Goal: Task Accomplishment & Management: Use online tool/utility

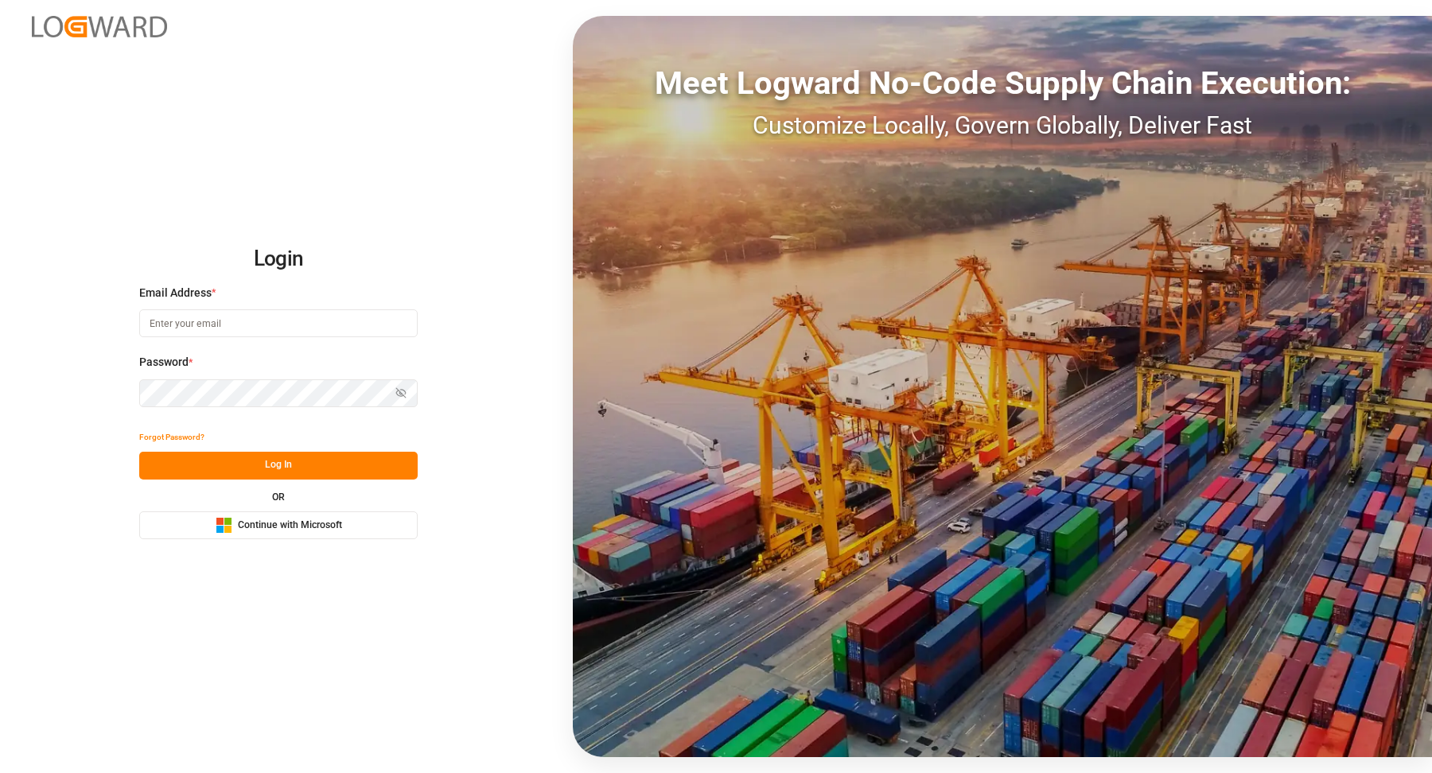
click at [334, 464] on button "Log In" at bounding box center [278, 466] width 278 height 28
click at [311, 523] on span "Continue with Microsoft" at bounding box center [290, 526] width 104 height 14
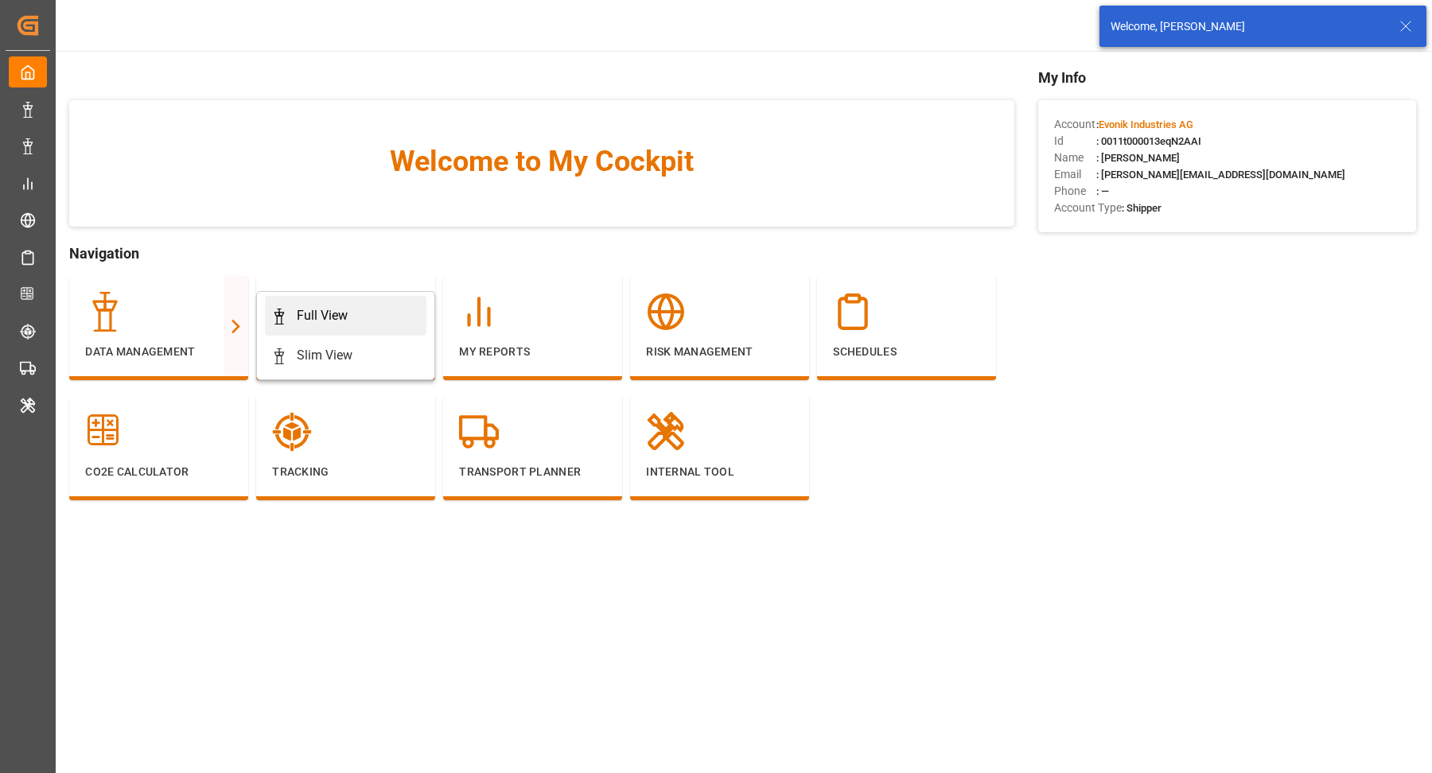
click at [321, 313] on div "Full View" at bounding box center [322, 315] width 51 height 19
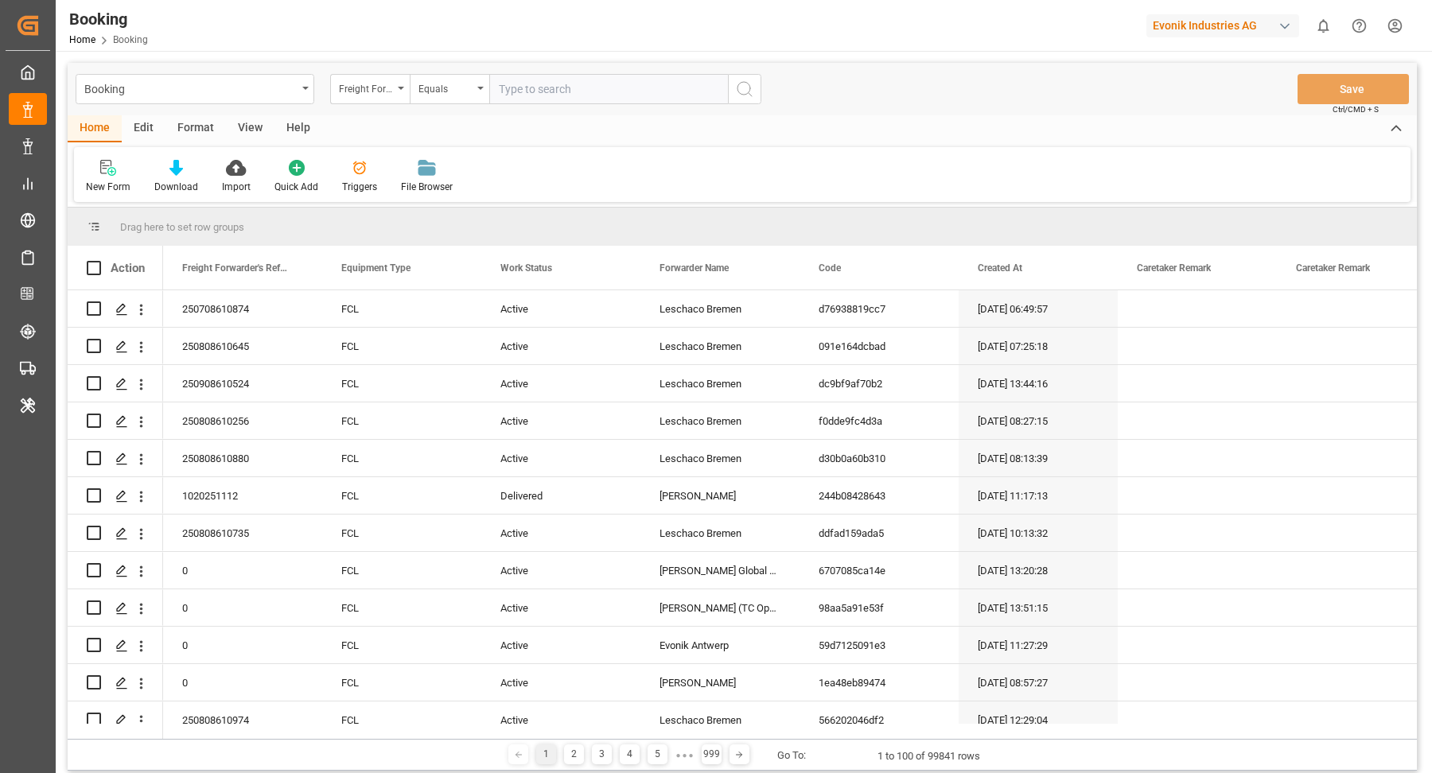
click at [193, 123] on div "Format" at bounding box center [195, 128] width 60 height 27
click at [95, 188] on div "Filter Rows" at bounding box center [109, 187] width 47 height 14
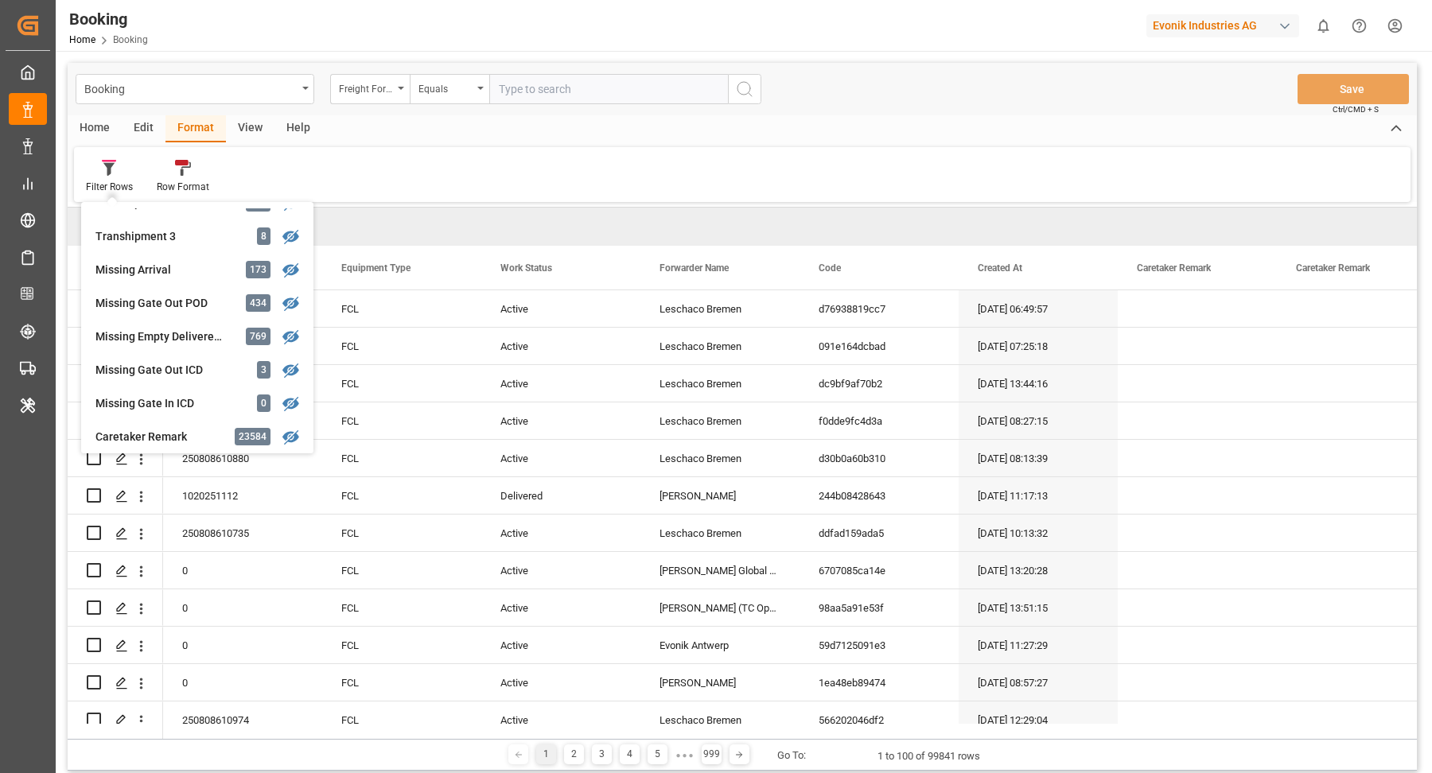
scroll to position [617, 0]
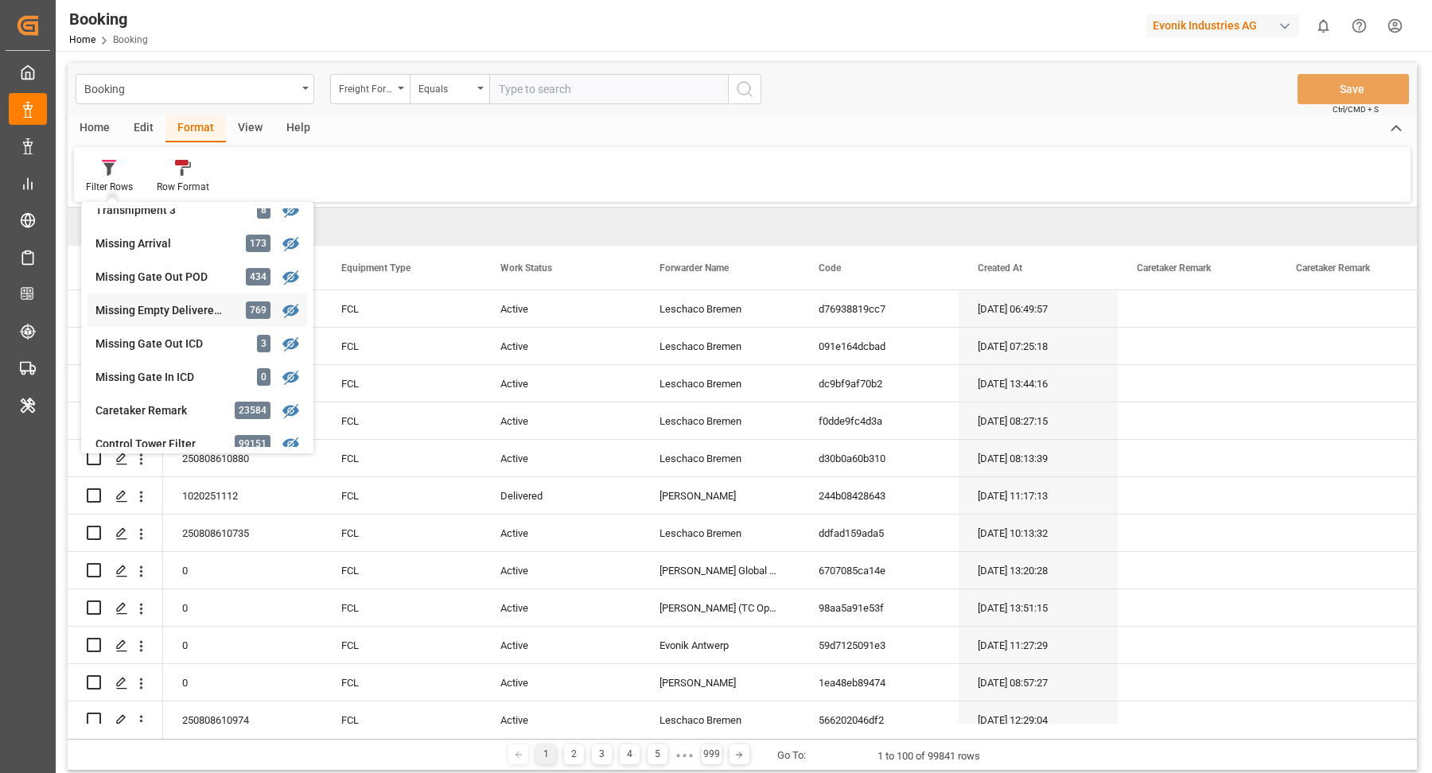
click at [200, 307] on div "Missing Empty Delivered Depot" at bounding box center [164, 310] width 139 height 17
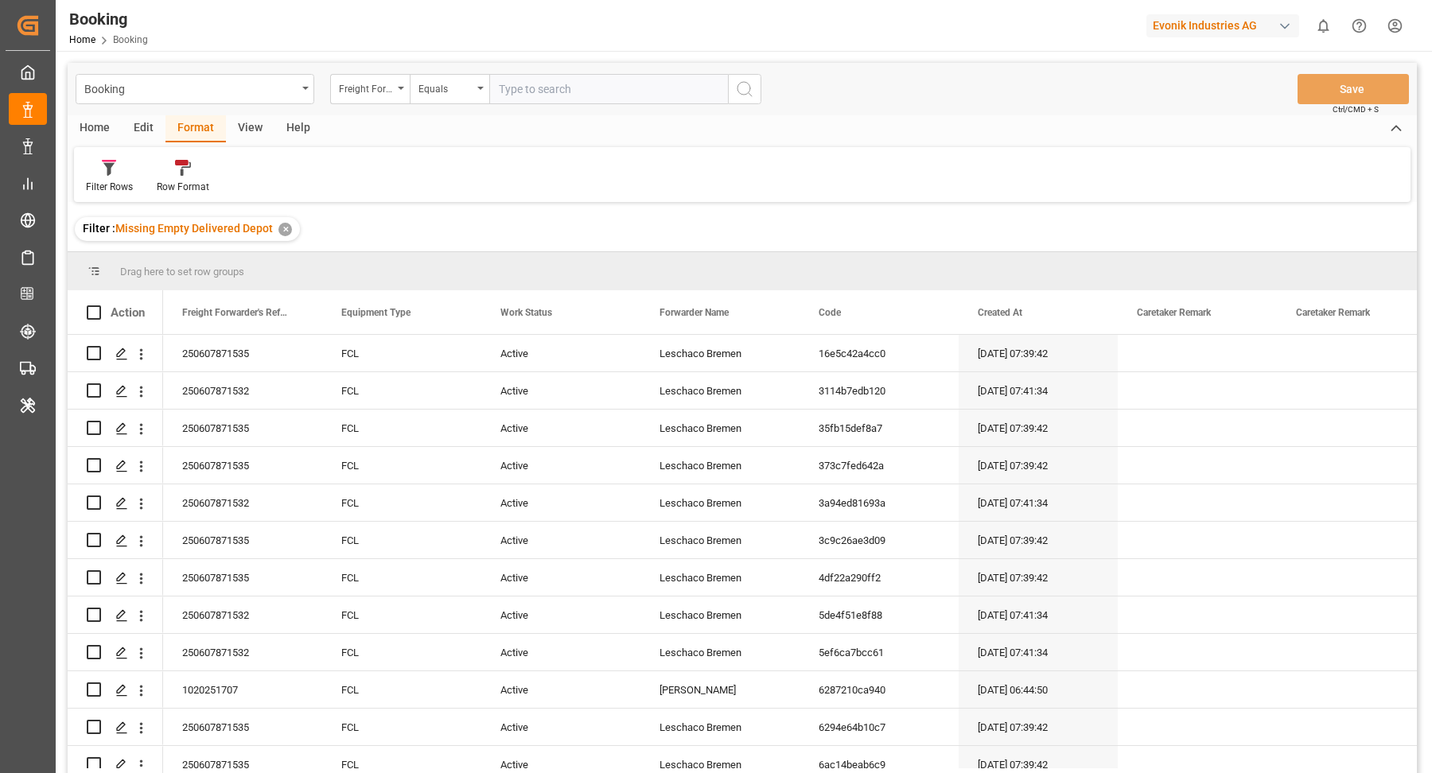
click at [253, 129] on div "View" at bounding box center [250, 128] width 49 height 27
drag, startPoint x: 91, startPoint y: 185, endPoint x: 107, endPoint y: 189, distance: 16.4
click at [92, 185] on div "Default" at bounding box center [101, 187] width 31 height 14
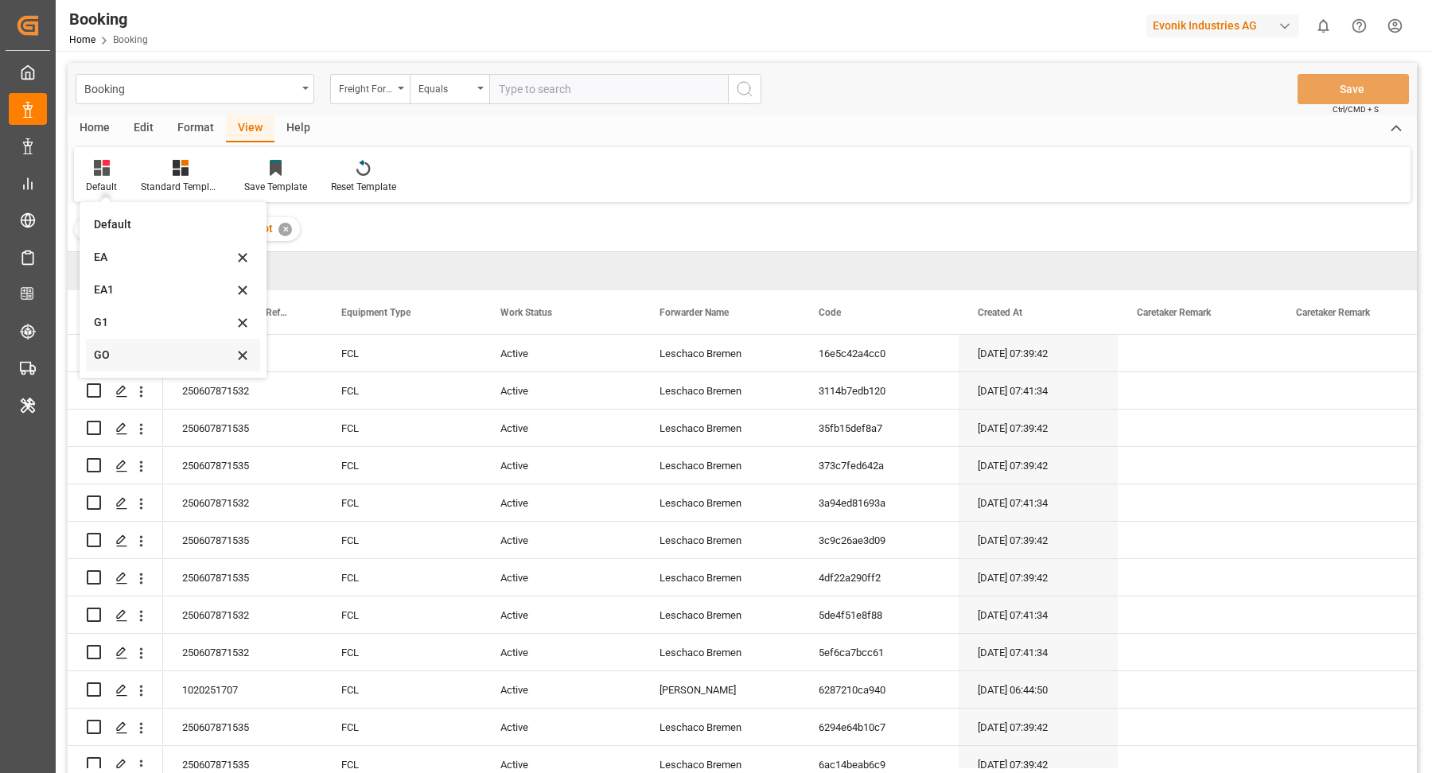
click at [134, 352] on div "GO" at bounding box center [163, 355] width 139 height 17
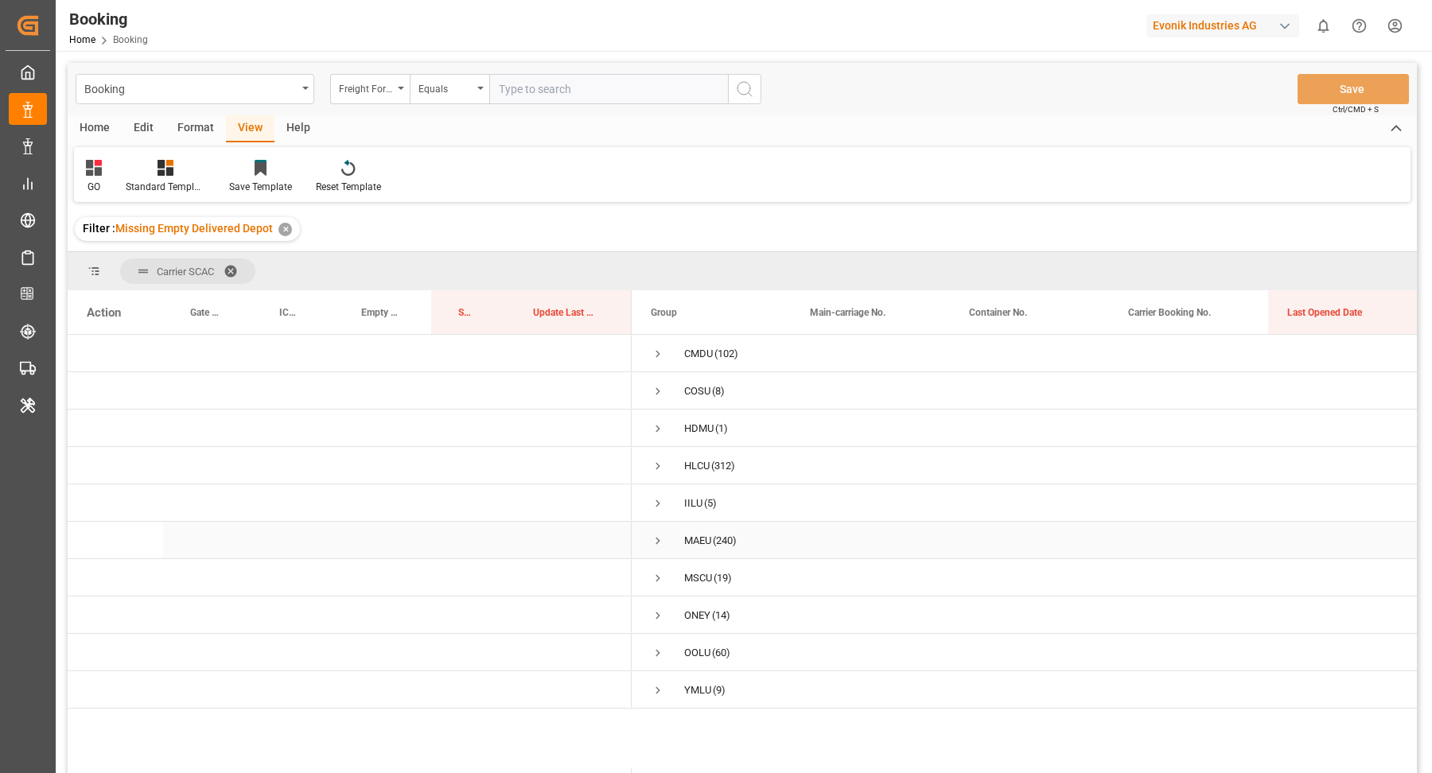
click at [660, 542] on span "Press SPACE to select this row." at bounding box center [658, 541] width 14 height 14
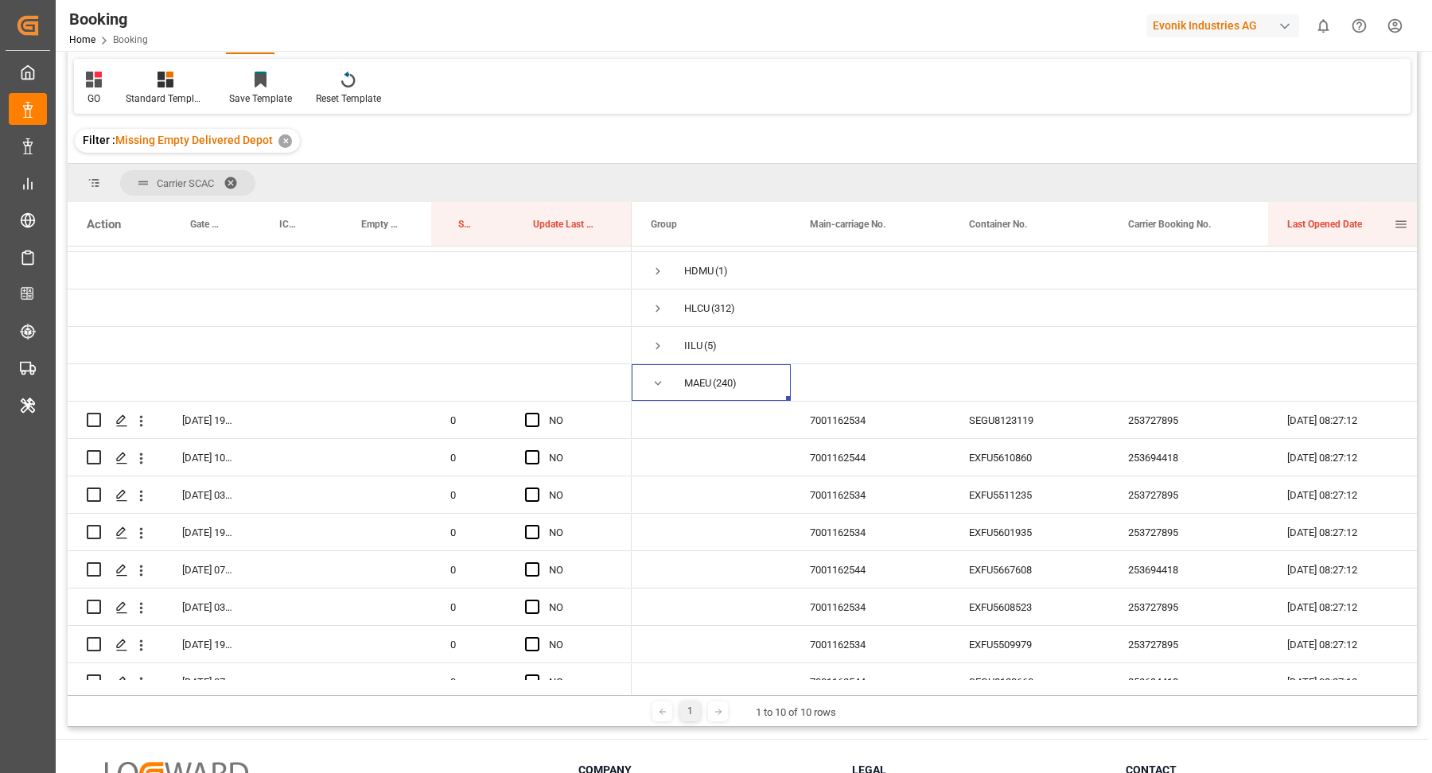
drag, startPoint x: 1305, startPoint y: 217, endPoint x: 1311, endPoint y: 169, distance: 48.1
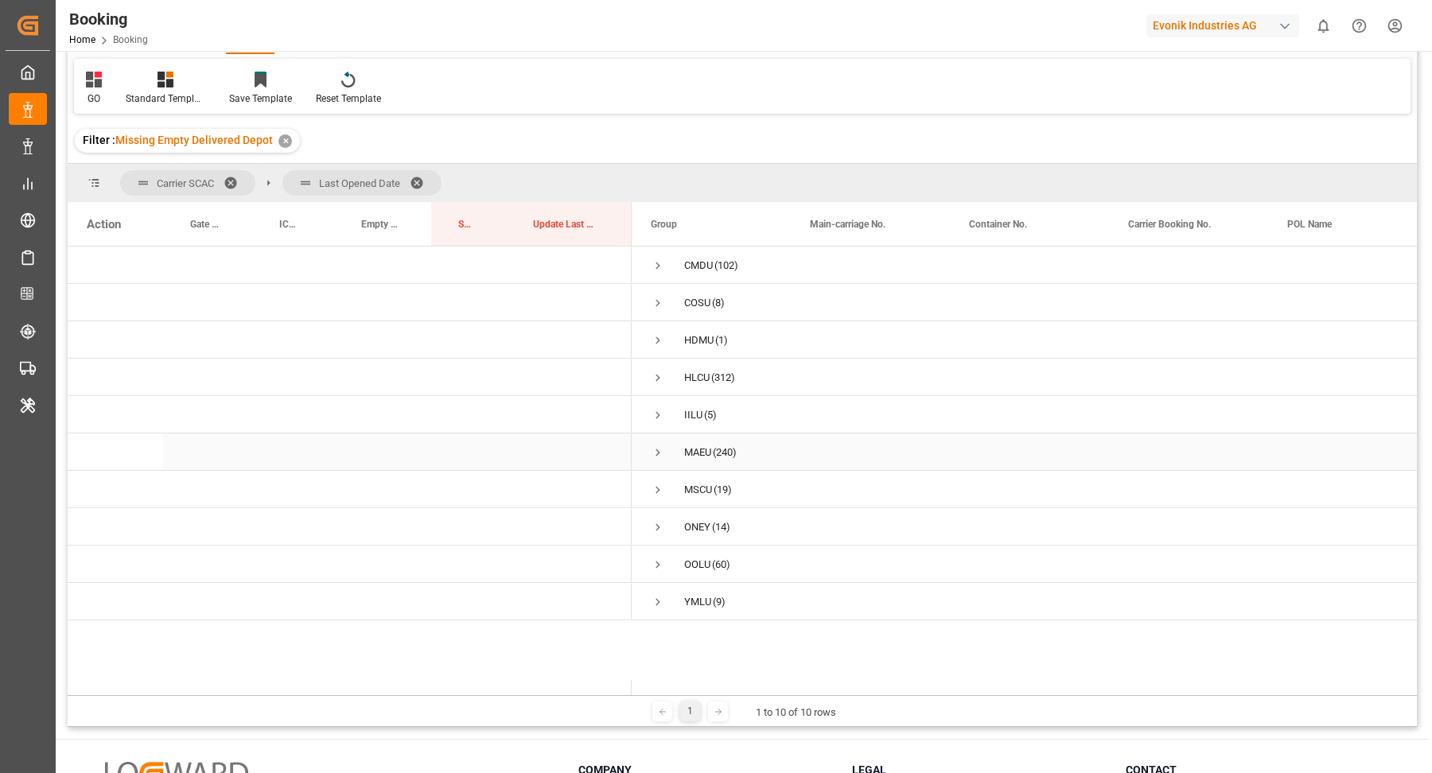
click at [658, 455] on span "Press SPACE to select this row." at bounding box center [658, 452] width 14 height 14
click at [687, 527] on span "Press SPACE to select this row." at bounding box center [691, 527] width 14 height 14
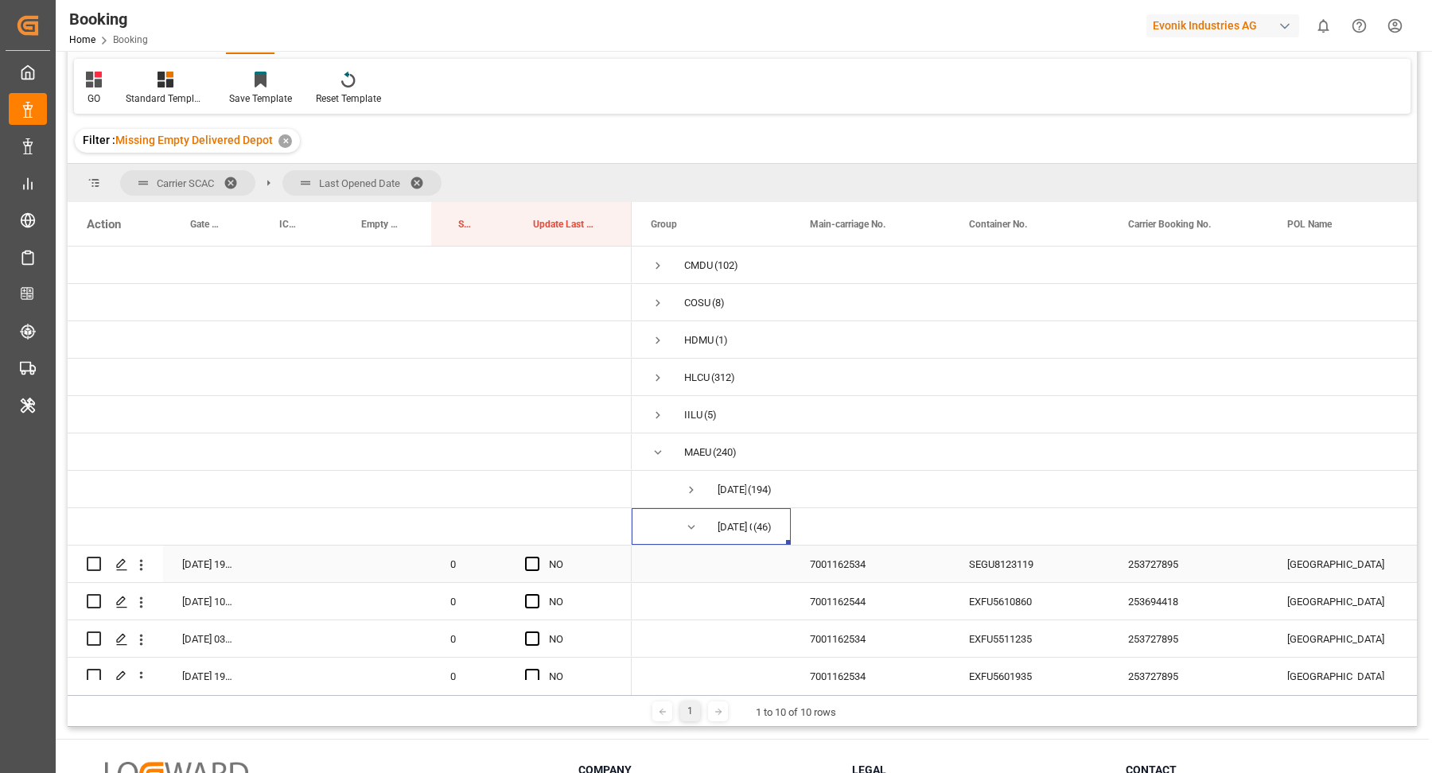
scroll to position [13, 0]
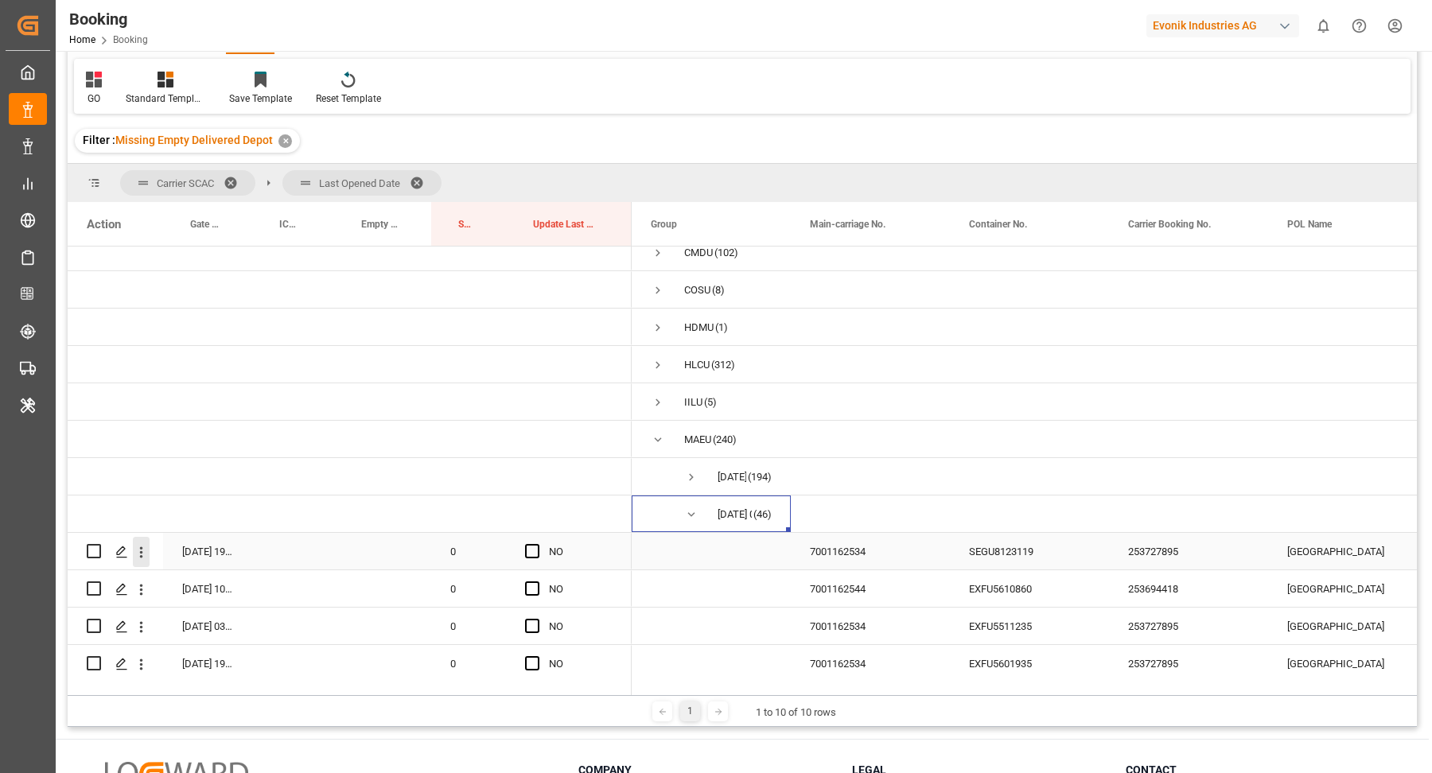
drag, startPoint x: 135, startPoint y: 550, endPoint x: 183, endPoint y: 564, distance: 49.6
click at [135, 550] on icon "open menu" at bounding box center [141, 552] width 17 height 17
click at [212, 578] on span "Open in new tab" at bounding box center [245, 586] width 145 height 17
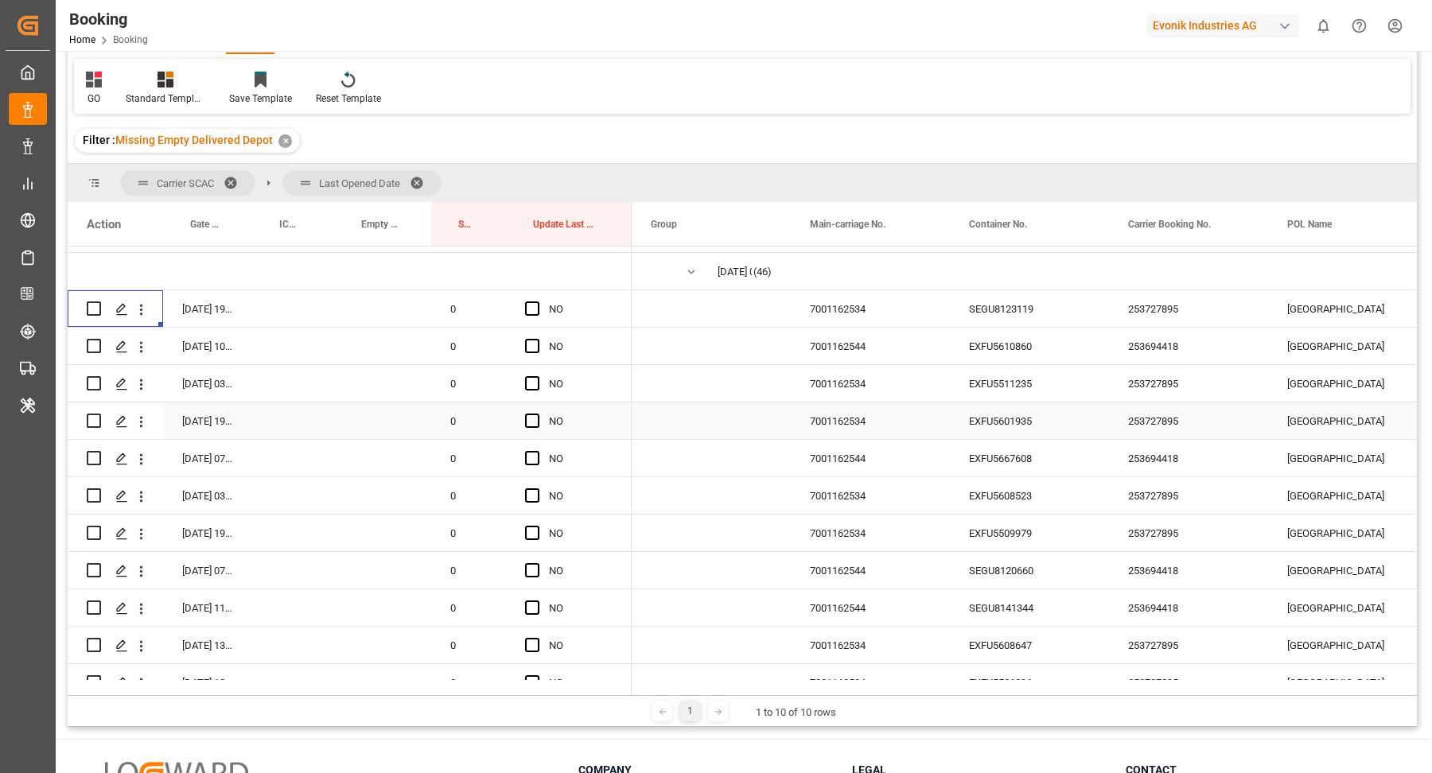
scroll to position [188, 0]
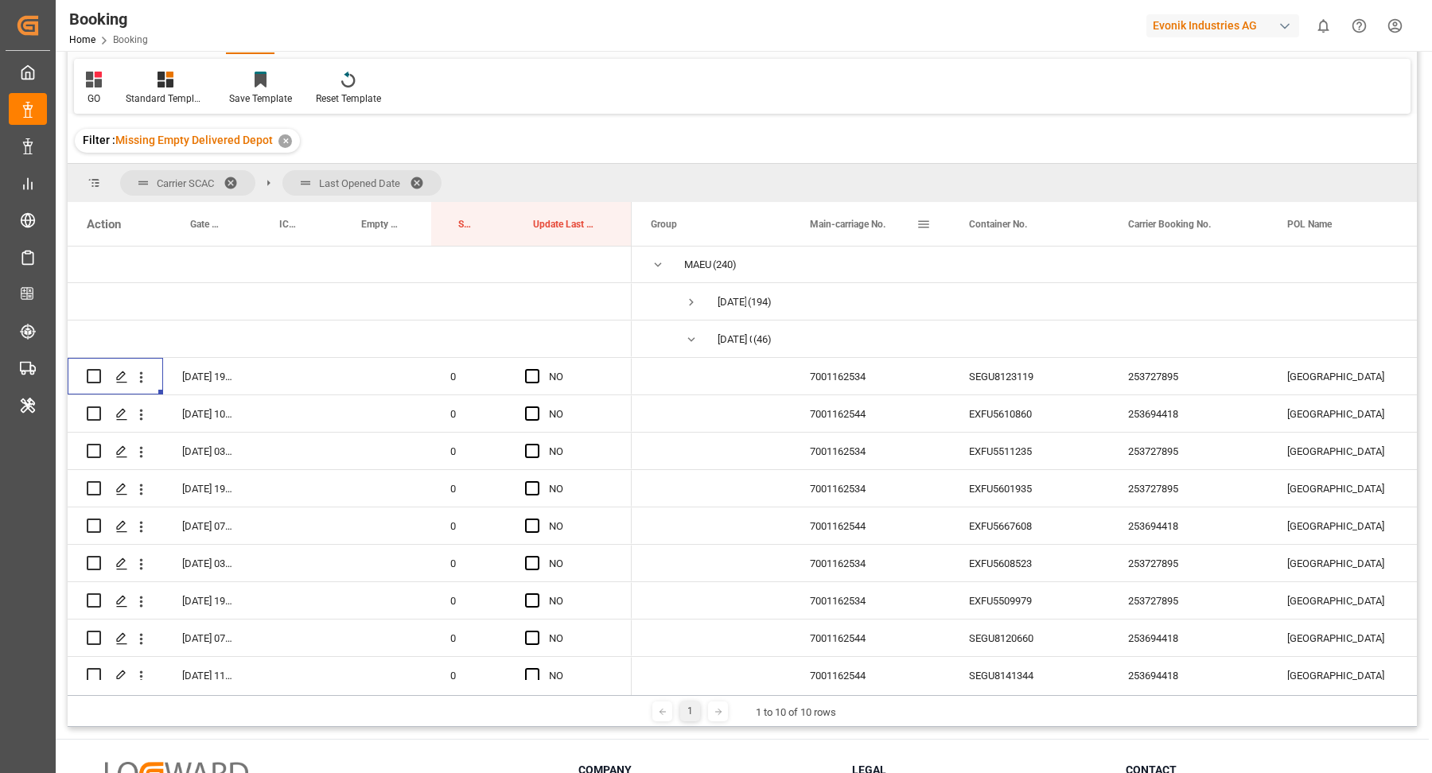
drag, startPoint x: 851, startPoint y: 225, endPoint x: 860, endPoint y: 189, distance: 36.9
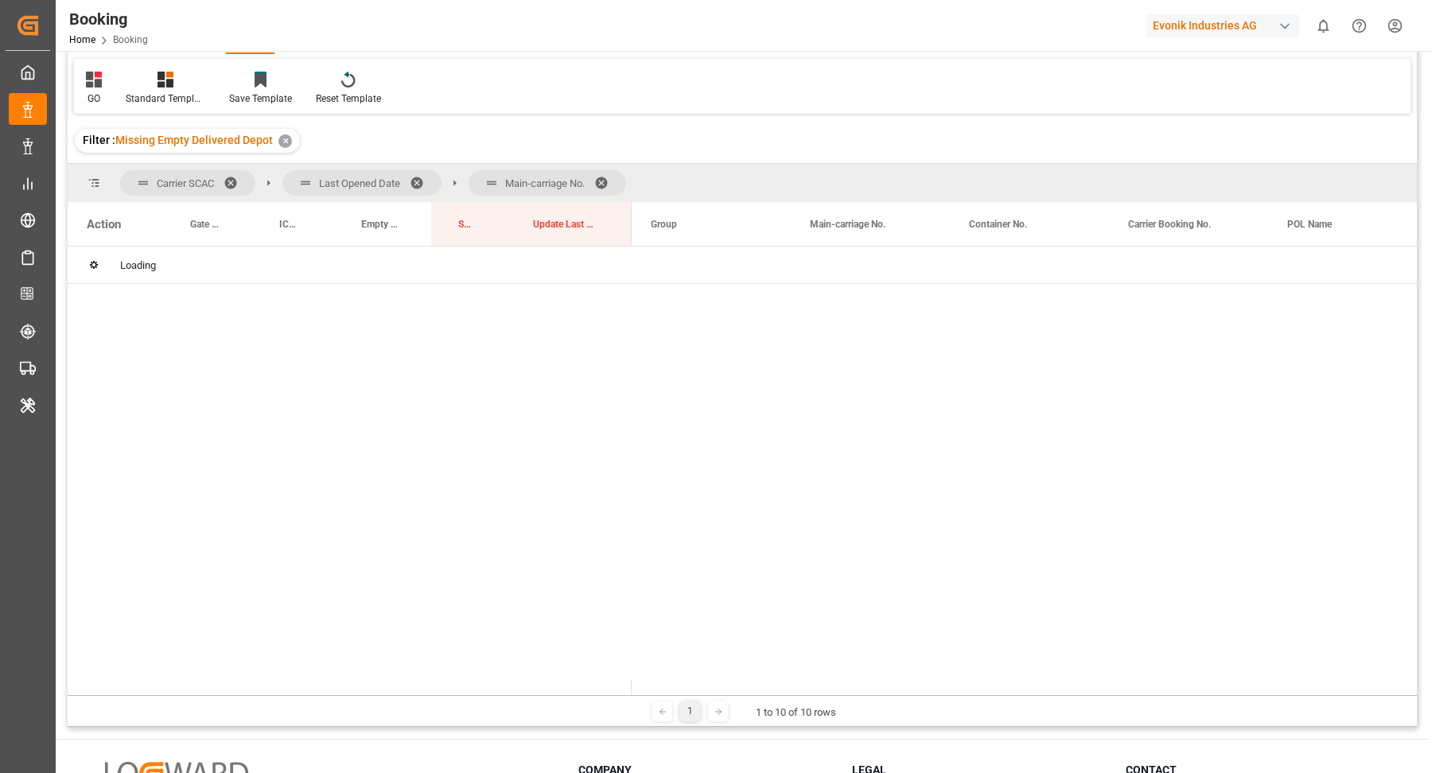
scroll to position [0, 0]
click at [649, 336] on div "HDMU (1)" at bounding box center [711, 339] width 159 height 37
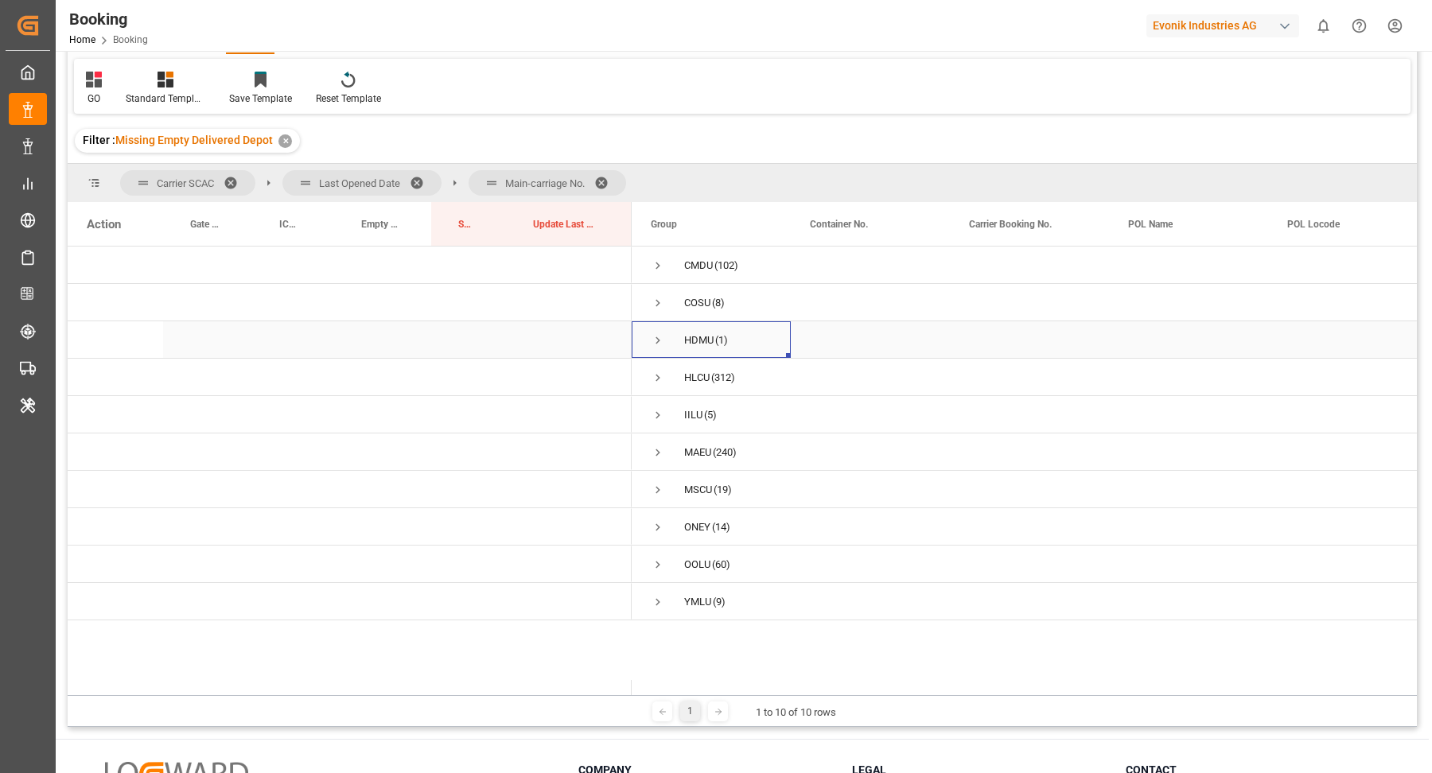
click at [663, 338] on span "Press SPACE to select this row." at bounding box center [658, 340] width 14 height 14
click at [685, 377] on span "Press SPACE to select this row." at bounding box center [691, 378] width 14 height 14
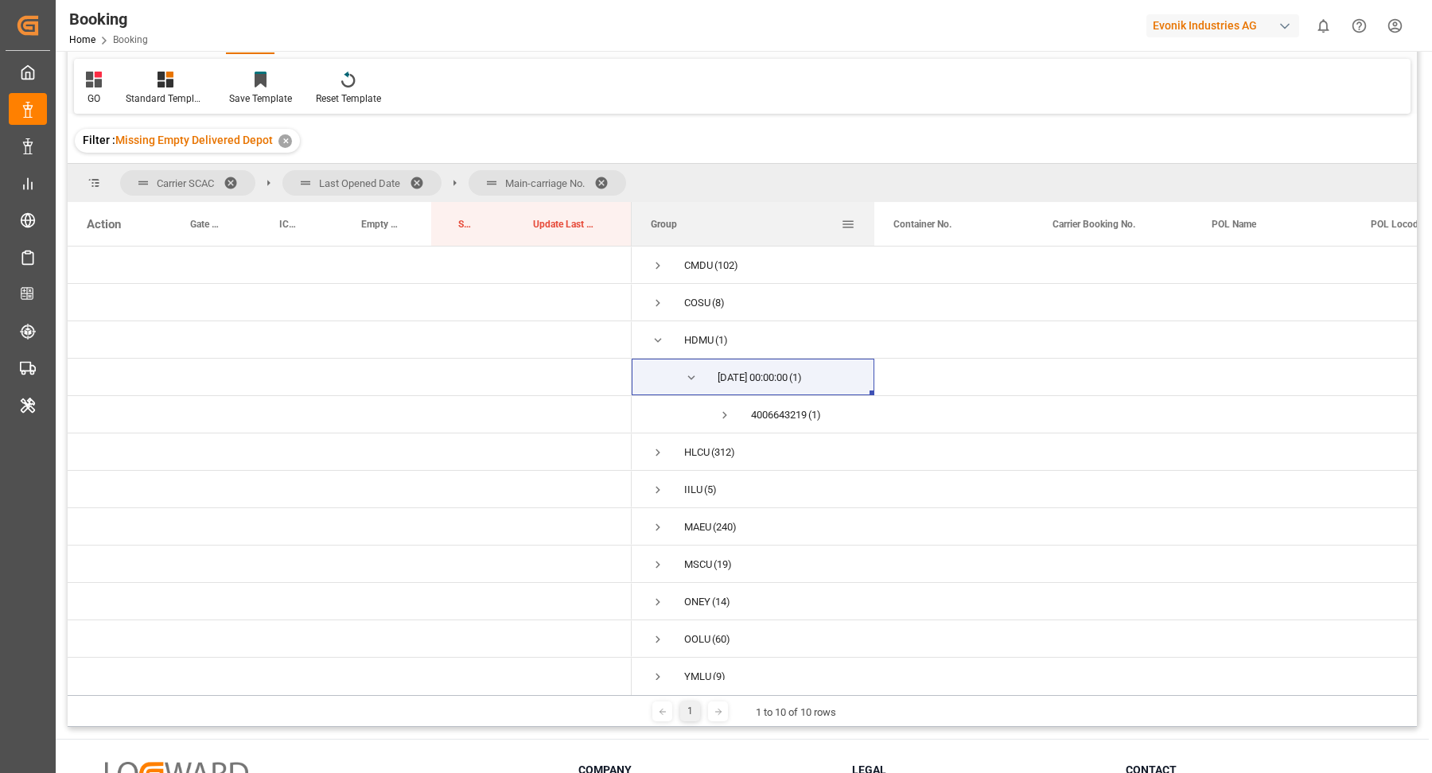
drag, startPoint x: 788, startPoint y: 217, endPoint x: 871, endPoint y: 216, distance: 83.5
click at [871, 216] on div at bounding box center [874, 224] width 6 height 44
click at [660, 486] on span "Press SPACE to select this row." at bounding box center [658, 490] width 14 height 14
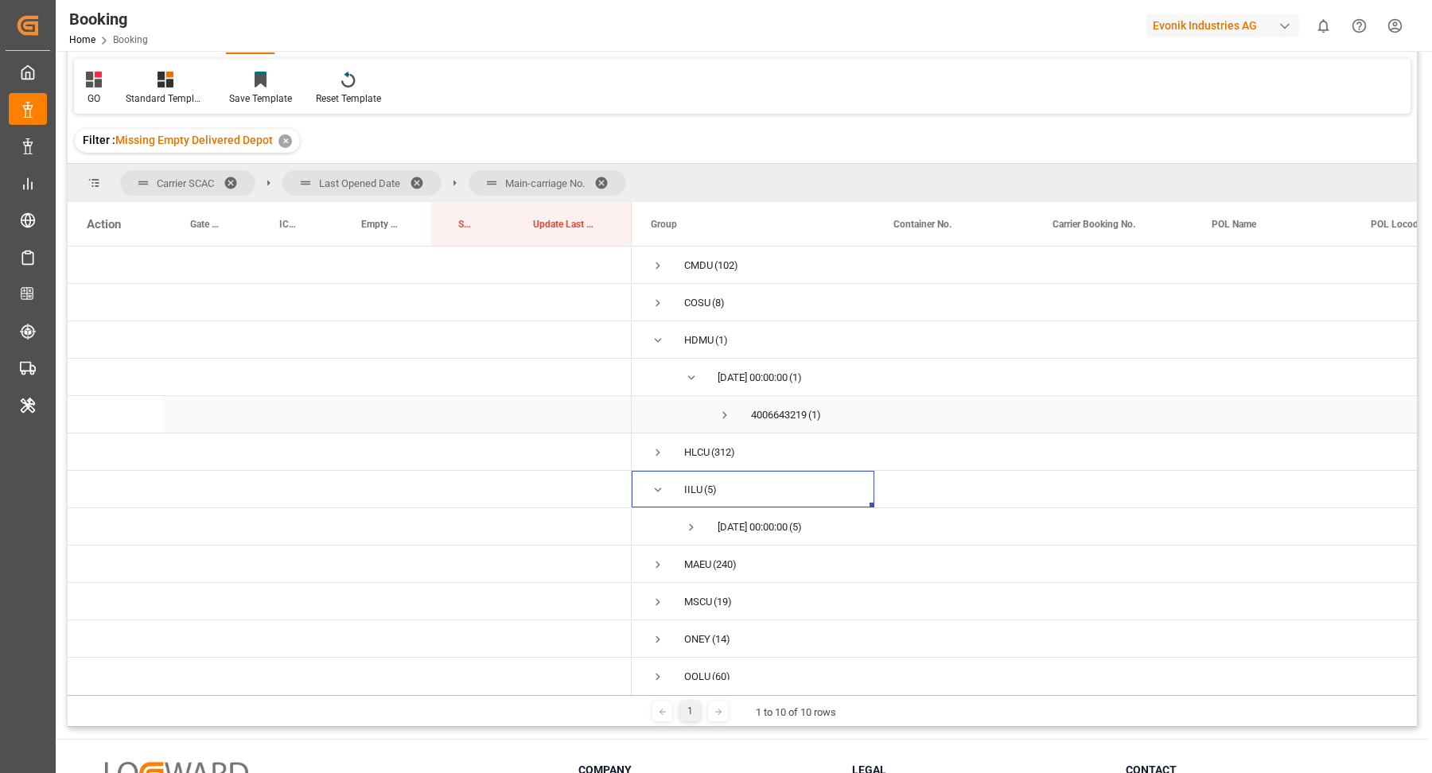
click at [725, 414] on span "Press SPACE to select this row." at bounding box center [725, 415] width 14 height 14
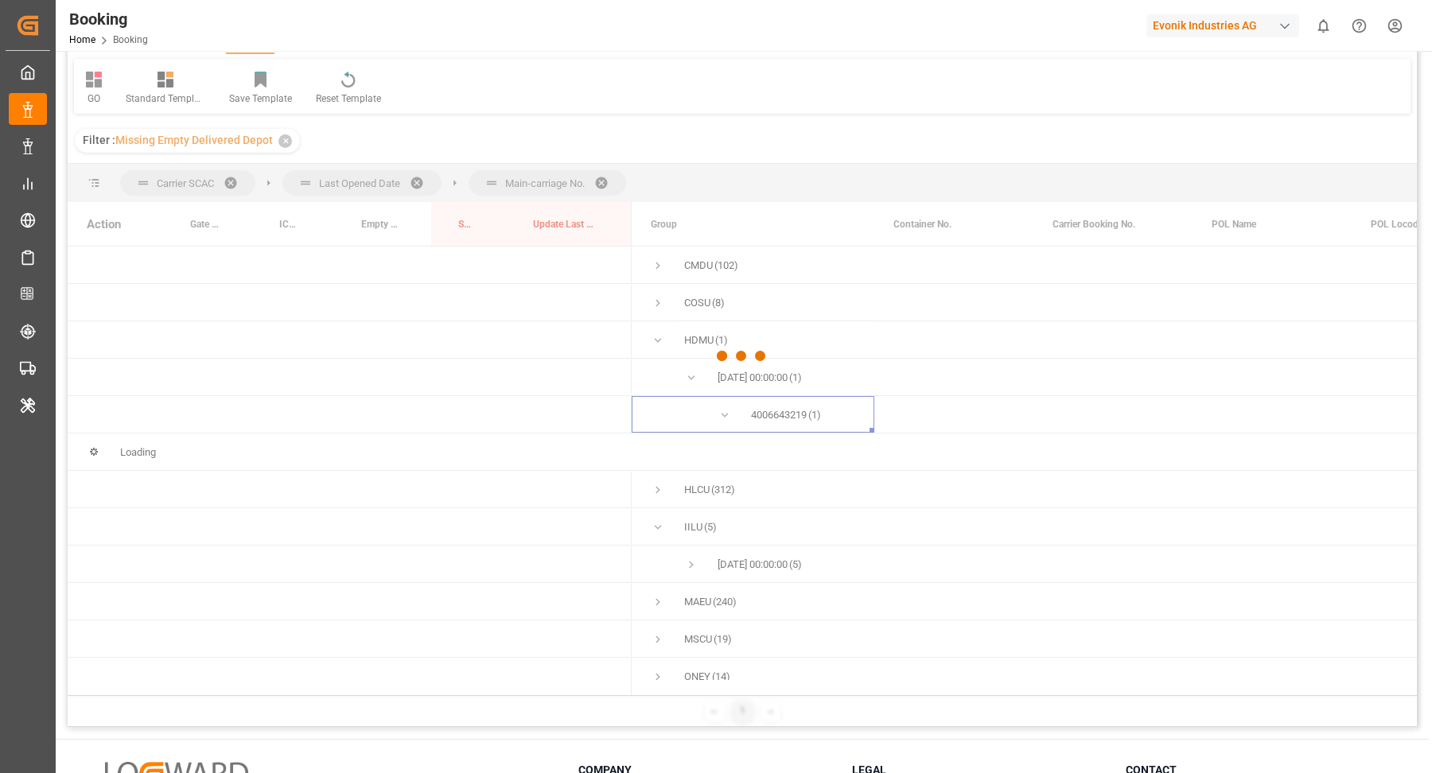
scroll to position [235, 0]
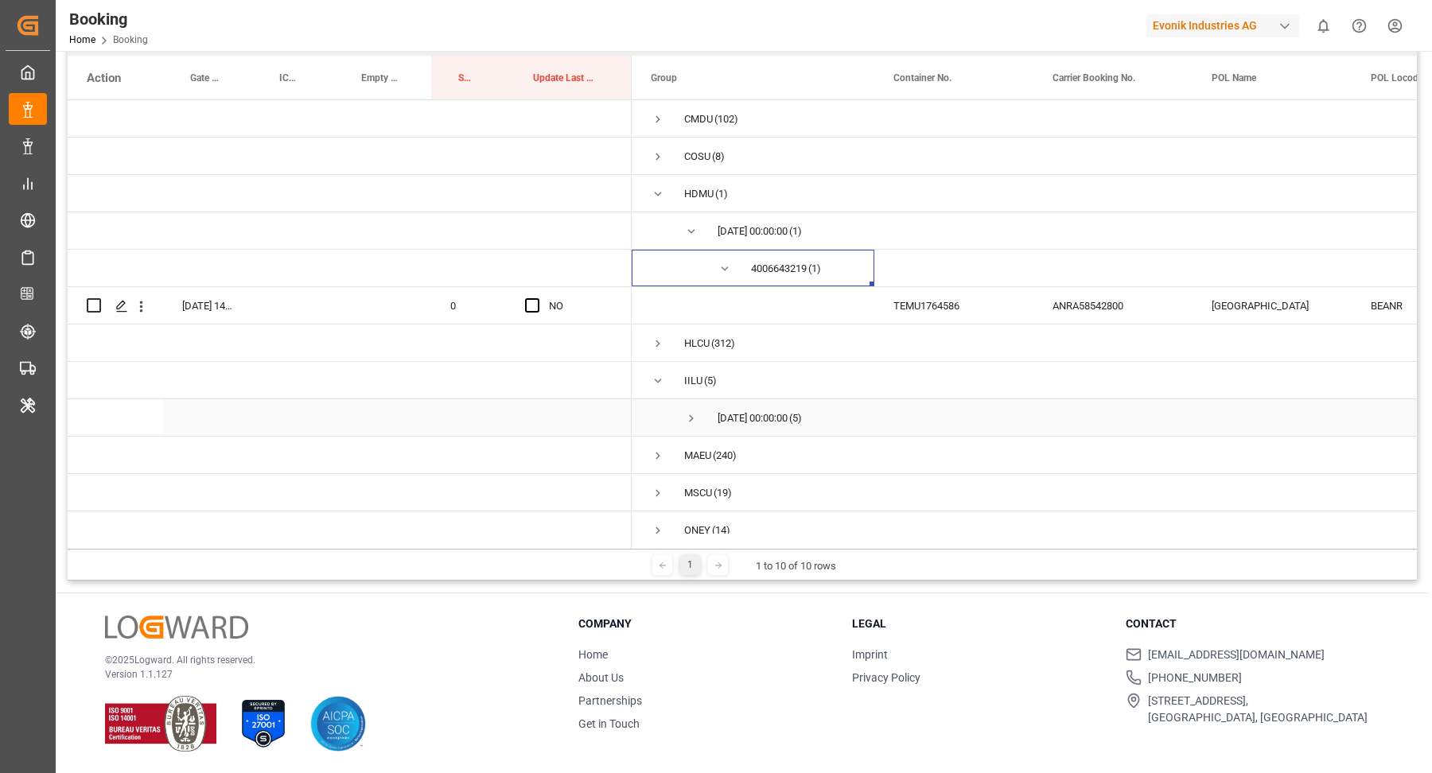
click at [681, 414] on span "29.08.2025 00:00:00 (5)" at bounding box center [753, 417] width 204 height 35
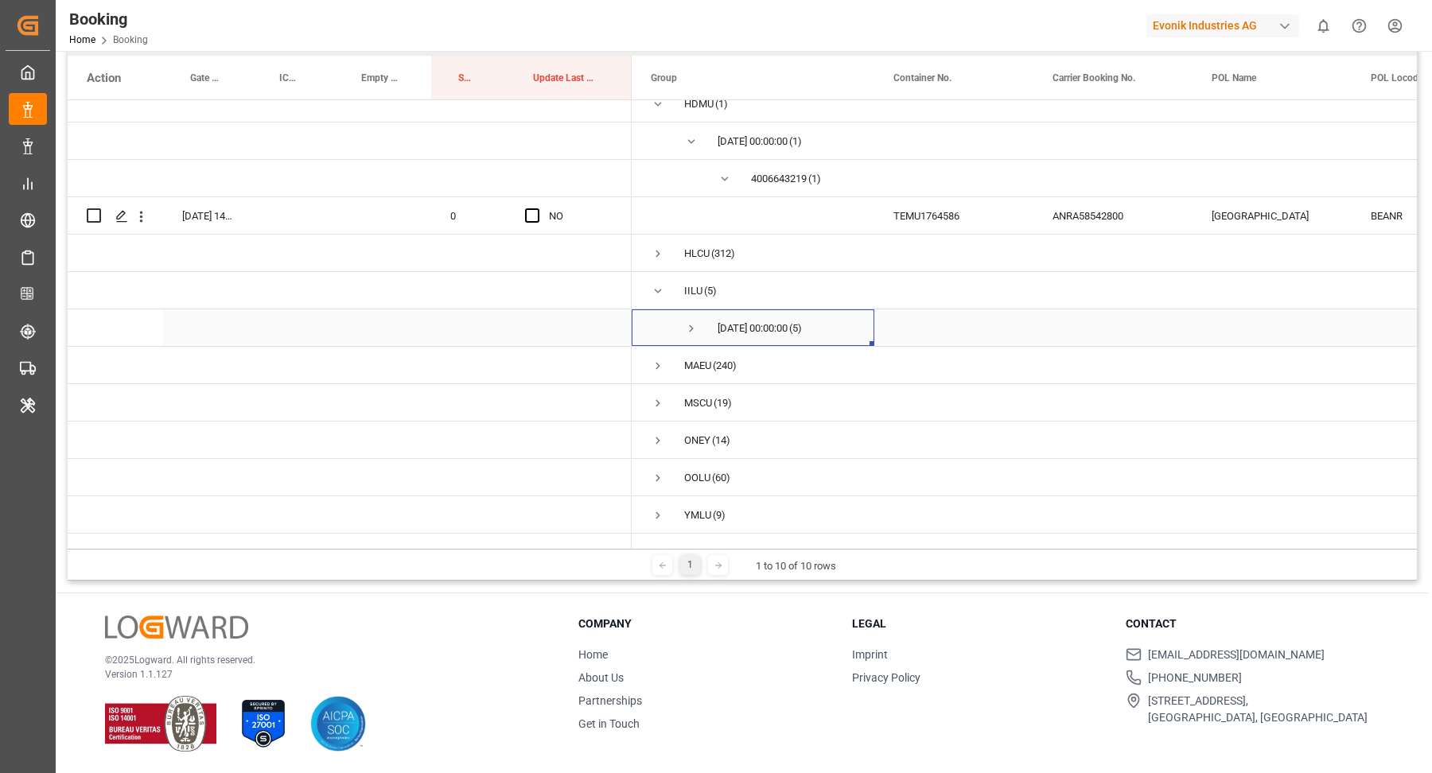
click at [672, 310] on span "29.08.2025 00:00:00 (5)" at bounding box center [753, 327] width 204 height 35
click at [689, 321] on span "Press SPACE to select this row." at bounding box center [691, 328] width 14 height 14
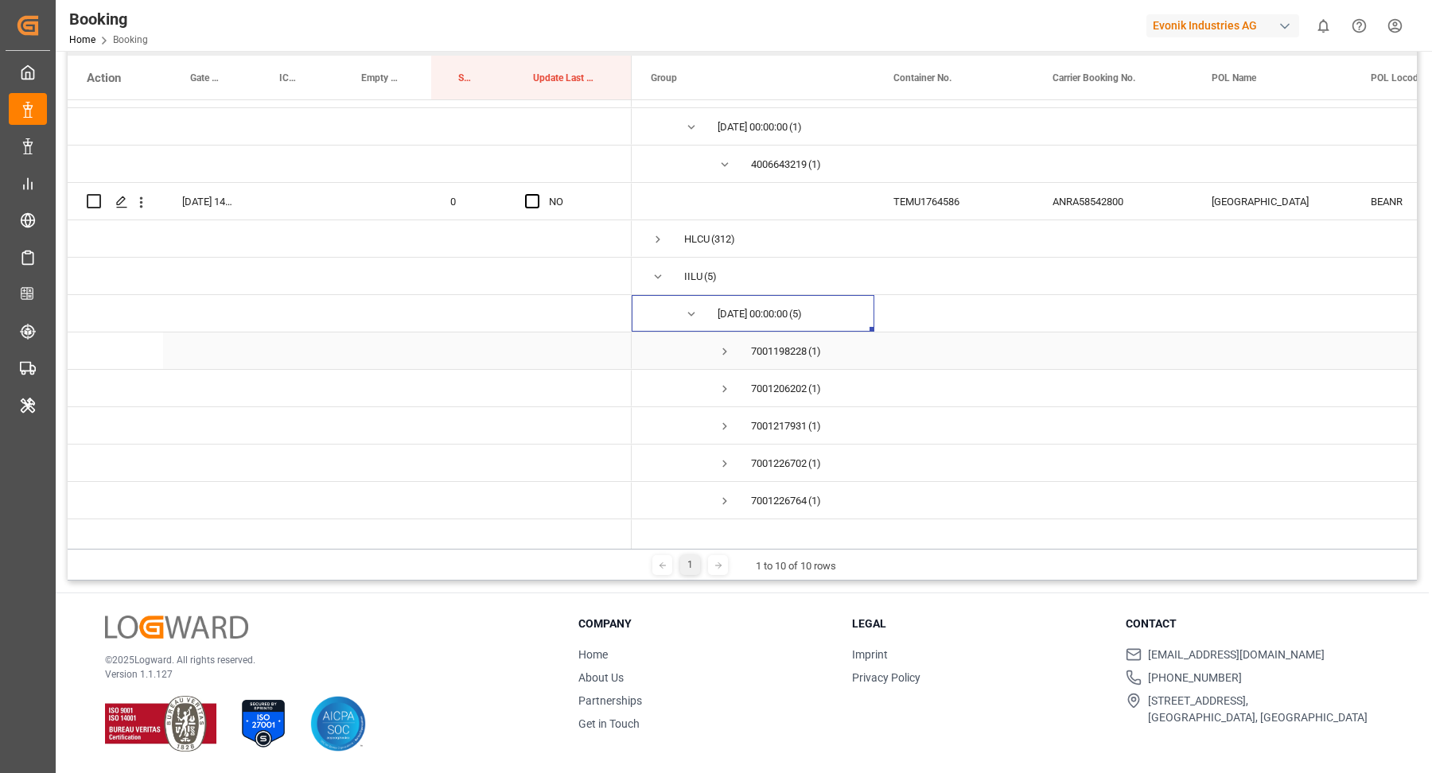
scroll to position [180, 0]
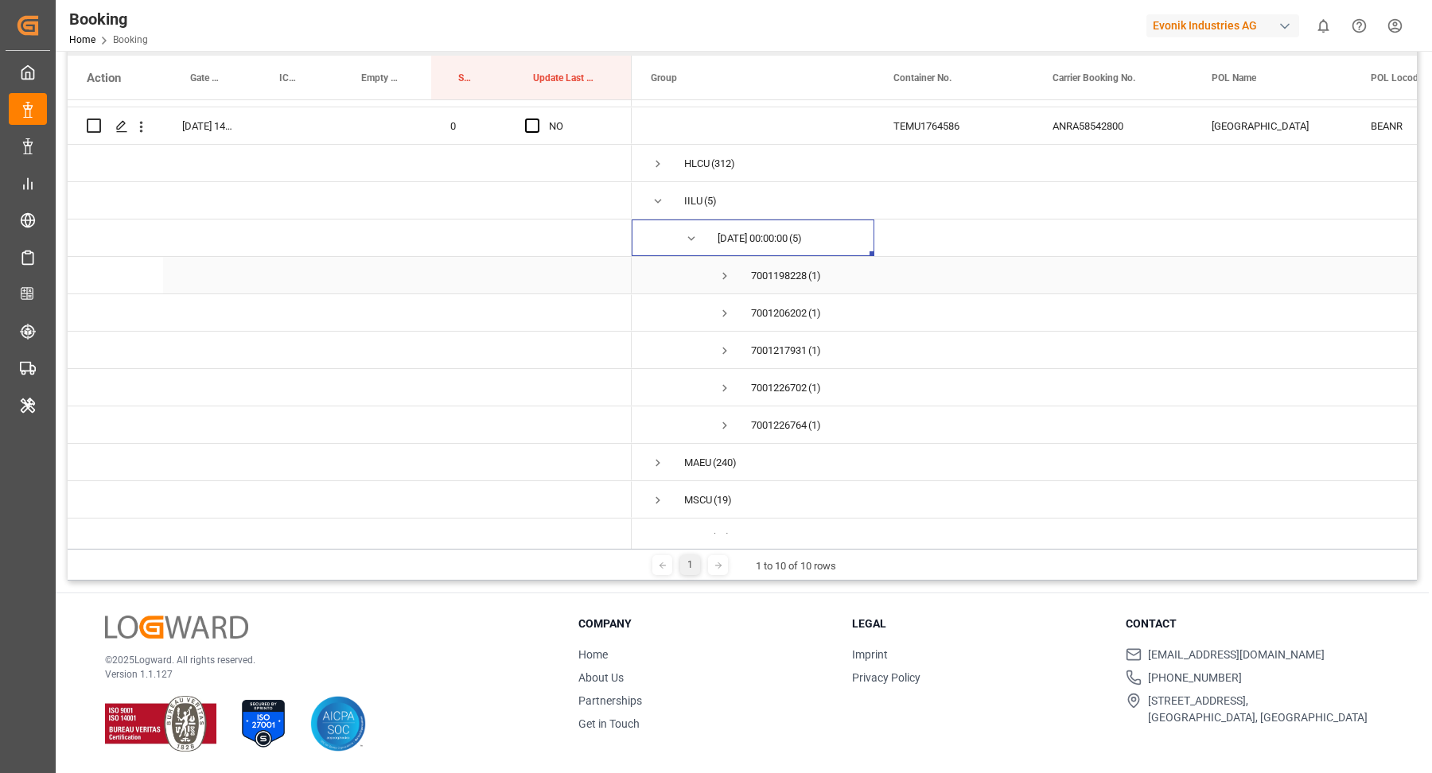
click at [727, 273] on span "Press SPACE to select this row." at bounding box center [725, 276] width 14 height 14
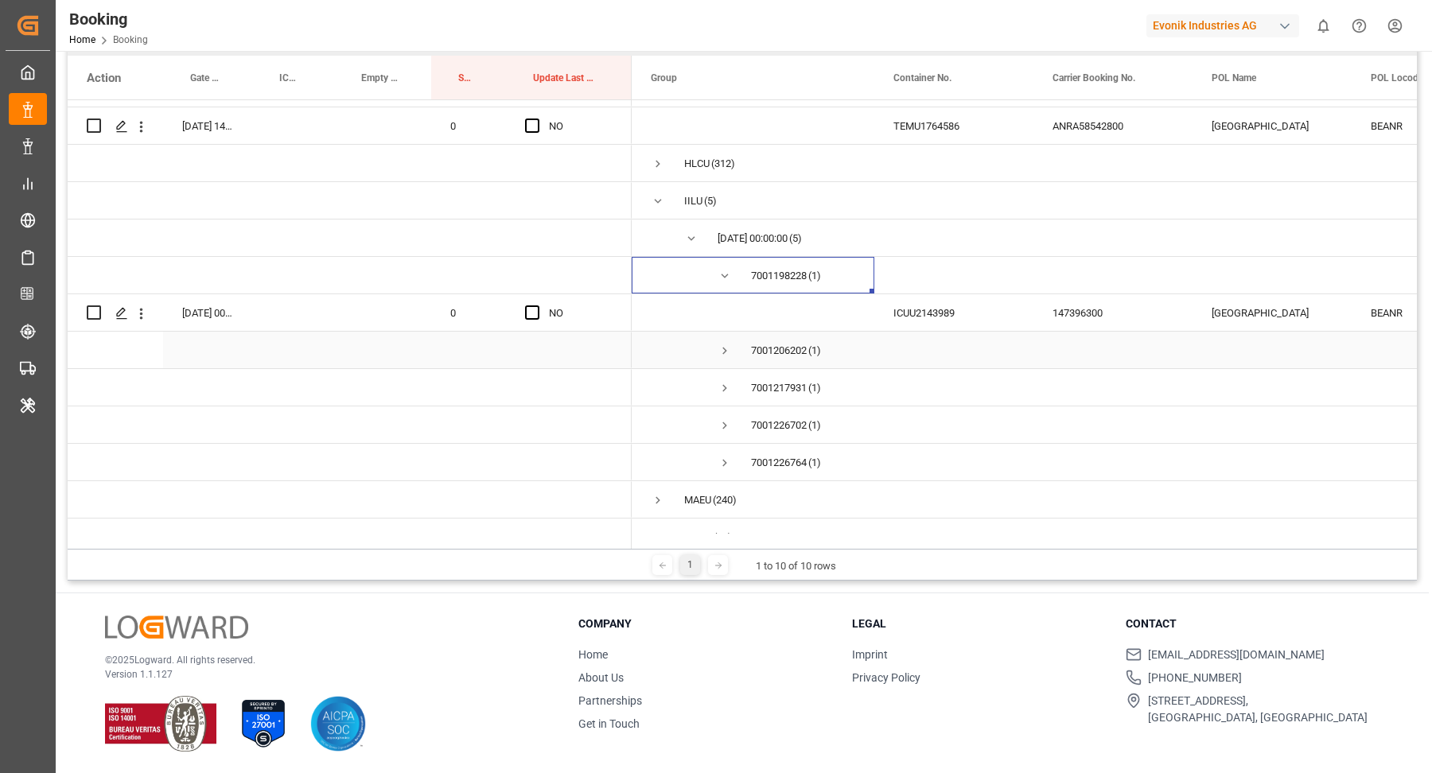
scroll to position [281, 0]
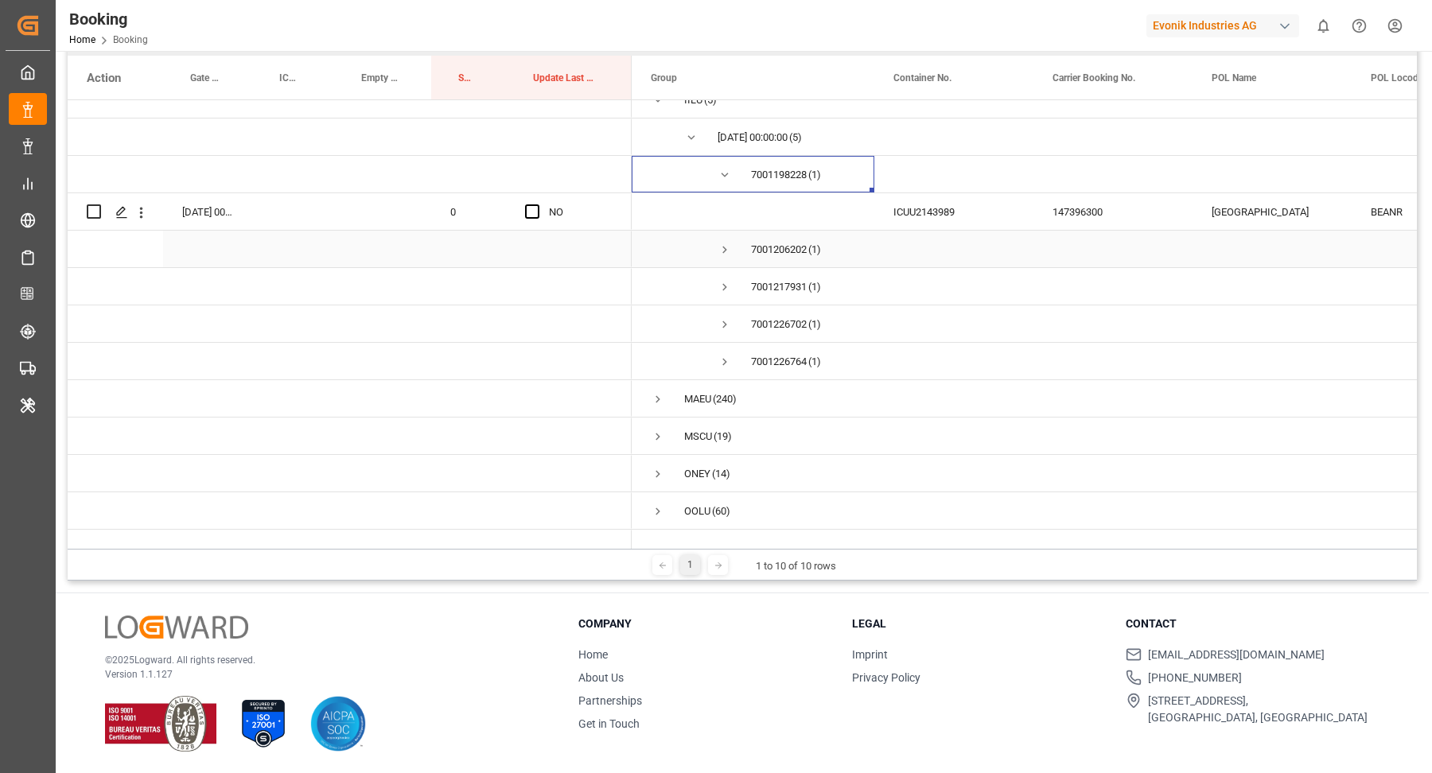
click at [723, 249] on span "Press SPACE to select this row." at bounding box center [725, 250] width 14 height 14
click at [728, 325] on span "Press SPACE to select this row." at bounding box center [725, 324] width 14 height 14
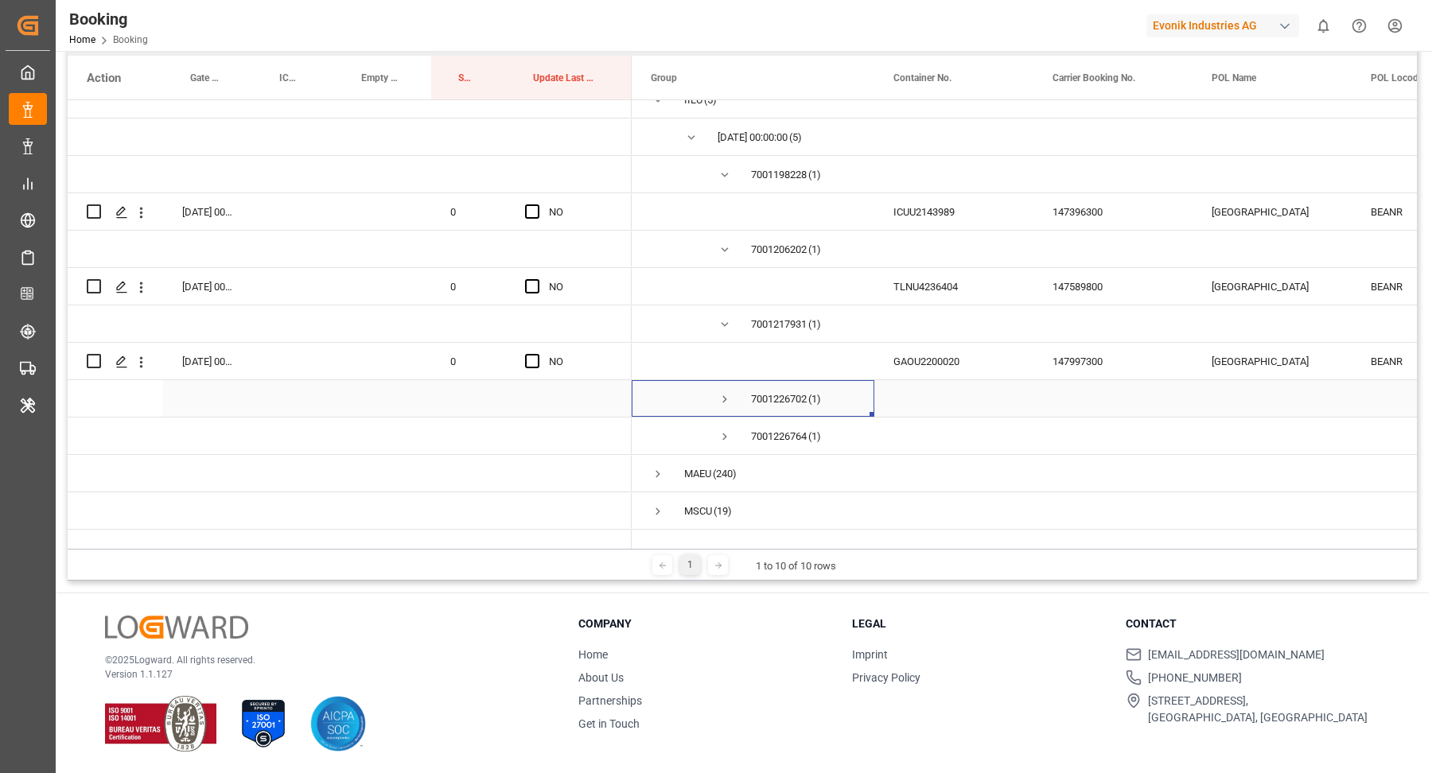
click at [725, 396] on span "Press SPACE to select this row." at bounding box center [725, 399] width 14 height 14
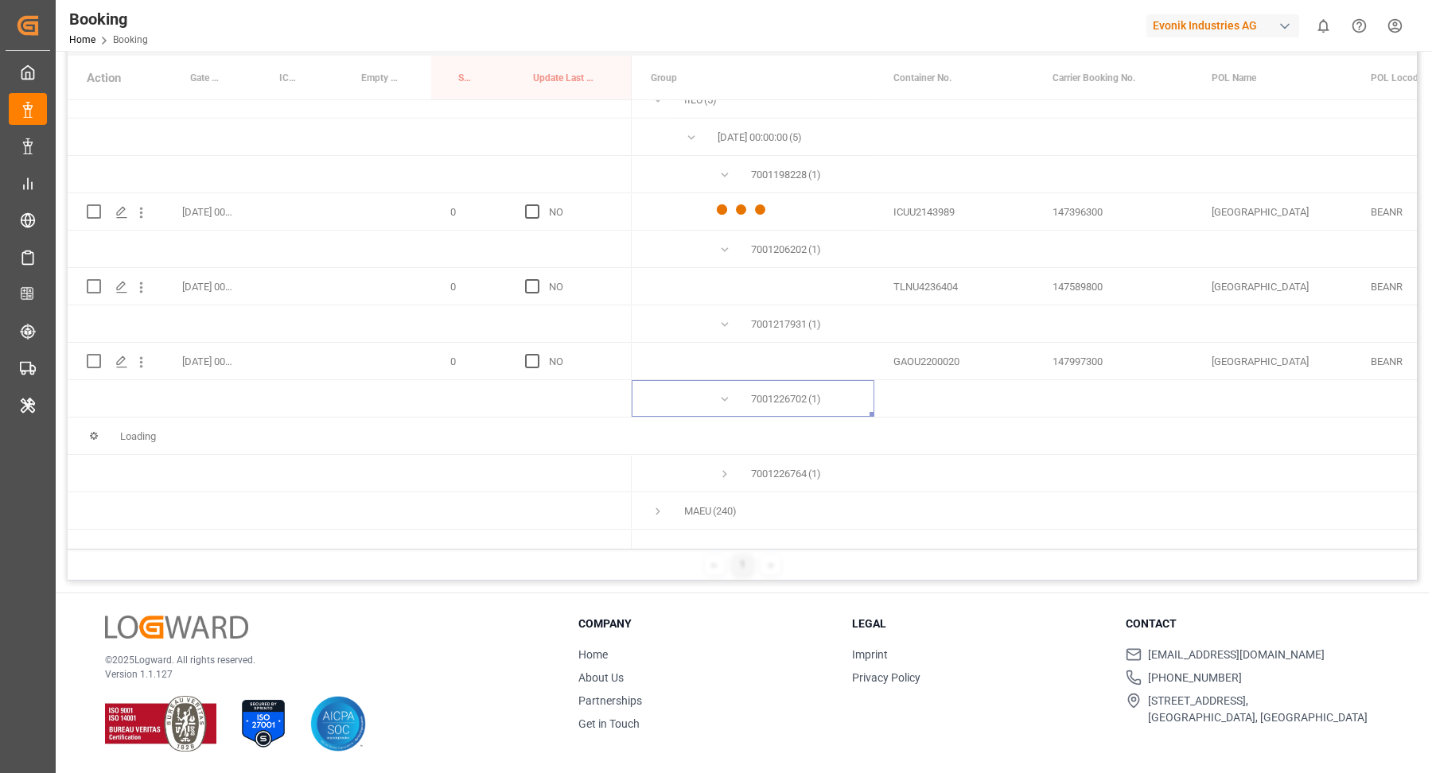
scroll to position [441, 0]
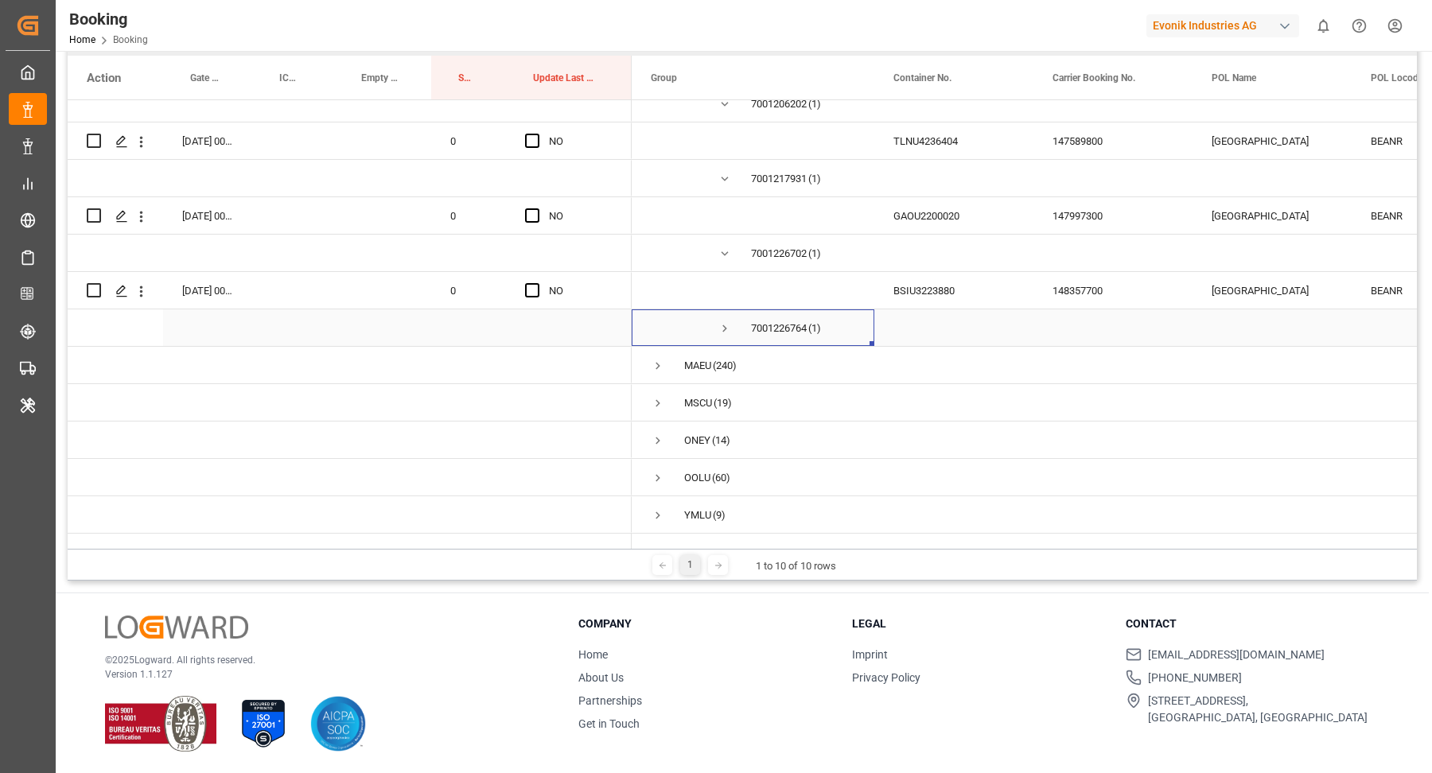
click at [715, 310] on span "7001226764 (1)" at bounding box center [753, 327] width 204 height 35
click at [722, 321] on span "Press SPACE to select this row." at bounding box center [725, 328] width 14 height 14
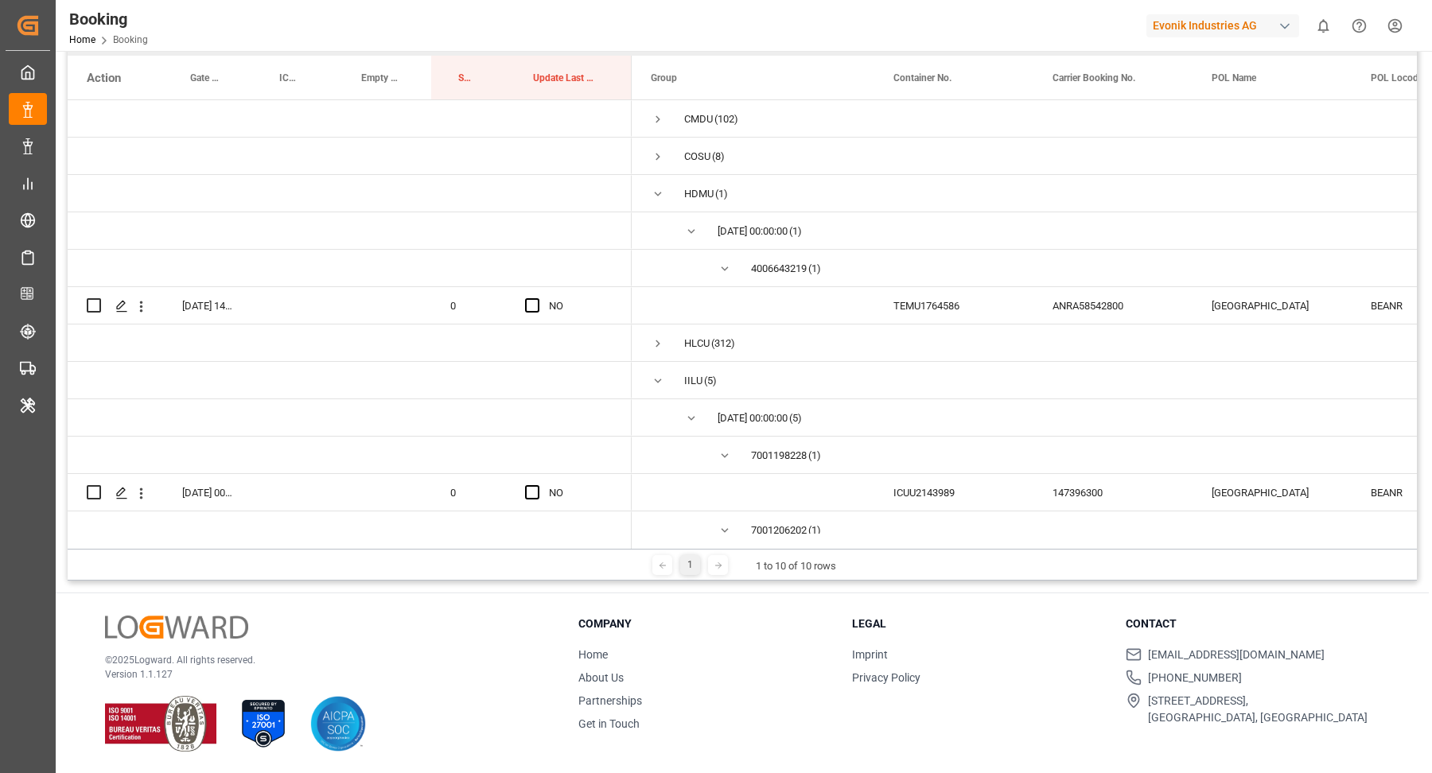
scroll to position [221, 0]
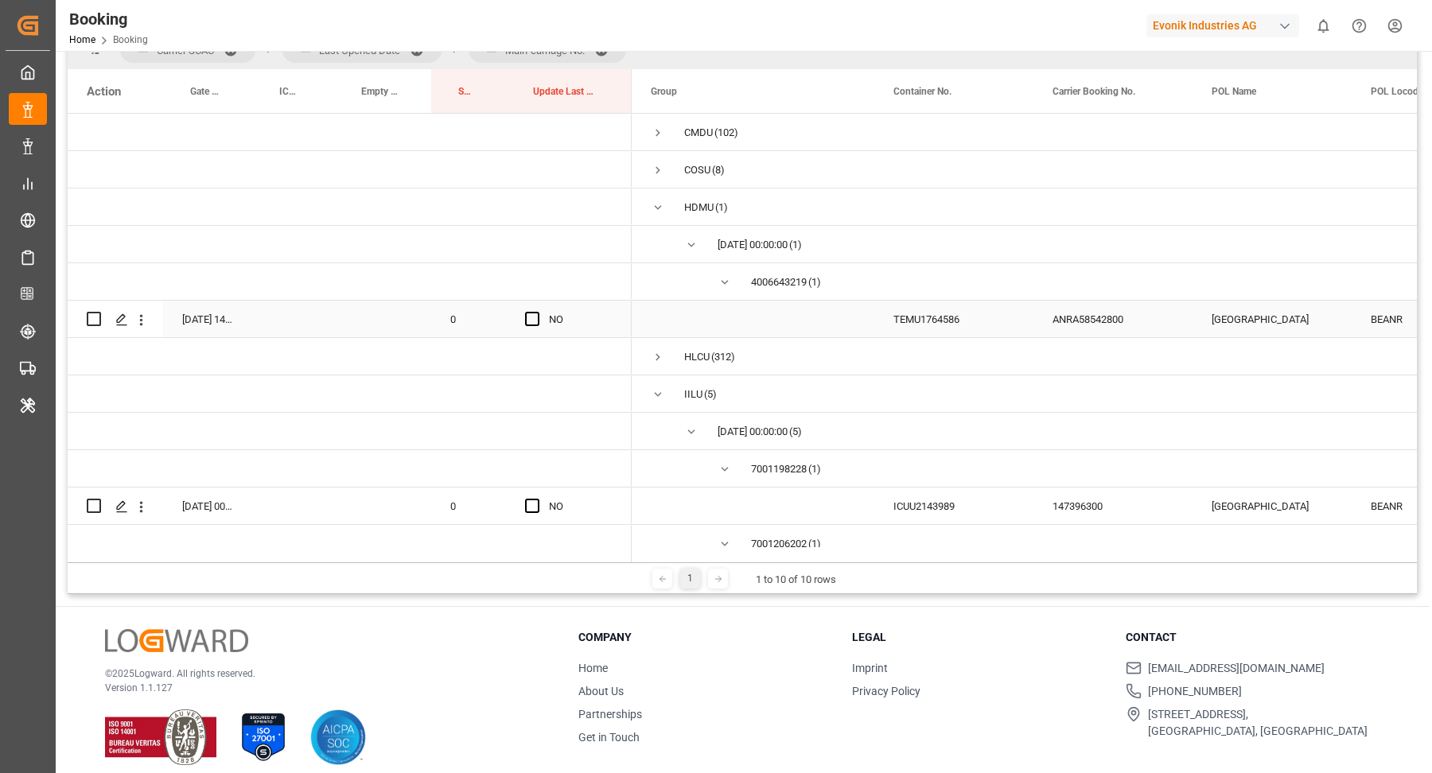
click at [1072, 318] on div "ANRA58542800" at bounding box center [1112, 319] width 159 height 37
drag, startPoint x: 921, startPoint y: 321, endPoint x: 935, endPoint y: 317, distance: 14.9
click at [921, 321] on div "TEMU1764586" at bounding box center [953, 319] width 159 height 37
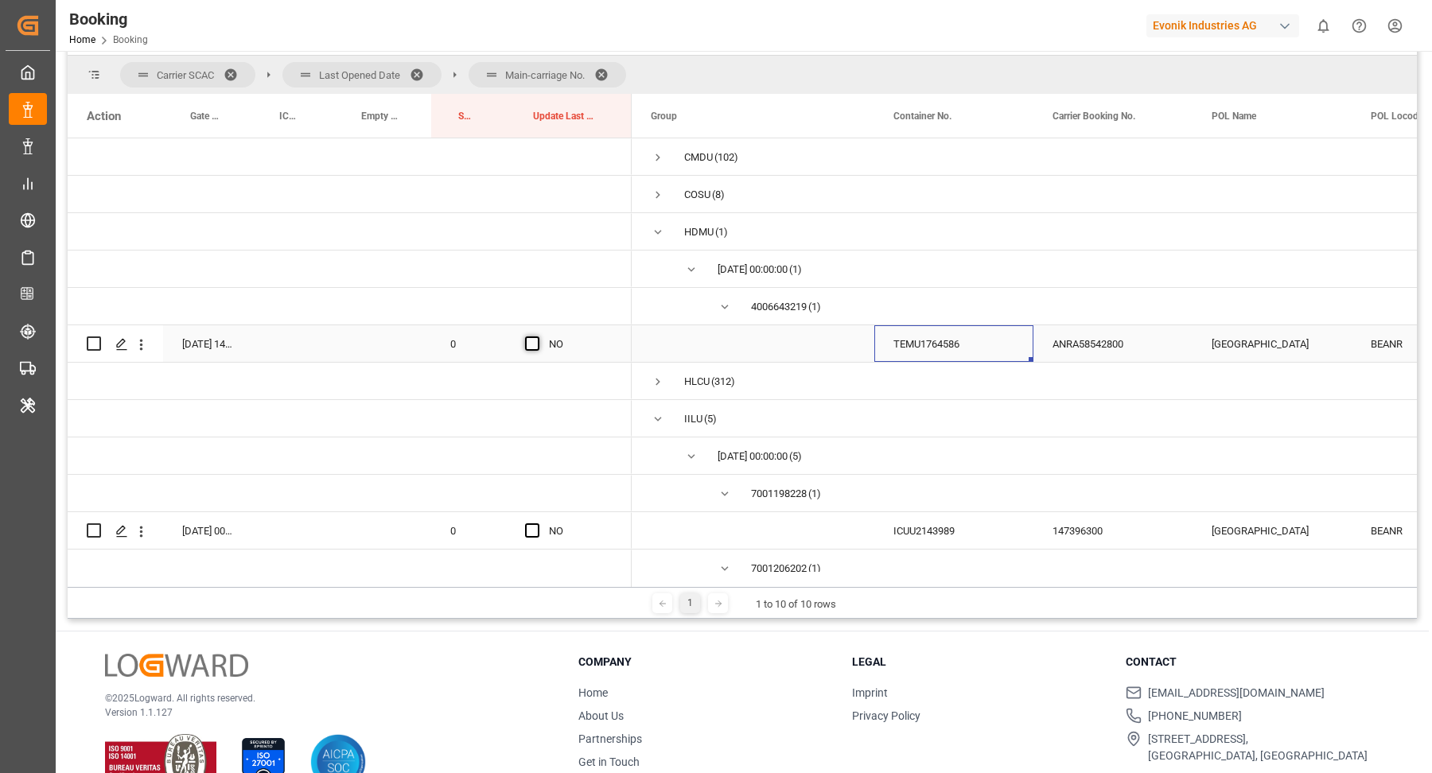
click at [531, 344] on span "Press SPACE to select this row." at bounding box center [532, 343] width 14 height 14
click at [537, 336] on input "Press SPACE to select this row." at bounding box center [537, 336] width 0 height 0
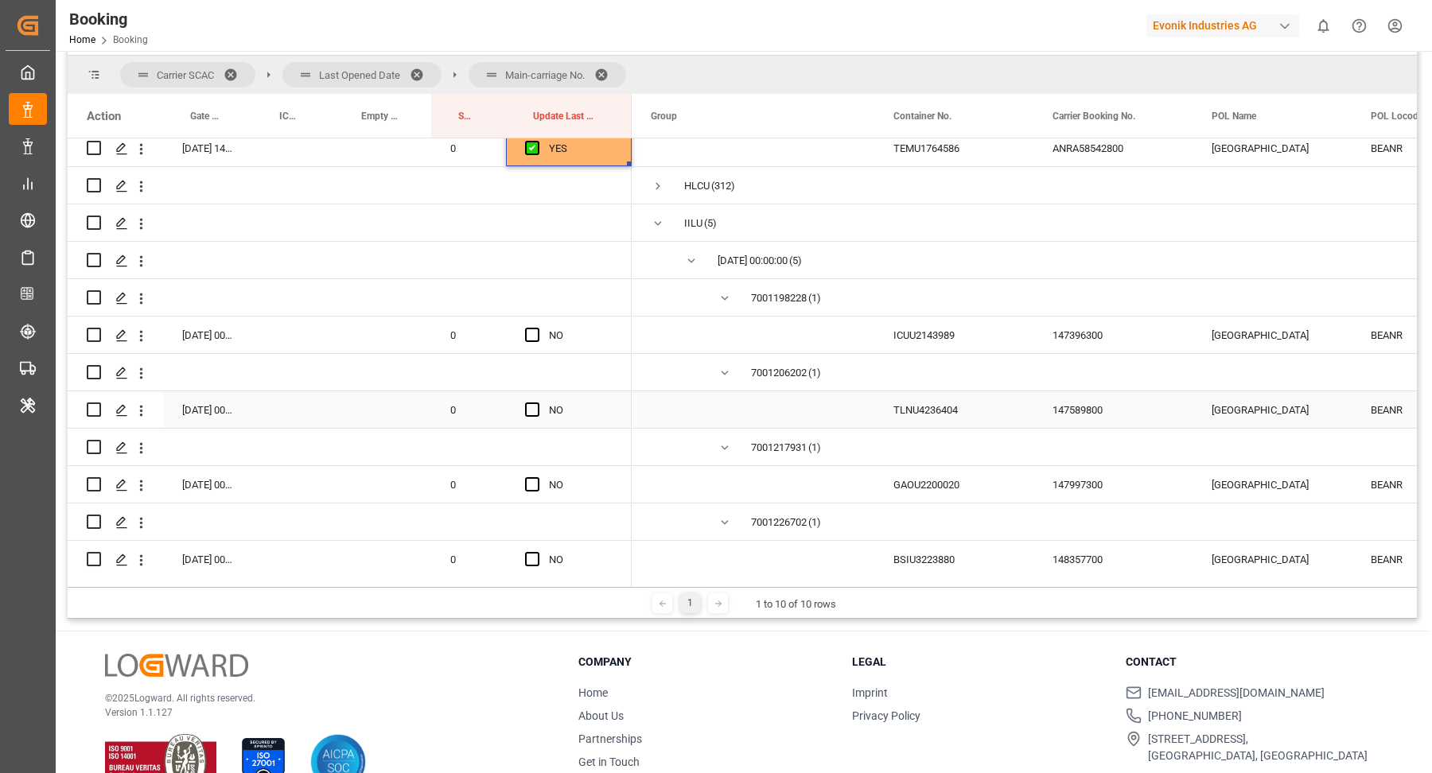
scroll to position [208, 0]
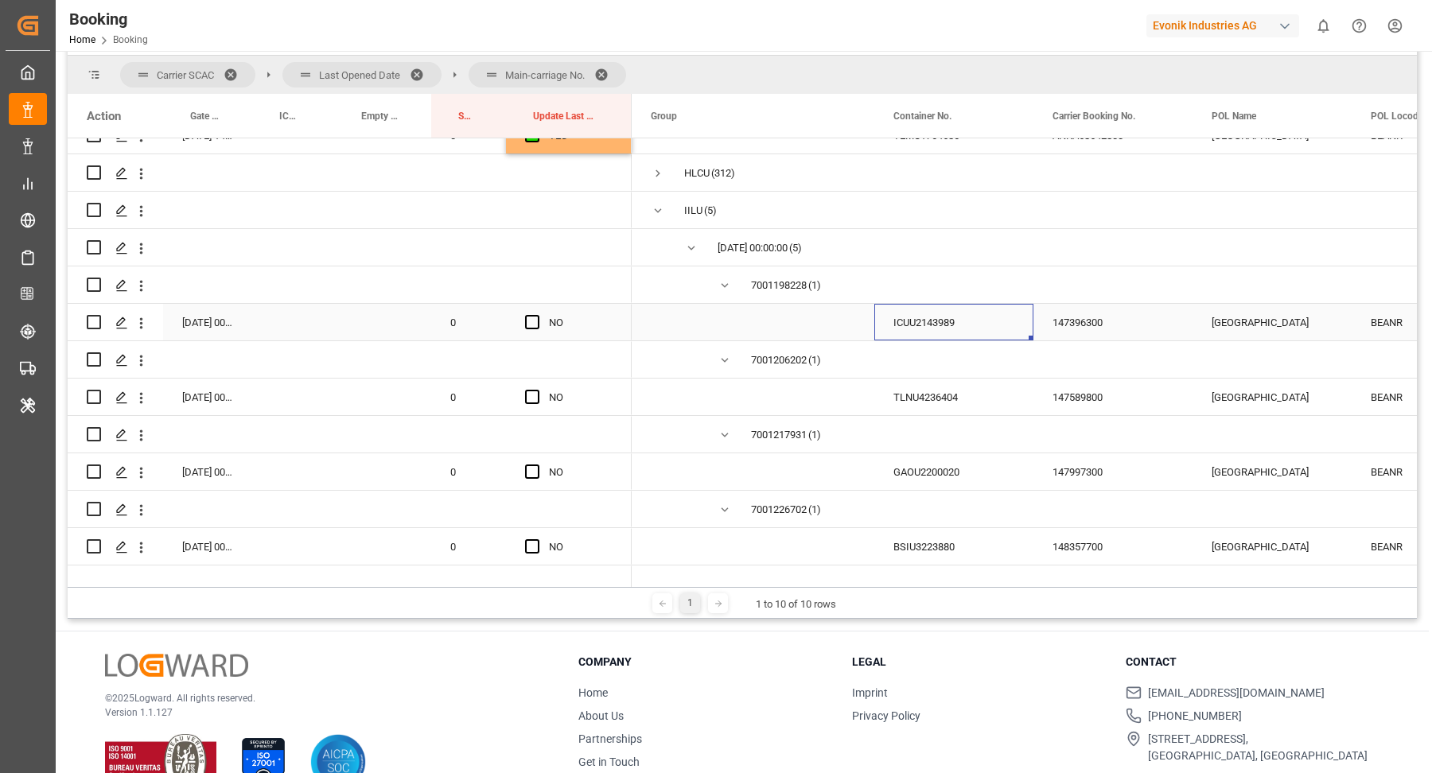
click at [908, 331] on div "ICUU2143989" at bounding box center [953, 322] width 159 height 37
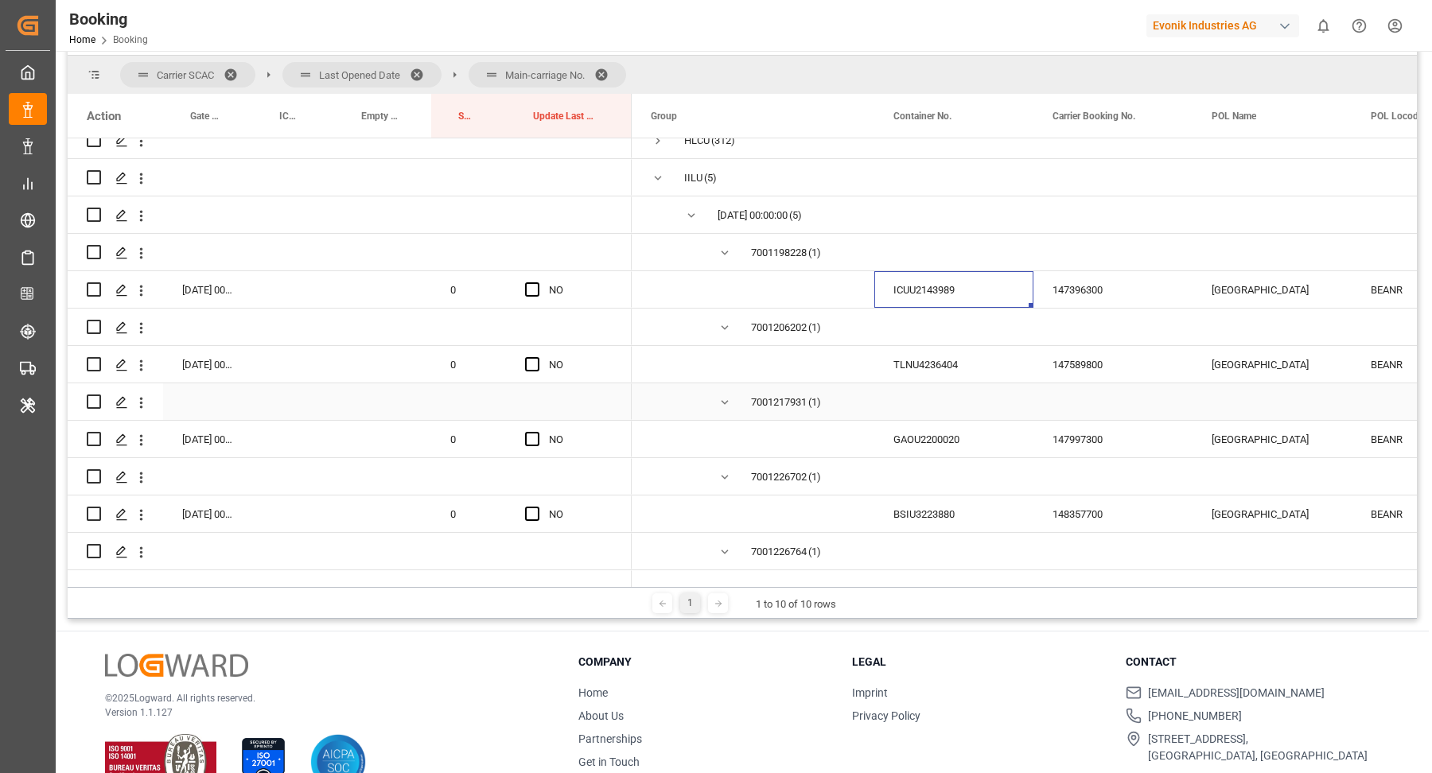
scroll to position [255, 0]
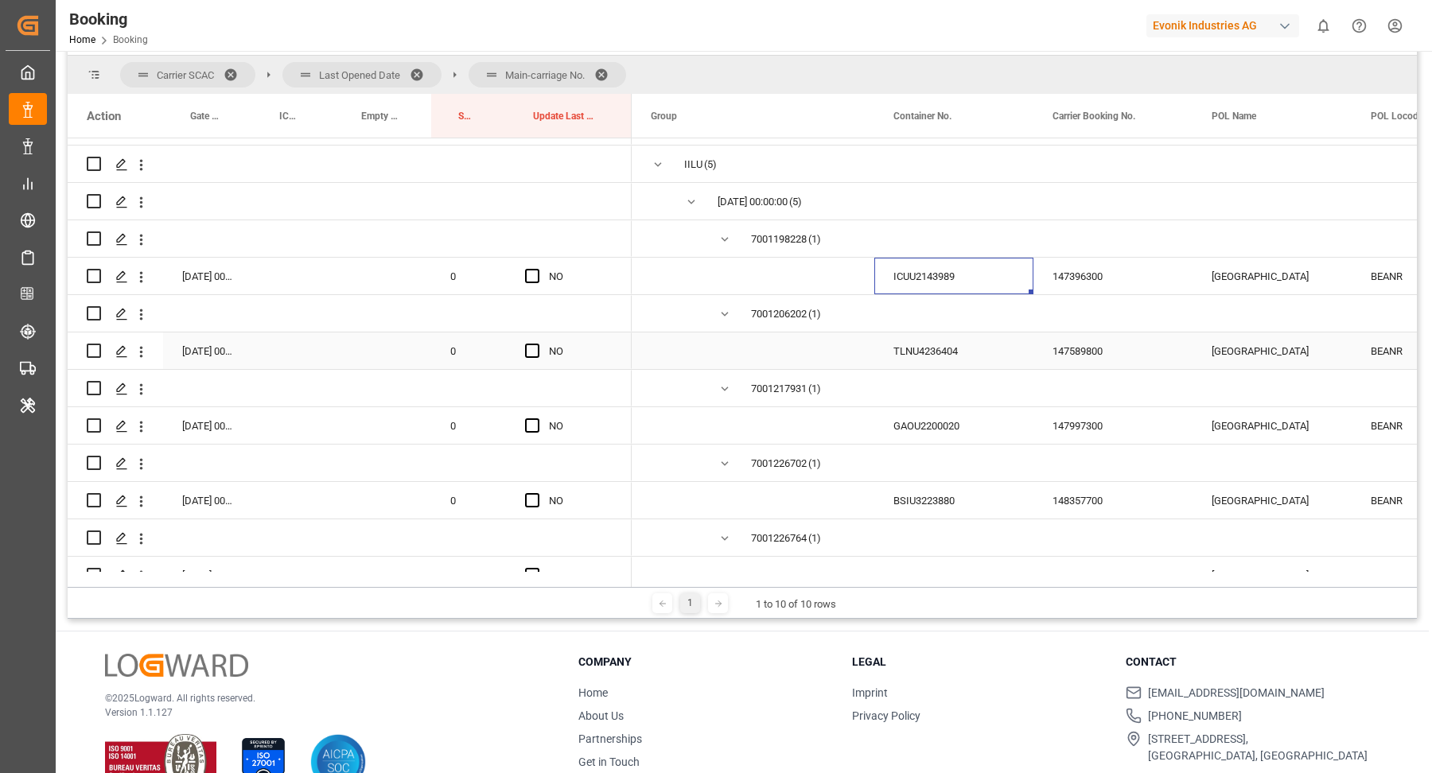
click at [928, 357] on div "TLNU4236404" at bounding box center [953, 351] width 159 height 37
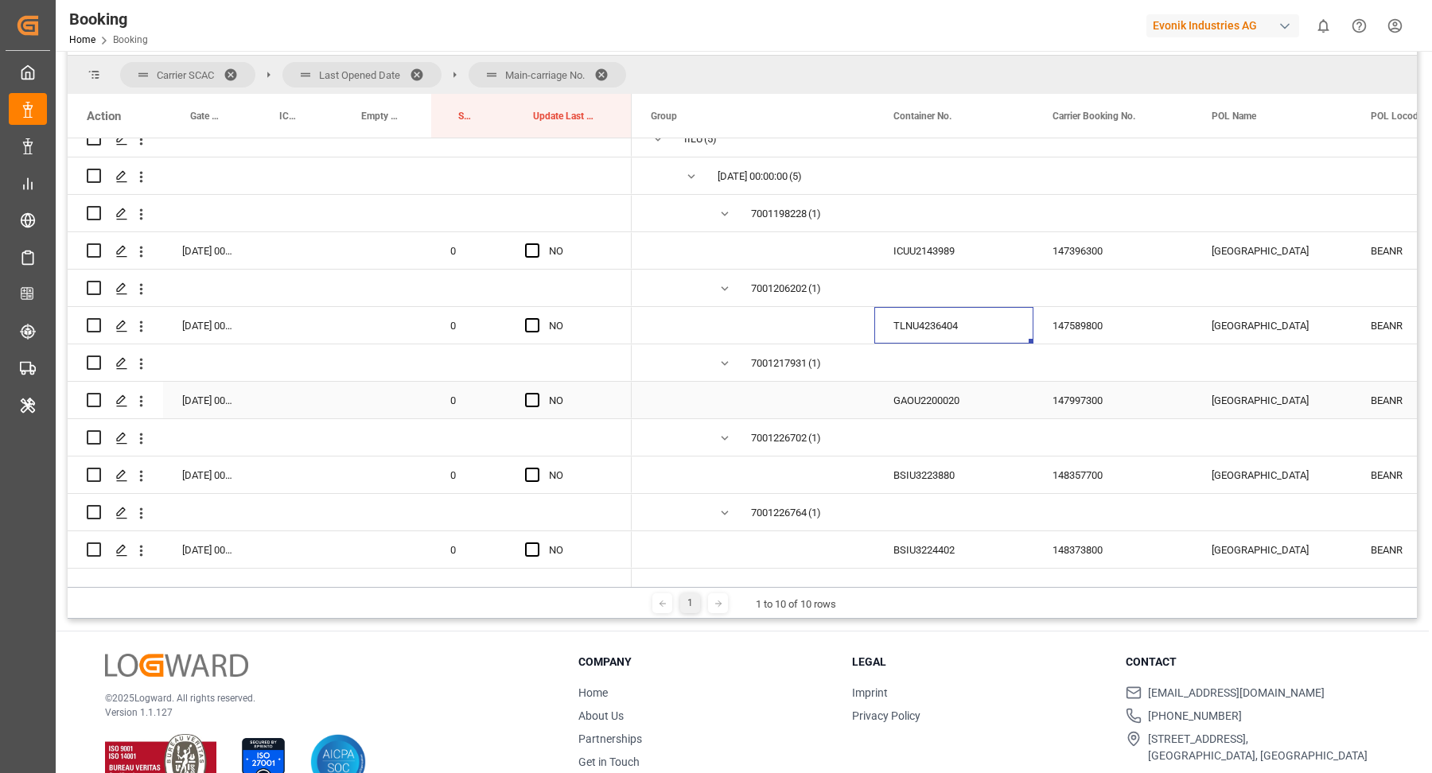
click at [1002, 410] on div "GAOU2200020" at bounding box center [953, 400] width 159 height 37
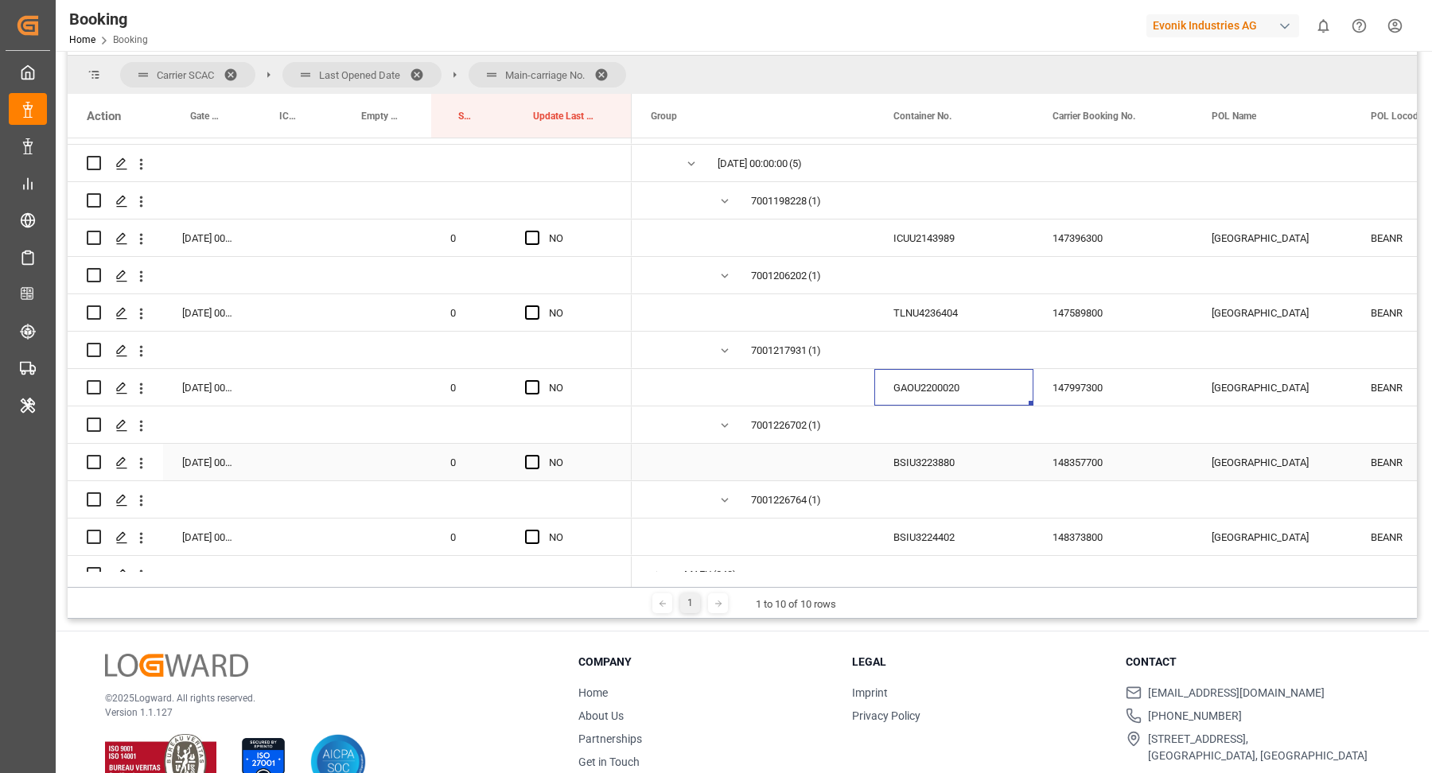
click at [1011, 460] on div "BSIU3223880" at bounding box center [953, 462] width 159 height 37
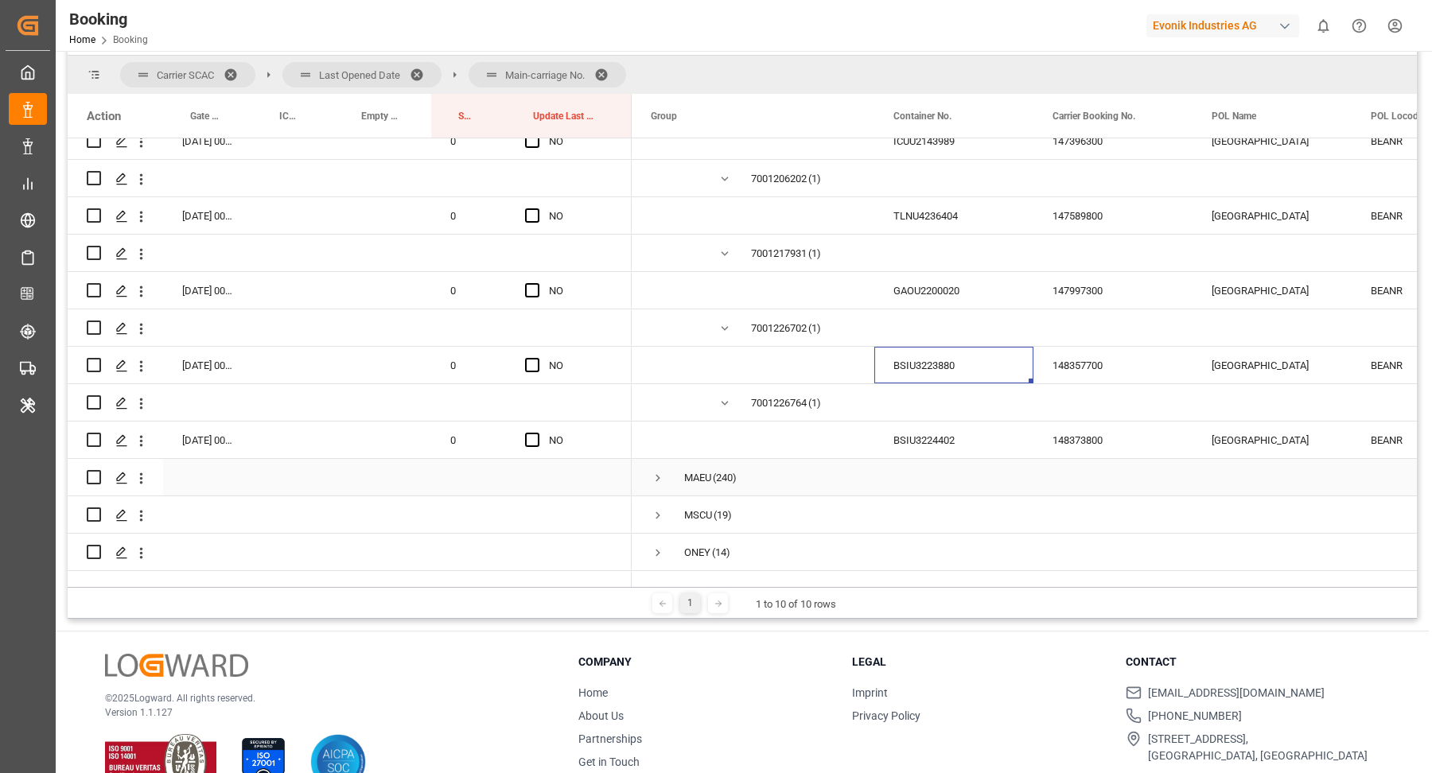
click at [951, 437] on div "BSIU3224402" at bounding box center [953, 440] width 159 height 37
click at [532, 445] on span "Press SPACE to select this row." at bounding box center [532, 440] width 14 height 14
click at [537, 433] on input "Press SPACE to select this row." at bounding box center [537, 433] width 0 height 0
click at [532, 371] on span "Press SPACE to select this row." at bounding box center [532, 365] width 14 height 14
click at [537, 358] on input "Press SPACE to select this row." at bounding box center [537, 358] width 0 height 0
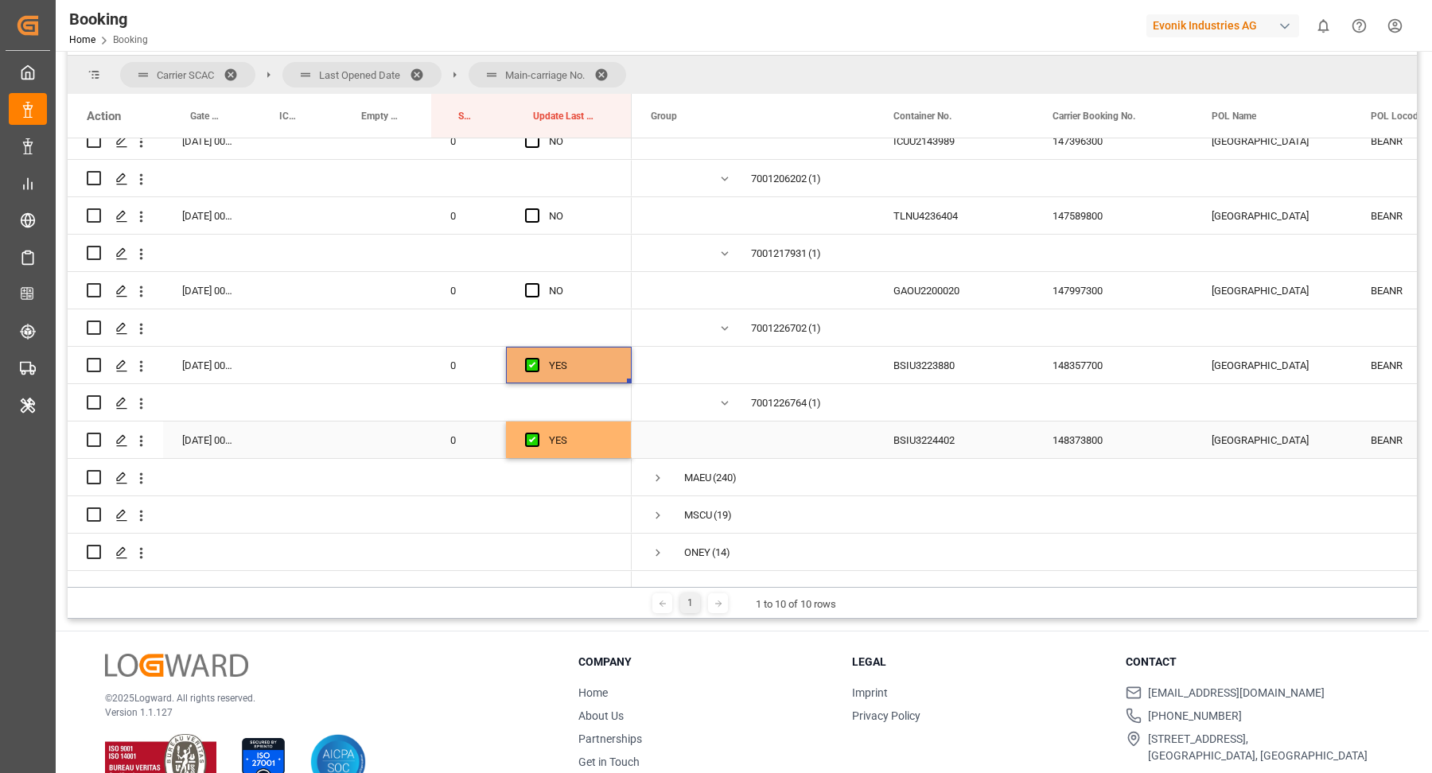
scroll to position [204, 0]
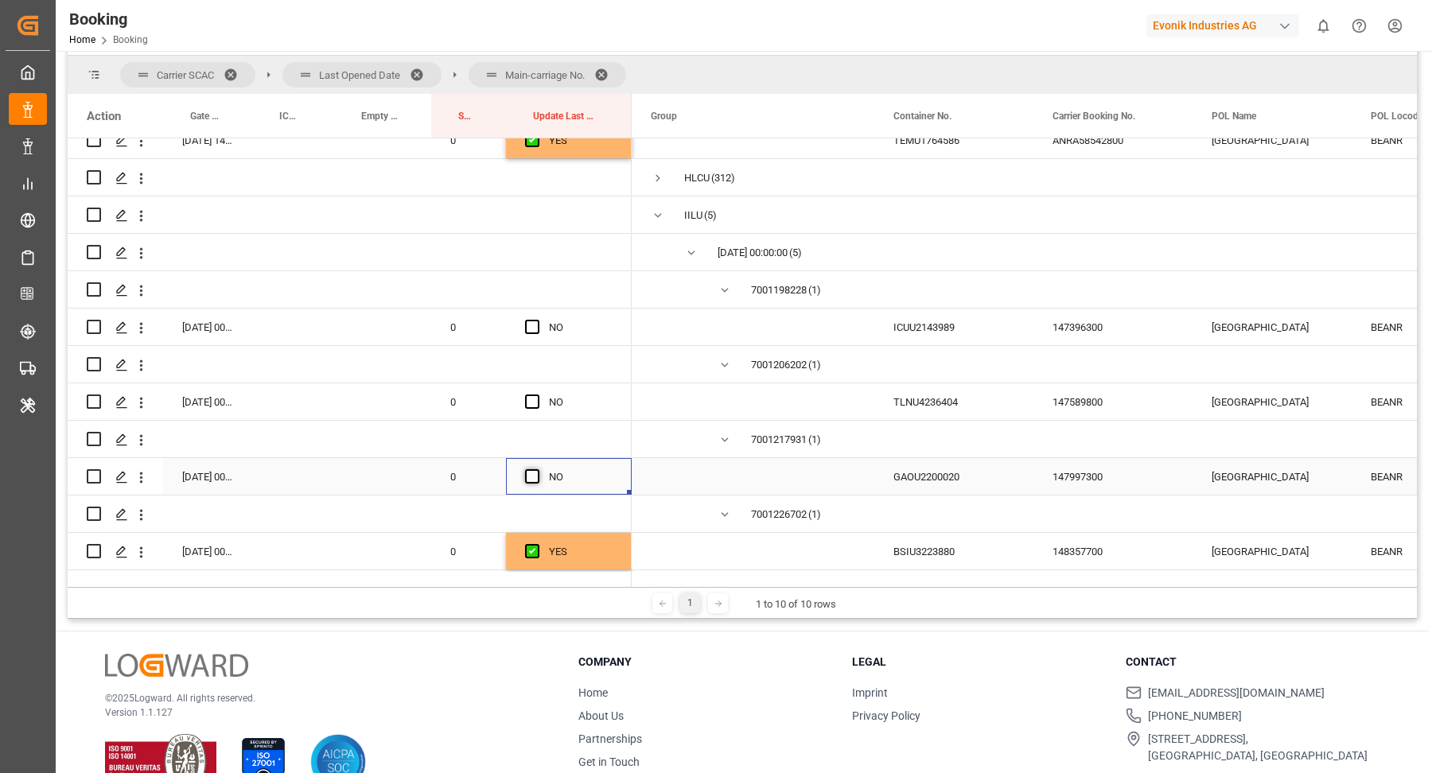
click at [532, 469] on span "Press SPACE to select this row." at bounding box center [532, 476] width 14 height 14
click at [537, 469] on input "Press SPACE to select this row." at bounding box center [537, 469] width 0 height 0
click at [533, 405] on span "Press SPACE to select this row." at bounding box center [532, 402] width 14 height 14
click at [537, 395] on input "Press SPACE to select this row." at bounding box center [537, 395] width 0 height 0
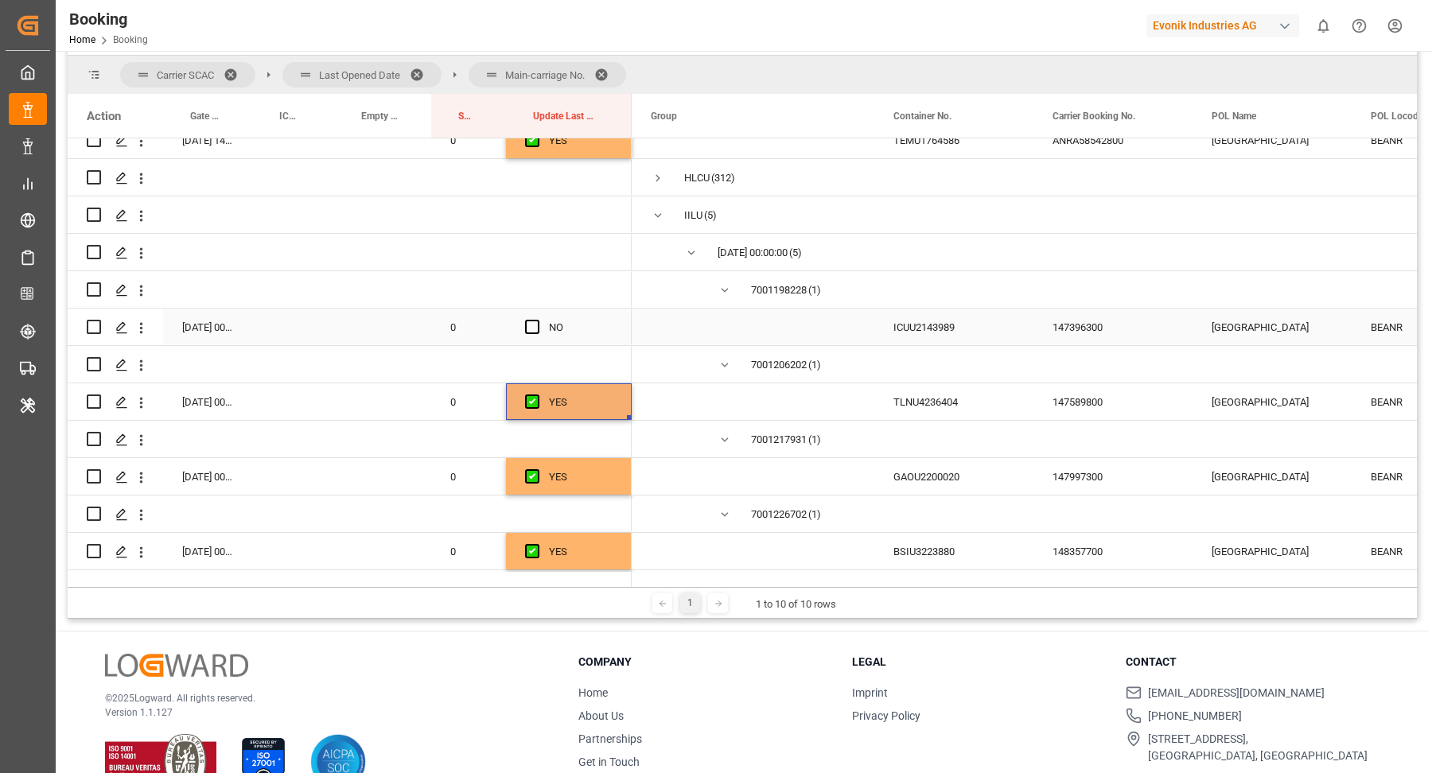
click at [522, 328] on div "NO" at bounding box center [569, 327] width 126 height 37
click at [532, 332] on span "Press SPACE to select this row." at bounding box center [532, 327] width 14 height 14
click at [537, 320] on input "Press SPACE to select this row." at bounding box center [537, 320] width 0 height 0
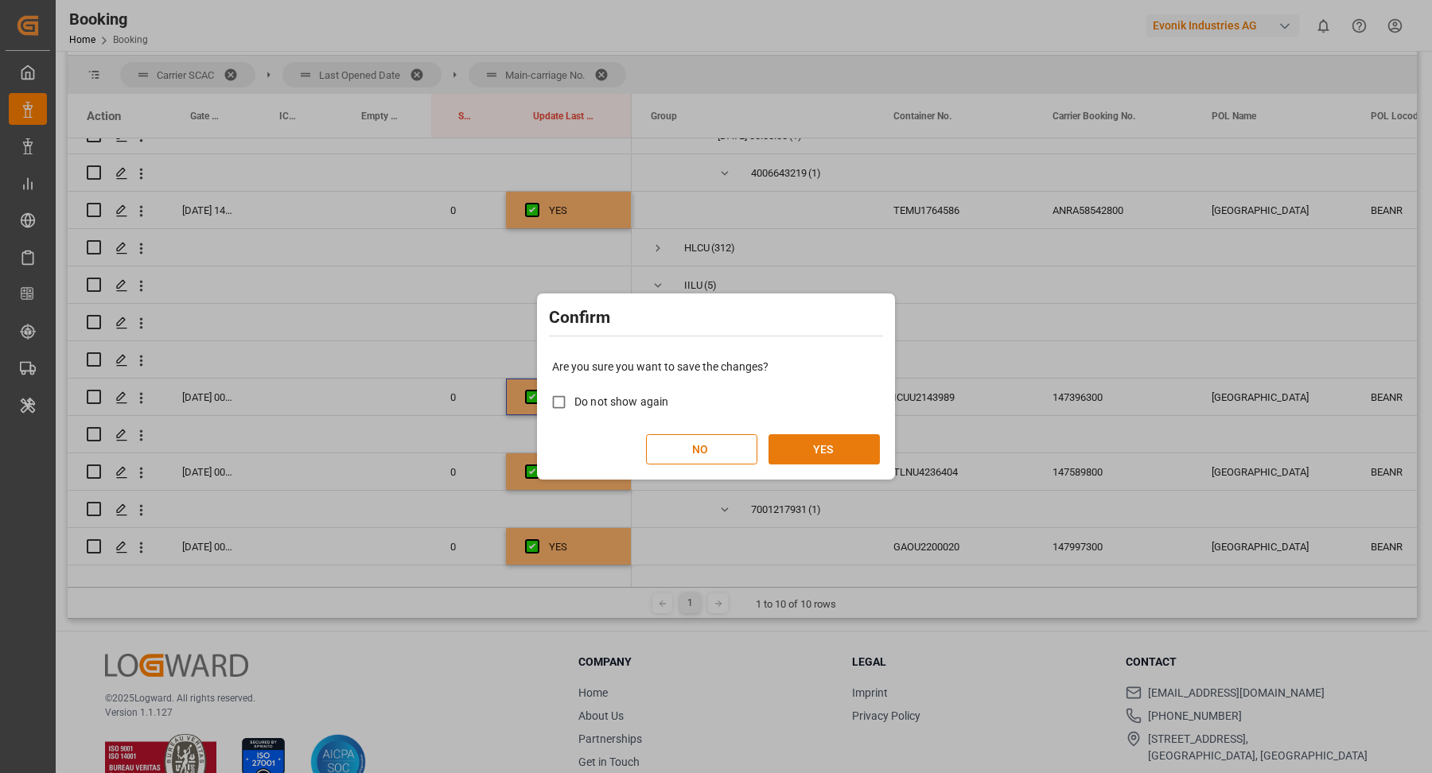
click at [842, 448] on button "YES" at bounding box center [823, 449] width 111 height 30
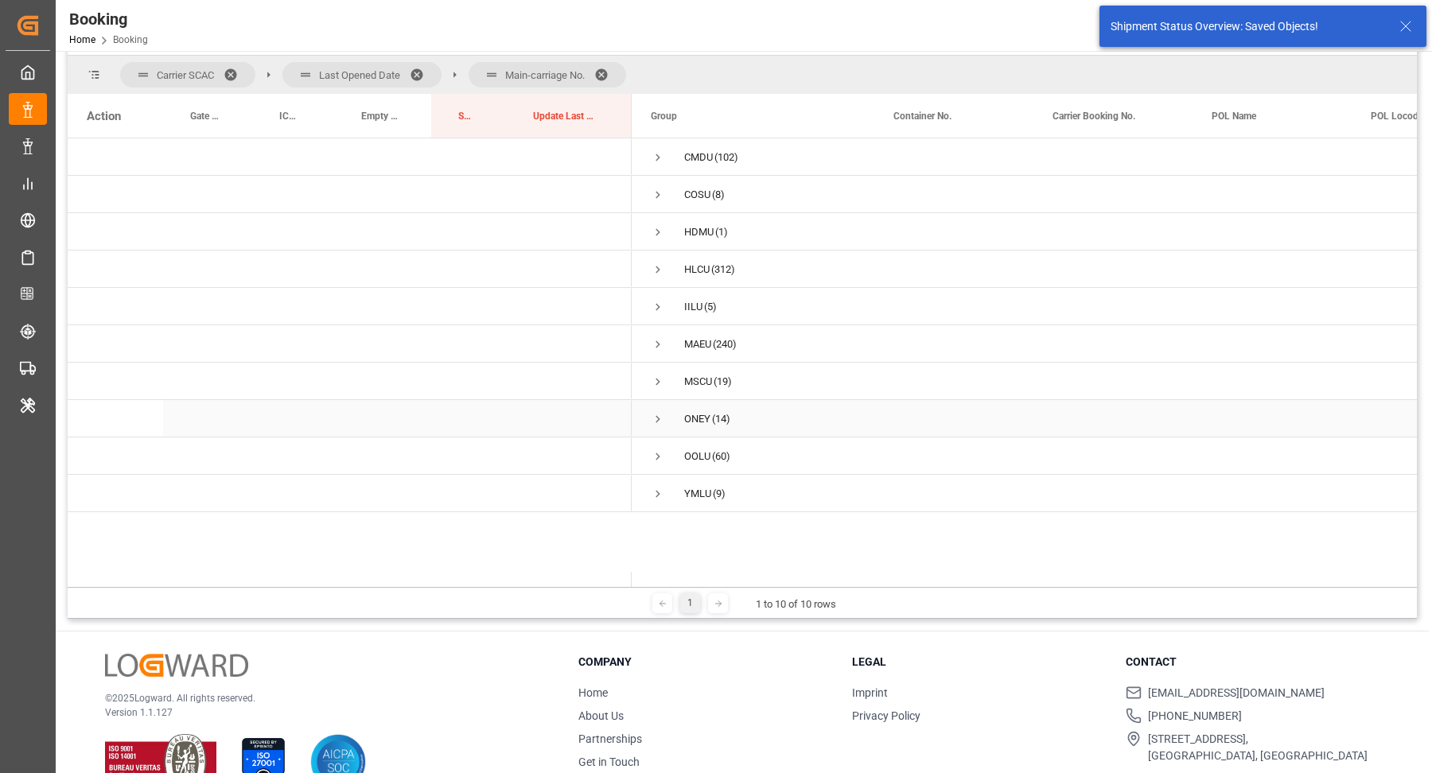
scroll to position [0, 0]
click at [651, 340] on span "Press SPACE to select this row." at bounding box center [658, 344] width 14 height 14
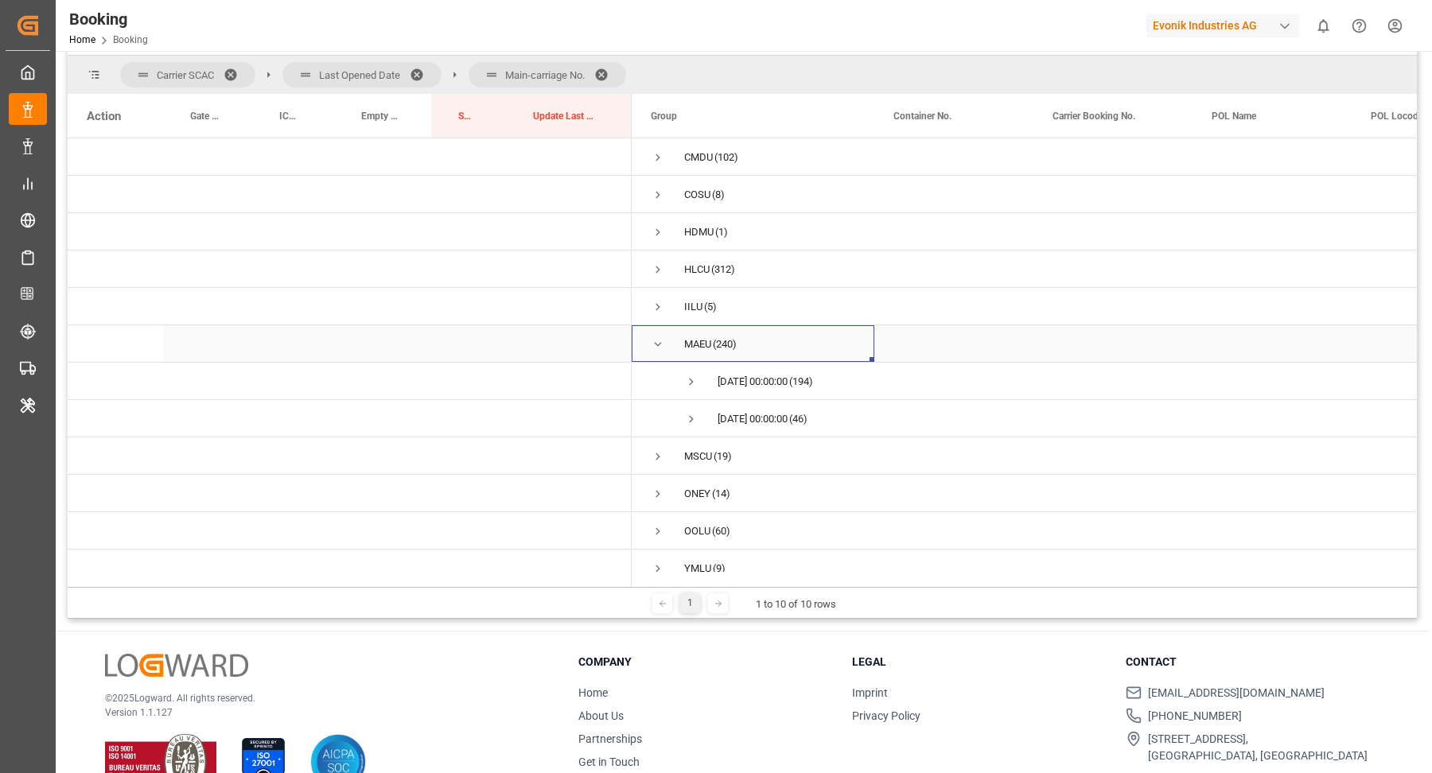
scroll to position [29, 0]
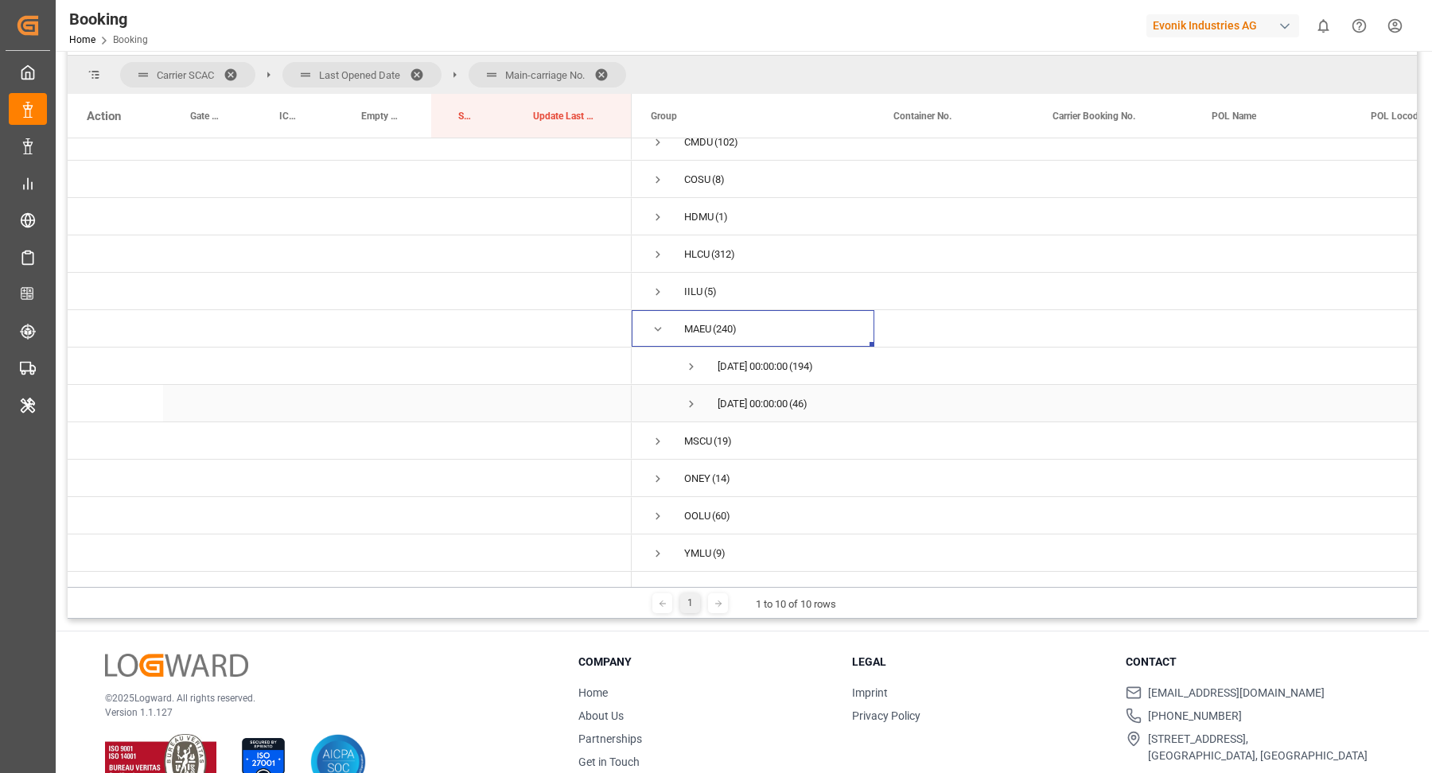
click at [687, 397] on span "Press SPACE to select this row." at bounding box center [691, 404] width 14 height 14
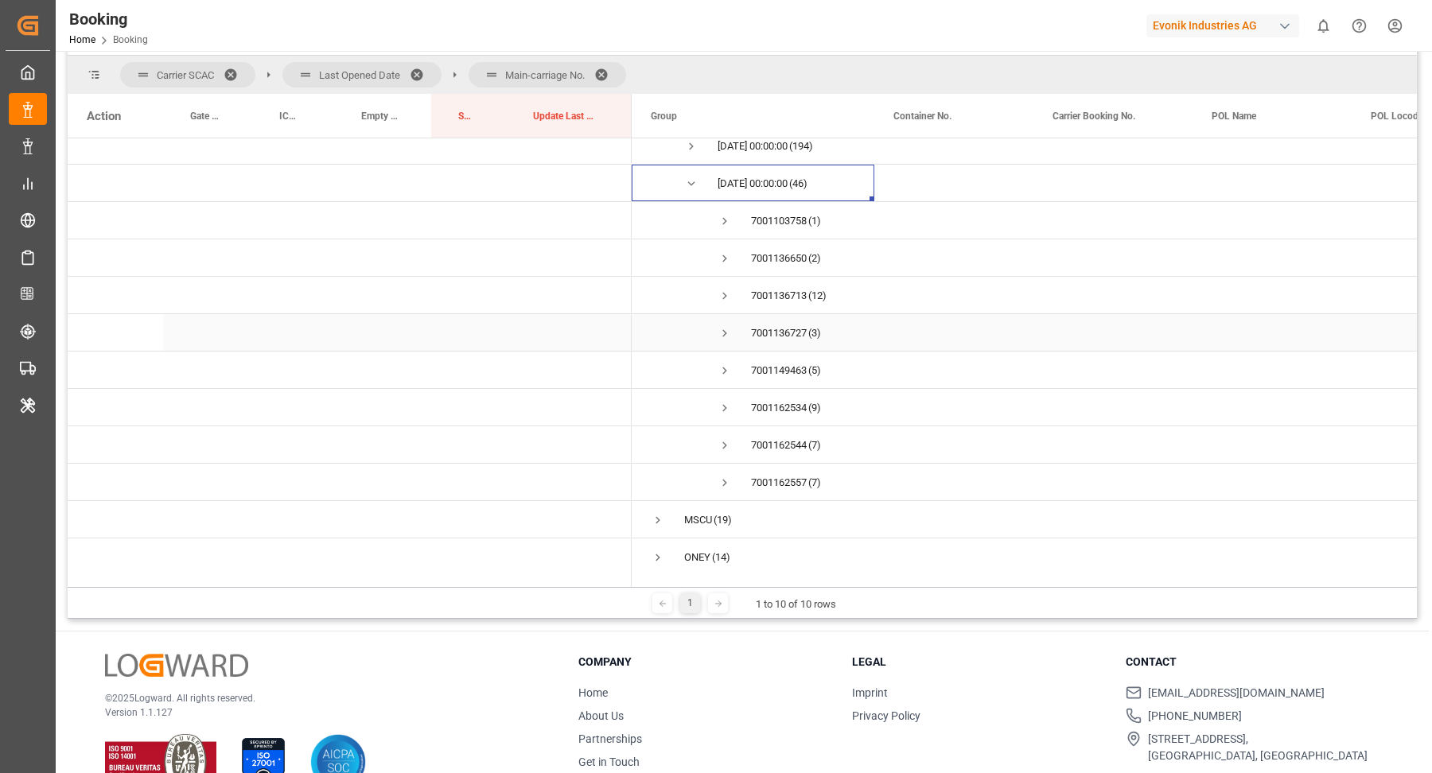
scroll to position [309, 0]
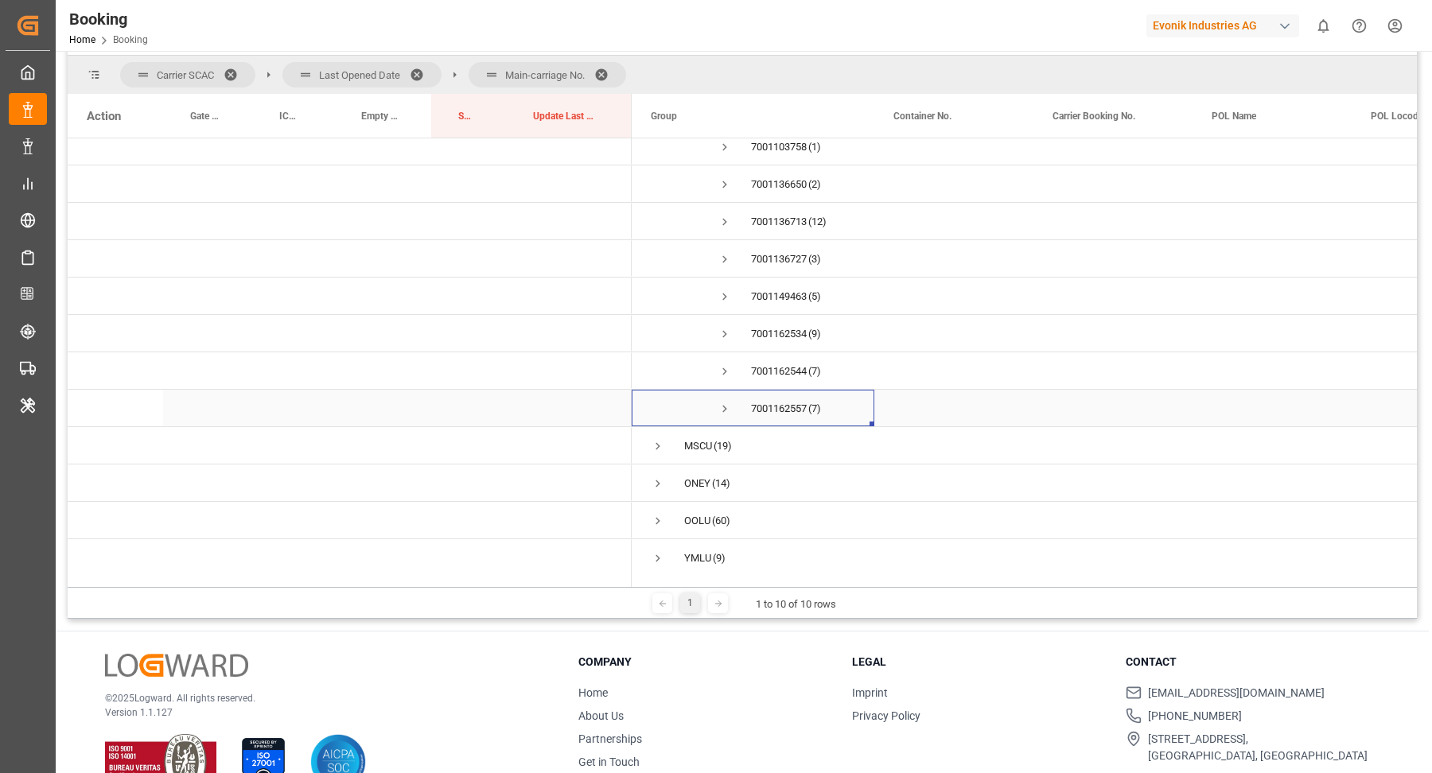
click at [722, 404] on span "Press SPACE to select this row." at bounding box center [725, 409] width 14 height 14
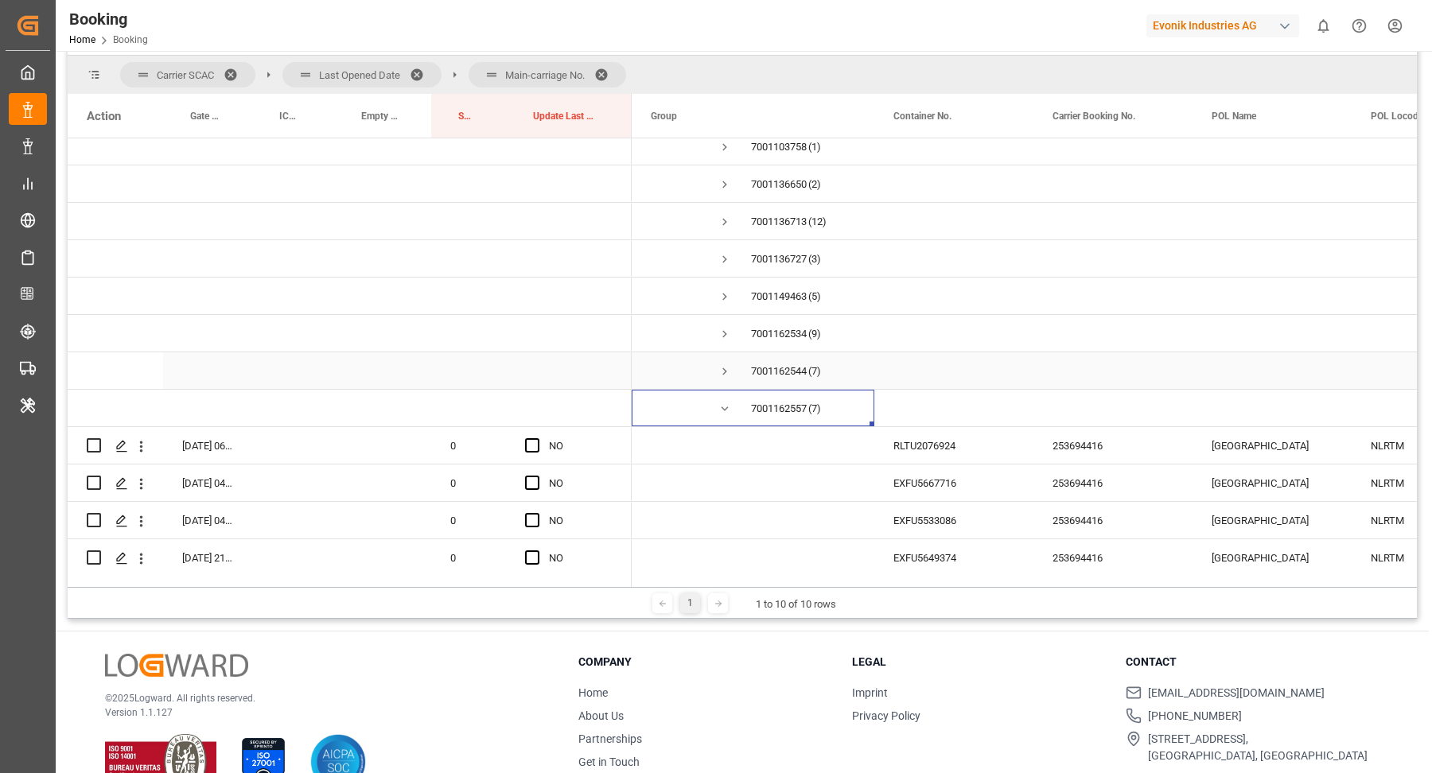
click at [725, 372] on span "Press SPACE to select this row." at bounding box center [725, 371] width 14 height 14
click at [722, 336] on span "Press SPACE to select this row." at bounding box center [725, 334] width 14 height 14
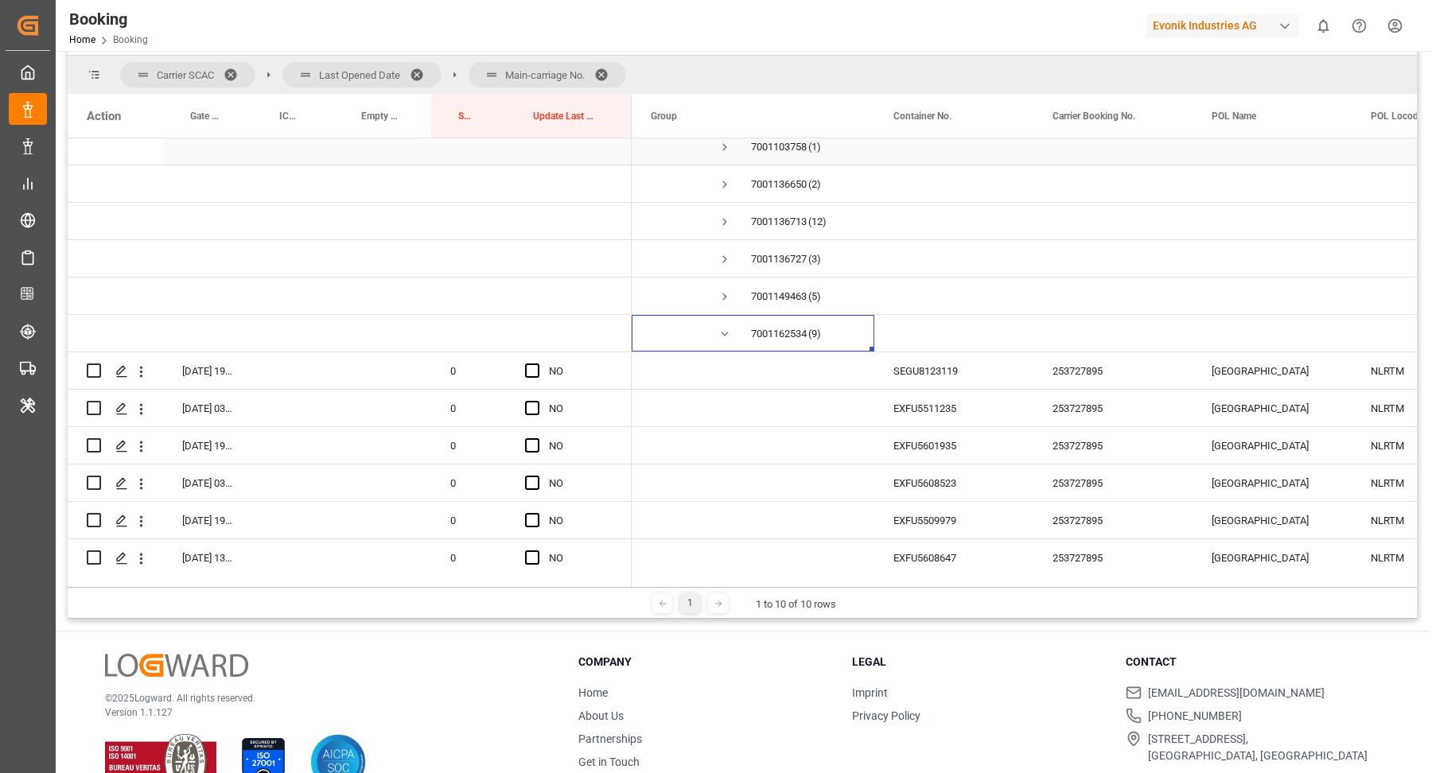
click at [725, 146] on span "Press SPACE to select this row." at bounding box center [725, 147] width 14 height 14
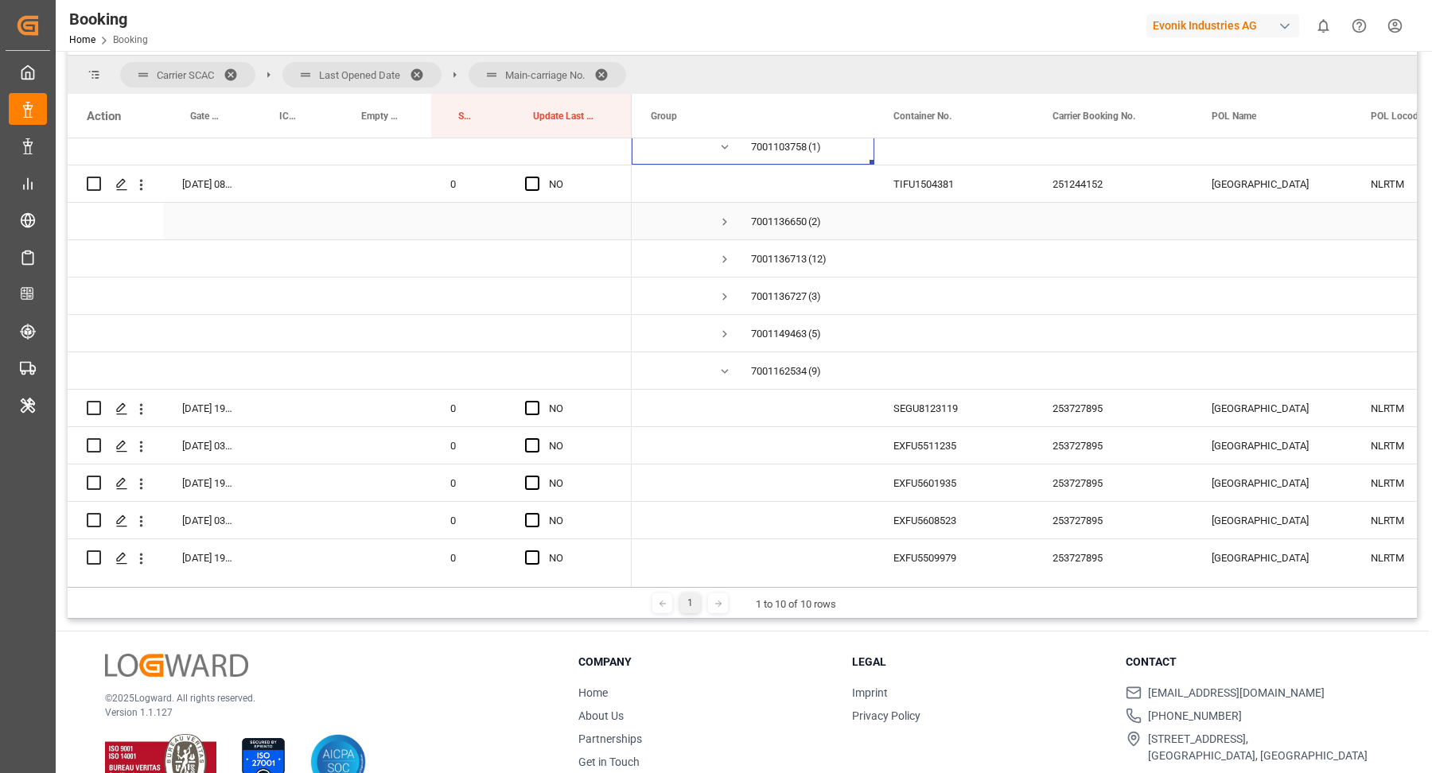
click at [727, 218] on span "Press SPACE to select this row." at bounding box center [725, 222] width 14 height 14
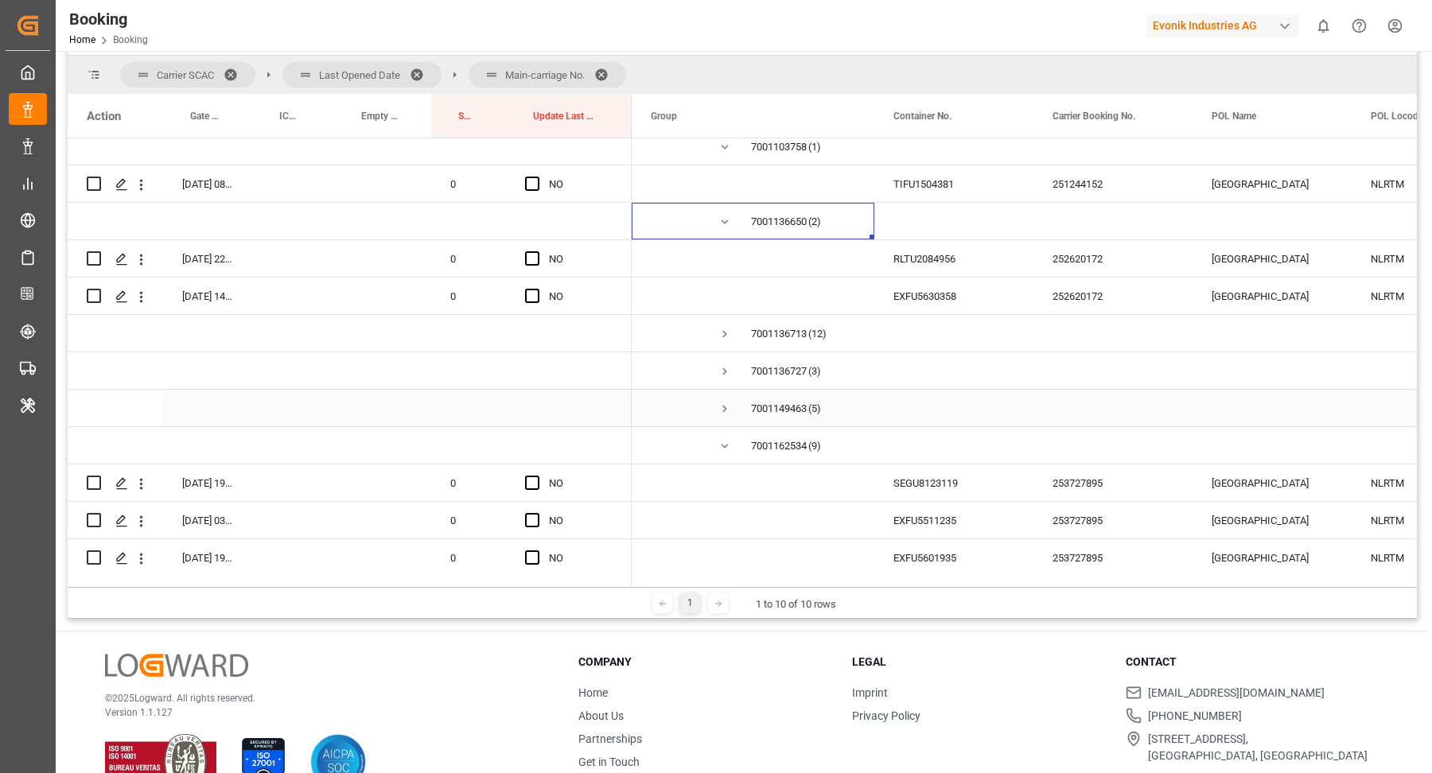
click at [730, 410] on span "Press SPACE to select this row." at bounding box center [725, 409] width 14 height 14
click at [727, 371] on span "Press SPACE to select this row." at bounding box center [725, 371] width 14 height 14
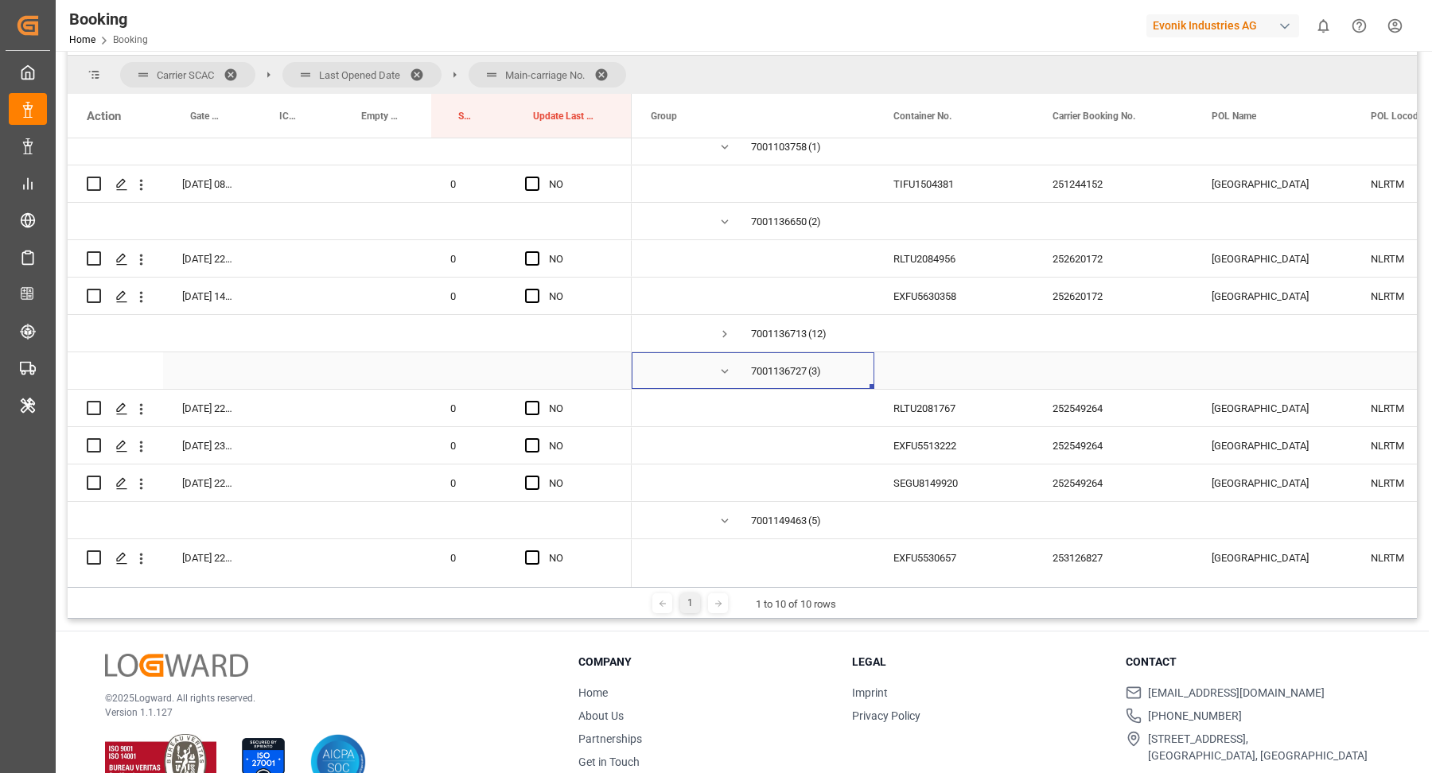
scroll to position [335, 0]
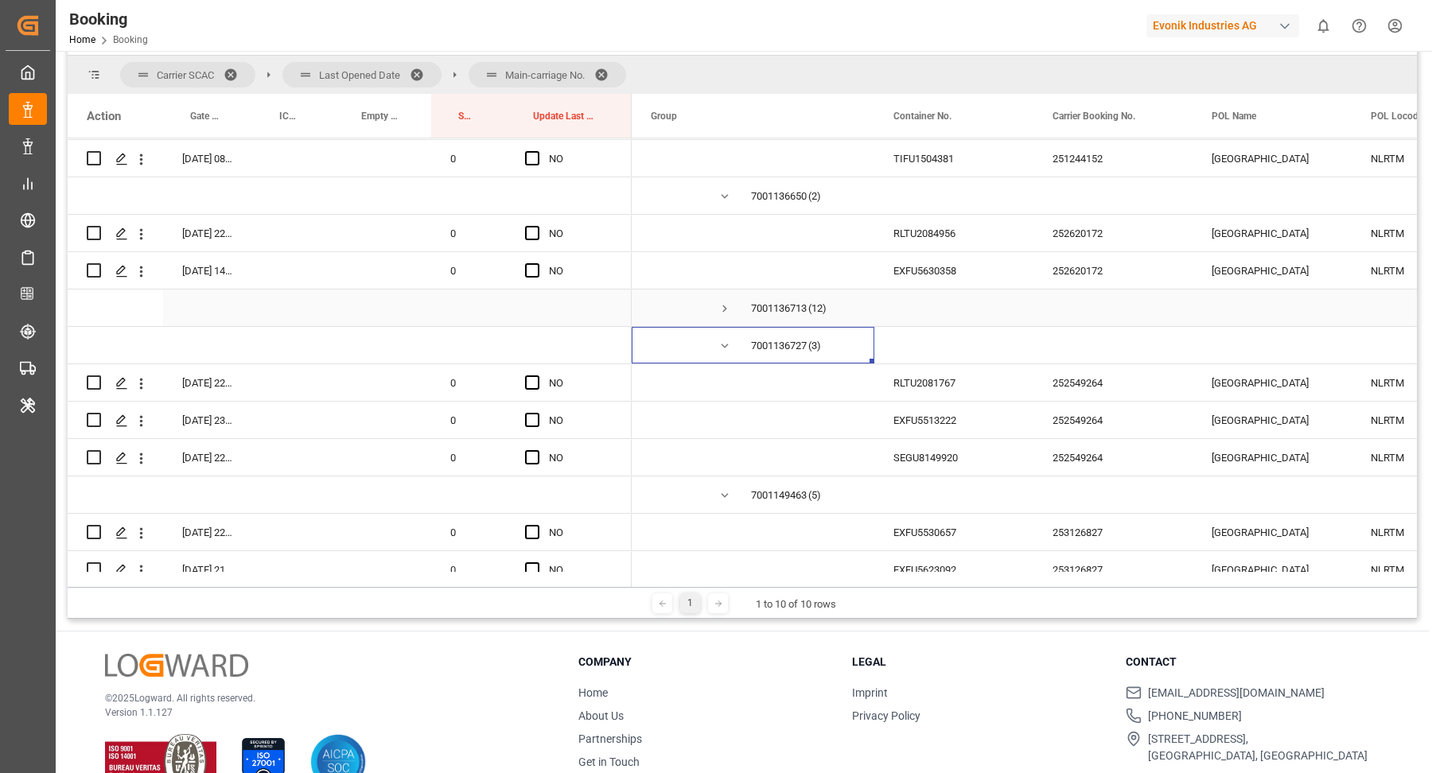
click at [728, 302] on span "Press SPACE to select this row." at bounding box center [725, 308] width 14 height 14
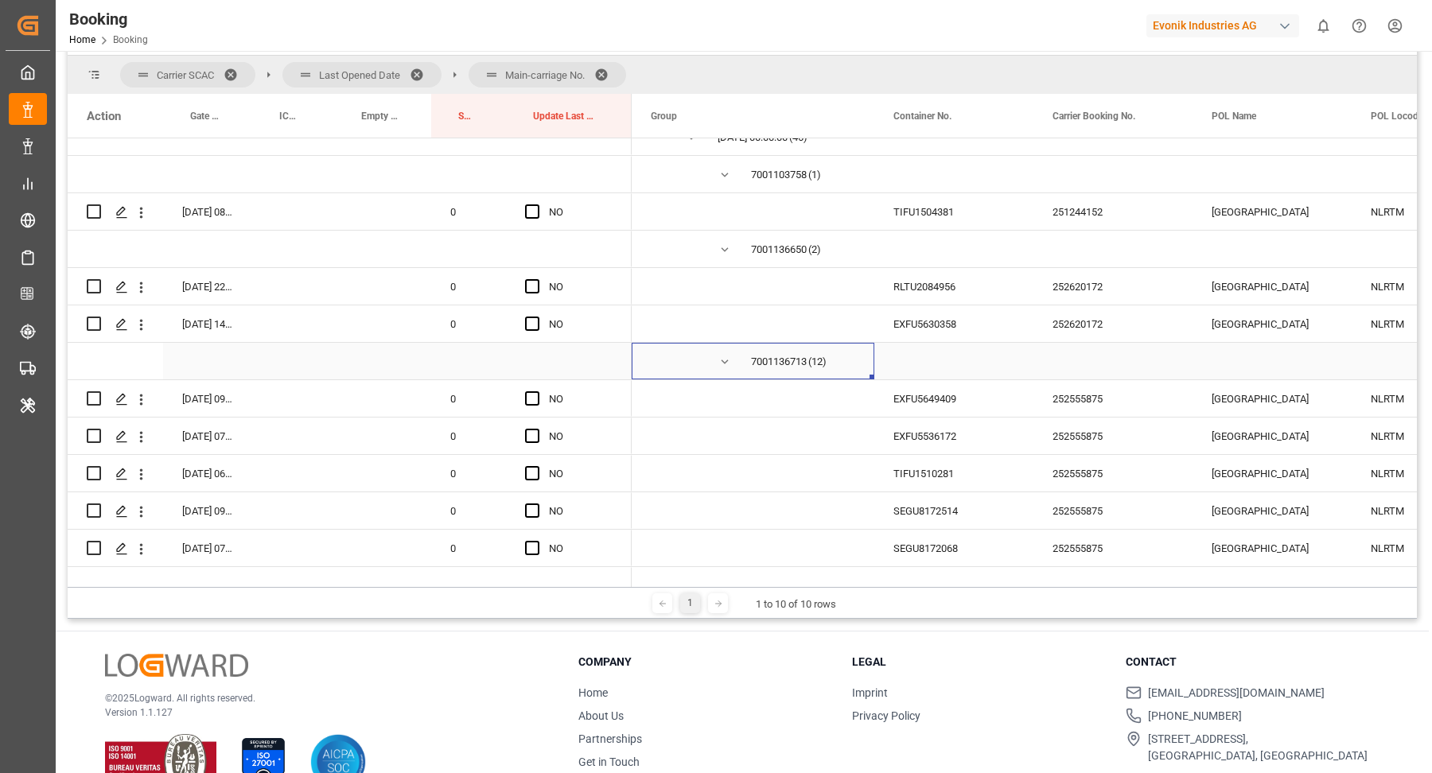
scroll to position [257, 0]
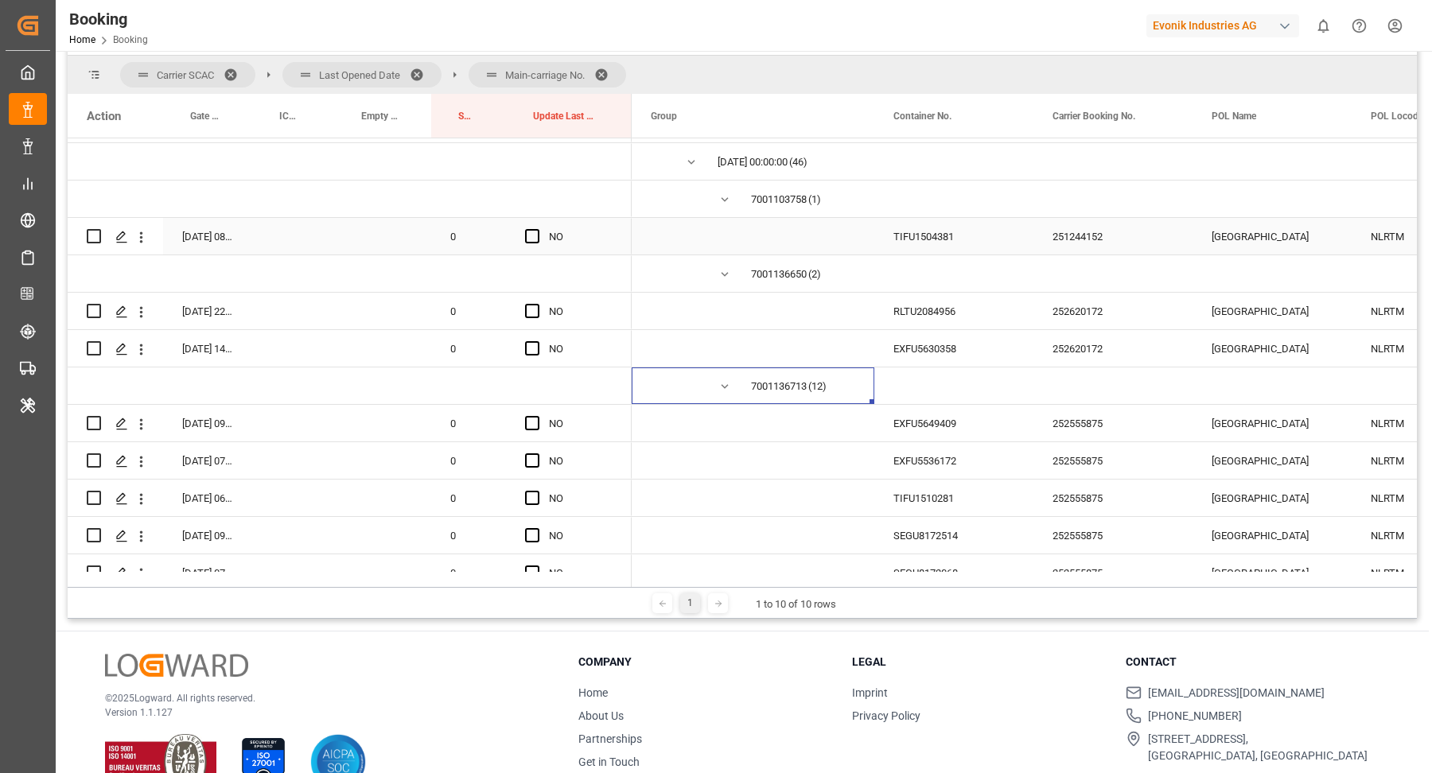
drag, startPoint x: 1095, startPoint y: 251, endPoint x: 1111, endPoint y: 252, distance: 15.9
click at [1099, 251] on div "251244152" at bounding box center [1112, 236] width 159 height 37
click at [943, 239] on div "TIFU1504381" at bounding box center [953, 236] width 159 height 37
click at [532, 240] on span "Press SPACE to select this row." at bounding box center [532, 236] width 14 height 14
click at [537, 229] on input "Press SPACE to select this row." at bounding box center [537, 229] width 0 height 0
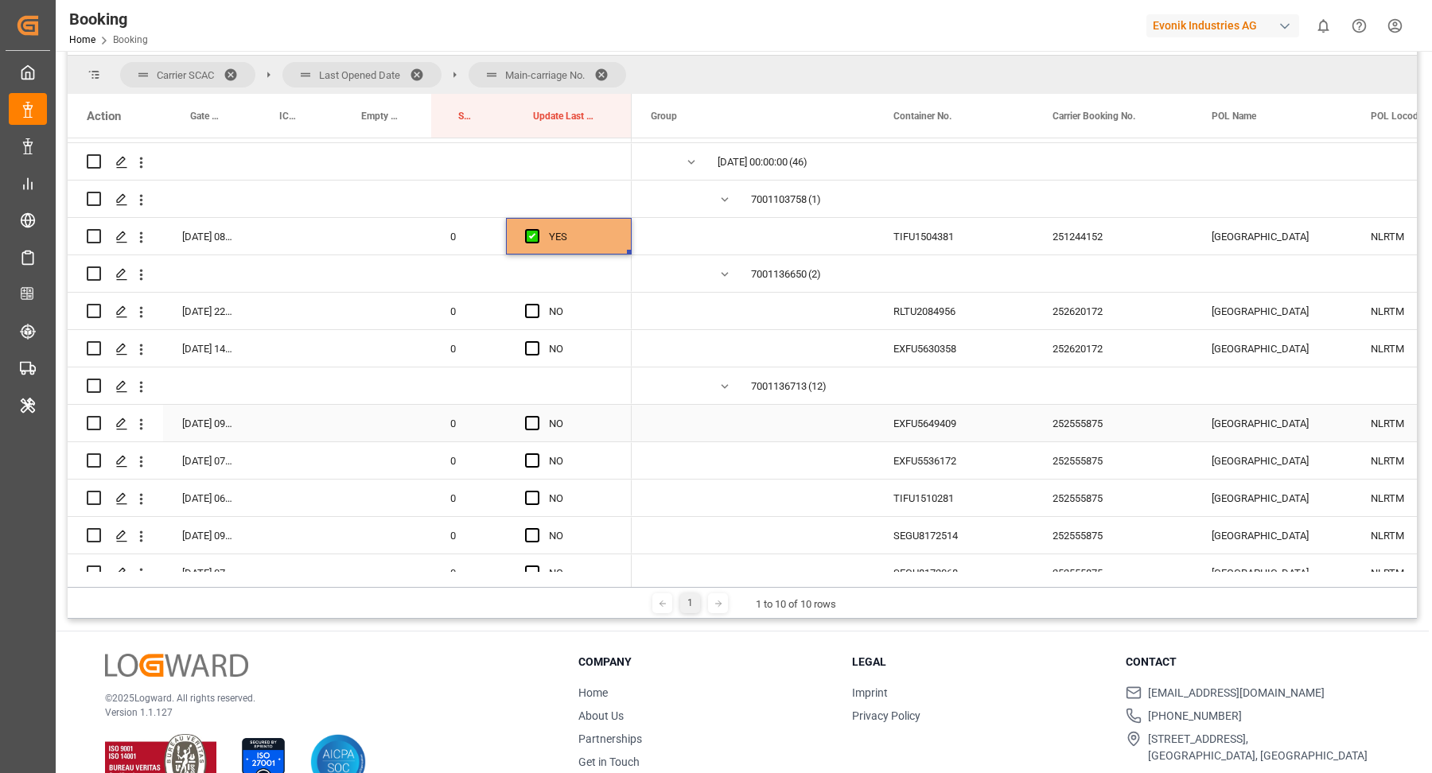
scroll to position [270, 0]
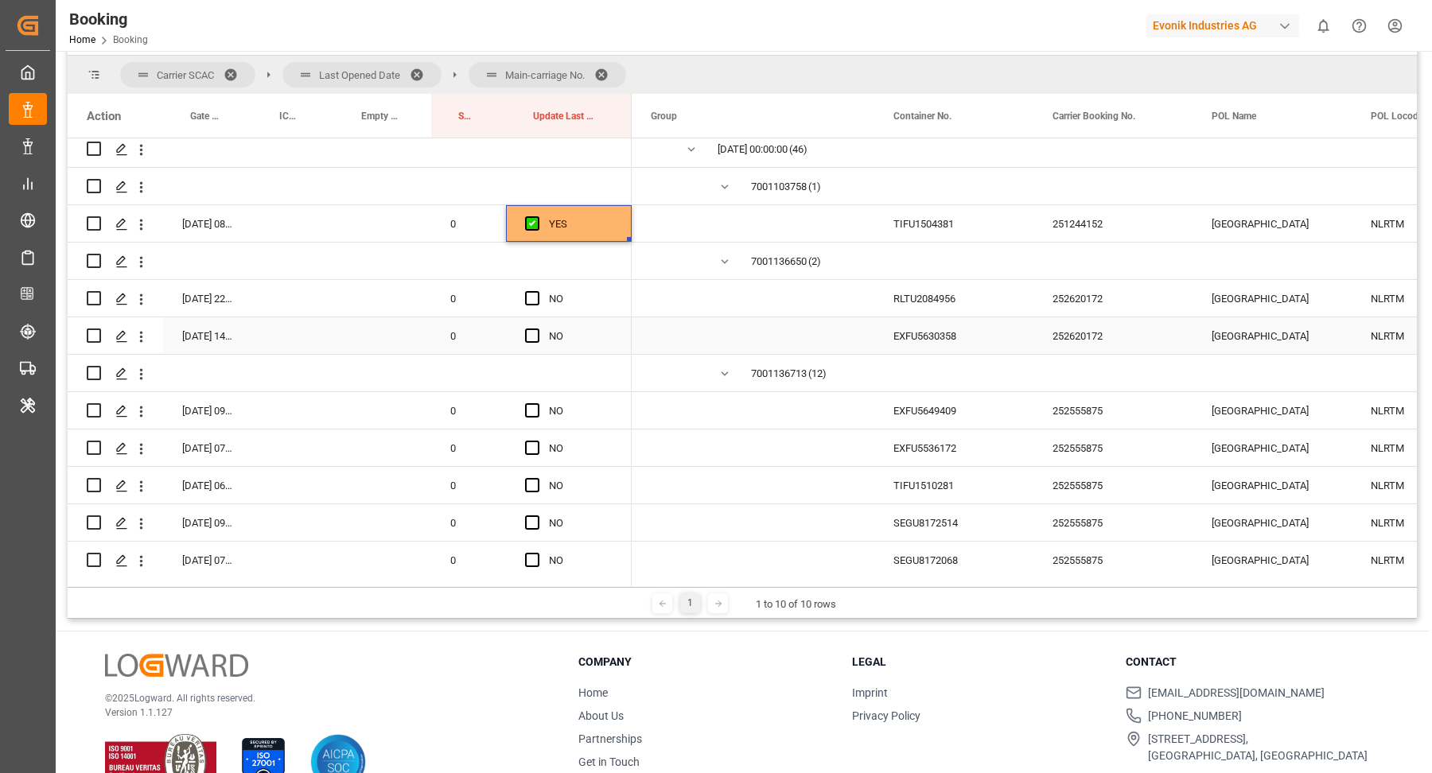
click at [932, 282] on div "RLTU2084956" at bounding box center [953, 298] width 159 height 37
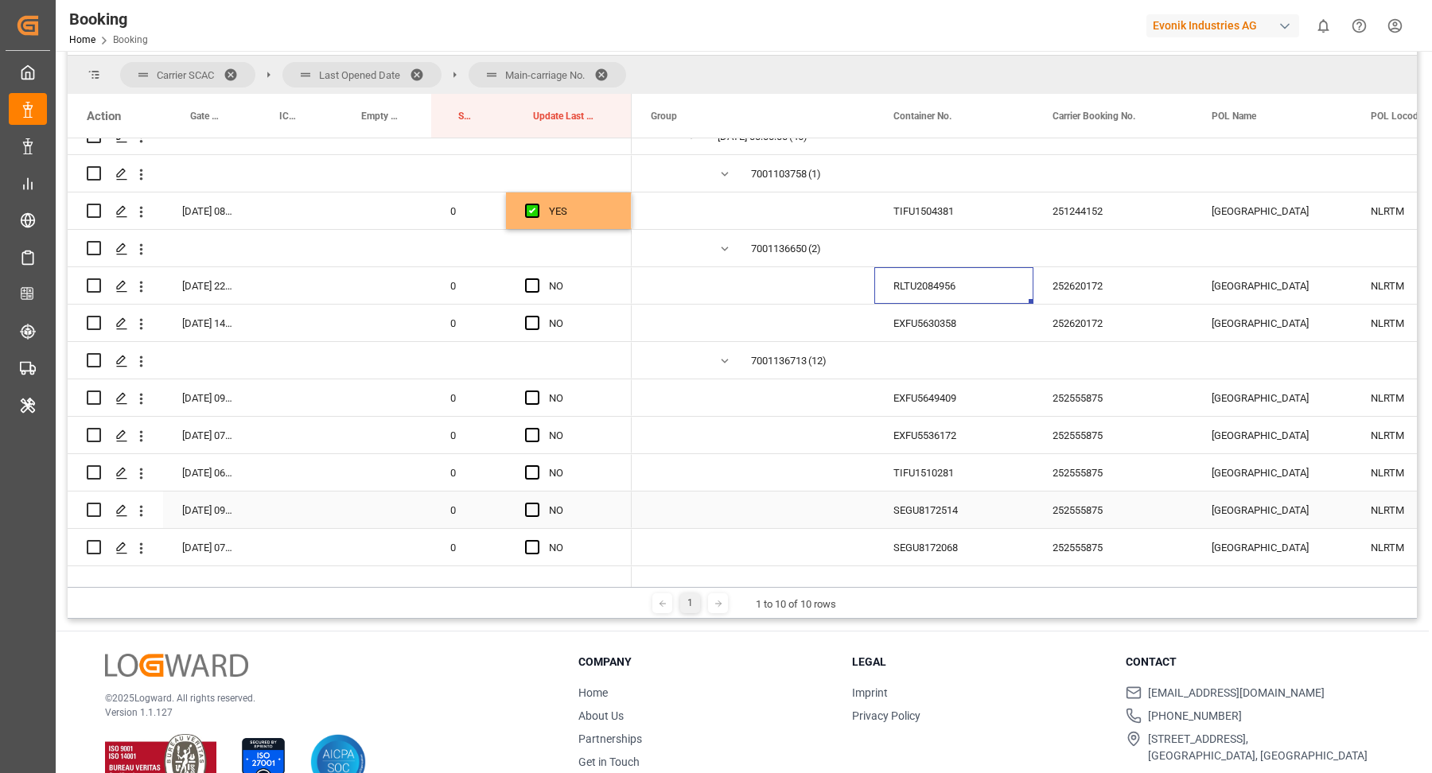
scroll to position [295, 0]
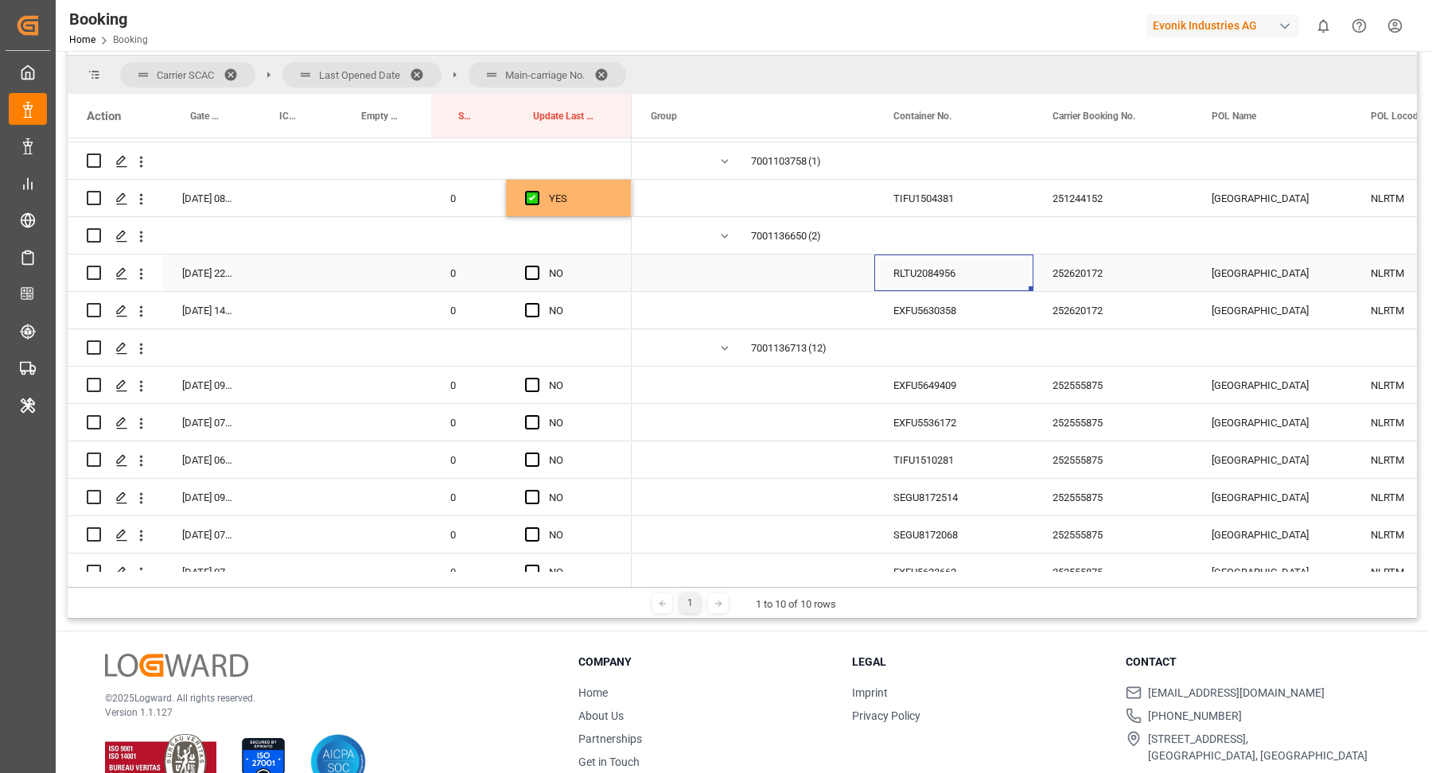
click at [1079, 268] on div "252620172" at bounding box center [1112, 273] width 159 height 37
click at [976, 277] on div "RLTU2084956" at bounding box center [953, 273] width 159 height 37
click at [974, 313] on div "EXFU5630358" at bounding box center [953, 310] width 159 height 37
click at [531, 309] on span "Press SPACE to select this row." at bounding box center [532, 310] width 14 height 14
click at [537, 303] on input "Press SPACE to select this row." at bounding box center [537, 303] width 0 height 0
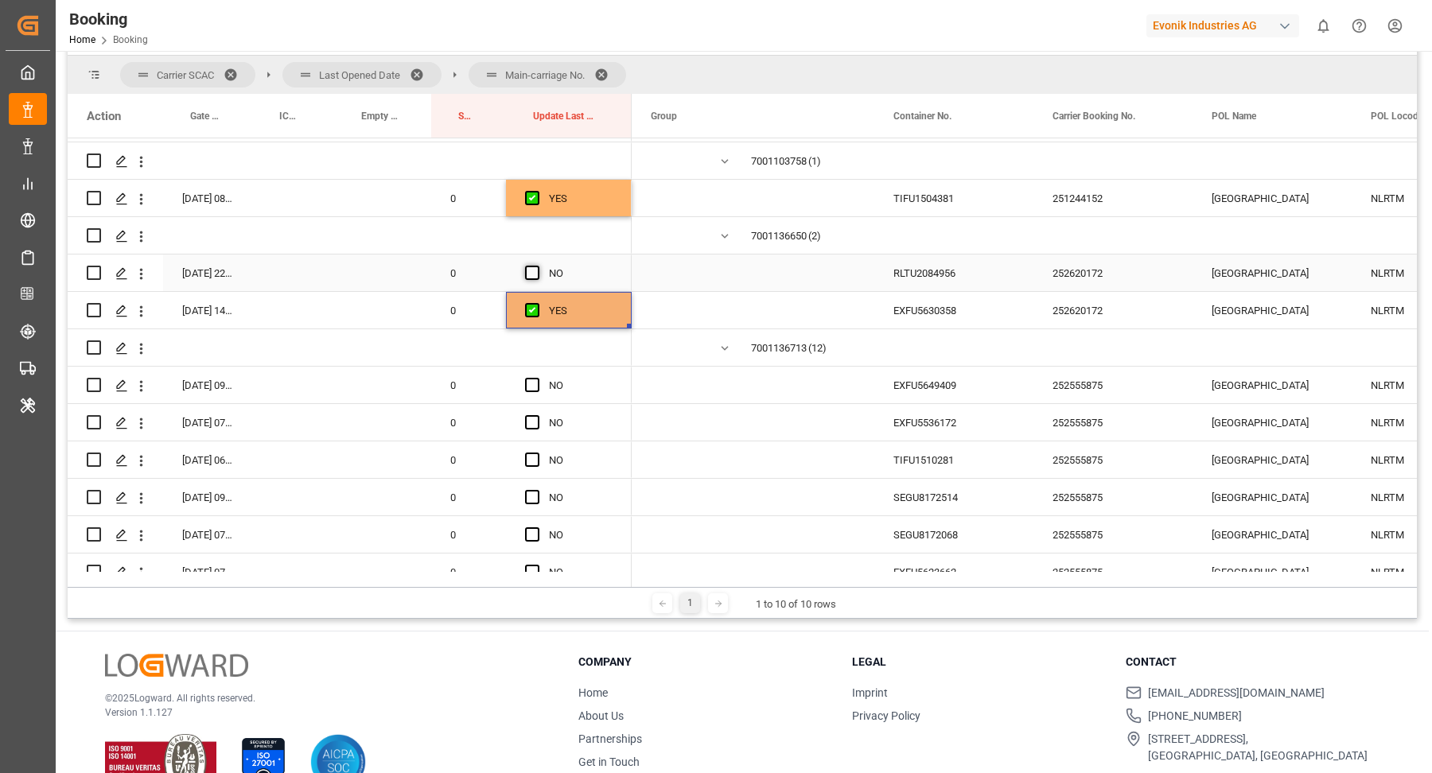
click at [533, 271] on span "Press SPACE to select this row." at bounding box center [532, 273] width 14 height 14
click at [537, 266] on input "Press SPACE to select this row." at bounding box center [537, 266] width 0 height 0
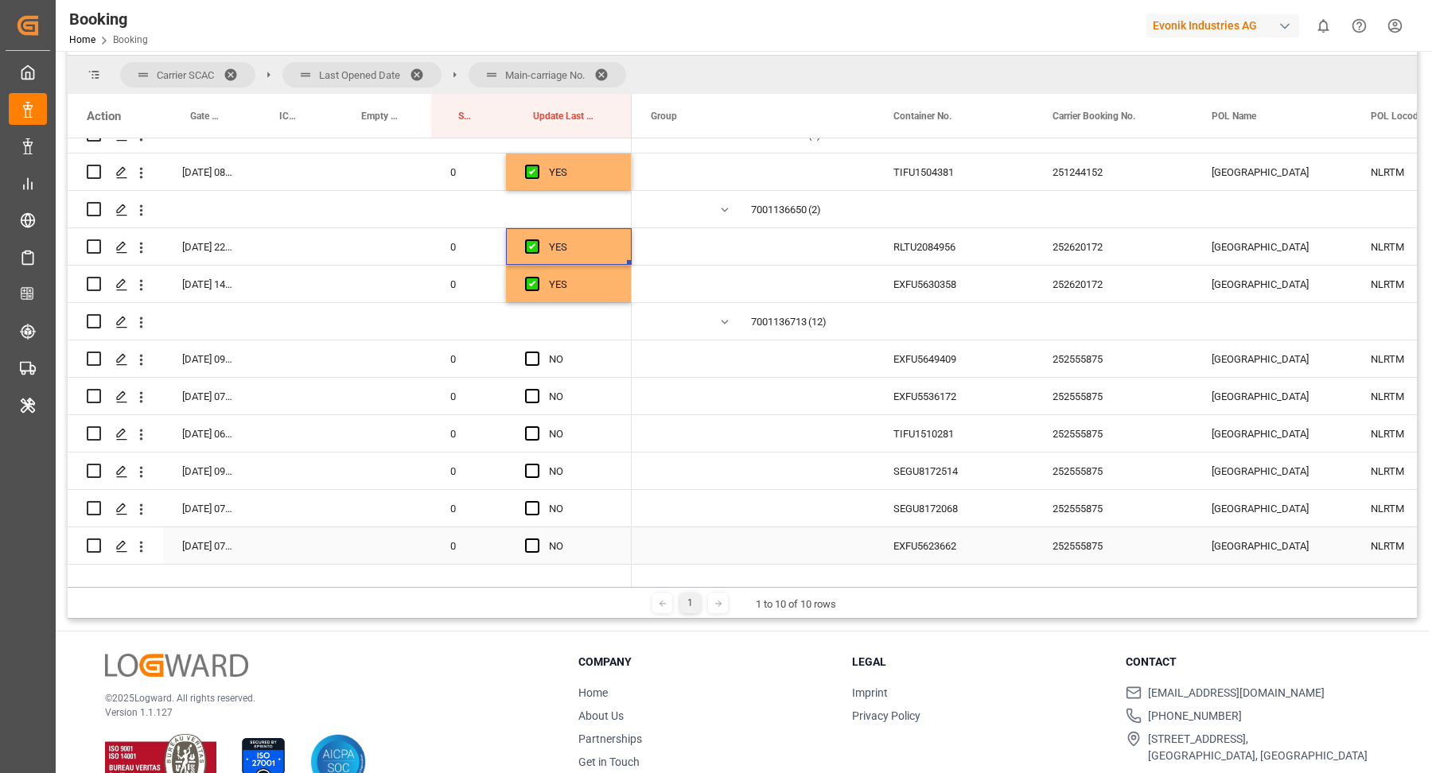
scroll to position [347, 0]
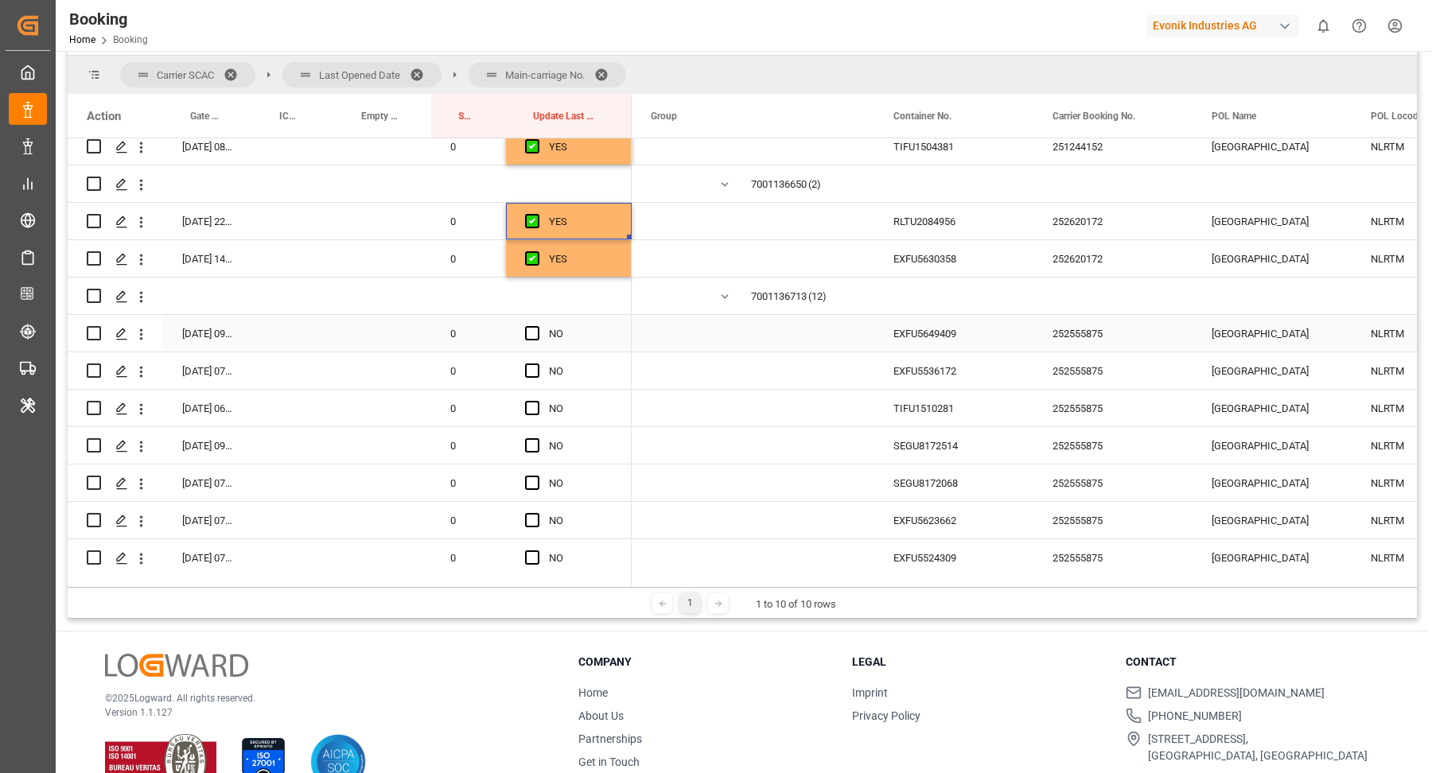
click at [1072, 333] on div "252555875" at bounding box center [1112, 333] width 159 height 37
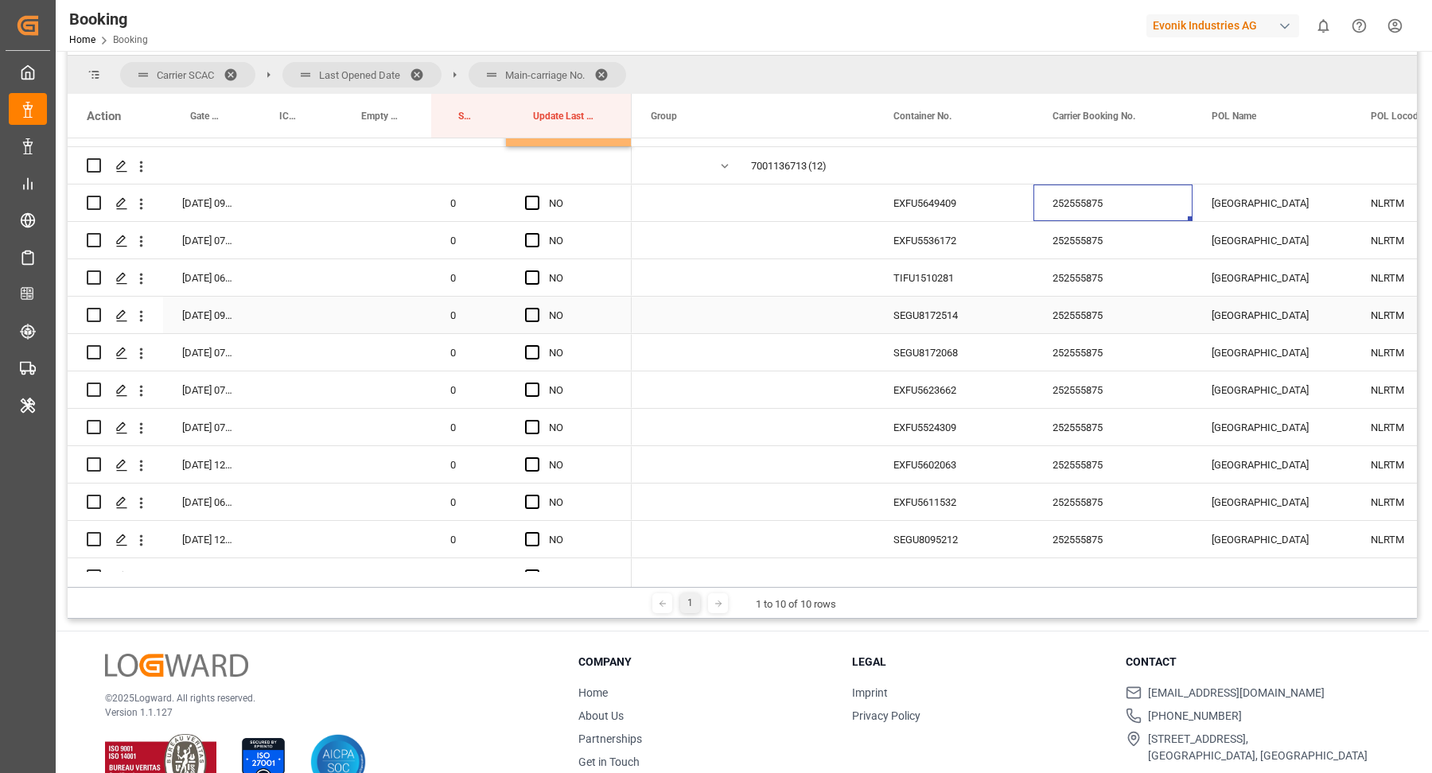
scroll to position [490, 0]
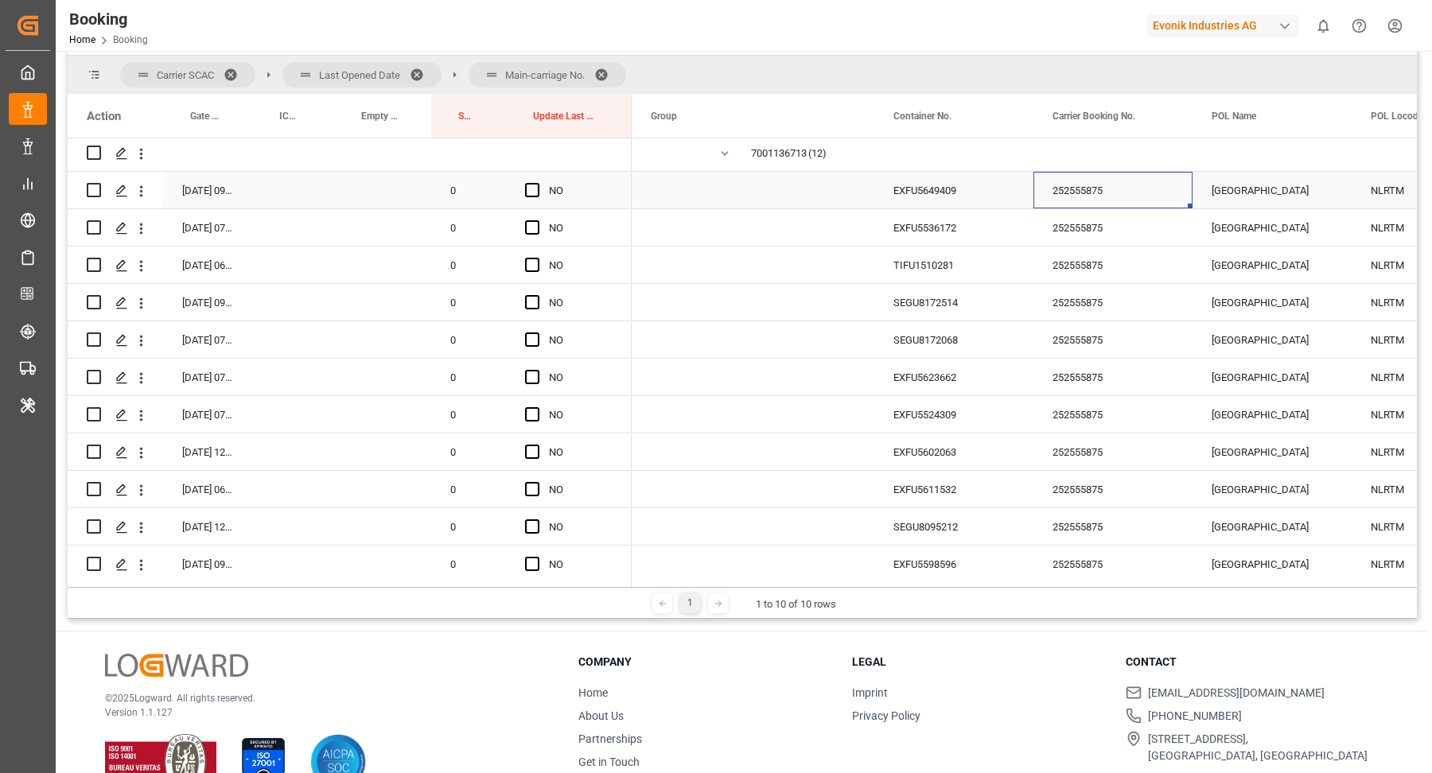
click at [918, 193] on div "EXFU5649409" at bounding box center [953, 190] width 159 height 37
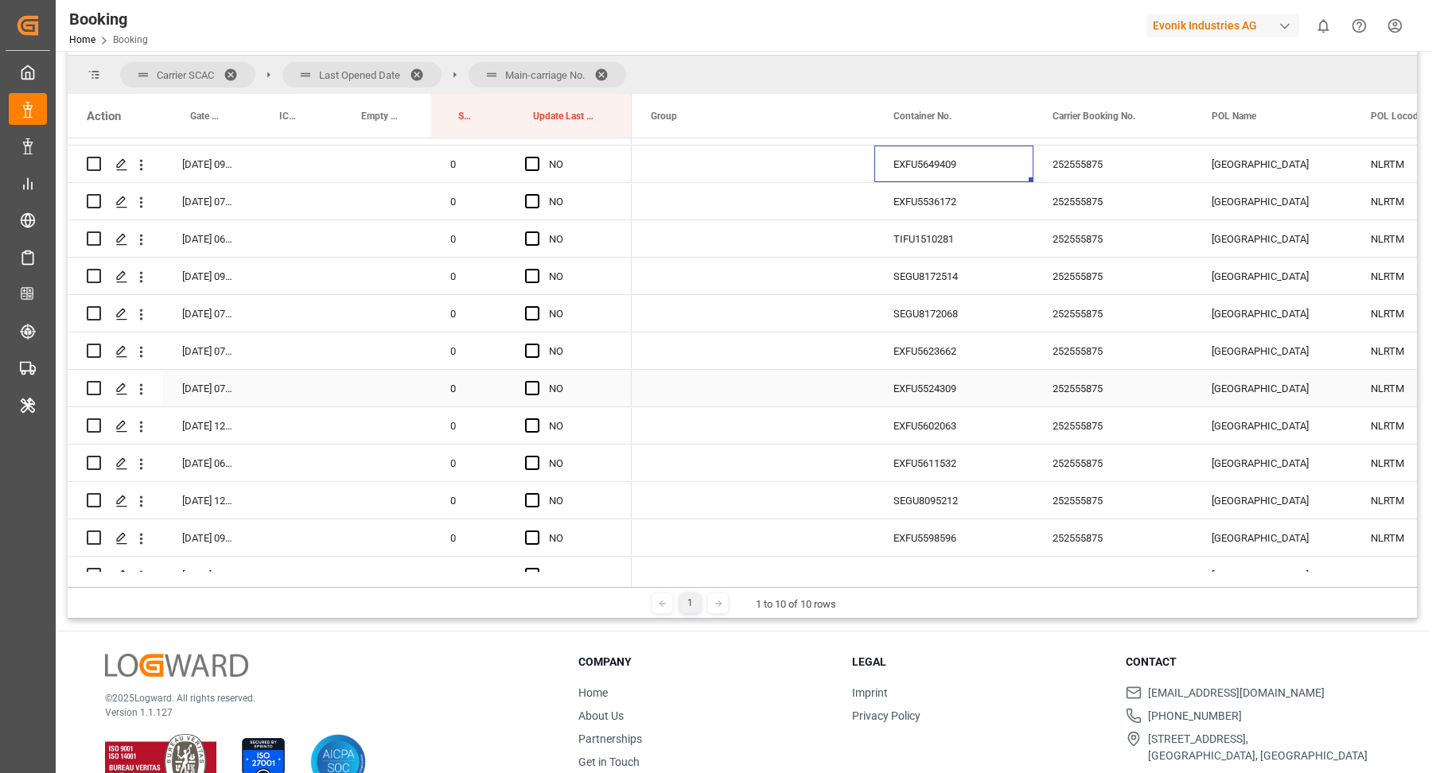
scroll to position [529, 0]
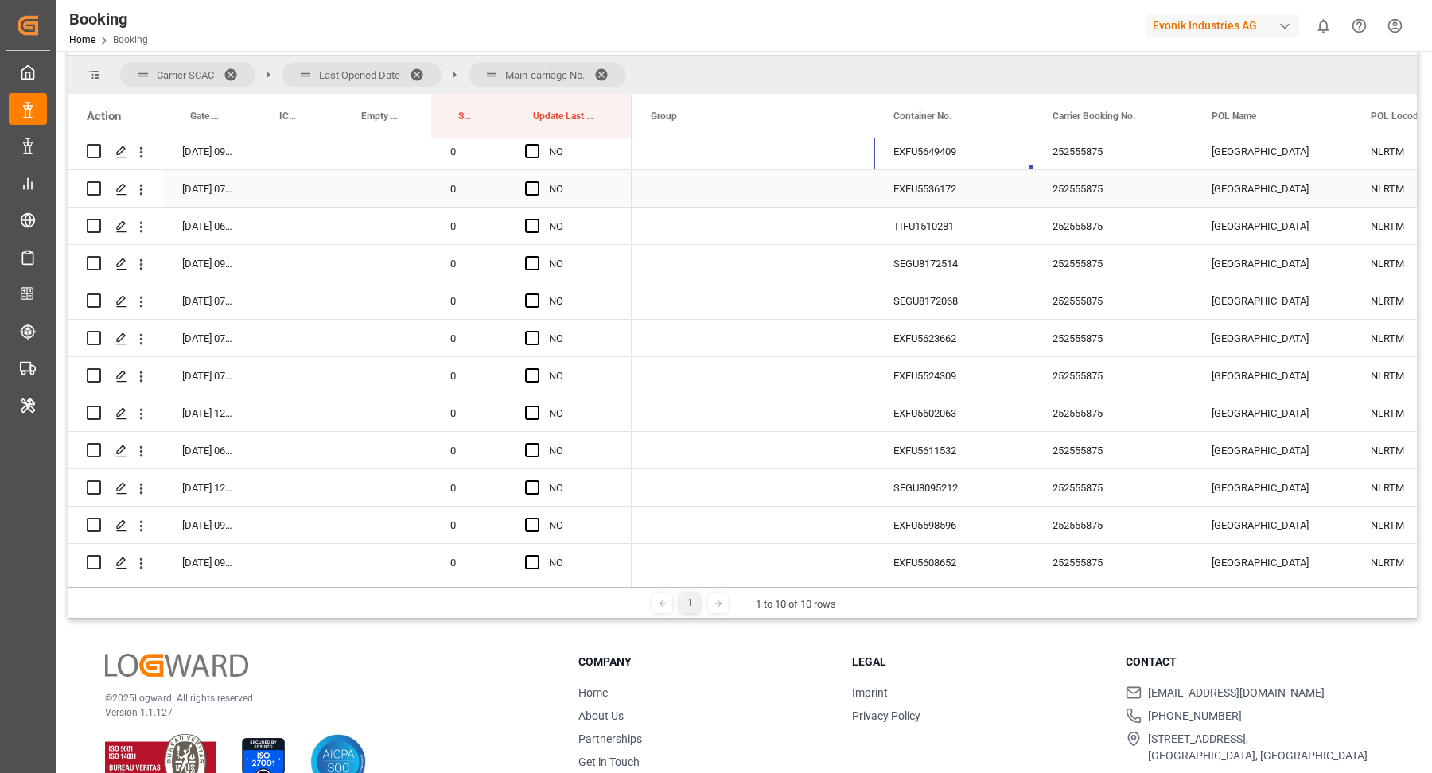
click at [900, 189] on div "EXFU5536172" at bounding box center [953, 188] width 159 height 37
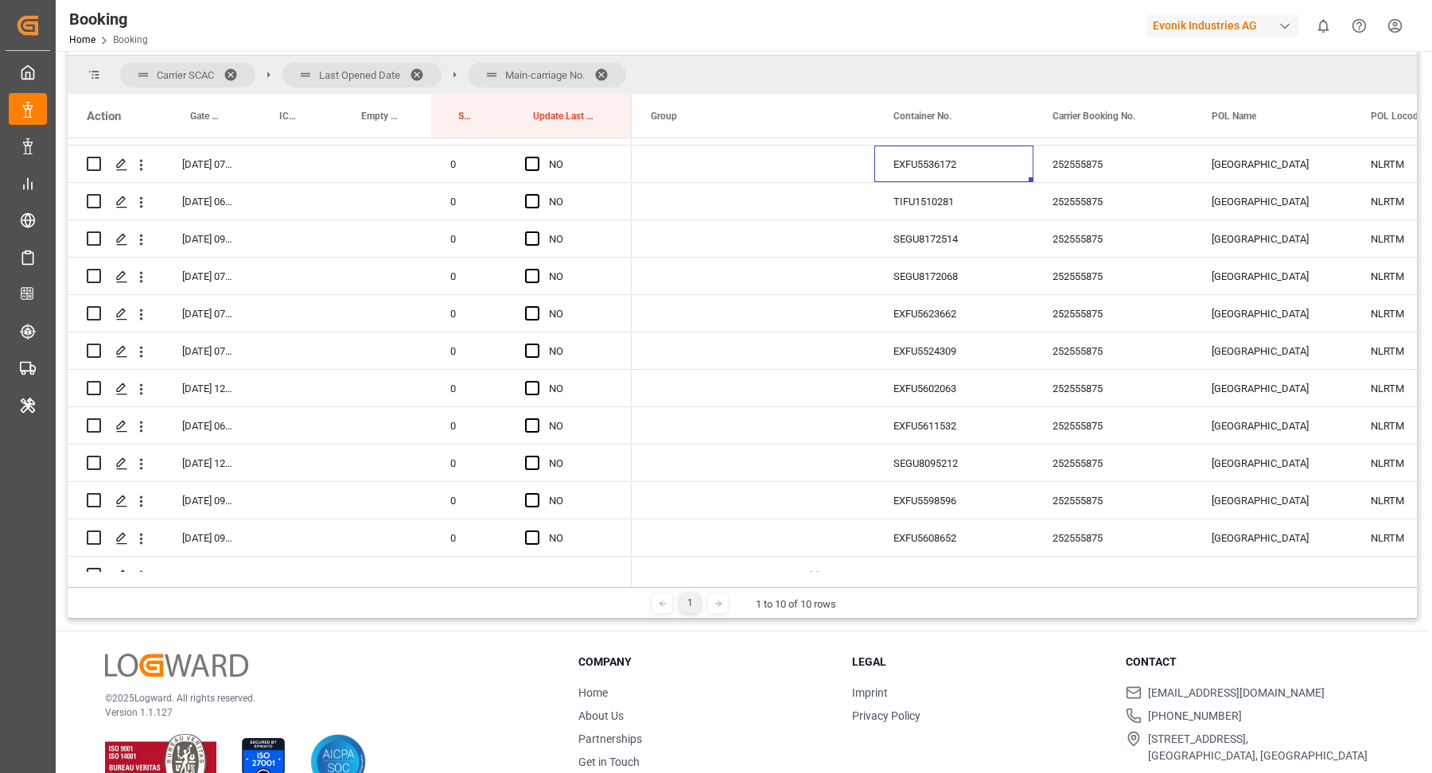
scroll to position [426, 0]
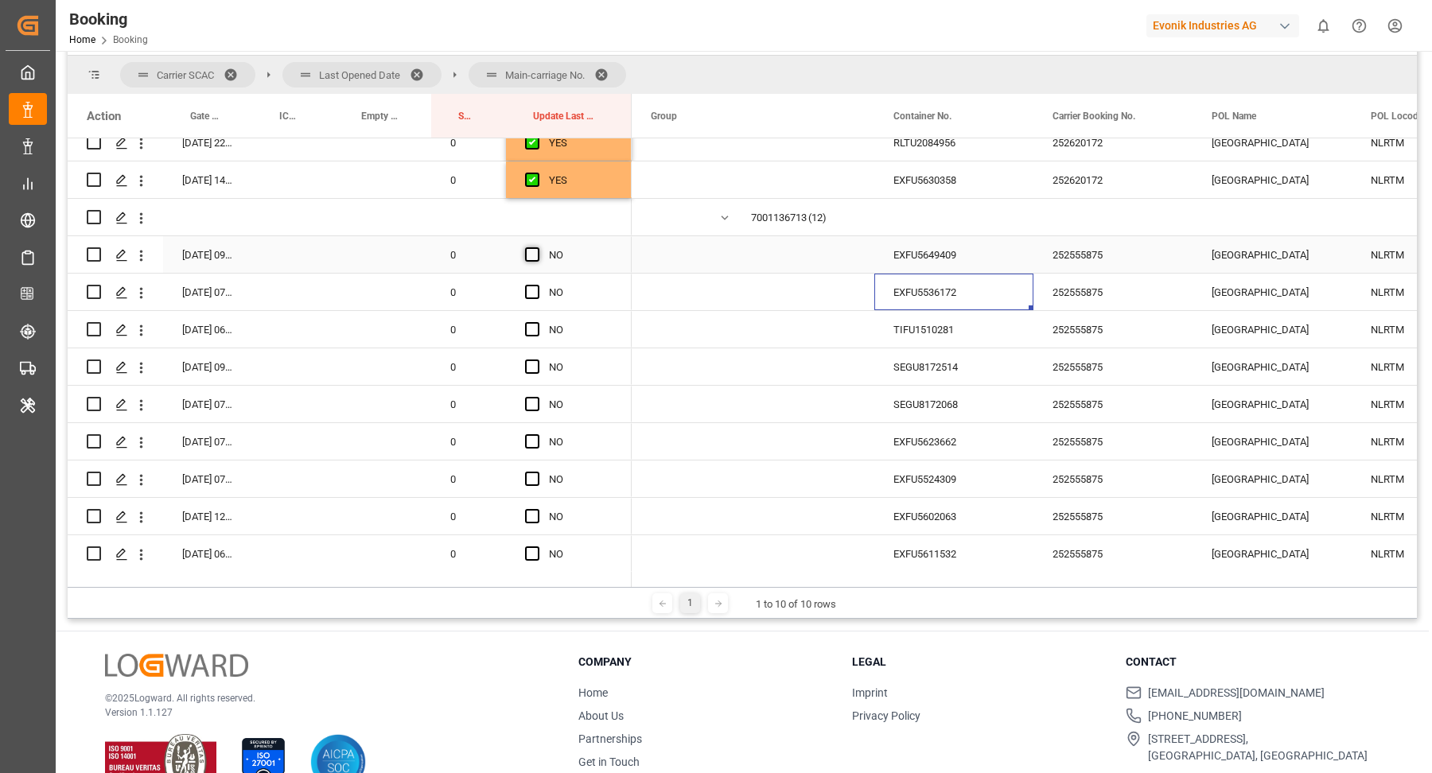
click at [525, 255] on span "Press SPACE to select this row." at bounding box center [532, 254] width 14 height 14
click at [537, 247] on input "Press SPACE to select this row." at bounding box center [537, 247] width 0 height 0
drag, startPoint x: 628, startPoint y: 268, endPoint x: 655, endPoint y: 489, distance: 222.8
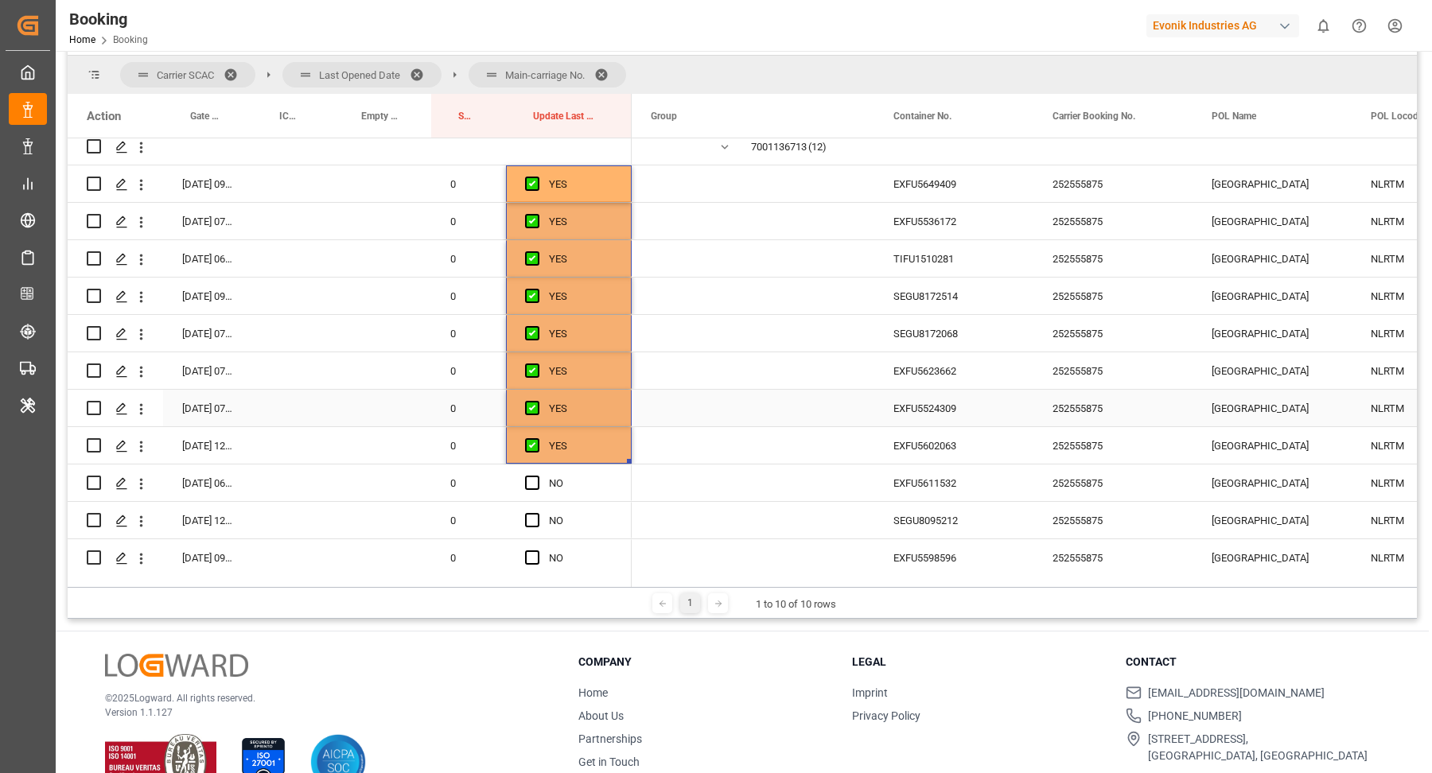
scroll to position [599, 0]
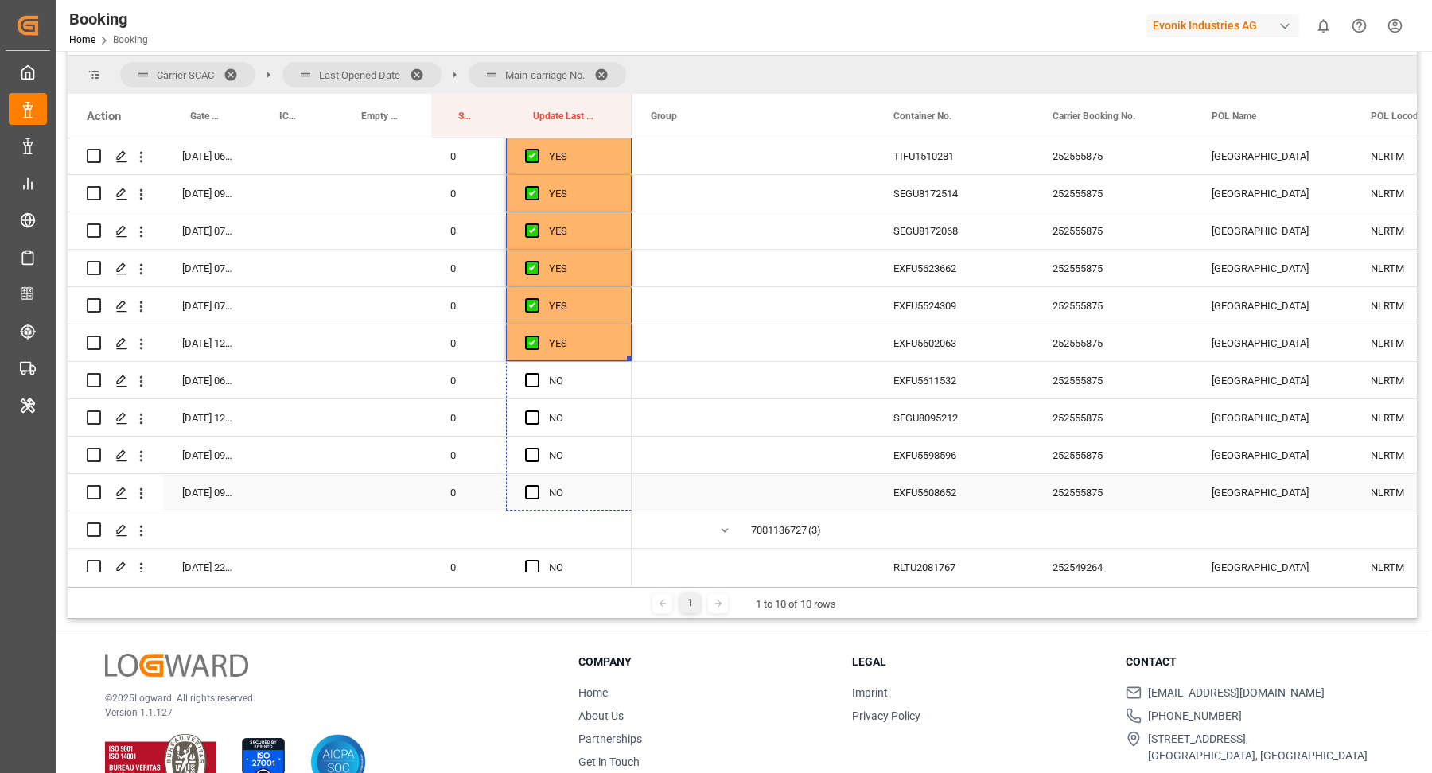
drag, startPoint x: 628, startPoint y: 356, endPoint x: 614, endPoint y: 485, distance: 129.6
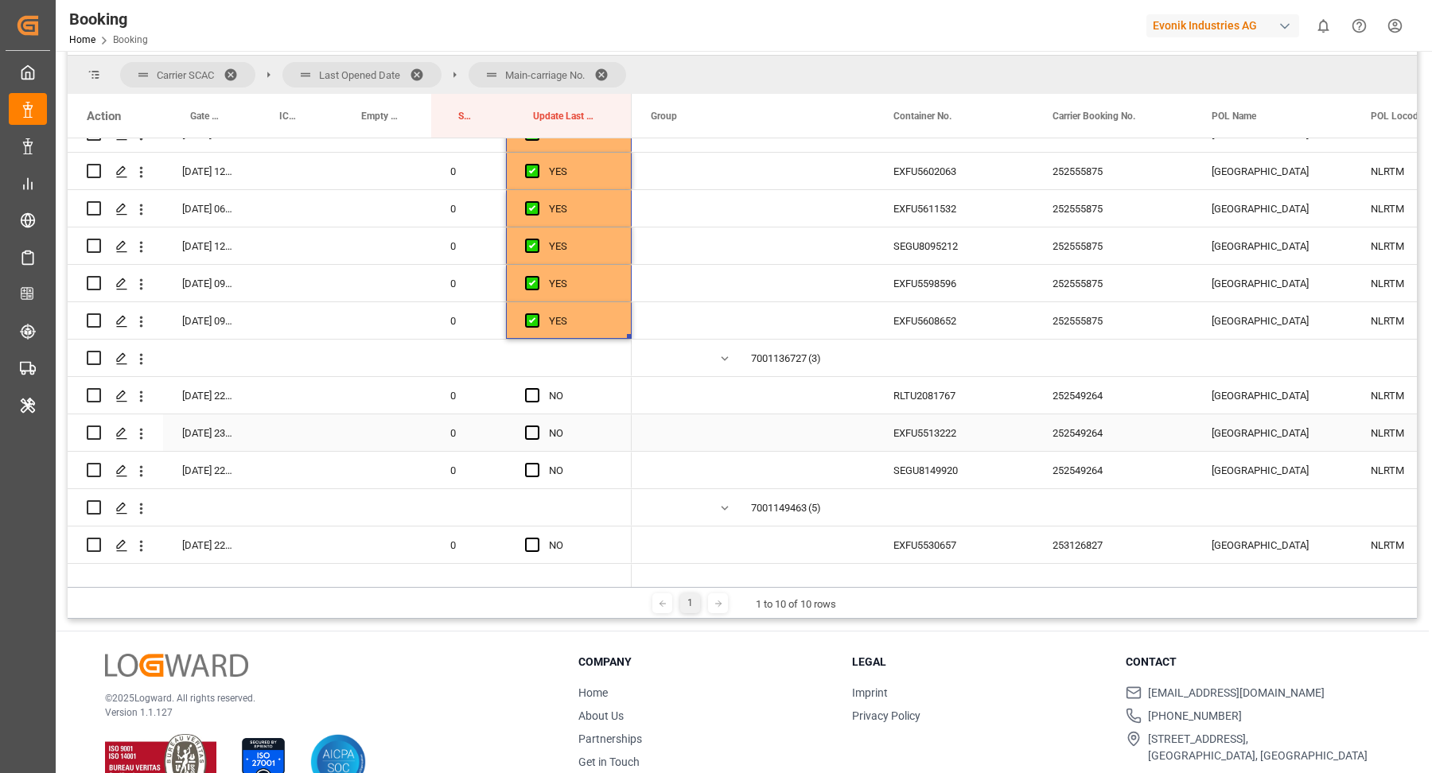
scroll to position [796, 0]
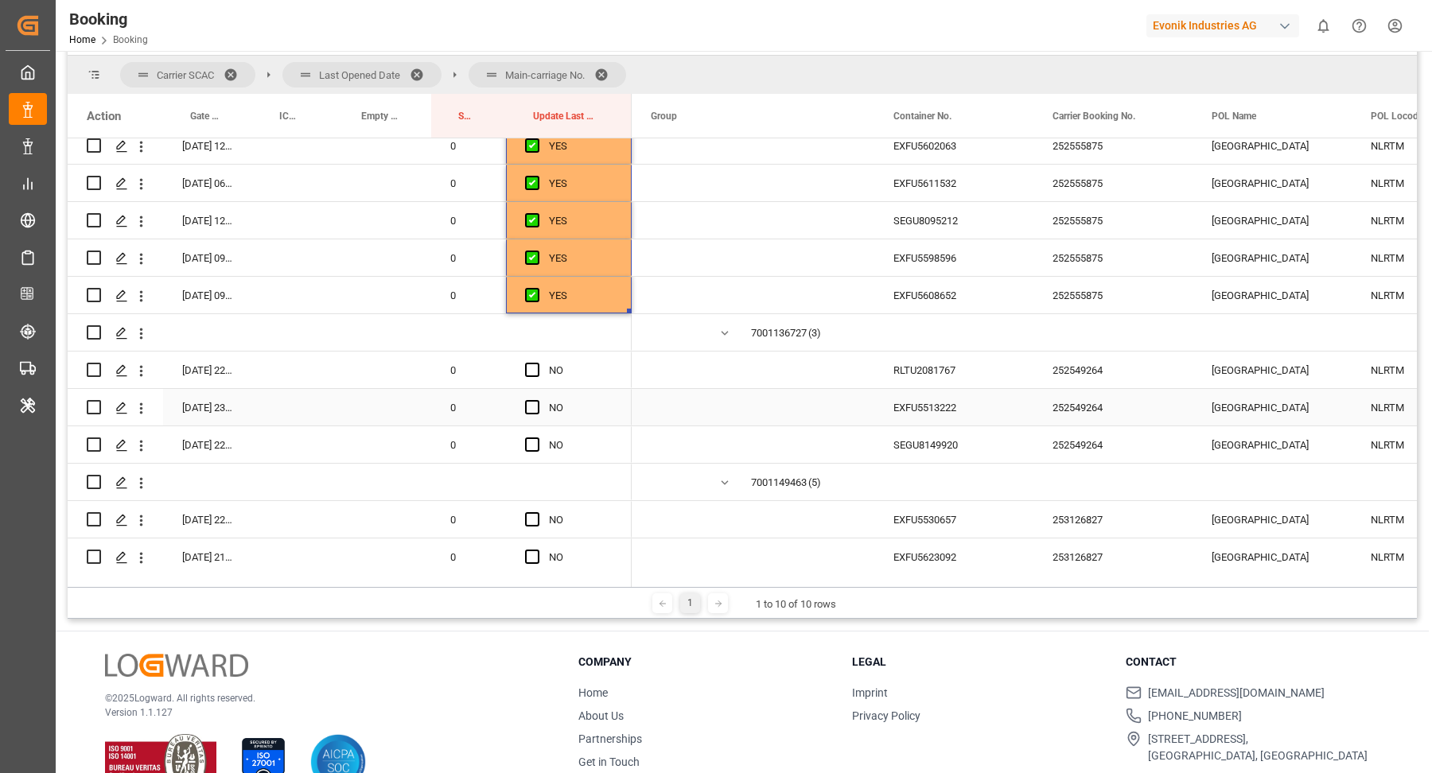
click at [961, 382] on div "RLTU2081767" at bounding box center [953, 370] width 159 height 37
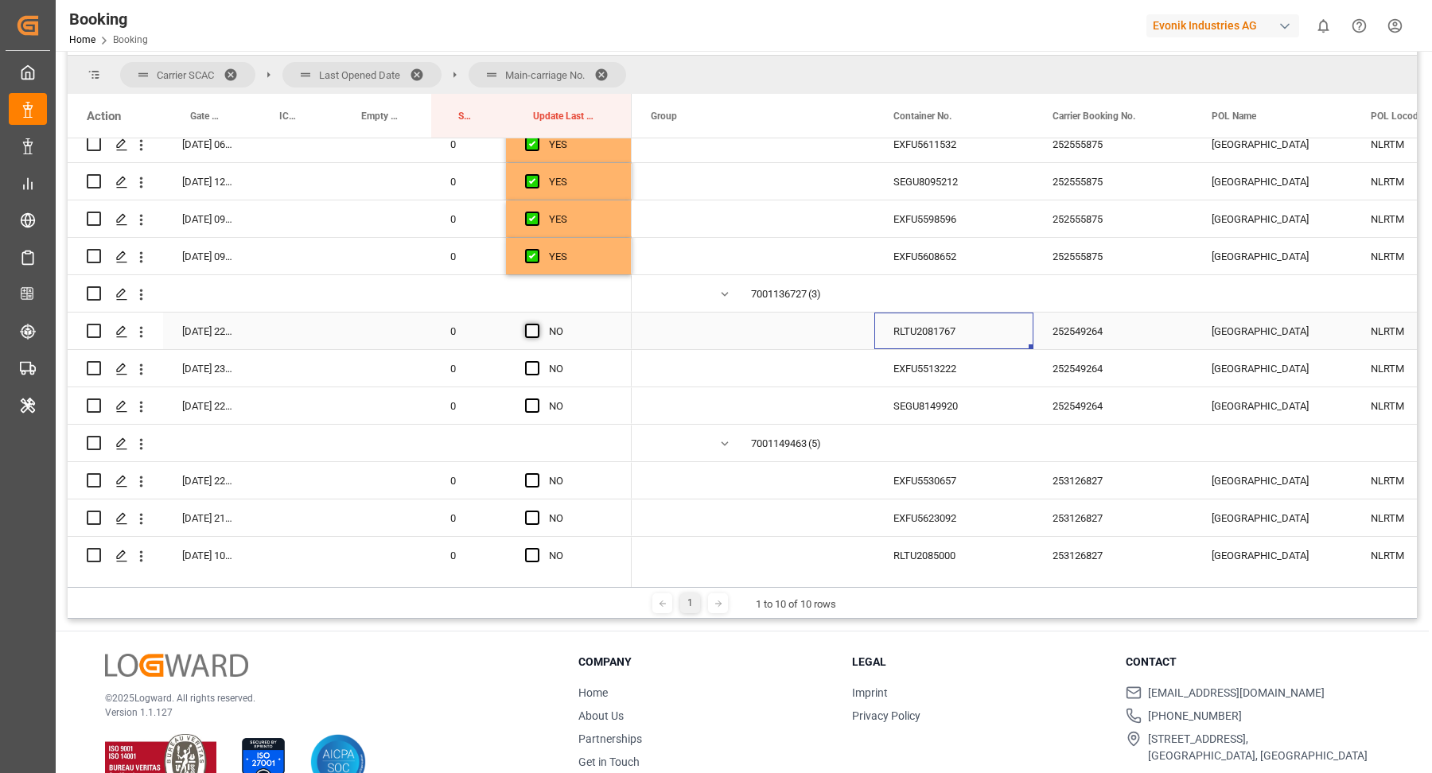
click at [535, 335] on span "Press SPACE to select this row." at bounding box center [532, 331] width 14 height 14
click at [537, 324] on input "Press SPACE to select this row." at bounding box center [537, 324] width 0 height 0
click at [531, 364] on span "Press SPACE to select this row." at bounding box center [532, 368] width 14 height 14
click at [537, 361] on input "Press SPACE to select this row." at bounding box center [537, 361] width 0 height 0
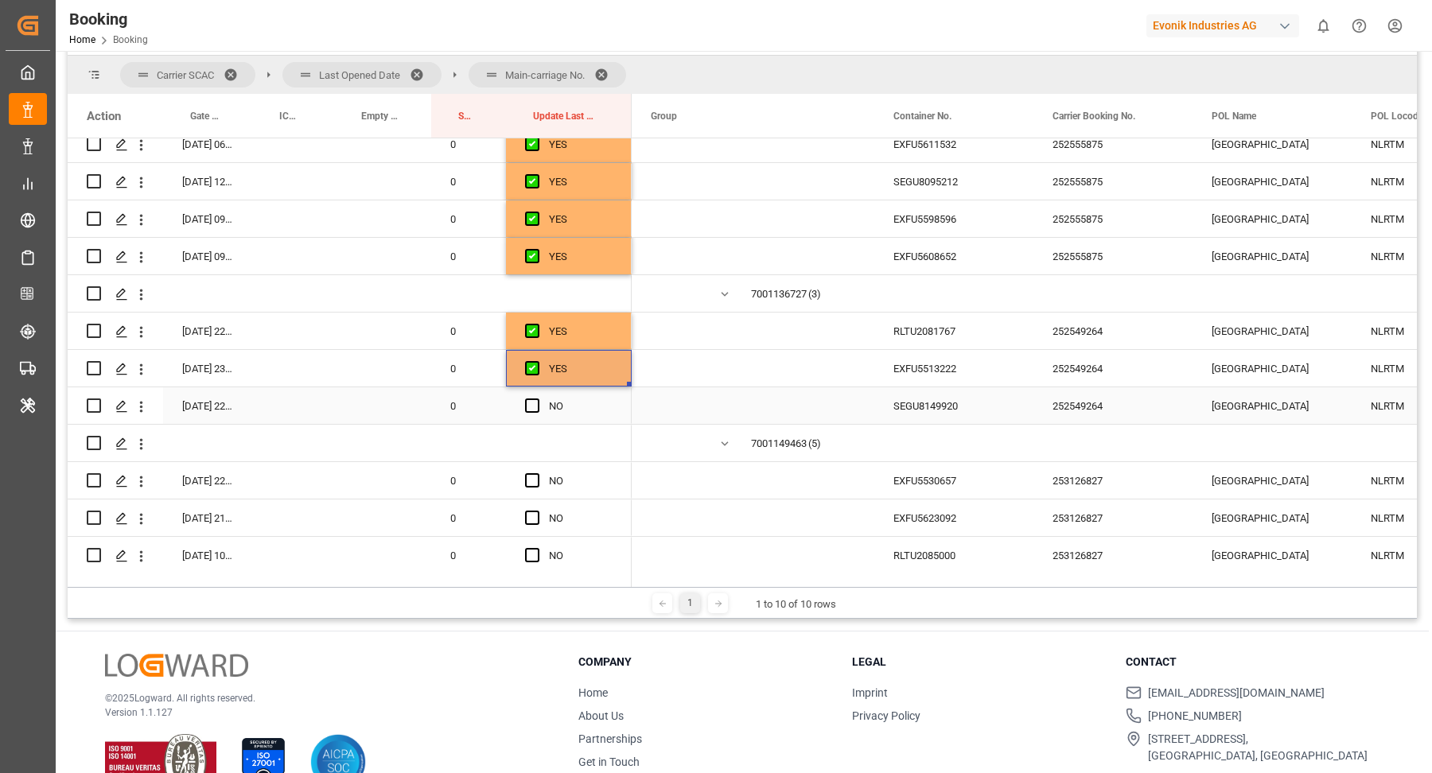
click at [536, 399] on span "Press SPACE to select this row." at bounding box center [532, 406] width 14 height 14
click at [537, 399] on input "Press SPACE to select this row." at bounding box center [537, 399] width 0 height 0
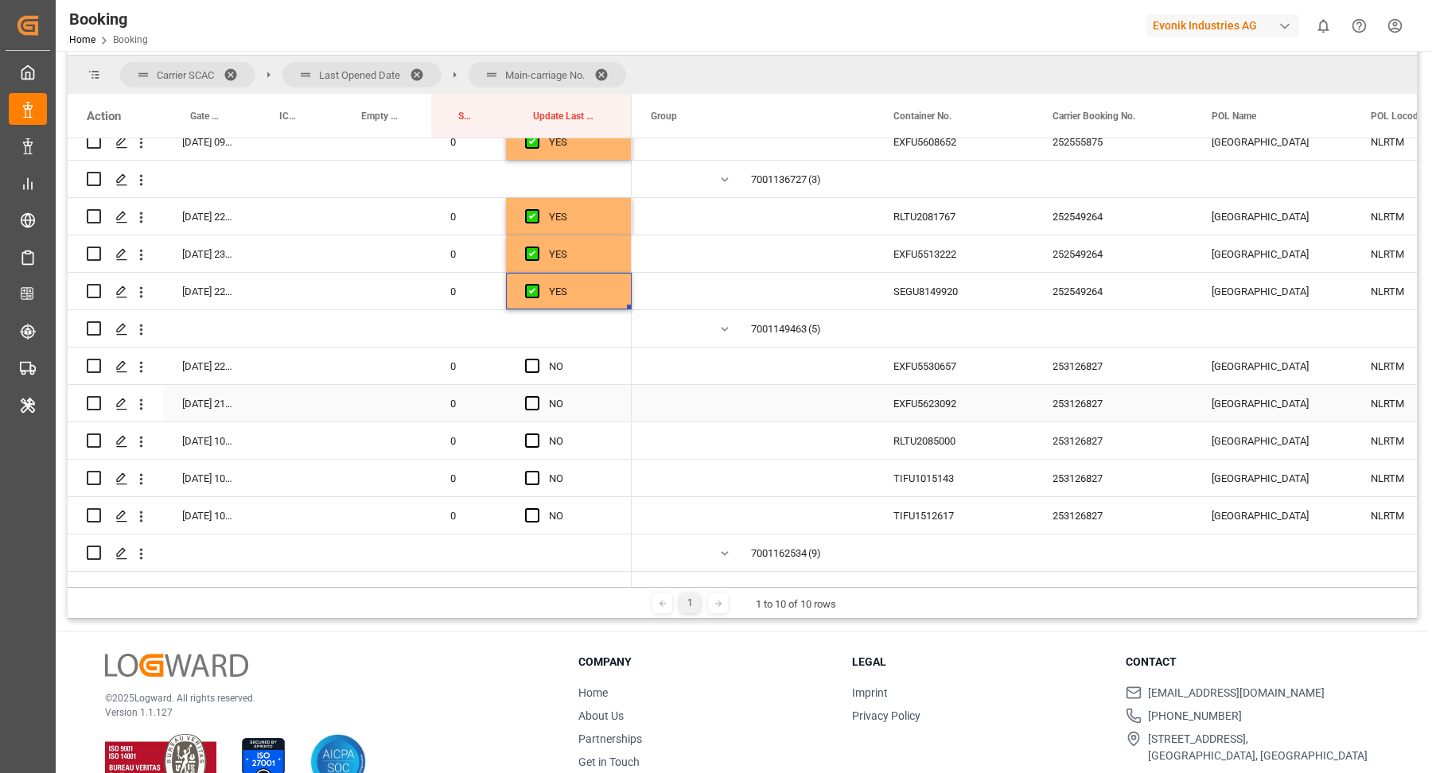
scroll to position [1026, 0]
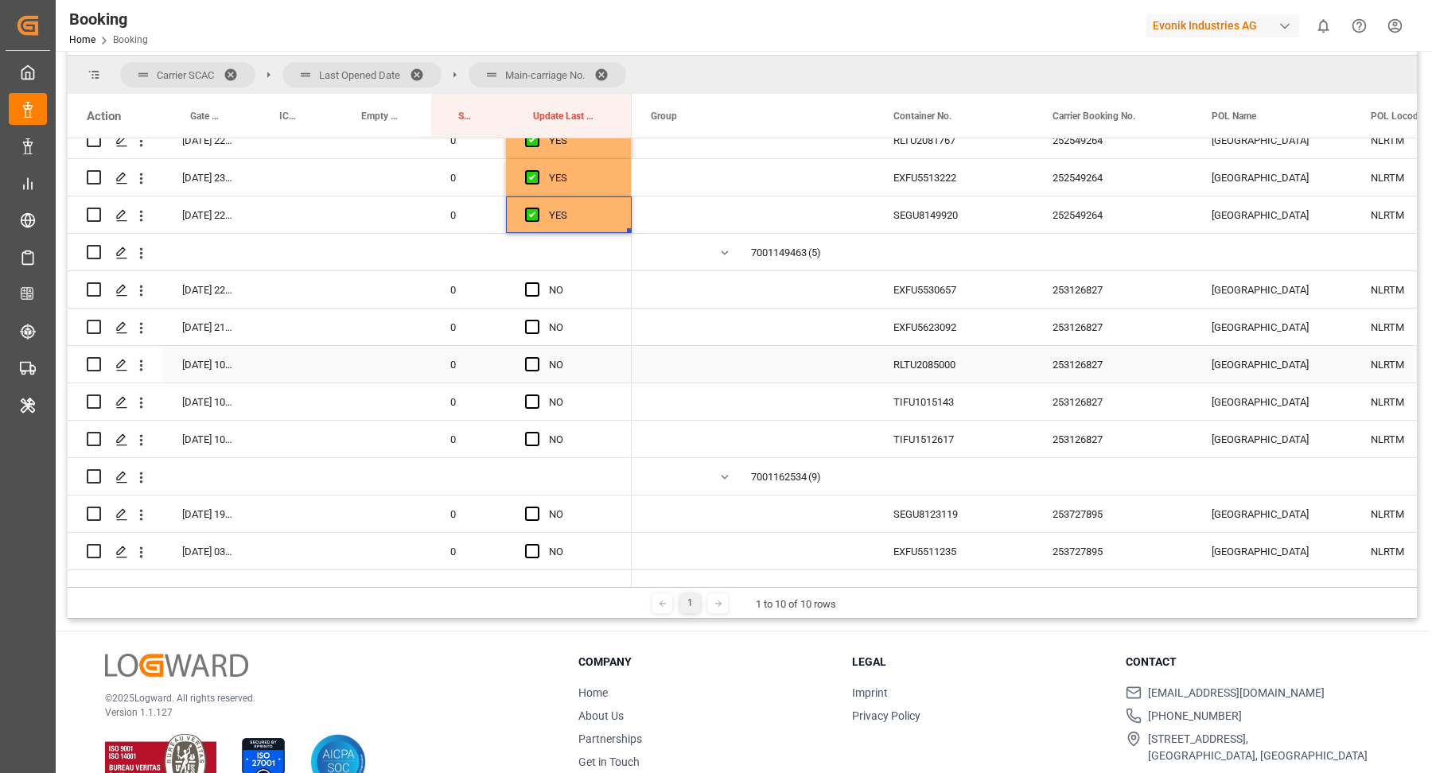
click at [971, 303] on div "EXFU5530657" at bounding box center [953, 289] width 159 height 37
click at [936, 421] on div "TIFU1512617" at bounding box center [953, 439] width 159 height 37
click at [963, 390] on div "TIFU1015143" at bounding box center [953, 401] width 159 height 37
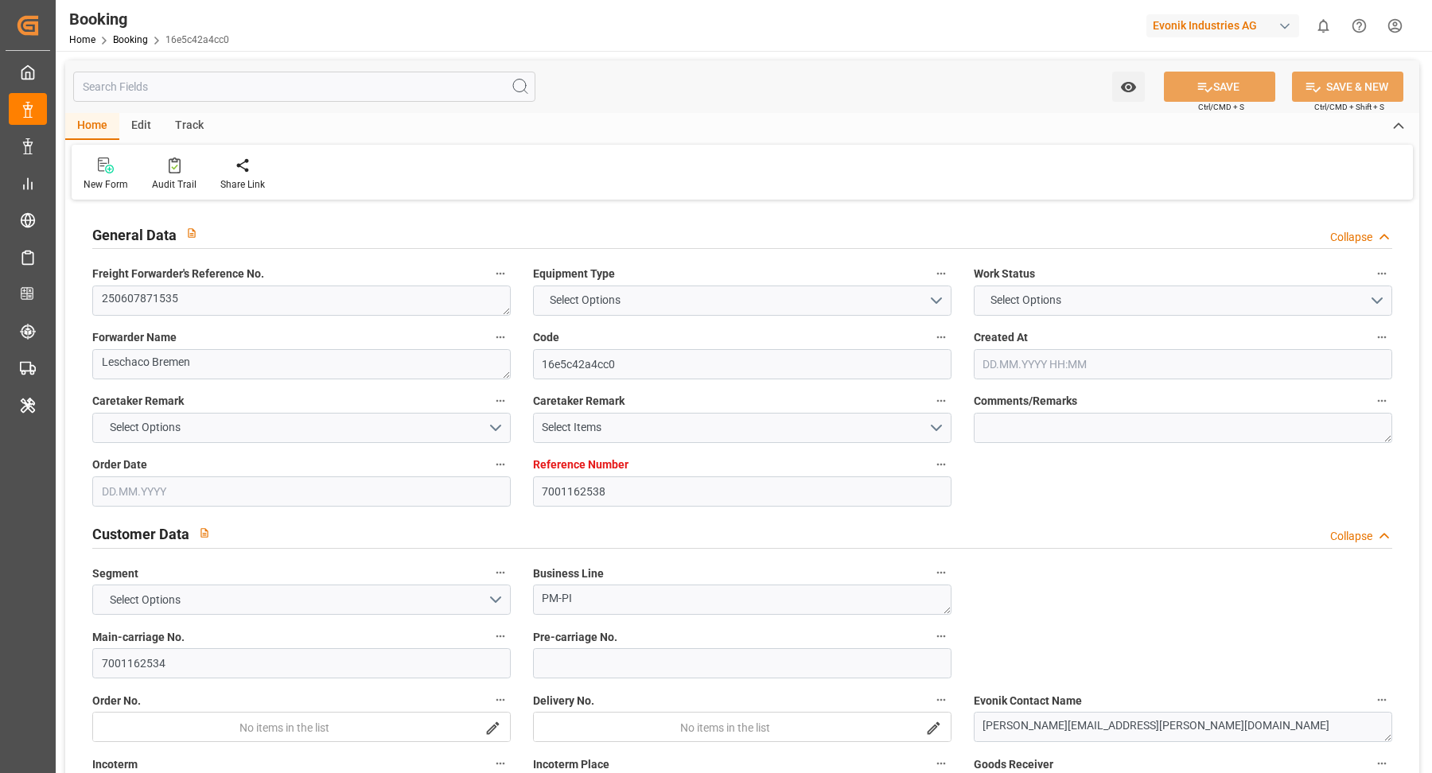
type textarea "250607871535"
type textarea "Leschaco Bremen"
type input "16e5c42a4cc0"
type input "7001162538"
type textarea "PM-PI"
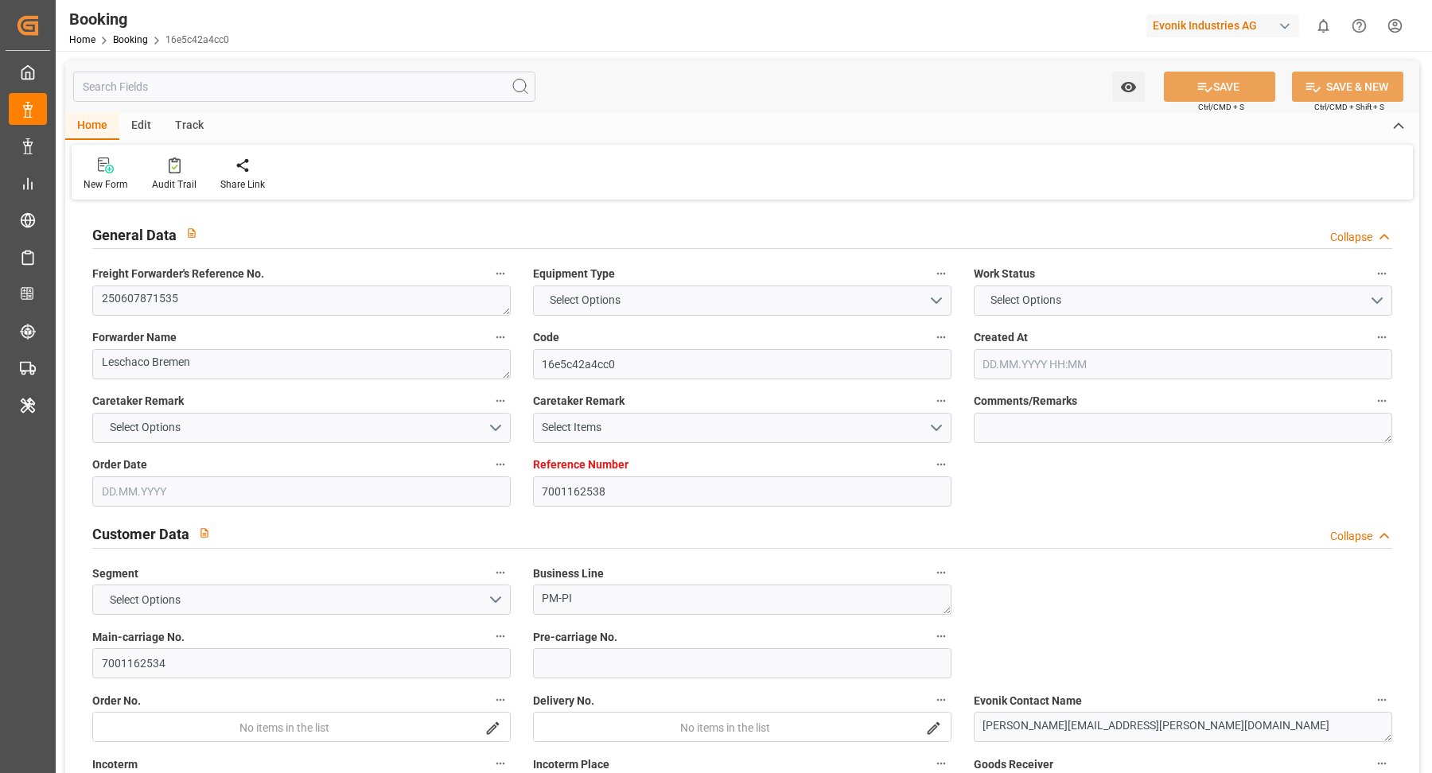
type input "7001162534"
type textarea "cora.stockhoff@evonik.com"
type textarea "CIF"
type textarea "LAEM CHABANG"
type textarea "Marl"
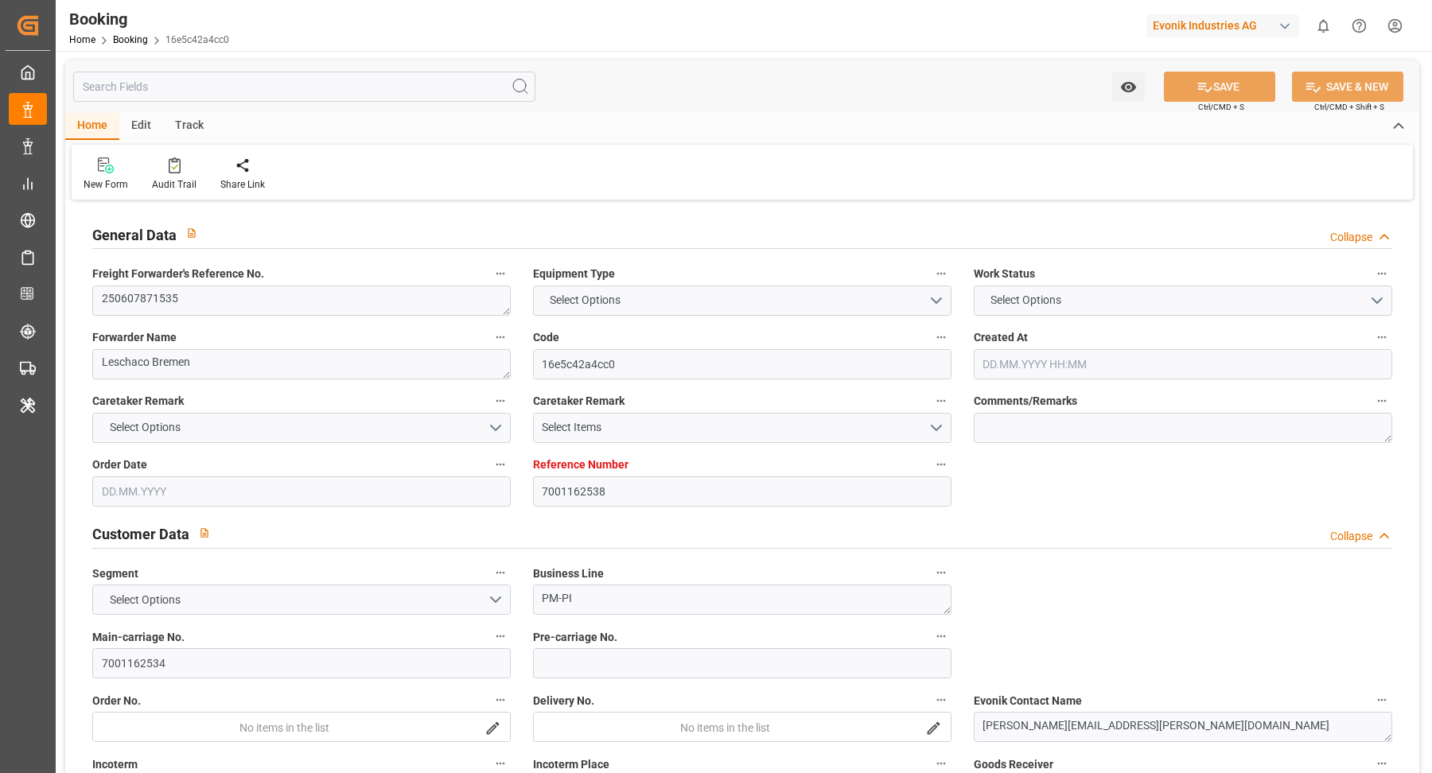
type textarea "SEGU8123119"
type input "METTE MAERSK"
type input "MAEU"
type textarea "253727895"
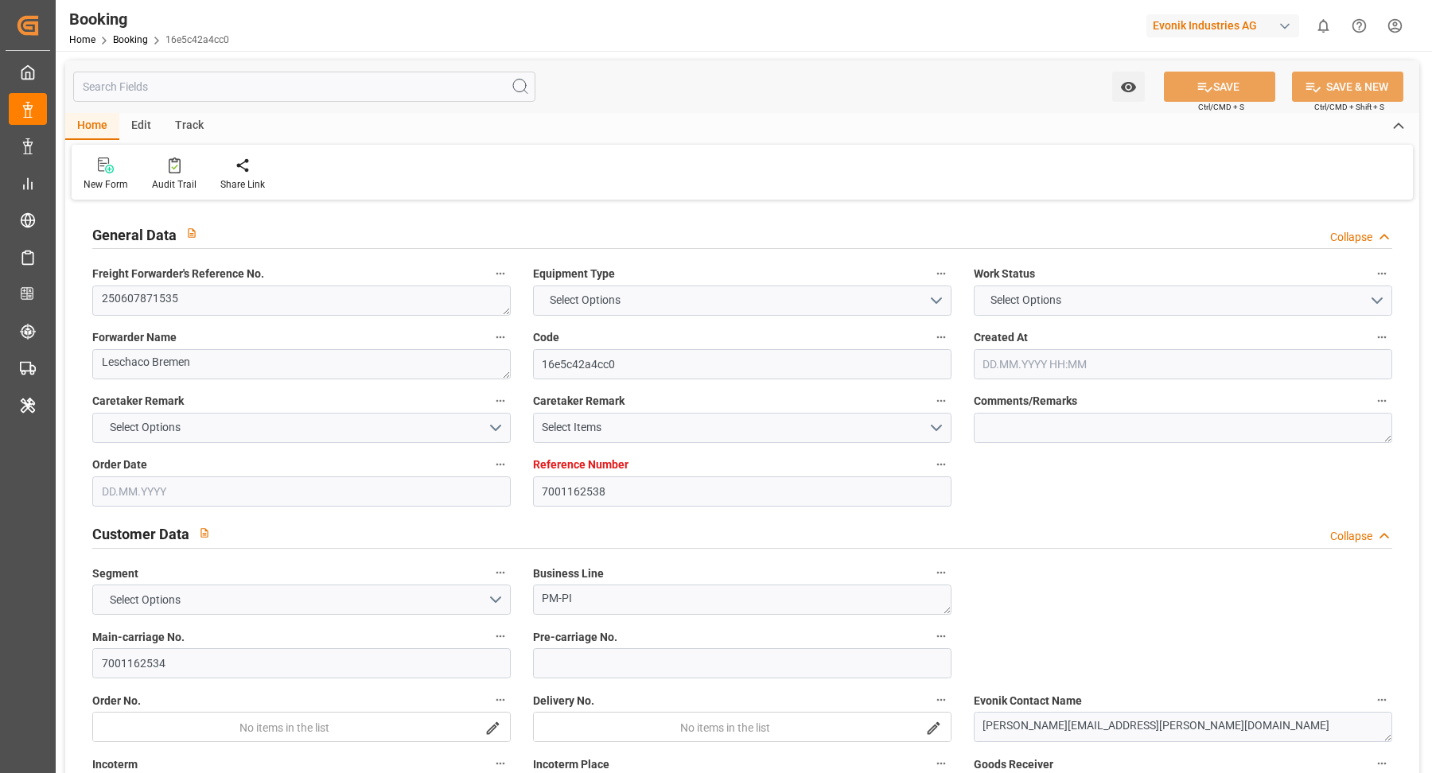
type input "[GEOGRAPHIC_DATA]"
type input "Laem Chabang"
type input "TANJUNG PELEPAS"
type textarea "vesselName etd eta"
type textarea "INPUT_Evonik_Seeburger_IFTMIN_1002832009_20250605090123657.edi"
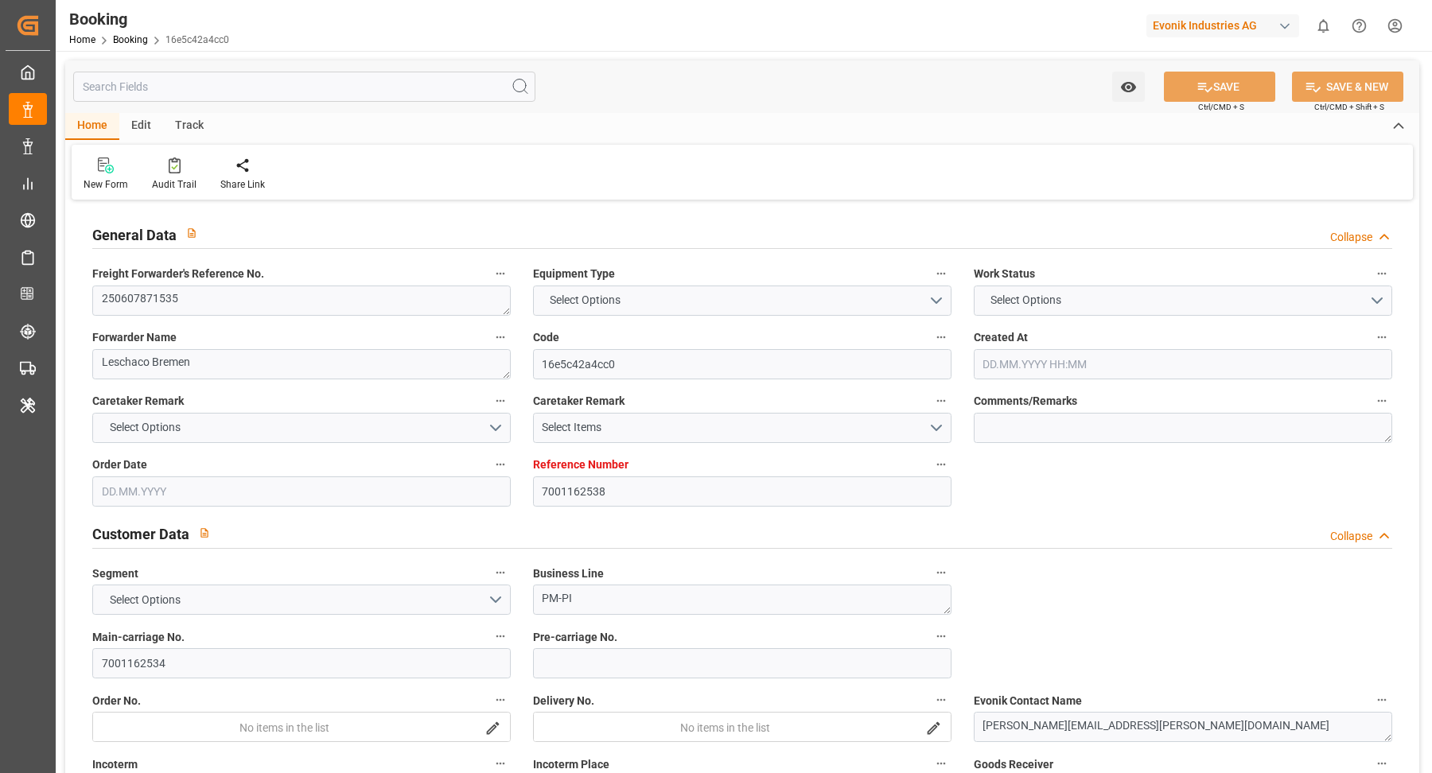
type textarea "NWC/UK North West Continent / UK_THLCH_MAEU_PM-PI"
type textarea "INPUT_Evonik_Seeburger_IFTMIN_1002740026_20250508093823158.edi,INPUT_Evonik_See…"
type textarea "1002832009"
type textarea "Logward System"
type textarea "IFTMIN"
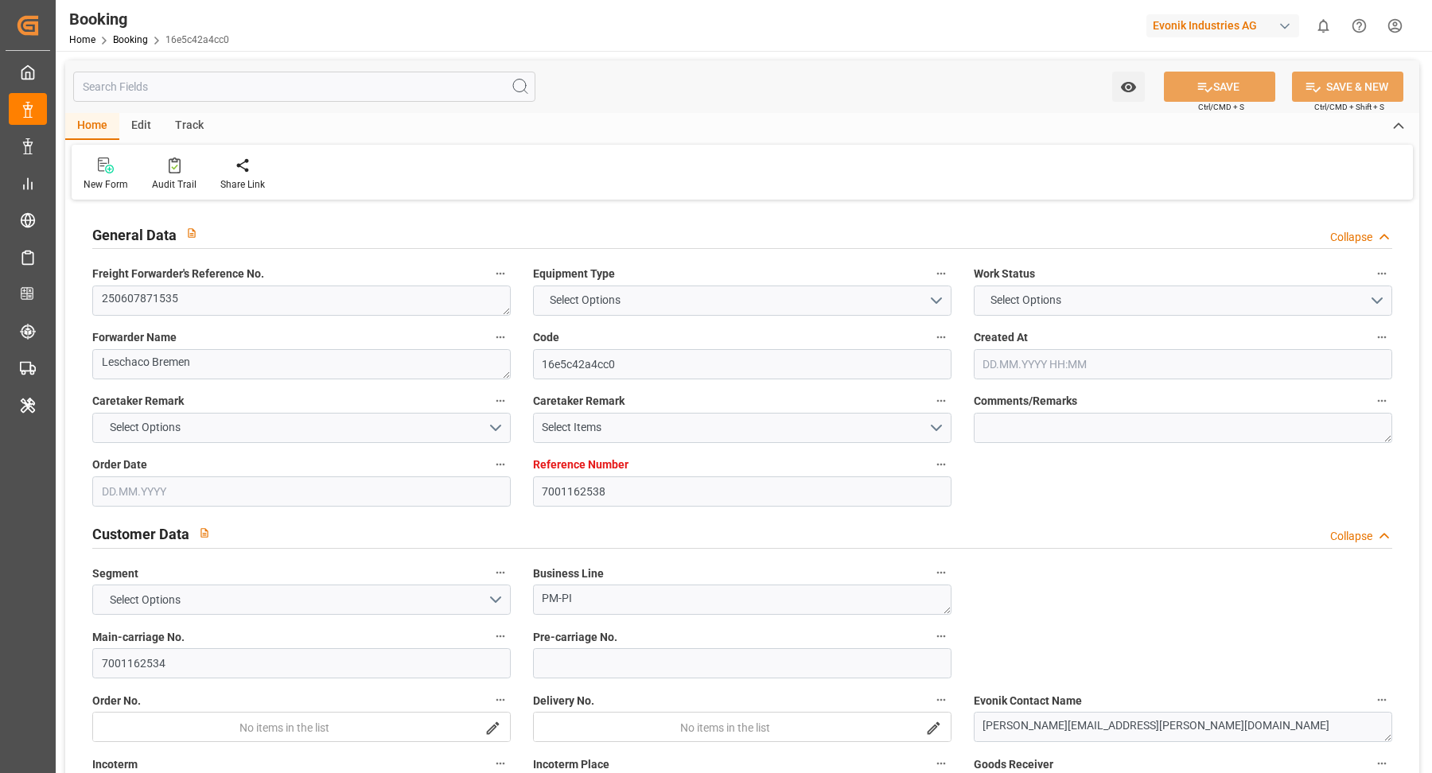
type textarea "a016N000006xhJ9QAI"
type textarea "Yes"
type input "ROTTERDAM"
type input "LAEM CHABANG"
type input "522E"
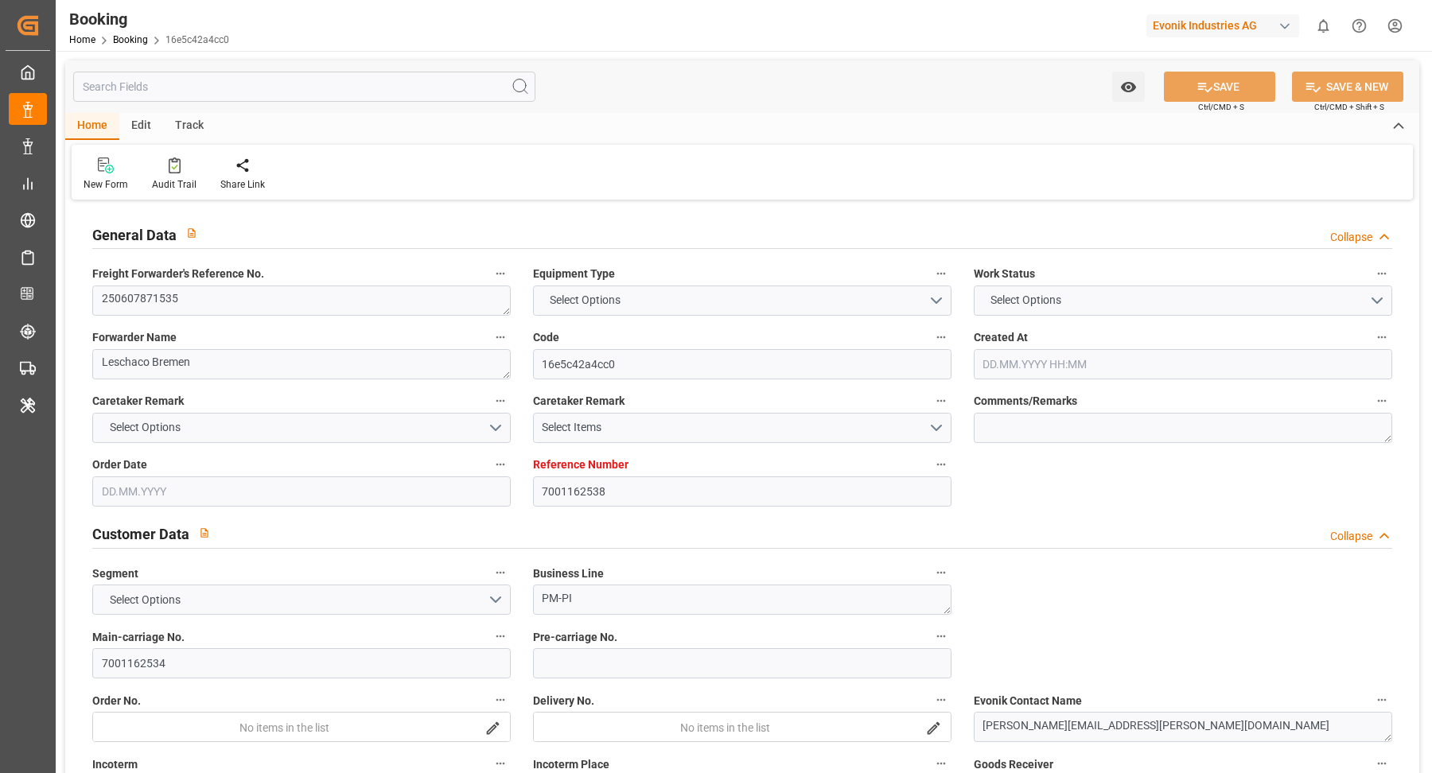
type input "VESSEL"
type input "WAN HAI 523"
type input "529N"
type input "WAN HAI 523"
type input "TRUCK"
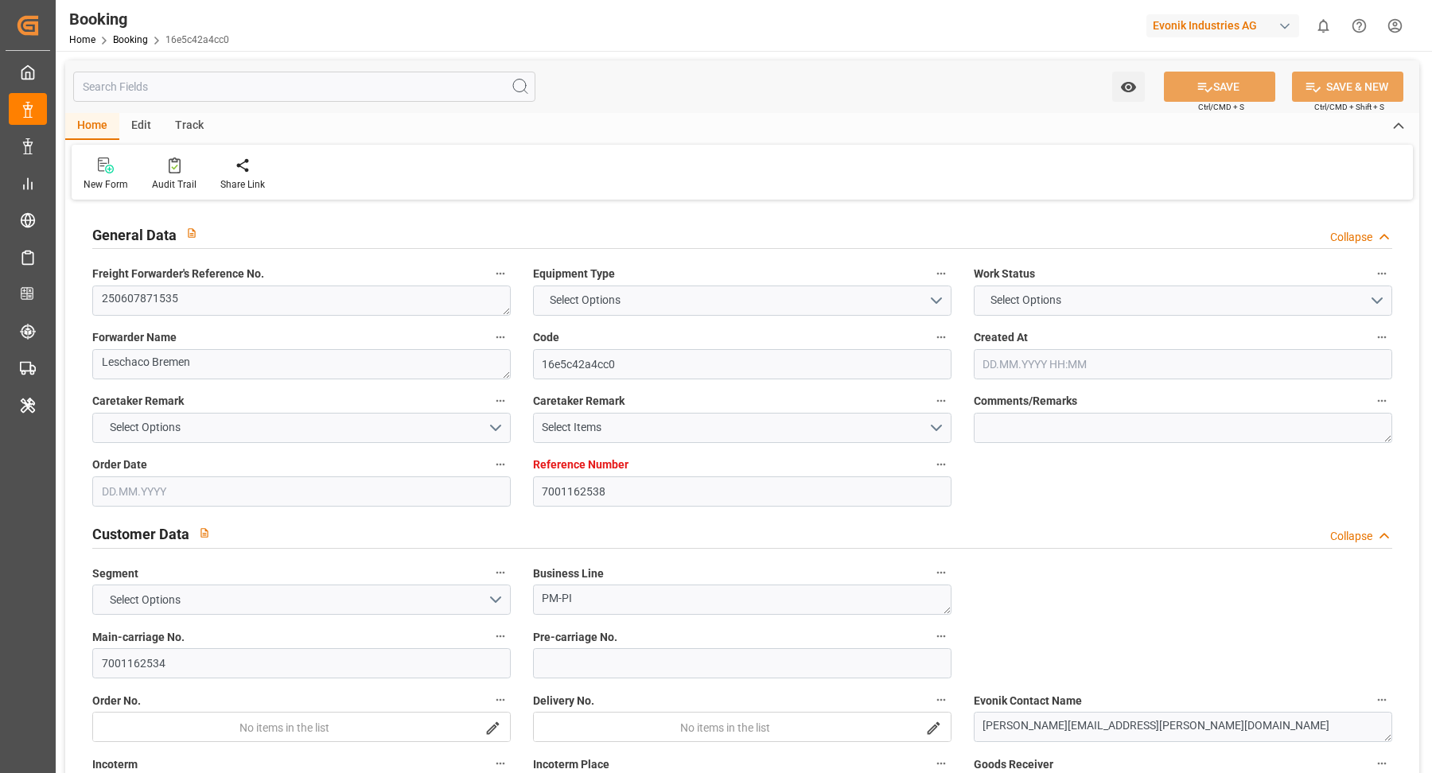
type input "7001162538"
type input "9632155"
type input "Maersk"
type input "Maersk Line AS"
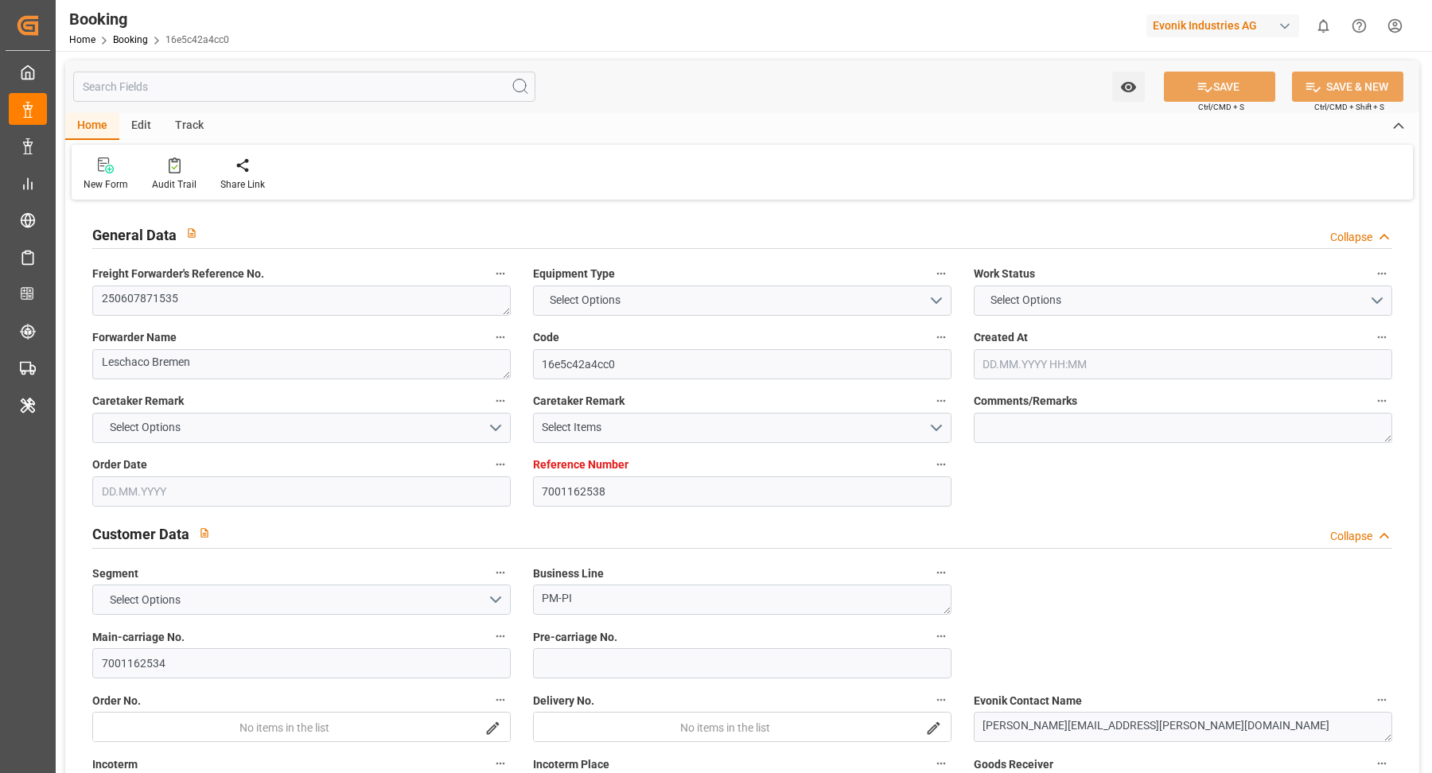
type input "NLRTM"
type input "THLCH"
type input "36"
type input "MYTPP"
type input "0"
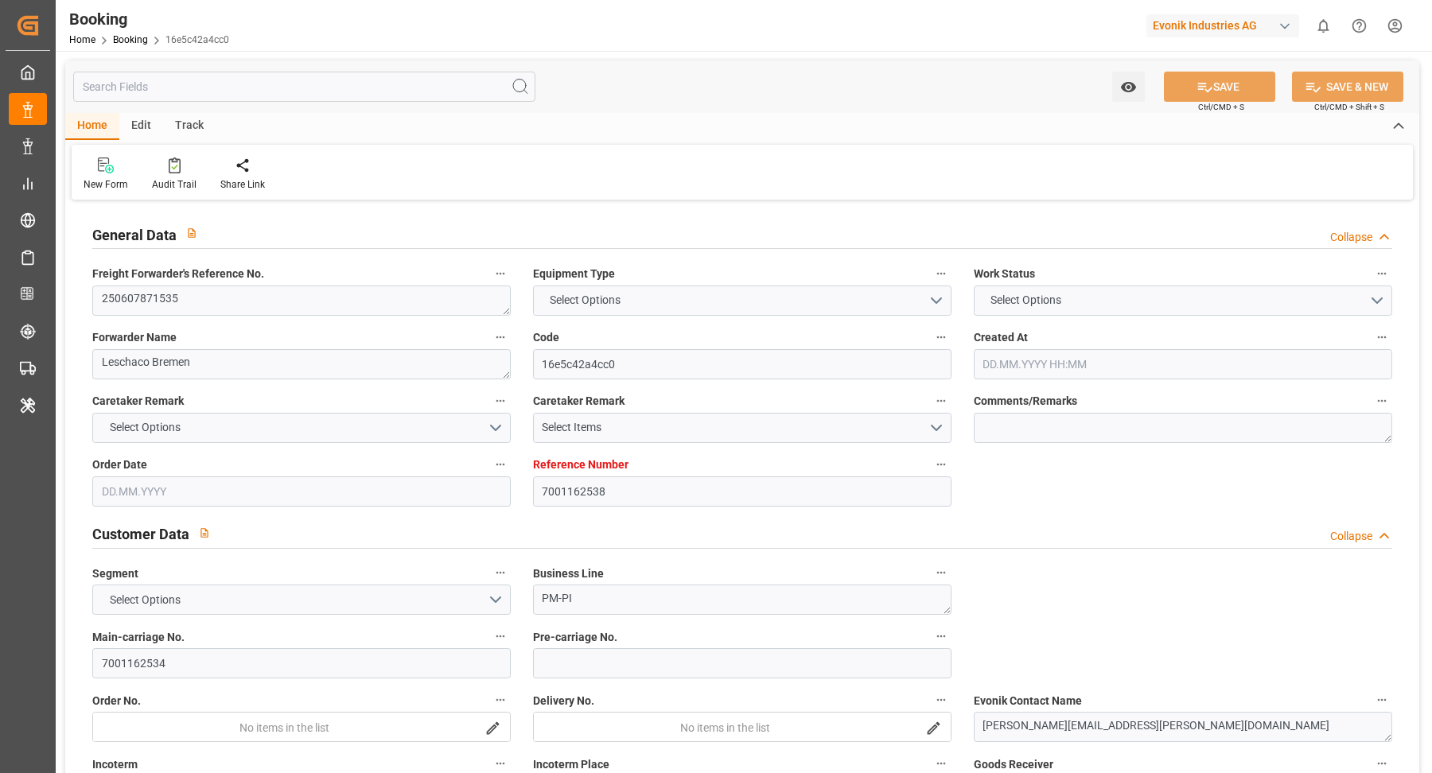
type input "NLRTM"
type input "THLCH"
type input "9400198"
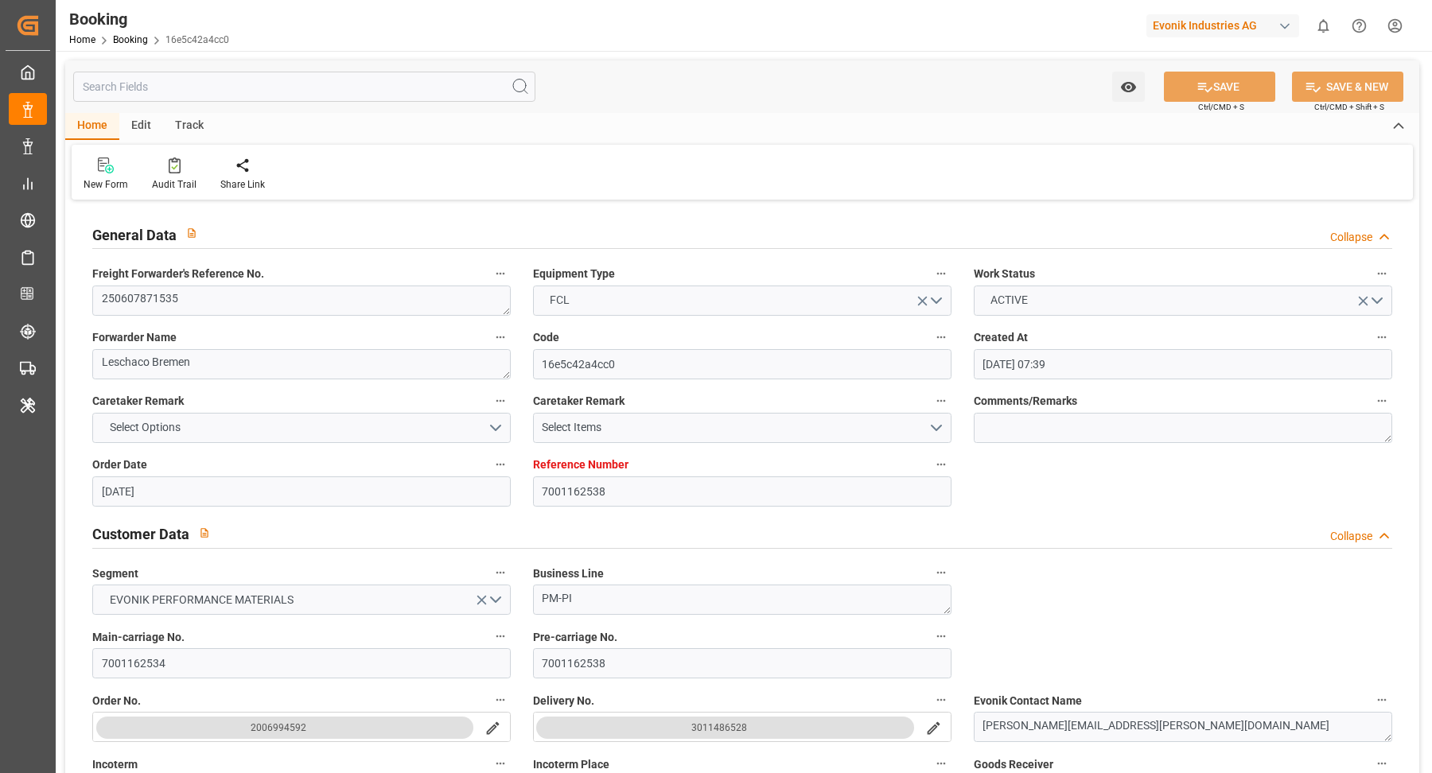
type input "08.05.2025 07:39"
type input "08.05.2025"
type input "16.07.2025"
type input "04.06.2025"
type input "04.06.2025 00:00"
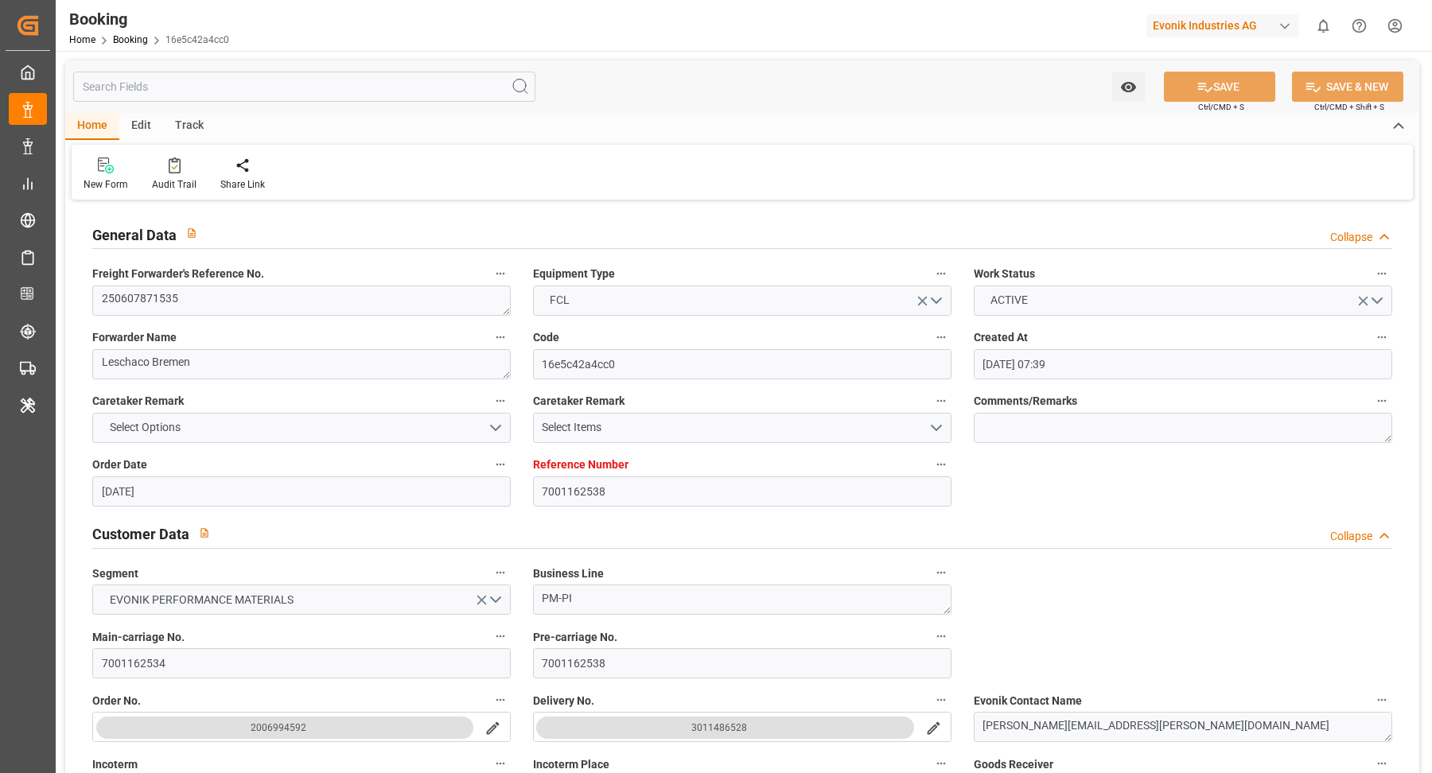
type input "04.06.2025 00:00"
type input "10.06.2025 07:00"
type input "09.06.2025 00:00"
type input "10.06.2025 03:04"
type input "04.06.2025 17:49"
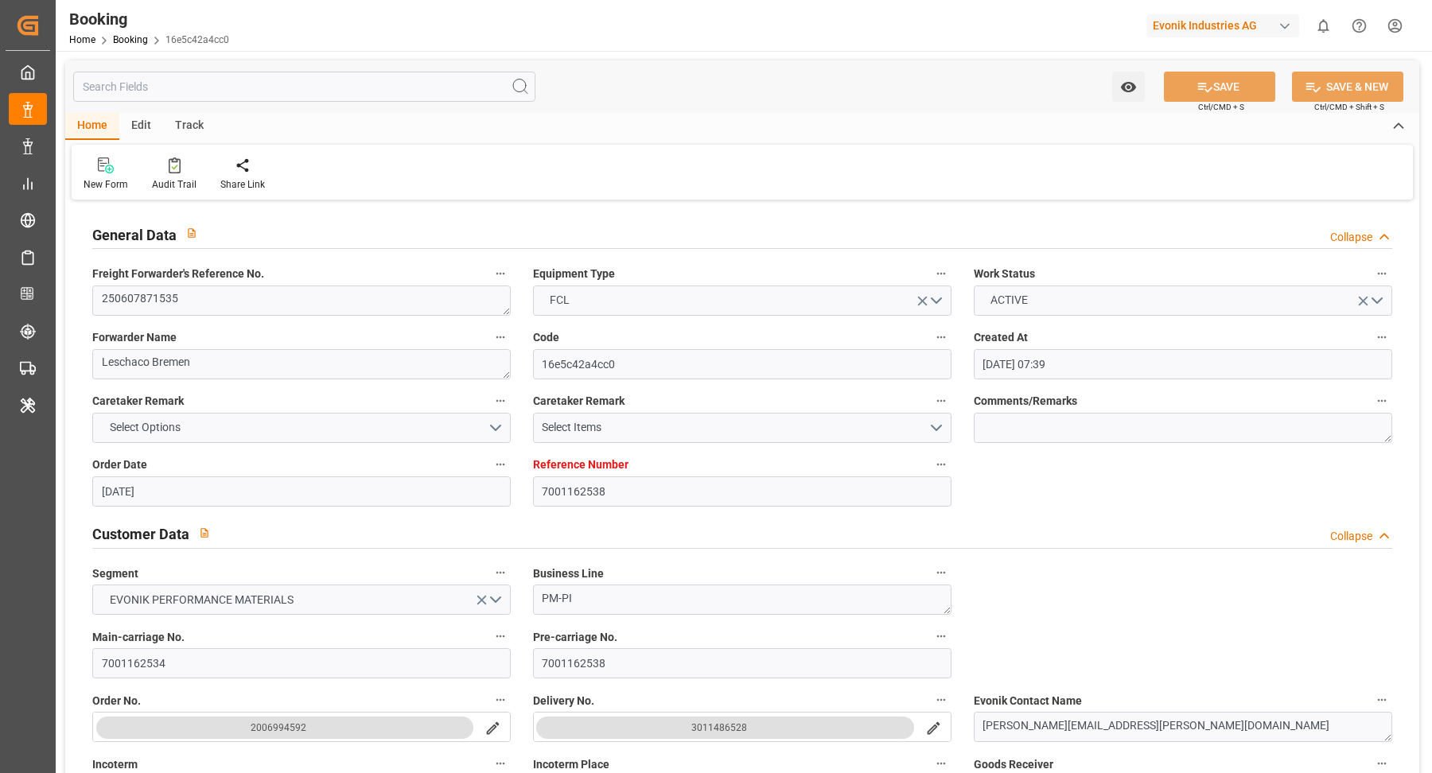
type input "16.07.2025 20:00"
type input "16.07.2025 00:00"
type input "16.07.2025 20:04"
type input "12.07.2025 07:00"
type input "12.07.2025 00:00"
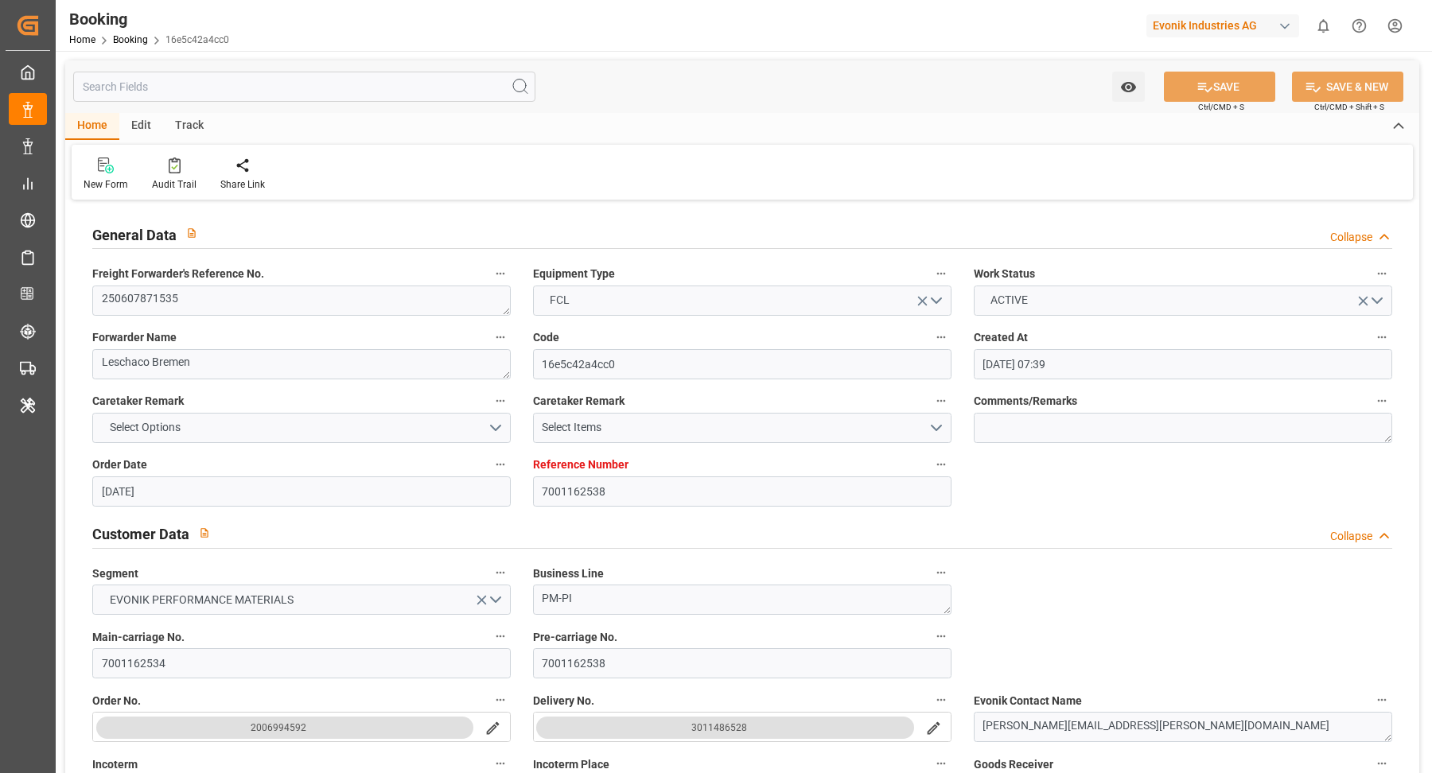
type input "12.07.2025 06:59"
type input "14.07.2025 14:00"
type input "14.07.2025 00:00"
type input "14.07.2025 16:23"
type input "17.07.2025 19:56"
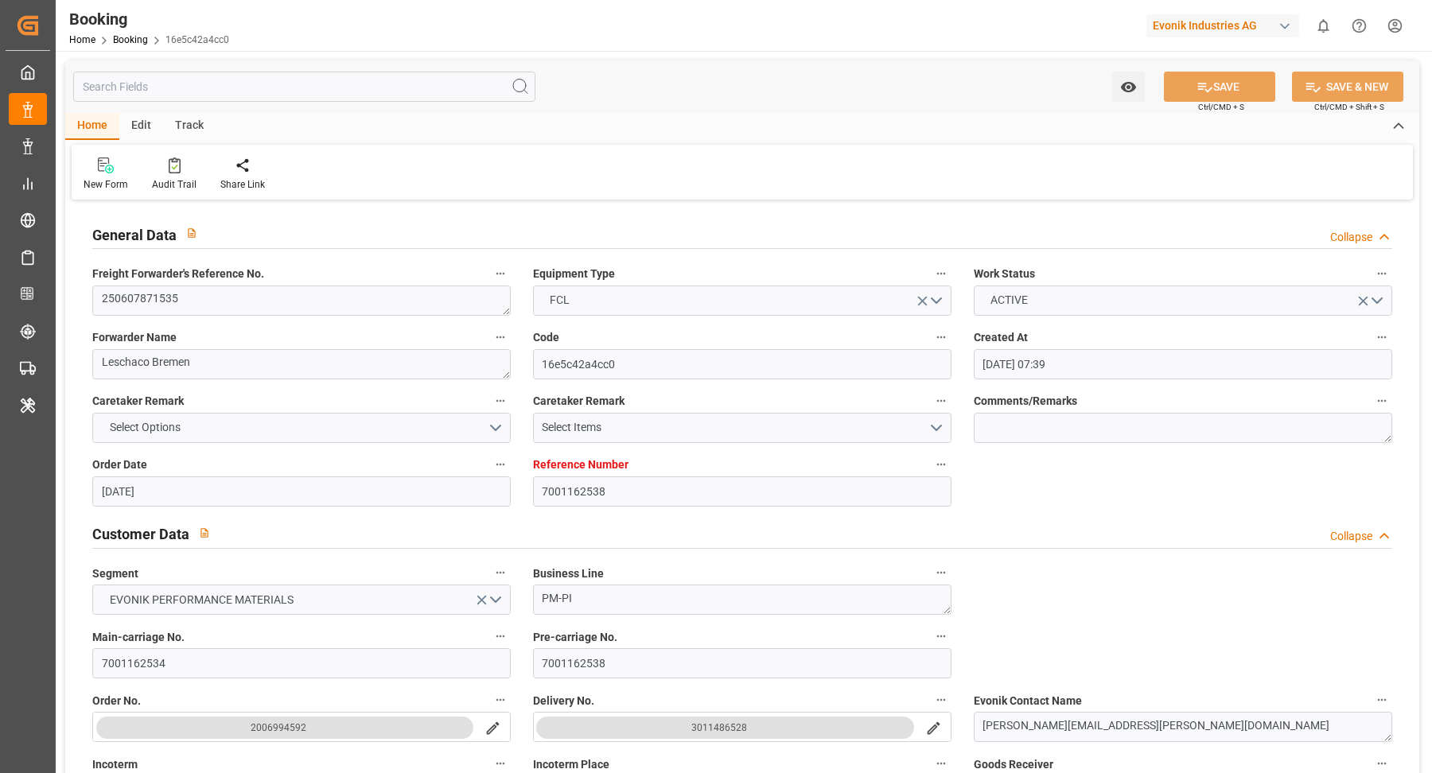
type input "05.06.2025"
type input "01.09.2025 08:27"
type input "01.09.2025"
type input "09.06.2025 11:27"
type input "10.06.2025 03:00"
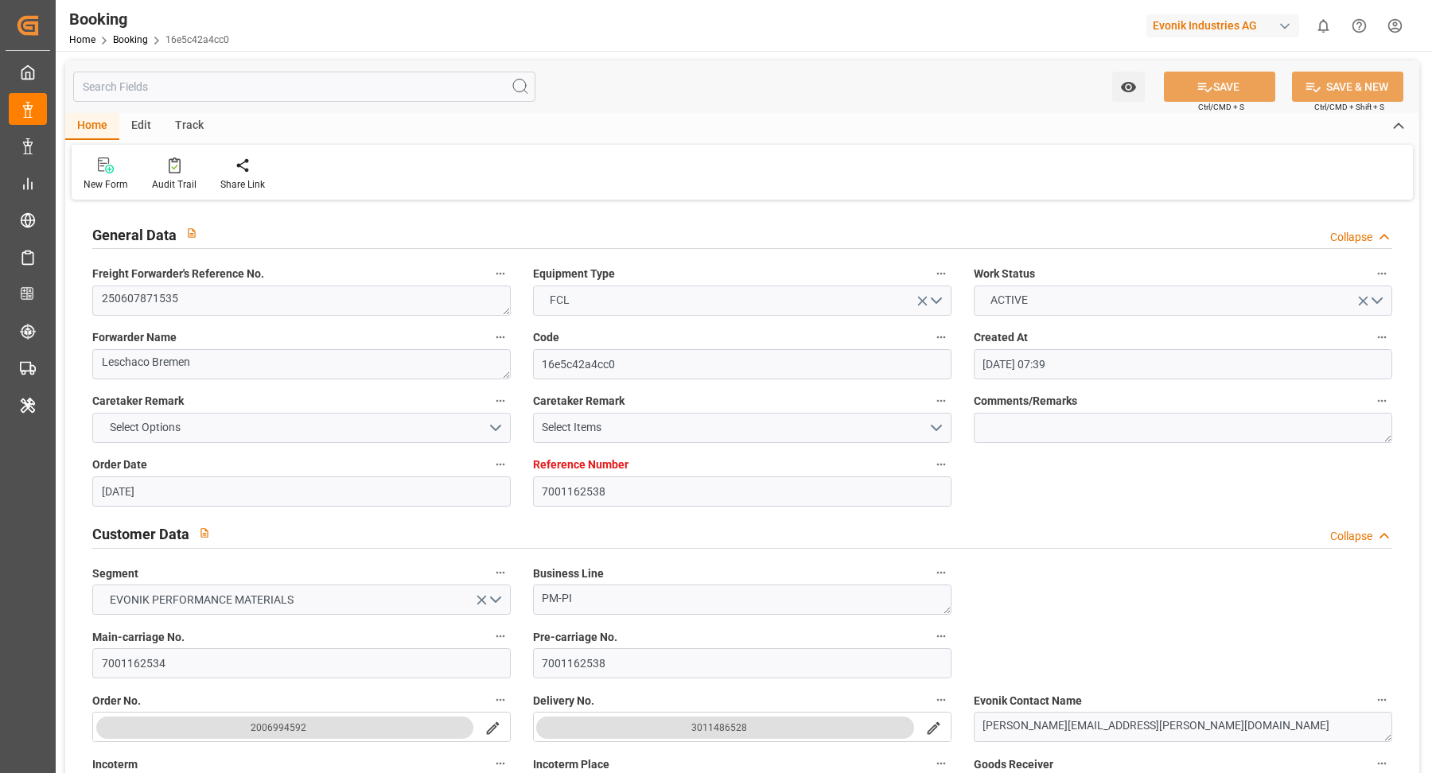
type input "10.06.2025 09:24"
type input "12.07.2025 07:00"
type input "12.07.2025 06:20"
type input "13.07.2025 01:38"
type input "13.07.2025 06:30"
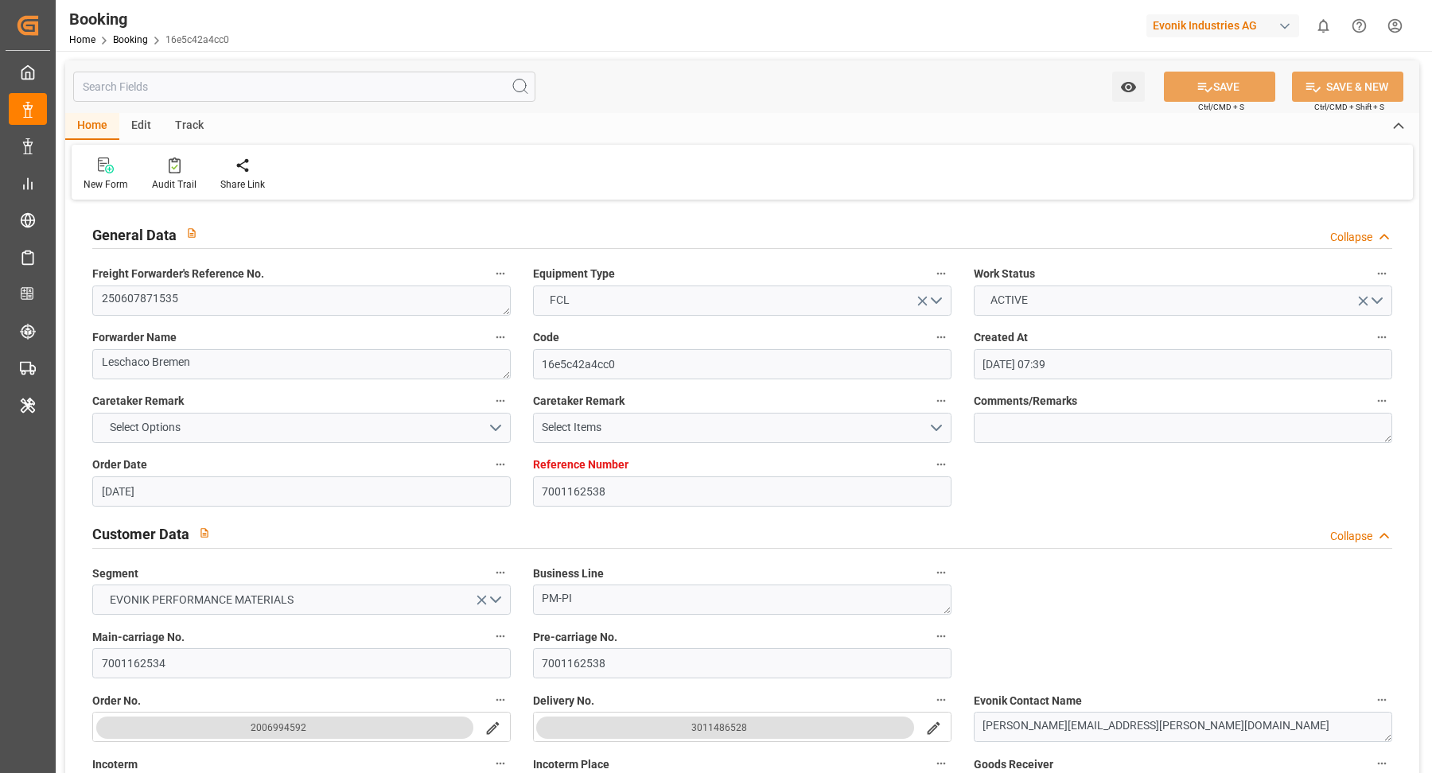
type input "13.07.2025 19:25"
type input "14.07.2025 14:00"
type input "14.07.2025 16:54"
type input "16.07.2025 20:00"
type input "17.07.2025 10:51"
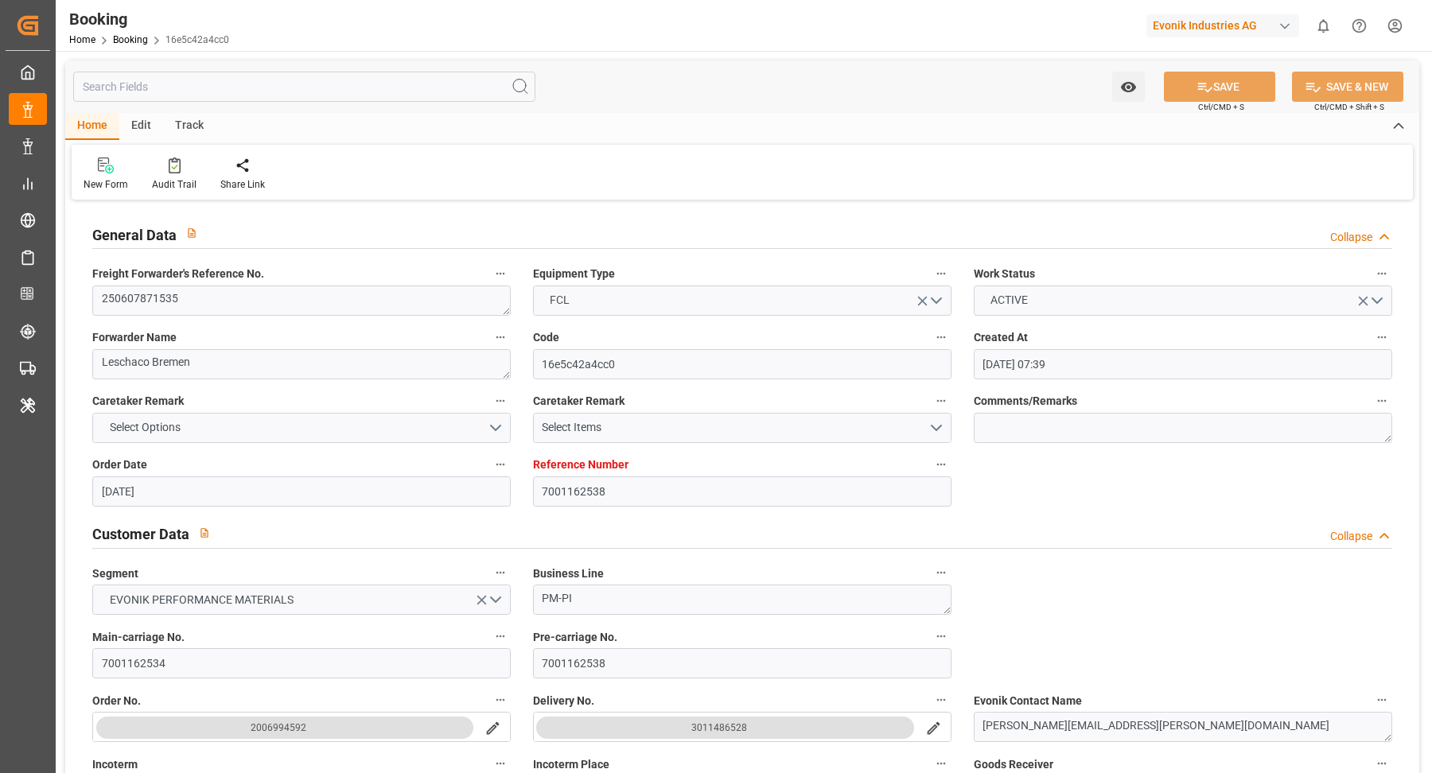
type input "17.07.2025 19:53"
type input "21.07.2025 10:51"
click at [157, 173] on div "Audit Trail" at bounding box center [174, 174] width 68 height 35
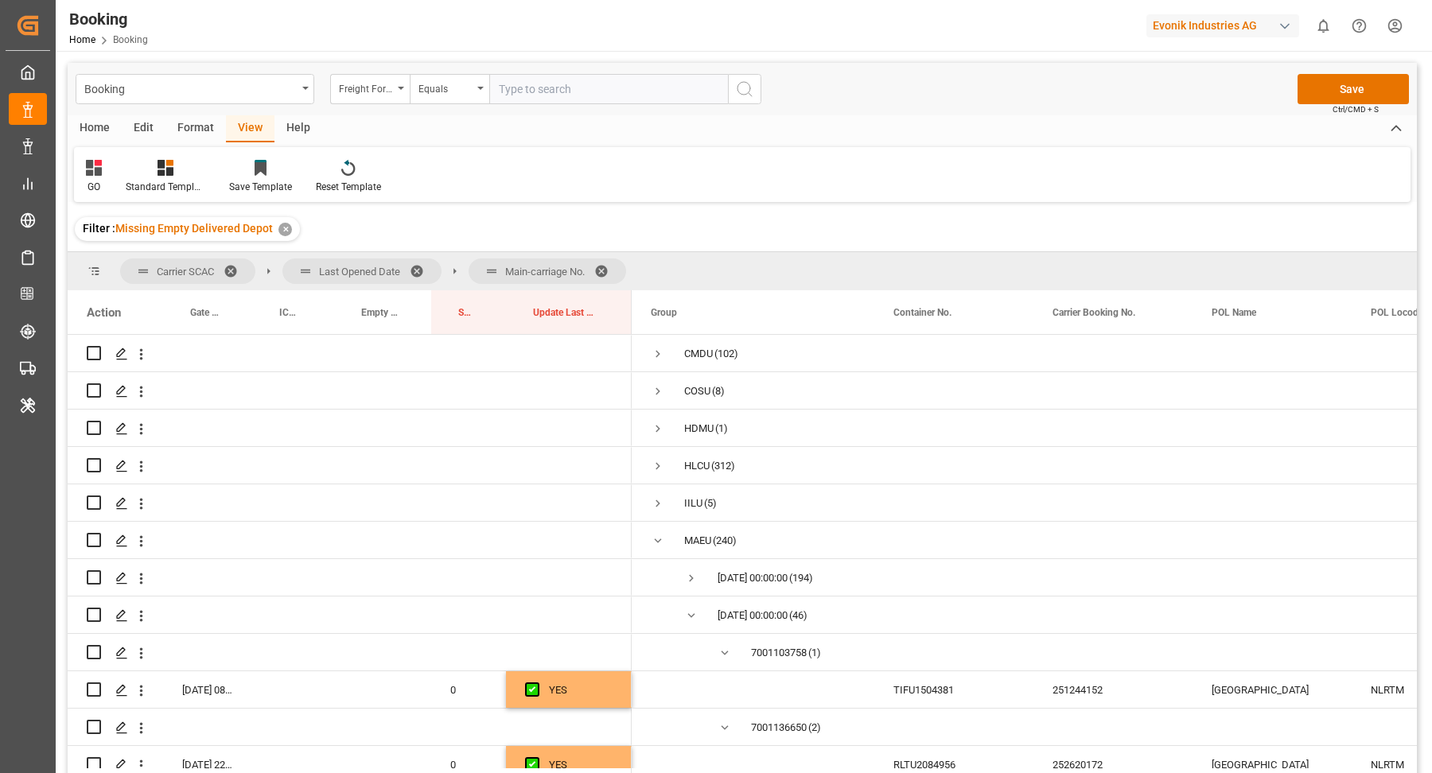
scroll to position [1026, 0]
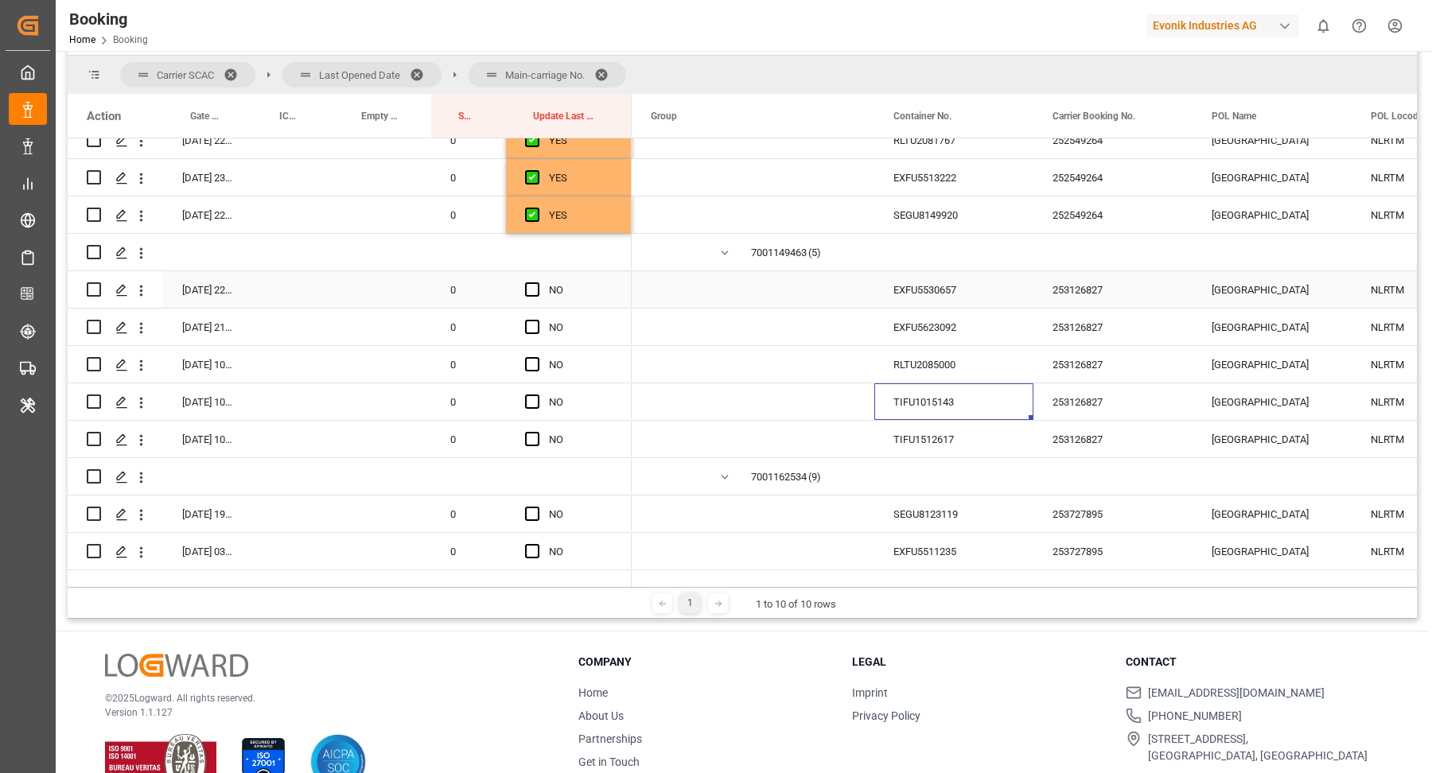
click at [525, 285] on span "Press SPACE to select this row." at bounding box center [532, 289] width 14 height 14
click at [537, 282] on input "Press SPACE to select this row." at bounding box center [537, 282] width 0 height 0
click at [536, 336] on div "Press SPACE to select this row." at bounding box center [537, 327] width 24 height 37
click at [535, 329] on span "Press SPACE to select this row." at bounding box center [532, 327] width 14 height 14
click at [537, 320] on input "Press SPACE to select this row." at bounding box center [537, 320] width 0 height 0
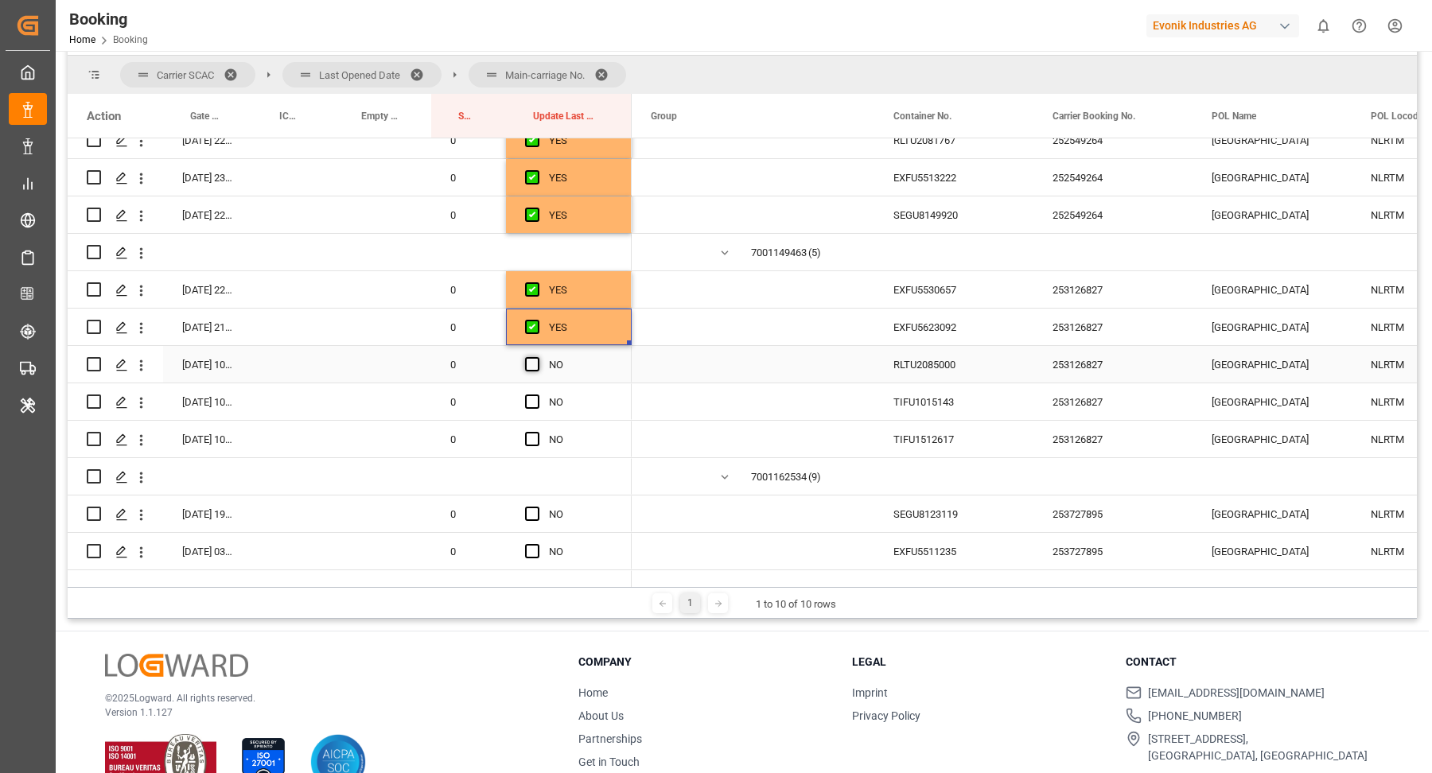
click at [536, 366] on span "Press SPACE to select this row." at bounding box center [532, 364] width 14 height 14
click at [537, 357] on input "Press SPACE to select this row." at bounding box center [537, 357] width 0 height 0
click at [531, 403] on span "Press SPACE to select this row." at bounding box center [532, 402] width 14 height 14
click at [537, 395] on input "Press SPACE to select this row." at bounding box center [537, 395] width 0 height 0
click at [535, 438] on span "Press SPACE to select this row." at bounding box center [532, 439] width 14 height 14
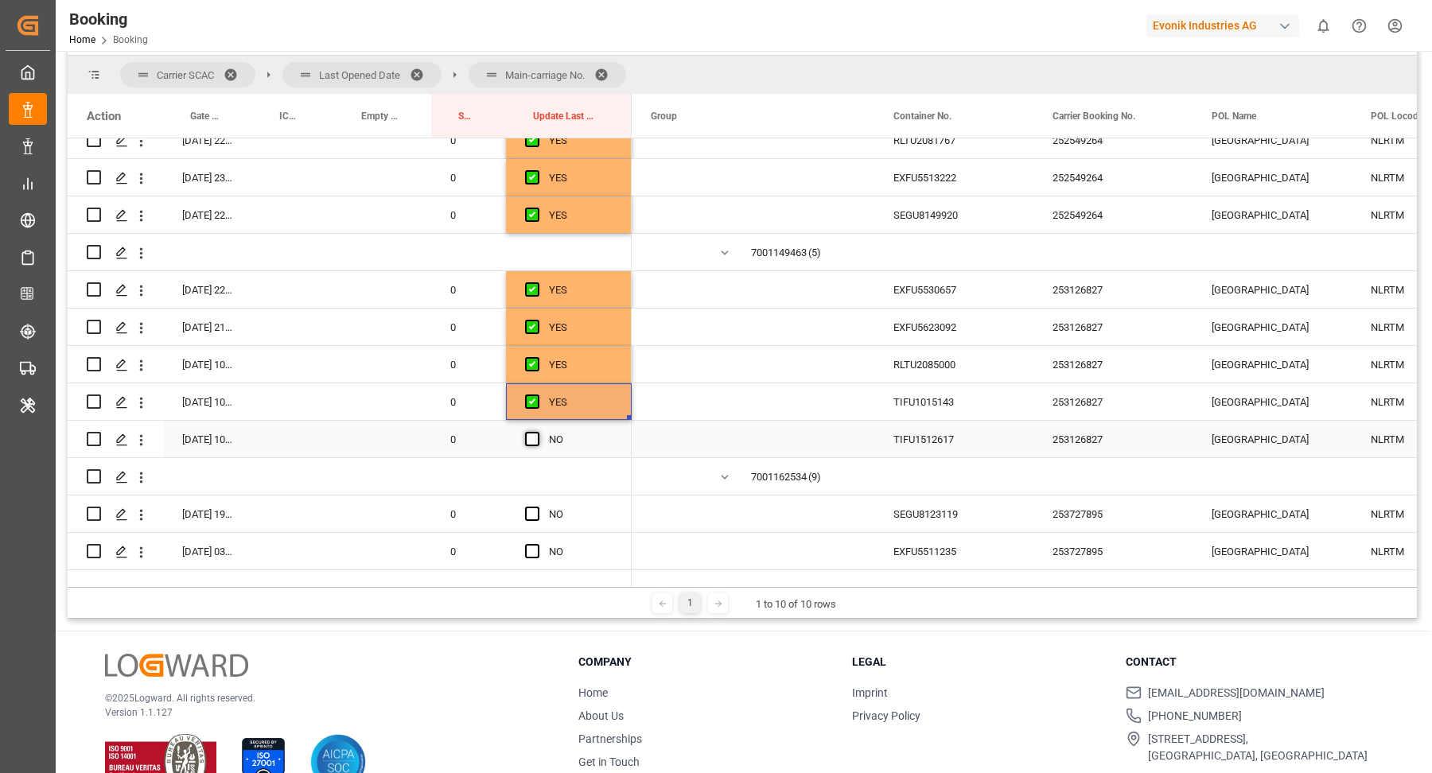
click at [537, 432] on input "Press SPACE to select this row." at bounding box center [537, 432] width 0 height 0
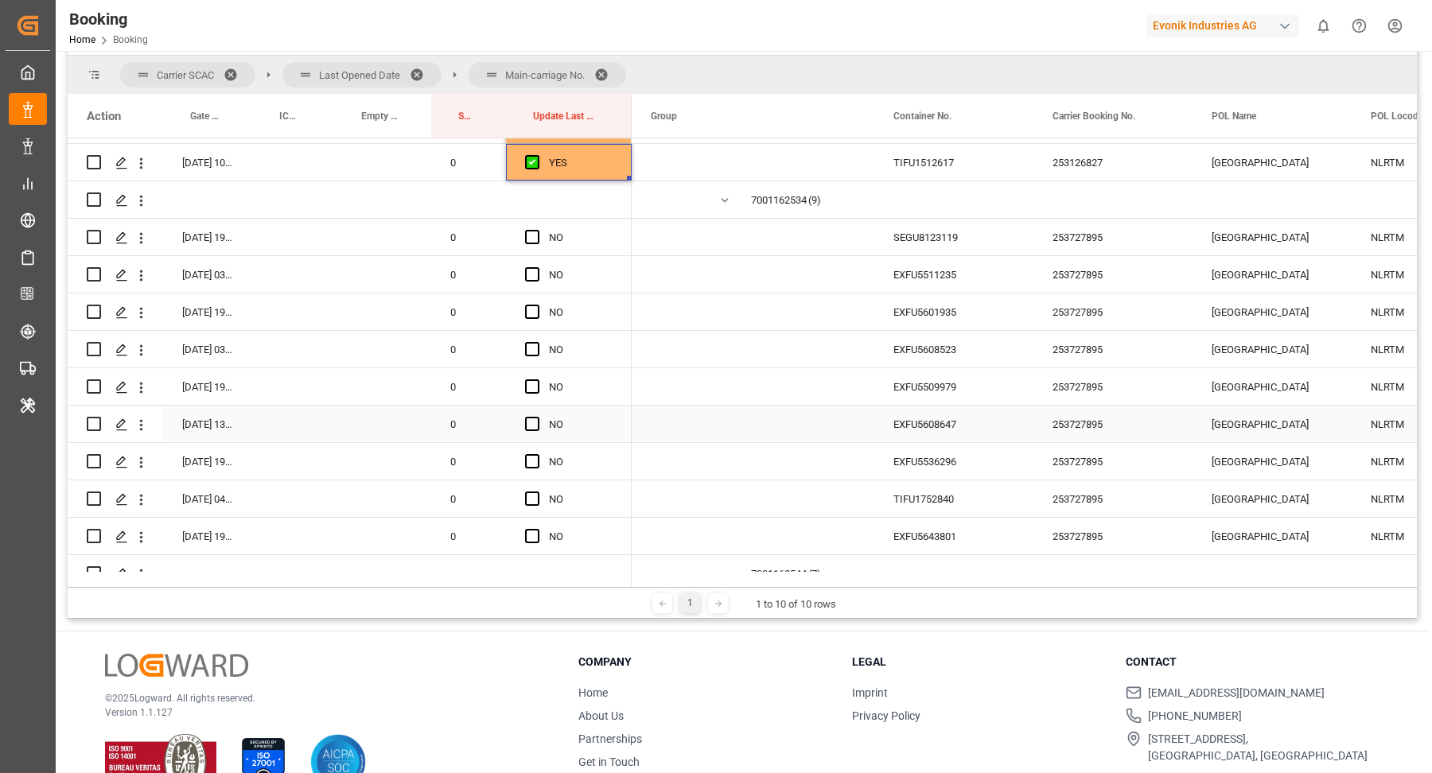
scroll to position [1328, 0]
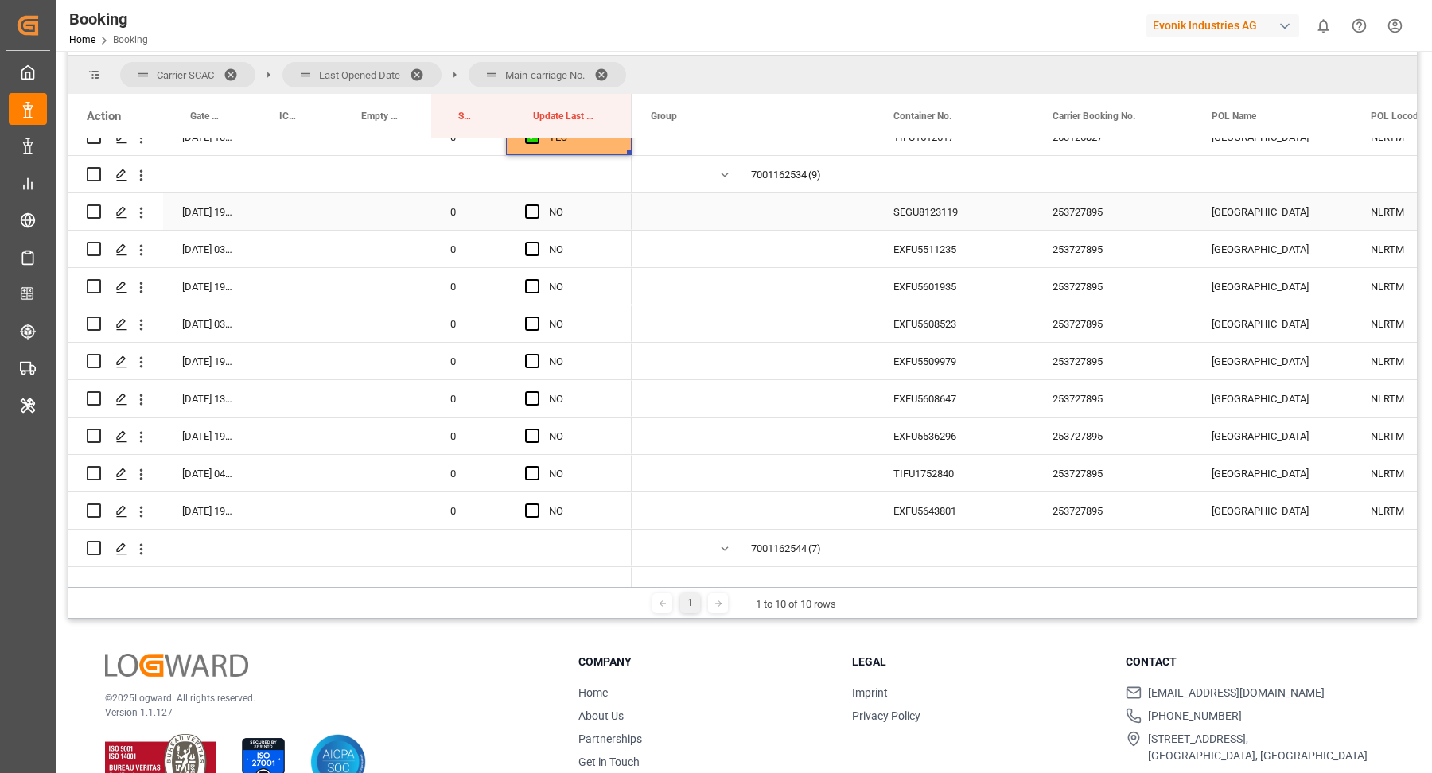
click at [1052, 218] on div "253727895" at bounding box center [1112, 211] width 159 height 37
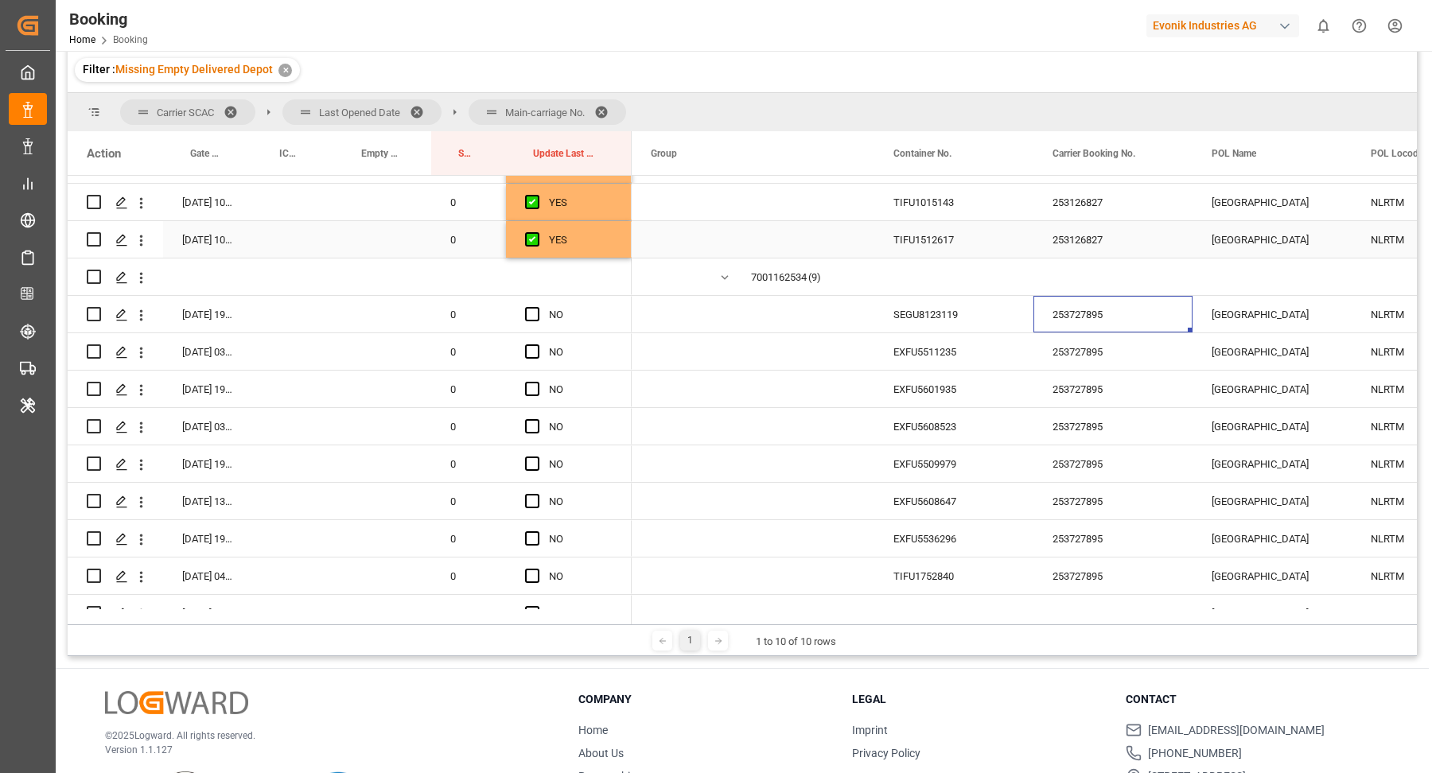
scroll to position [1161, 0]
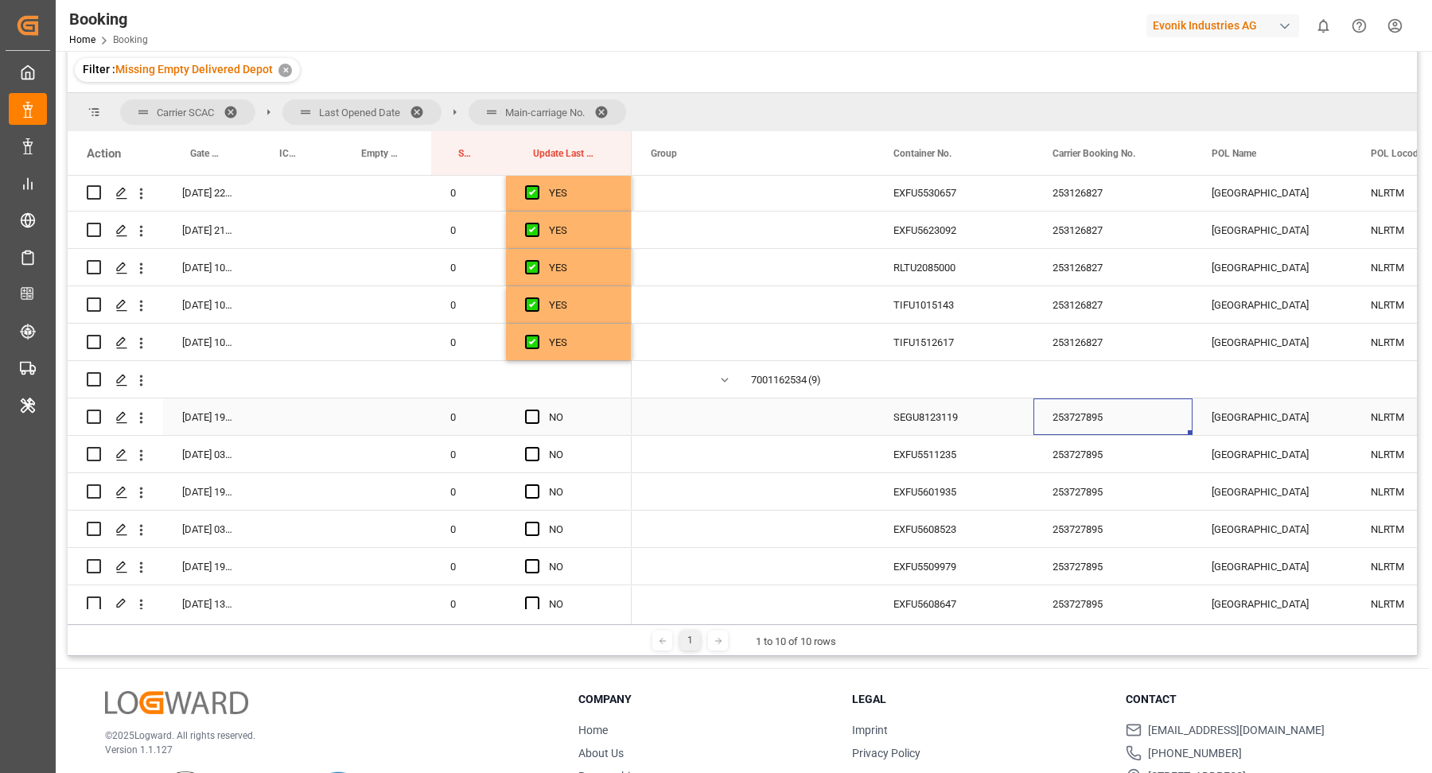
click at [966, 434] on div "SEGU8123119" at bounding box center [953, 417] width 159 height 37
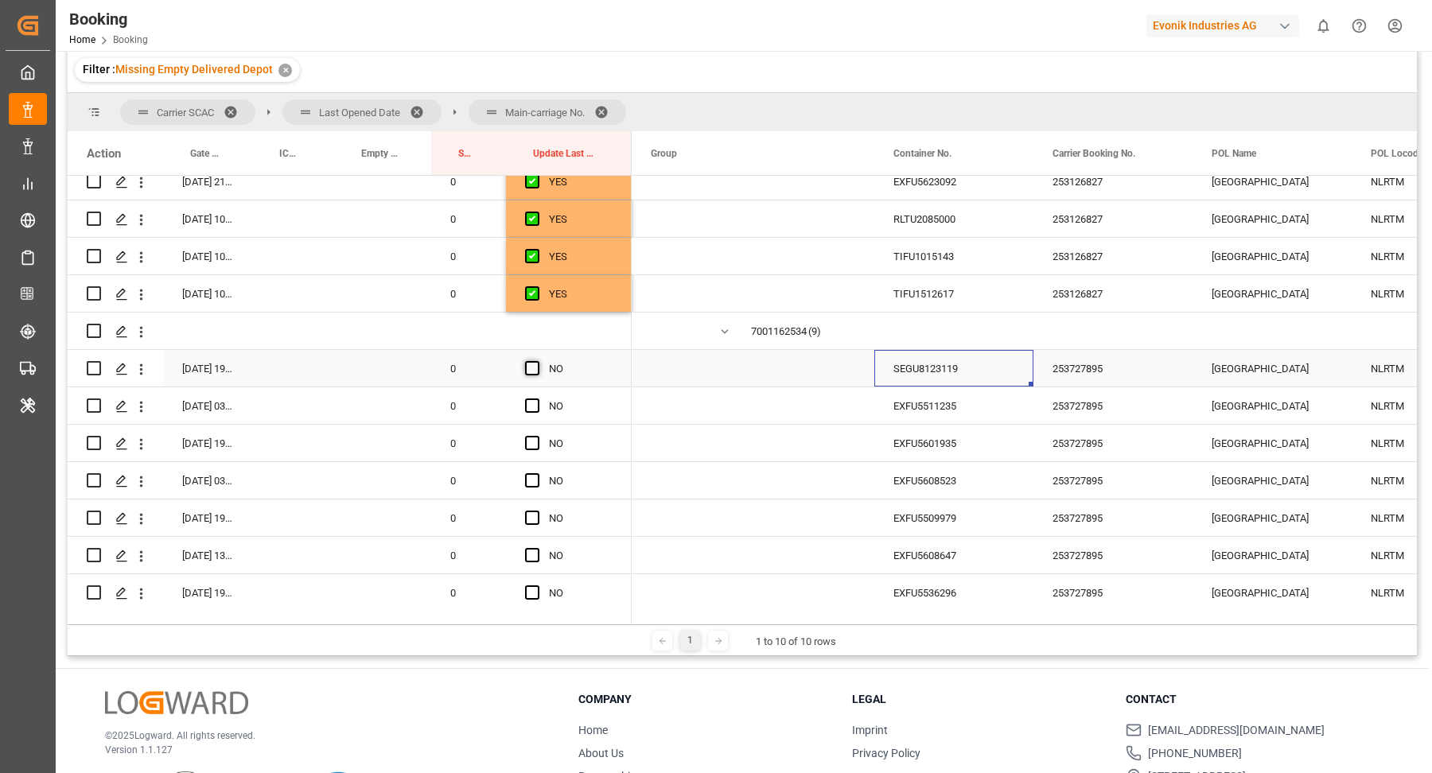
click at [533, 368] on span "Press SPACE to select this row." at bounding box center [532, 368] width 14 height 14
click at [537, 361] on input "Press SPACE to select this row." at bounding box center [537, 361] width 0 height 0
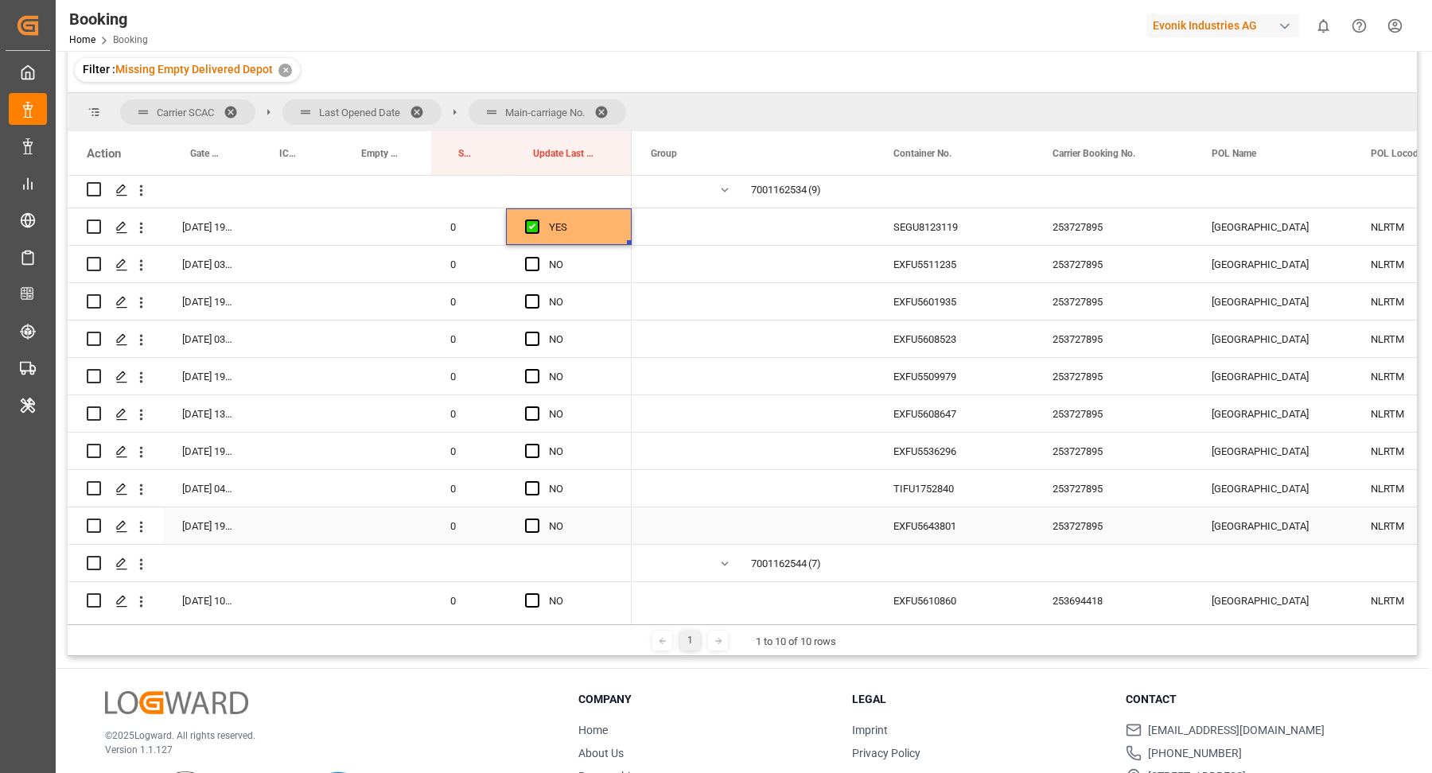
scroll to position [1324, 0]
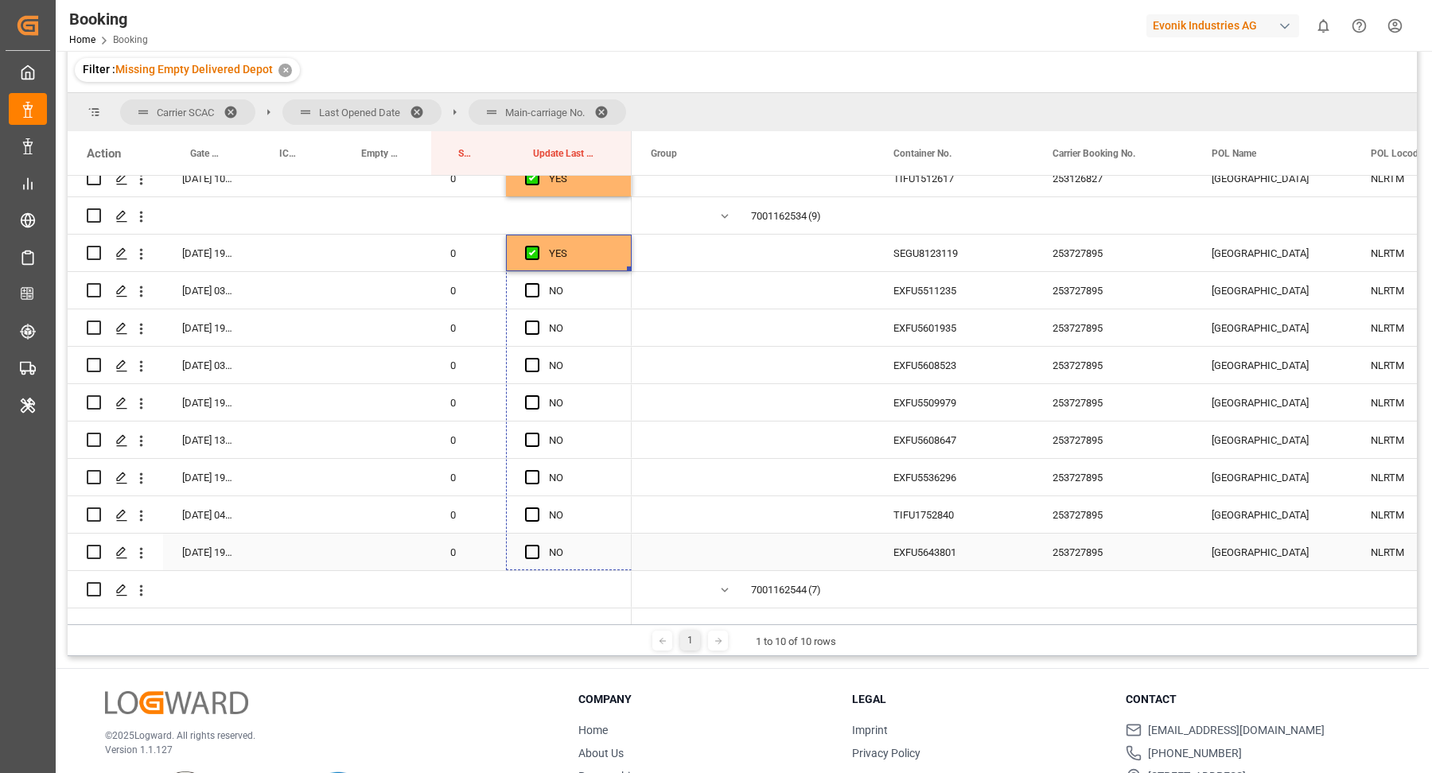
drag, startPoint x: 630, startPoint y: 269, endPoint x: 606, endPoint y: 557, distance: 289.0
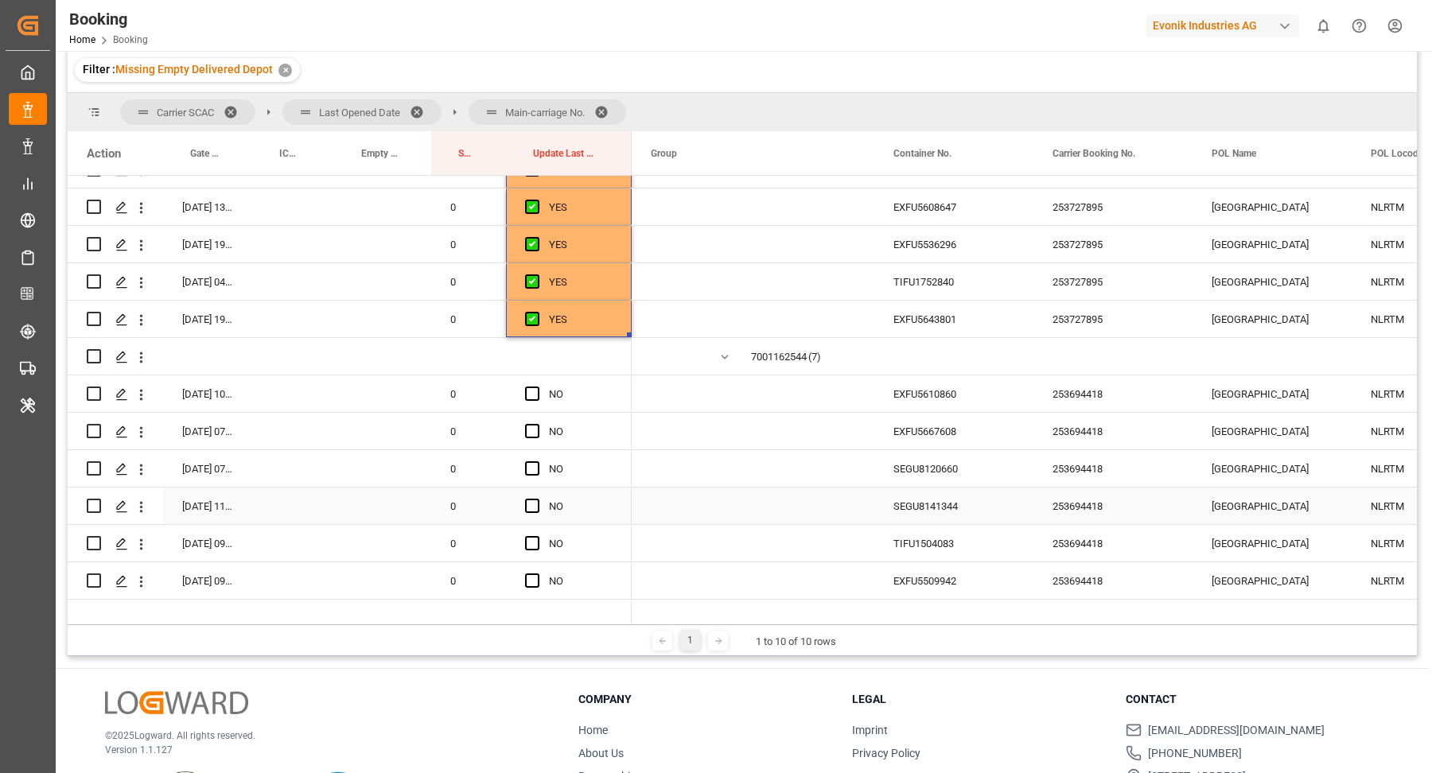
scroll to position [1570, 0]
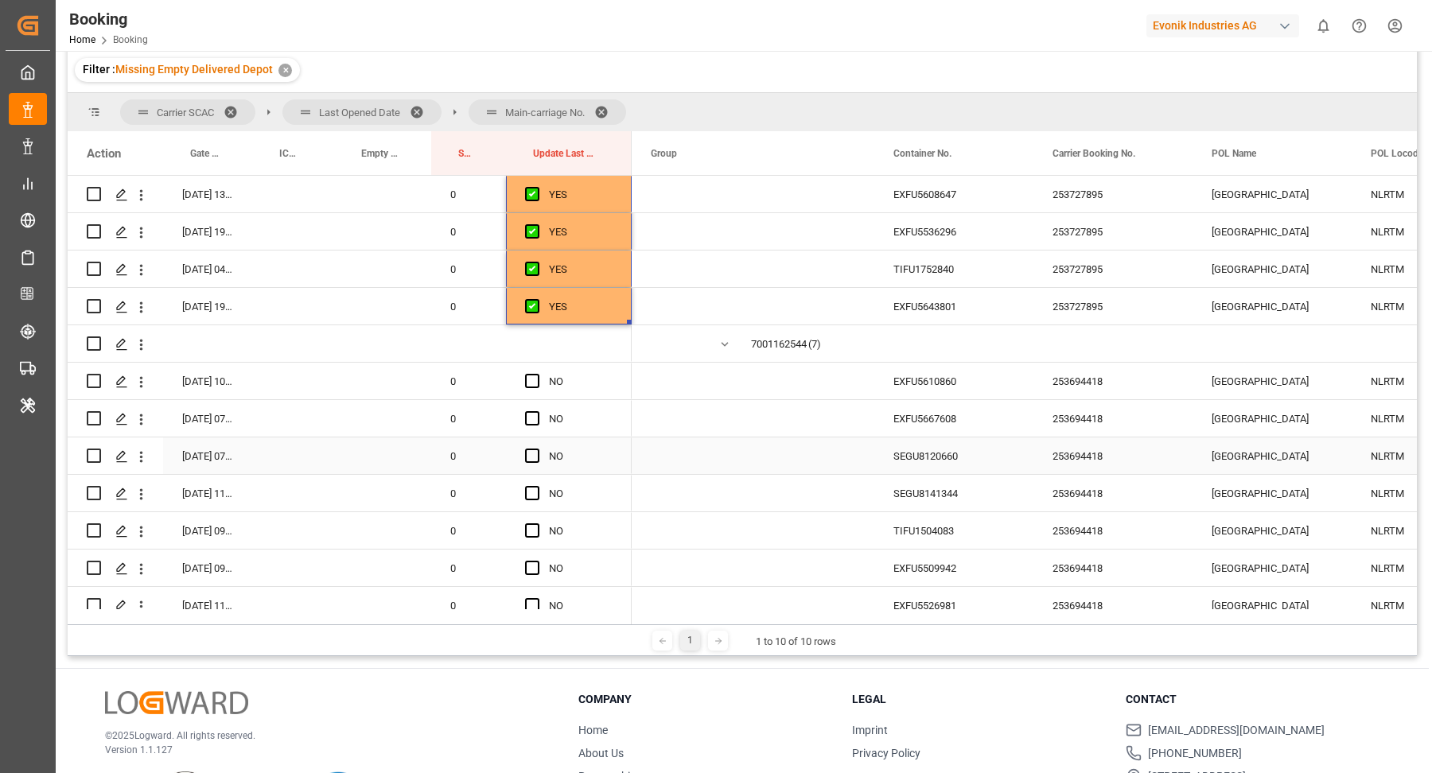
click at [936, 387] on div "EXFU5610860" at bounding box center [953, 381] width 159 height 37
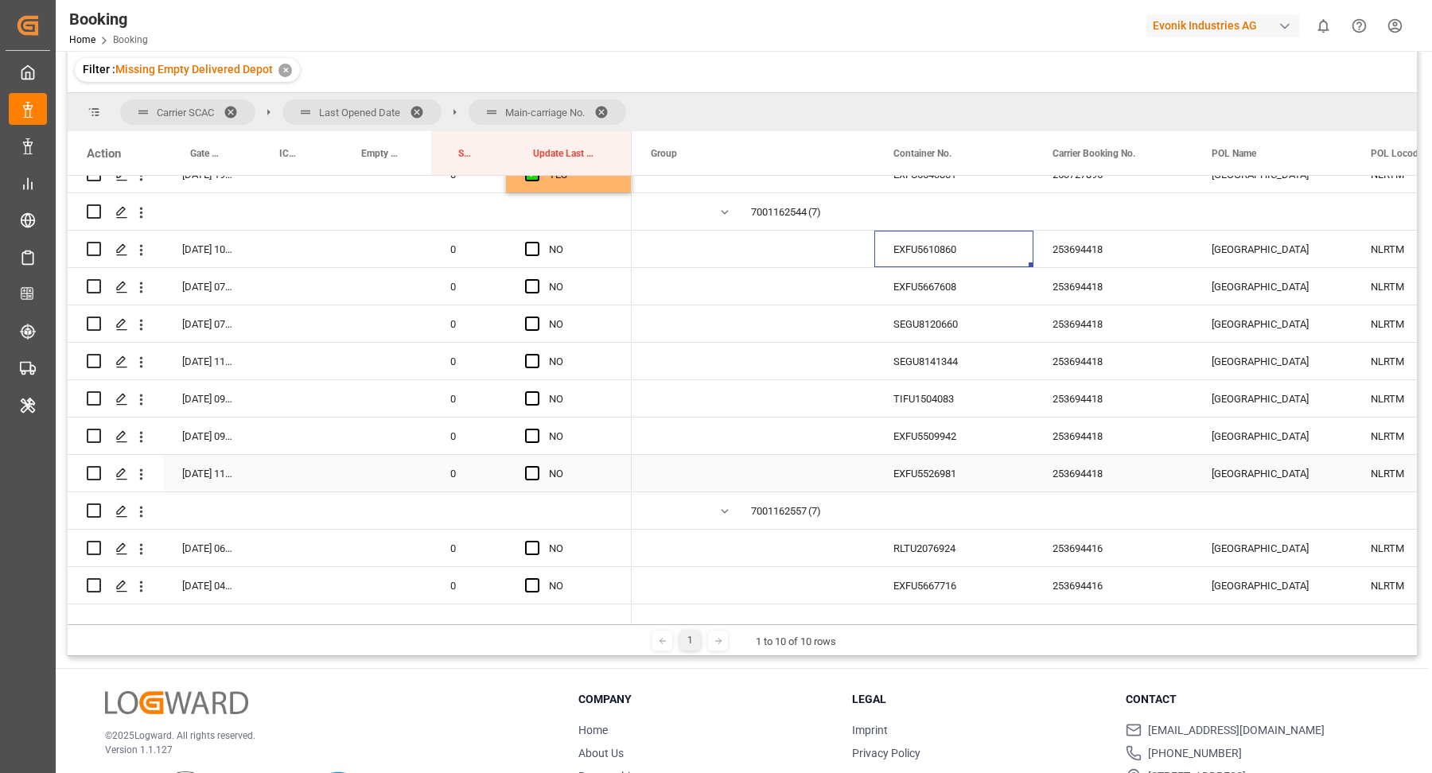
scroll to position [1677, 0]
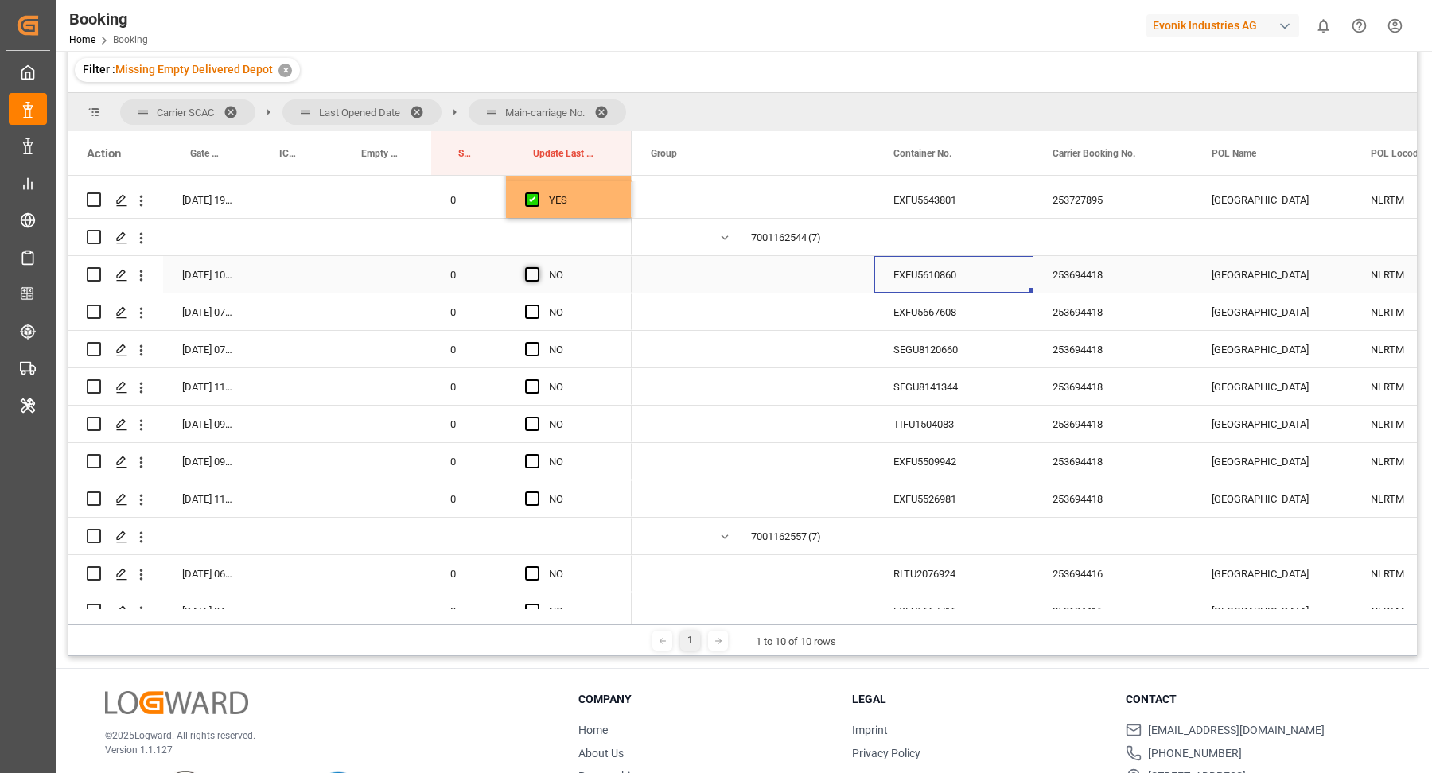
click at [531, 267] on span "Press SPACE to select this row." at bounding box center [532, 274] width 14 height 14
click at [537, 267] on input "Press SPACE to select this row." at bounding box center [537, 267] width 0 height 0
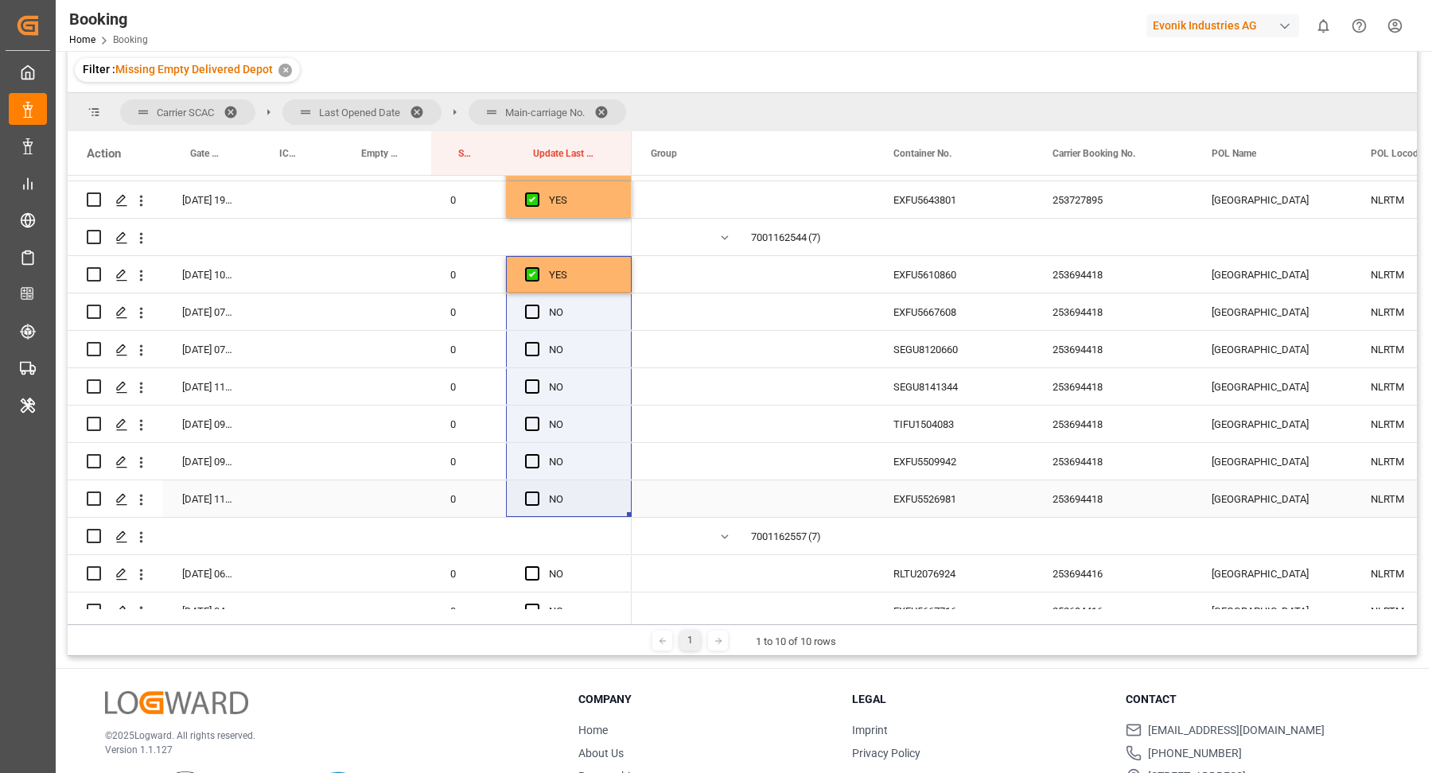
drag, startPoint x: 630, startPoint y: 286, endPoint x: 620, endPoint y: 496, distance: 210.3
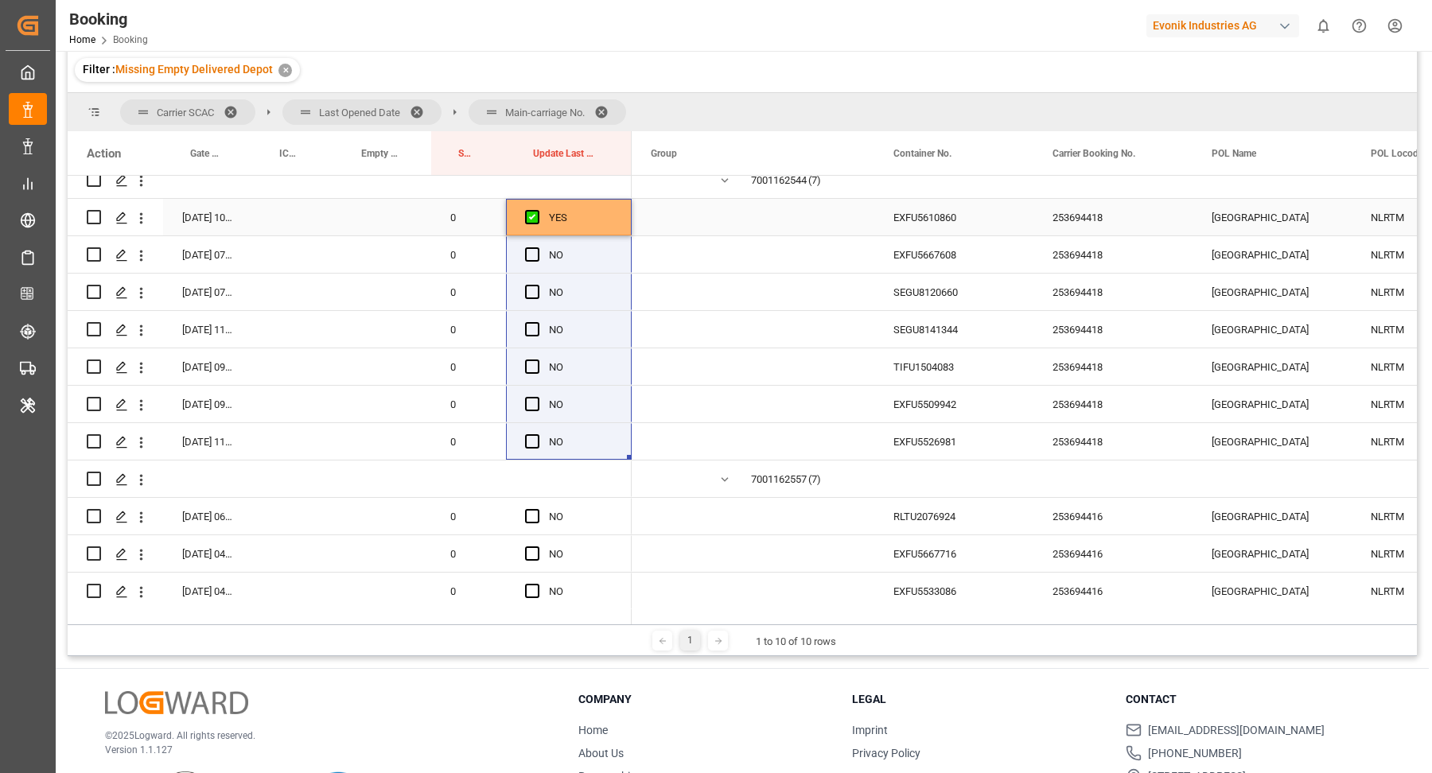
click at [562, 207] on div "YES" at bounding box center [581, 218] width 64 height 37
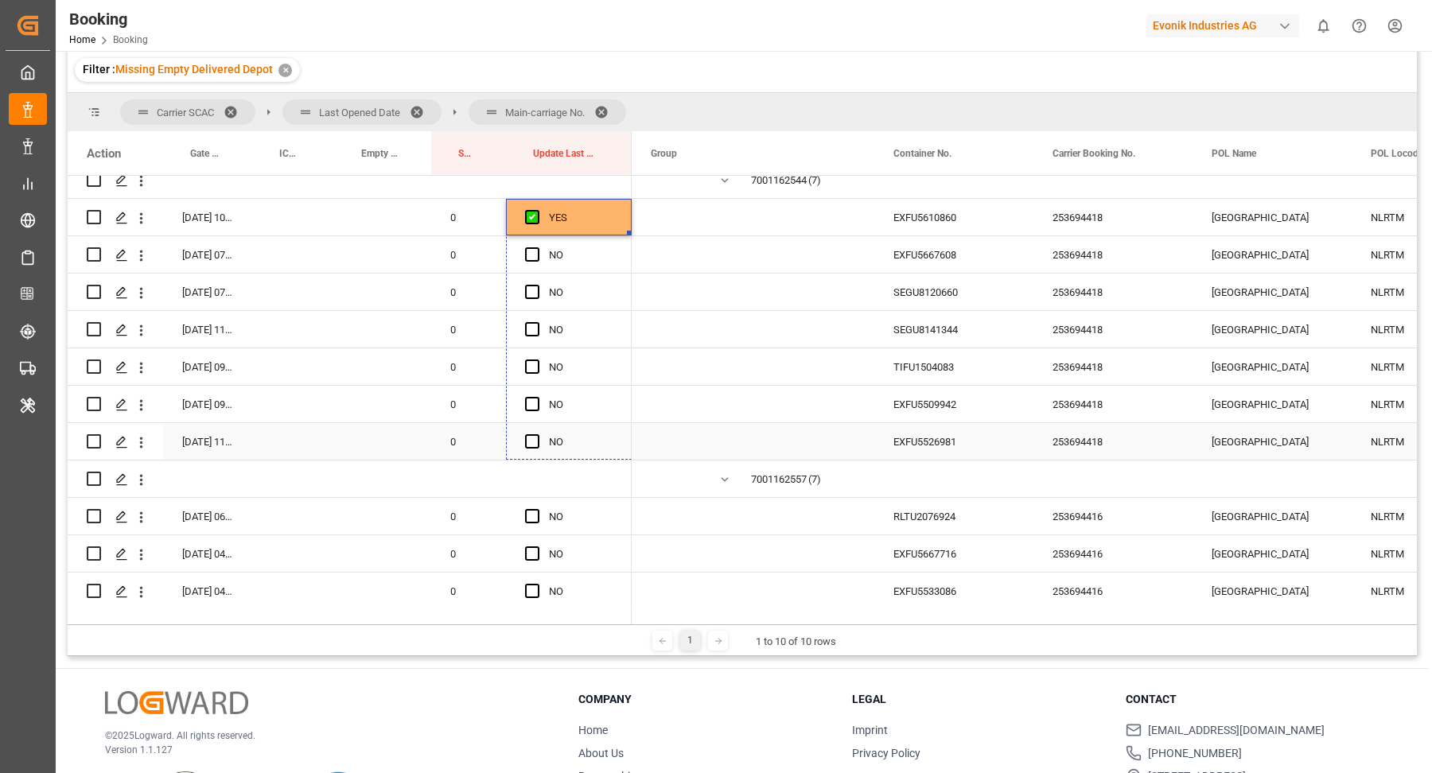
drag, startPoint x: 632, startPoint y: 231, endPoint x: 620, endPoint y: 454, distance: 223.0
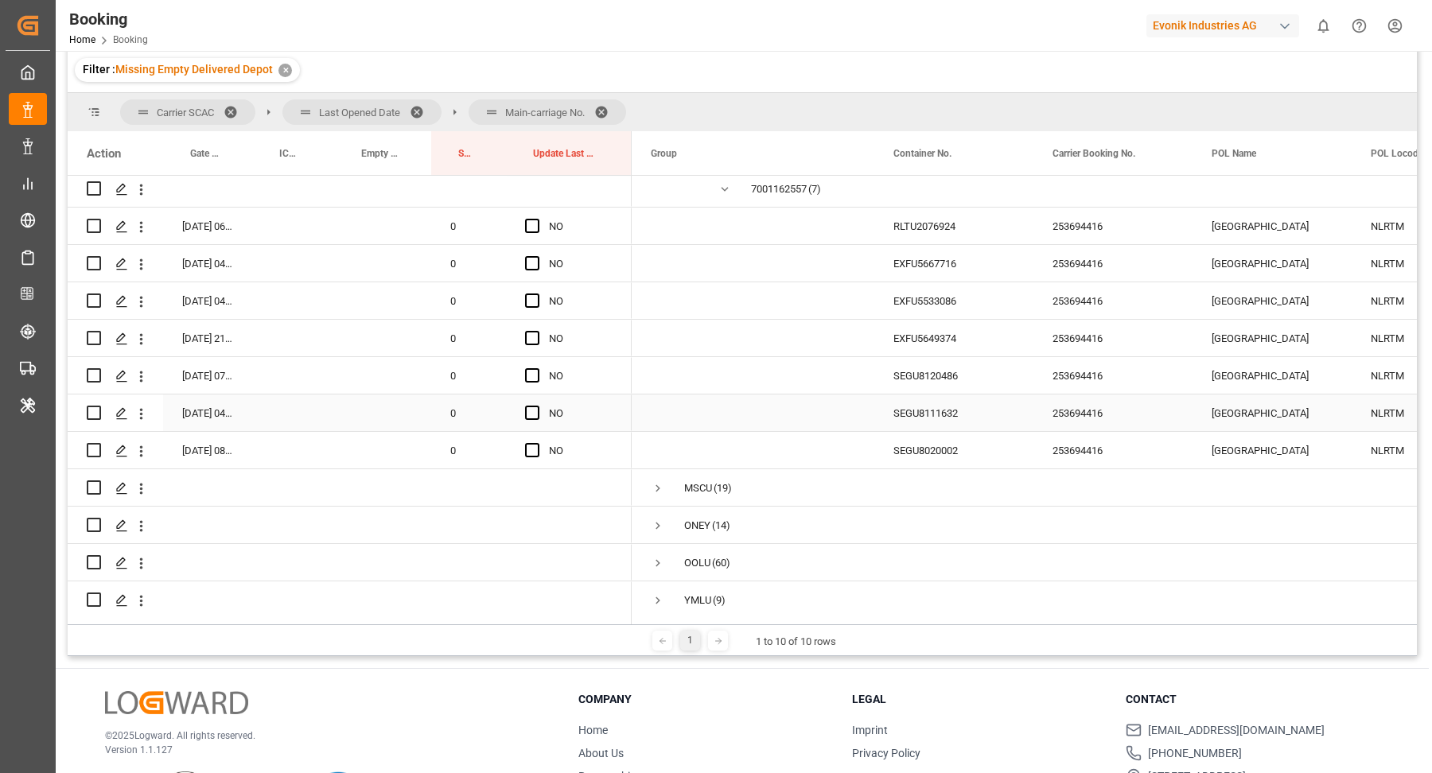
scroll to position [1935, 0]
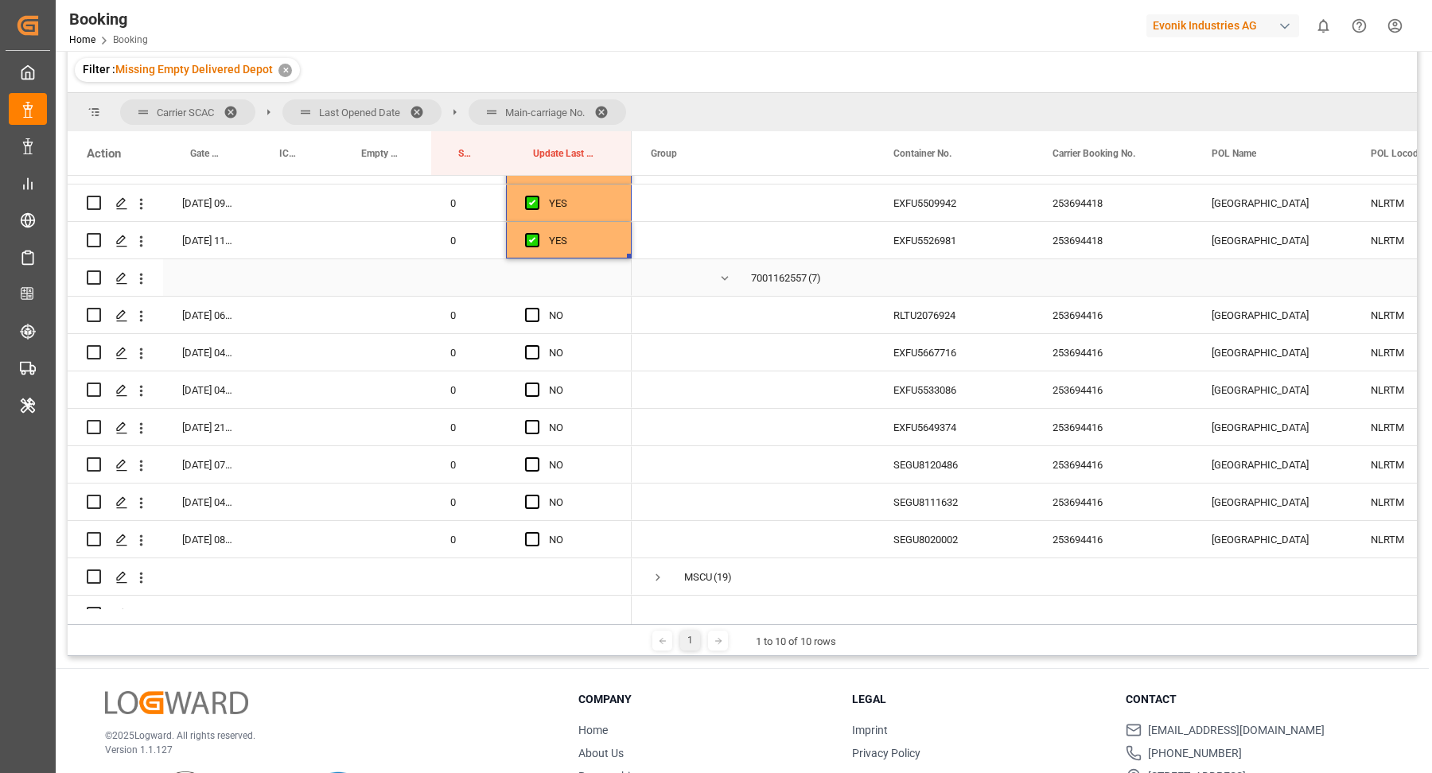
click at [939, 295] on div "Press SPACE to select this row." at bounding box center [953, 277] width 159 height 37
click at [917, 334] on div "EXFU5667716" at bounding box center [953, 352] width 159 height 37
click at [958, 312] on div "RLTU2076924" at bounding box center [953, 315] width 159 height 37
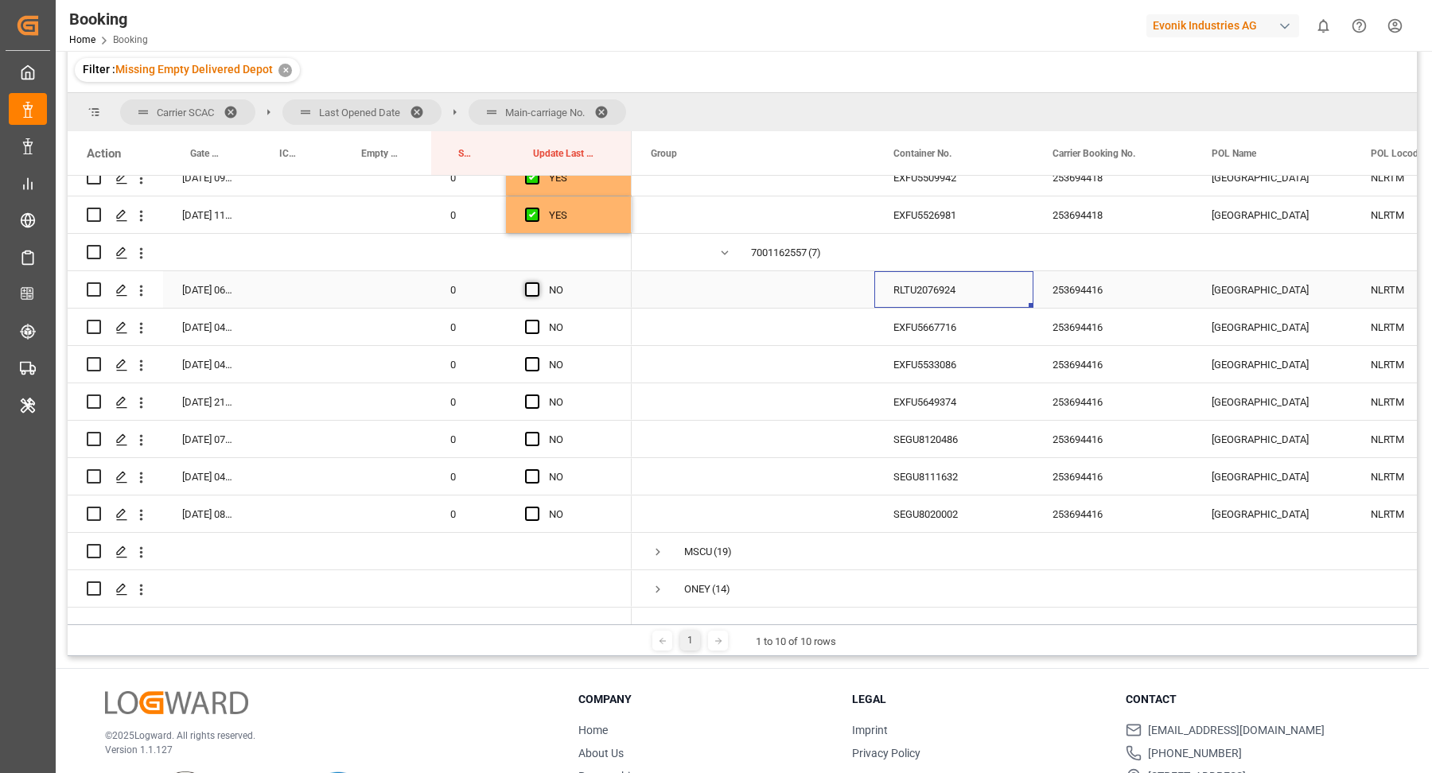
click at [532, 286] on span "Press SPACE to select this row." at bounding box center [532, 289] width 14 height 14
click at [537, 282] on input "Press SPACE to select this row." at bounding box center [537, 282] width 0 height 0
drag, startPoint x: 629, startPoint y: 303, endPoint x: 610, endPoint y: 522, distance: 219.6
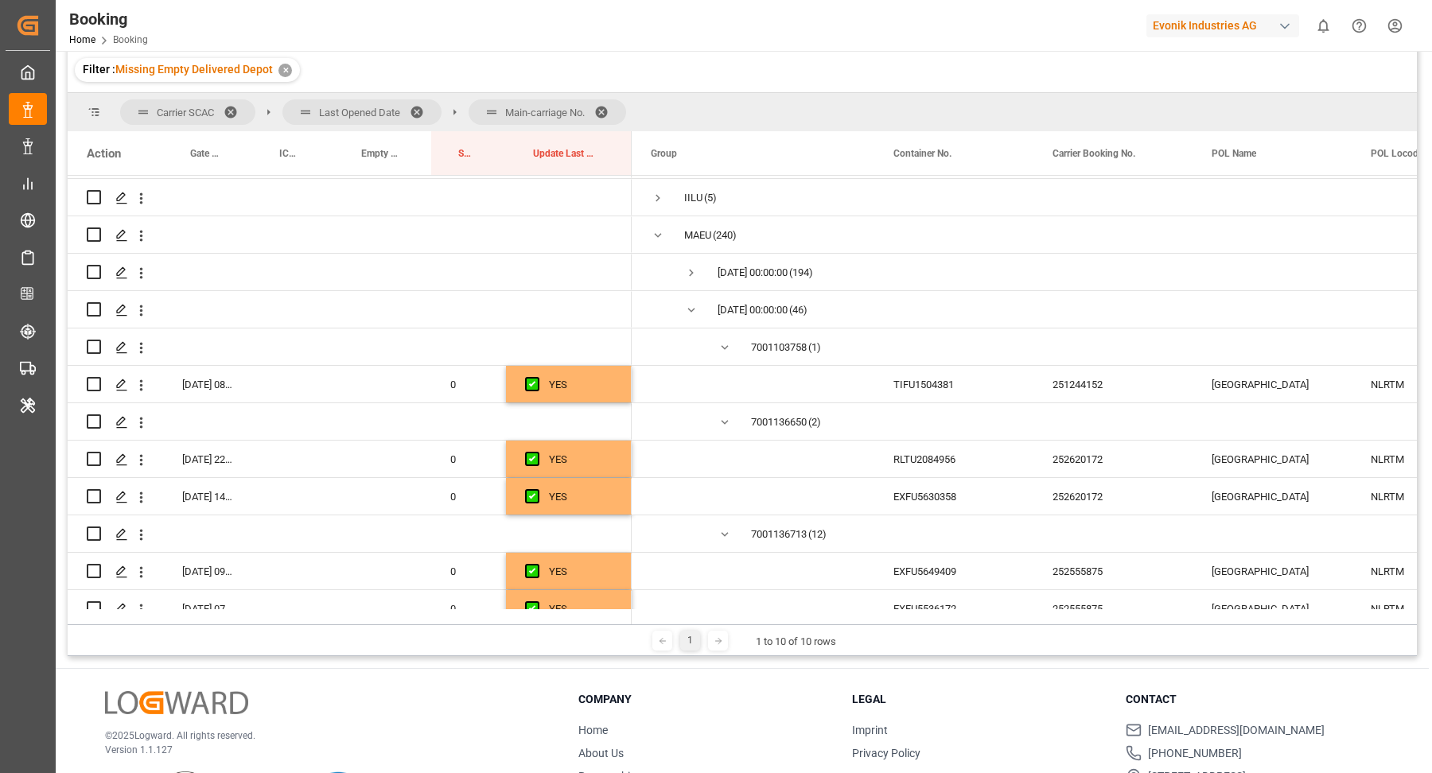
scroll to position [134, 0]
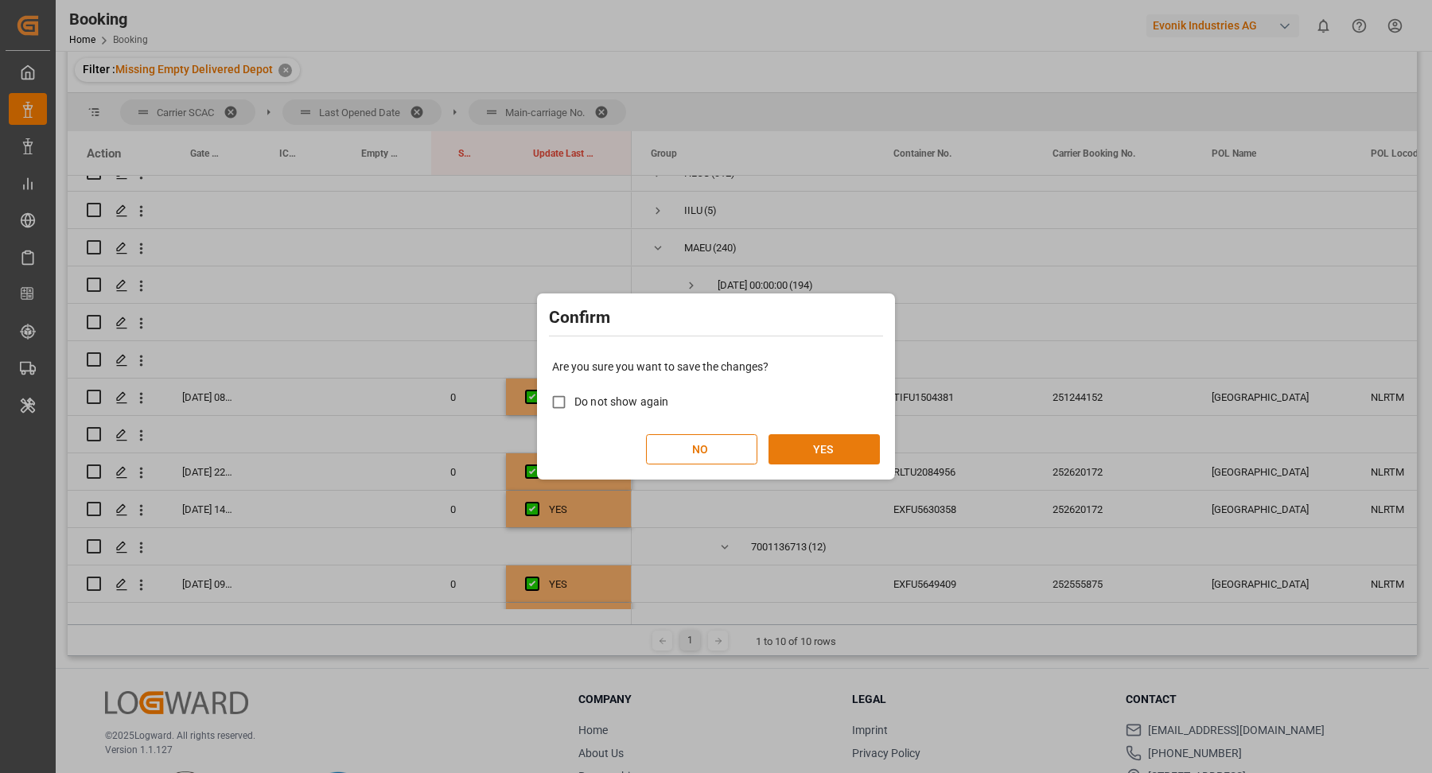
click at [845, 453] on button "YES" at bounding box center [823, 449] width 111 height 30
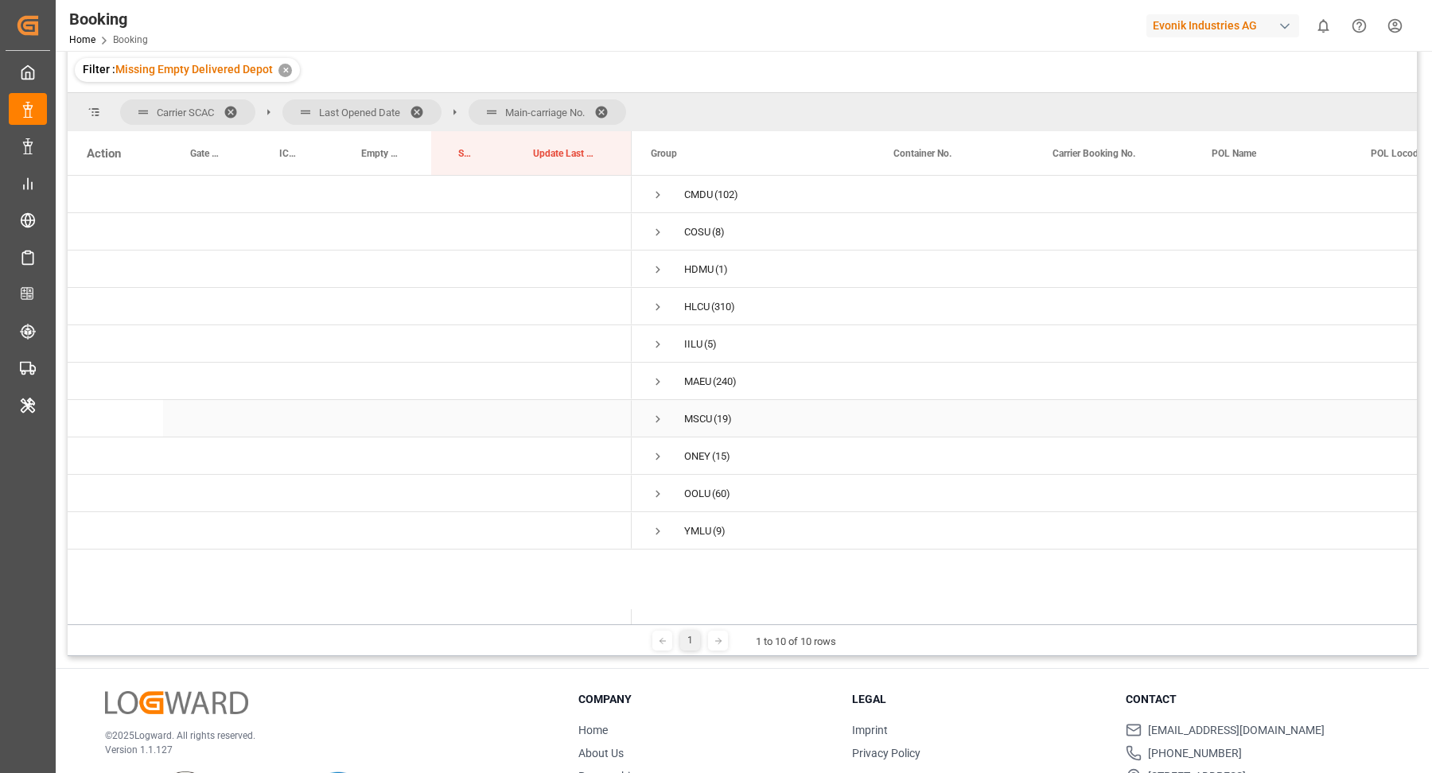
scroll to position [146, 0]
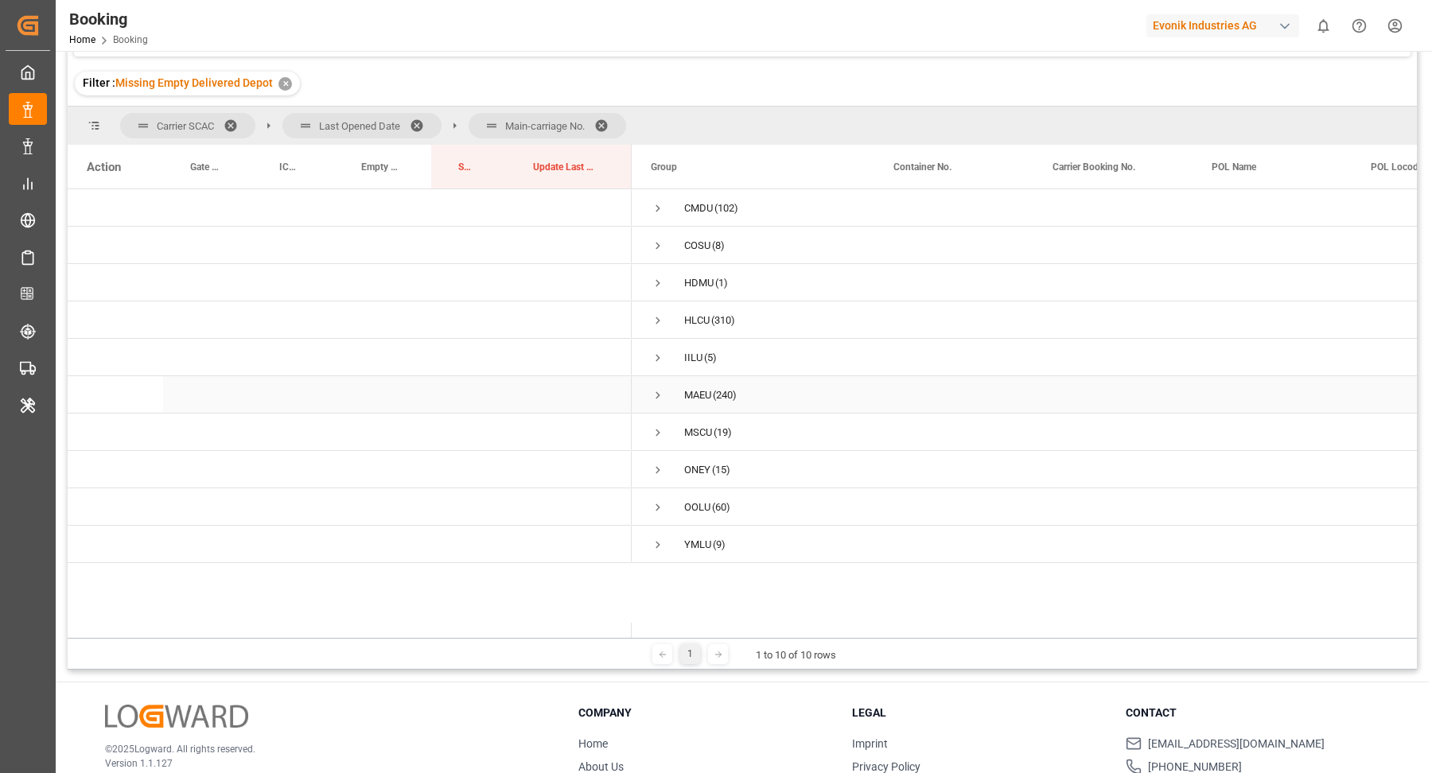
click at [654, 391] on span "Press SPACE to select this row." at bounding box center [658, 395] width 14 height 14
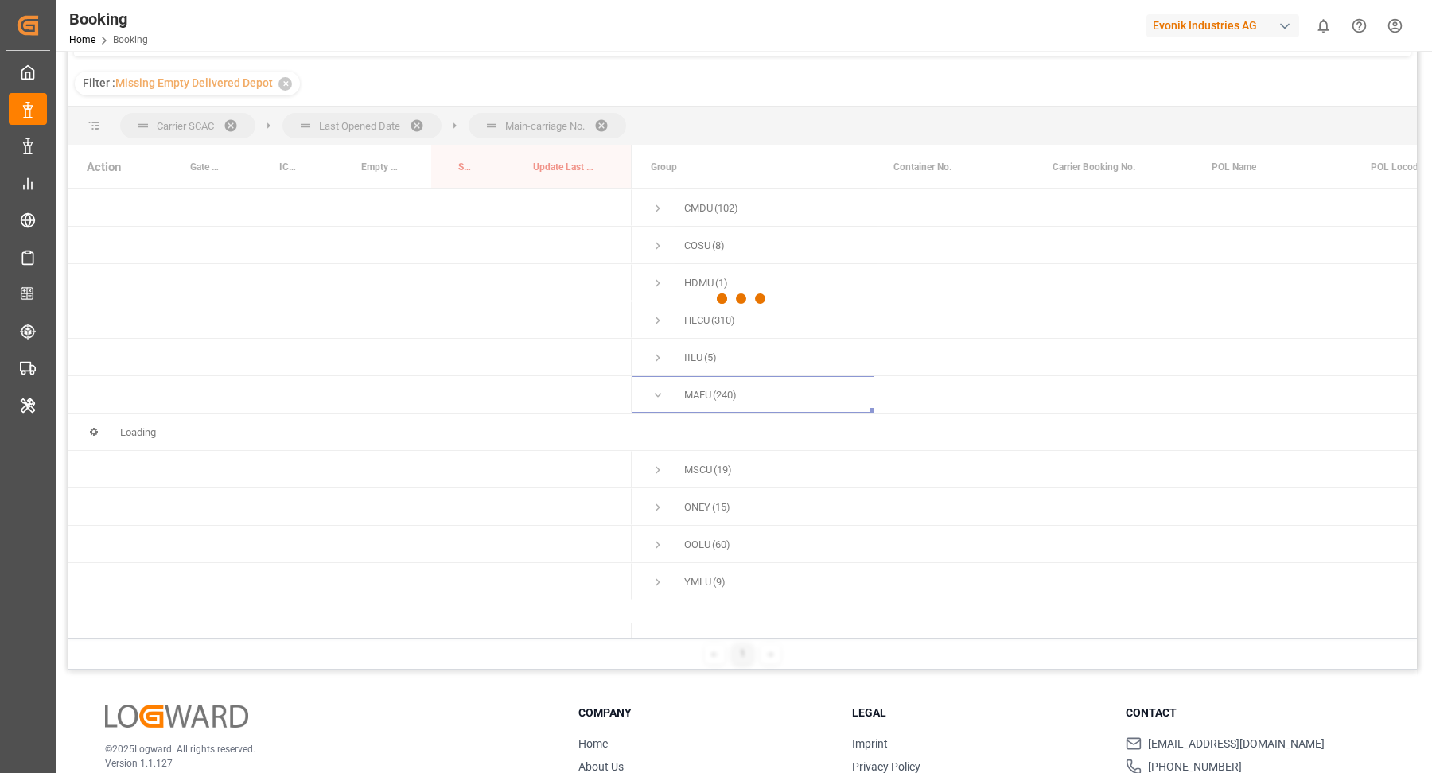
scroll to position [235, 0]
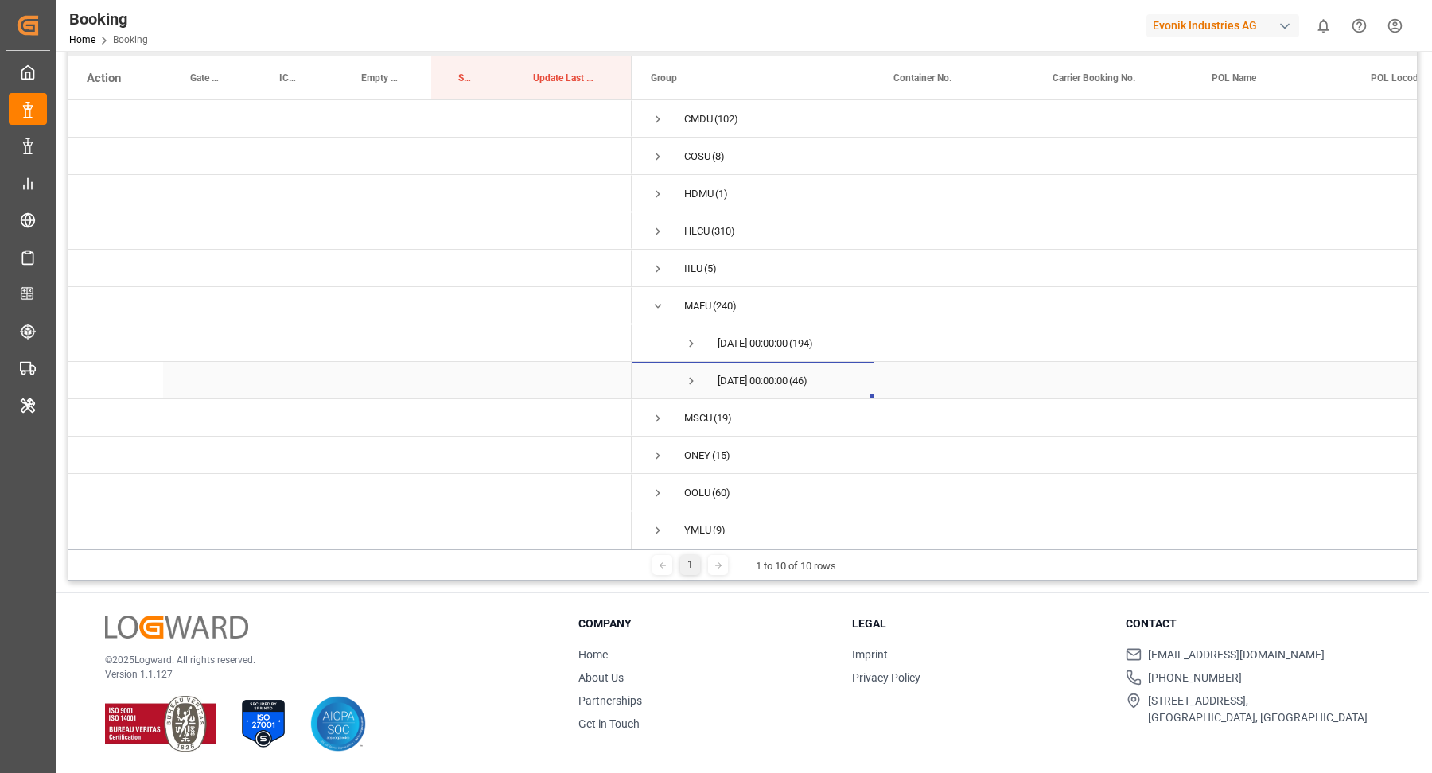
click at [693, 381] on span "Press SPACE to select this row." at bounding box center [691, 381] width 14 height 14
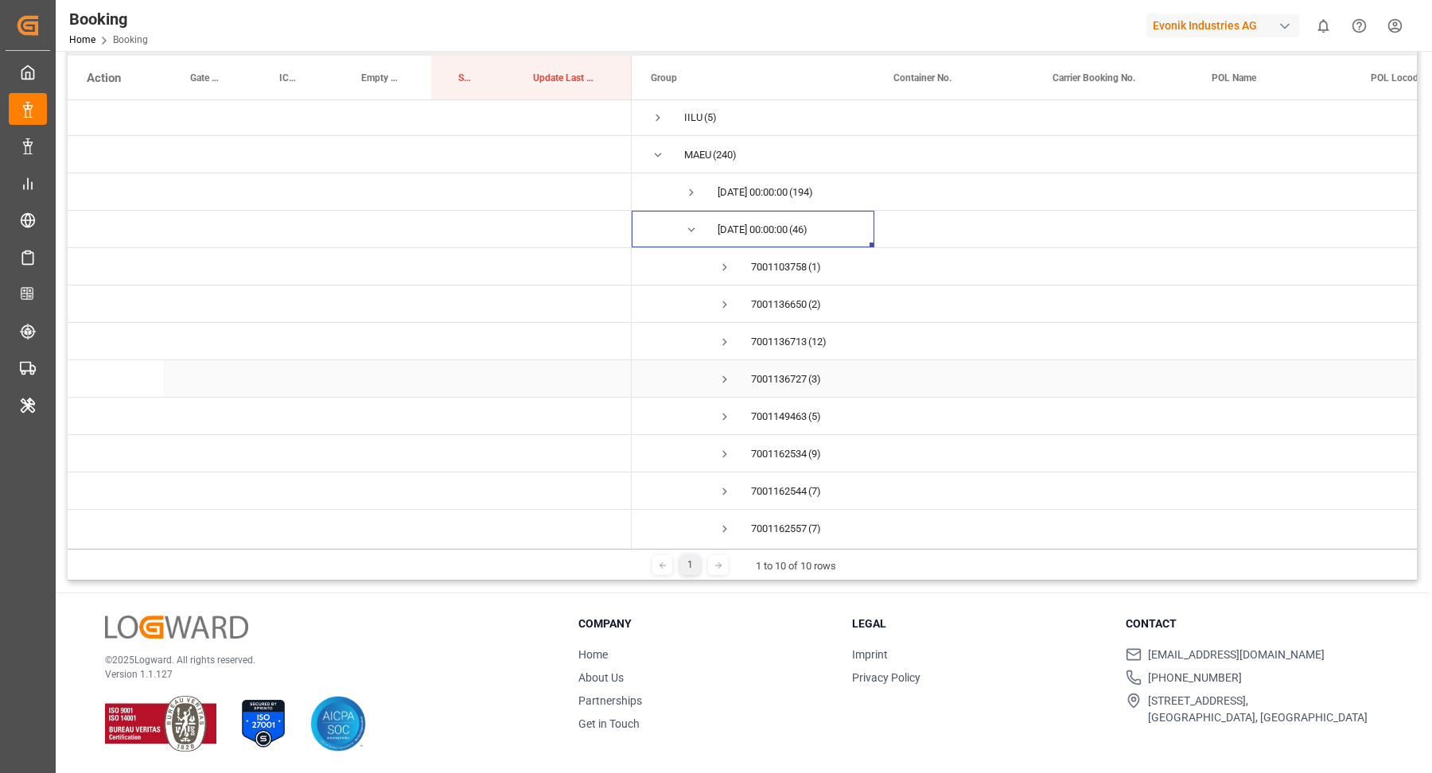
scroll to position [224, 0]
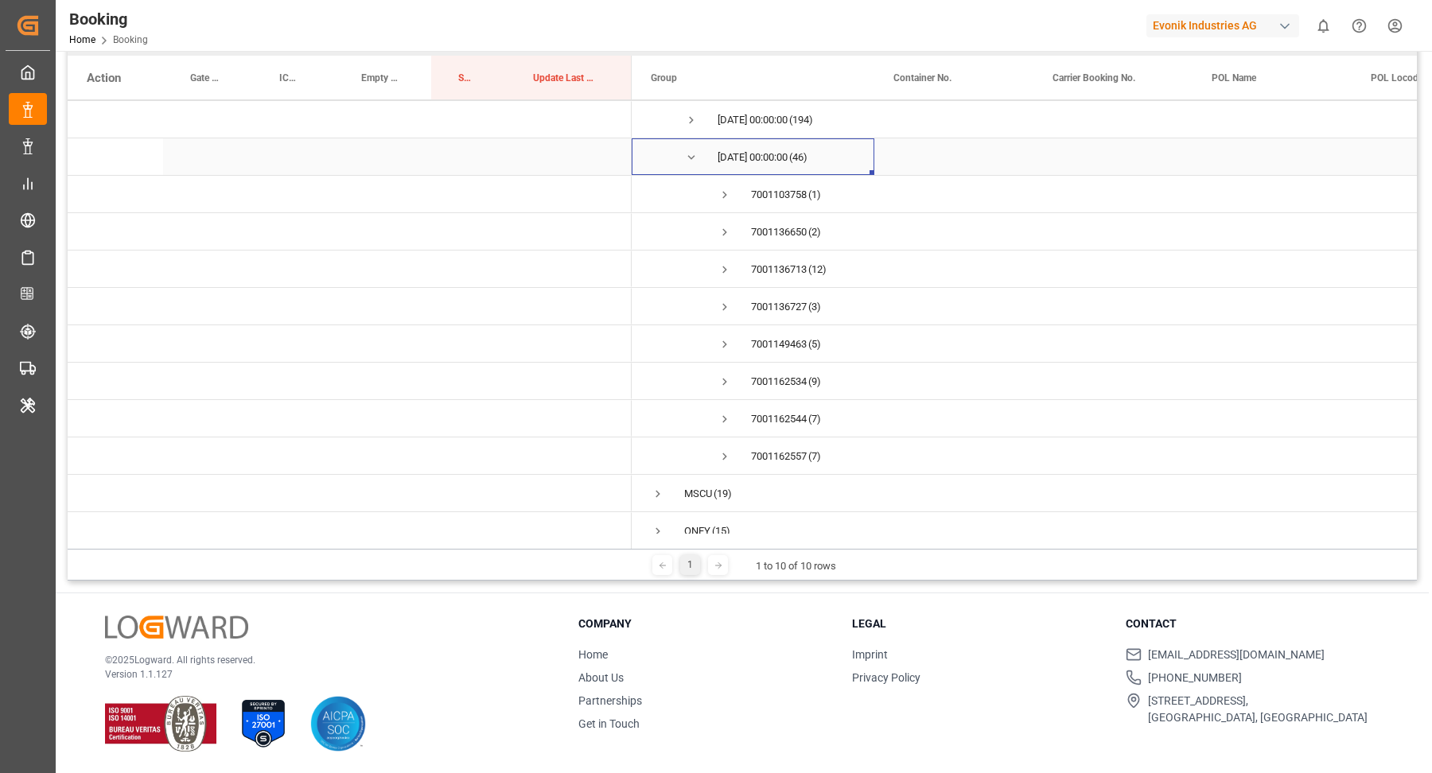
click at [687, 150] on span "Press SPACE to select this row." at bounding box center [691, 157] width 14 height 14
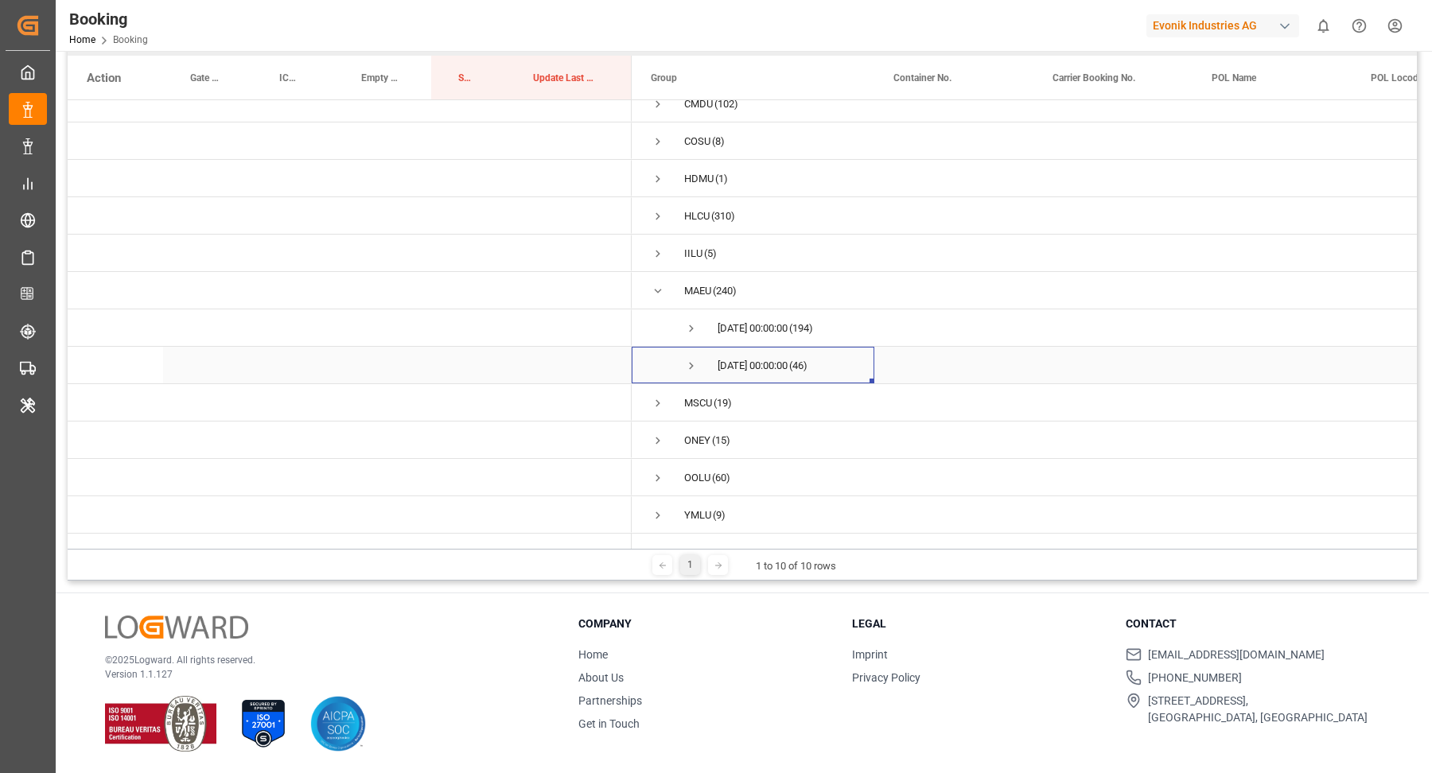
scroll to position [0, 0]
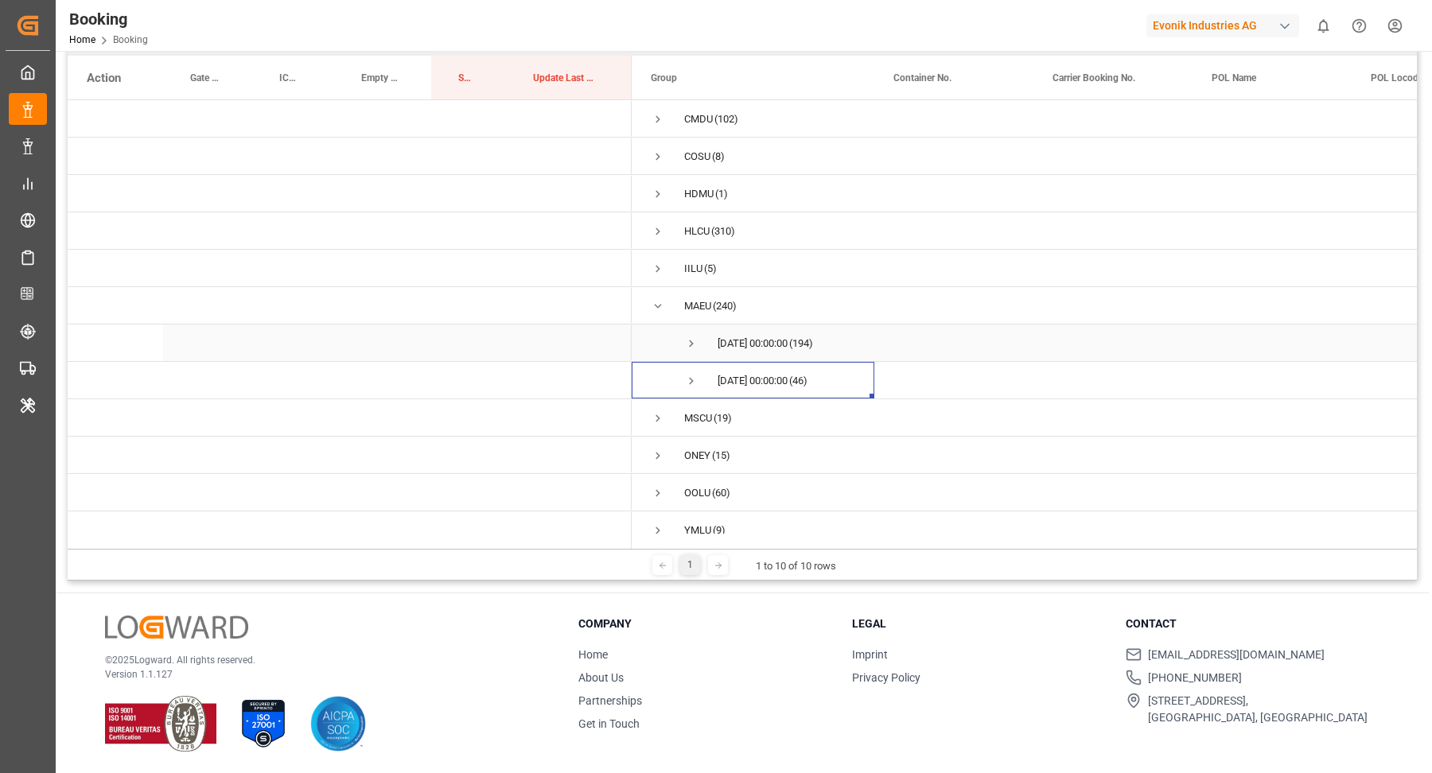
click at [679, 339] on span "29.08.2025 00:00:00 (194)" at bounding box center [753, 342] width 204 height 35
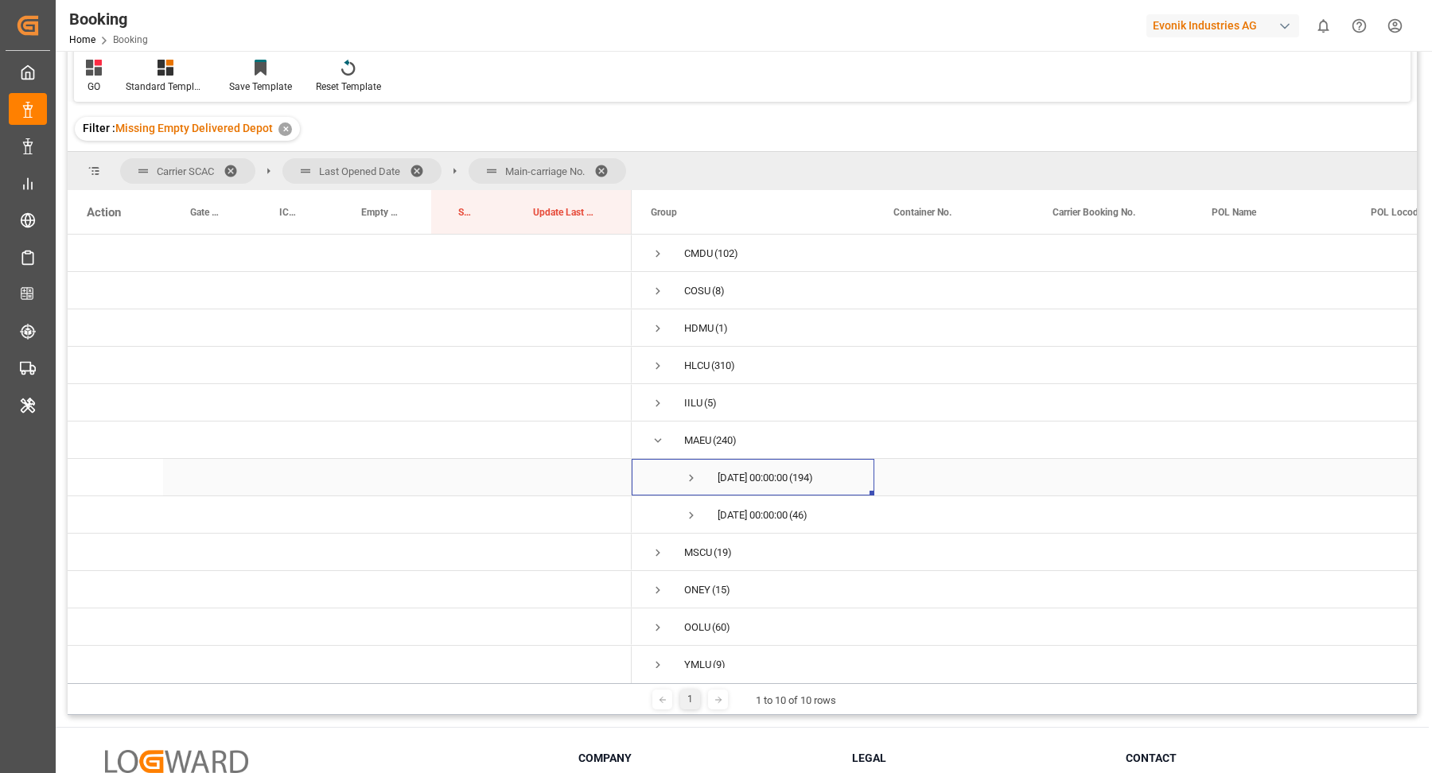
click at [687, 477] on span "Press SPACE to select this row." at bounding box center [691, 478] width 14 height 14
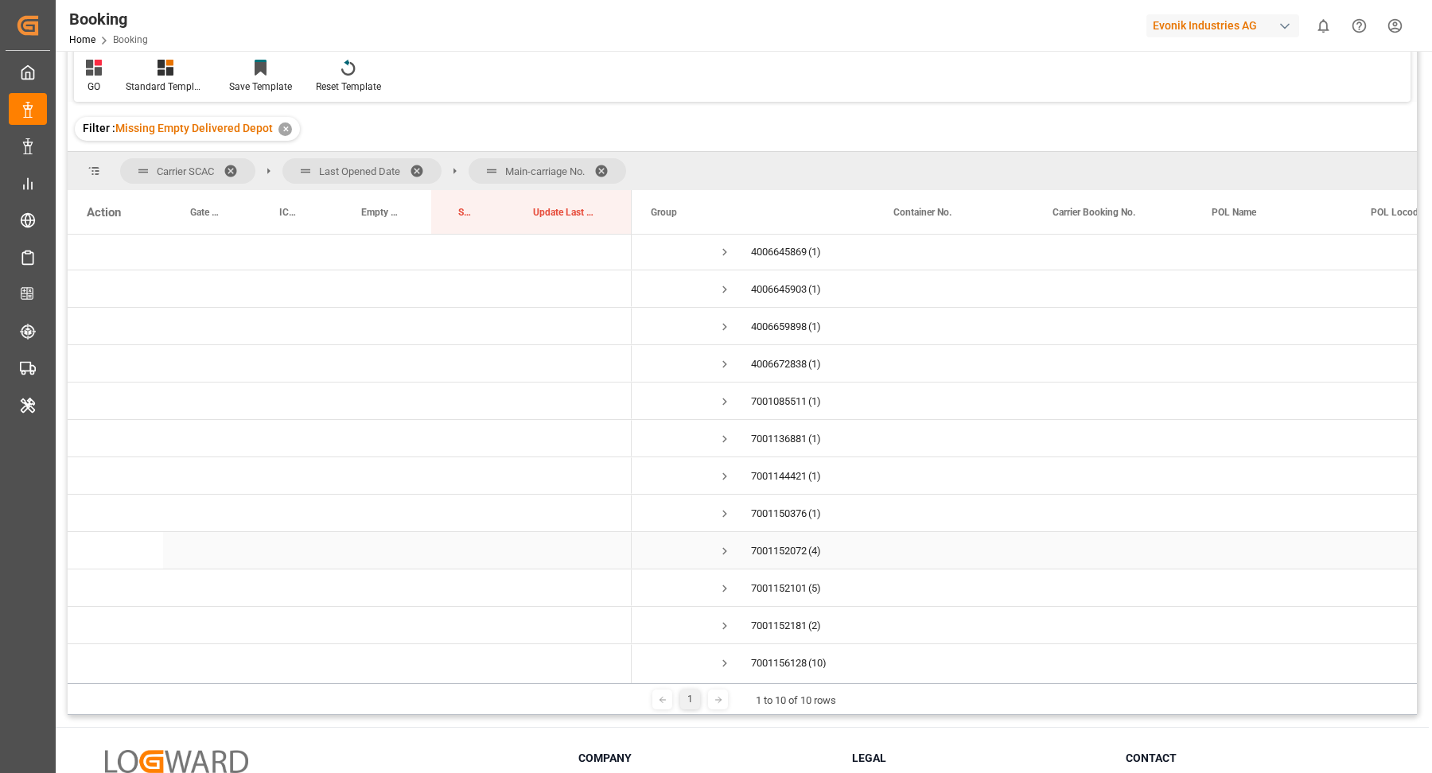
click at [715, 550] on span "7001152072 (4)" at bounding box center [753, 550] width 204 height 35
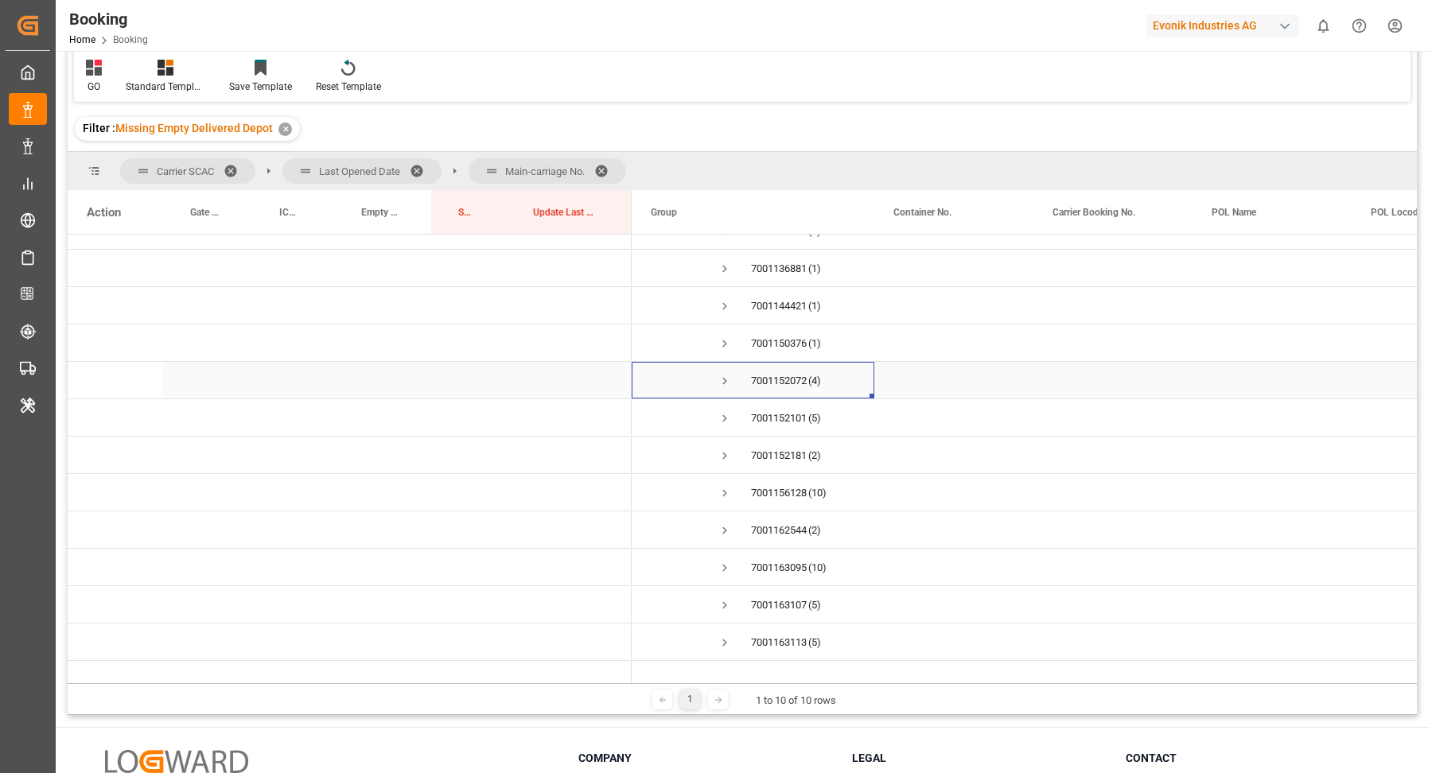
click at [723, 383] on span "Press SPACE to select this row." at bounding box center [725, 381] width 14 height 14
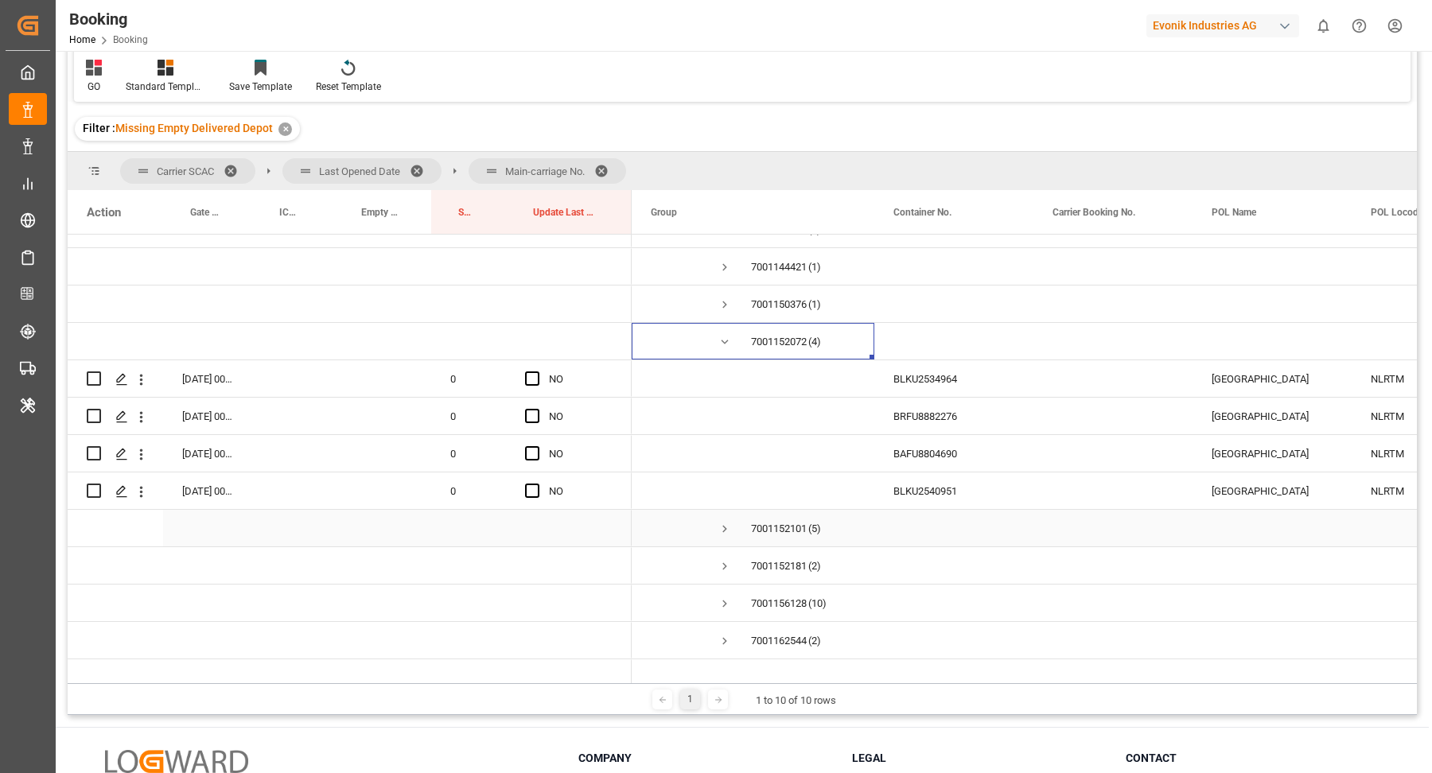
click at [728, 531] on span "Press SPACE to select this row." at bounding box center [725, 529] width 14 height 14
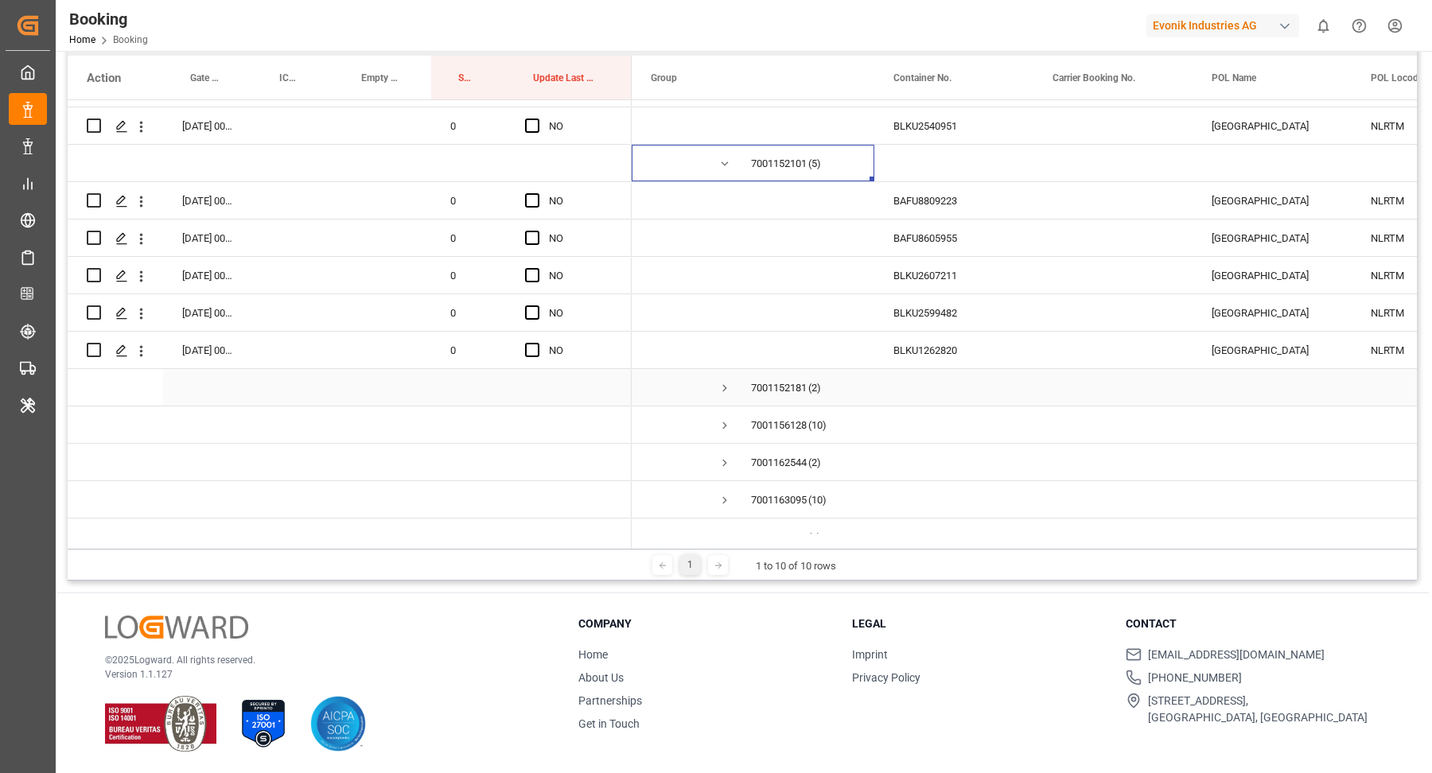
click at [724, 387] on span "Press SPACE to select this row." at bounding box center [725, 388] width 14 height 14
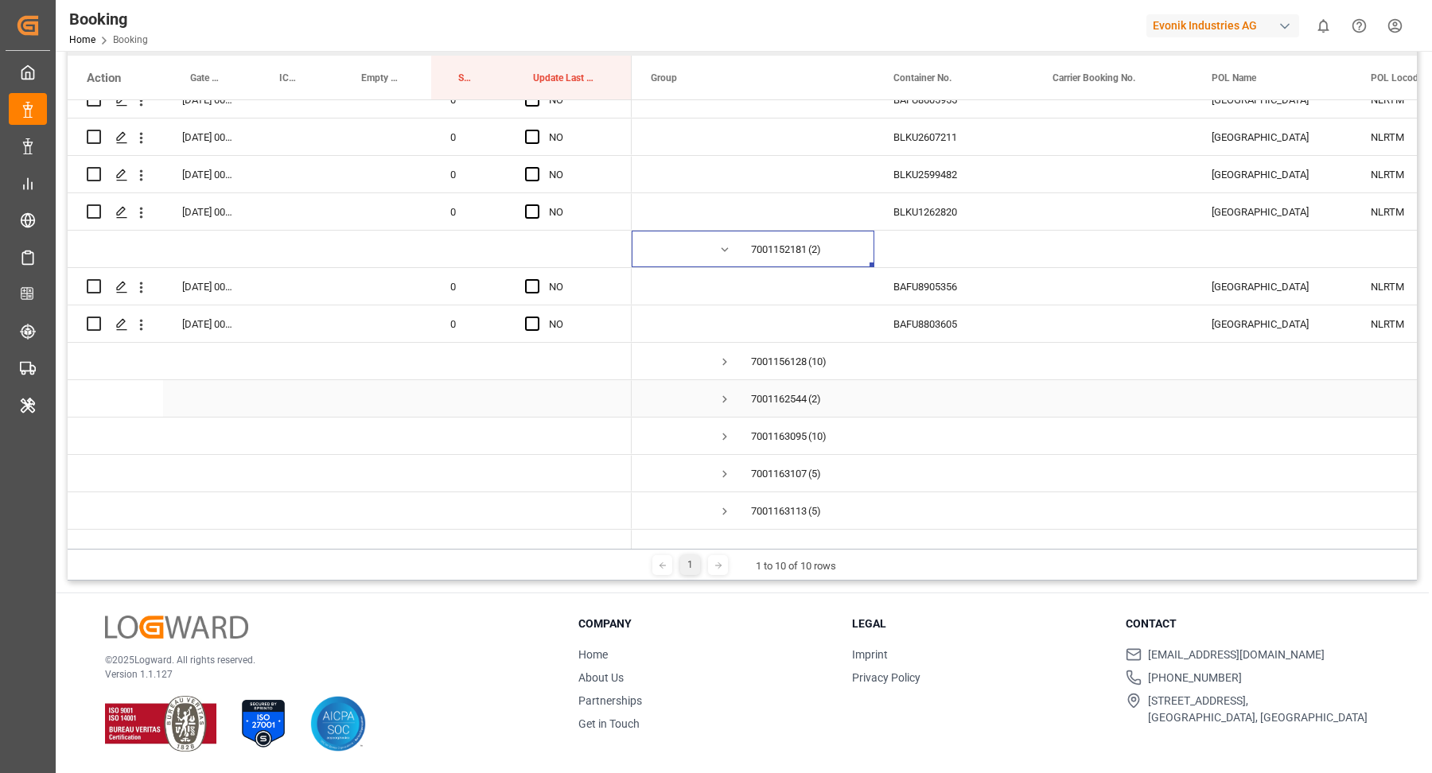
click at [725, 394] on span "Press SPACE to select this row." at bounding box center [725, 399] width 14 height 14
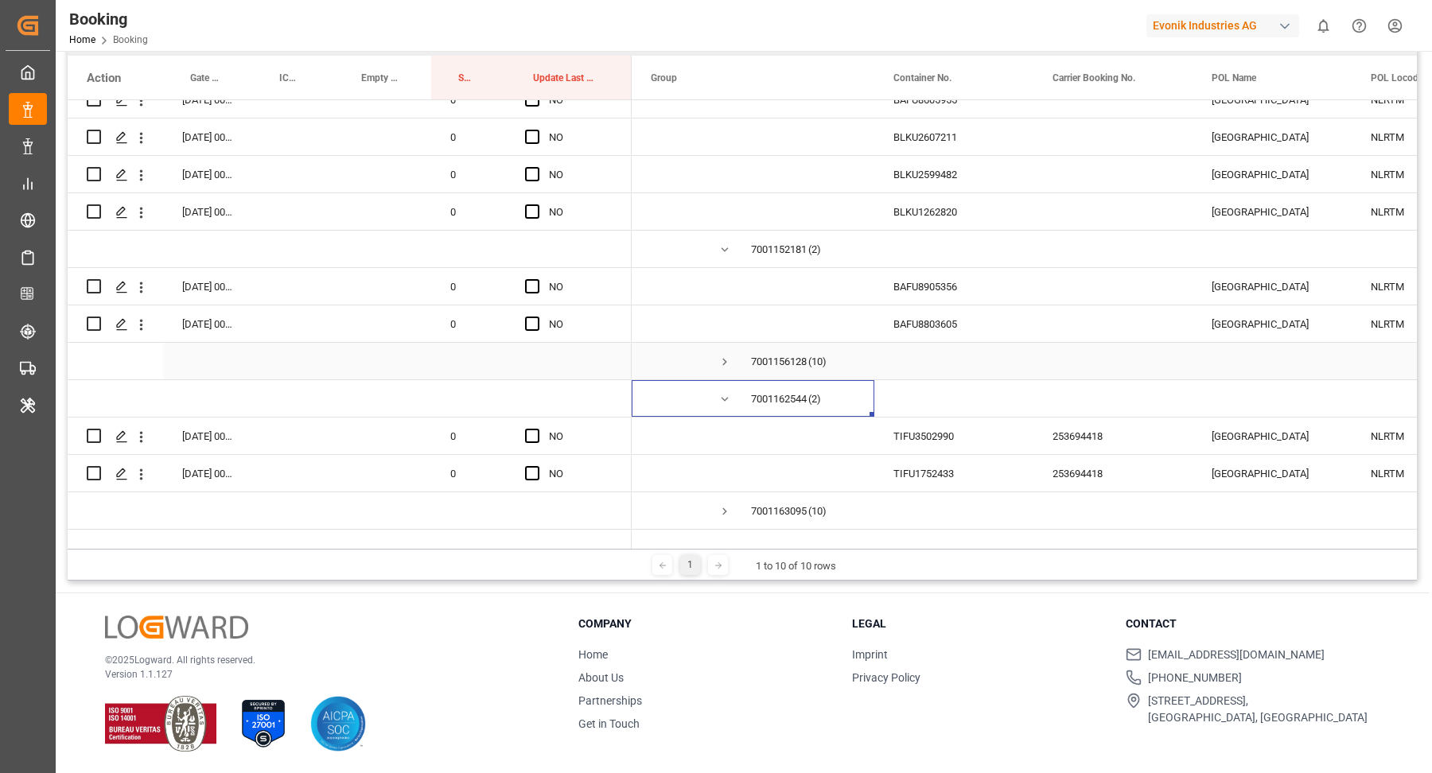
click at [723, 362] on span "Press SPACE to select this row." at bounding box center [725, 362] width 14 height 14
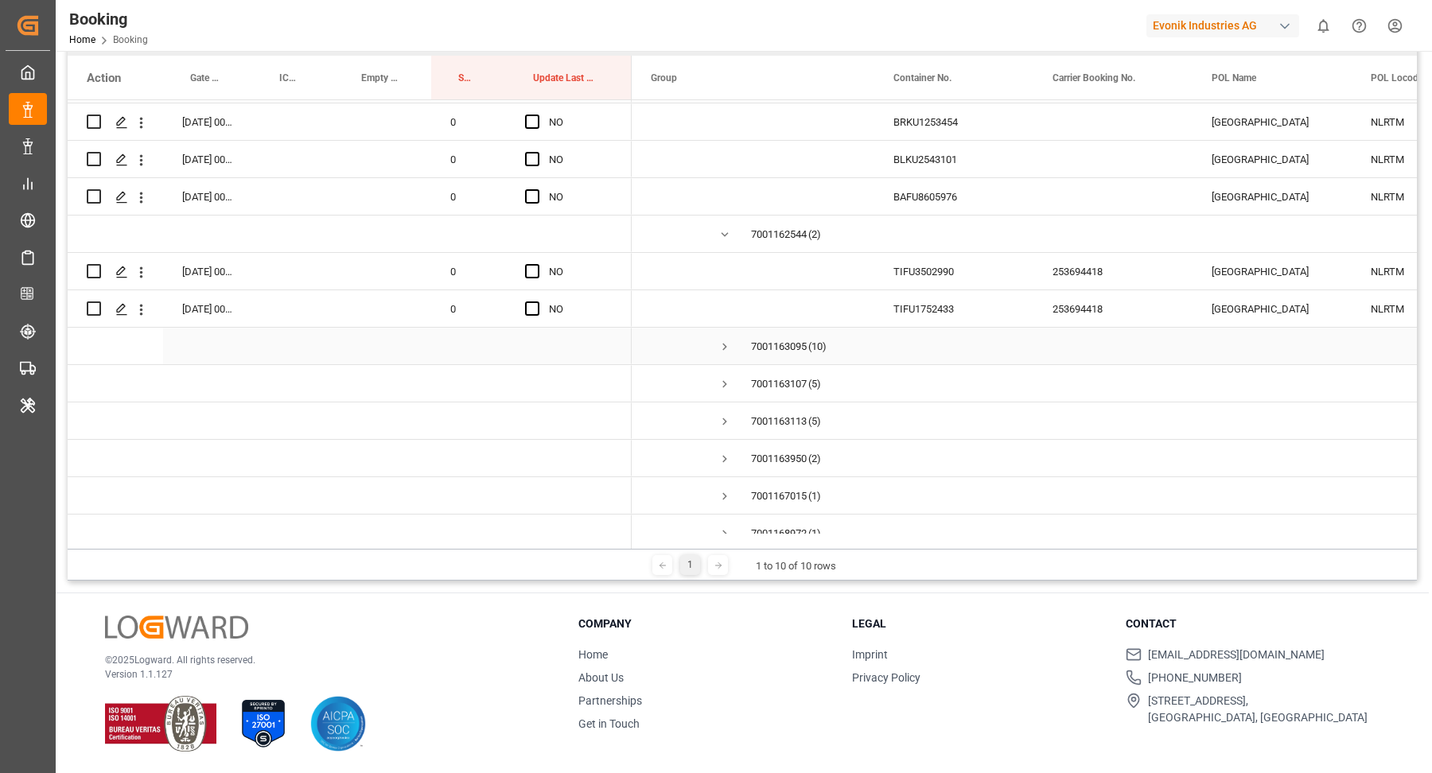
click at [724, 343] on span "Press SPACE to select this row." at bounding box center [725, 347] width 14 height 14
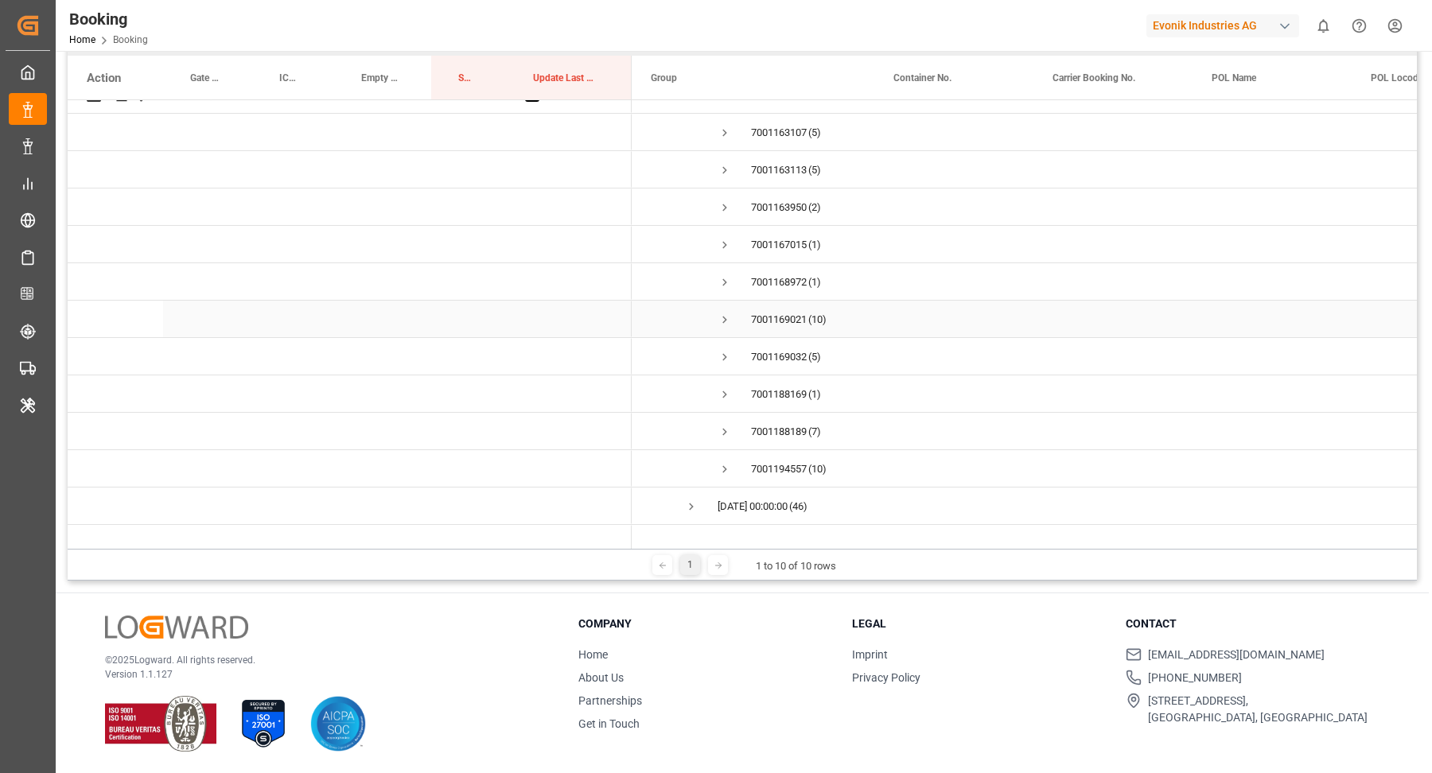
scroll to position [4798, 0]
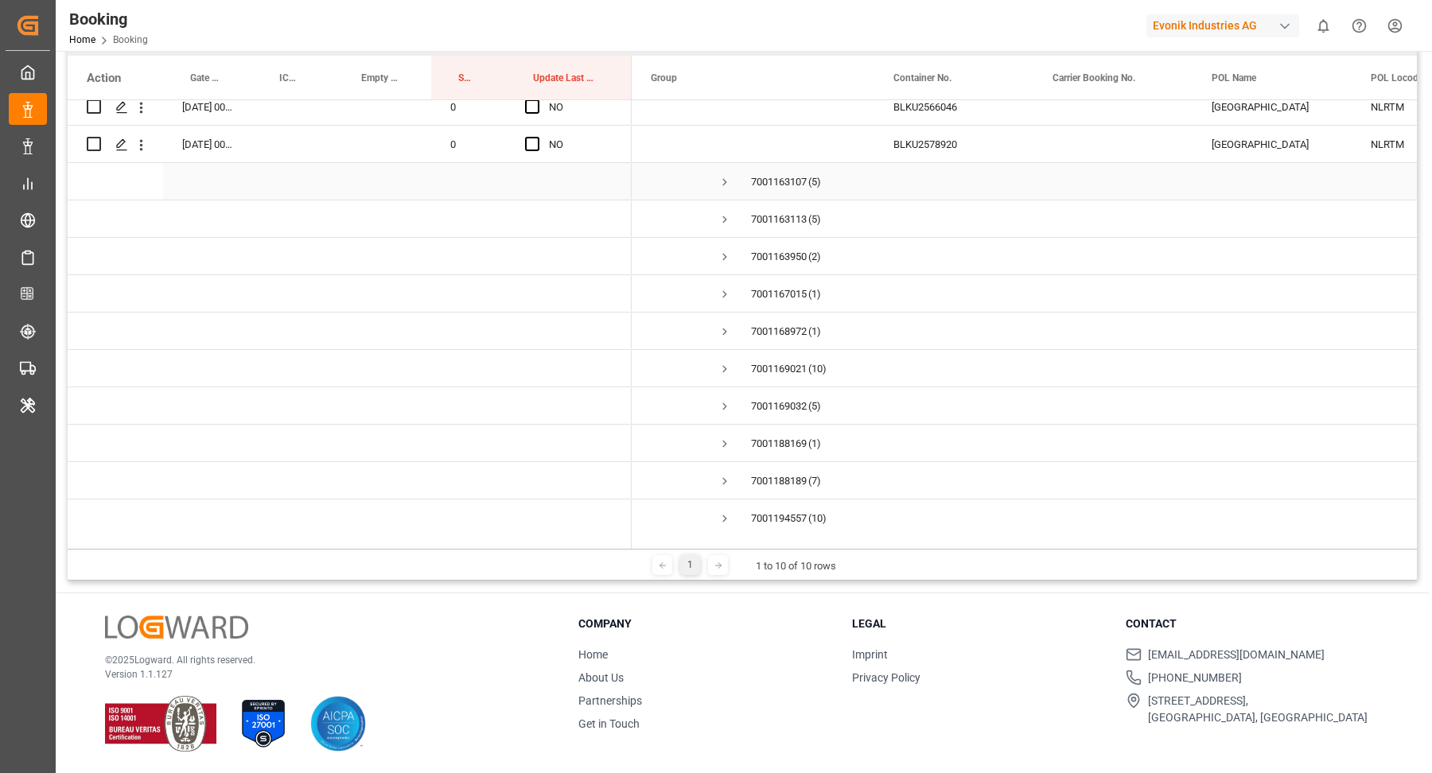
drag, startPoint x: 728, startPoint y: 181, endPoint x: 741, endPoint y: 181, distance: 12.8
click at [728, 181] on span "Press SPACE to select this row." at bounding box center [725, 182] width 14 height 14
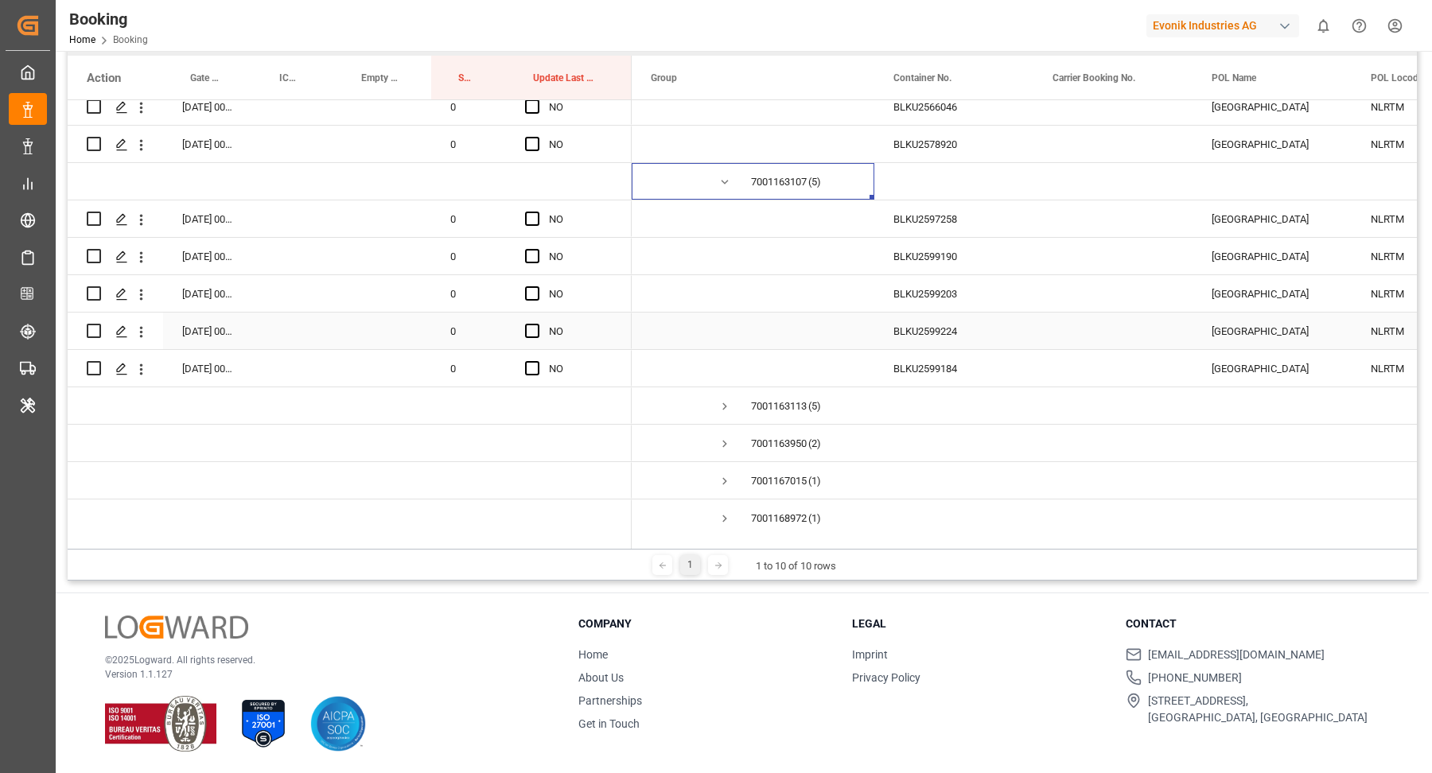
scroll to position [4822, 0]
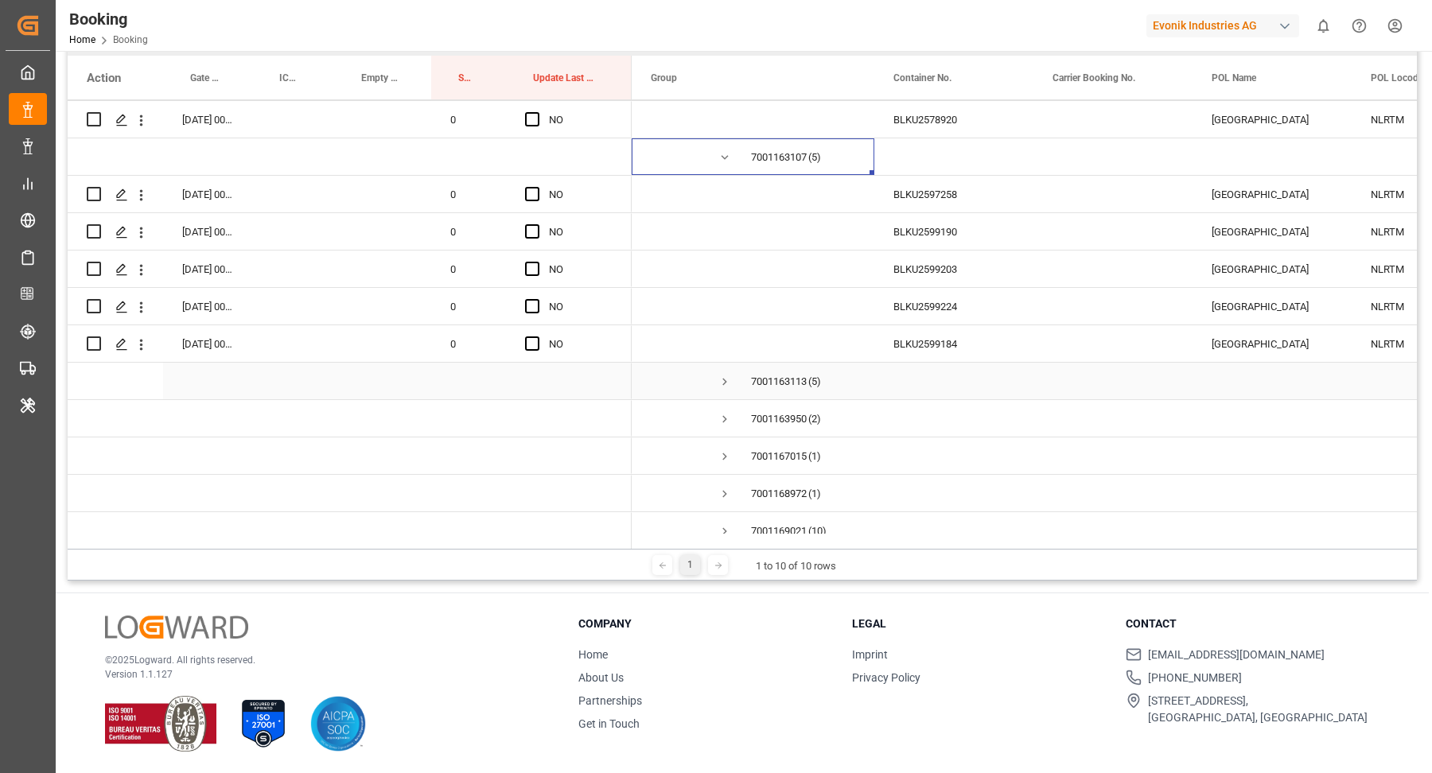
click at [718, 375] on span "Press SPACE to select this row." at bounding box center [725, 382] width 14 height 14
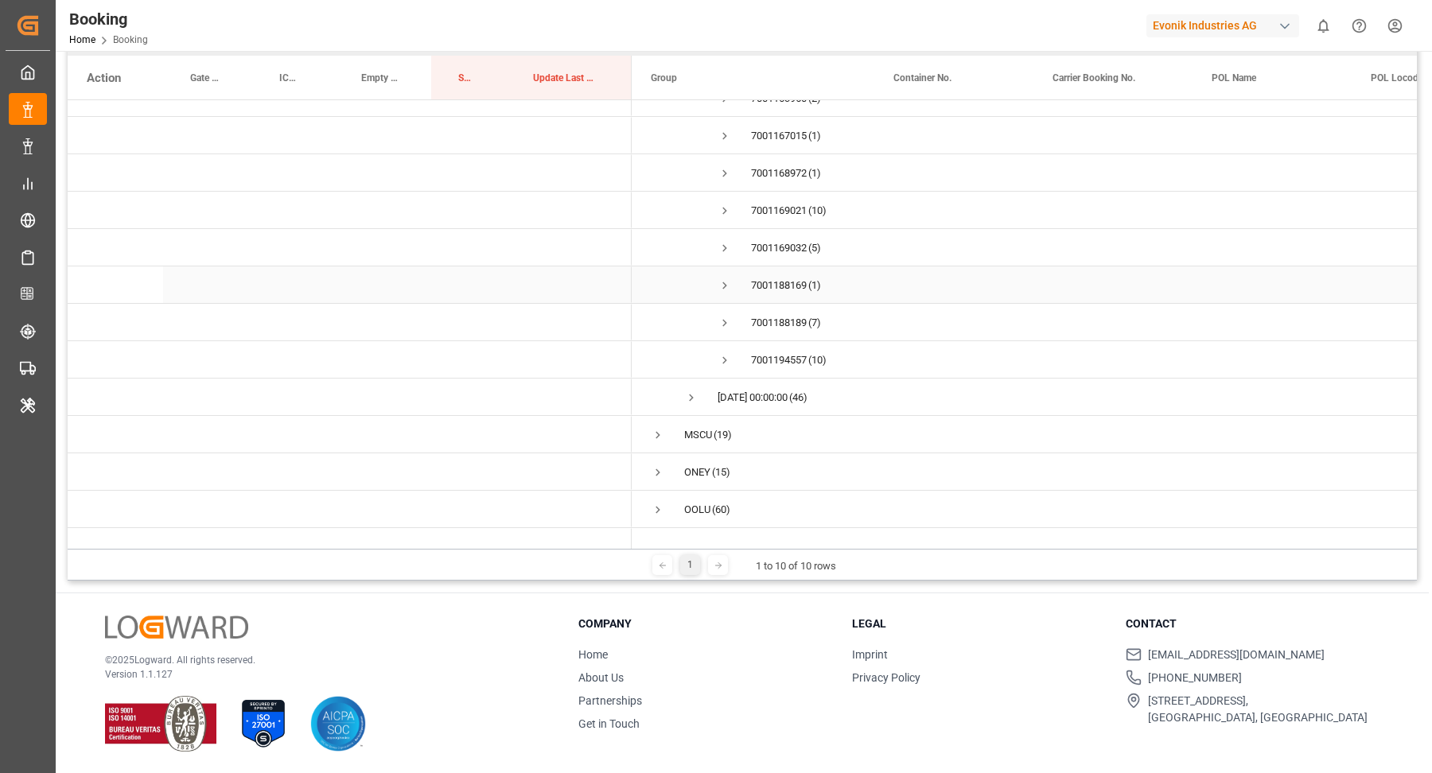
scroll to position [5259, 0]
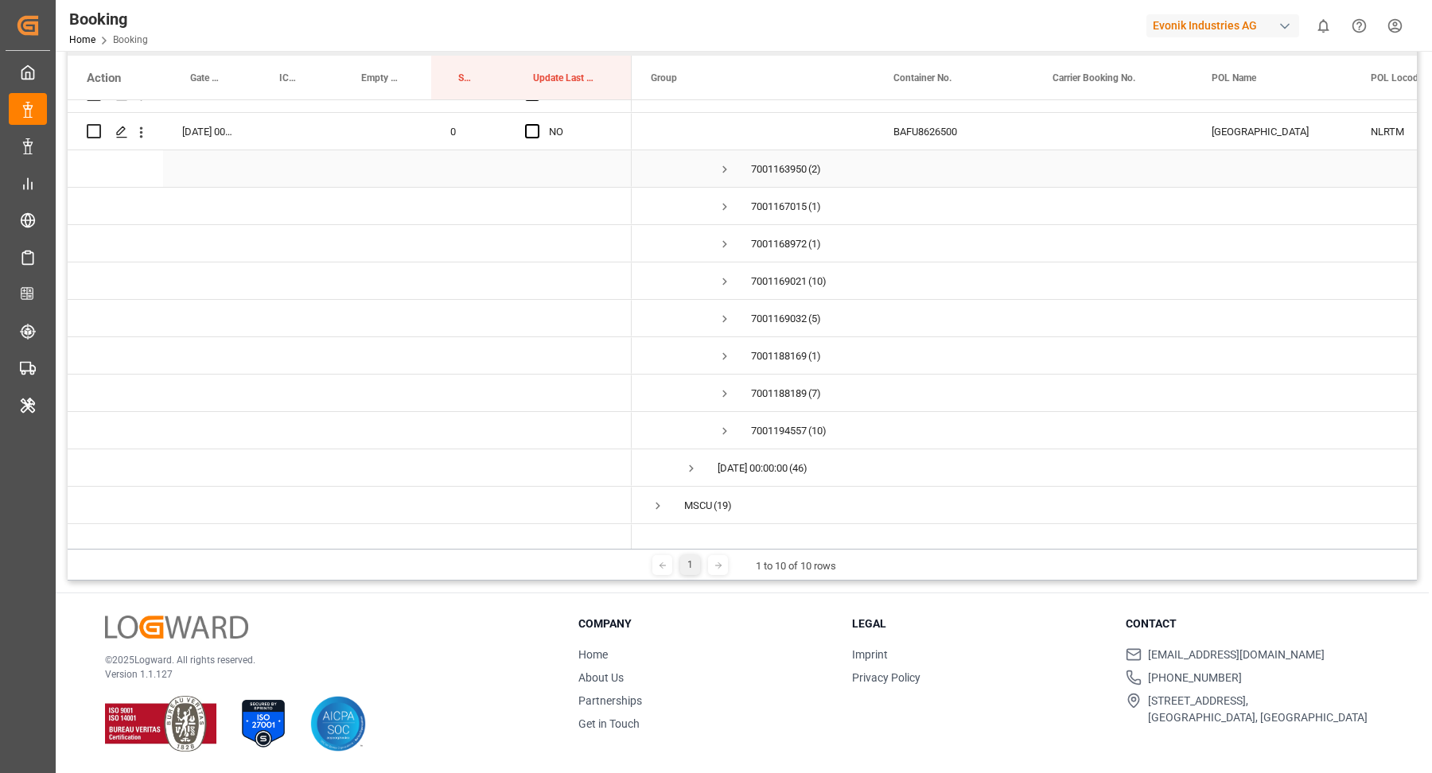
click at [718, 166] on span "Press SPACE to select this row." at bounding box center [725, 169] width 14 height 14
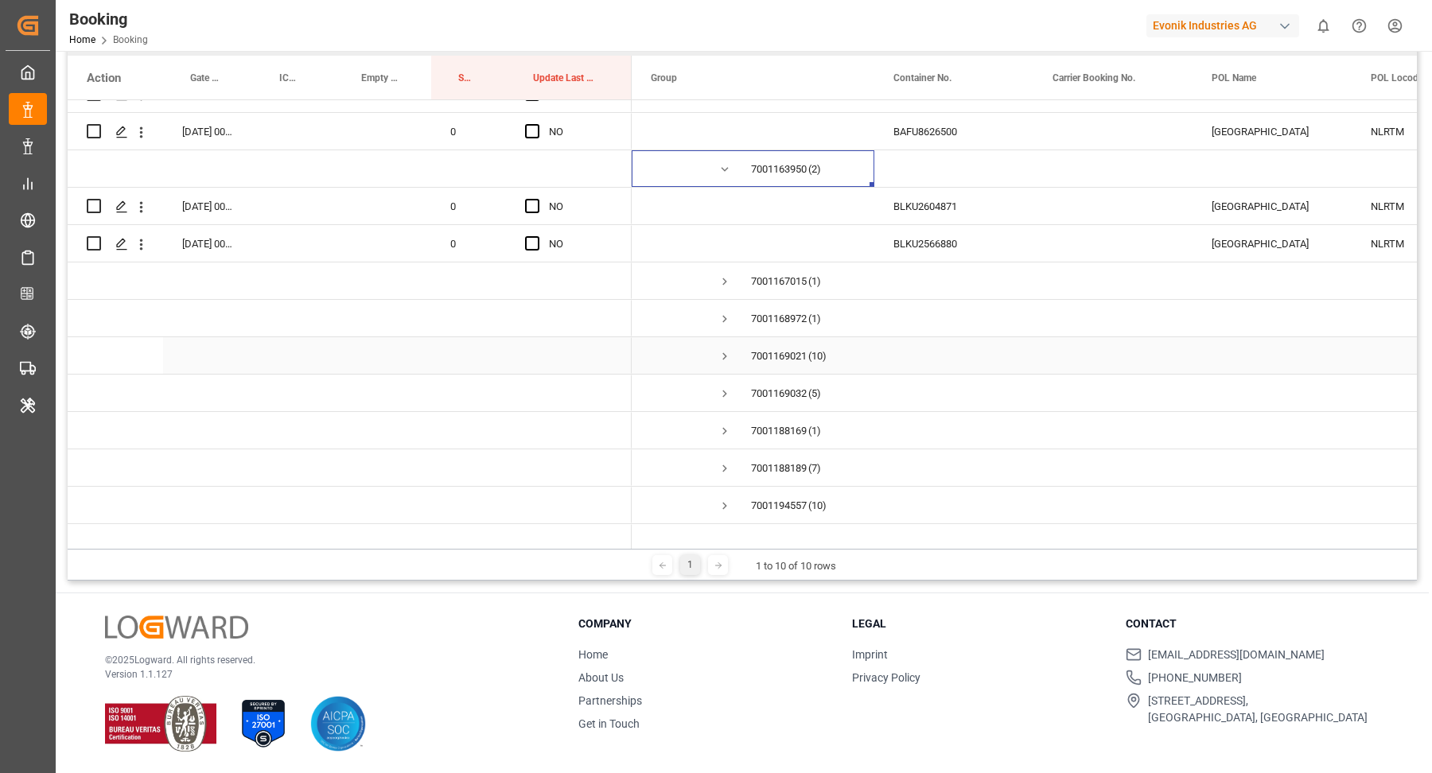
click at [725, 353] on span "Press SPACE to select this row." at bounding box center [725, 356] width 14 height 14
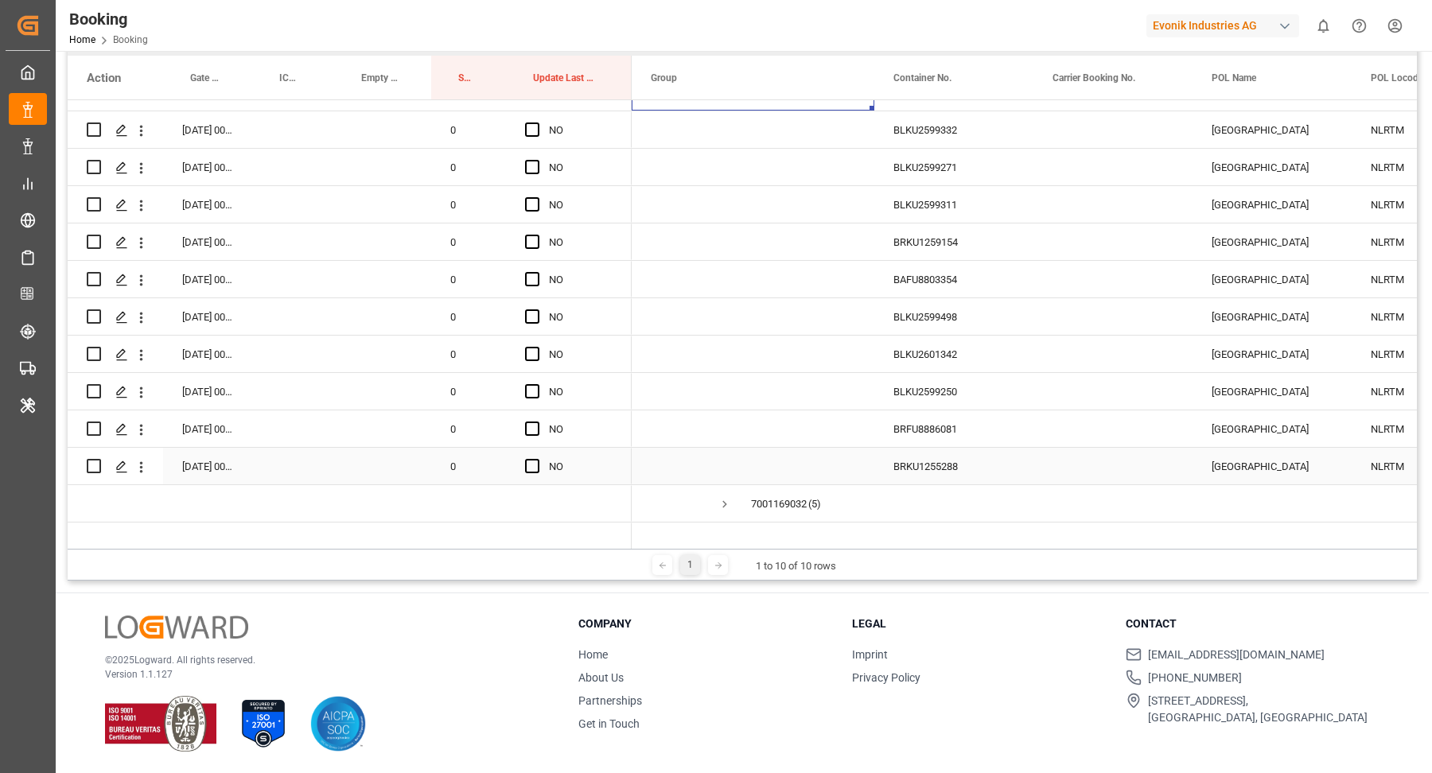
scroll to position [5650, 0]
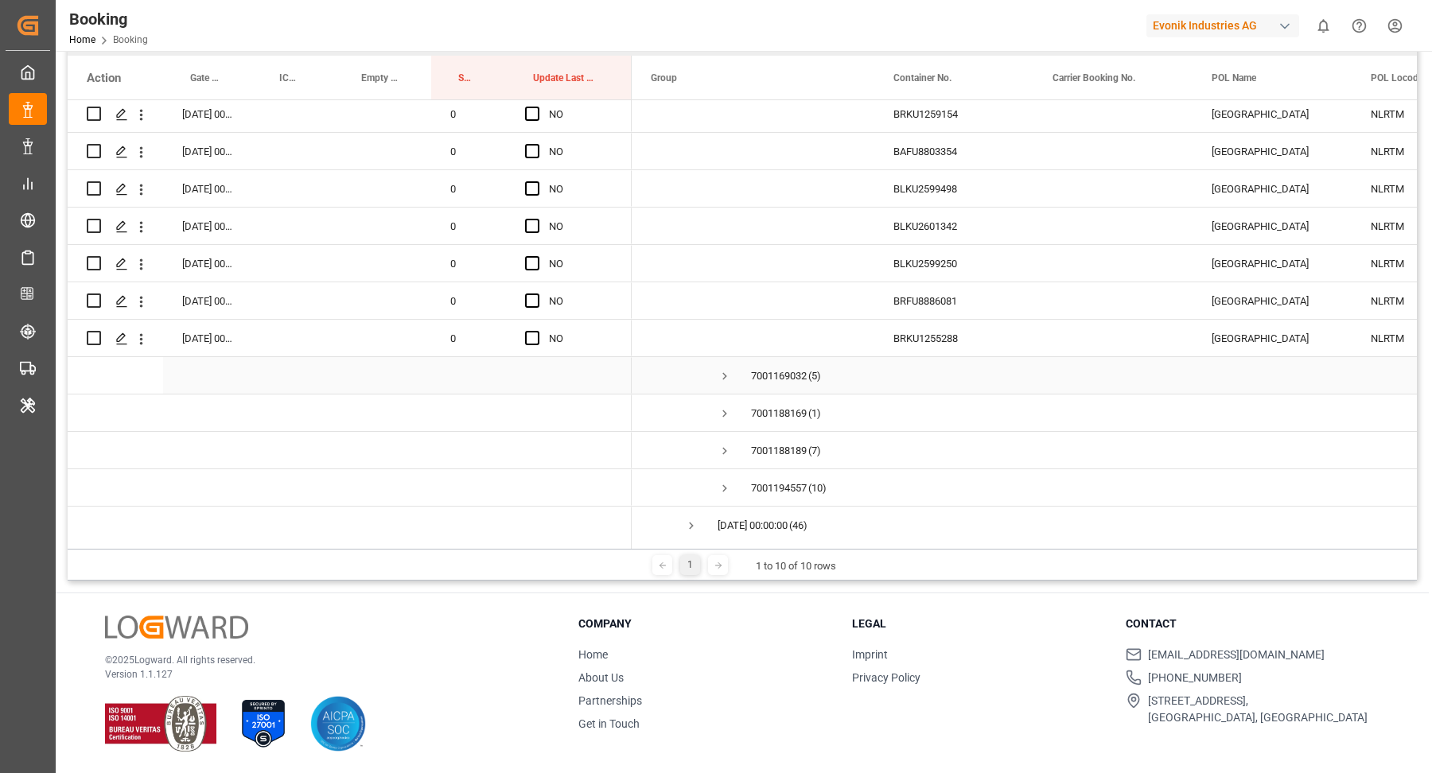
click at [718, 374] on span "Press SPACE to select this row." at bounding box center [725, 376] width 14 height 14
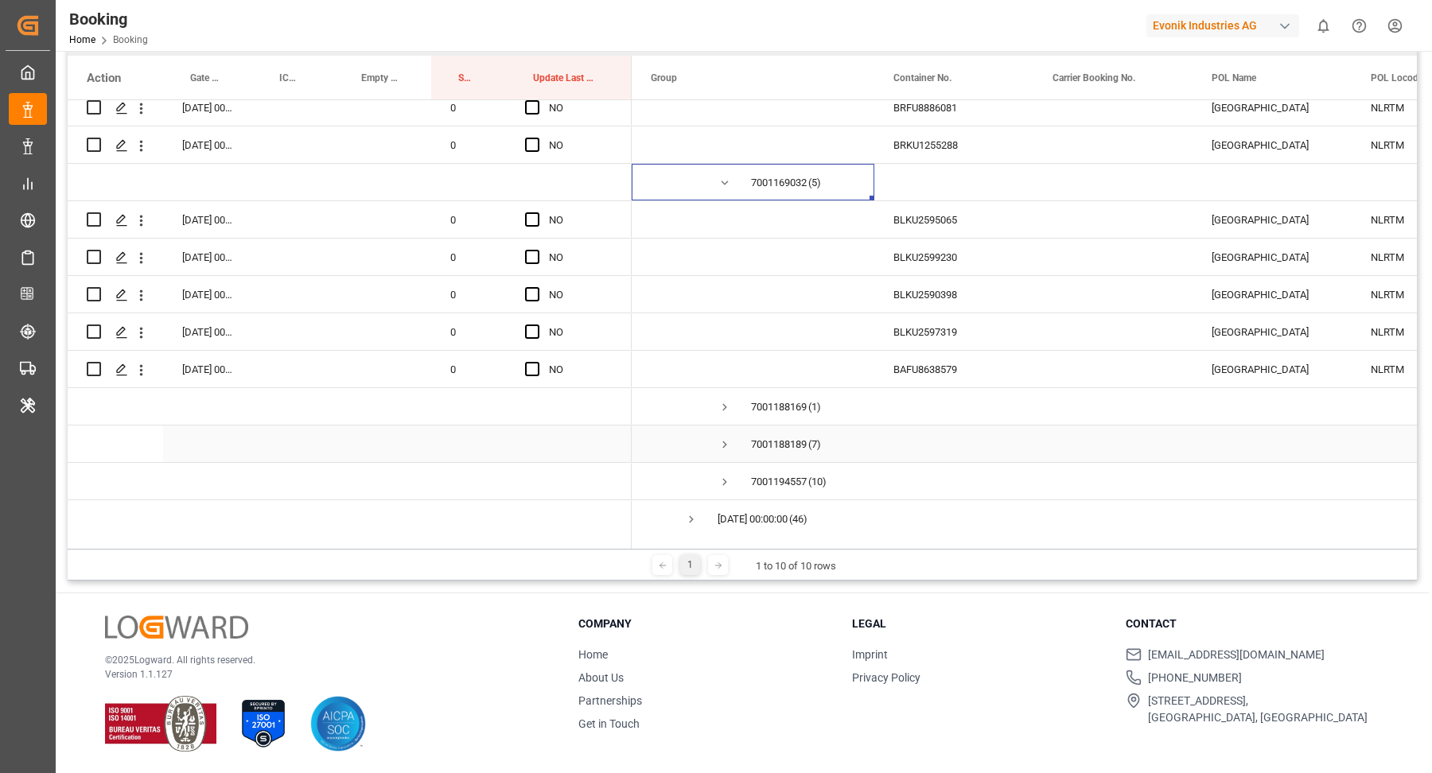
scroll to position [5869, 0]
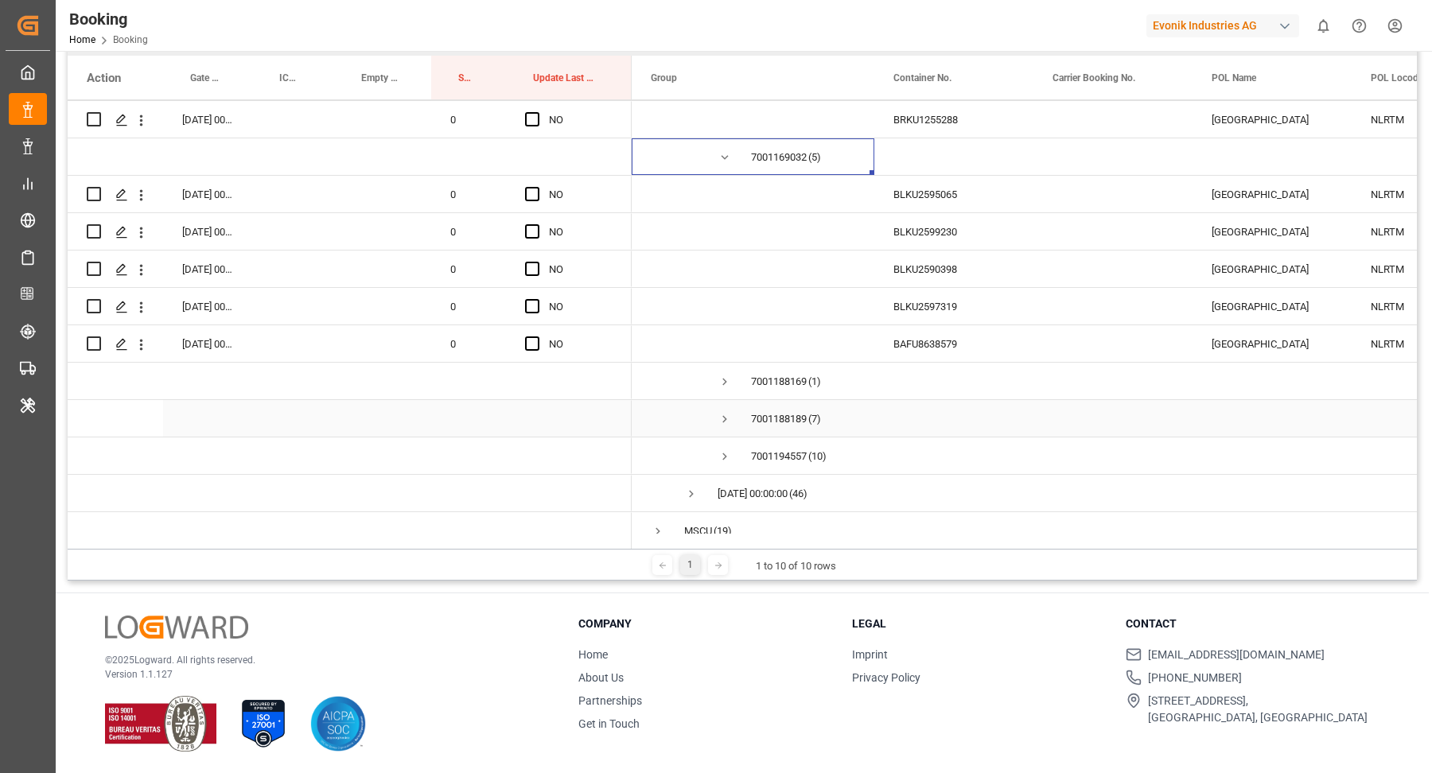
click at [722, 414] on span "Press SPACE to select this row." at bounding box center [725, 419] width 14 height 14
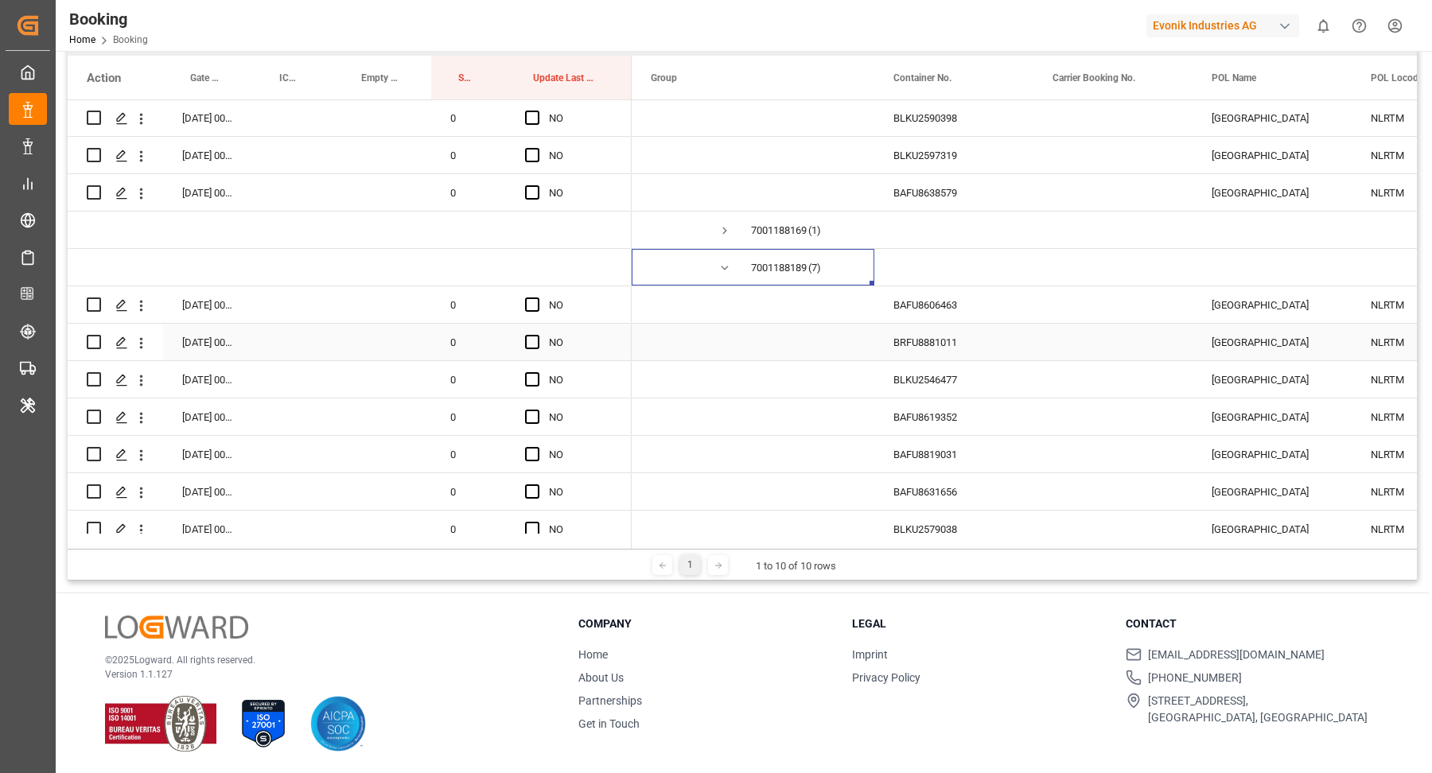
scroll to position [6273, 0]
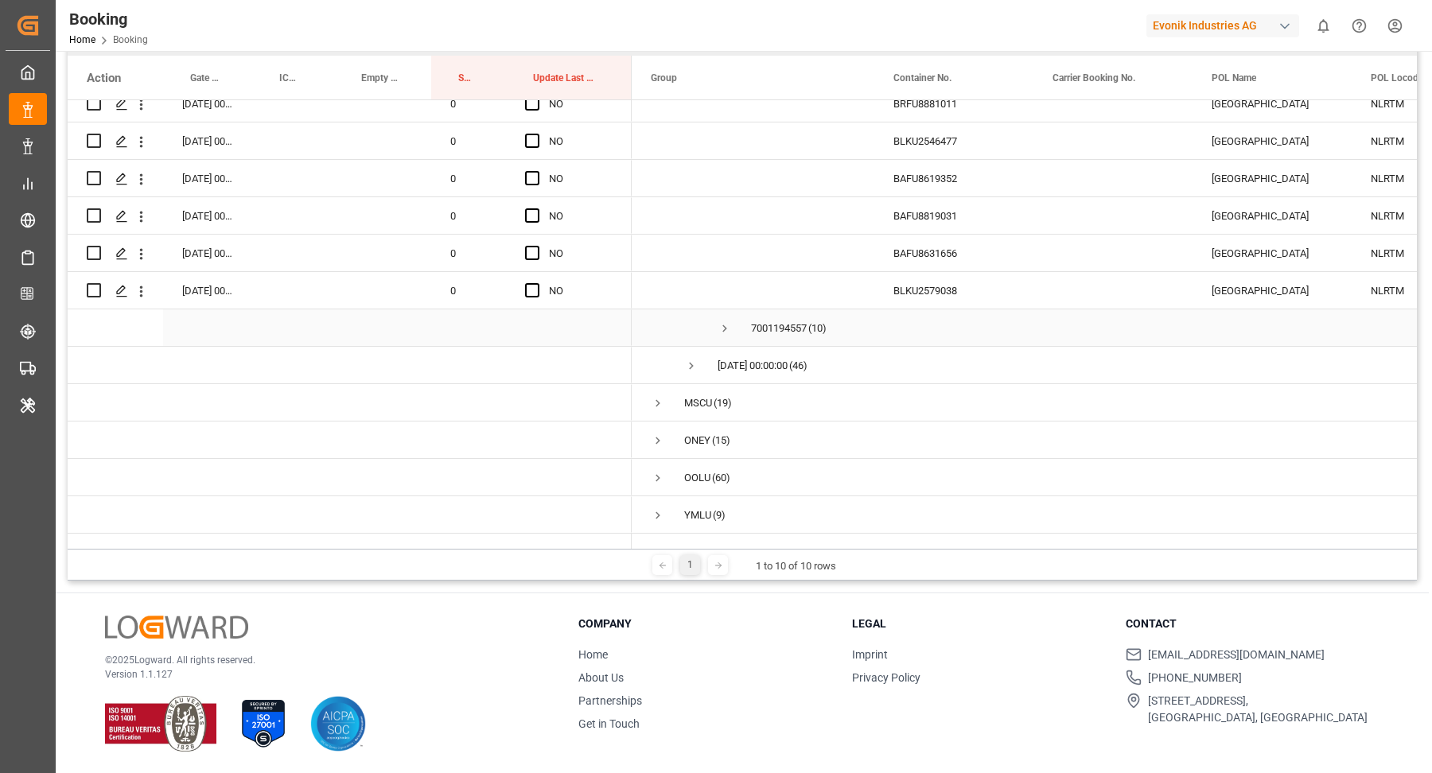
click at [714, 310] on span "7001194557 (10)" at bounding box center [753, 327] width 204 height 35
click at [722, 321] on span "Press SPACE to select this row." at bounding box center [725, 328] width 14 height 14
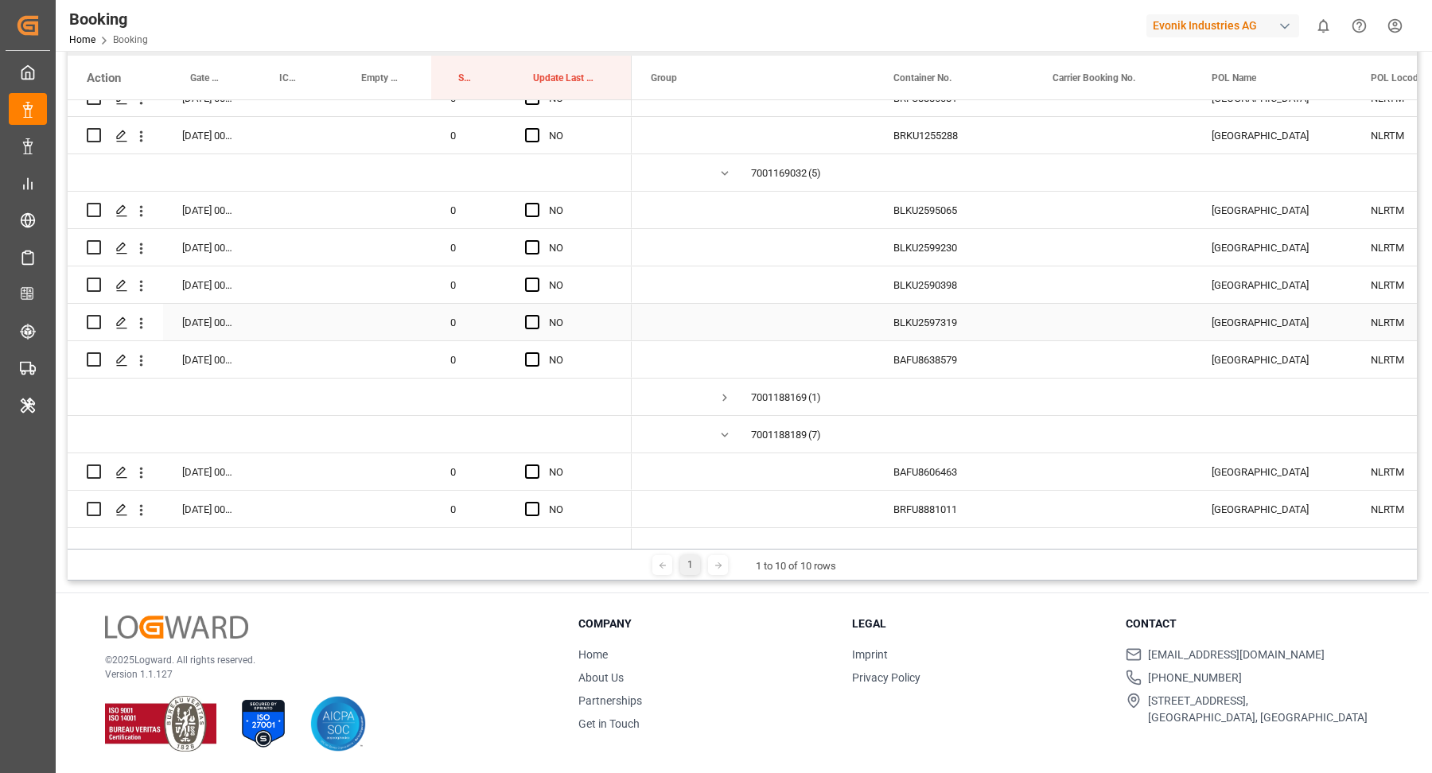
scroll to position [5828, 0]
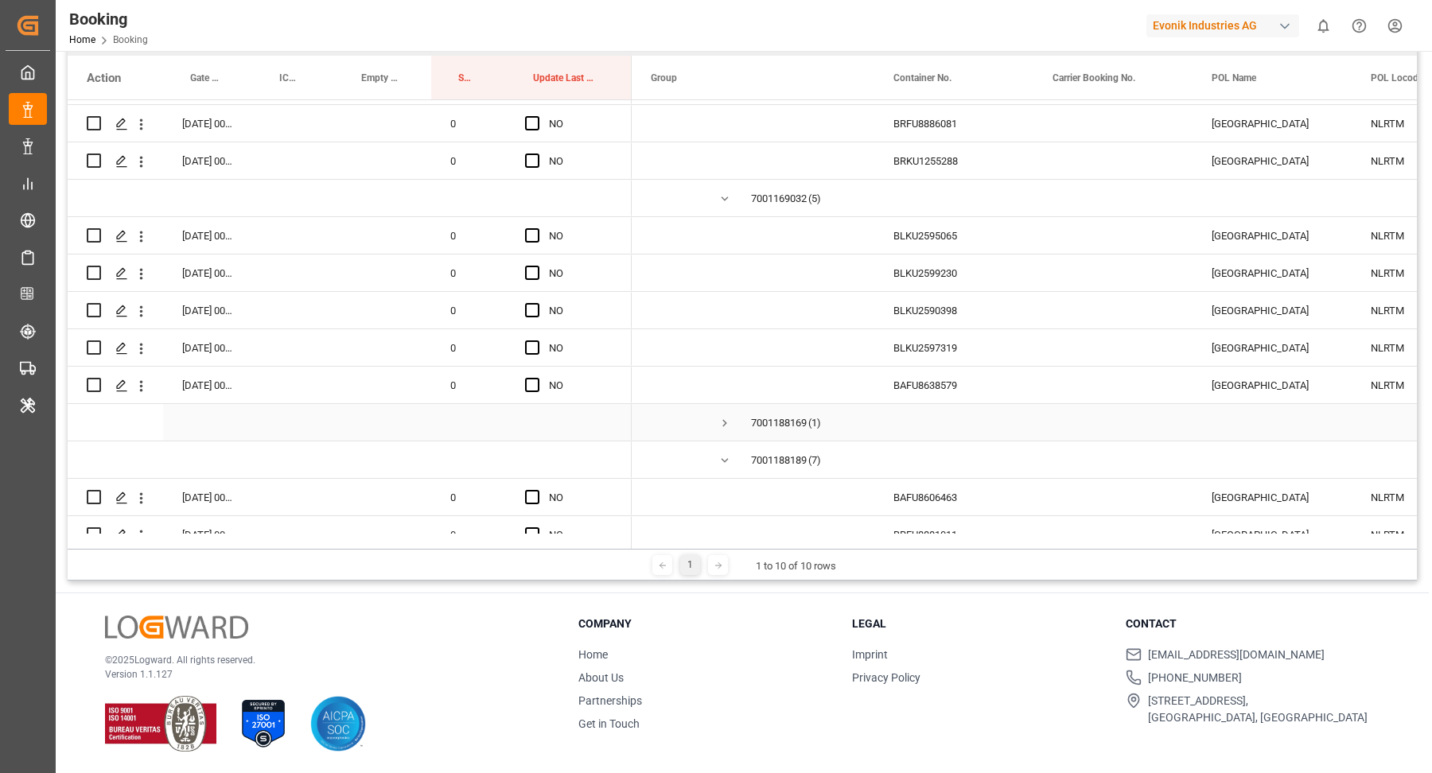
click at [722, 424] on span "Press SPACE to select this row." at bounding box center [725, 423] width 14 height 14
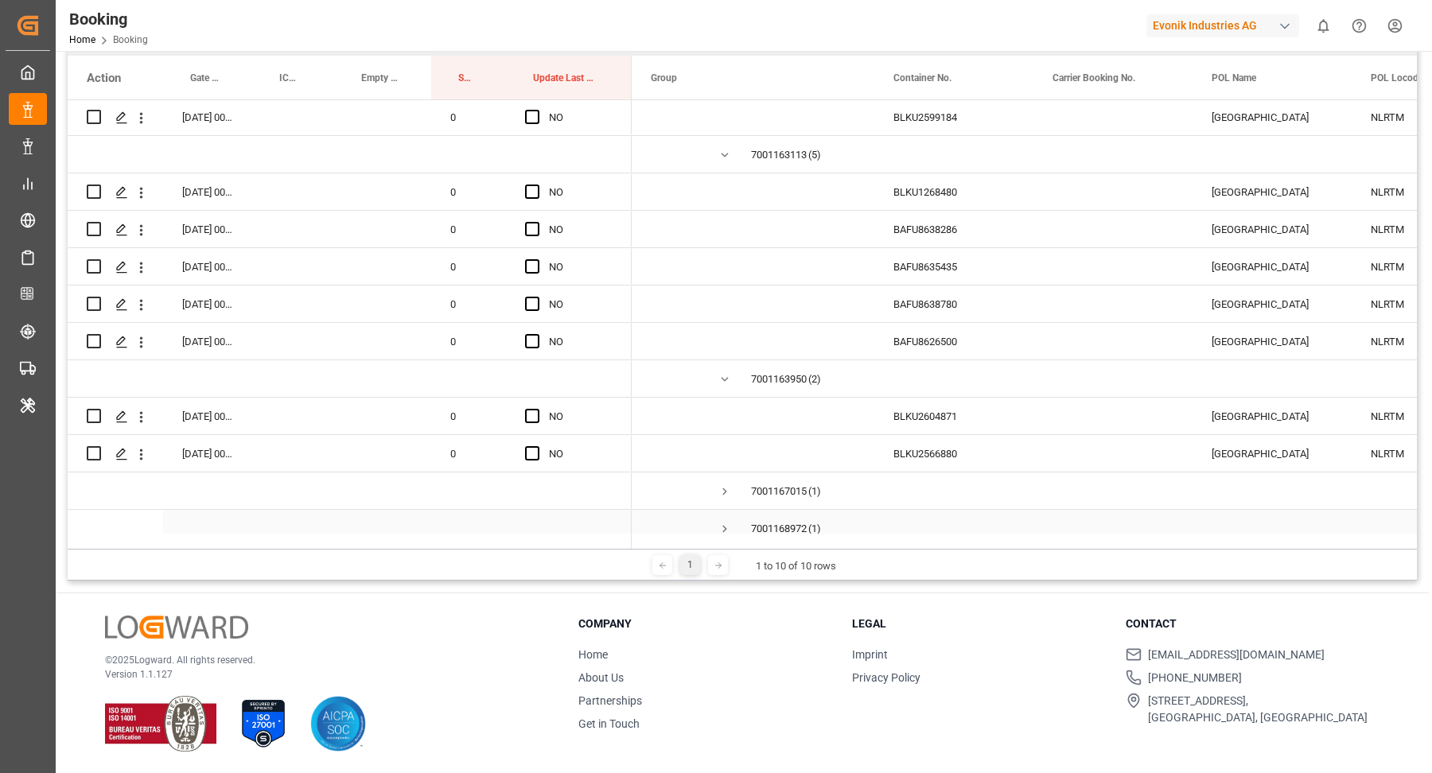
scroll to position [5343, 0]
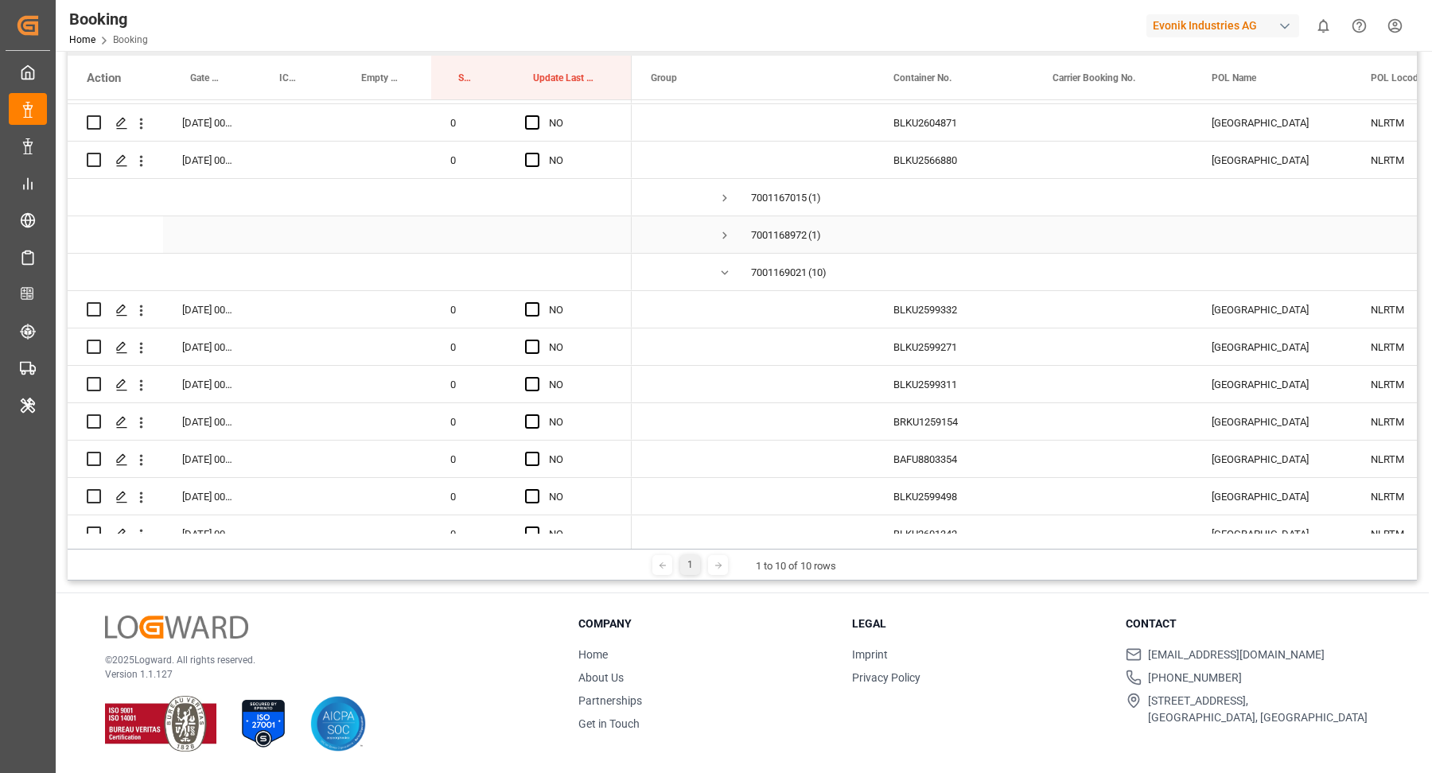
click at [725, 232] on span "Press SPACE to select this row." at bounding box center [725, 235] width 14 height 14
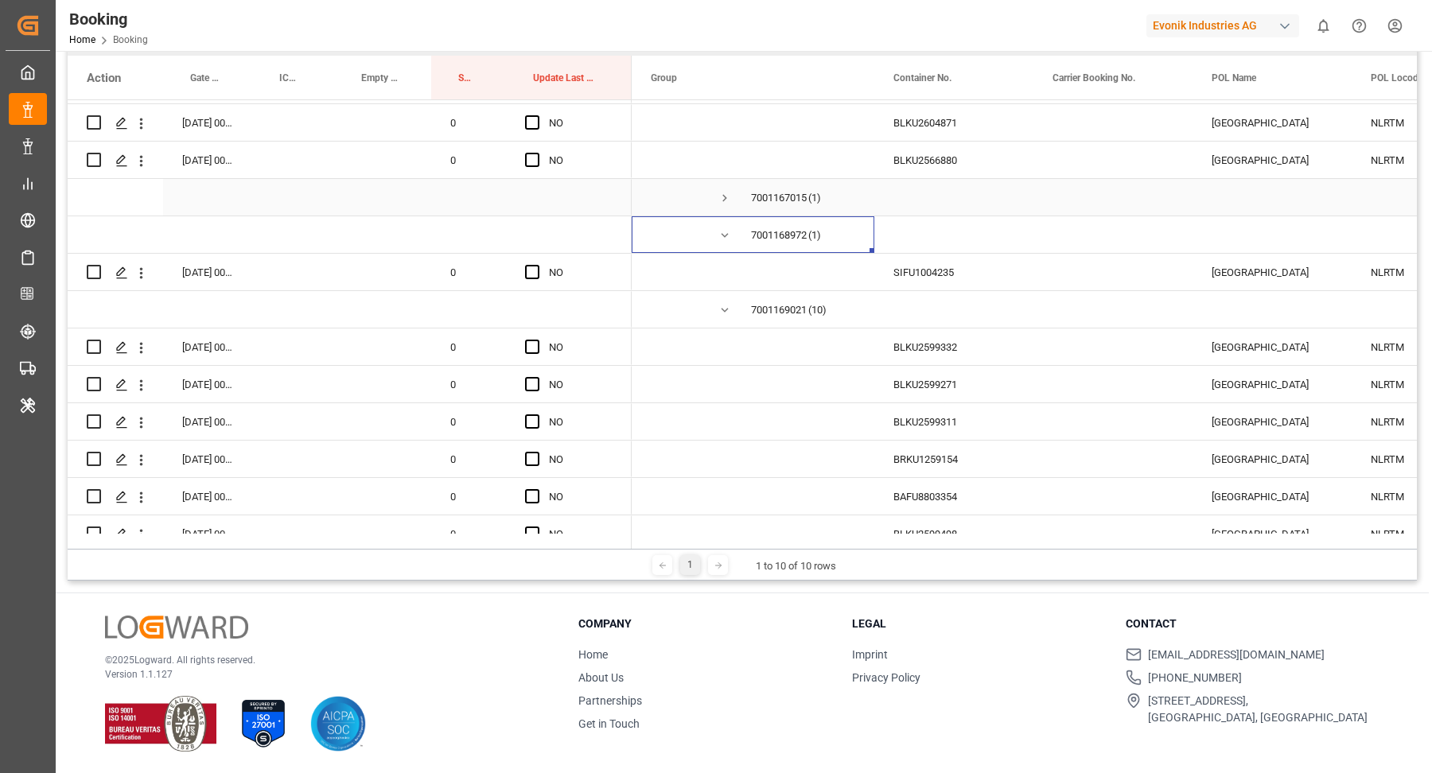
click at [725, 194] on span "Press SPACE to select this row." at bounding box center [725, 198] width 14 height 14
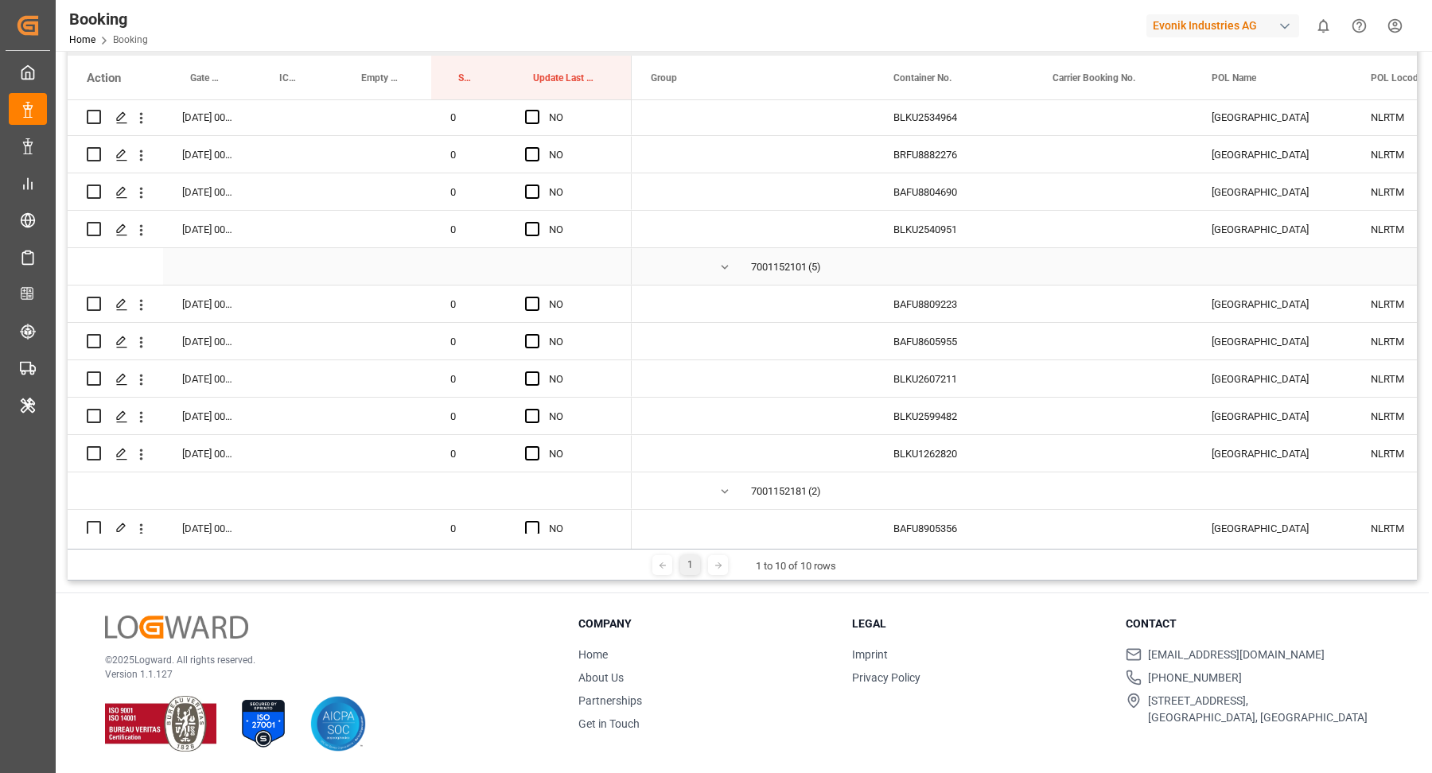
scroll to position [3247, 0]
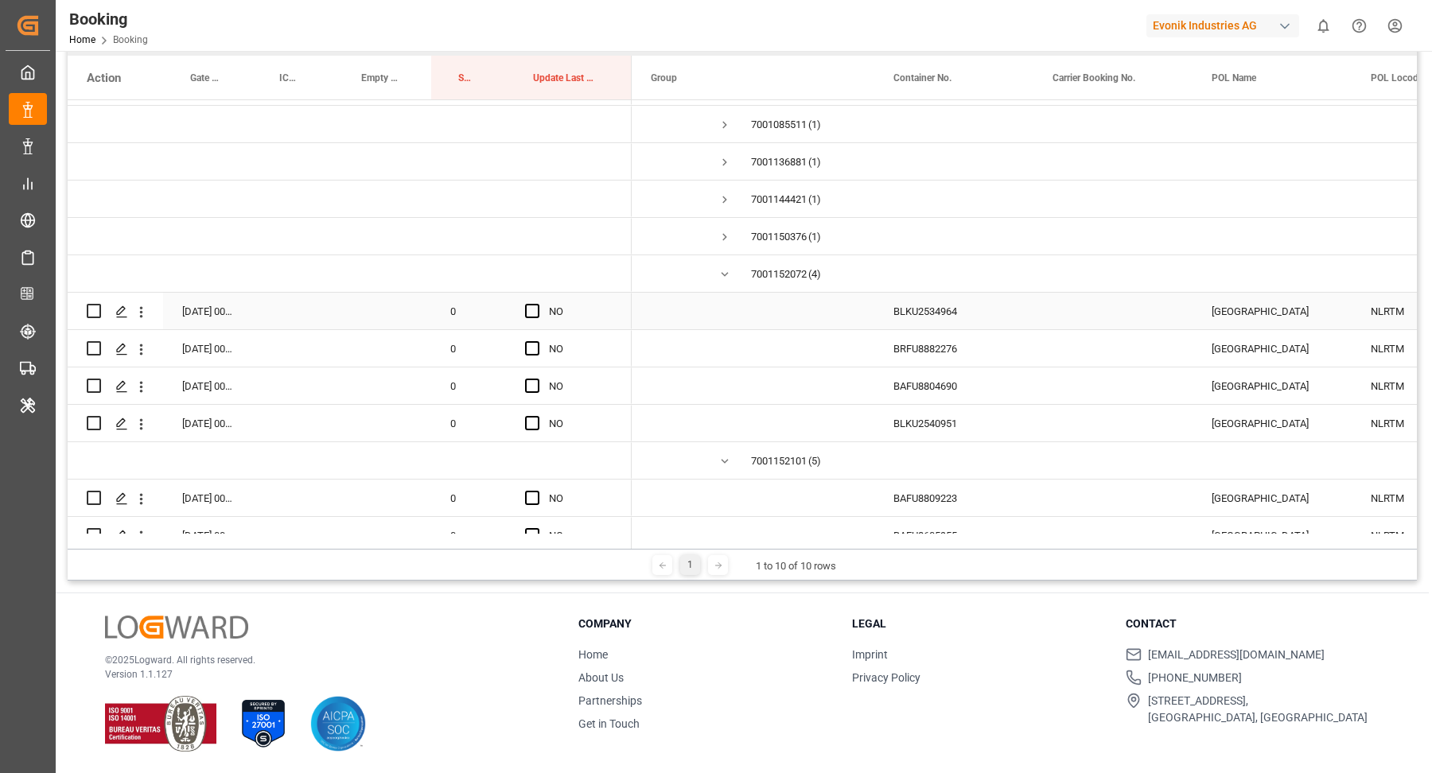
click at [925, 321] on div "BLKU2534964" at bounding box center [953, 311] width 159 height 37
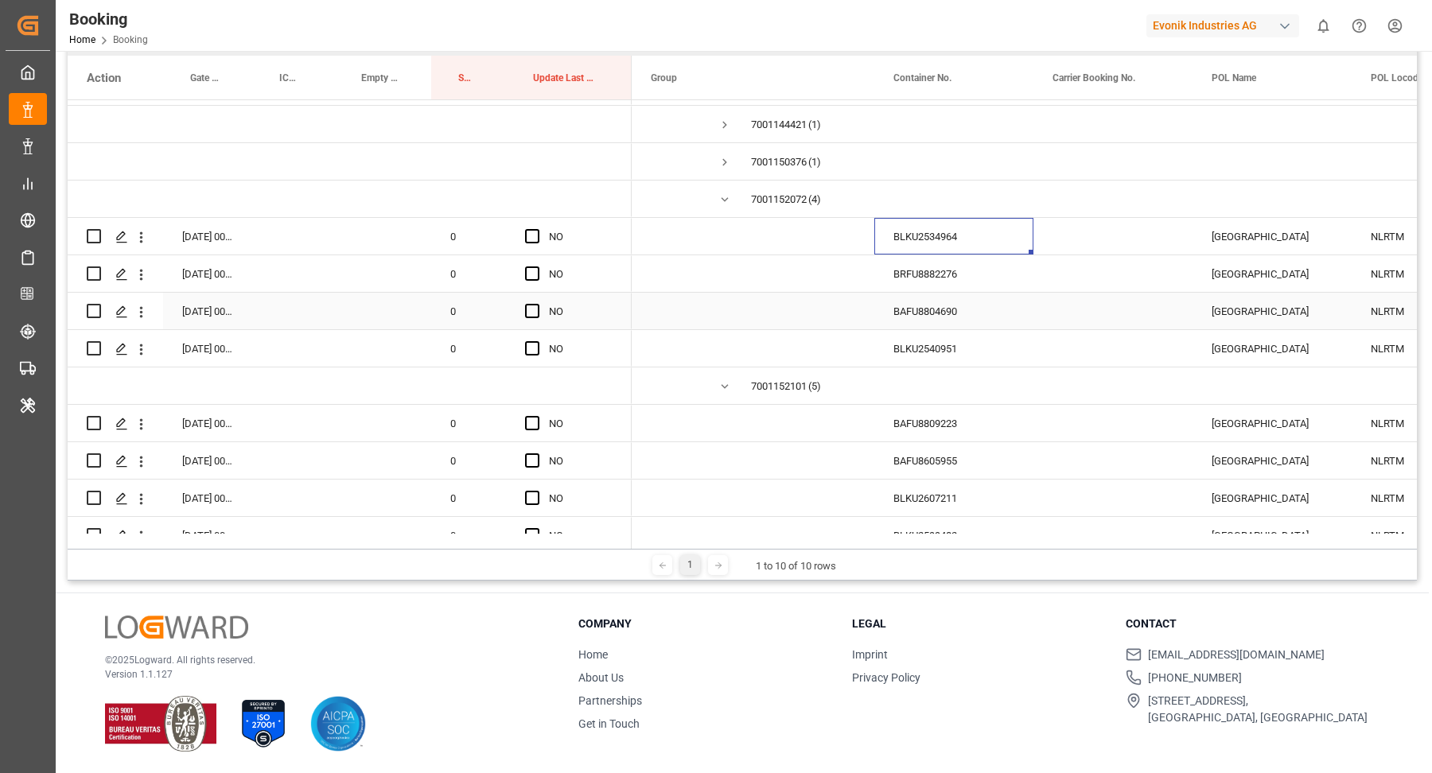
click at [1004, 259] on div "BRFU8882276" at bounding box center [953, 273] width 159 height 37
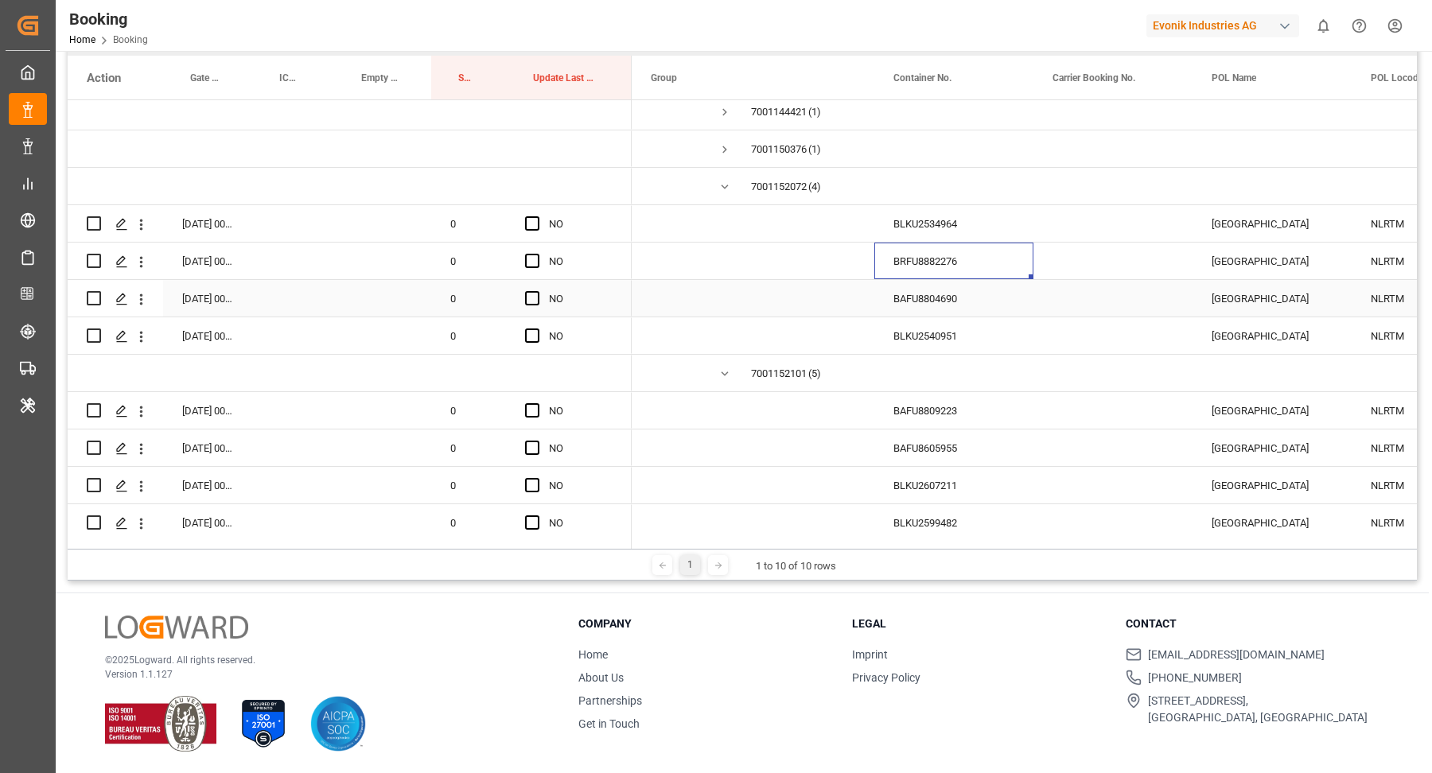
click at [918, 301] on div "BAFU8804690" at bounding box center [953, 298] width 159 height 37
click at [939, 344] on div "BLKU2540951" at bounding box center [953, 335] width 159 height 37
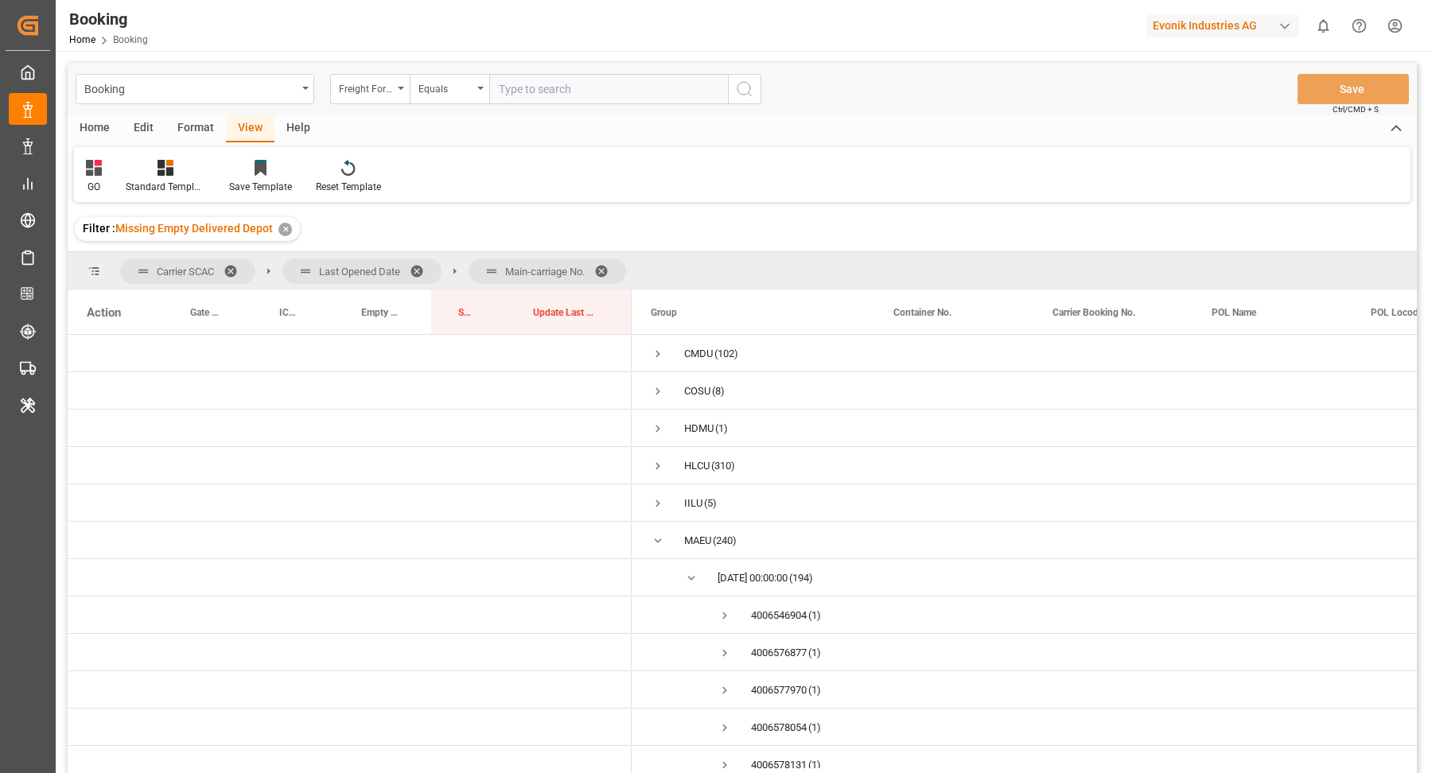
scroll to position [3335, 0]
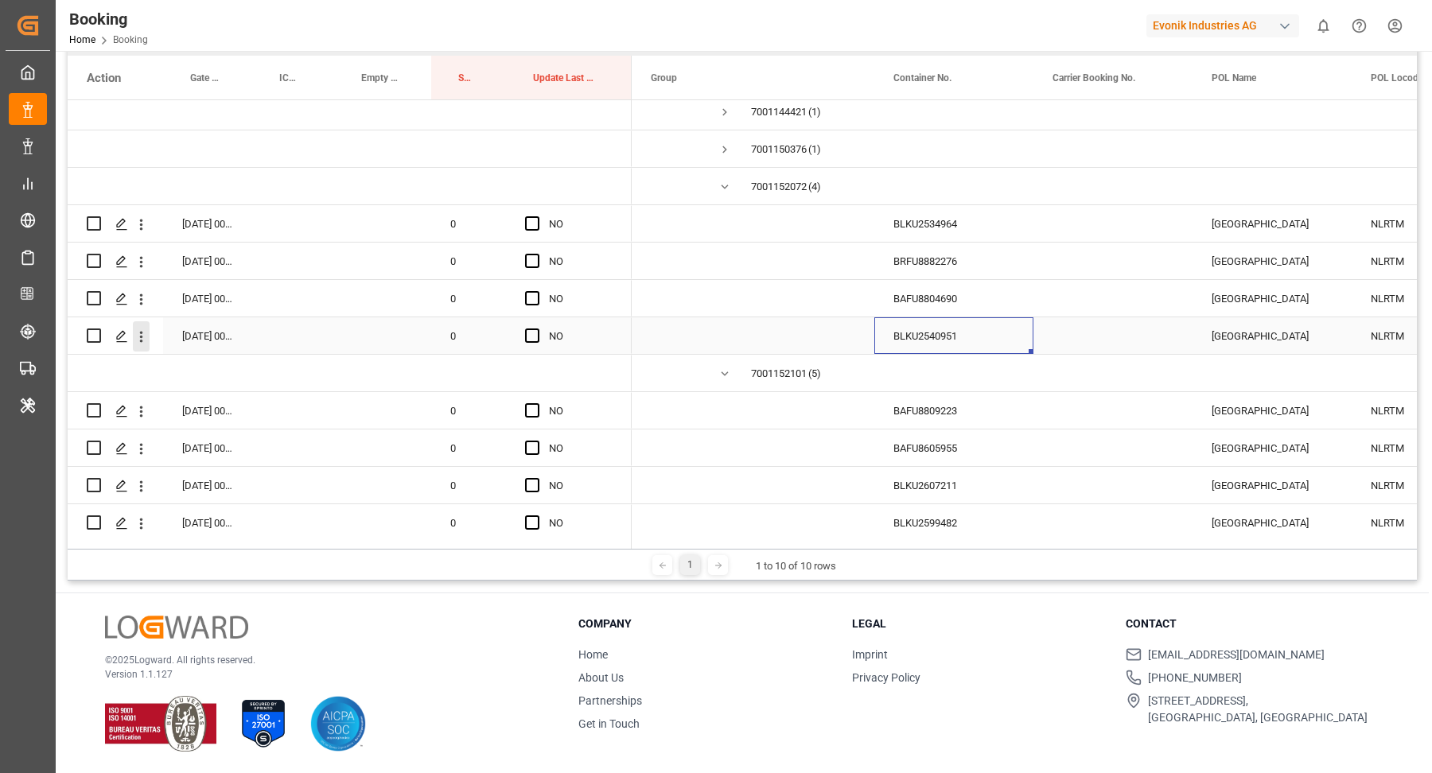
click at [141, 334] on icon "open menu" at bounding box center [141, 337] width 17 height 17
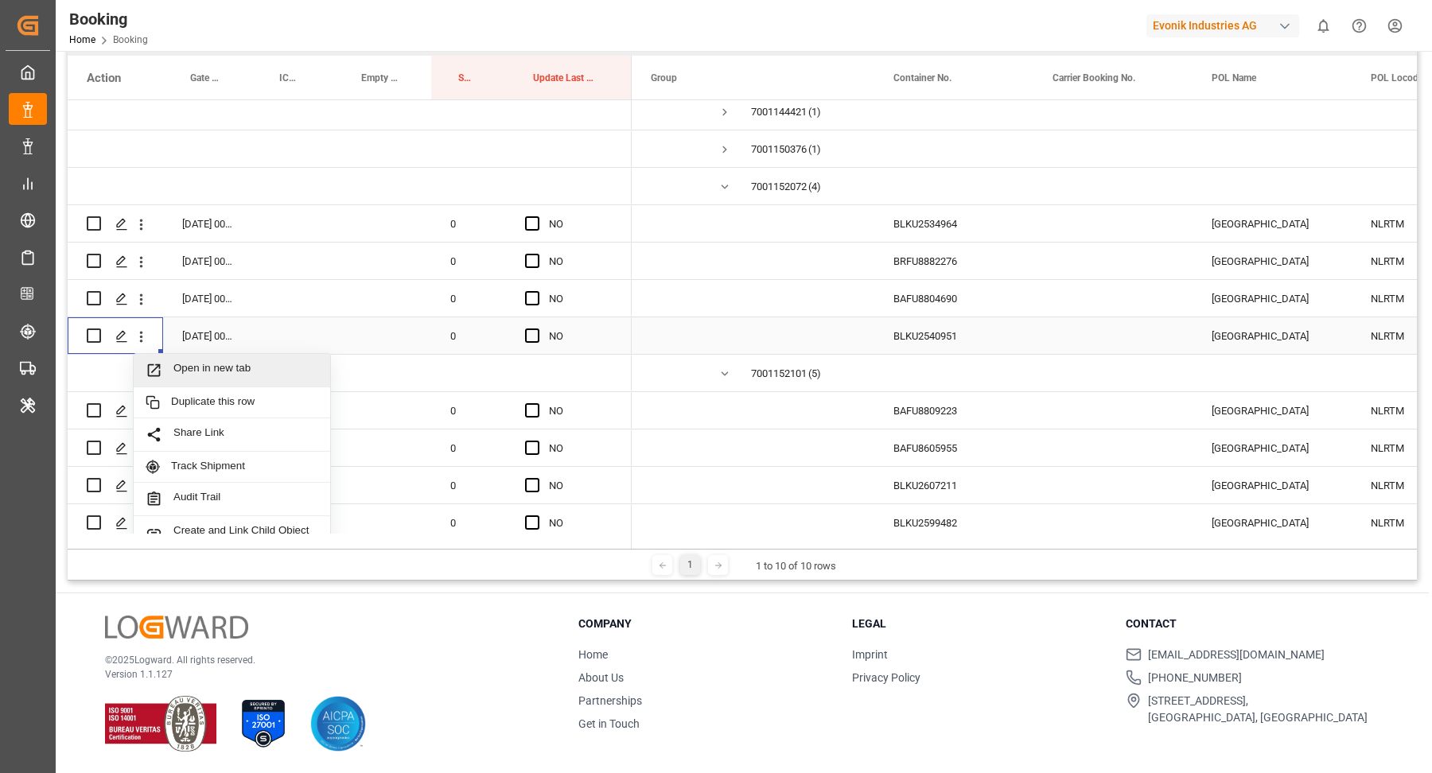
click at [251, 375] on span "Open in new tab" at bounding box center [245, 370] width 145 height 17
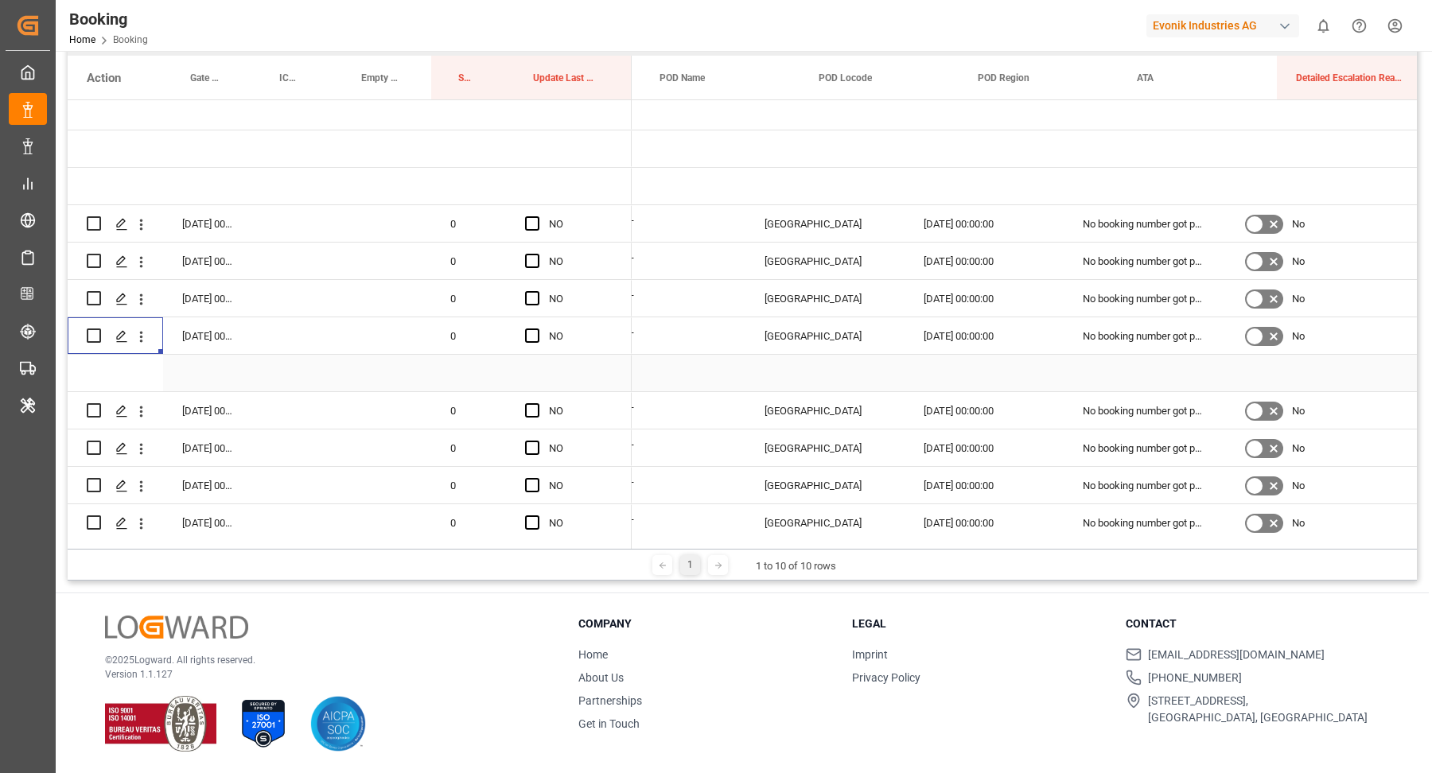
scroll to position [0, 0]
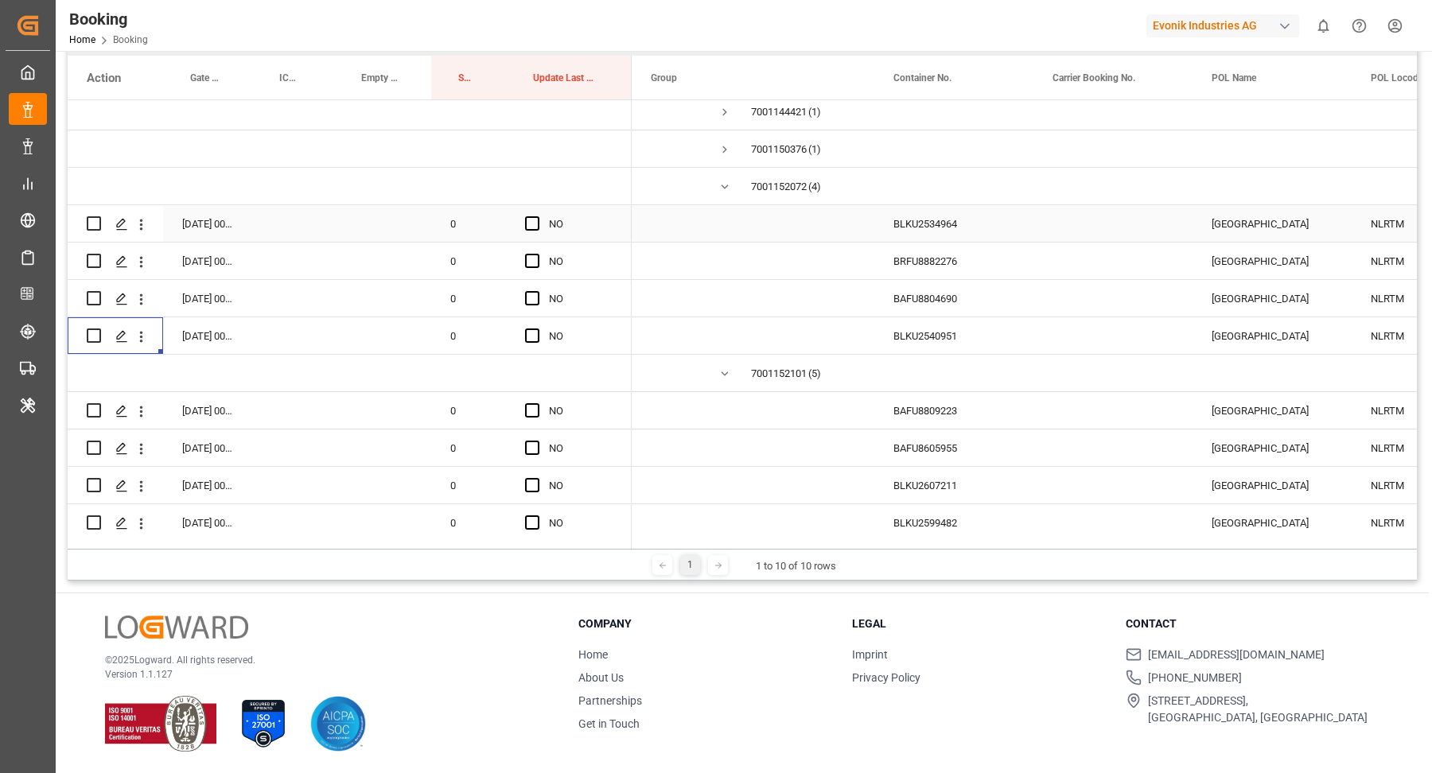
click at [528, 224] on span "Press SPACE to select this row." at bounding box center [532, 223] width 14 height 14
click at [537, 216] on input "Press SPACE to select this row." at bounding box center [537, 216] width 0 height 0
drag, startPoint x: 631, startPoint y: 239, endPoint x: 703, endPoint y: 331, distance: 117.3
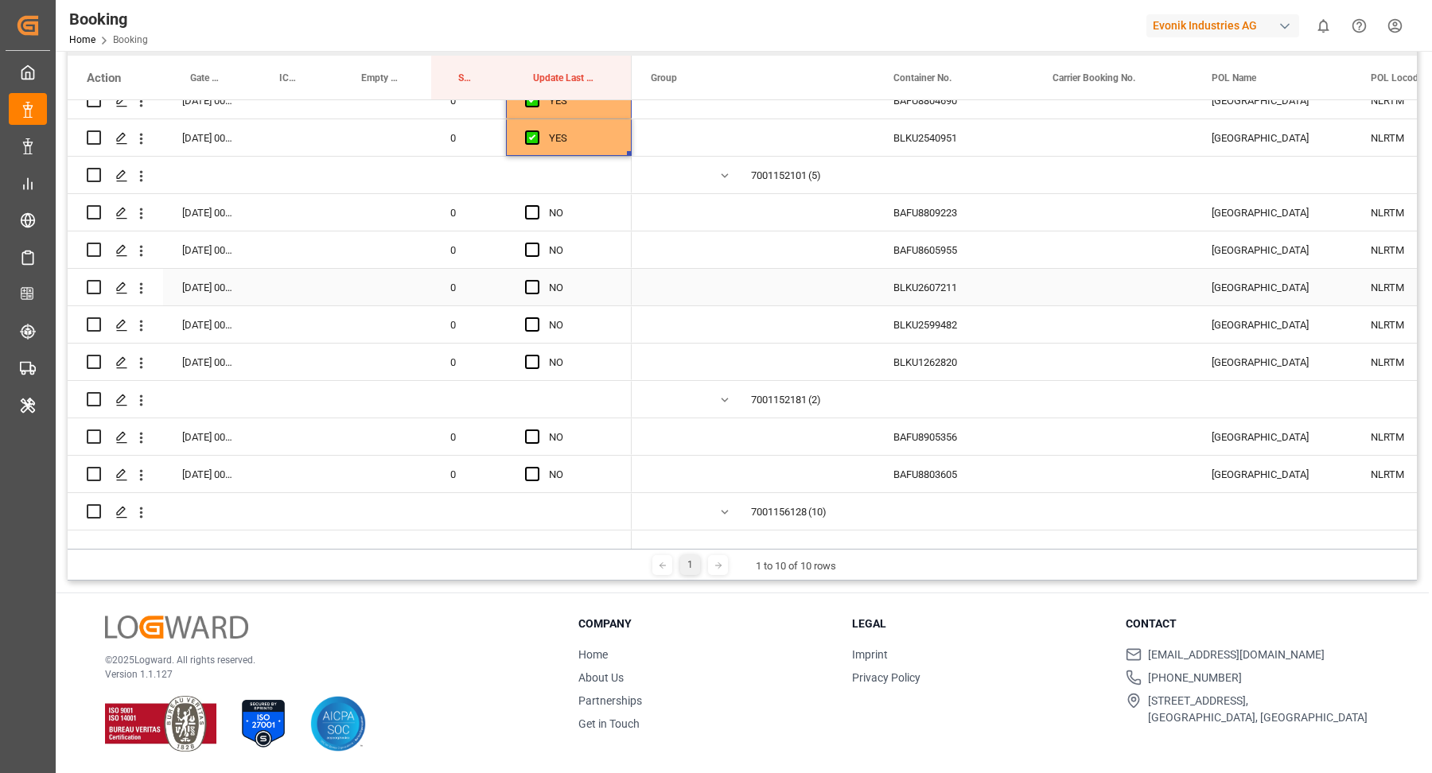
click at [964, 235] on div "BAFU8605955" at bounding box center [953, 249] width 159 height 37
click at [946, 212] on div "BAFU8809223" at bounding box center [953, 212] width 159 height 37
click at [928, 245] on div "BAFU8605955" at bounding box center [953, 249] width 159 height 37
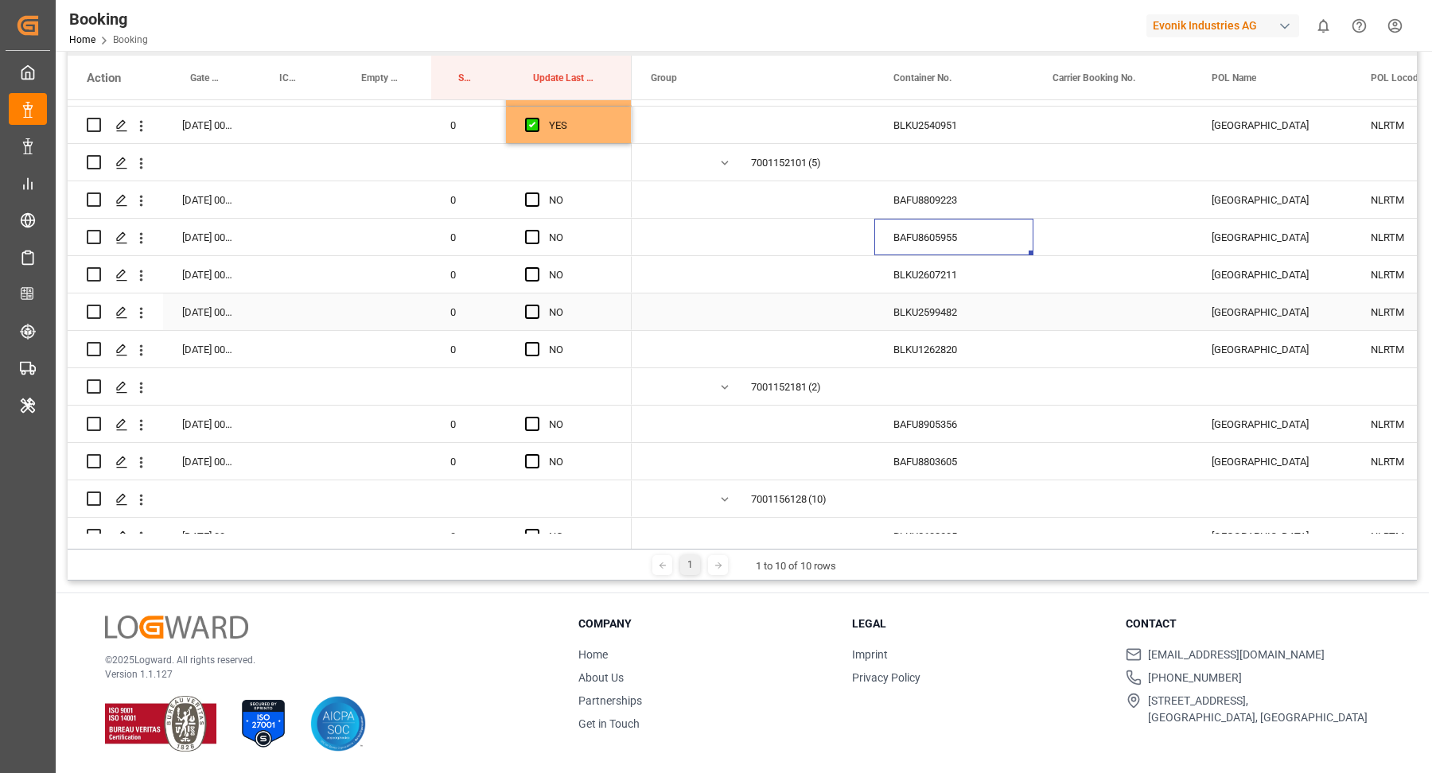
click at [912, 306] on div "BLKU2599482" at bounding box center [953, 312] width 159 height 37
click at [932, 282] on div "BLKU2607211" at bounding box center [953, 274] width 159 height 37
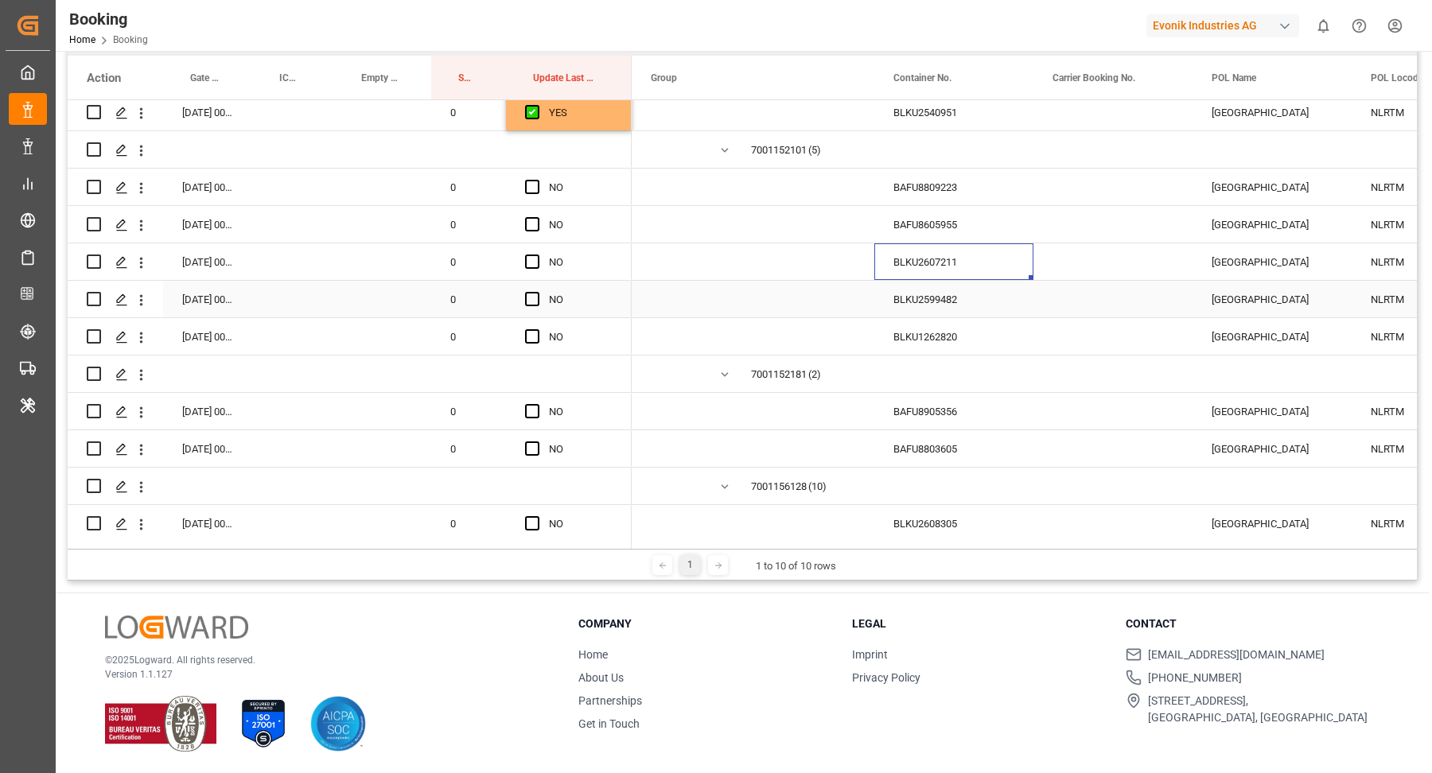
click at [947, 302] on div "BLKU2599482" at bounding box center [953, 299] width 159 height 37
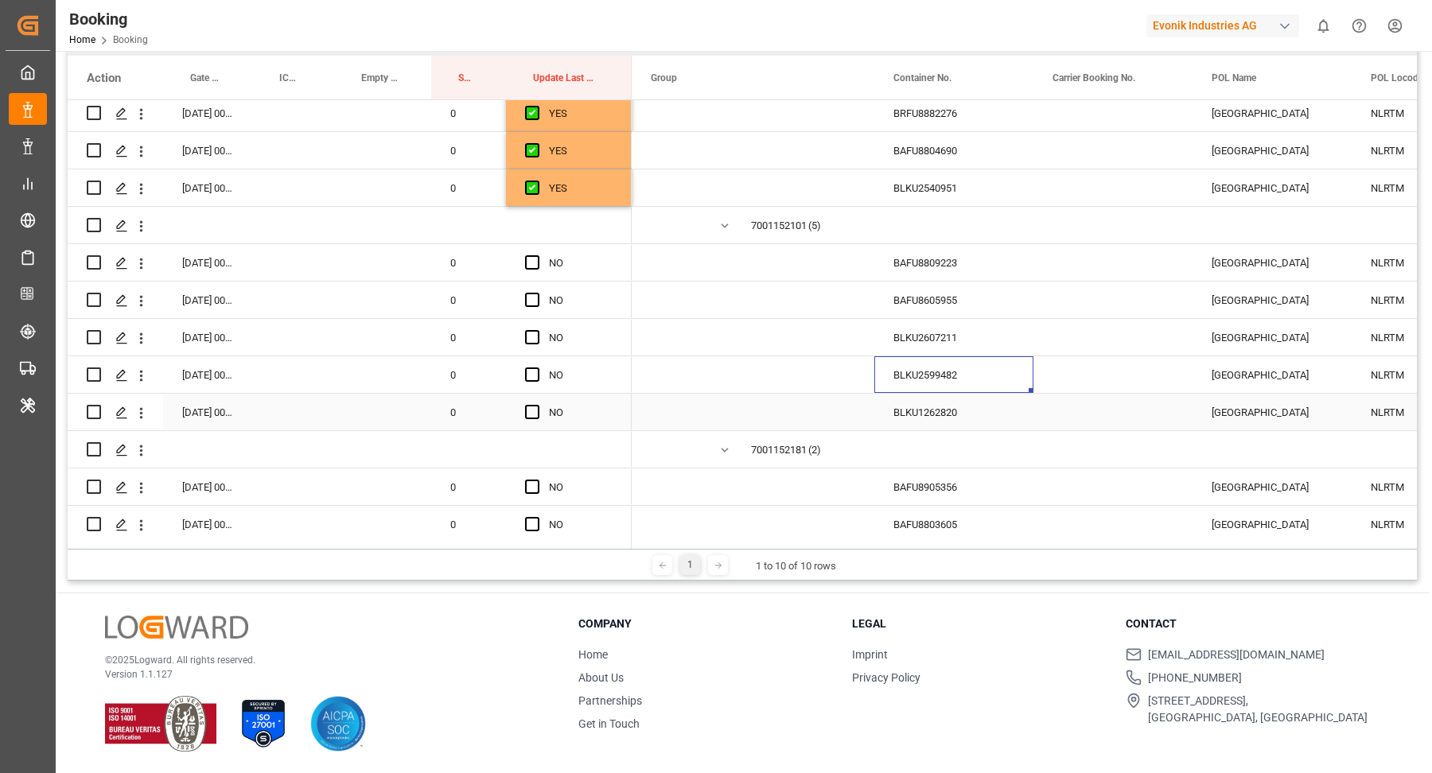
click at [1103, 402] on div "Press SPACE to select this row." at bounding box center [1112, 412] width 159 height 37
click at [941, 420] on div "BLKU1262820" at bounding box center [953, 412] width 159 height 37
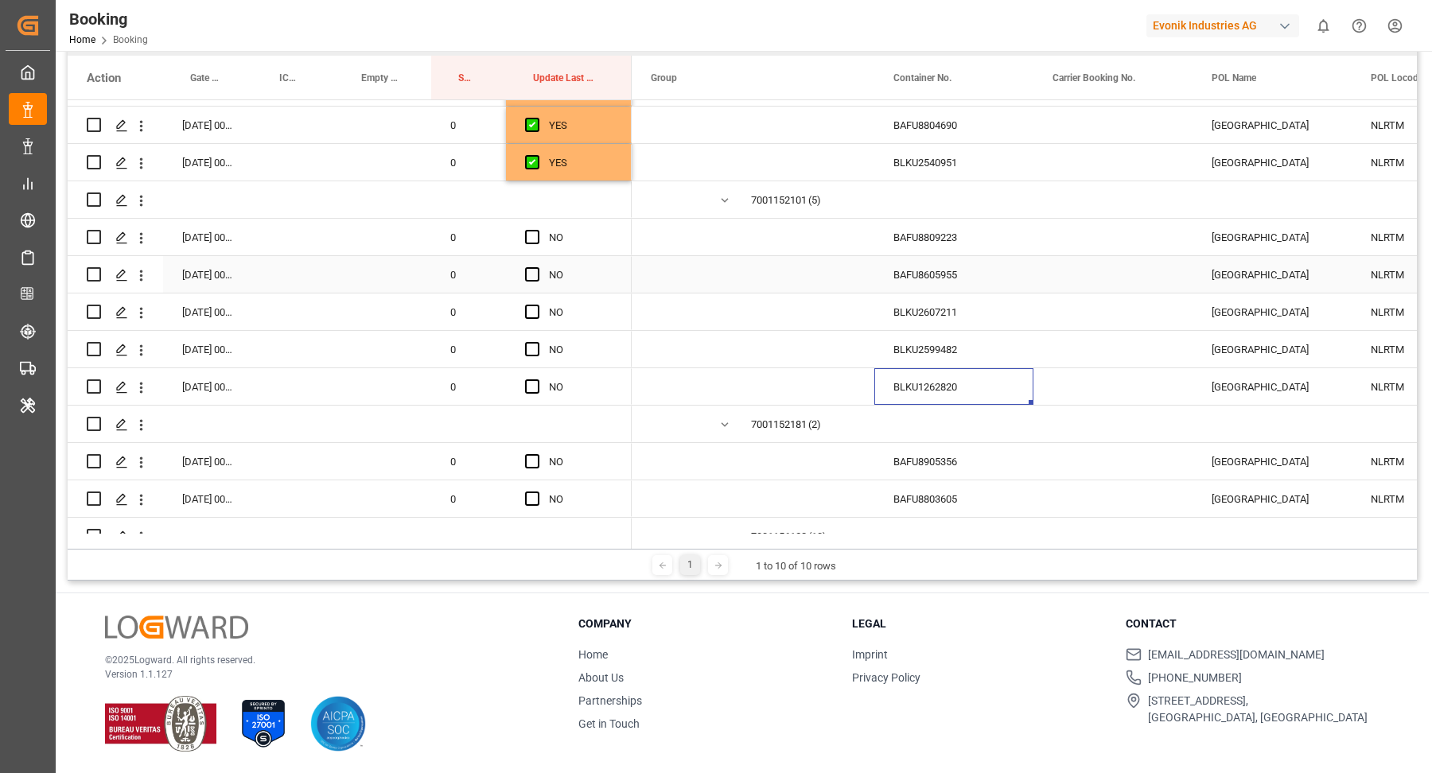
click at [939, 234] on div "BAFU8809223" at bounding box center [953, 237] width 159 height 37
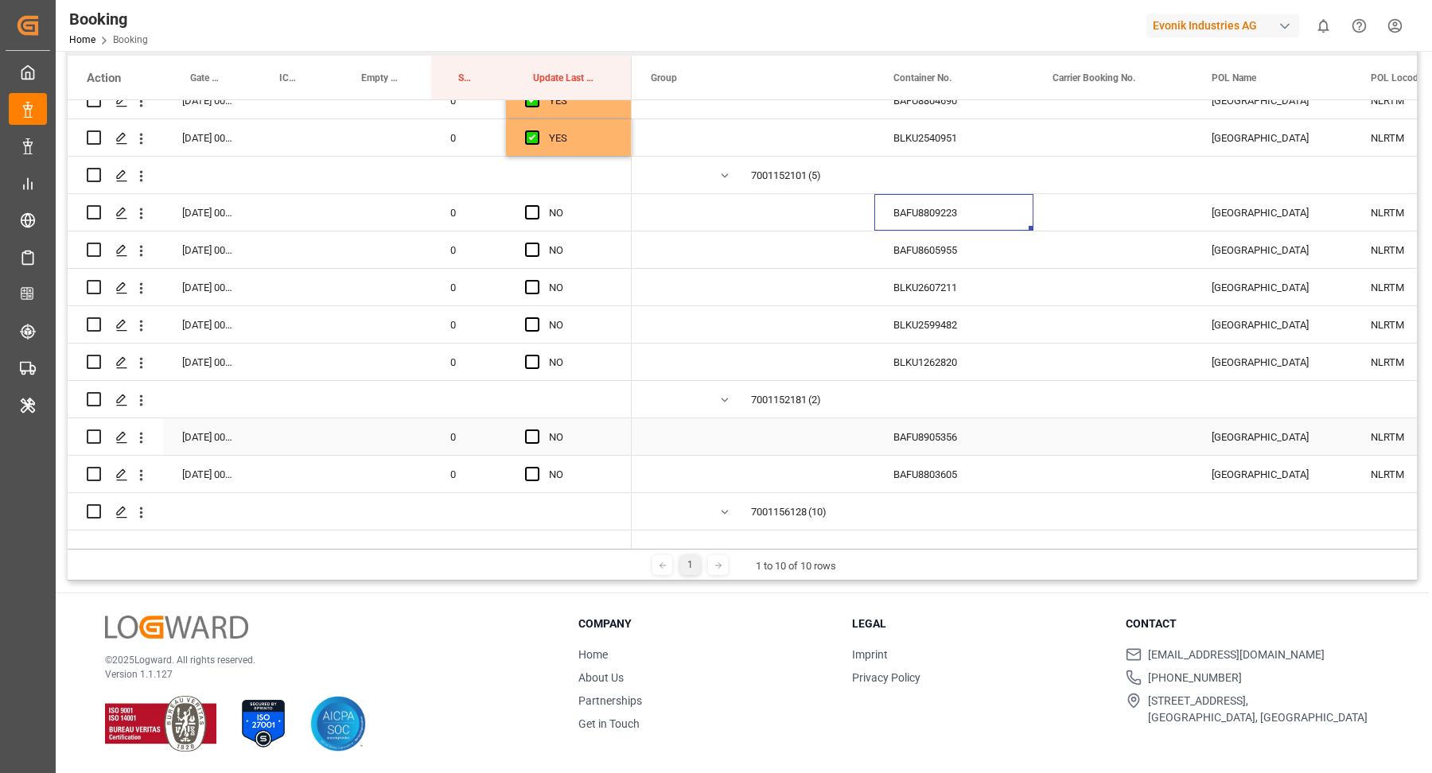
scroll to position [3546, 0]
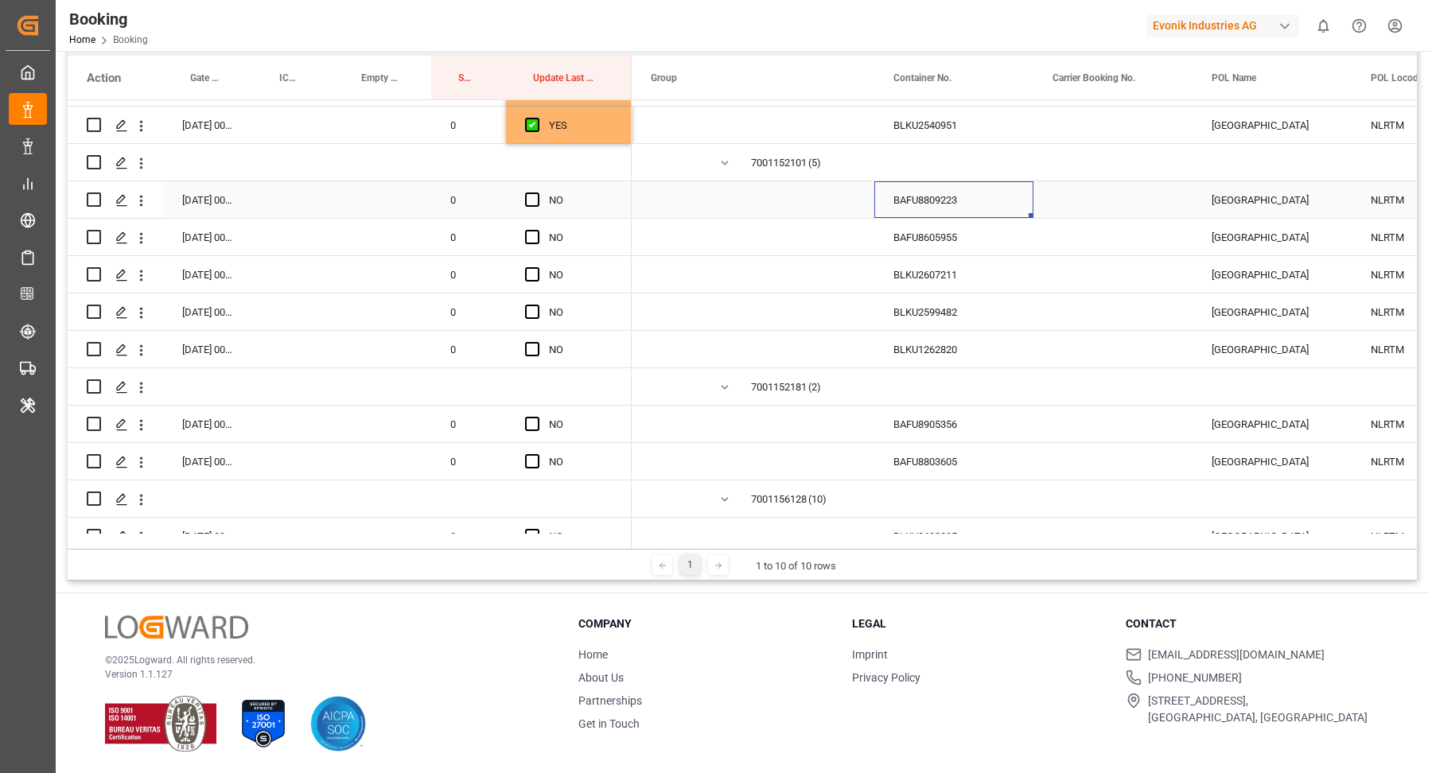
click at [523, 196] on div "NO" at bounding box center [569, 199] width 126 height 37
click at [533, 196] on span "Press SPACE to select this row." at bounding box center [532, 200] width 14 height 14
click at [537, 193] on input "Press SPACE to select this row." at bounding box center [537, 193] width 0 height 0
click at [530, 242] on span "Press SPACE to select this row." at bounding box center [532, 237] width 14 height 14
click at [537, 230] on input "Press SPACE to select this row." at bounding box center [537, 230] width 0 height 0
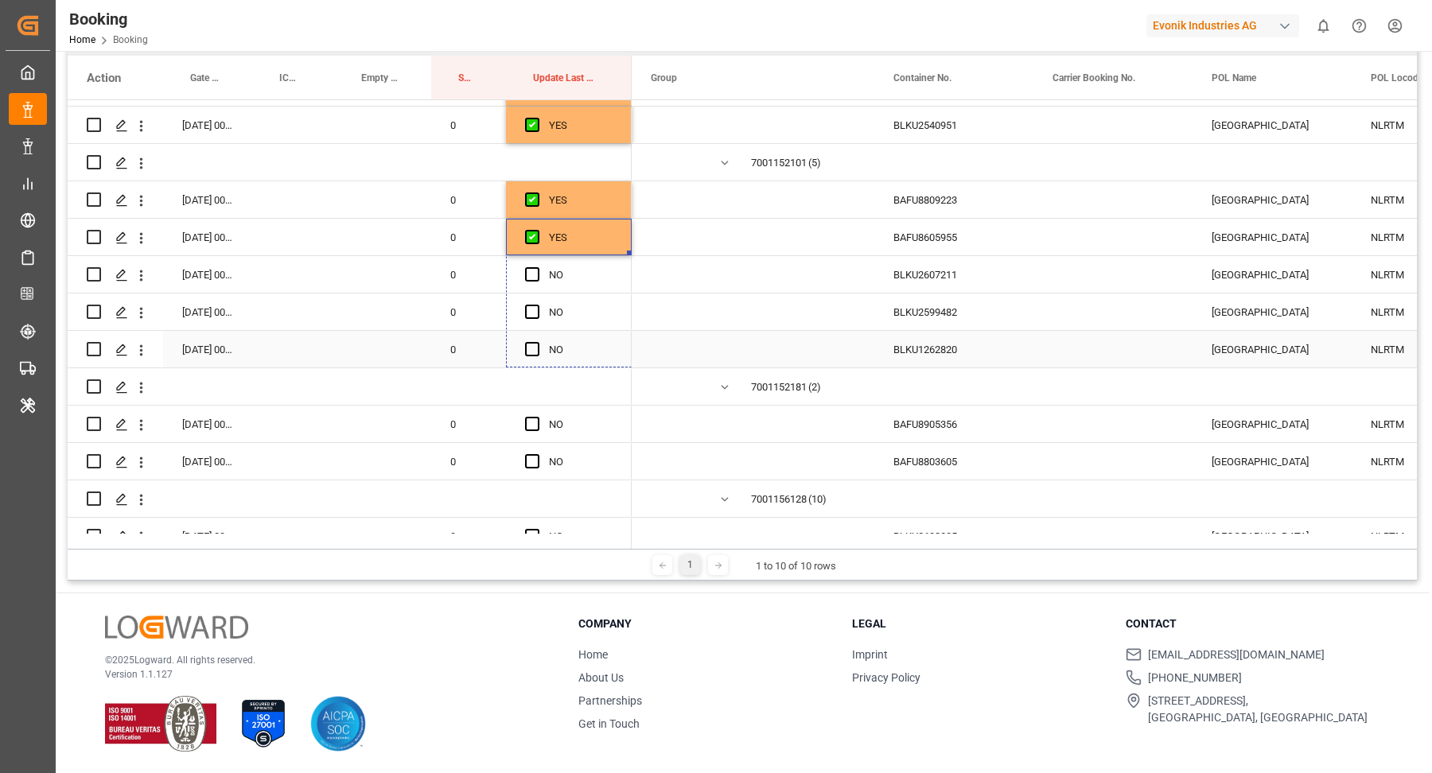
drag, startPoint x: 628, startPoint y: 251, endPoint x: 625, endPoint y: 340, distance: 89.1
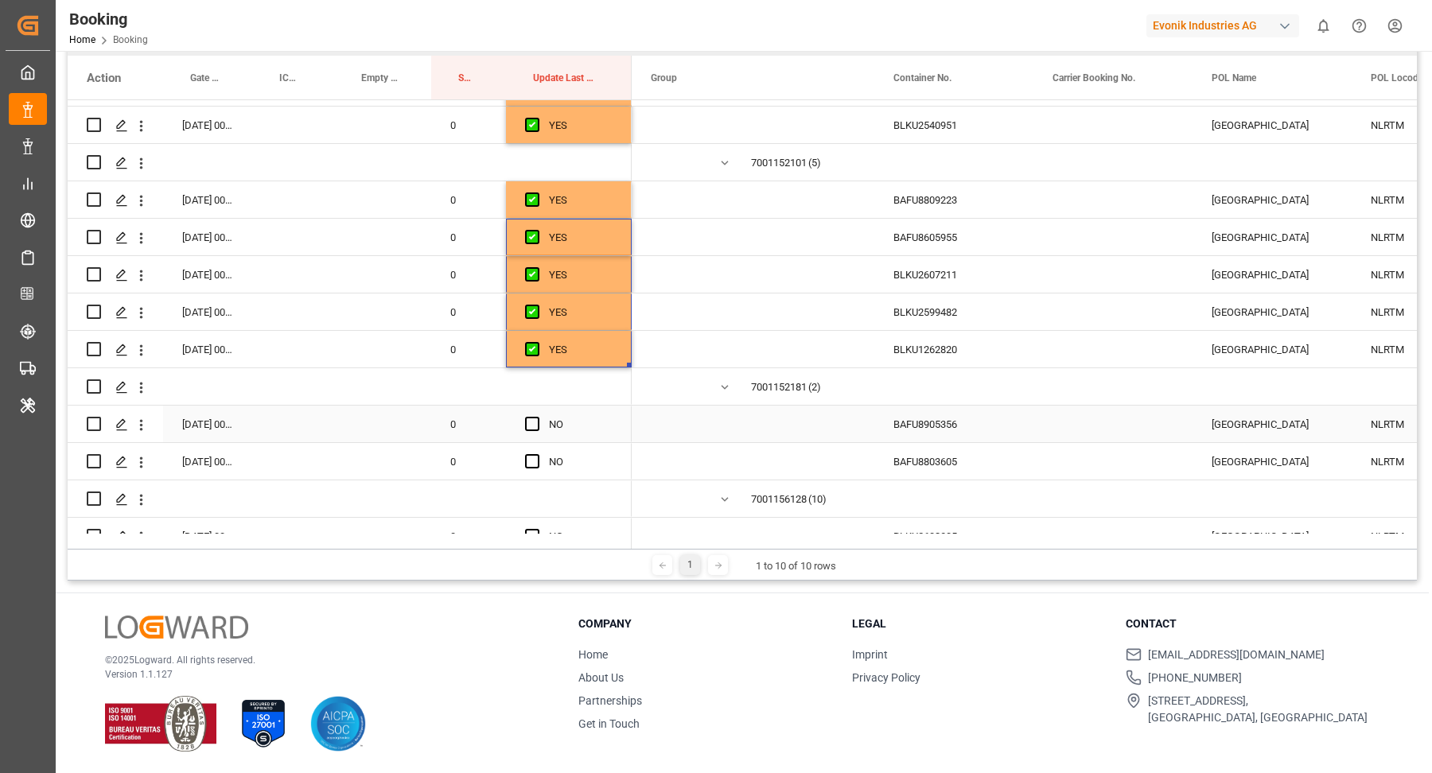
scroll to position [3638, 0]
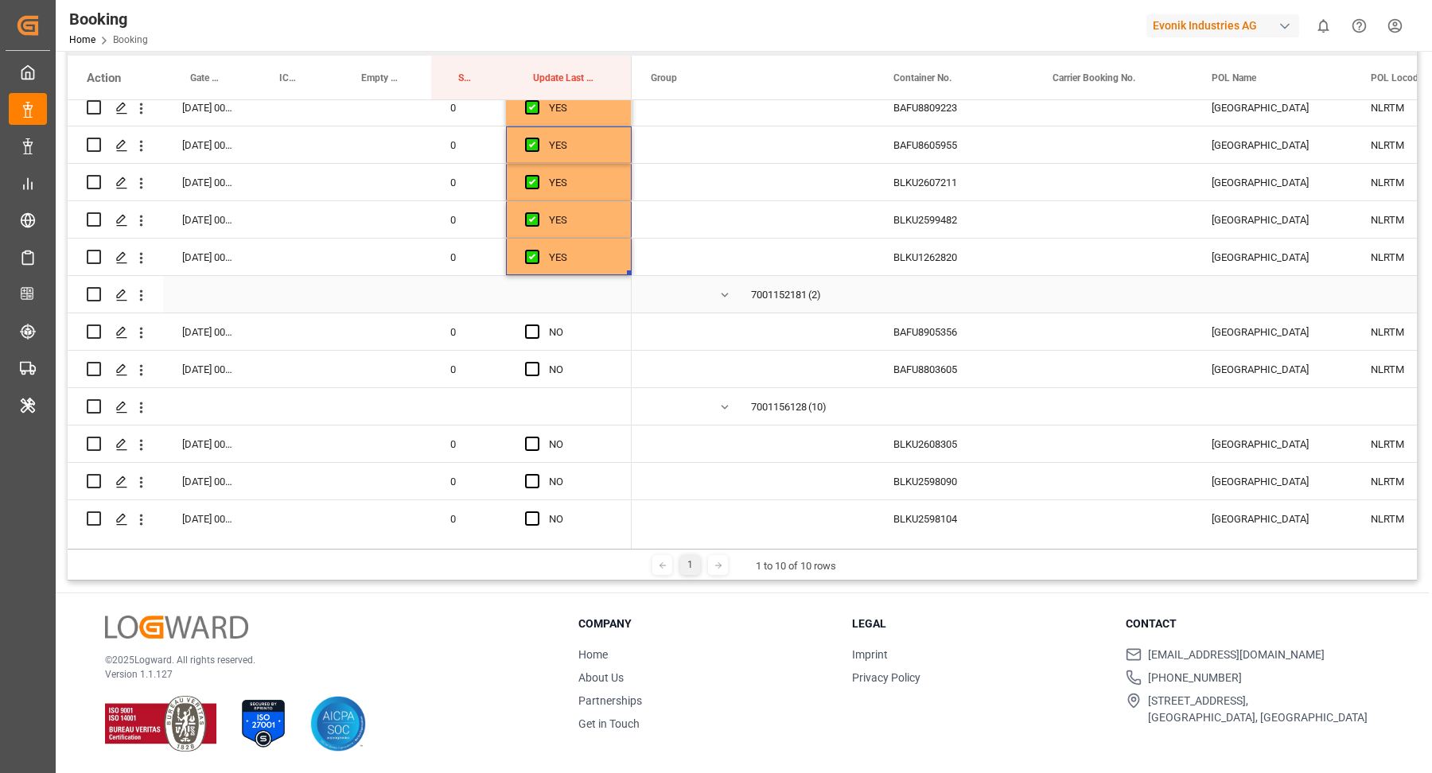
click at [938, 325] on div "BAFU8905356" at bounding box center [953, 331] width 159 height 37
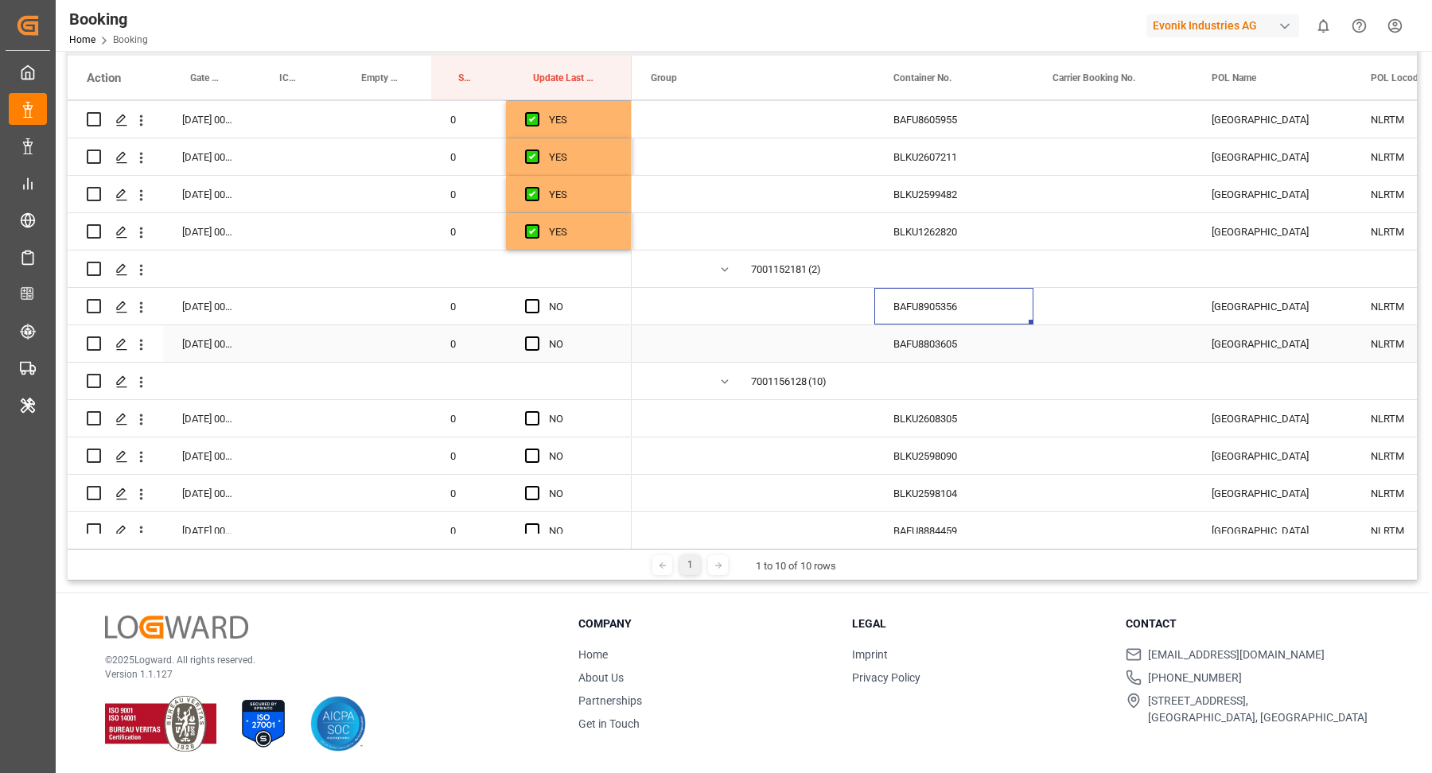
click at [899, 338] on div "BAFU8803605" at bounding box center [953, 343] width 159 height 37
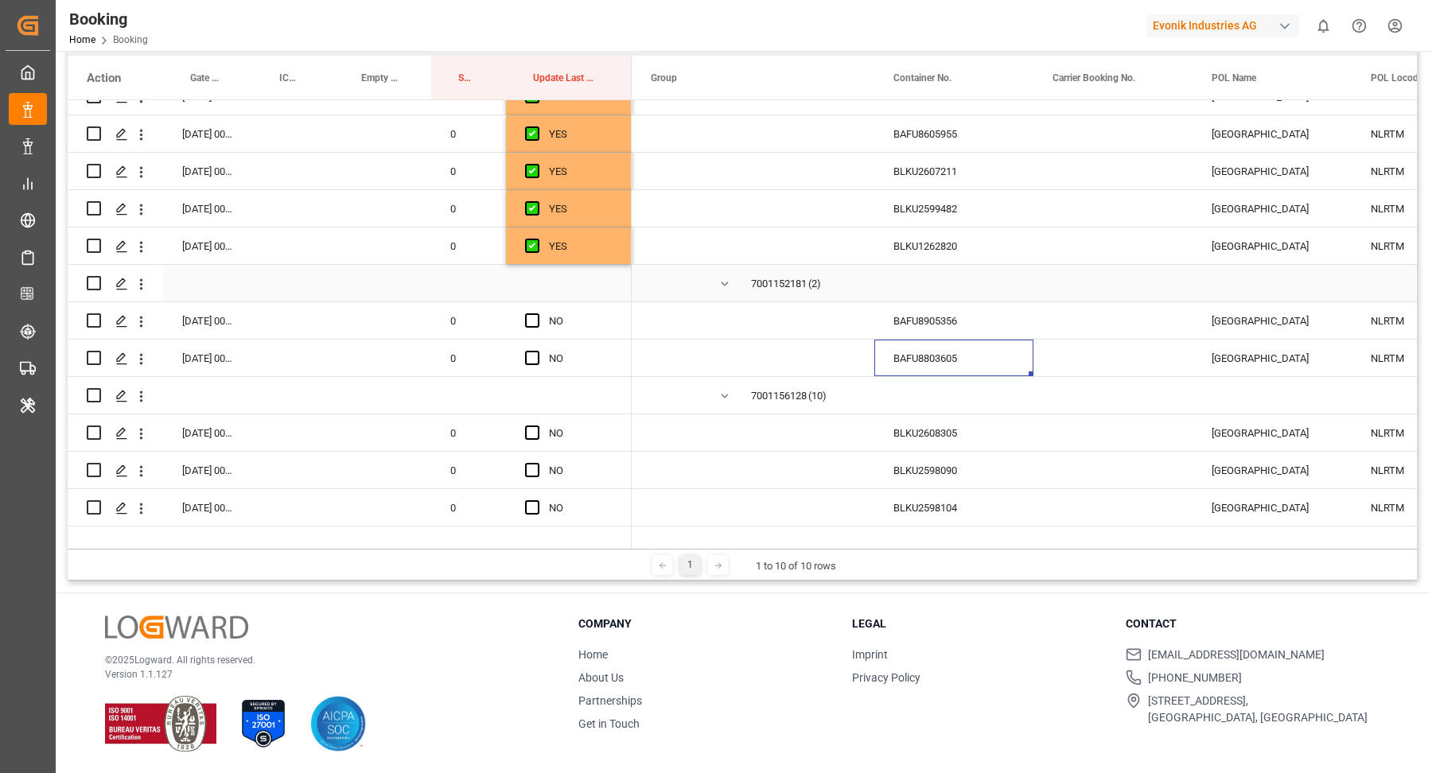
scroll to position [3675, 0]
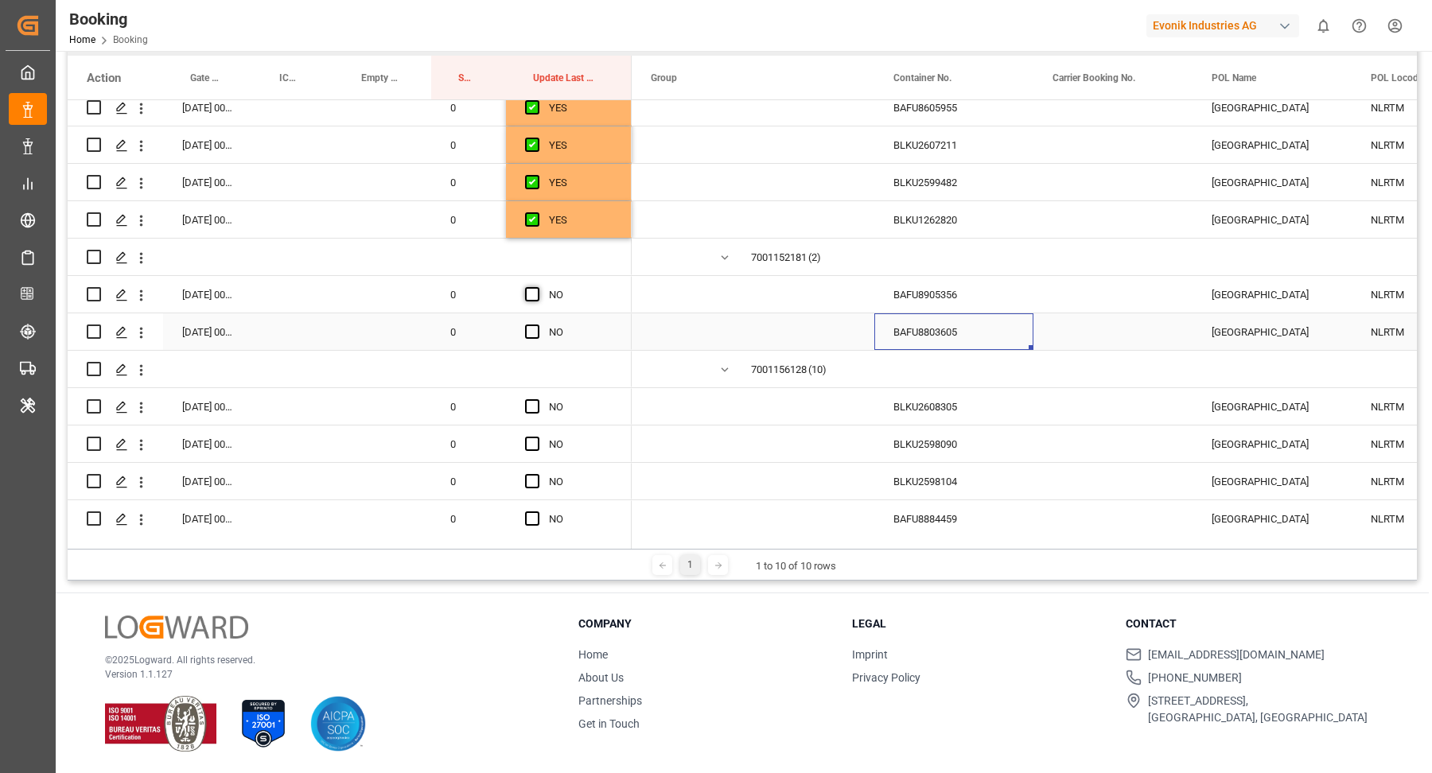
click at [530, 339] on div "Press SPACE to select this row." at bounding box center [537, 332] width 24 height 37
click at [529, 286] on div "Press SPACE to select this row." at bounding box center [537, 295] width 24 height 37
click at [535, 333] on span "Press SPACE to select this row." at bounding box center [532, 332] width 14 height 14
click at [537, 325] on input "Press SPACE to select this row." at bounding box center [537, 325] width 0 height 0
click at [538, 296] on span "Press SPACE to select this row." at bounding box center [532, 294] width 14 height 14
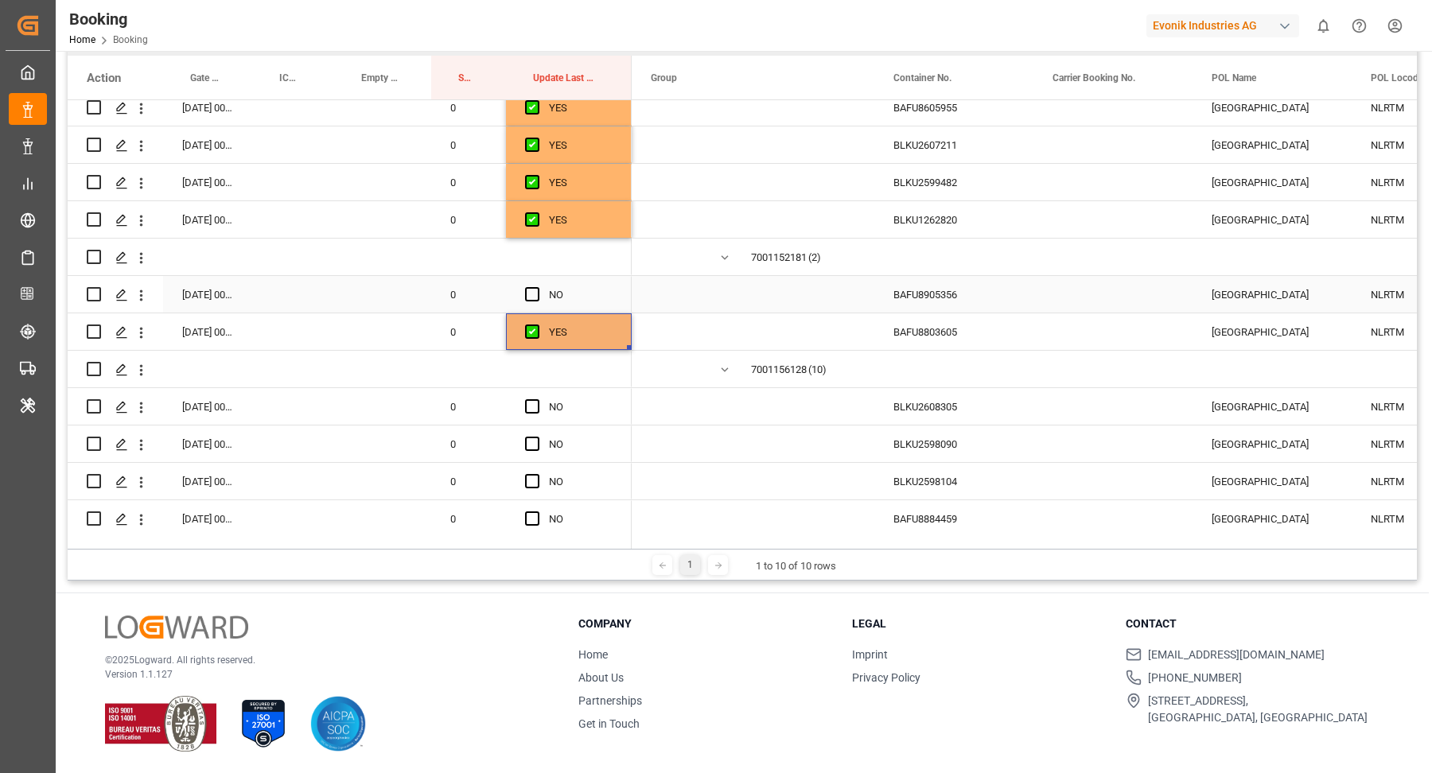
click at [537, 287] on input "Press SPACE to select this row." at bounding box center [537, 287] width 0 height 0
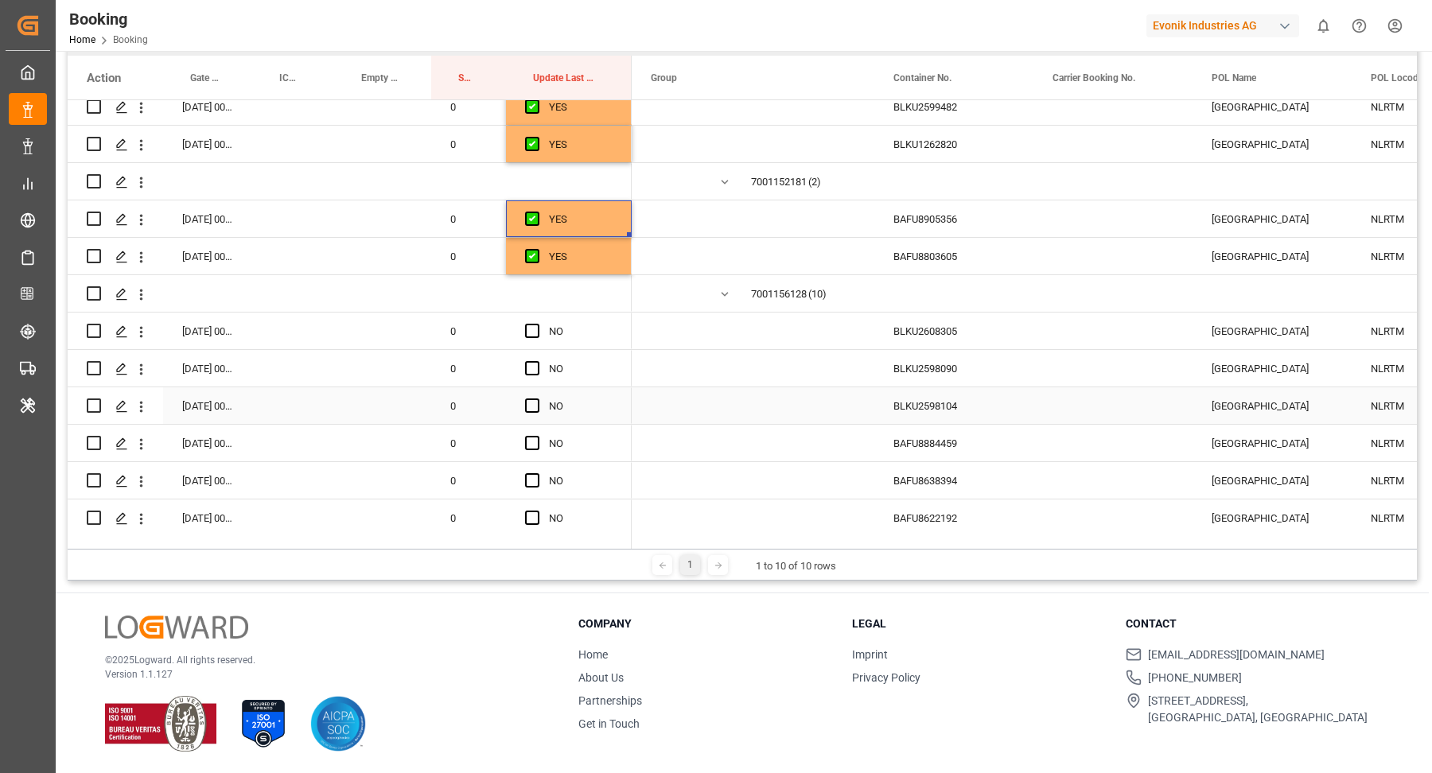
click at [930, 337] on div "BLKU2608305" at bounding box center [953, 331] width 159 height 37
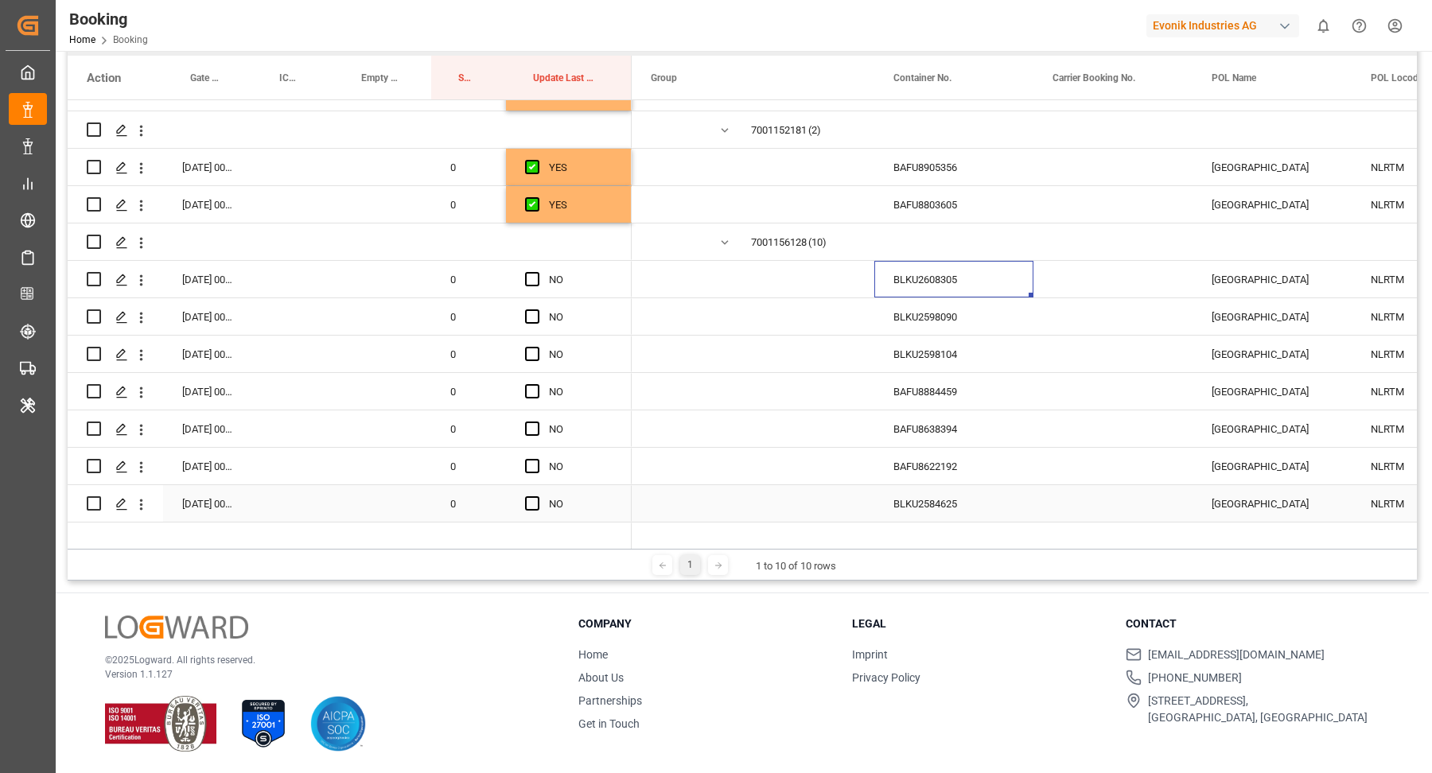
scroll to position [3996, 0]
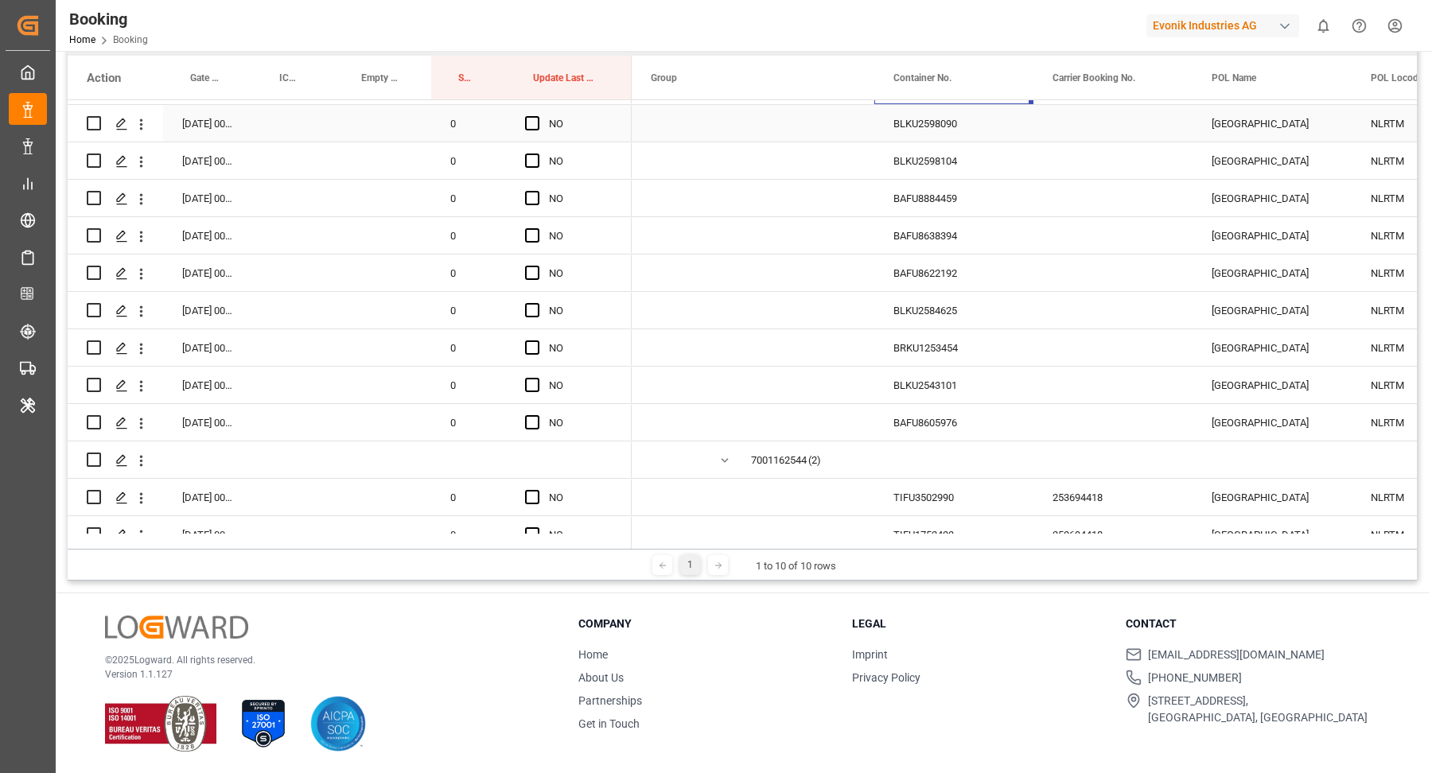
drag, startPoint x: 531, startPoint y: 117, endPoint x: 615, endPoint y: 335, distance: 233.4
click at [531, 117] on span "Press SPACE to select this row." at bounding box center [532, 123] width 14 height 14
click at [537, 116] on input "Press SPACE to select this row." at bounding box center [537, 116] width 0 height 0
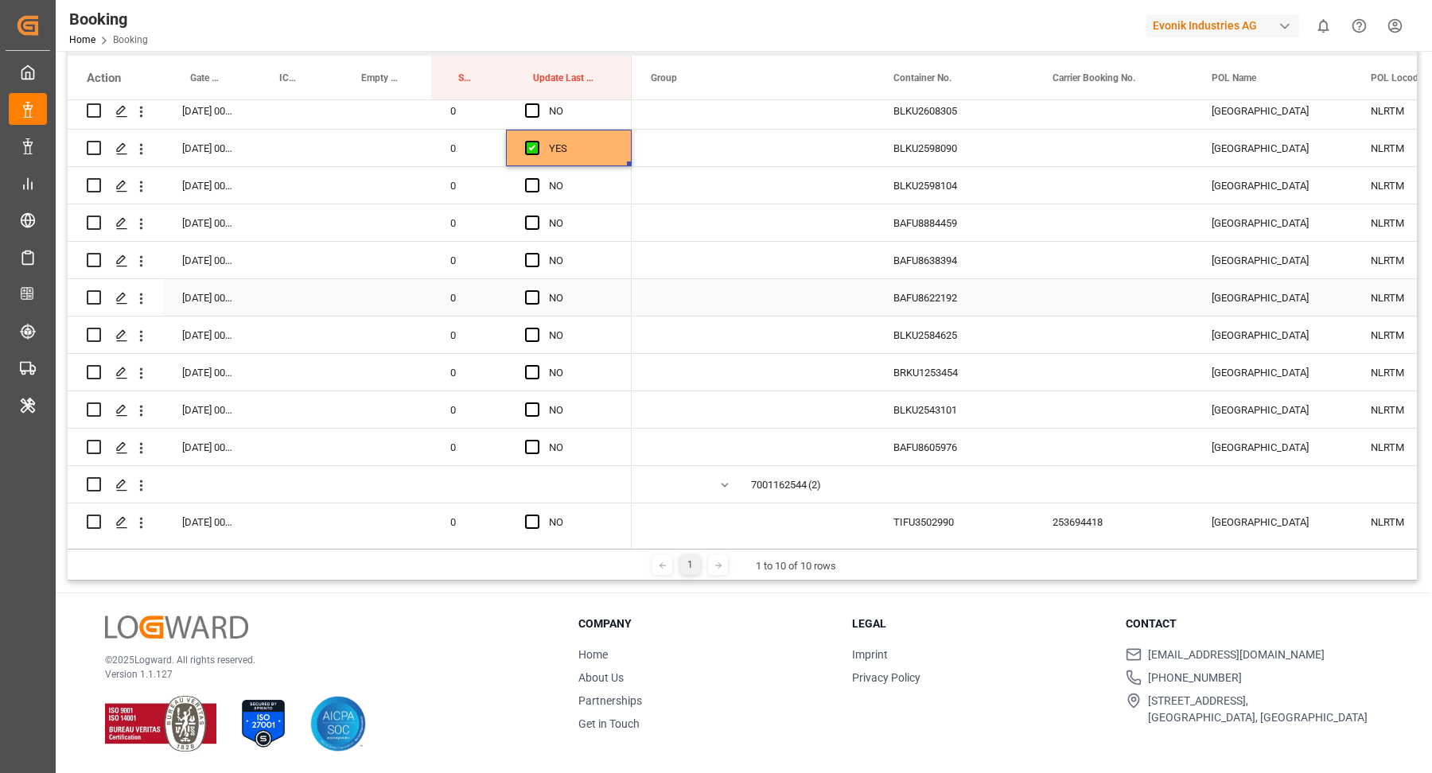
scroll to position [3923, 0]
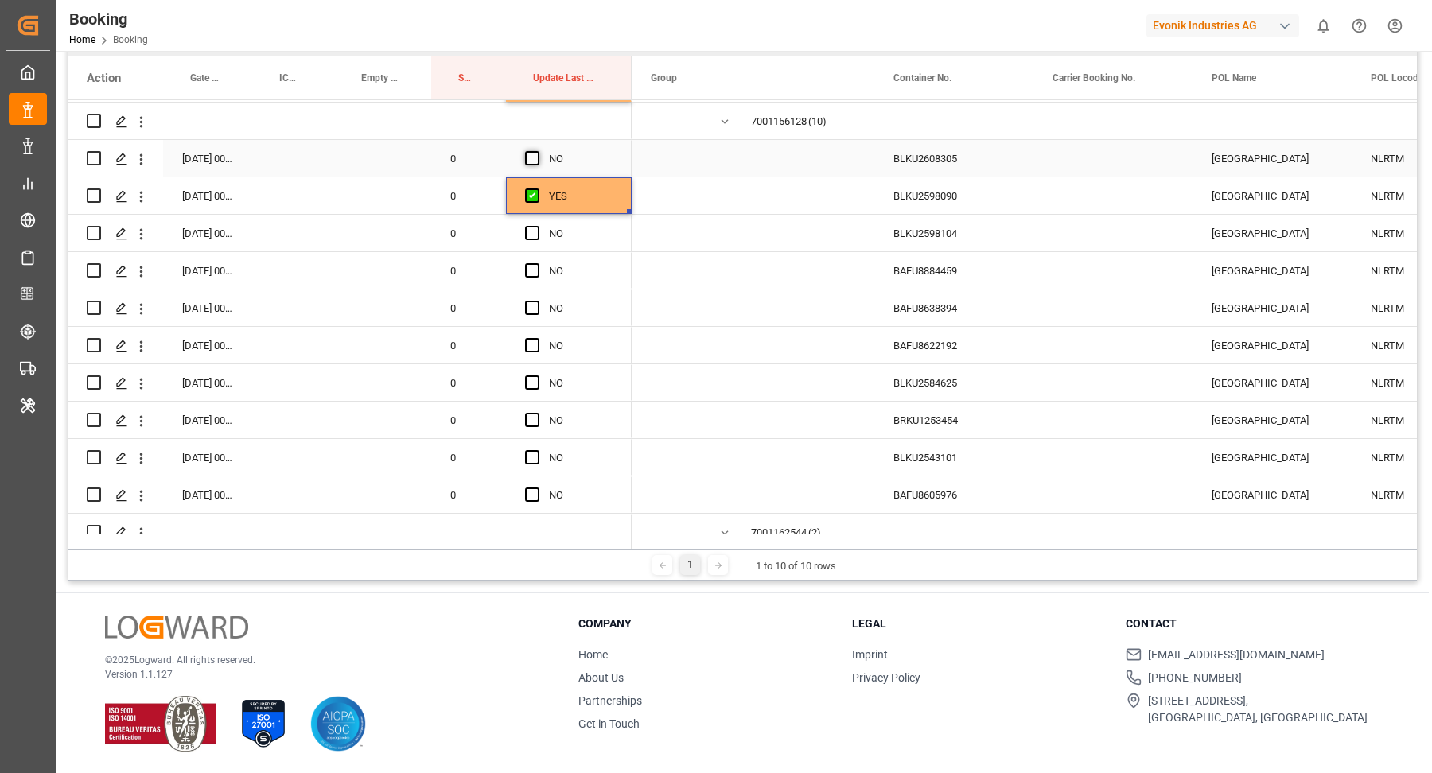
click at [527, 157] on span "Press SPACE to select this row." at bounding box center [532, 158] width 14 height 14
click at [537, 151] on input "Press SPACE to select this row." at bounding box center [537, 151] width 0 height 0
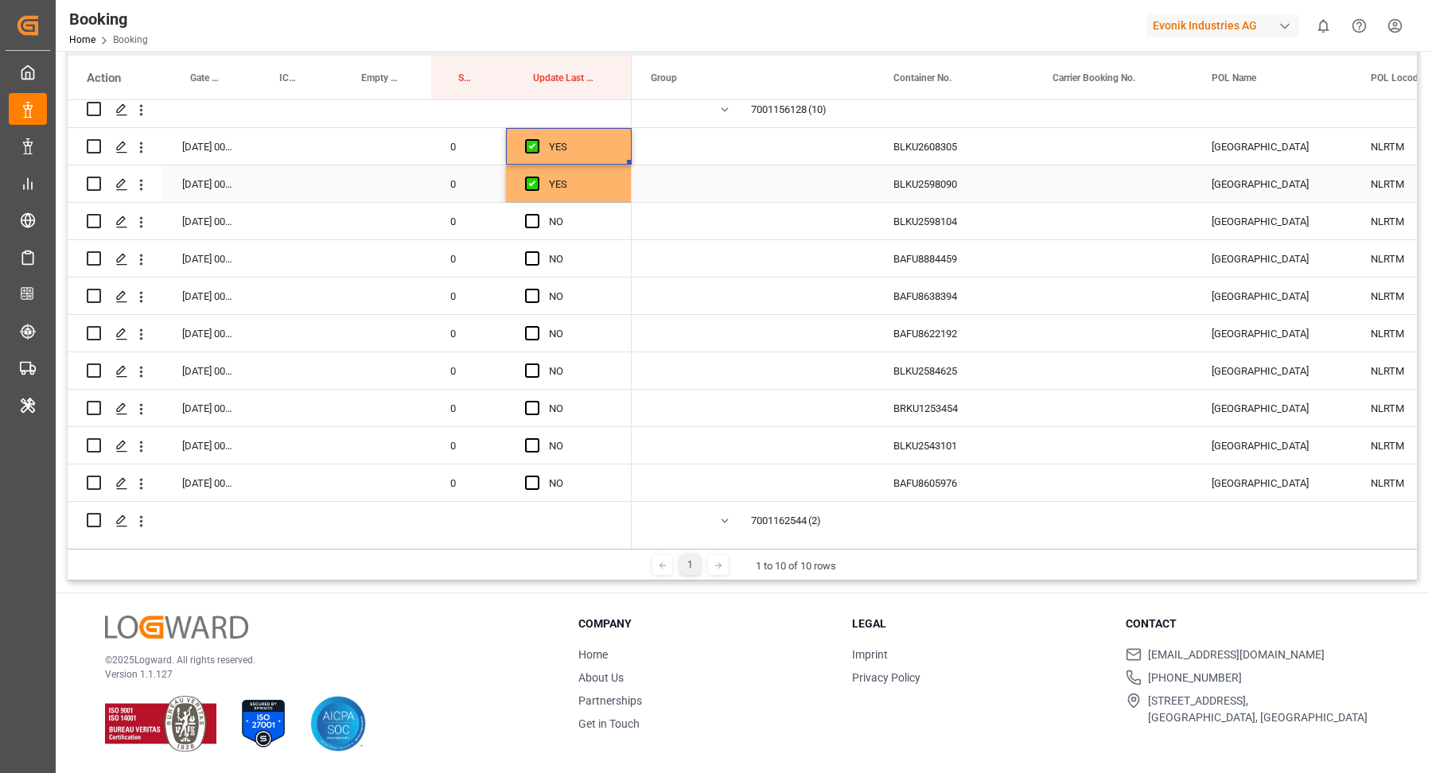
click at [620, 179] on div "YES" at bounding box center [569, 183] width 126 height 37
drag, startPoint x: 628, startPoint y: 200, endPoint x: 610, endPoint y: 477, distance: 276.6
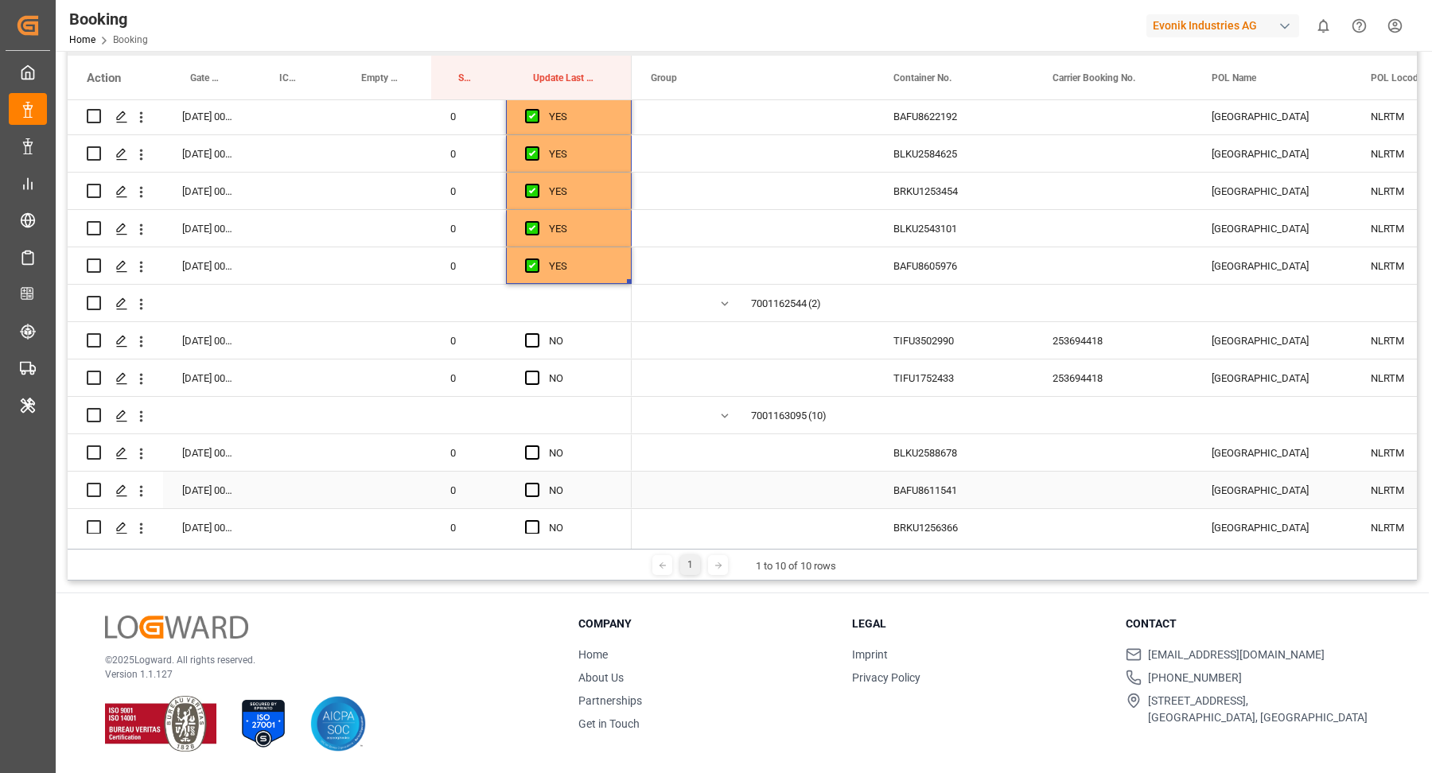
scroll to position [4178, 0]
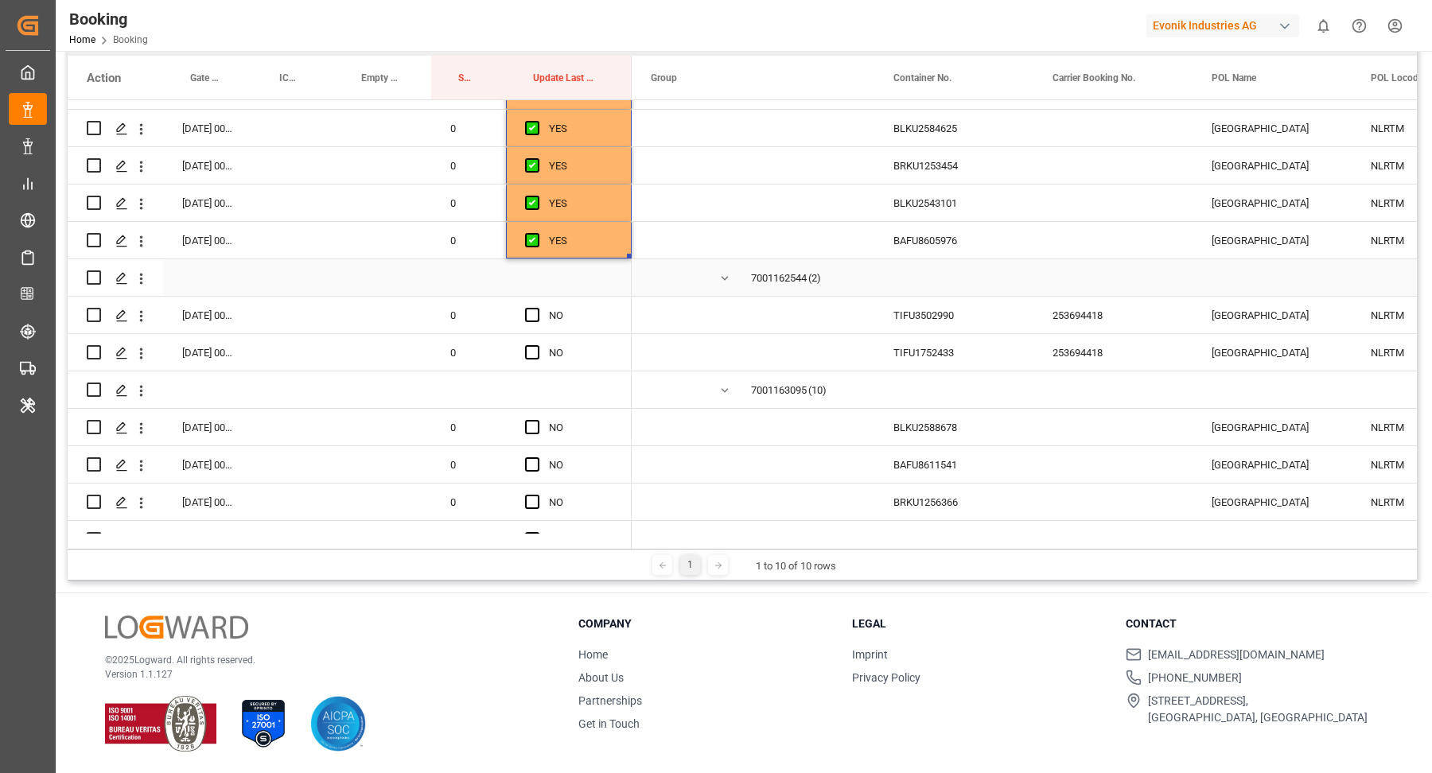
click at [947, 284] on div "Press SPACE to select this row." at bounding box center [953, 277] width 159 height 37
click at [951, 335] on div "TIFU1752433" at bounding box center [953, 352] width 159 height 37
click at [947, 321] on div "TIFU3502990" at bounding box center [953, 315] width 159 height 37
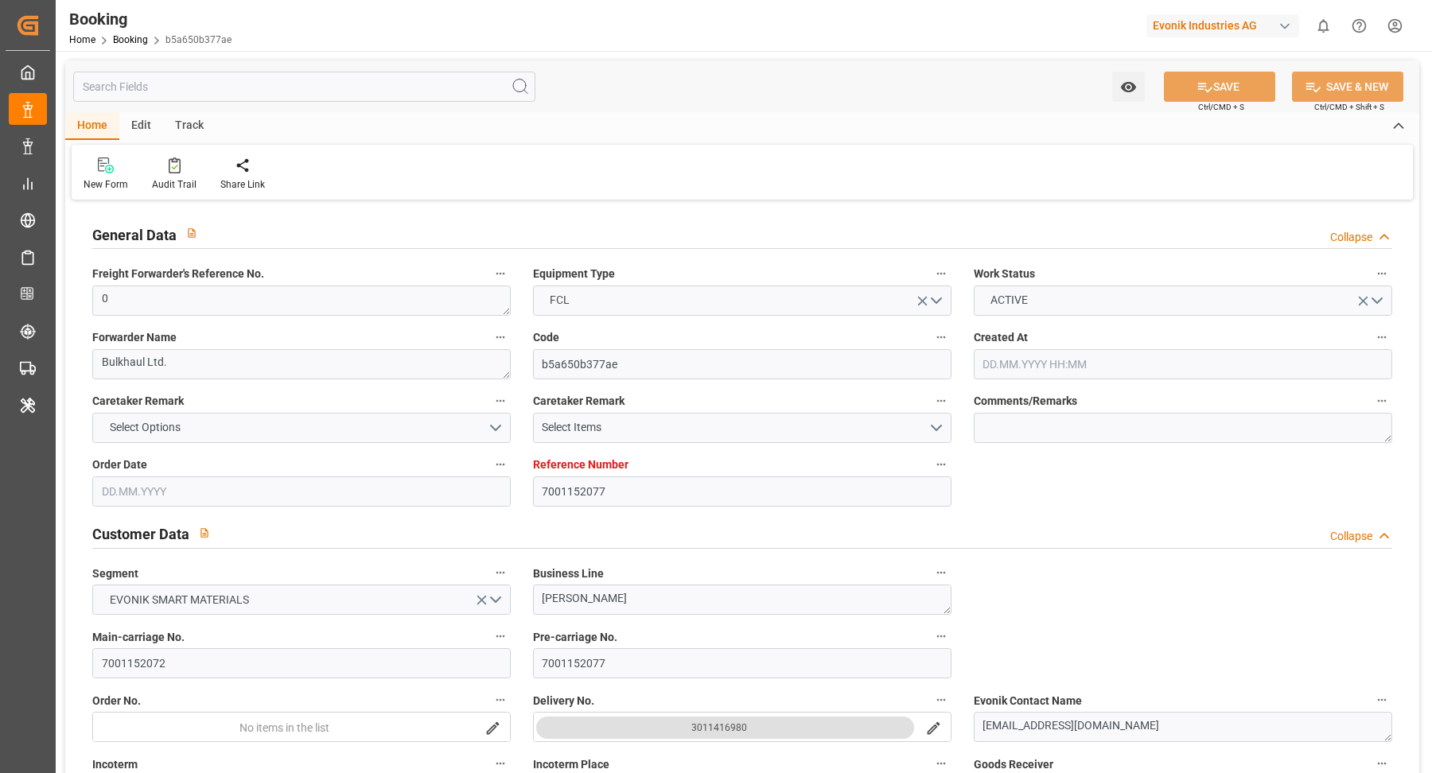
type input "7001152077"
type input "9619969"
type input "9632129"
type input "Maersk"
type input "Maersk Line AS"
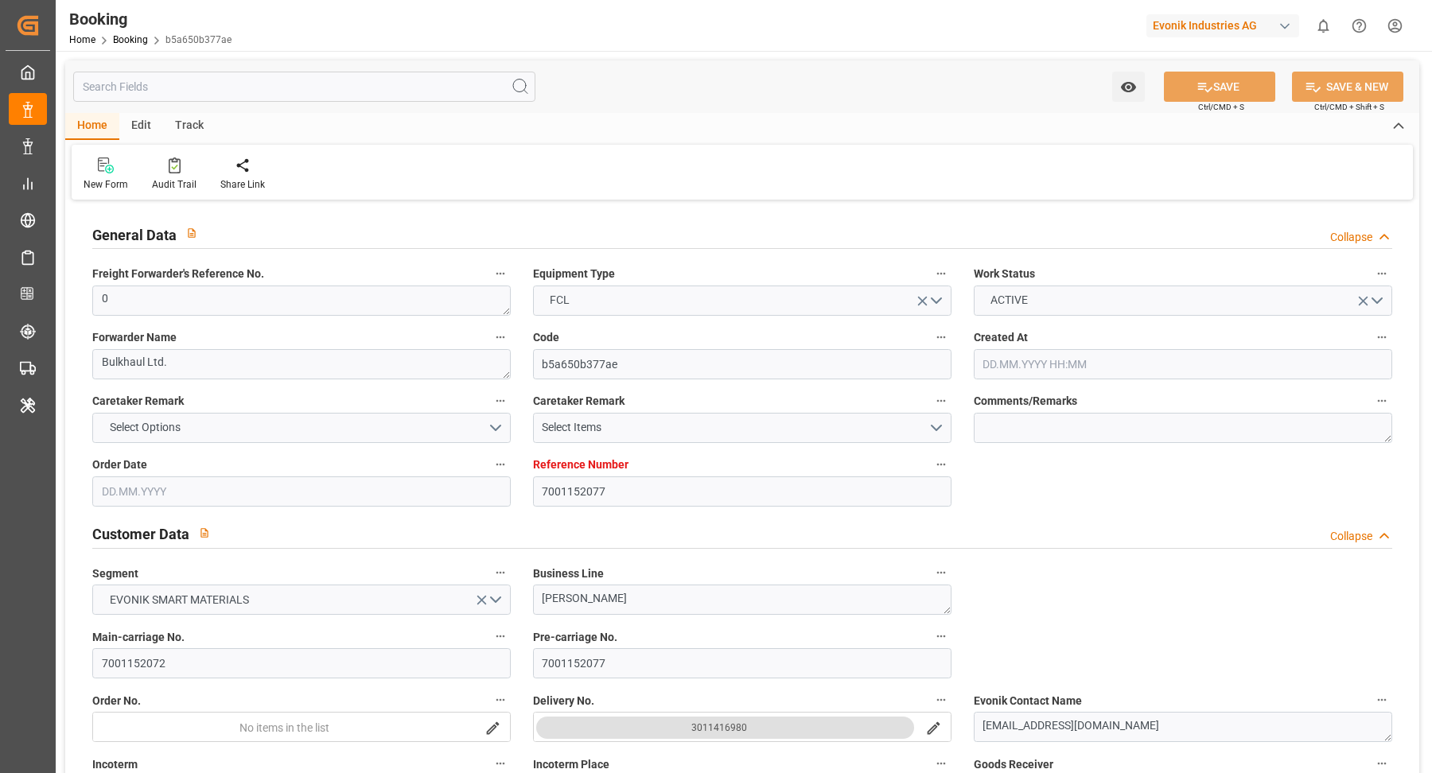
type input "NLRTM"
type input "IDJKT"
type input "42"
type input "MYTPP"
type input "0"
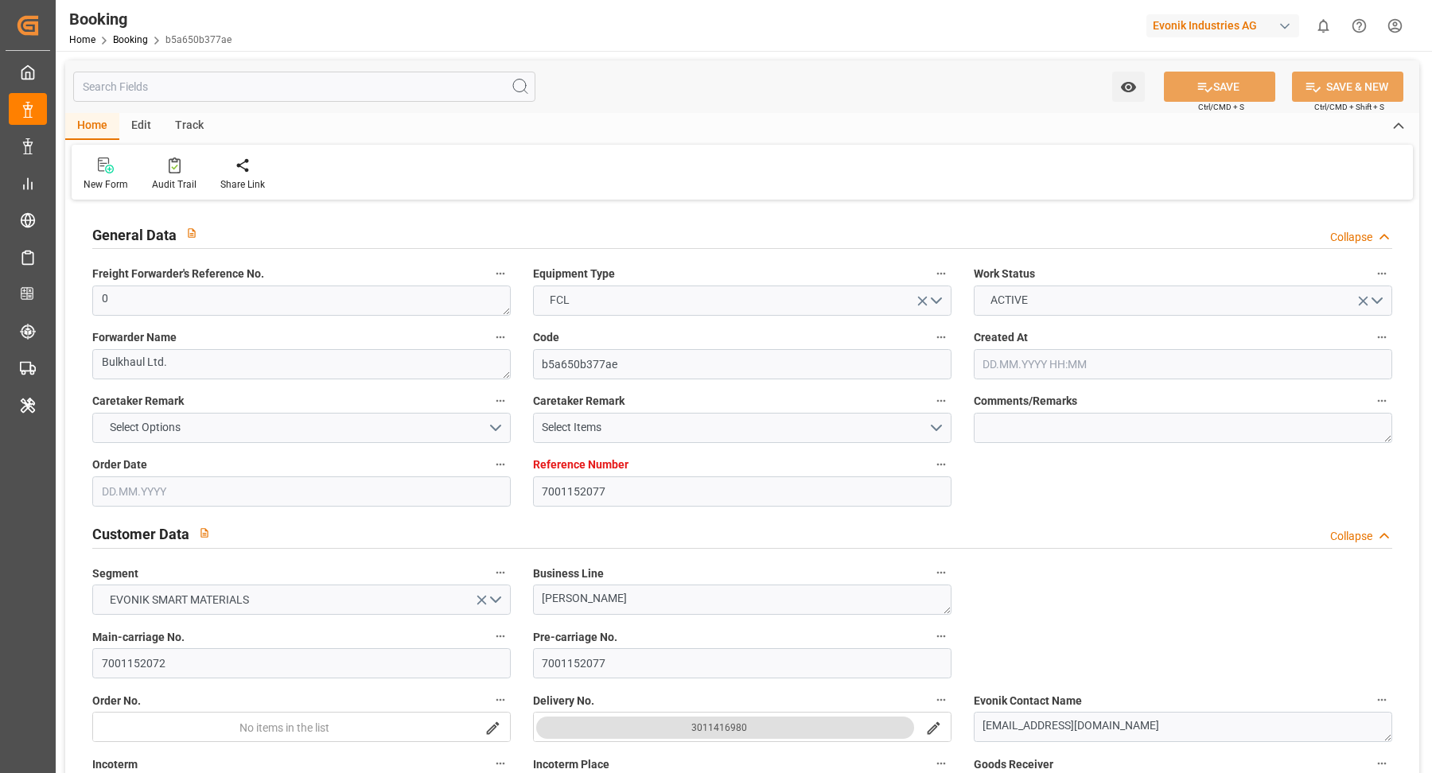
type input "-44"
type input "[DATE] 12:43"
type input "[DATE]"
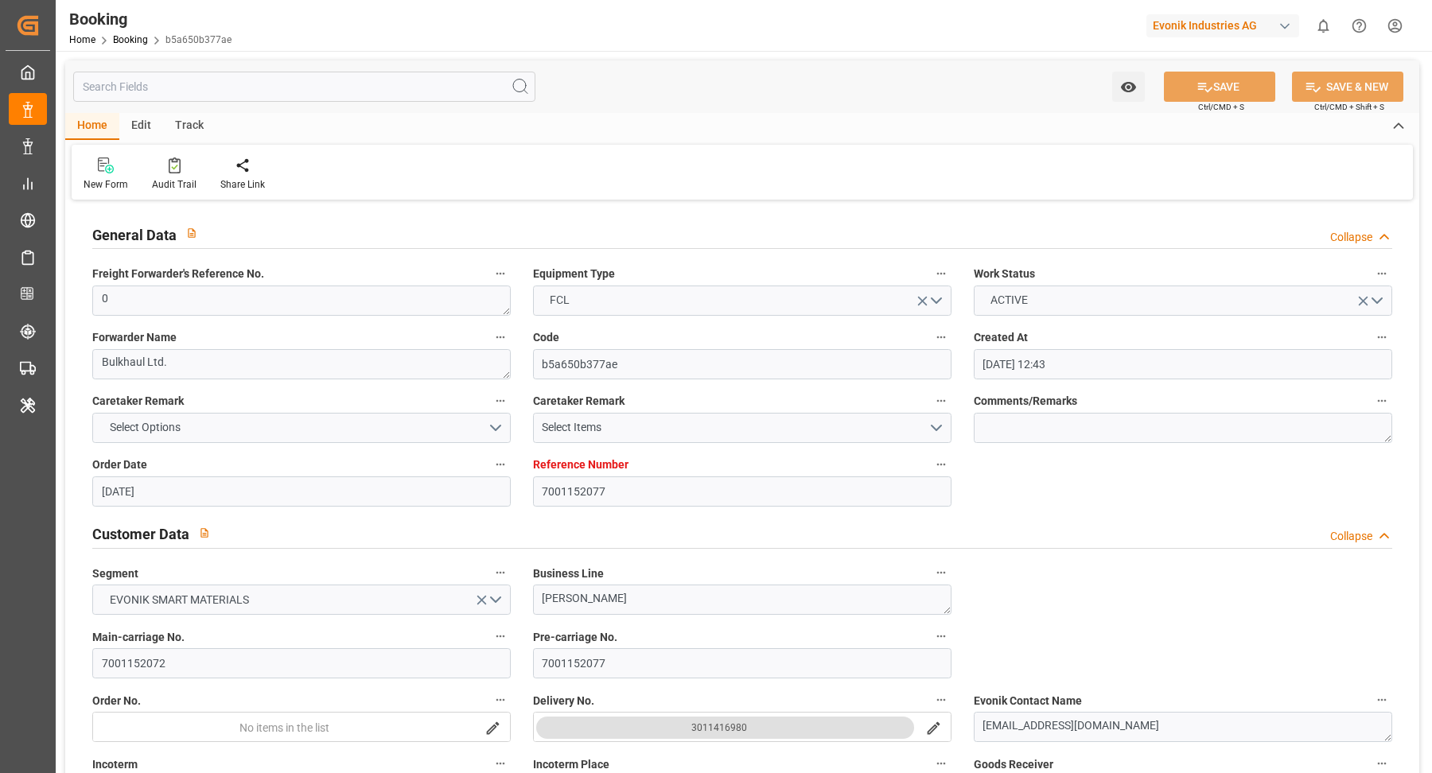
type input "[DATE] 00:00"
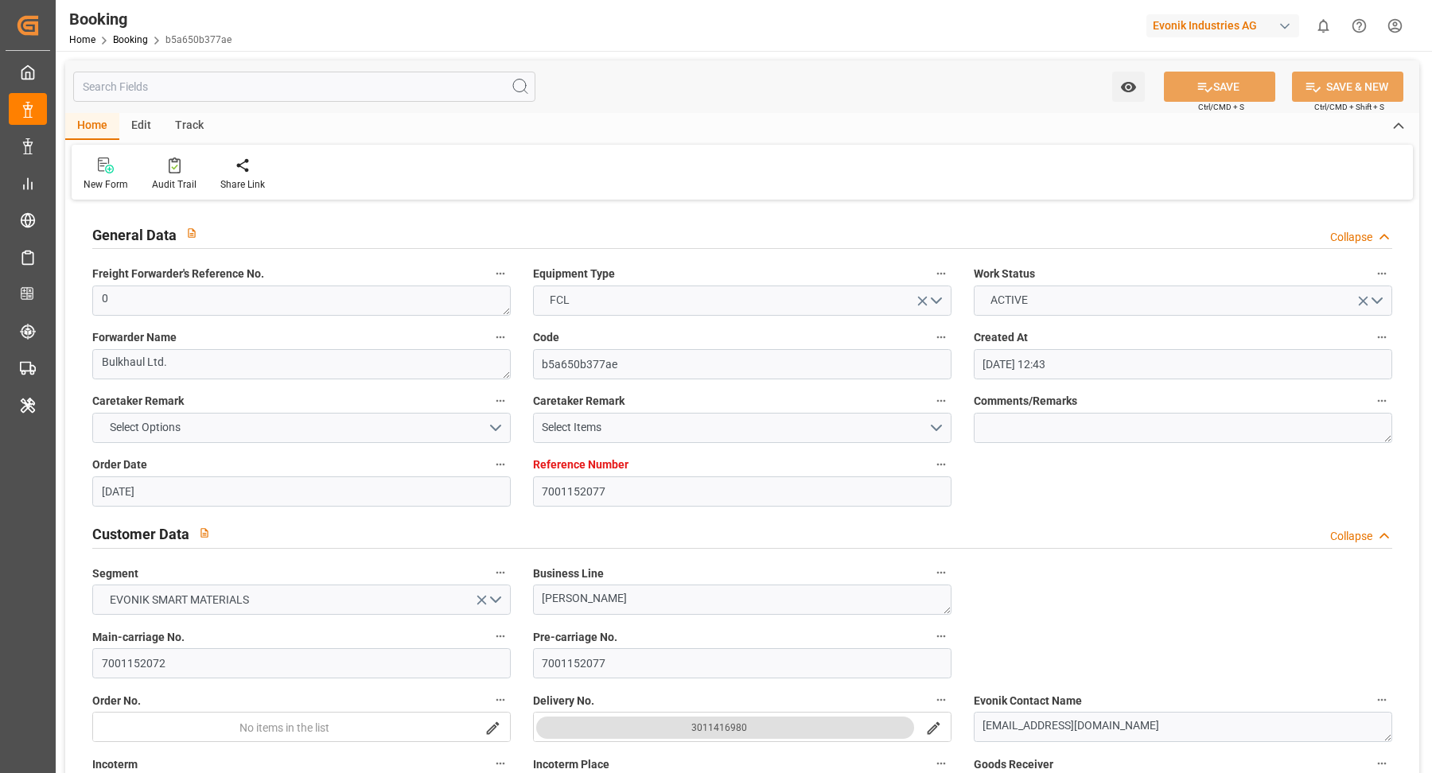
type input "[DATE]"
type input "[DATE] 00:00"
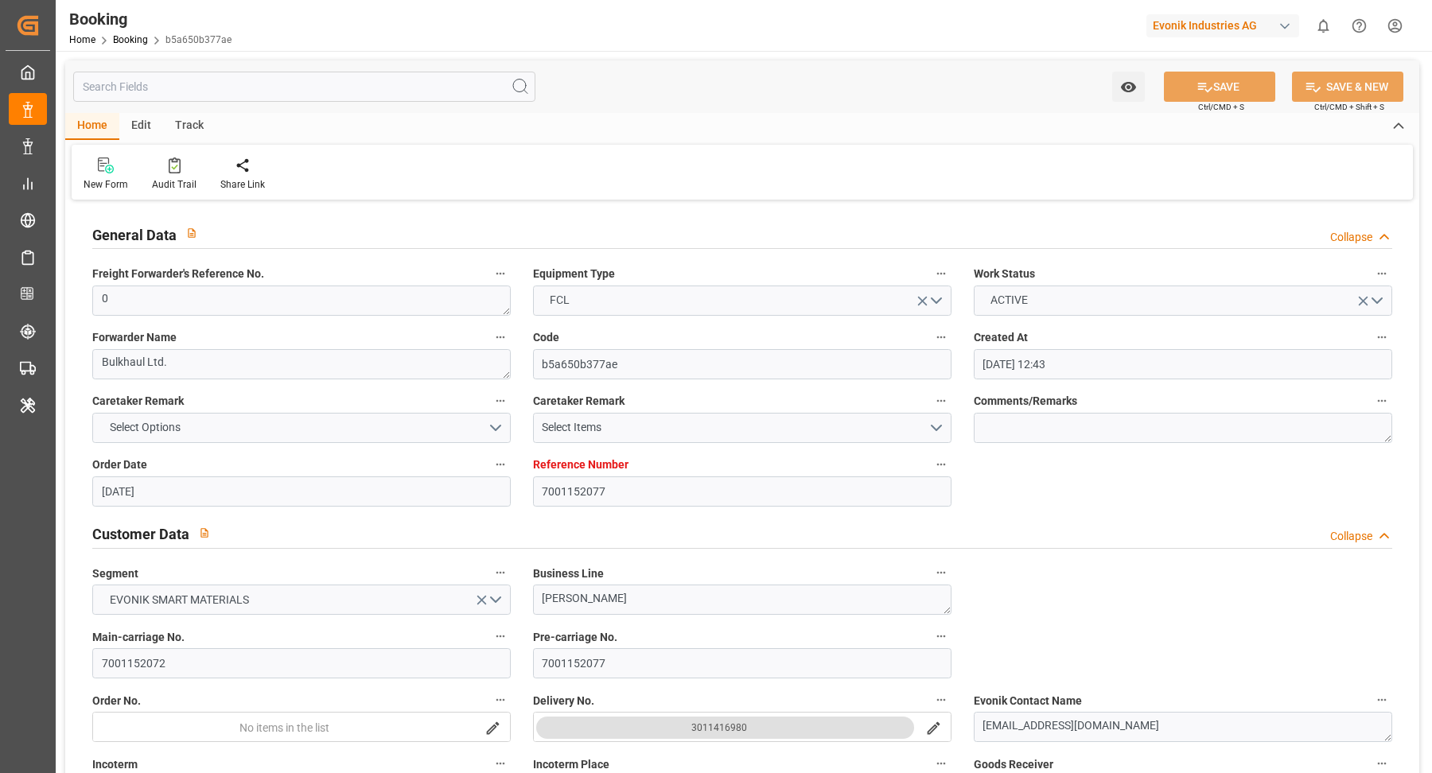
type input "[DATE]"
type input "[DATE] 00:00"
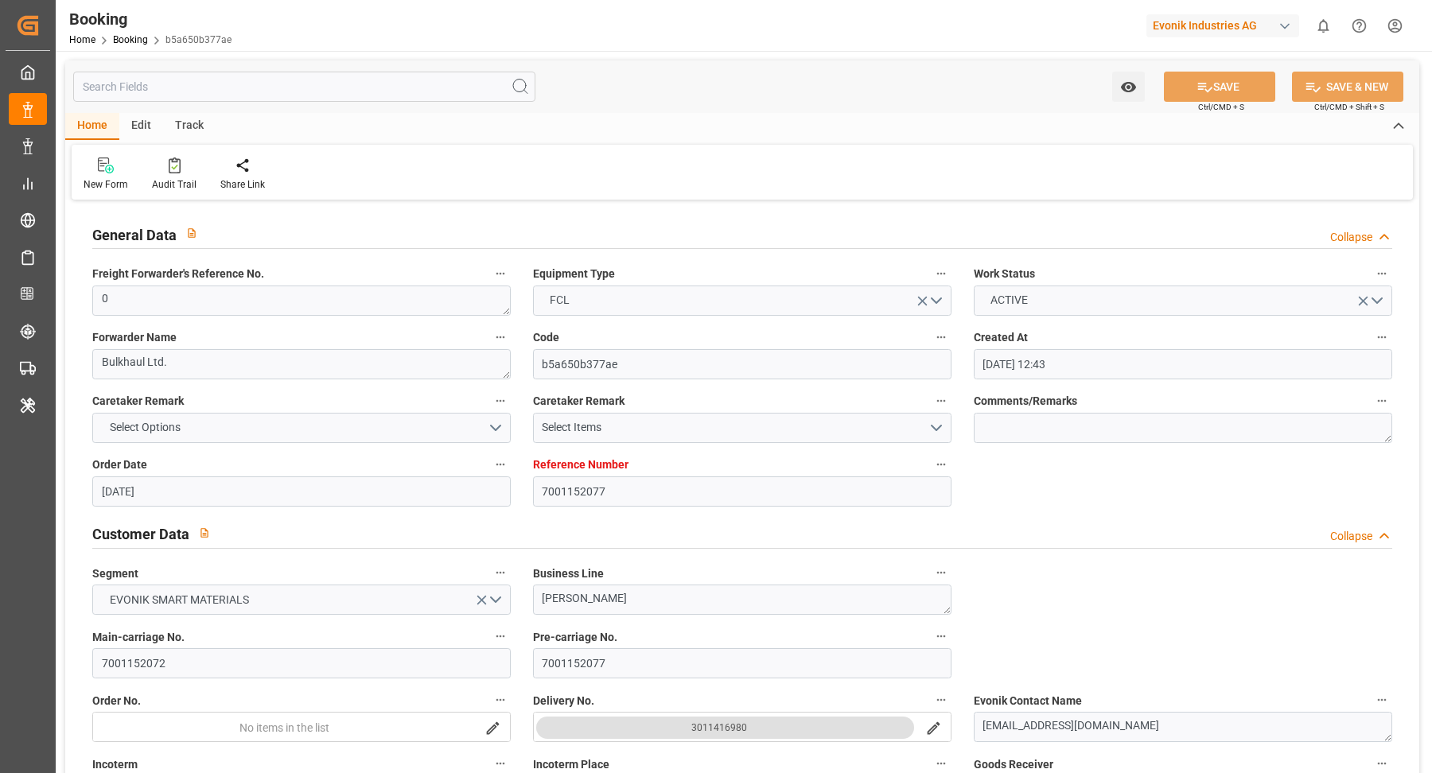
type input "[DATE] 00:00"
type input "[DATE]"
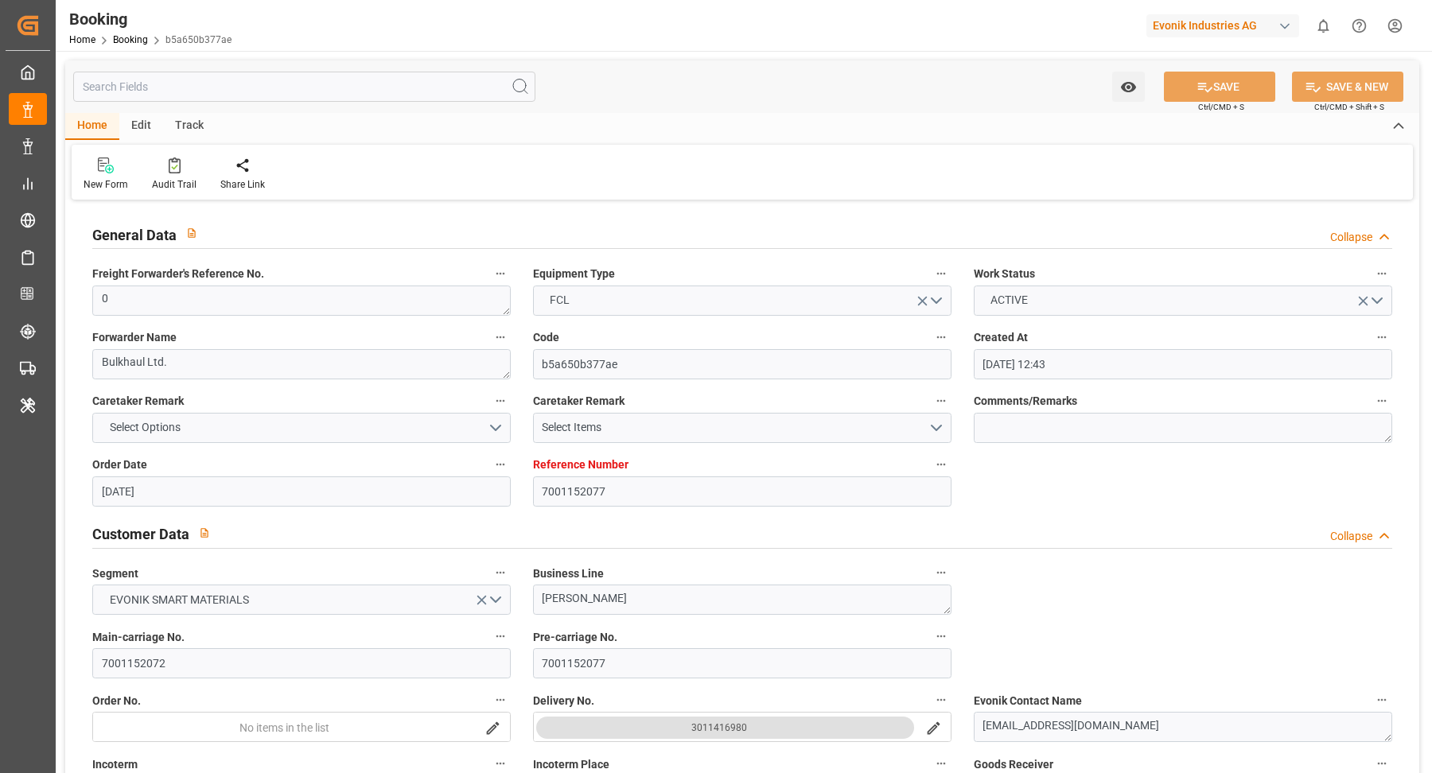
type input "[DATE] 11:17"
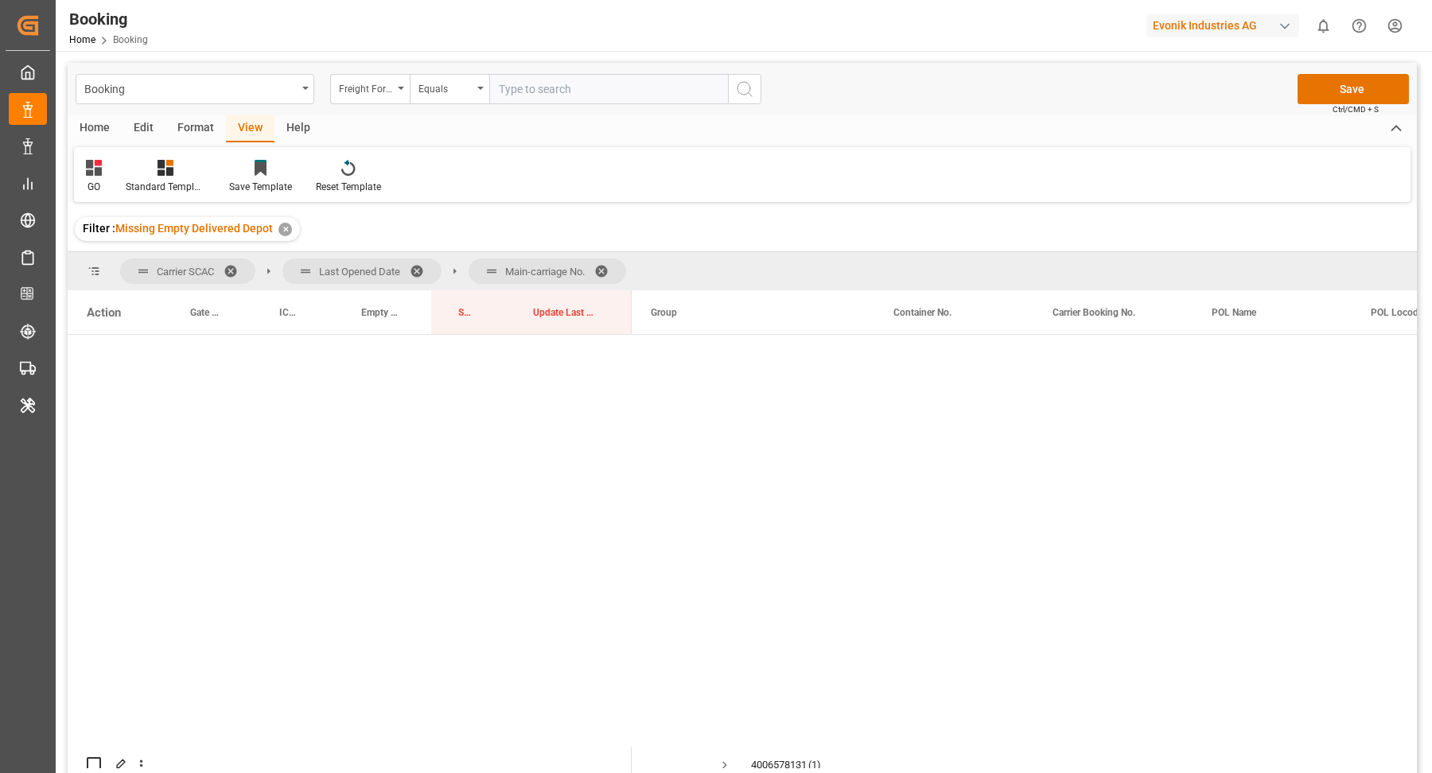
scroll to position [235, 0]
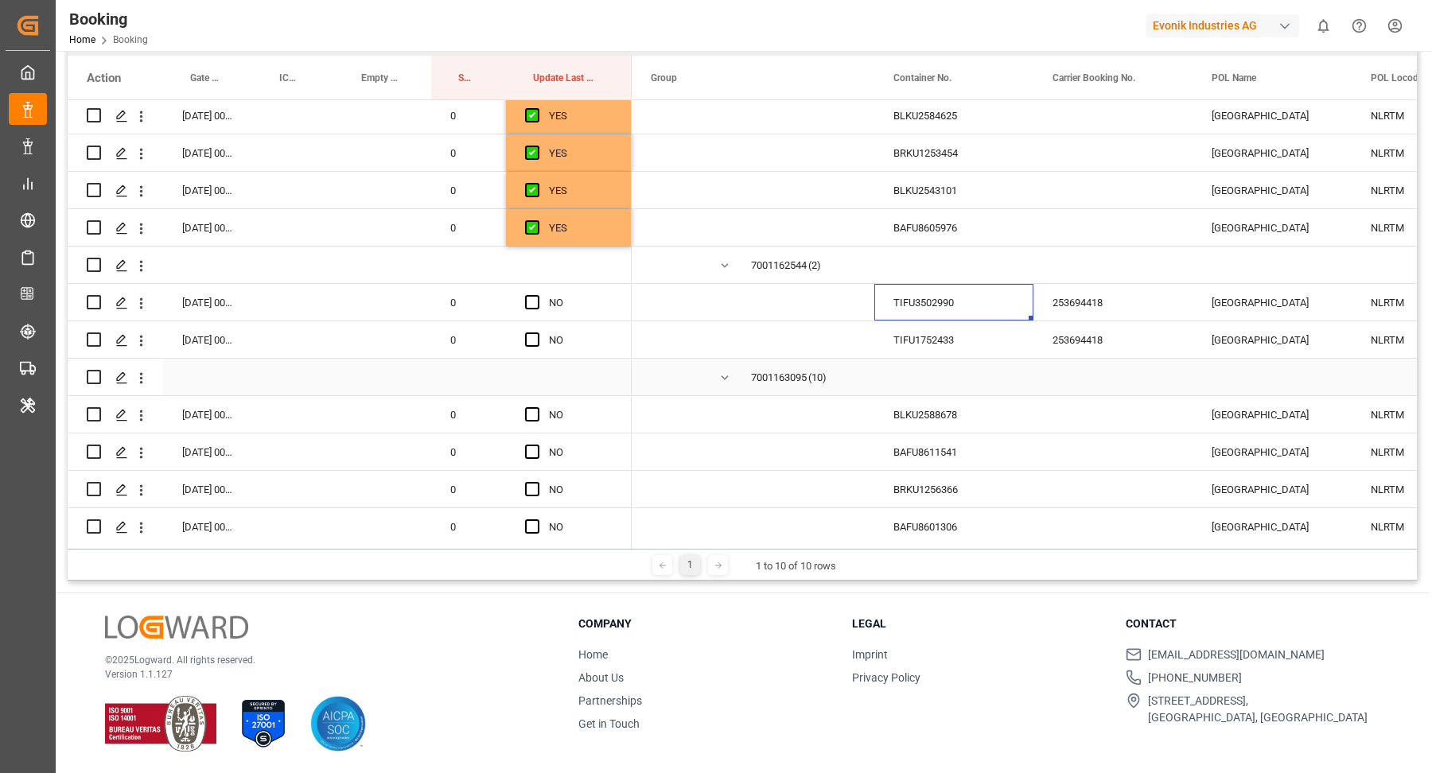
click at [927, 359] on div "Press SPACE to select this row." at bounding box center [953, 377] width 159 height 37
drag, startPoint x: 931, startPoint y: 328, endPoint x: 1024, endPoint y: 340, distance: 93.8
click at [931, 328] on div "TIFU1752433" at bounding box center [953, 339] width 159 height 37
click at [945, 296] on div "TIFU3502990" at bounding box center [953, 302] width 159 height 37
click at [528, 342] on span "Press SPACE to select this row." at bounding box center [532, 340] width 14 height 14
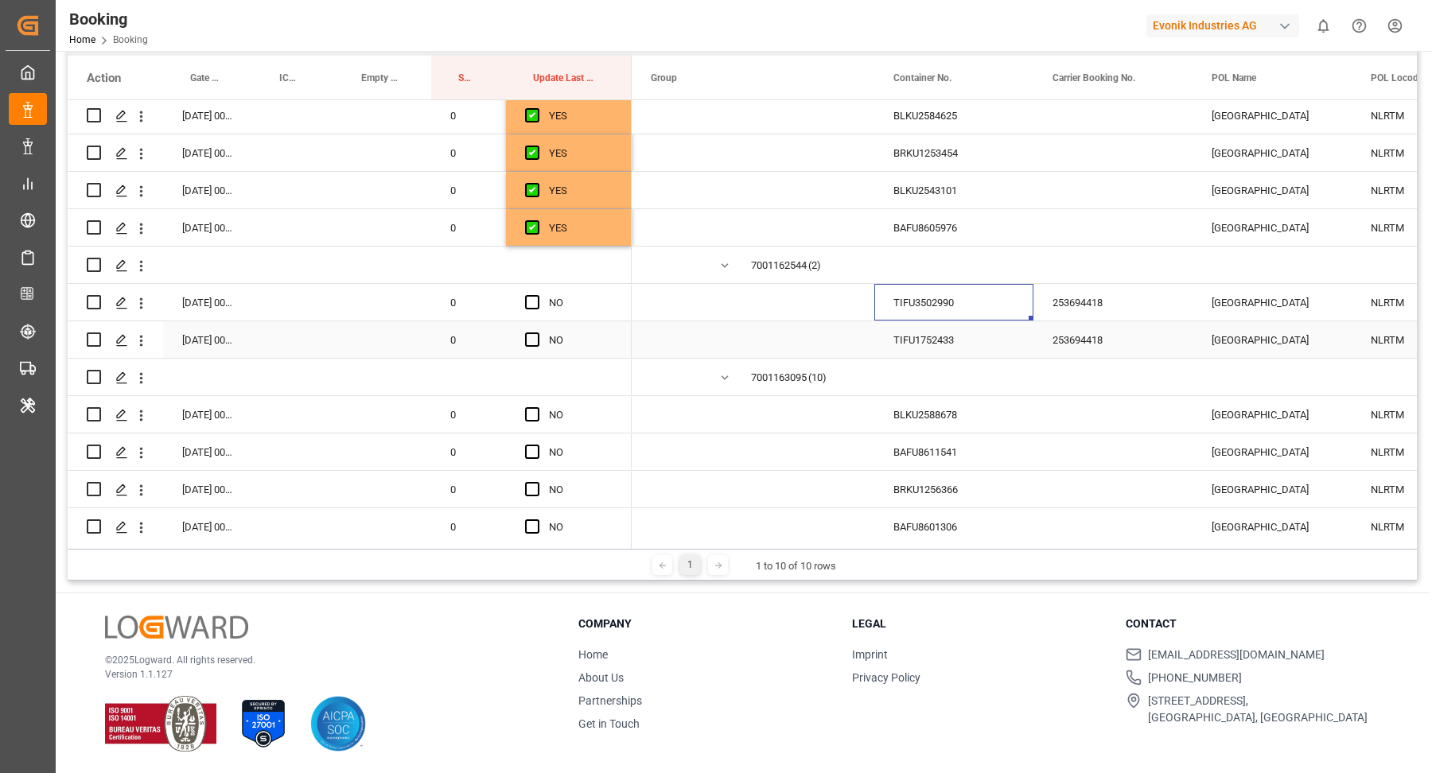
click at [537, 333] on input "Press SPACE to select this row." at bounding box center [537, 333] width 0 height 0
click at [532, 298] on span "Press SPACE to select this row." at bounding box center [532, 302] width 14 height 14
click at [537, 295] on input "Press SPACE to select this row." at bounding box center [537, 295] width 0 height 0
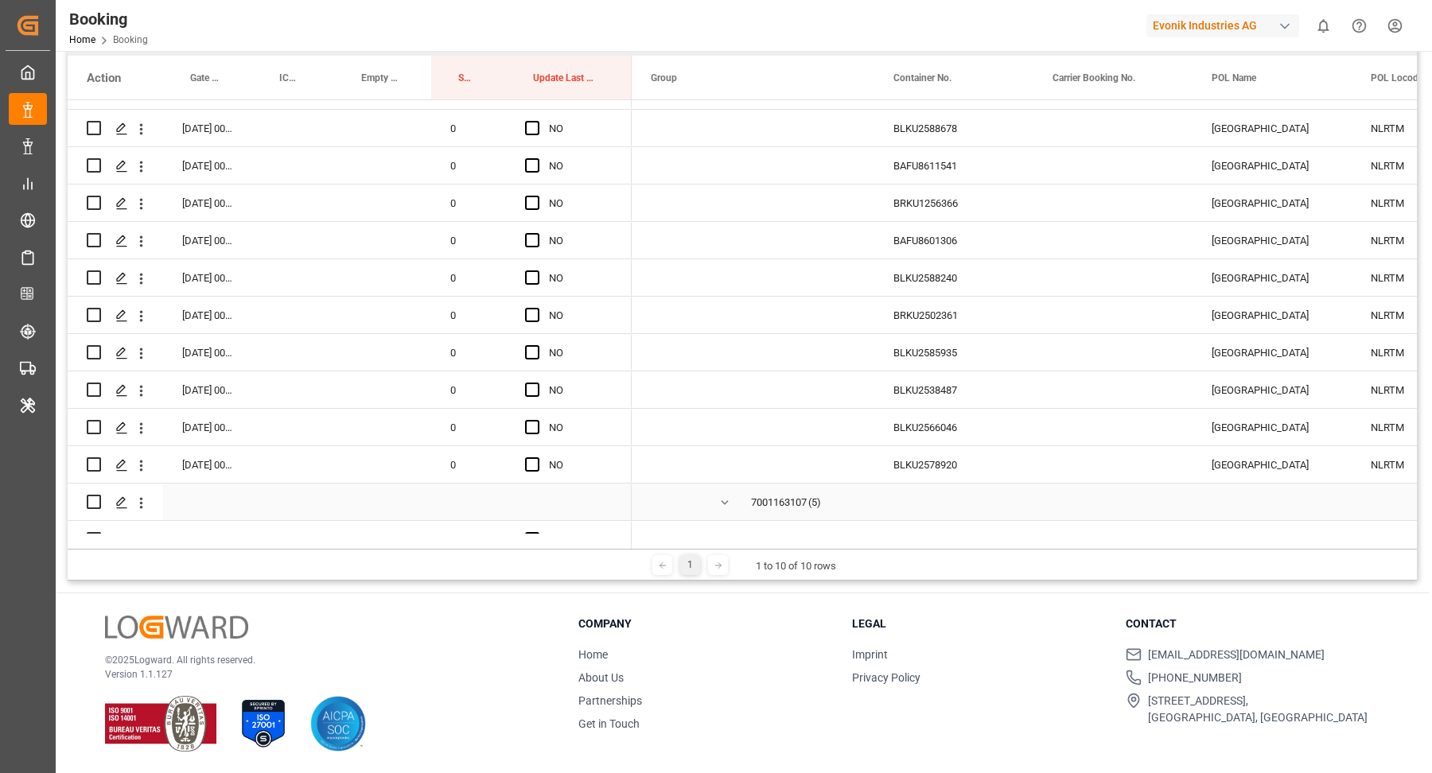
scroll to position [4392, 0]
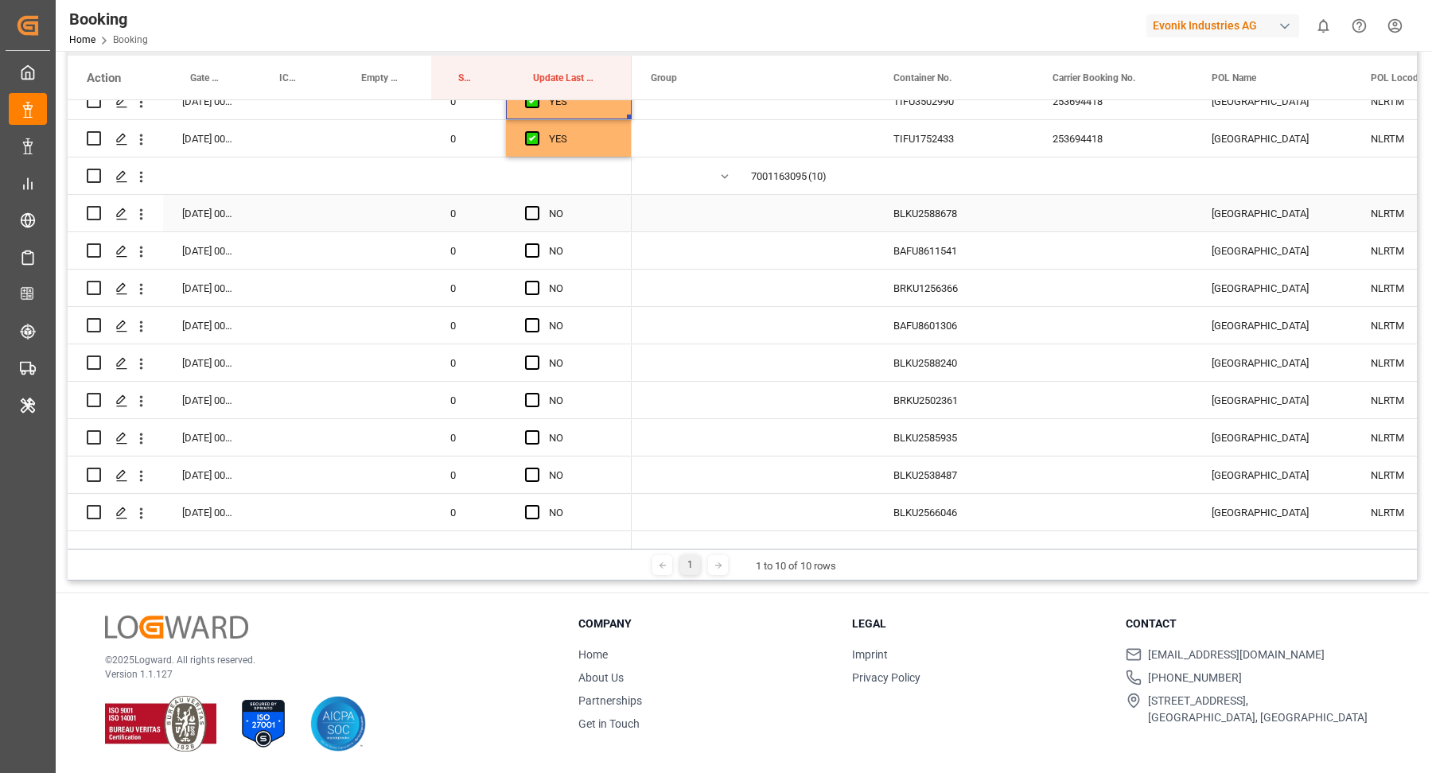
click at [951, 205] on div "BLKU2588678" at bounding box center [953, 213] width 159 height 37
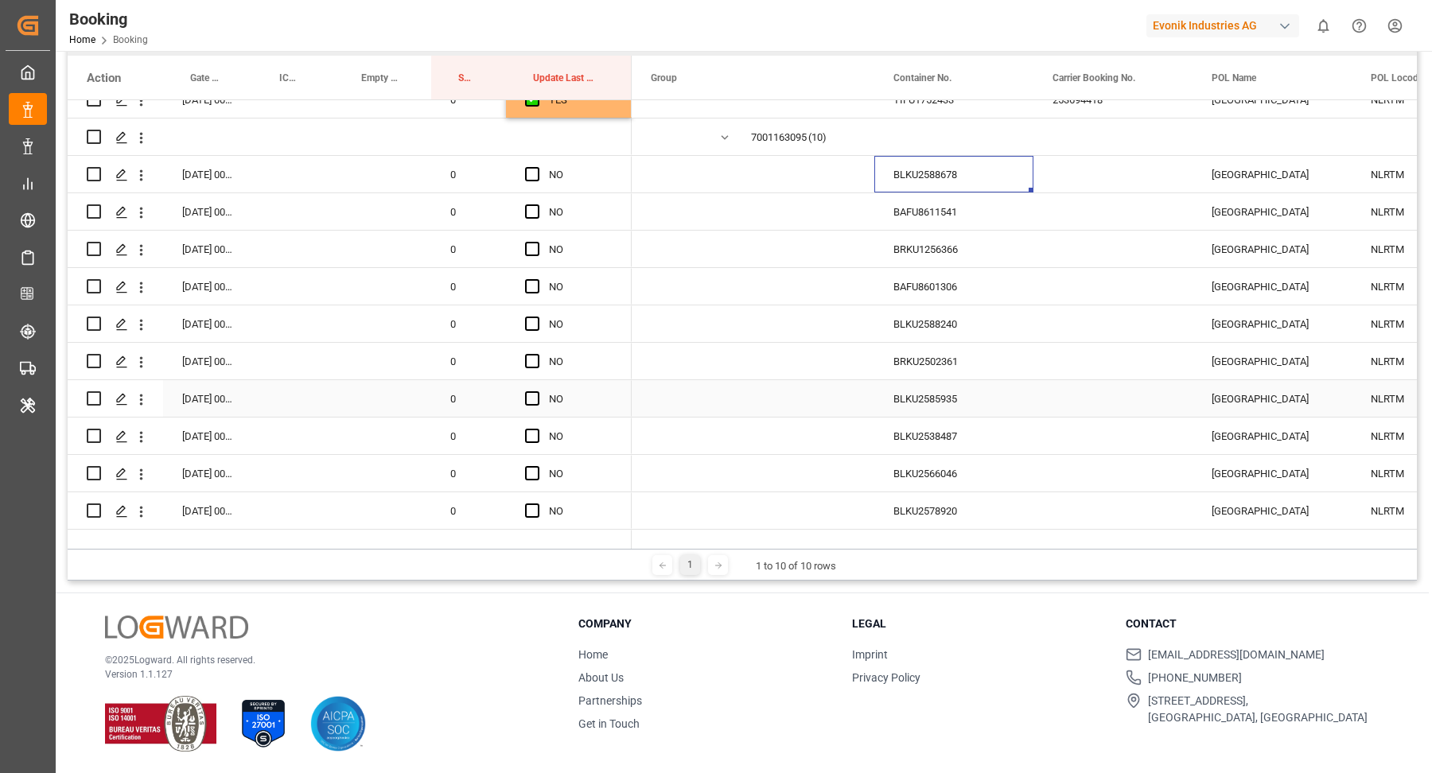
scroll to position [4444, 0]
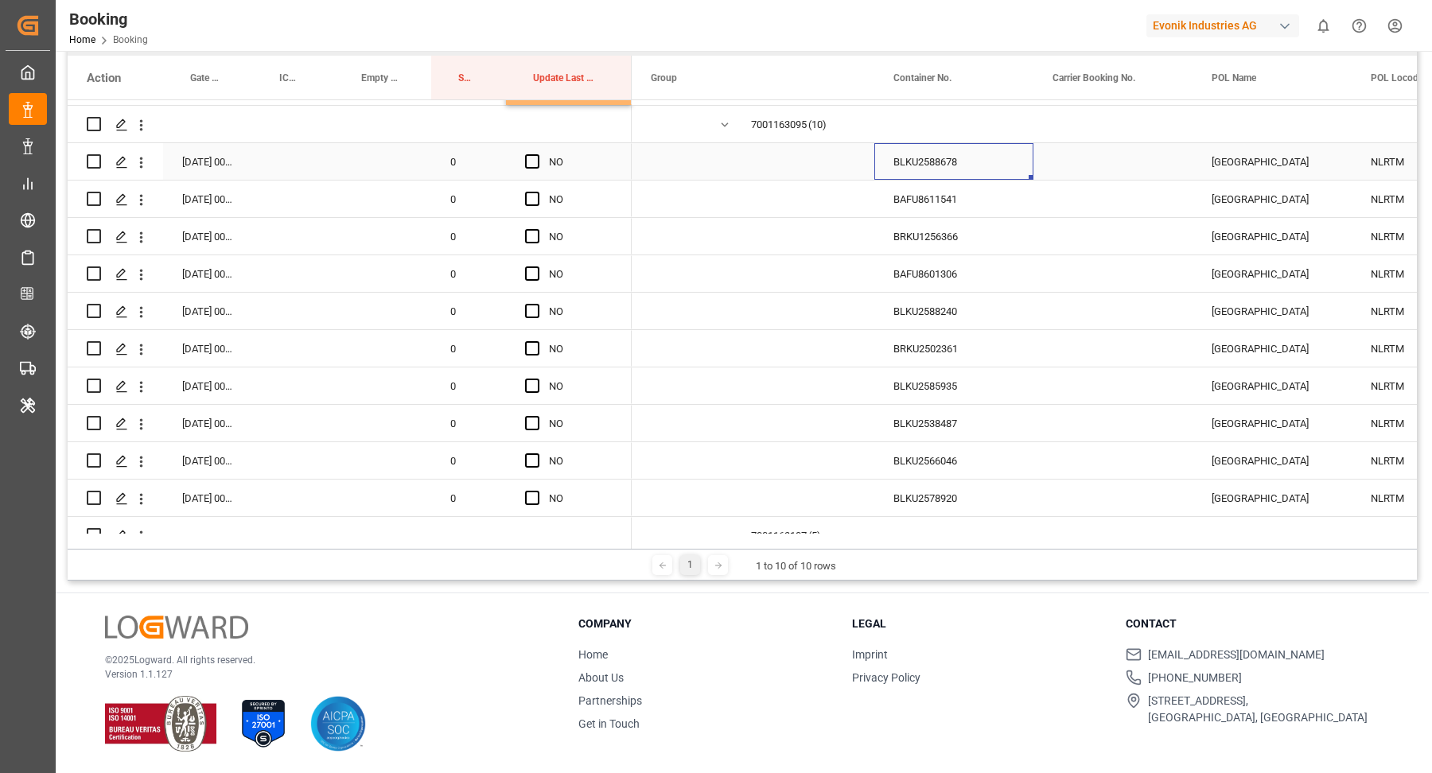
click at [535, 158] on span "Press SPACE to select this row." at bounding box center [532, 161] width 14 height 14
click at [537, 154] on input "Press SPACE to select this row." at bounding box center [537, 154] width 0 height 0
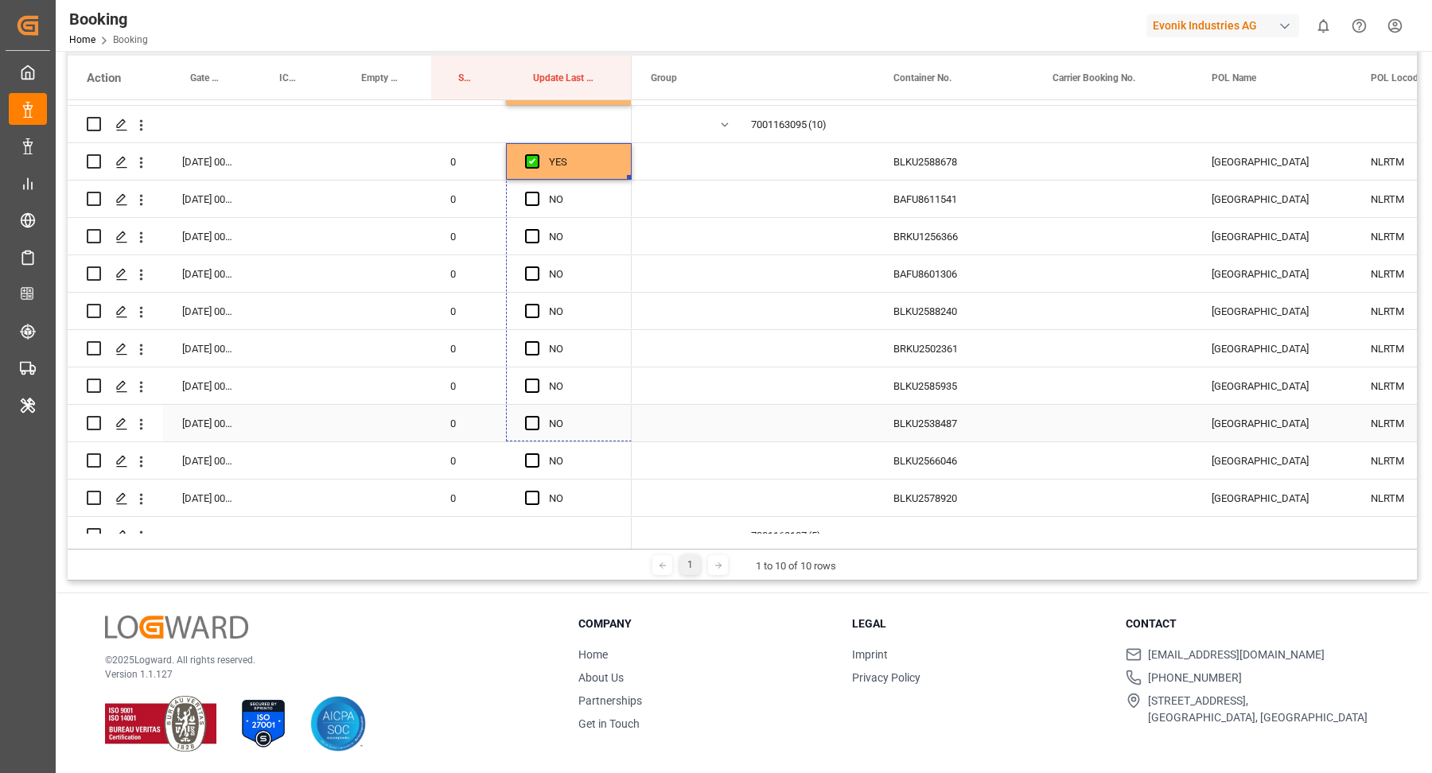
drag, startPoint x: 629, startPoint y: 175, endPoint x: 622, endPoint y: 445, distance: 270.6
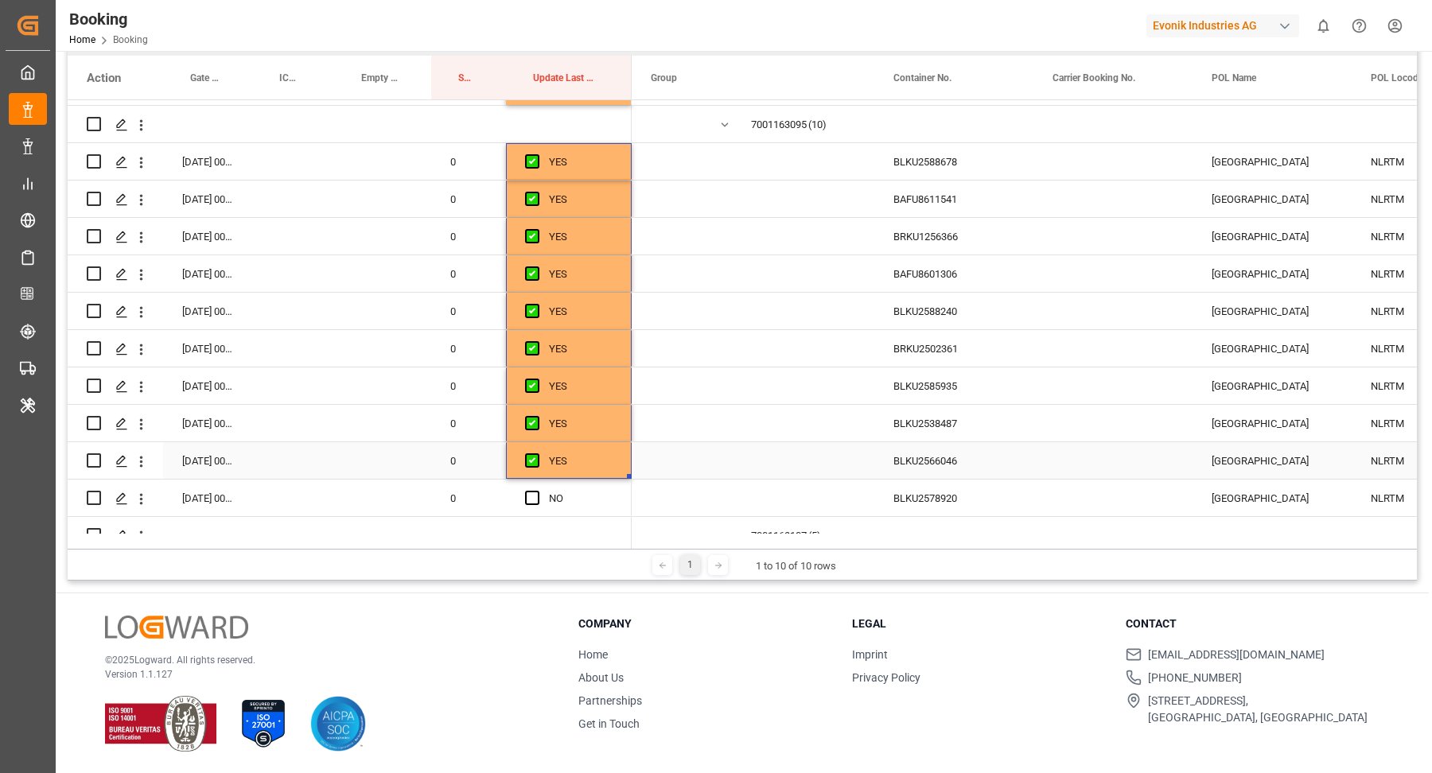
scroll to position [4484, 0]
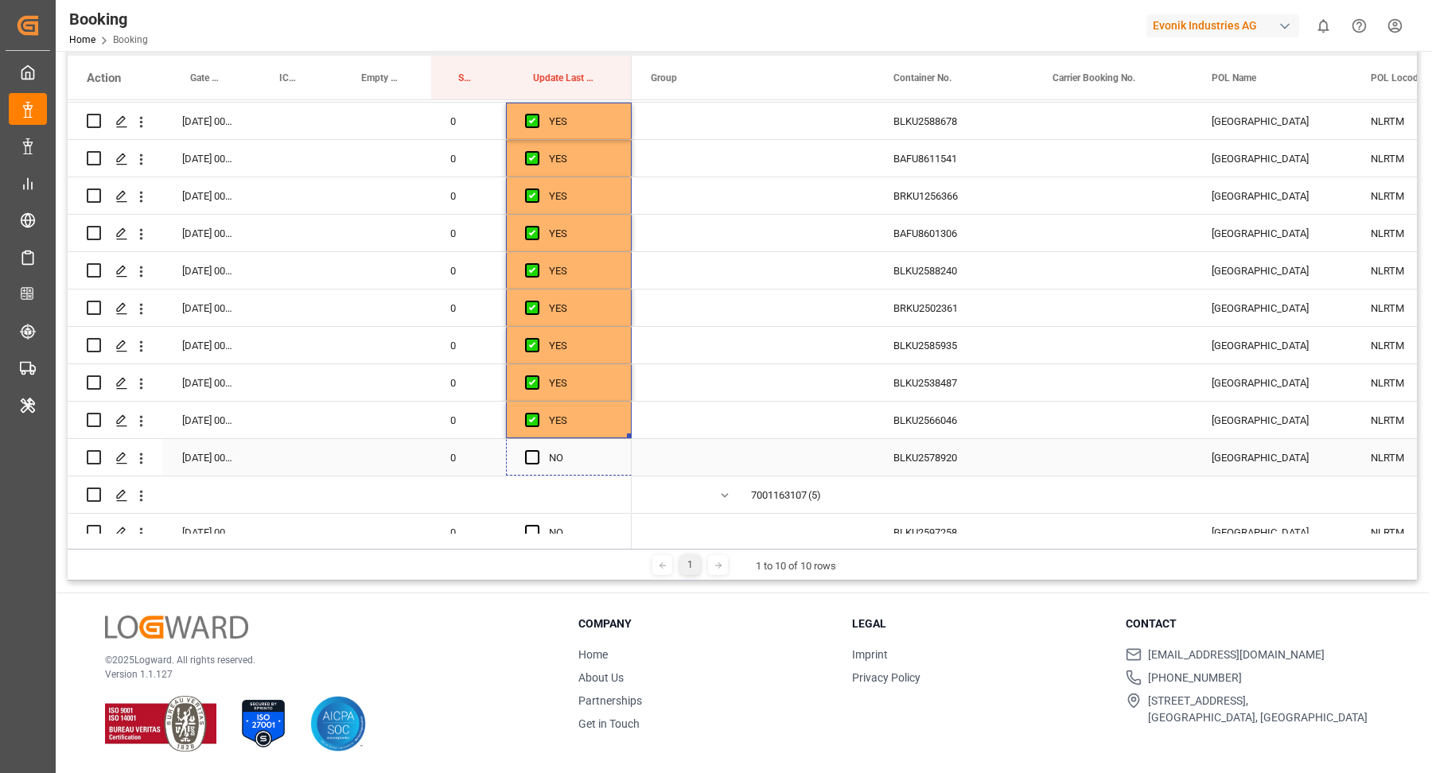
drag, startPoint x: 628, startPoint y: 433, endPoint x: 627, endPoint y: 452, distance: 19.1
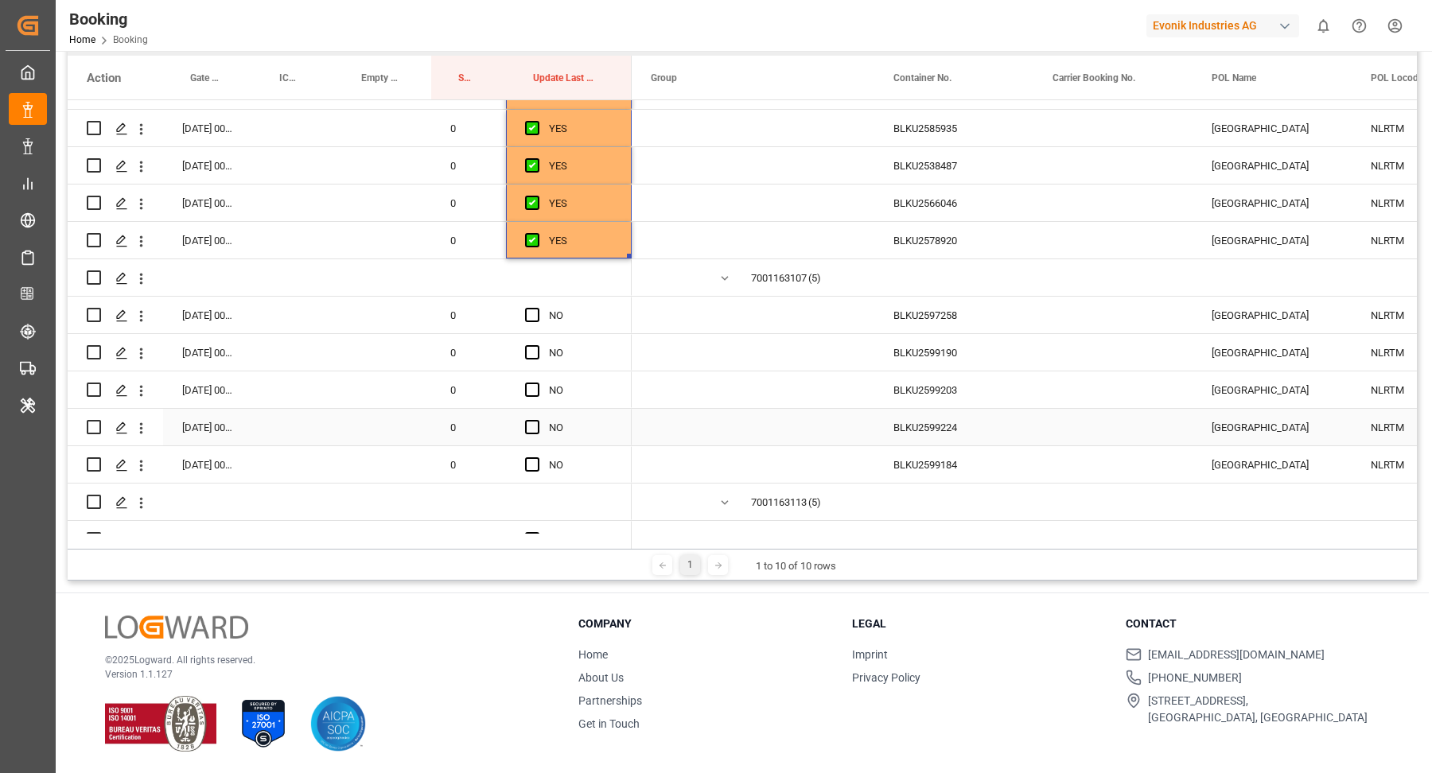
scroll to position [4727, 0]
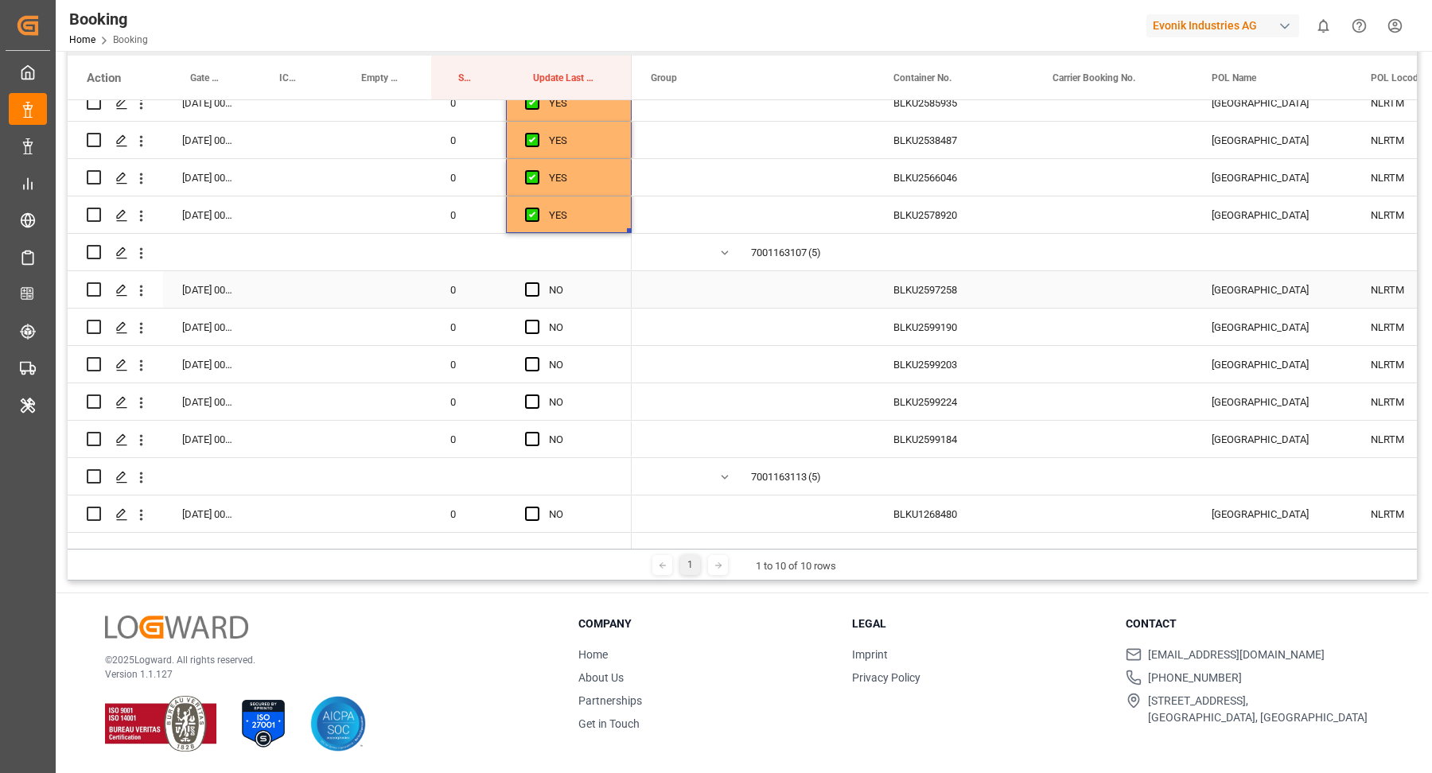
drag, startPoint x: 873, startPoint y: 280, endPoint x: 1015, endPoint y: 283, distance: 142.4
click at [873, 280] on div "Press SPACE to select this row." at bounding box center [753, 289] width 243 height 37
click at [957, 294] on div "BLKU2597258" at bounding box center [953, 289] width 159 height 37
click at [531, 288] on span "Press SPACE to select this row." at bounding box center [532, 289] width 14 height 14
click at [537, 282] on input "Press SPACE to select this row." at bounding box center [537, 282] width 0 height 0
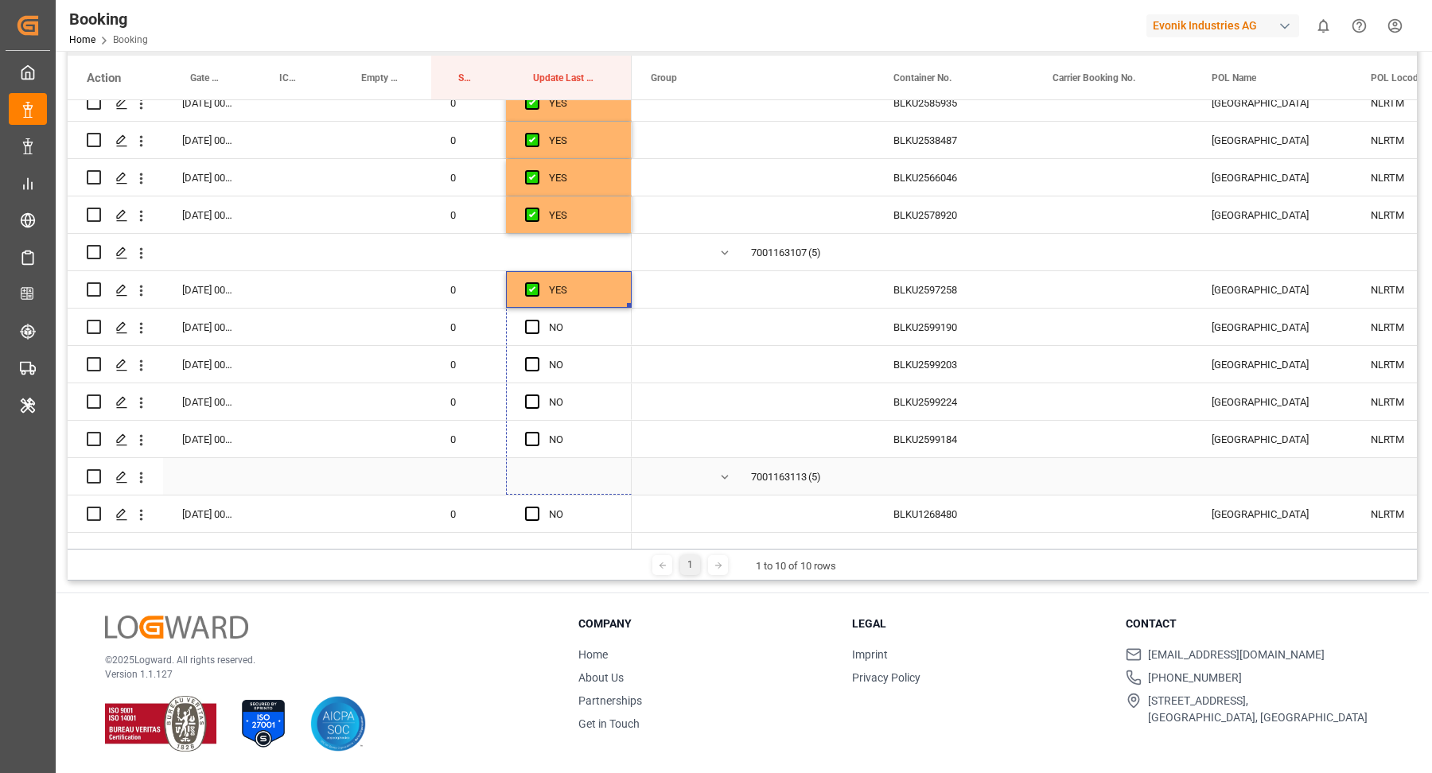
drag, startPoint x: 629, startPoint y: 306, endPoint x: 675, endPoint y: 453, distance: 153.2
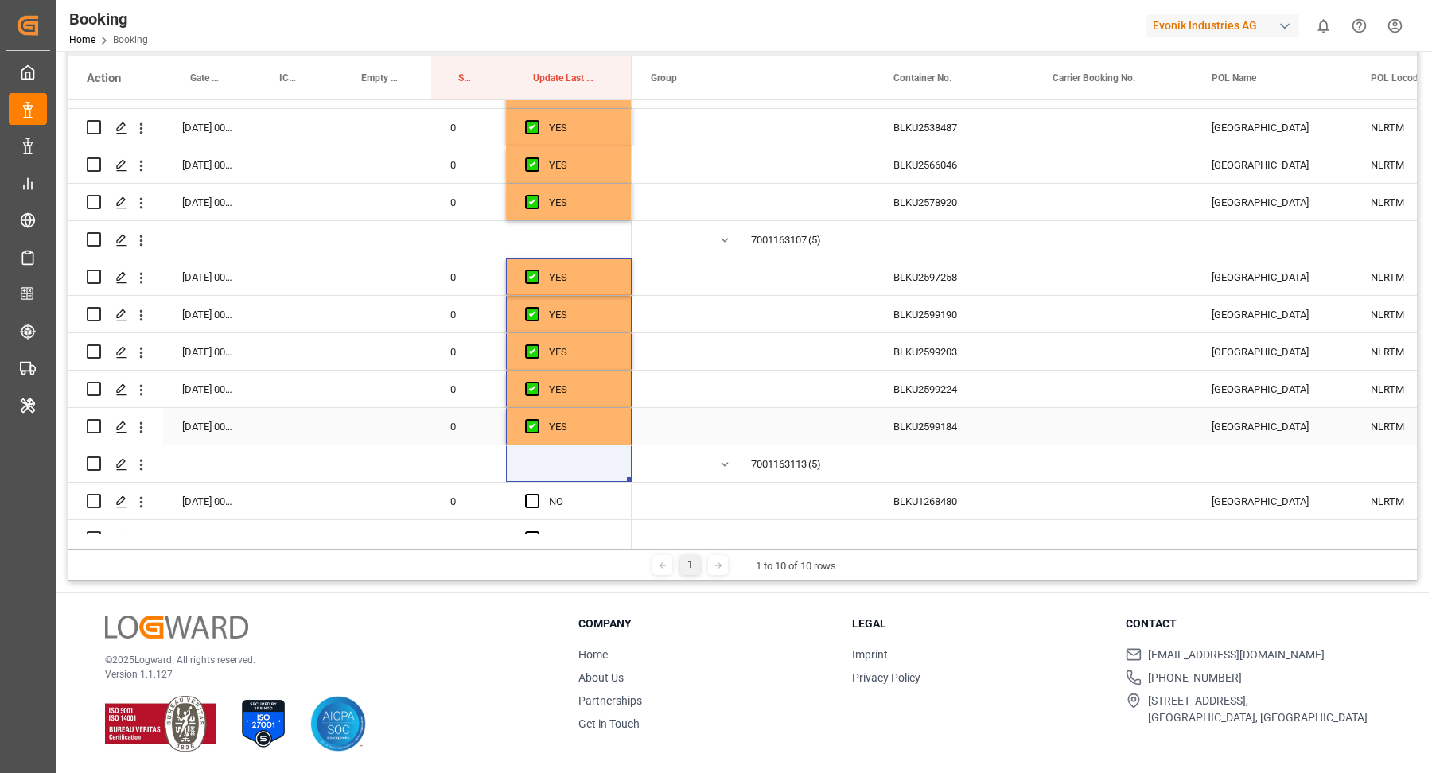
scroll to position [5024, 0]
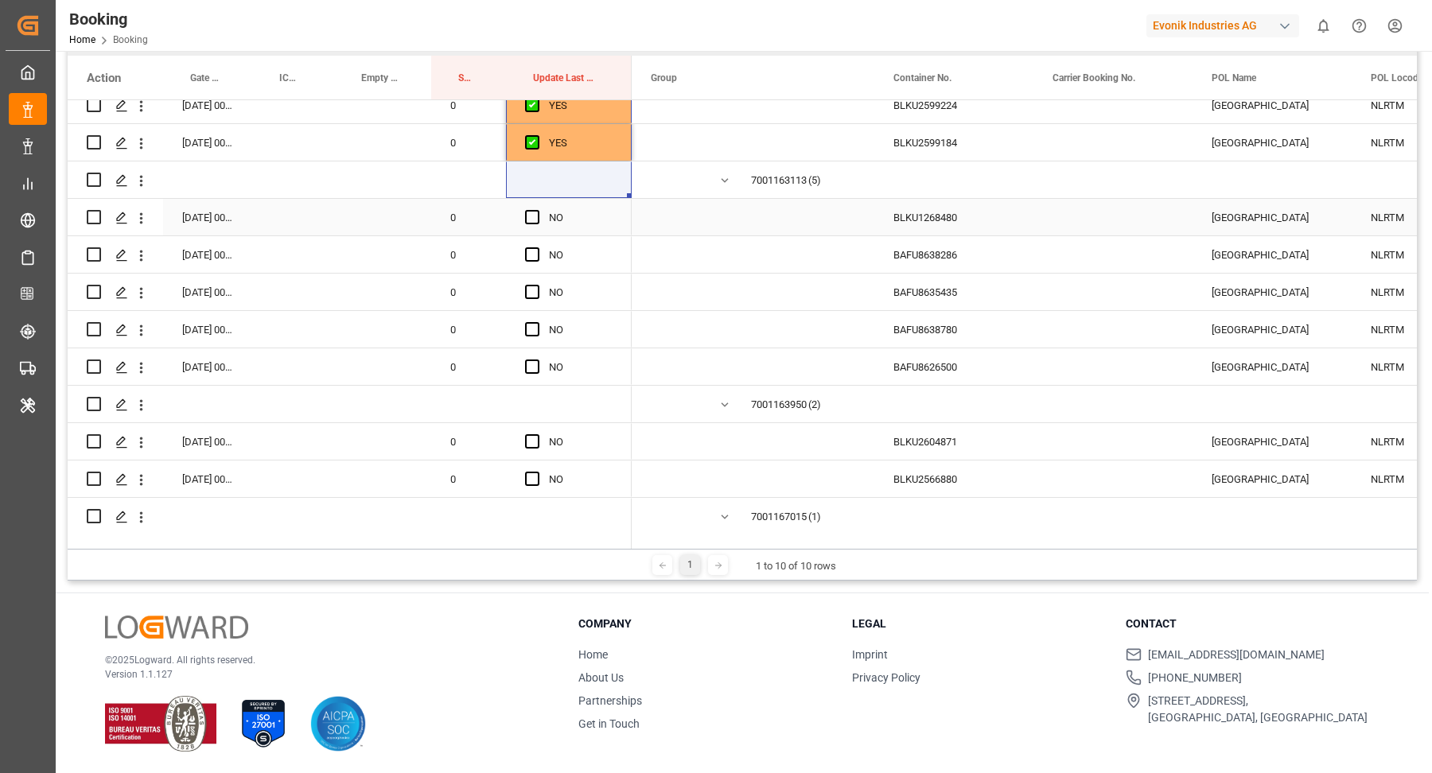
click at [931, 230] on div "BLKU1268480" at bounding box center [953, 217] width 159 height 37
click at [971, 223] on div "BLKU1268480" at bounding box center [953, 217] width 159 height 37
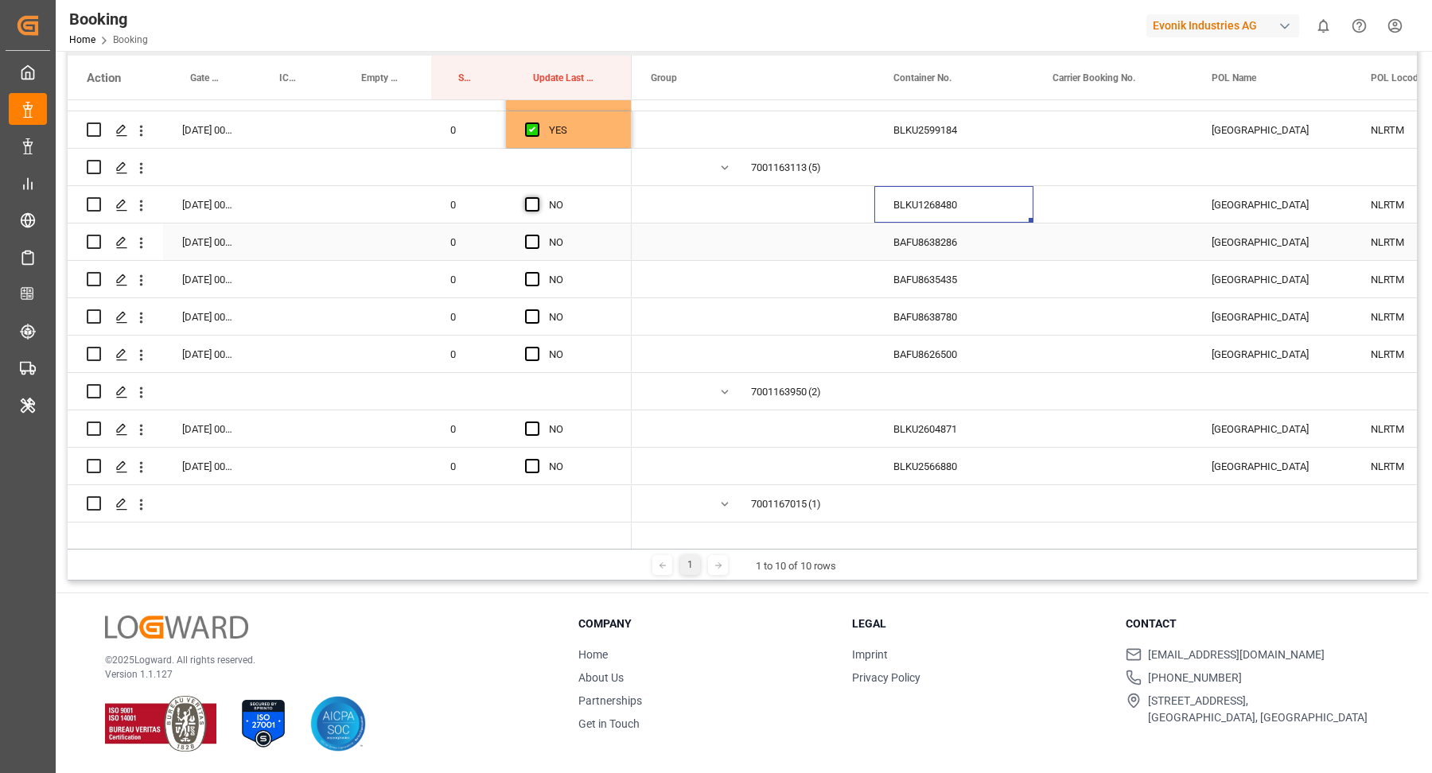
click at [531, 210] on span "Press SPACE to select this row." at bounding box center [532, 204] width 14 height 14
click at [537, 197] on input "Press SPACE to select this row." at bounding box center [537, 197] width 0 height 0
drag, startPoint x: 628, startPoint y: 218, endPoint x: 609, endPoint y: 373, distance: 156.4
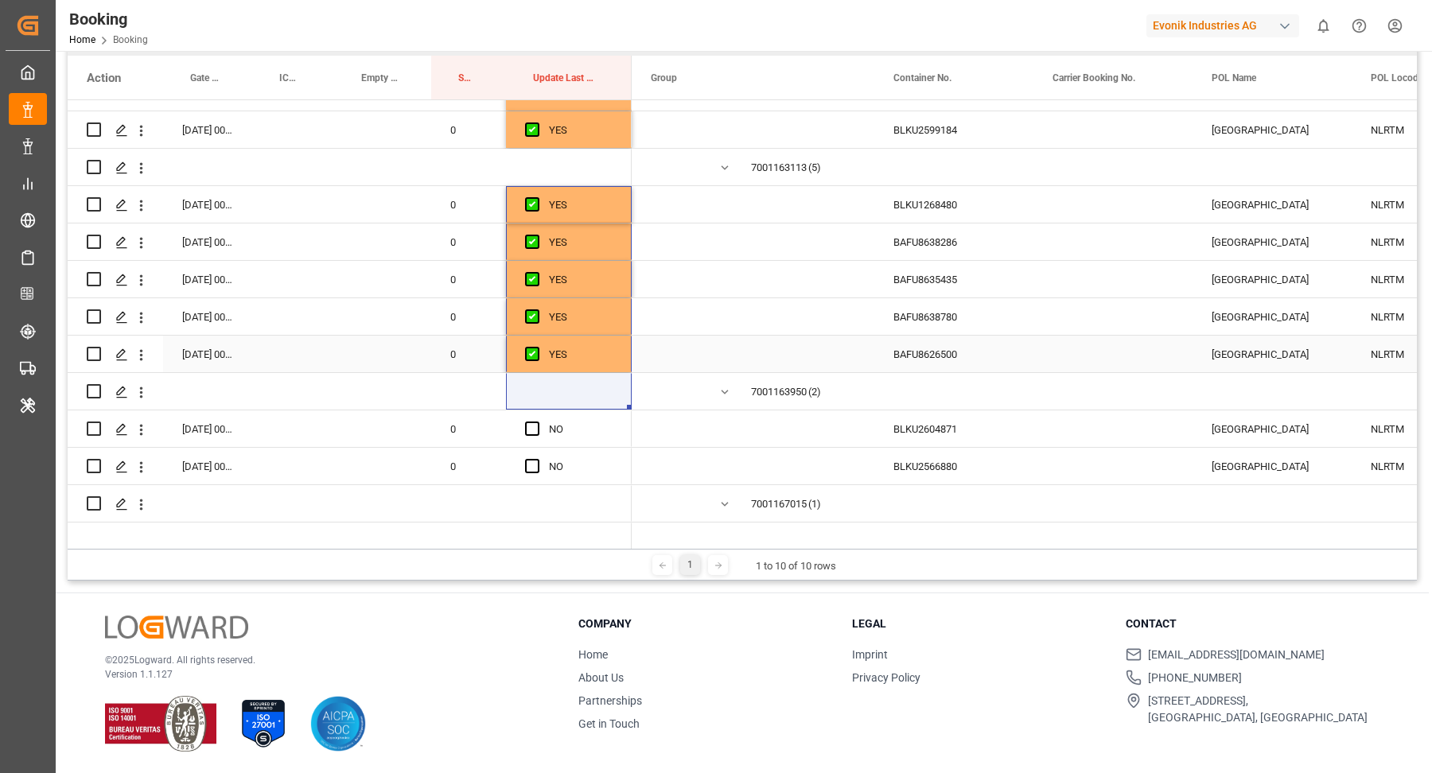
scroll to position [5062, 0]
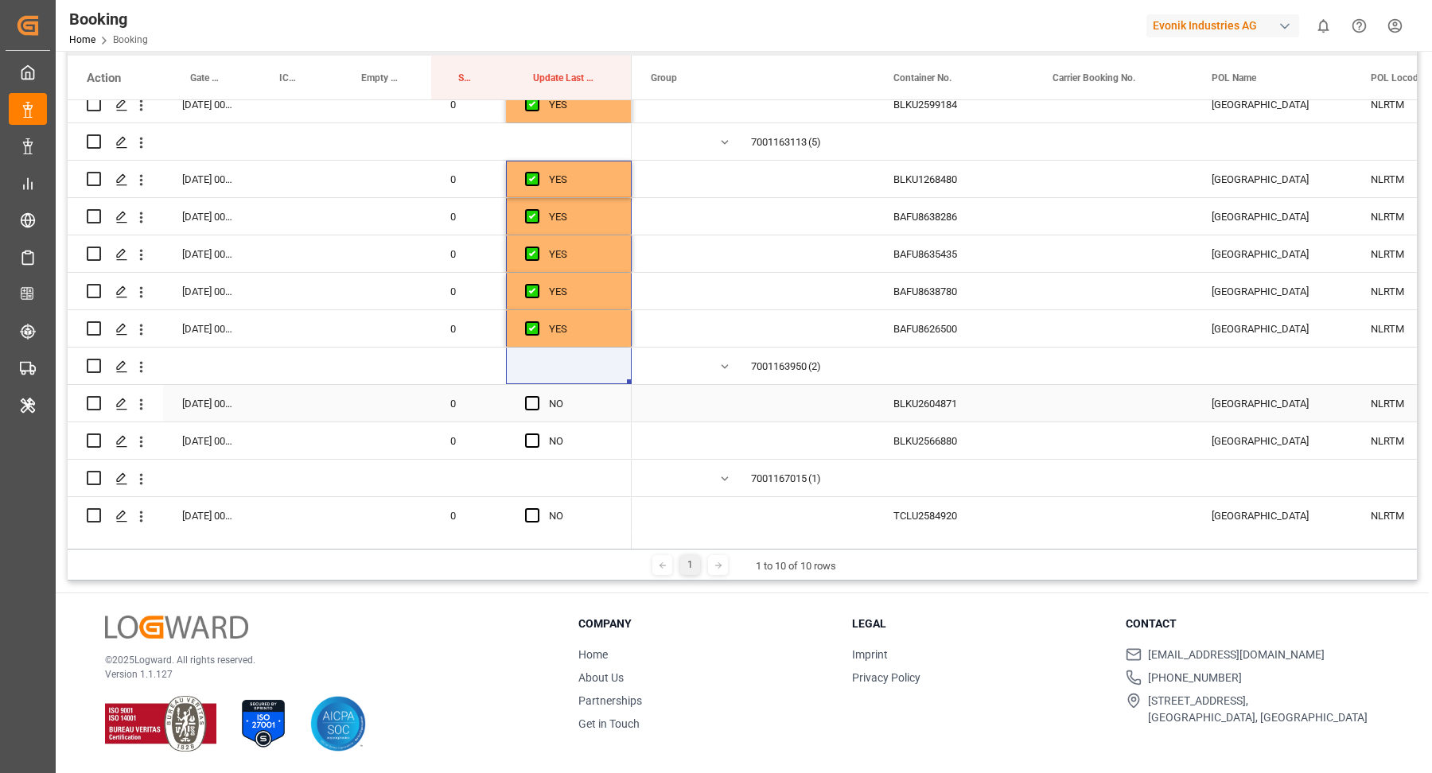
drag, startPoint x: 975, startPoint y: 406, endPoint x: 963, endPoint y: 413, distance: 14.6
click at [975, 406] on div "BLKU2604871" at bounding box center [953, 403] width 159 height 37
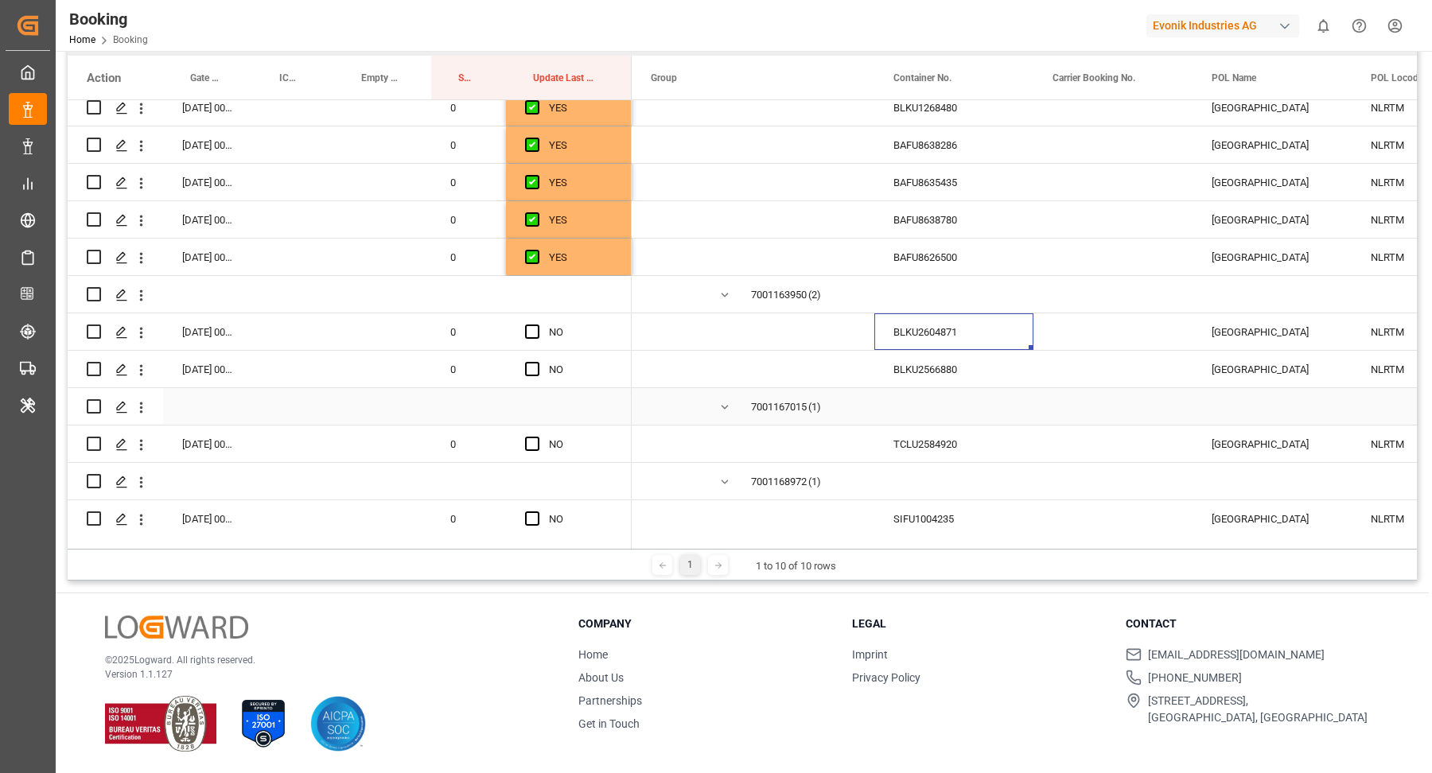
scroll to position [5147, 0]
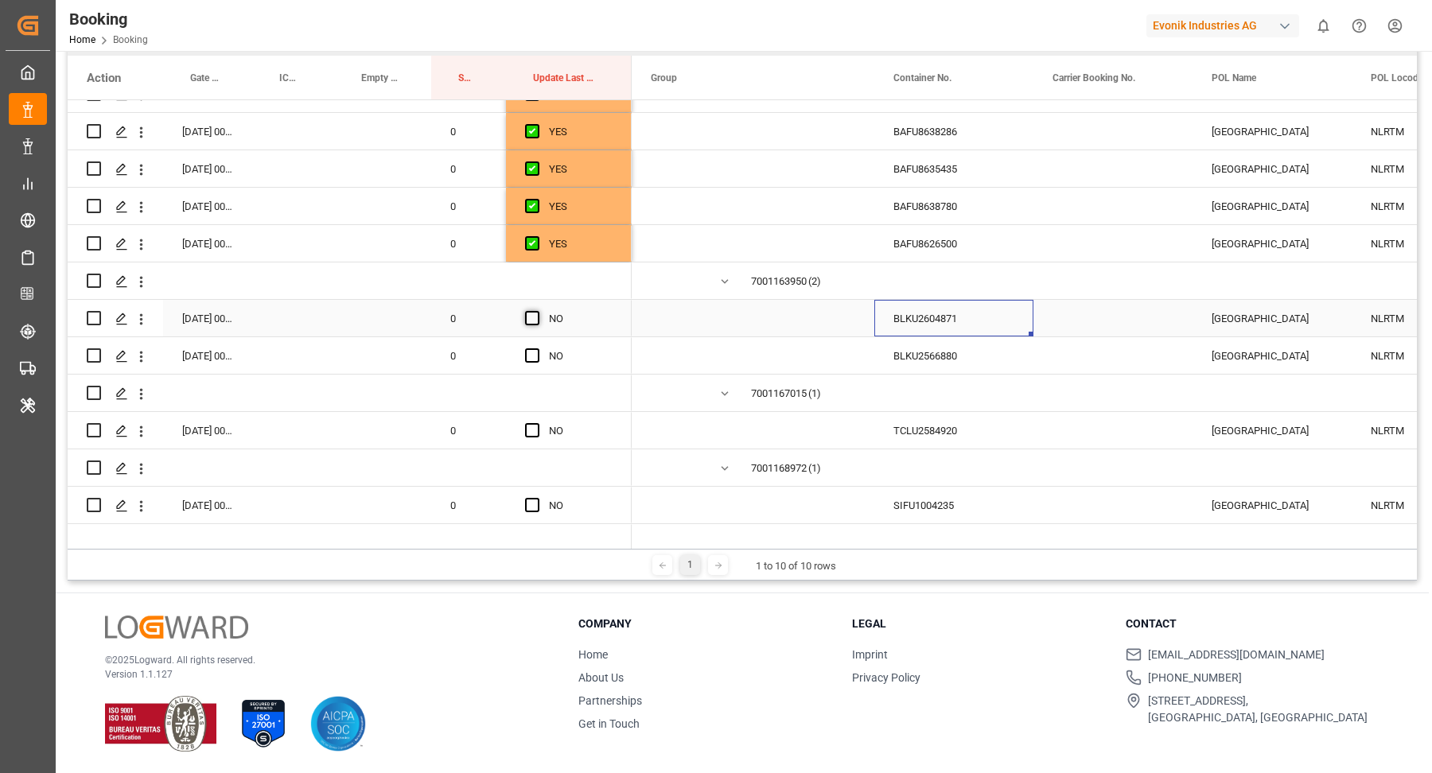
click at [530, 312] on span "Press SPACE to select this row." at bounding box center [532, 318] width 14 height 14
click at [537, 311] on input "Press SPACE to select this row." at bounding box center [537, 311] width 0 height 0
click at [544, 346] on div "Press SPACE to select this row." at bounding box center [537, 356] width 24 height 37
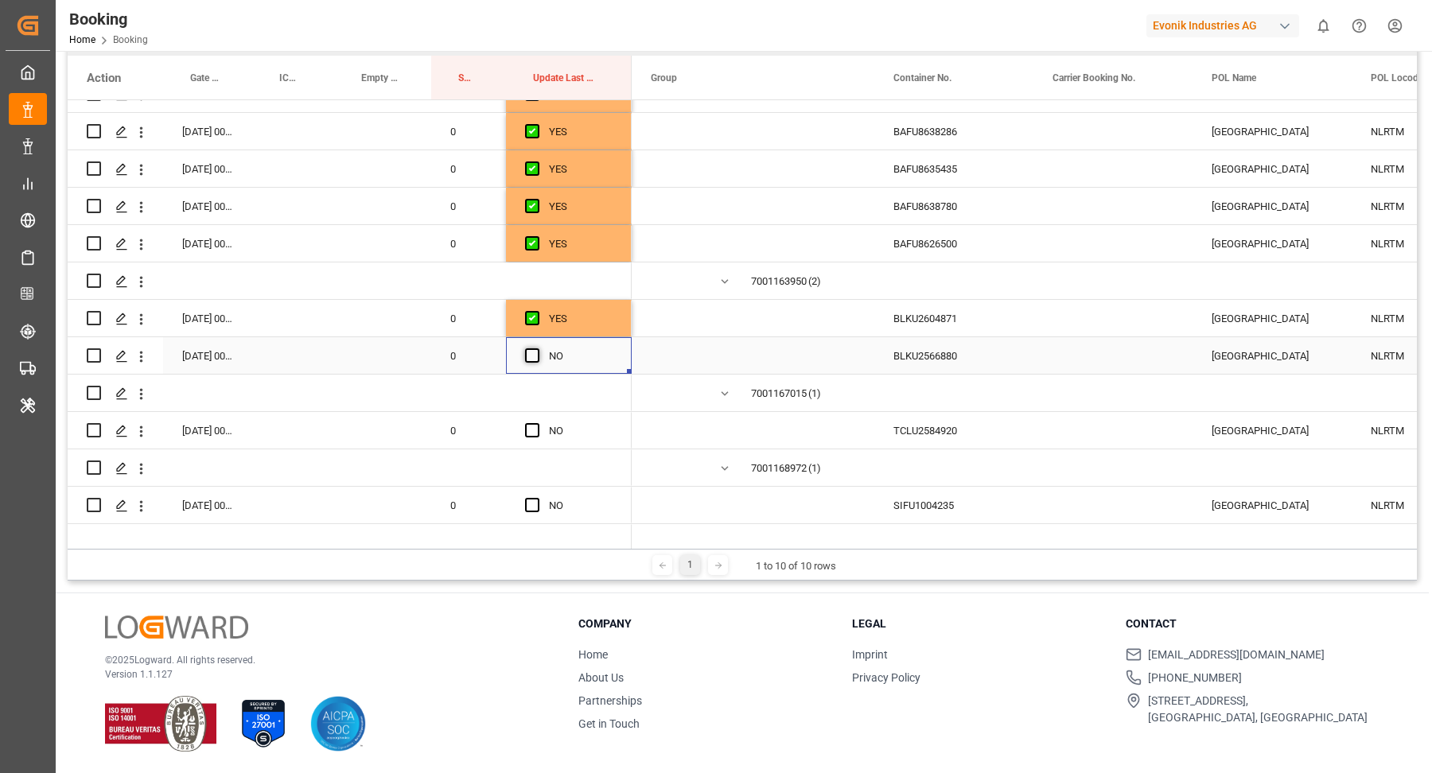
drag, startPoint x: 535, startPoint y: 349, endPoint x: 605, endPoint y: 403, distance: 87.8
click at [535, 349] on span "Press SPACE to select this row." at bounding box center [532, 355] width 14 height 14
click at [537, 348] on input "Press SPACE to select this row." at bounding box center [537, 348] width 0 height 0
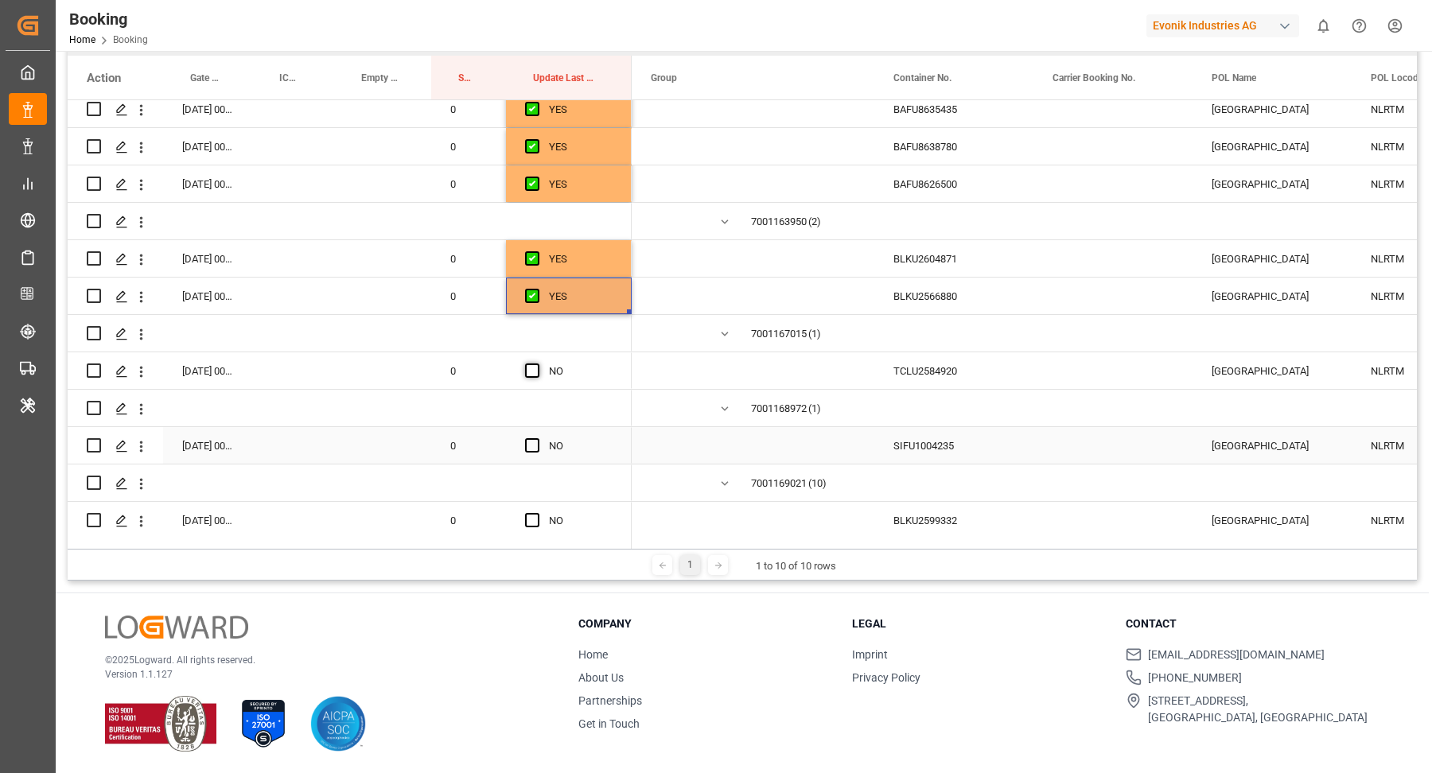
scroll to position [5232, 0]
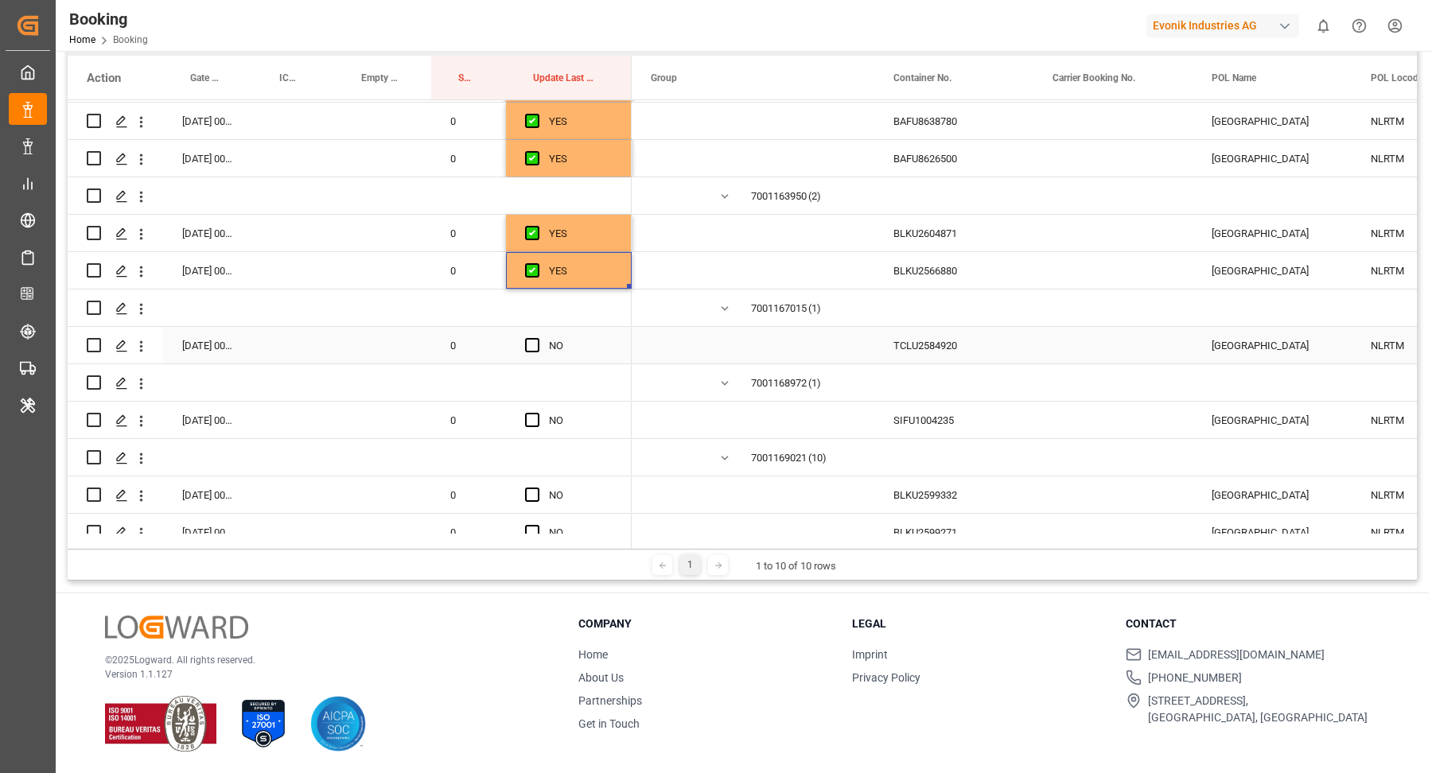
click at [932, 351] on div "TCLU2584920" at bounding box center [953, 345] width 159 height 37
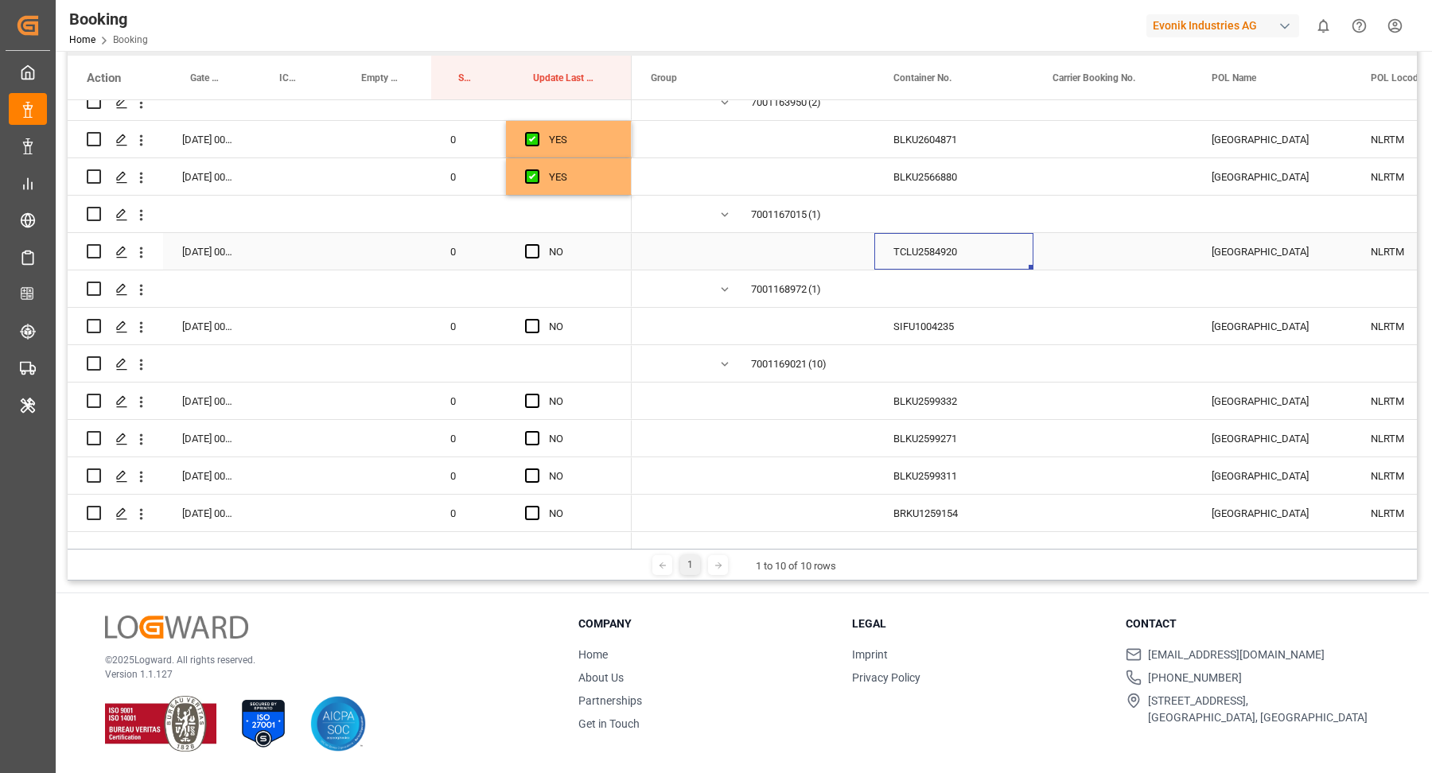
click at [532, 260] on div "Press SPACE to select this row." at bounding box center [537, 252] width 24 height 37
click at [530, 249] on span "Press SPACE to select this row." at bounding box center [532, 251] width 14 height 14
click at [537, 244] on input "Press SPACE to select this row." at bounding box center [537, 244] width 0 height 0
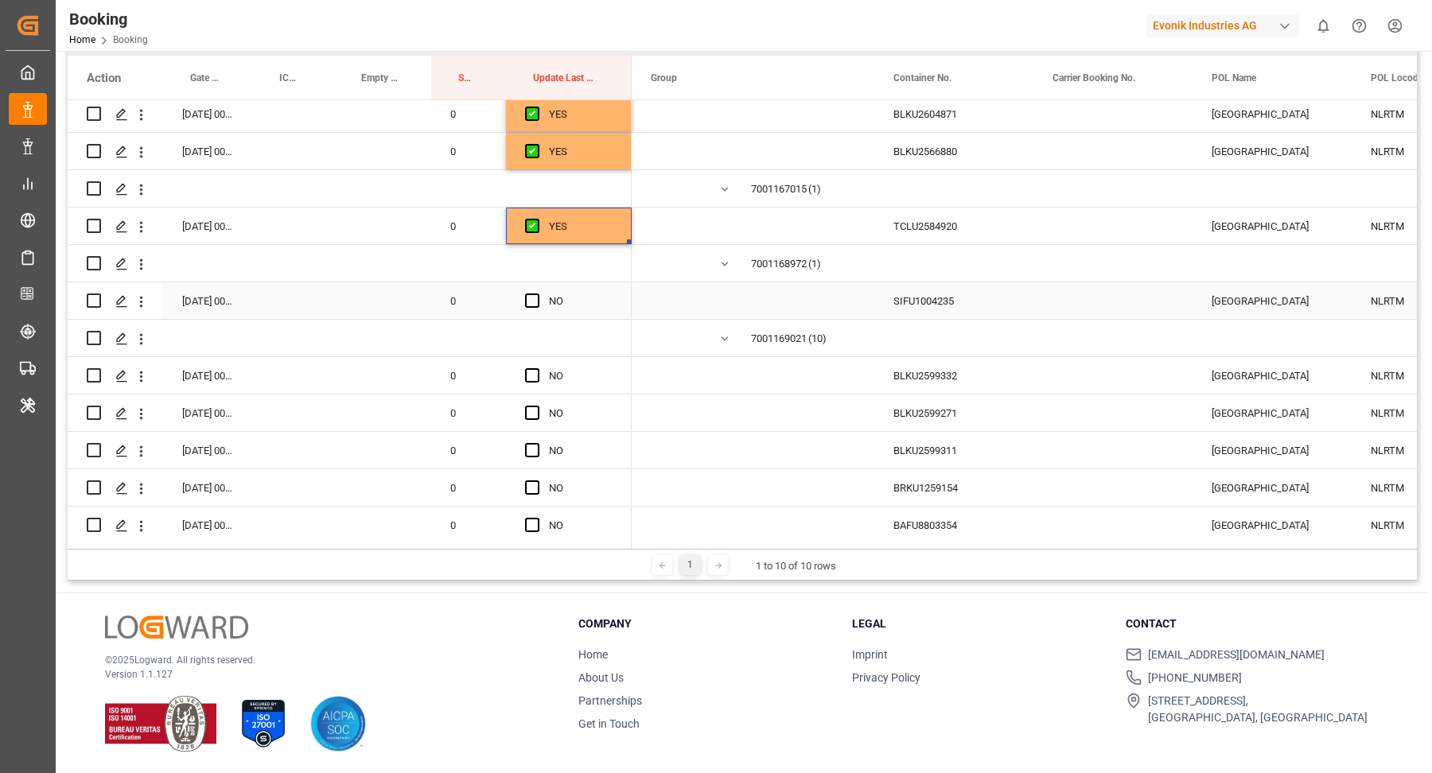
click at [991, 302] on div "SIFU1004235" at bounding box center [953, 300] width 159 height 37
click at [535, 301] on span "Press SPACE to select this row." at bounding box center [532, 301] width 14 height 14
click at [537, 294] on input "Press SPACE to select this row." at bounding box center [537, 294] width 0 height 0
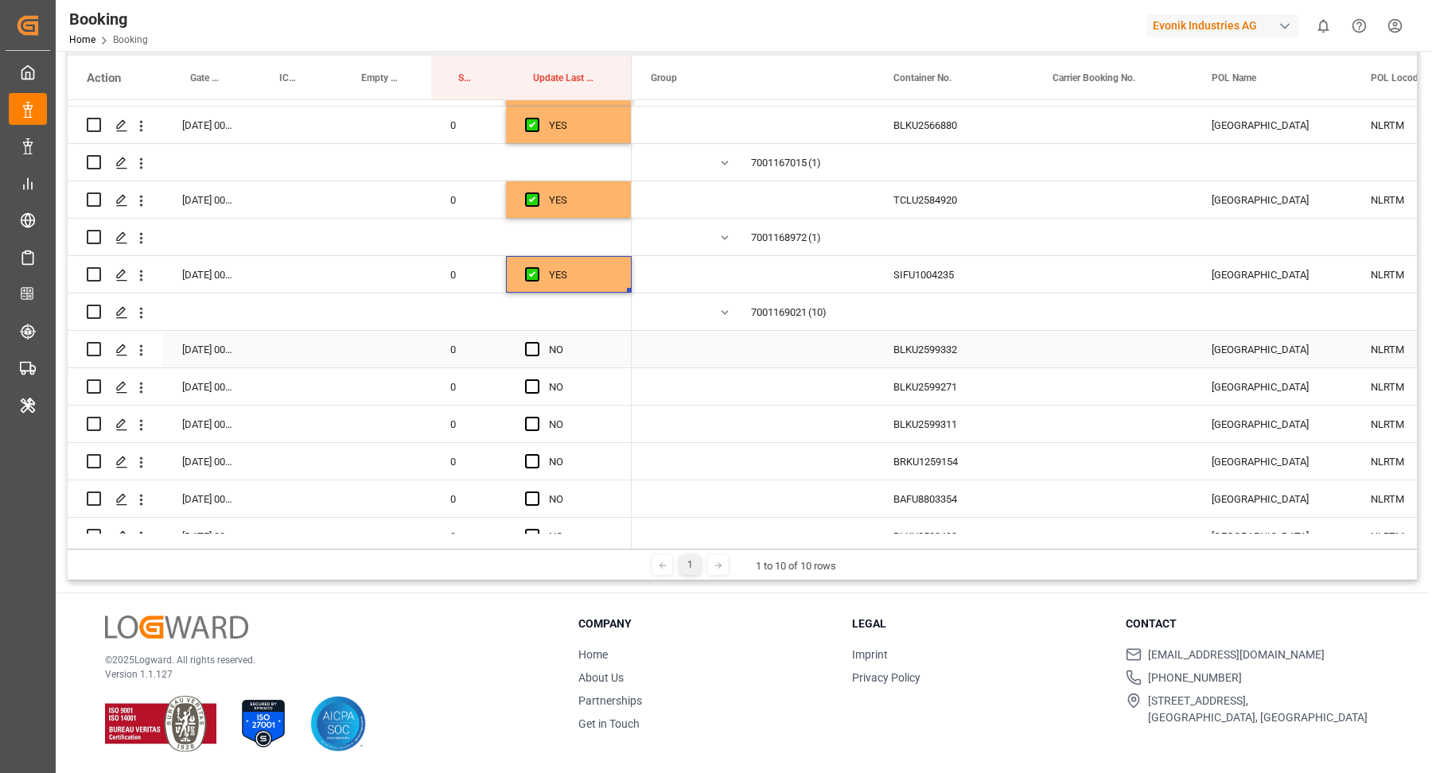
click at [902, 333] on div "BLKU2599332" at bounding box center [953, 349] width 159 height 37
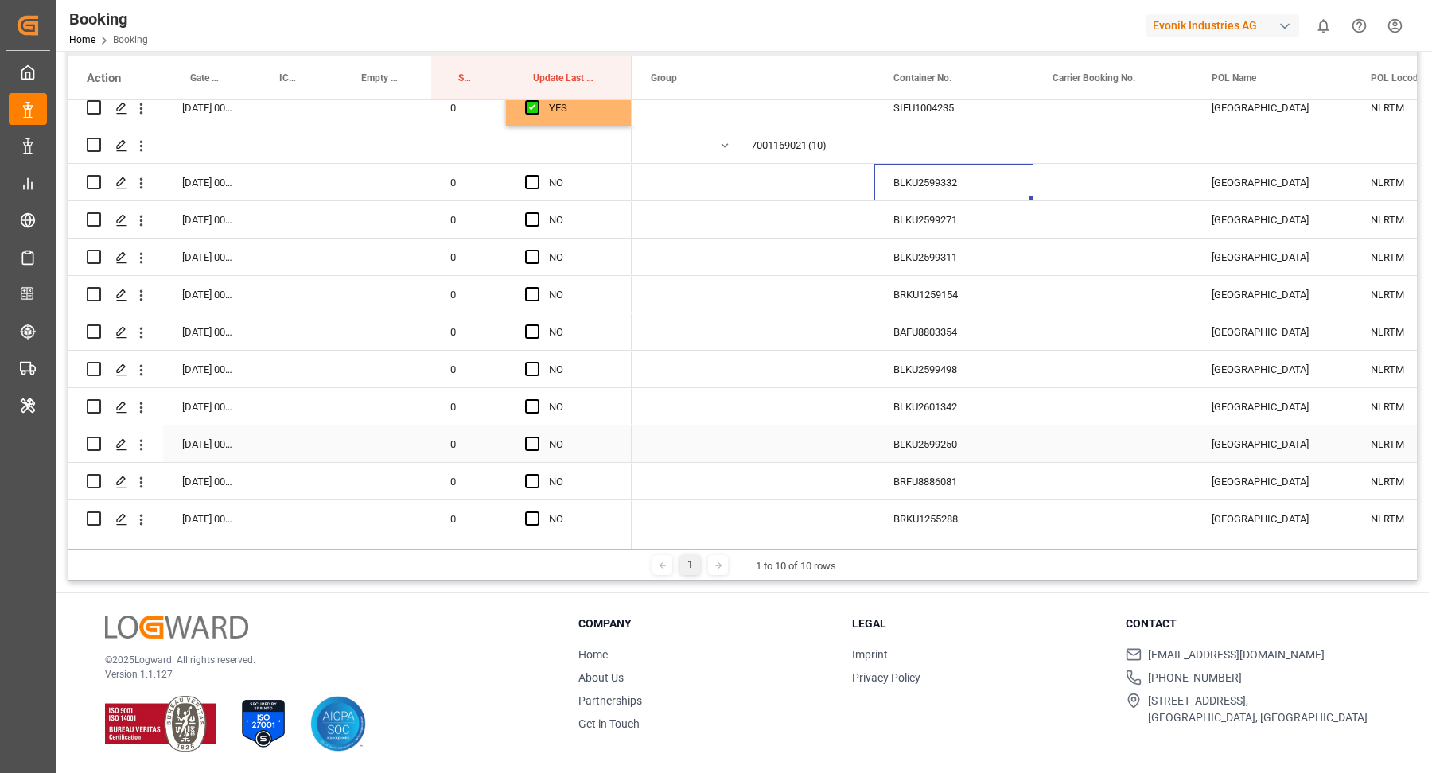
scroll to position [5570, 0]
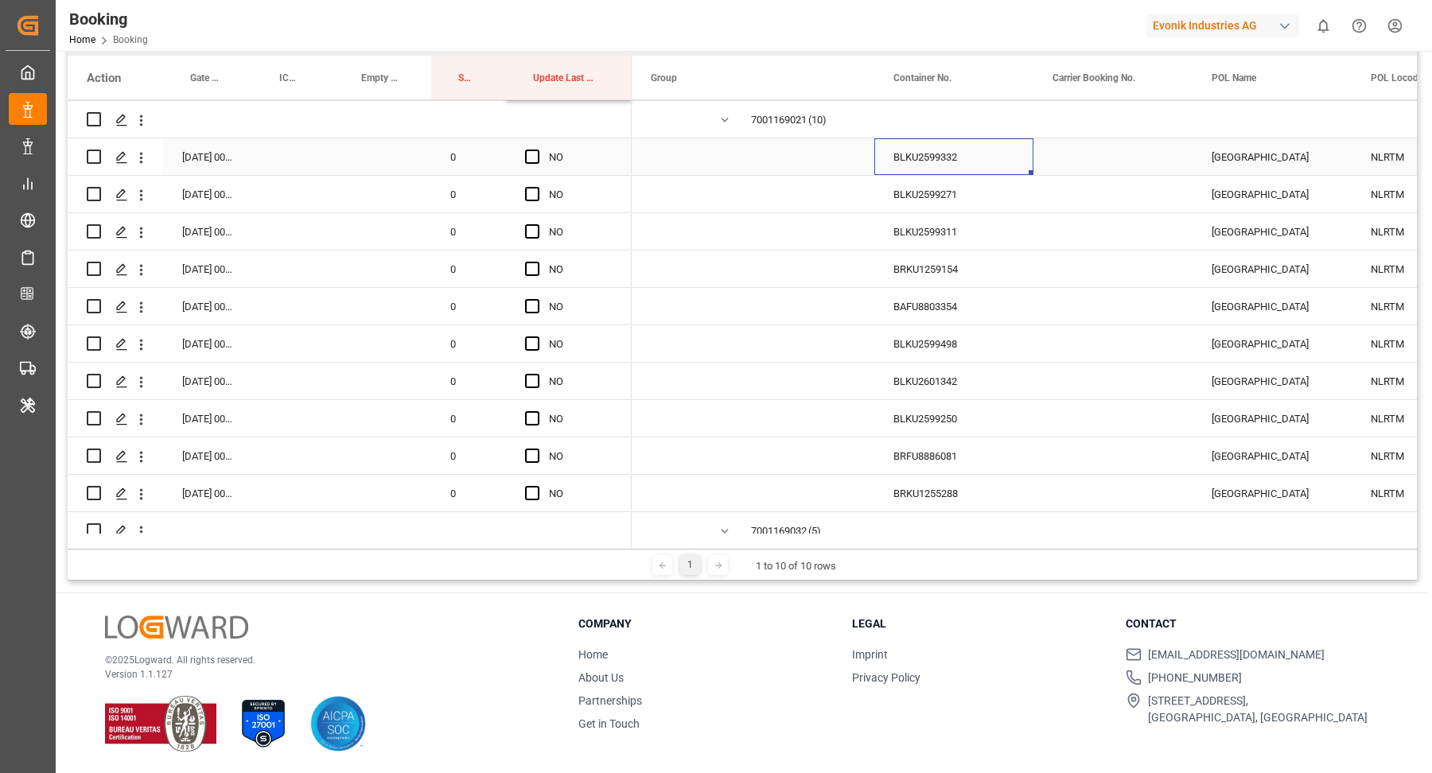
click at [533, 160] on span "Press SPACE to select this row." at bounding box center [532, 157] width 14 height 14
click at [537, 150] on input "Press SPACE to select this row." at bounding box center [537, 150] width 0 height 0
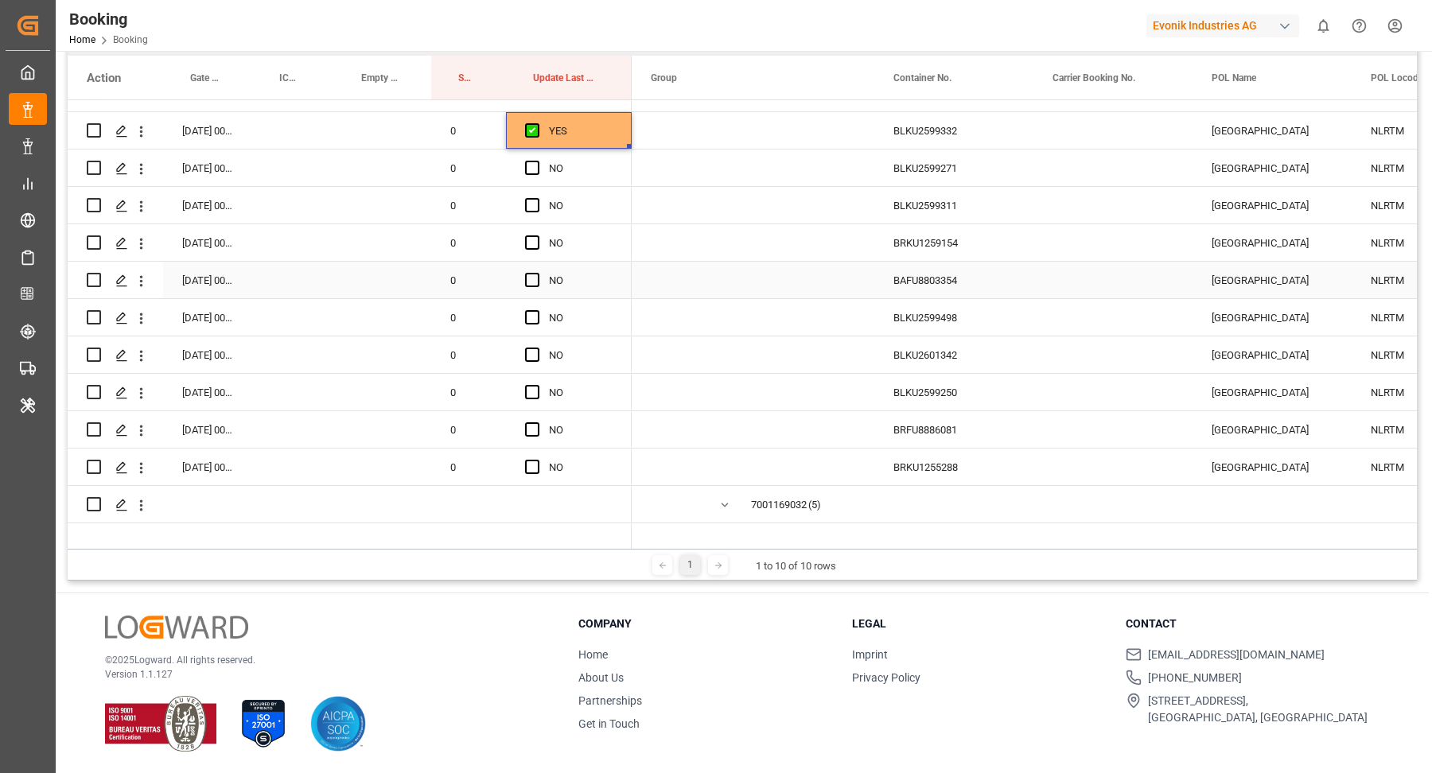
scroll to position [5609, 0]
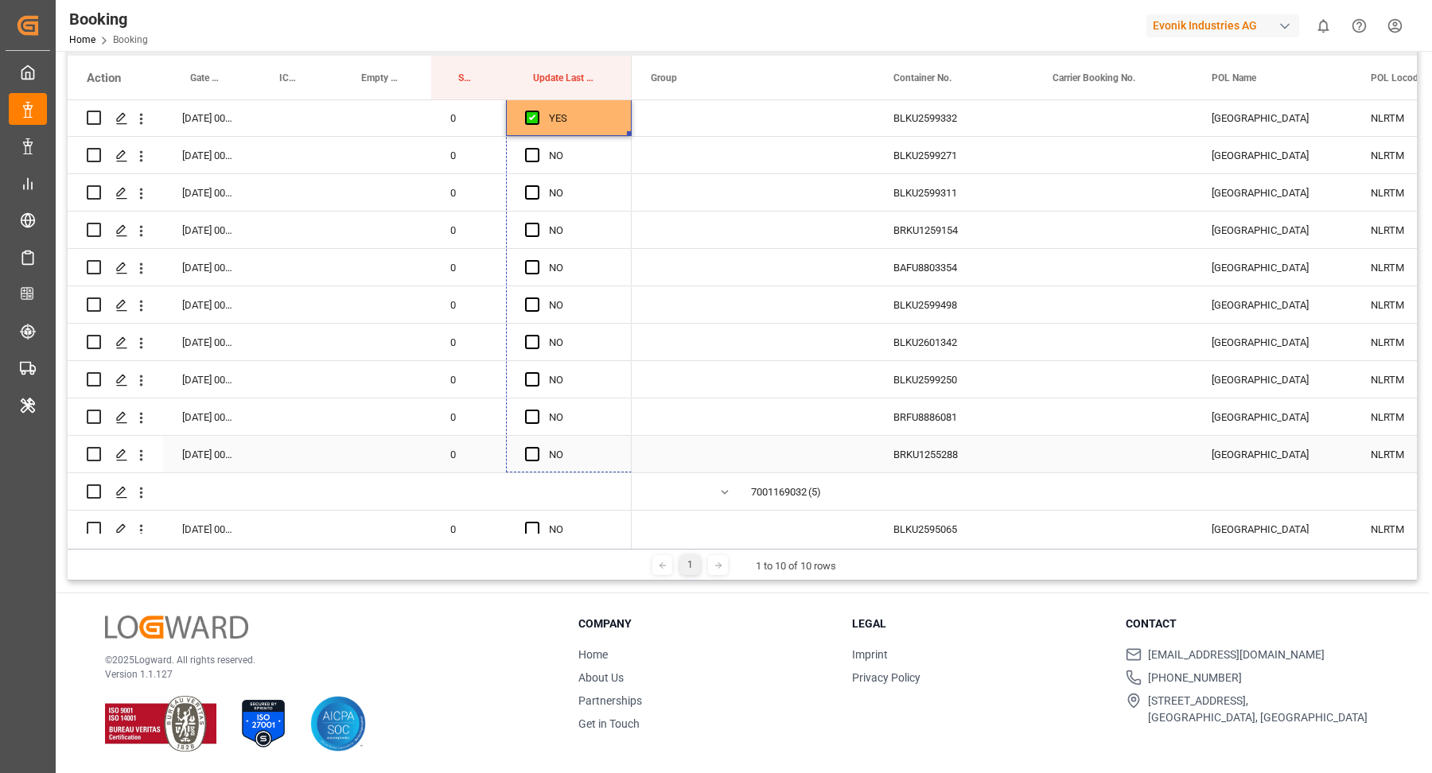
drag, startPoint x: 628, startPoint y: 132, endPoint x: 619, endPoint y: 438, distance: 306.4
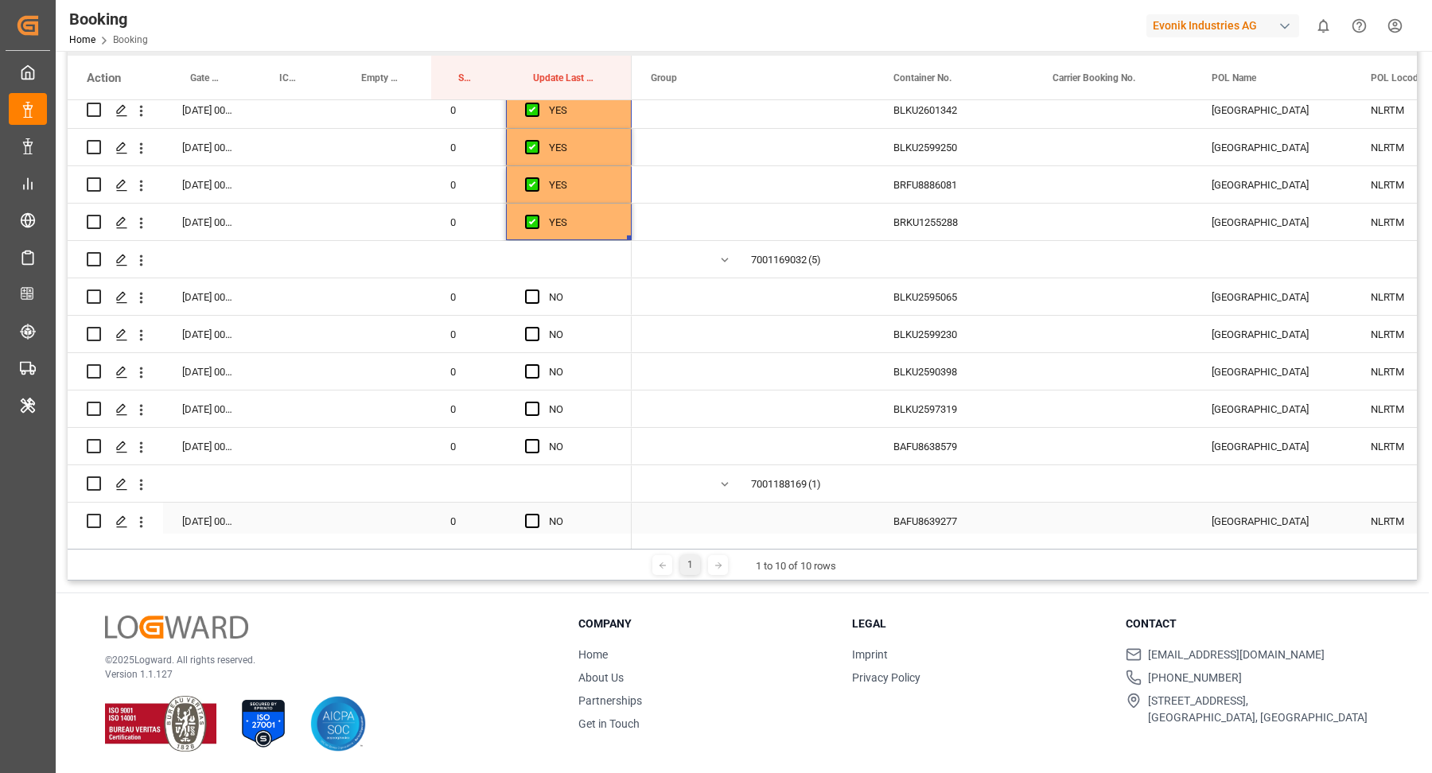
scroll to position [5944, 0]
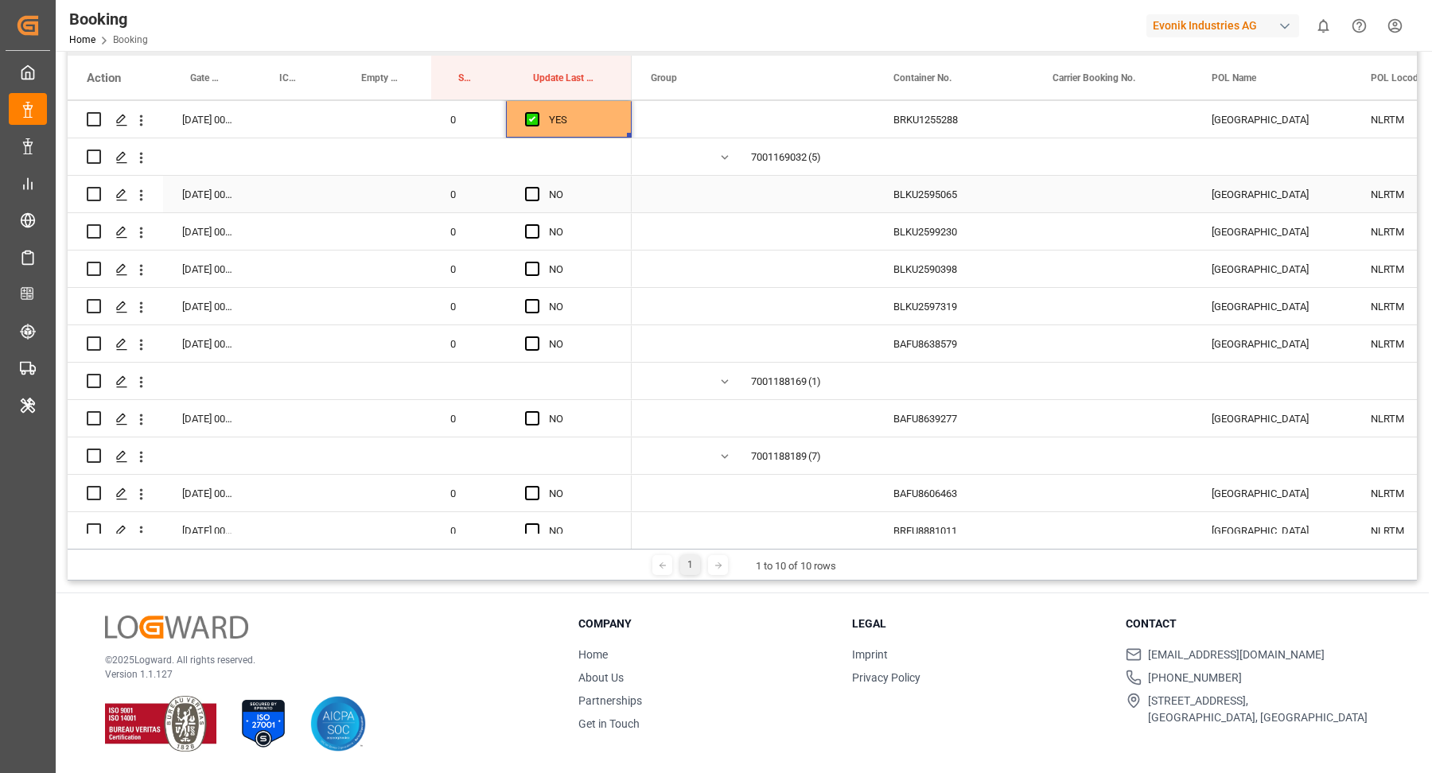
click at [935, 199] on div "BLKU2595065" at bounding box center [953, 194] width 159 height 37
click at [529, 197] on span "Press SPACE to select this row." at bounding box center [532, 194] width 14 height 14
click at [537, 187] on input "Press SPACE to select this row." at bounding box center [537, 187] width 0 height 0
drag, startPoint x: 630, startPoint y: 210, endPoint x: 627, endPoint y: 327, distance: 117.0
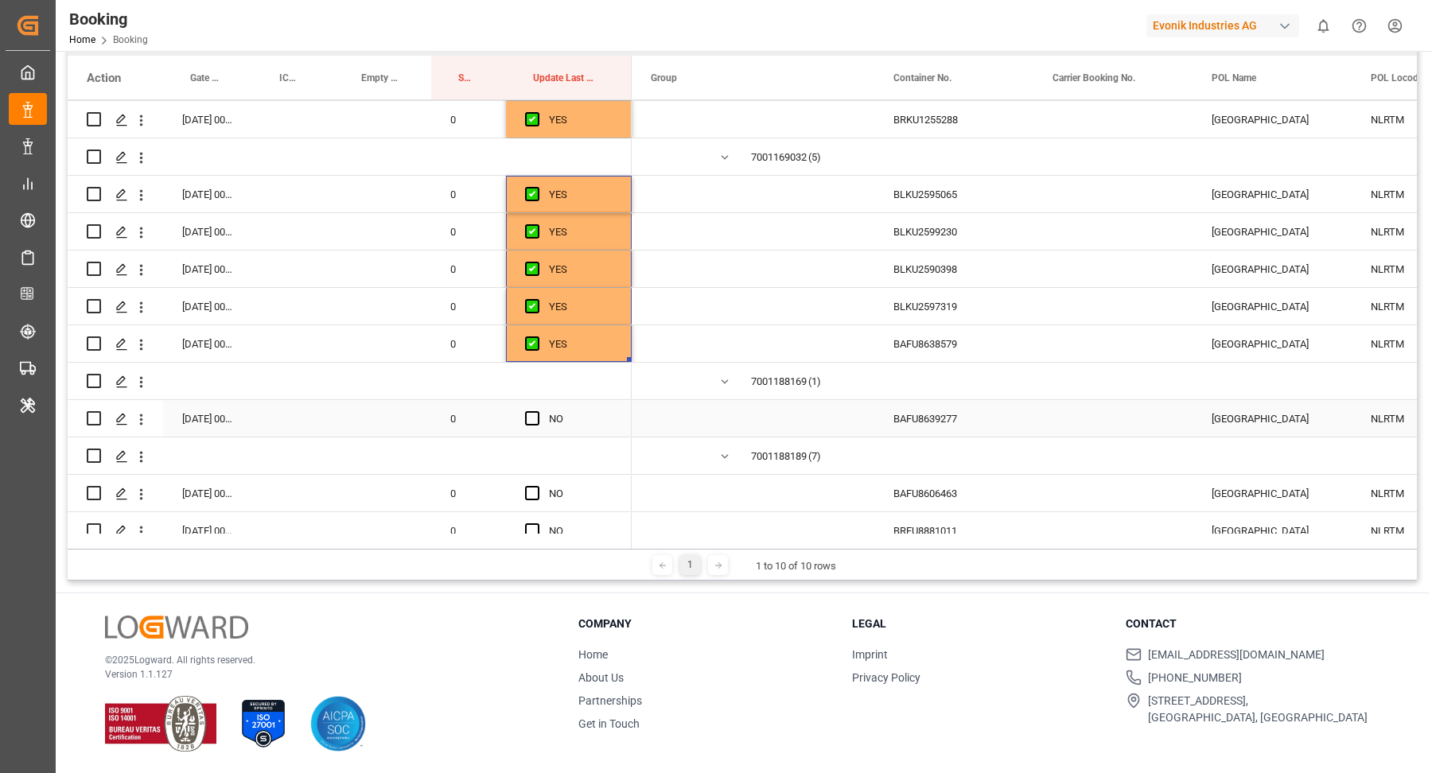
scroll to position [5996, 0]
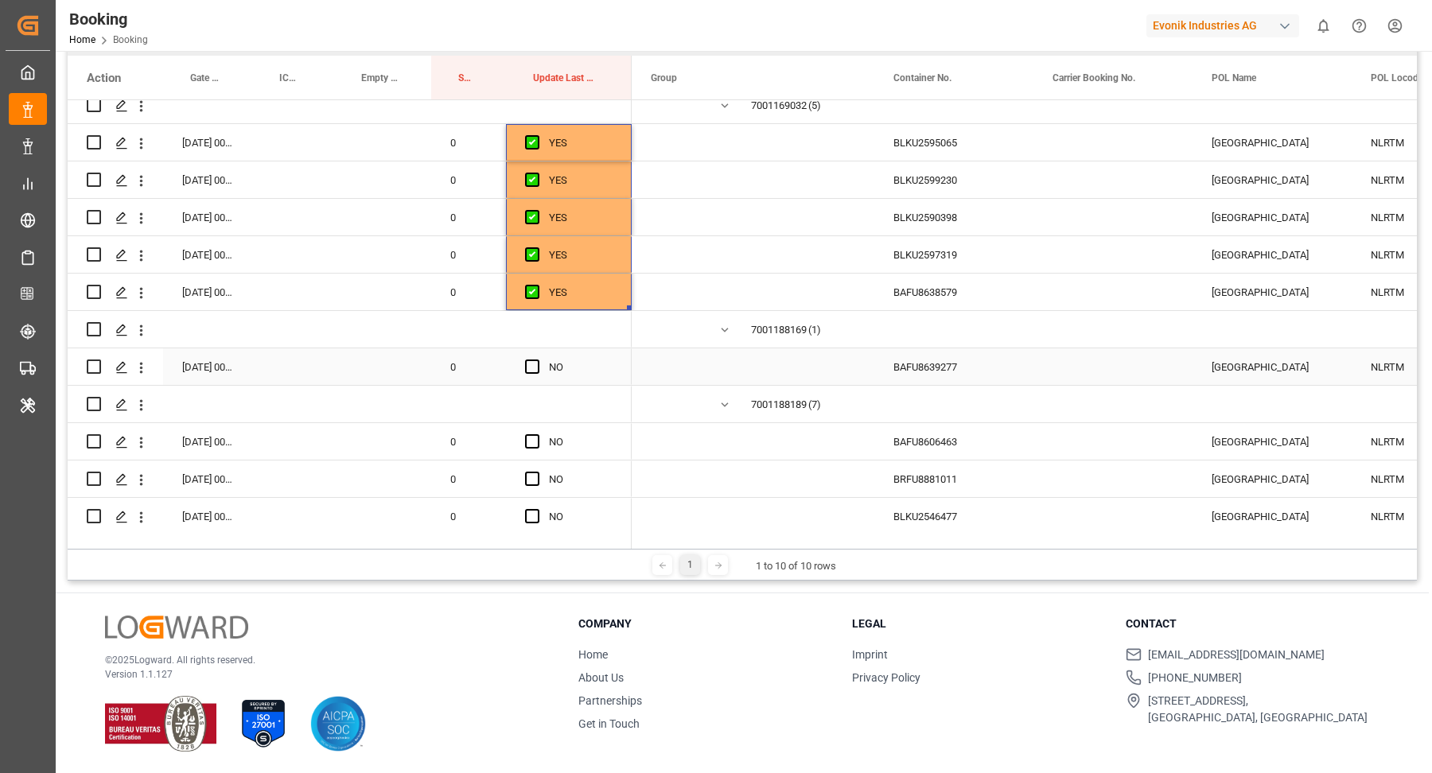
click at [967, 375] on div "BAFU8639277" at bounding box center [953, 366] width 159 height 37
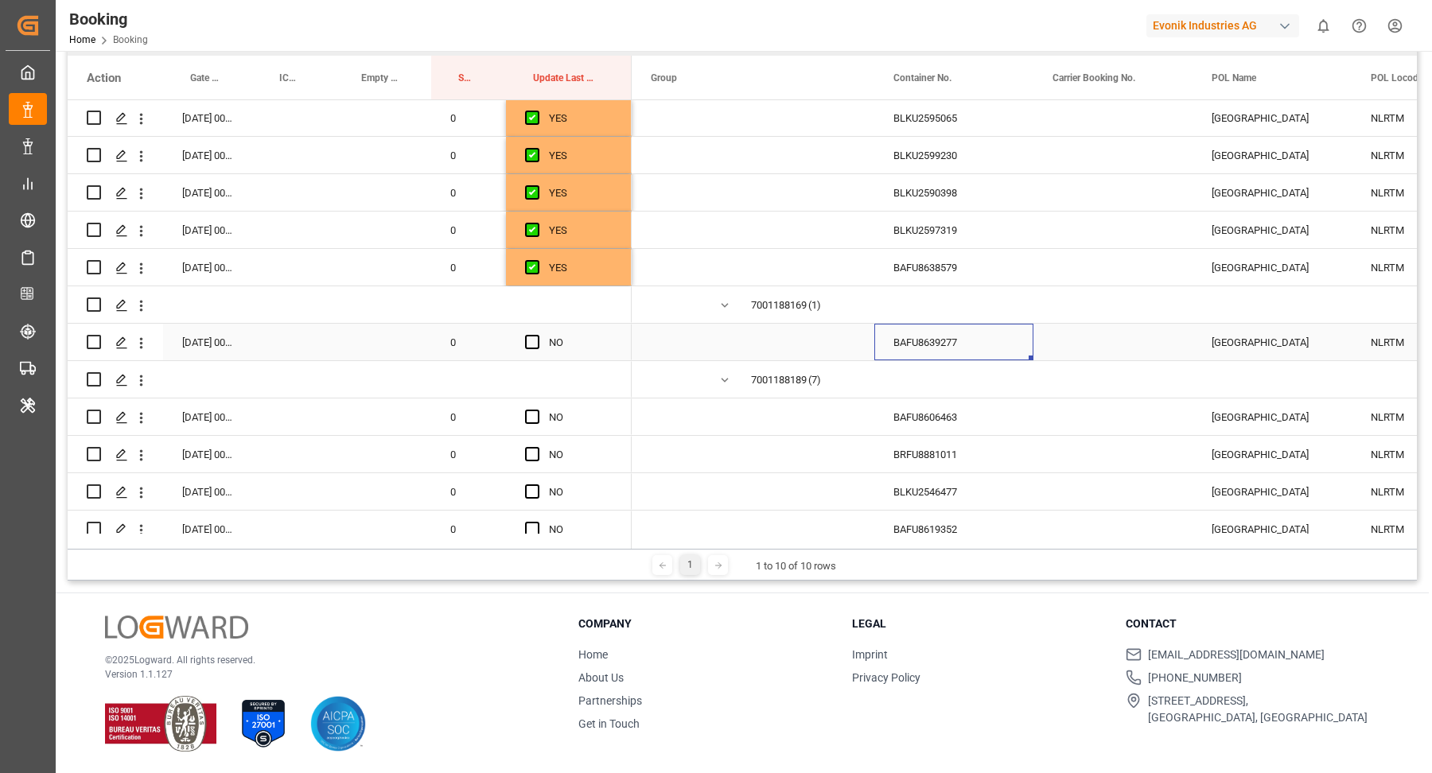
click at [533, 337] on span "Press SPACE to select this row." at bounding box center [532, 342] width 14 height 14
click at [537, 335] on input "Press SPACE to select this row." at bounding box center [537, 335] width 0 height 0
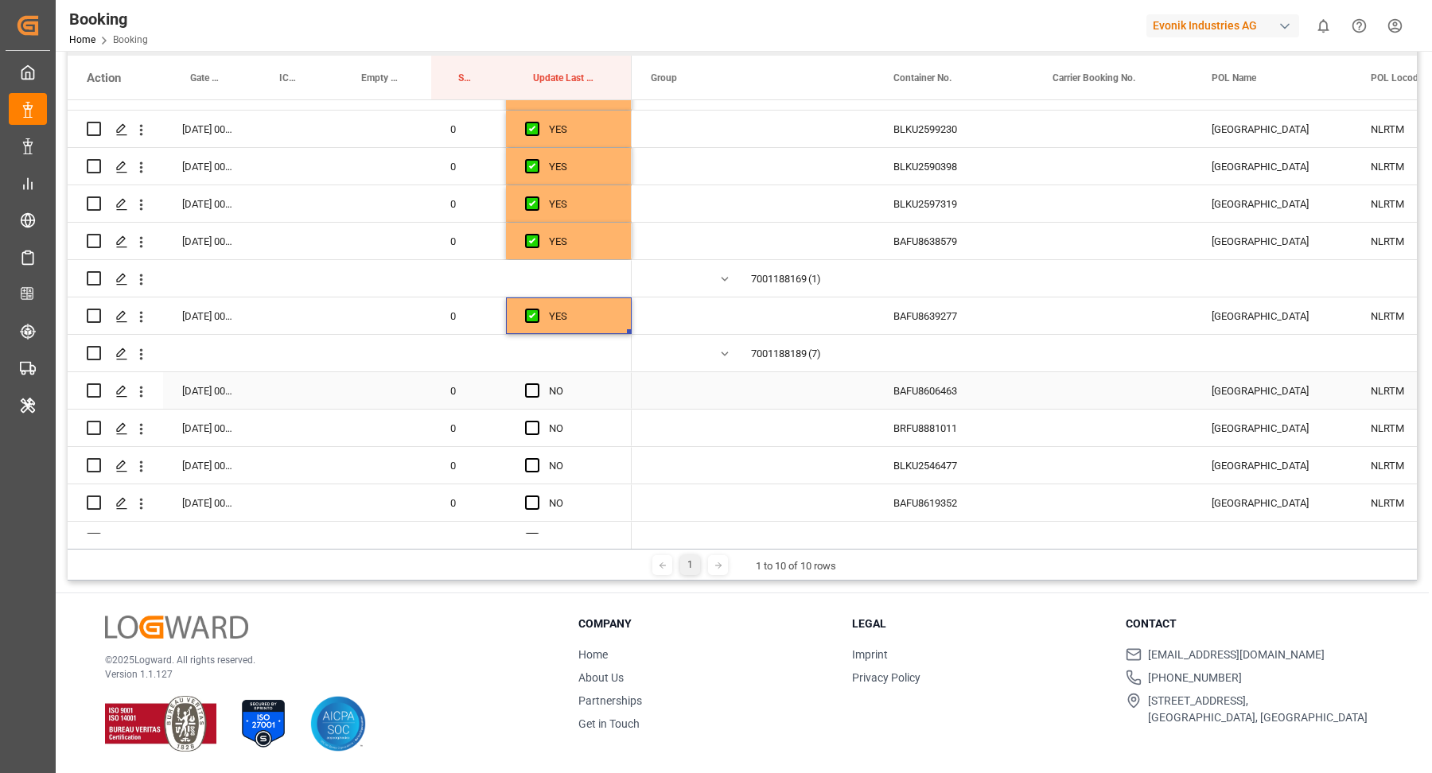
click at [939, 388] on div "BAFU8606463" at bounding box center [953, 390] width 159 height 37
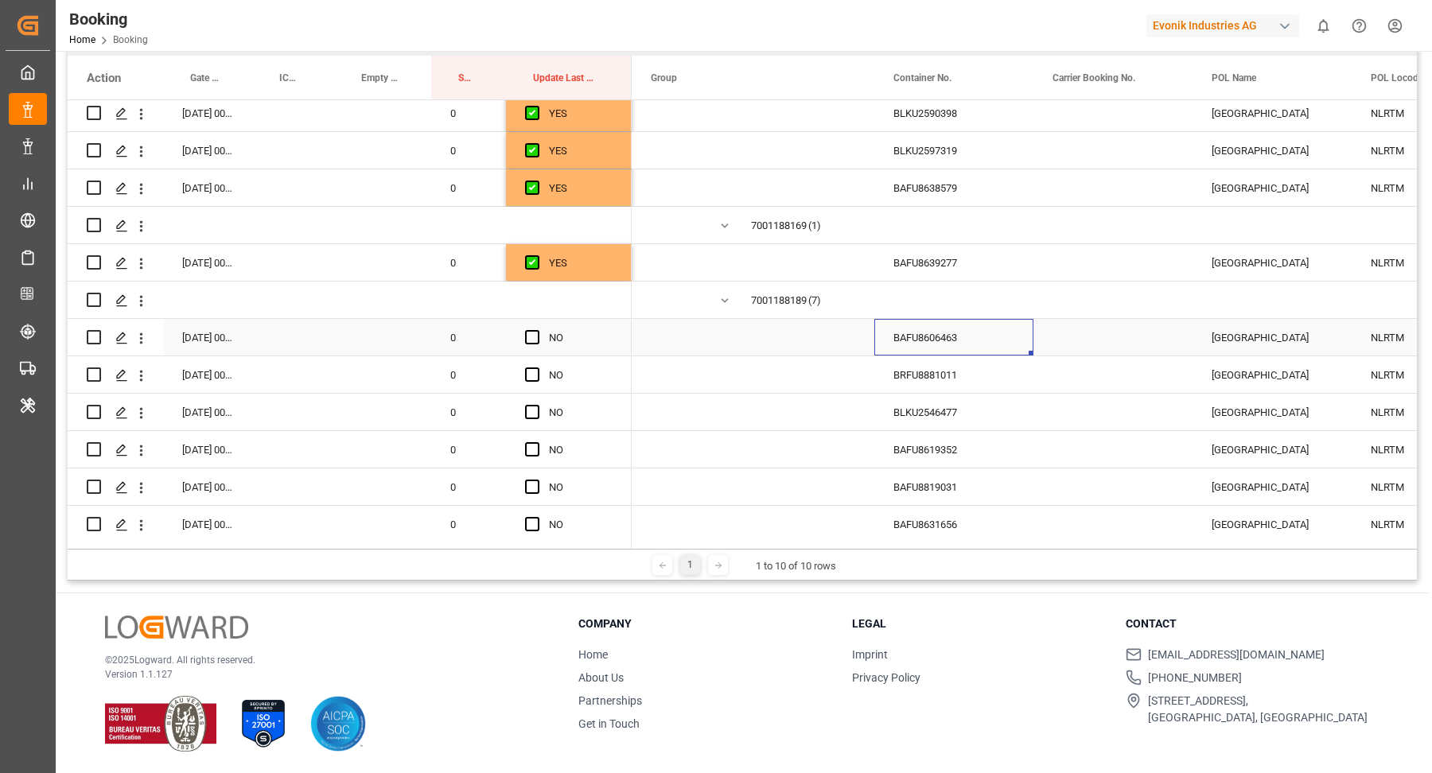
scroll to position [6202, 0]
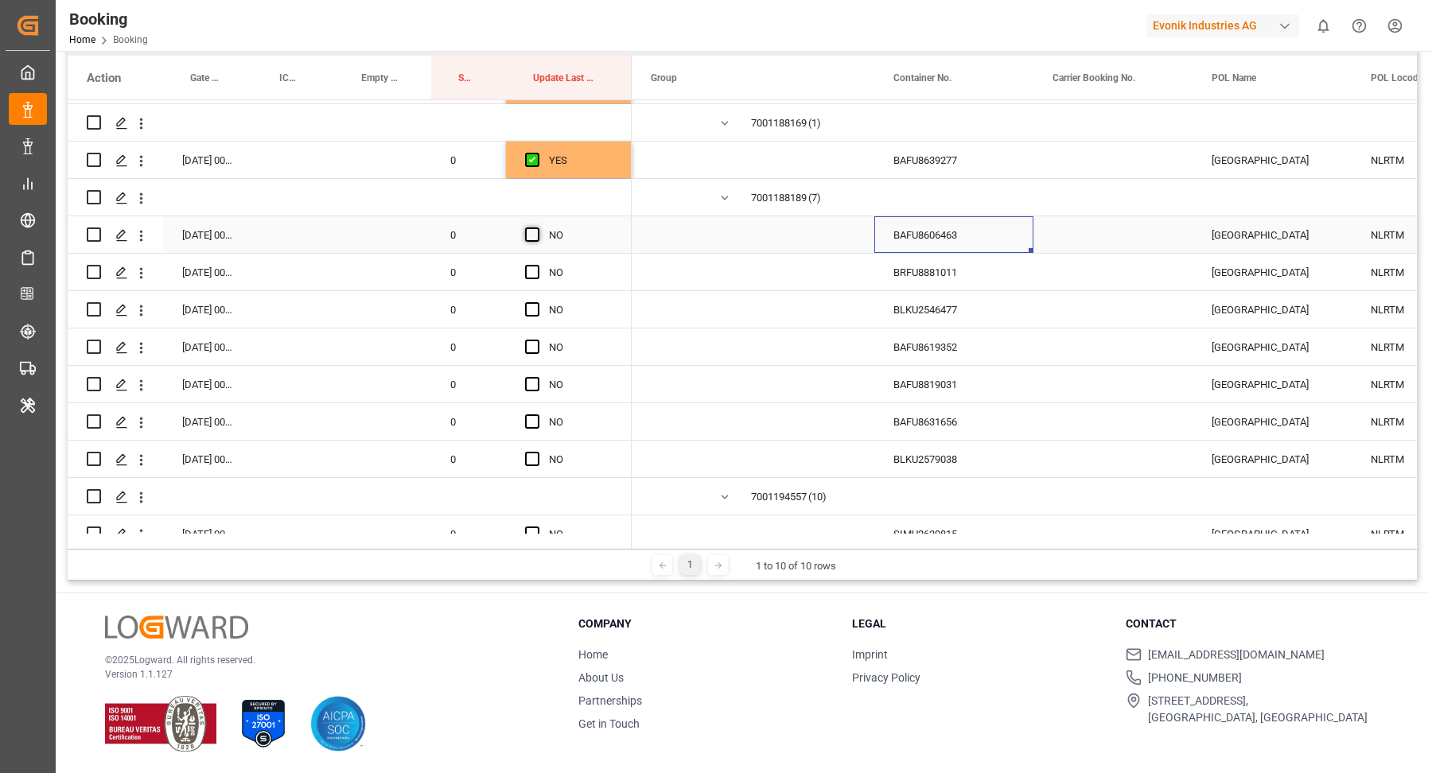
click at [535, 228] on span "Press SPACE to select this row." at bounding box center [532, 235] width 14 height 14
click at [537, 228] on input "Press SPACE to select this row." at bounding box center [537, 228] width 0 height 0
drag, startPoint x: 628, startPoint y: 247, endPoint x: 628, endPoint y: 437, distance: 189.3
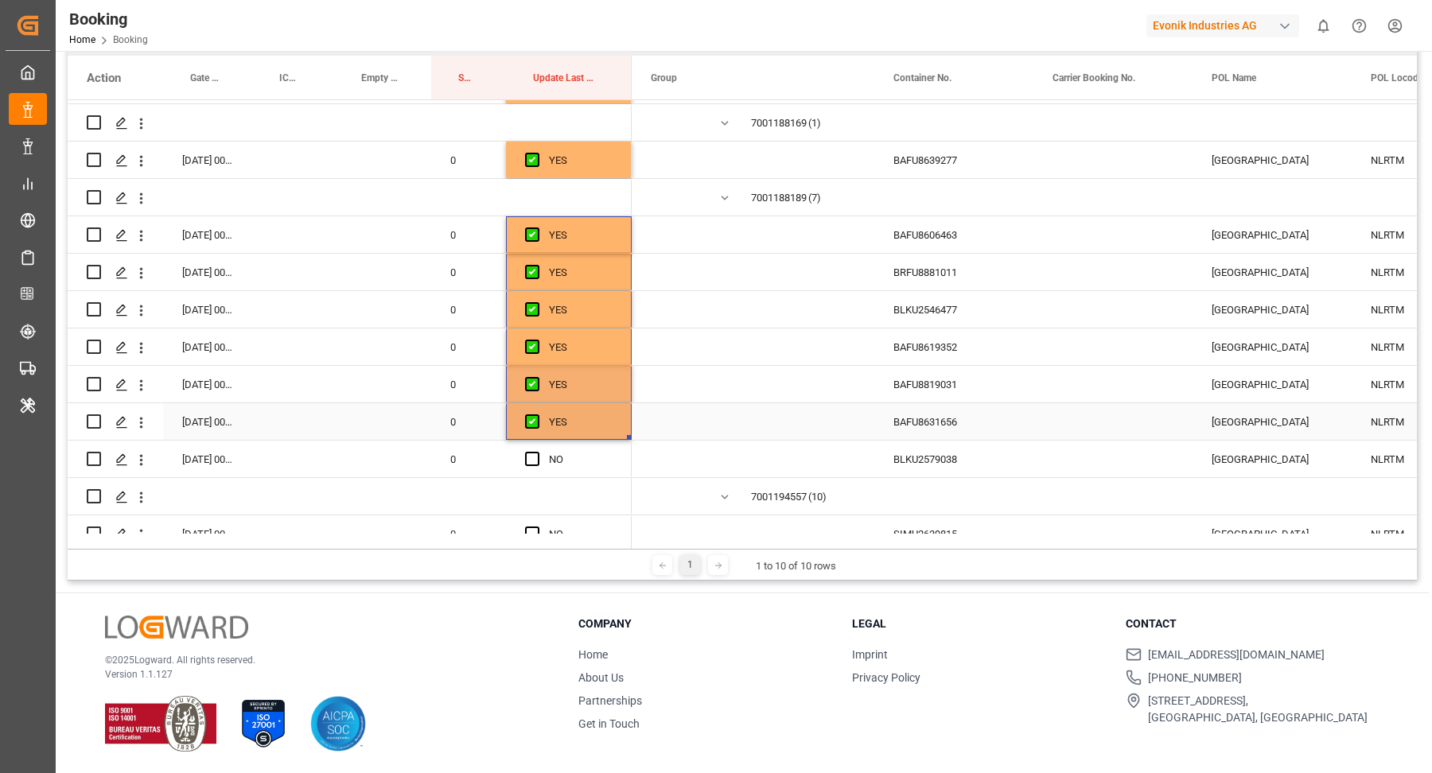
scroll to position [6227, 0]
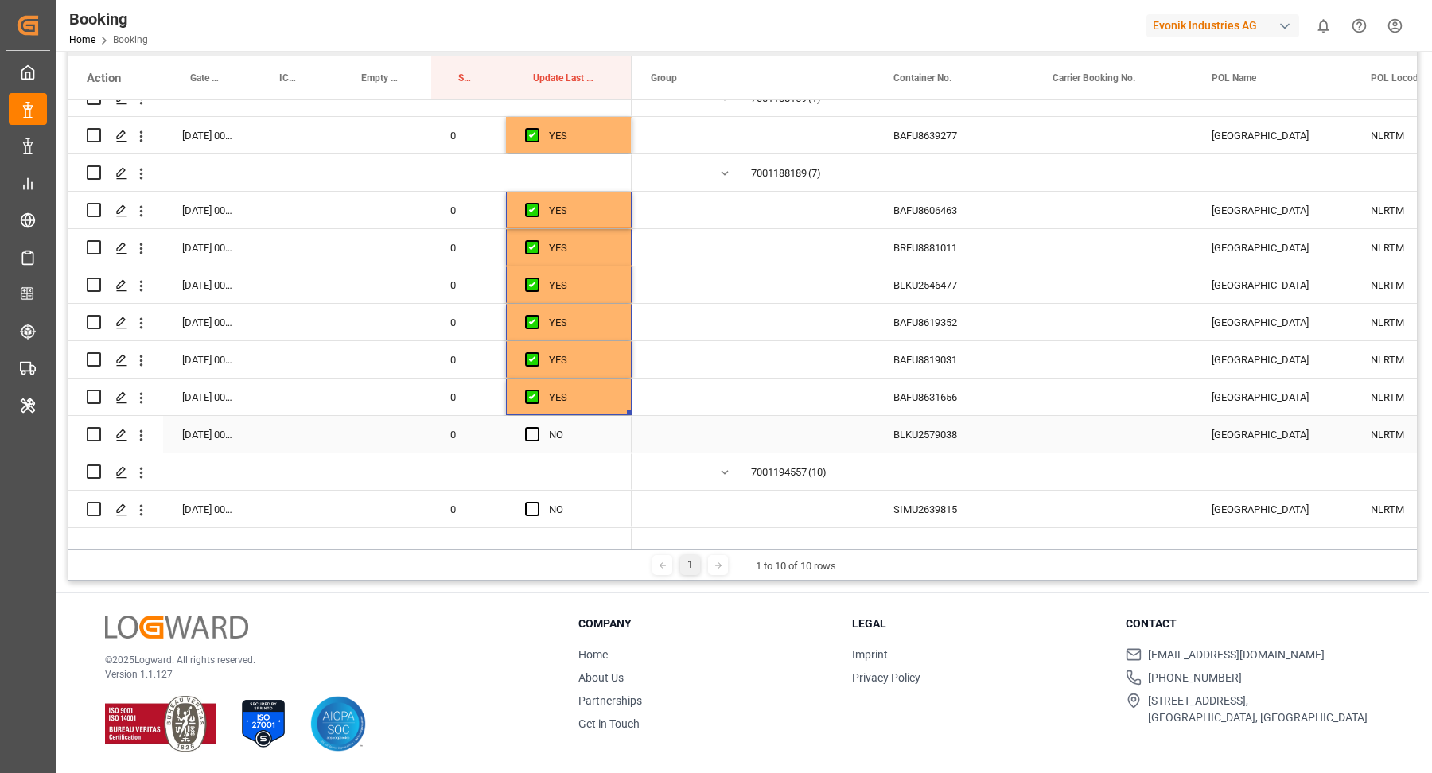
click at [542, 428] on div "Press SPACE to select this row." at bounding box center [537, 435] width 24 height 37
click at [534, 430] on span "Press SPACE to select this row." at bounding box center [532, 434] width 14 height 14
click at [537, 427] on input "Press SPACE to select this row." at bounding box center [537, 427] width 0 height 0
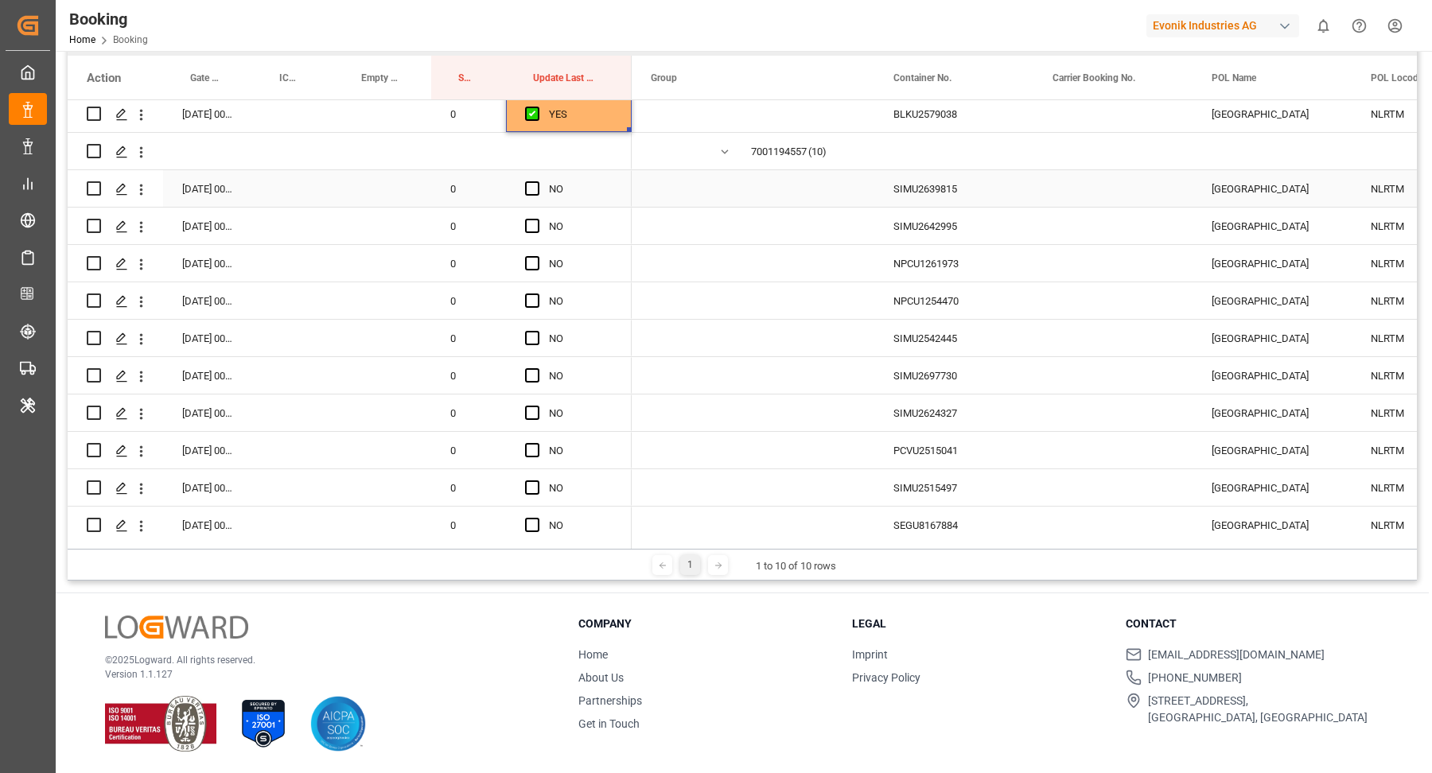
click at [921, 199] on div "SIMU2639815" at bounding box center [953, 188] width 159 height 37
click at [532, 185] on span "Press SPACE to select this row." at bounding box center [532, 188] width 14 height 14
click at [537, 181] on input "Press SPACE to select this row." at bounding box center [537, 181] width 0 height 0
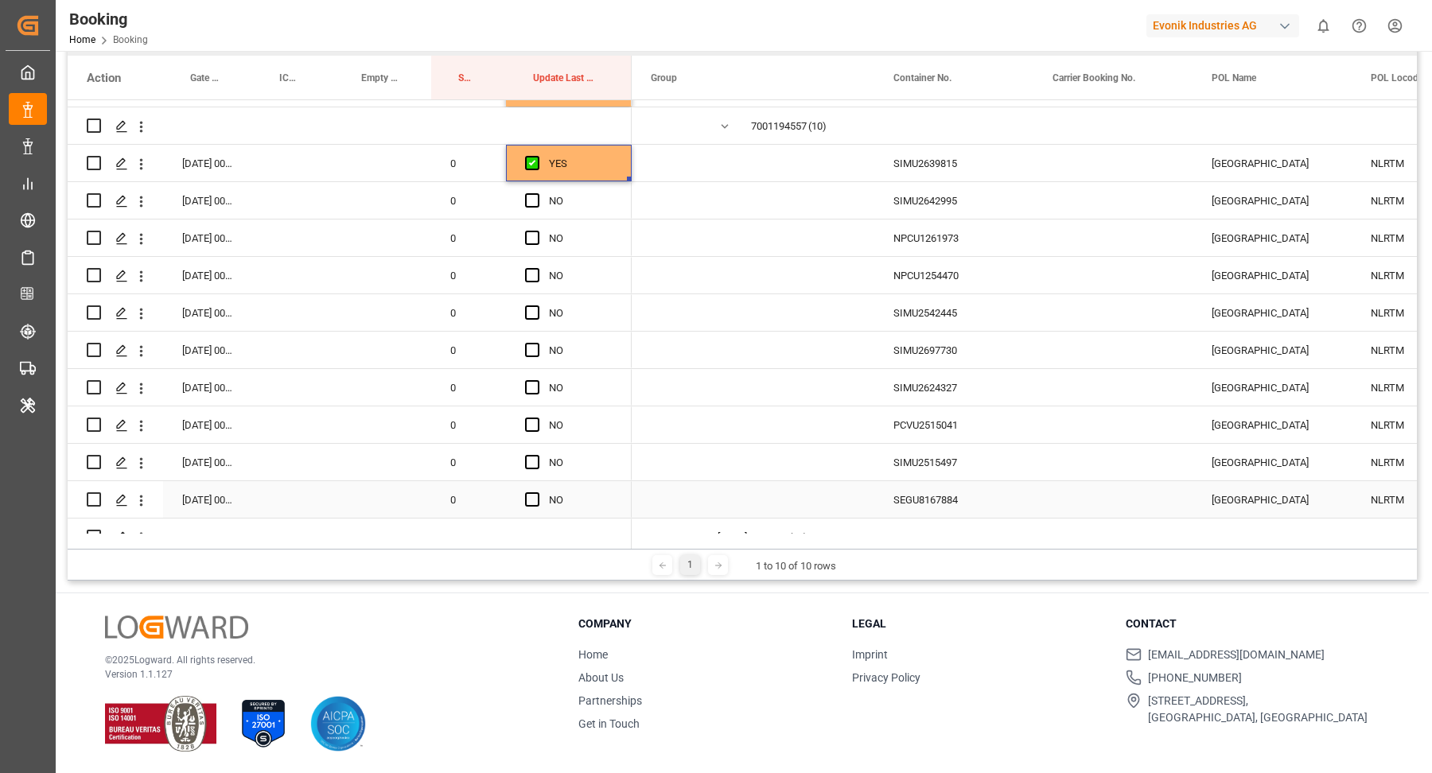
scroll to position [6599, 0]
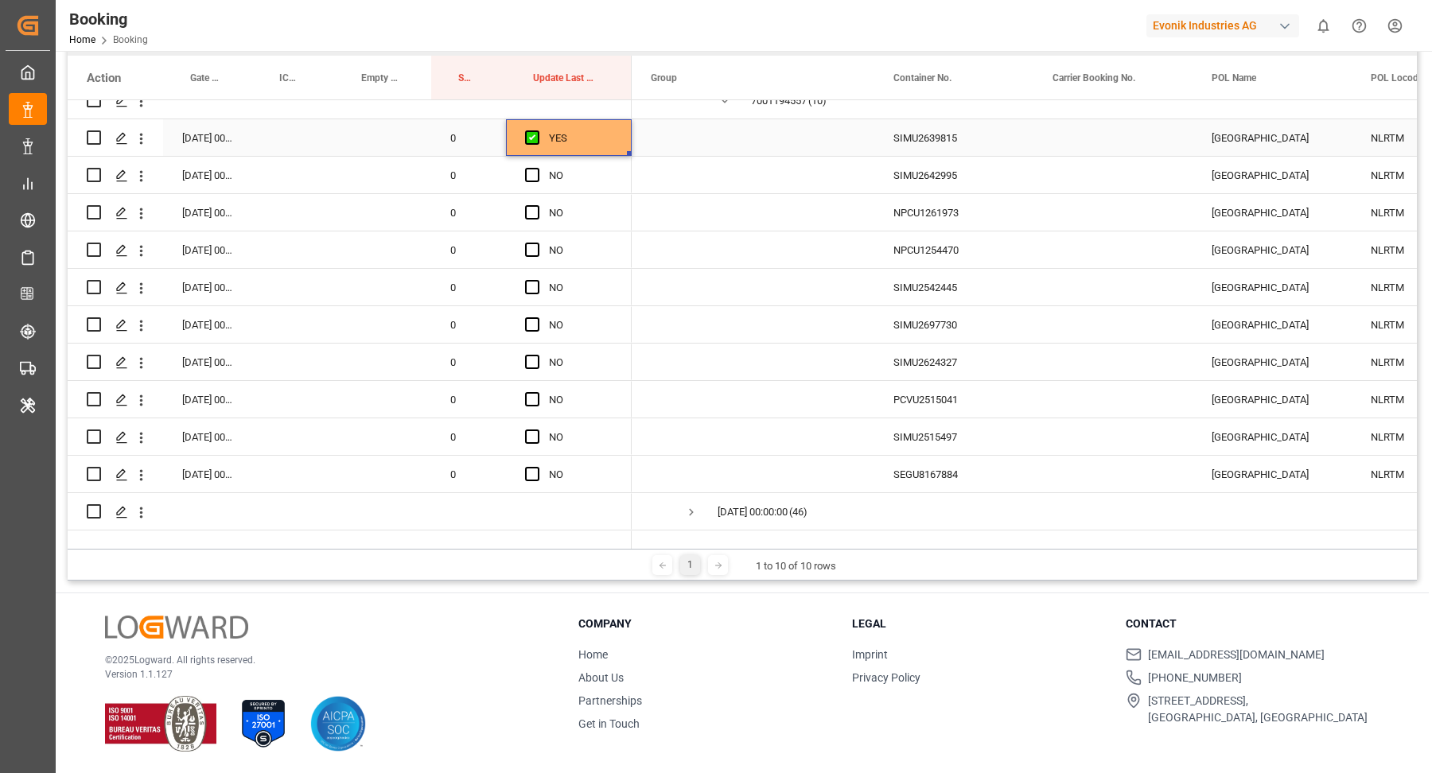
click at [928, 175] on div "SIMU2642995" at bounding box center [953, 175] width 159 height 37
click at [538, 175] on span "Press SPACE to select this row." at bounding box center [532, 175] width 14 height 14
click at [537, 168] on input "Press SPACE to select this row." at bounding box center [537, 168] width 0 height 0
drag, startPoint x: 629, startPoint y: 189, endPoint x: 629, endPoint y: 461, distance: 272.1
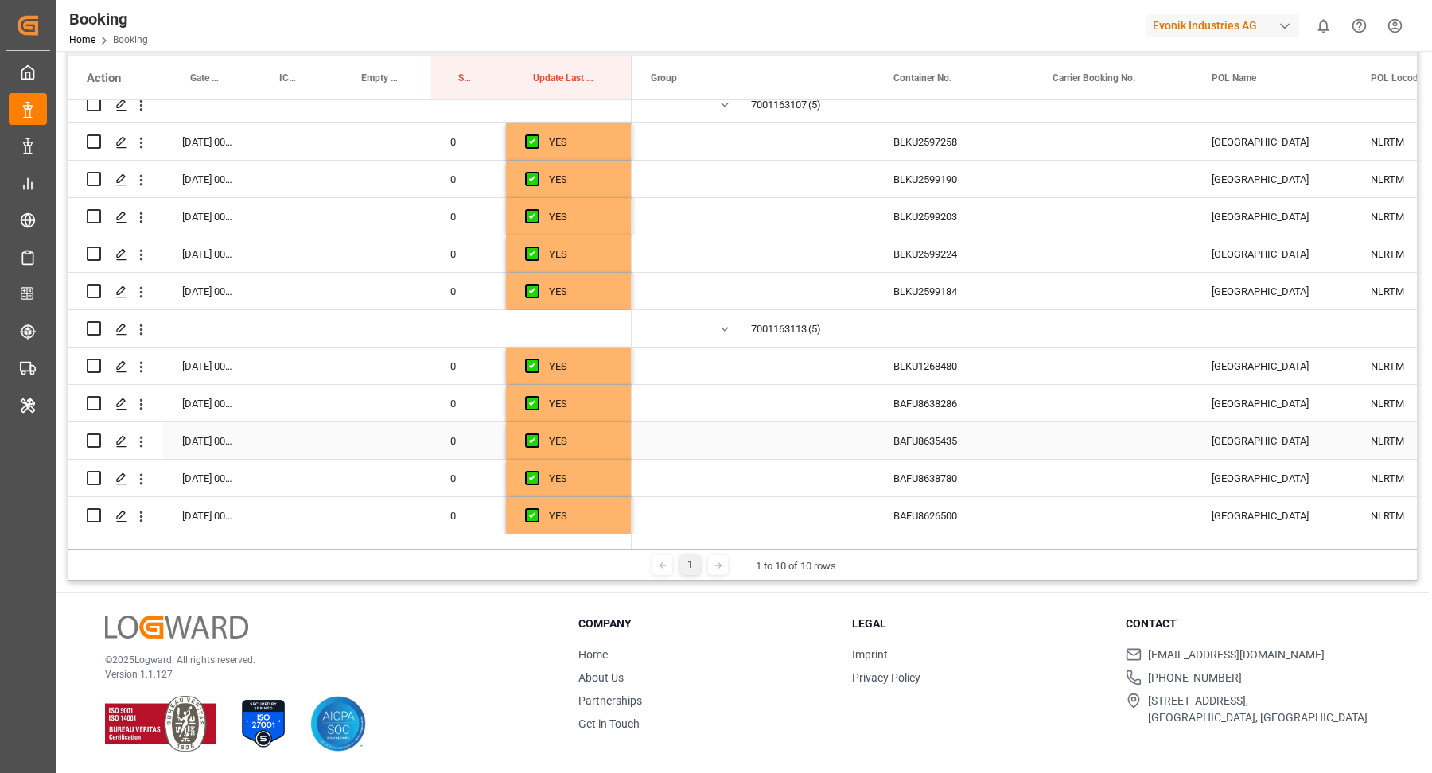
scroll to position [4781, 0]
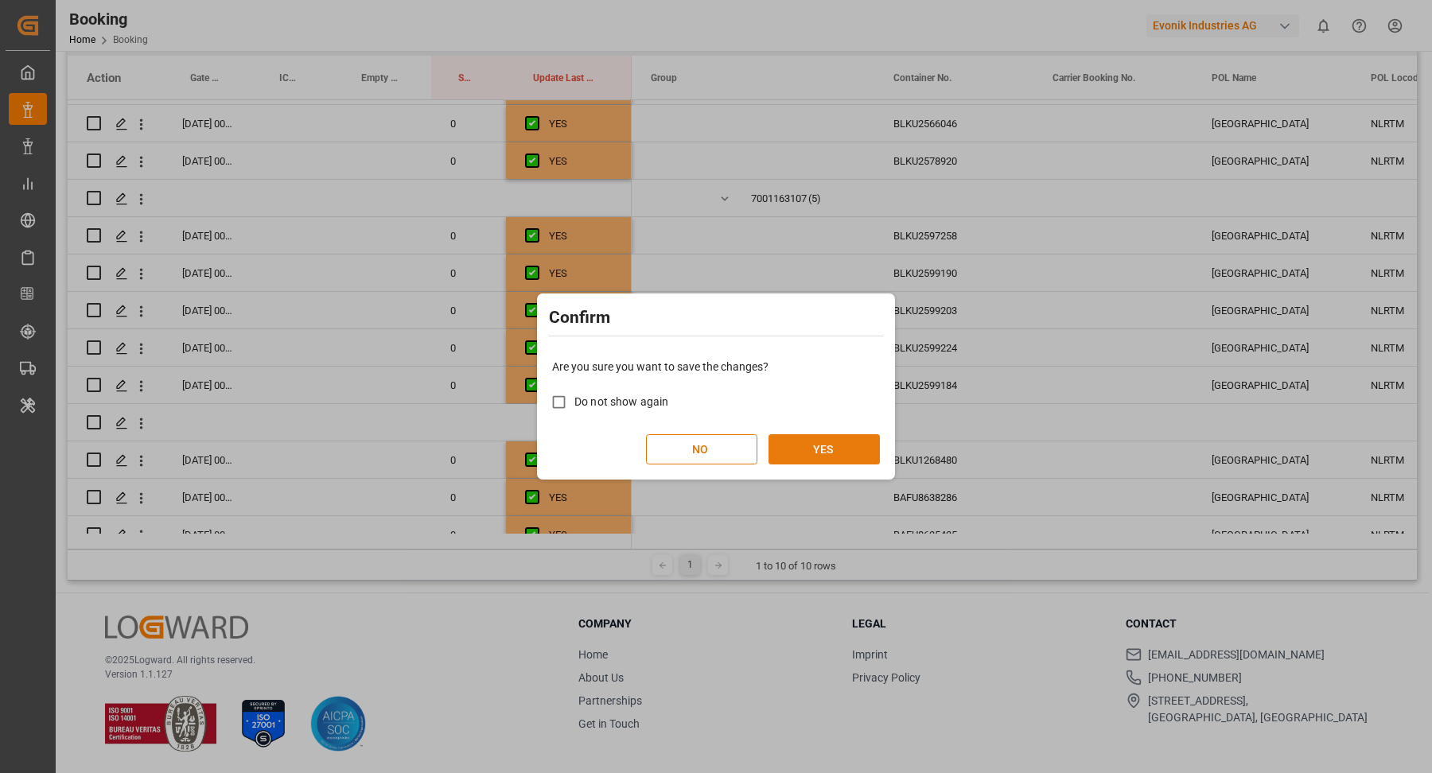
click at [825, 445] on button "YES" at bounding box center [823, 449] width 111 height 30
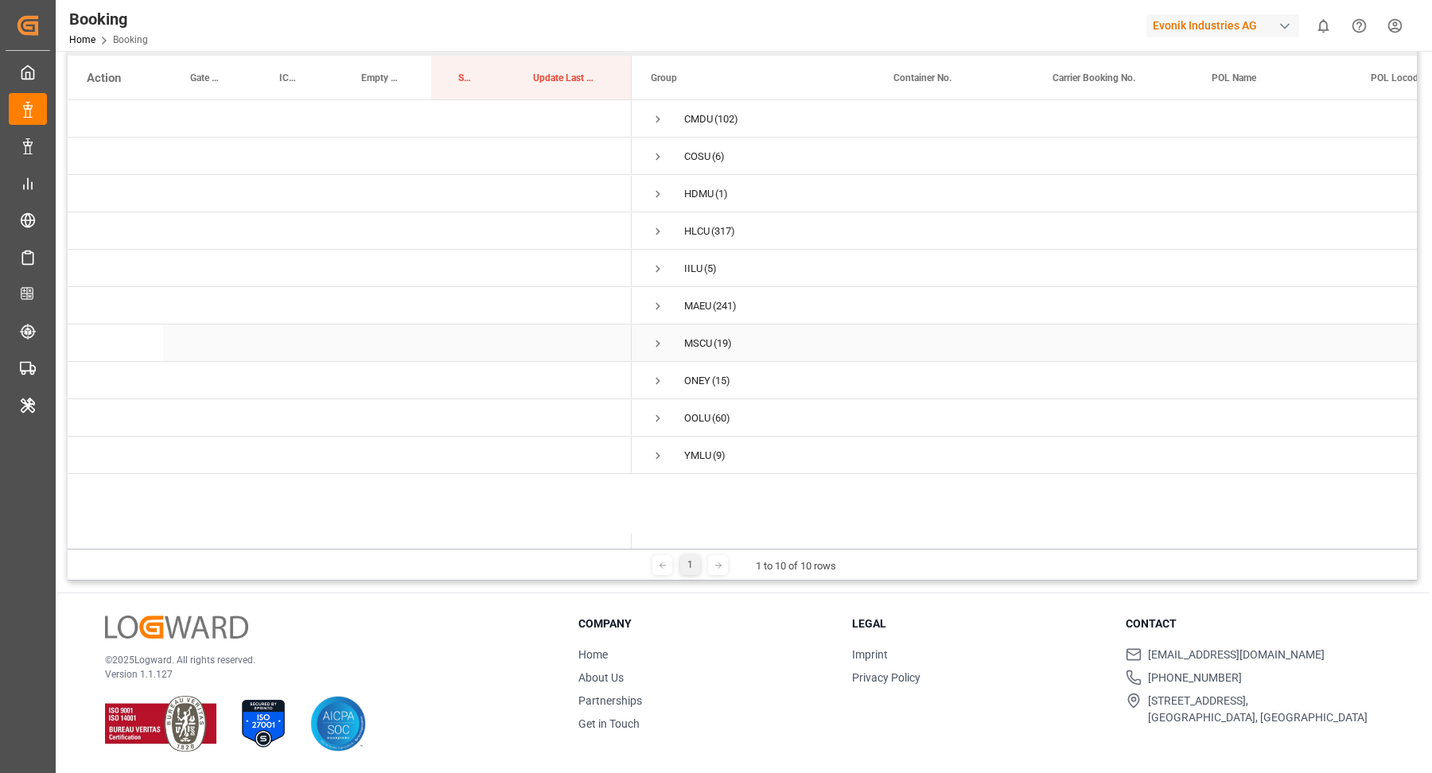
scroll to position [41, 0]
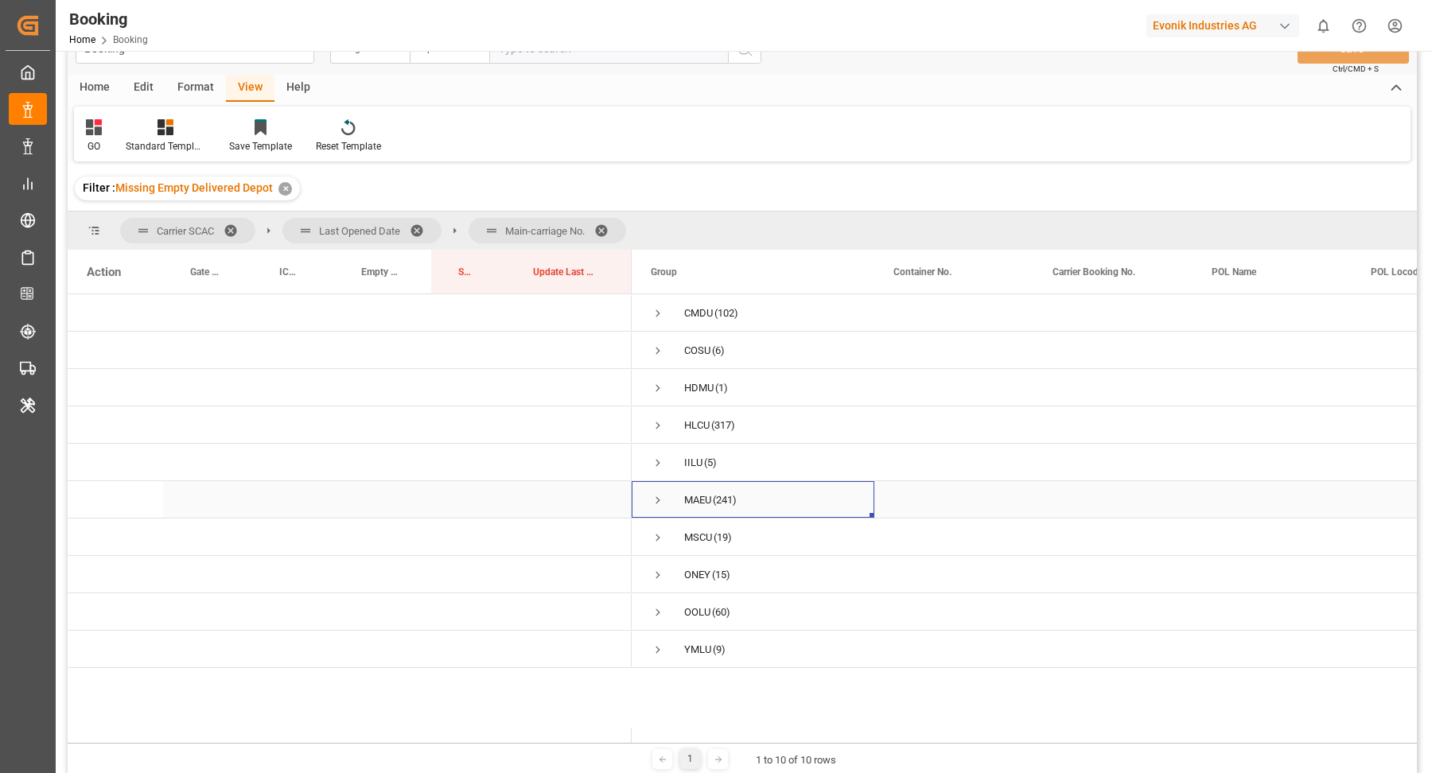
click at [659, 496] on span "Press SPACE to select this row." at bounding box center [658, 500] width 14 height 14
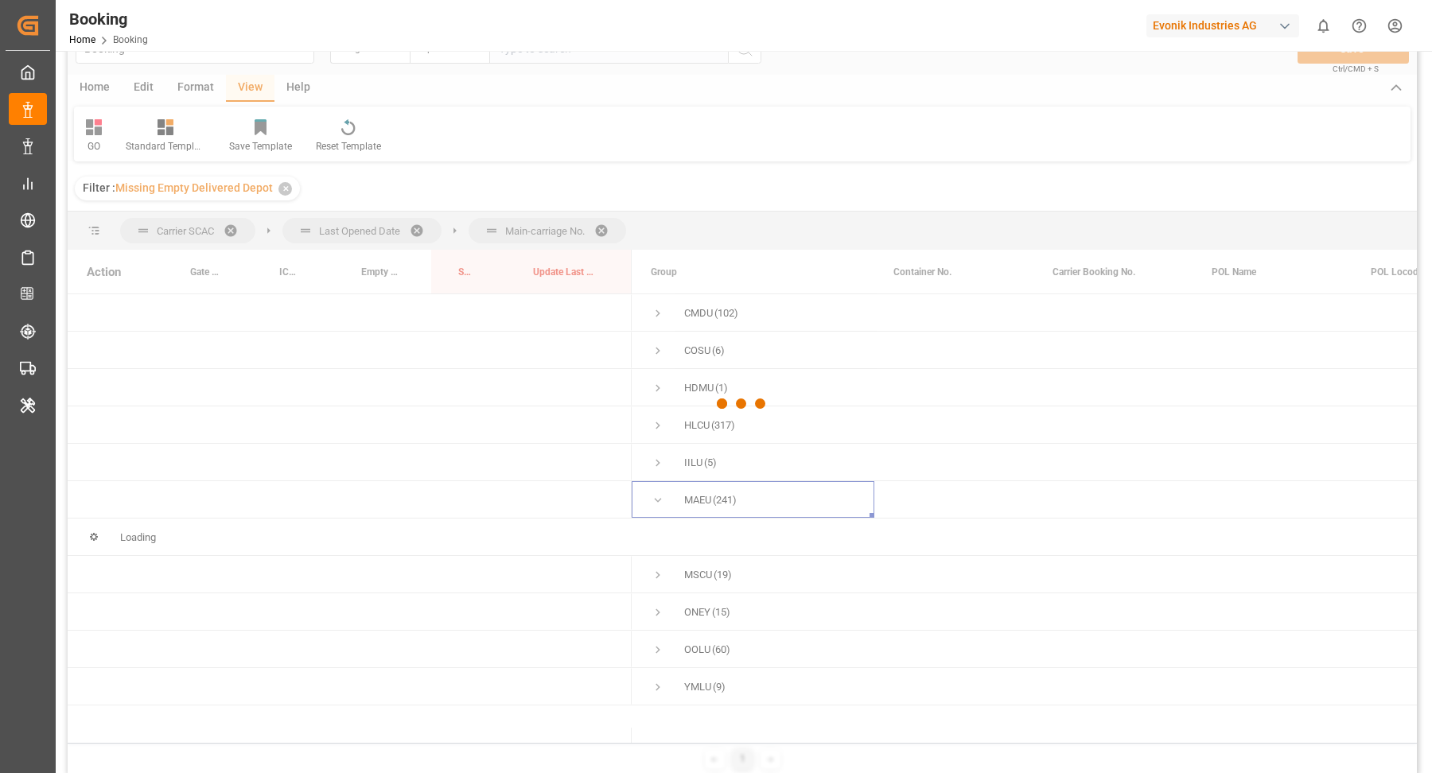
scroll to position [132, 0]
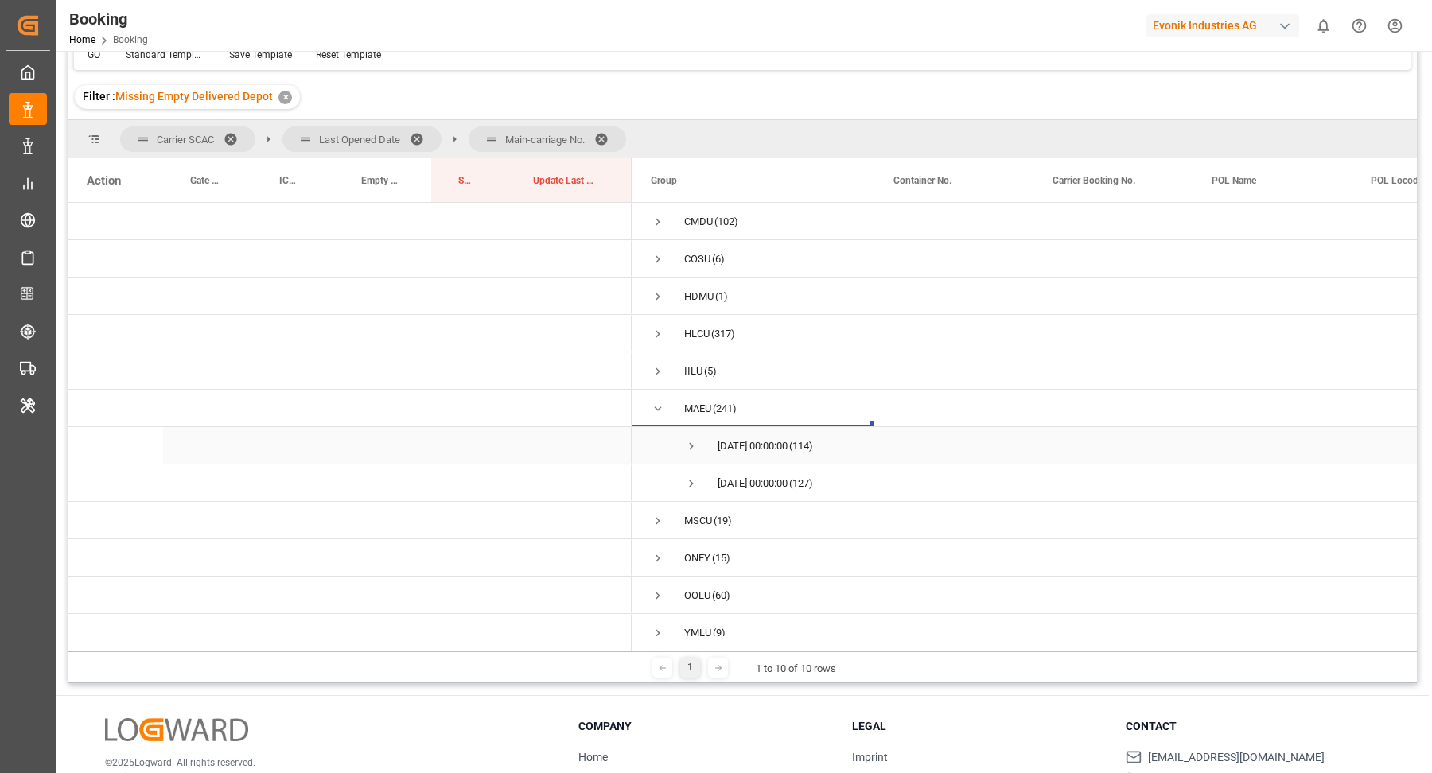
click at [688, 441] on span "Press SPACE to select this row." at bounding box center [691, 446] width 14 height 14
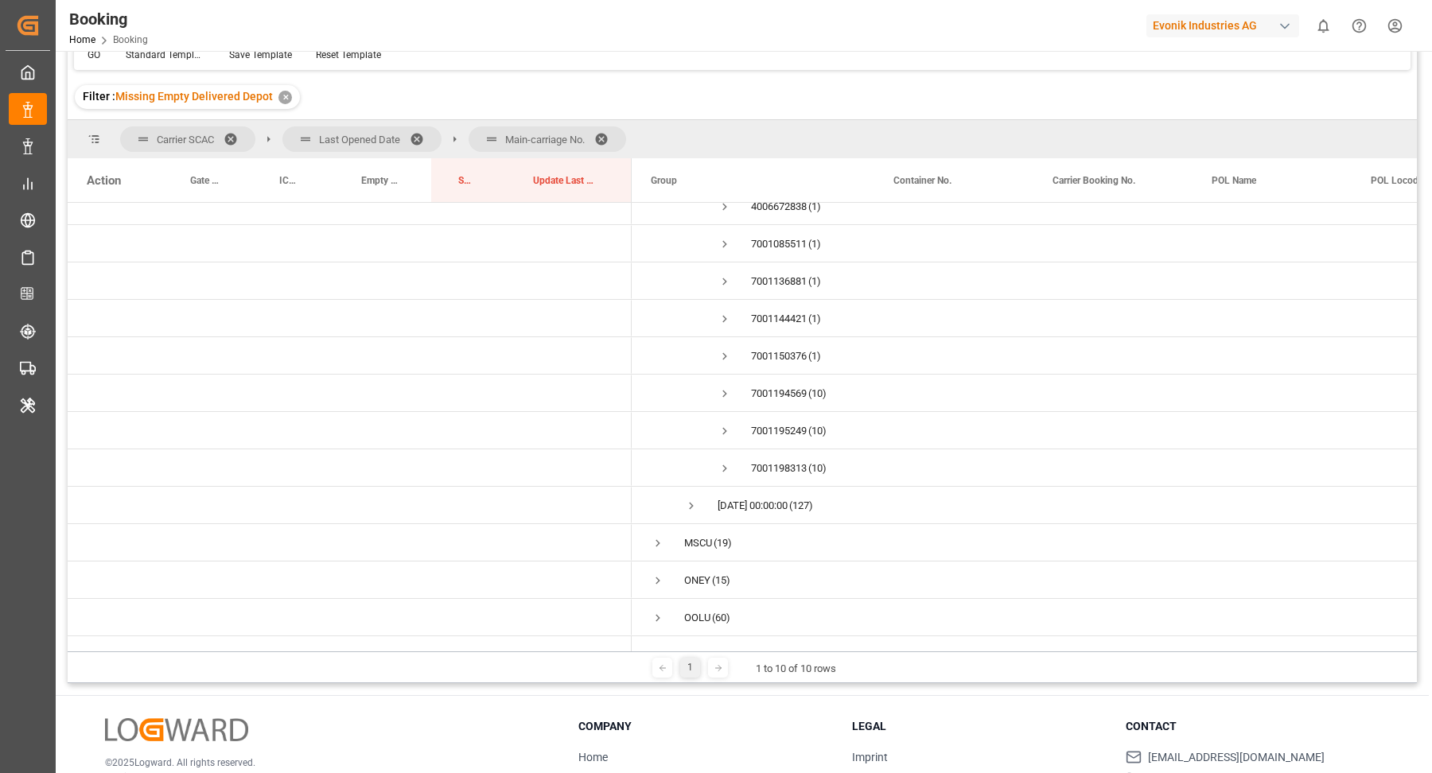
scroll to position [3256, 0]
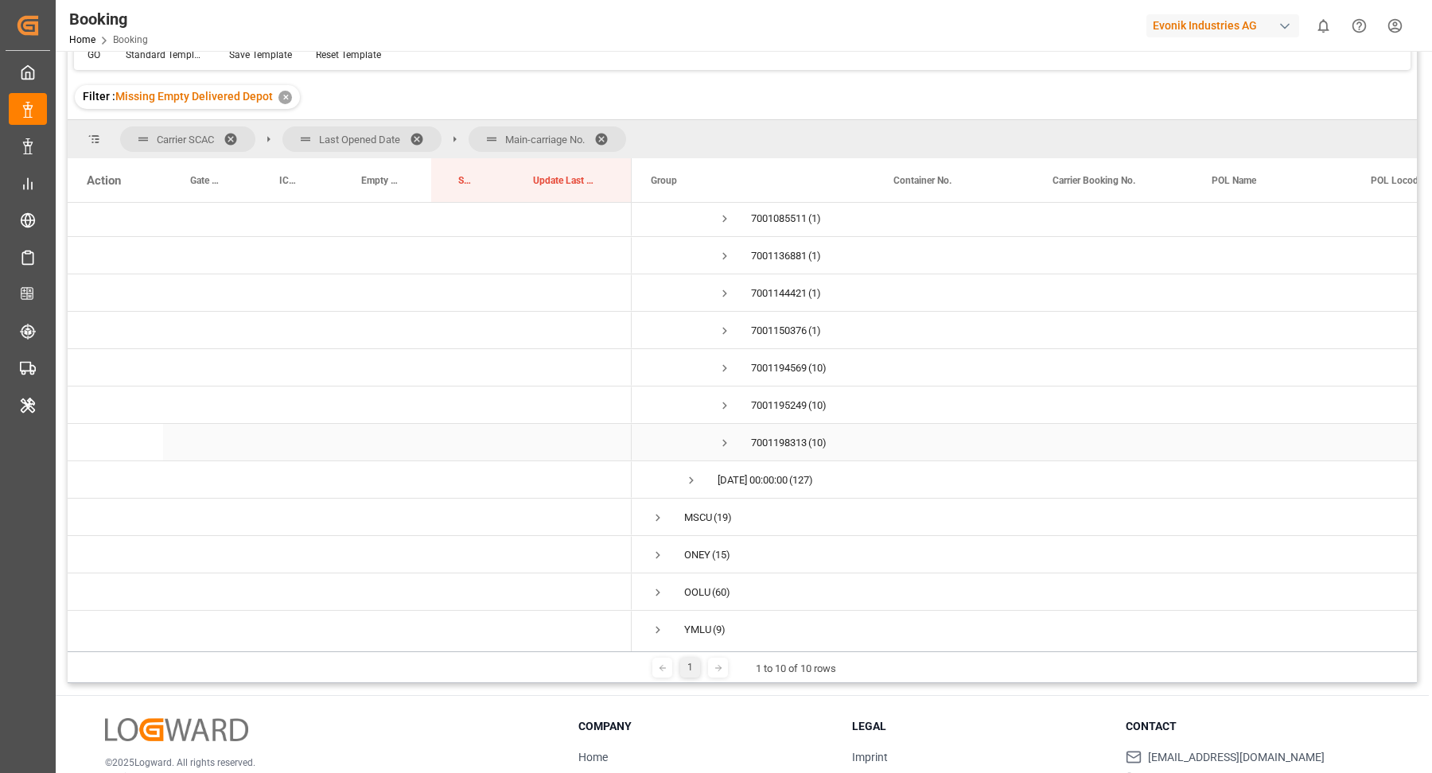
click at [718, 437] on span "Press SPACE to select this row." at bounding box center [725, 443] width 14 height 14
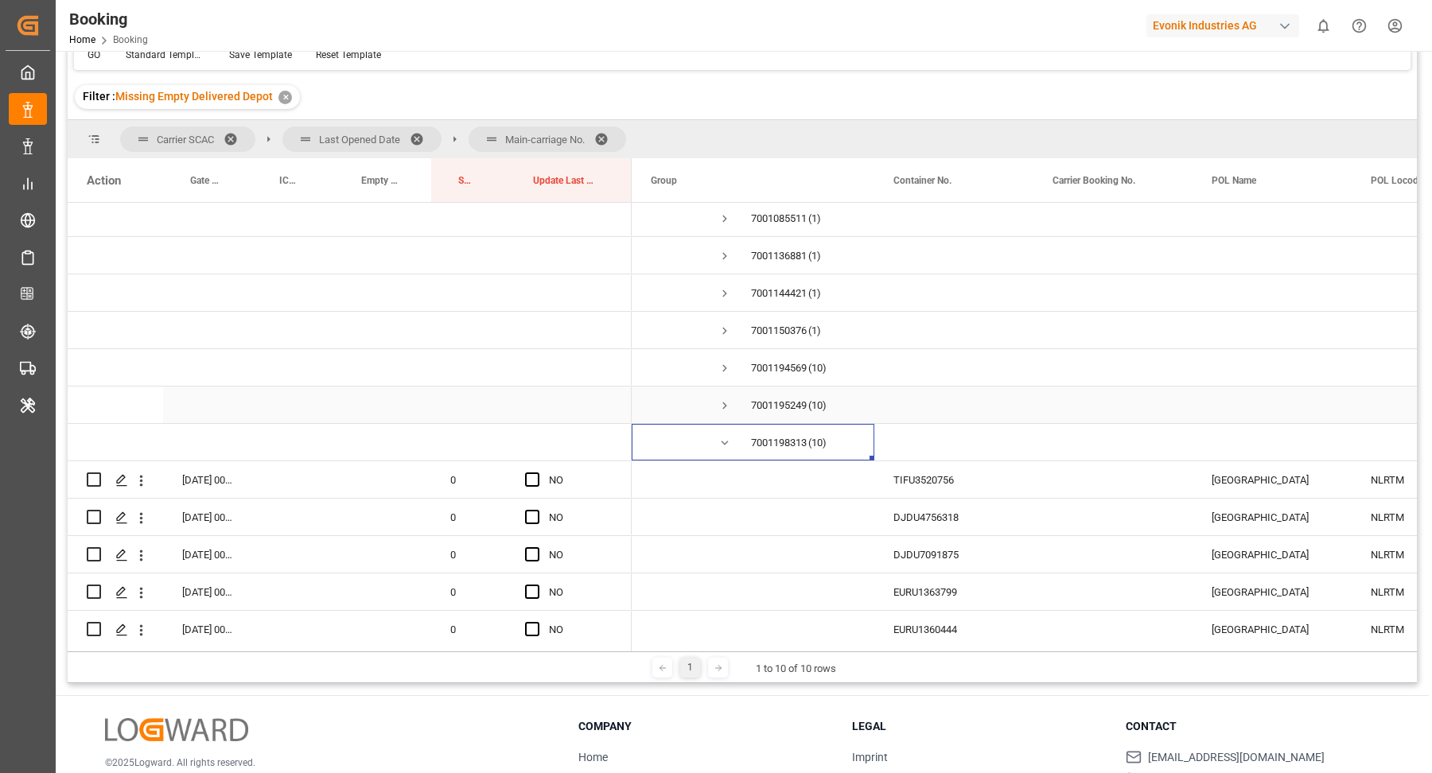
click at [725, 399] on span "Press SPACE to select this row." at bounding box center [725, 406] width 14 height 14
click at [723, 364] on span "Press SPACE to select this row." at bounding box center [725, 368] width 14 height 14
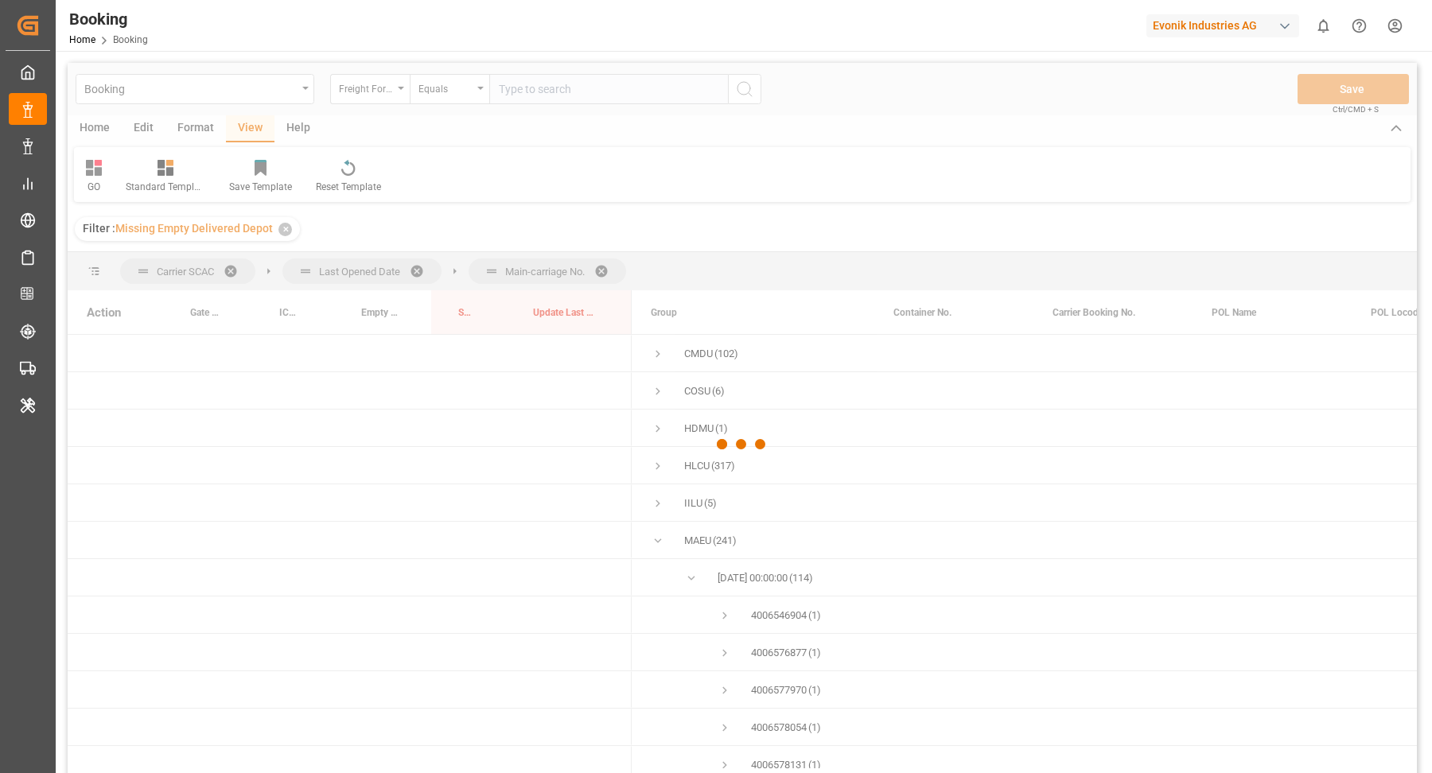
scroll to position [3256, 0]
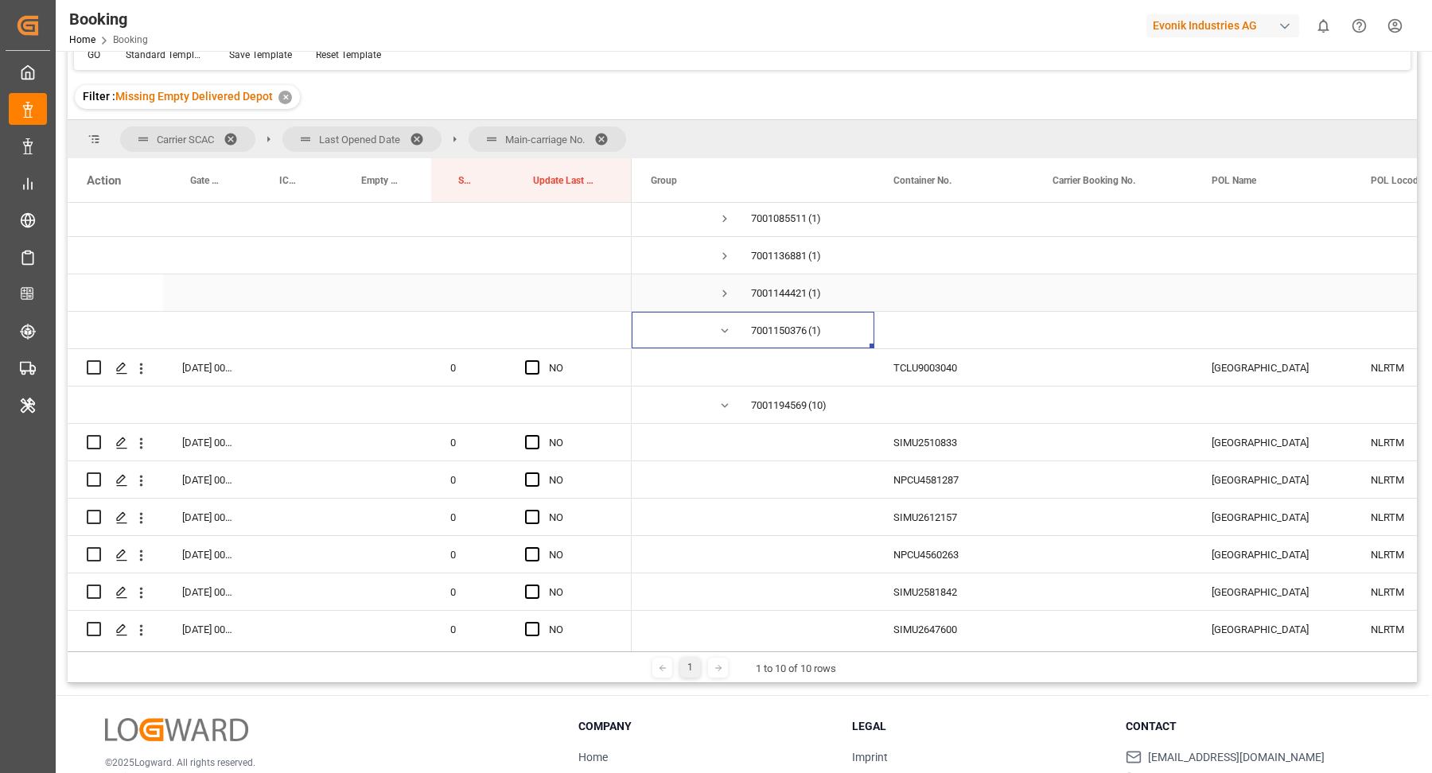
click at [723, 286] on span "Press SPACE to select this row." at bounding box center [725, 293] width 14 height 14
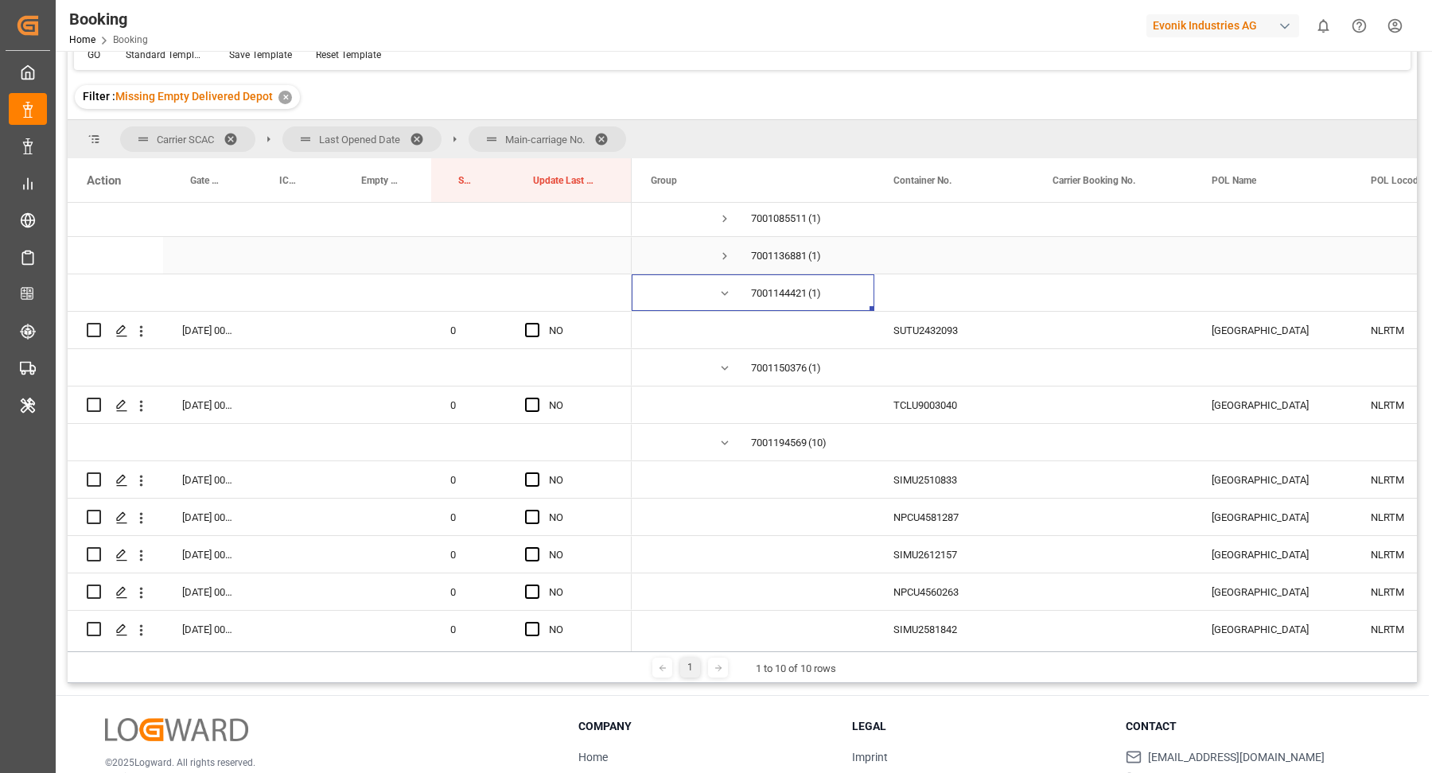
click at [725, 250] on span "Press SPACE to select this row." at bounding box center [725, 256] width 14 height 14
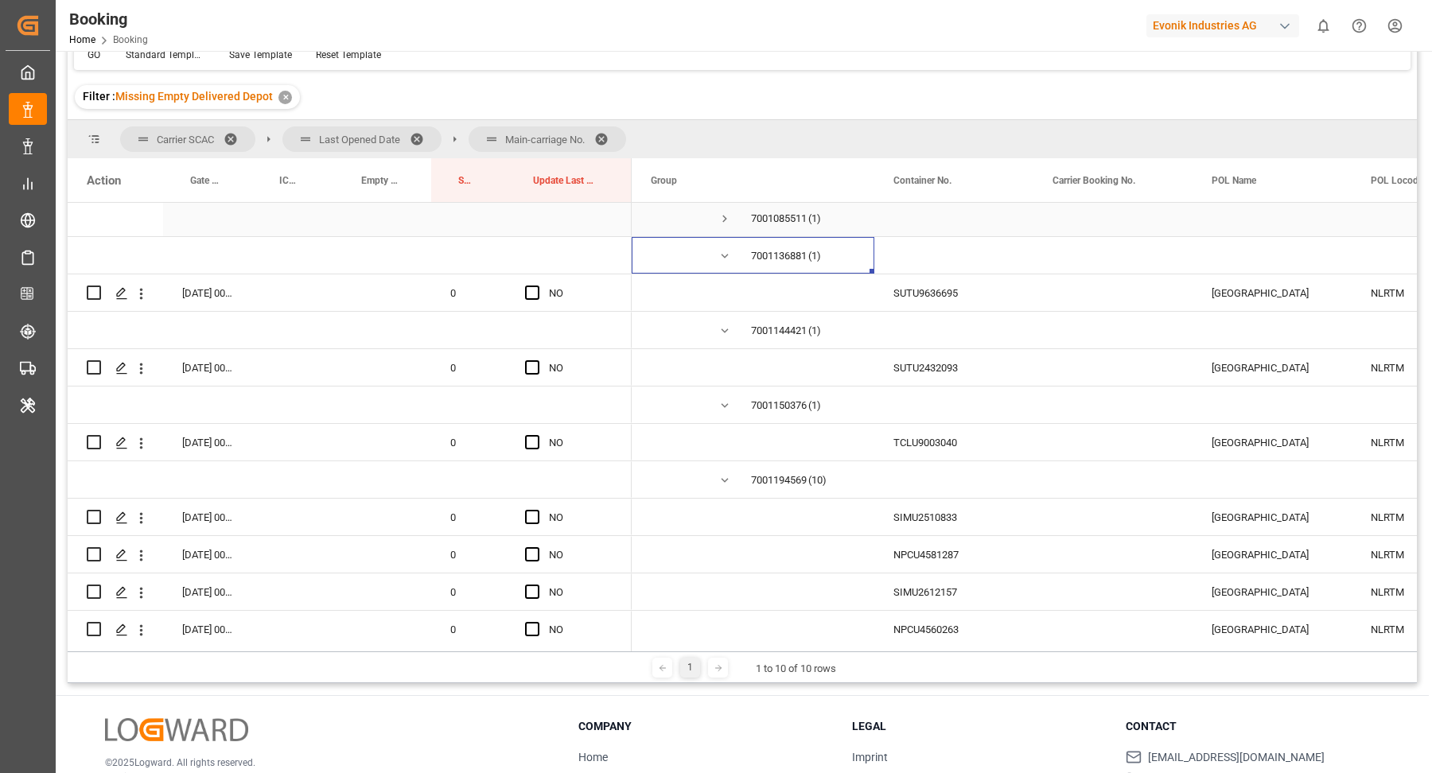
click at [723, 219] on span "Press SPACE to select this row." at bounding box center [725, 219] width 14 height 14
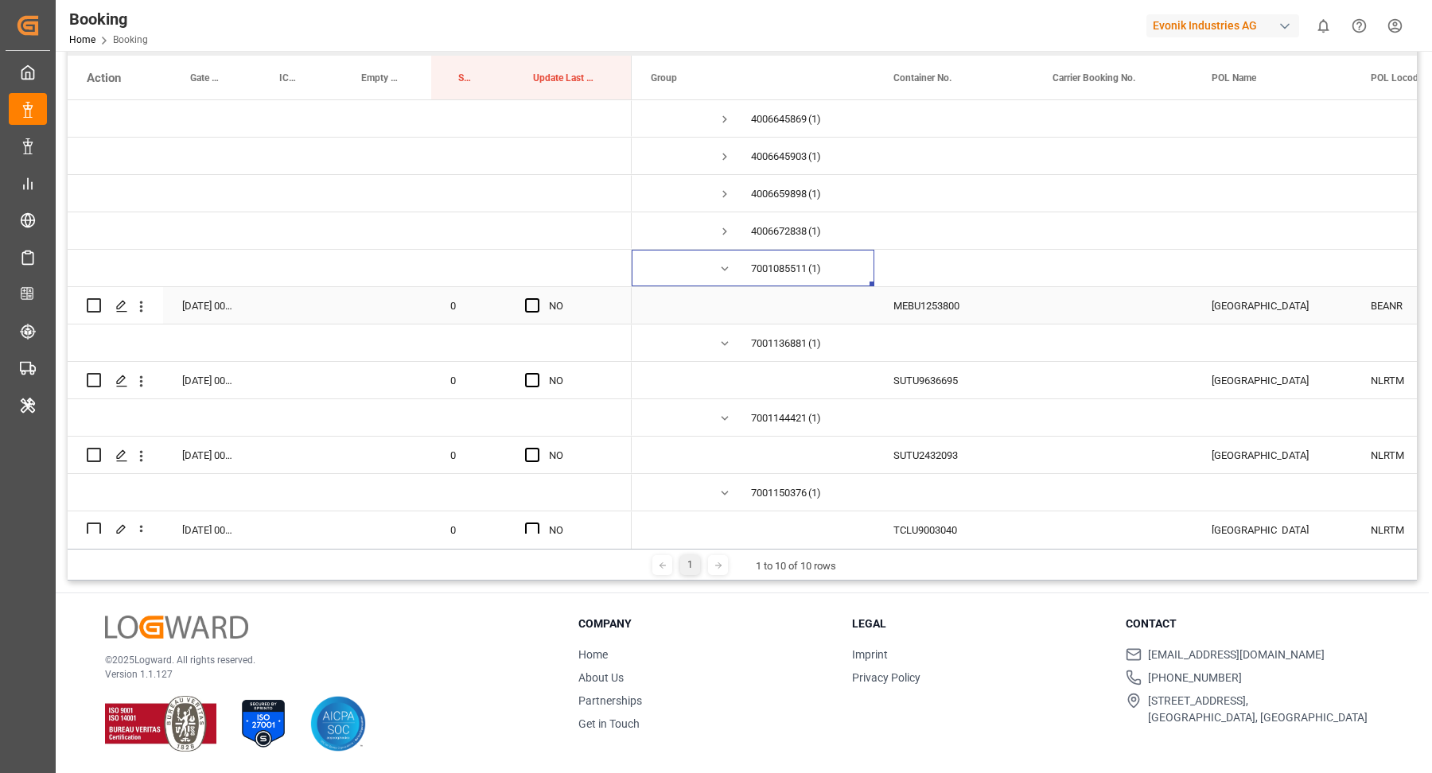
scroll to position [3129, 0]
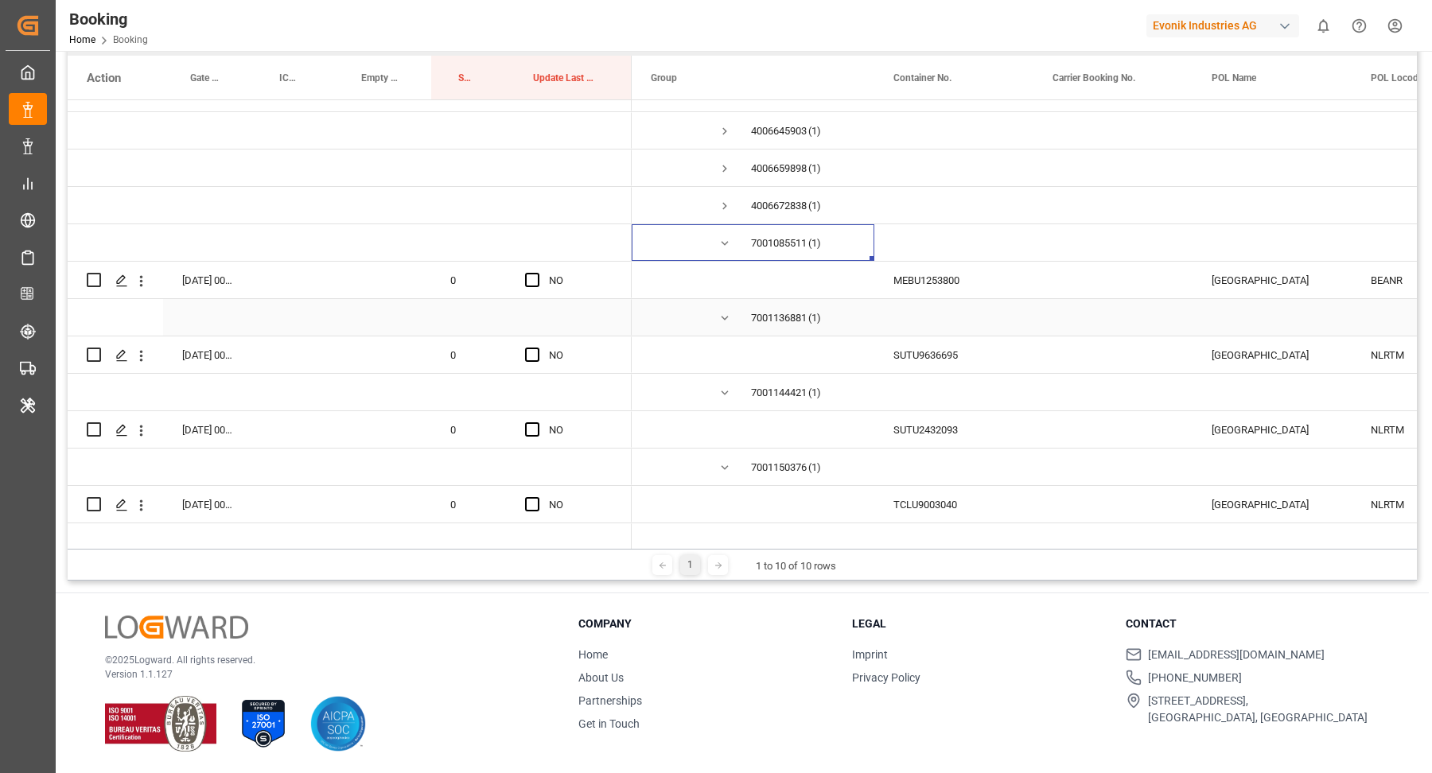
click at [924, 294] on div "MEBU1253800" at bounding box center [953, 280] width 159 height 37
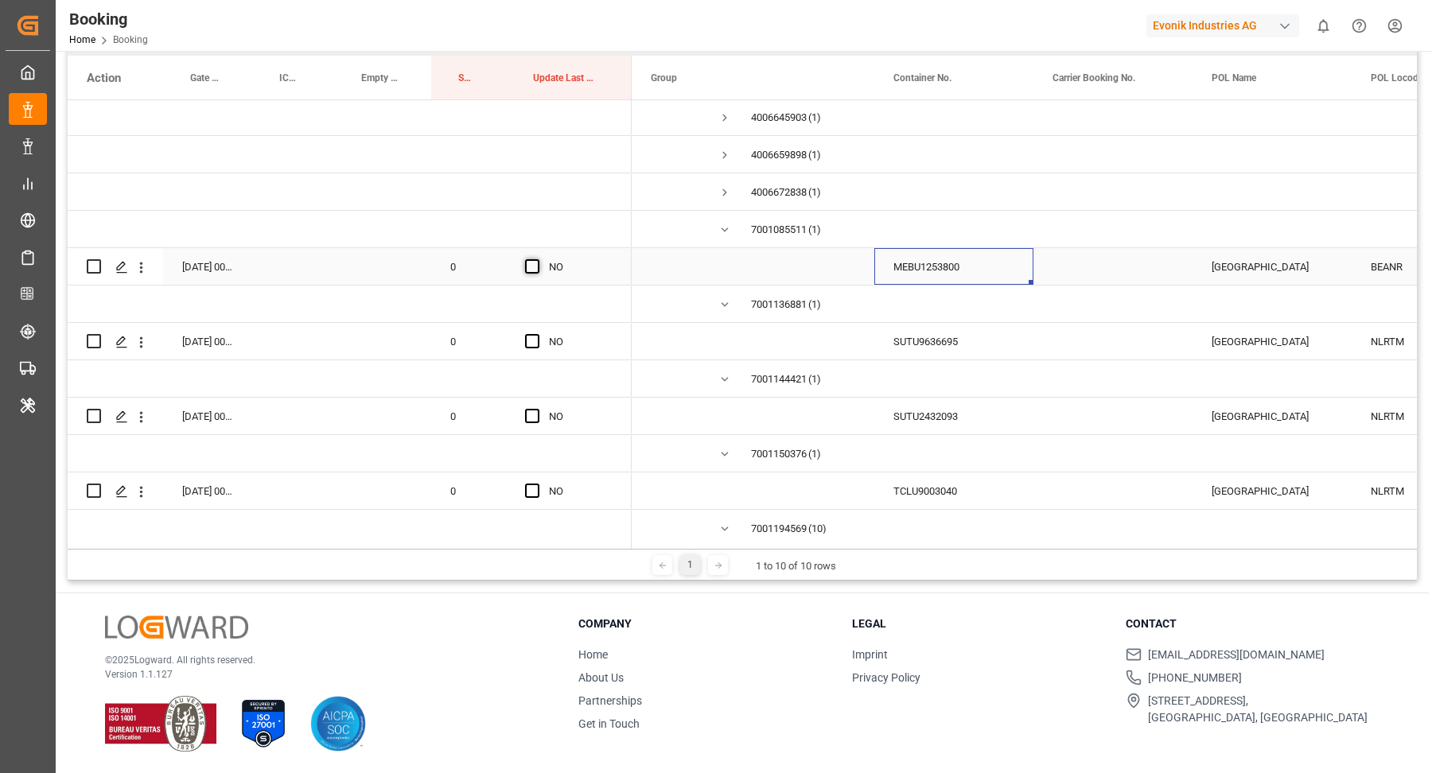
click at [534, 268] on span "Press SPACE to select this row." at bounding box center [532, 266] width 14 height 14
click at [537, 259] on input "Press SPACE to select this row." at bounding box center [537, 259] width 0 height 0
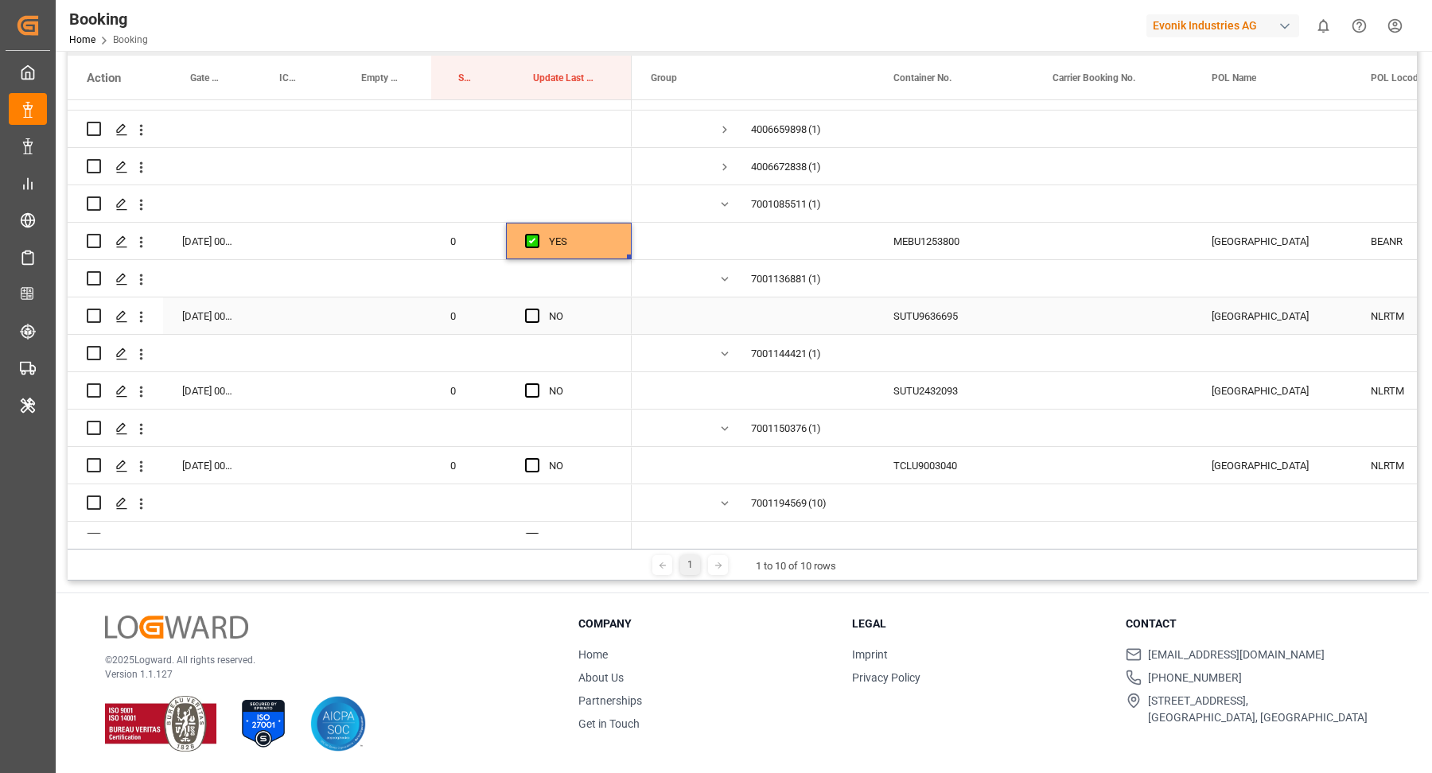
click at [931, 312] on div "SUTU9636695" at bounding box center [953, 316] width 159 height 37
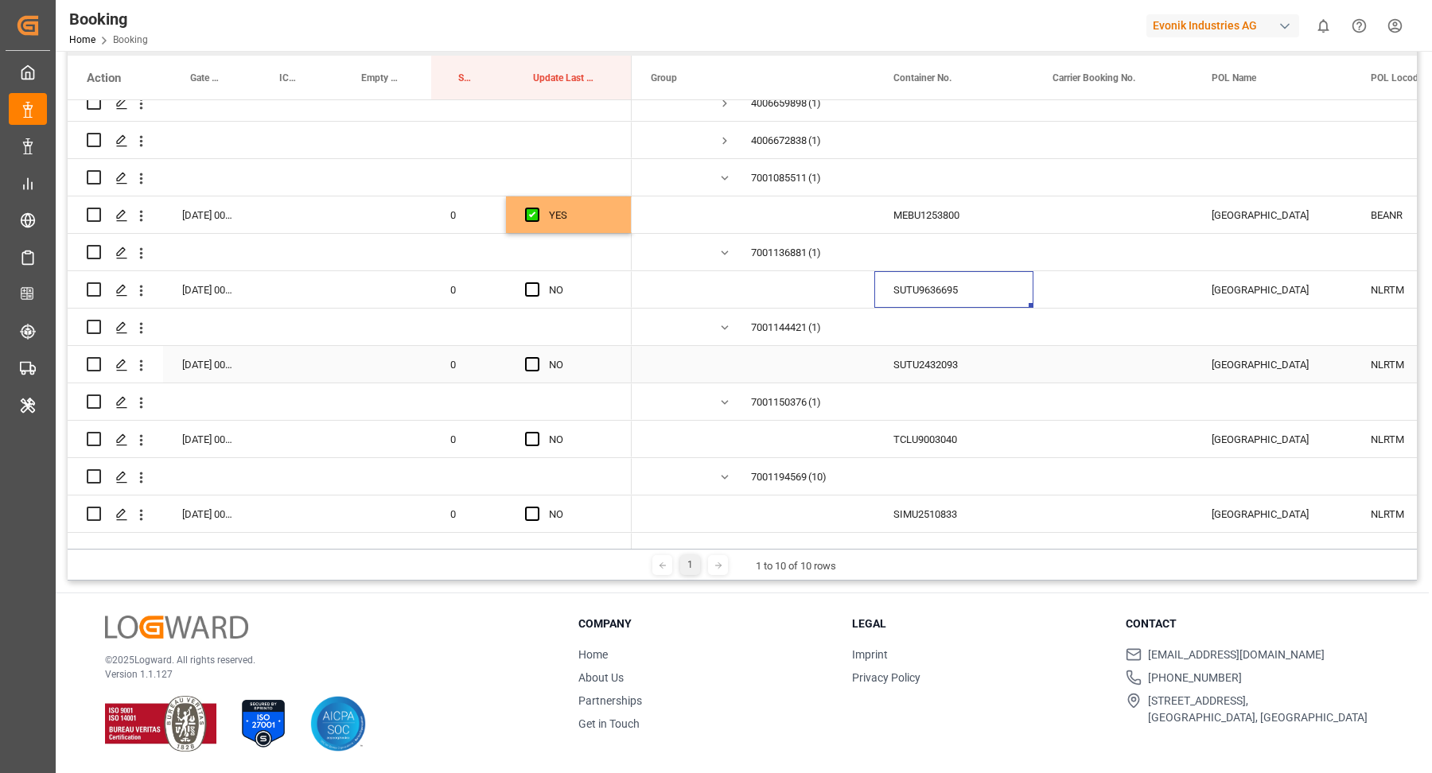
scroll to position [3228, 0]
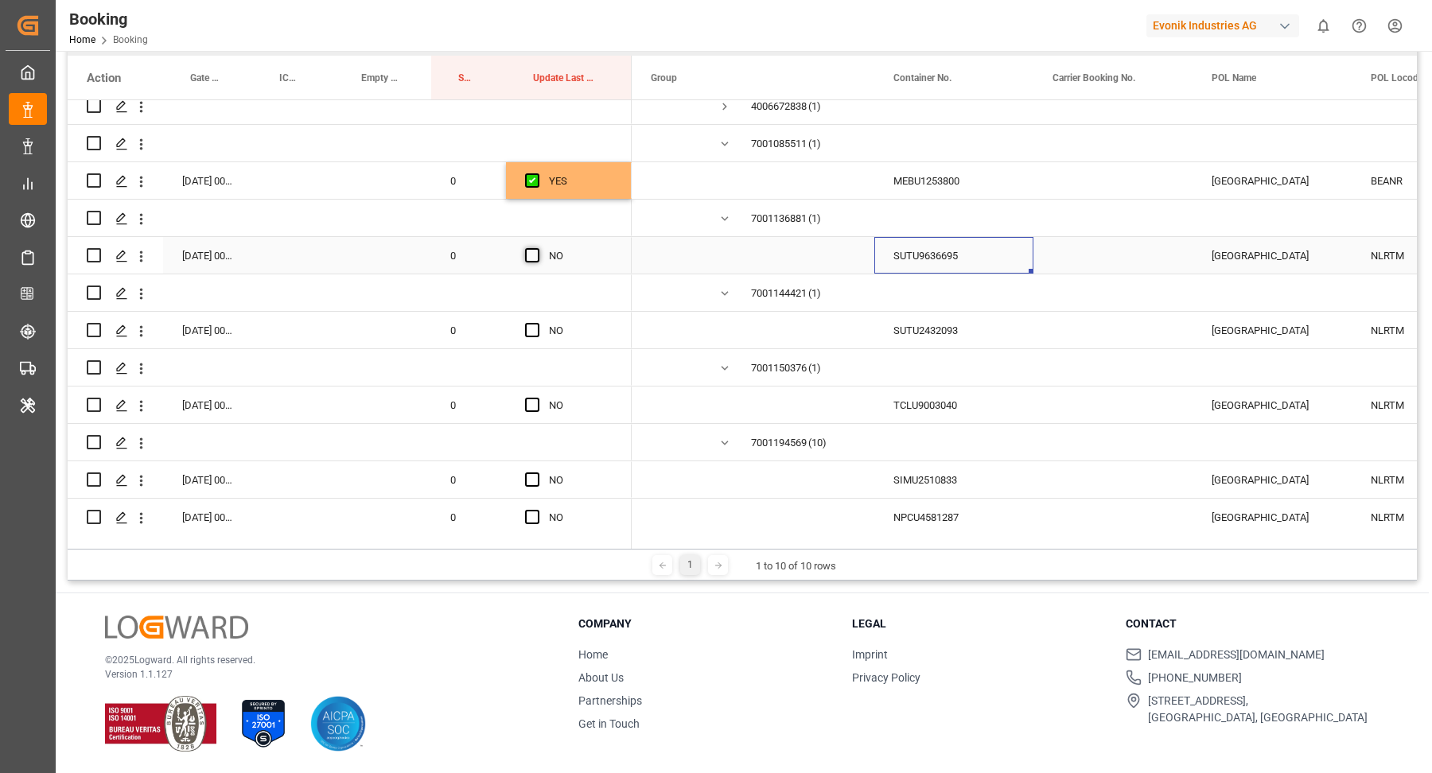
click at [532, 251] on span "Press SPACE to select this row." at bounding box center [532, 255] width 14 height 14
click at [537, 248] on input "Press SPACE to select this row." at bounding box center [537, 248] width 0 height 0
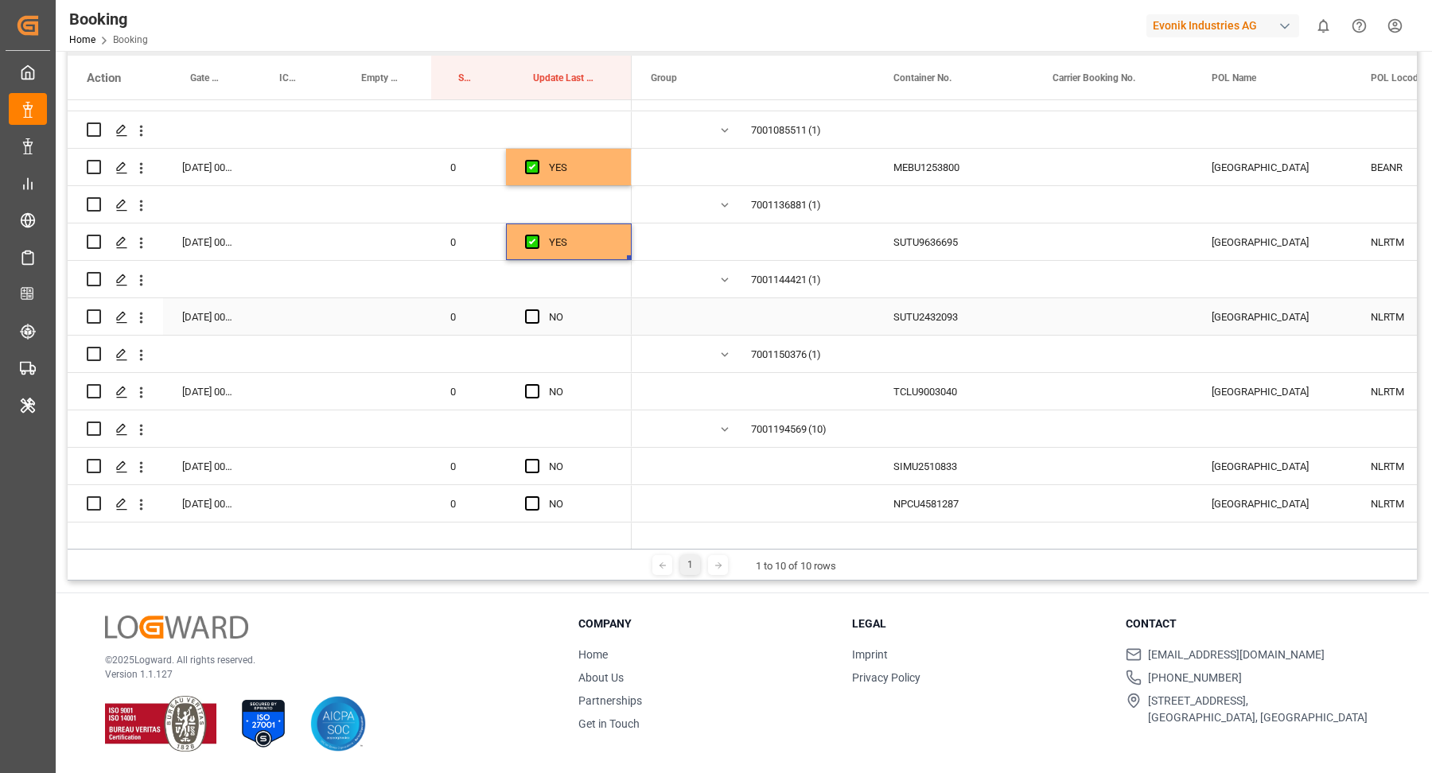
scroll to position [3254, 0]
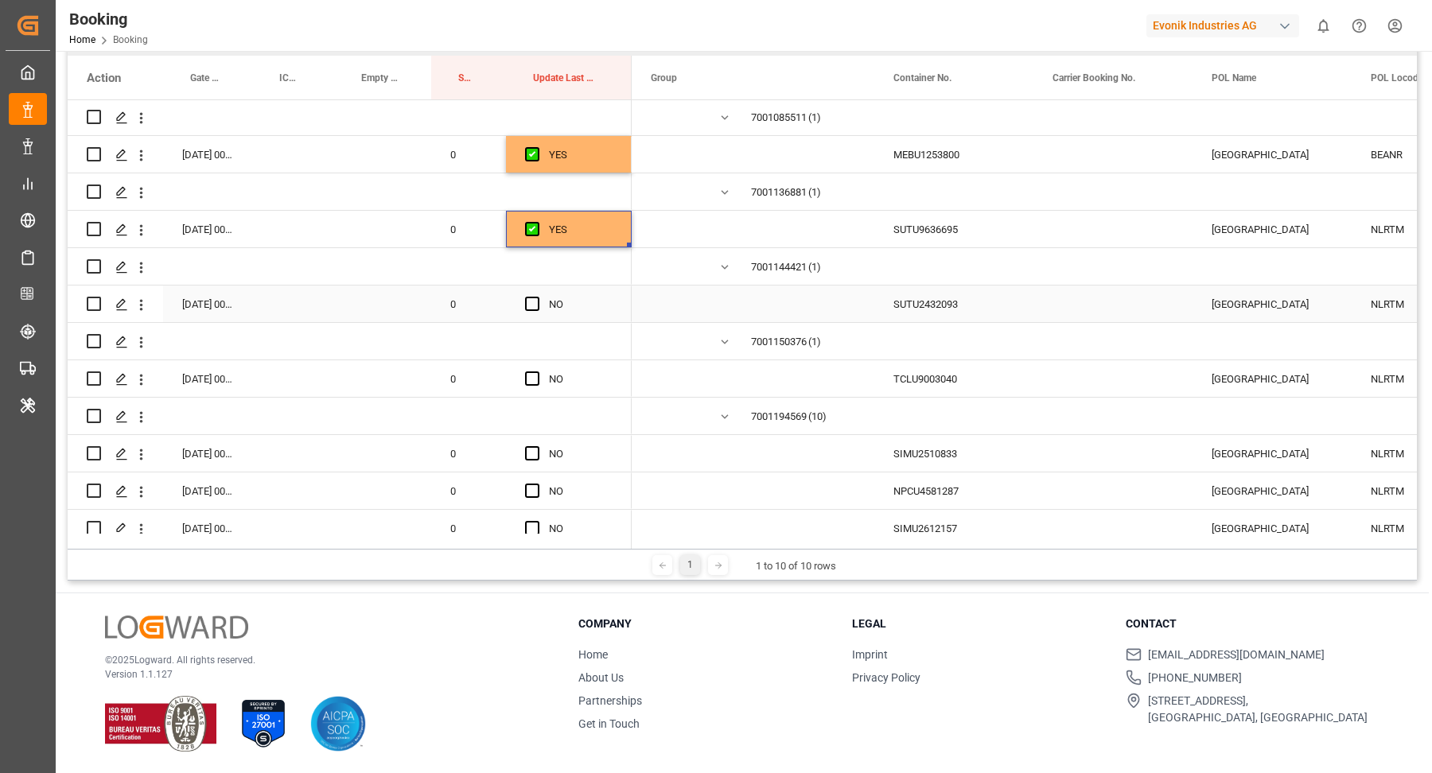
click at [1047, 307] on div "Press SPACE to select this row." at bounding box center [1112, 304] width 159 height 37
click at [965, 307] on div "SUTU2432093" at bounding box center [953, 304] width 159 height 37
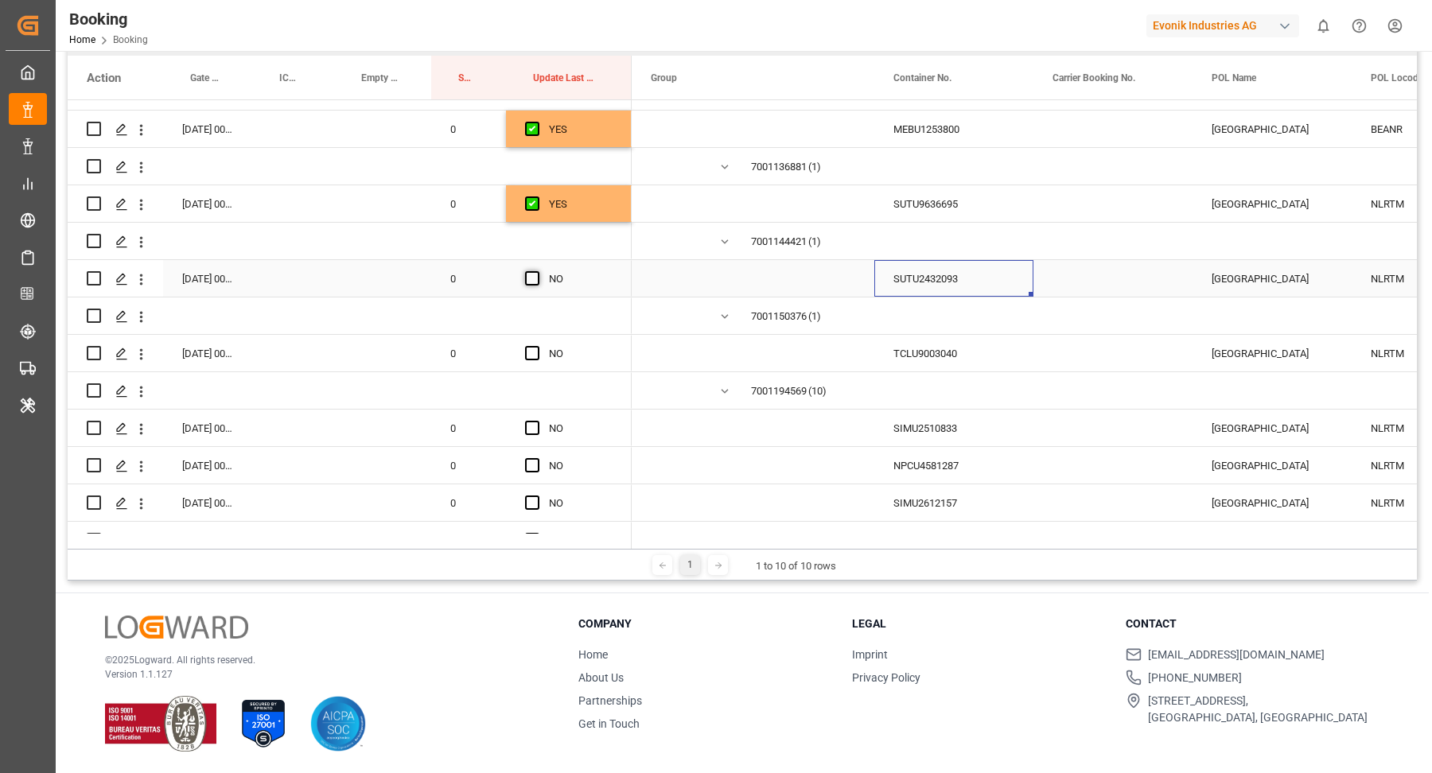
click at [535, 274] on span "Press SPACE to select this row." at bounding box center [532, 278] width 14 height 14
click at [537, 271] on input "Press SPACE to select this row." at bounding box center [537, 271] width 0 height 0
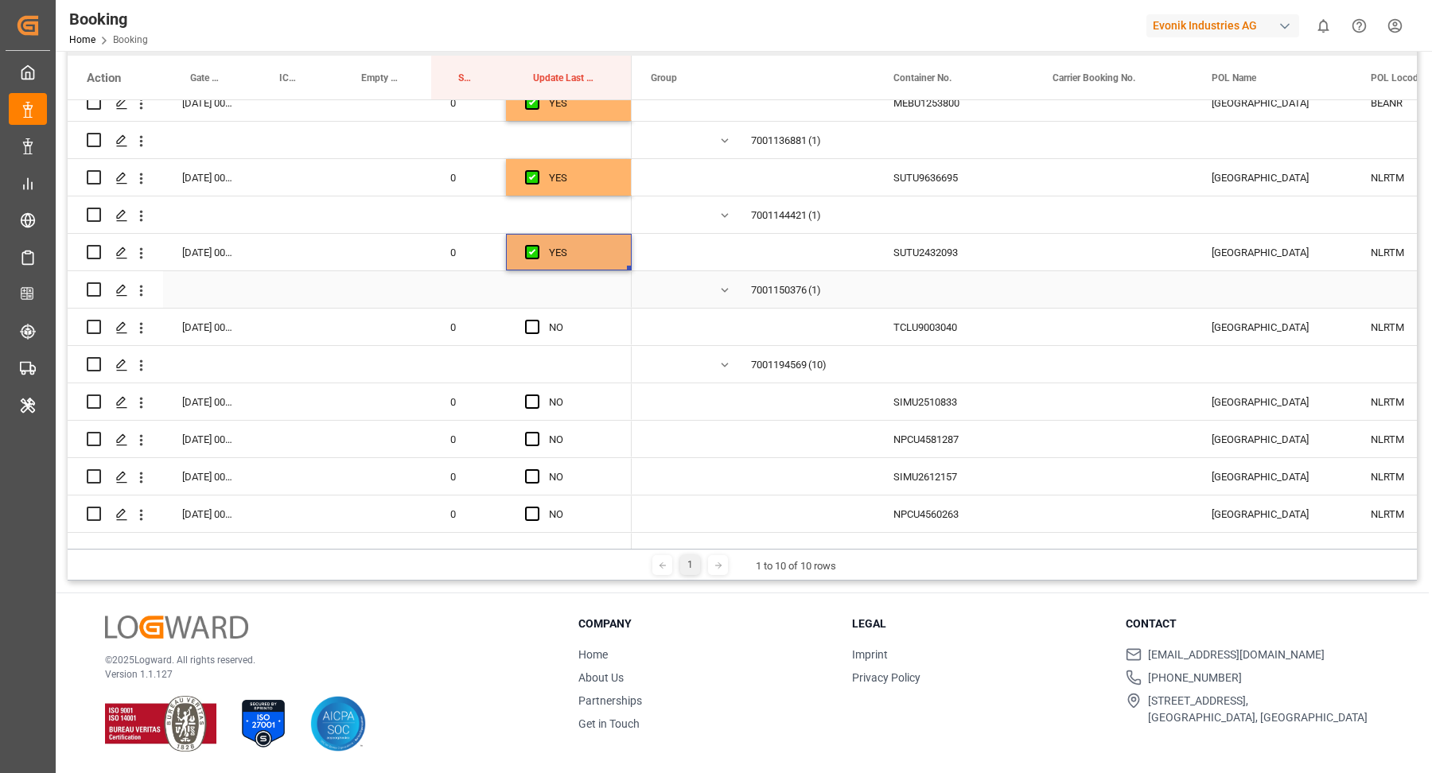
scroll to position [3319, 0]
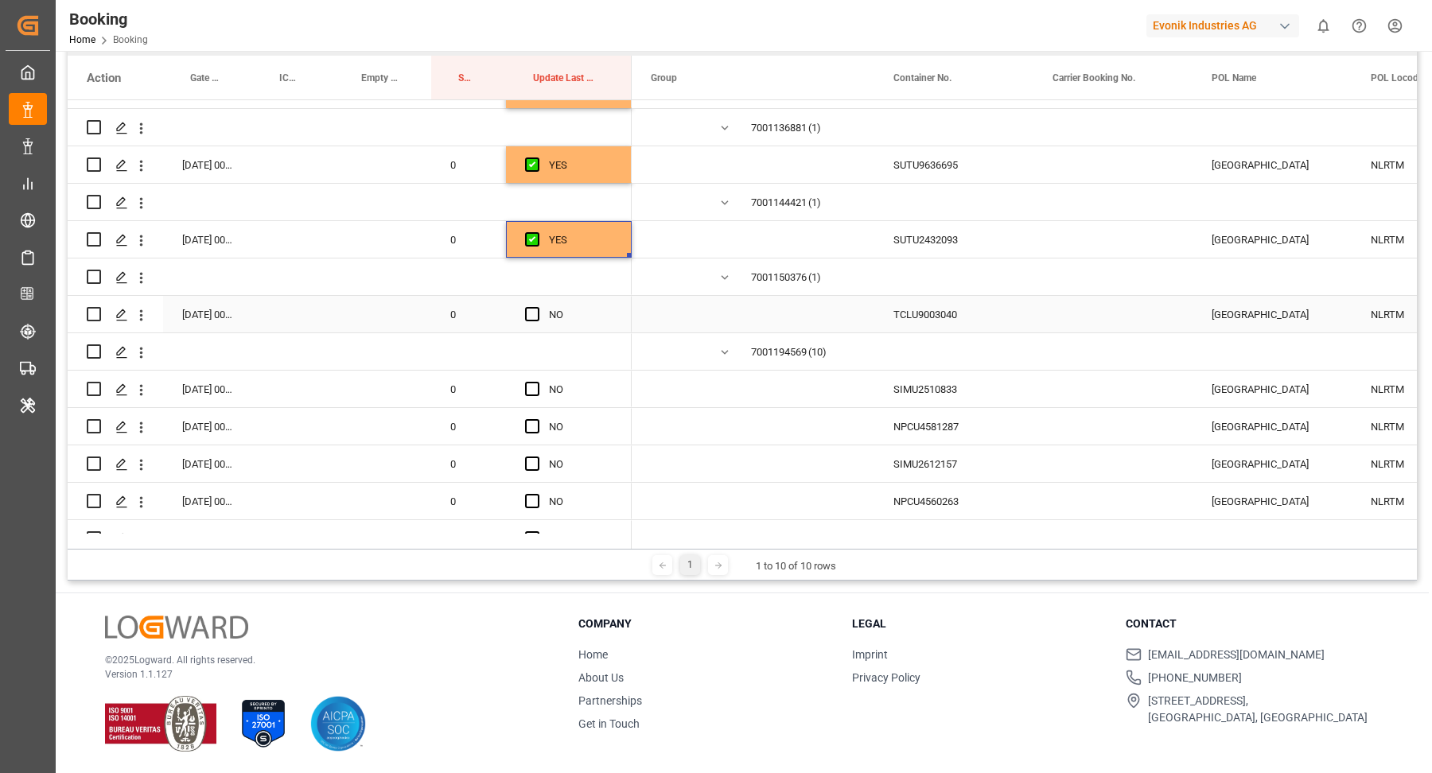
click at [860, 318] on div "Press SPACE to select this row." at bounding box center [753, 314] width 243 height 37
click at [973, 321] on div "TCLU9003040" at bounding box center [953, 314] width 159 height 37
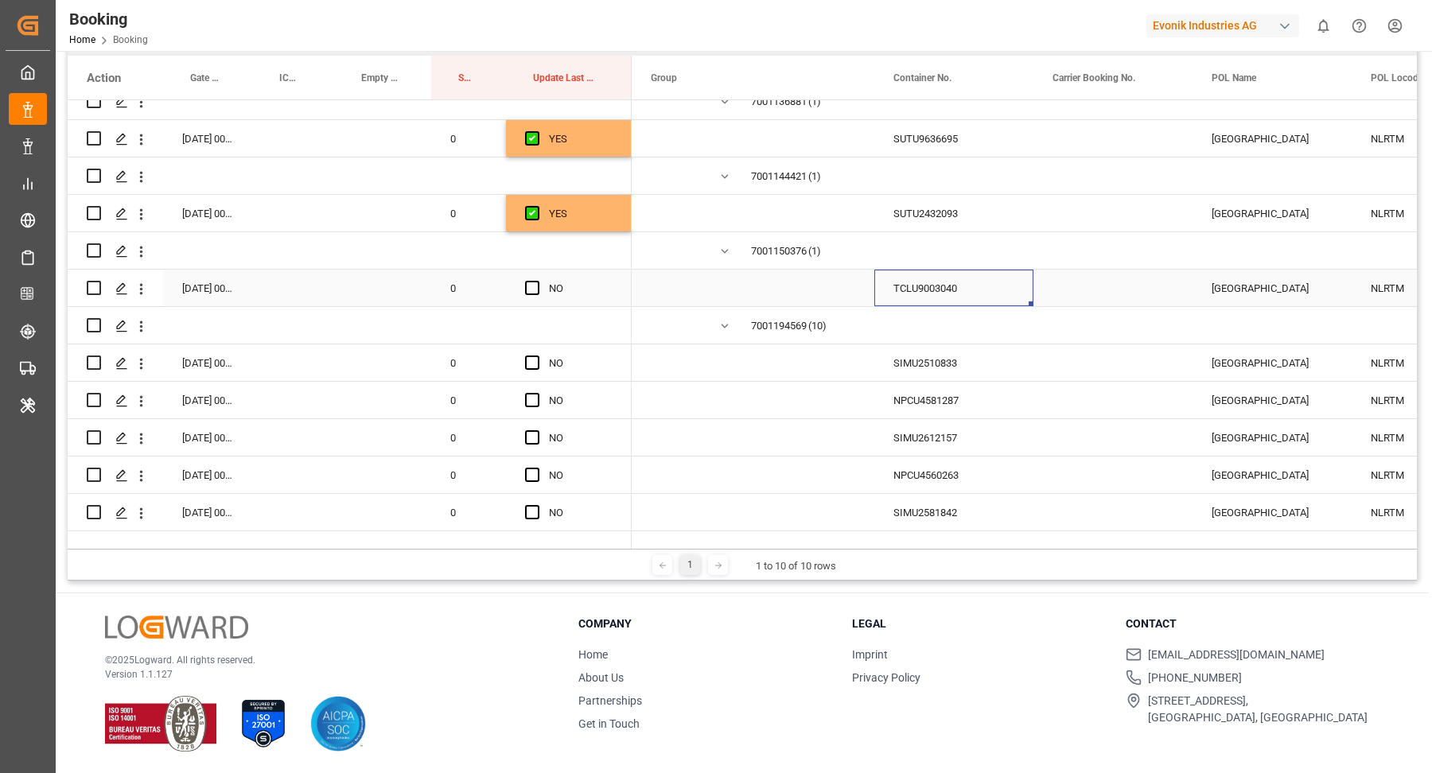
click at [516, 280] on div "NO" at bounding box center [569, 288] width 126 height 37
click at [530, 288] on span "Press SPACE to select this row." at bounding box center [532, 288] width 14 height 14
click at [537, 281] on input "Press SPACE to select this row." at bounding box center [537, 281] width 0 height 0
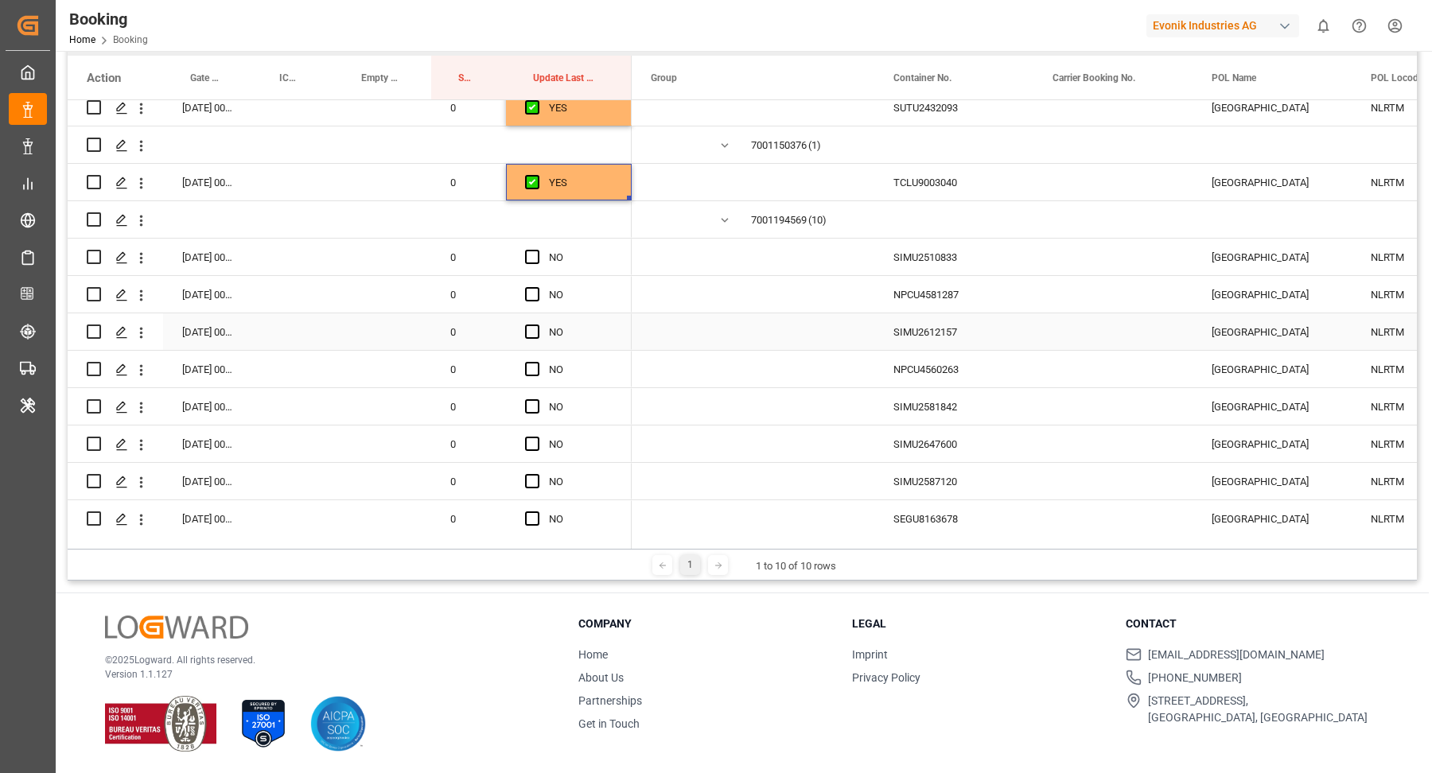
scroll to position [3477, 0]
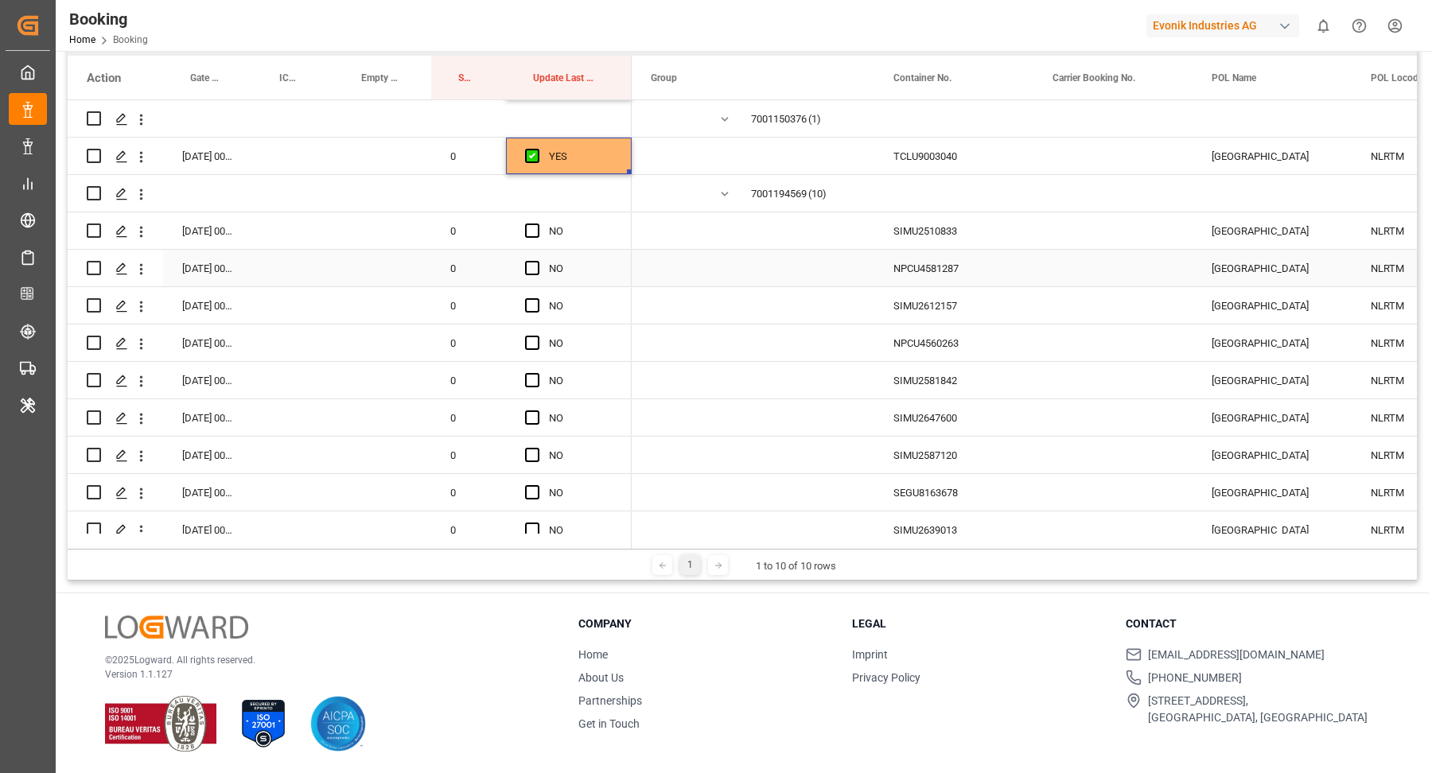
click at [938, 251] on div "NPCU4581287" at bounding box center [953, 268] width 159 height 37
click at [908, 227] on div "SIMU2510833" at bounding box center [953, 230] width 159 height 37
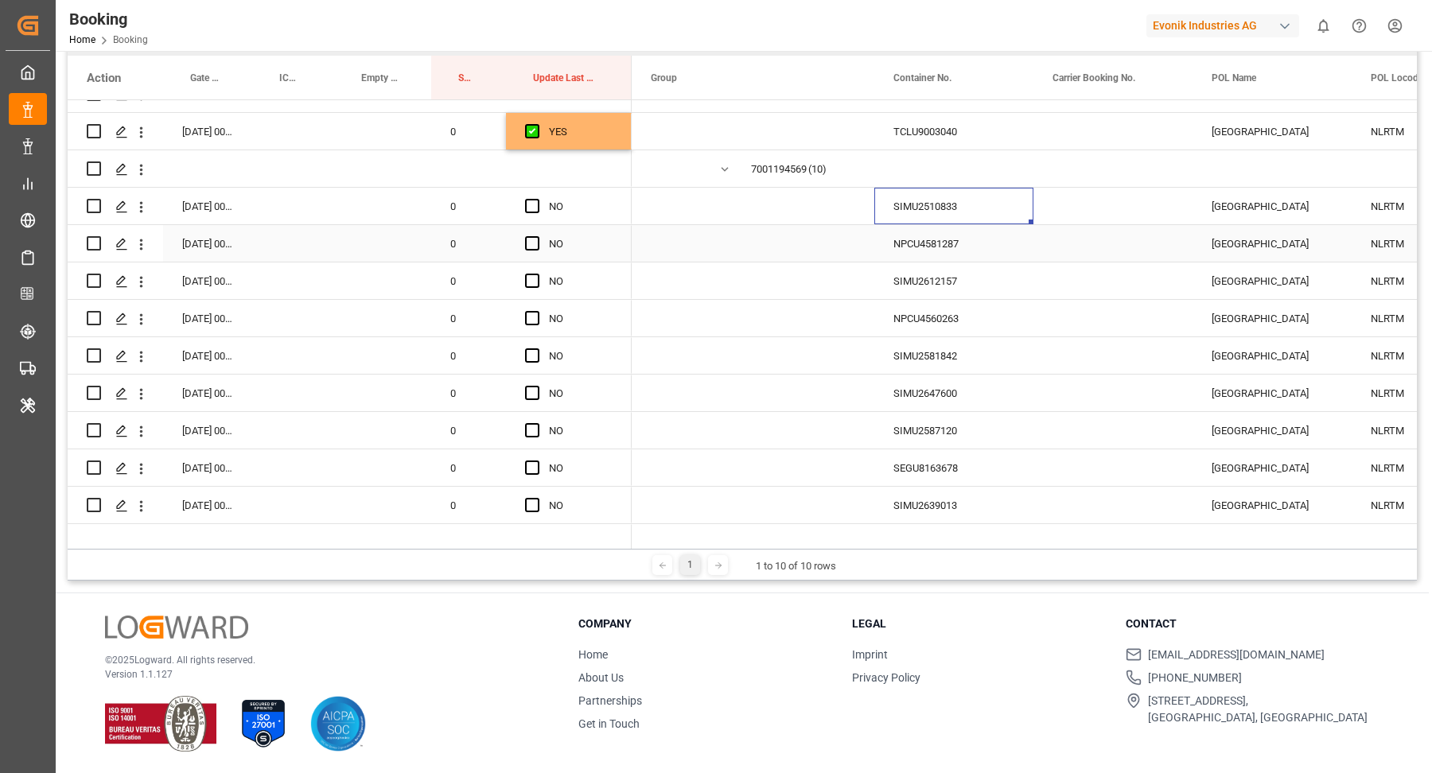
scroll to position [3514, 0]
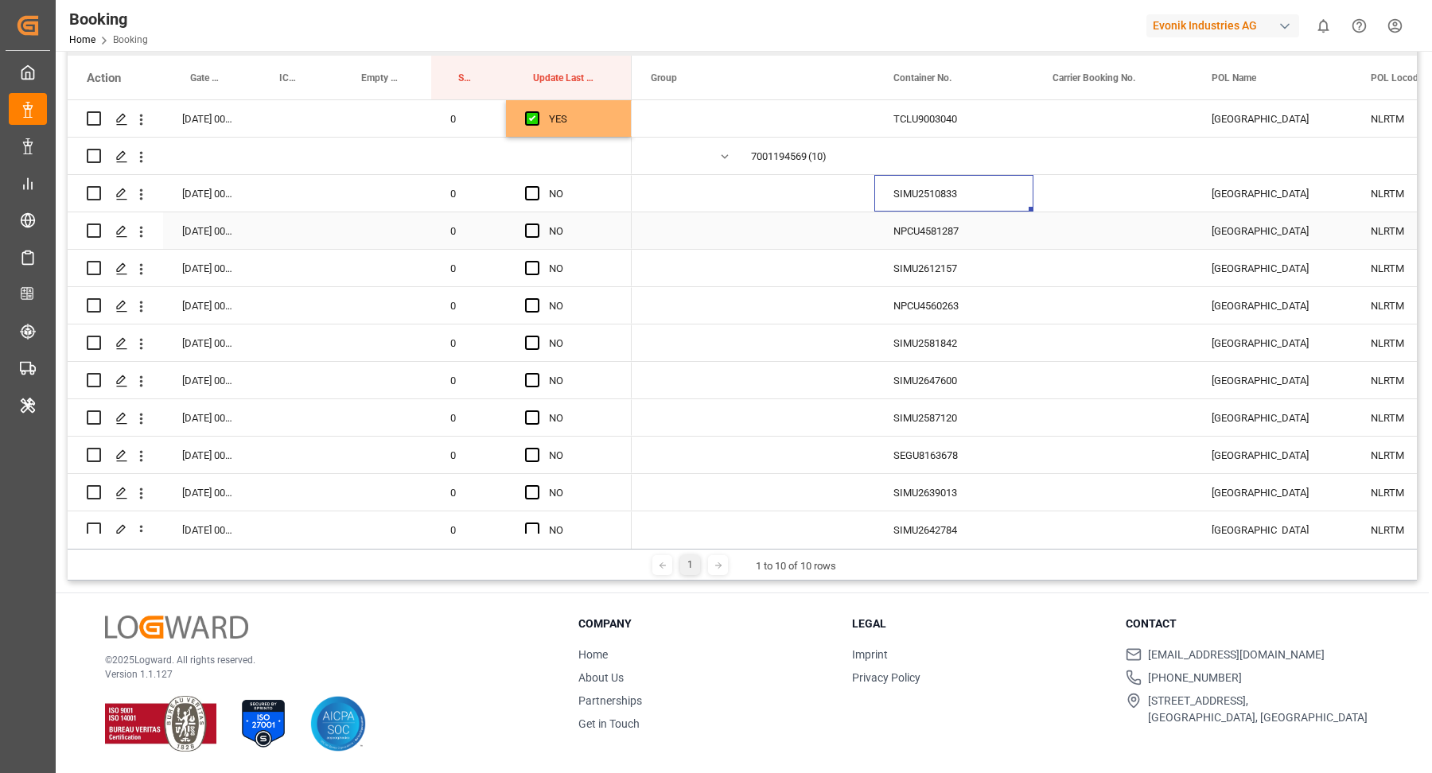
click at [904, 244] on div "NPCU4581287" at bounding box center [953, 230] width 159 height 37
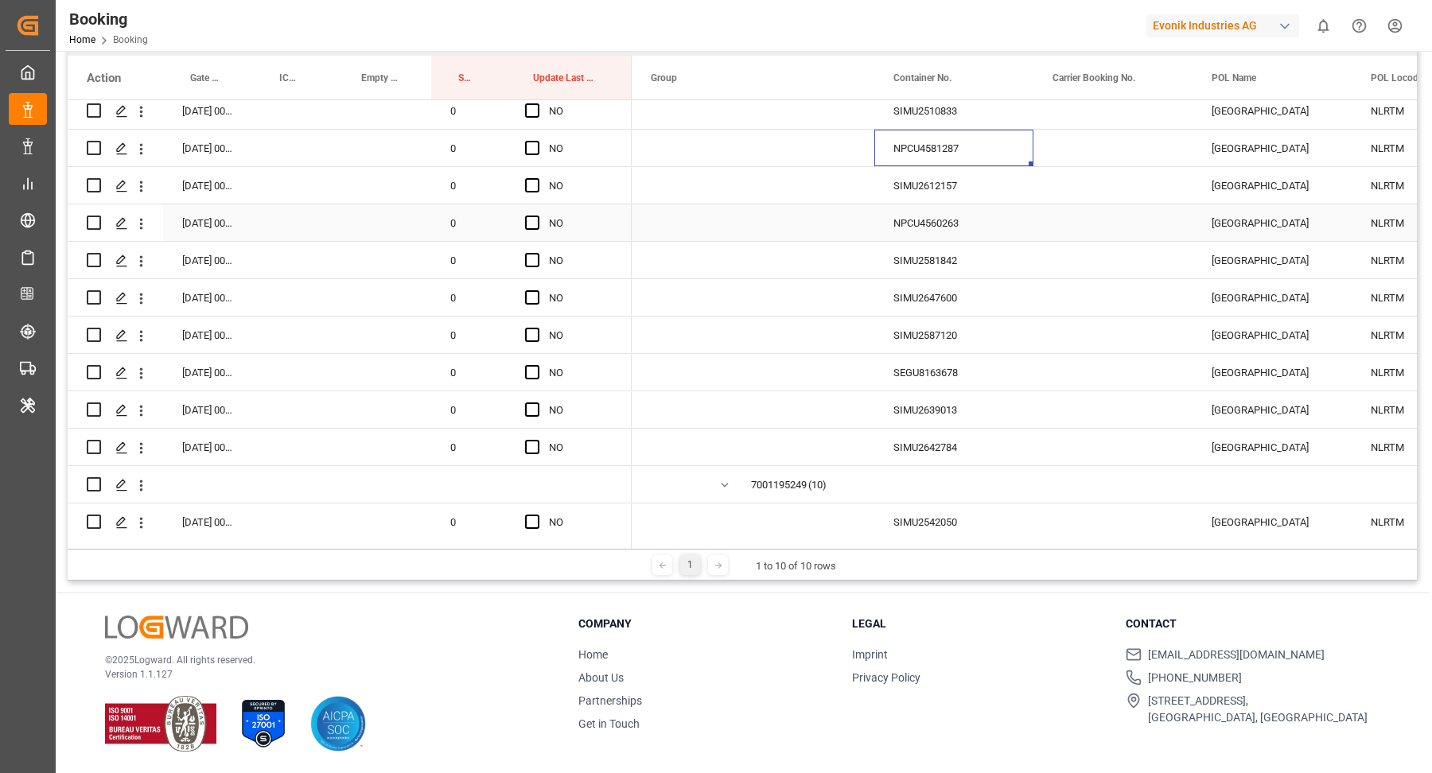
scroll to position [3437, 0]
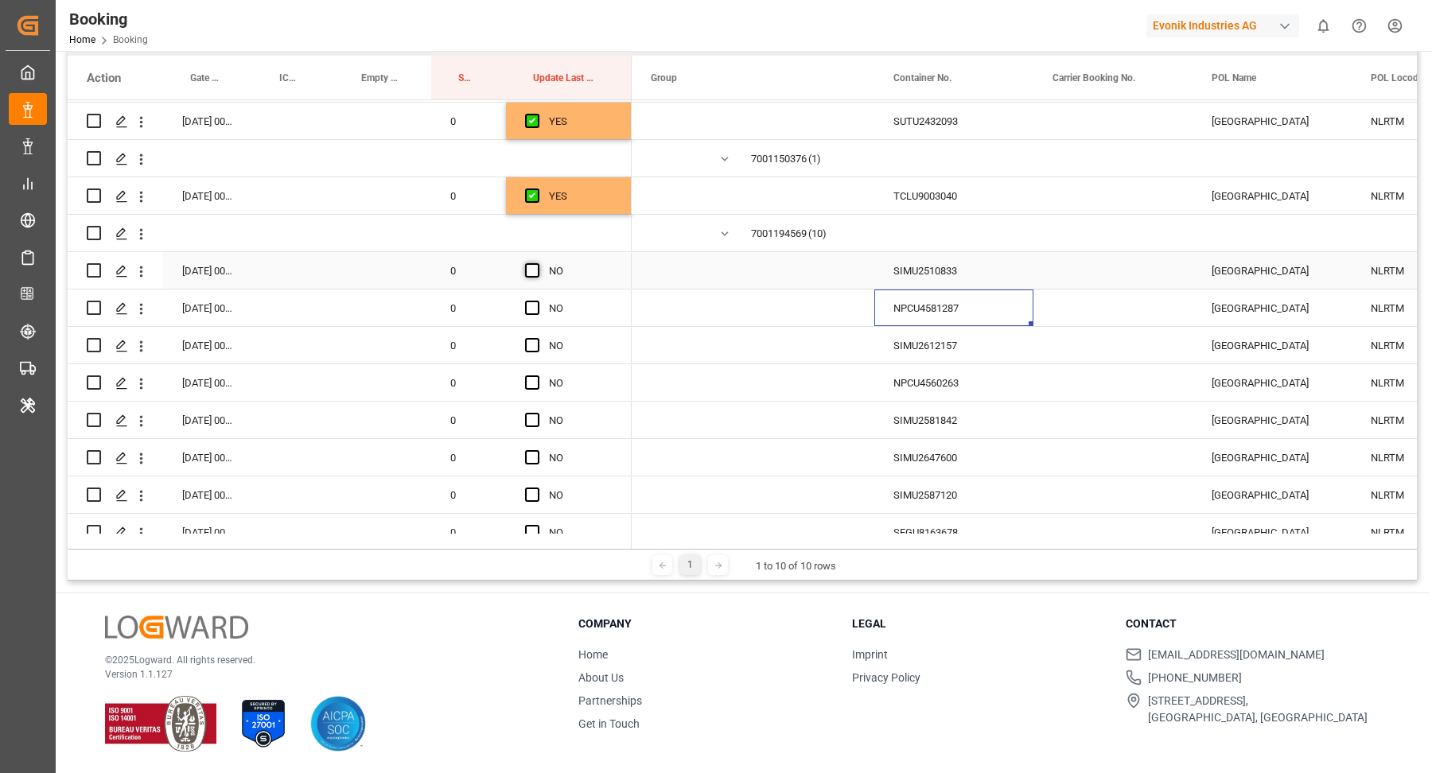
click at [531, 266] on span "Press SPACE to select this row." at bounding box center [532, 270] width 14 height 14
click at [537, 263] on input "Press SPACE to select this row." at bounding box center [537, 263] width 0 height 0
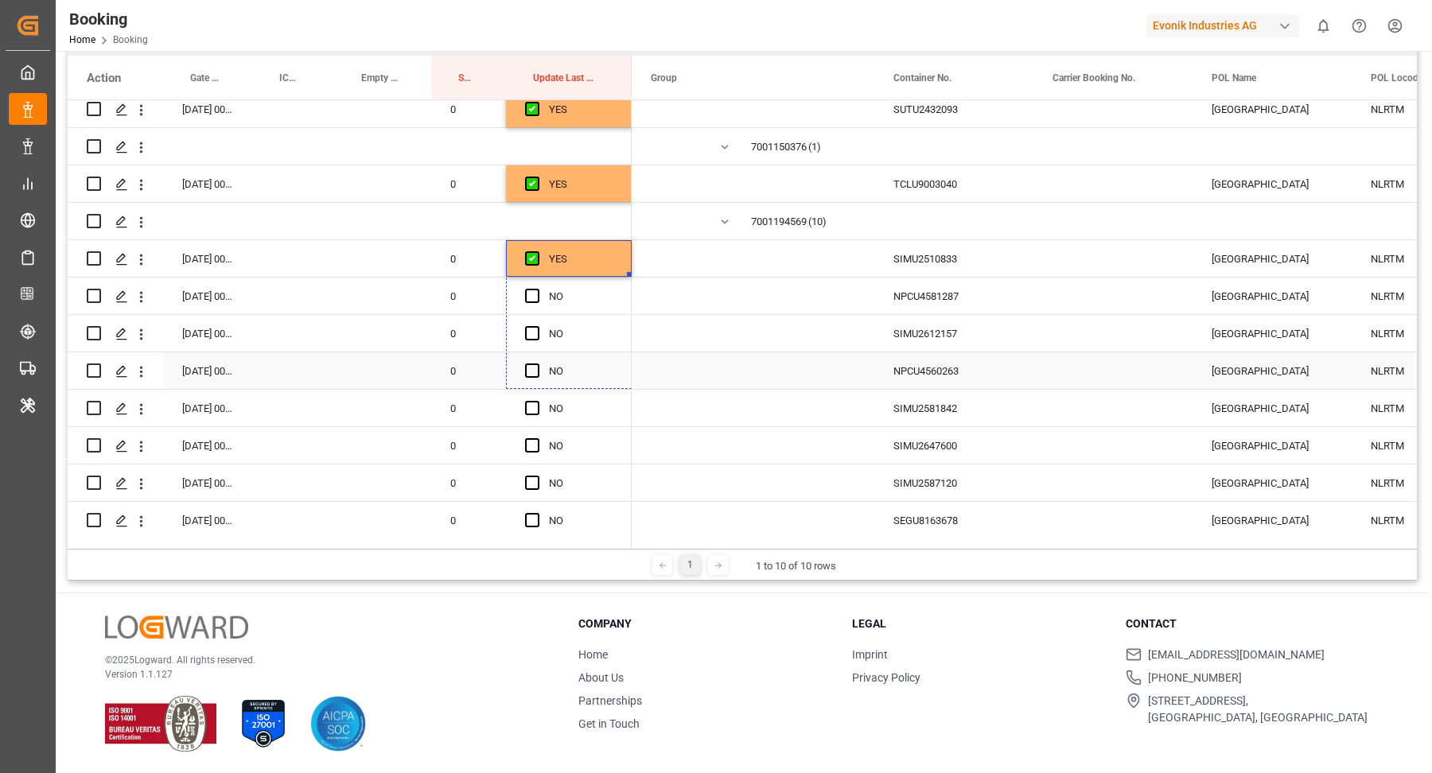
drag, startPoint x: 630, startPoint y: 274, endPoint x: 623, endPoint y: 391, distance: 117.2
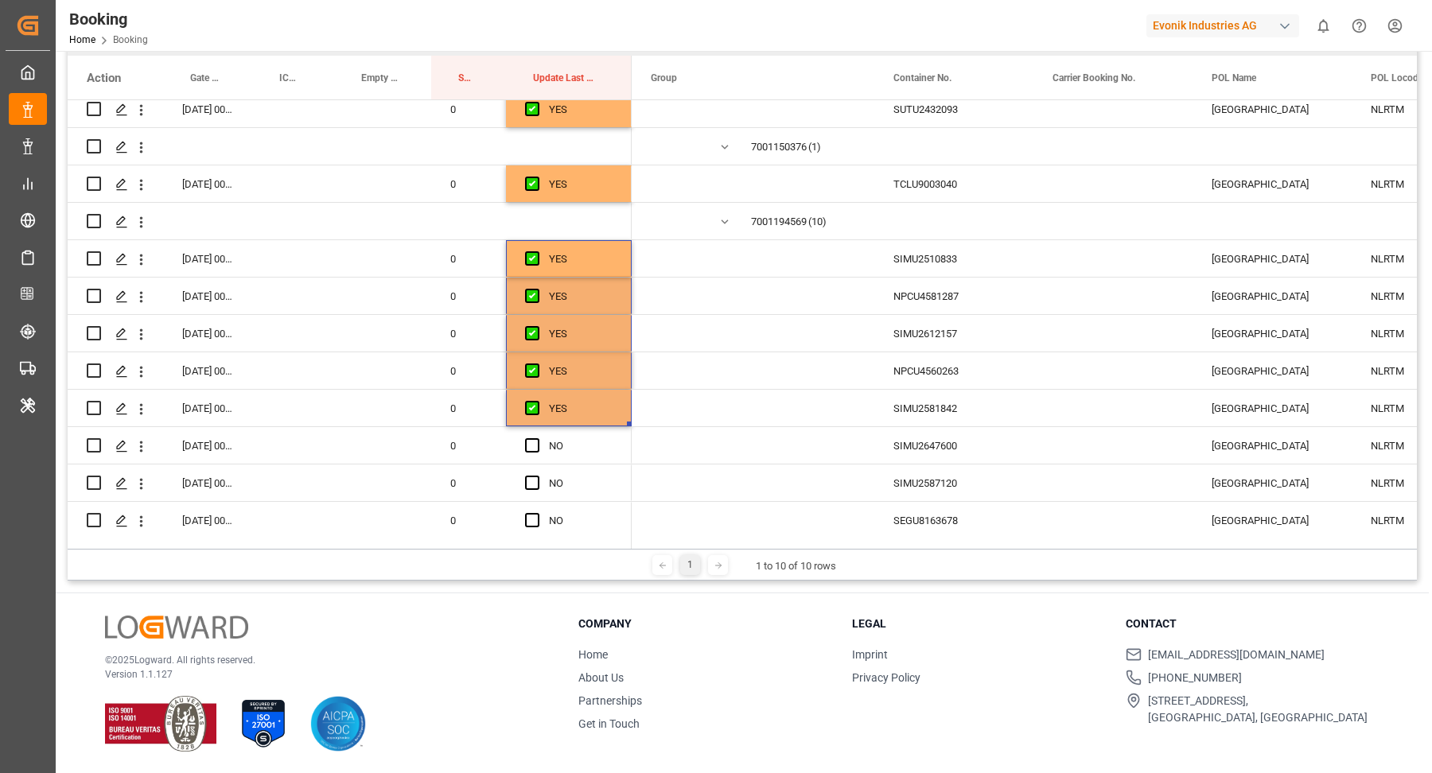
scroll to position [3645, 0]
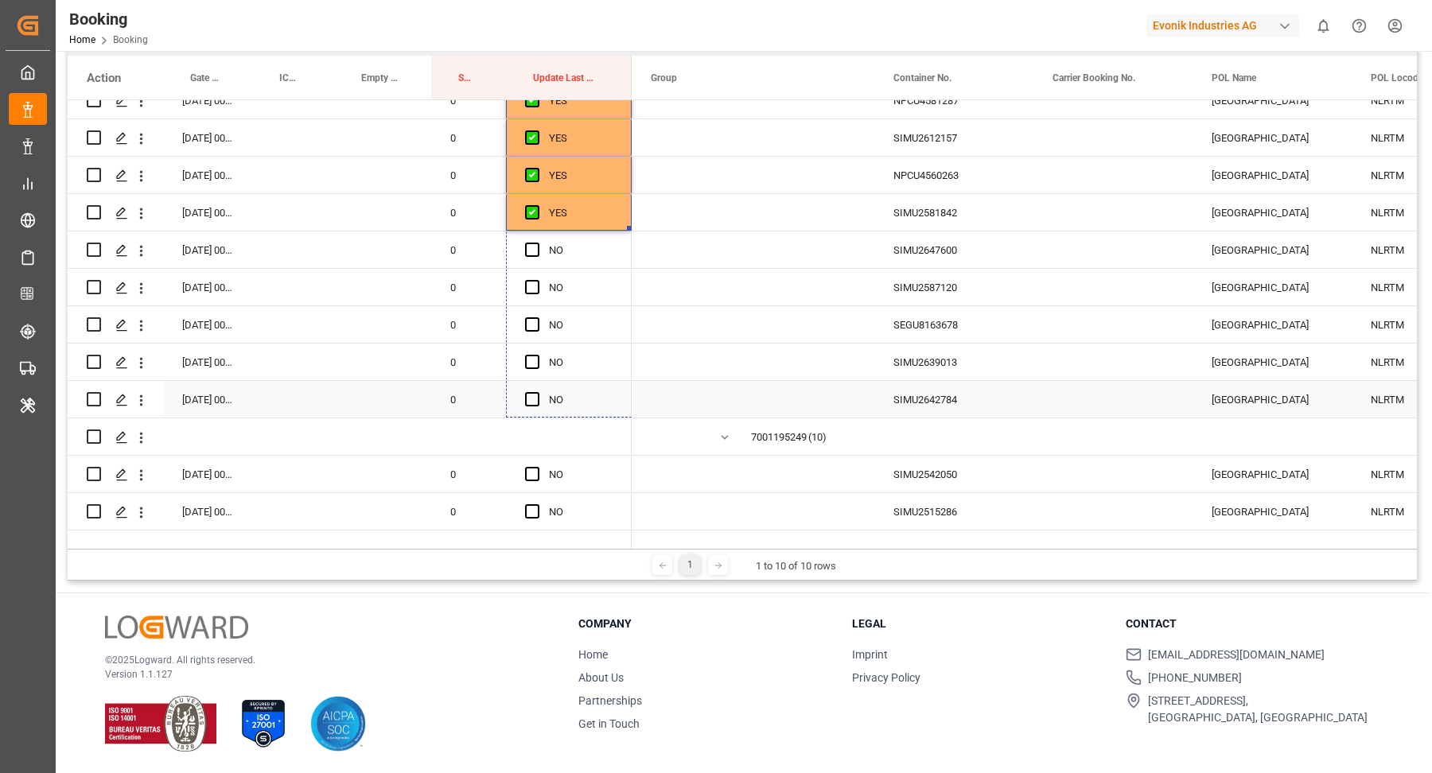
drag, startPoint x: 630, startPoint y: 228, endPoint x: 617, endPoint y: 386, distance: 158.8
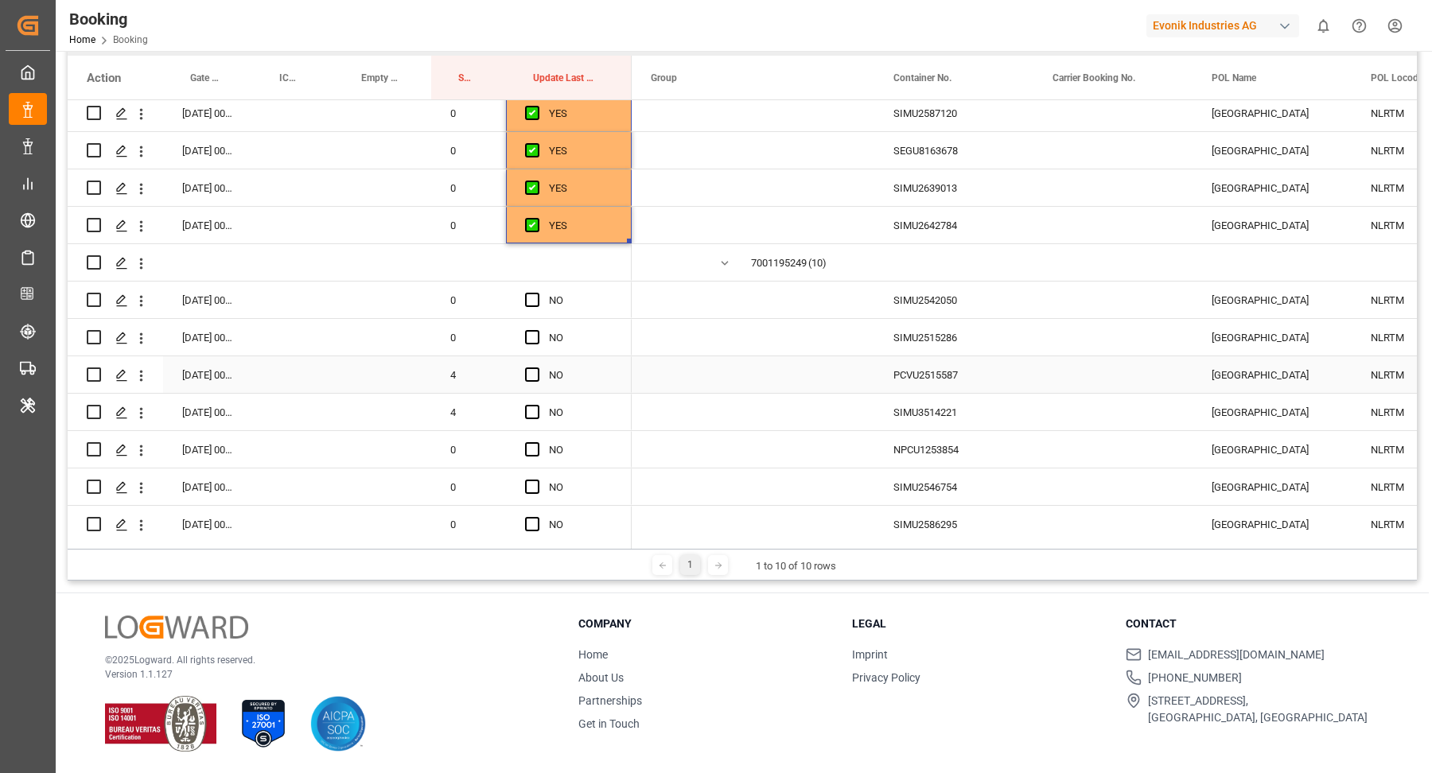
scroll to position [3845, 0]
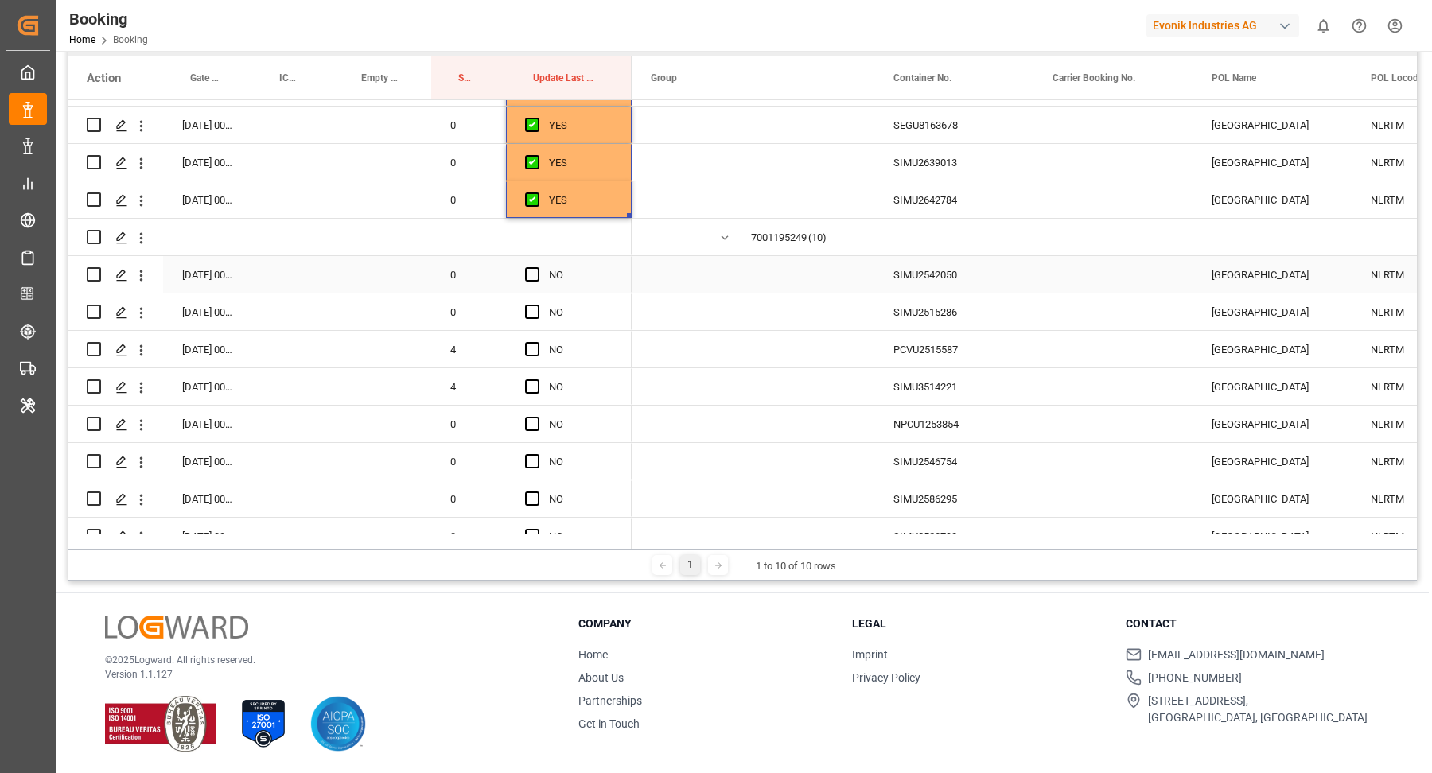
click at [940, 269] on div "SIMU2542050" at bounding box center [953, 274] width 159 height 37
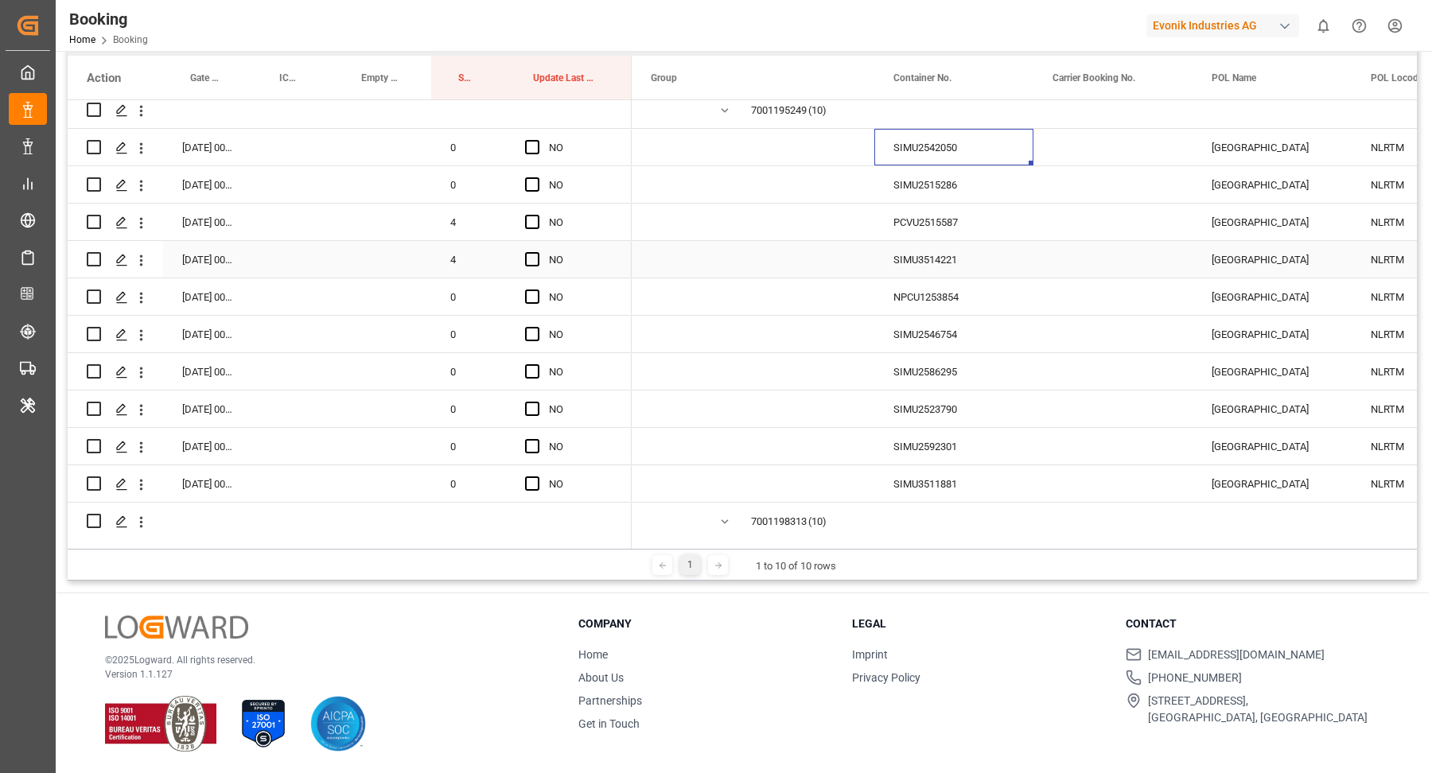
scroll to position [3947, 0]
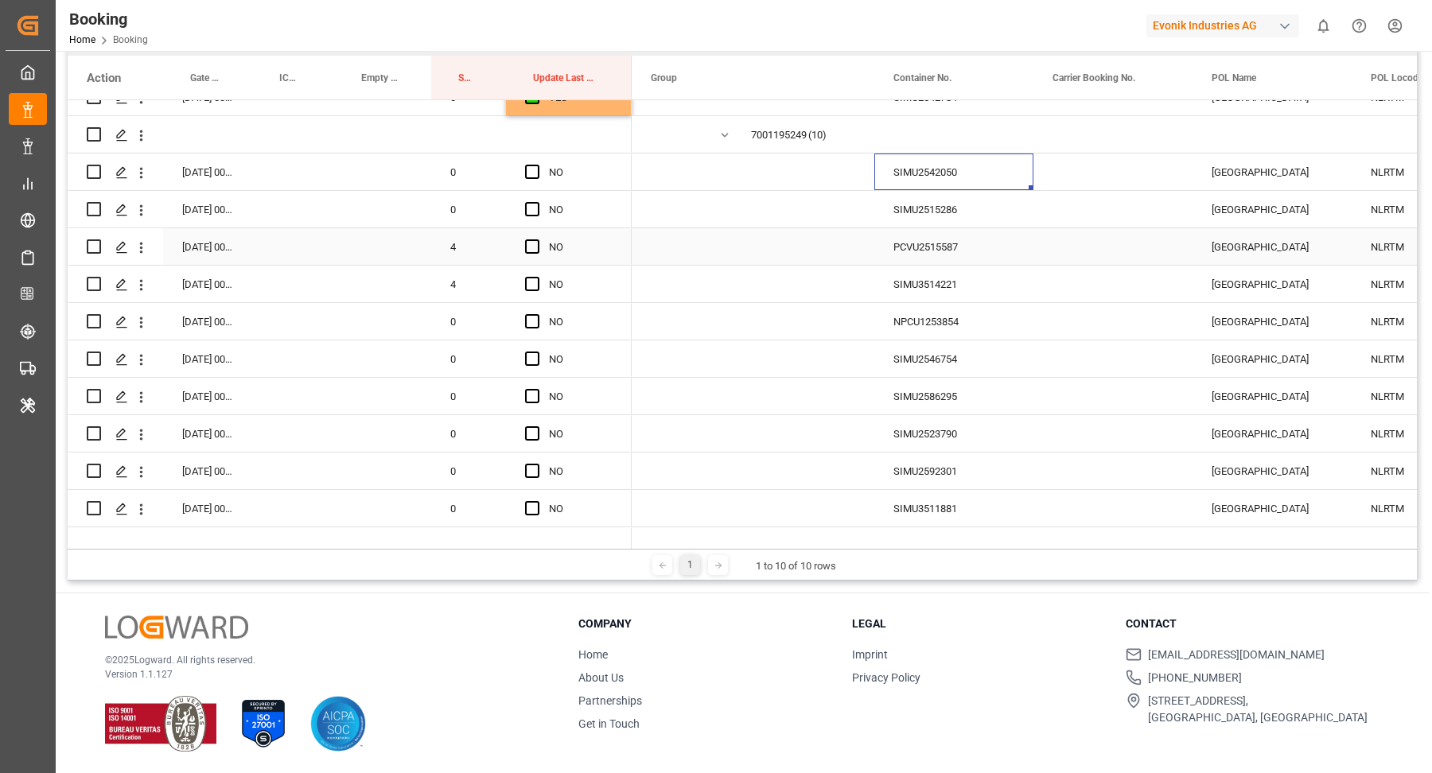
click at [973, 185] on div "SIMU2542050" at bounding box center [953, 172] width 159 height 37
click at [138, 178] on icon "open menu" at bounding box center [141, 173] width 17 height 17
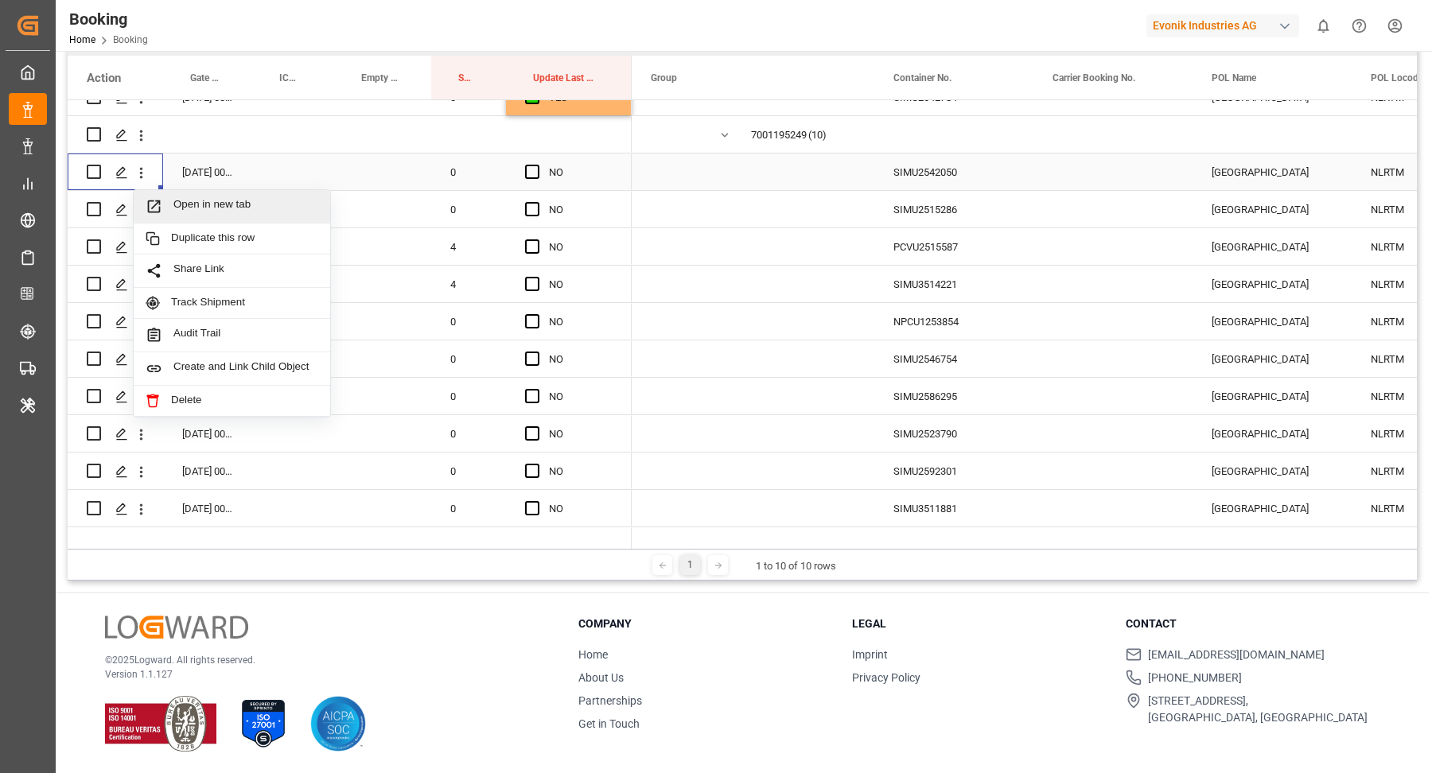
click at [270, 209] on span "Open in new tab" at bounding box center [245, 206] width 145 height 17
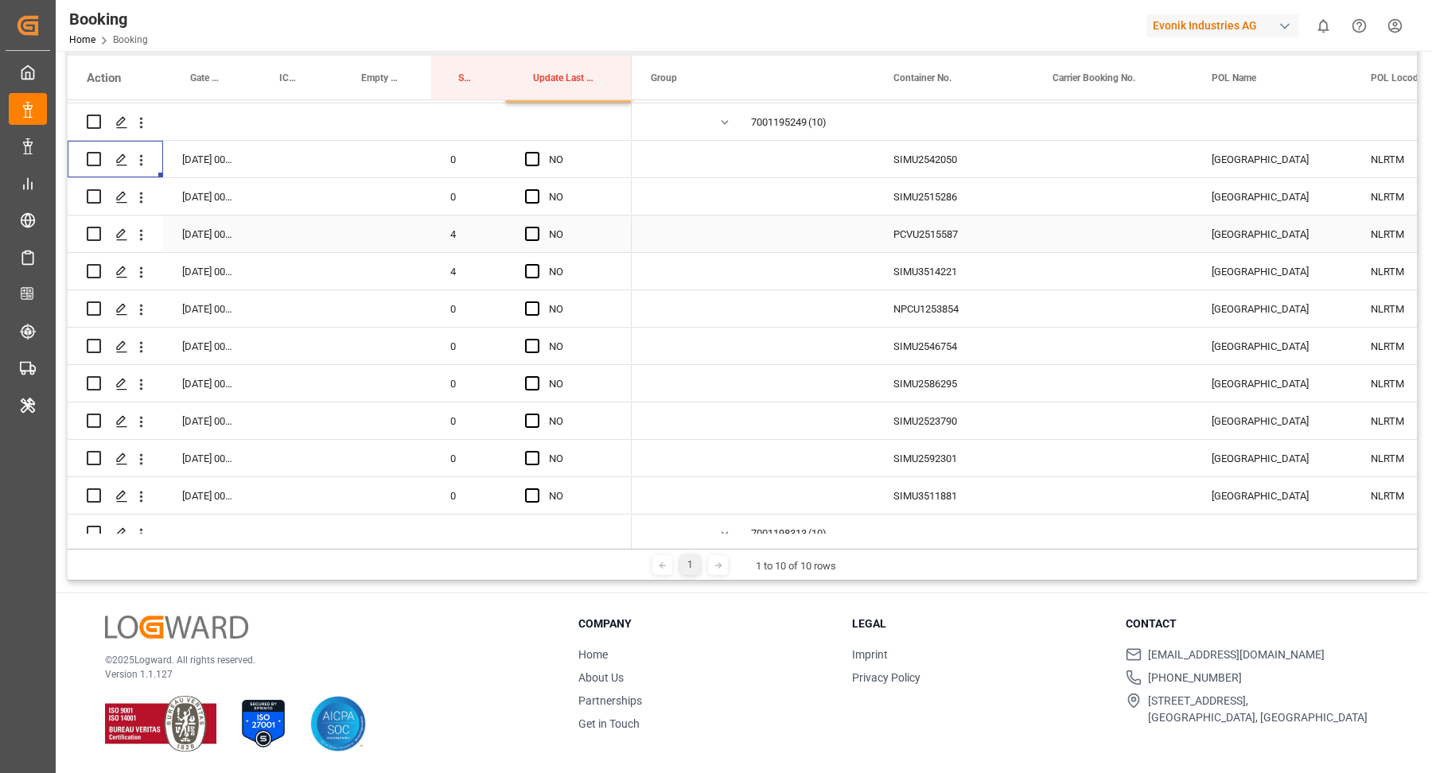
scroll to position [3973, 0]
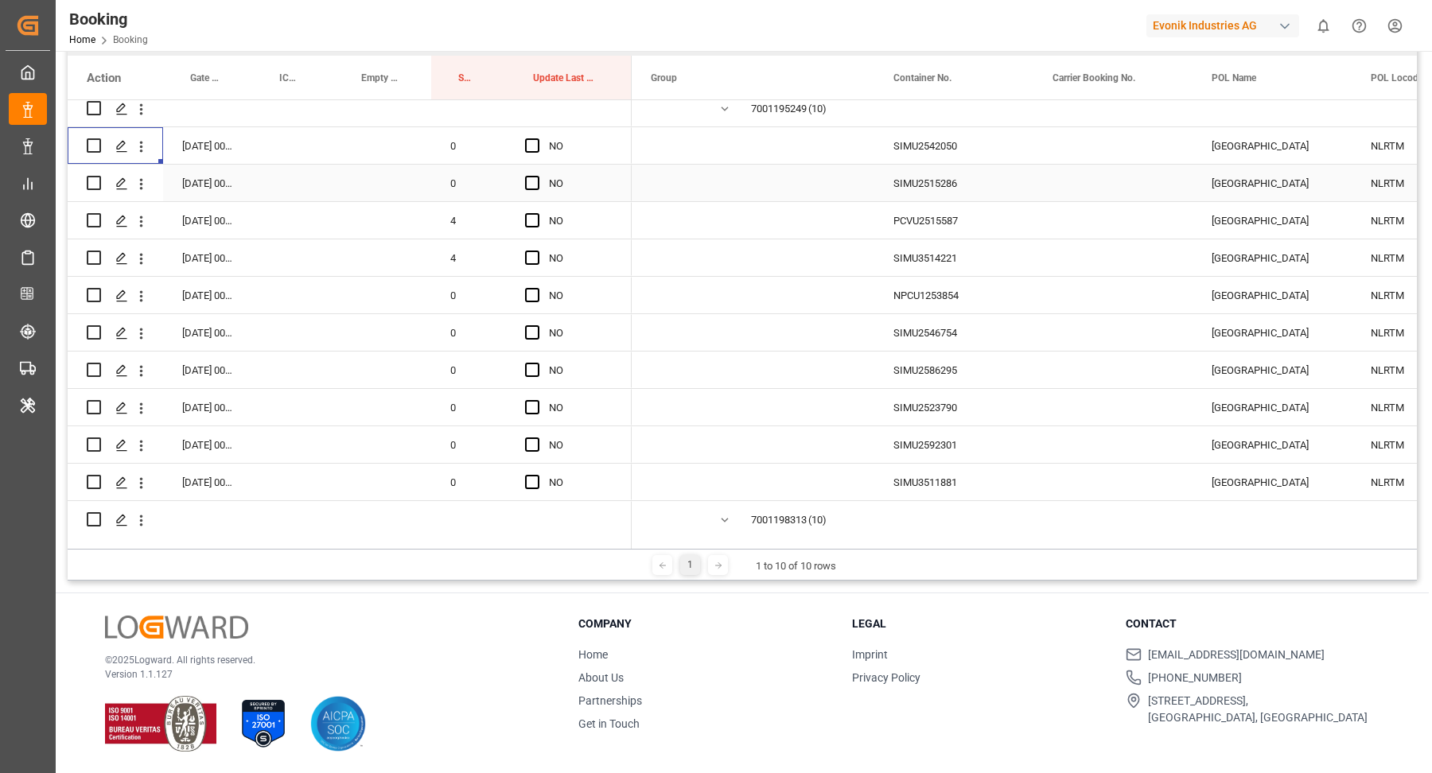
click at [928, 198] on div "SIMU2515286" at bounding box center [953, 183] width 159 height 37
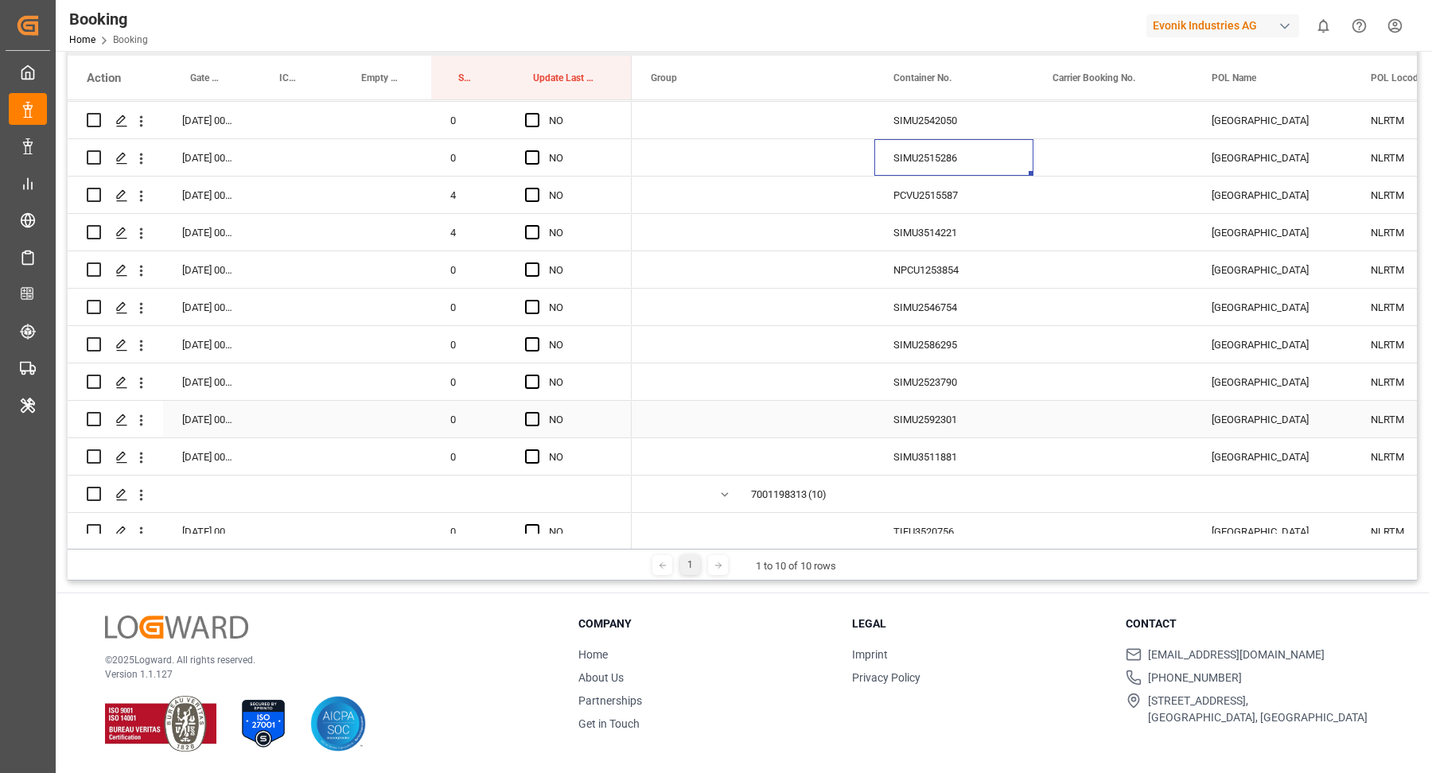
click at [947, 458] on div "SIMU3511881" at bounding box center [953, 456] width 159 height 37
click at [204, 457] on div "21.08.2025 00:00:00" at bounding box center [207, 456] width 89 height 37
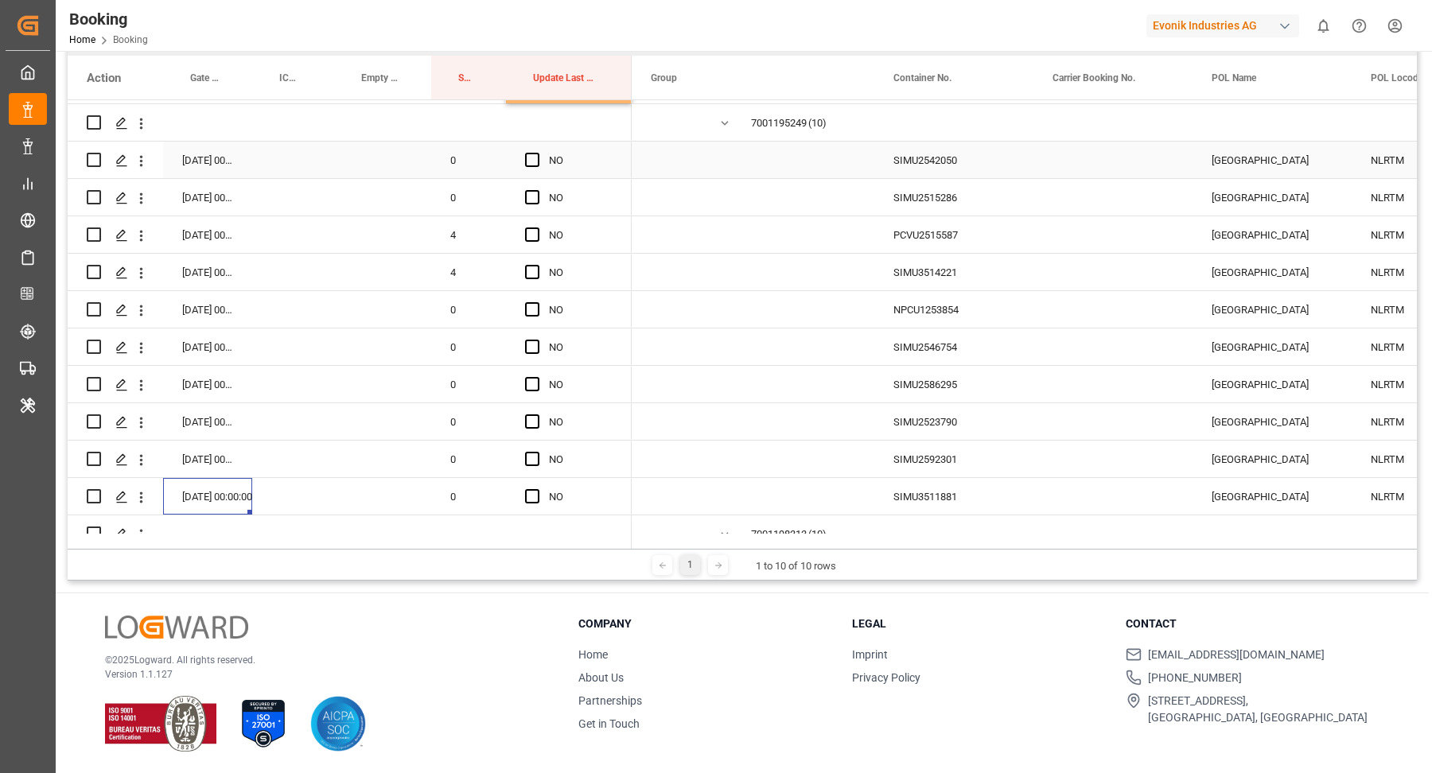
click at [237, 154] on div "[DATE] 00:00:00" at bounding box center [207, 160] width 89 height 37
click at [224, 158] on div "[DATE] 00:00:00" at bounding box center [207, 160] width 89 height 37
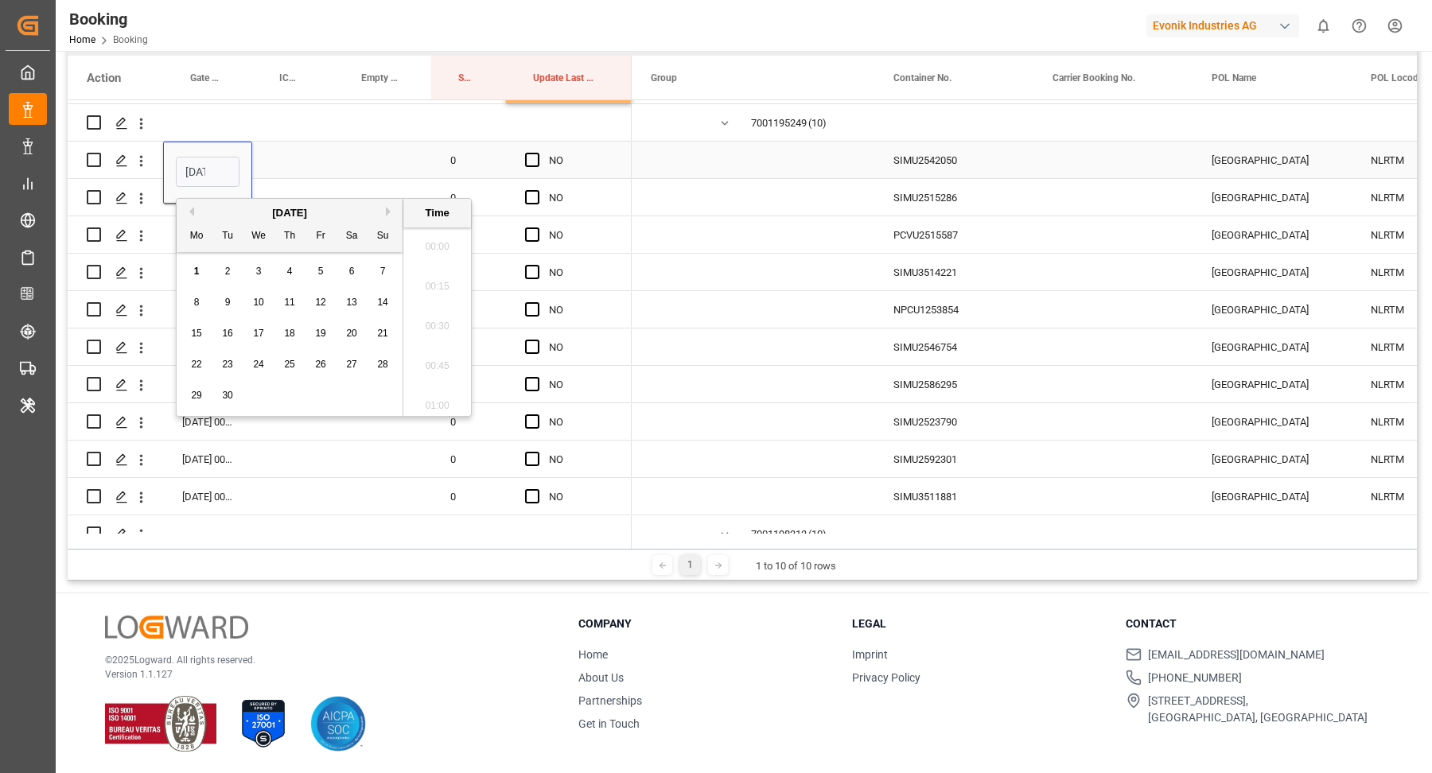
scroll to position [2391, 0]
click at [188, 211] on button "Previous Month" at bounding box center [190, 212] width 10 height 10
click at [292, 360] on span "21" at bounding box center [289, 364] width 10 height 11
type input "21.08.2025 00:00"
click at [353, 123] on div "Press SPACE to select this row." at bounding box center [382, 122] width 97 height 37
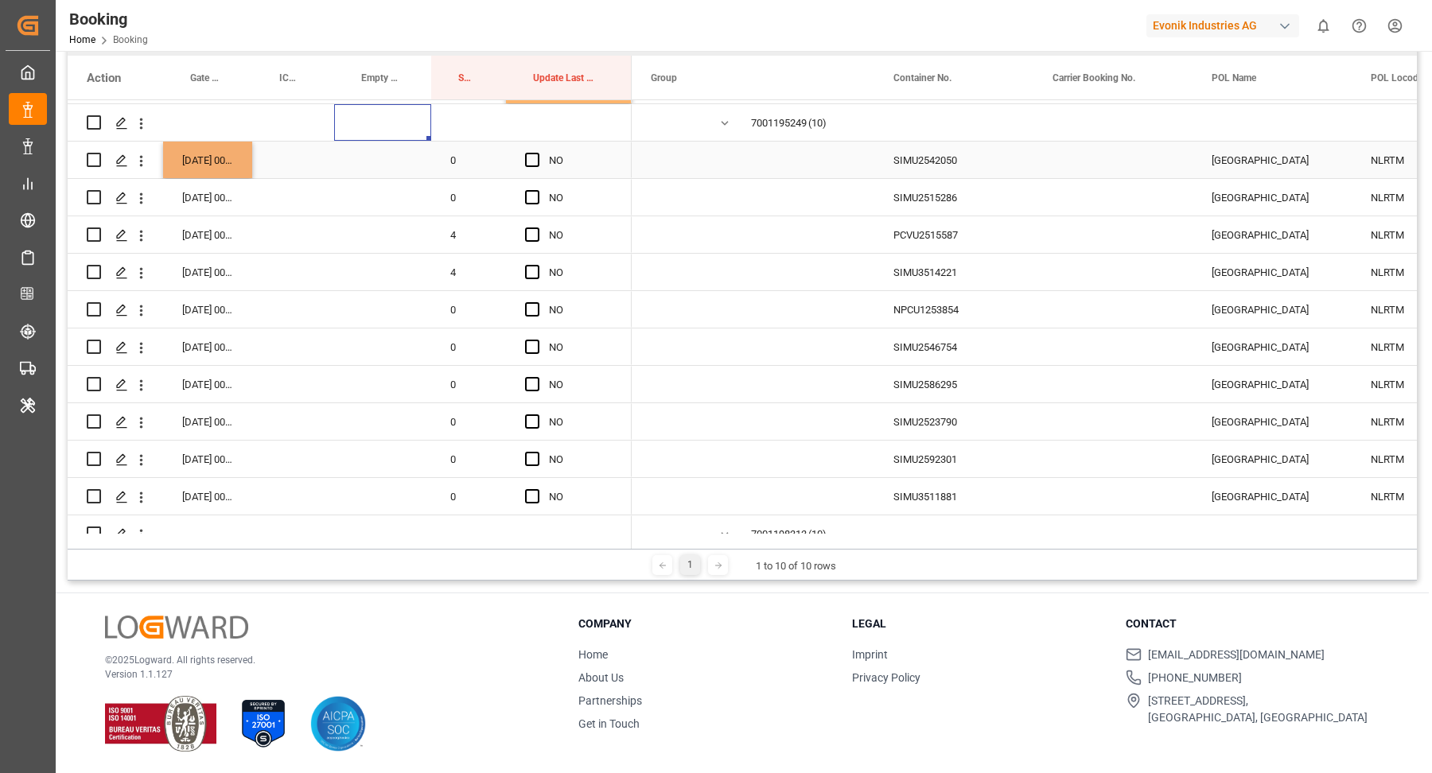
drag, startPoint x: 210, startPoint y: 150, endPoint x: 276, endPoint y: 185, distance: 74.4
click at [210, 150] on div "21.08.2025 00:00:00" at bounding box center [207, 160] width 89 height 37
click at [969, 207] on div "SIMU2515286" at bounding box center [953, 197] width 159 height 37
click at [922, 256] on div "SIMU3514221" at bounding box center [953, 272] width 159 height 37
click at [939, 238] on div "PCVU2515587" at bounding box center [953, 234] width 159 height 37
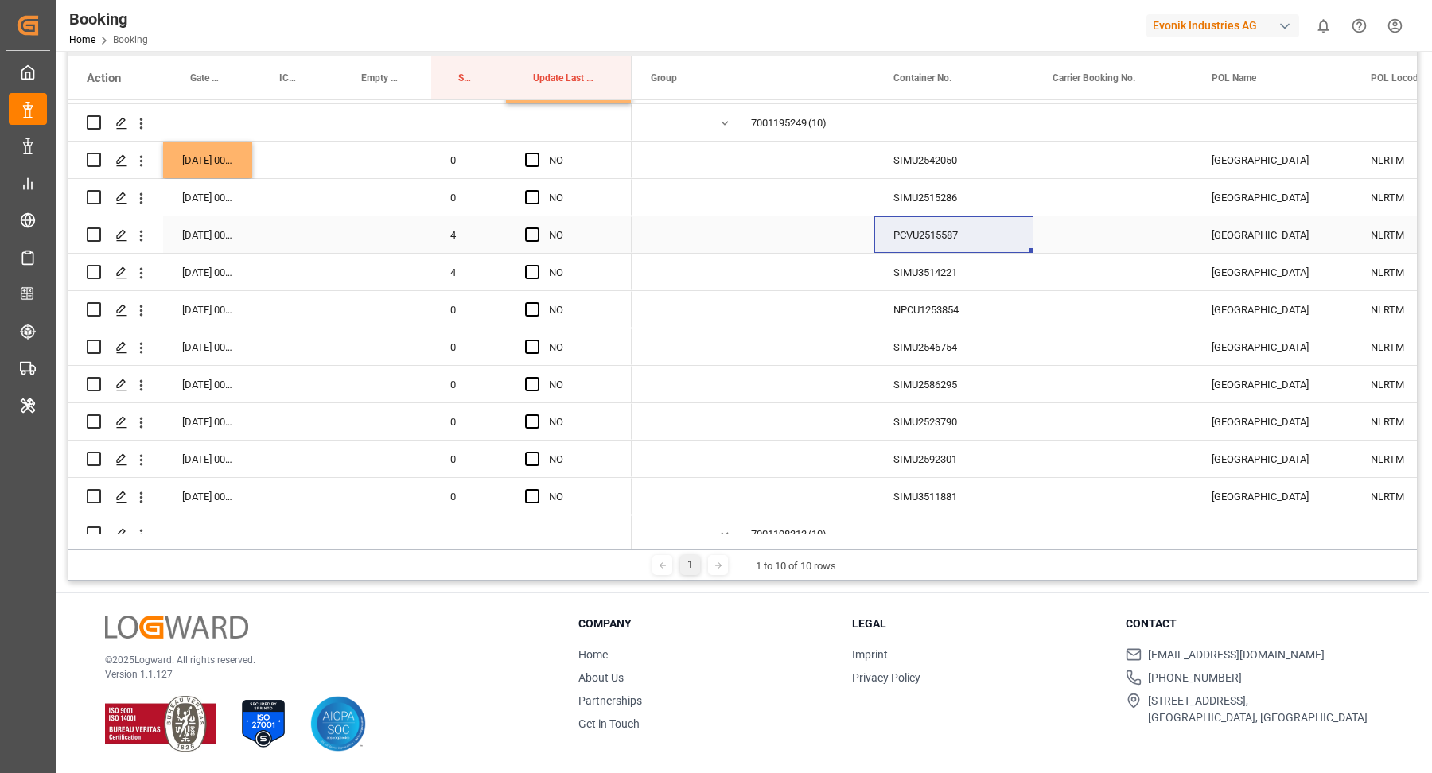
click at [213, 235] on div "[DATE] 00:00:00" at bounding box center [207, 234] width 89 height 37
click at [214, 235] on div "[DATE] 00:00:00" at bounding box center [207, 234] width 89 height 37
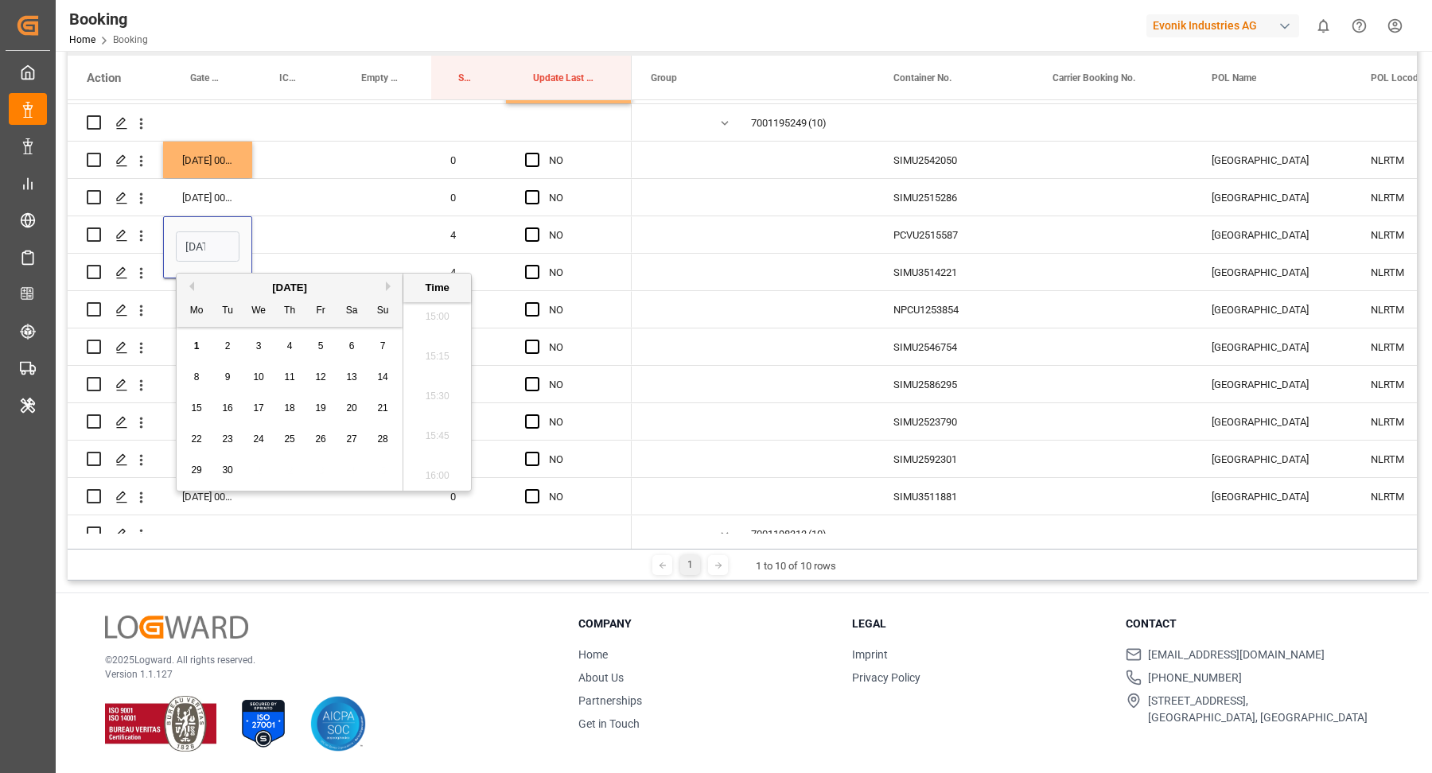
click at [195, 283] on div "September 2025" at bounding box center [290, 288] width 226 height 16
click at [192, 288] on button "Previous Month" at bounding box center [190, 287] width 10 height 10
click at [325, 439] on span "22" at bounding box center [320, 439] width 10 height 11
type input "22.08.2025 00:00"
click at [200, 155] on div "21.08.2025 00:00:00" at bounding box center [207, 160] width 89 height 37
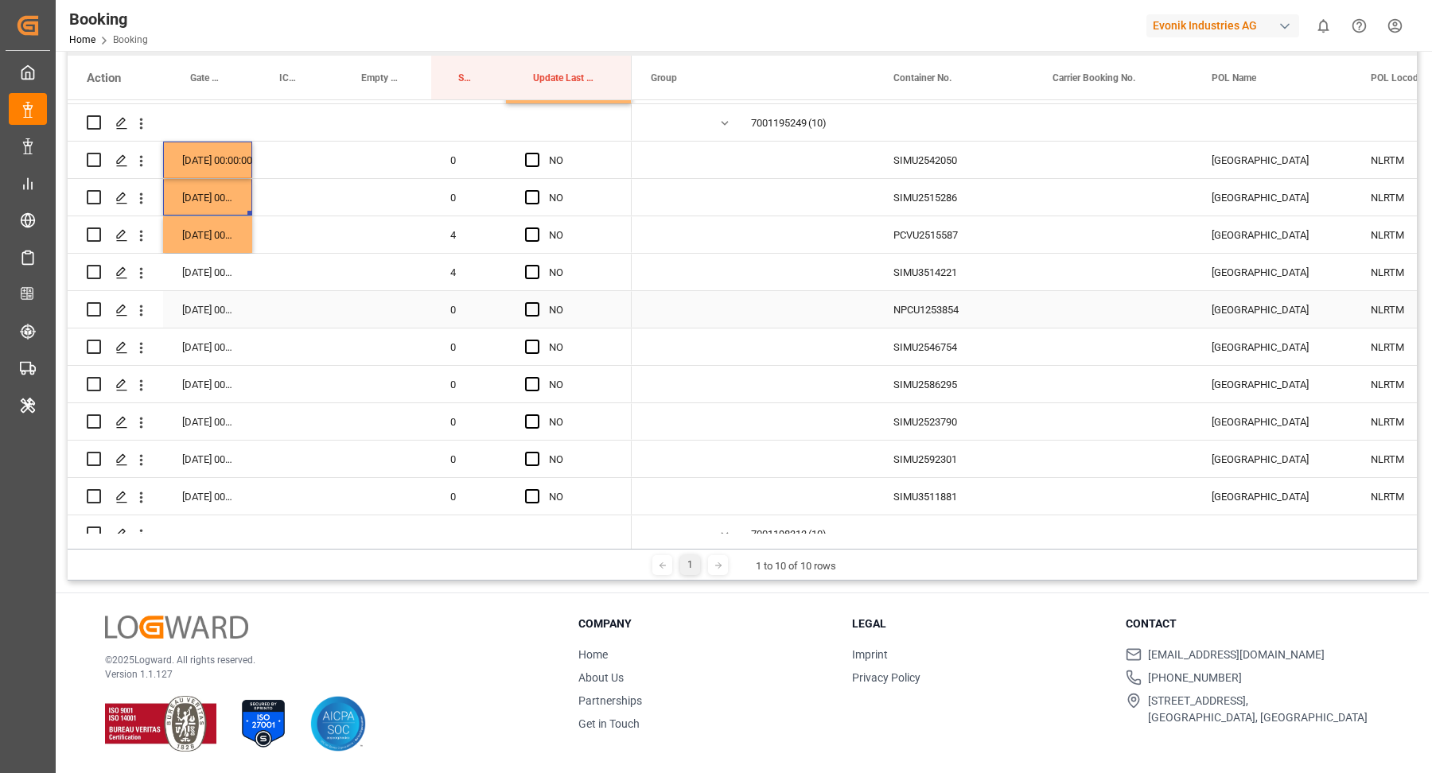
scroll to position [3971, 0]
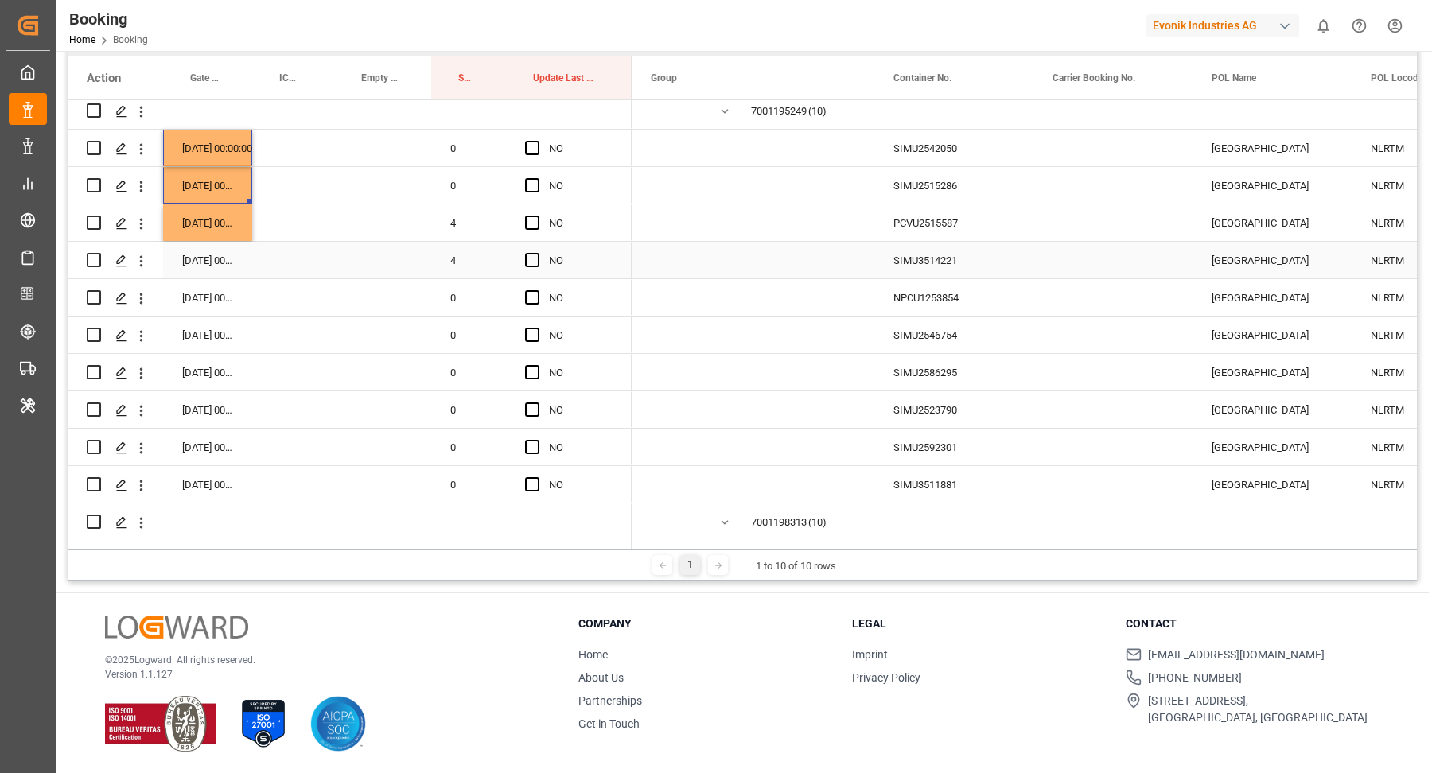
click at [916, 258] on div "SIMU3514221" at bounding box center [953, 260] width 159 height 37
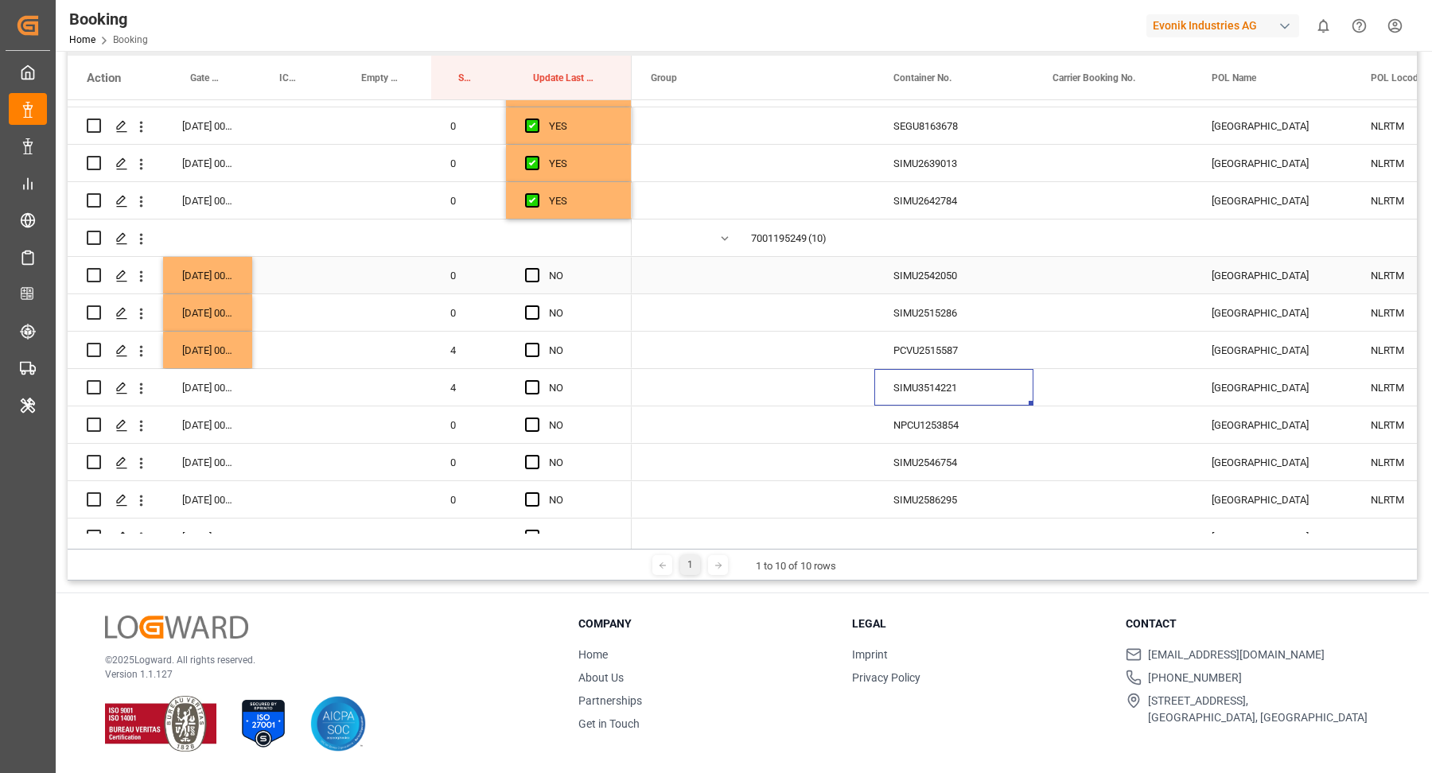
click at [532, 278] on span "Press SPACE to select this row." at bounding box center [532, 275] width 14 height 14
click at [537, 268] on input "Press SPACE to select this row." at bounding box center [537, 268] width 0 height 0
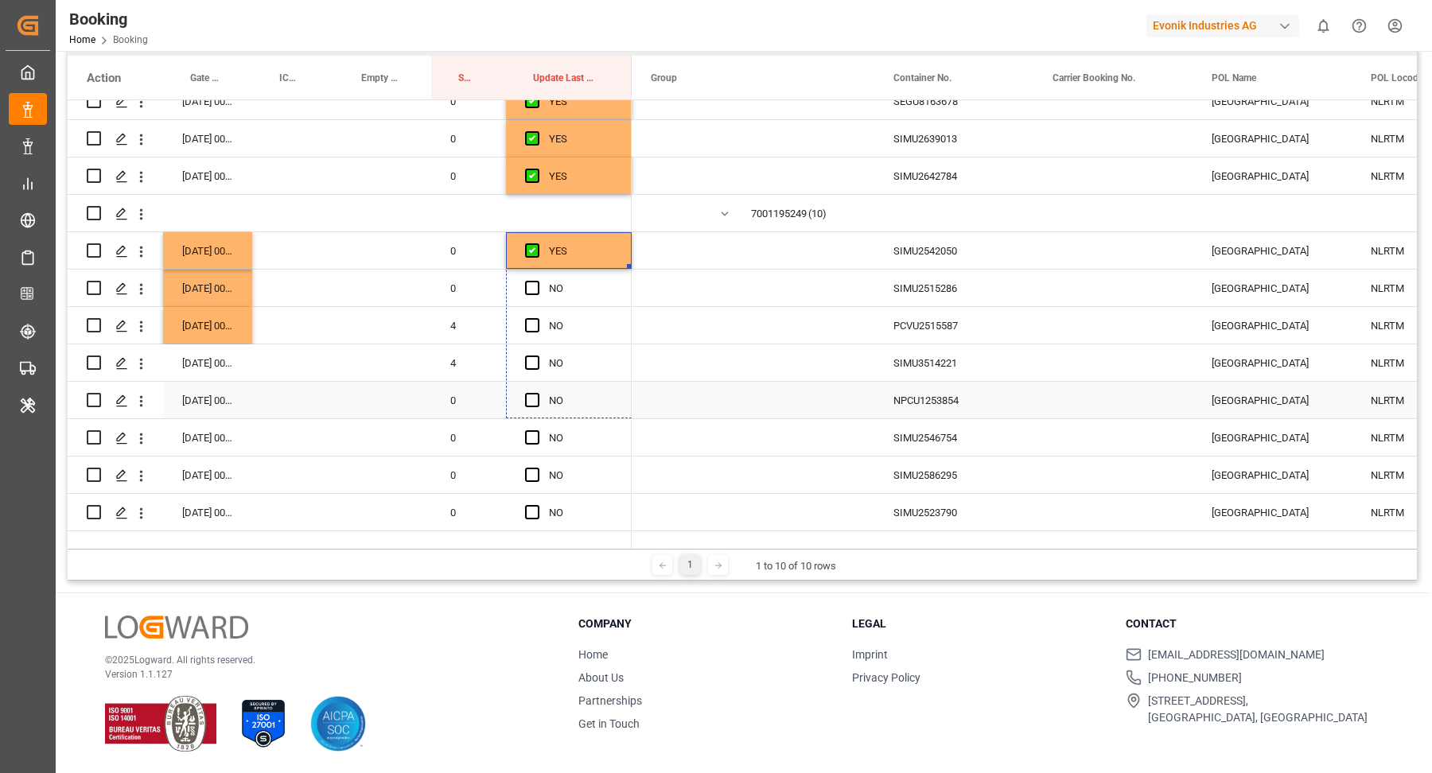
drag, startPoint x: 630, startPoint y: 264, endPoint x: 623, endPoint y: 426, distance: 162.4
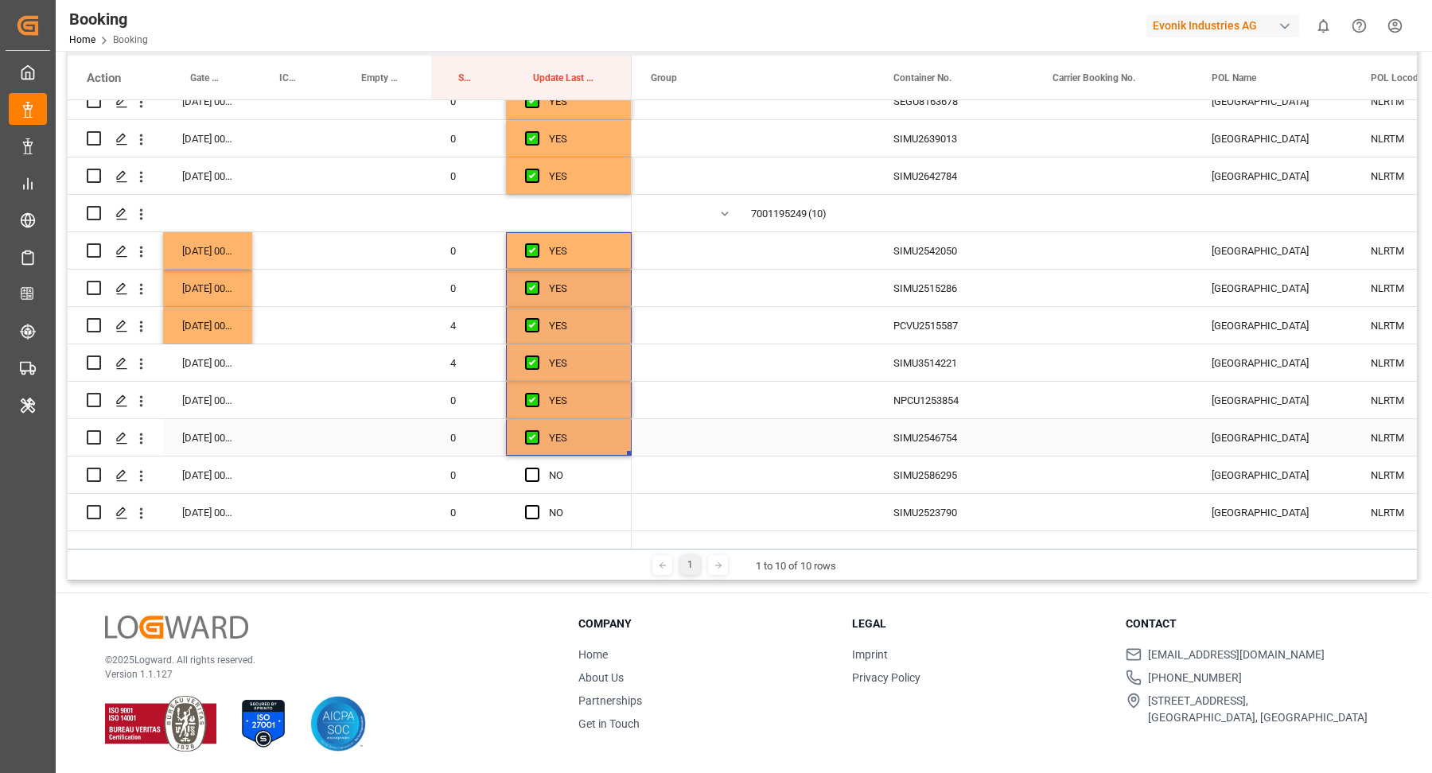
scroll to position [4165, 0]
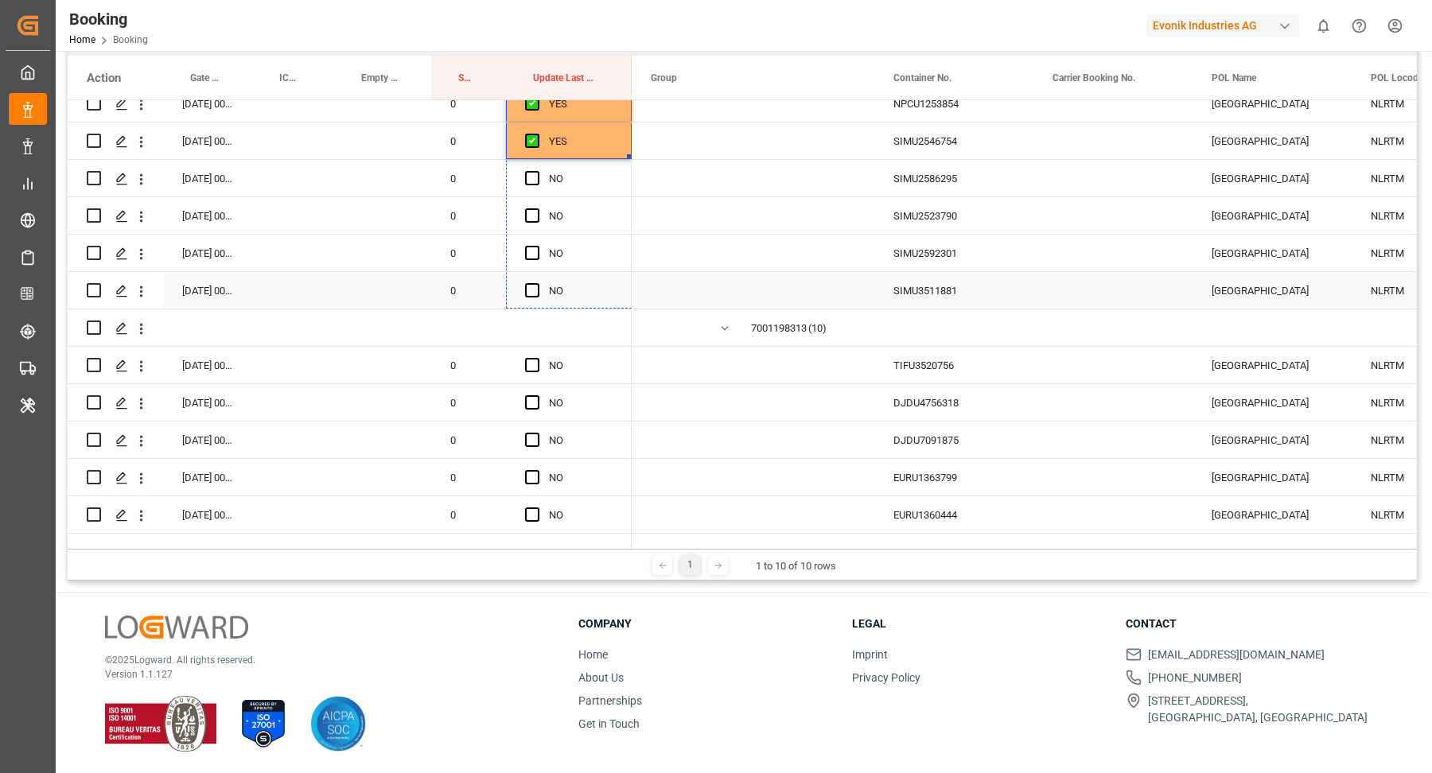
drag, startPoint x: 628, startPoint y: 155, endPoint x: 627, endPoint y: 285, distance: 129.7
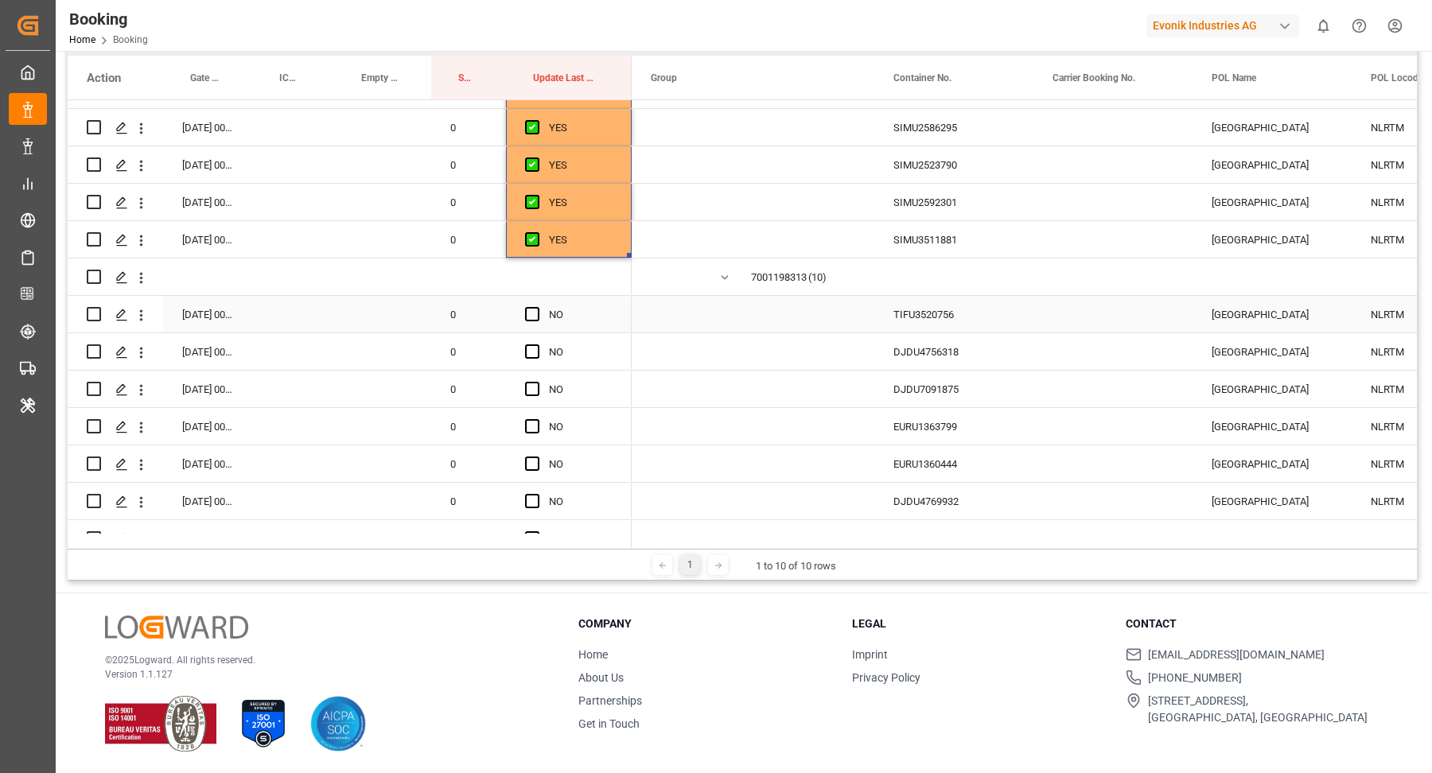
click at [936, 309] on div "TIFU3520756" at bounding box center [953, 314] width 159 height 37
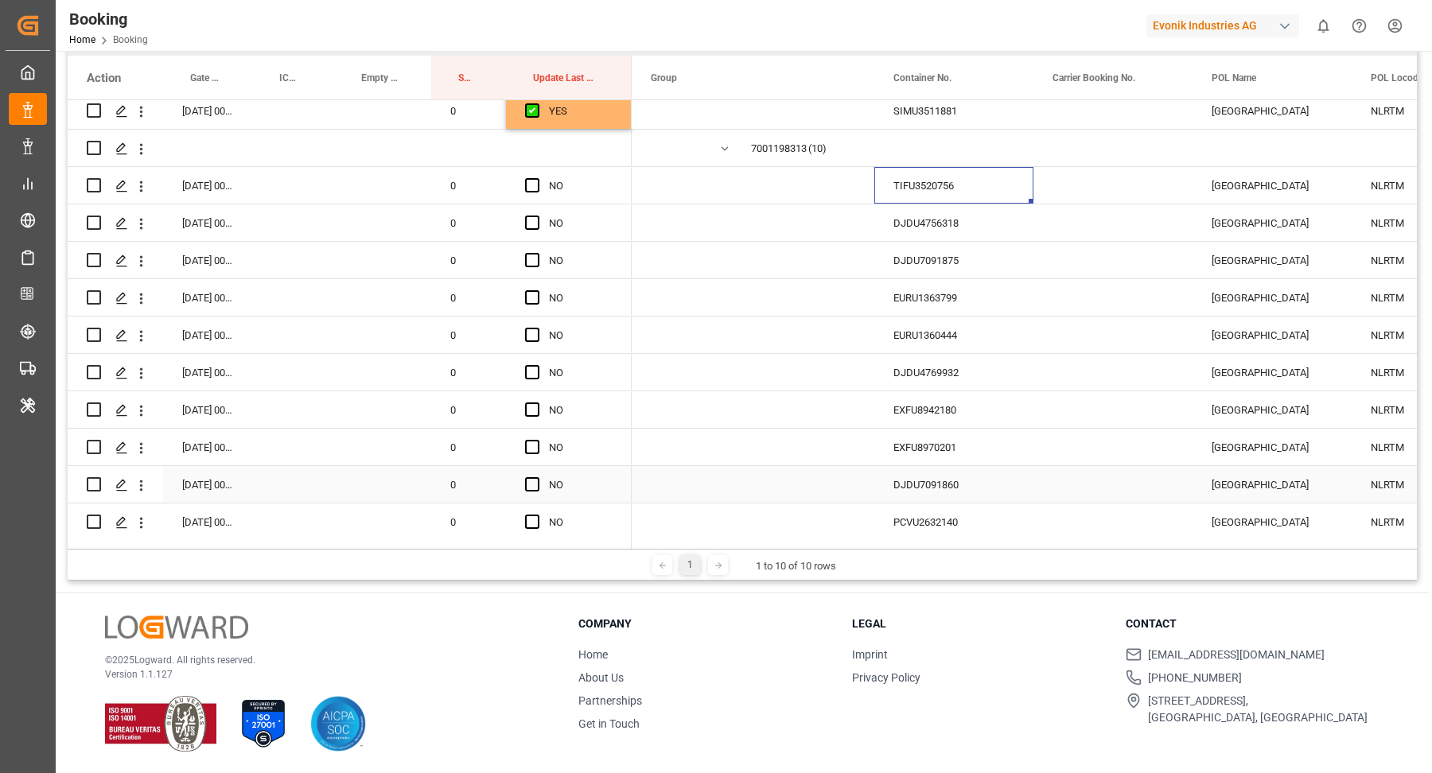
scroll to position [4371, 0]
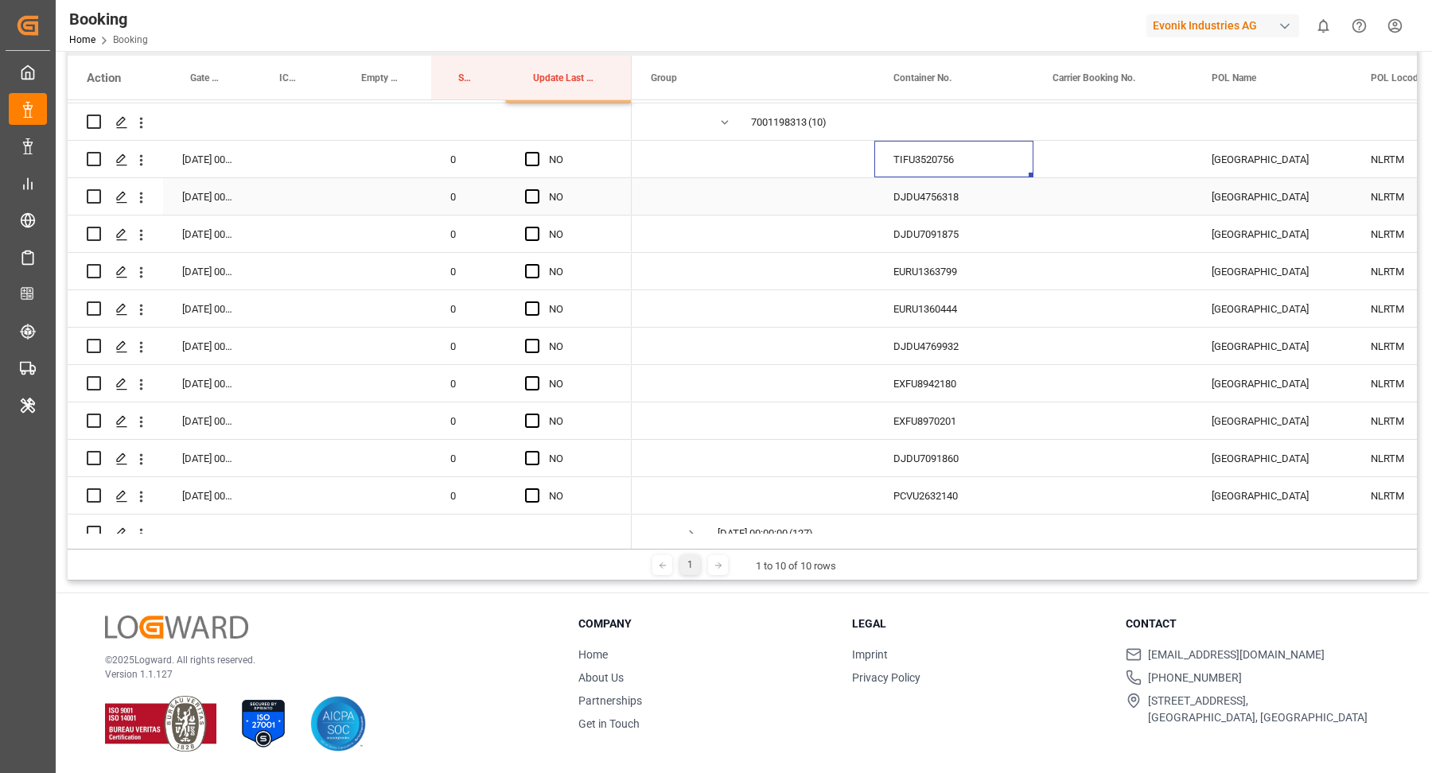
click at [928, 179] on div "DJDU4756318" at bounding box center [953, 196] width 159 height 37
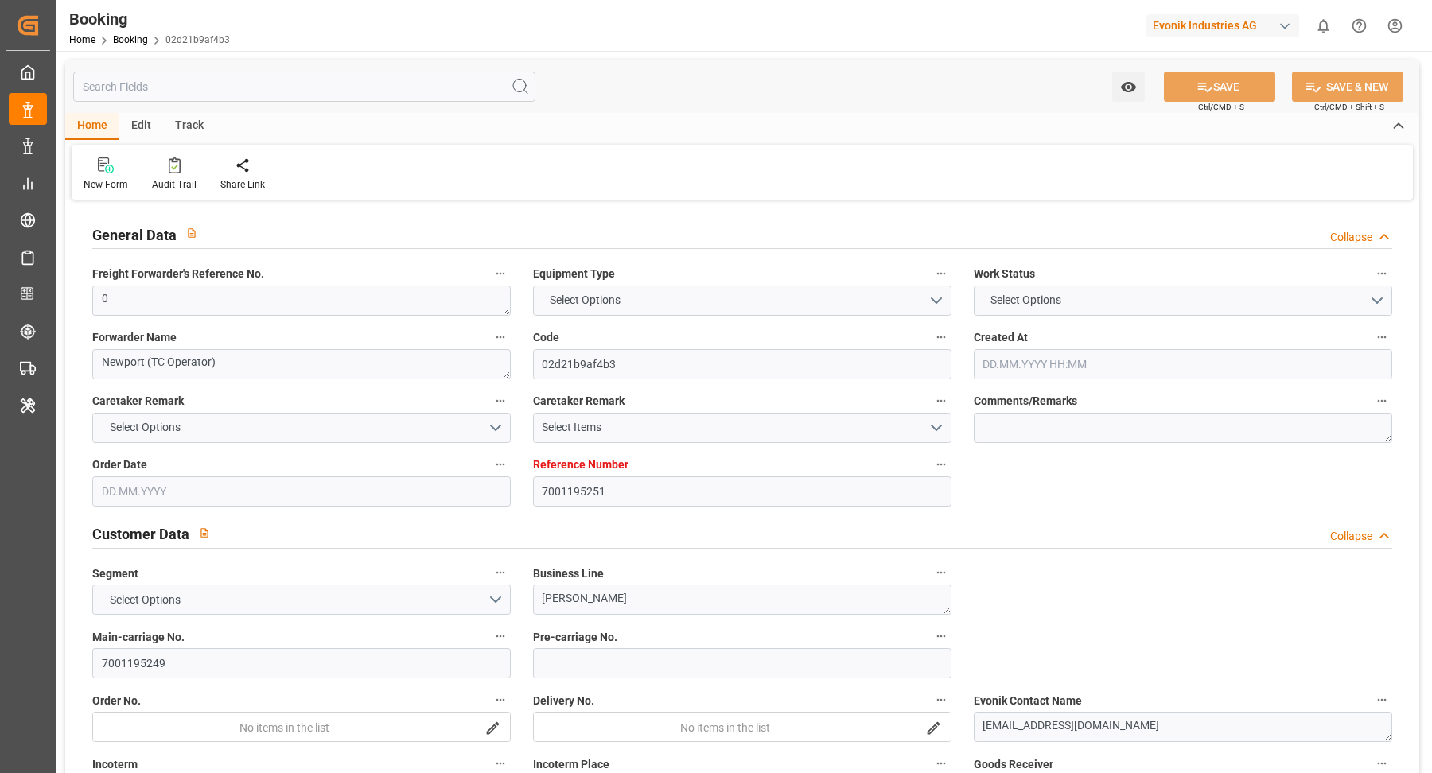
type input "7001195251"
type input "9778806"
type input "Maersk"
type input "Maersk Line AS"
type input "NLRTM"
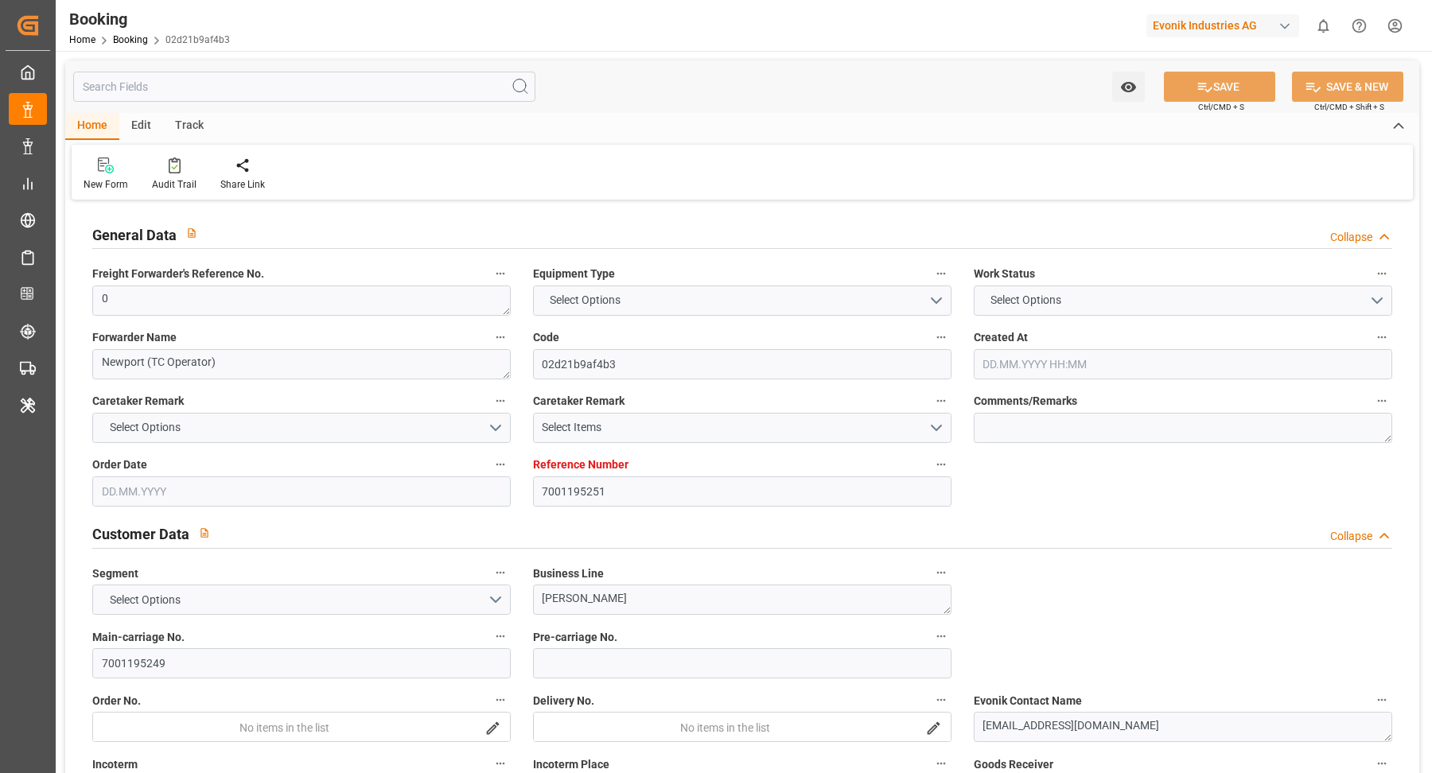
type input "THLCH"
type input "46"
type input "MYTPP"
type input "0"
type input "[DATE] 13:00"
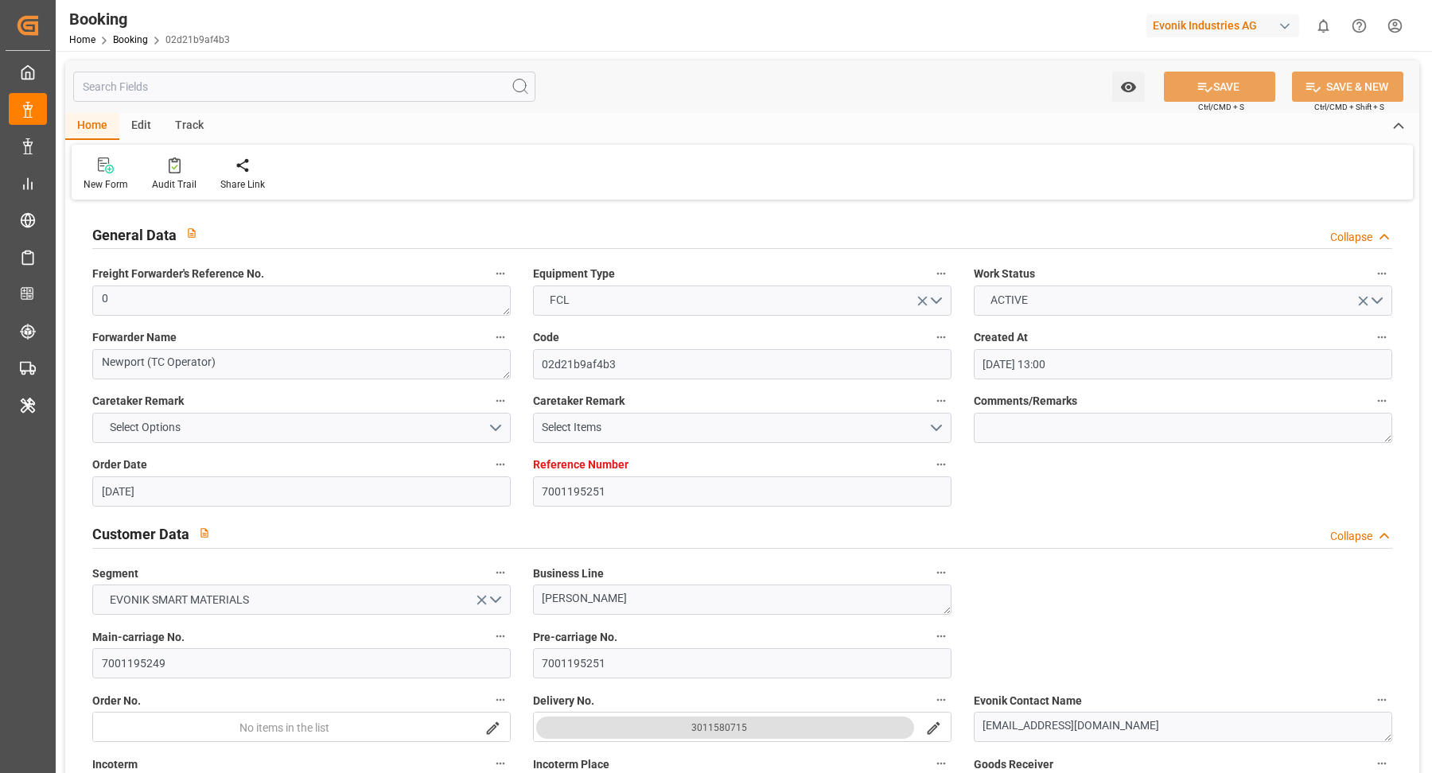
type input "[DATE]"
type input "[DATE] 00:00"
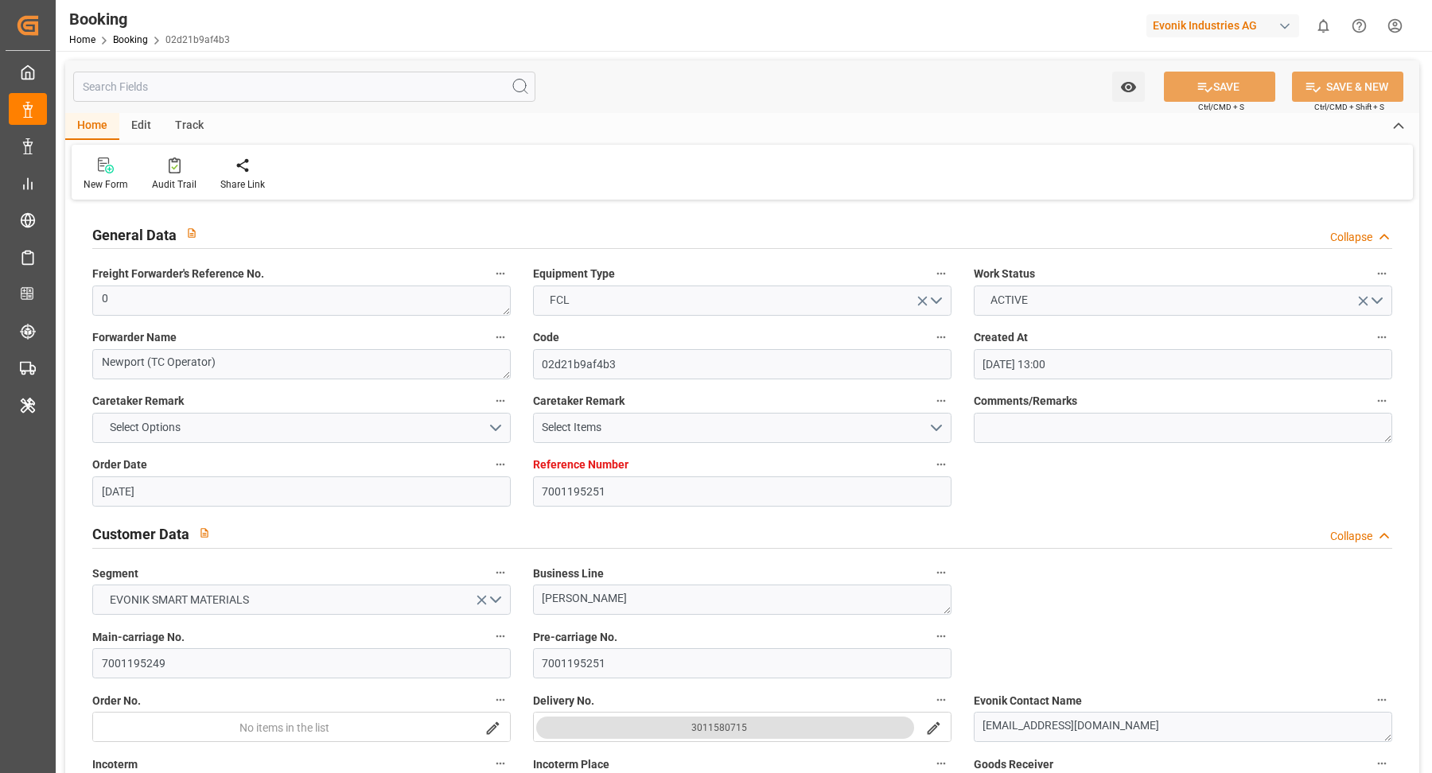
type input "[DATE] 00:00"
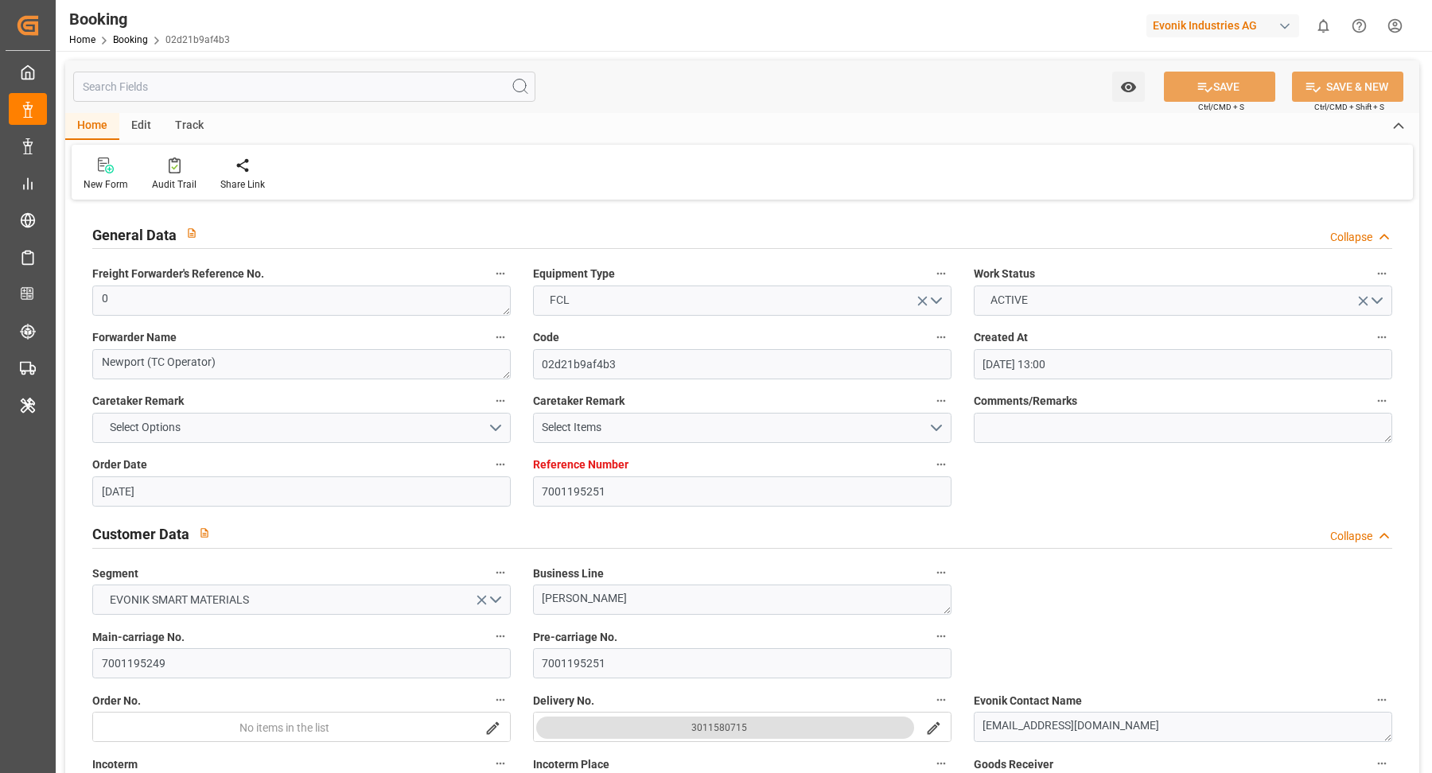
type input "[DATE] 00:00"
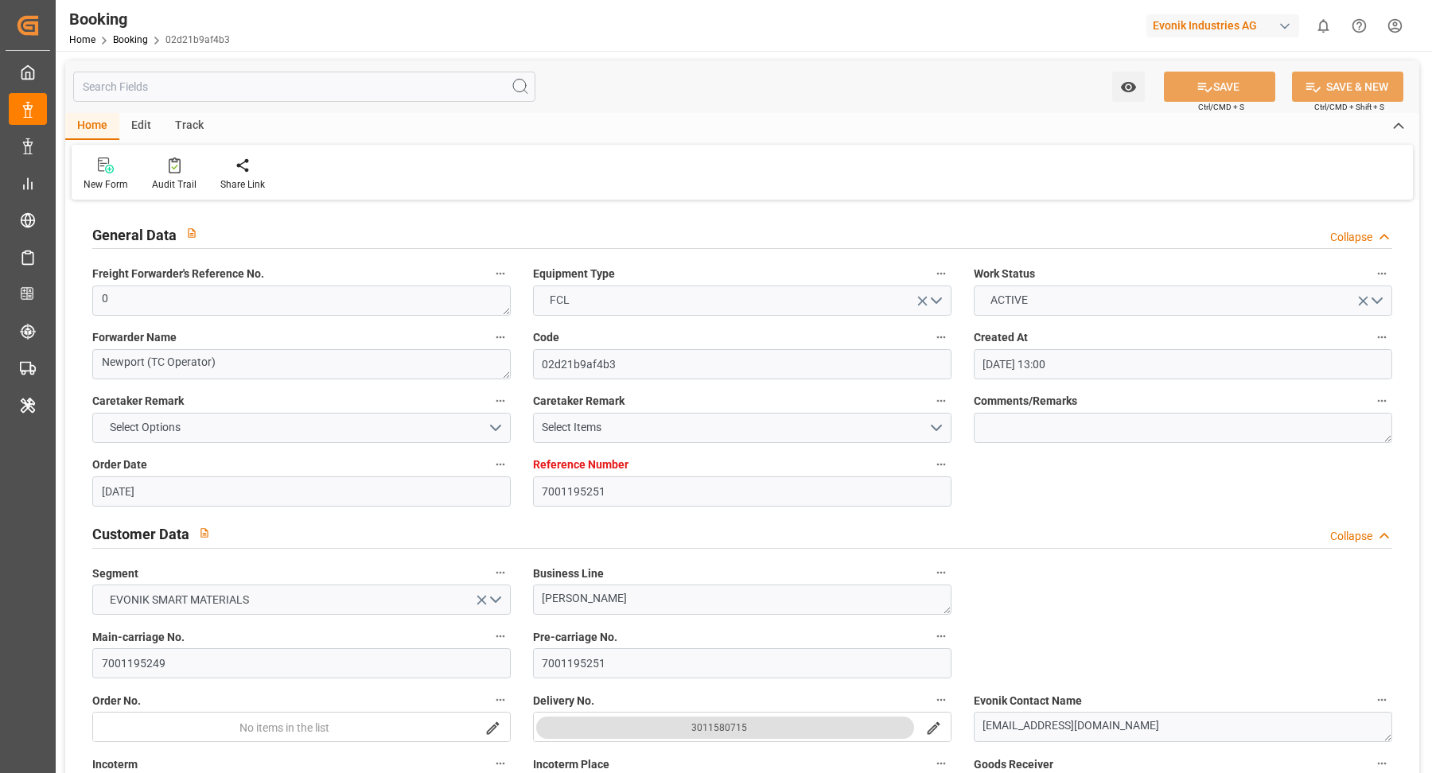
type input "[DATE] 00:00"
type input "[DATE]"
type input "[DATE] 11:40"
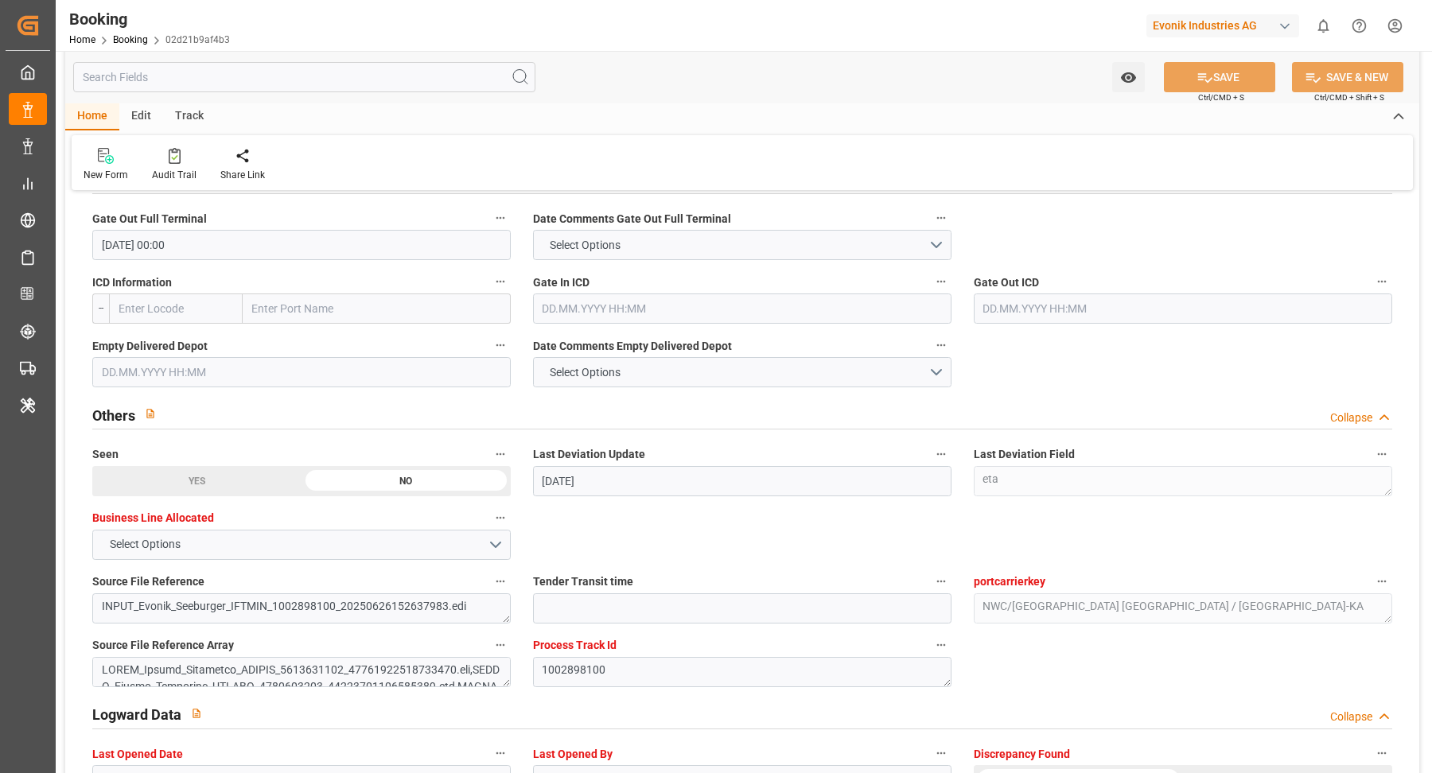
scroll to position [2777, 0]
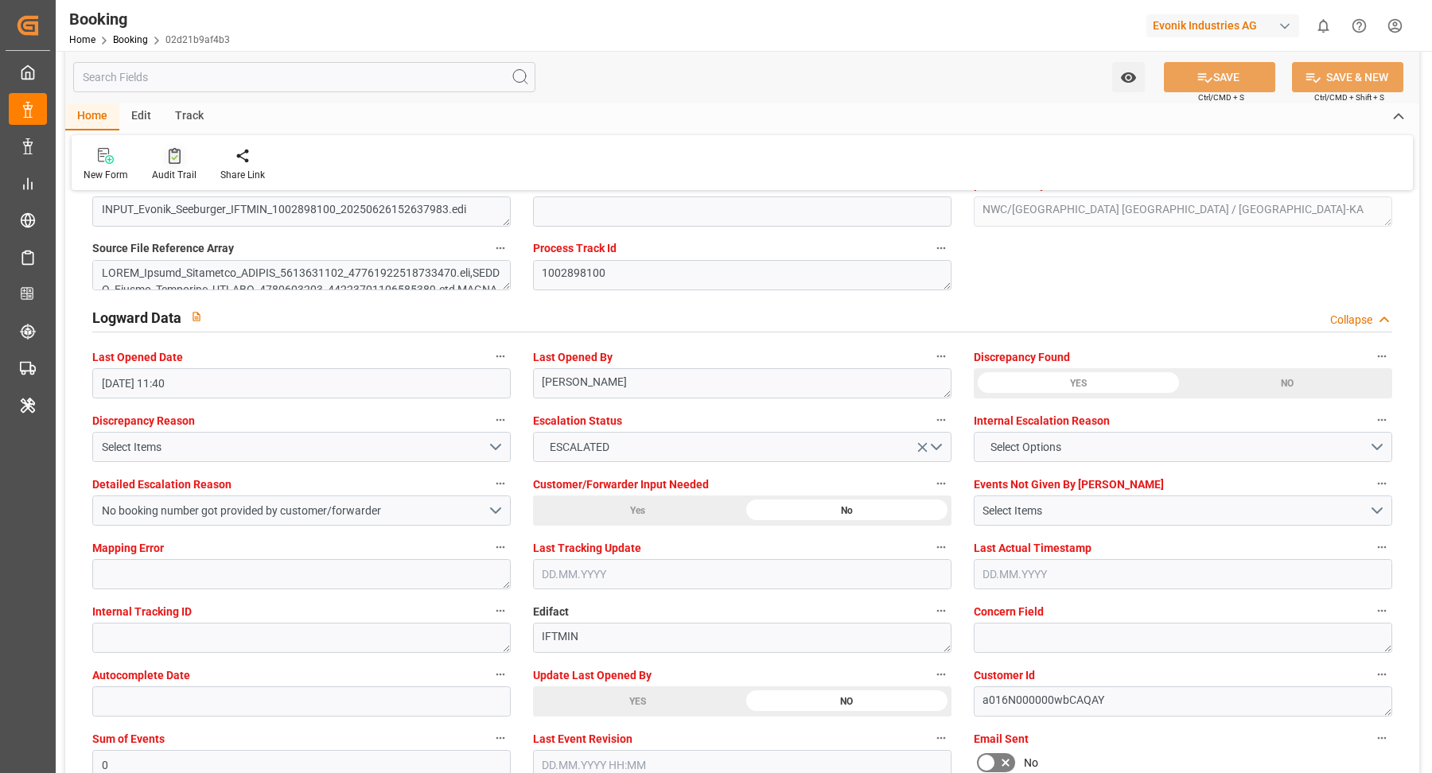
click at [155, 164] on div "Audit Trail" at bounding box center [174, 164] width 68 height 35
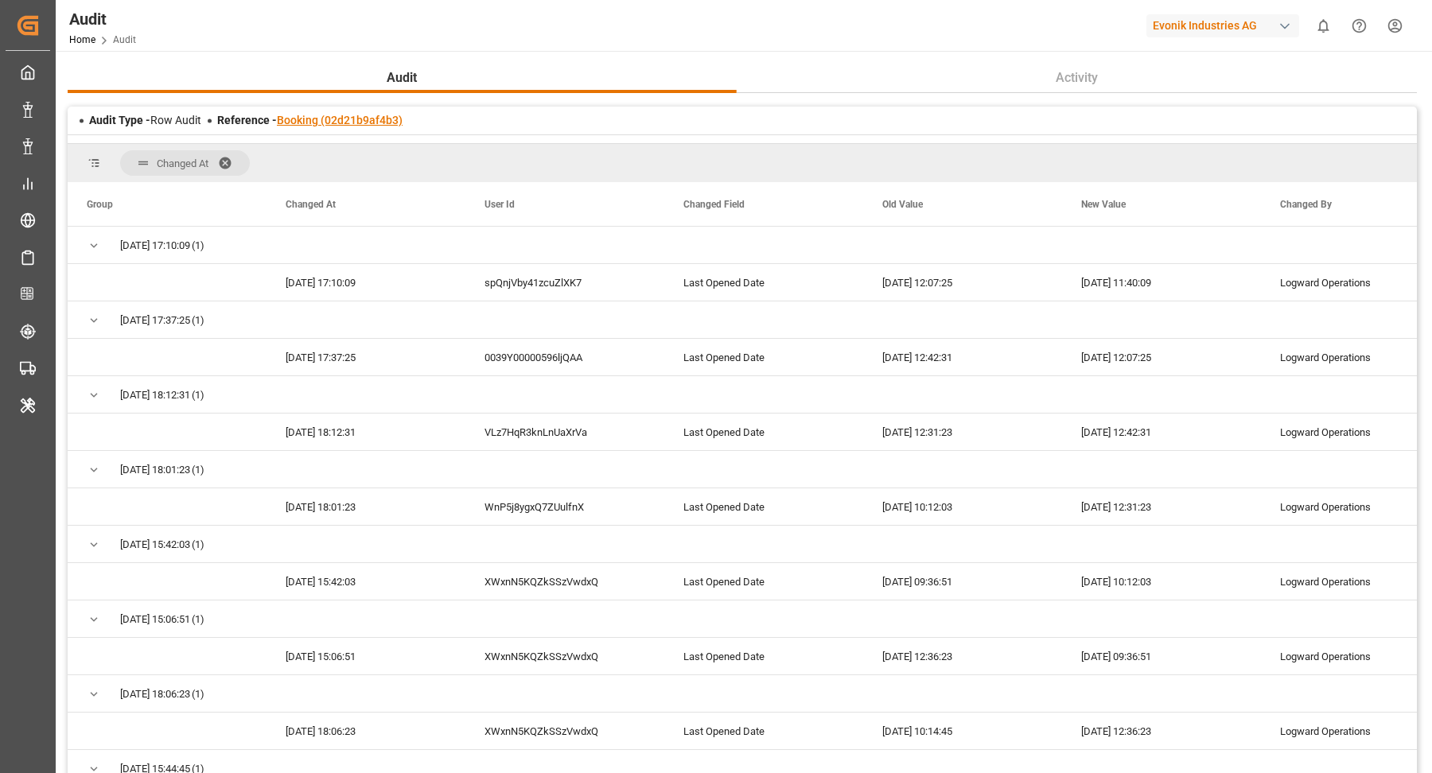
click at [344, 124] on link "Booking (02d21b9af4b3)" at bounding box center [340, 120] width 126 height 13
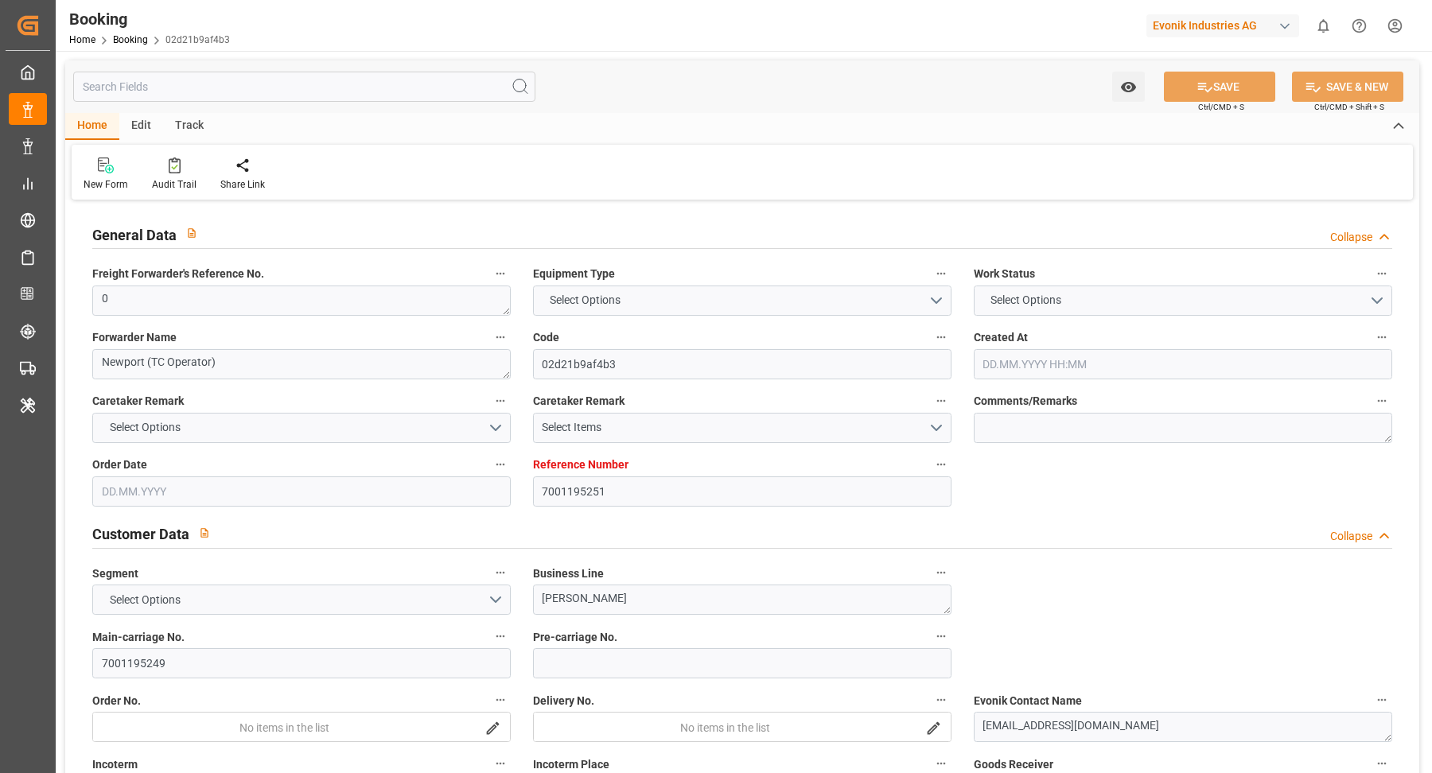
type input "7001195251"
type input "9778806"
type input "Maersk"
type input "Maersk Line AS"
type input "NLRTM"
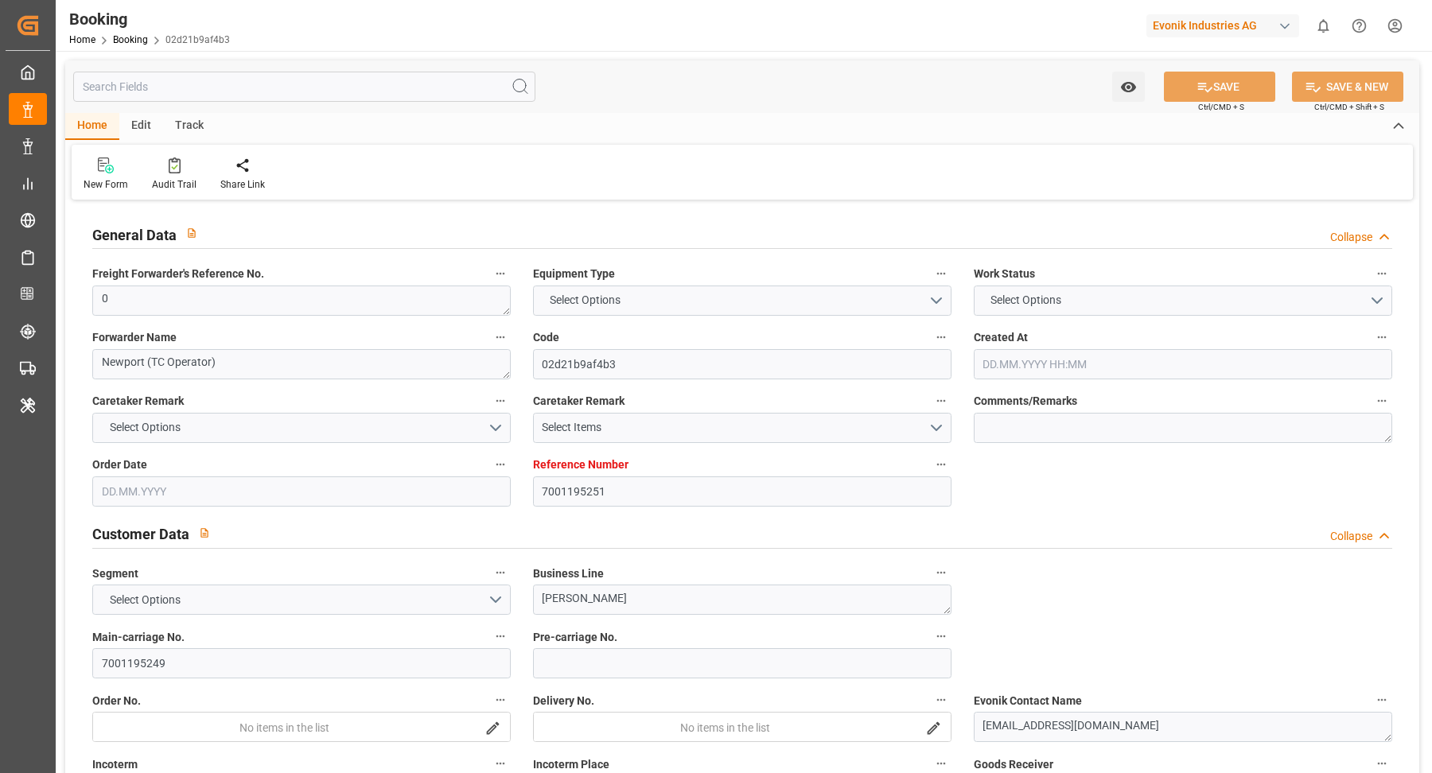
type input "THLCH"
type input "46"
type input "MYTPP"
type input "0"
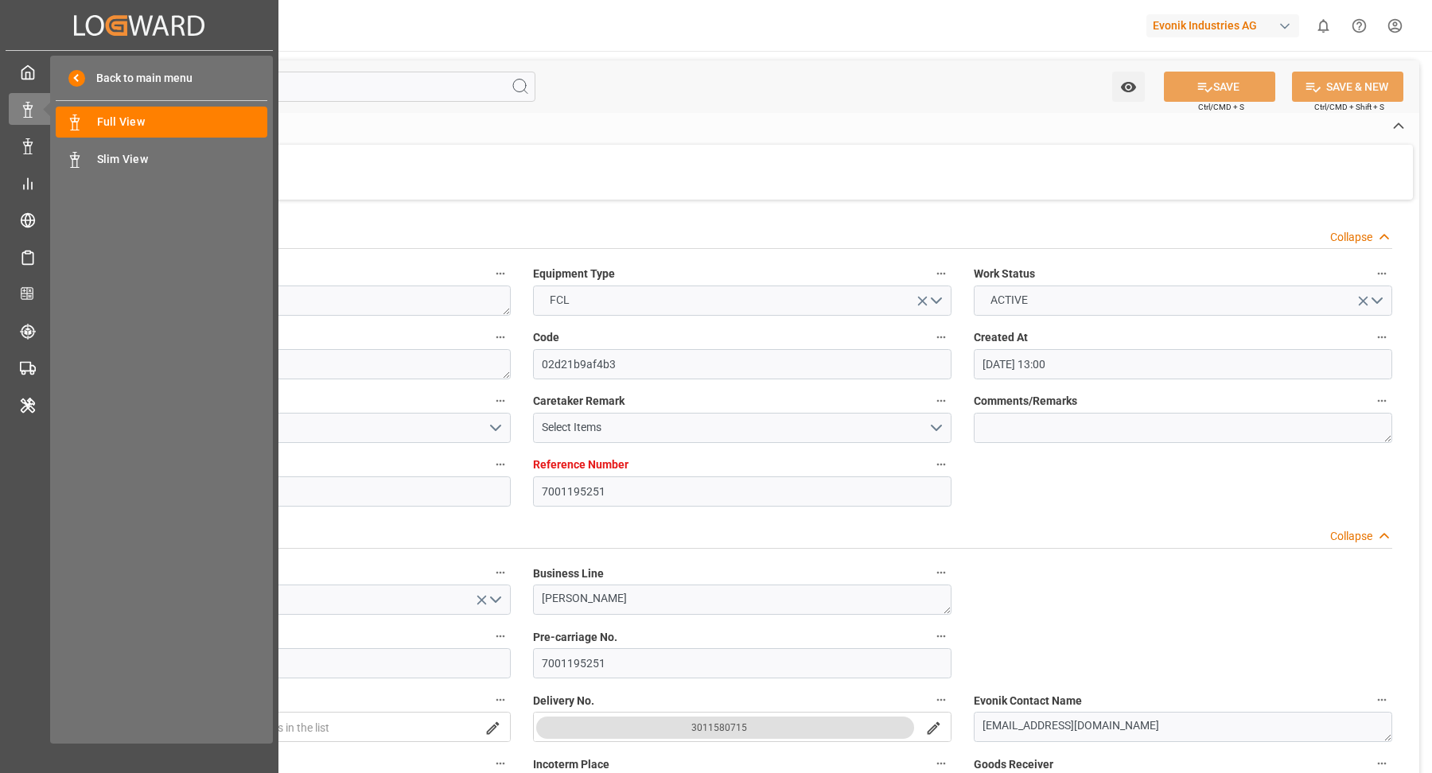
type input "[DATE] 13:00"
type input "[DATE]"
type input "[DATE] 00:00"
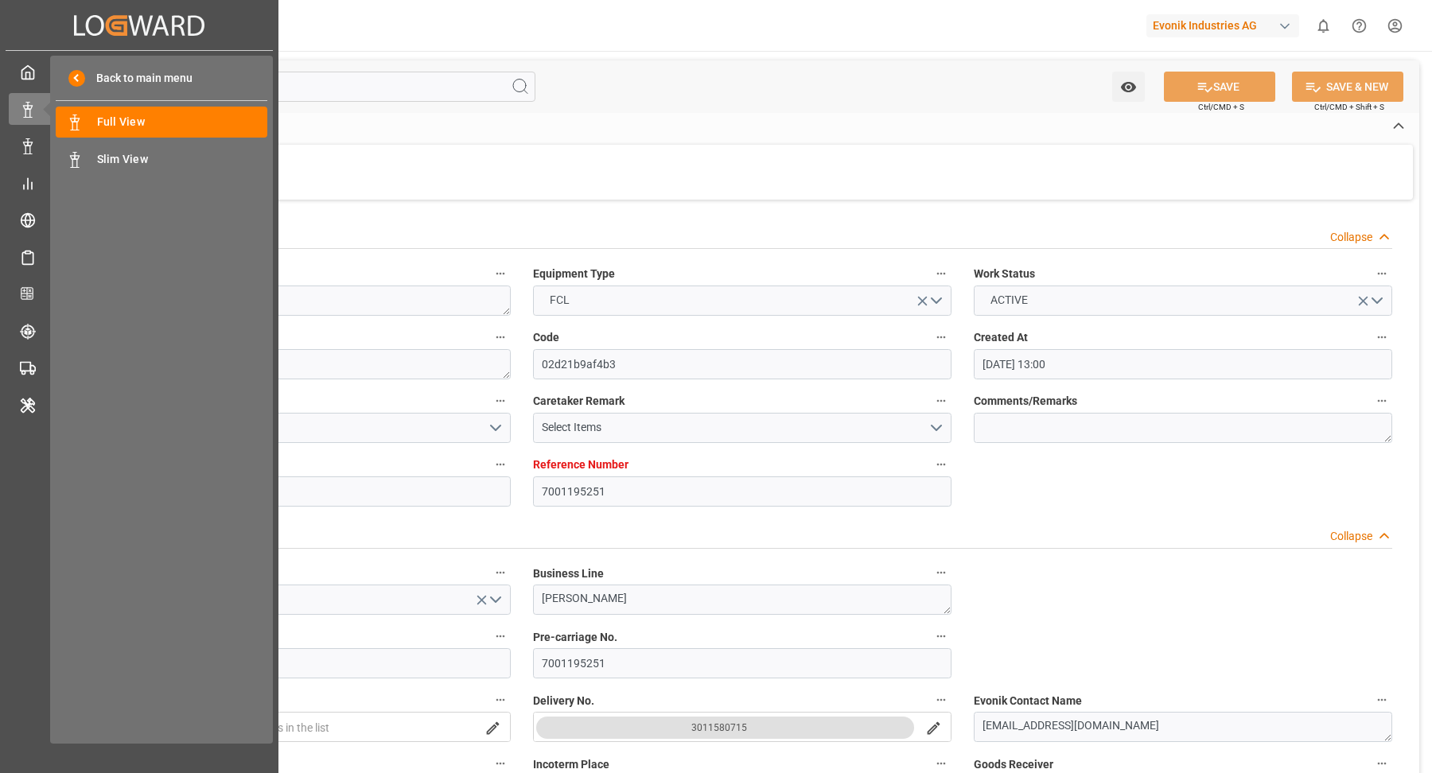
type input "[DATE] 00:00"
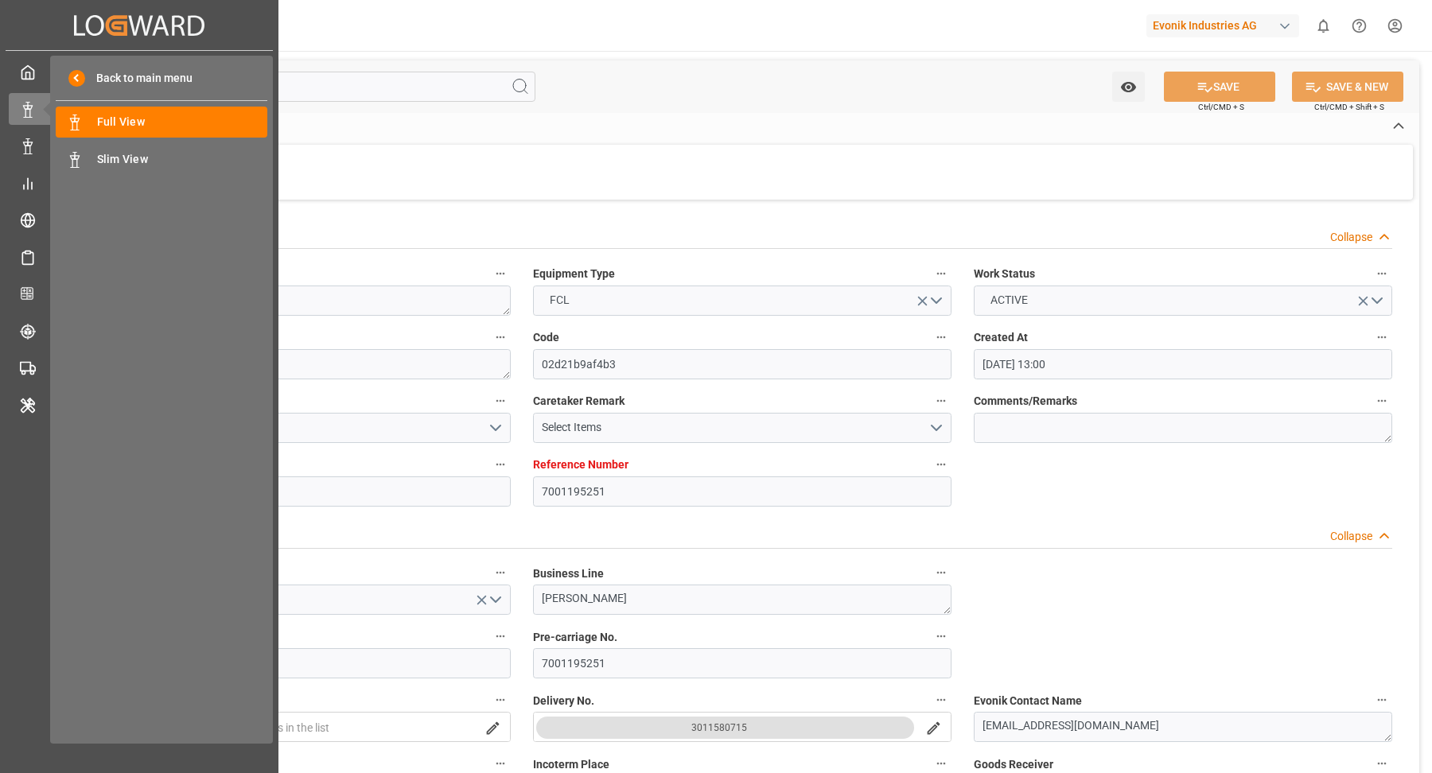
type input "[DATE] 00:00"
type input "03.08.2025 00:00"
type input "07.08.2025 00:00"
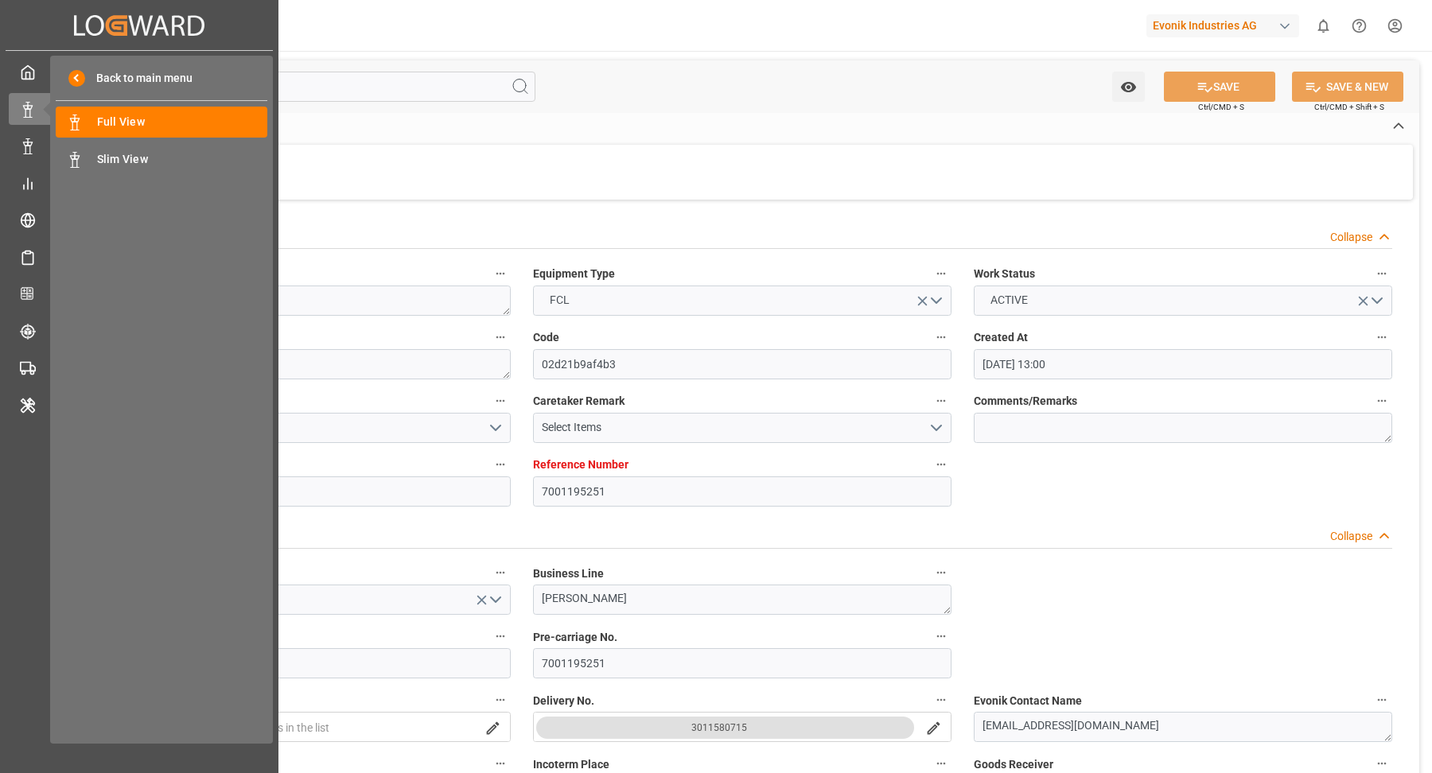
type input "07.08.2025 00:00"
type input "16.08.2025 00:00"
type input "26.06.2025"
type input "29.08.2025 11:40"
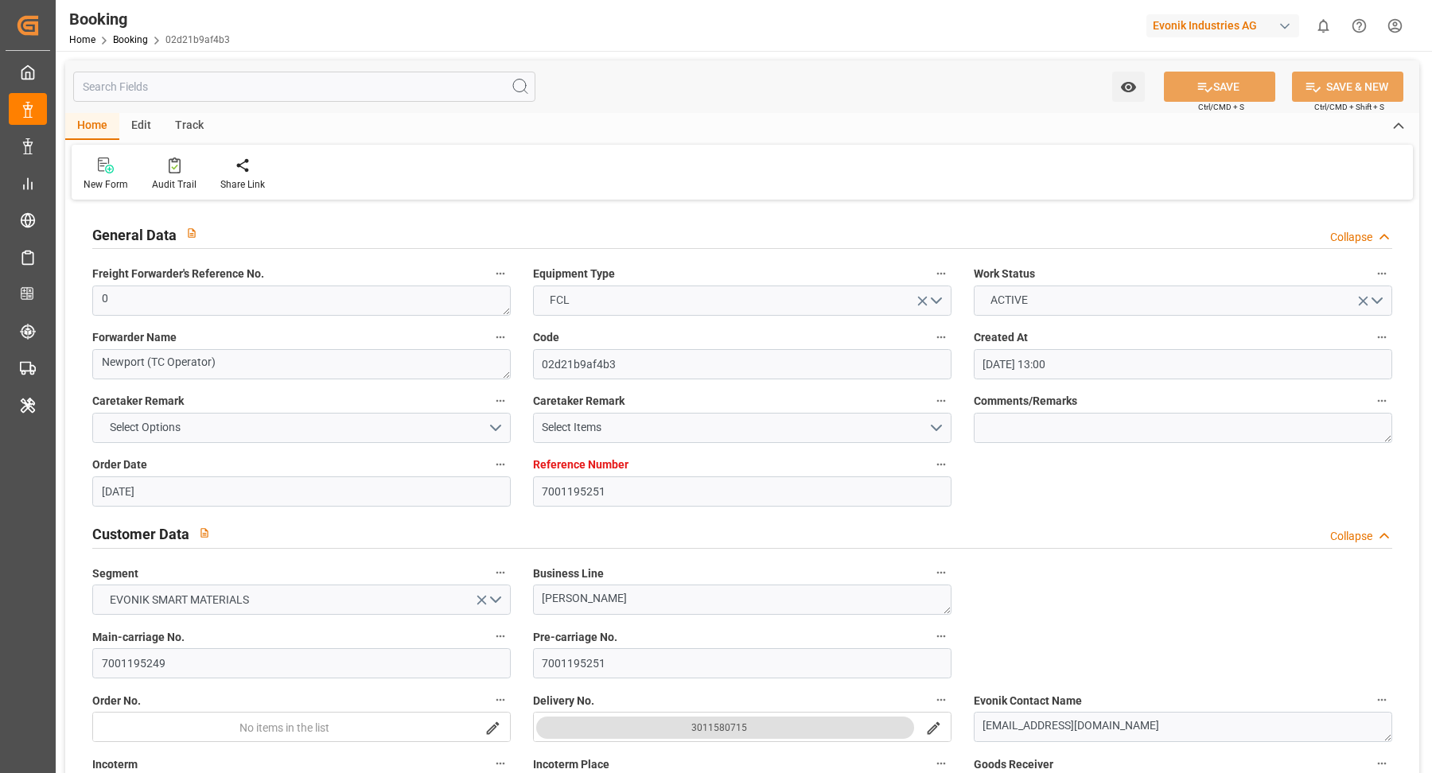
scroll to position [228, 0]
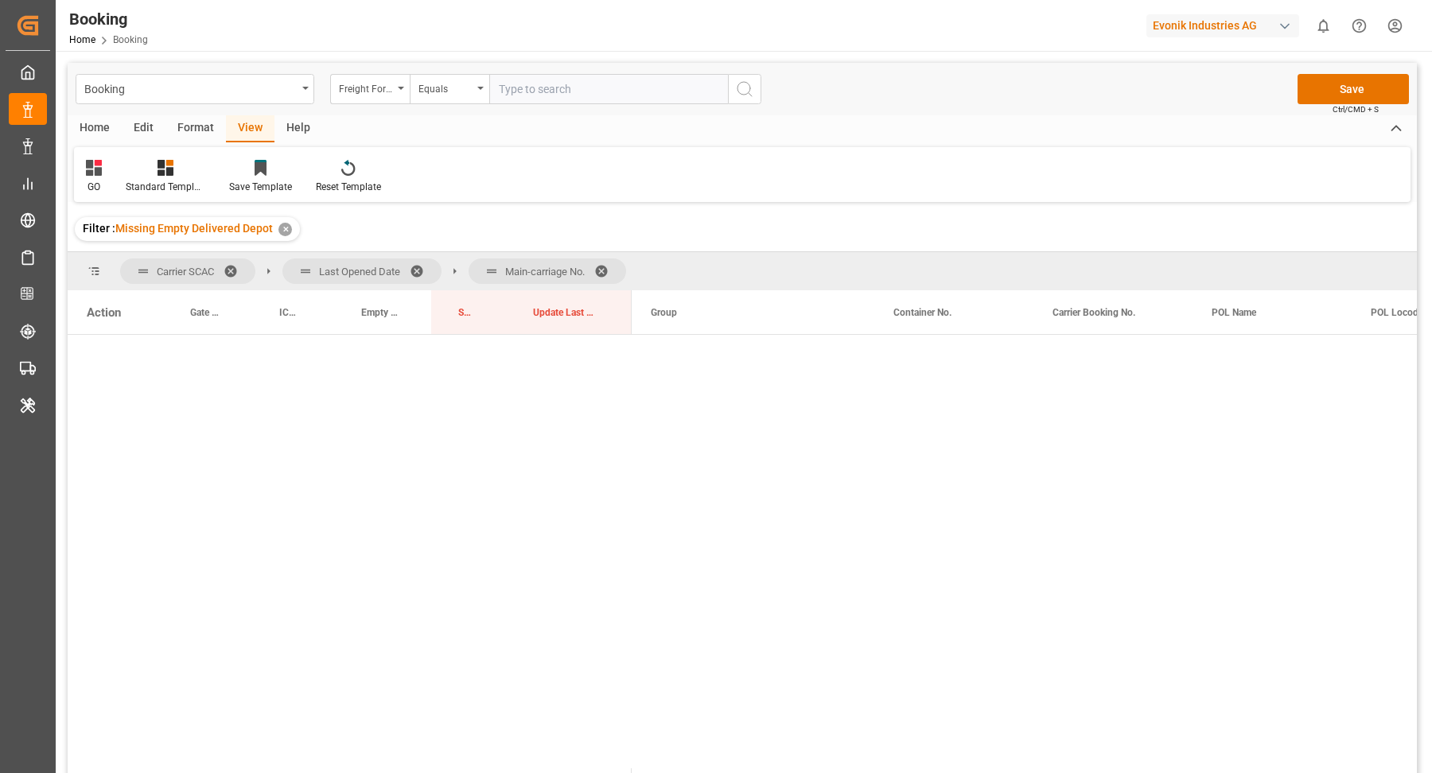
scroll to position [4371, 0]
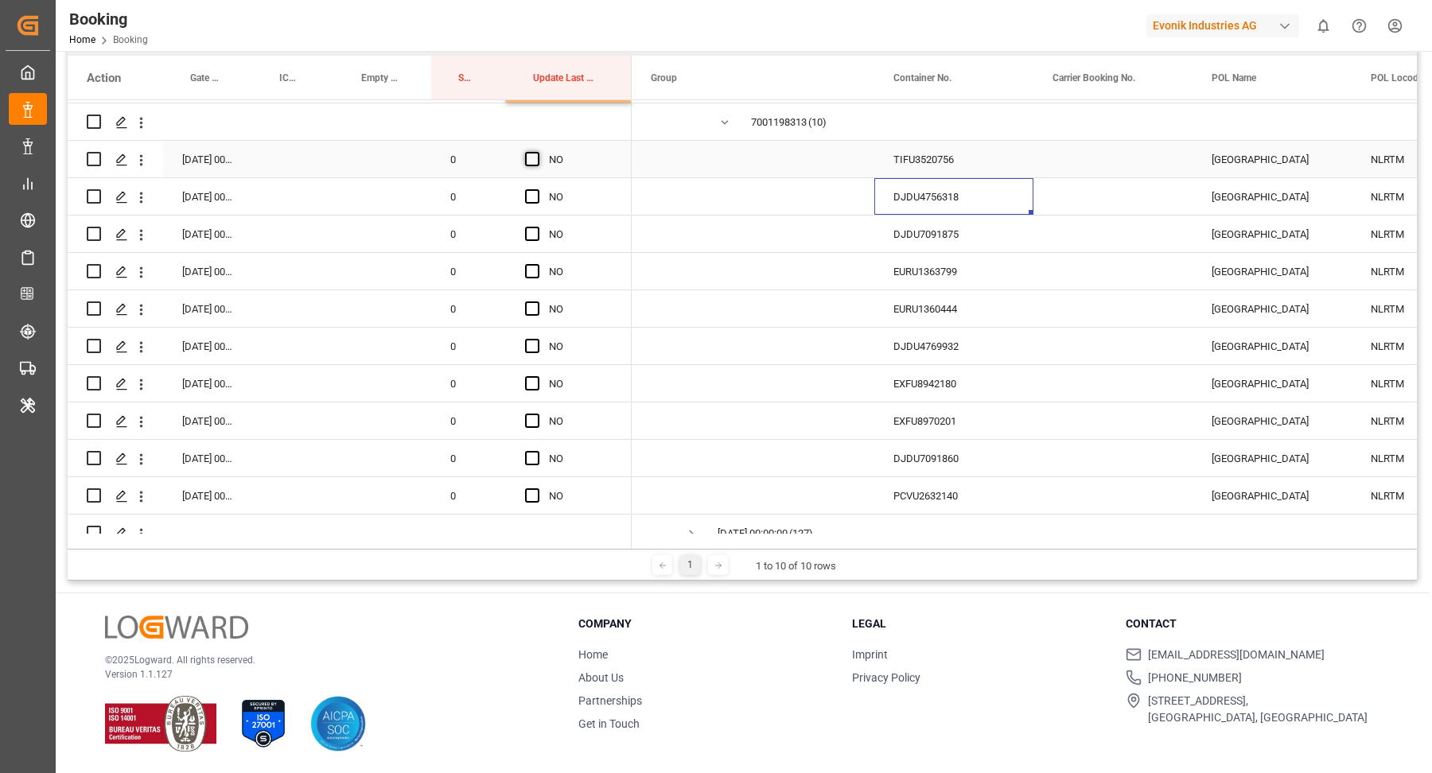
click at [533, 156] on span "Press SPACE to select this row." at bounding box center [532, 159] width 14 height 14
click at [537, 152] on input "Press SPACE to select this row." at bounding box center [537, 152] width 0 height 0
drag, startPoint x: 630, startPoint y: 173, endPoint x: 606, endPoint y: 453, distance: 281.0
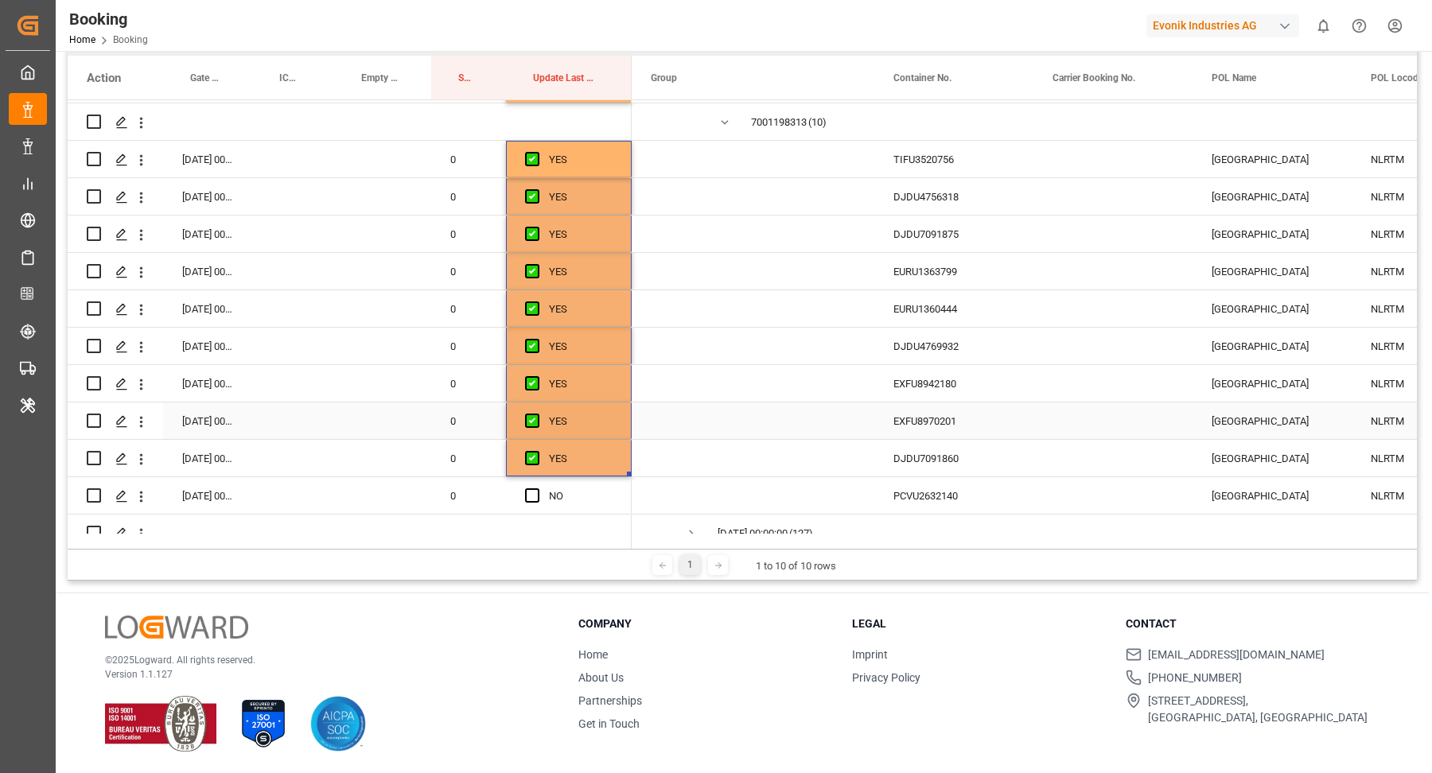
scroll to position [4553, 0]
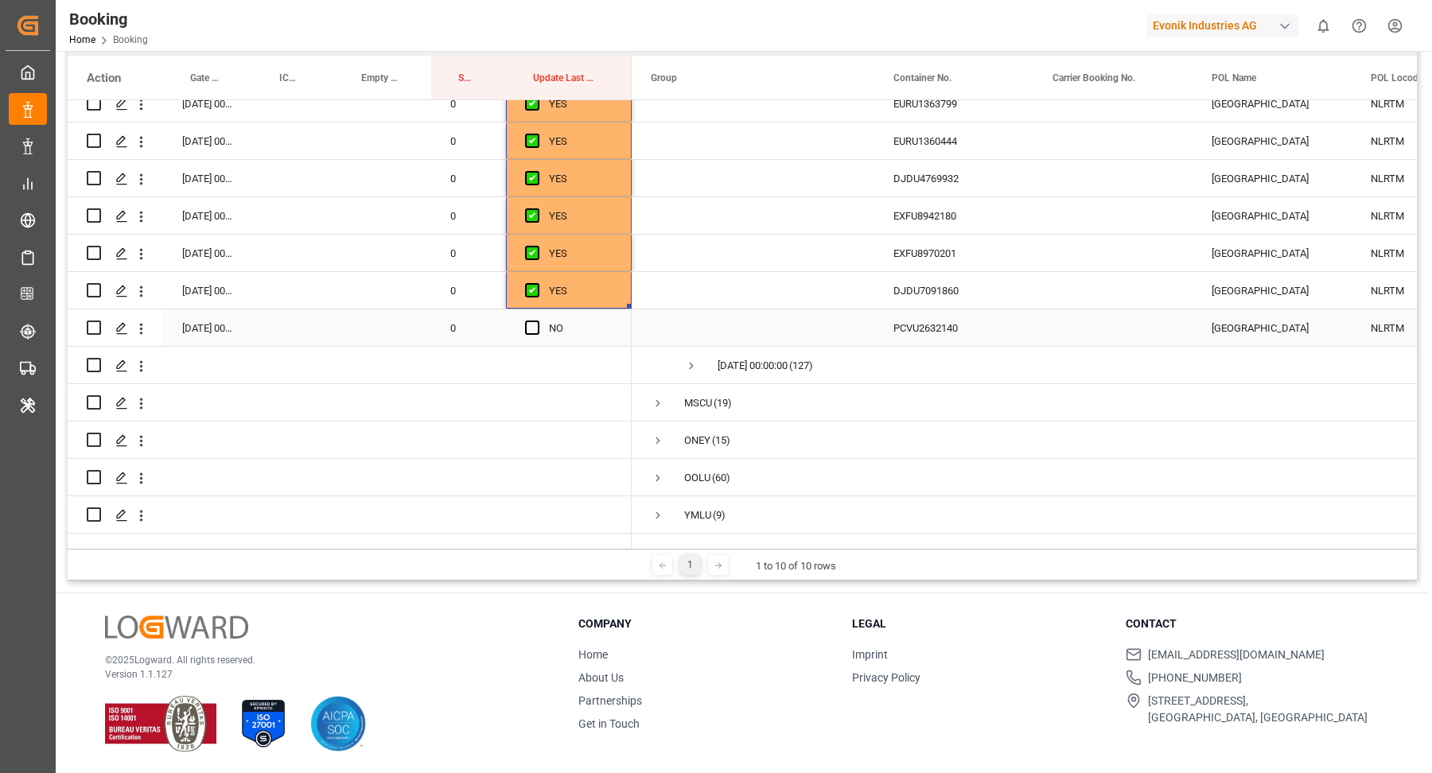
click at [528, 321] on span "Press SPACE to select this row." at bounding box center [532, 328] width 14 height 14
click at [537, 321] on input "Press SPACE to select this row." at bounding box center [537, 321] width 0 height 0
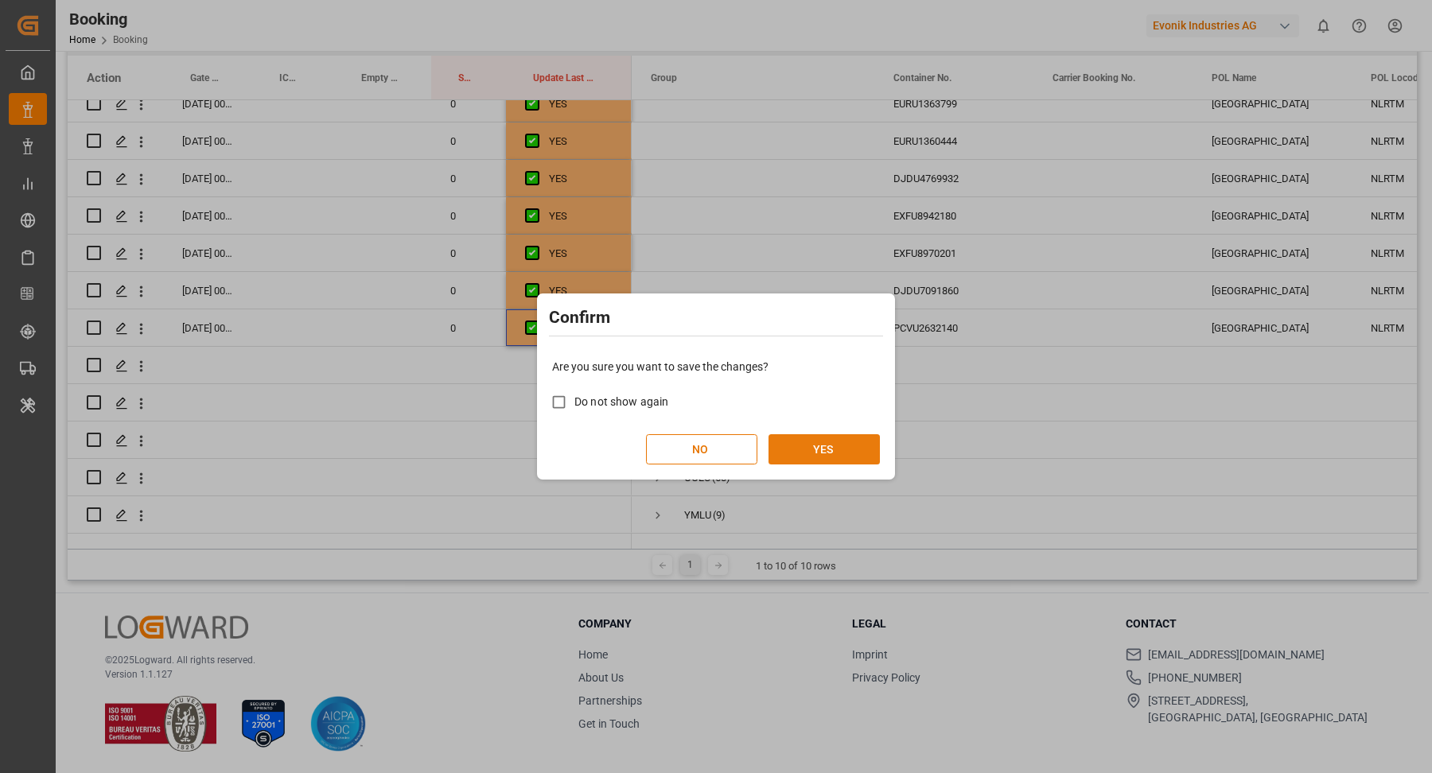
drag, startPoint x: 849, startPoint y: 453, endPoint x: 853, endPoint y: 445, distance: 8.9
click at [849, 453] on button "YES" at bounding box center [823, 449] width 111 height 30
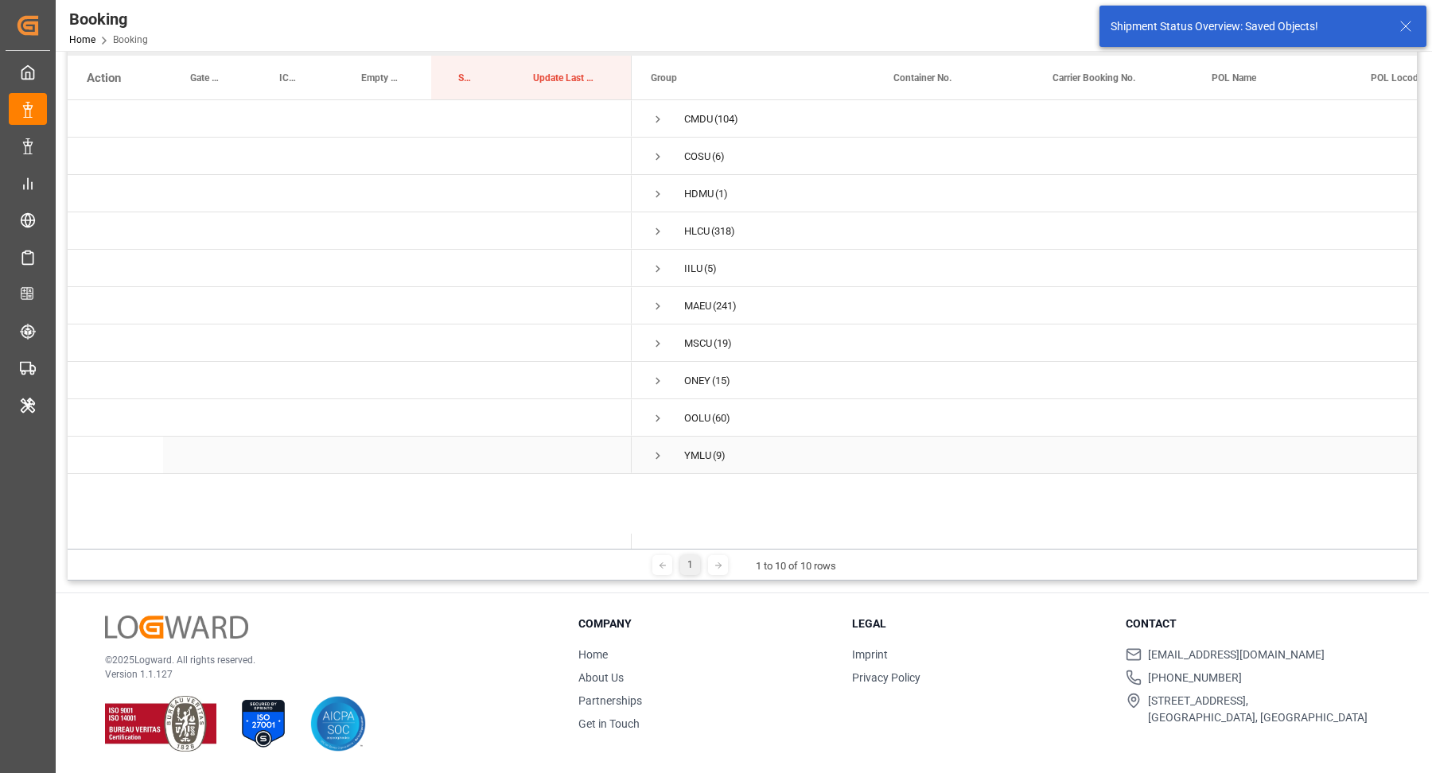
scroll to position [0, 0]
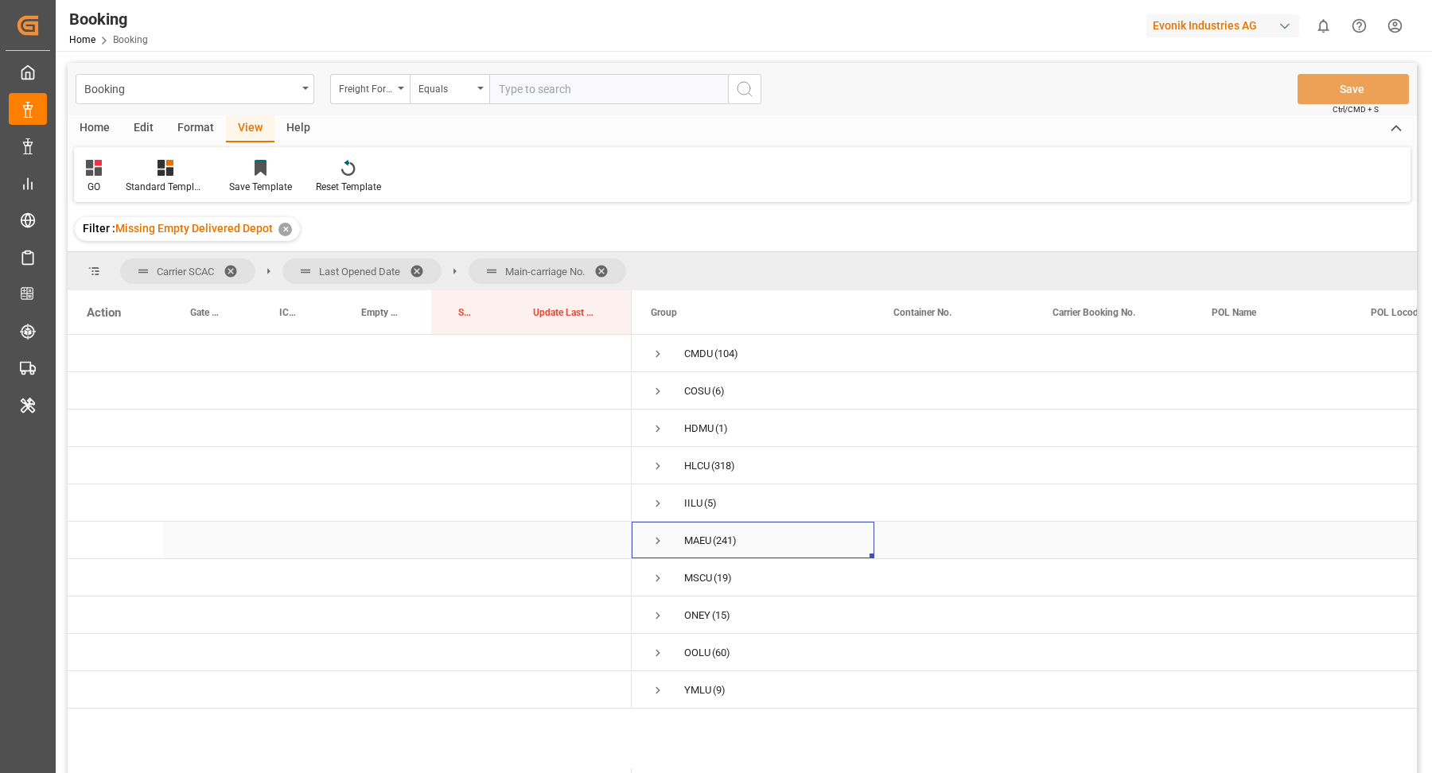
click at [659, 540] on span "Press SPACE to select this row." at bounding box center [658, 541] width 14 height 14
click at [695, 578] on span "Press SPACE to select this row." at bounding box center [691, 578] width 14 height 14
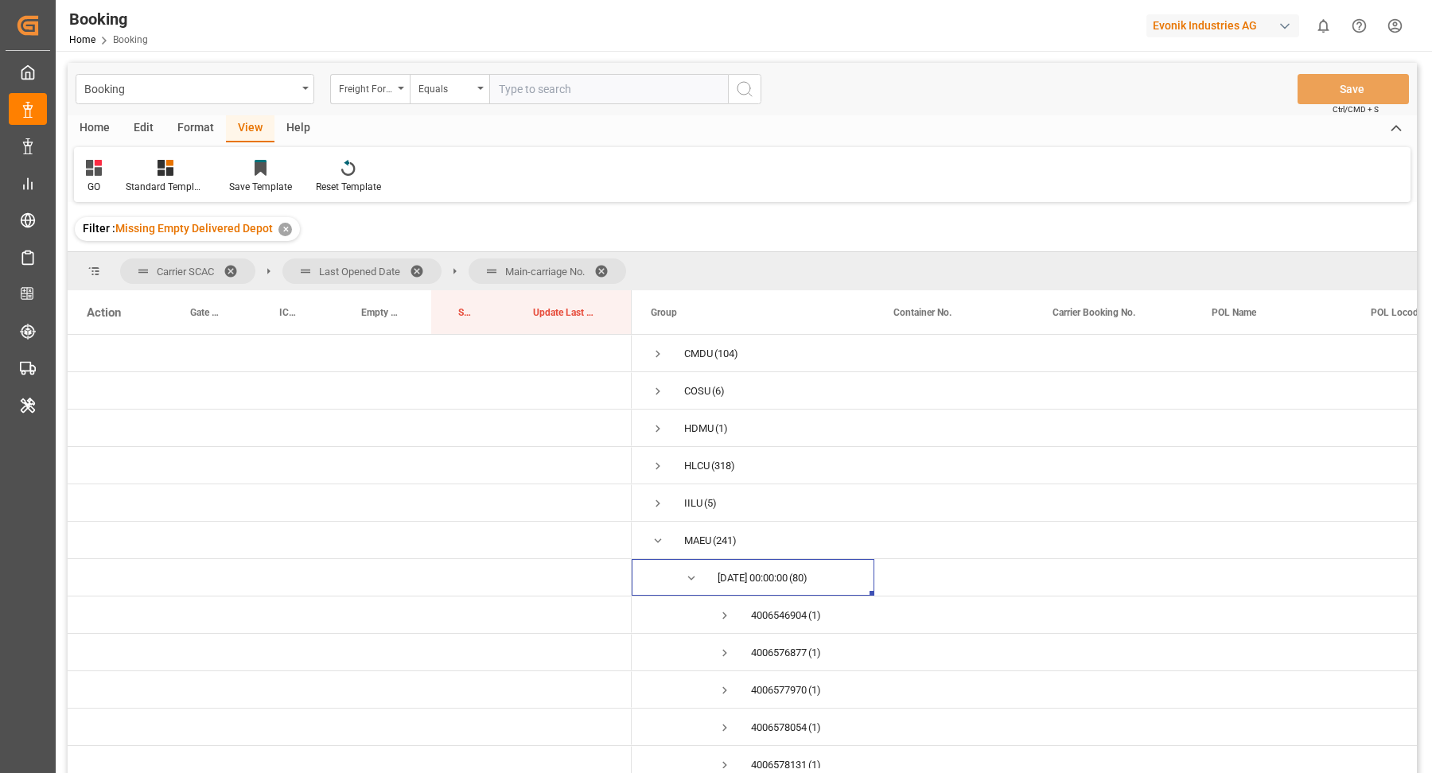
click at [609, 264] on span at bounding box center [606, 271] width 25 height 14
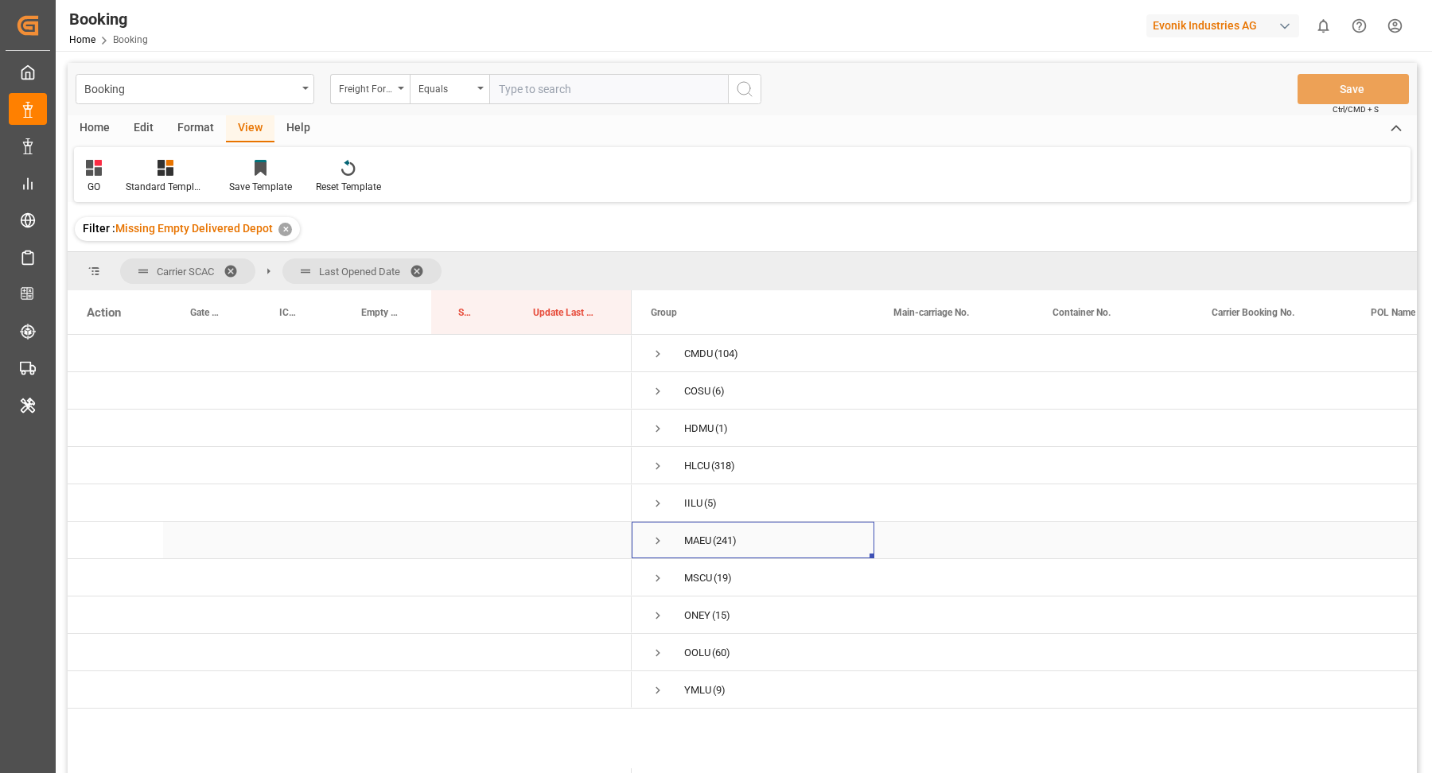
click at [657, 540] on span "Press SPACE to select this row." at bounding box center [658, 541] width 14 height 14
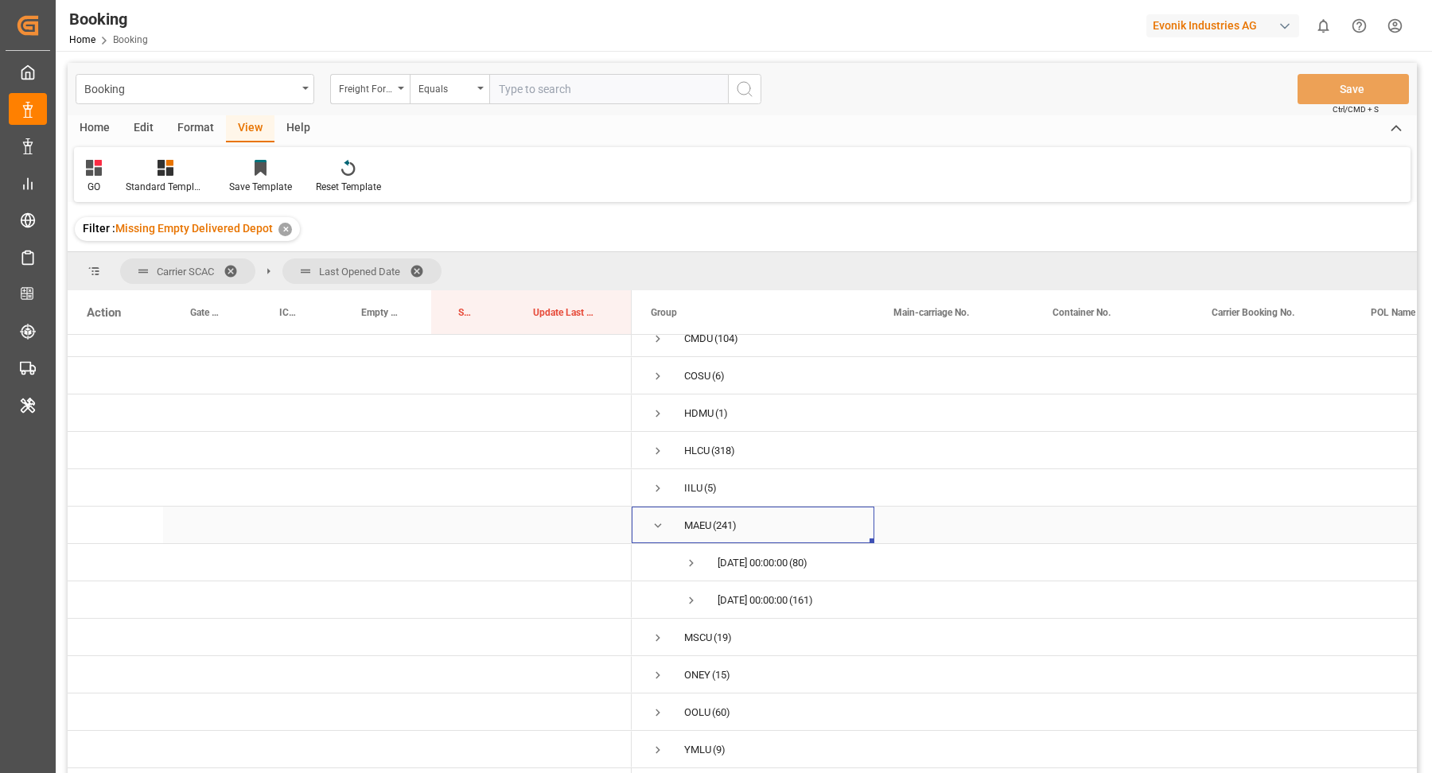
scroll to position [13, 0]
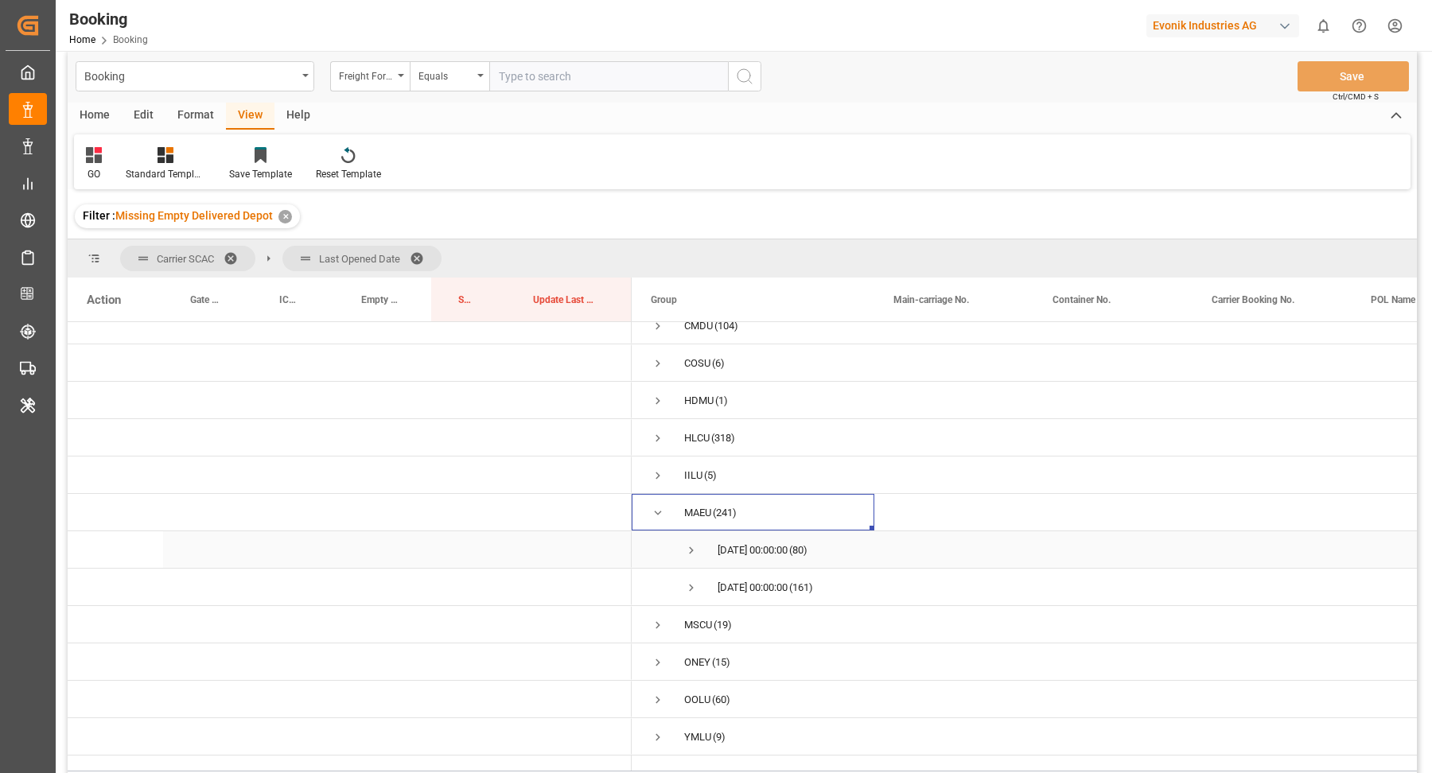
click at [695, 543] on span "Press SPACE to select this row." at bounding box center [691, 550] width 14 height 14
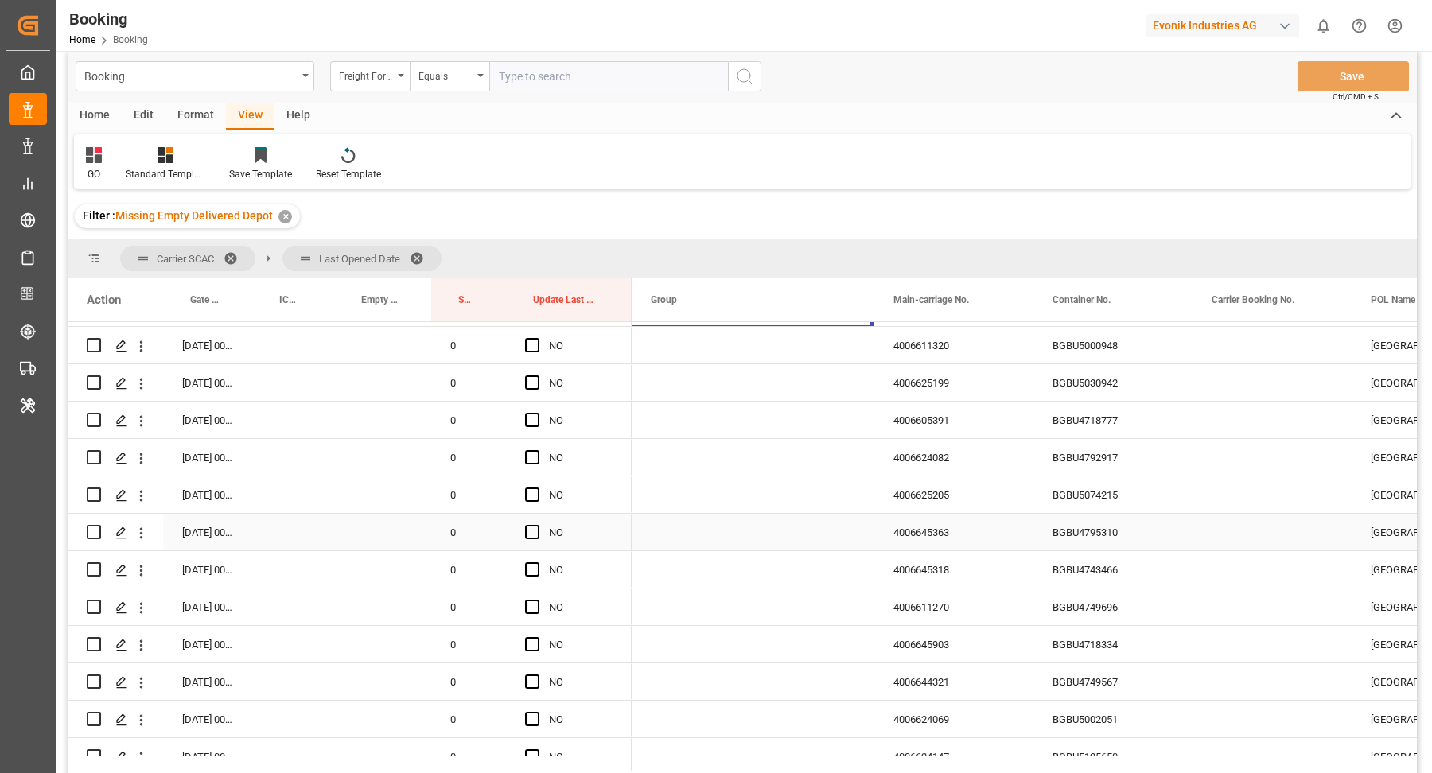
scroll to position [231, 0]
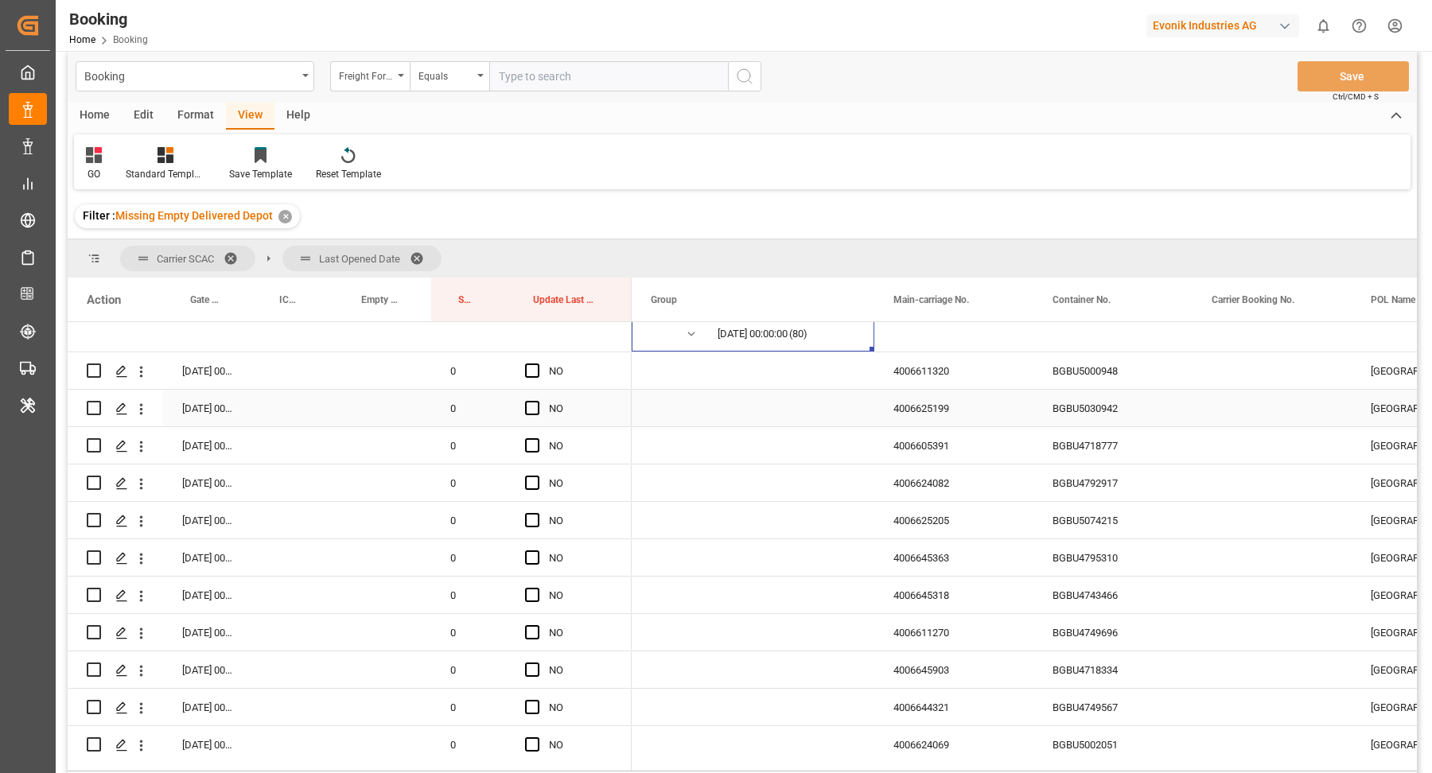
click at [1112, 372] on div "BGBU5000948" at bounding box center [1112, 370] width 159 height 37
click at [1086, 420] on div "BGBU5030942" at bounding box center [1112, 408] width 159 height 37
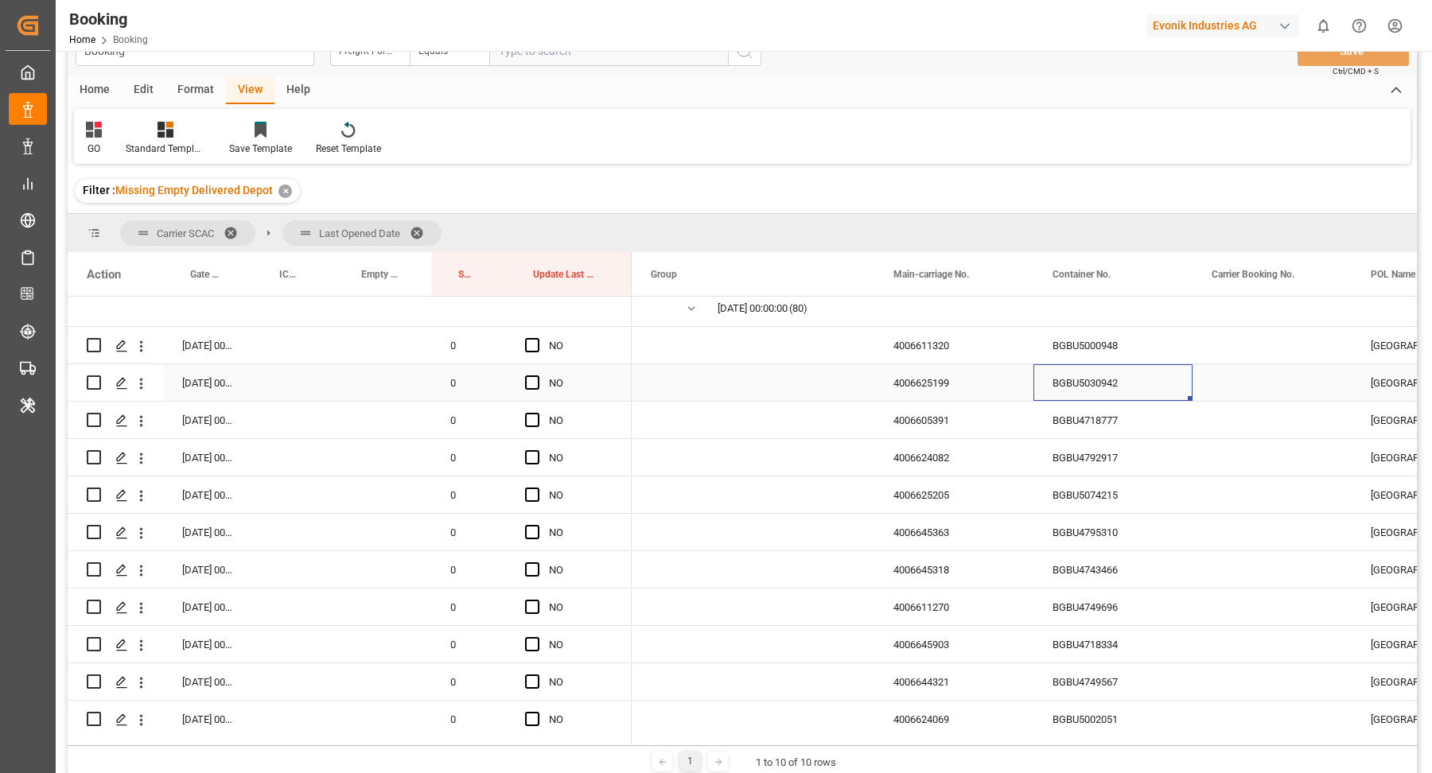
click at [1085, 411] on div "BGBU4718777" at bounding box center [1112, 420] width 159 height 37
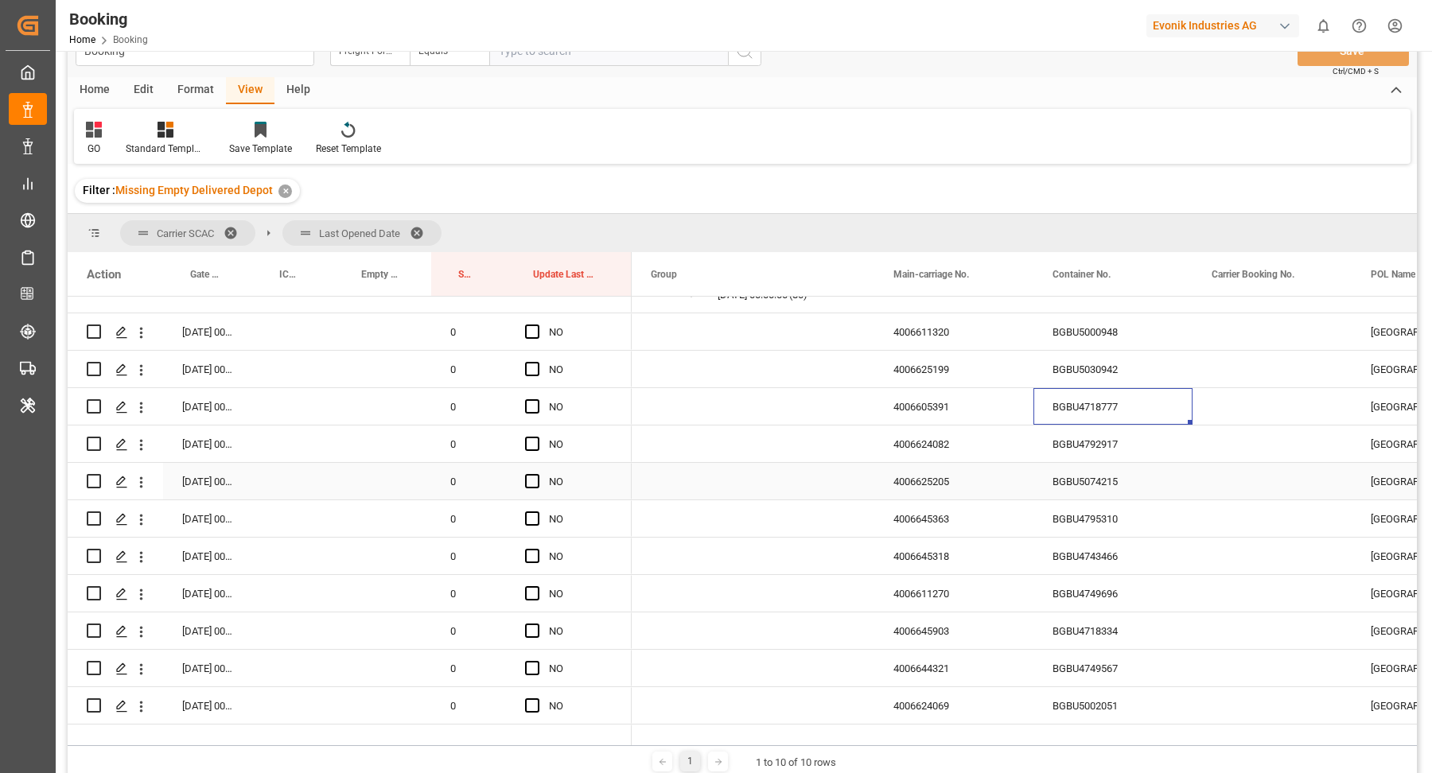
click at [1068, 441] on div "BGBU4792917" at bounding box center [1112, 444] width 159 height 37
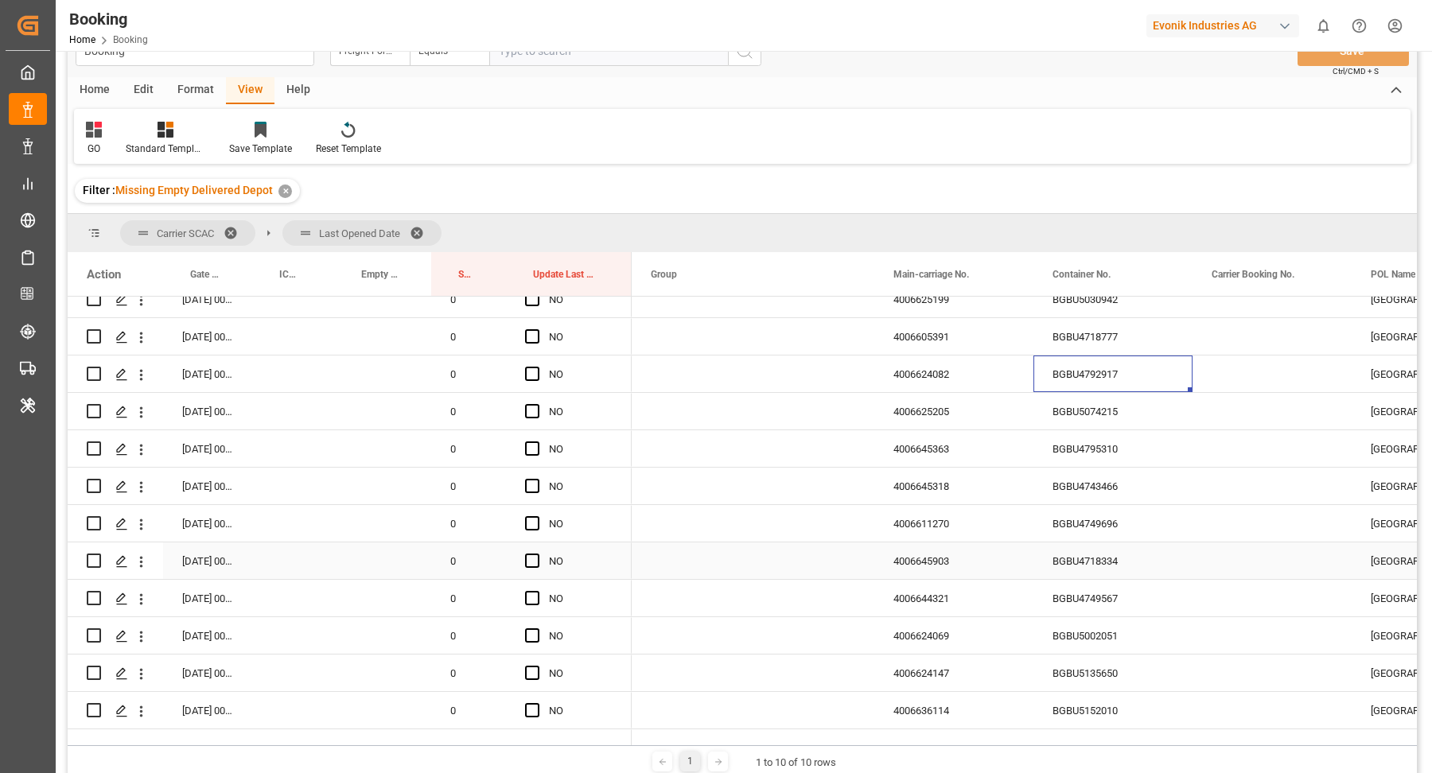
scroll to position [213, 0]
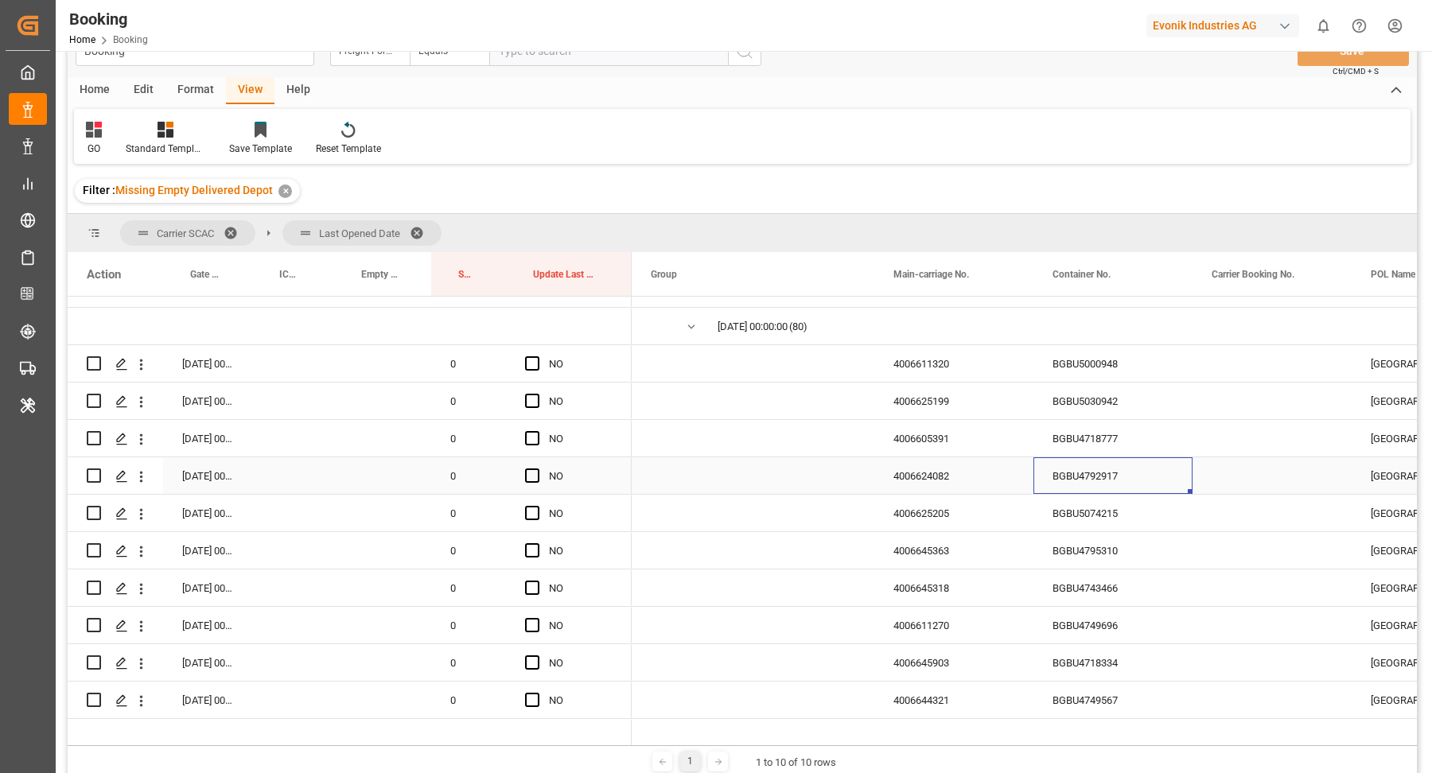
click at [1114, 496] on div "BGBU5074215" at bounding box center [1112, 513] width 159 height 37
click at [535, 510] on span "Press SPACE to select this row." at bounding box center [532, 513] width 14 height 14
click at [537, 506] on input "Press SPACE to select this row." at bounding box center [537, 506] width 0 height 0
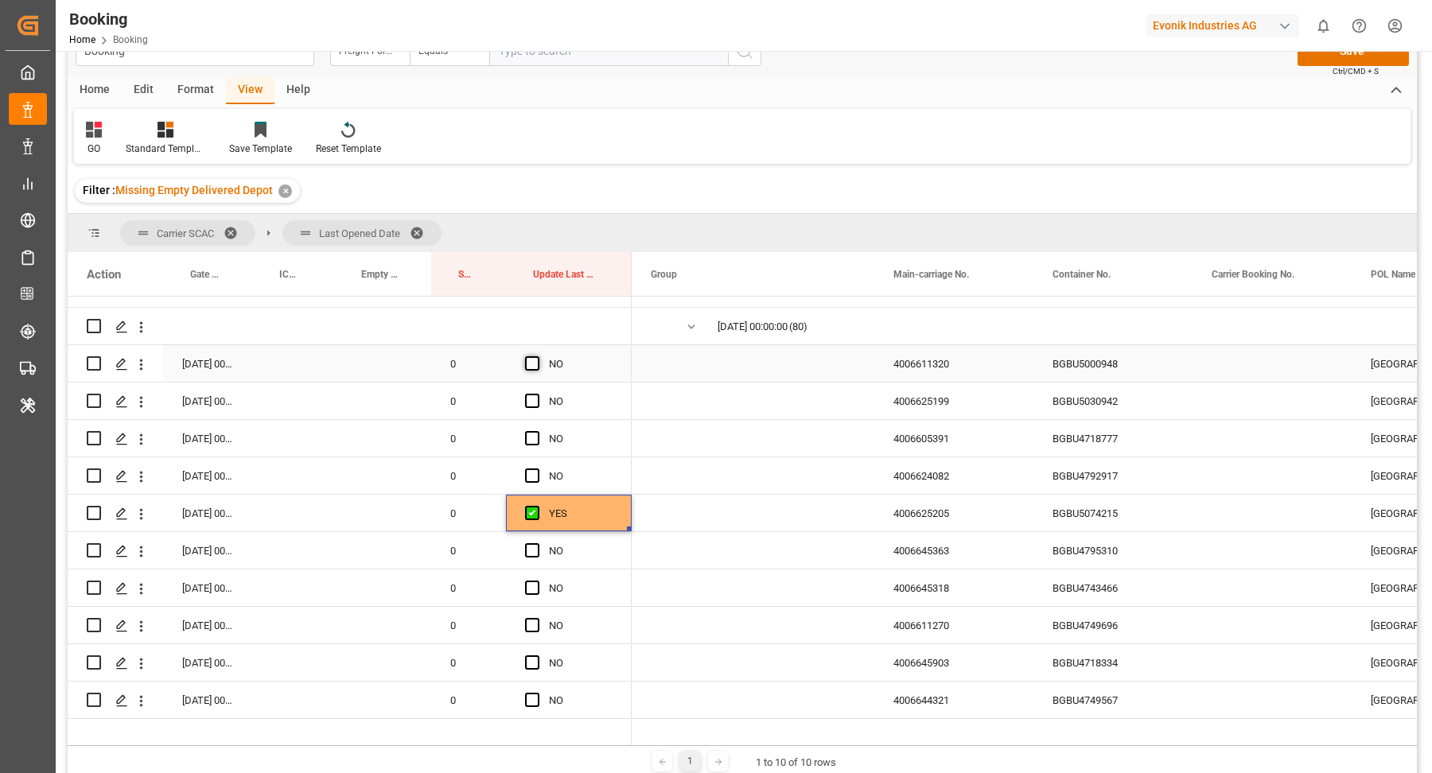
click at [532, 359] on span "Press SPACE to select this row." at bounding box center [532, 363] width 14 height 14
click at [537, 356] on input "Press SPACE to select this row." at bounding box center [537, 356] width 0 height 0
click at [531, 404] on span "Press SPACE to select this row." at bounding box center [532, 401] width 14 height 14
click at [537, 394] on input "Press SPACE to select this row." at bounding box center [537, 394] width 0 height 0
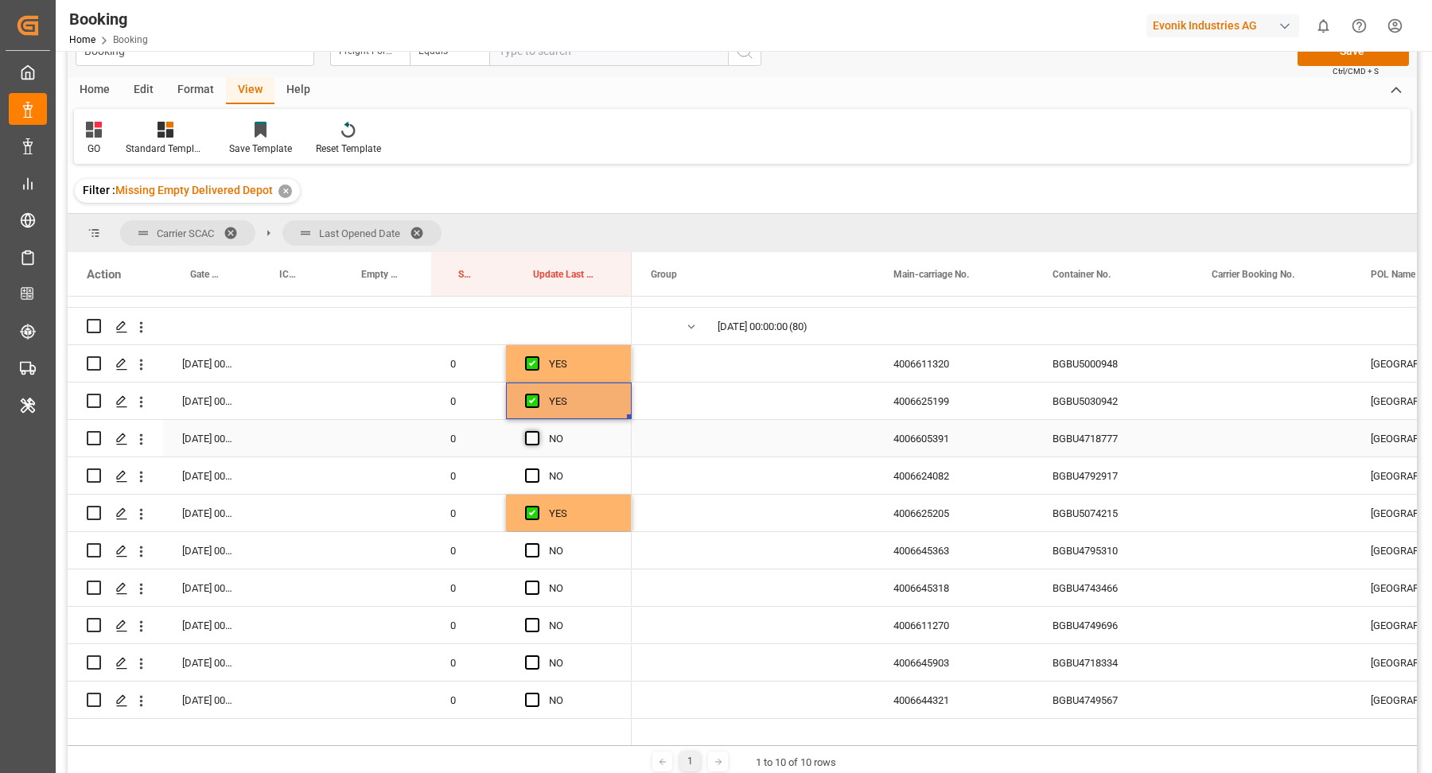
click at [531, 434] on span "Press SPACE to select this row." at bounding box center [532, 438] width 14 height 14
click at [537, 431] on input "Press SPACE to select this row." at bounding box center [537, 431] width 0 height 0
click at [534, 471] on span "Press SPACE to select this row." at bounding box center [532, 476] width 14 height 14
click at [537, 469] on input "Press SPACE to select this row." at bounding box center [537, 469] width 0 height 0
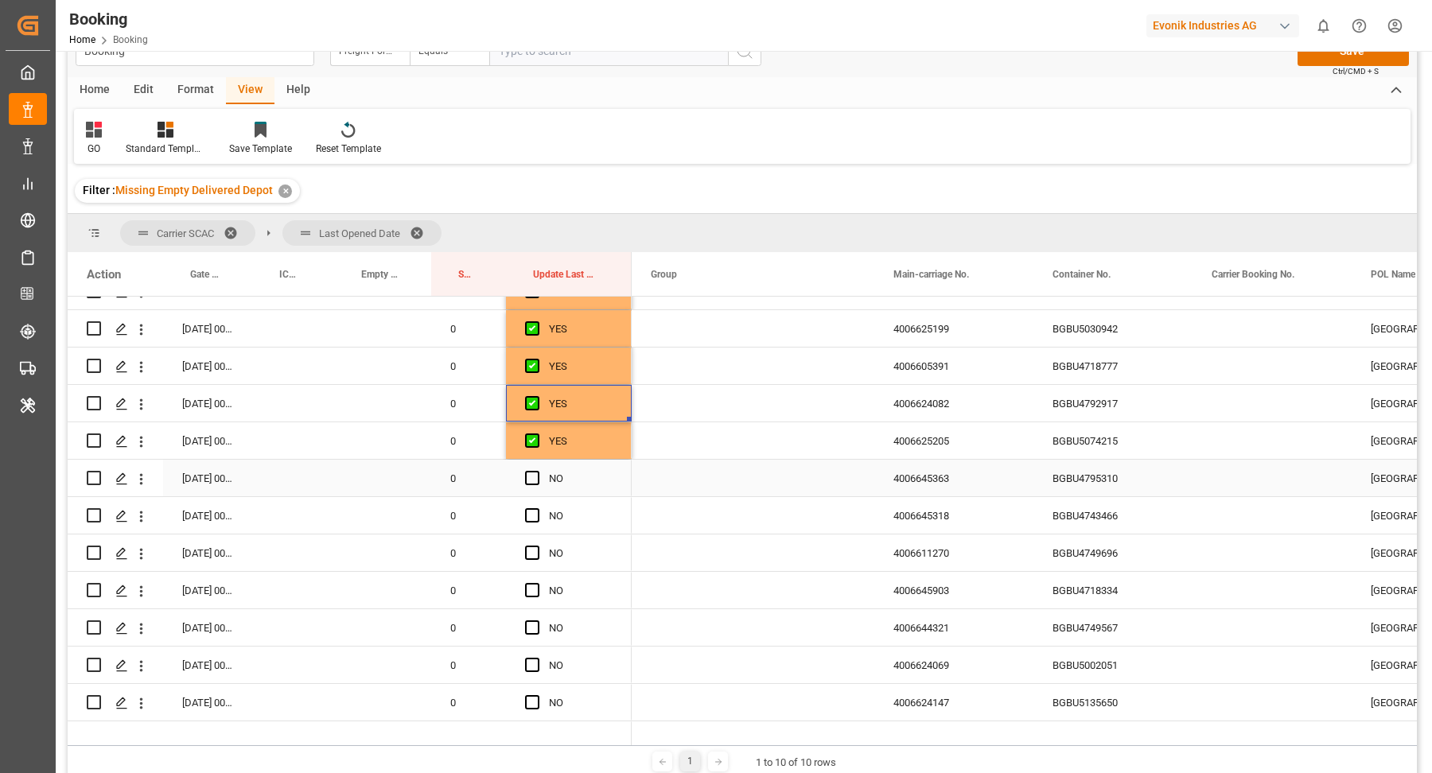
scroll to position [311, 0]
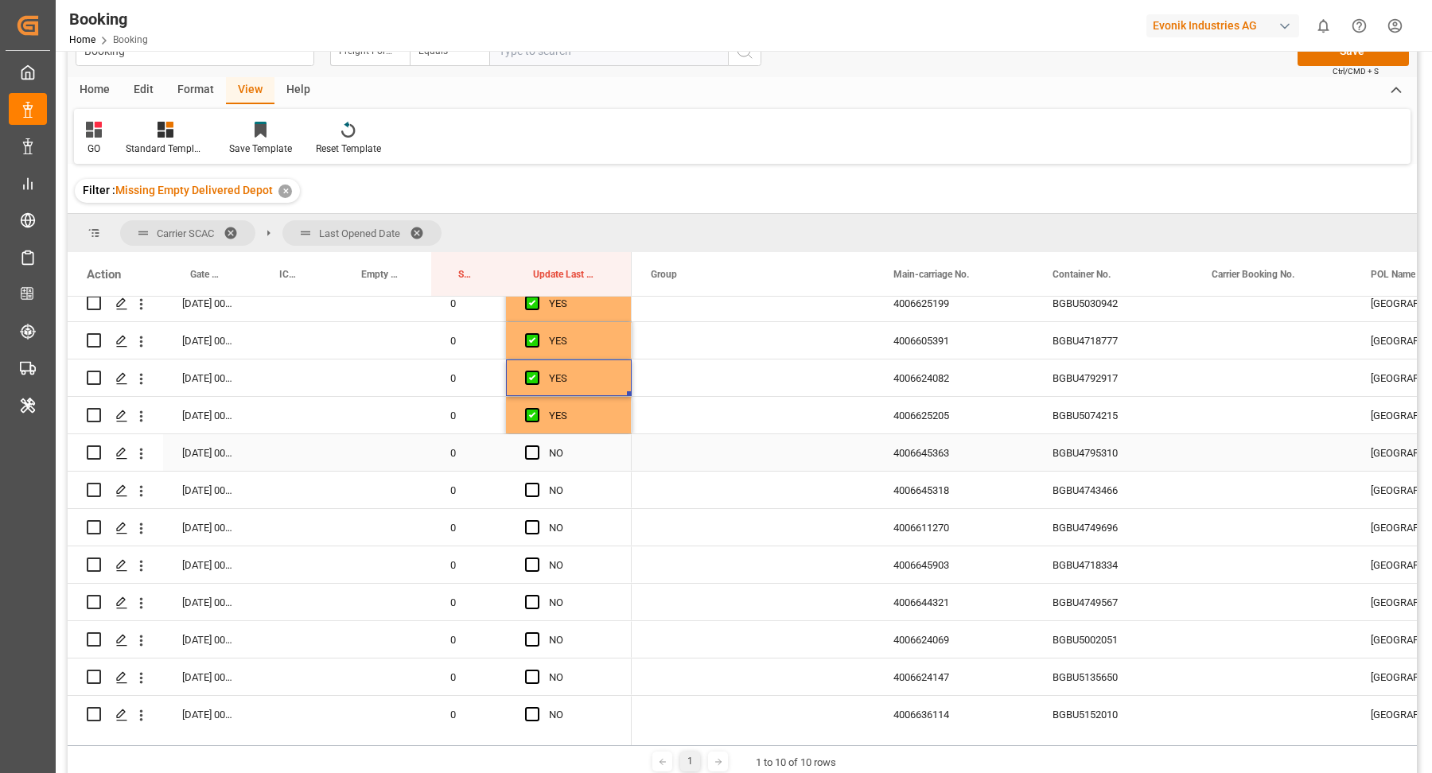
click at [1097, 453] on div "BGBU4795310" at bounding box center [1112, 452] width 159 height 37
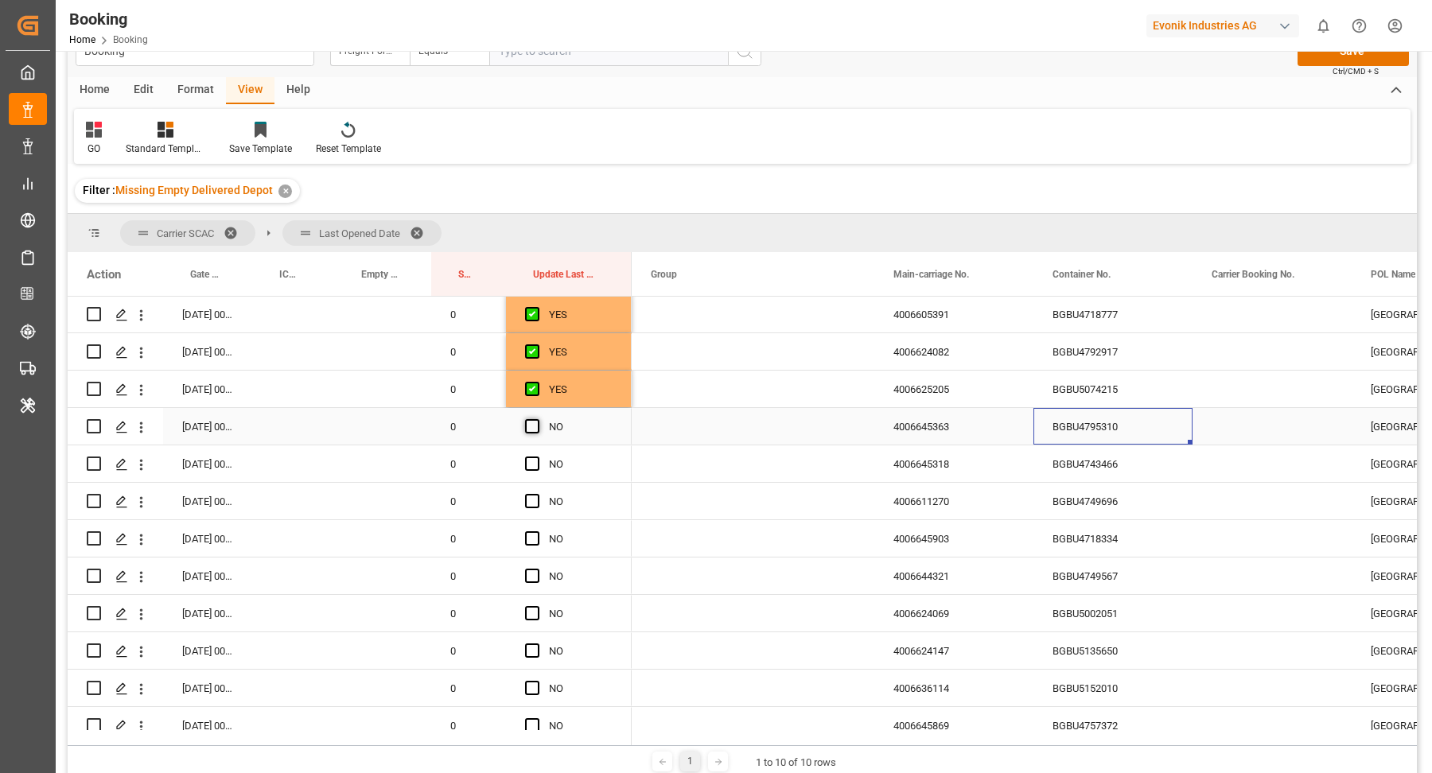
click at [533, 422] on span "Press SPACE to select this row." at bounding box center [532, 426] width 14 height 14
click at [537, 419] on input "Press SPACE to select this row." at bounding box center [537, 419] width 0 height 0
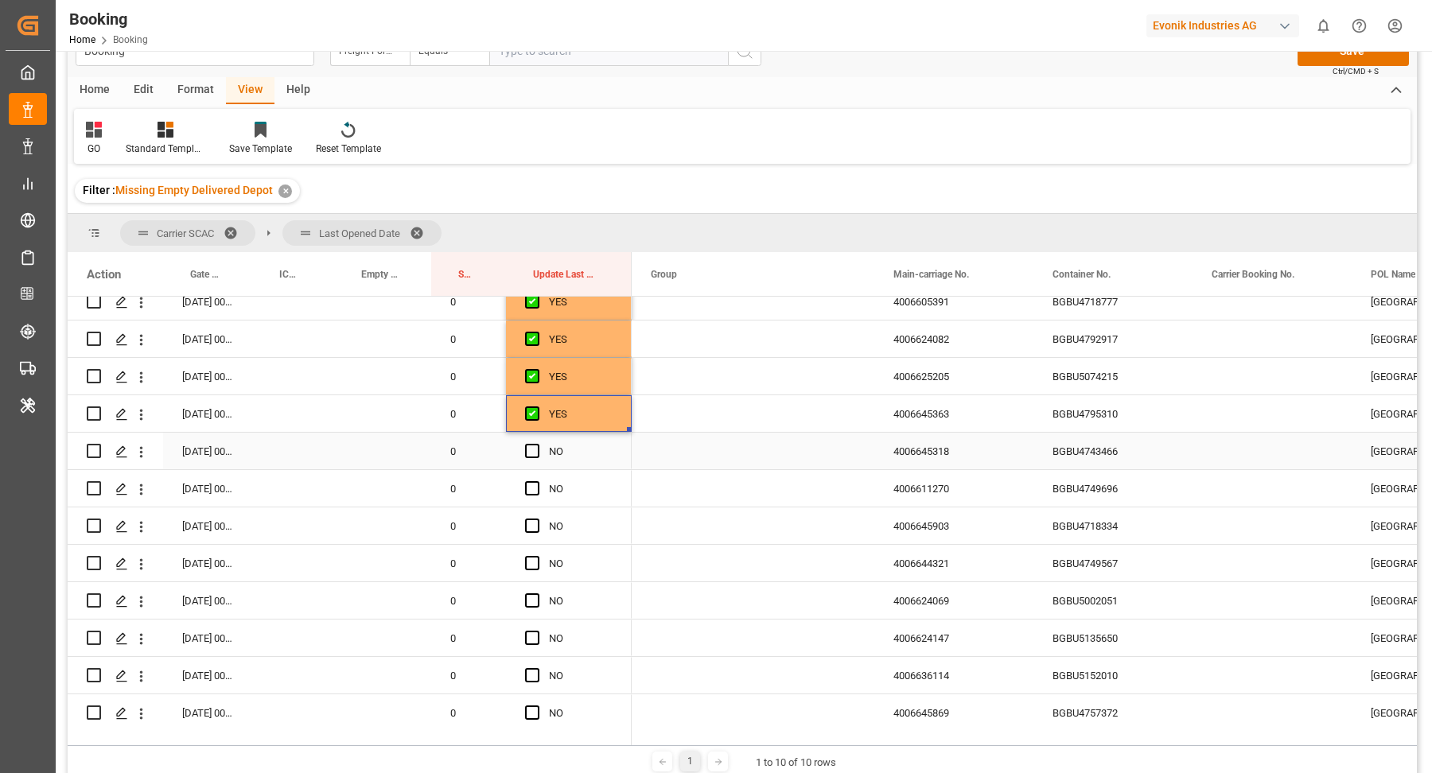
click at [1144, 437] on div "BGBU4743466" at bounding box center [1112, 451] width 159 height 37
click at [525, 445] on span "Press SPACE to select this row." at bounding box center [532, 451] width 14 height 14
click at [537, 444] on input "Press SPACE to select this row." at bounding box center [537, 444] width 0 height 0
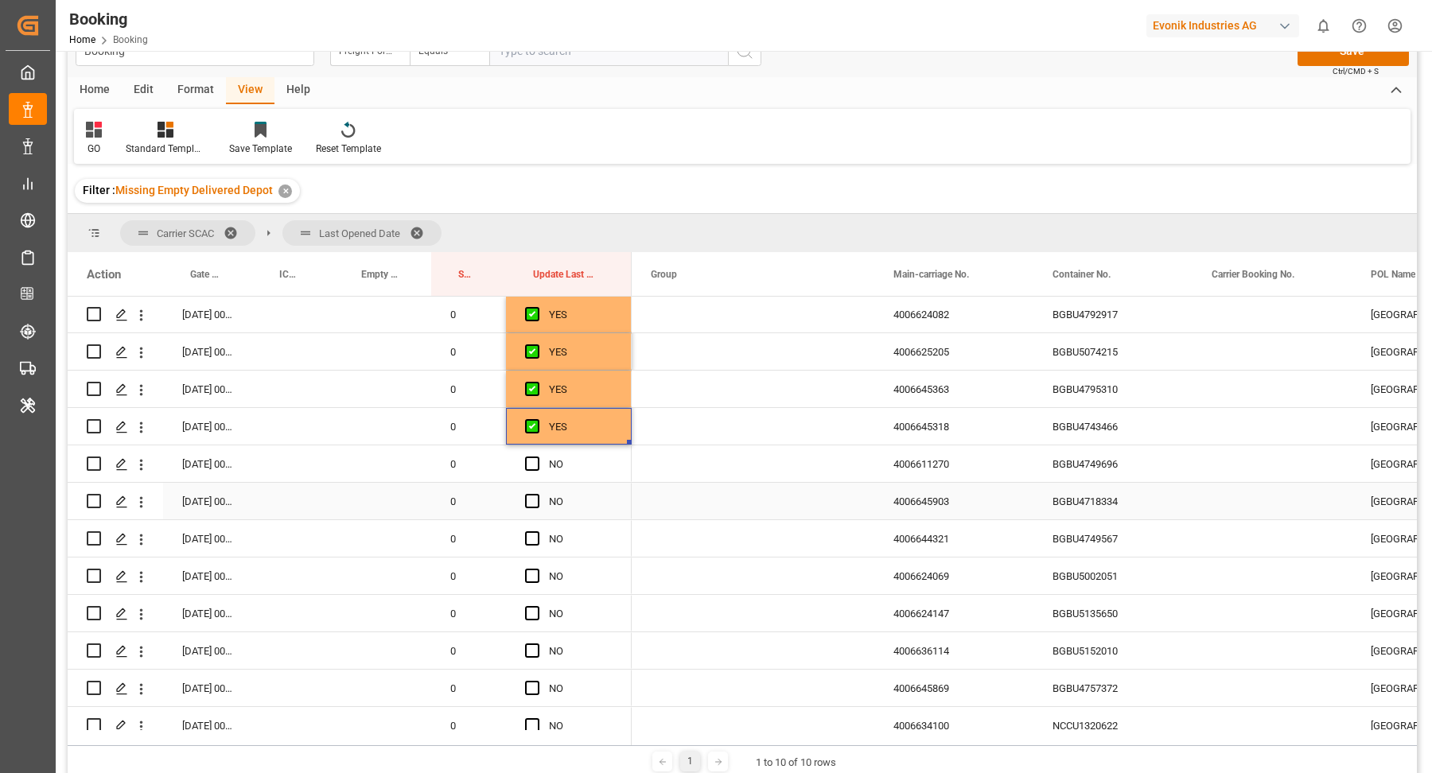
click at [1185, 487] on div "BGBU4718334" at bounding box center [1112, 501] width 159 height 37
click at [1098, 450] on div "BGBU4749696" at bounding box center [1112, 463] width 159 height 37
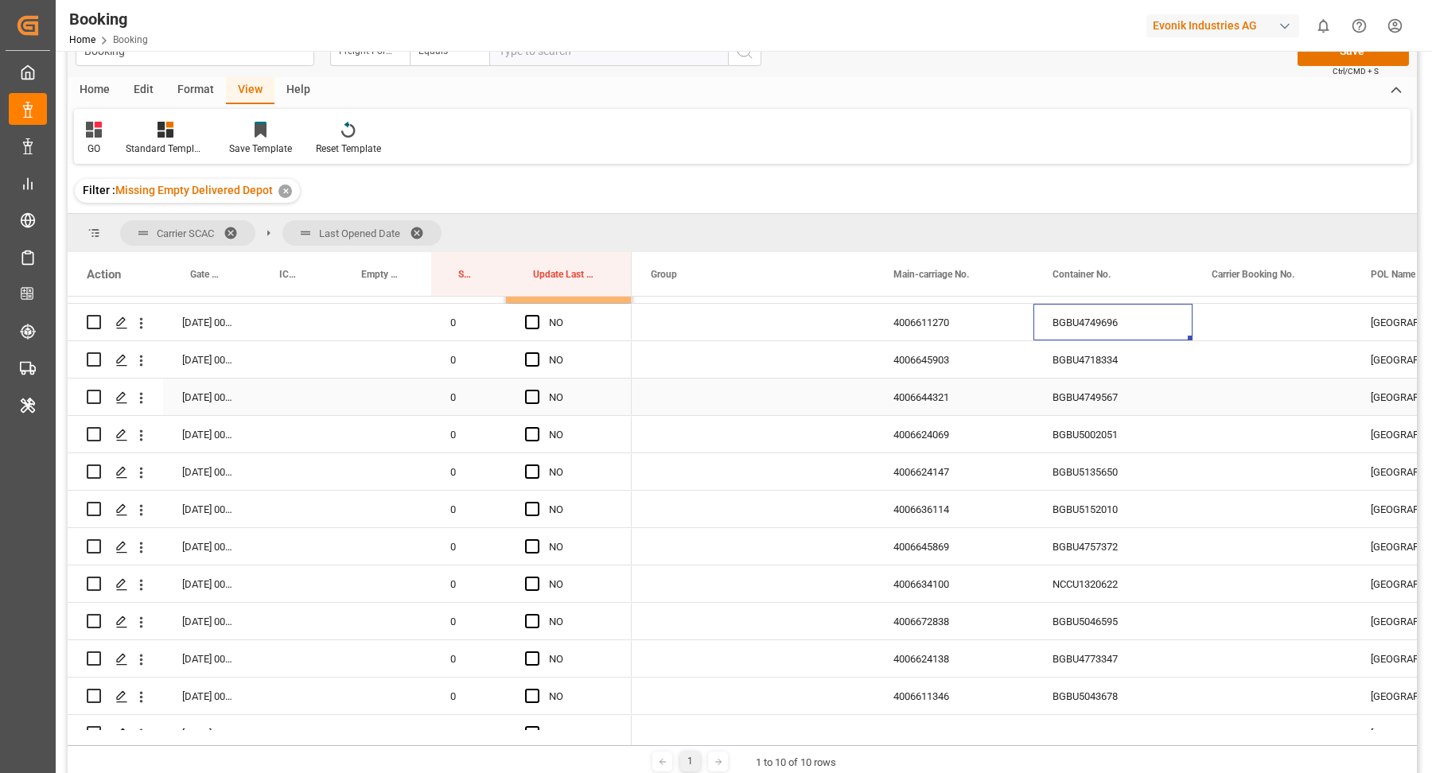
scroll to position [490, 0]
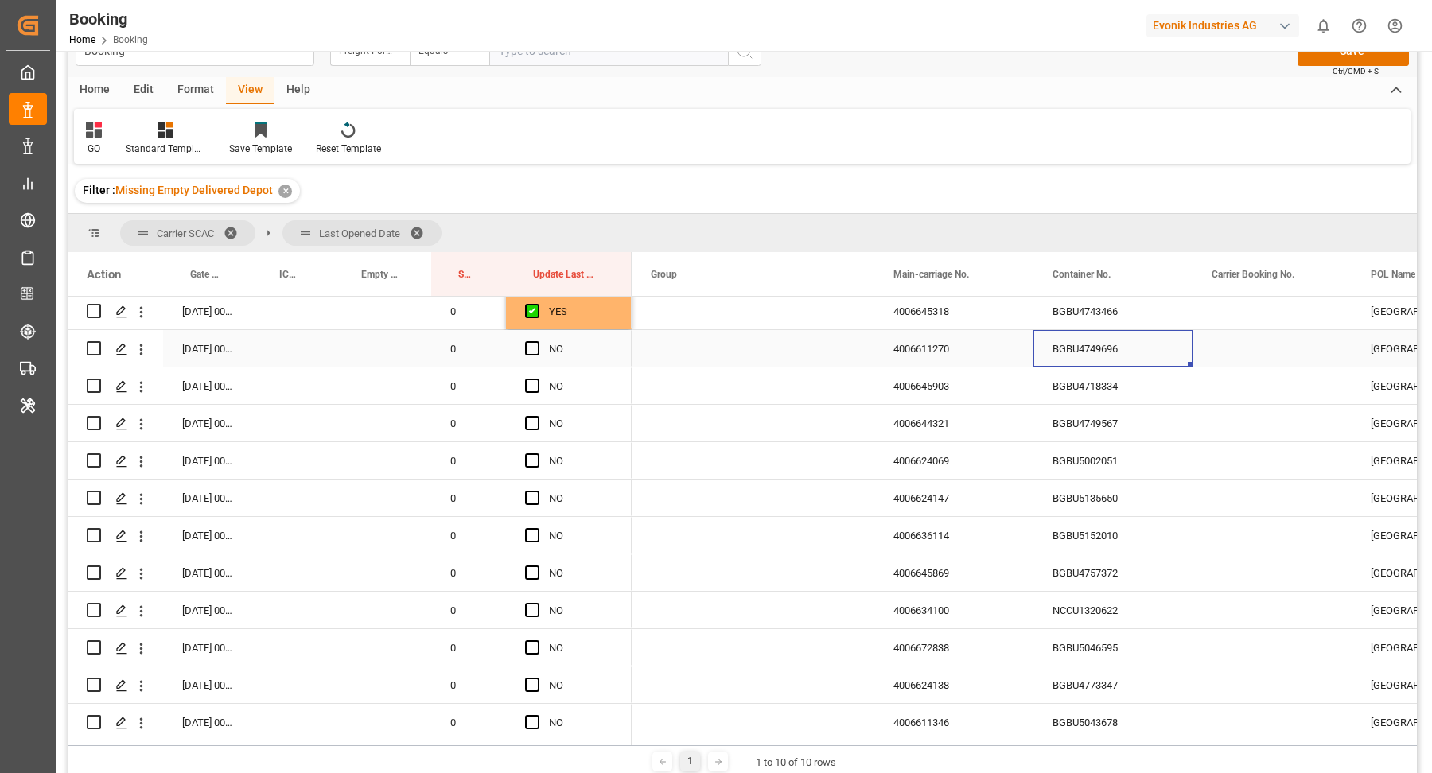
click at [542, 344] on div "Press SPACE to select this row." at bounding box center [537, 349] width 24 height 37
click at [536, 341] on span "Press SPACE to select this row." at bounding box center [532, 348] width 14 height 14
click at [537, 341] on input "Press SPACE to select this row." at bounding box center [537, 341] width 0 height 0
click at [1049, 379] on div "BGBU4718334" at bounding box center [1112, 386] width 159 height 37
click at [535, 388] on span "Press SPACE to select this row." at bounding box center [532, 386] width 14 height 14
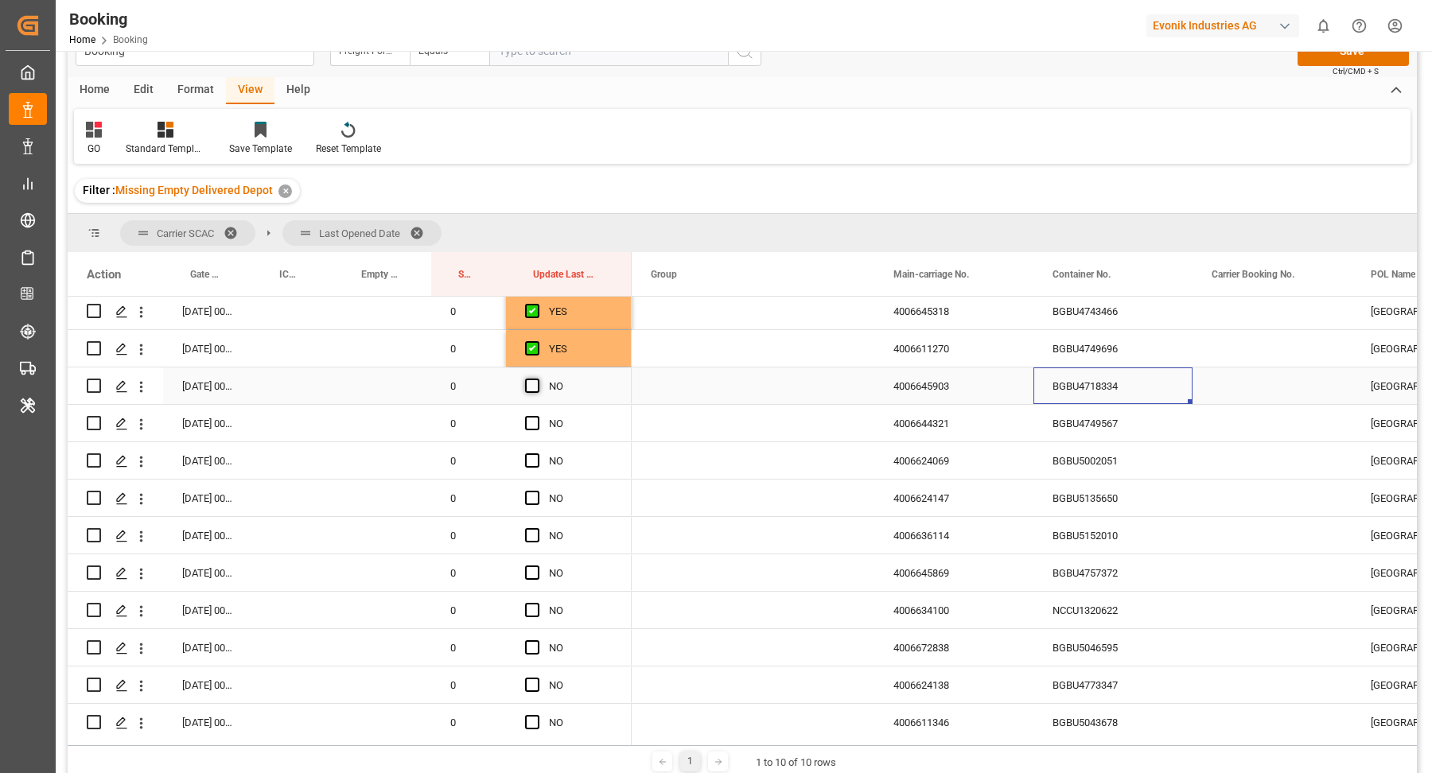
click at [537, 379] on input "Press SPACE to select this row." at bounding box center [537, 379] width 0 height 0
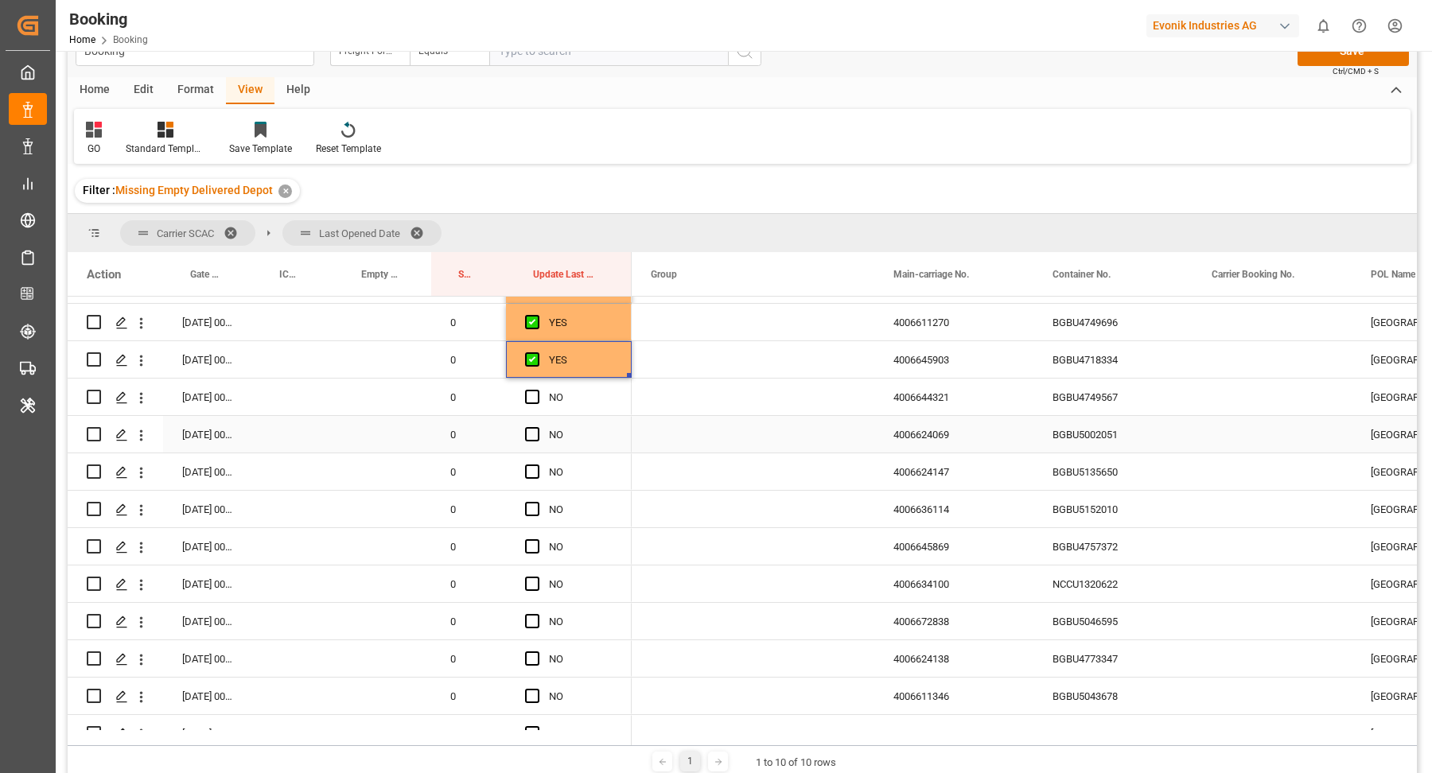
click at [1124, 425] on div "BGBU5002051" at bounding box center [1112, 434] width 159 height 37
click at [1102, 407] on div "BGBU4749567" at bounding box center [1112, 397] width 159 height 37
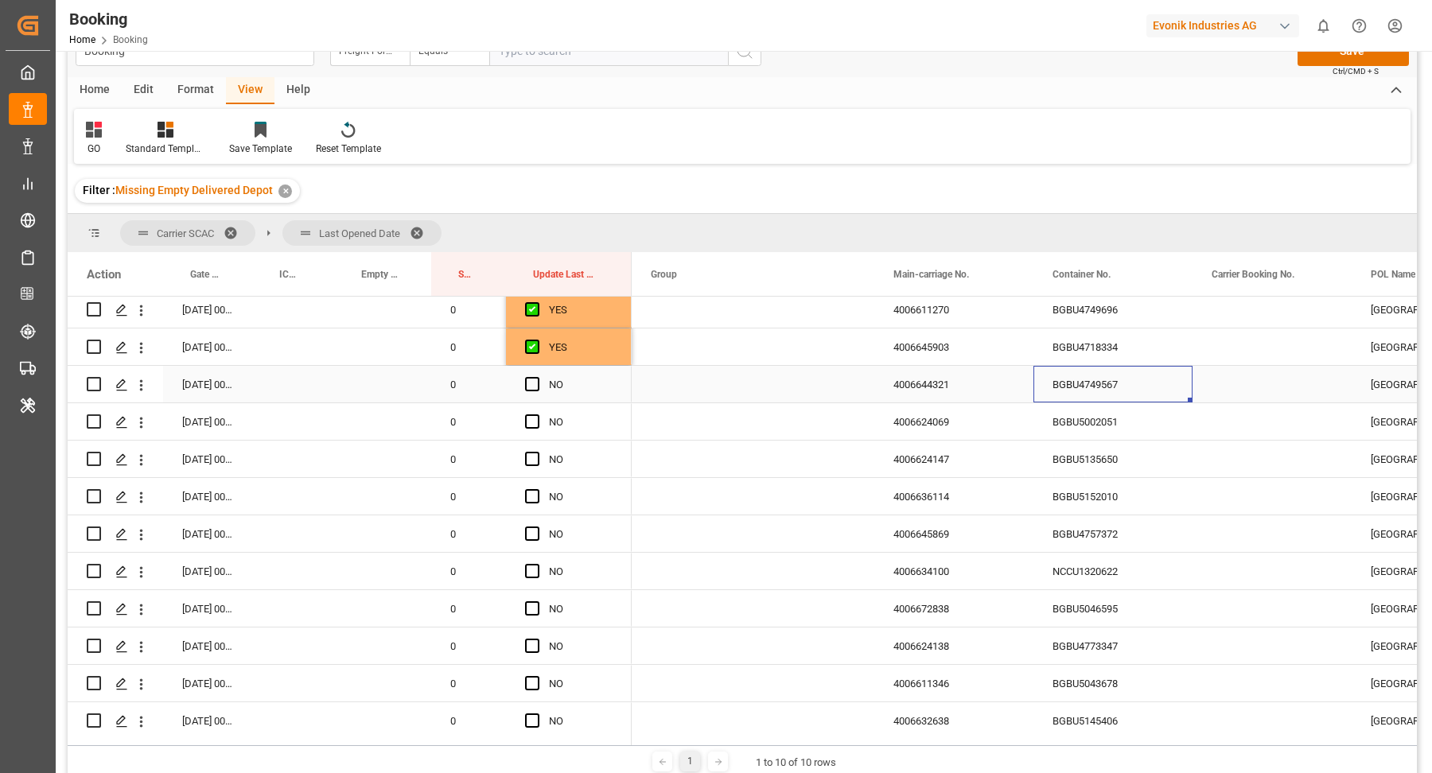
click at [531, 385] on span "Press SPACE to select this row." at bounding box center [532, 384] width 14 height 14
click at [537, 377] on input "Press SPACE to select this row." at bounding box center [537, 377] width 0 height 0
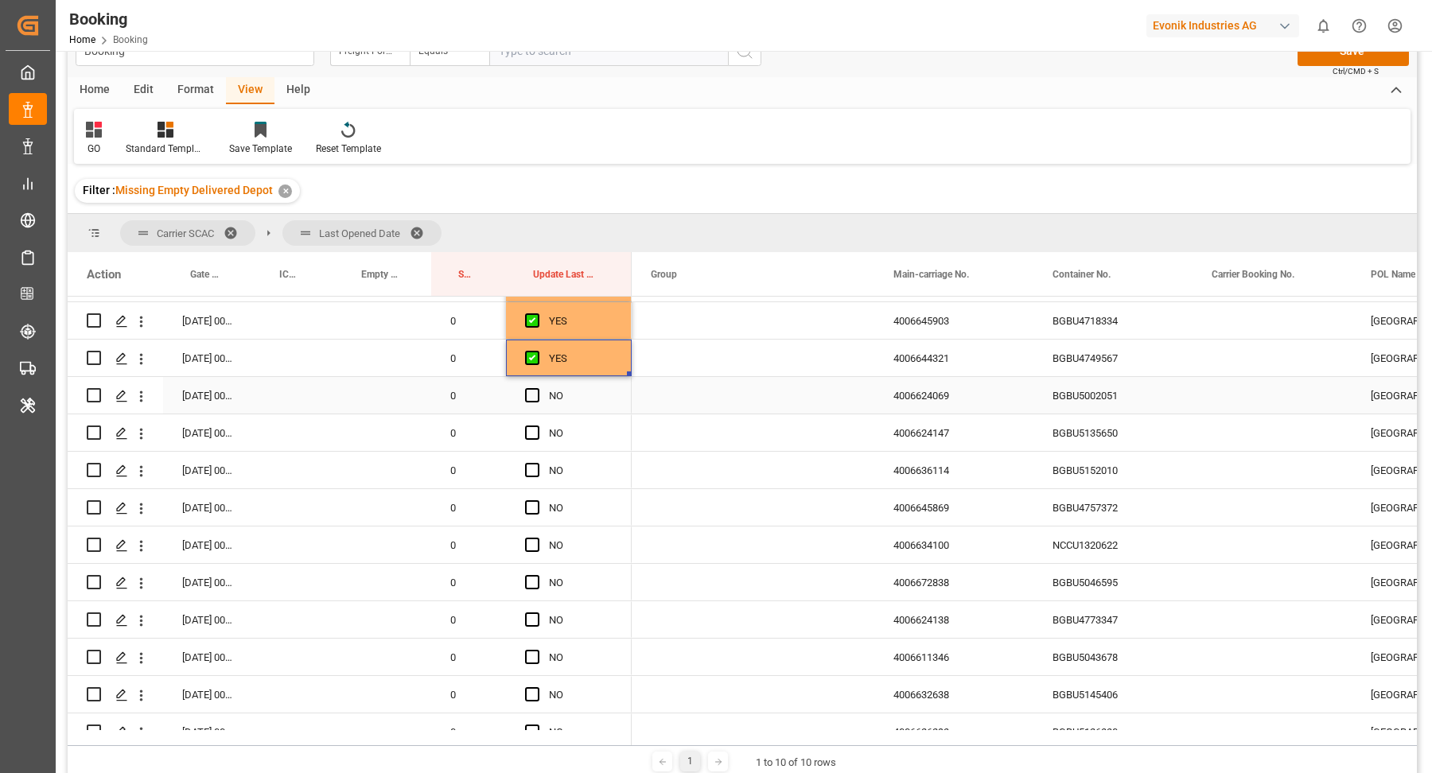
click at [1143, 403] on div "BGBU5002051" at bounding box center [1112, 395] width 159 height 37
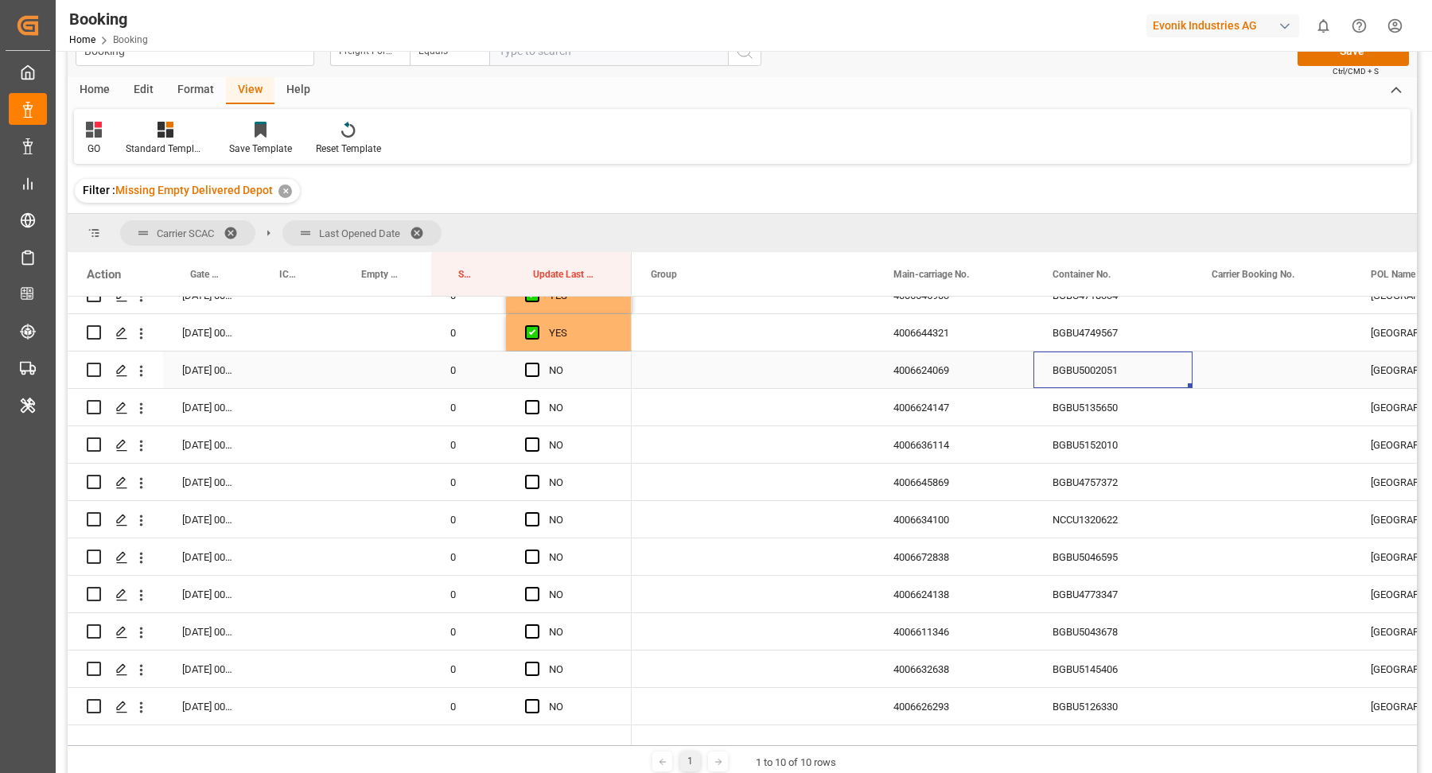
click at [527, 364] on span "Press SPACE to select this row." at bounding box center [532, 370] width 14 height 14
click at [537, 363] on input "Press SPACE to select this row." at bounding box center [537, 363] width 0 height 0
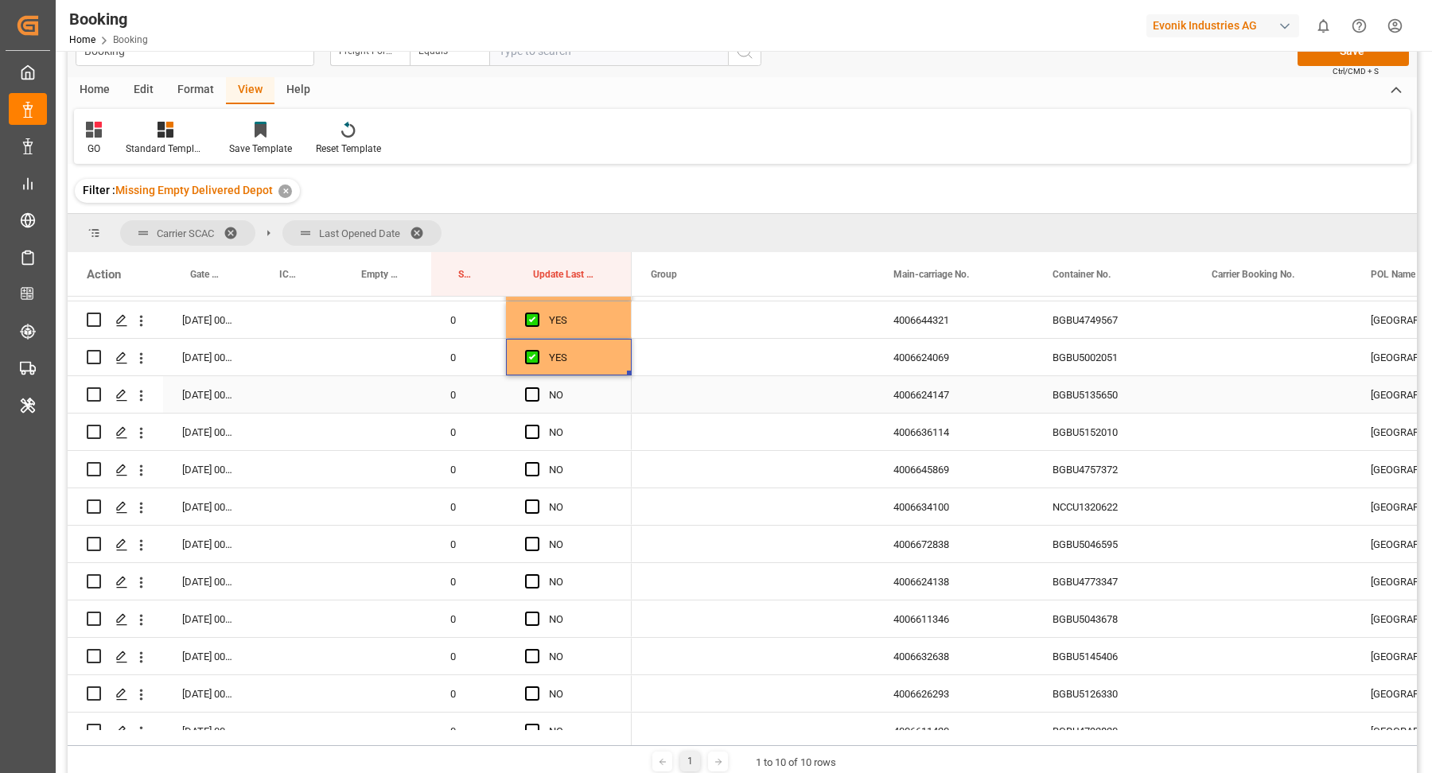
click at [1103, 396] on div "BGBU5135650" at bounding box center [1112, 394] width 159 height 37
click at [539, 398] on span "Press SPACE to select this row." at bounding box center [532, 394] width 14 height 14
click at [537, 387] on input "Press SPACE to select this row." at bounding box center [537, 387] width 0 height 0
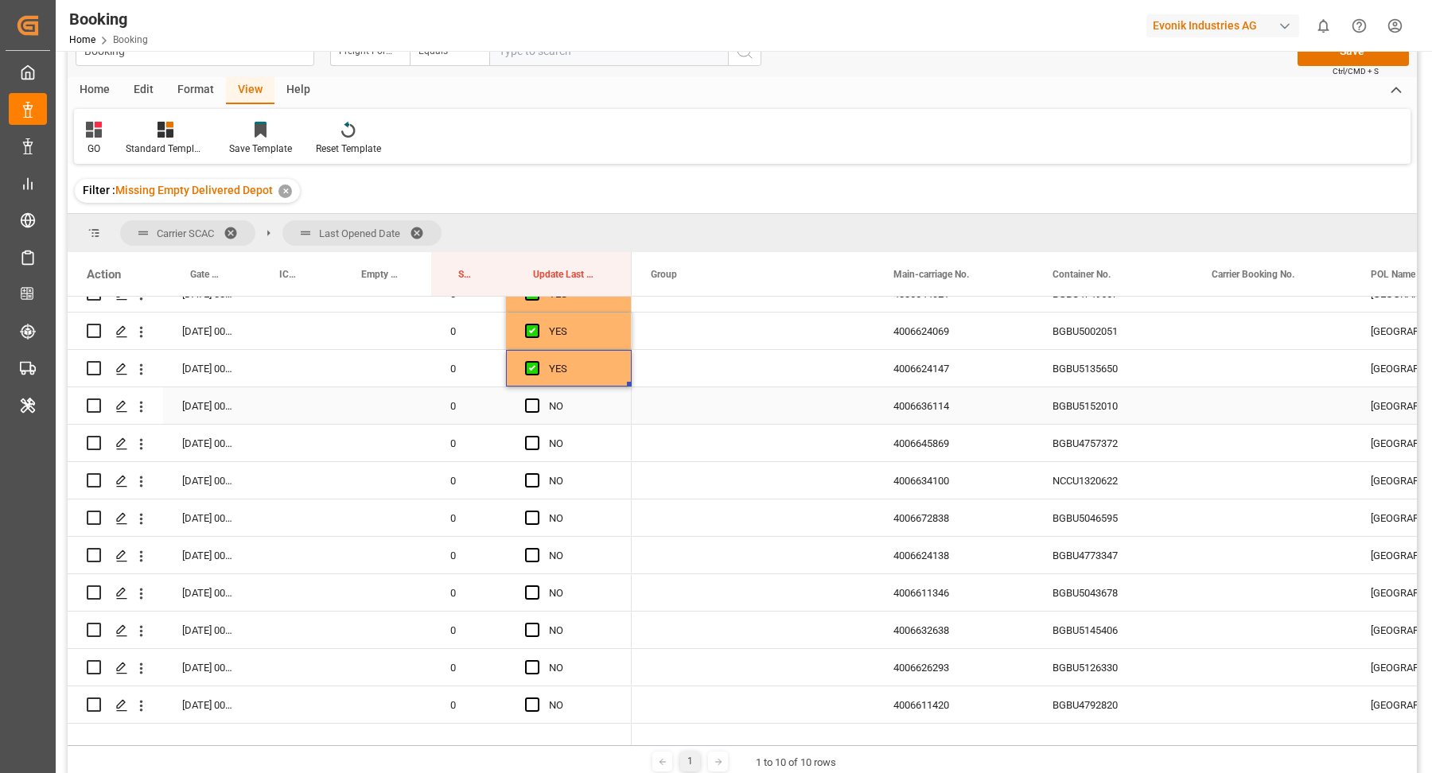
click at [1144, 409] on div "BGBU5152010" at bounding box center [1112, 405] width 159 height 37
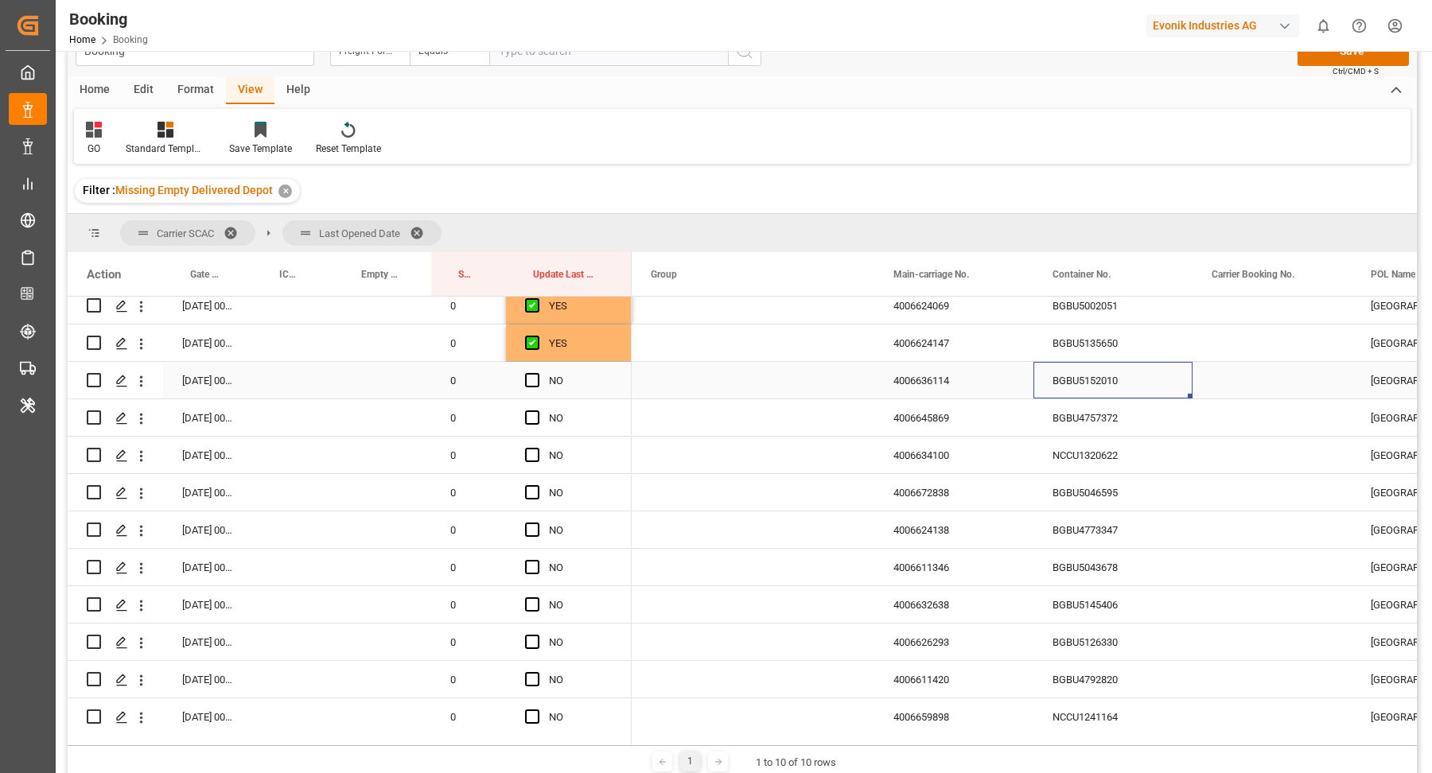
click at [528, 382] on span "Press SPACE to select this row." at bounding box center [532, 380] width 14 height 14
click at [537, 373] on input "Press SPACE to select this row." at bounding box center [537, 373] width 0 height 0
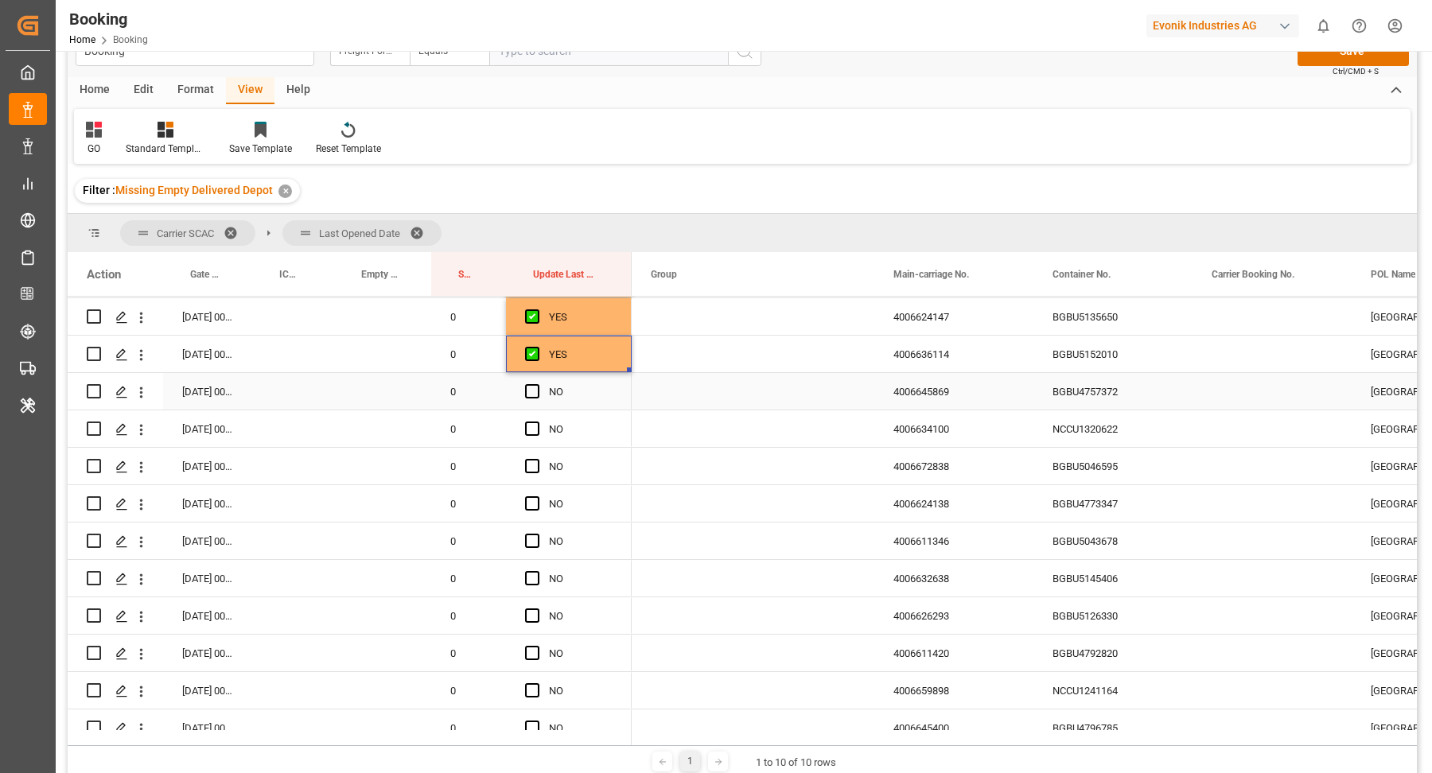
click at [1105, 385] on div "BGBU4757372" at bounding box center [1112, 391] width 159 height 37
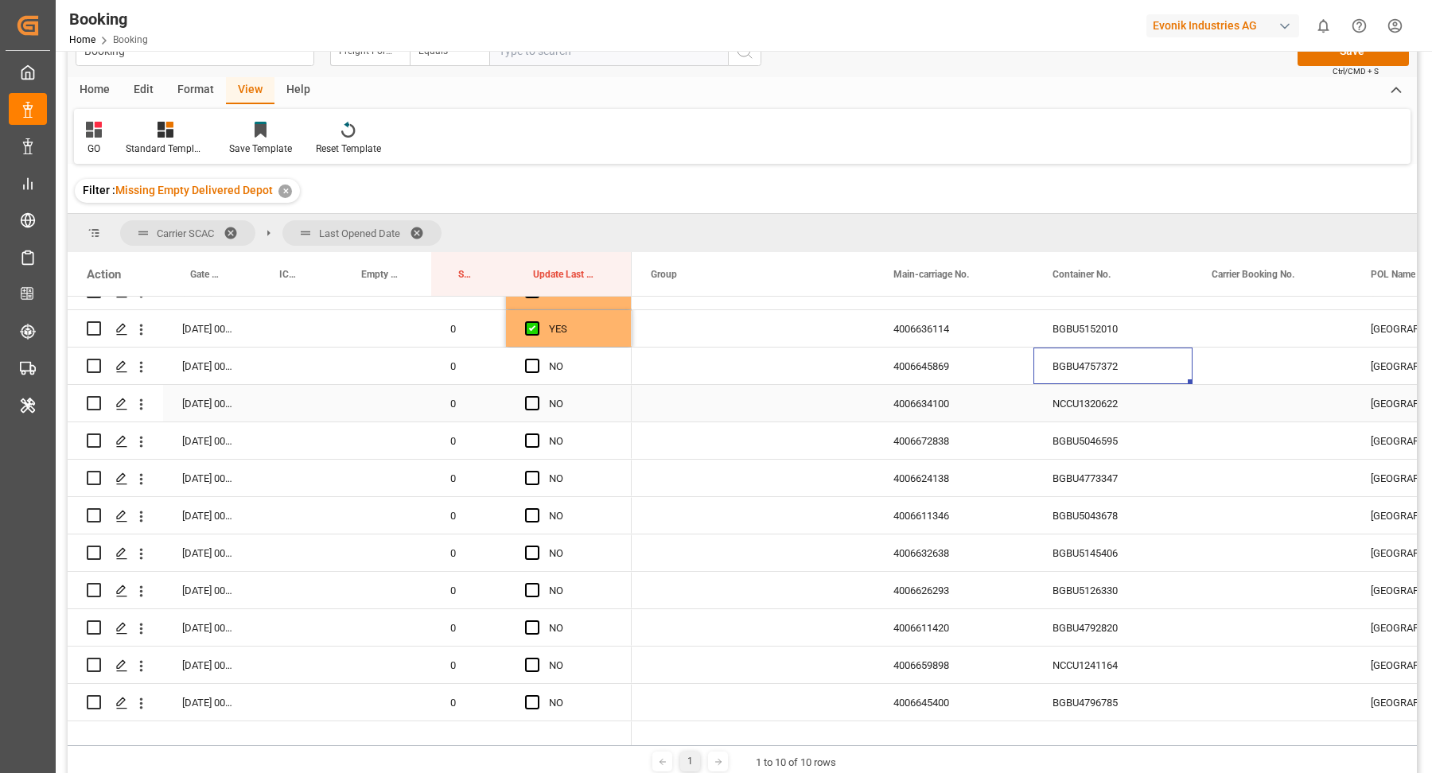
click at [1153, 403] on div "NCCU1320622" at bounding box center [1112, 403] width 159 height 37
click at [528, 359] on span "Press SPACE to select this row." at bounding box center [532, 366] width 14 height 14
click at [537, 359] on input "Press SPACE to select this row." at bounding box center [537, 359] width 0 height 0
click at [539, 398] on div "Press SPACE to select this row." at bounding box center [537, 404] width 24 height 37
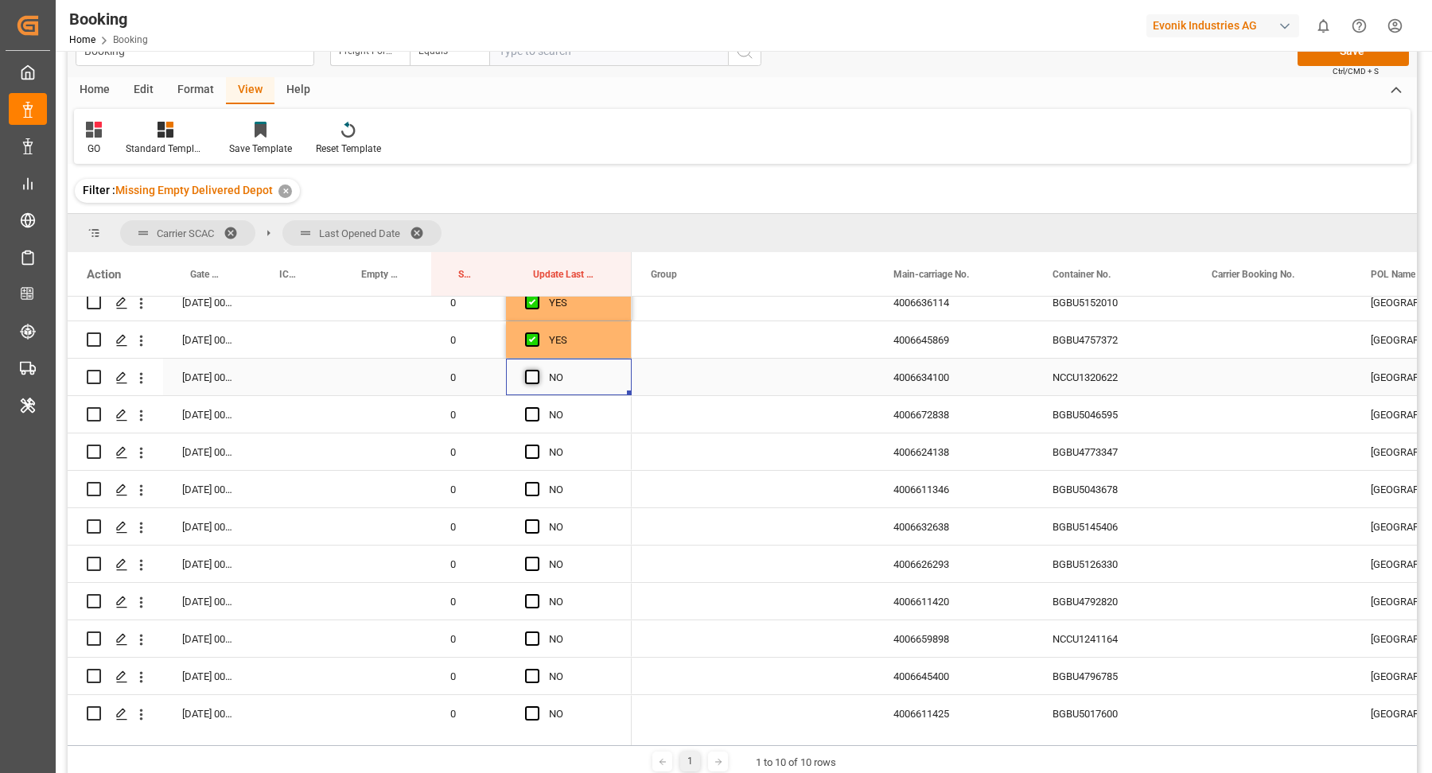
click at [533, 377] on span "Press SPACE to select this row." at bounding box center [532, 377] width 14 height 14
click at [537, 370] on input "Press SPACE to select this row." at bounding box center [537, 370] width 0 height 0
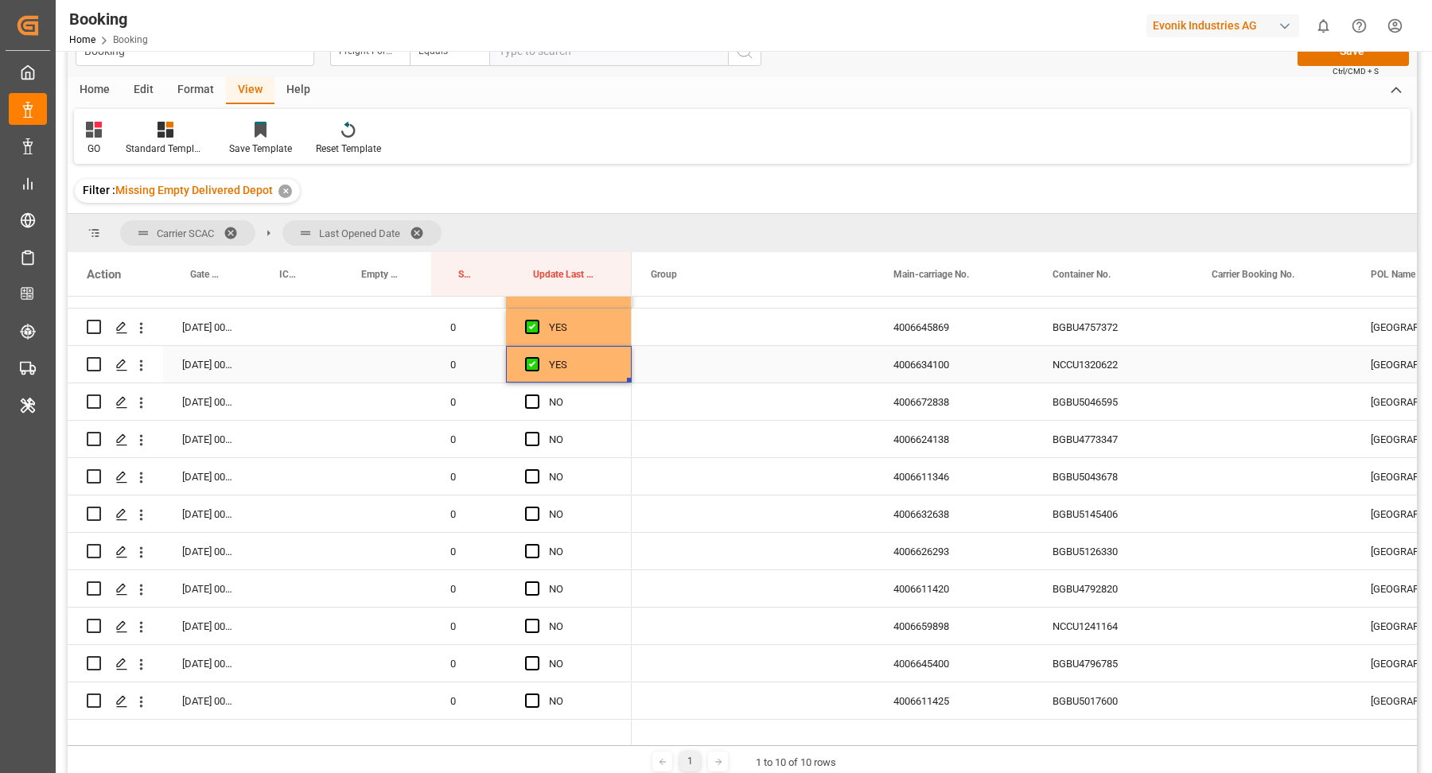
click at [1113, 369] on div "NCCU1320622" at bounding box center [1112, 364] width 159 height 37
click at [1082, 392] on div "BGBU5046595" at bounding box center [1112, 401] width 159 height 37
click at [531, 403] on span "Press SPACE to select this row." at bounding box center [532, 402] width 14 height 14
click at [537, 395] on input "Press SPACE to select this row." at bounding box center [537, 395] width 0 height 0
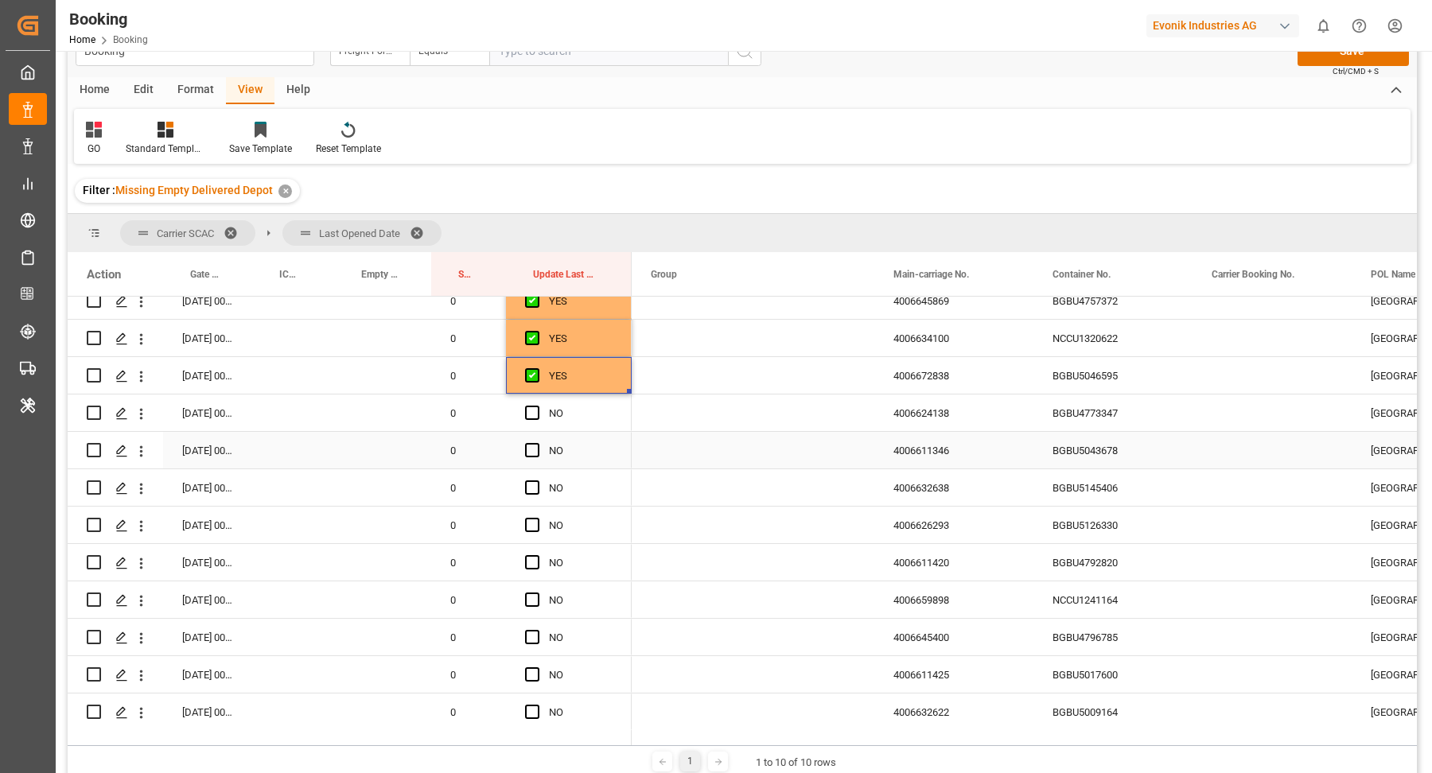
click at [1051, 433] on div "BGBU5043678" at bounding box center [1112, 450] width 159 height 37
click at [1134, 424] on div "BGBU4773347" at bounding box center [1112, 413] width 159 height 37
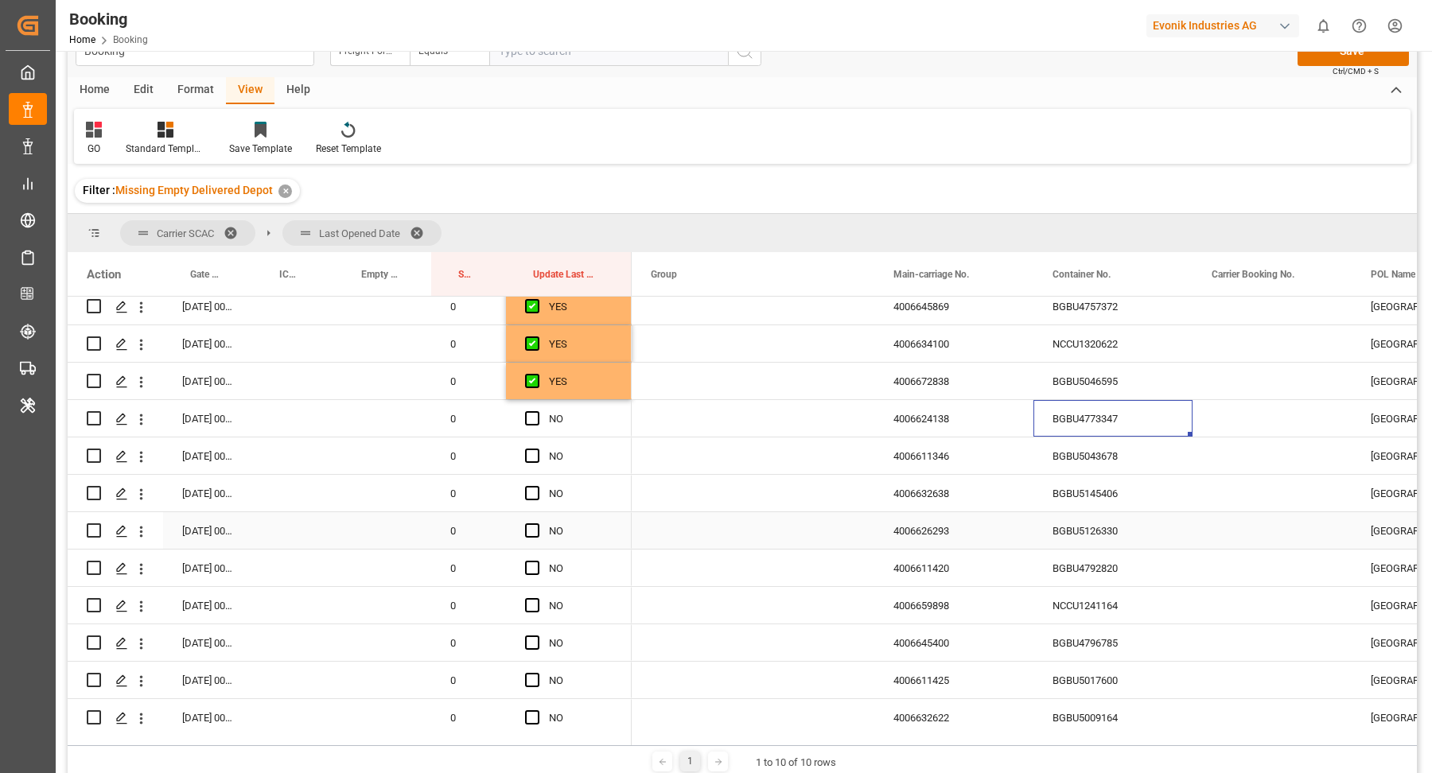
scroll to position [770, 0]
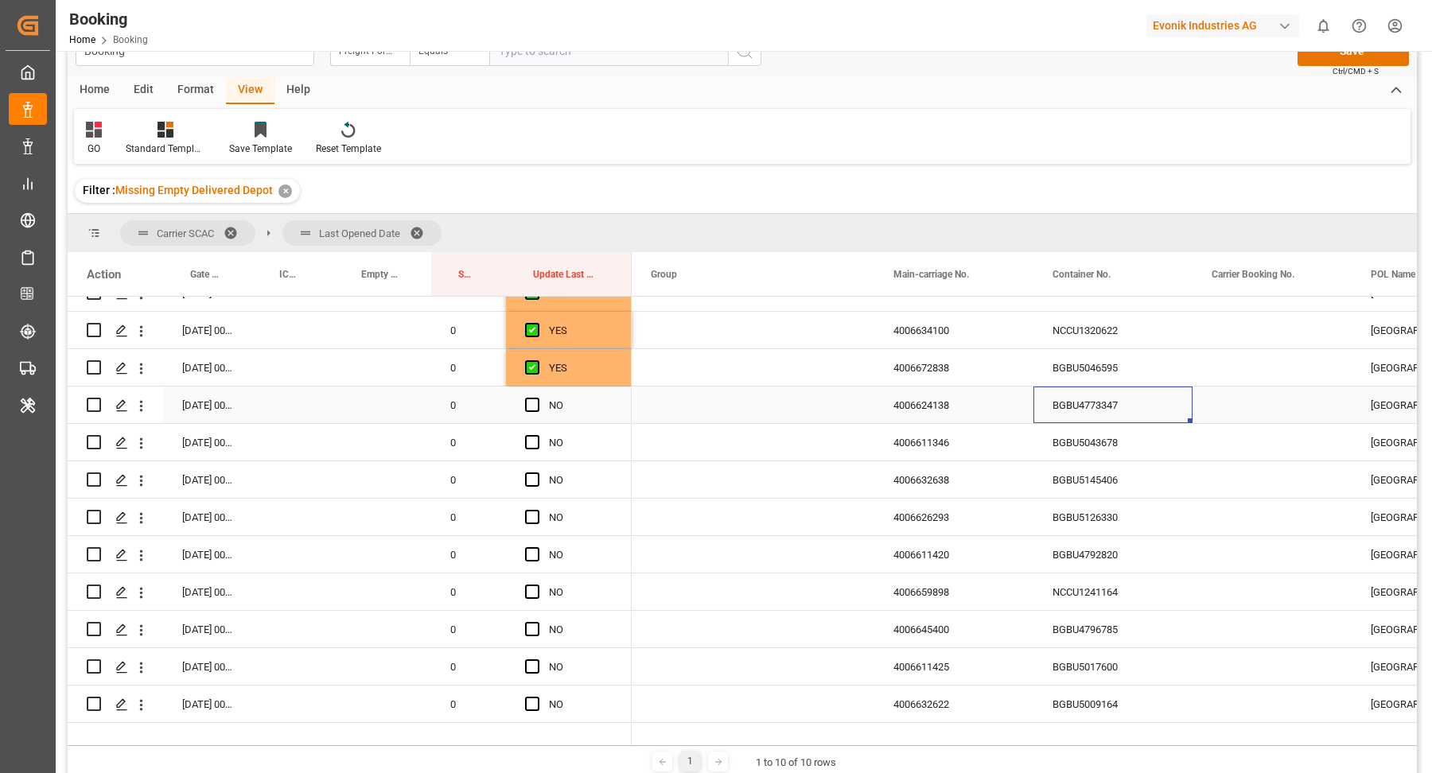
click at [539, 410] on div "Press SPACE to select this row." at bounding box center [537, 405] width 24 height 37
click at [531, 406] on span "Press SPACE to select this row." at bounding box center [532, 405] width 14 height 14
click at [537, 398] on input "Press SPACE to select this row." at bounding box center [537, 398] width 0 height 0
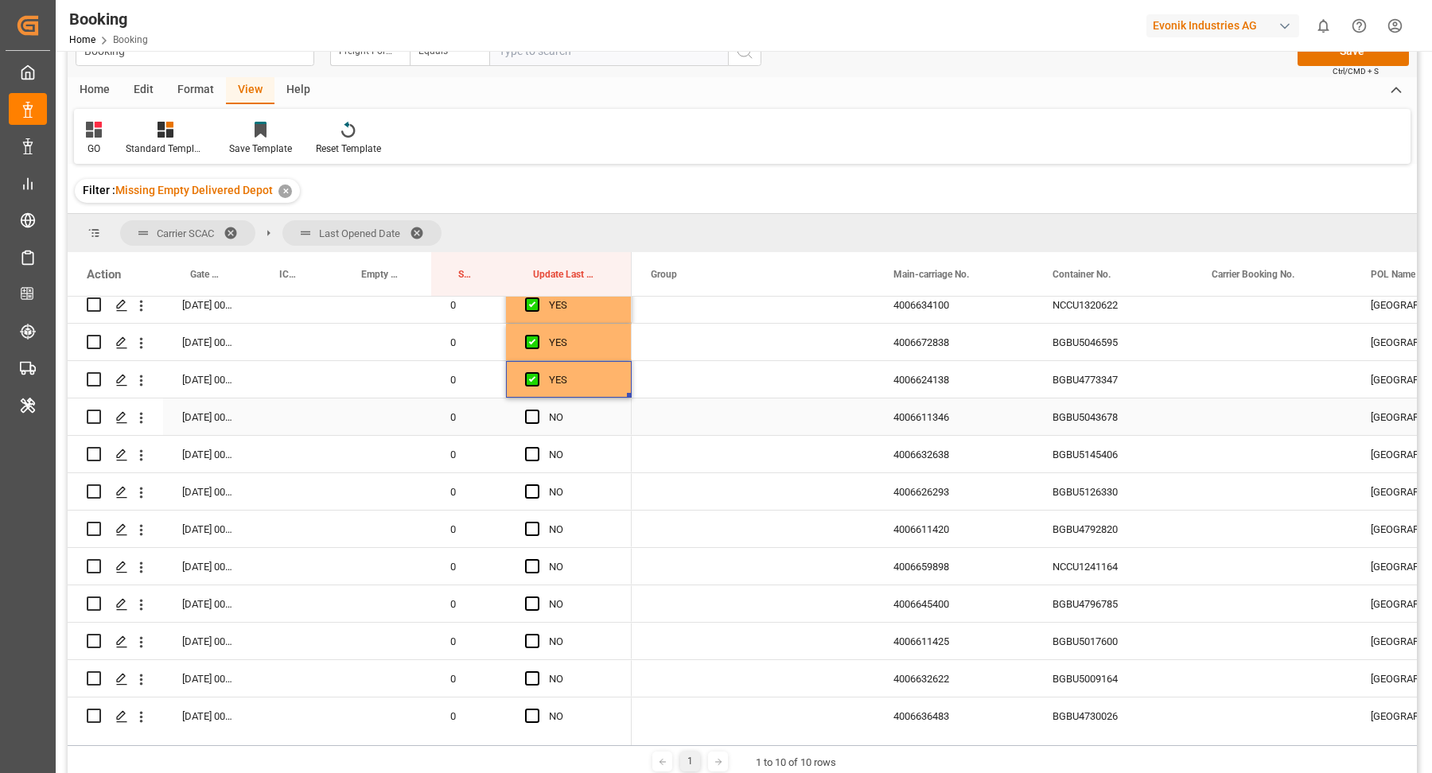
click at [1117, 403] on div "BGBU5043678" at bounding box center [1112, 417] width 159 height 37
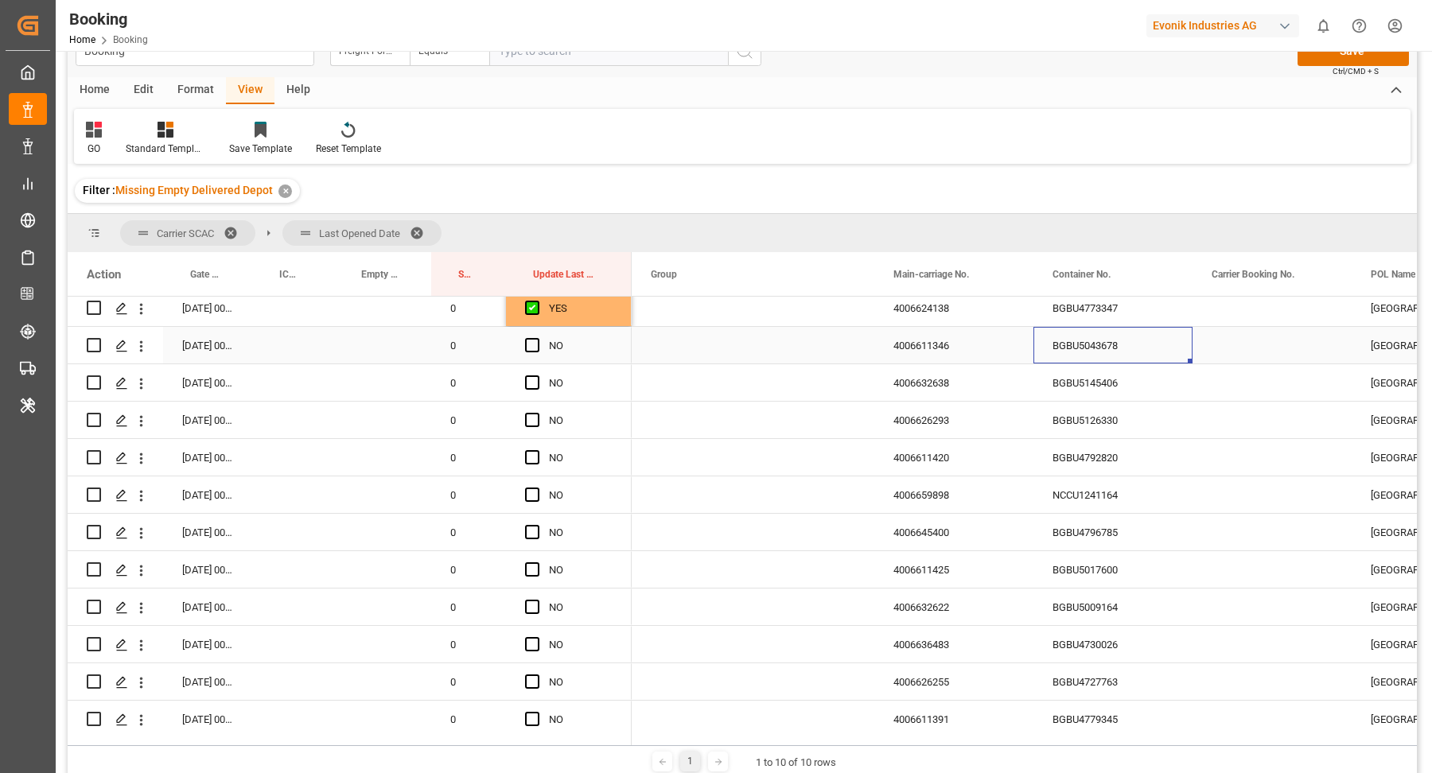
drag, startPoint x: 538, startPoint y: 349, endPoint x: 649, endPoint y: 350, distance: 111.4
click at [537, 349] on span "Press SPACE to select this row." at bounding box center [532, 345] width 14 height 14
click at [537, 338] on input "Press SPACE to select this row." at bounding box center [537, 338] width 0 height 0
click at [1041, 393] on div "BGBU5145406" at bounding box center [1112, 382] width 159 height 37
click at [535, 385] on span "Press SPACE to select this row." at bounding box center [532, 382] width 14 height 14
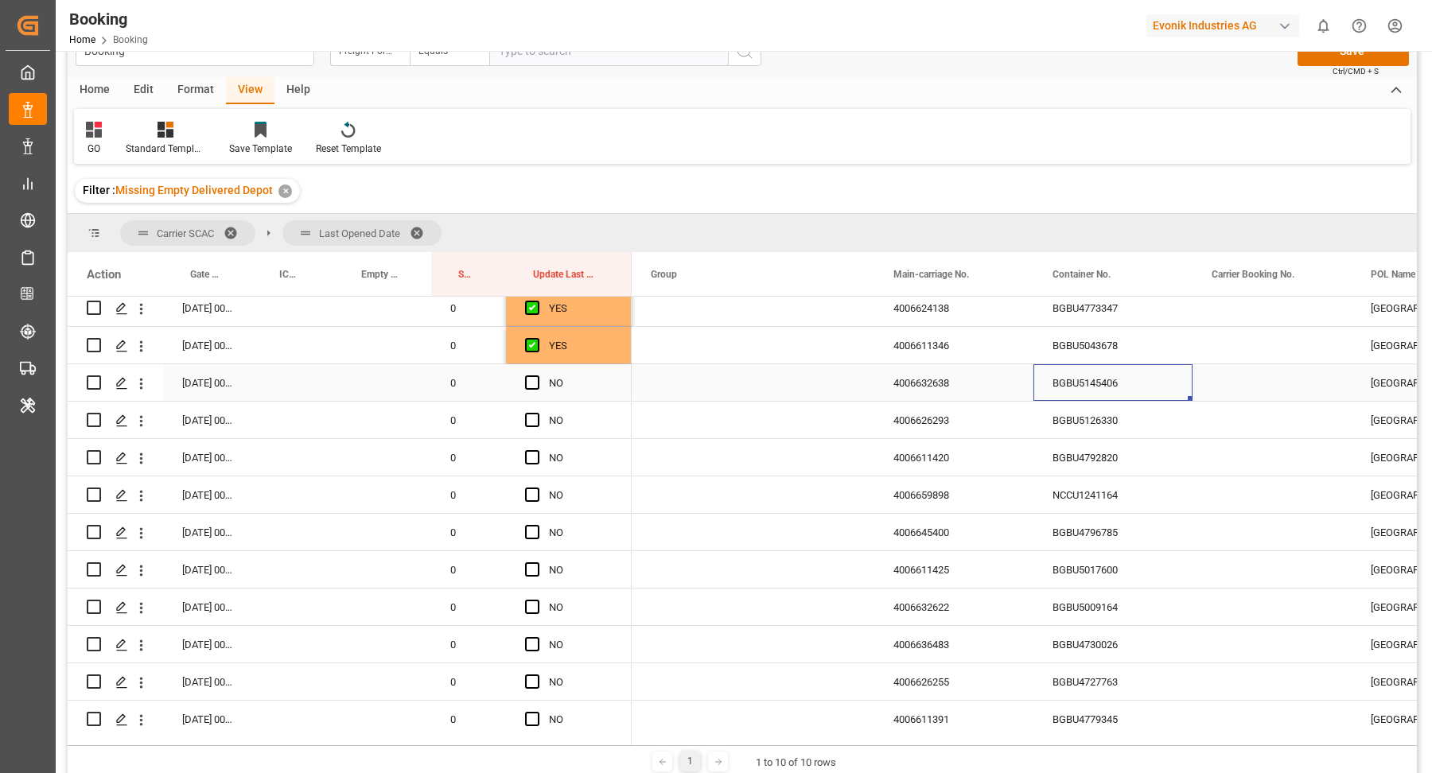
click at [537, 375] on input "Press SPACE to select this row." at bounding box center [537, 375] width 0 height 0
click at [1076, 406] on div "BGBU5126330" at bounding box center [1112, 420] width 159 height 37
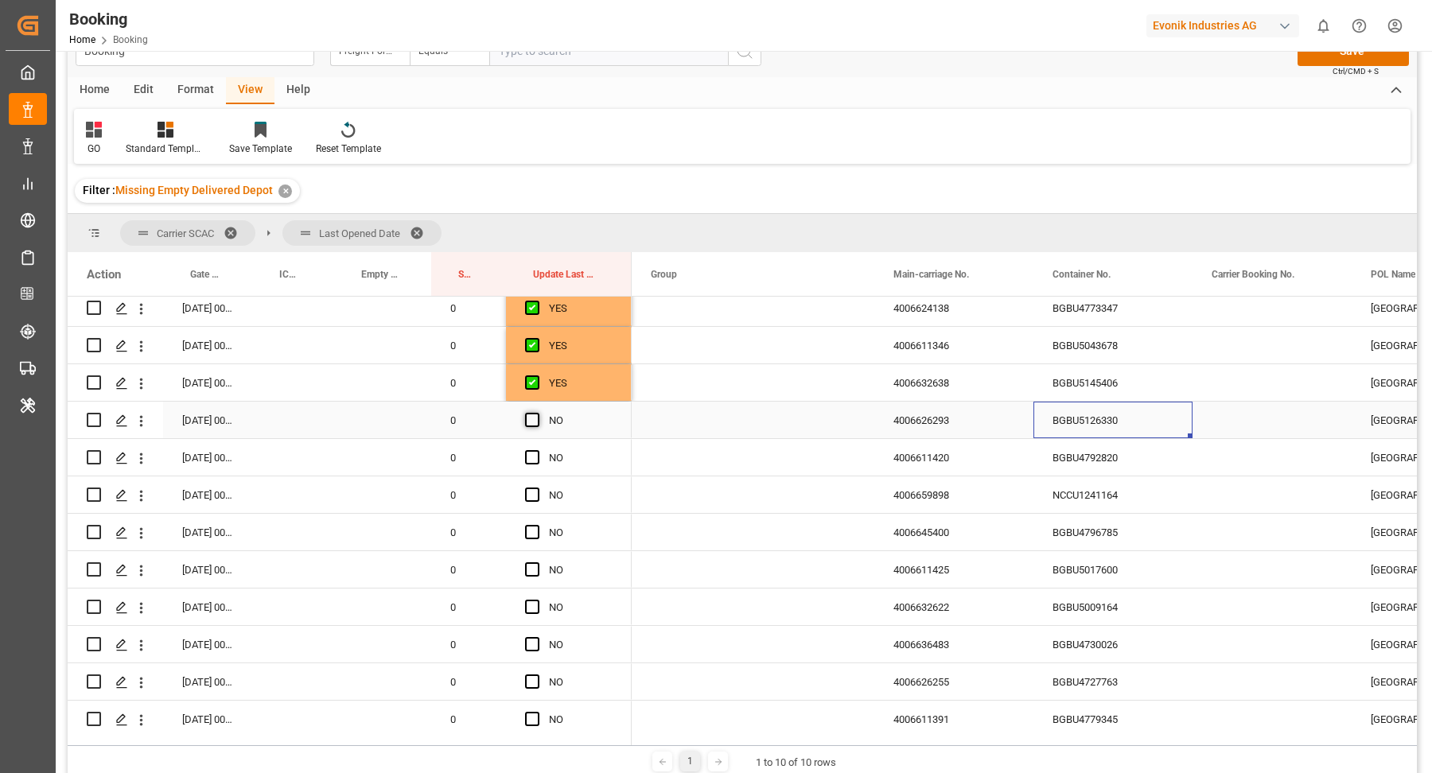
click at [533, 413] on span "Press SPACE to select this row." at bounding box center [532, 420] width 14 height 14
click at [537, 413] on input "Press SPACE to select this row." at bounding box center [537, 413] width 0 height 0
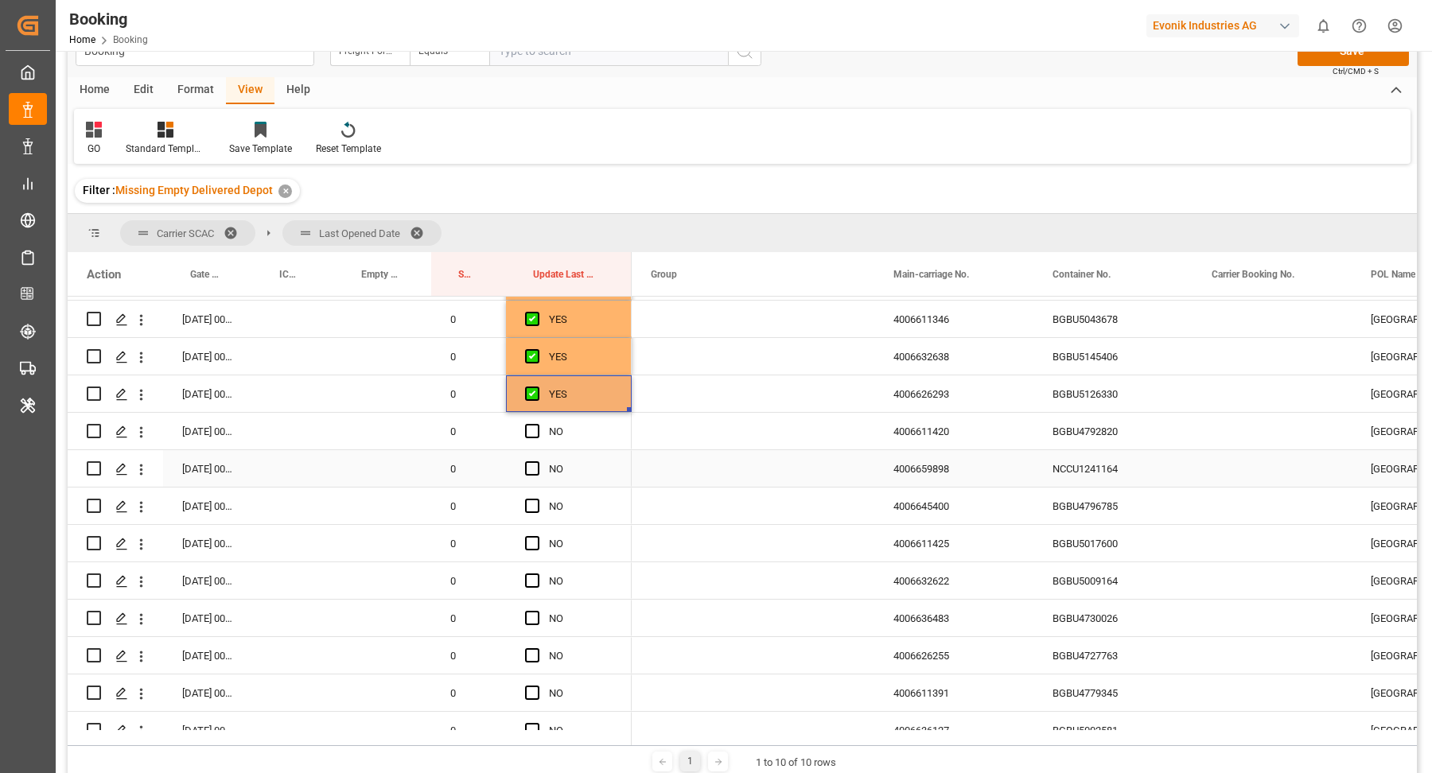
scroll to position [906, 0]
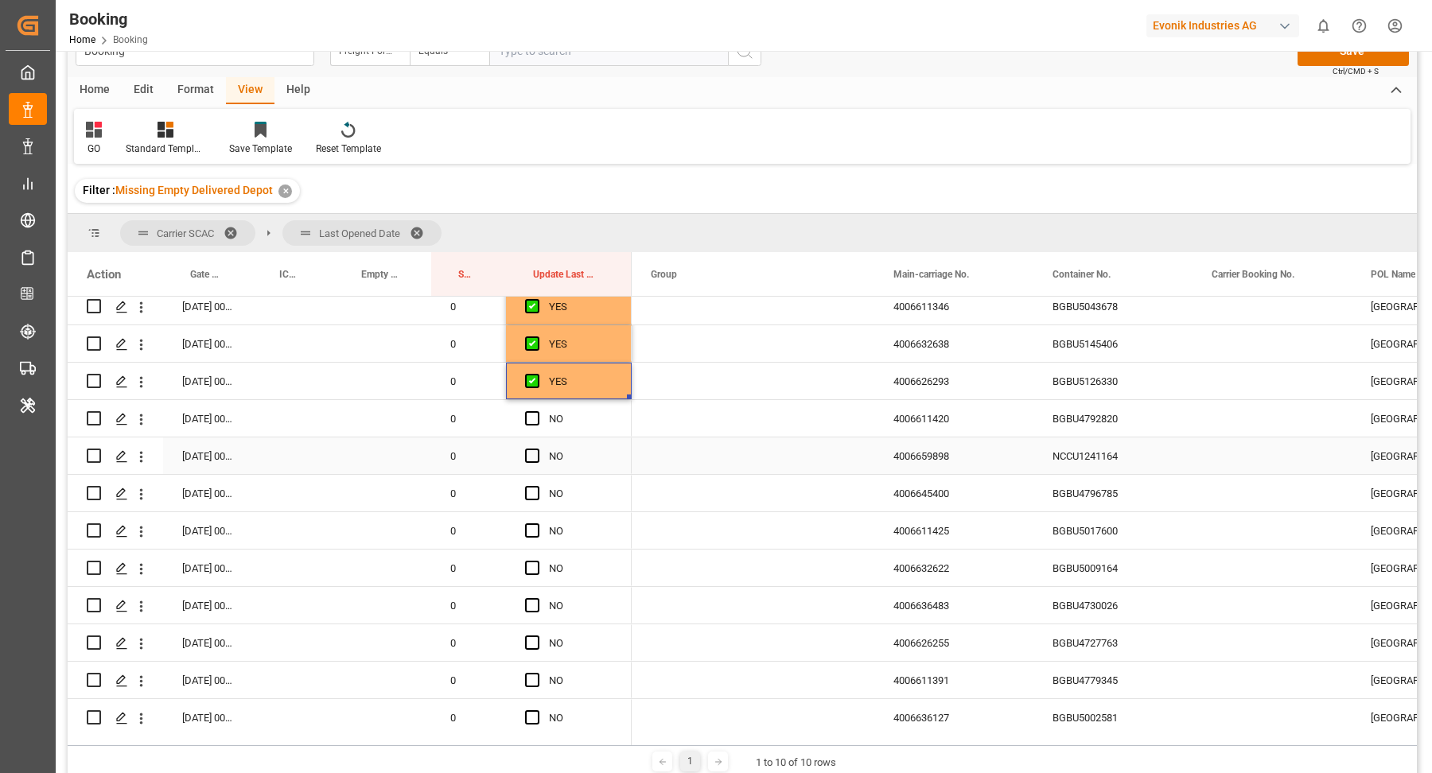
click at [1091, 406] on div "BGBU4792820" at bounding box center [1112, 418] width 159 height 37
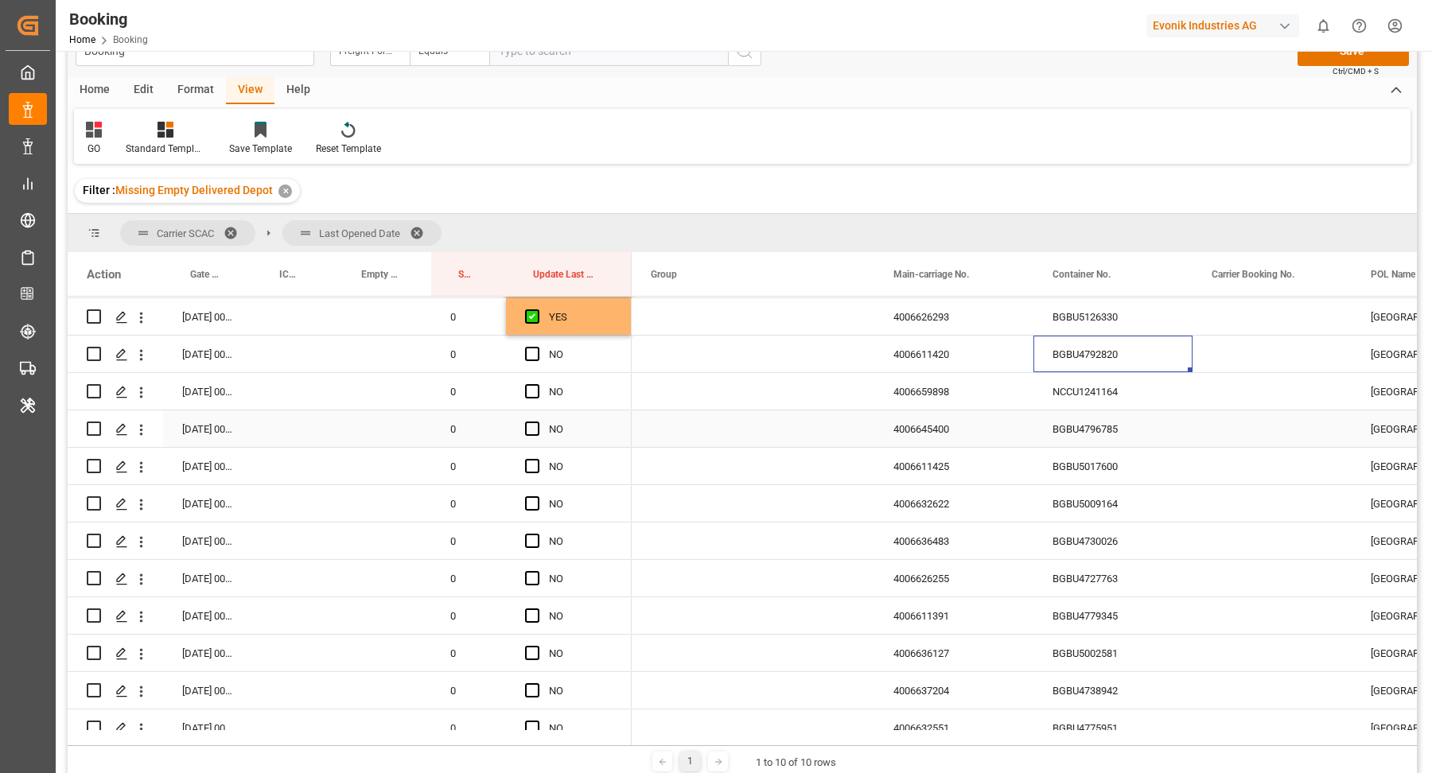
scroll to position [983, 0]
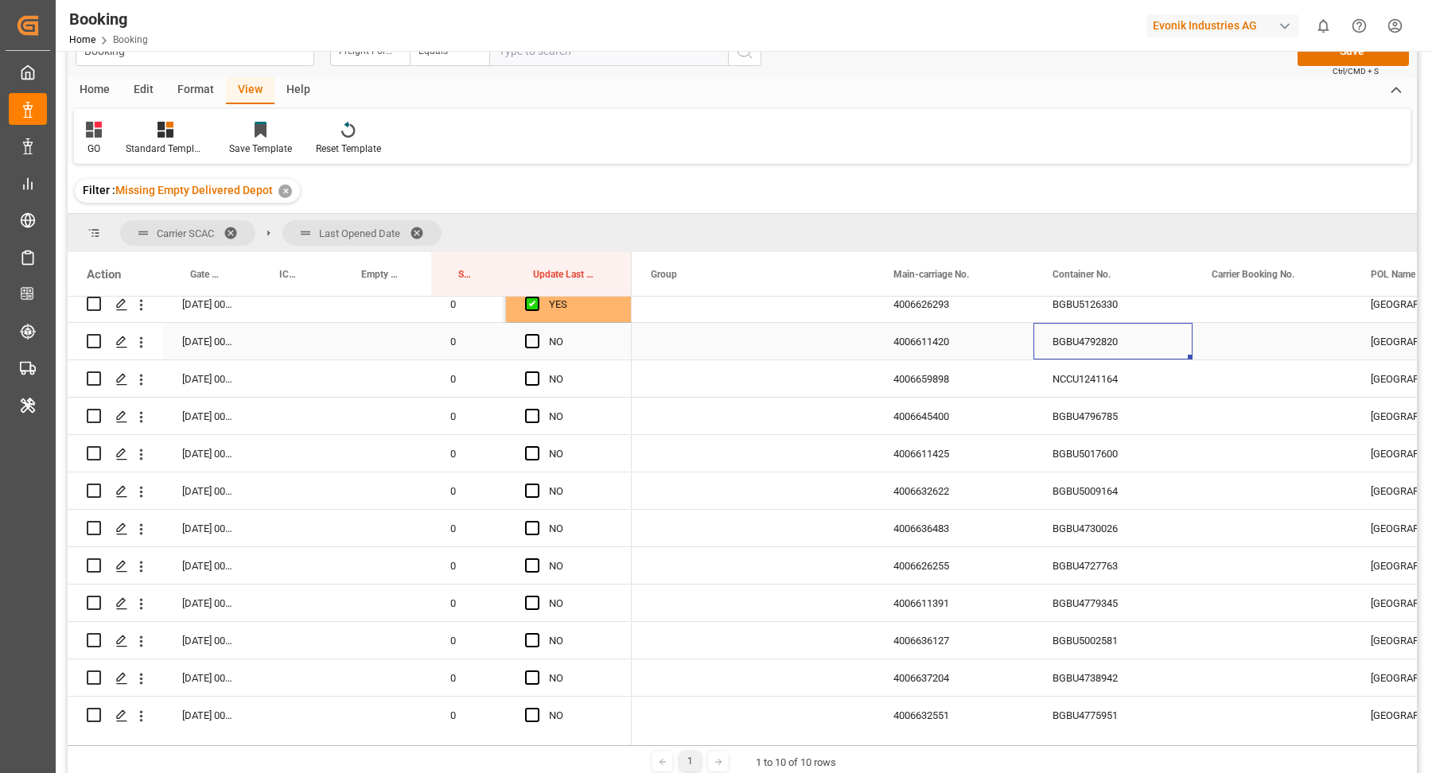
click at [523, 337] on div "NO" at bounding box center [569, 341] width 126 height 37
click at [535, 343] on span "Press SPACE to select this row." at bounding box center [532, 341] width 14 height 14
click at [537, 334] on input "Press SPACE to select this row." at bounding box center [537, 334] width 0 height 0
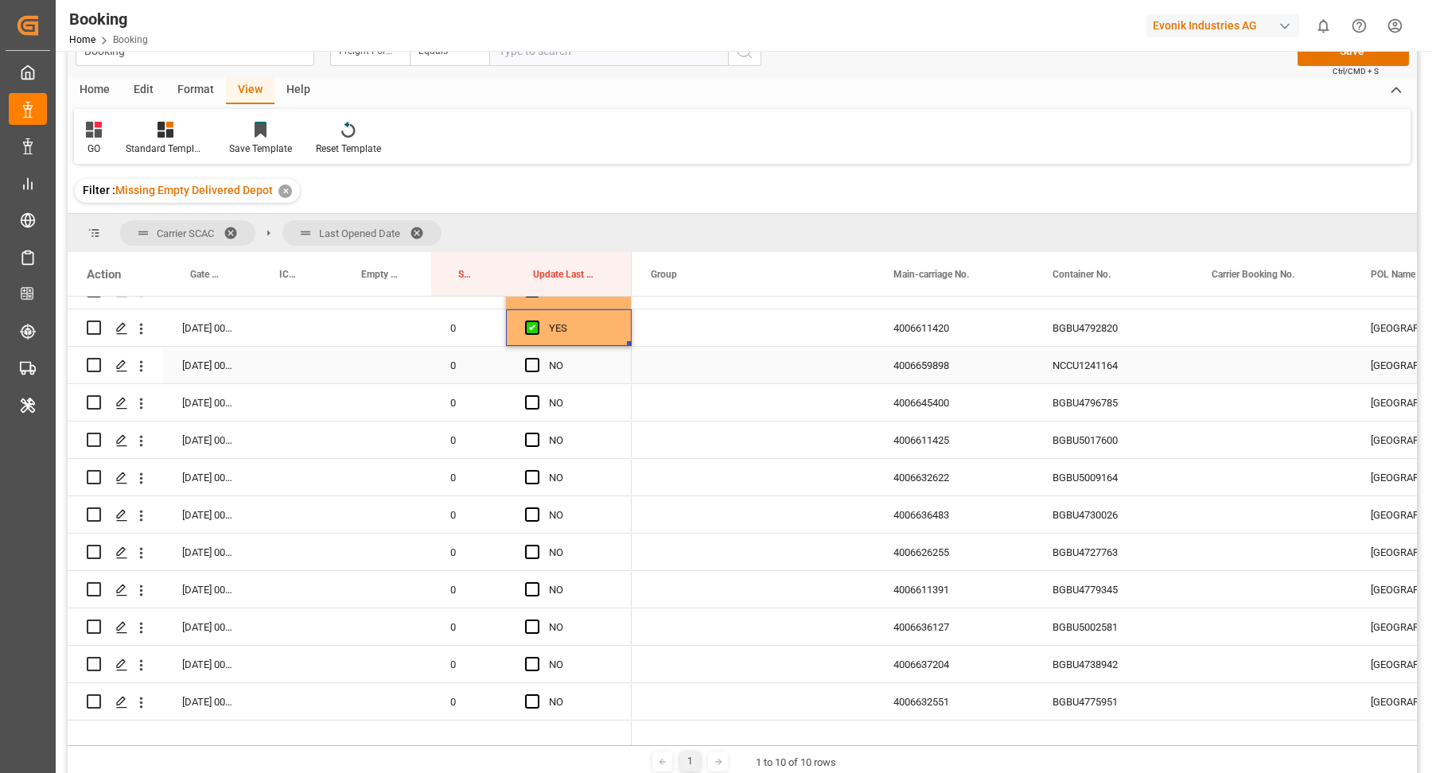
click at [1127, 371] on div "NCCU1241164" at bounding box center [1112, 365] width 159 height 37
click at [1127, 410] on div "BGBU4796785" at bounding box center [1112, 402] width 159 height 37
click at [1145, 446] on div "BGBU5017600" at bounding box center [1112, 440] width 159 height 37
drag, startPoint x: 1079, startPoint y: 481, endPoint x: 1093, endPoint y: 465, distance: 21.5
click at [1080, 480] on div "BGBU5009164" at bounding box center [1112, 477] width 159 height 37
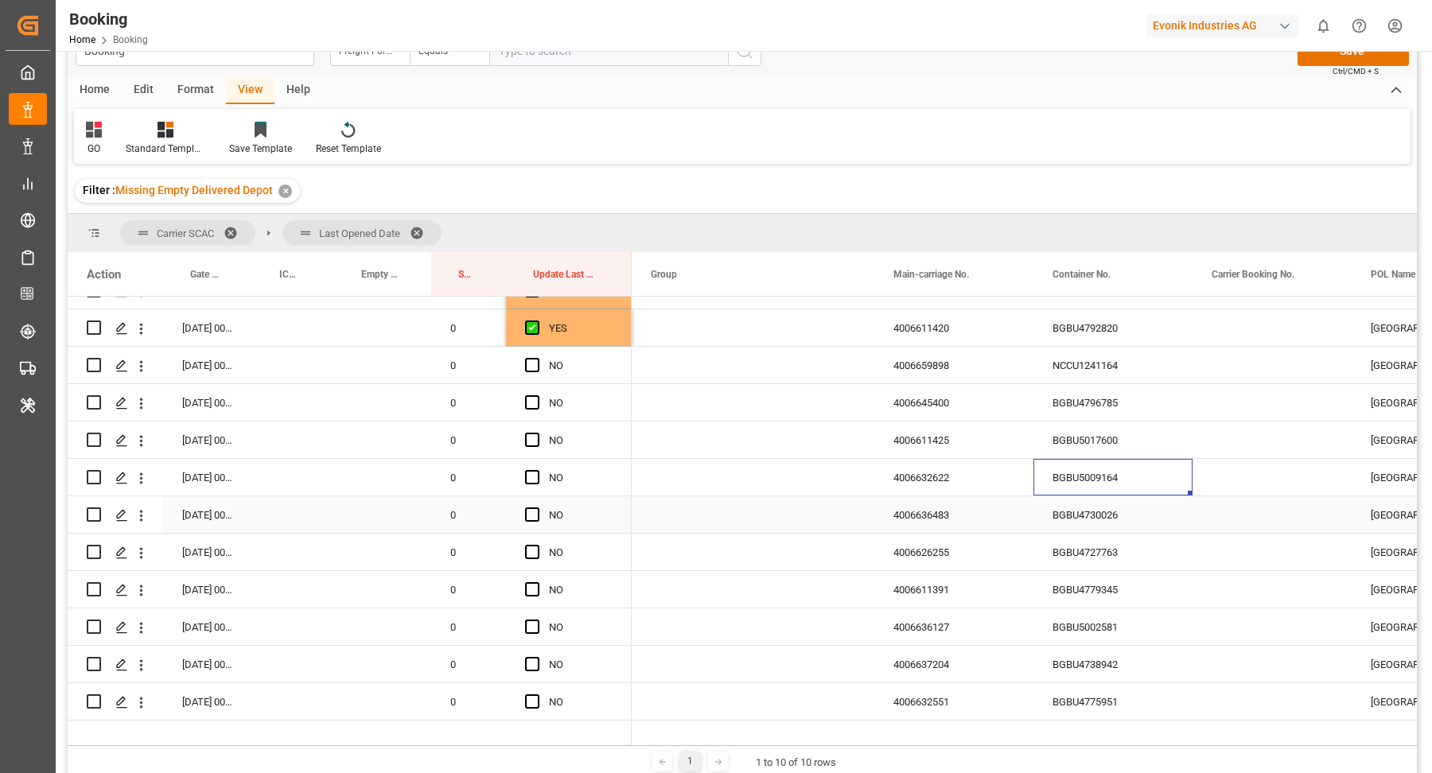
click at [1096, 493] on div "BGBU5009164" at bounding box center [1112, 477] width 159 height 37
click at [1135, 520] on div "BGBU4730026" at bounding box center [1112, 514] width 159 height 37
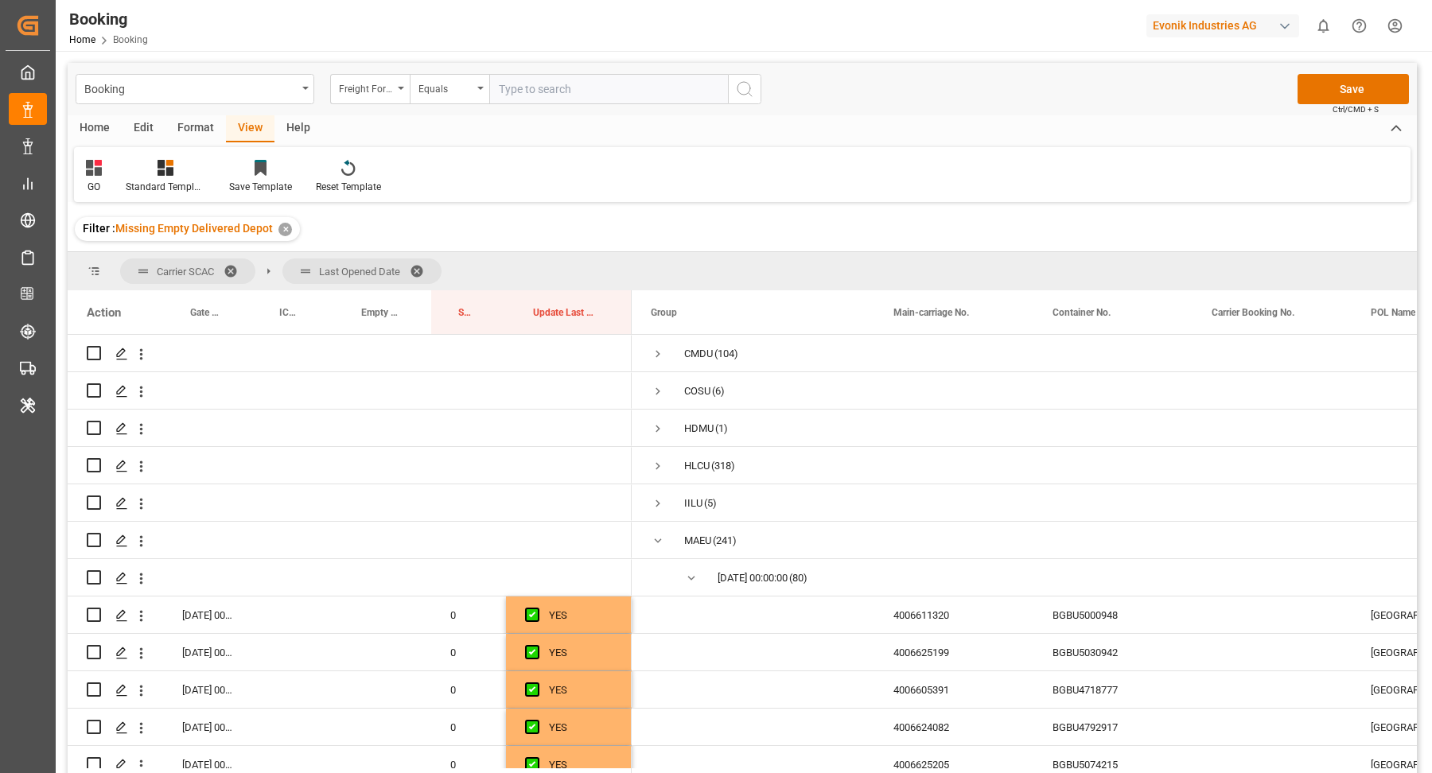
scroll to position [997, 0]
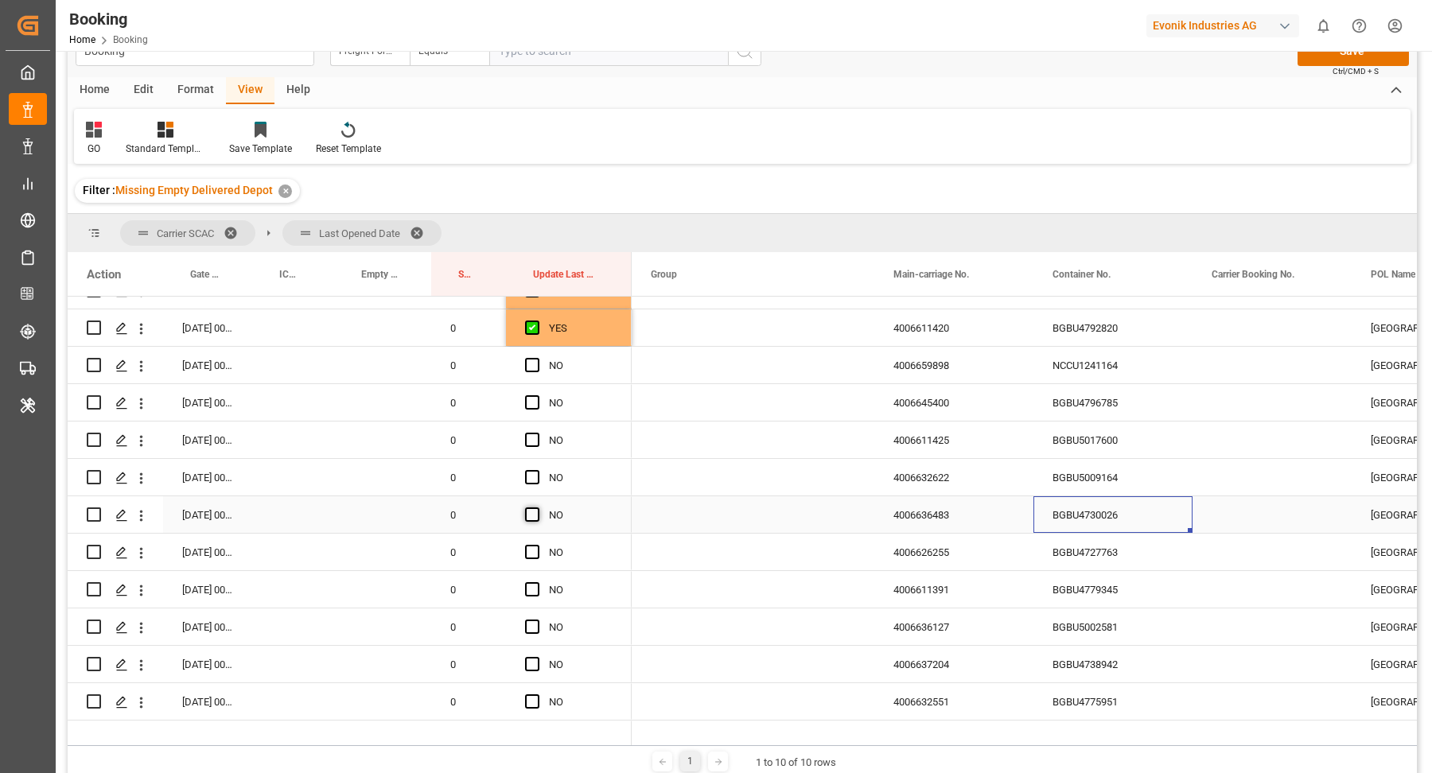
click at [535, 516] on span "Press SPACE to select this row." at bounding box center [532, 515] width 14 height 14
click at [537, 508] on input "Press SPACE to select this row." at bounding box center [537, 508] width 0 height 0
click at [528, 365] on span "Press SPACE to select this row." at bounding box center [532, 365] width 14 height 14
click at [537, 358] on input "Press SPACE to select this row." at bounding box center [537, 358] width 0 height 0
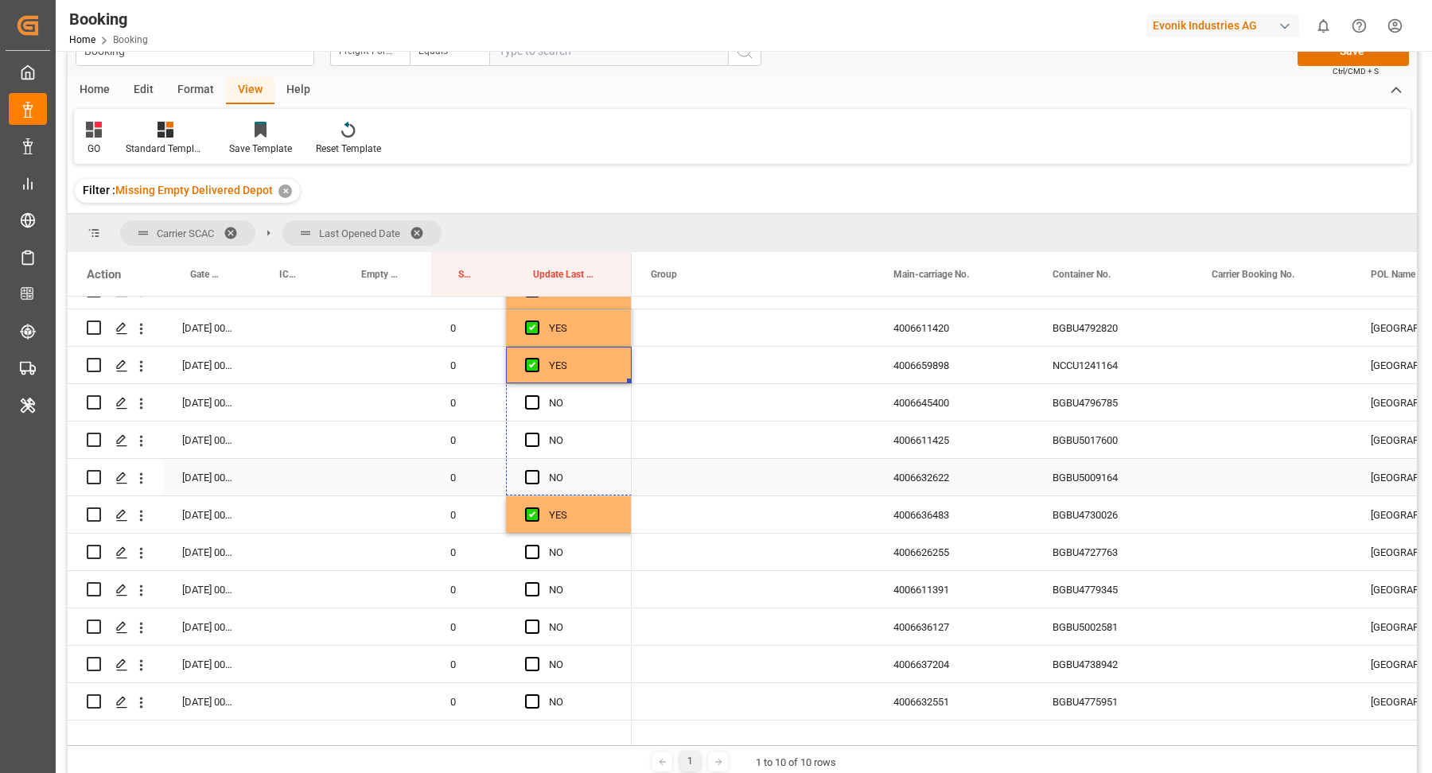
drag, startPoint x: 629, startPoint y: 379, endPoint x: 630, endPoint y: 488, distance: 108.2
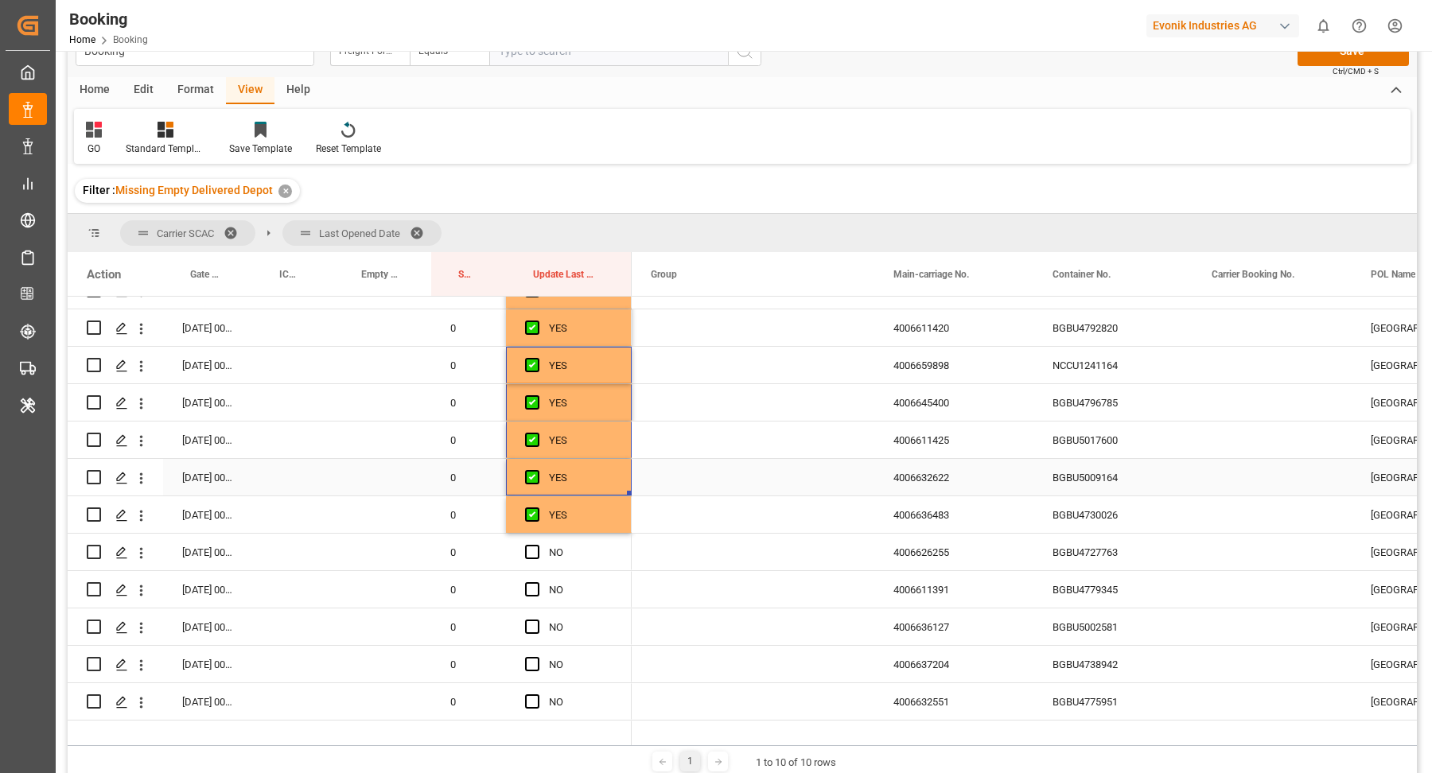
scroll to position [1214, 0]
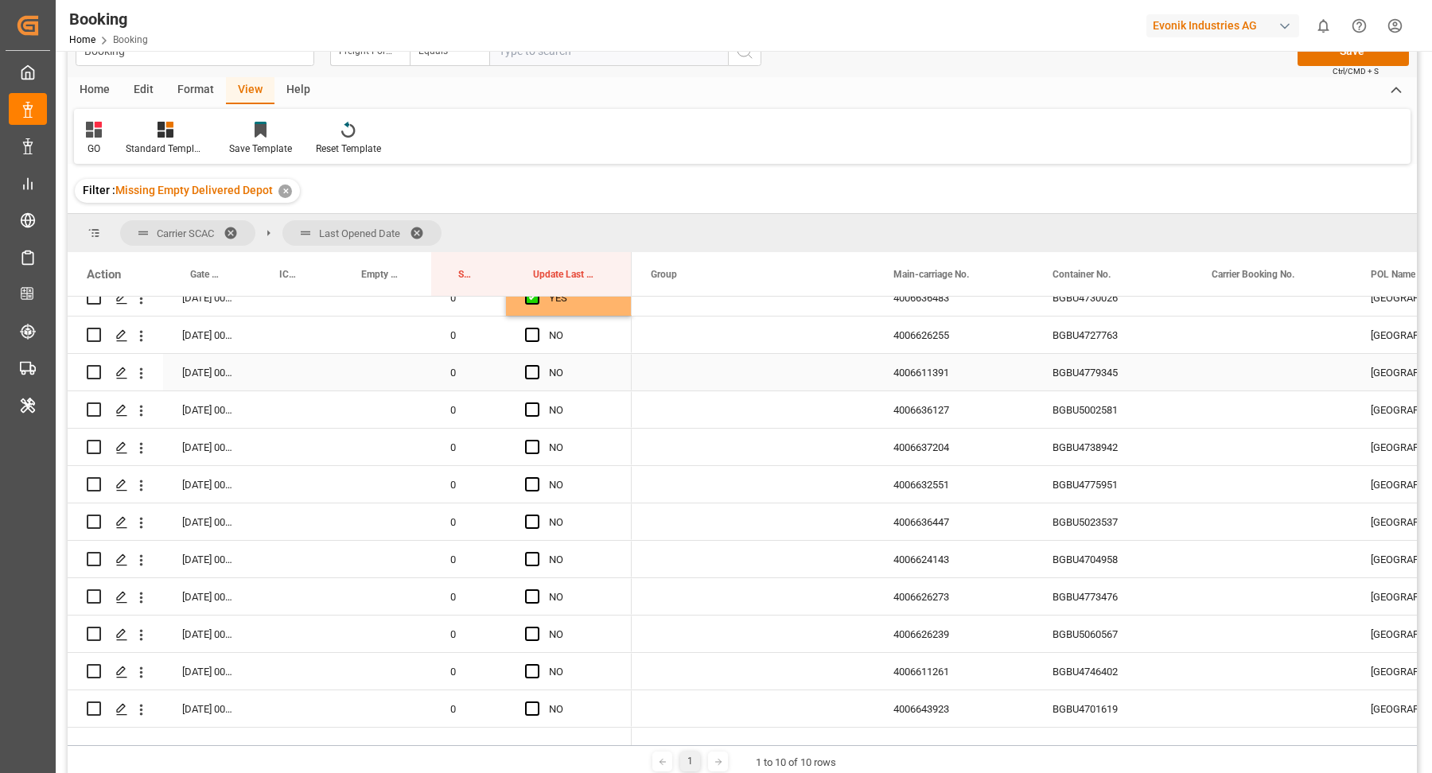
click at [1158, 339] on div "BGBU4727763" at bounding box center [1112, 335] width 159 height 37
click at [538, 328] on span "Press SPACE to select this row." at bounding box center [532, 335] width 14 height 14
click at [537, 328] on input "Press SPACE to select this row." at bounding box center [537, 328] width 0 height 0
click at [1098, 382] on div "BGBU4779345" at bounding box center [1112, 372] width 159 height 37
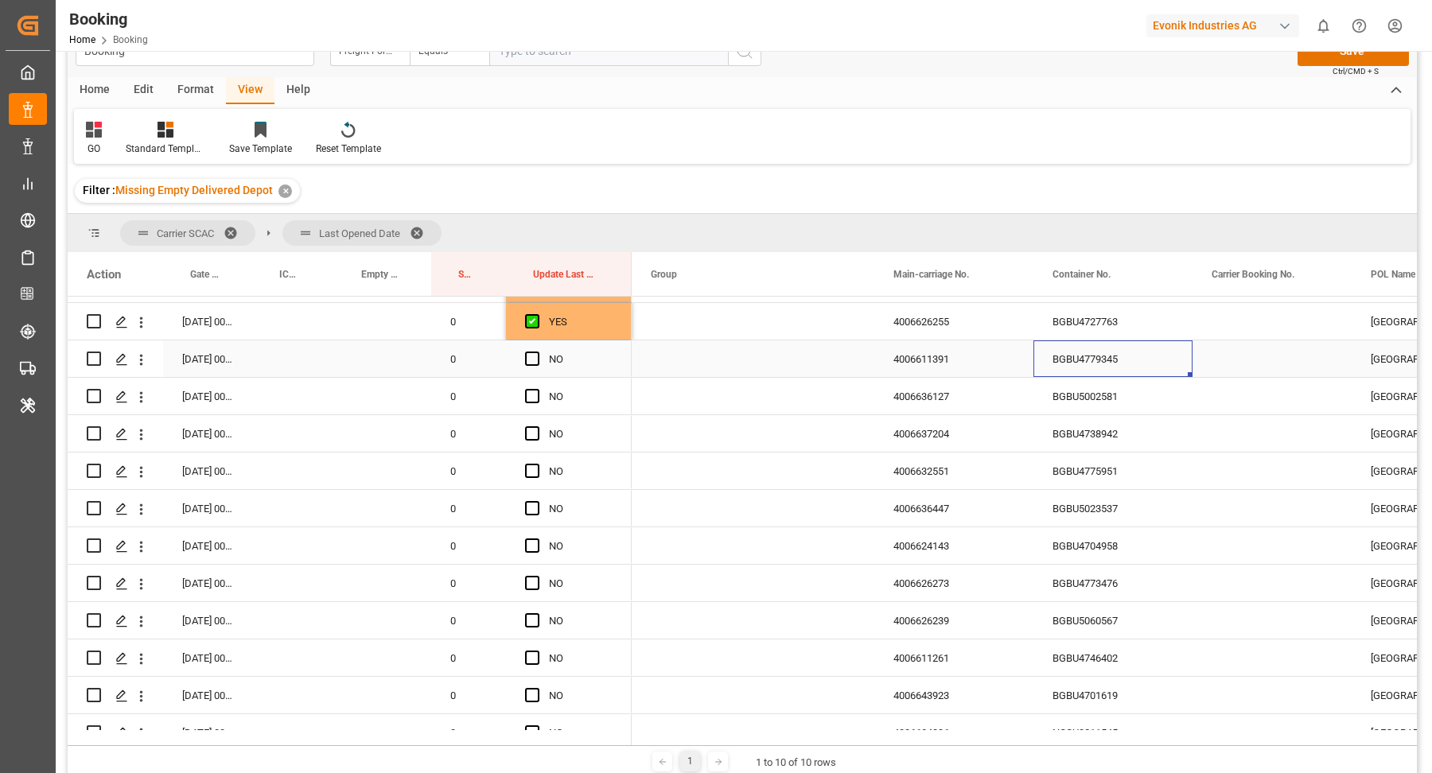
scroll to position [1240, 0]
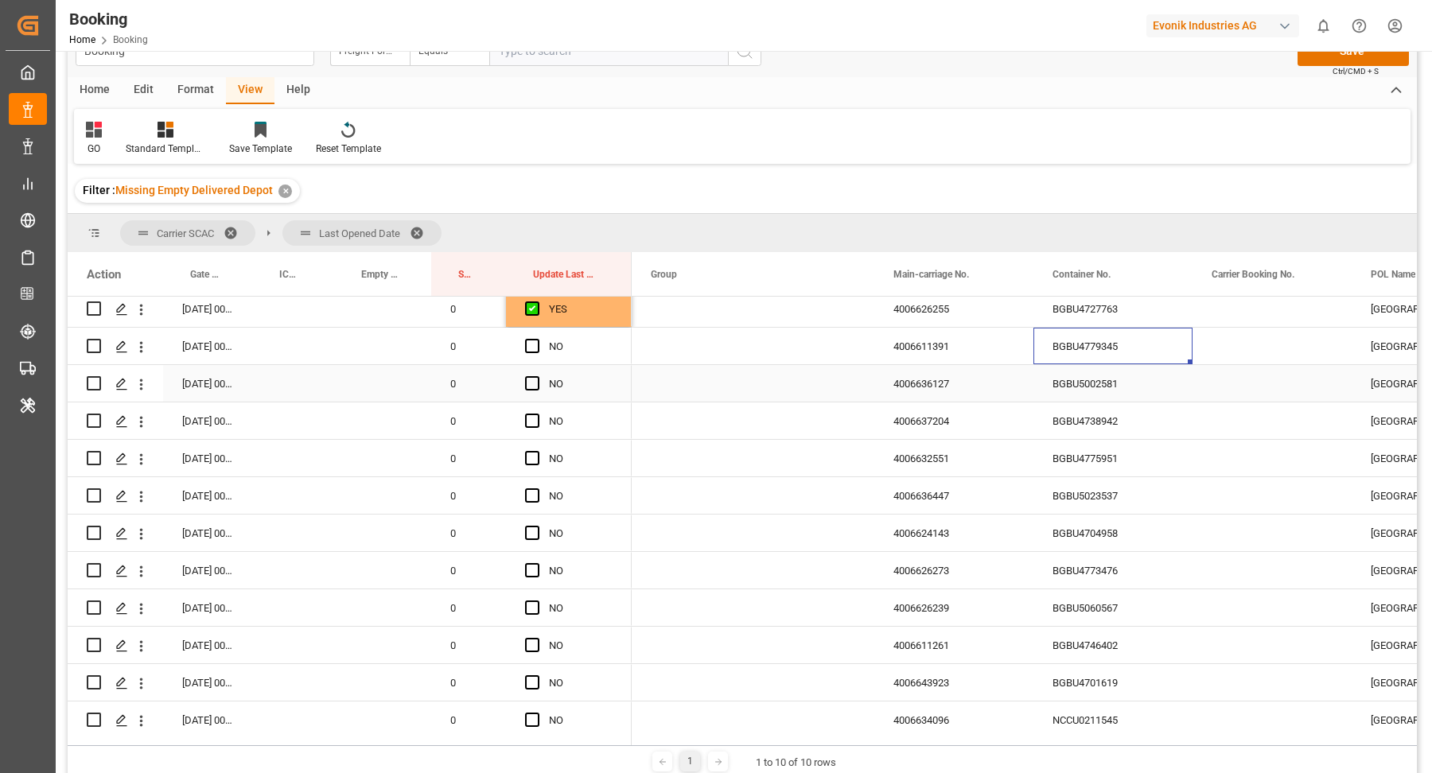
click at [1169, 395] on div "BGBU5002581" at bounding box center [1112, 383] width 159 height 37
click at [873, 455] on div "Press SPACE to select this row." at bounding box center [753, 458] width 243 height 37
click at [935, 379] on div "4006636127" at bounding box center [953, 383] width 159 height 37
click at [1098, 381] on div "BGBU5002581" at bounding box center [1112, 383] width 159 height 37
click at [1097, 440] on div "BGBU4775951" at bounding box center [1112, 458] width 159 height 37
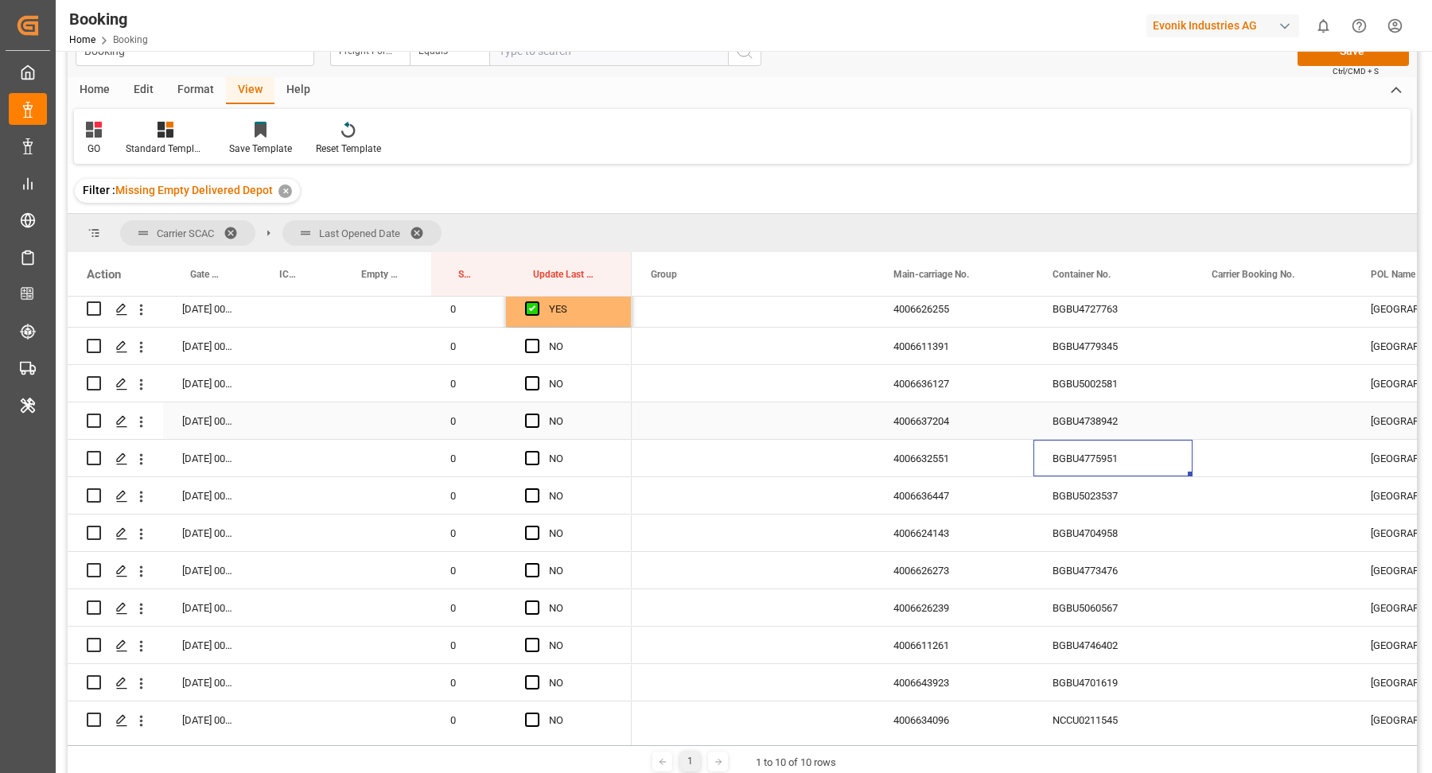
click at [1098, 399] on div "BGBU5002581" at bounding box center [1112, 383] width 159 height 37
click at [1095, 415] on div "BGBU4738942" at bounding box center [1112, 421] width 159 height 37
click at [1145, 454] on div "BGBU4775951" at bounding box center [1112, 458] width 159 height 37
click at [570, 306] on div "YES" at bounding box center [581, 309] width 64 height 37
drag, startPoint x: 631, startPoint y: 323, endPoint x: 733, endPoint y: 446, distance: 159.9
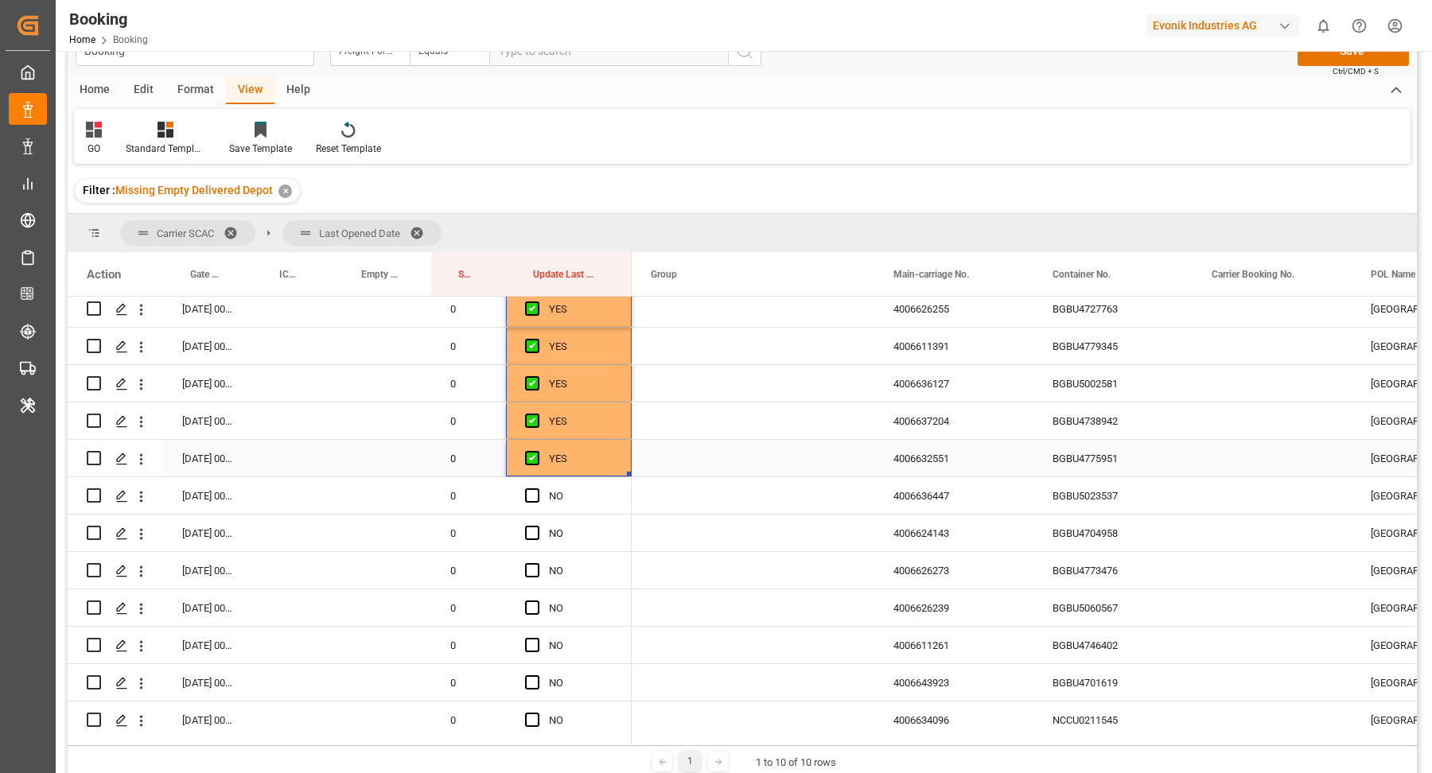
click at [1091, 490] on div "BGBU5023537" at bounding box center [1112, 495] width 159 height 37
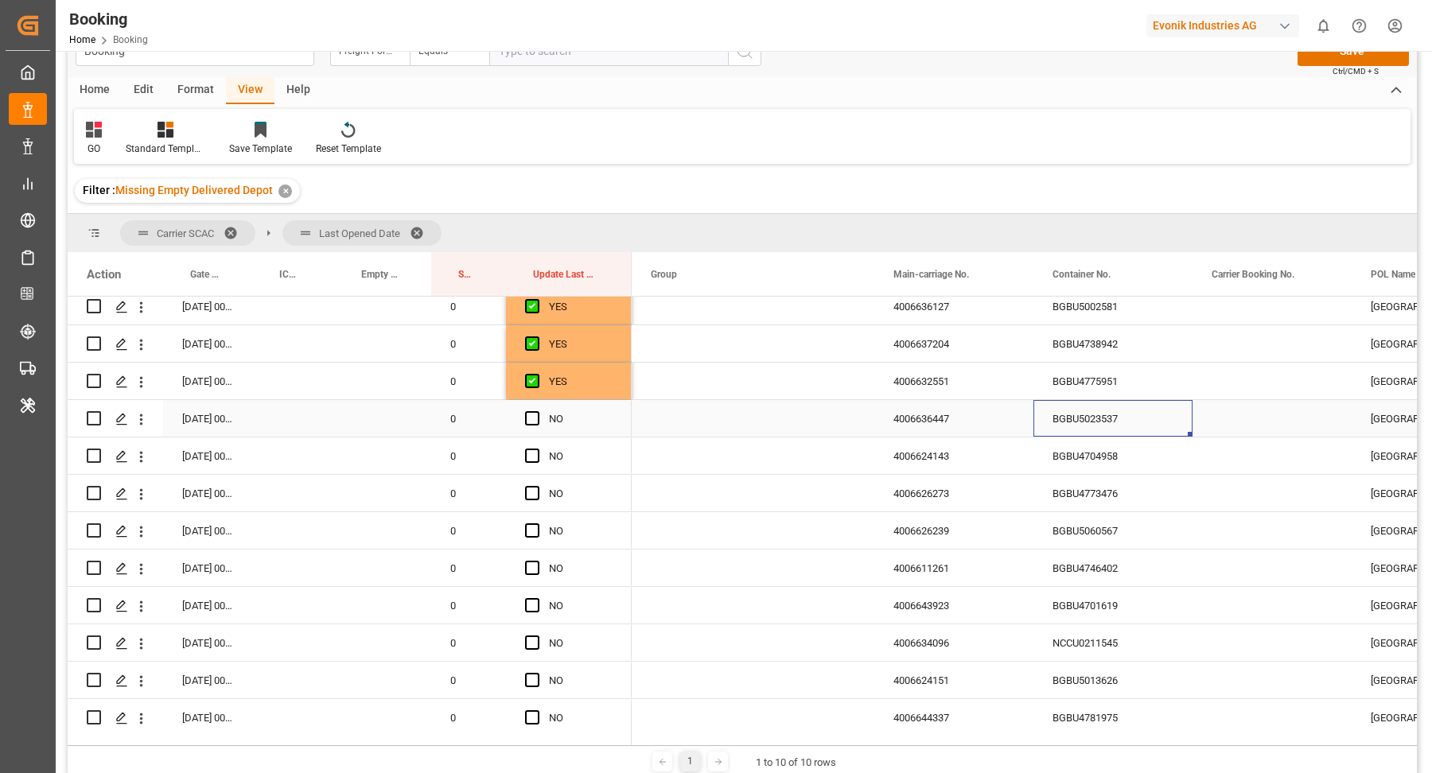
scroll to position [1344, 0]
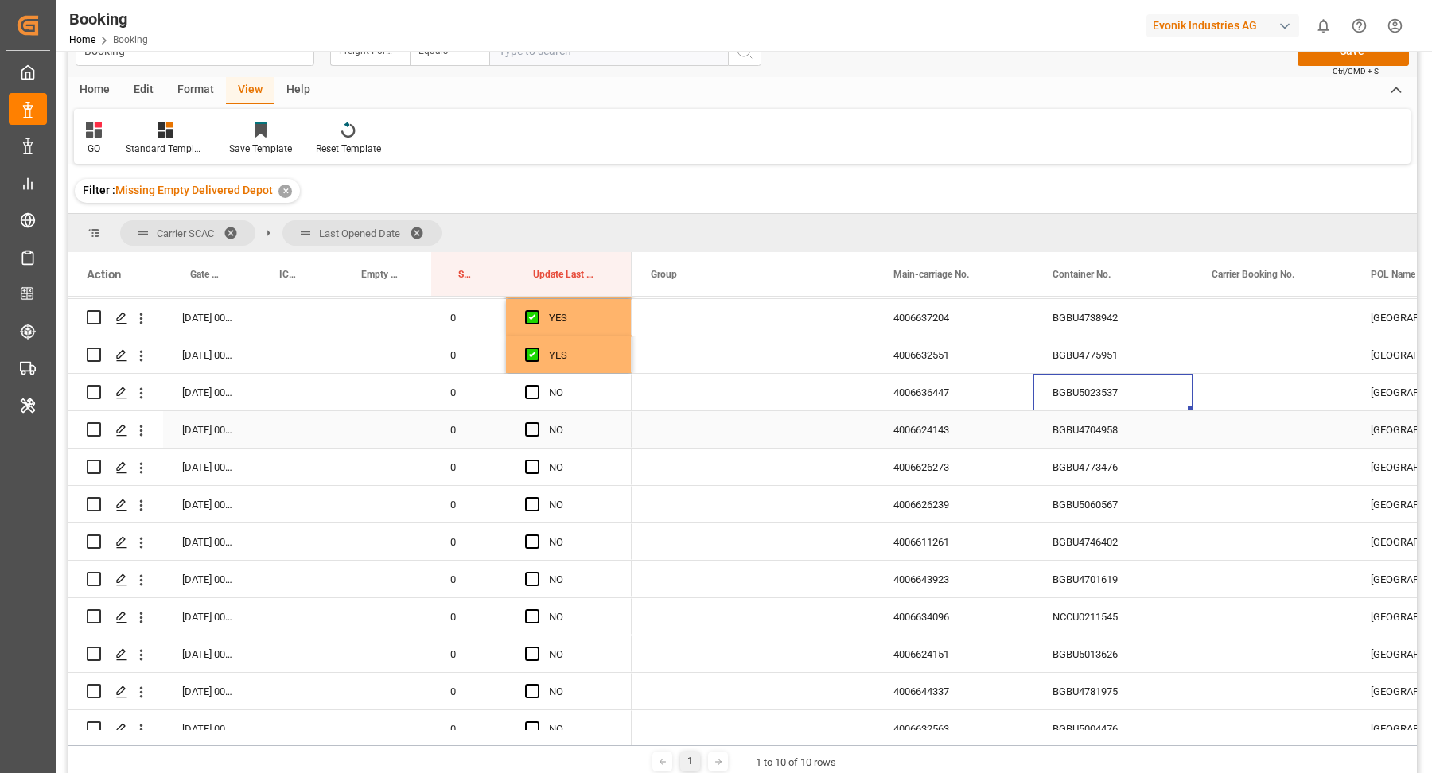
click at [1189, 434] on div "BGBU4704958" at bounding box center [1112, 429] width 159 height 37
click at [526, 387] on span "Press SPACE to select this row." at bounding box center [532, 392] width 14 height 14
click at [537, 385] on input "Press SPACE to select this row." at bounding box center [537, 385] width 0 height 0
click at [535, 432] on span "Press SPACE to select this row." at bounding box center [532, 429] width 14 height 14
click at [537, 422] on input "Press SPACE to select this row." at bounding box center [537, 422] width 0 height 0
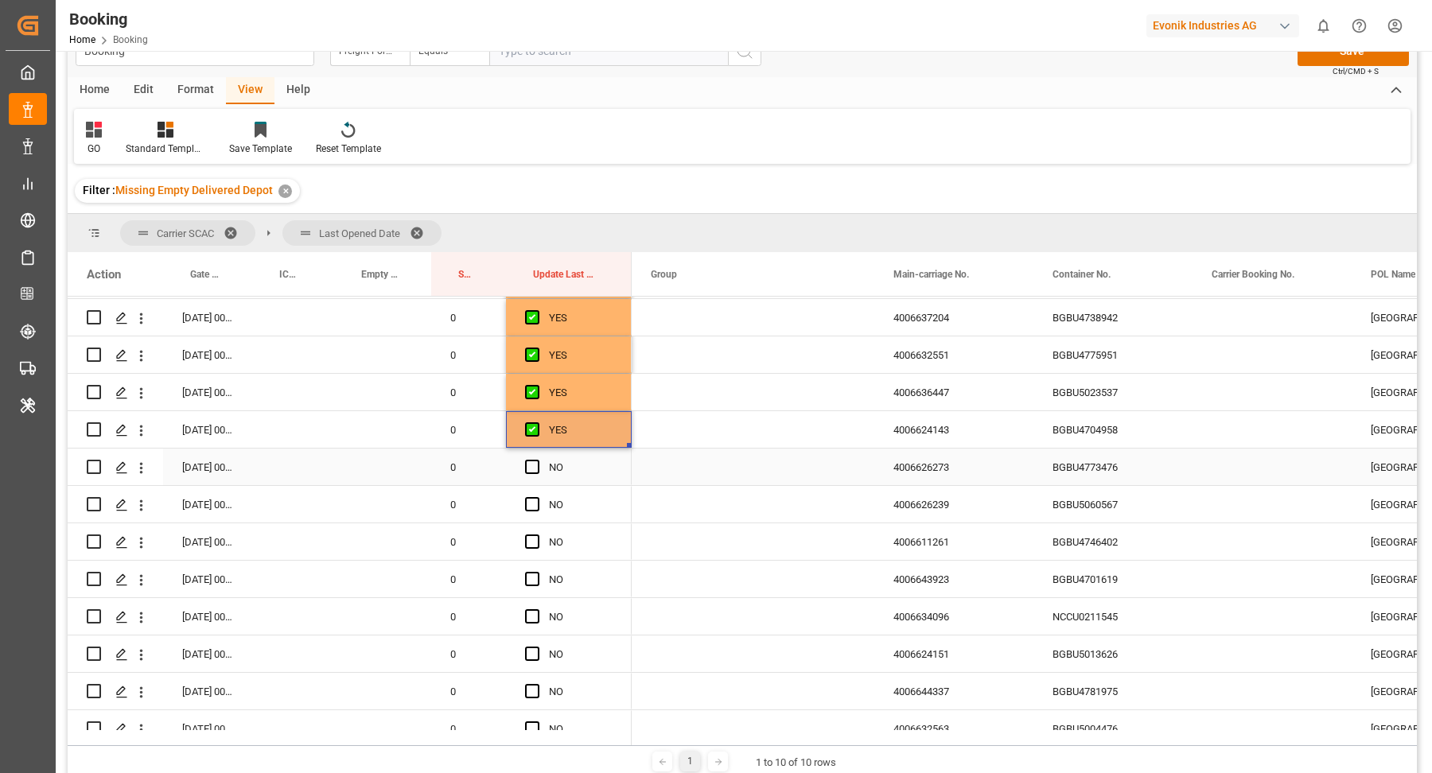
scroll to position [1369, 0]
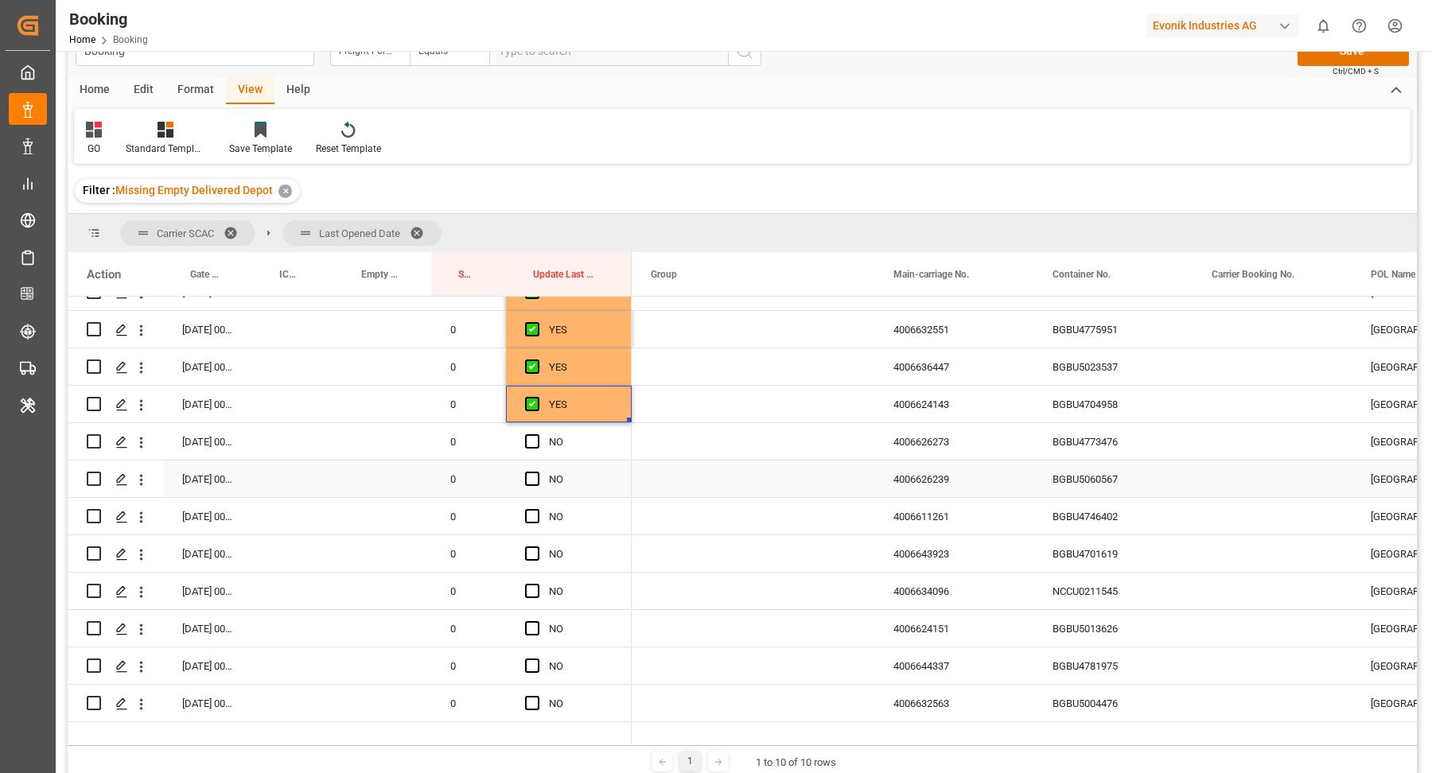
click at [1111, 458] on div "BGBU4773476" at bounding box center [1112, 441] width 159 height 37
click at [1103, 442] on div "BGBU4773476" at bounding box center [1112, 441] width 159 height 37
click at [1121, 504] on div "BGBU4746402" at bounding box center [1112, 516] width 159 height 37
click at [1079, 465] on div "BGBU5060567" at bounding box center [1112, 479] width 159 height 37
click at [534, 440] on span "Press SPACE to select this row." at bounding box center [532, 441] width 14 height 14
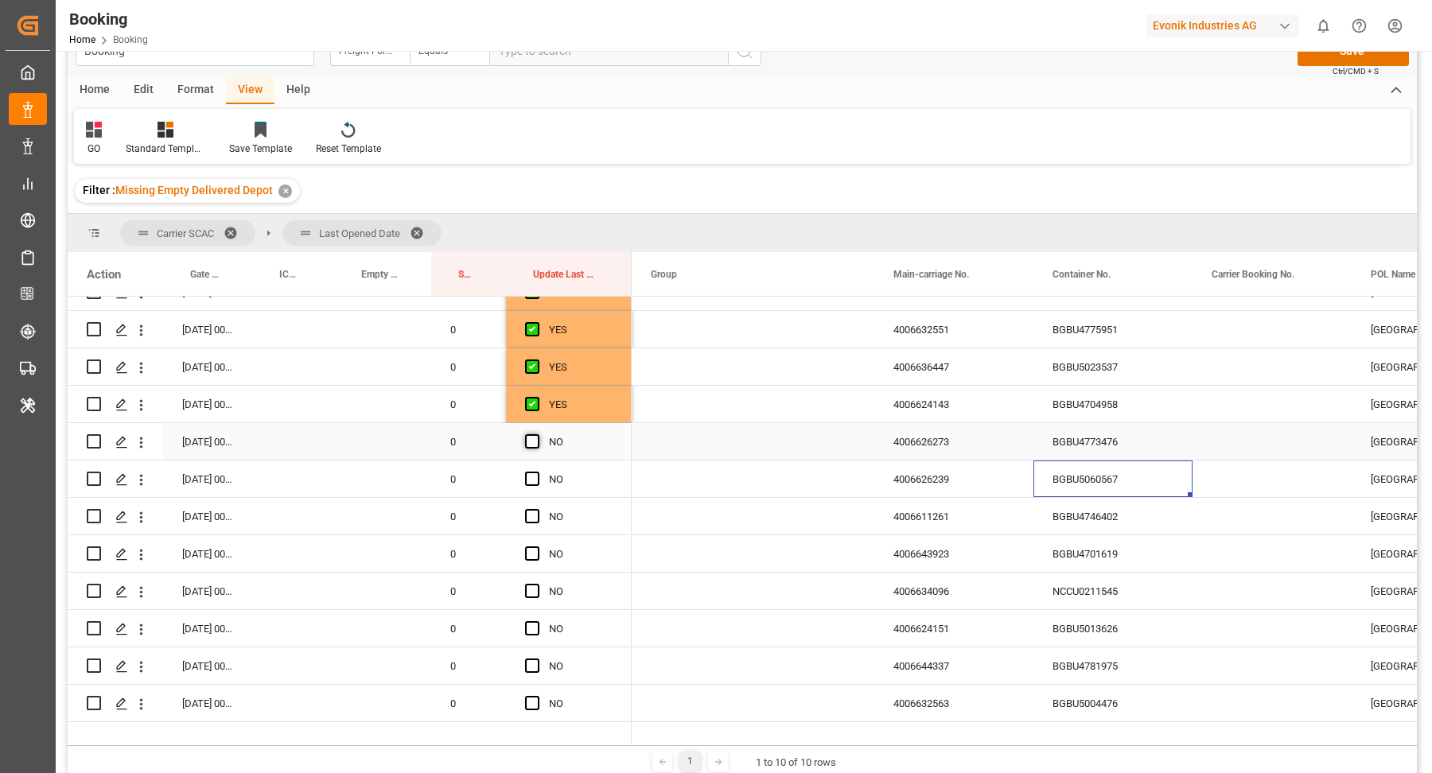
click at [537, 434] on input "Press SPACE to select this row." at bounding box center [537, 434] width 0 height 0
click at [534, 480] on span "Press SPACE to select this row." at bounding box center [532, 479] width 14 height 14
click at [537, 472] on input "Press SPACE to select this row." at bounding box center [537, 472] width 0 height 0
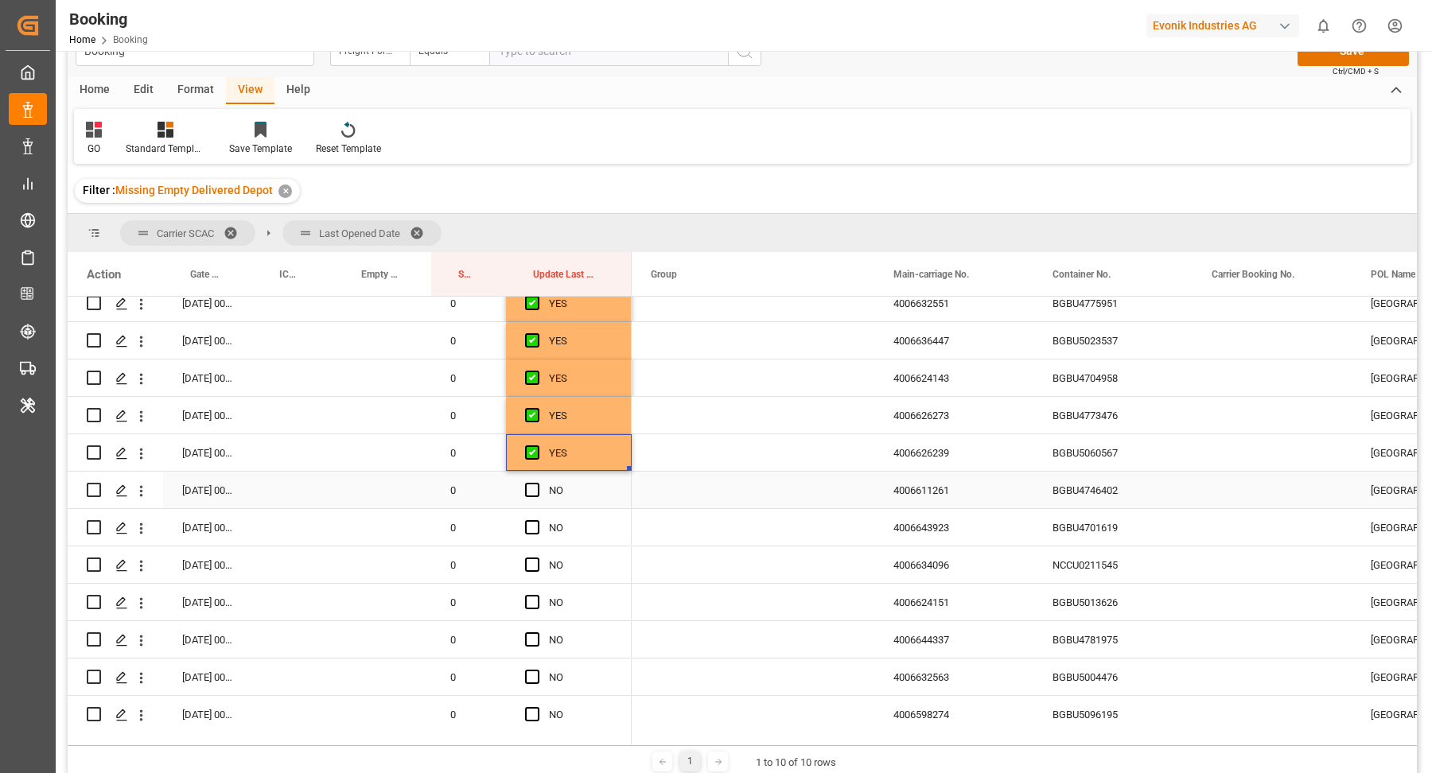
click at [1103, 489] on div "BGBU4746402" at bounding box center [1112, 490] width 159 height 37
click at [535, 491] on span "Press SPACE to select this row." at bounding box center [532, 490] width 14 height 14
click at [537, 483] on input "Press SPACE to select this row." at bounding box center [537, 483] width 0 height 0
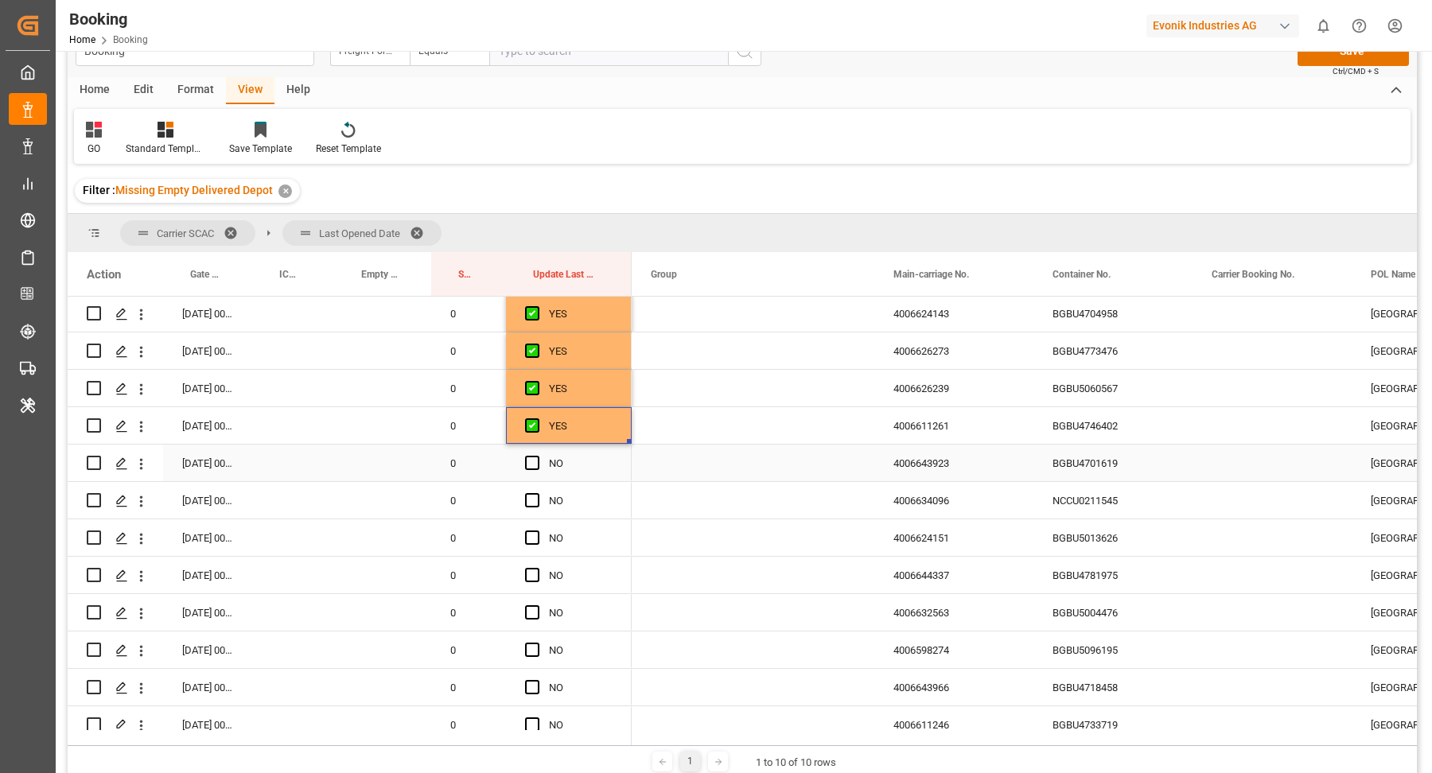
scroll to position [1486, 0]
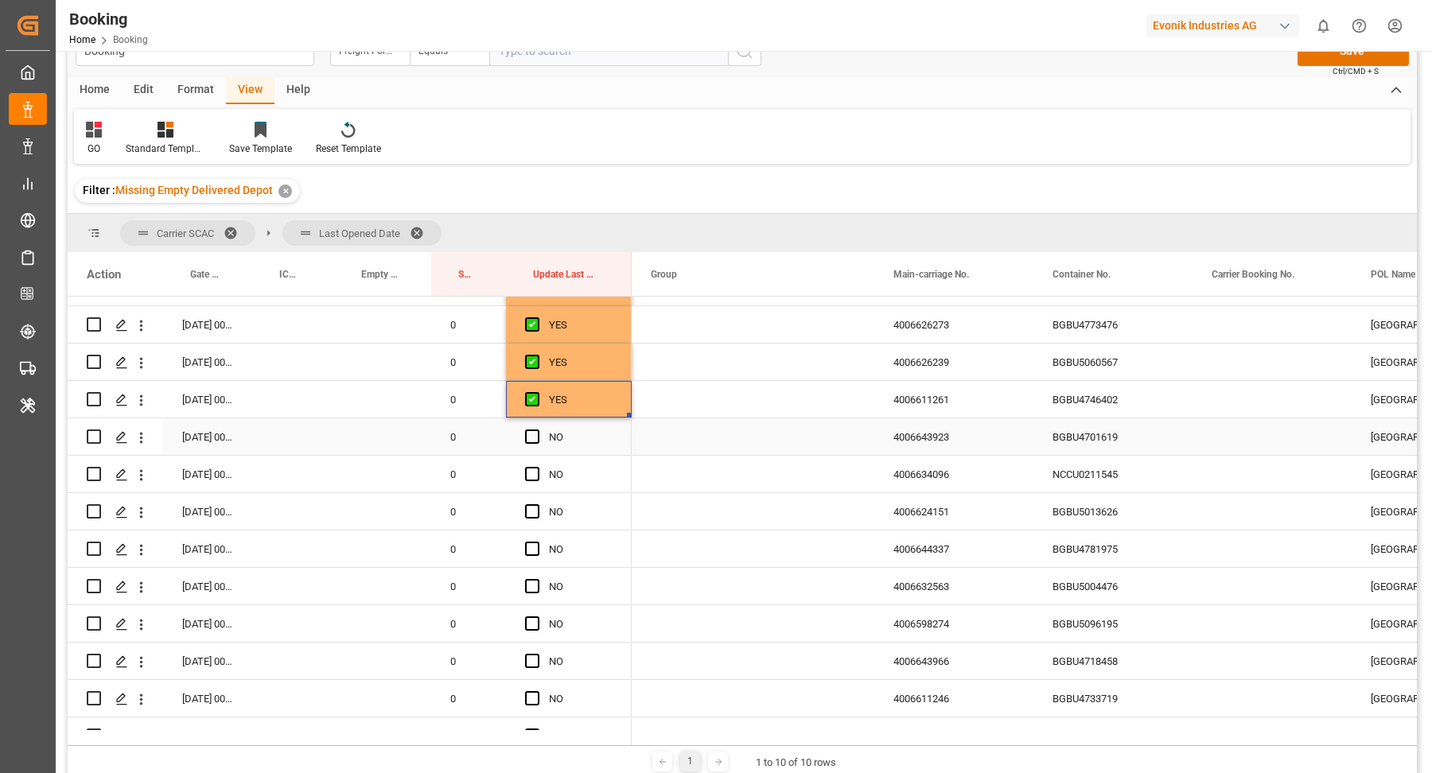
drag, startPoint x: 1086, startPoint y: 440, endPoint x: 1119, endPoint y: 442, distance: 33.5
click at [1086, 440] on div "BGBU4701619" at bounding box center [1112, 436] width 159 height 37
click at [532, 437] on span "Press SPACE to select this row." at bounding box center [532, 437] width 14 height 14
click at [537, 430] on input "Press SPACE to select this row." at bounding box center [537, 430] width 0 height 0
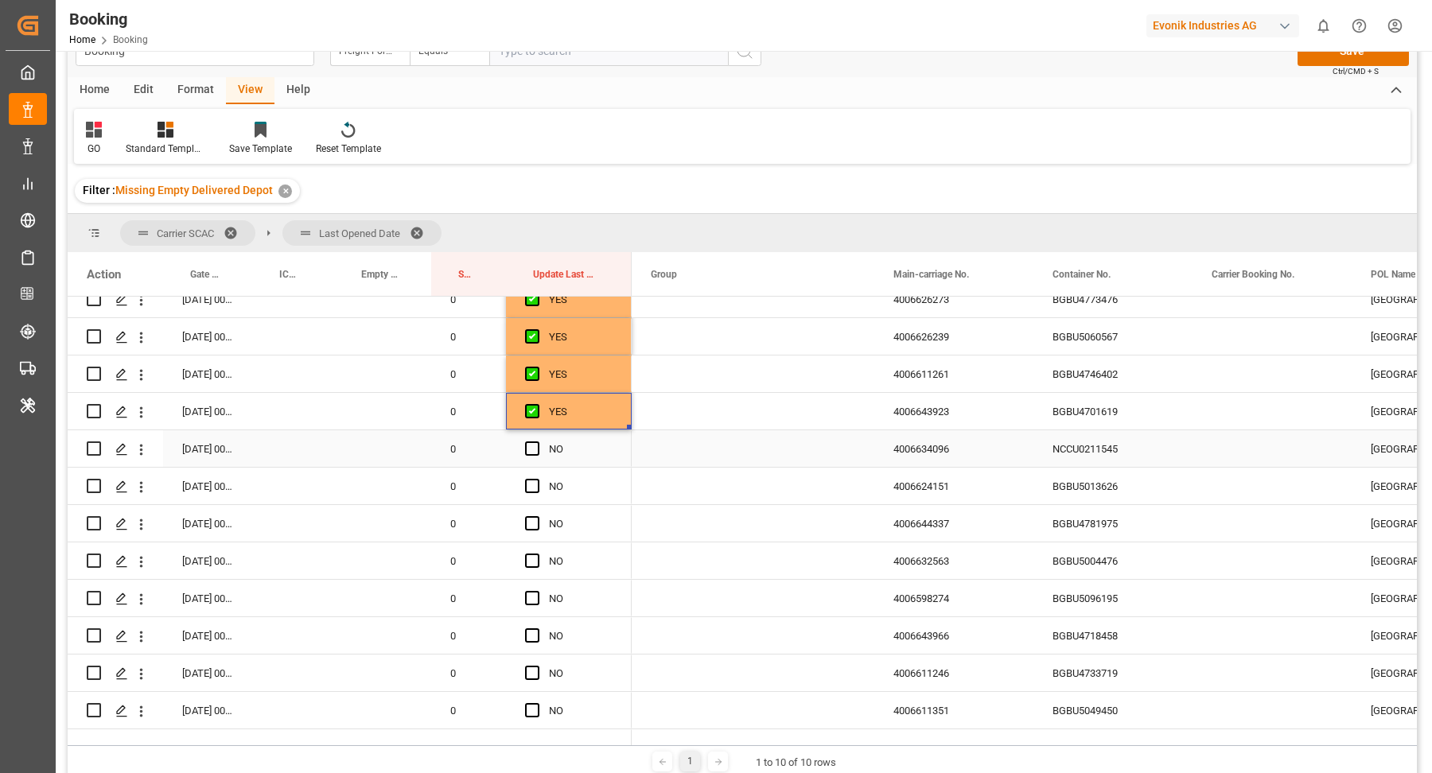
click at [1078, 442] on div "NCCU0211545" at bounding box center [1112, 448] width 159 height 37
click at [535, 442] on span "Press SPACE to select this row." at bounding box center [532, 448] width 14 height 14
click at [537, 441] on input "Press SPACE to select this row." at bounding box center [537, 441] width 0 height 0
click at [1095, 407] on div "BGBU5013626" at bounding box center [1112, 412] width 159 height 37
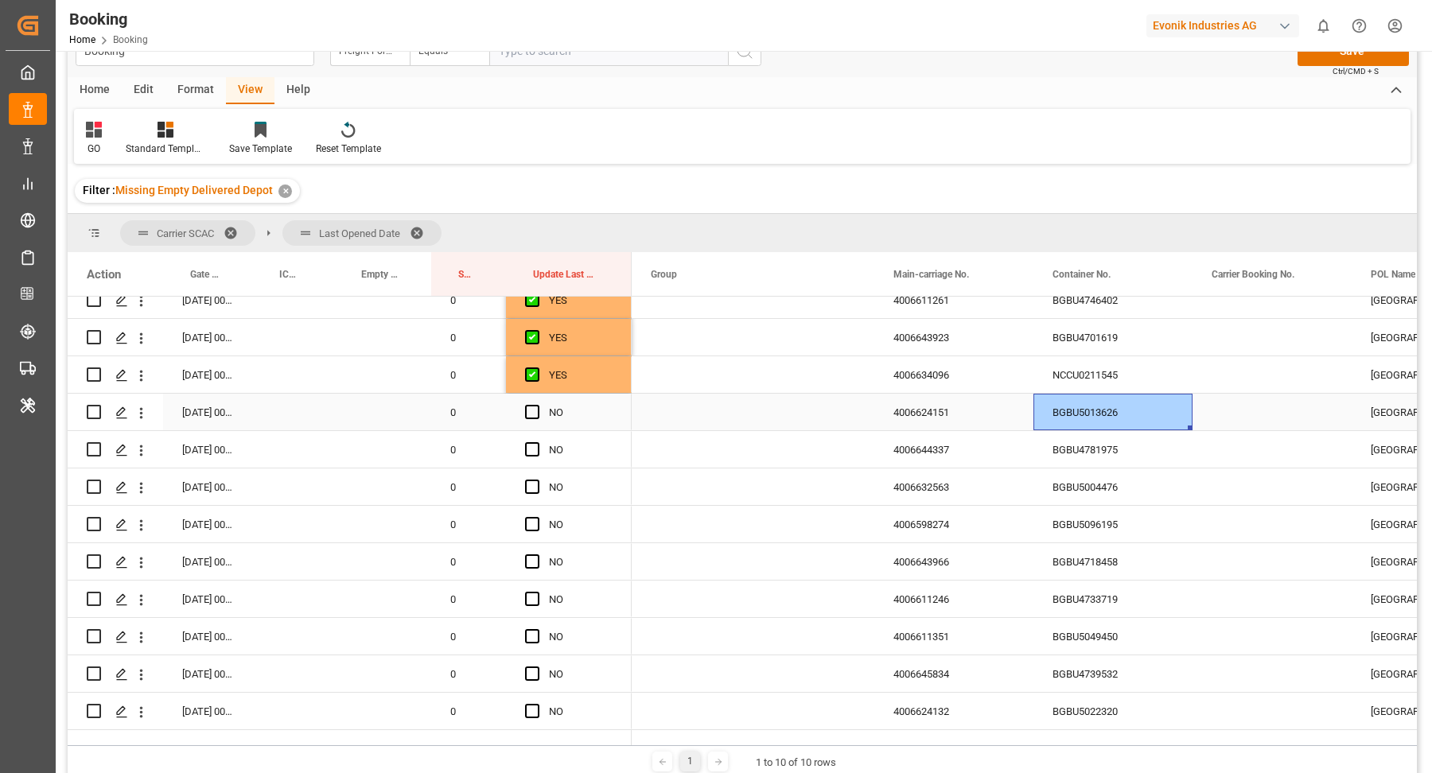
scroll to position [1611, 0]
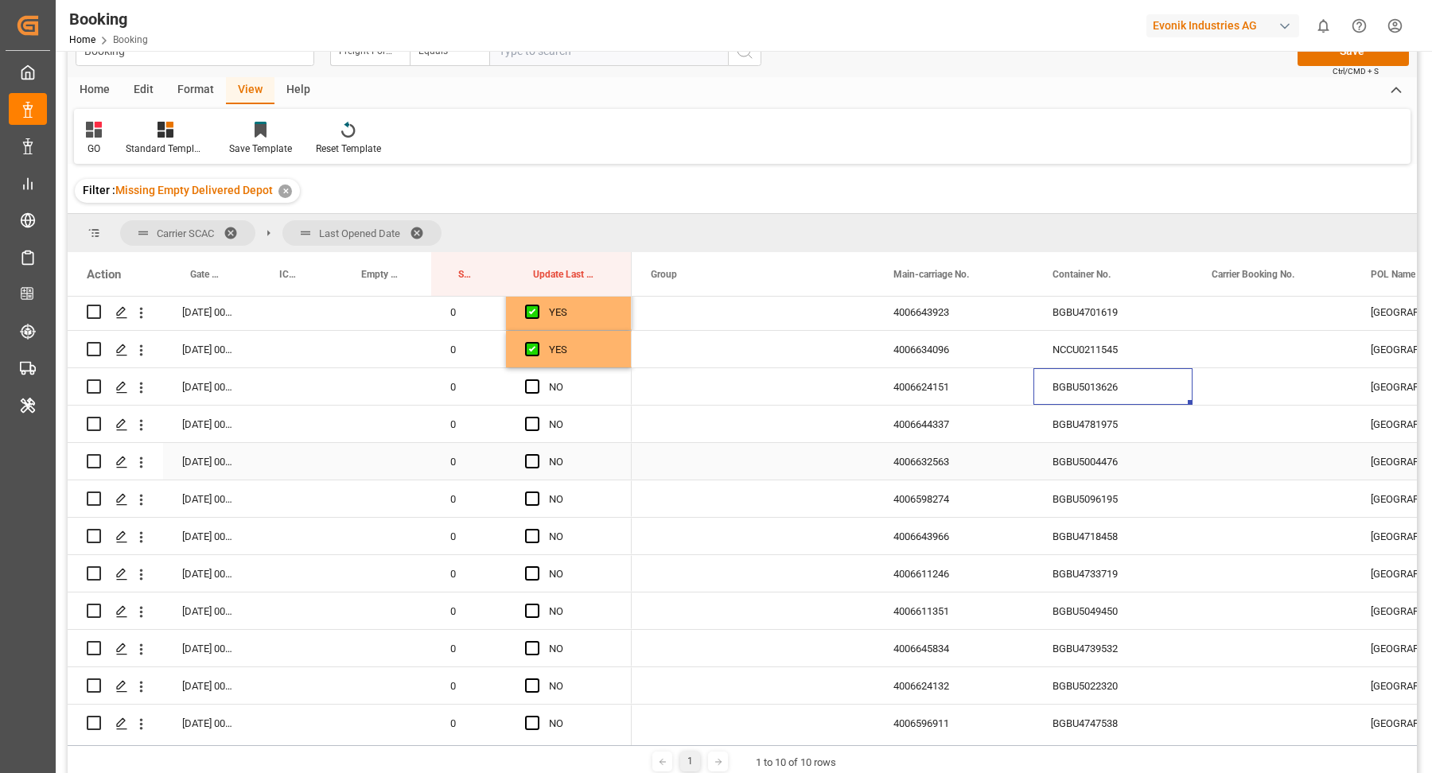
click at [1130, 443] on div "BGBU5004476" at bounding box center [1112, 461] width 159 height 37
click at [1125, 424] on div "BGBU4781975" at bounding box center [1112, 424] width 159 height 37
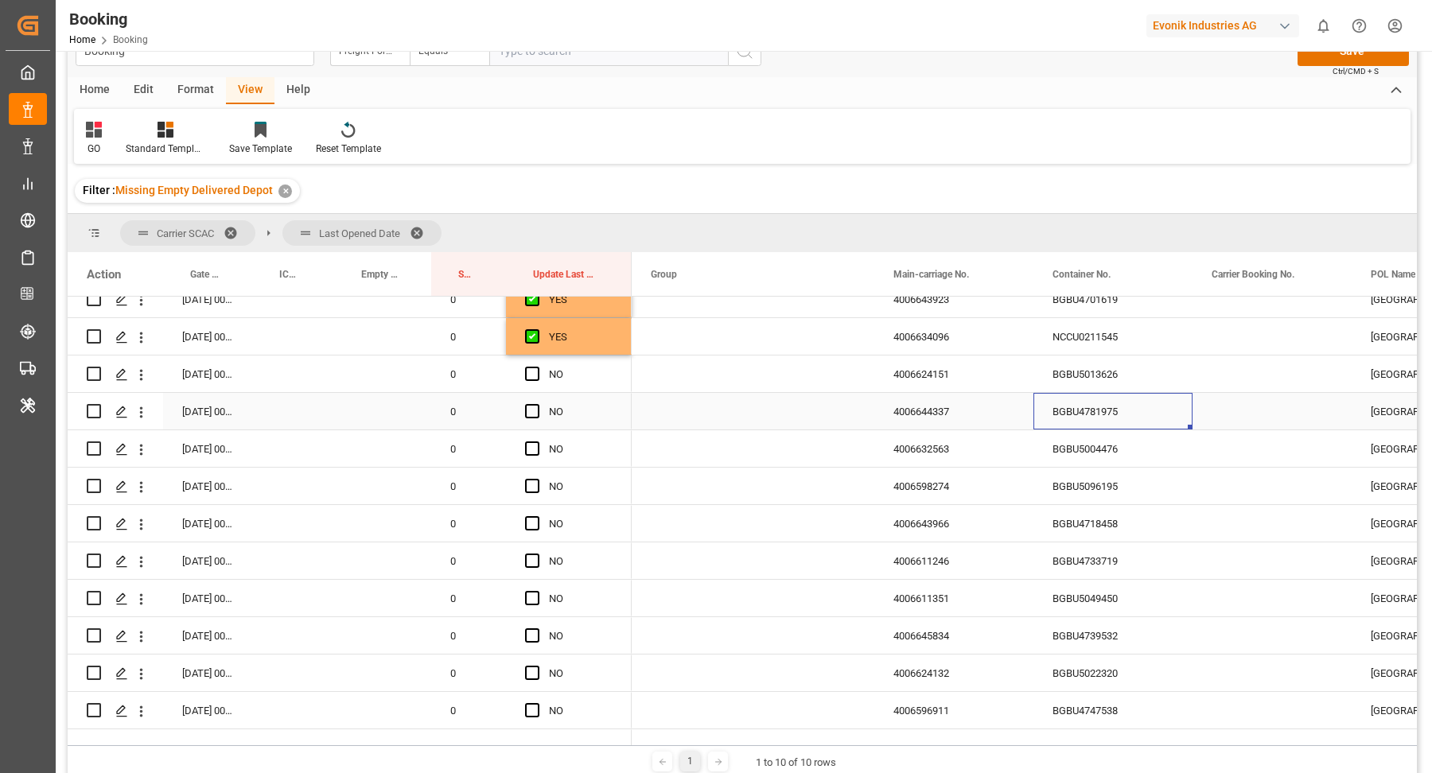
scroll to position [1637, 0]
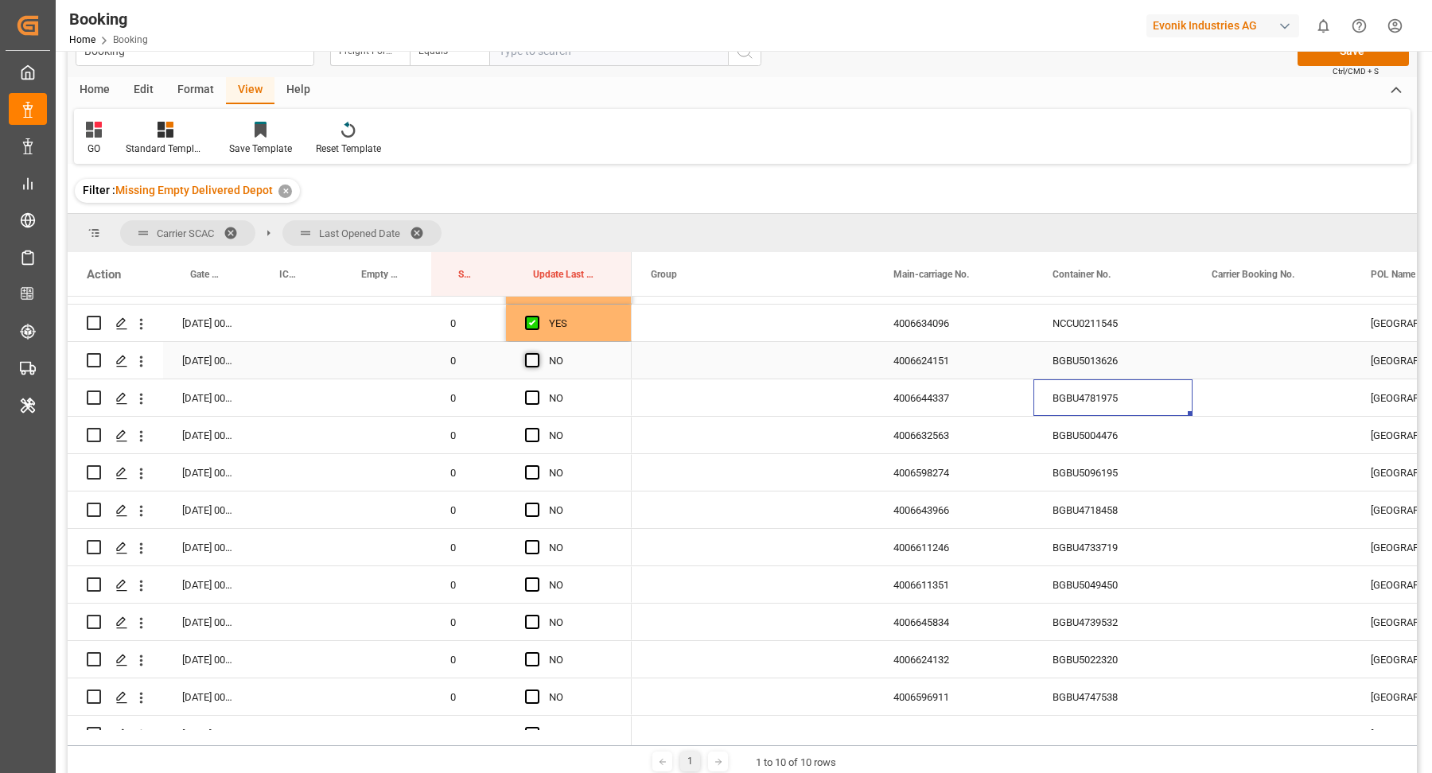
click at [533, 359] on span "Press SPACE to select this row." at bounding box center [532, 360] width 14 height 14
click at [537, 353] on input "Press SPACE to select this row." at bounding box center [537, 353] width 0 height 0
click at [532, 396] on span "Press SPACE to select this row." at bounding box center [532, 398] width 14 height 14
click at [537, 391] on input "Press SPACE to select this row." at bounding box center [537, 391] width 0 height 0
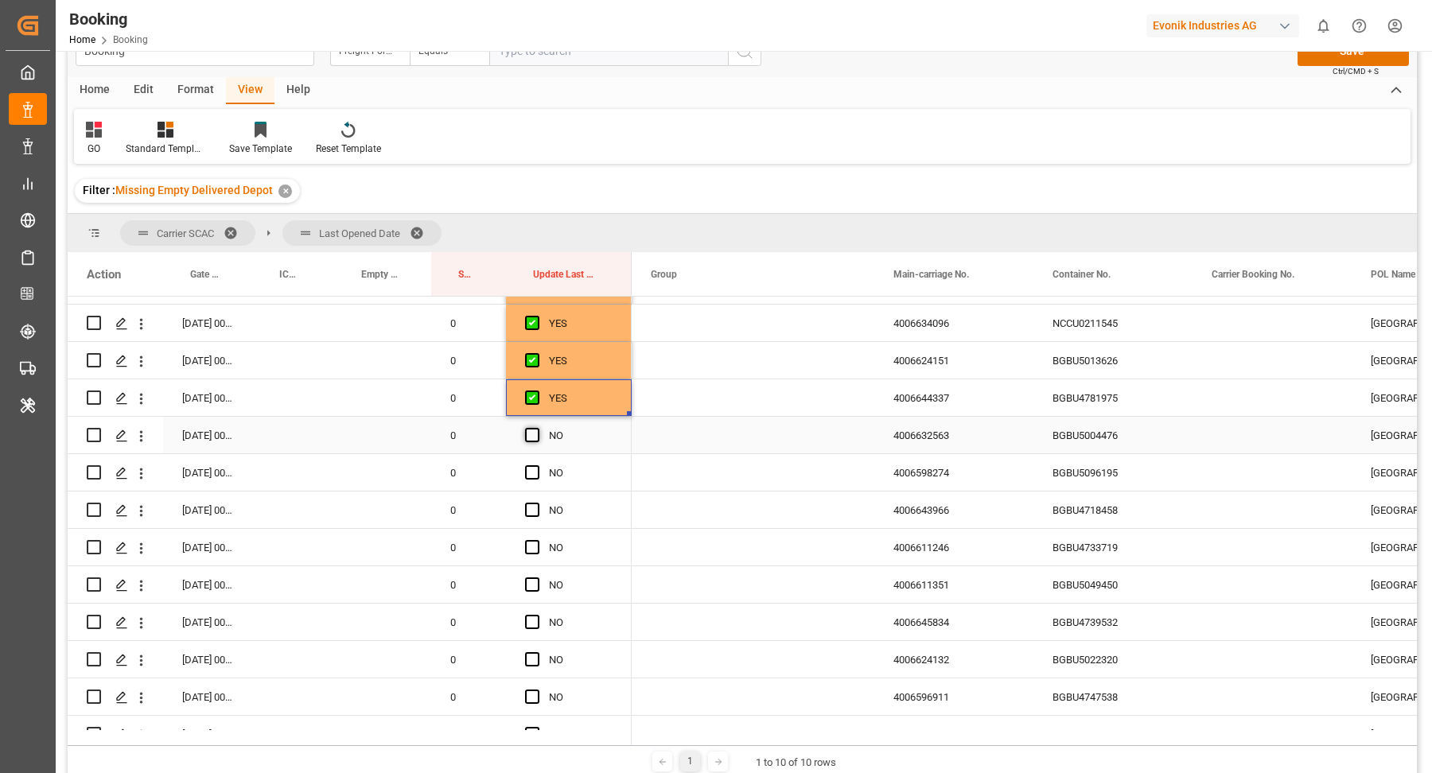
click at [534, 434] on span "Press SPACE to select this row." at bounding box center [532, 435] width 14 height 14
click at [537, 428] on input "Press SPACE to select this row." at bounding box center [537, 428] width 0 height 0
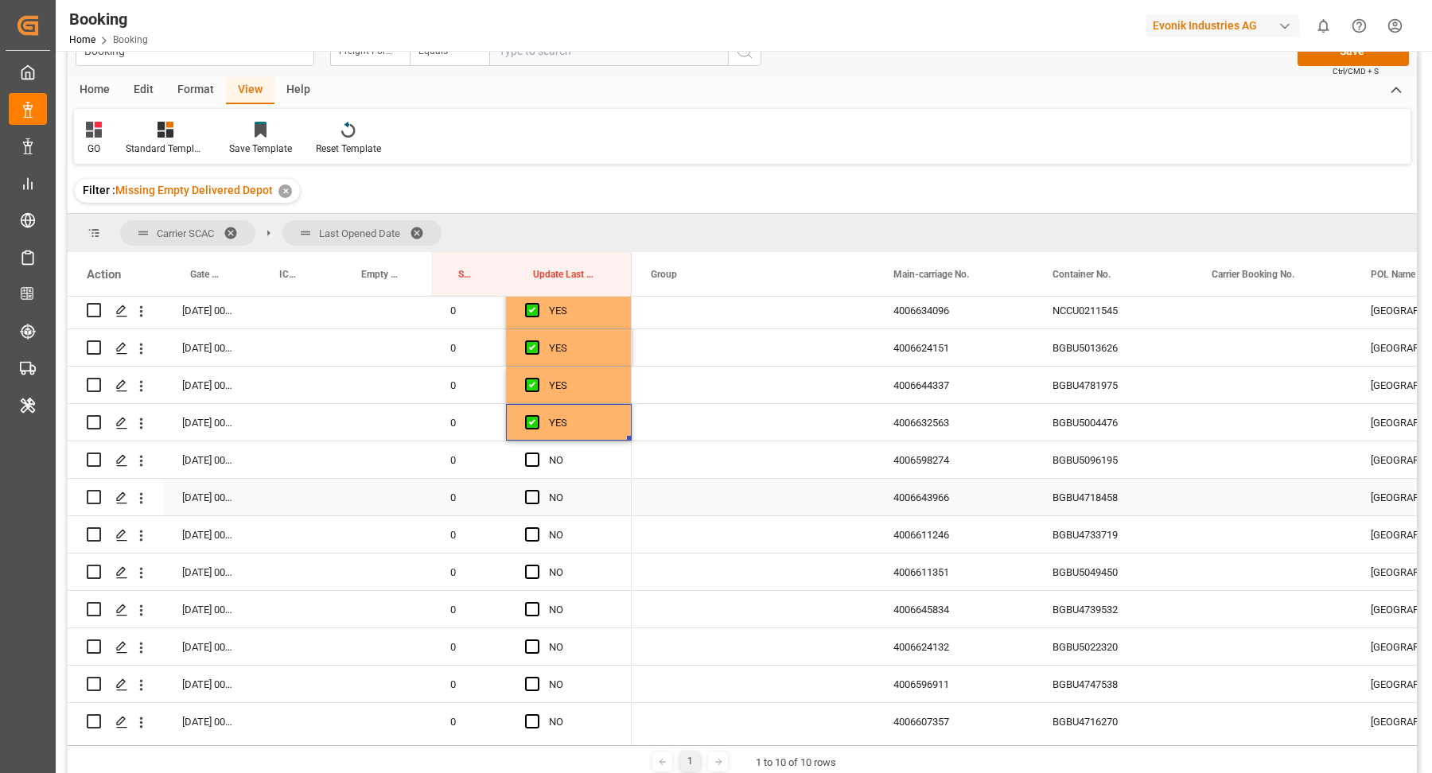
scroll to position [1663, 0]
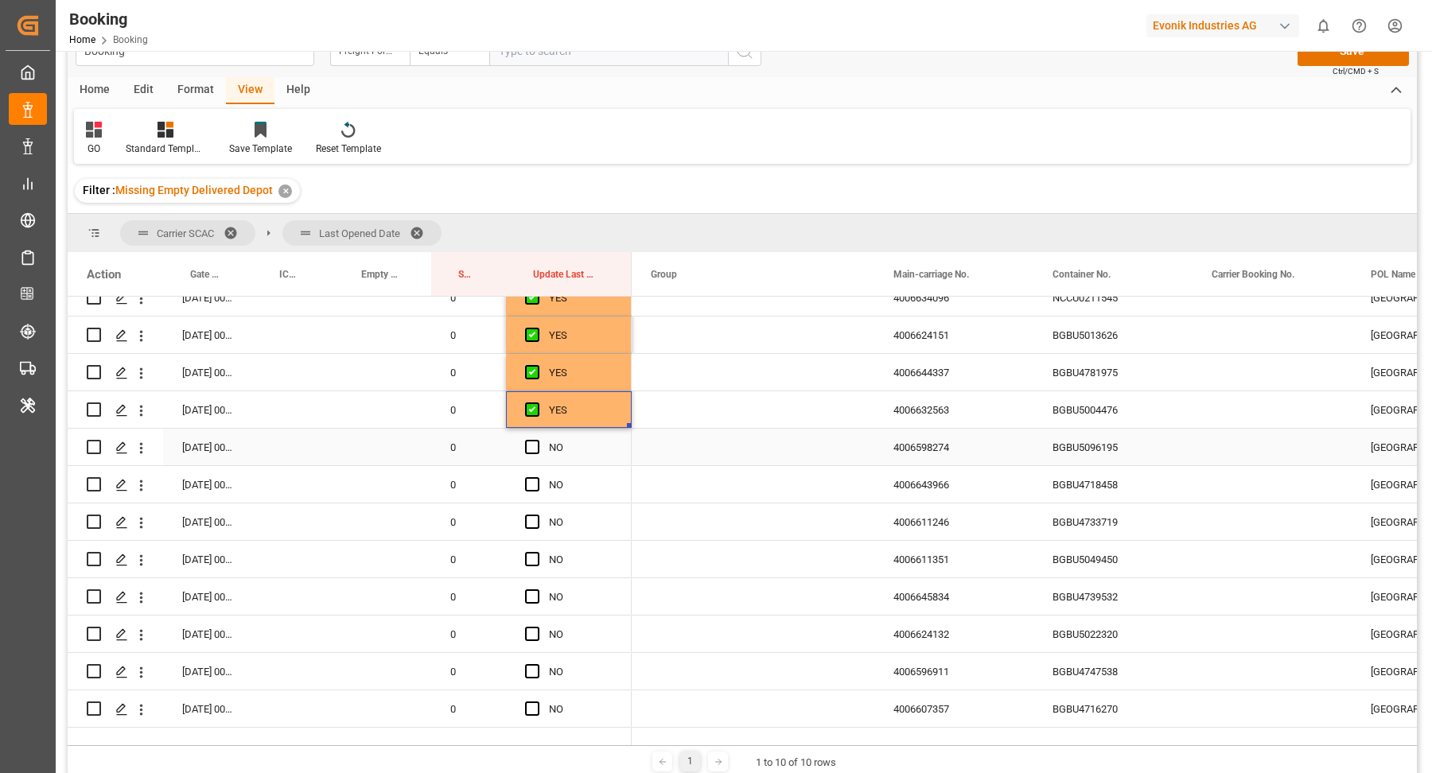
drag, startPoint x: 1130, startPoint y: 443, endPoint x: 1141, endPoint y: 442, distance: 10.4
click at [1130, 443] on div "BGBU5096195" at bounding box center [1112, 447] width 159 height 37
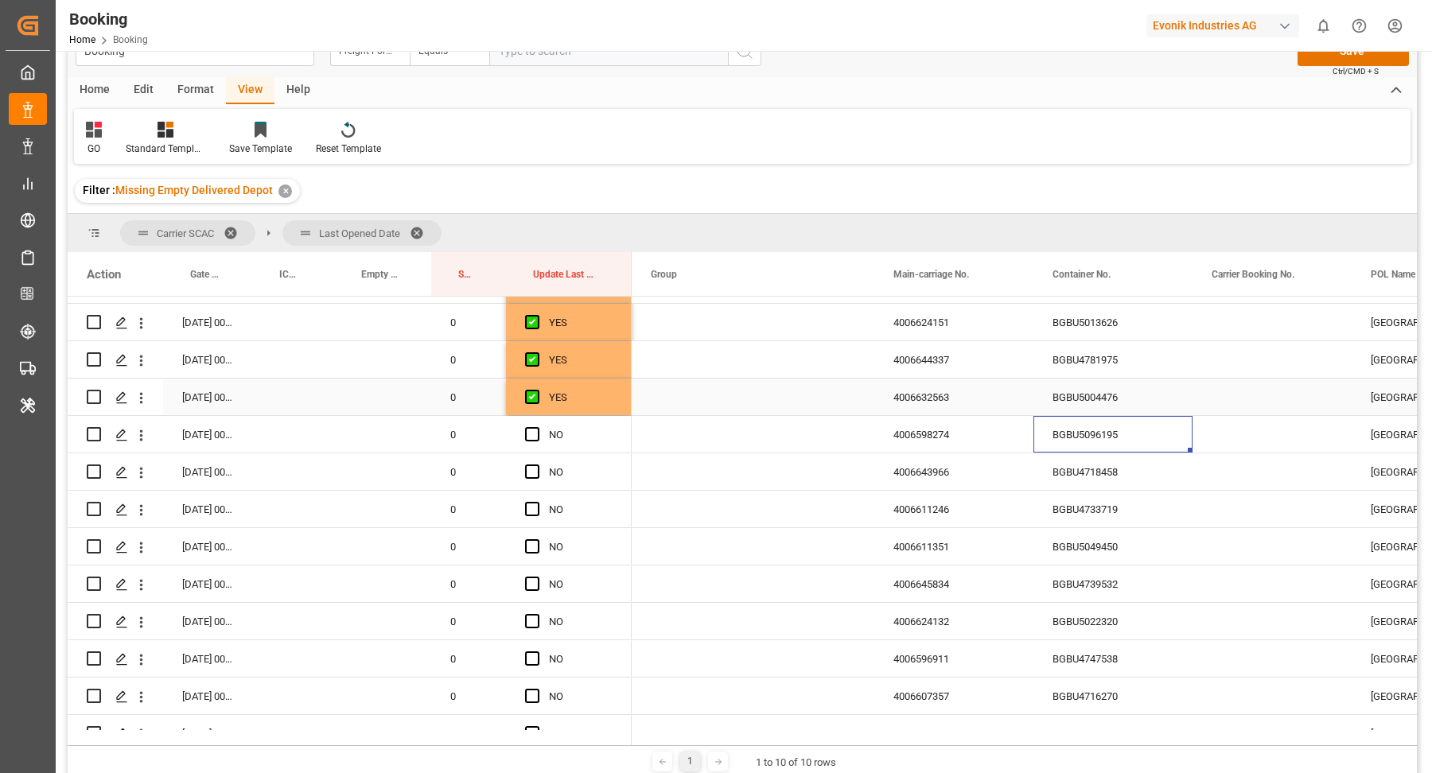
scroll to position [1689, 0]
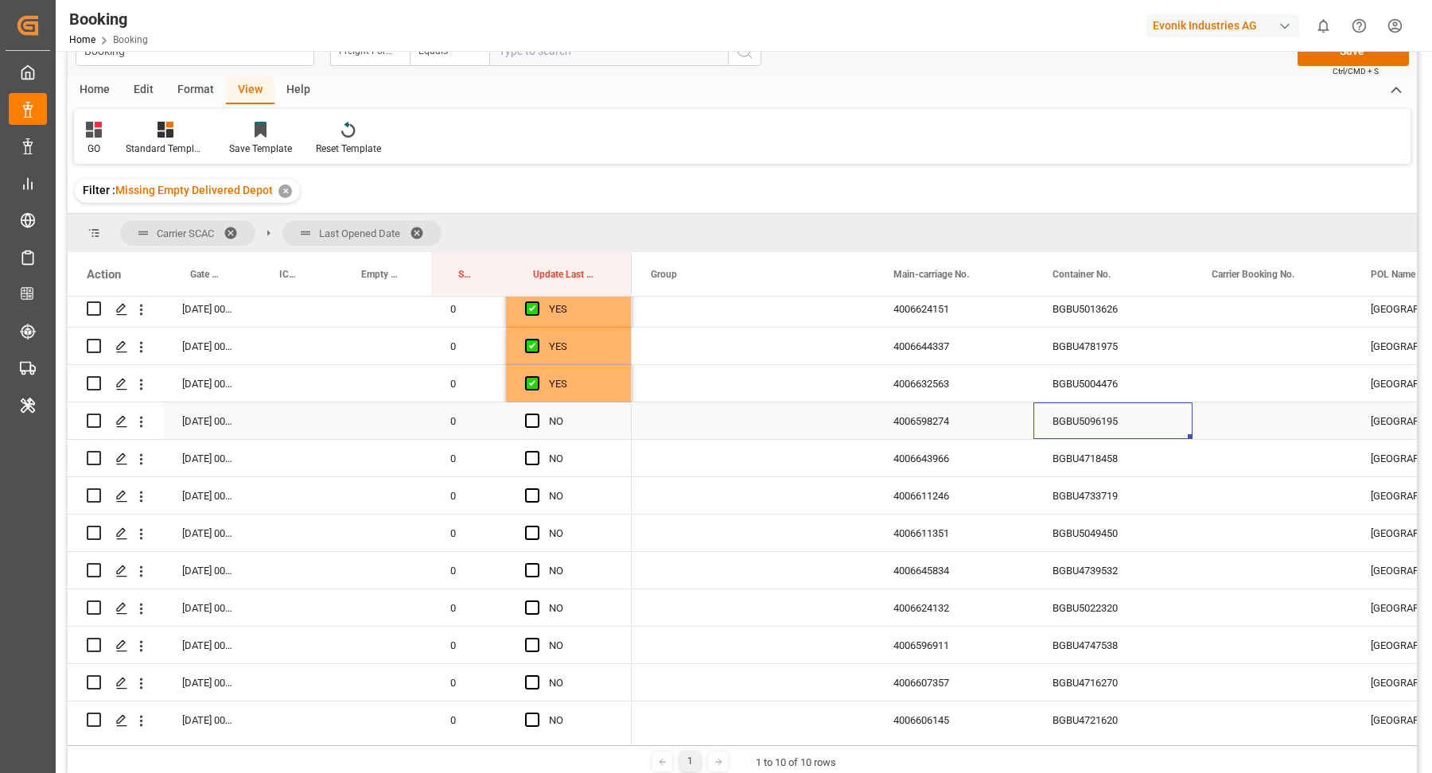
click at [1142, 470] on div "BGBU4718458" at bounding box center [1112, 458] width 159 height 37
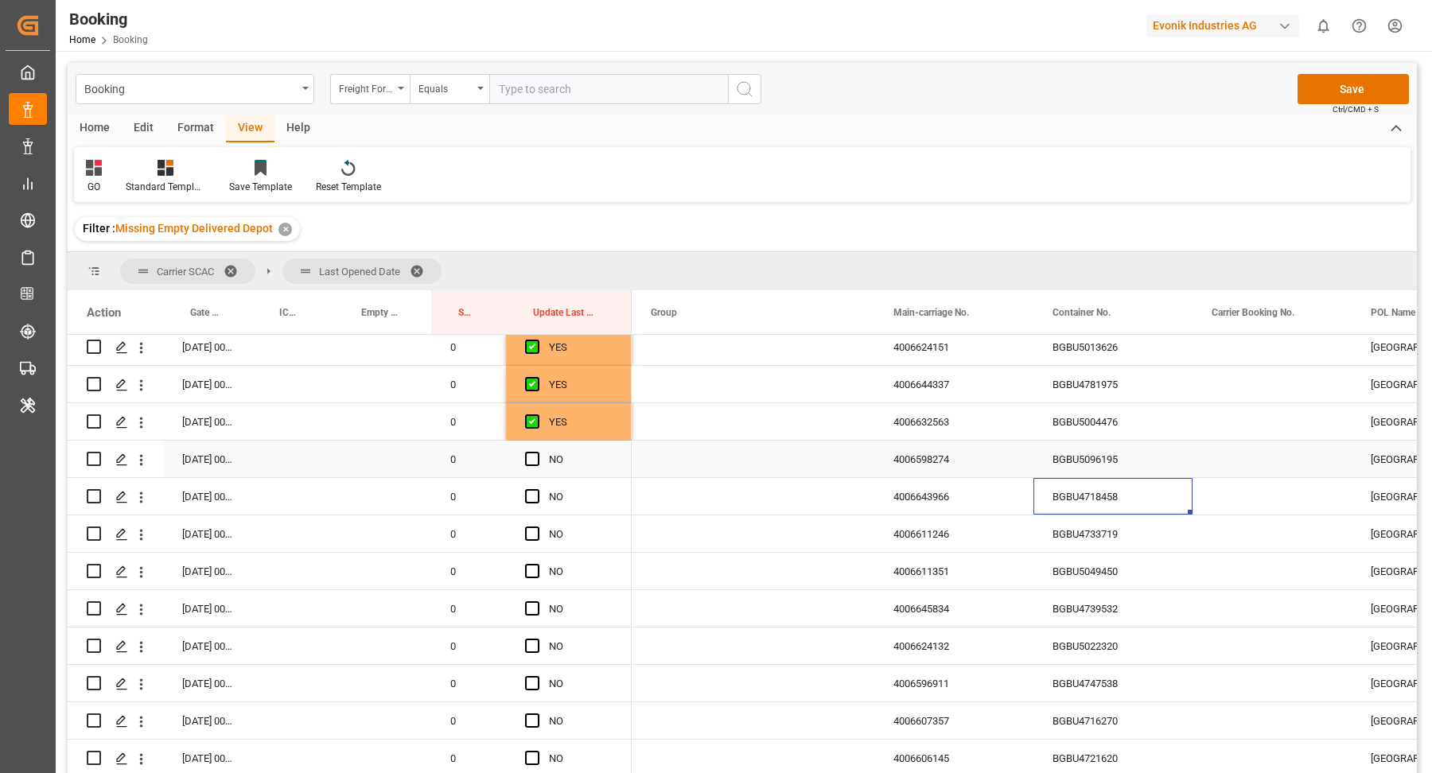
scroll to position [1792, 0]
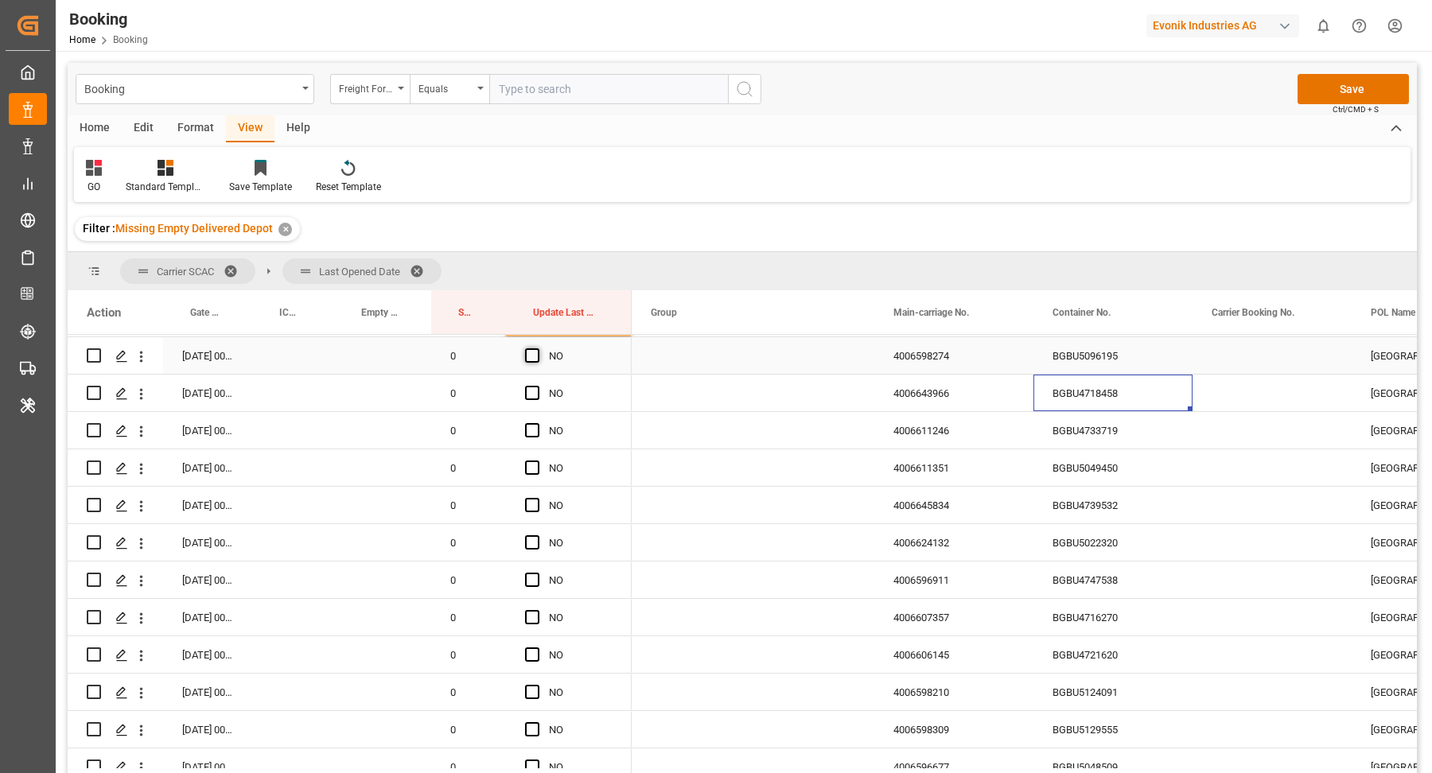
click at [535, 348] on span "Press SPACE to select this row." at bounding box center [532, 355] width 14 height 14
click at [537, 348] on input "Press SPACE to select this row." at bounding box center [537, 348] width 0 height 0
click at [534, 391] on span "Press SPACE to select this row." at bounding box center [532, 393] width 14 height 14
click at [537, 386] on input "Press SPACE to select this row." at bounding box center [537, 386] width 0 height 0
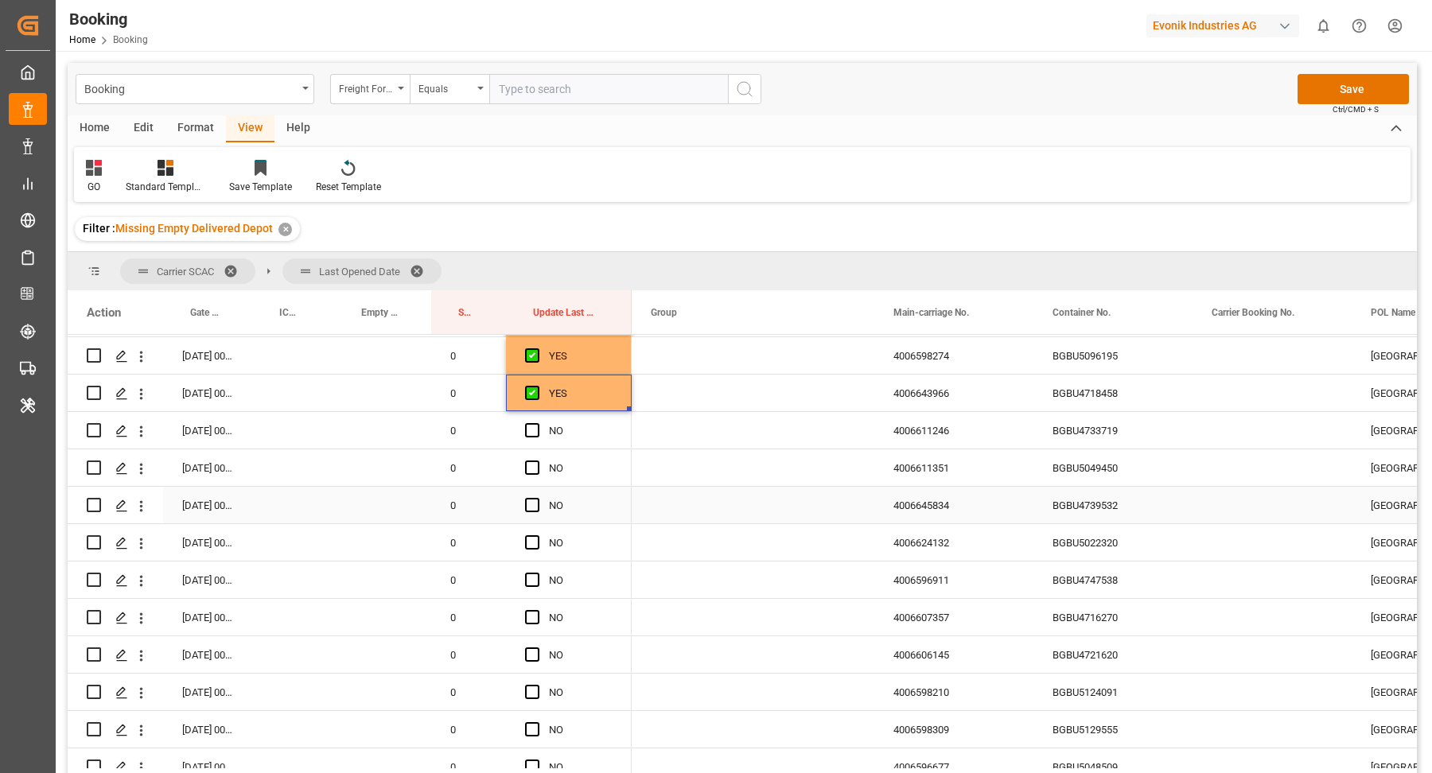
scroll to position [1818, 0]
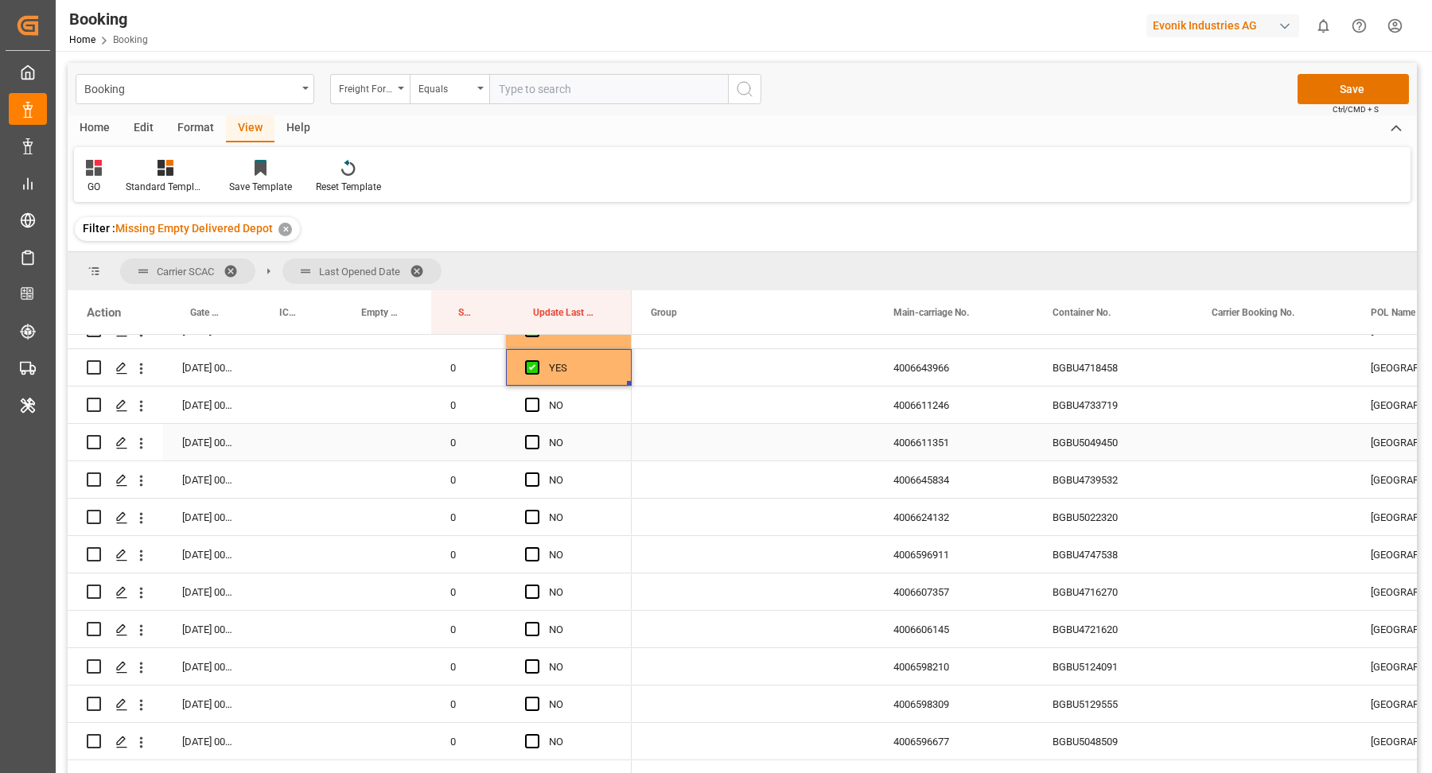
click at [1044, 418] on div "BGBU4733719" at bounding box center [1112, 405] width 159 height 37
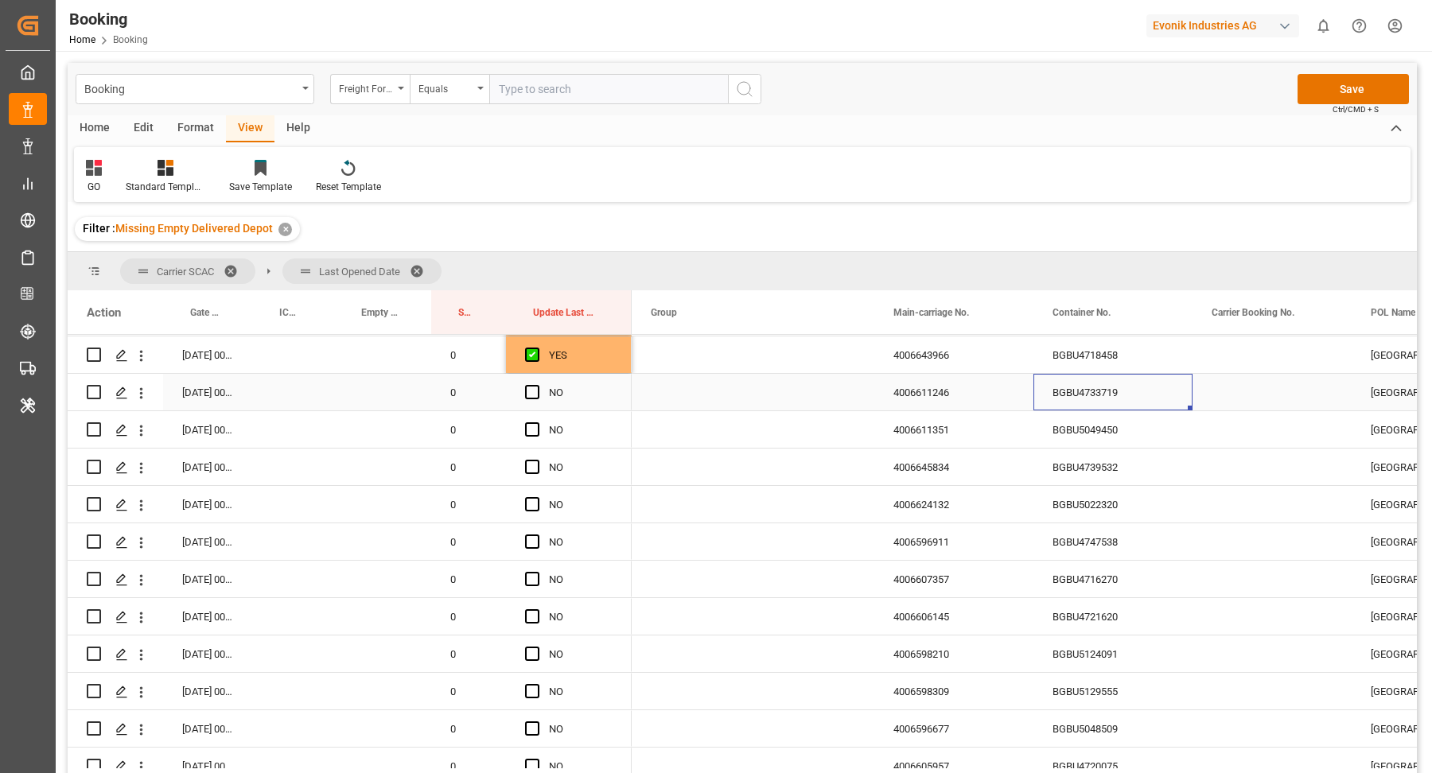
click at [527, 399] on div "Press SPACE to select this row." at bounding box center [537, 393] width 24 height 37
click at [532, 392] on span "Press SPACE to select this row." at bounding box center [532, 392] width 14 height 14
click at [537, 385] on input "Press SPACE to select this row." at bounding box center [537, 385] width 0 height 0
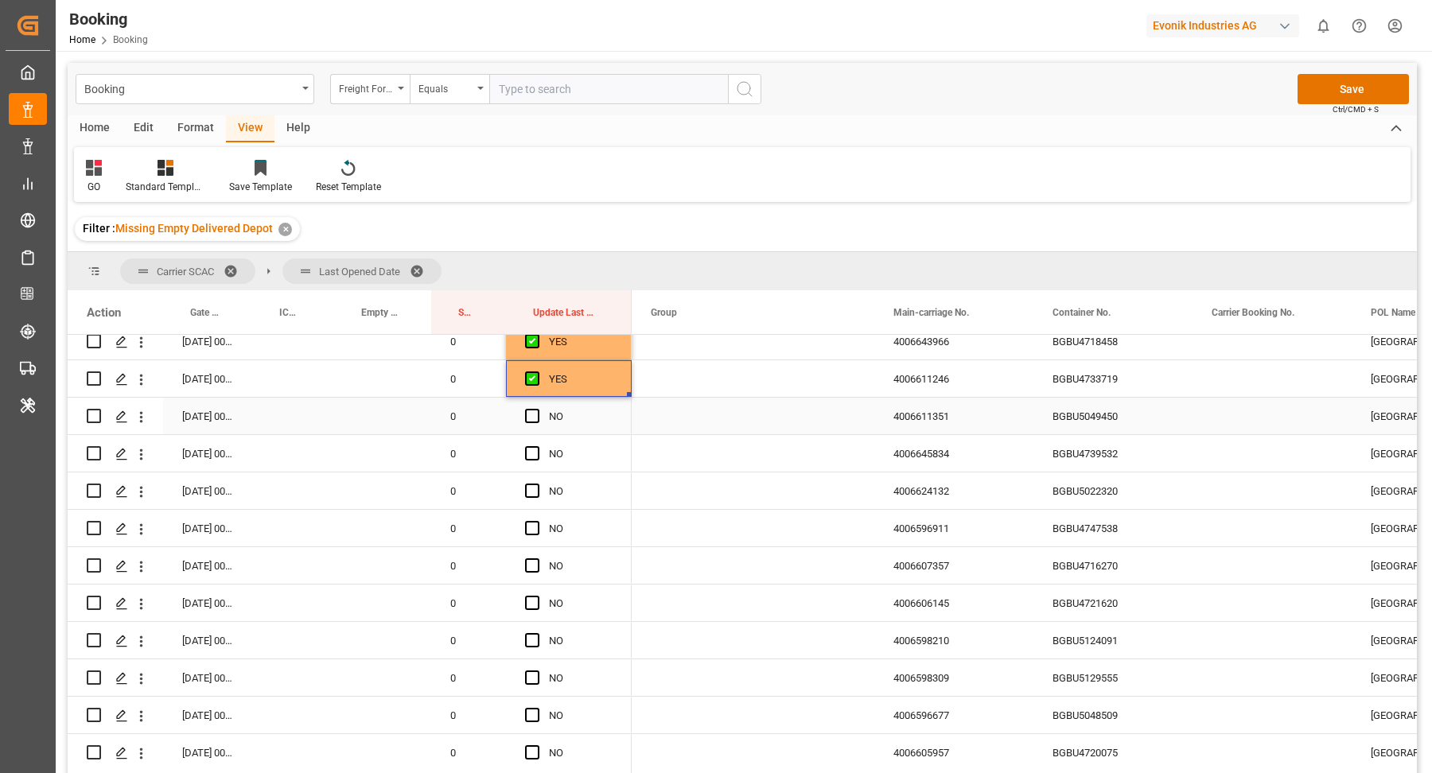
click at [1122, 426] on div "BGBU5049450" at bounding box center [1112, 416] width 159 height 37
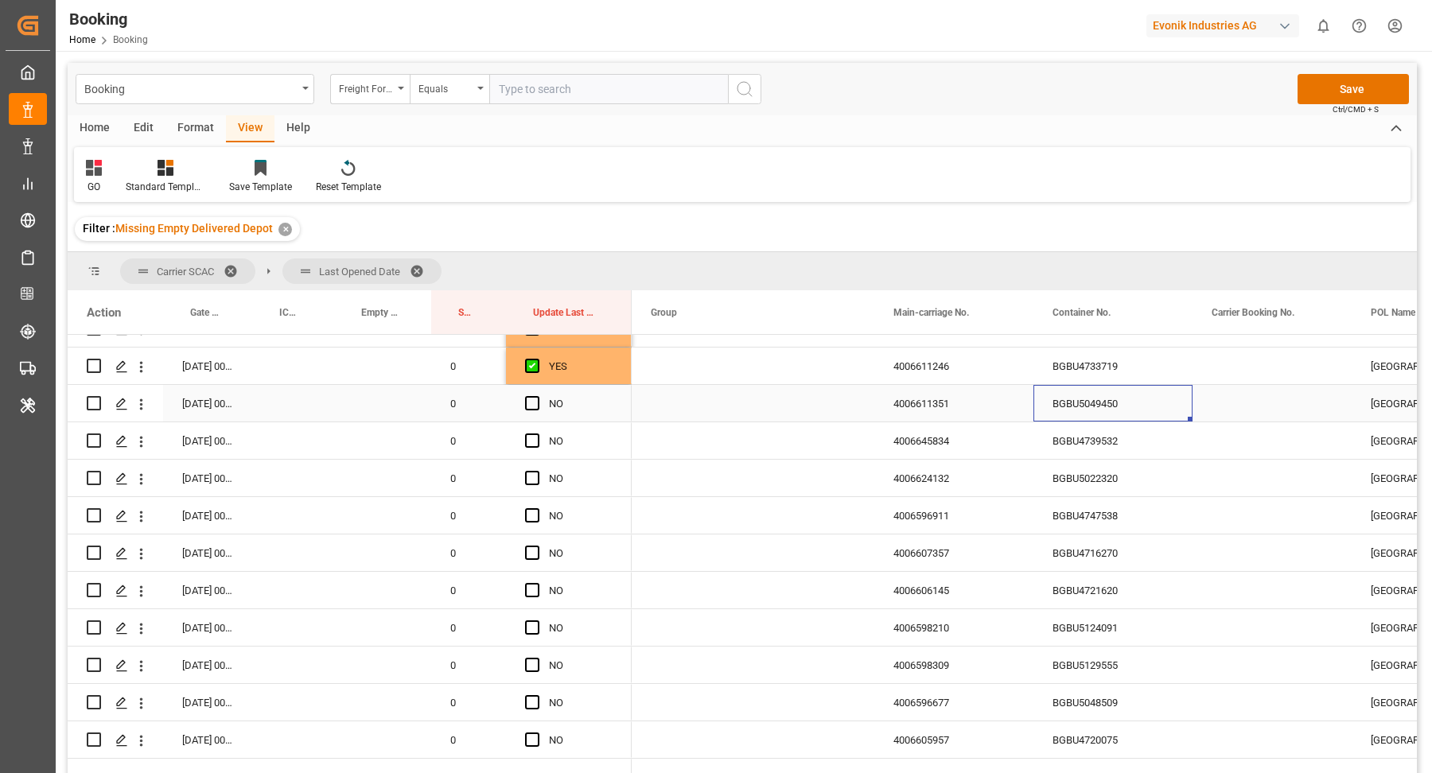
click at [530, 406] on span "Press SPACE to select this row." at bounding box center [532, 403] width 14 height 14
click at [537, 396] on input "Press SPACE to select this row." at bounding box center [537, 396] width 0 height 0
click at [1049, 449] on div "BGBU4739532" at bounding box center [1112, 440] width 159 height 37
click at [537, 435] on span "Press SPACE to select this row." at bounding box center [532, 441] width 14 height 14
click at [537, 434] on input "Press SPACE to select this row." at bounding box center [537, 434] width 0 height 0
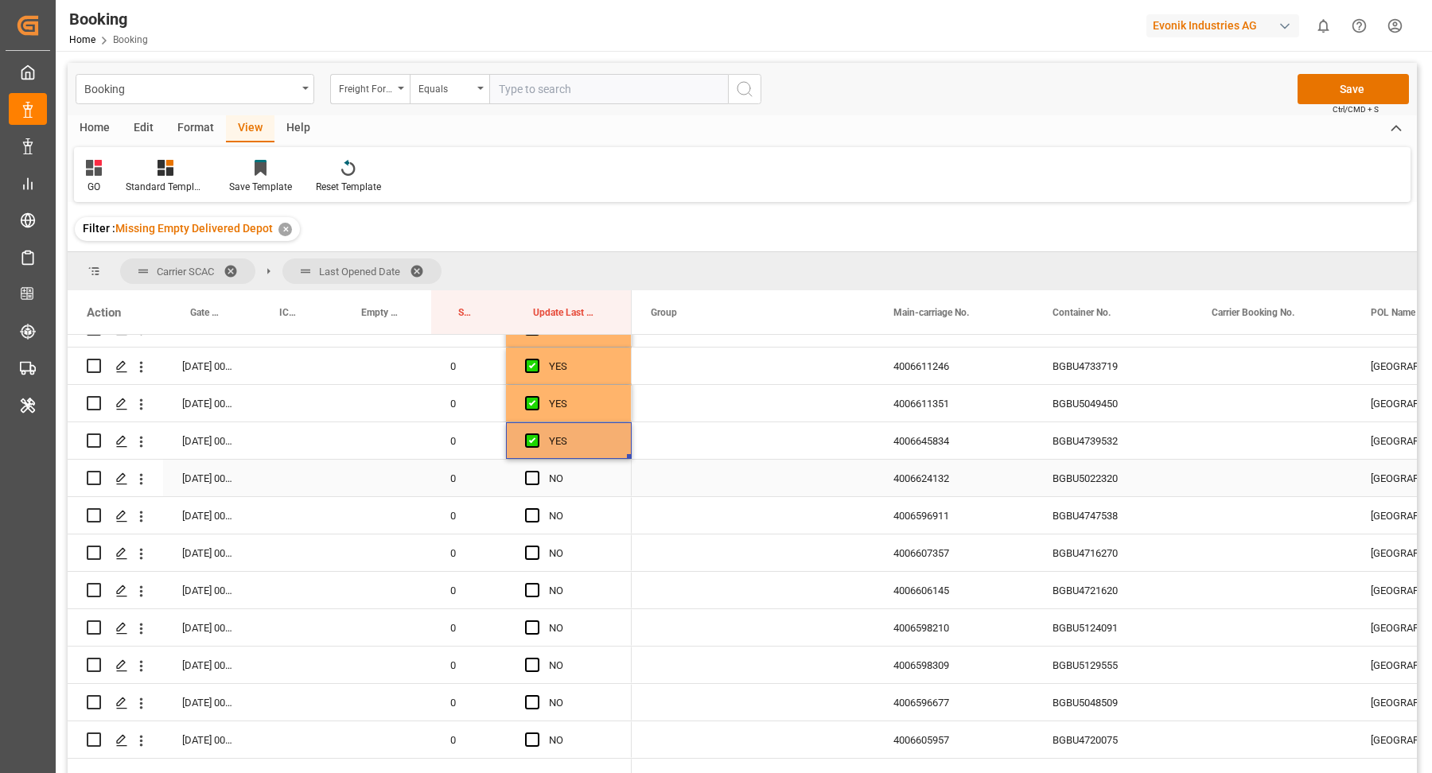
scroll to position [1971, 0]
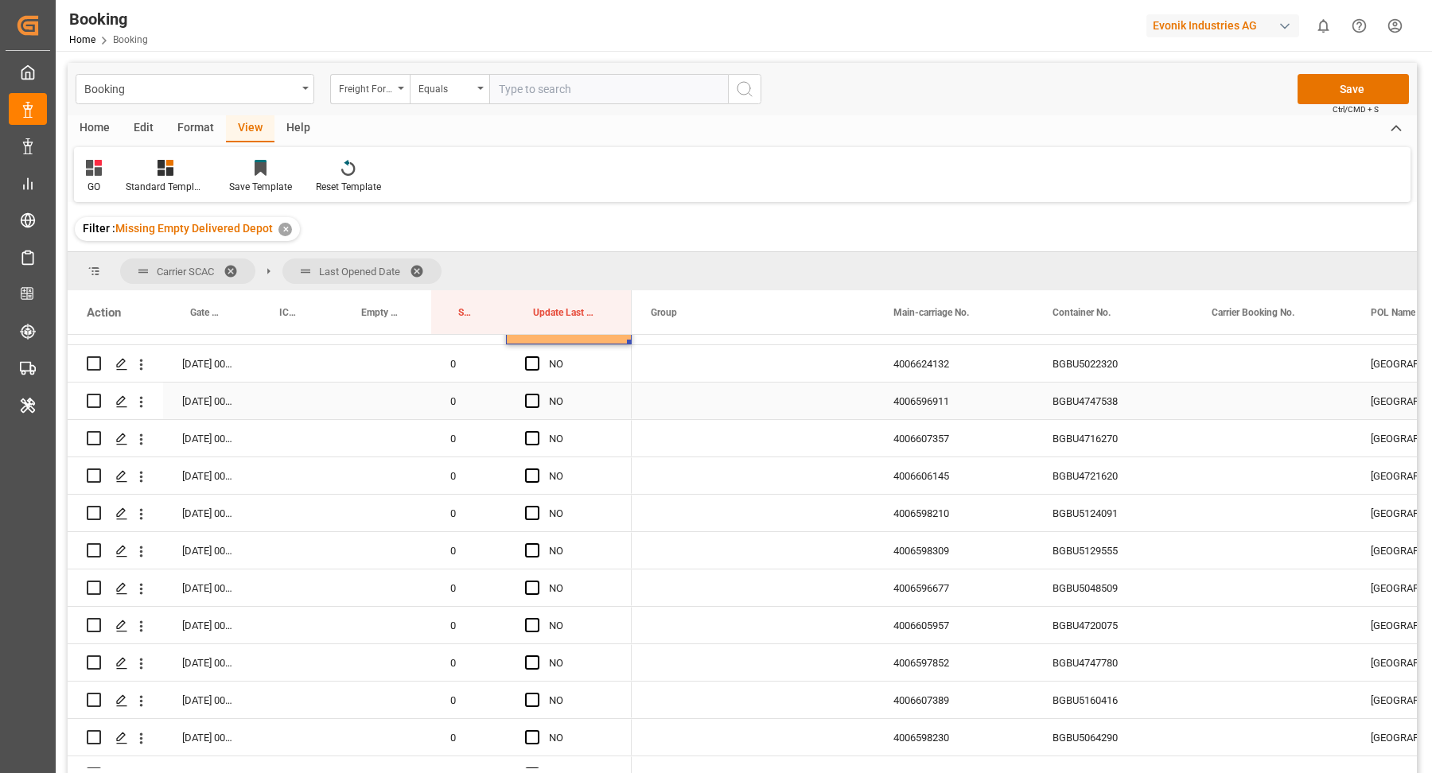
click at [1092, 385] on div "BGBU4747538" at bounding box center [1112, 401] width 159 height 37
click at [1091, 368] on div "BGBU5022320" at bounding box center [1112, 363] width 159 height 37
click at [525, 364] on span "Press SPACE to select this row." at bounding box center [532, 363] width 14 height 14
click at [537, 356] on input "Press SPACE to select this row." at bounding box center [537, 356] width 0 height 0
click at [1122, 408] on div "BGBU4747538" at bounding box center [1112, 401] width 159 height 37
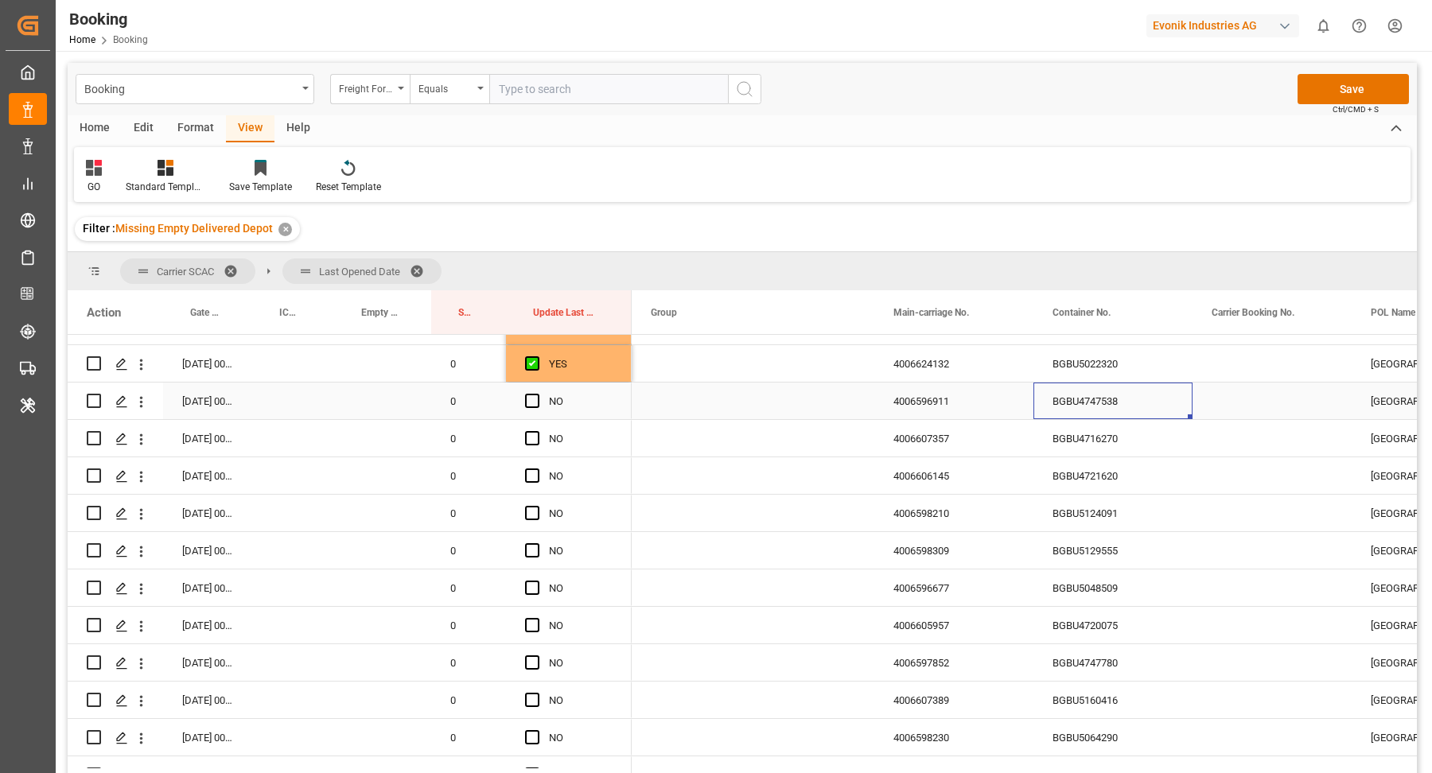
click at [532, 398] on span "Press SPACE to select this row." at bounding box center [532, 401] width 14 height 14
click at [537, 394] on input "Press SPACE to select this row." at bounding box center [537, 394] width 0 height 0
click at [1142, 445] on div "BGBU4716270" at bounding box center [1112, 438] width 159 height 37
click at [528, 445] on div "Press SPACE to select this row." at bounding box center [537, 439] width 24 height 37
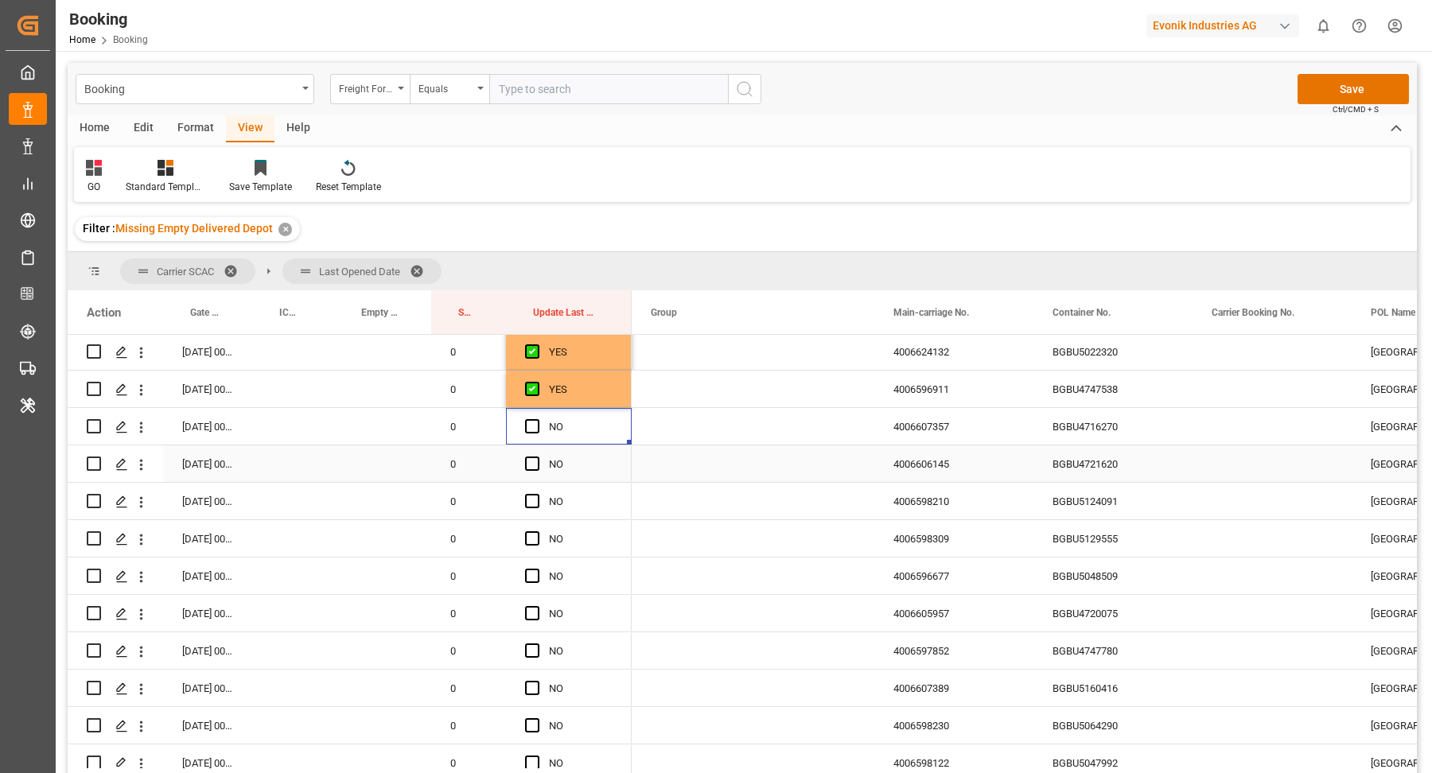
scroll to position [1996, 0]
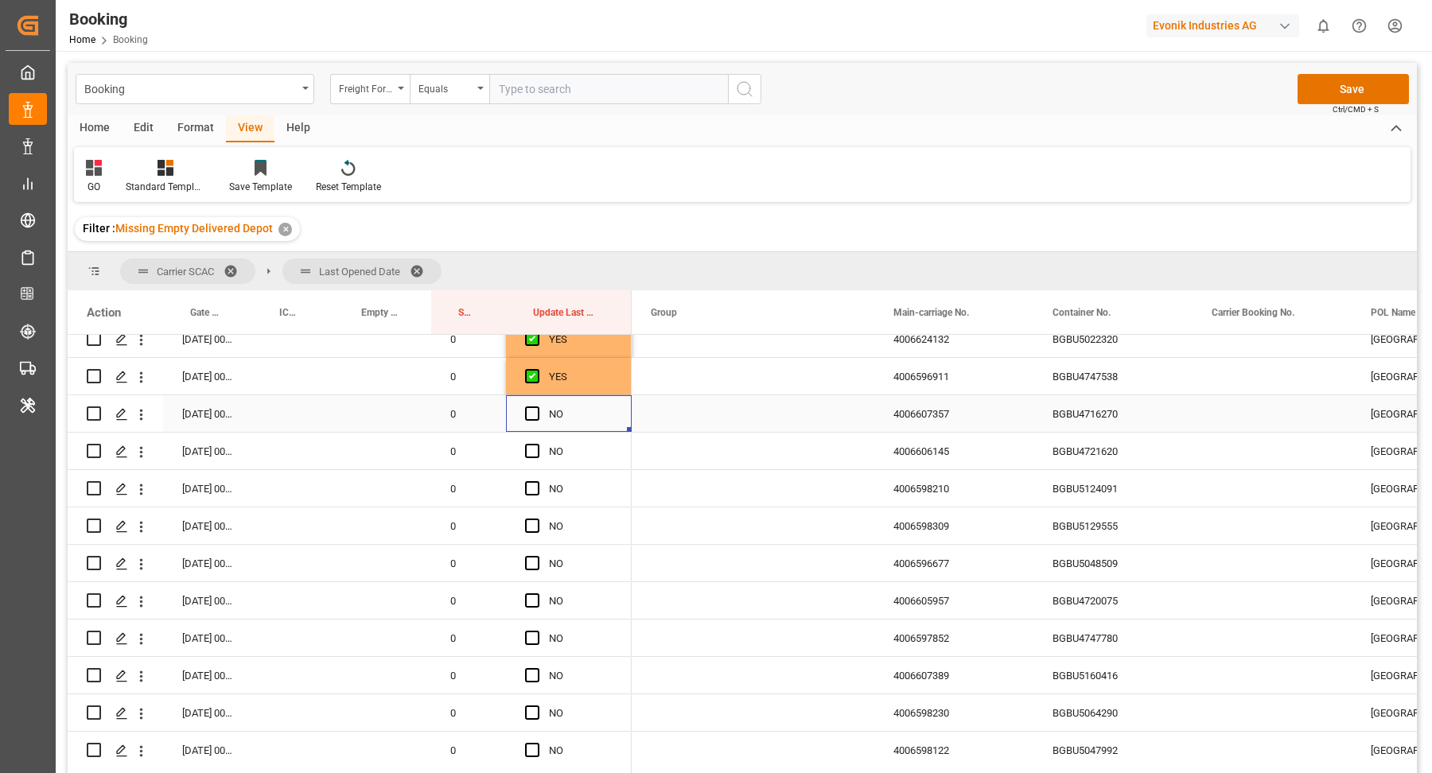
click at [529, 413] on span "Press SPACE to select this row." at bounding box center [532, 413] width 14 height 14
click at [537, 406] on input "Press SPACE to select this row." at bounding box center [537, 406] width 0 height 0
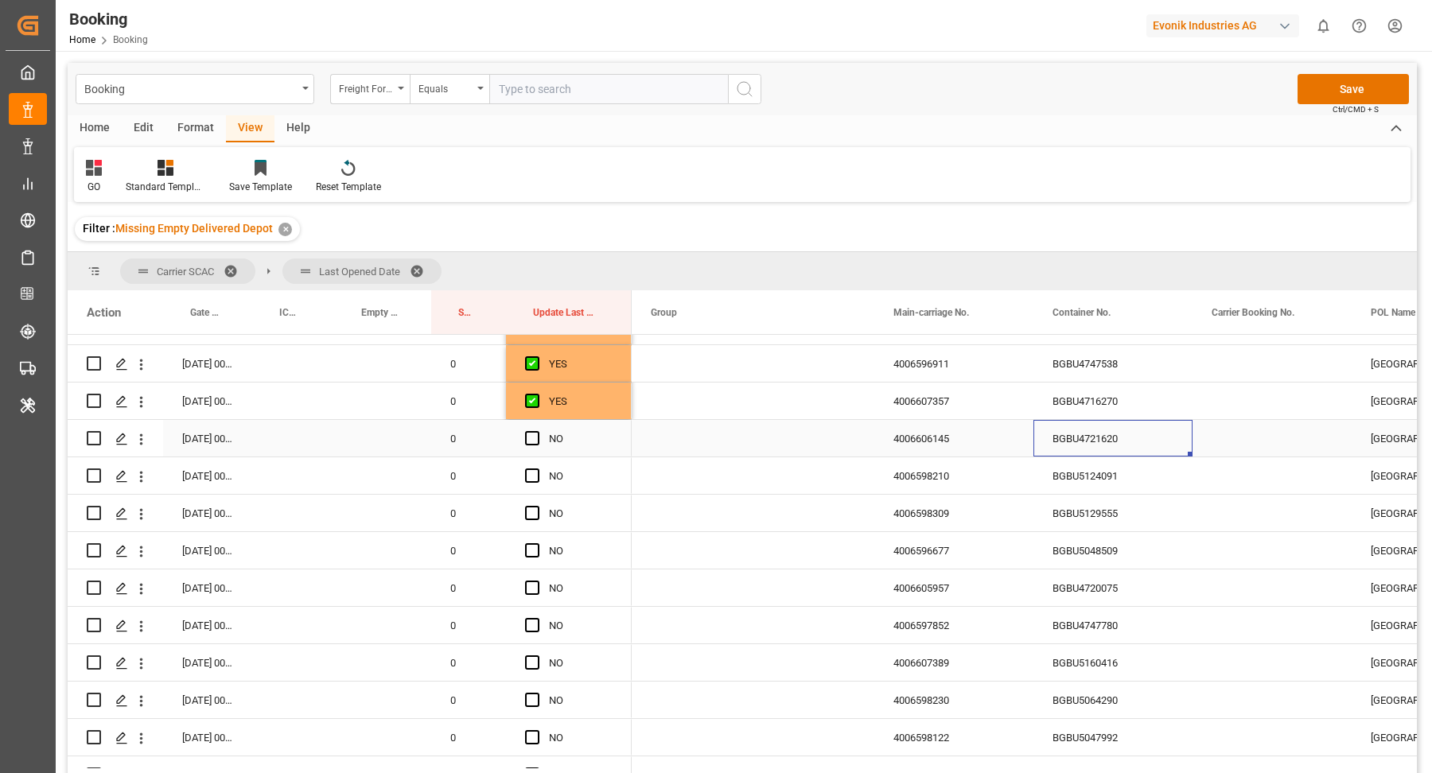
drag, startPoint x: 1086, startPoint y: 426, endPoint x: 1091, endPoint y: 435, distance: 10.7
click at [1087, 426] on div "BGBU4721620" at bounding box center [1112, 438] width 159 height 37
click at [534, 434] on span "Press SPACE to select this row." at bounding box center [532, 438] width 14 height 14
click at [537, 431] on input "Press SPACE to select this row." at bounding box center [537, 431] width 0 height 0
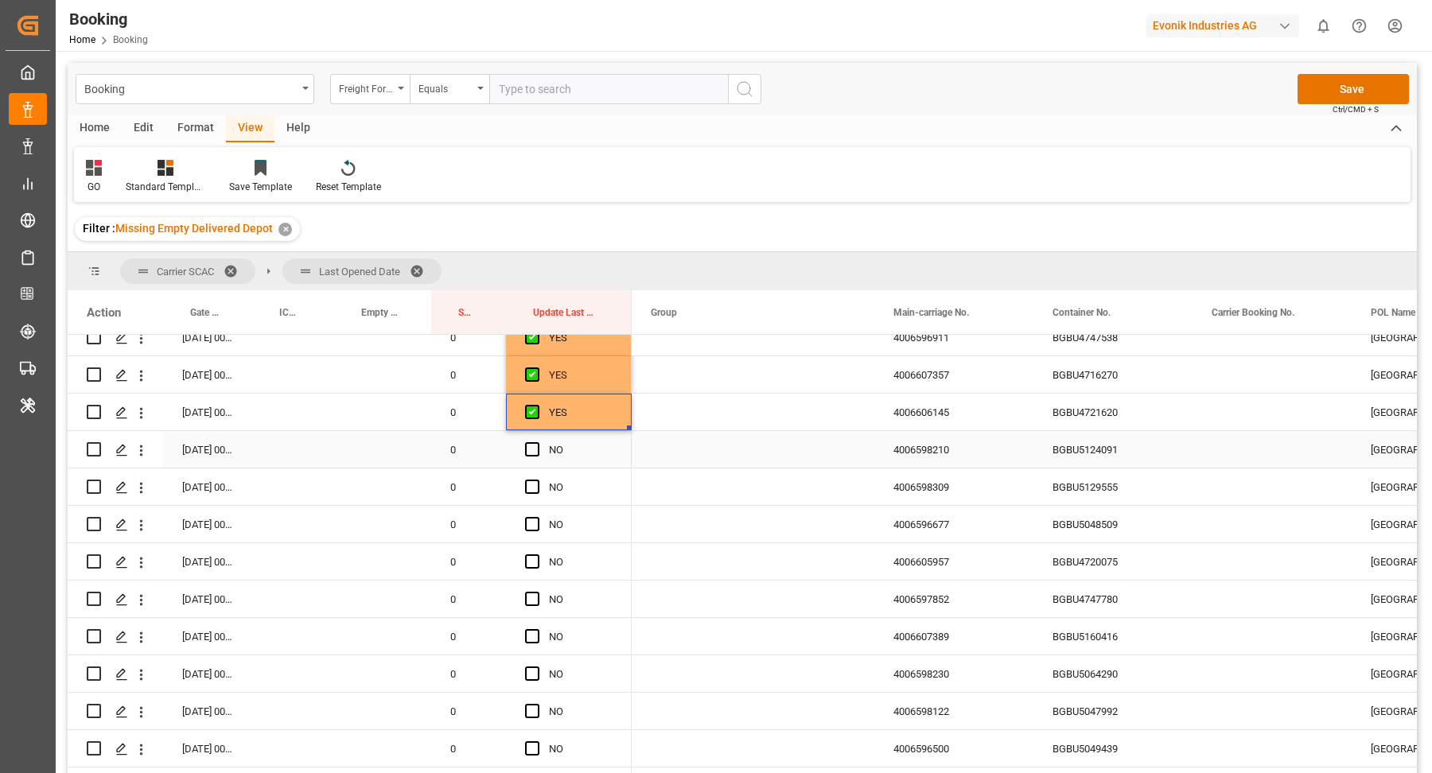
click at [1107, 458] on div "BGBU5124091" at bounding box center [1112, 449] width 159 height 37
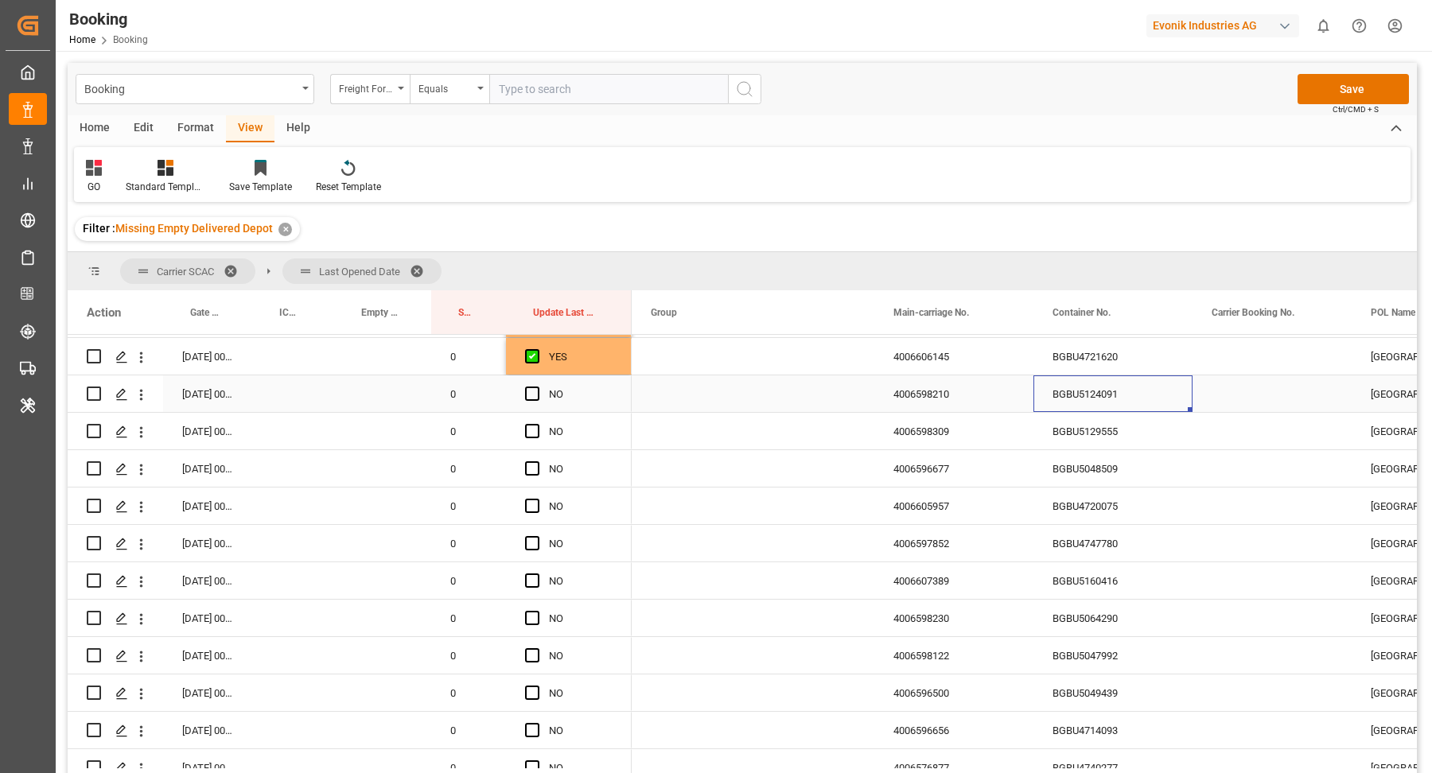
click at [529, 400] on div "Press SPACE to select this row." at bounding box center [537, 394] width 24 height 37
click at [532, 391] on span "Press SPACE to select this row." at bounding box center [532, 394] width 14 height 14
click at [537, 387] on input "Press SPACE to select this row." at bounding box center [537, 387] width 0 height 0
click at [1099, 441] on div "BGBU5129555" at bounding box center [1112, 431] width 159 height 37
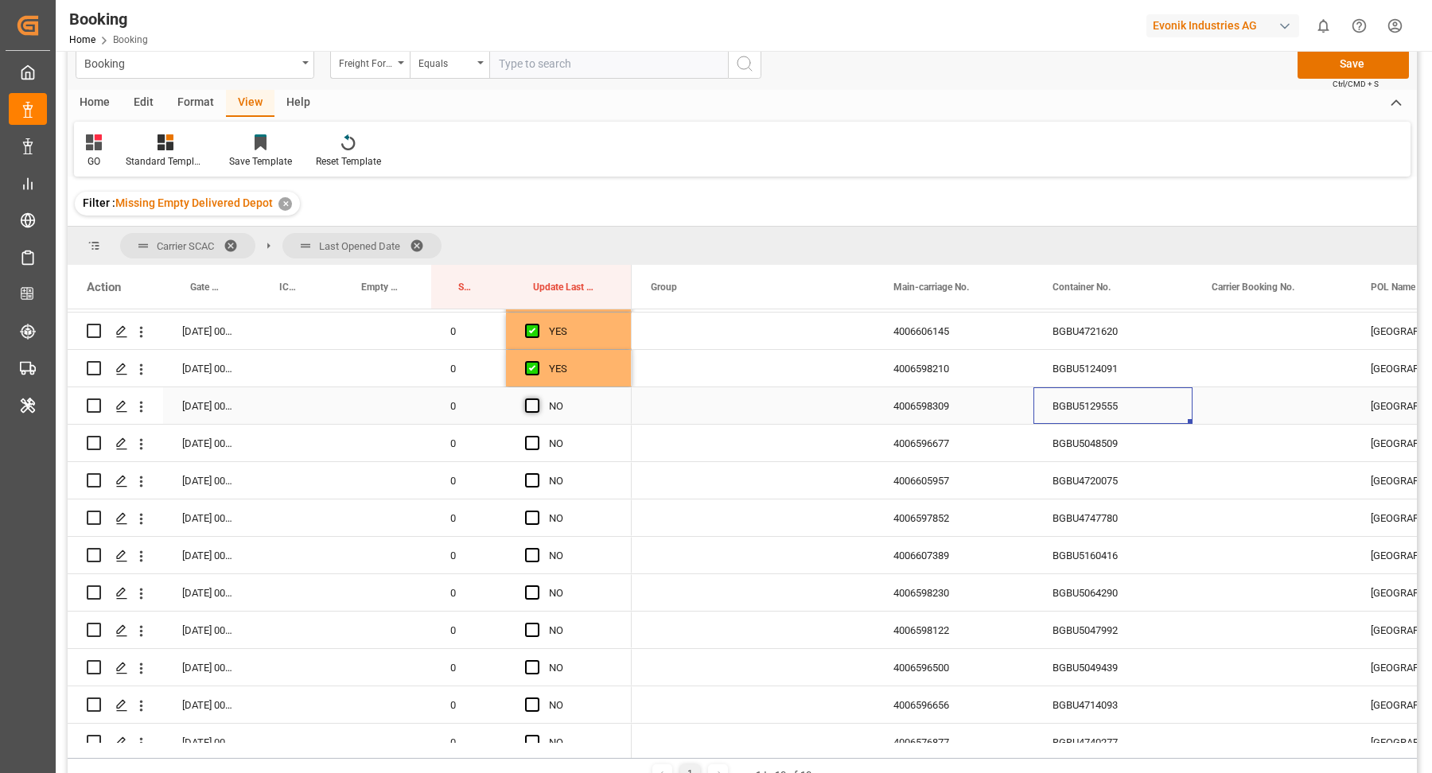
click at [538, 403] on span "Press SPACE to select this row." at bounding box center [532, 406] width 14 height 14
click at [537, 399] on input "Press SPACE to select this row." at bounding box center [537, 399] width 0 height 0
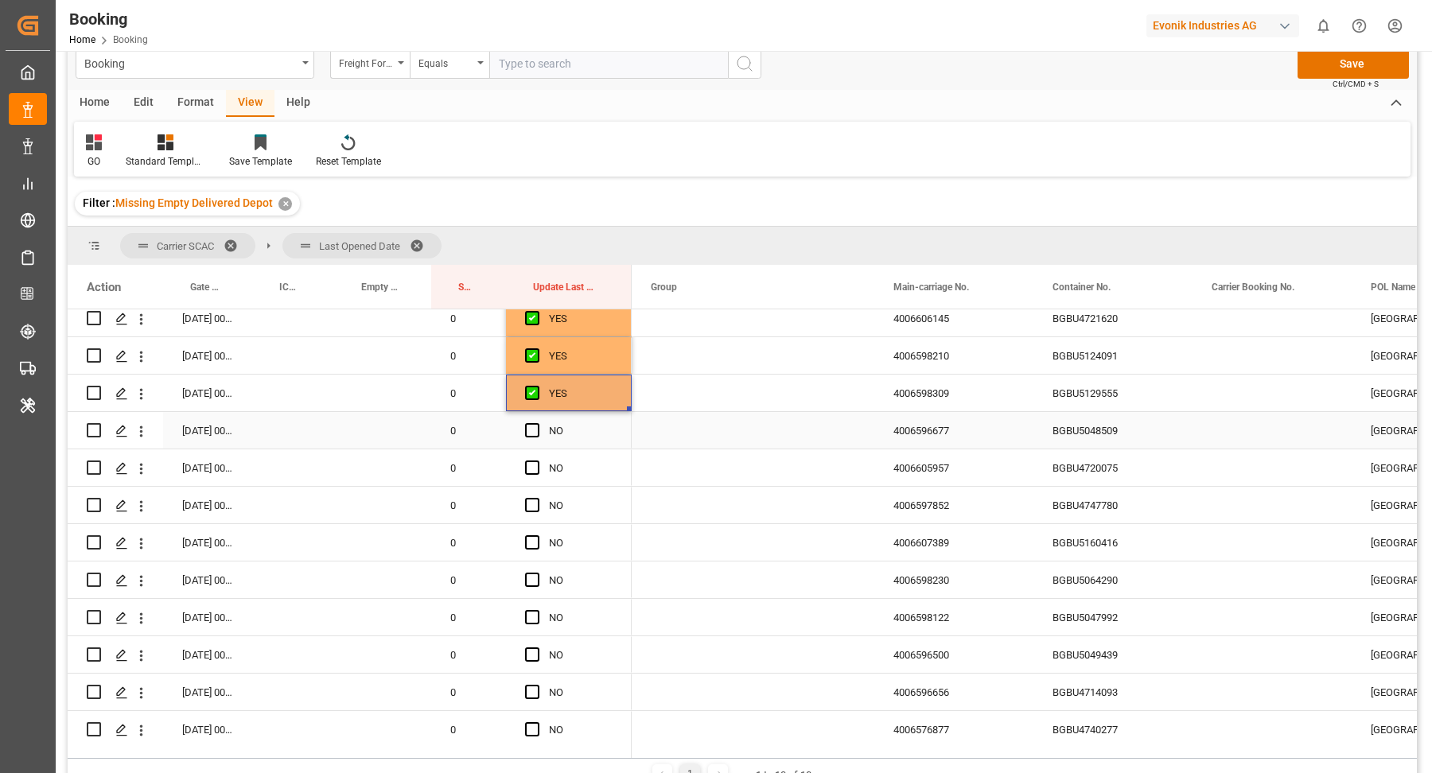
scroll to position [2116, 0]
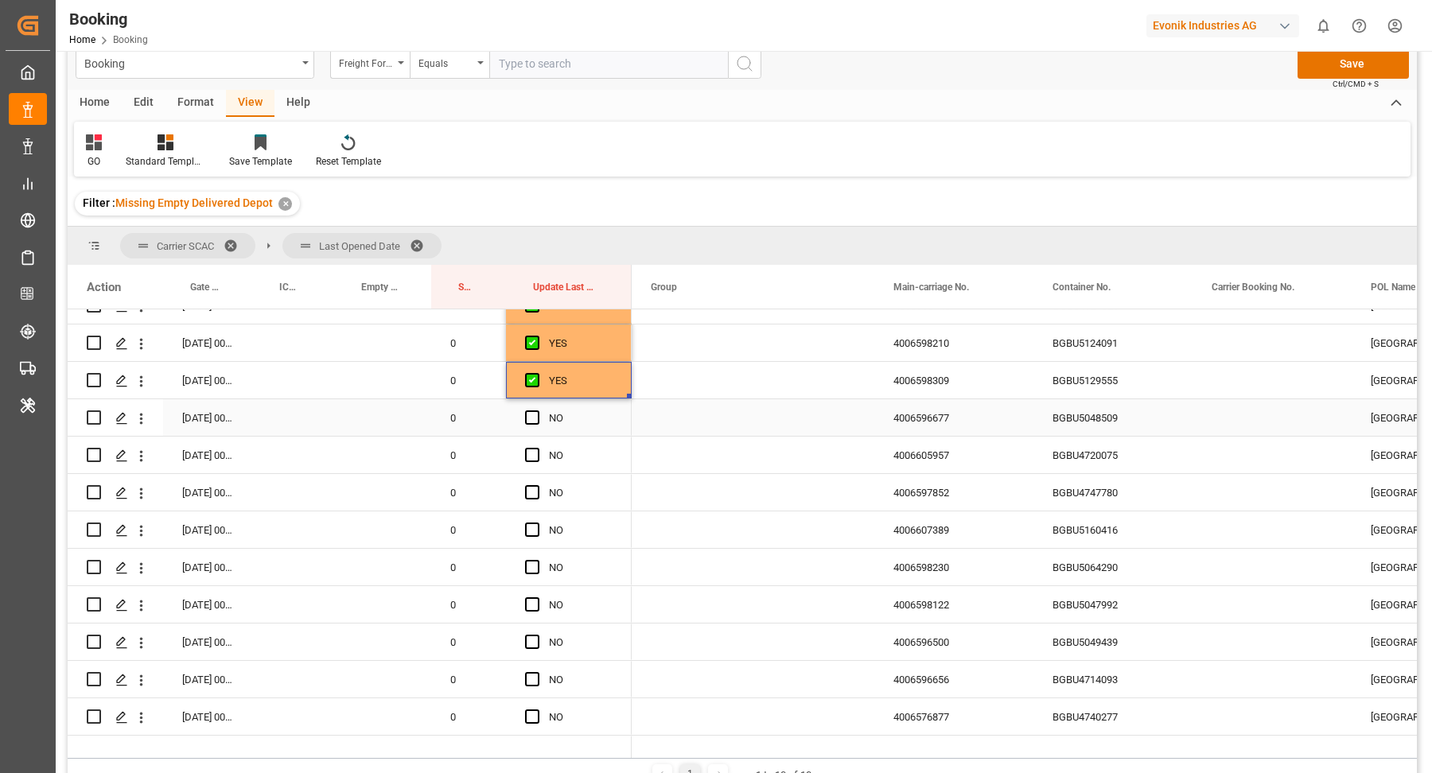
click at [1093, 422] on div "BGBU5048509" at bounding box center [1112, 417] width 159 height 37
drag, startPoint x: 531, startPoint y: 377, endPoint x: 593, endPoint y: 407, distance: 68.3
click at [531, 377] on span "Press SPACE to select this row." at bounding box center [532, 379] width 14 height 14
click at [537, 372] on input "Press SPACE to select this row." at bounding box center [537, 372] width 0 height 0
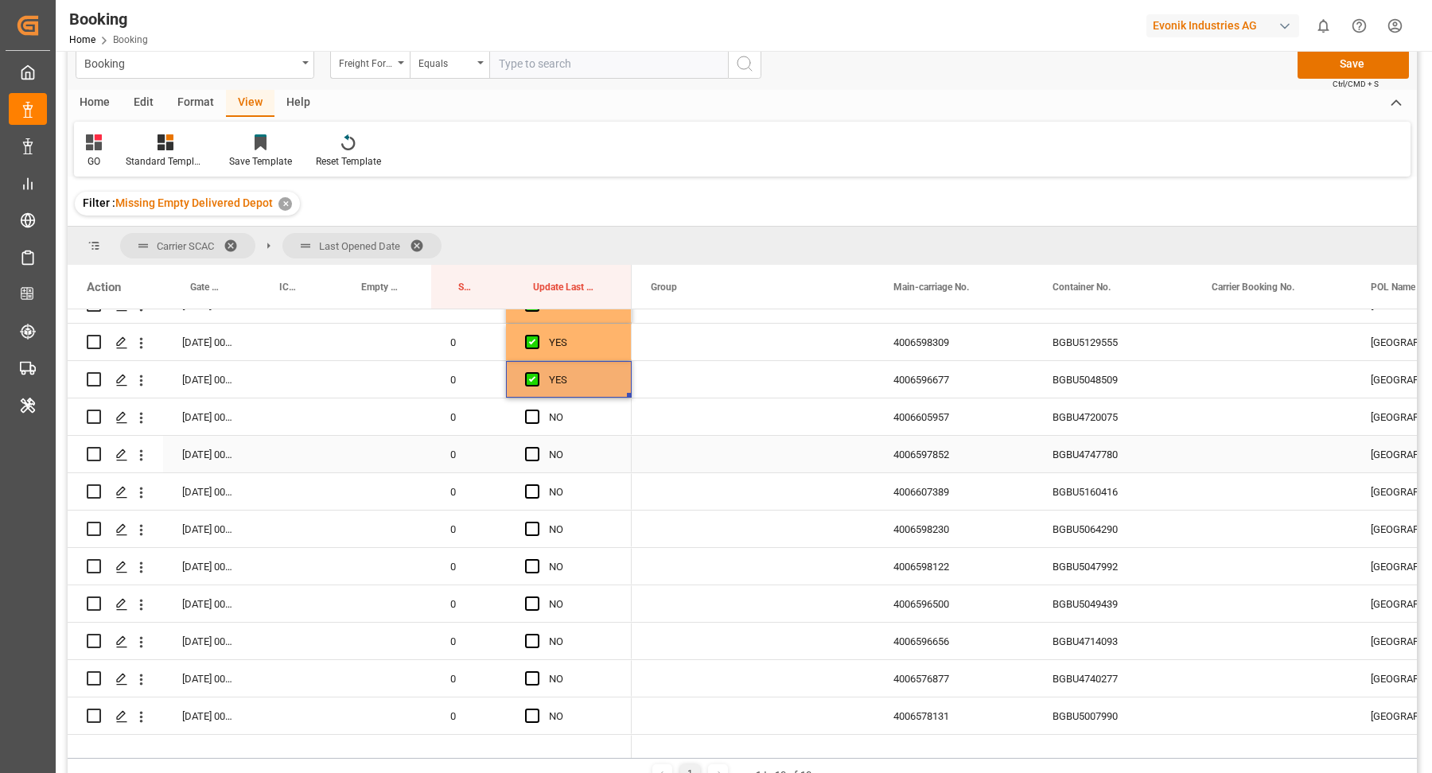
scroll to position [2167, 0]
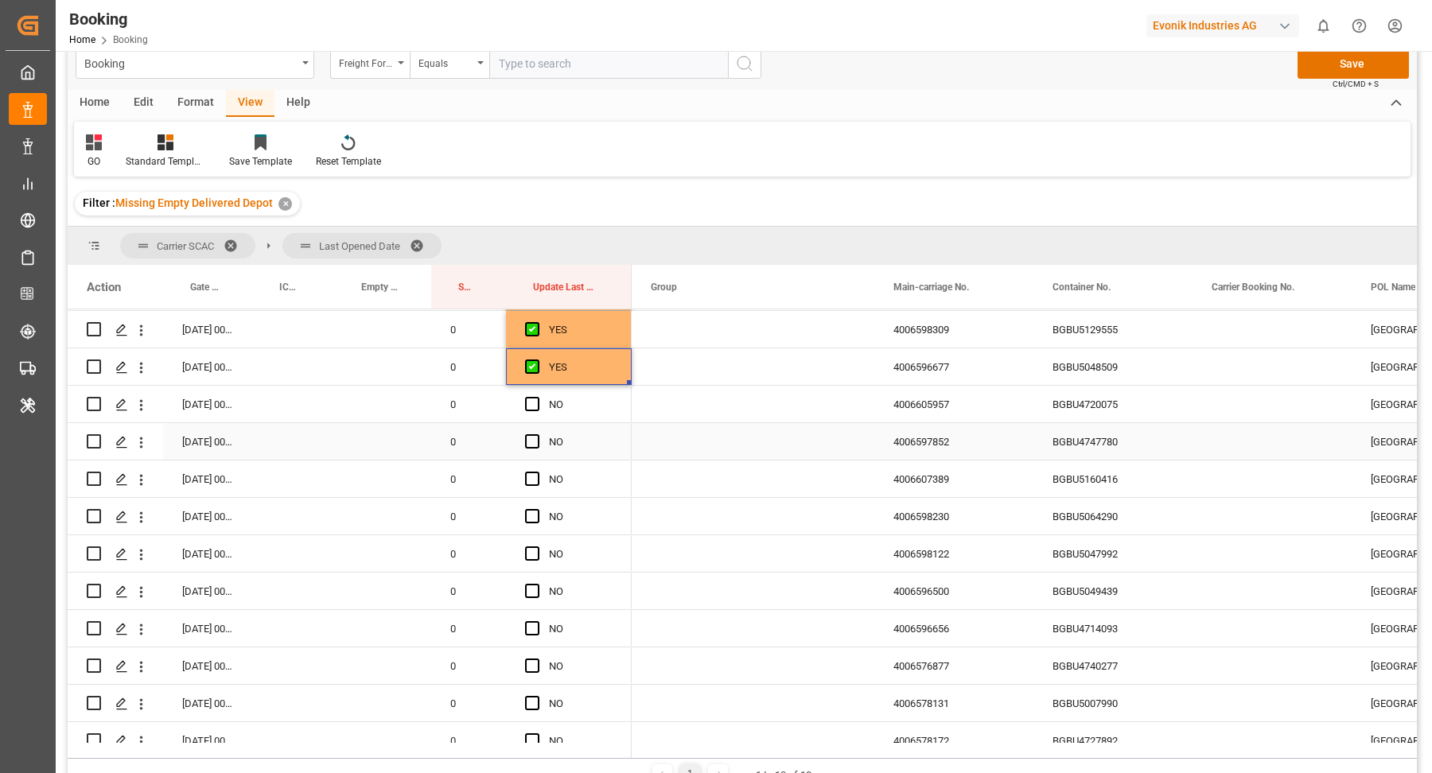
click at [1083, 402] on div "BGBU4720075" at bounding box center [1112, 404] width 159 height 37
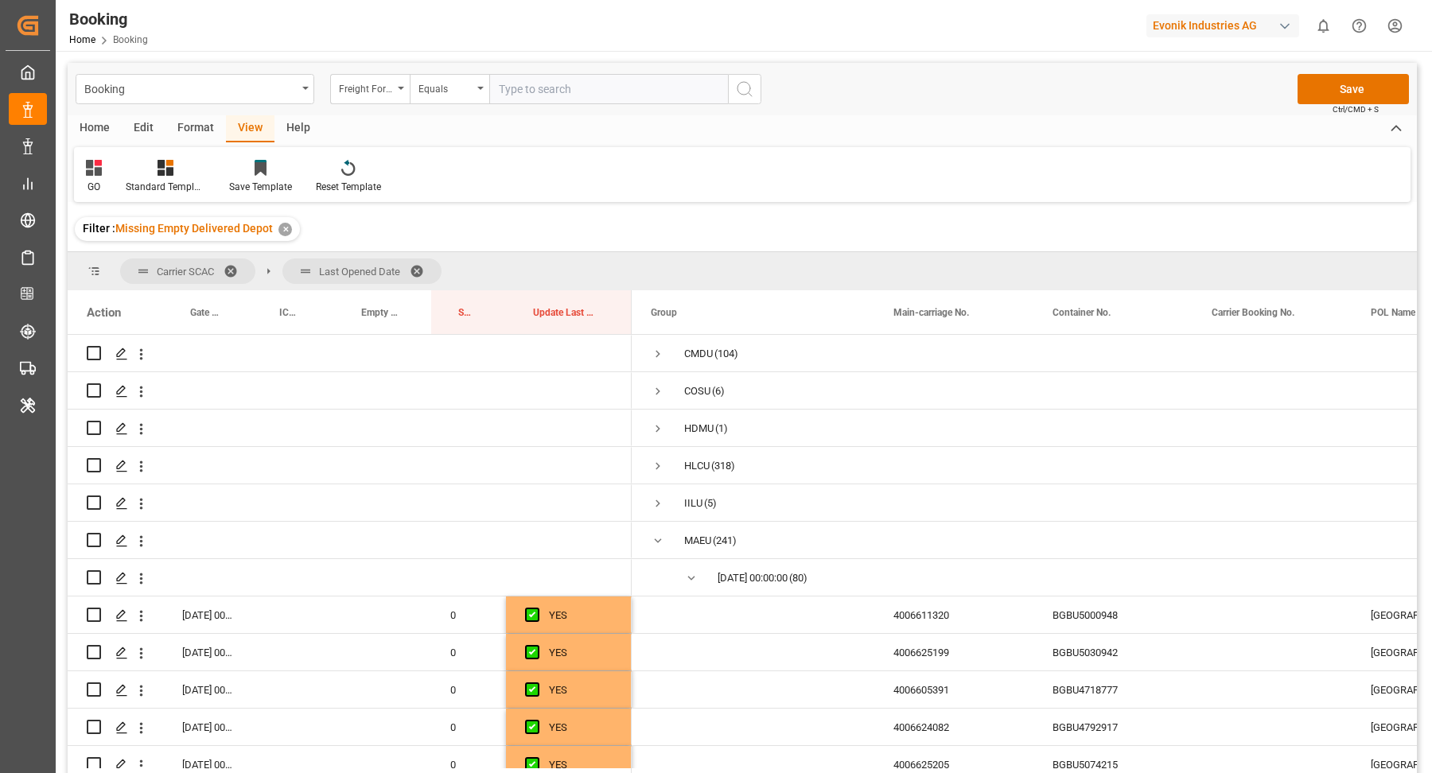
scroll to position [1, 0]
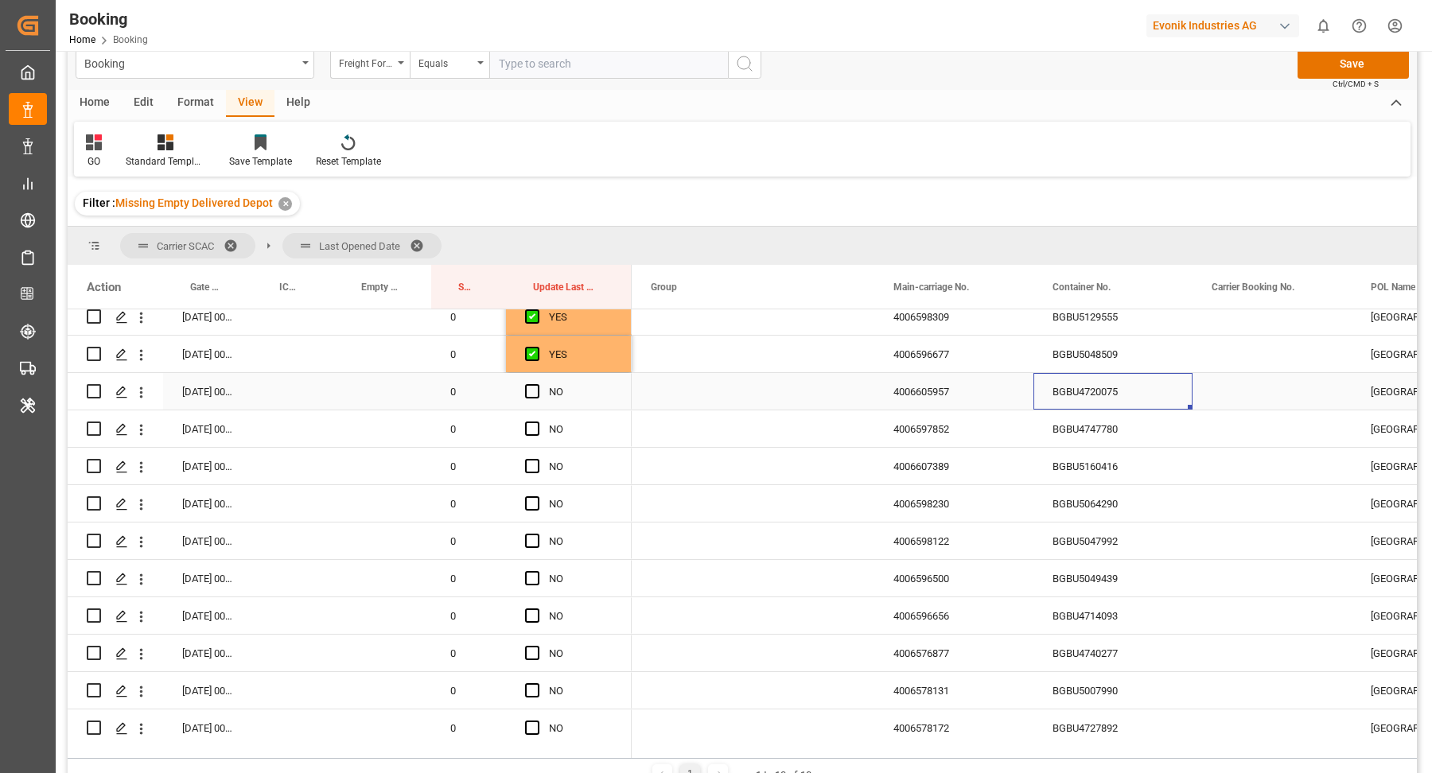
click at [533, 395] on span "Press SPACE to select this row." at bounding box center [532, 391] width 14 height 14
click at [537, 384] on input "Press SPACE to select this row." at bounding box center [537, 384] width 0 height 0
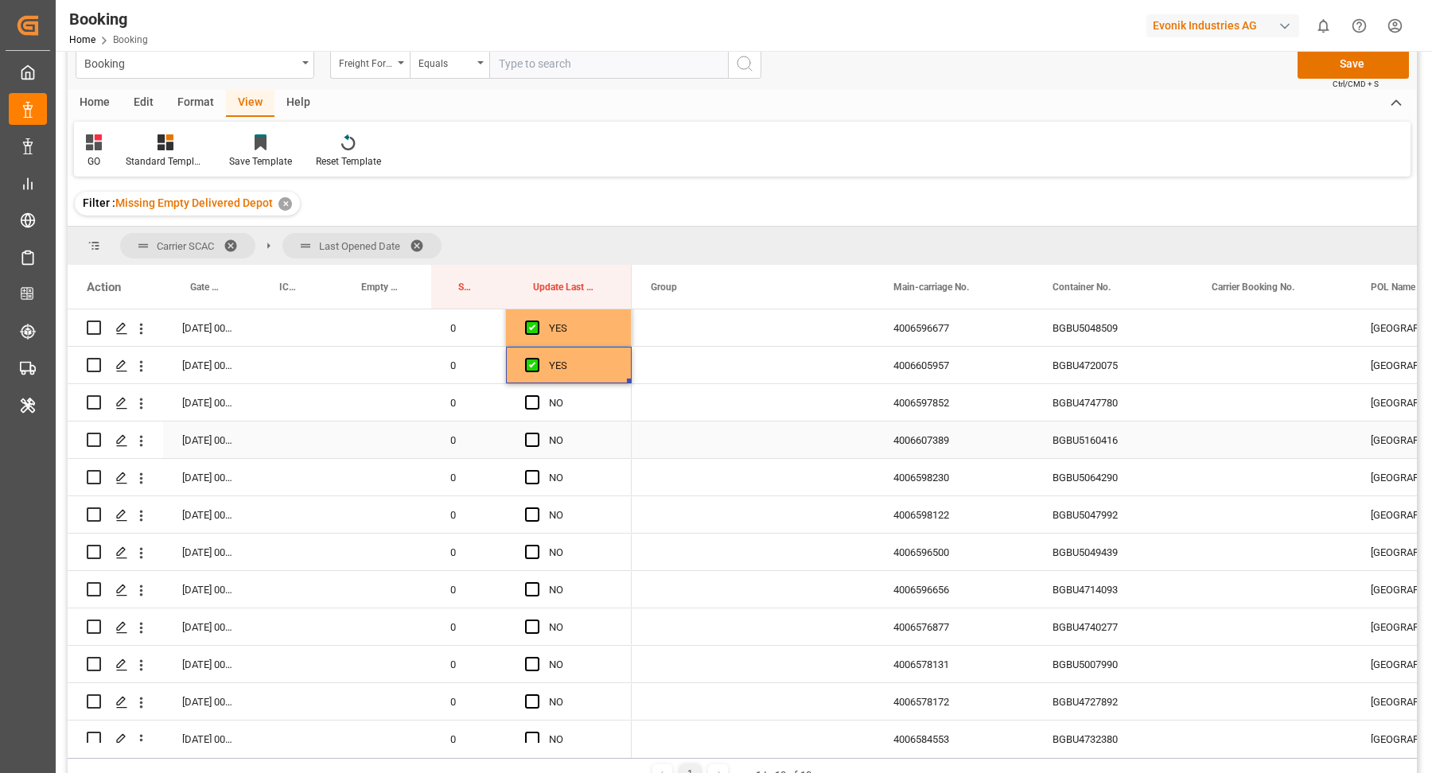
scroll to position [2219, 0]
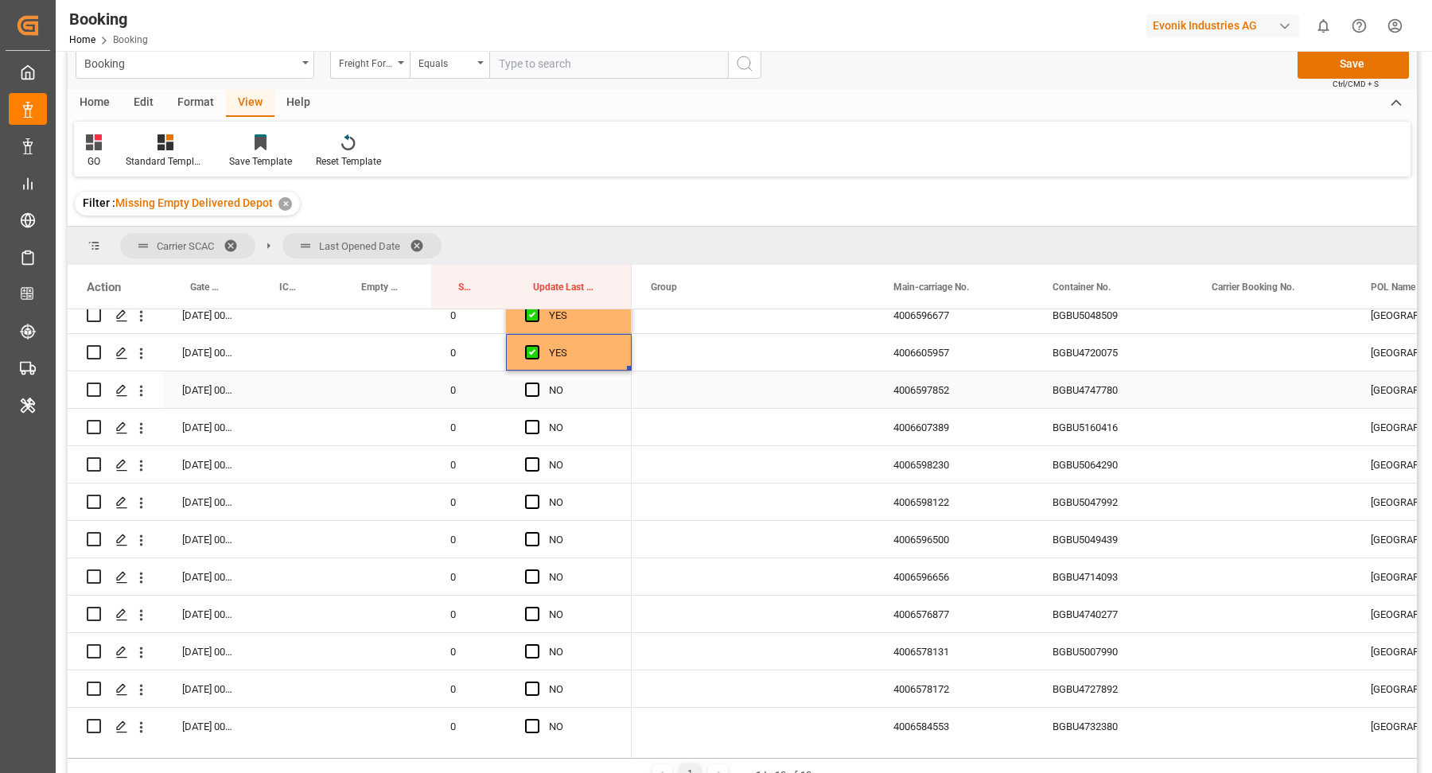
drag, startPoint x: 1096, startPoint y: 380, endPoint x: 1201, endPoint y: 380, distance: 105.0
click at [1096, 380] on div "BGBU4747780" at bounding box center [1112, 389] width 159 height 37
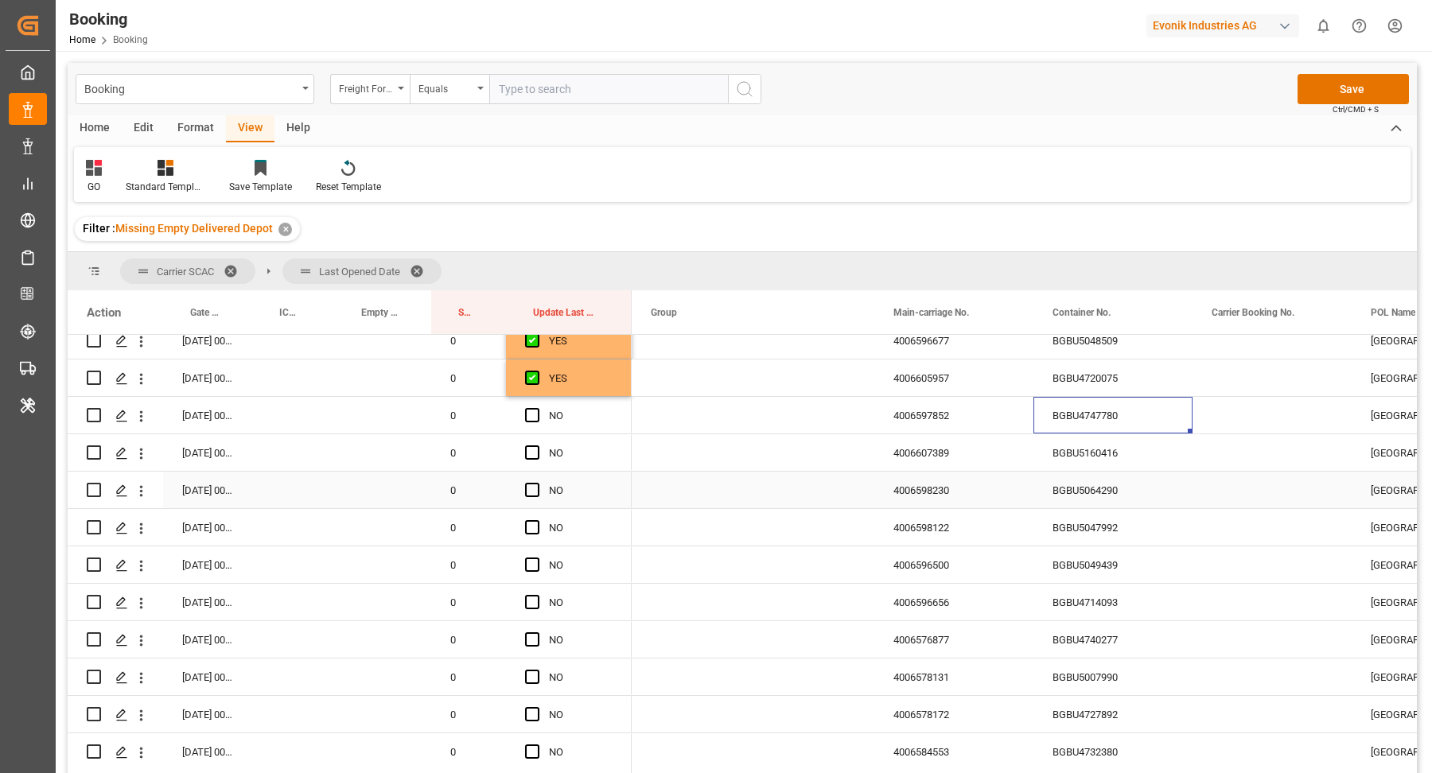
scroll to position [2231, 0]
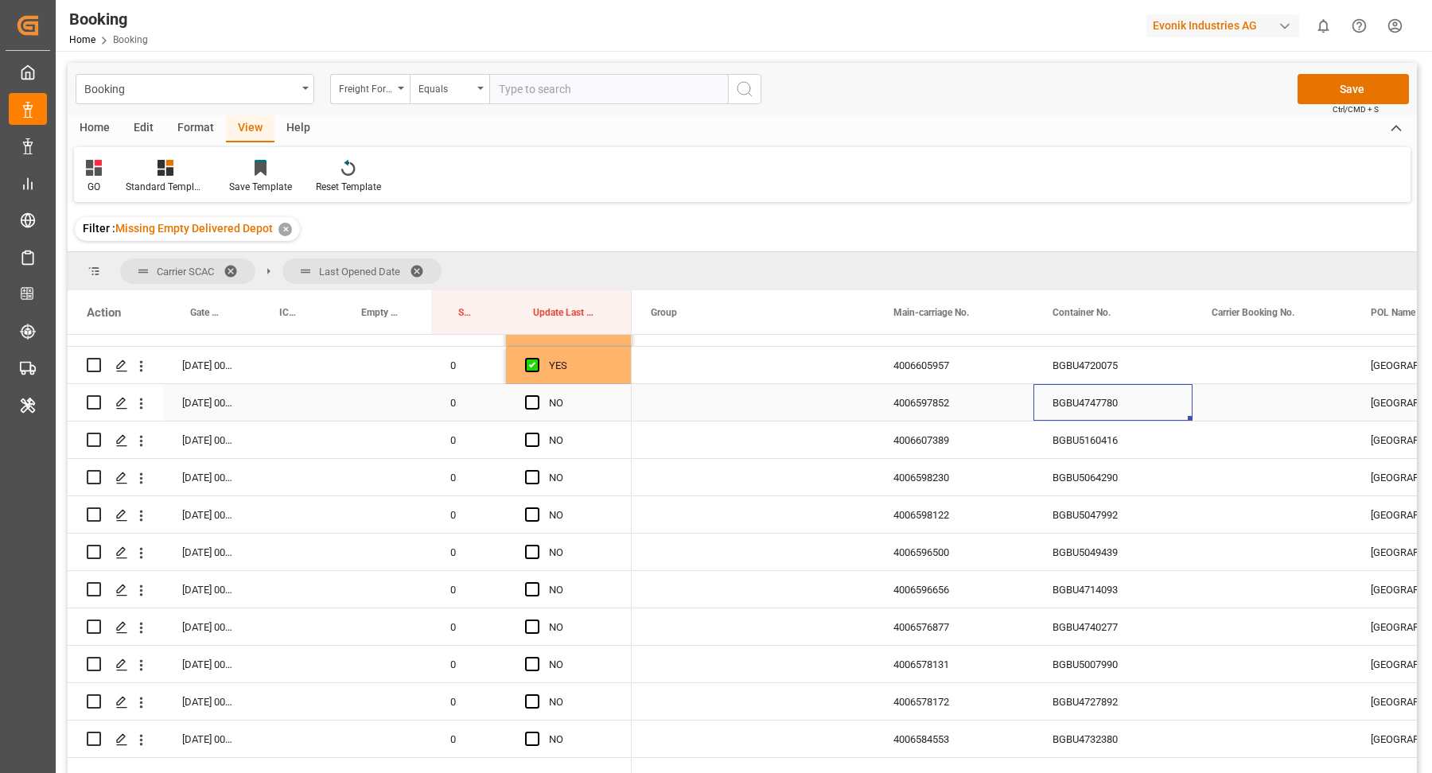
click at [531, 403] on span "Press SPACE to select this row." at bounding box center [532, 402] width 14 height 14
click at [537, 395] on input "Press SPACE to select this row." at bounding box center [537, 395] width 0 height 0
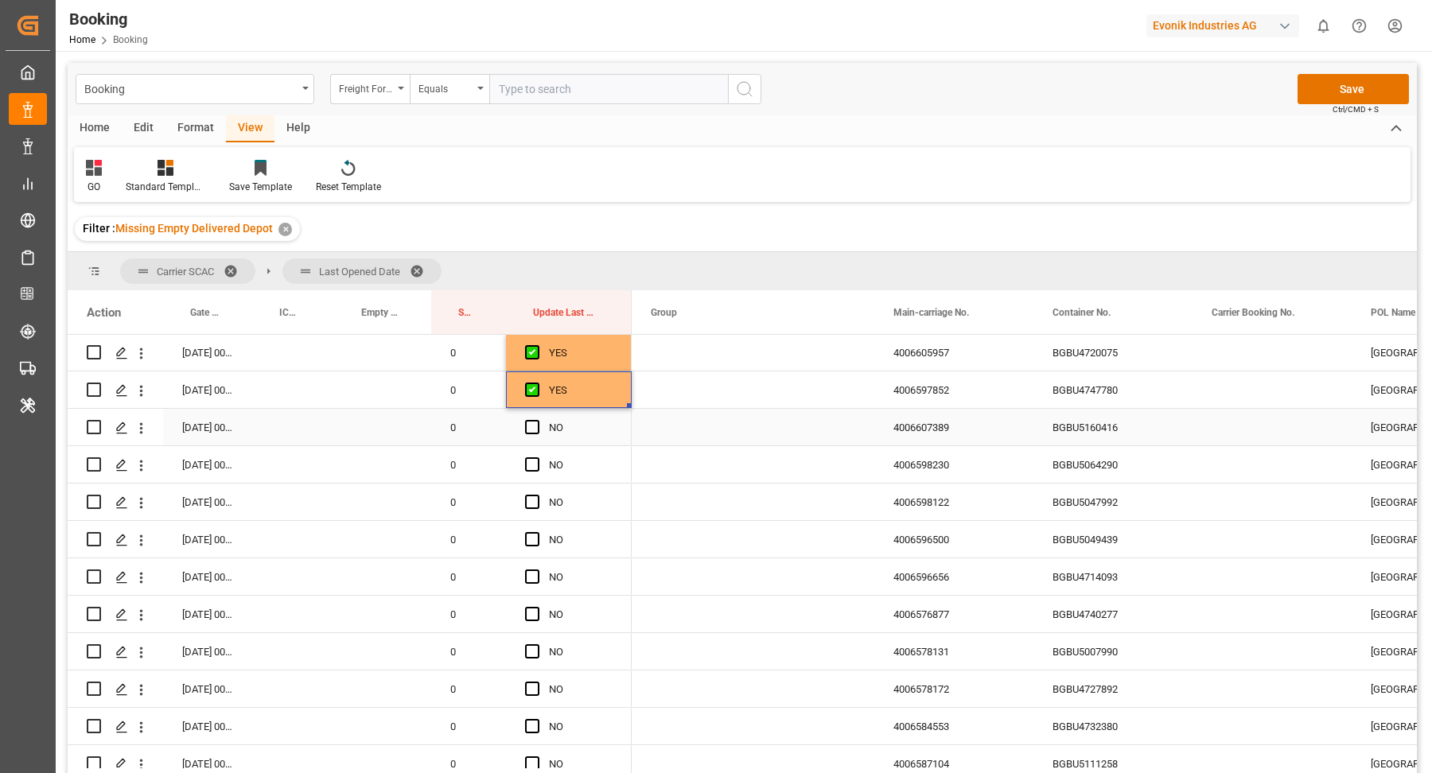
click at [1087, 422] on div "BGBU5160416" at bounding box center [1112, 427] width 159 height 37
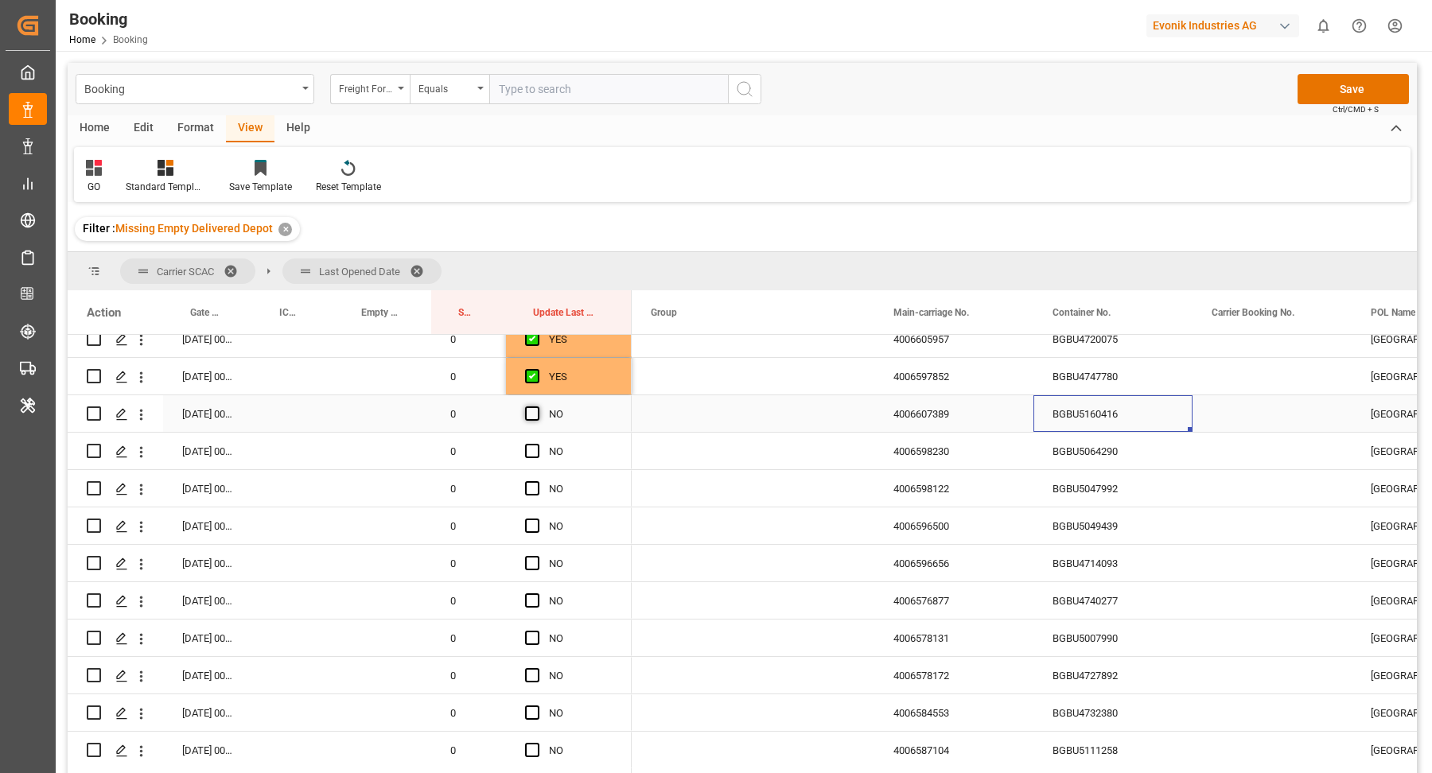
click at [531, 414] on span "Press SPACE to select this row." at bounding box center [532, 413] width 14 height 14
click at [537, 406] on input "Press SPACE to select this row." at bounding box center [537, 406] width 0 height 0
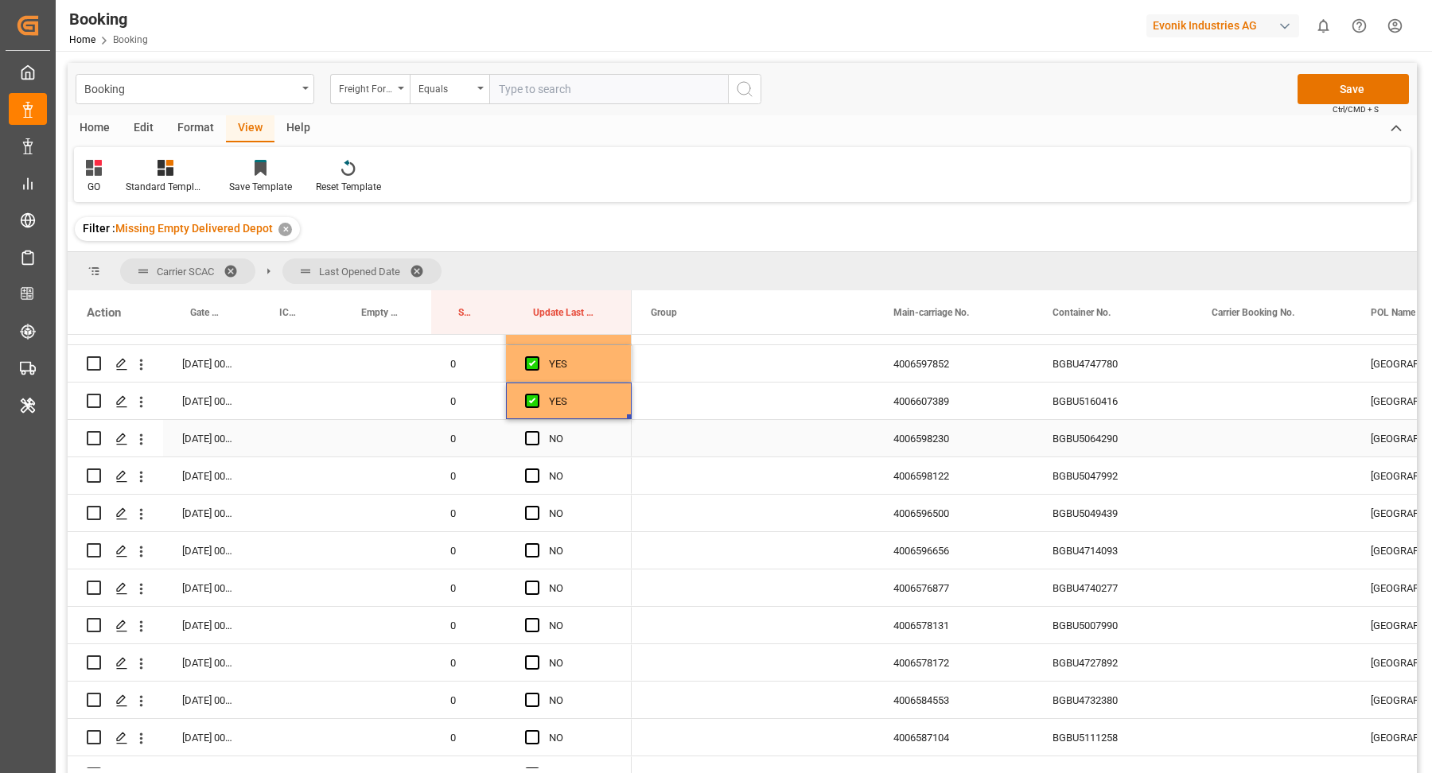
click at [1132, 445] on div "BGBU5064290" at bounding box center [1112, 438] width 159 height 37
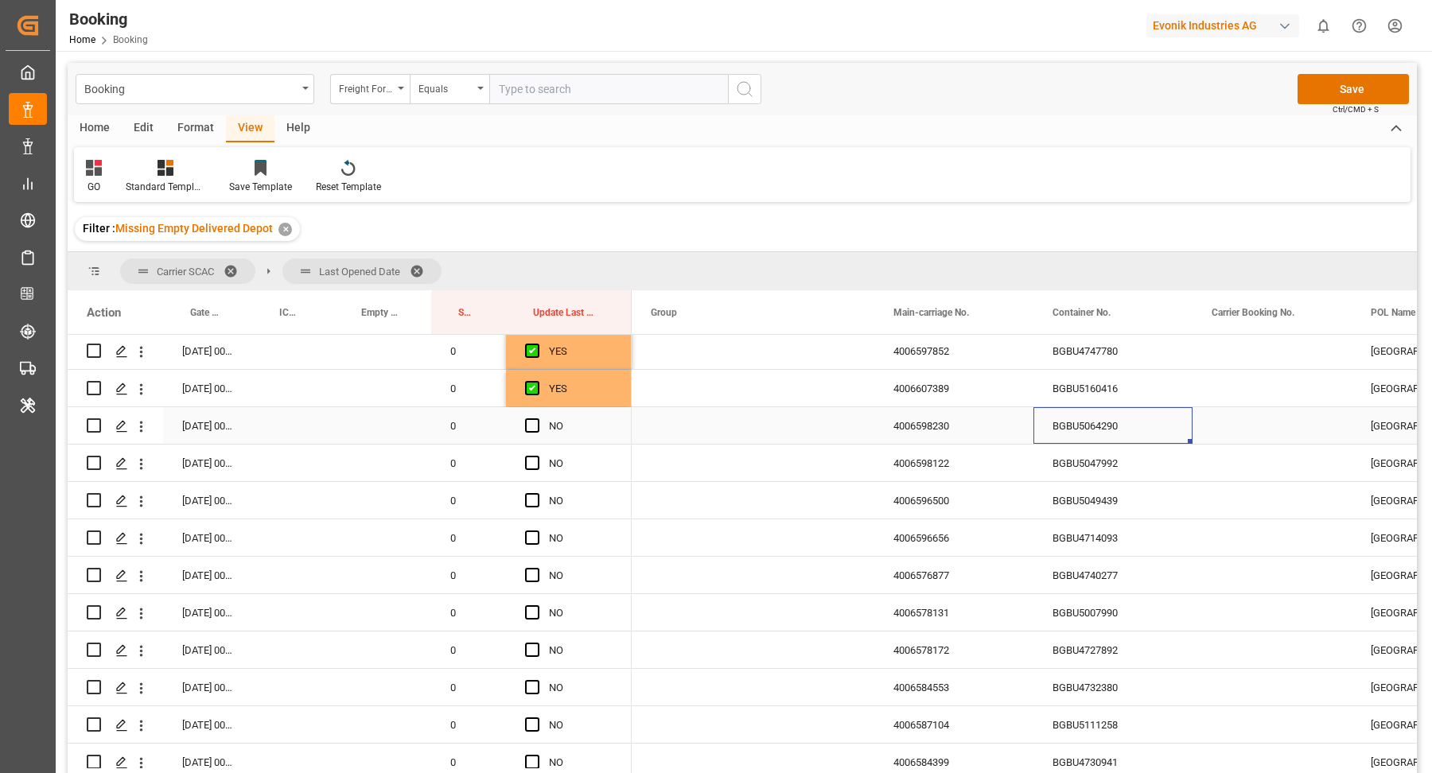
click at [530, 426] on span "Press SPACE to select this row." at bounding box center [532, 425] width 14 height 14
click at [537, 418] on input "Press SPACE to select this row." at bounding box center [537, 418] width 0 height 0
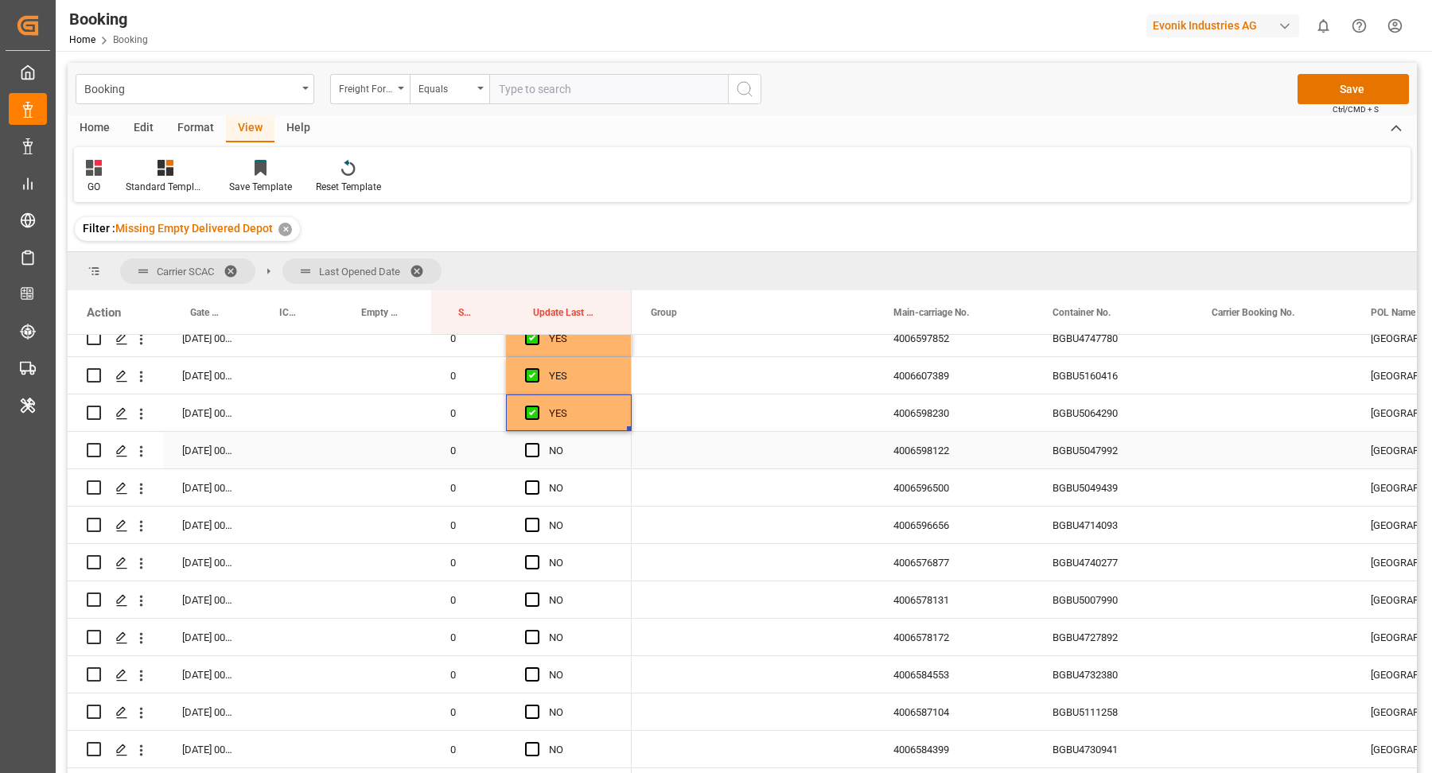
click at [1107, 445] on div "BGBU5047992" at bounding box center [1112, 450] width 159 height 37
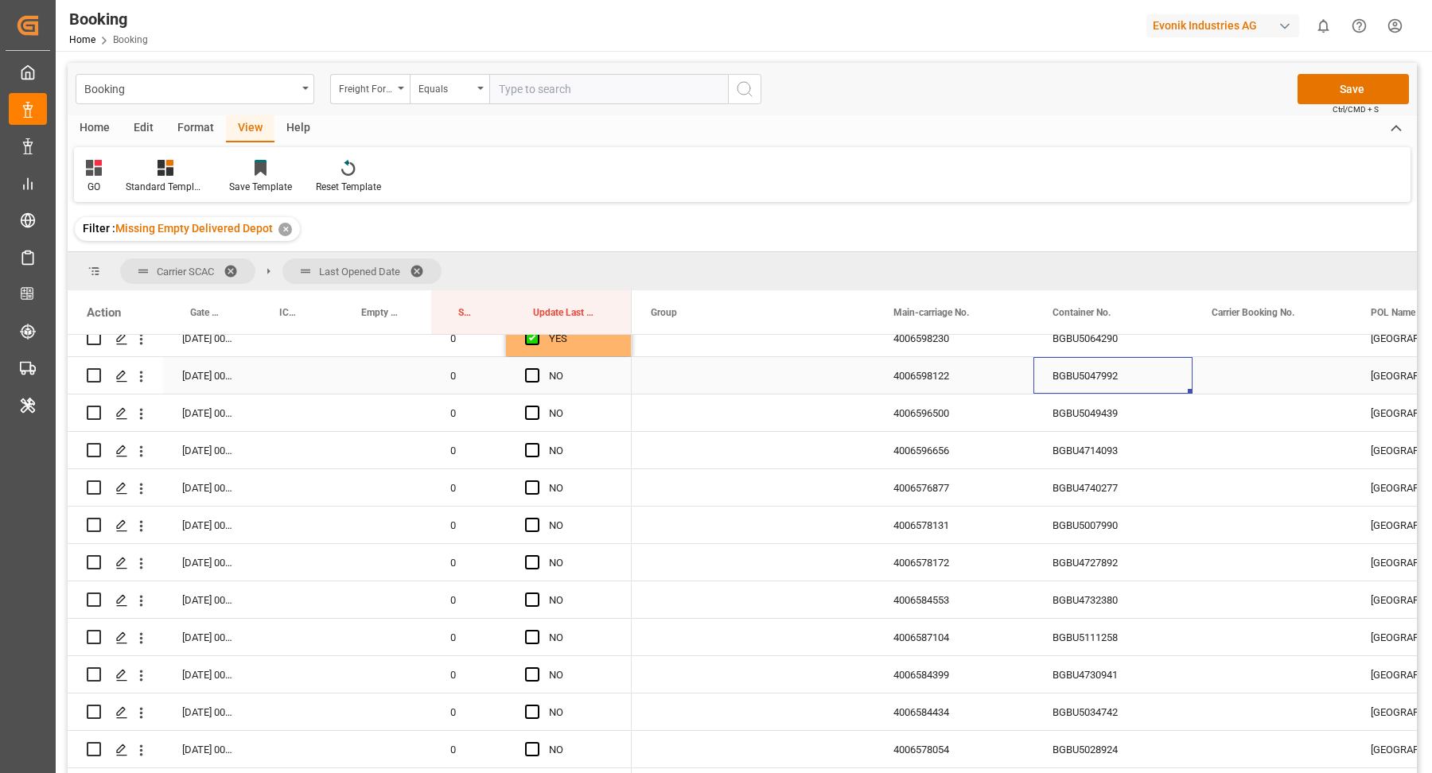
click at [535, 375] on span "Press SPACE to select this row." at bounding box center [532, 375] width 14 height 14
click at [537, 368] on input "Press SPACE to select this row." at bounding box center [537, 368] width 0 height 0
click at [1108, 411] on div "BGBU5049439" at bounding box center [1112, 413] width 159 height 37
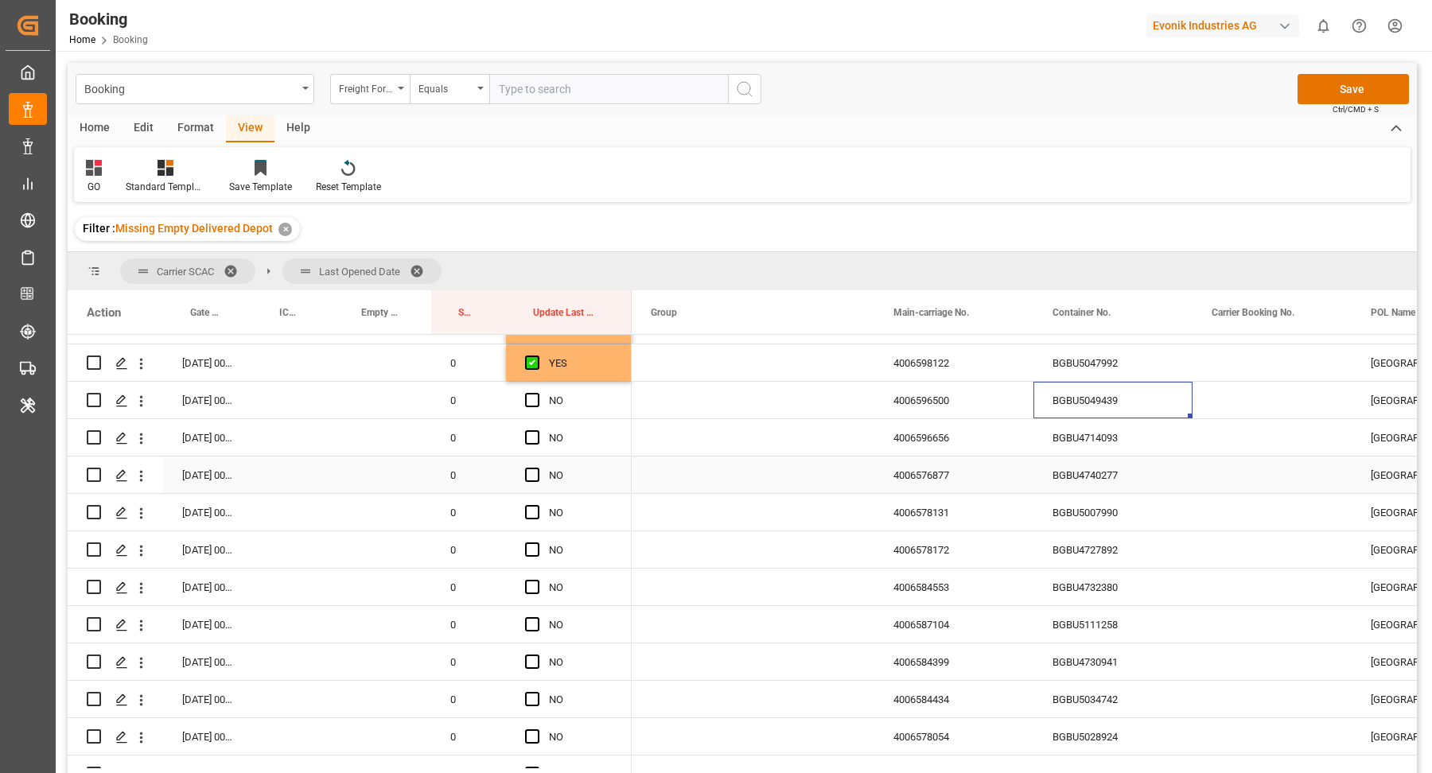
scroll to position [2397, 0]
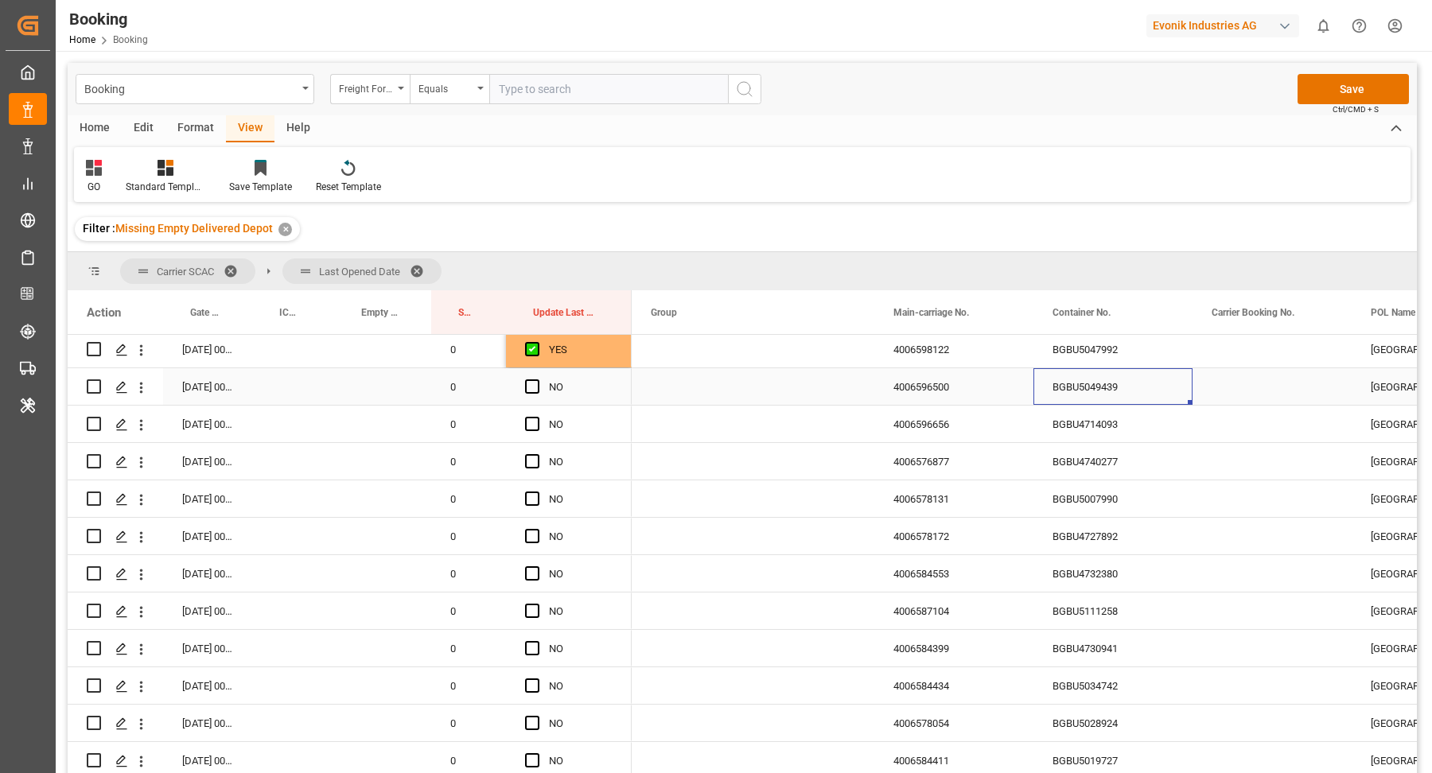
click at [529, 383] on span "Press SPACE to select this row." at bounding box center [532, 386] width 14 height 14
click at [537, 379] on input "Press SPACE to select this row." at bounding box center [537, 379] width 0 height 0
click at [1188, 451] on div "BGBU4740277" at bounding box center [1112, 461] width 159 height 37
click at [1119, 438] on div "BGBU4714093" at bounding box center [1112, 424] width 159 height 37
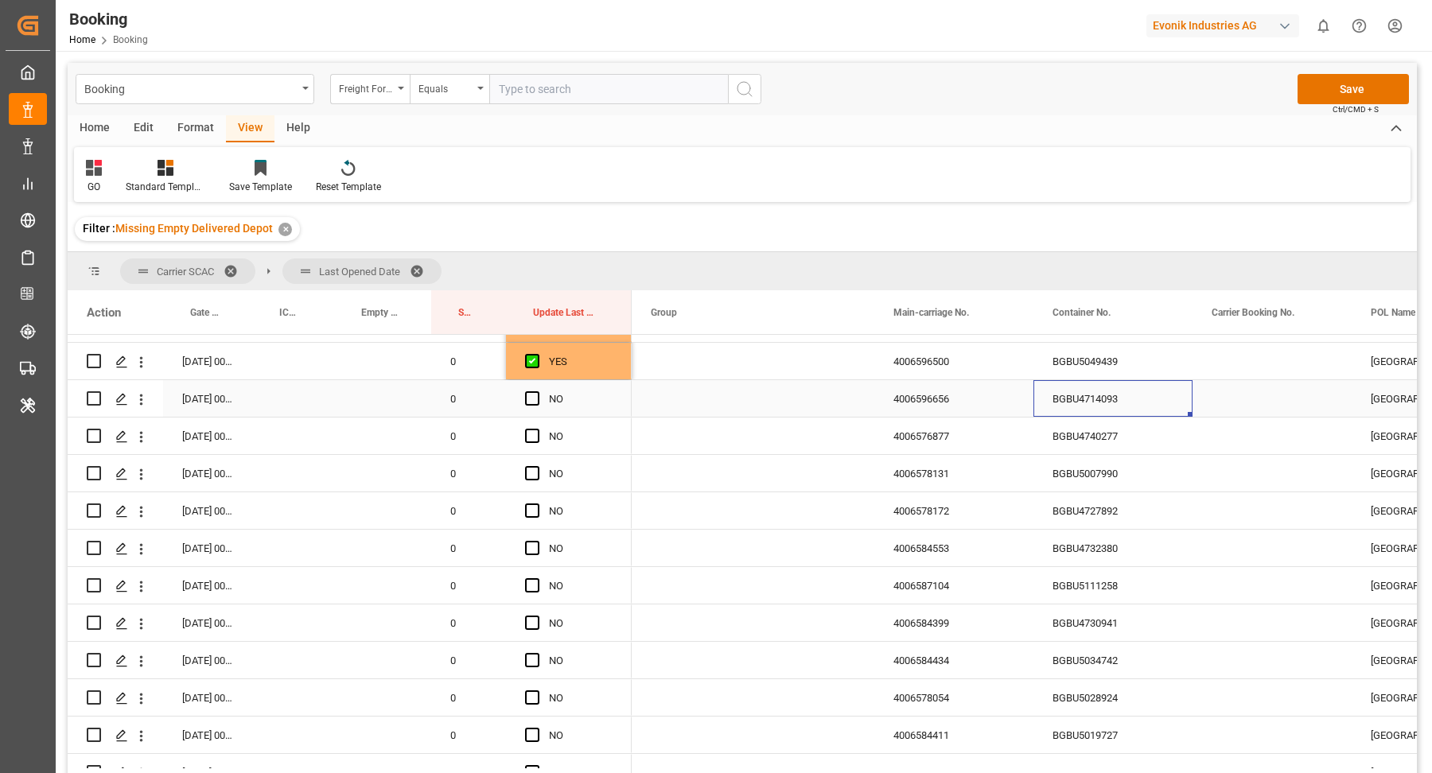
click at [535, 395] on span "Press SPACE to select this row." at bounding box center [532, 398] width 14 height 14
click at [537, 391] on input "Press SPACE to select this row." at bounding box center [537, 391] width 0 height 0
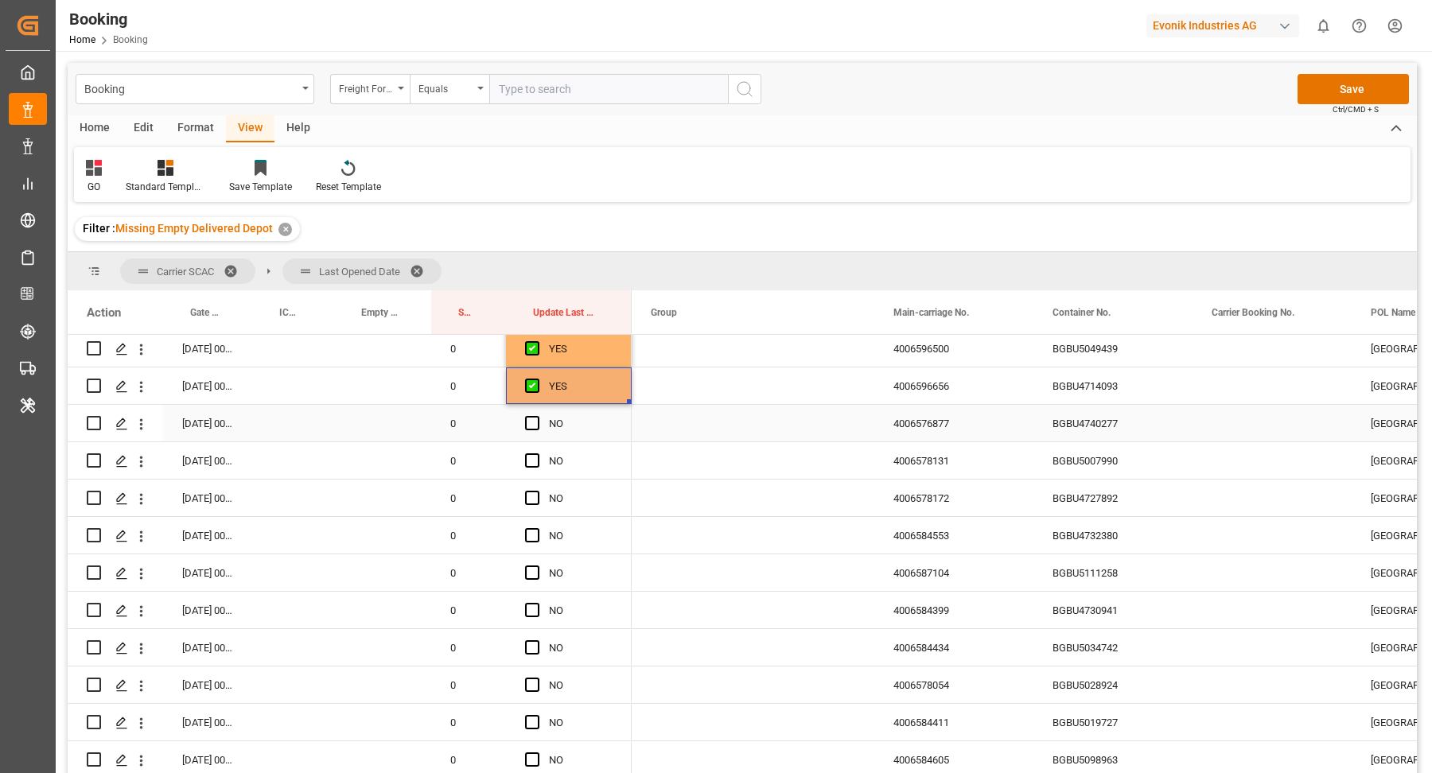
scroll to position [2449, 0]
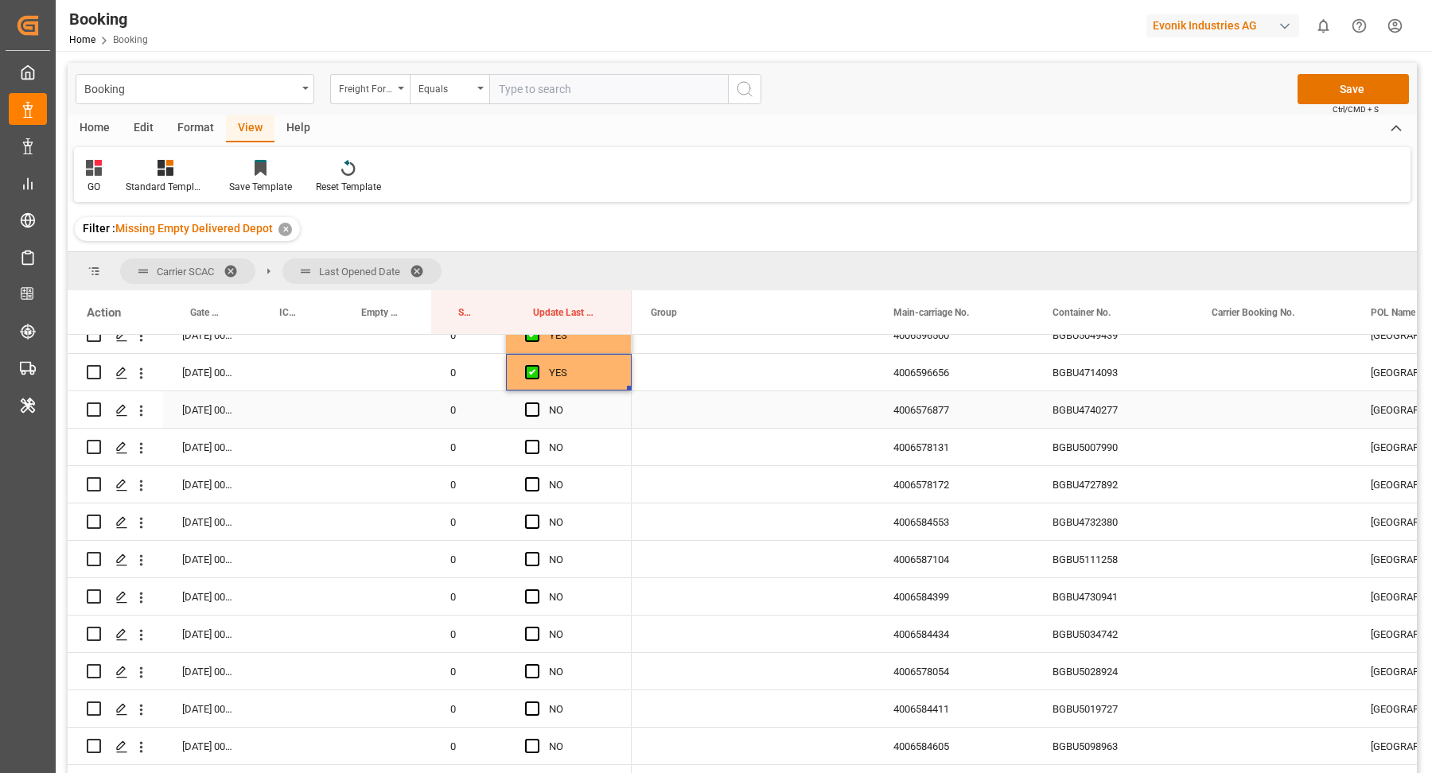
click at [1116, 425] on div "BGBU4740277" at bounding box center [1112, 409] width 159 height 37
click at [534, 411] on span "Press SPACE to select this row." at bounding box center [532, 410] width 14 height 14
click at [537, 403] on input "Press SPACE to select this row." at bounding box center [537, 403] width 0 height 0
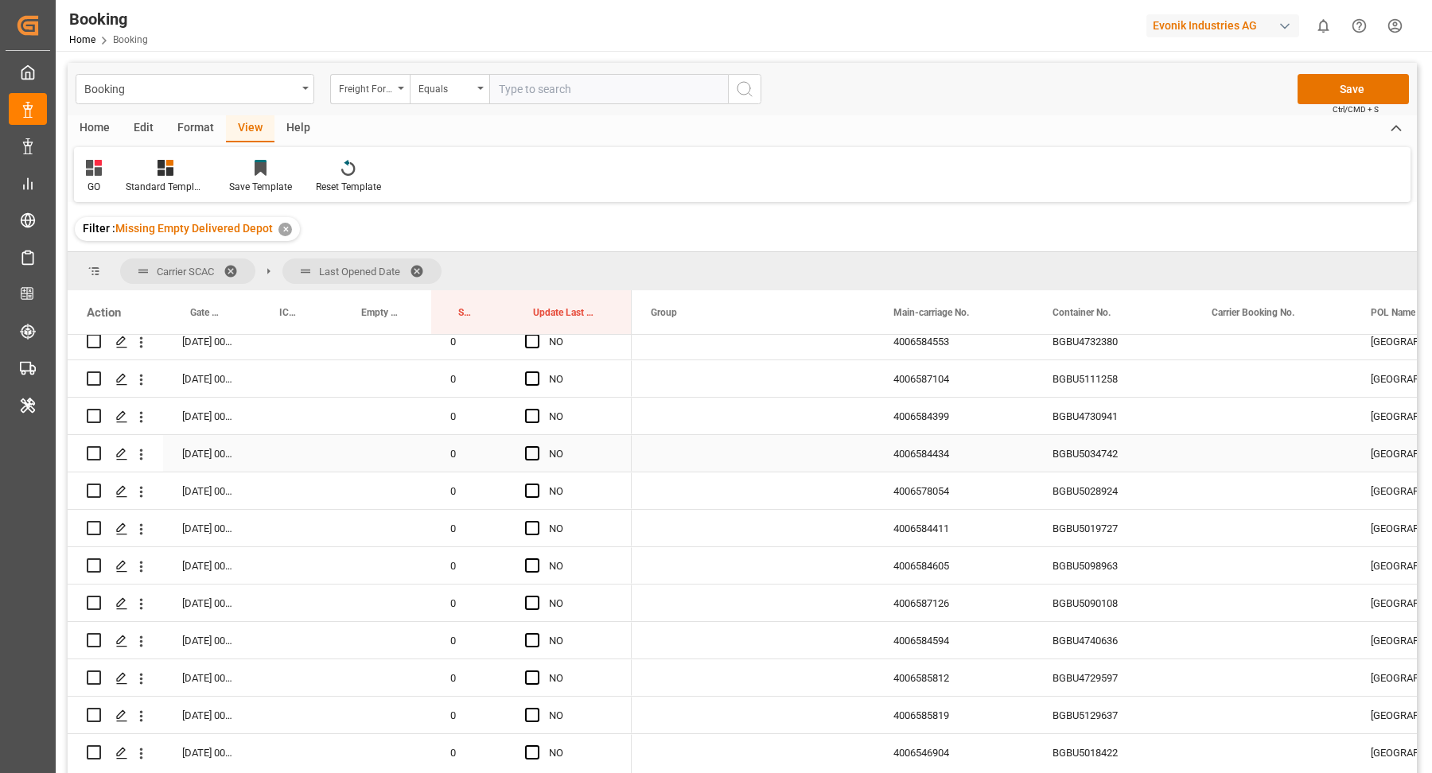
scroll to position [2538, 0]
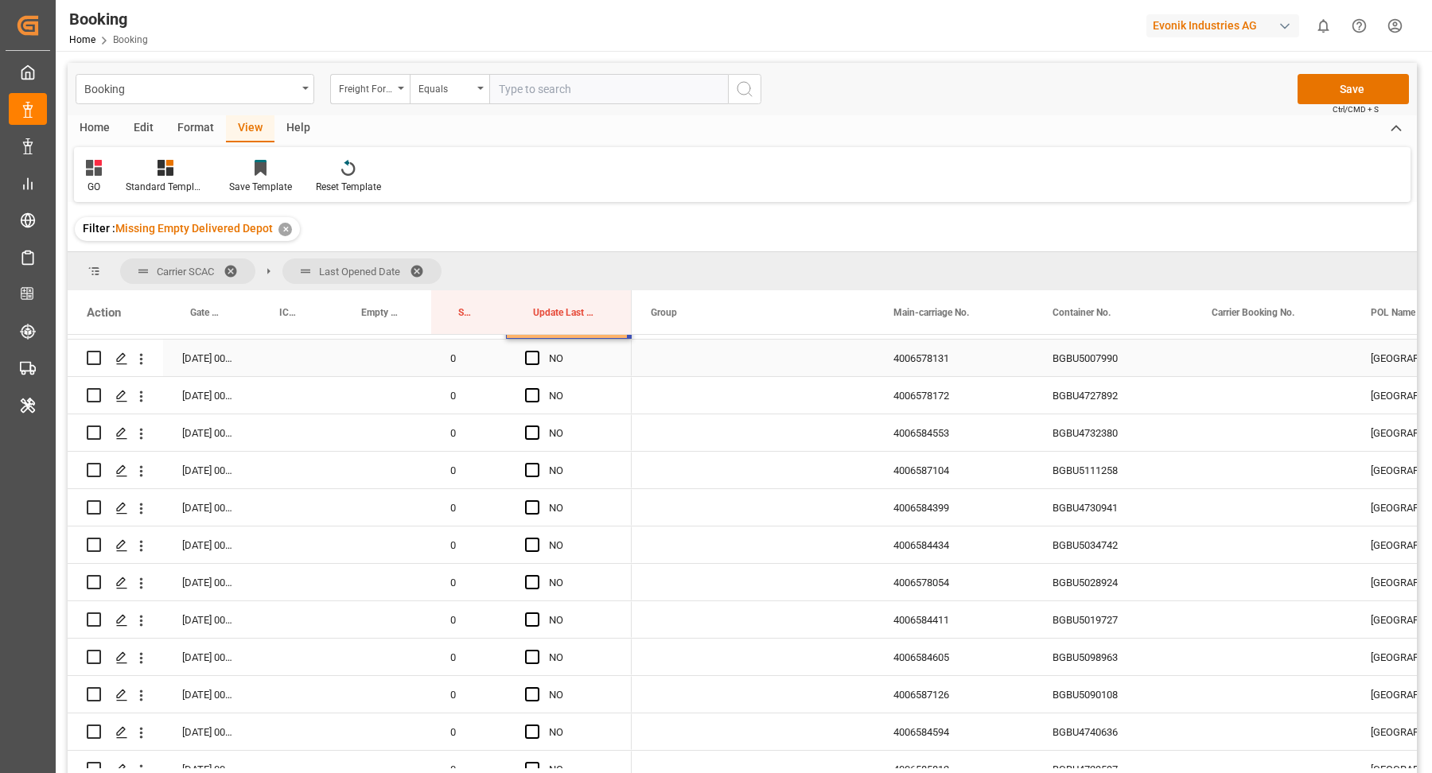
click at [1093, 360] on div "BGBU5007990" at bounding box center [1112, 358] width 159 height 37
click at [529, 363] on span "Press SPACE to select this row." at bounding box center [532, 358] width 14 height 14
click at [537, 351] on input "Press SPACE to select this row." at bounding box center [537, 351] width 0 height 0
click at [1140, 403] on div "BGBU4727892" at bounding box center [1112, 395] width 159 height 37
click at [521, 391] on div "NO" at bounding box center [569, 395] width 126 height 37
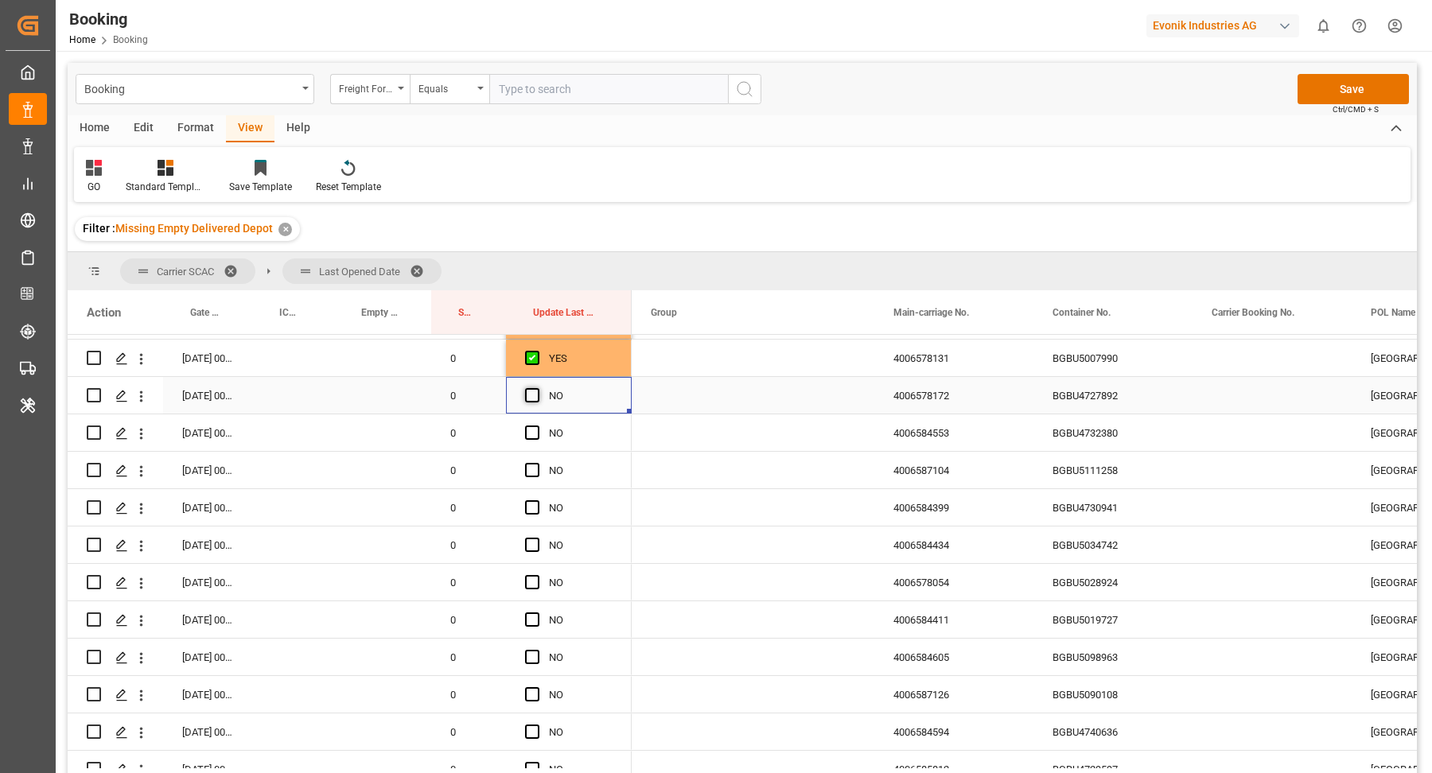
click at [533, 395] on span "Press SPACE to select this row." at bounding box center [532, 395] width 14 height 14
click at [537, 388] on input "Press SPACE to select this row." at bounding box center [537, 388] width 0 height 0
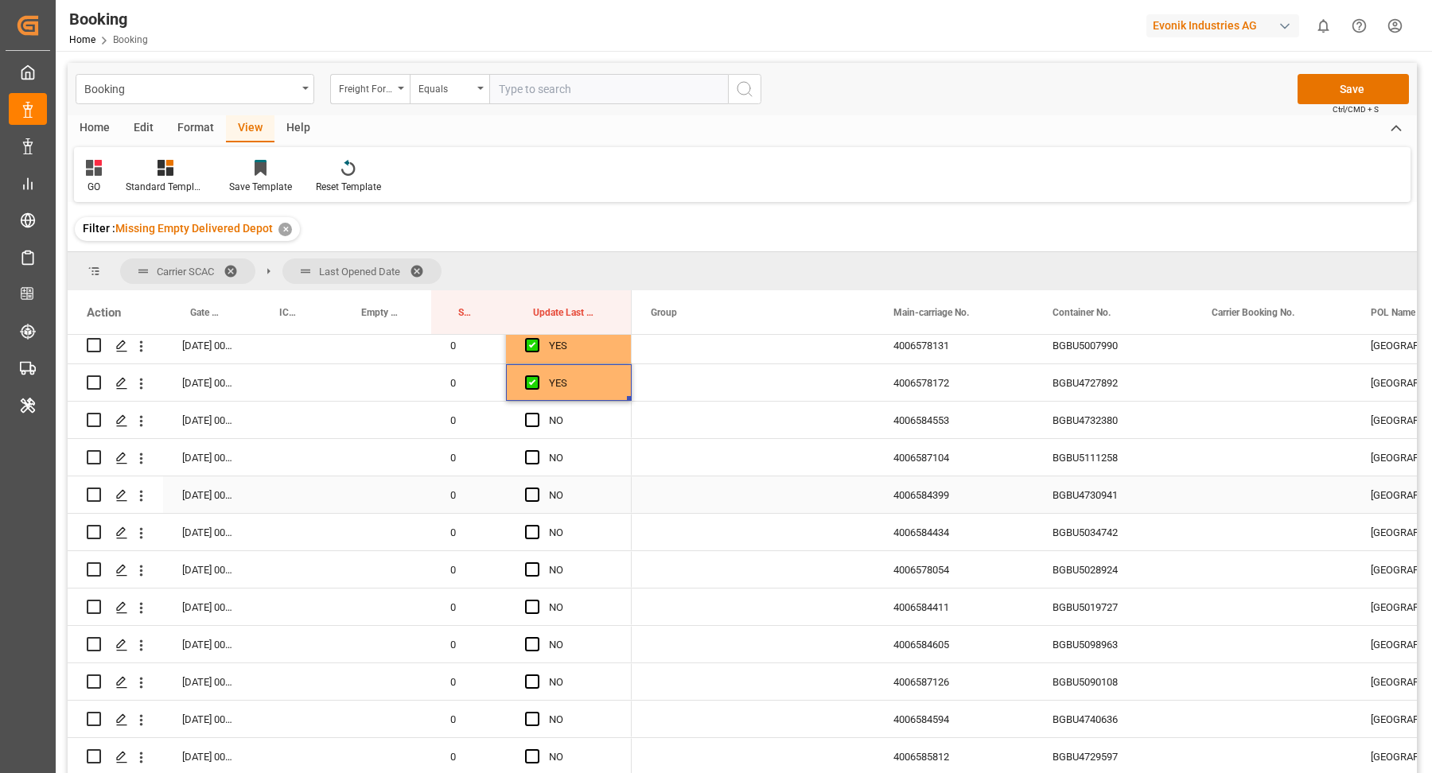
scroll to position [2564, 0]
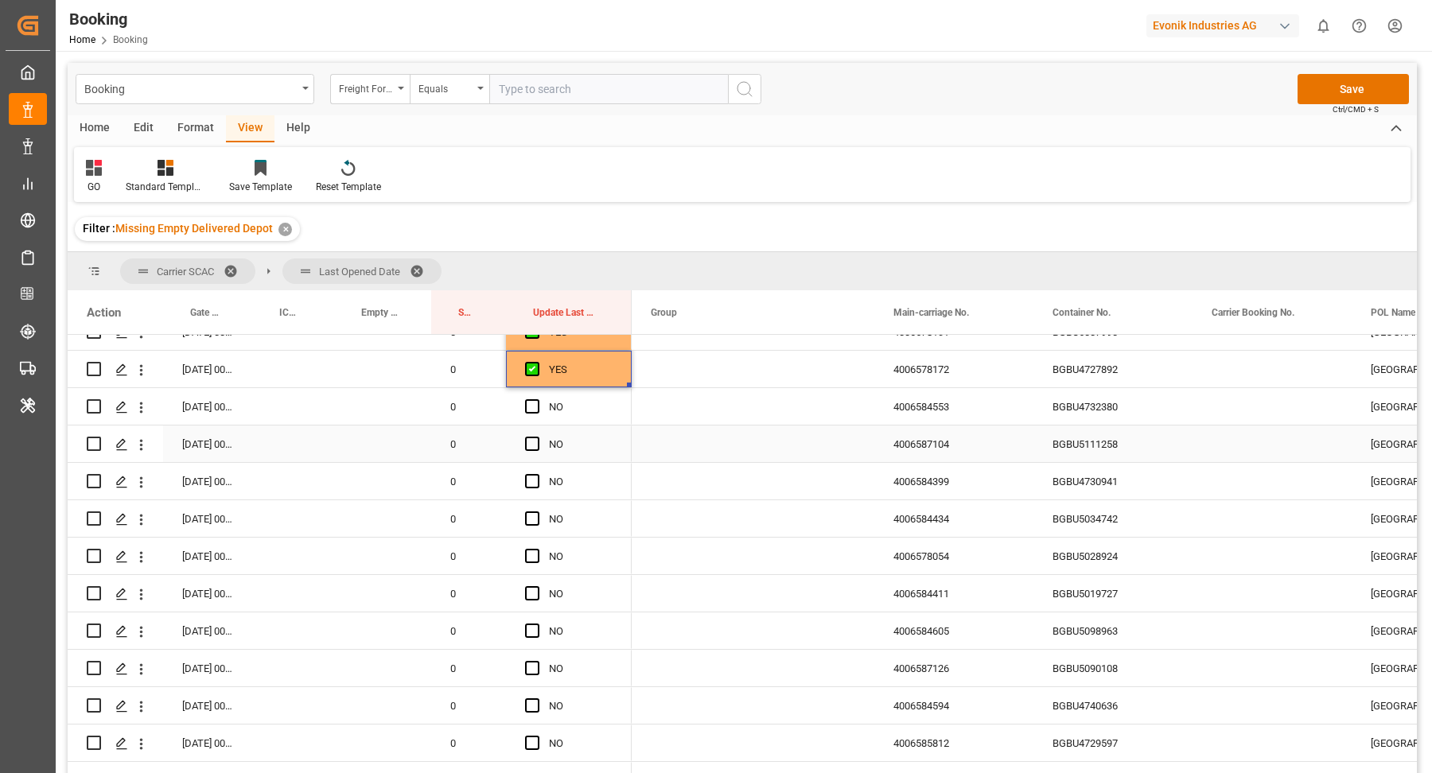
drag, startPoint x: 1114, startPoint y: 418, endPoint x: 1131, endPoint y: 414, distance: 17.9
click at [1113, 418] on div "BGBU4732380" at bounding box center [1112, 406] width 159 height 37
click at [532, 408] on span "Press SPACE to select this row." at bounding box center [532, 406] width 14 height 14
click at [537, 399] on input "Press SPACE to select this row." at bounding box center [537, 399] width 0 height 0
click at [1115, 457] on div "BGBU5111258" at bounding box center [1112, 444] width 159 height 37
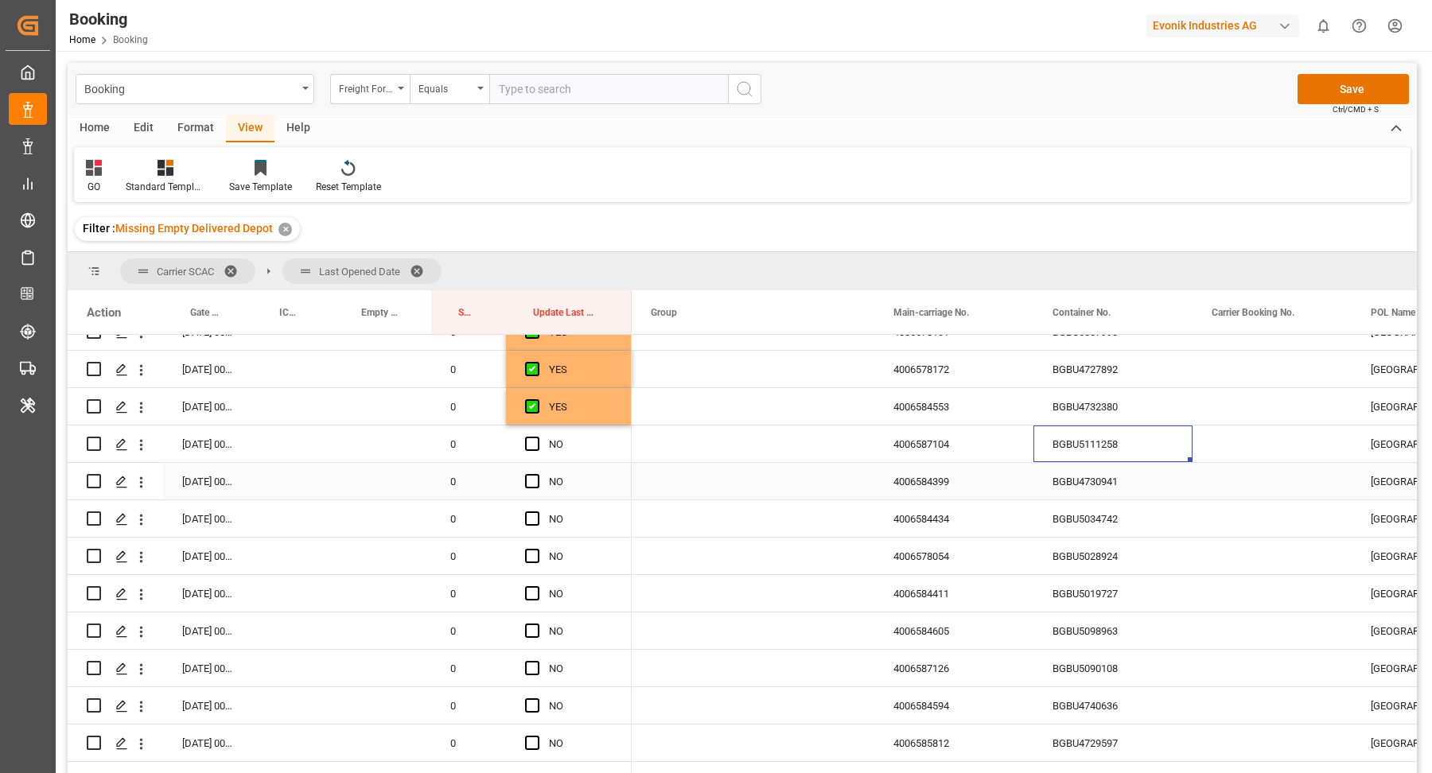
click at [534, 447] on span "Press SPACE to select this row." at bounding box center [532, 444] width 14 height 14
click at [537, 437] on input "Press SPACE to select this row." at bounding box center [537, 437] width 0 height 0
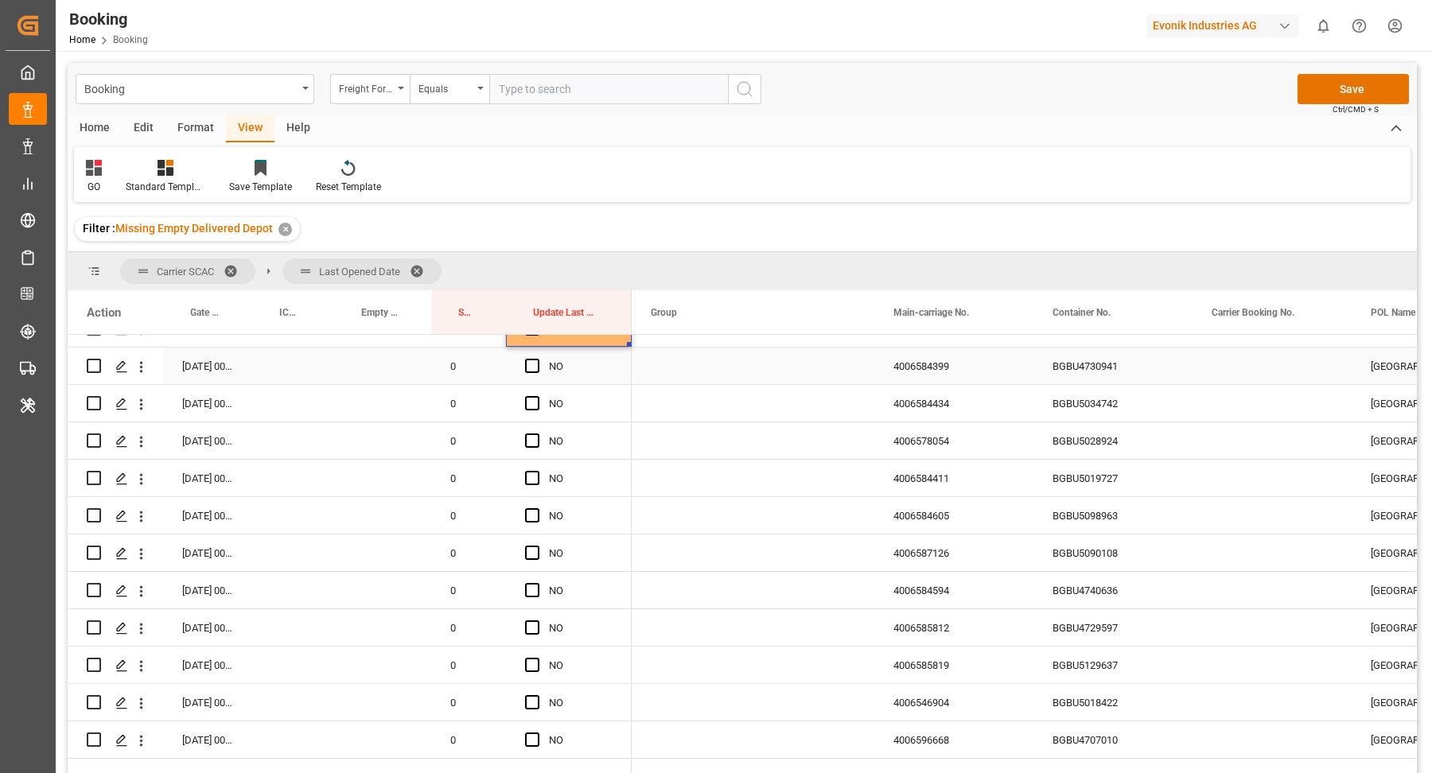
click at [1051, 367] on div "BGBU4730941" at bounding box center [1112, 366] width 159 height 37
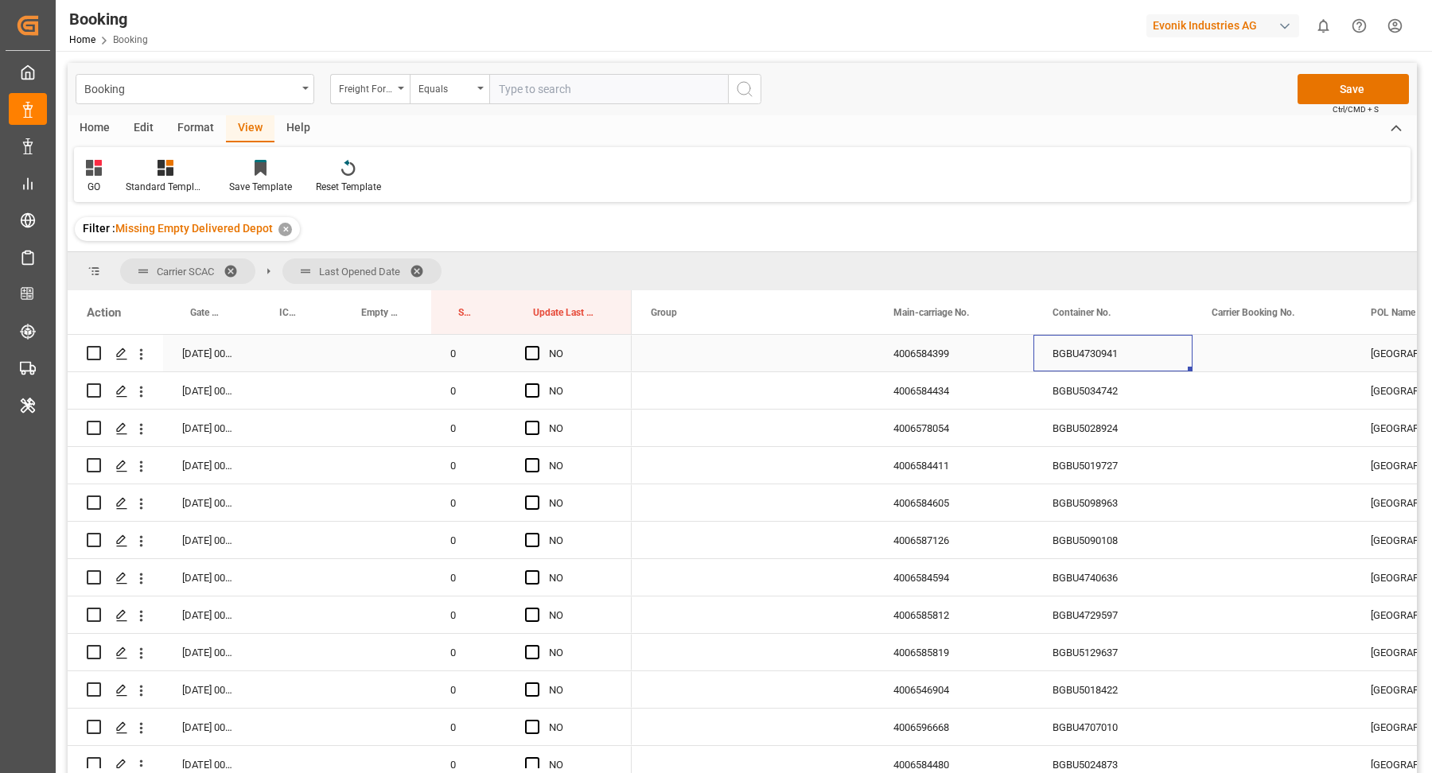
click at [536, 363] on div "Press SPACE to select this row." at bounding box center [537, 354] width 24 height 37
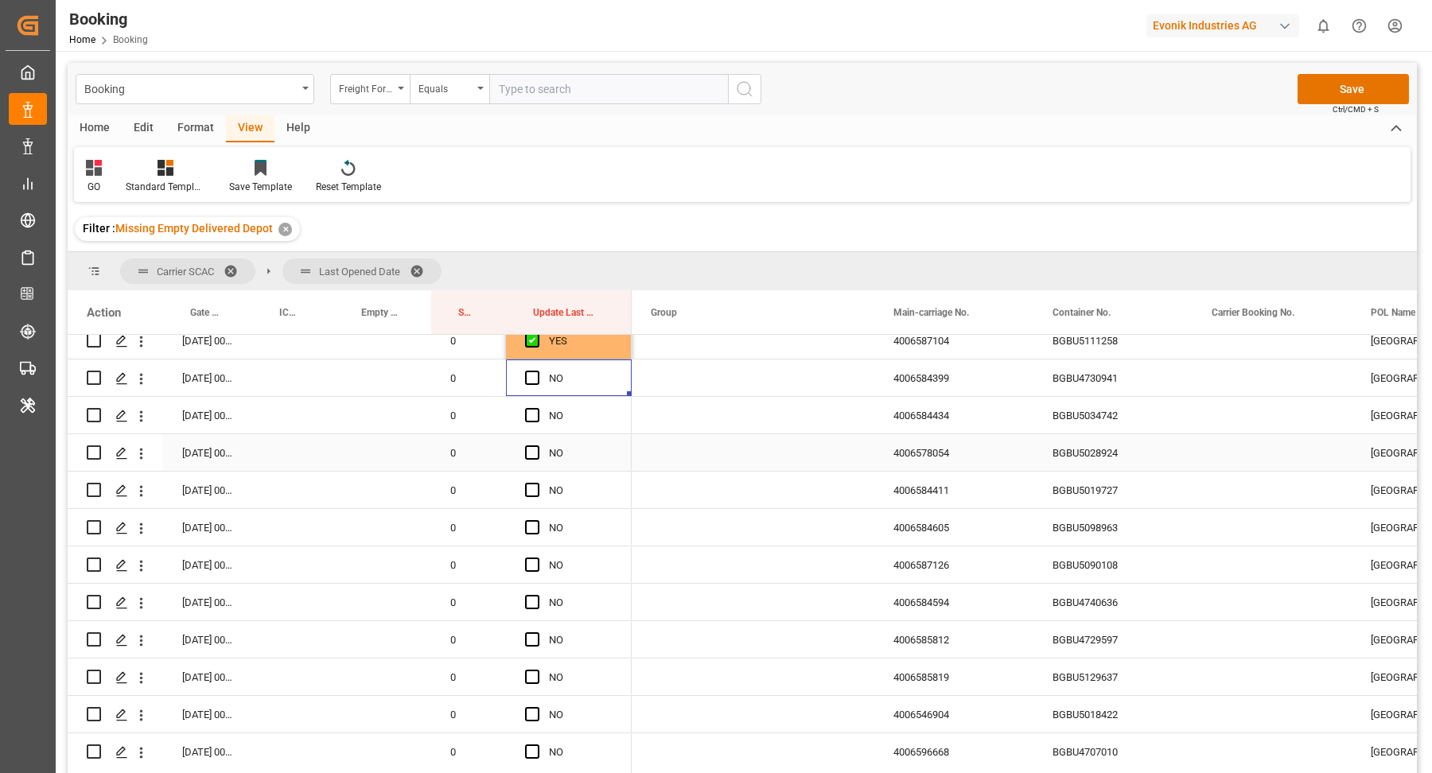
scroll to position [2635, 0]
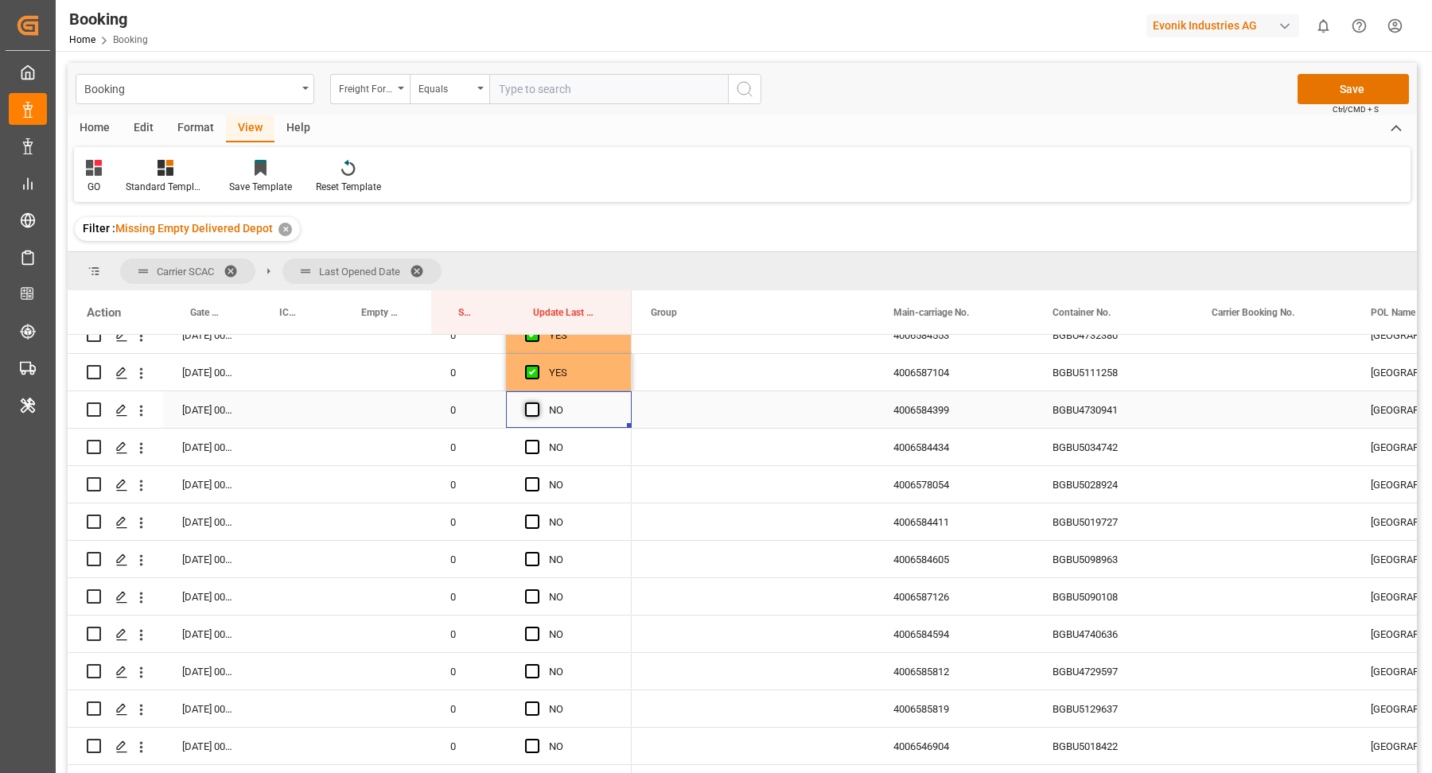
drag, startPoint x: 528, startPoint y: 414, endPoint x: 587, endPoint y: 434, distance: 62.4
click at [528, 414] on span "Press SPACE to select this row." at bounding box center [532, 410] width 14 height 14
click at [537, 403] on input "Press SPACE to select this row." at bounding box center [537, 403] width 0 height 0
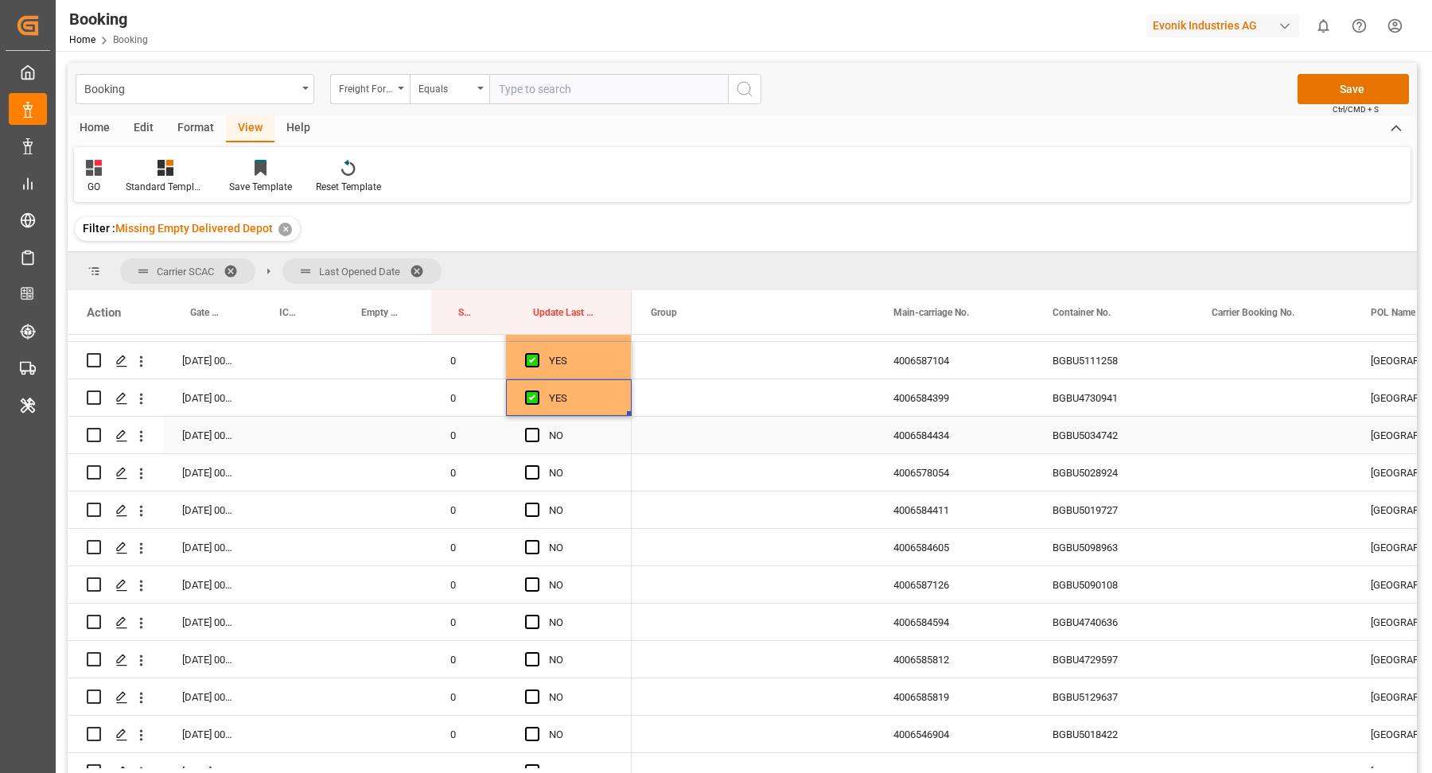
click at [1142, 440] on div "BGBU5034742" at bounding box center [1112, 435] width 159 height 37
click at [535, 439] on span "Press SPACE to select this row." at bounding box center [532, 435] width 14 height 14
click at [537, 428] on input "Press SPACE to select this row." at bounding box center [537, 428] width 0 height 0
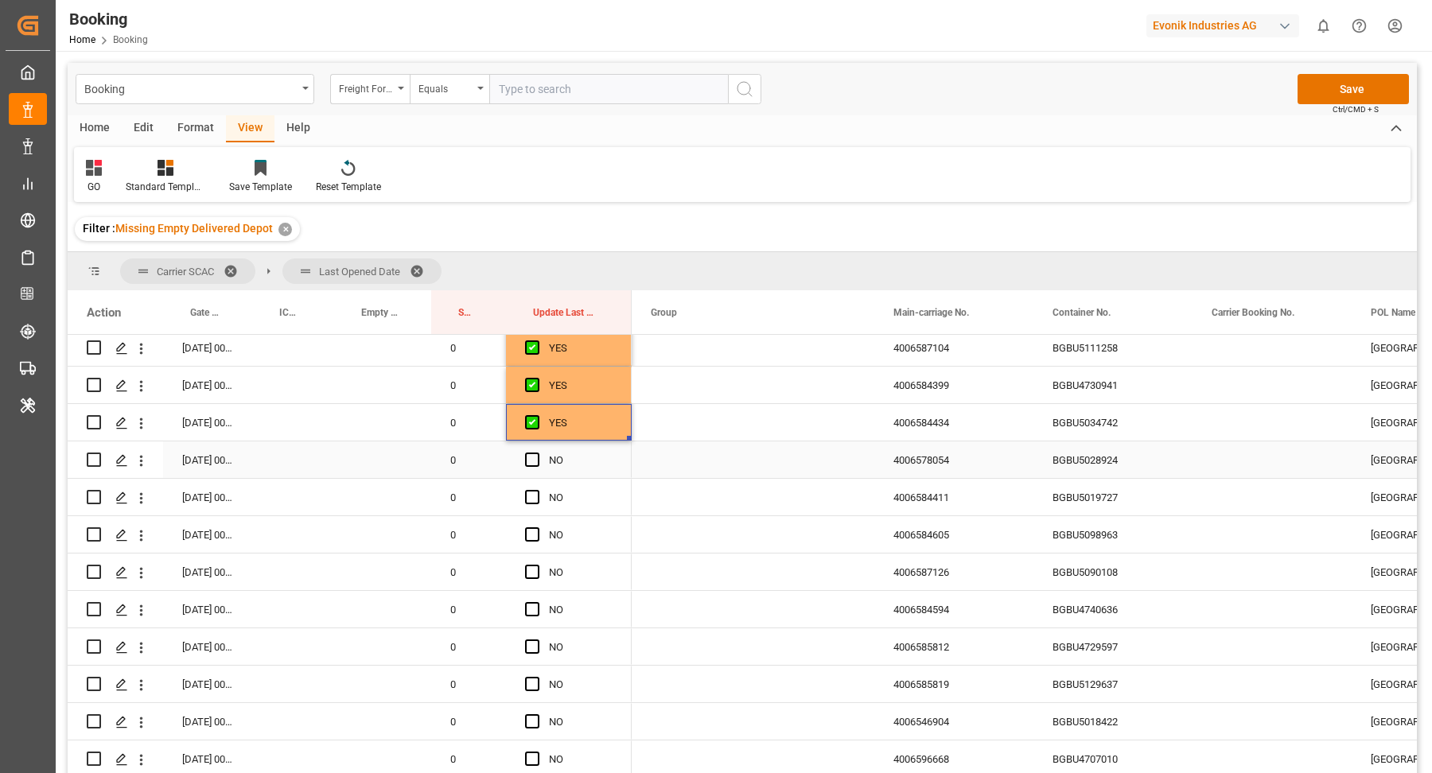
click at [1087, 469] on div "BGBU5028924" at bounding box center [1112, 459] width 159 height 37
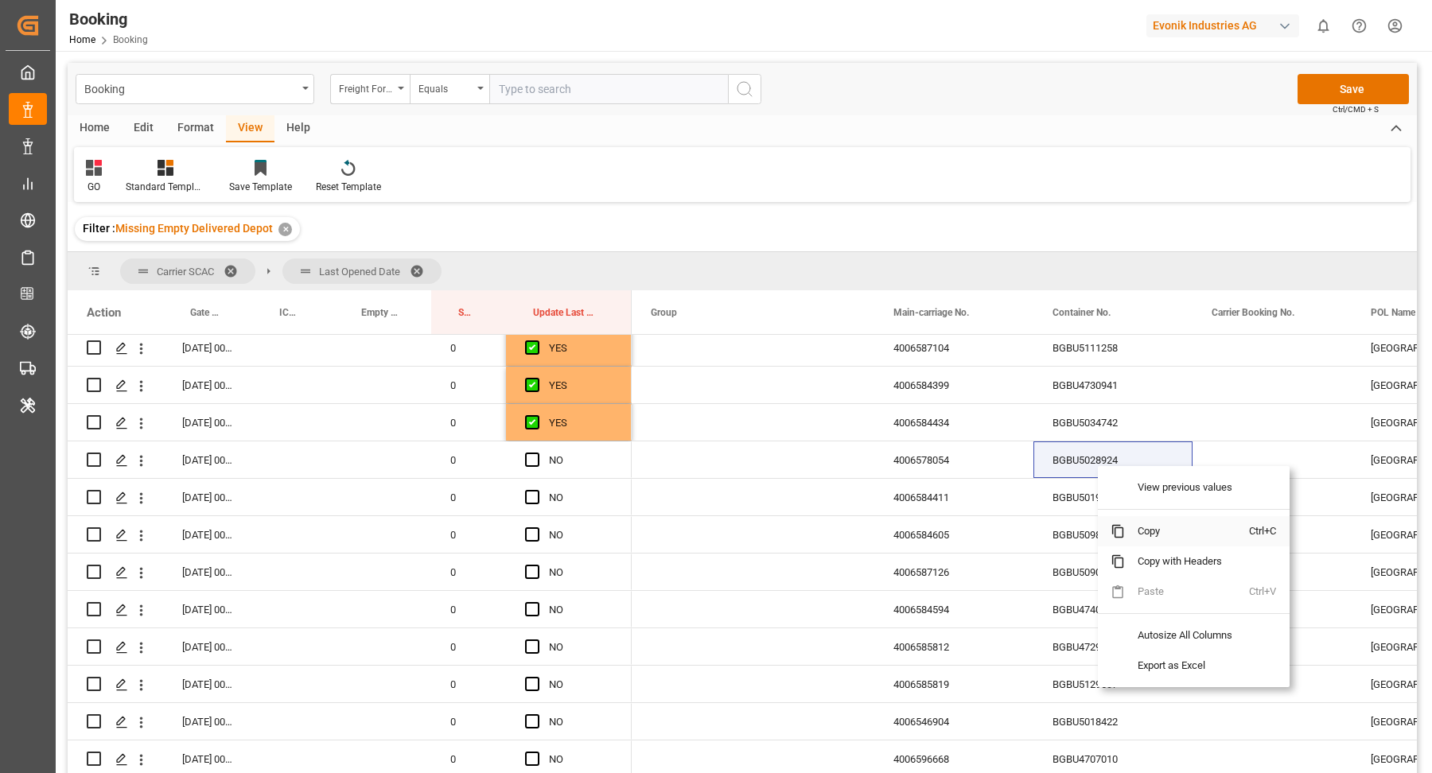
click at [1174, 523] on span "Copy" at bounding box center [1187, 531] width 124 height 30
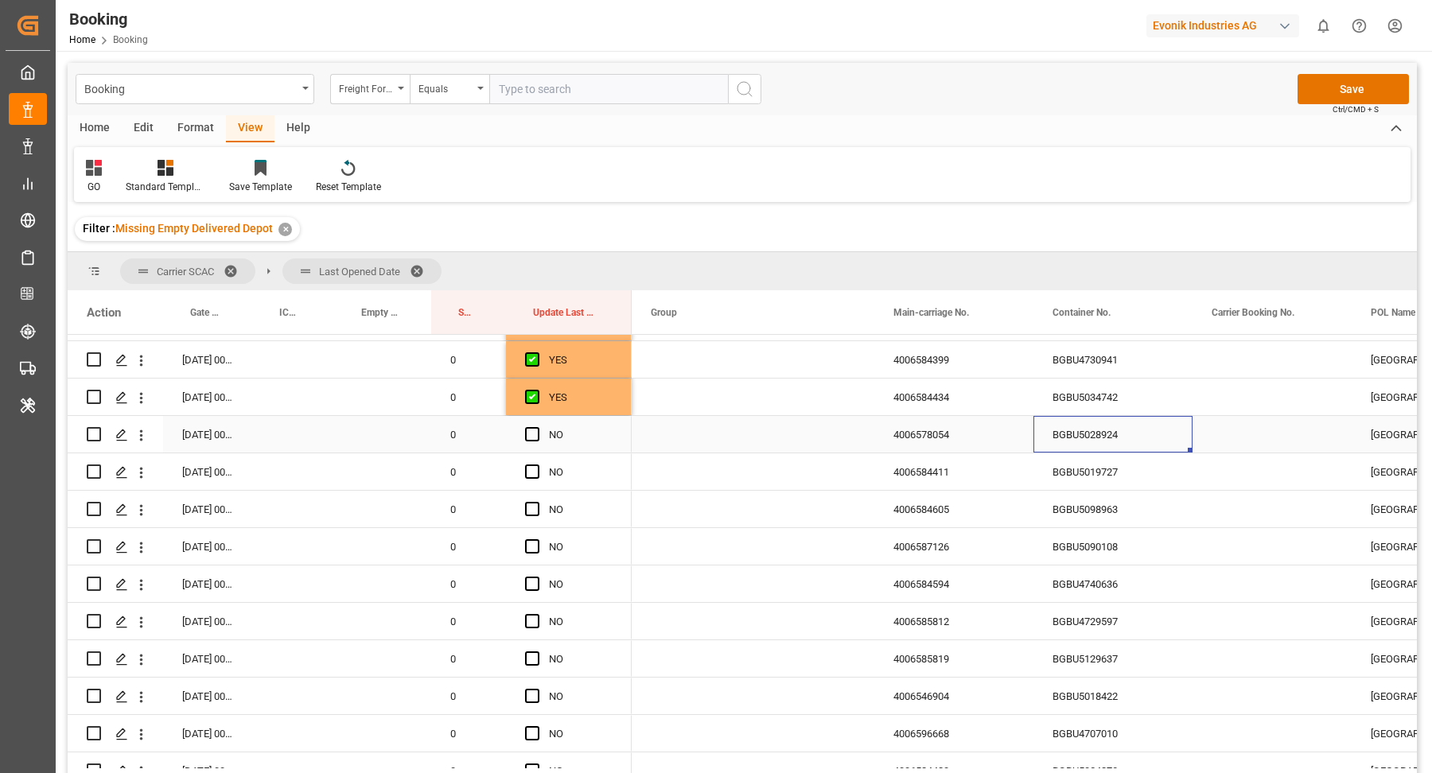
scroll to position [2699, 0]
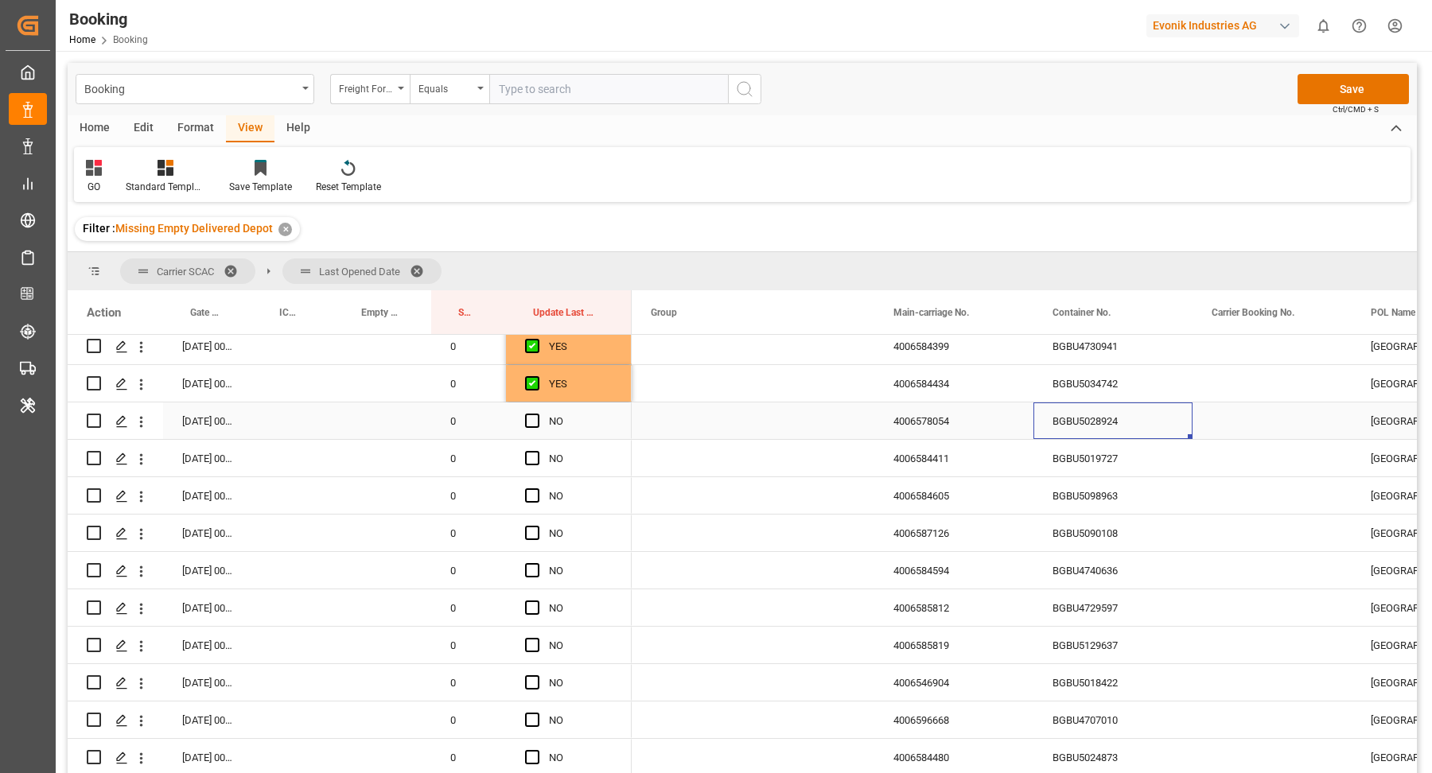
click at [531, 417] on span "Press SPACE to select this row." at bounding box center [532, 421] width 14 height 14
click at [537, 414] on input "Press SPACE to select this row." at bounding box center [537, 414] width 0 height 0
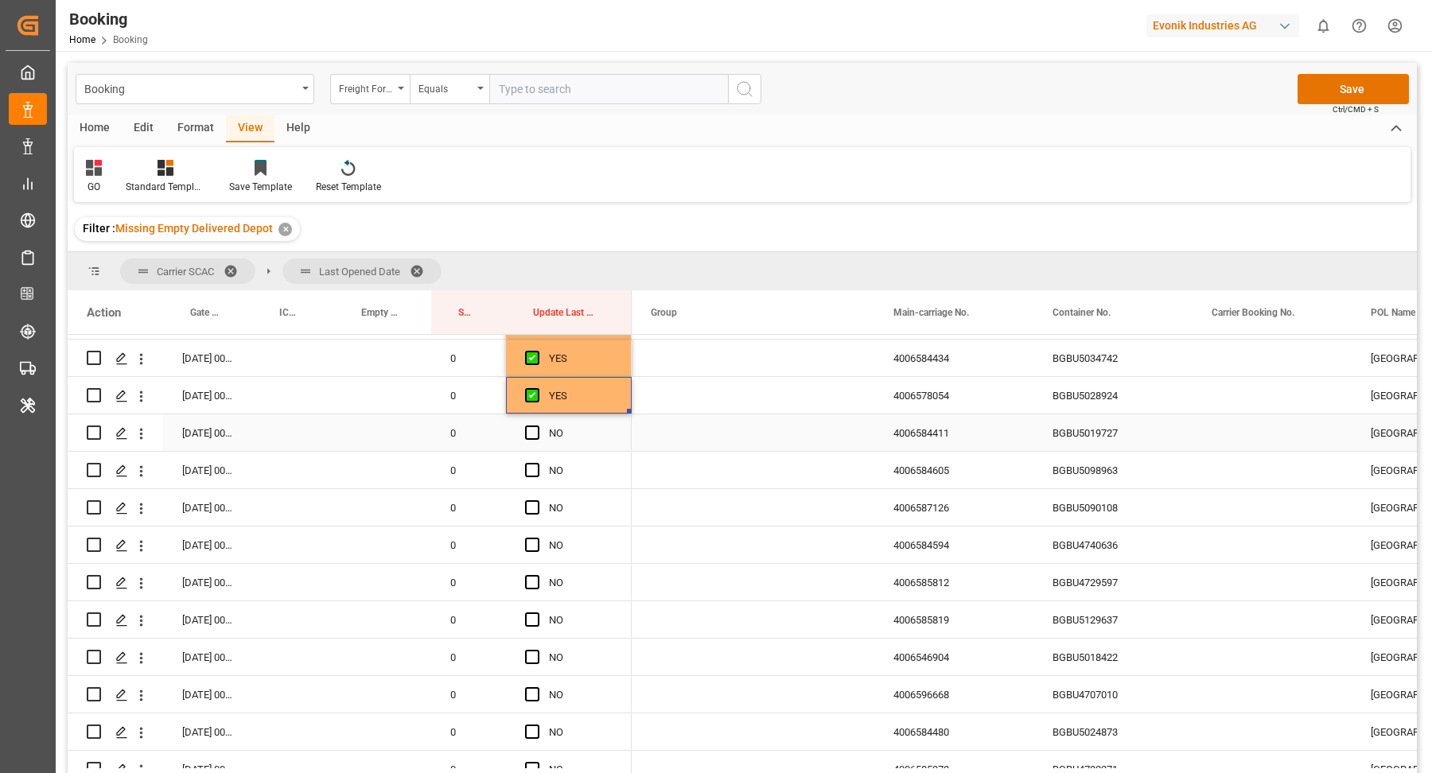
click at [1106, 424] on div "BGBU5019727" at bounding box center [1112, 432] width 159 height 37
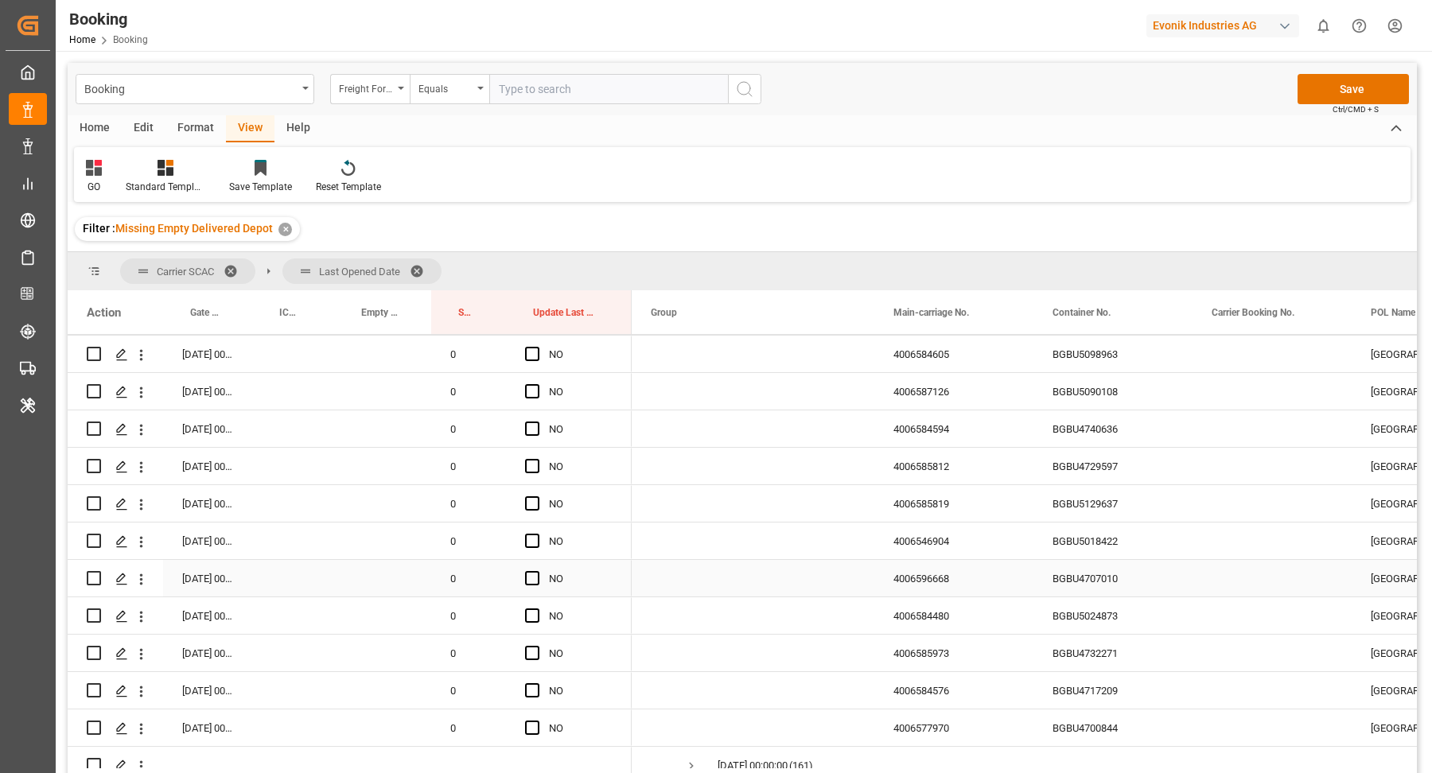
scroll to position [2565, 0]
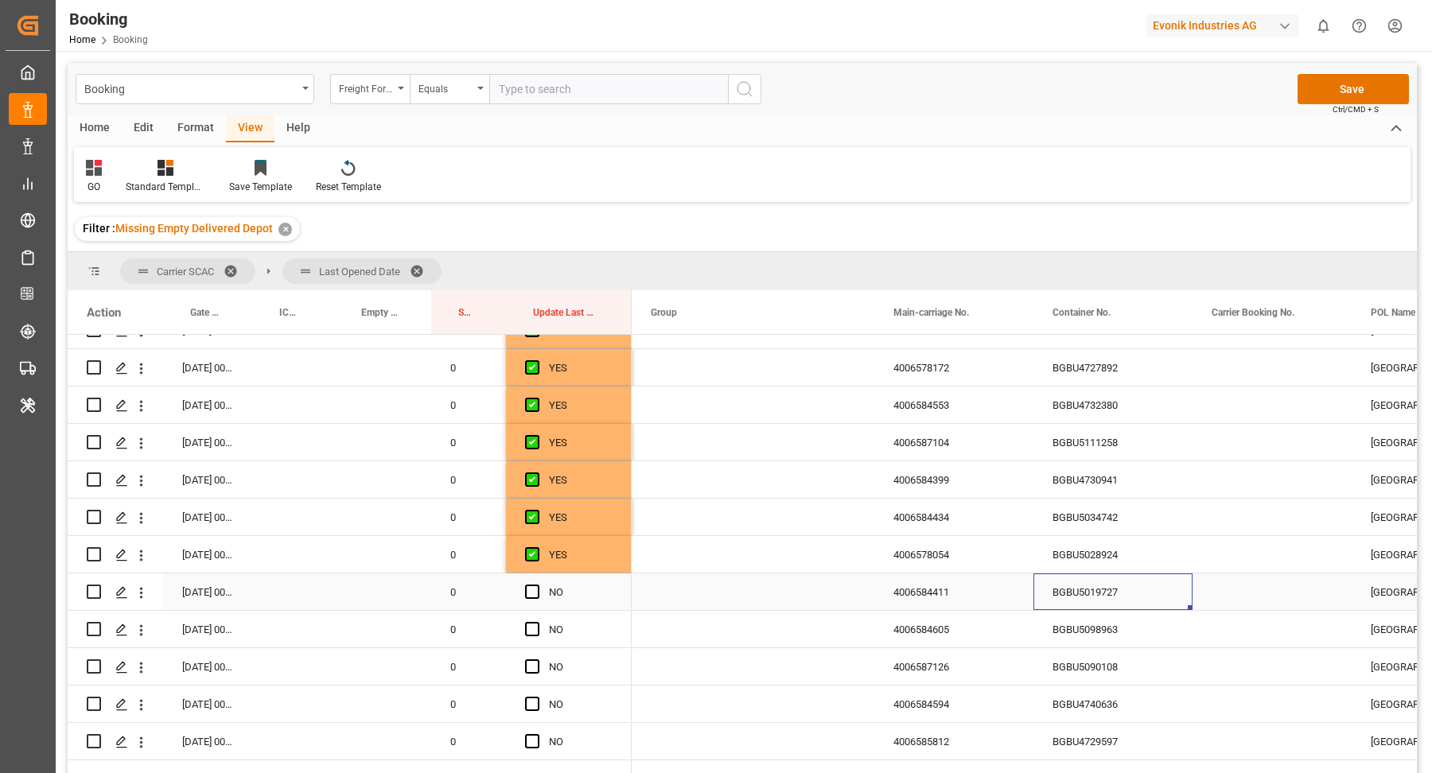
click at [531, 593] on span "Press SPACE to select this row." at bounding box center [532, 592] width 14 height 14
click at [537, 585] on input "Press SPACE to select this row." at bounding box center [537, 585] width 0 height 0
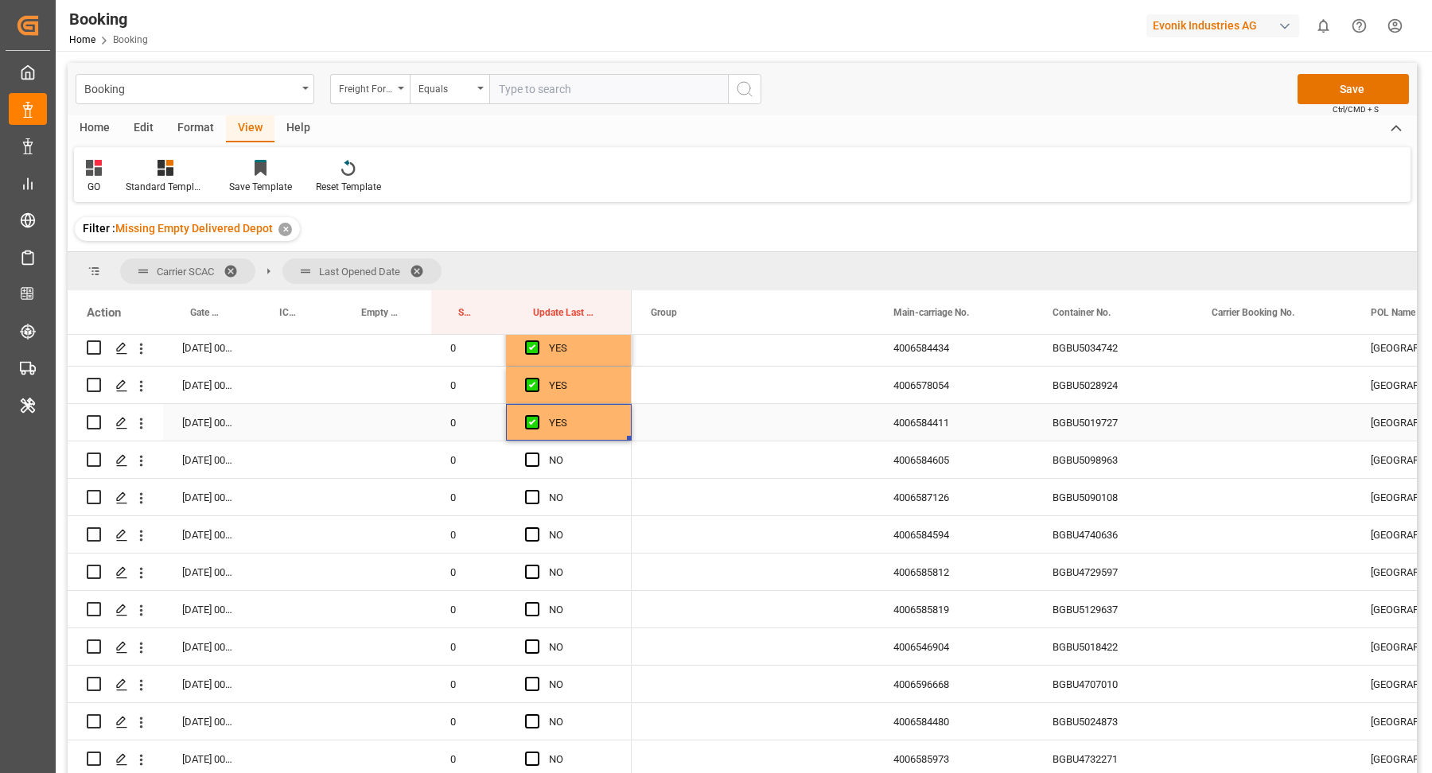
click at [1112, 460] on div "BGBU5098963" at bounding box center [1112, 459] width 159 height 37
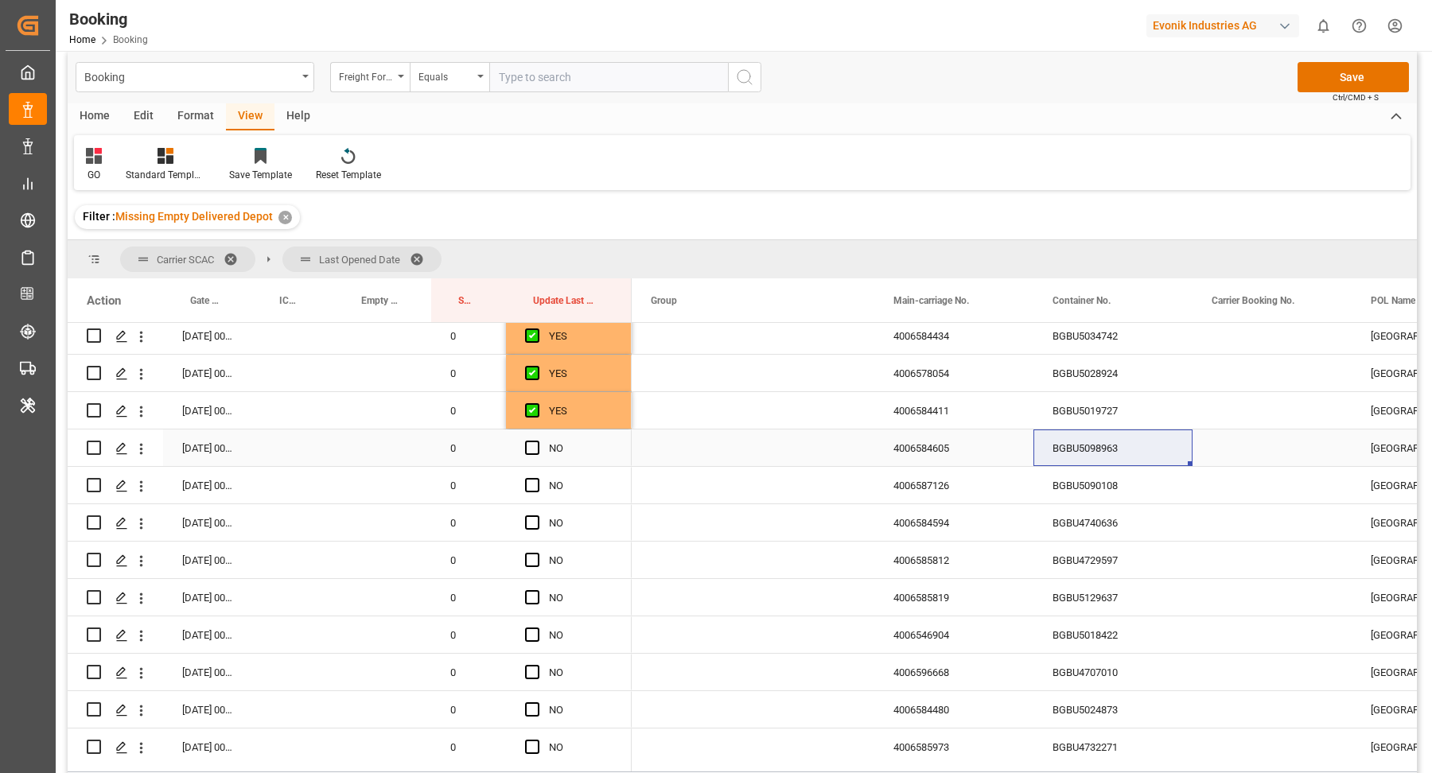
scroll to position [2748, 0]
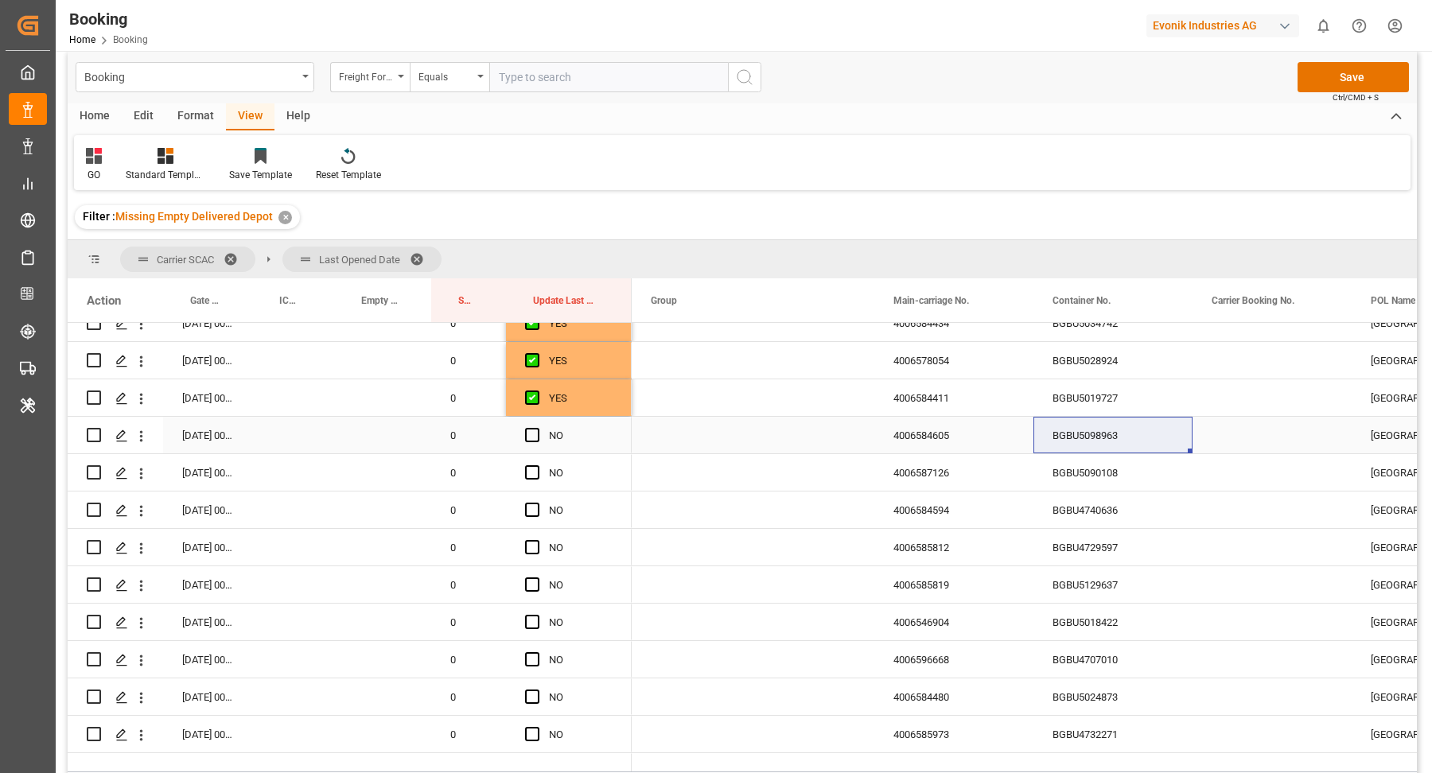
click at [535, 438] on span "Press SPACE to select this row." at bounding box center [532, 435] width 14 height 14
click at [537, 428] on input "Press SPACE to select this row." at bounding box center [537, 428] width 0 height 0
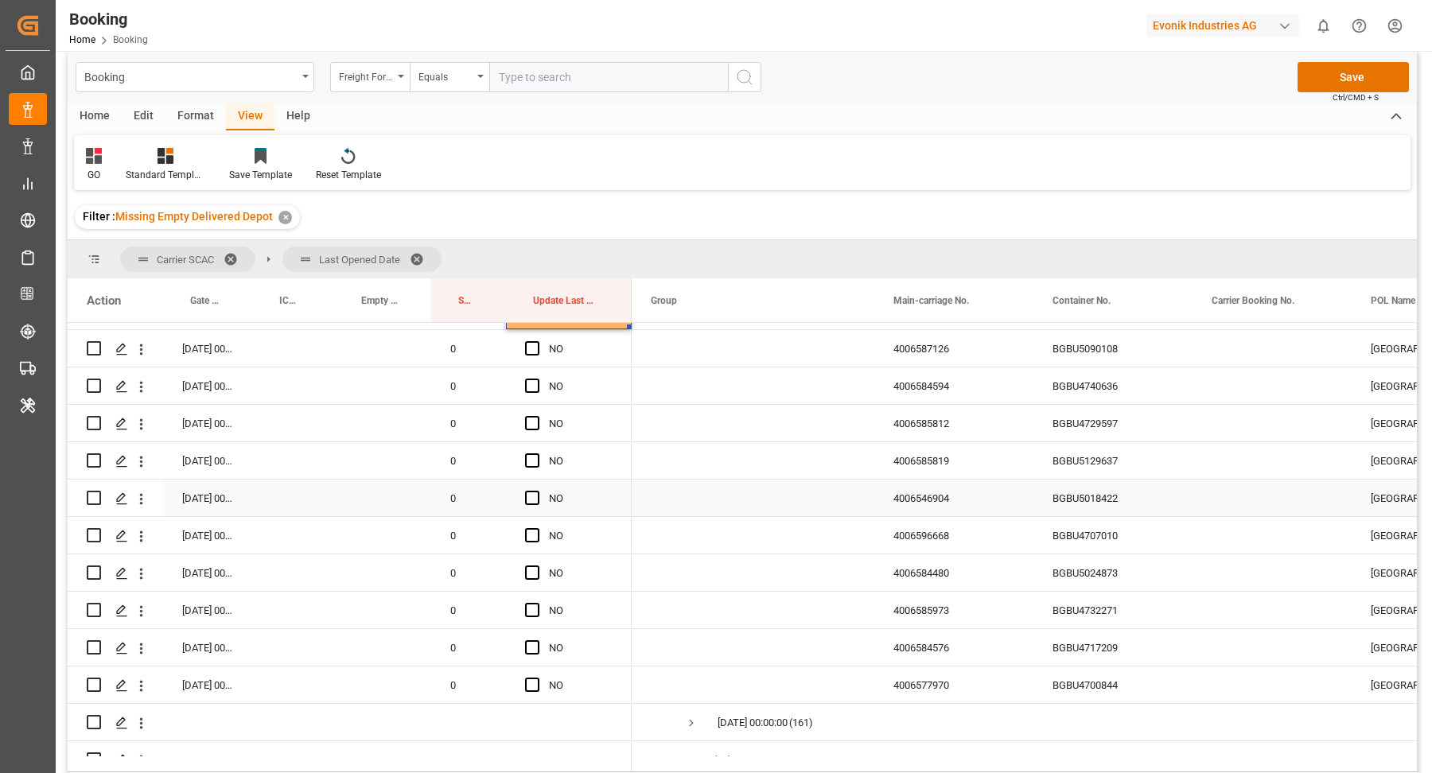
scroll to position [2860, 0]
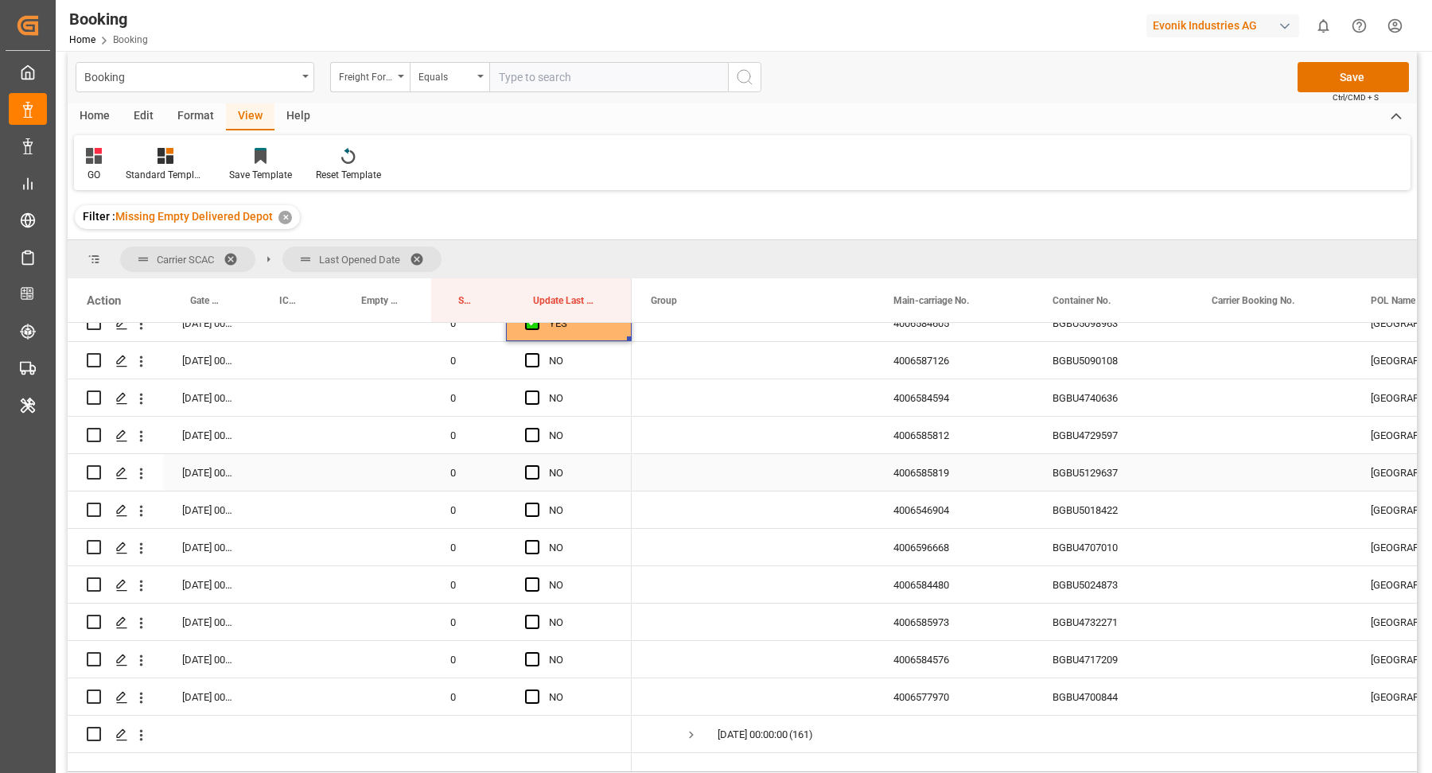
drag, startPoint x: 1110, startPoint y: 345, endPoint x: 1157, endPoint y: 351, distance: 47.3
click at [1111, 345] on div "BGBU5090108" at bounding box center [1112, 360] width 159 height 37
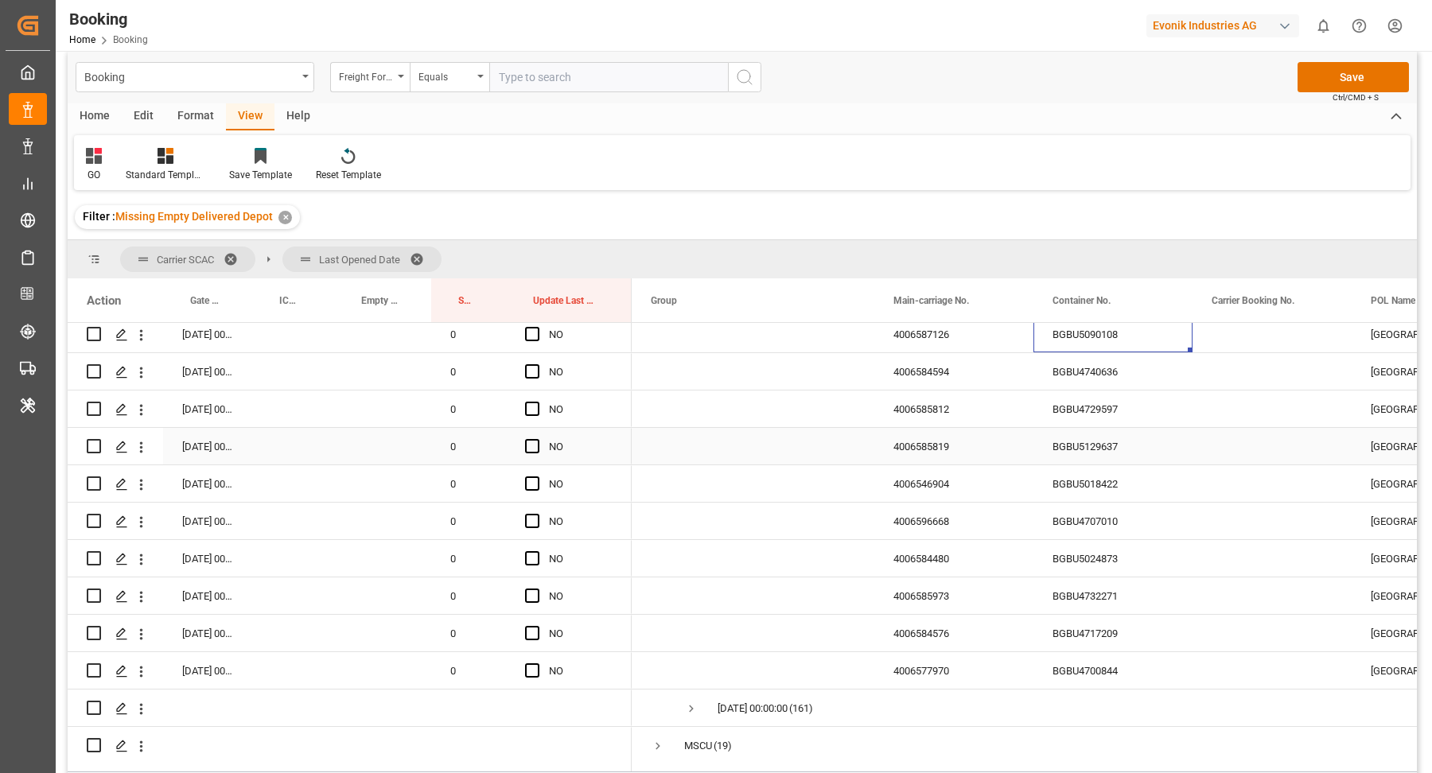
scroll to position [2861, 0]
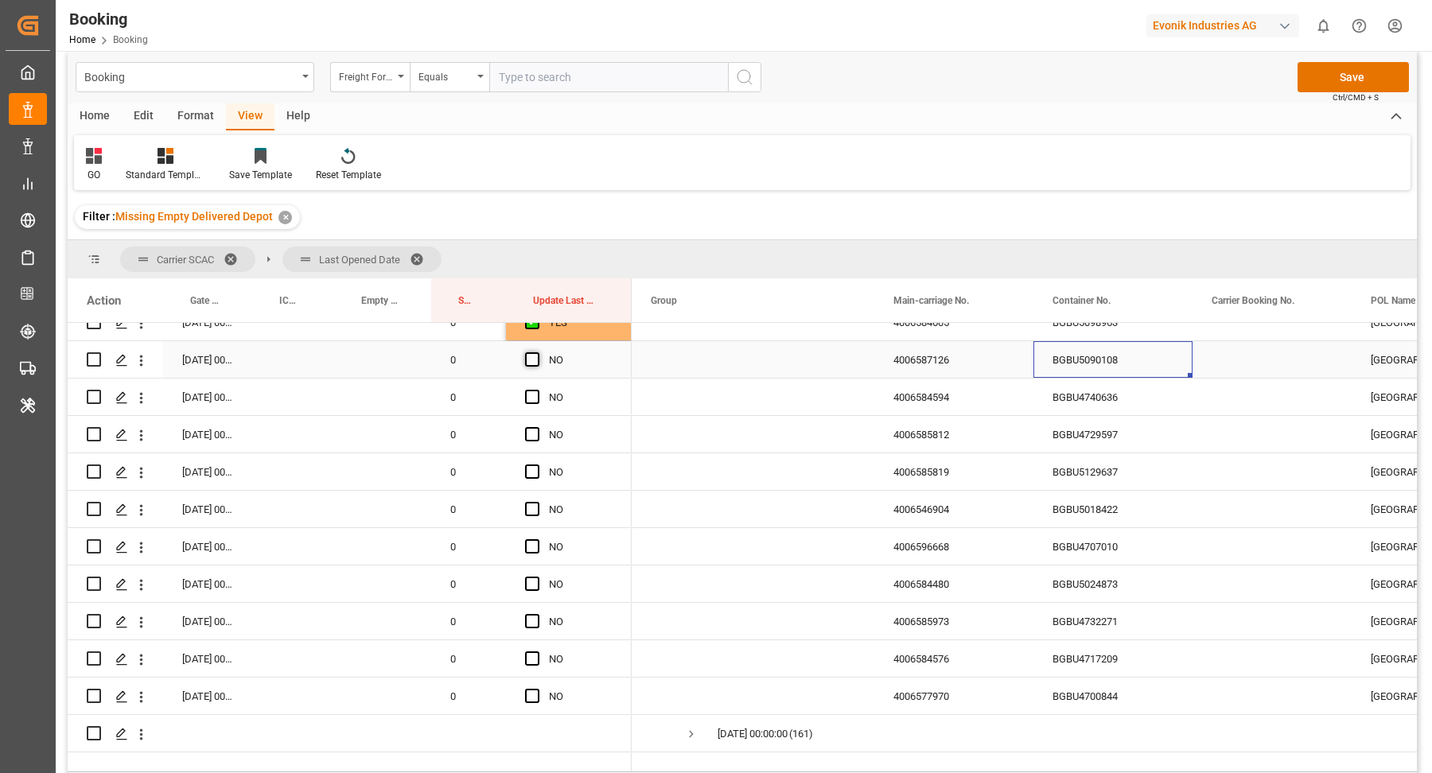
click at [535, 356] on span "Press SPACE to select this row." at bounding box center [532, 359] width 14 height 14
click at [537, 352] on input "Press SPACE to select this row." at bounding box center [537, 352] width 0 height 0
click at [1093, 406] on div "BGBU4740636" at bounding box center [1112, 397] width 159 height 37
click at [531, 400] on span "Press SPACE to select this row." at bounding box center [532, 397] width 14 height 14
click at [537, 390] on input "Press SPACE to select this row." at bounding box center [537, 390] width 0 height 0
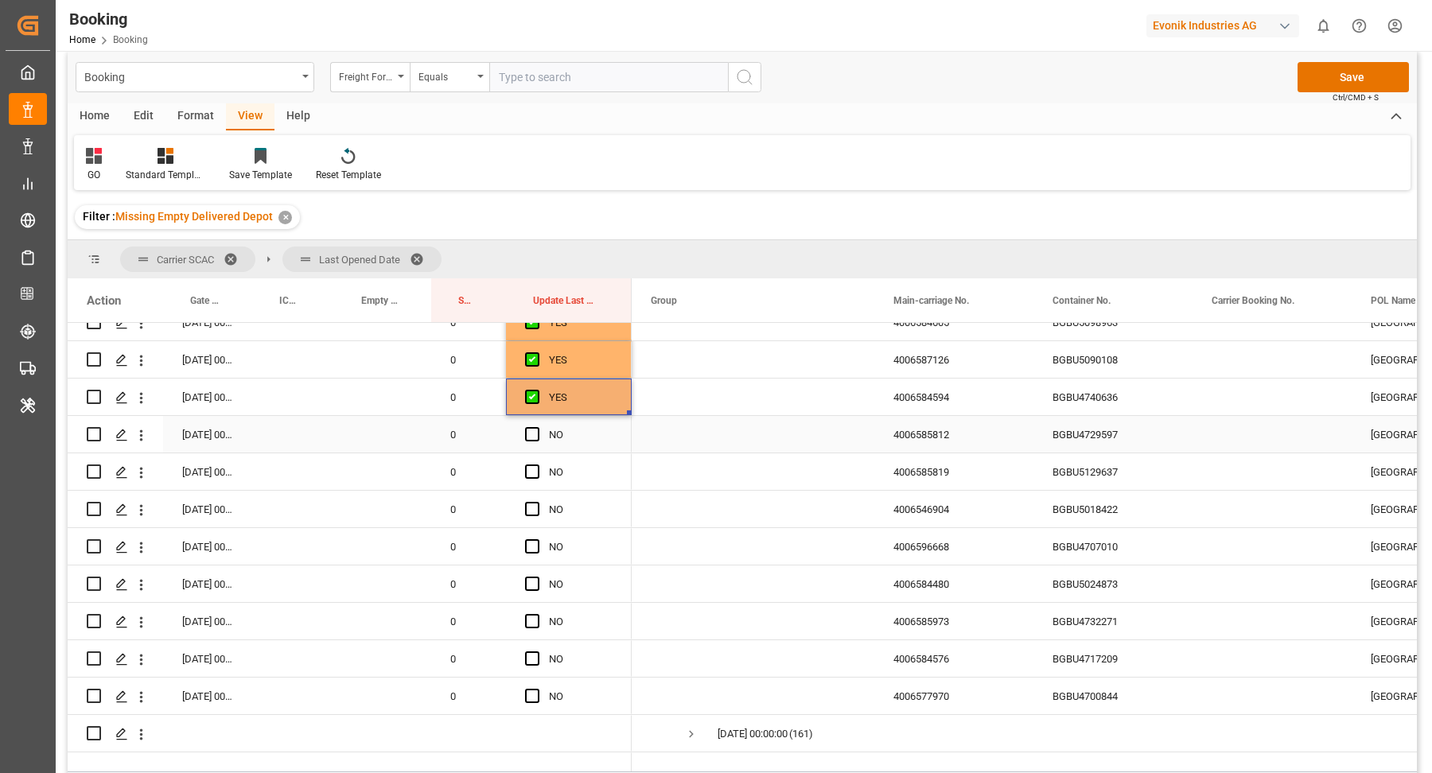
click at [1175, 419] on div "BGBU4729597" at bounding box center [1112, 434] width 159 height 37
click at [1085, 425] on div "BGBU4729597" at bounding box center [1112, 434] width 159 height 37
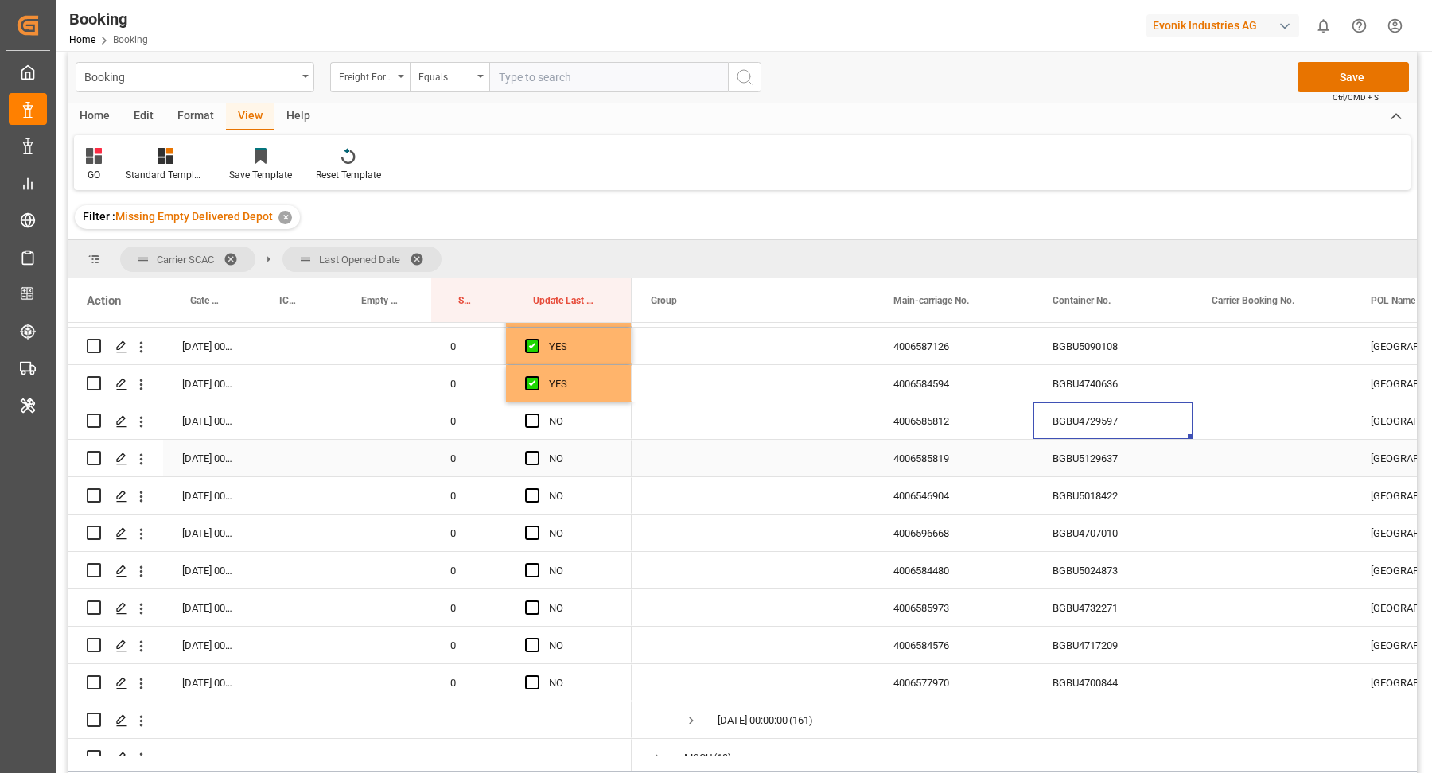
click at [1103, 473] on div "BGBU5129637" at bounding box center [1112, 458] width 159 height 37
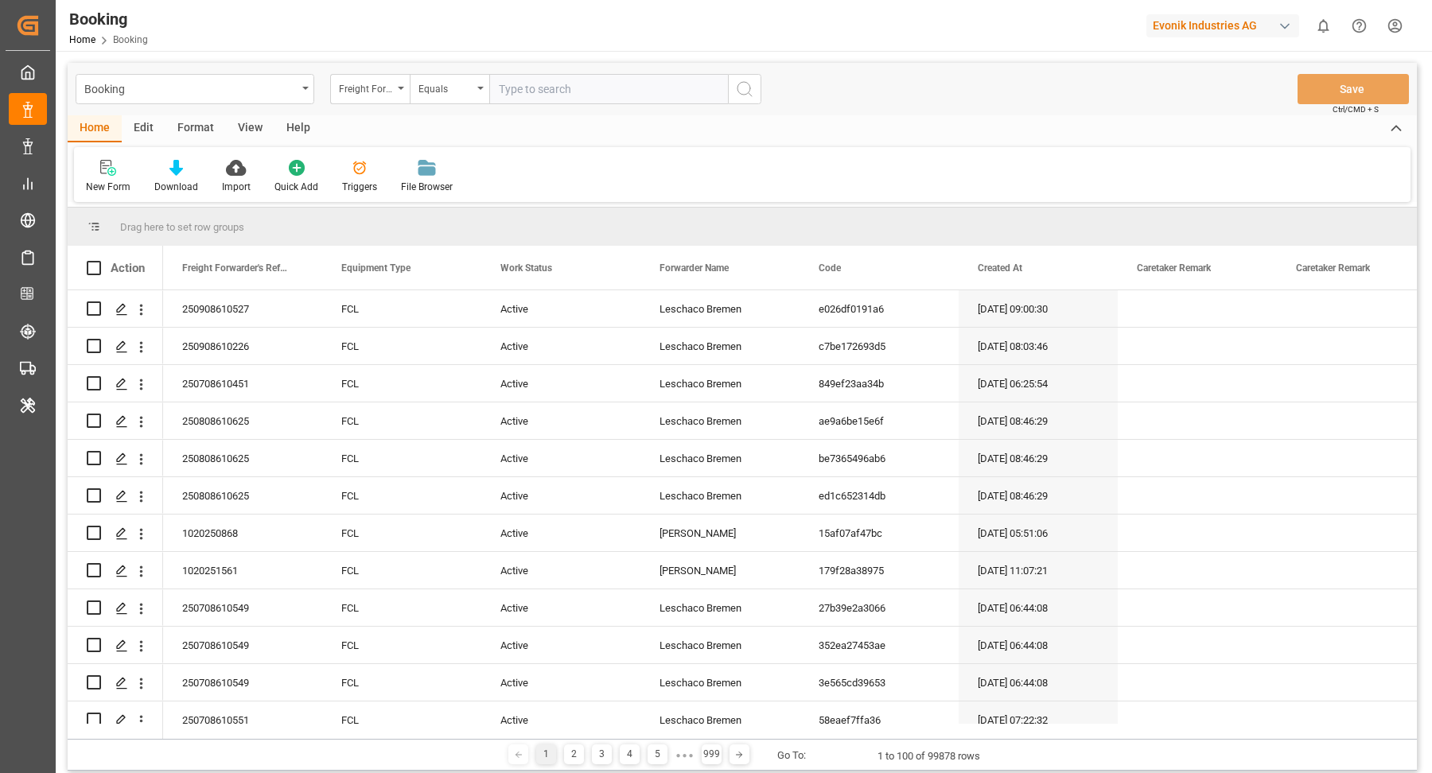
click at [183, 126] on div "Format" at bounding box center [195, 128] width 60 height 27
click at [109, 173] on icon at bounding box center [108, 169] width 11 height 13
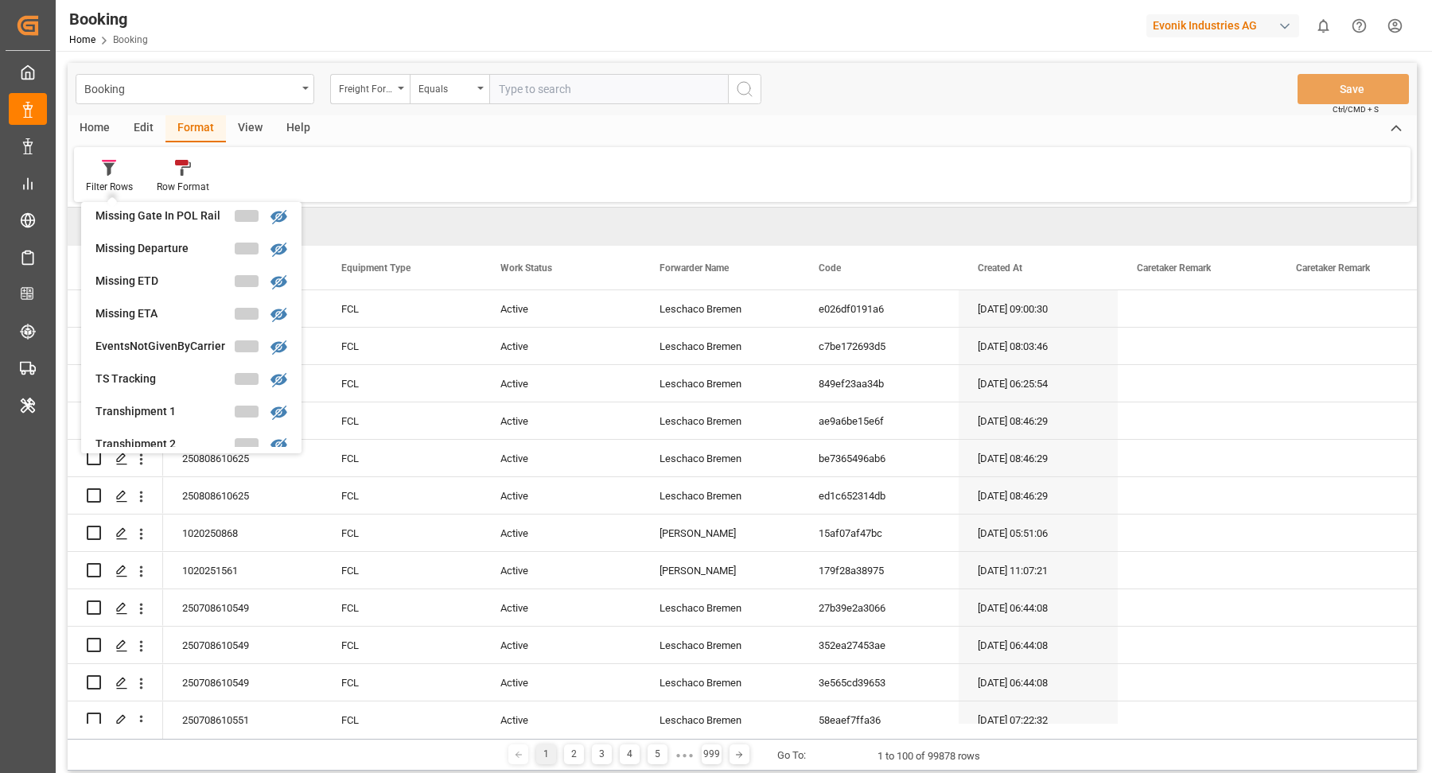
scroll to position [632, 0]
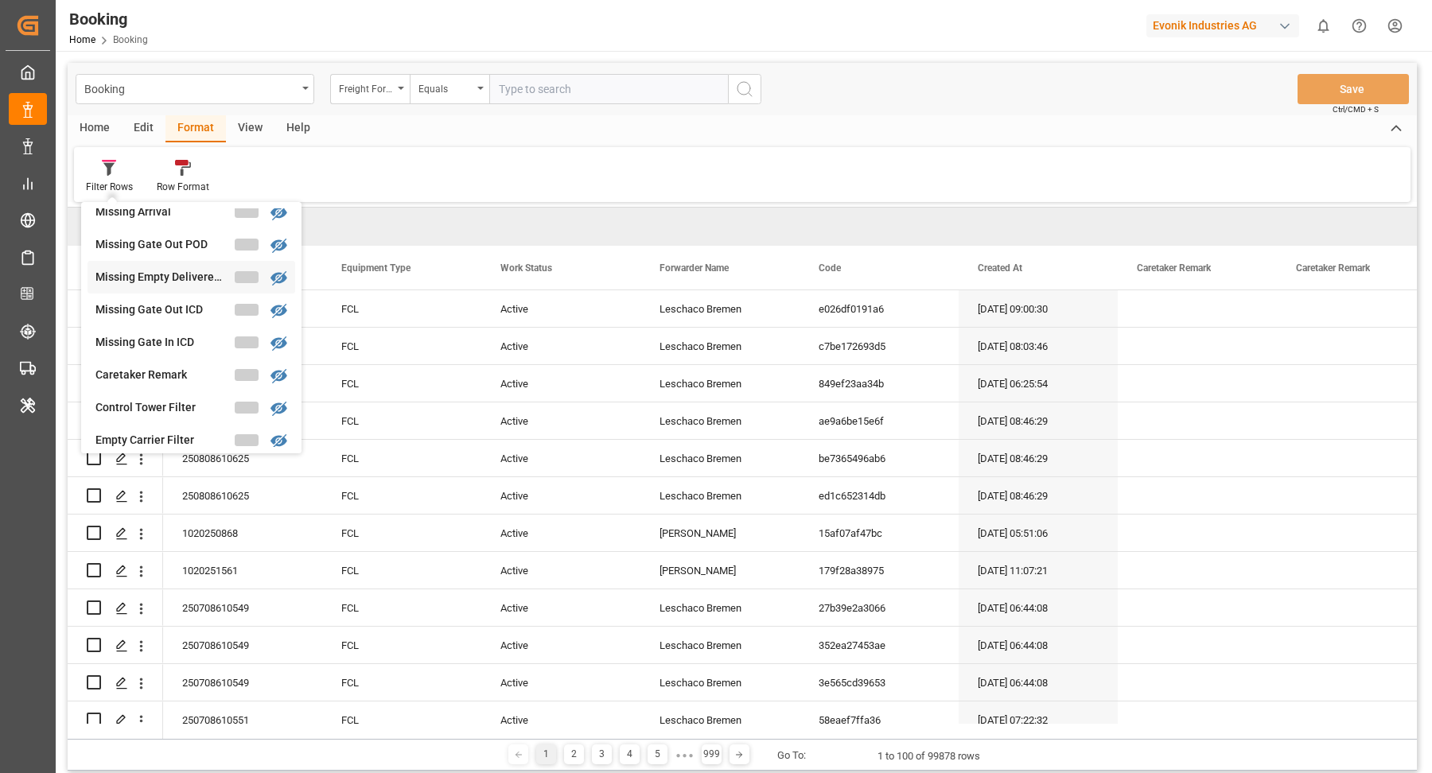
click at [183, 283] on div "Missing Empty Delivered Depot" at bounding box center [164, 277] width 139 height 17
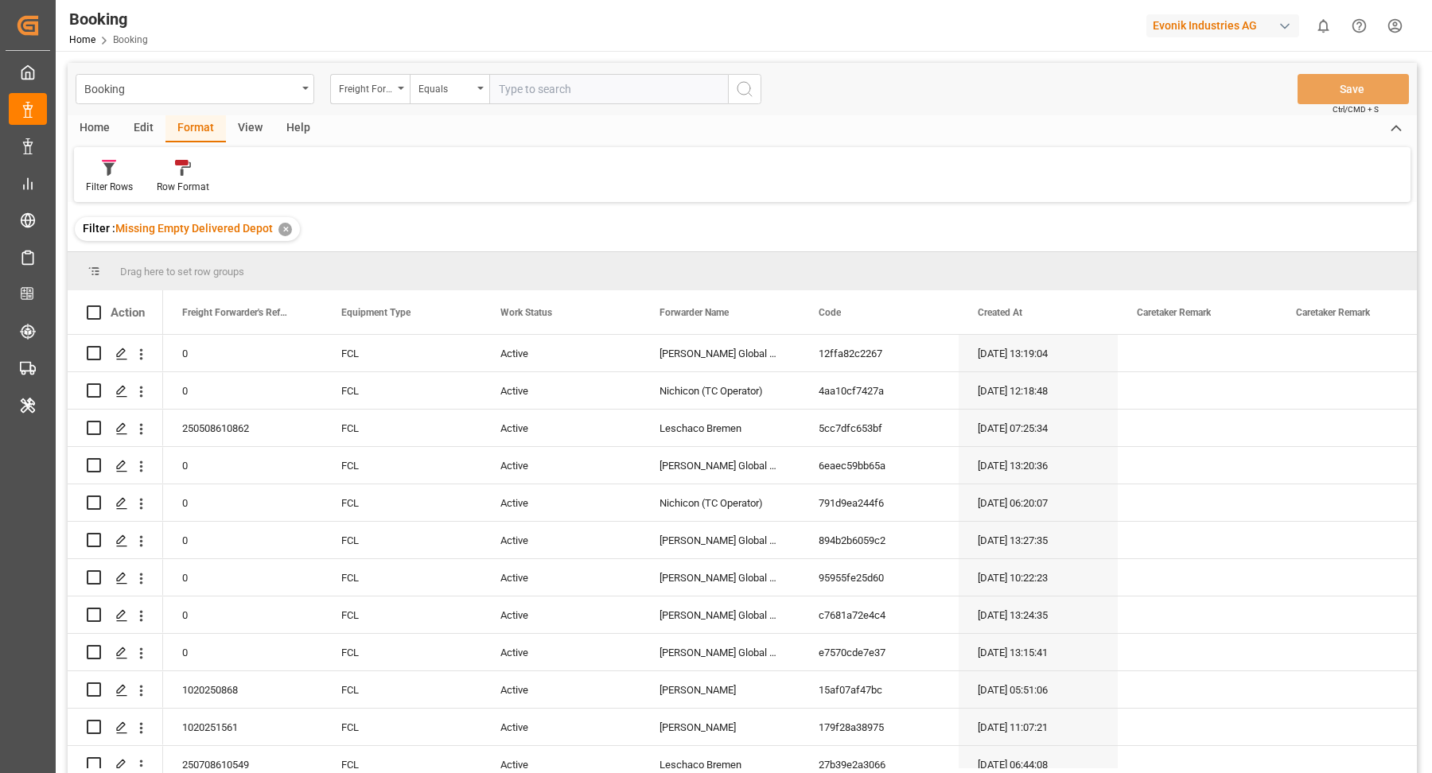
click at [246, 126] on div "View" at bounding box center [250, 128] width 49 height 27
click at [98, 181] on div "Default" at bounding box center [101, 187] width 31 height 14
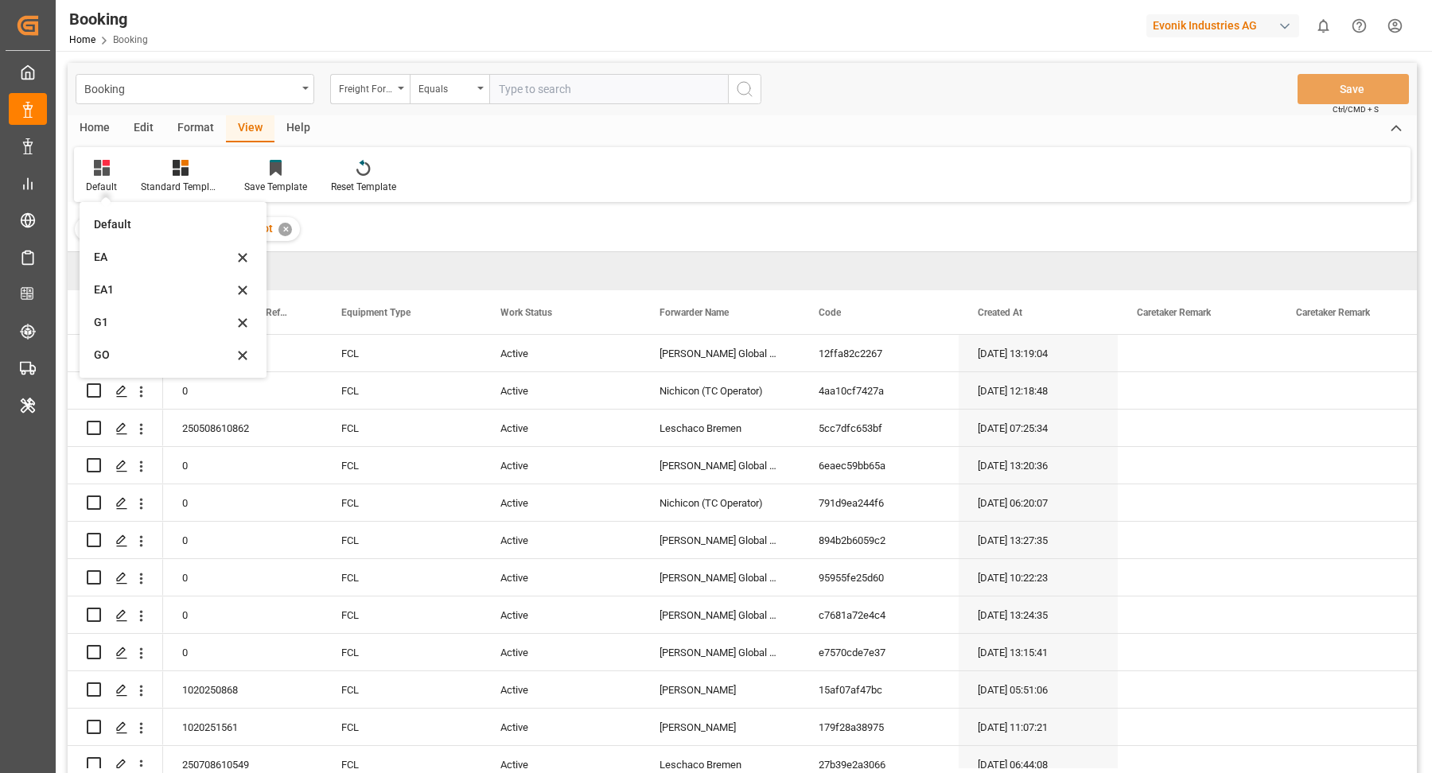
click at [135, 356] on div "GO" at bounding box center [163, 355] width 139 height 17
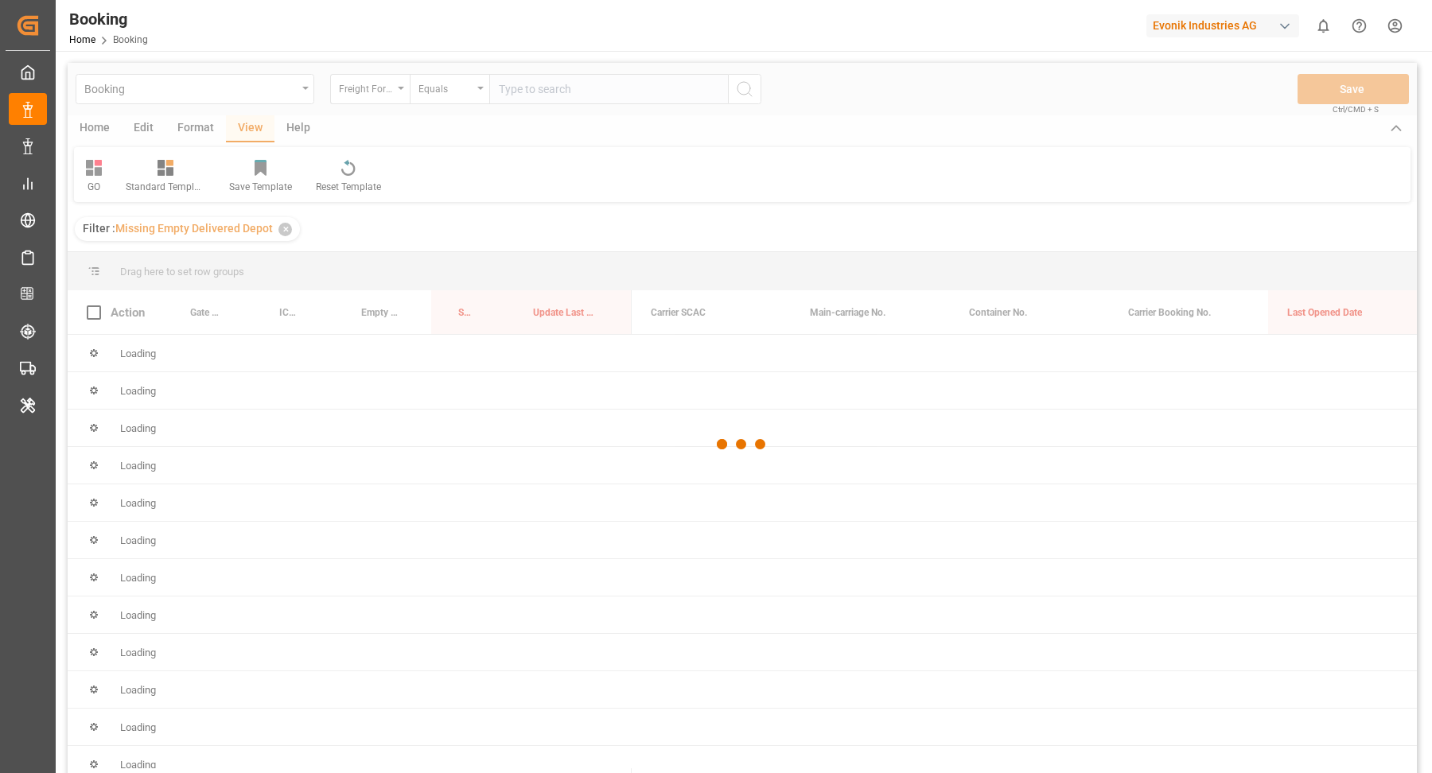
click at [870, 91] on div at bounding box center [742, 445] width 1349 height 764
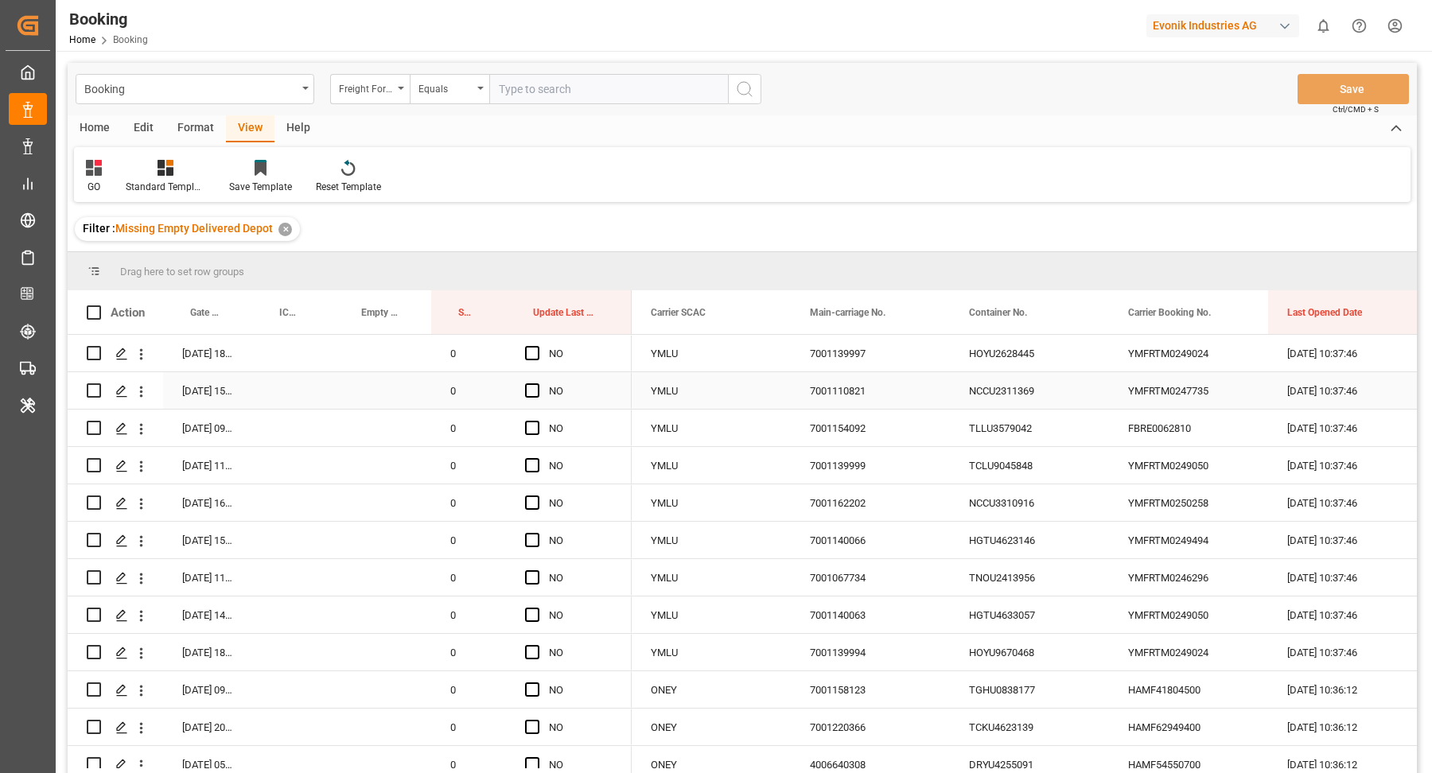
scroll to position [13, 0]
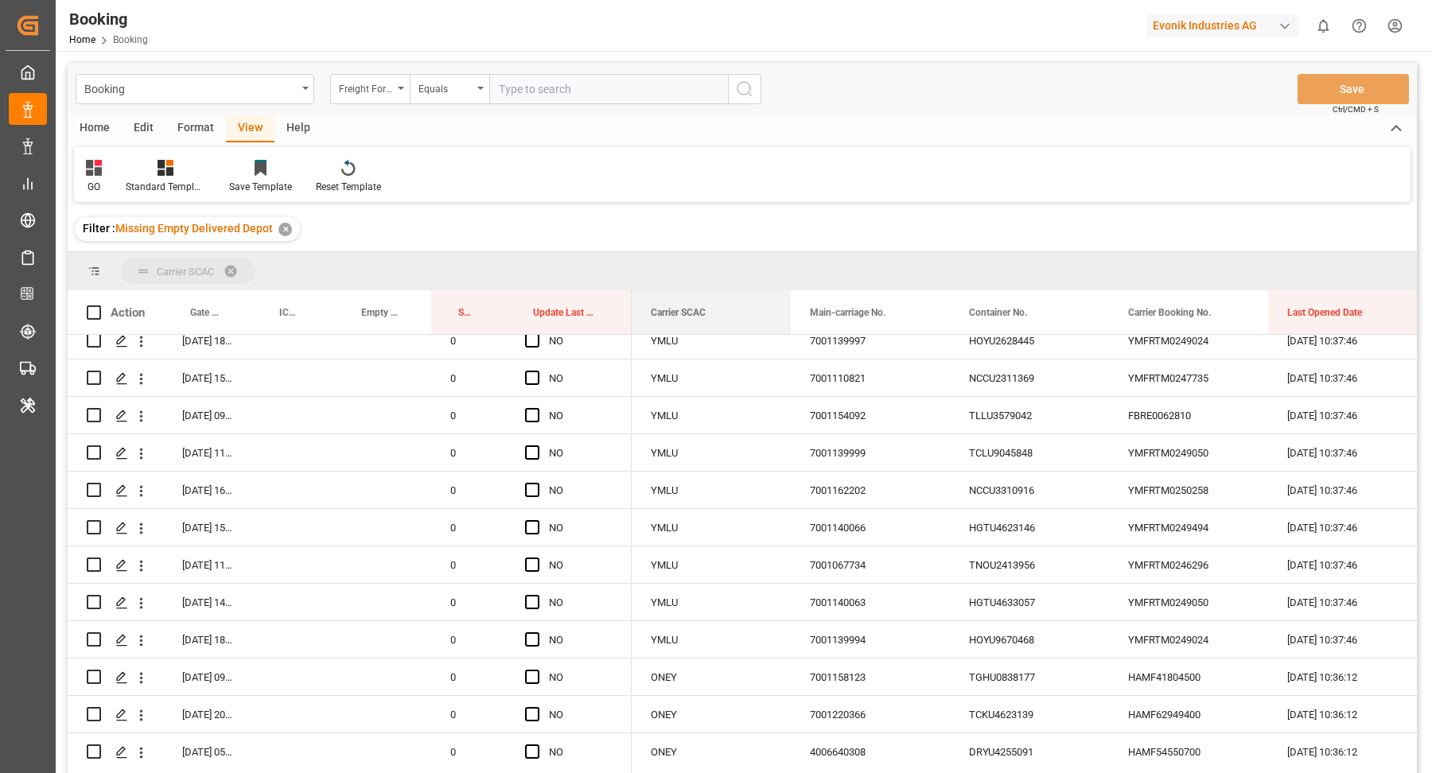
drag, startPoint x: 694, startPoint y: 313, endPoint x: 709, endPoint y: 270, distance: 44.5
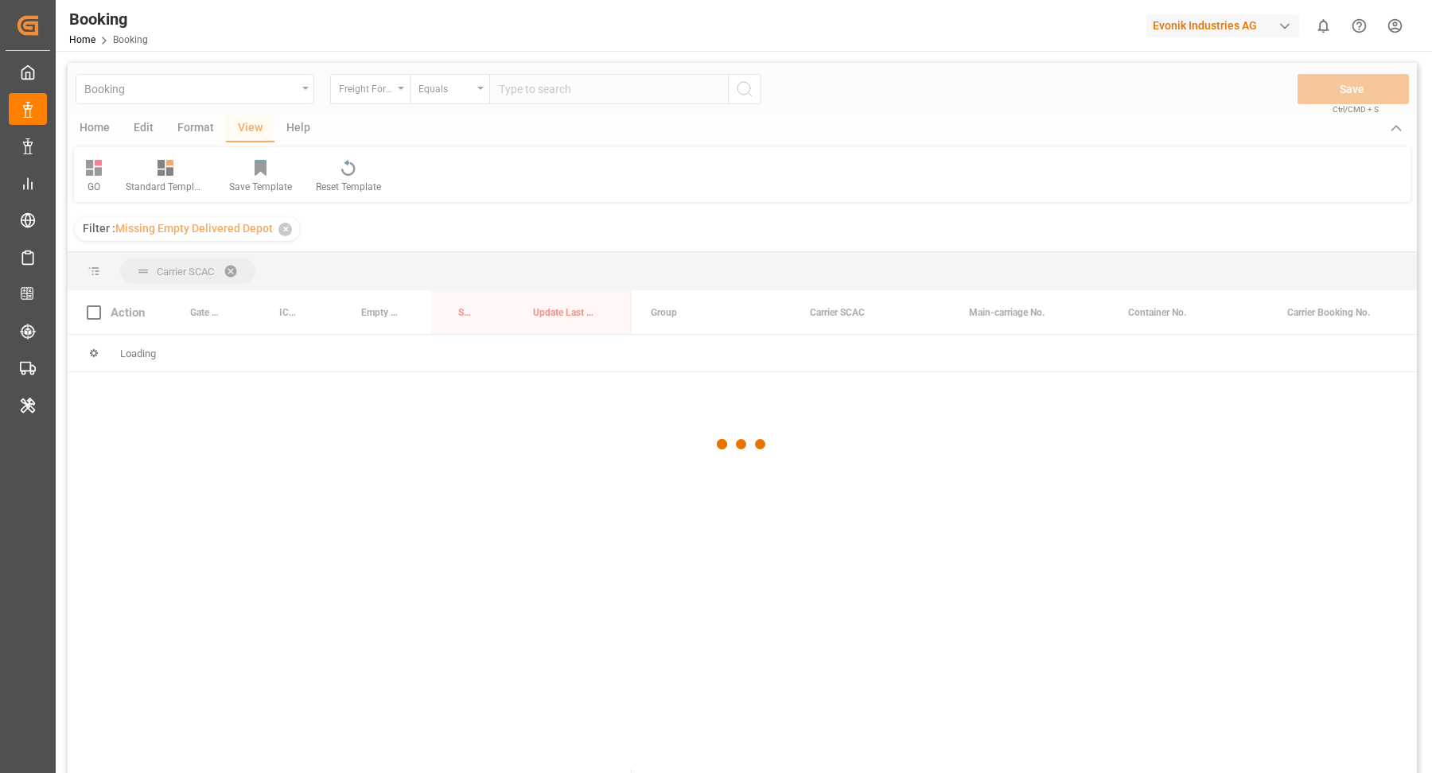
scroll to position [0, 0]
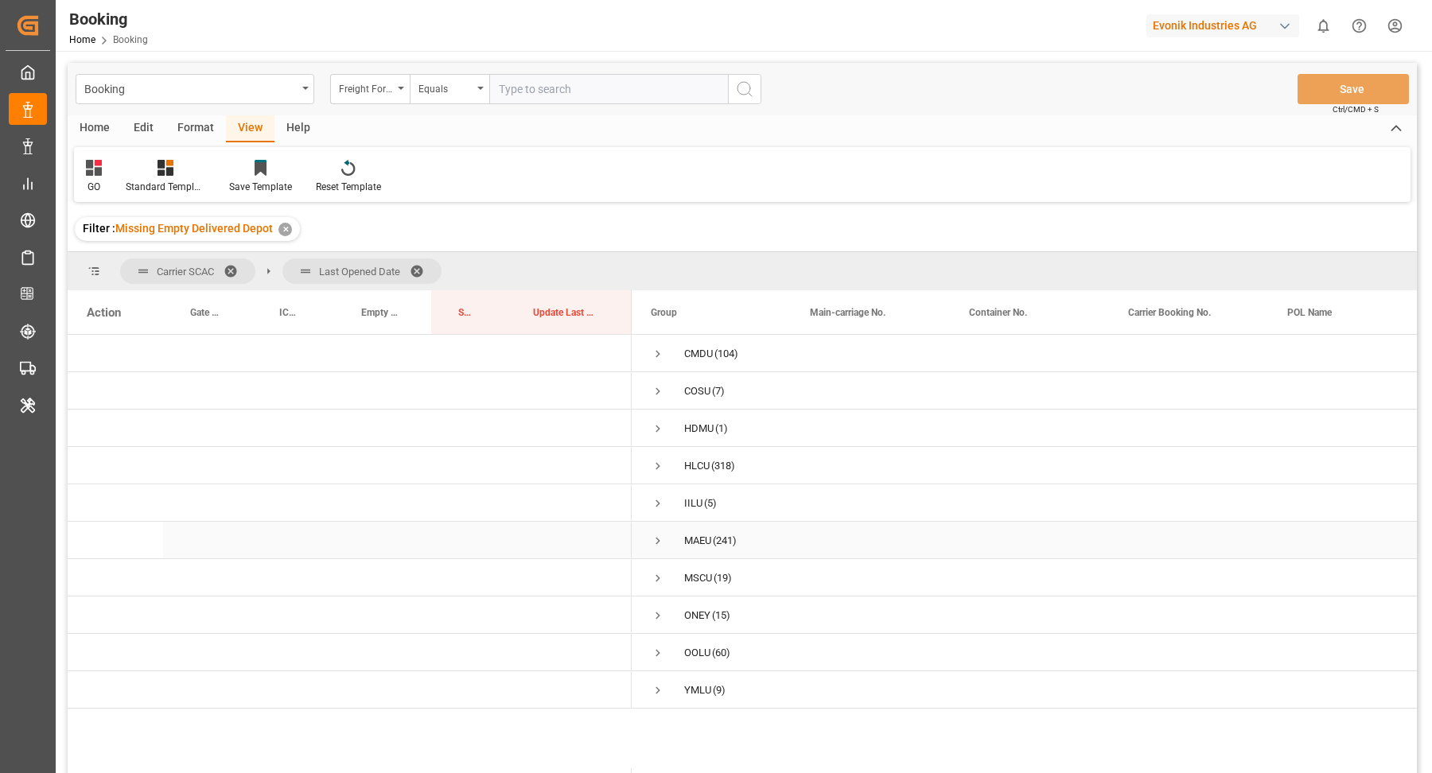
drag, startPoint x: 651, startPoint y: 536, endPoint x: 685, endPoint y: 534, distance: 34.3
click at [651, 536] on span "Press SPACE to select this row." at bounding box center [658, 541] width 14 height 14
click at [684, 577] on span "Press SPACE to select this row." at bounding box center [691, 578] width 14 height 14
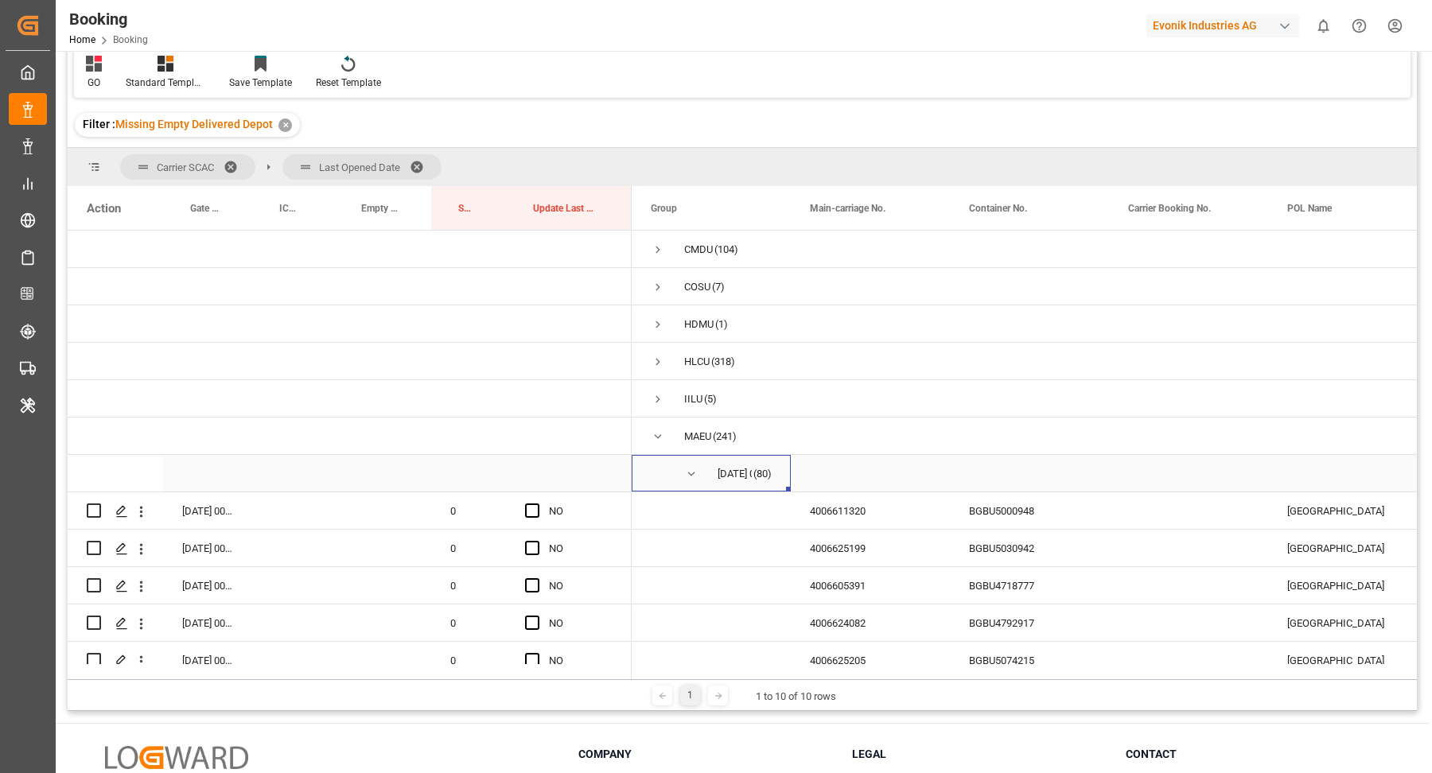
scroll to position [102, 0]
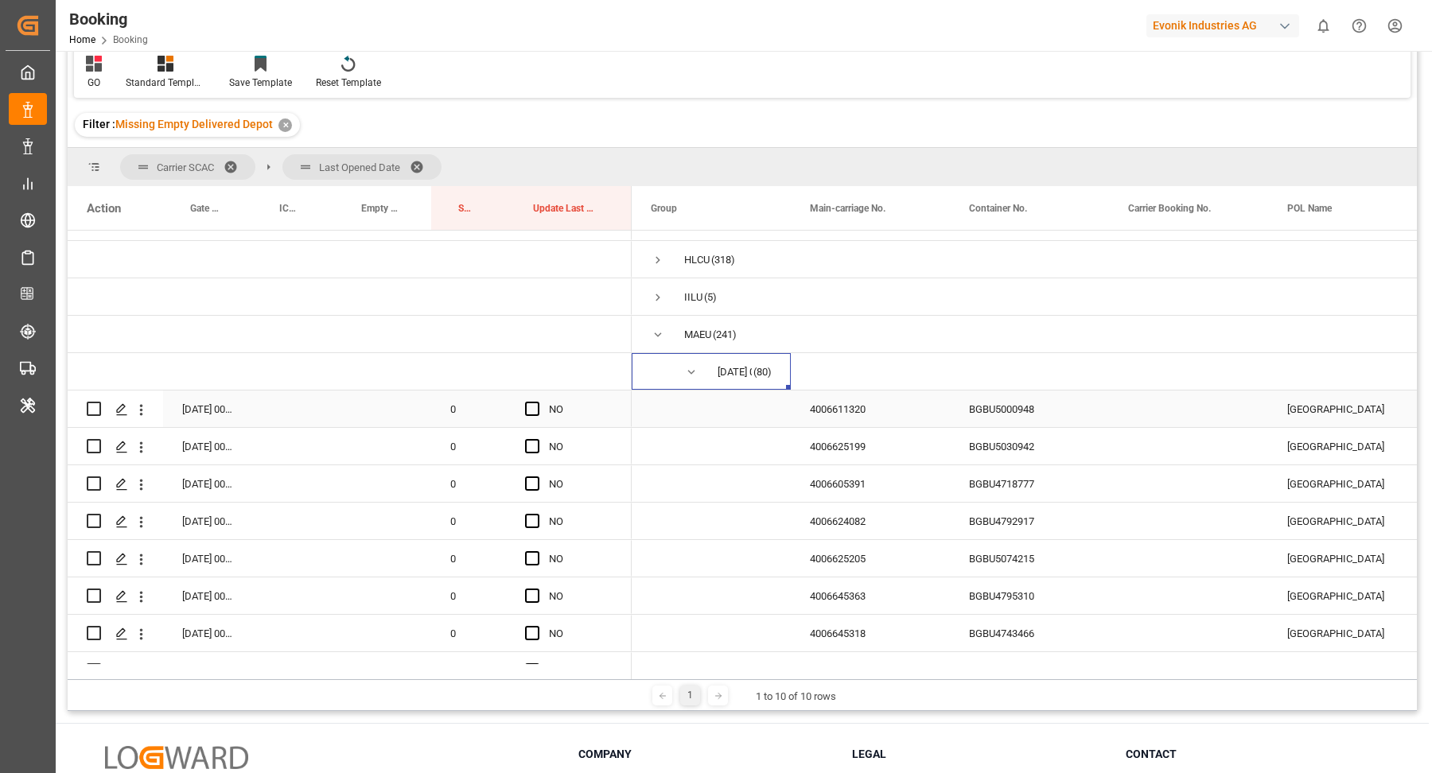
click at [531, 403] on span "Press SPACE to select this row." at bounding box center [532, 409] width 14 height 14
click at [537, 402] on input "Press SPACE to select this row." at bounding box center [537, 402] width 0 height 0
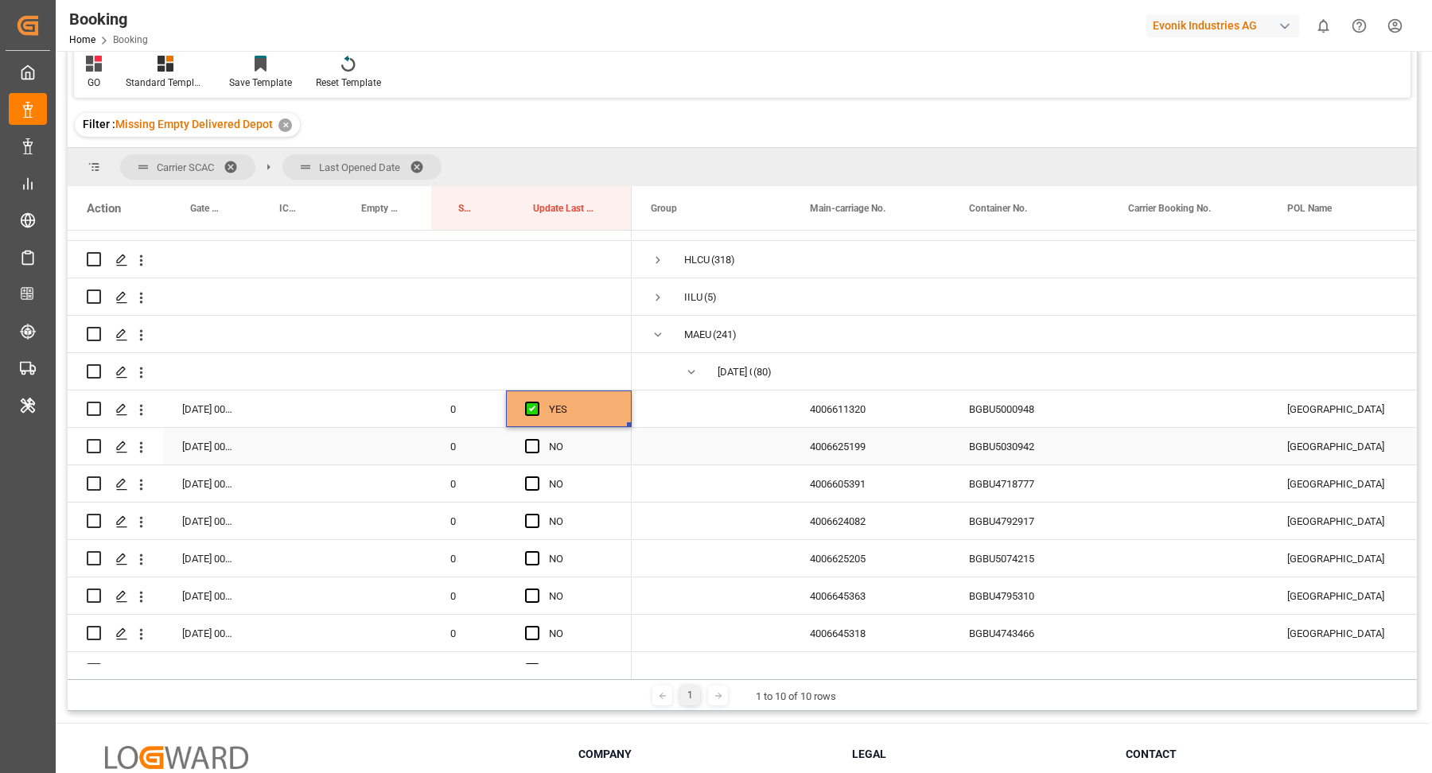
scroll to position [115, 0]
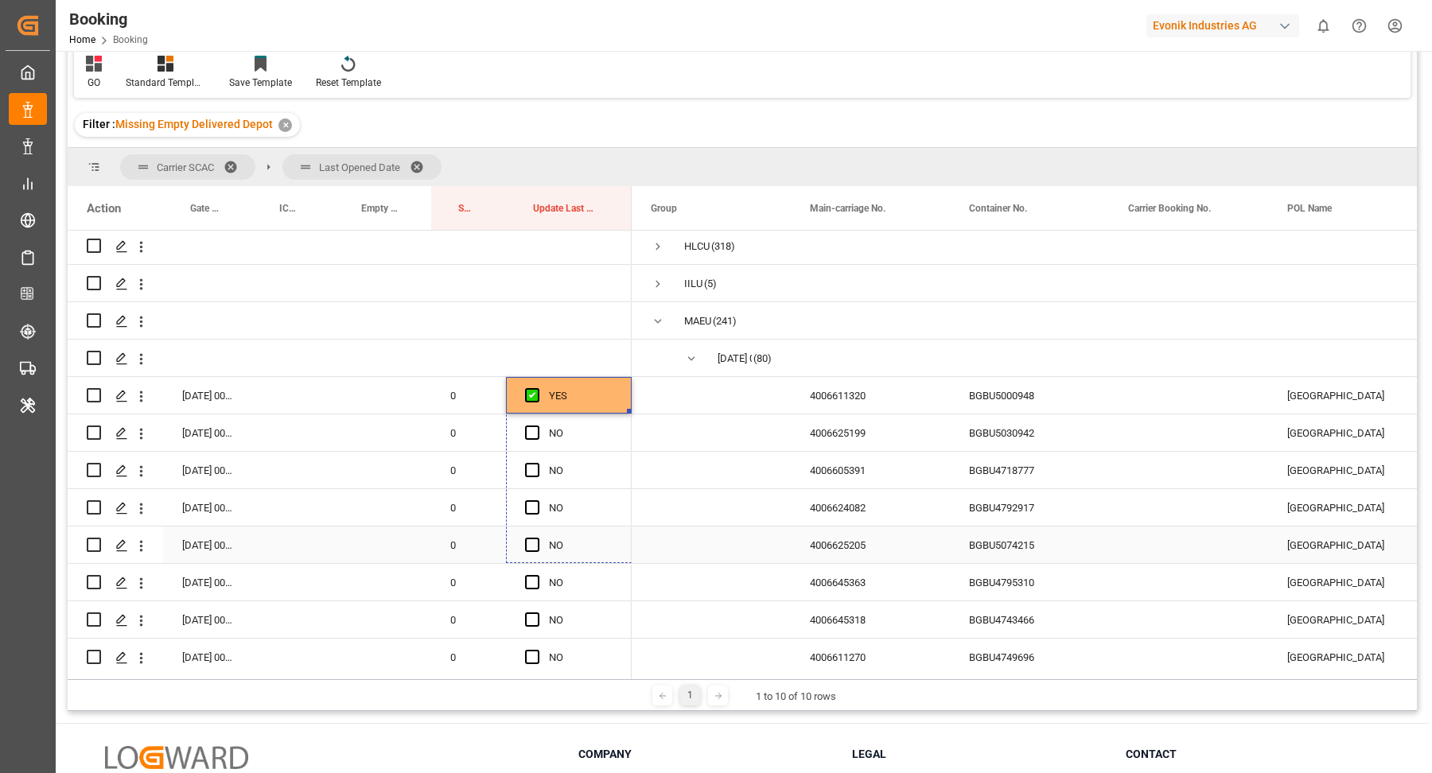
drag, startPoint x: 628, startPoint y: 410, endPoint x: 625, endPoint y: 544, distance: 134.5
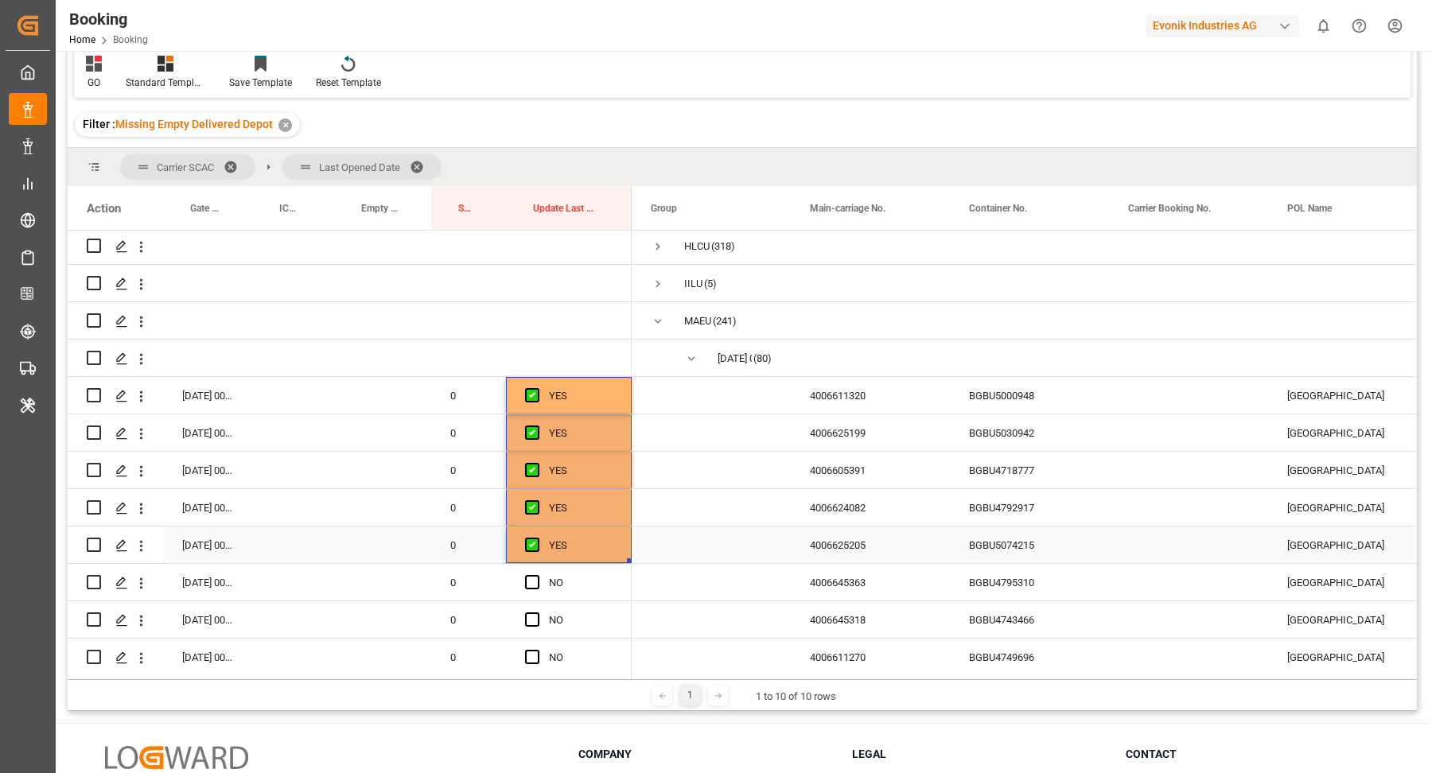
scroll to position [163, 0]
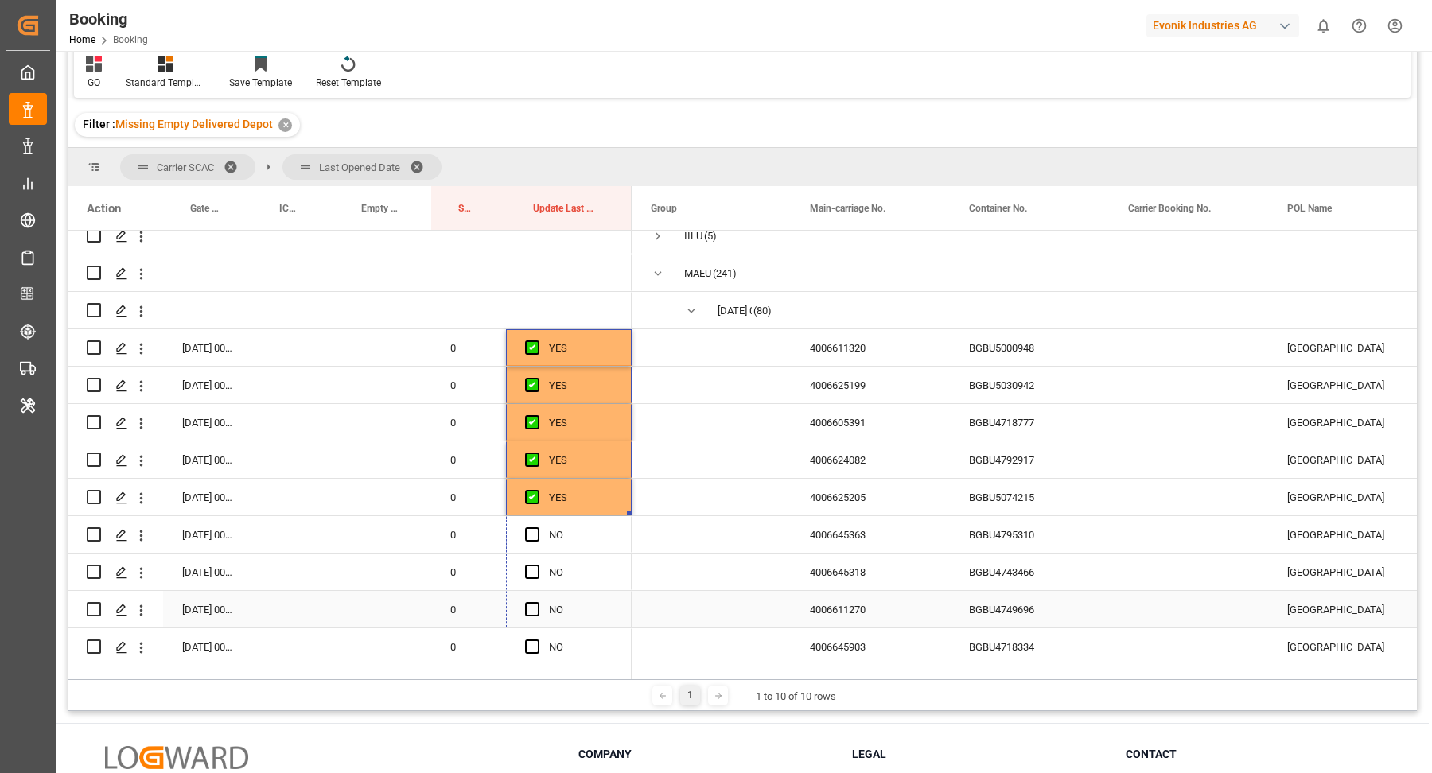
drag, startPoint x: 628, startPoint y: 512, endPoint x: 663, endPoint y: 594, distance: 89.8
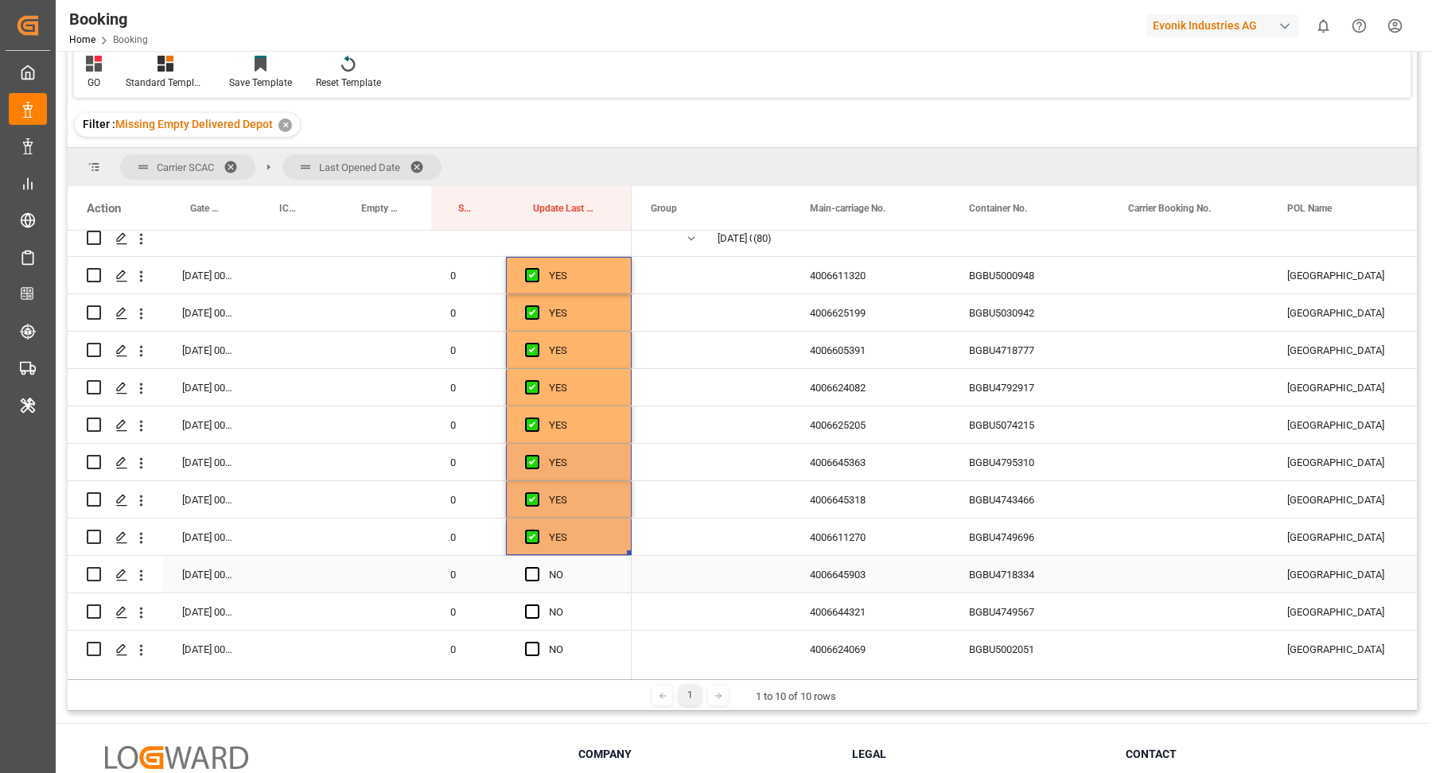
scroll to position [248, 0]
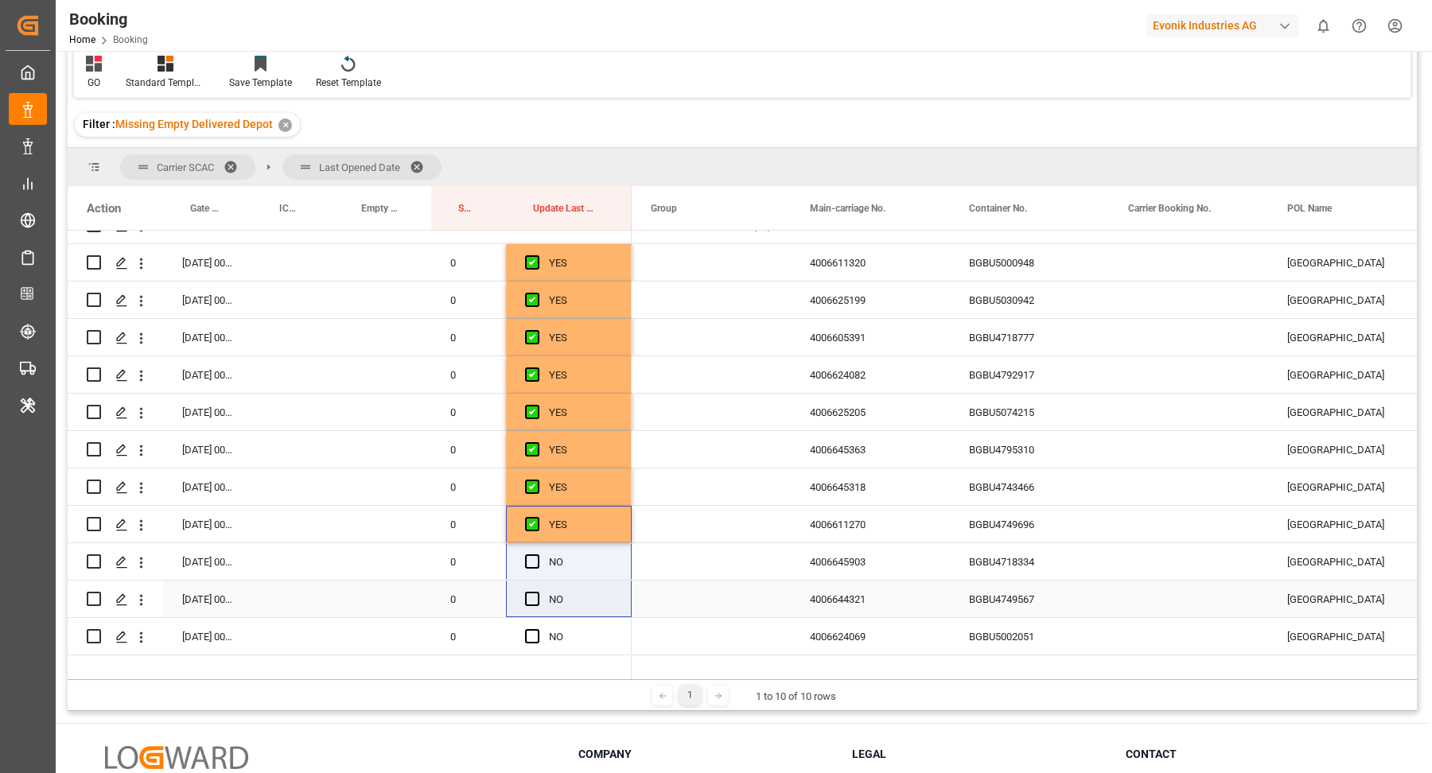
drag, startPoint x: 622, startPoint y: 608, endPoint x: 625, endPoint y: 626, distance: 18.6
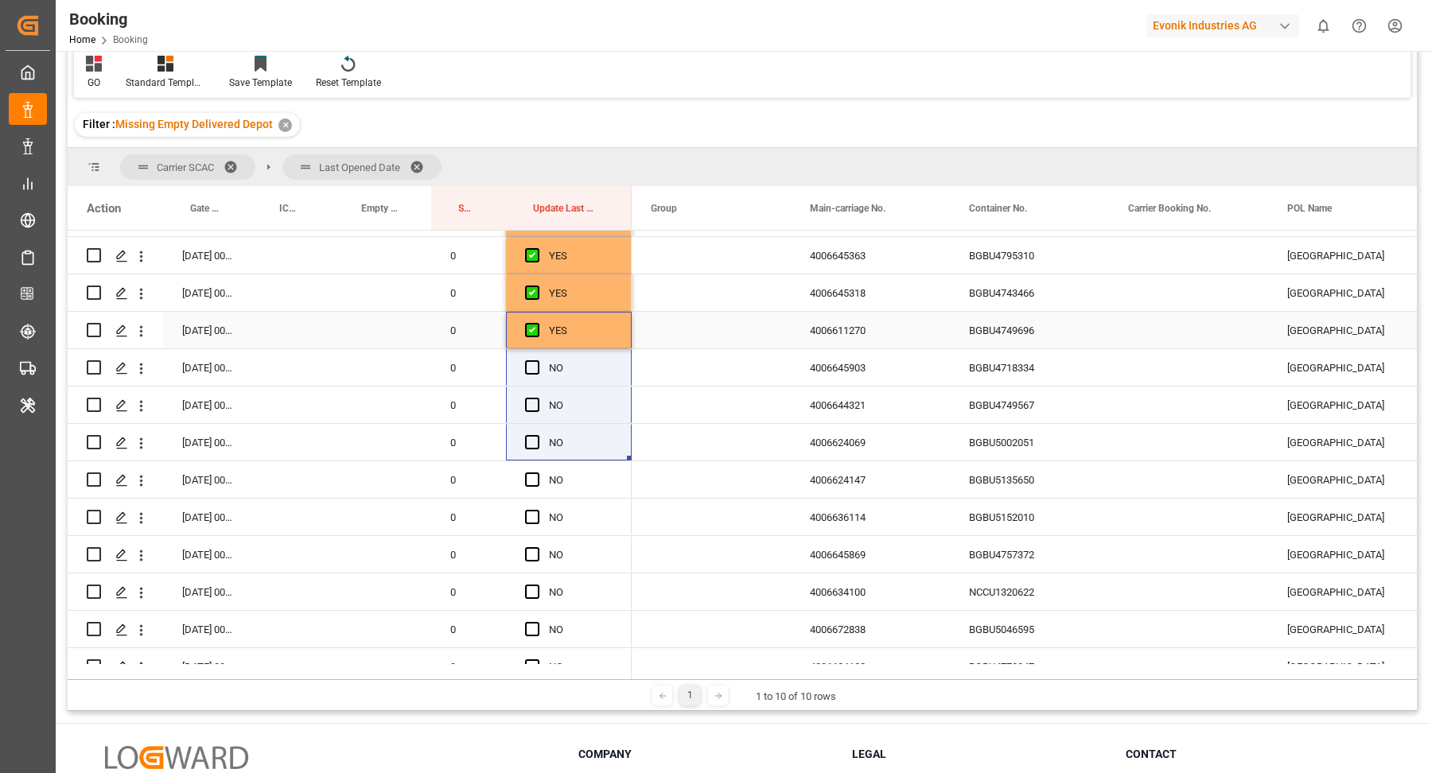
click at [580, 331] on div "YES" at bounding box center [581, 331] width 64 height 37
drag, startPoint x: 630, startPoint y: 445, endPoint x: 705, endPoint y: 589, distance: 161.5
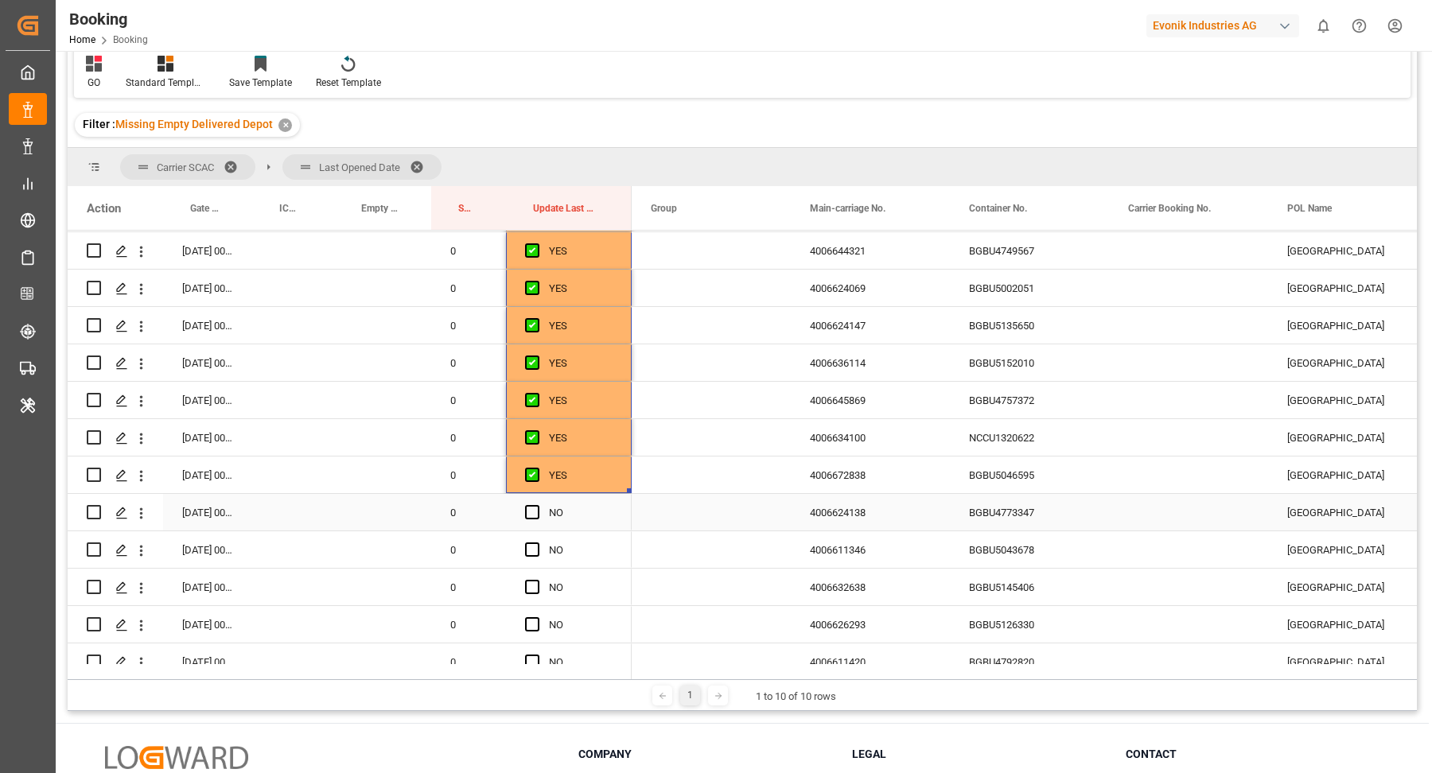
scroll to position [694, 0]
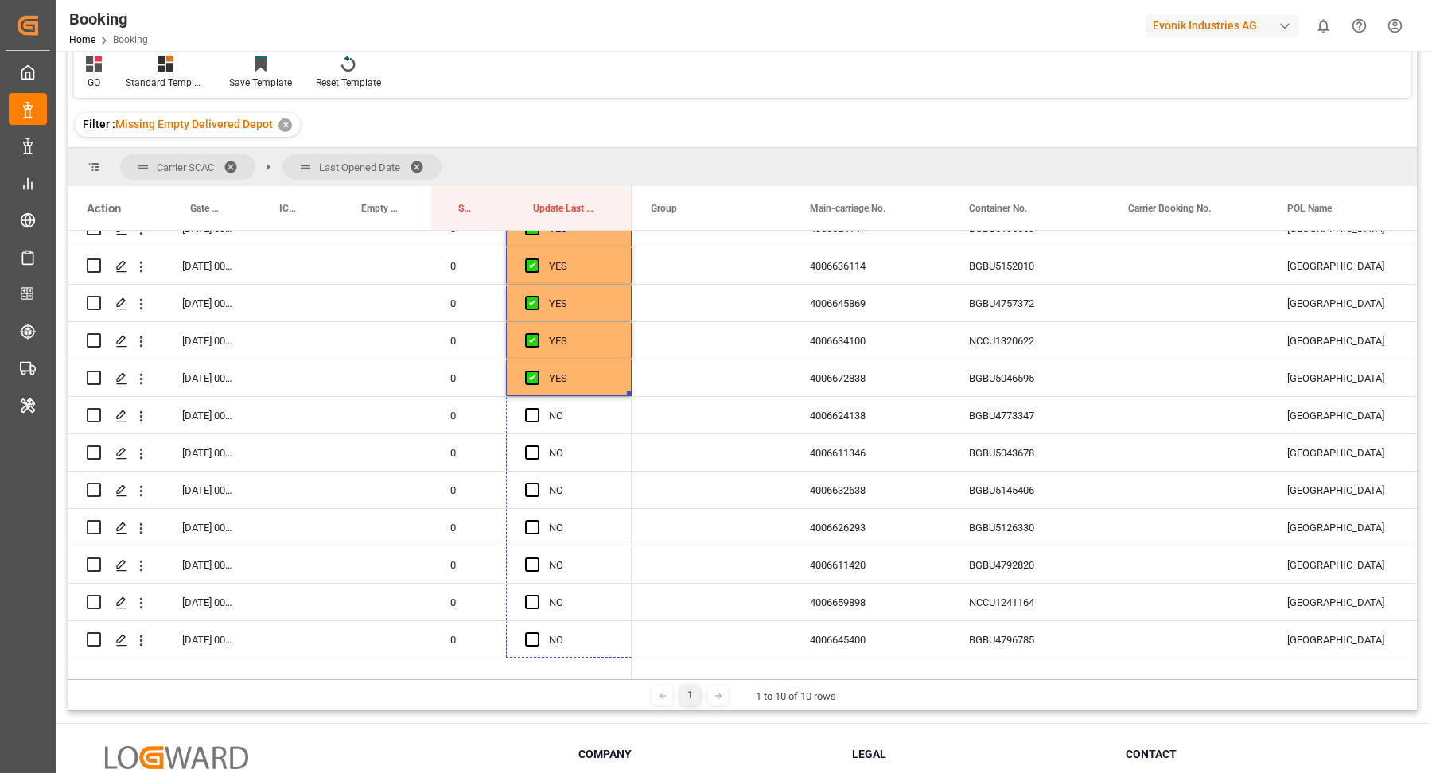
drag, startPoint x: 628, startPoint y: 391, endPoint x: 714, endPoint y: 628, distance: 252.4
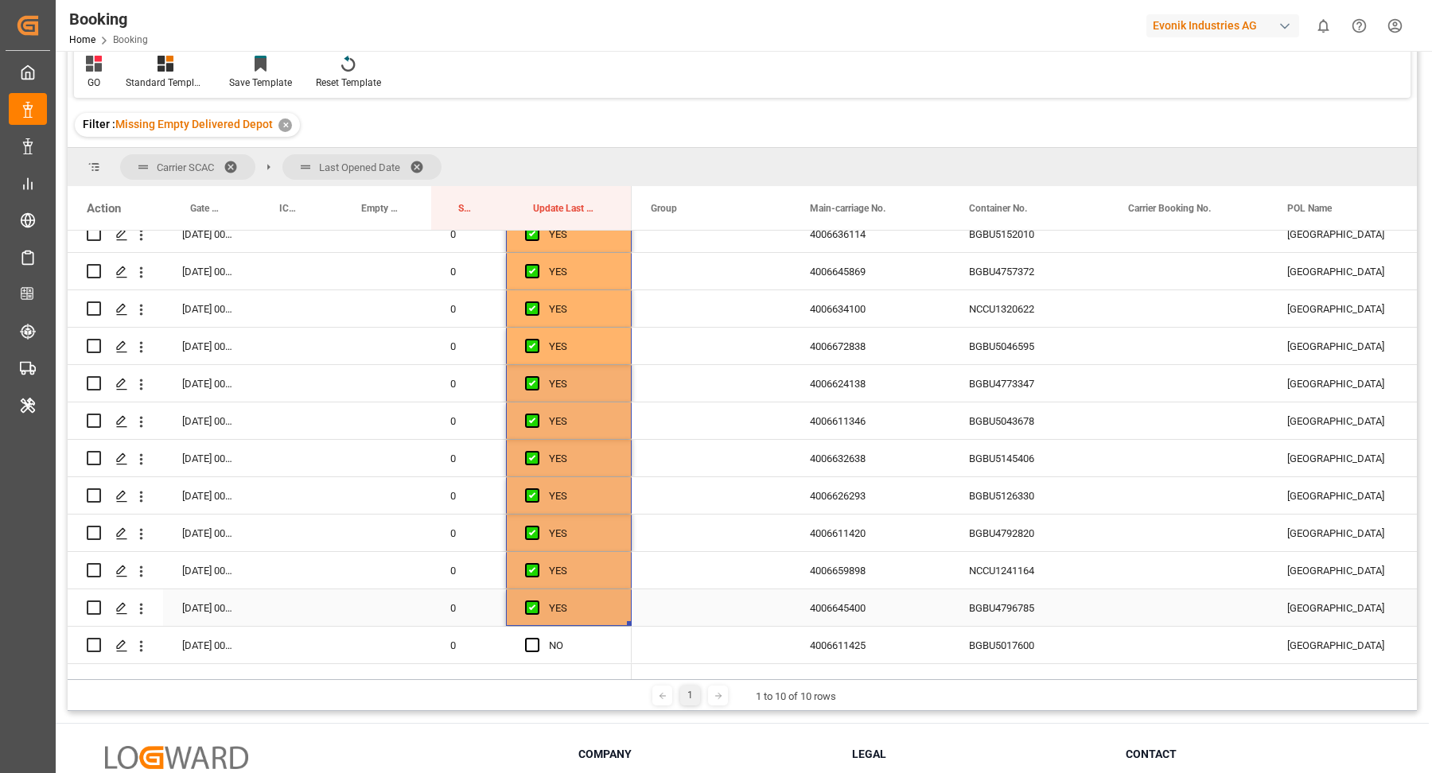
scroll to position [861, 0]
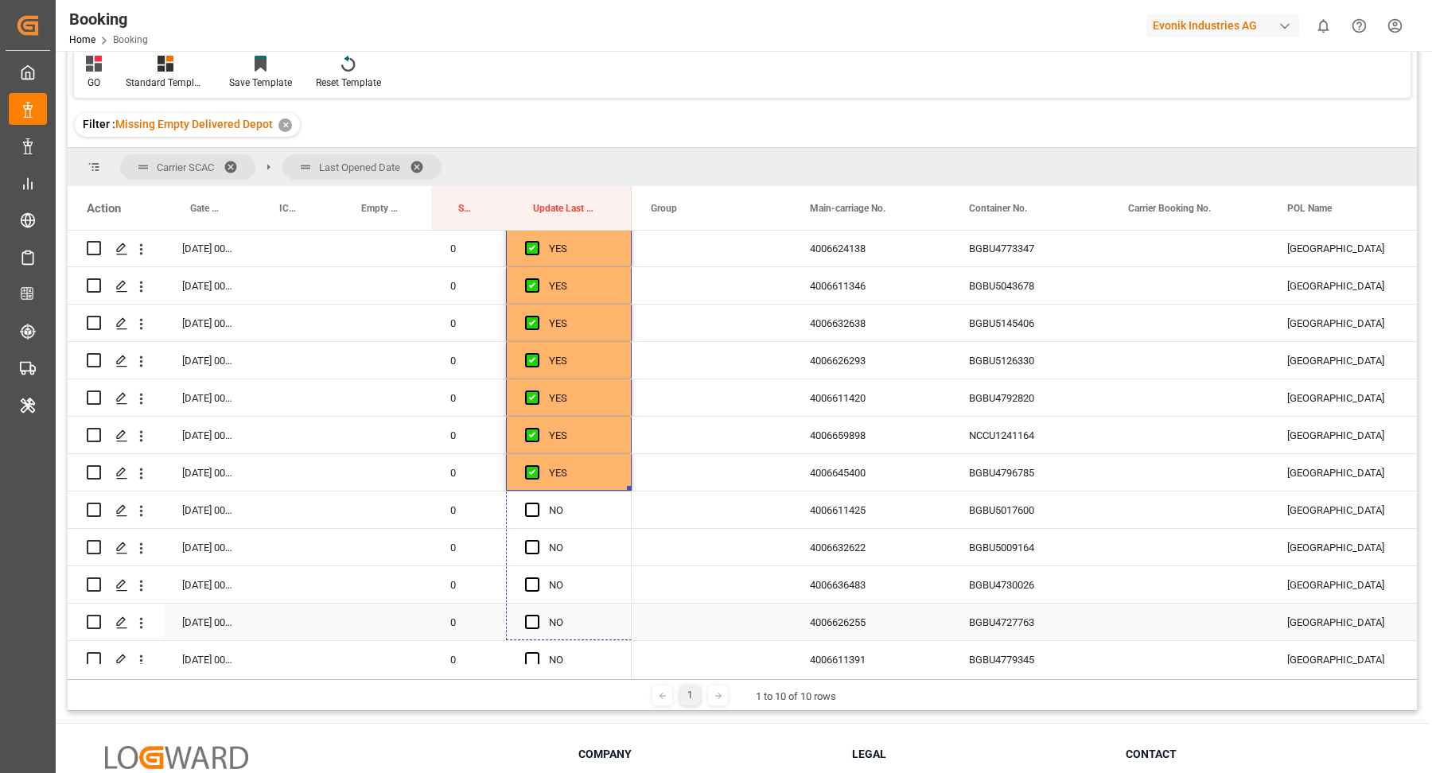
drag, startPoint x: 628, startPoint y: 485, endPoint x: 620, endPoint y: 626, distance: 141.0
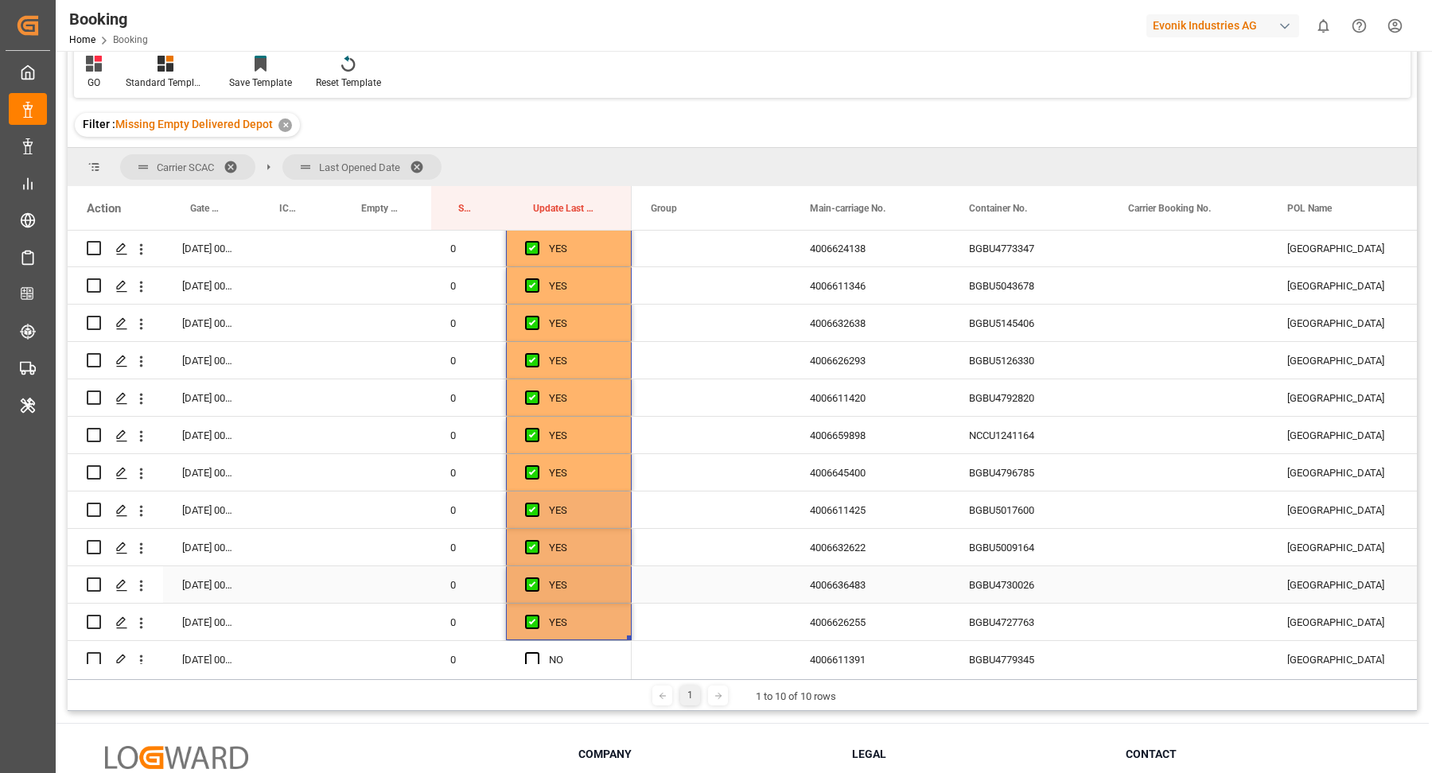
scroll to position [1118, 0]
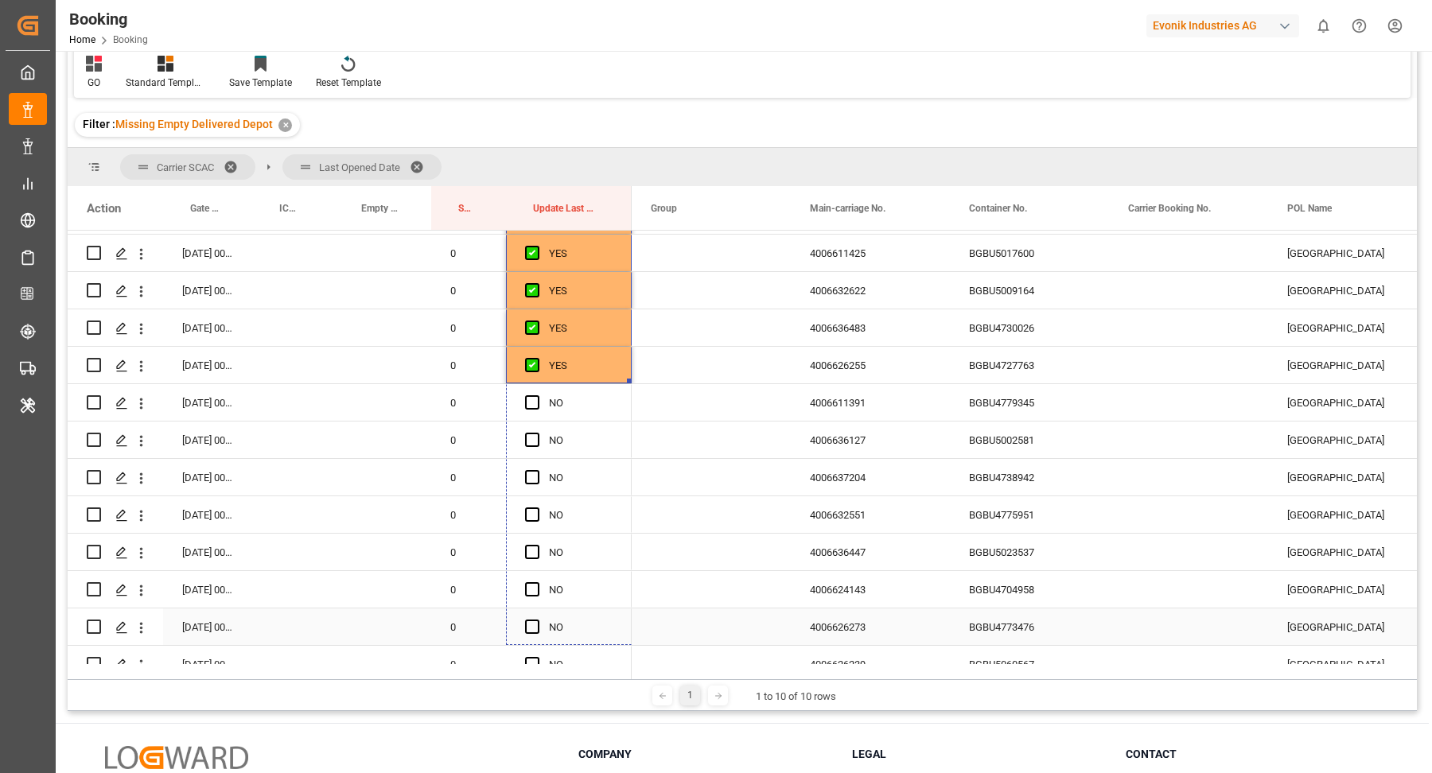
drag, startPoint x: 628, startPoint y: 379, endPoint x: 740, endPoint y: 604, distance: 251.5
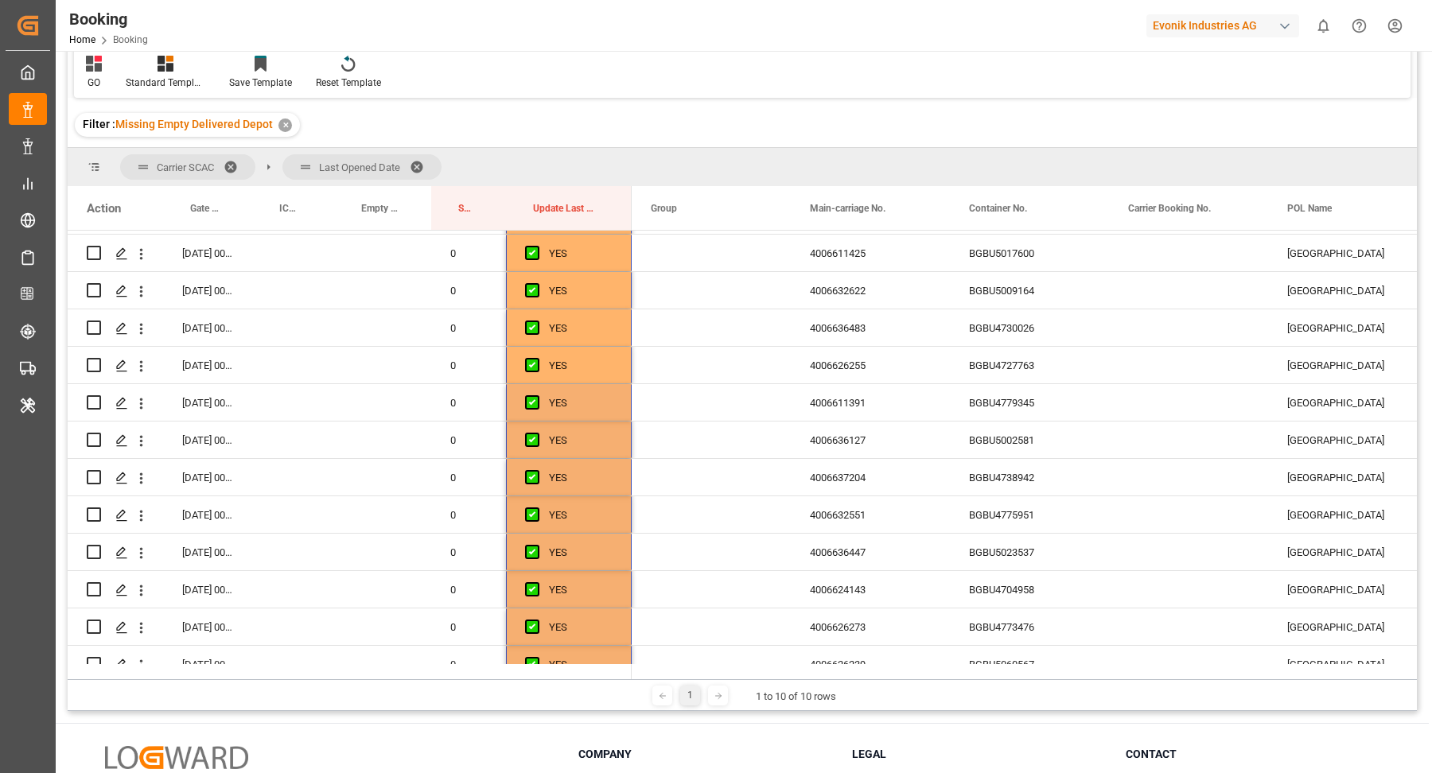
scroll to position [1390, 0]
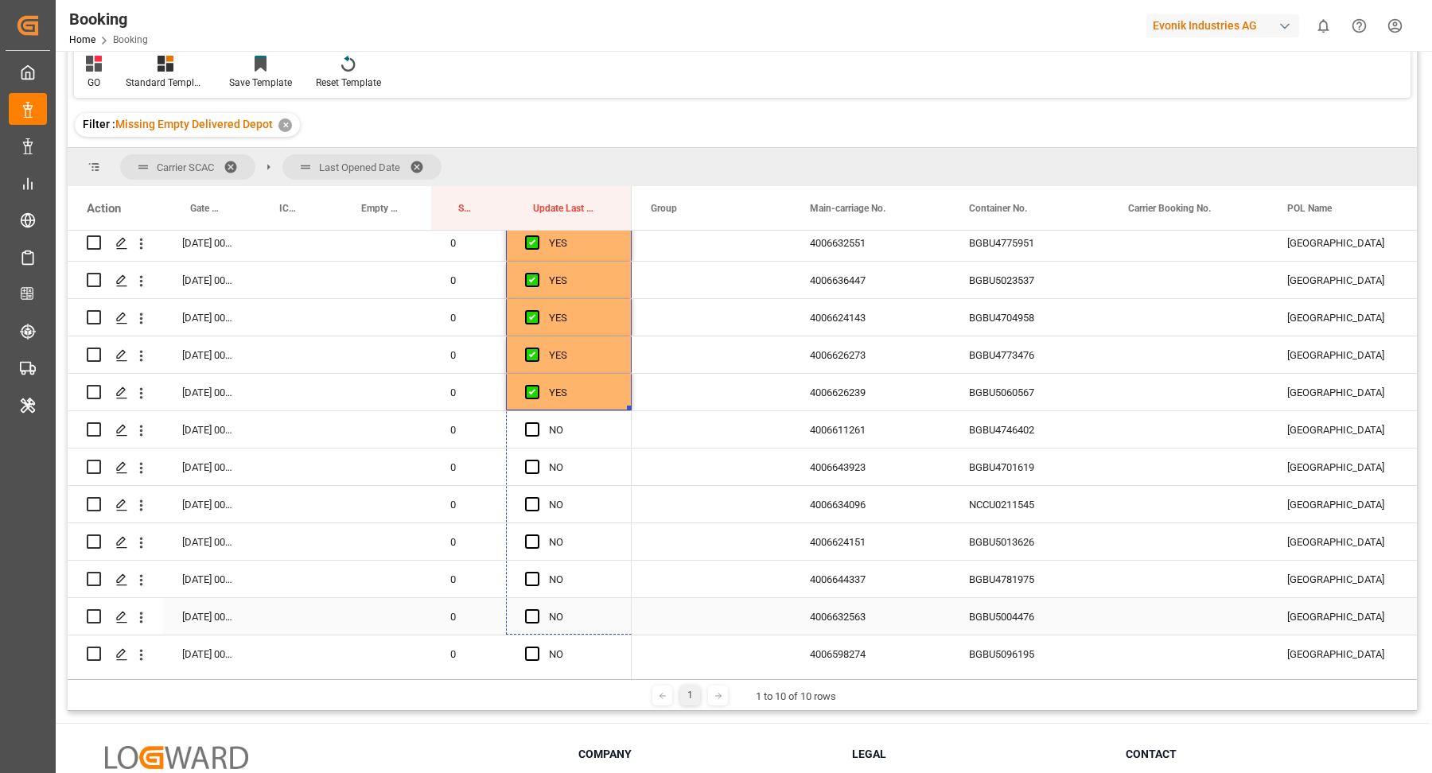
drag, startPoint x: 628, startPoint y: 405, endPoint x: 738, endPoint y: 619, distance: 240.9
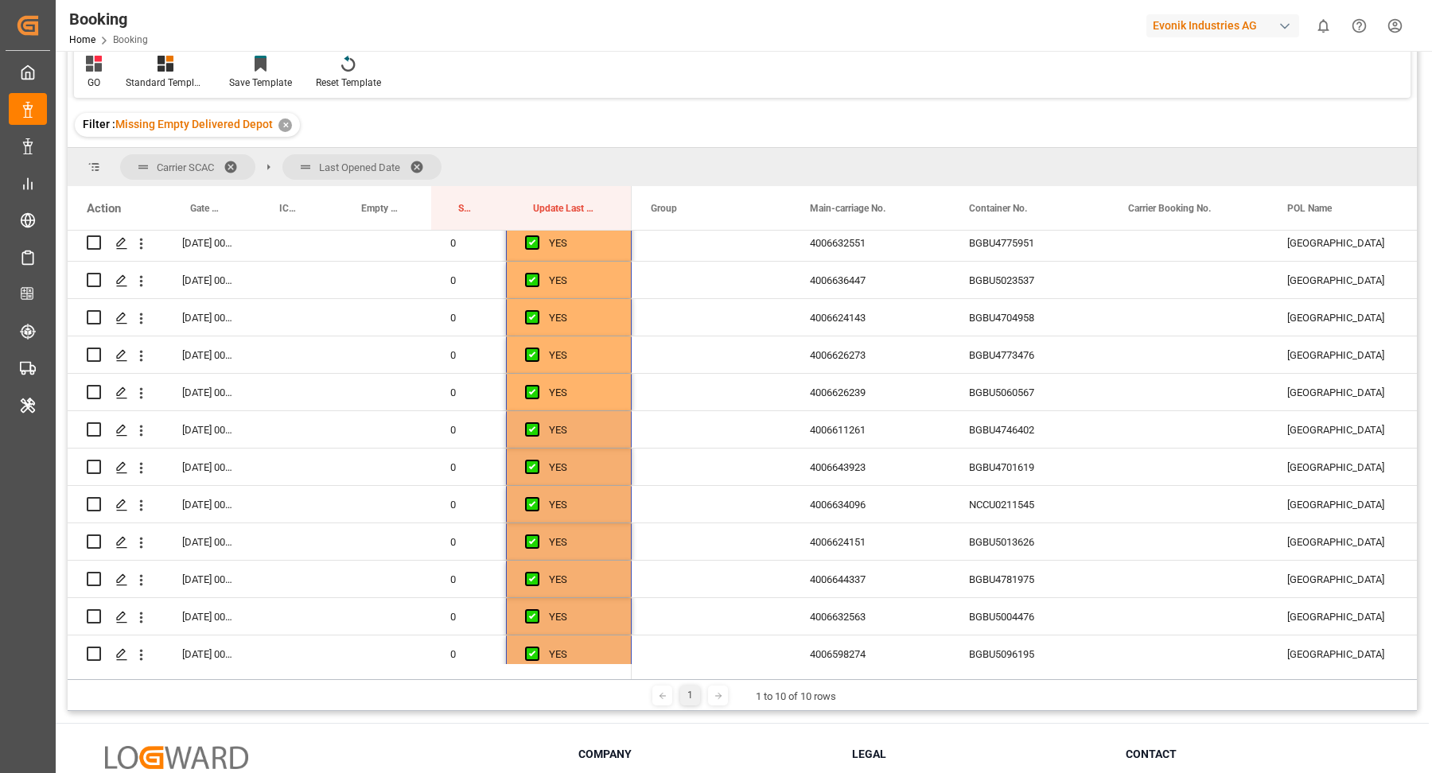
scroll to position [1584, 0]
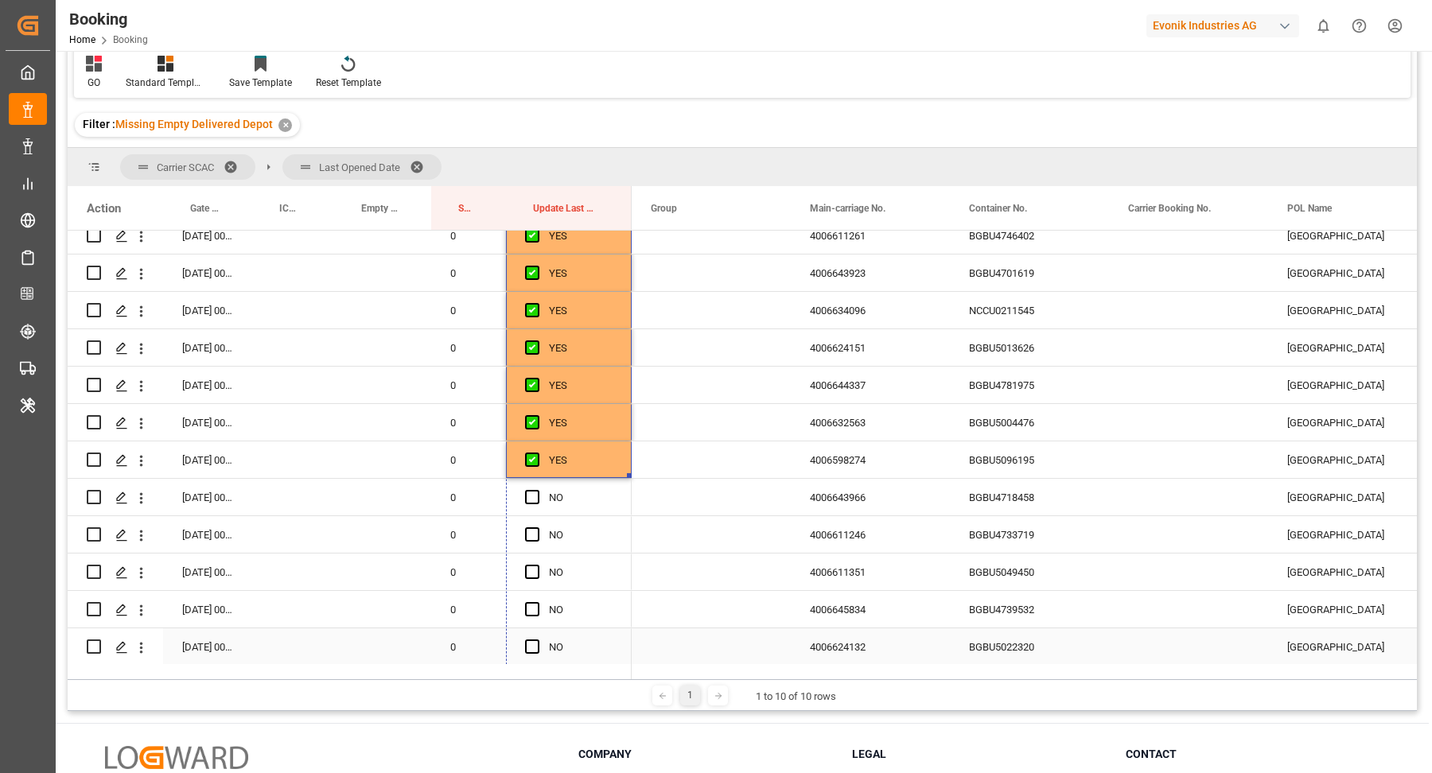
drag, startPoint x: 628, startPoint y: 476, endPoint x: 739, endPoint y: 590, distance: 159.2
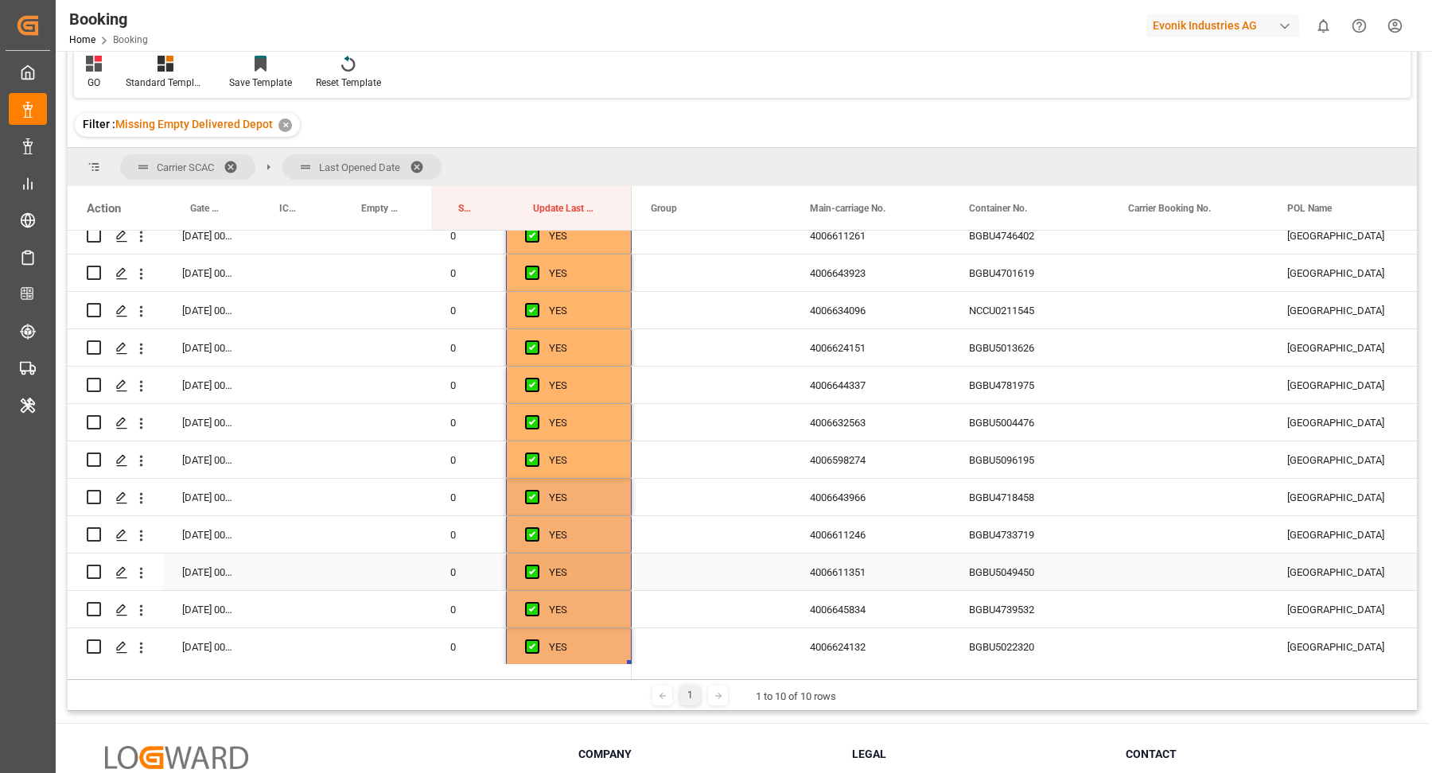
scroll to position [1718, 0]
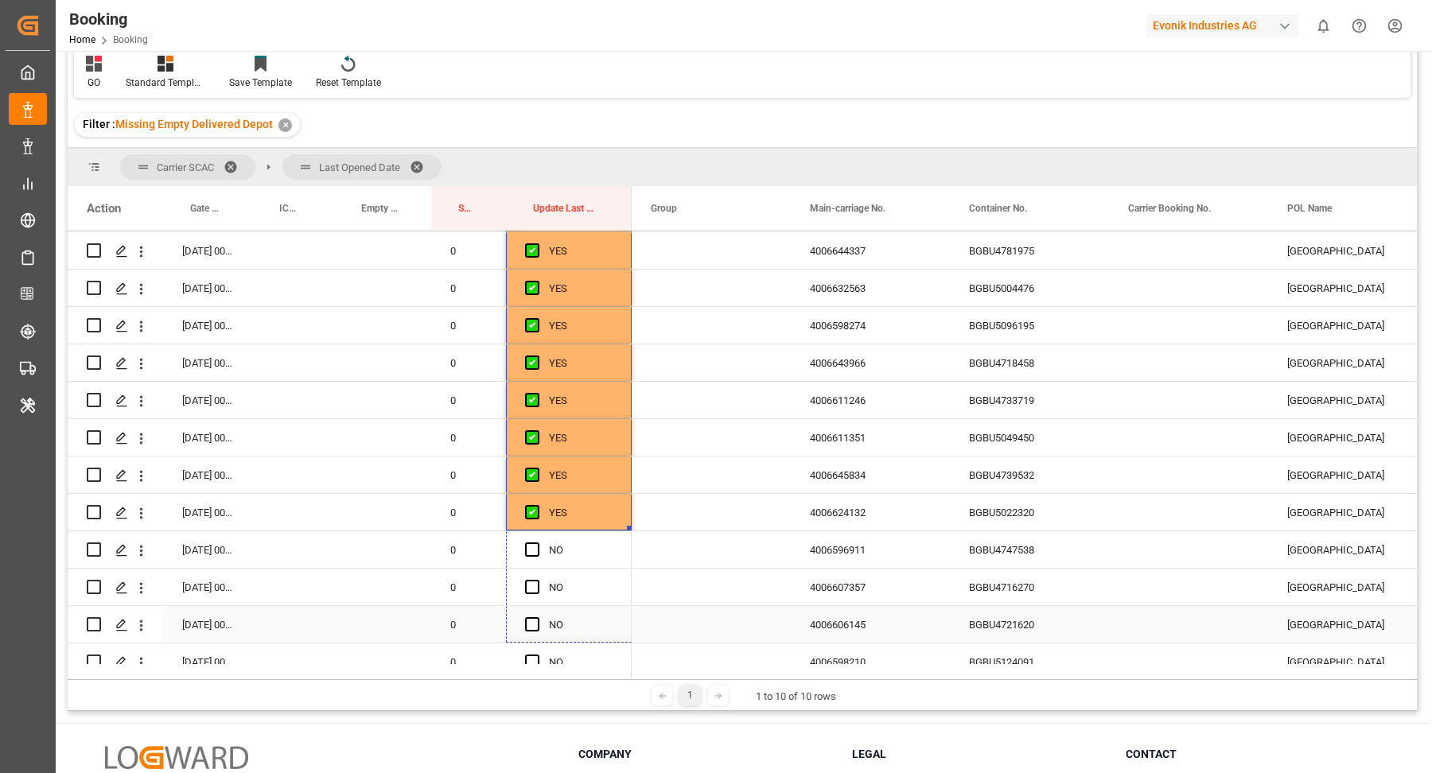
drag, startPoint x: 628, startPoint y: 545, endPoint x: 710, endPoint y: 603, distance: 100.4
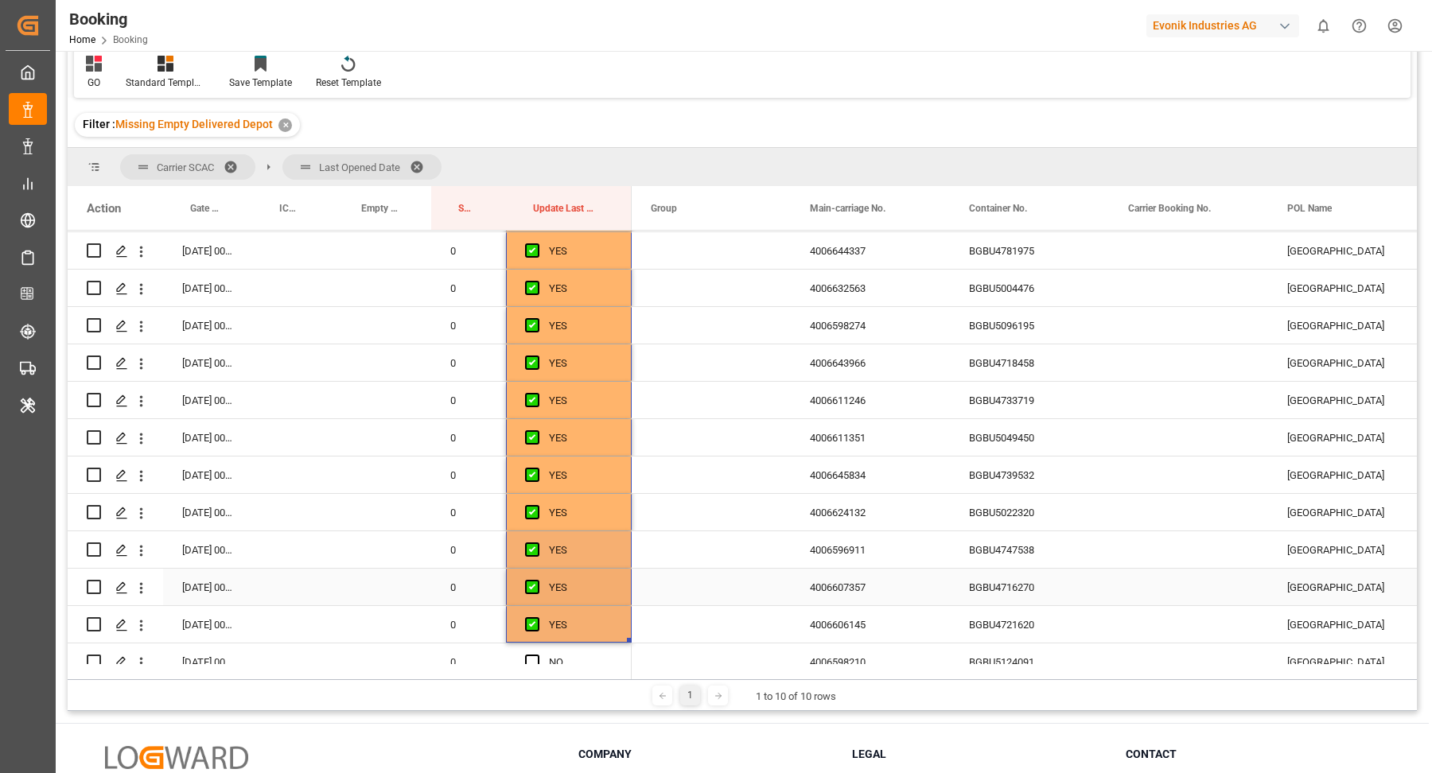
scroll to position [1858, 0]
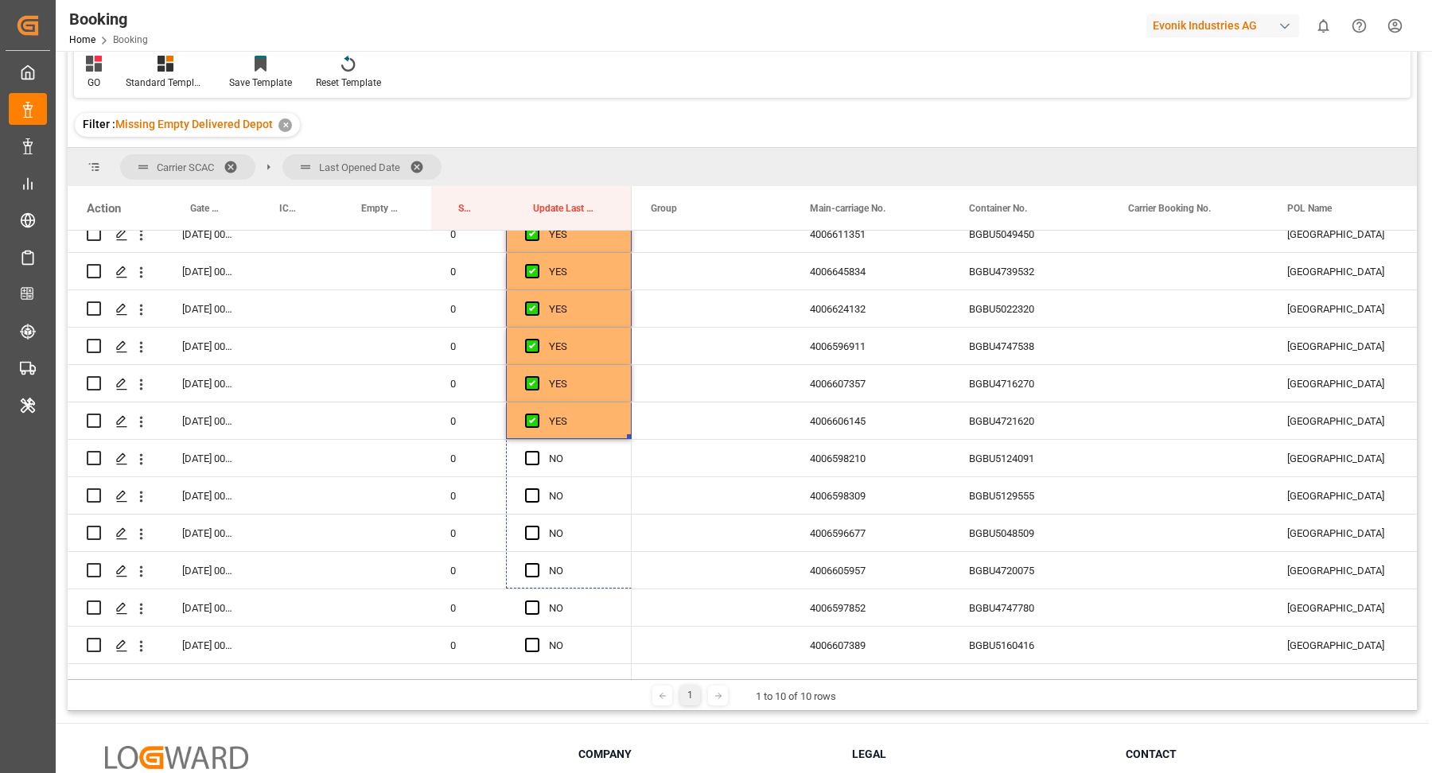
drag, startPoint x: 628, startPoint y: 501, endPoint x: 716, endPoint y: 635, distance: 159.7
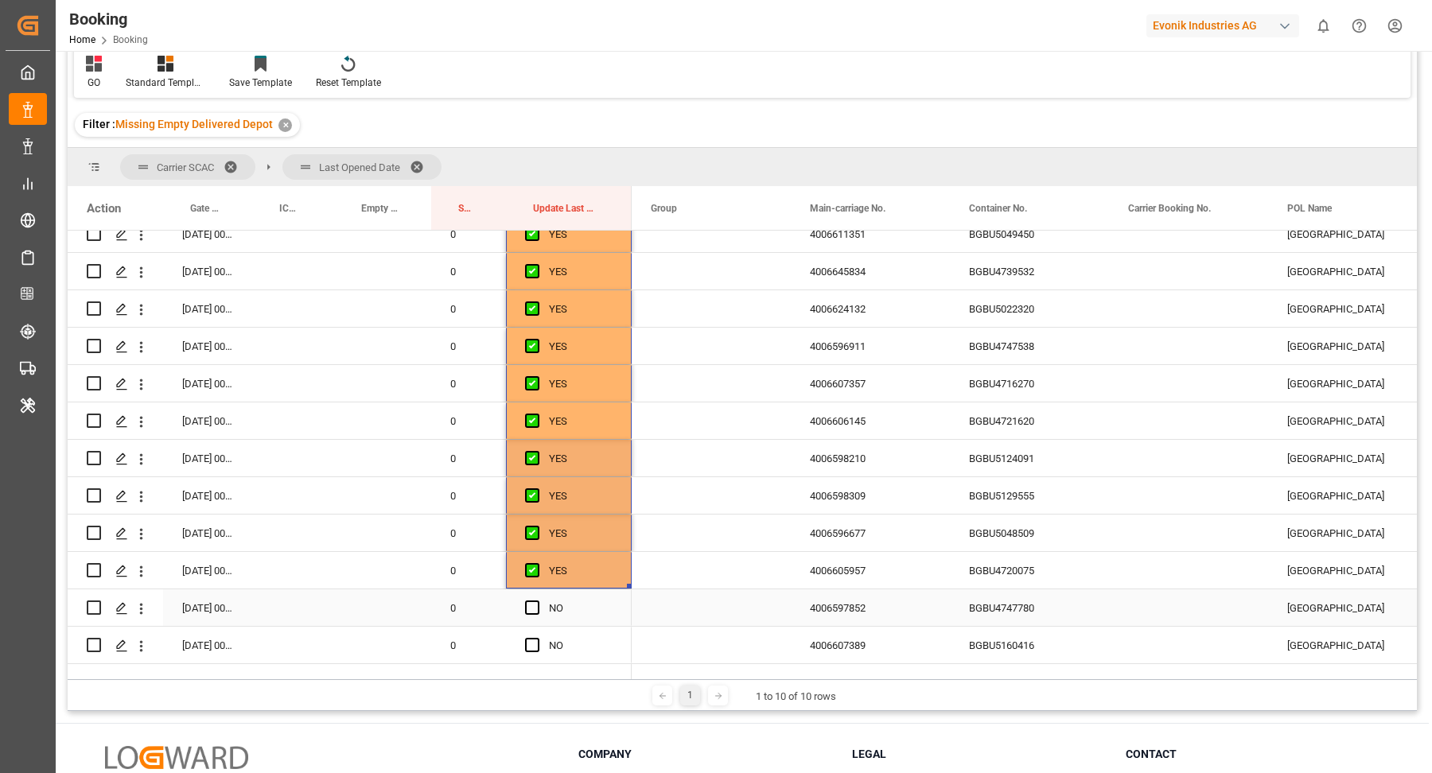
scroll to position [2005, 0]
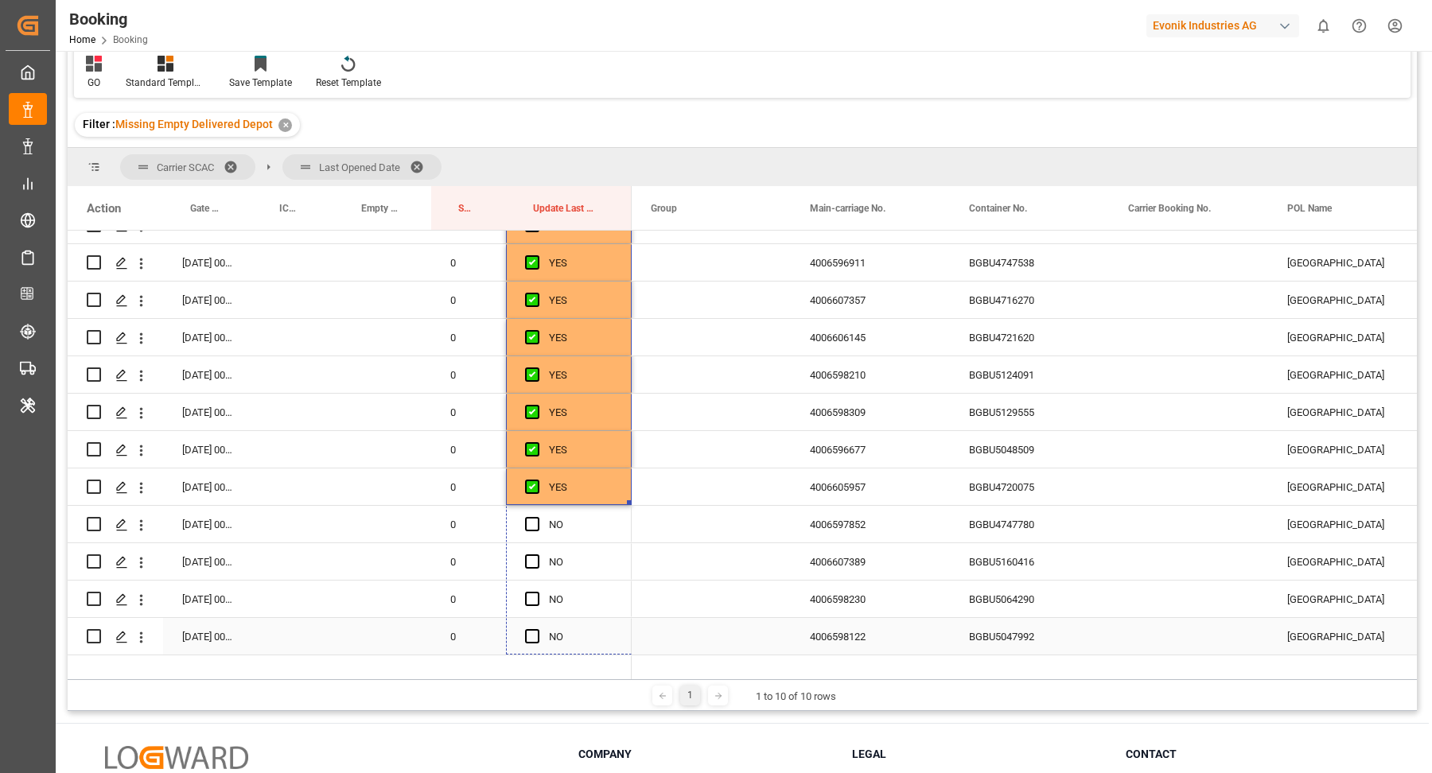
drag, startPoint x: 627, startPoint y: 501, endPoint x: 617, endPoint y: 630, distance: 129.3
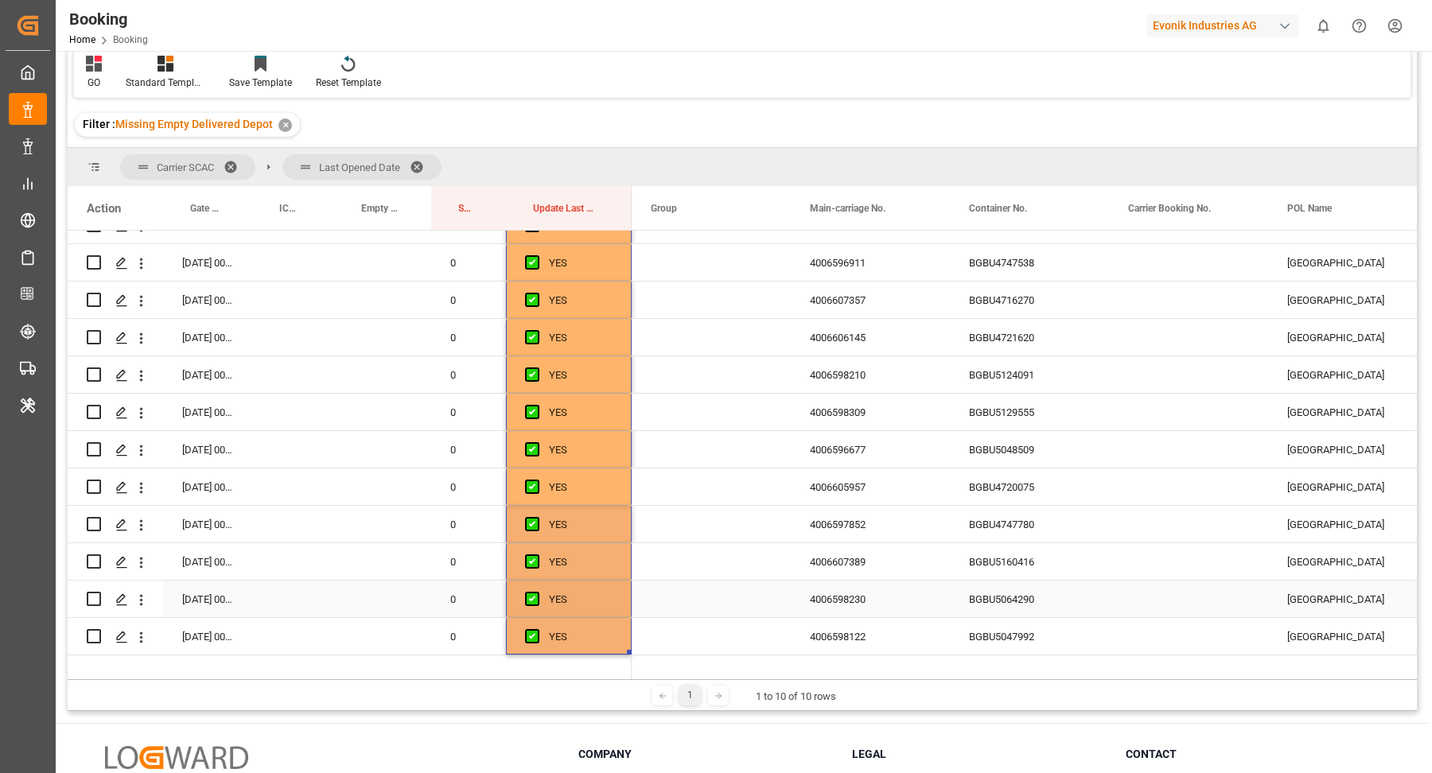
scroll to position [2140, 0]
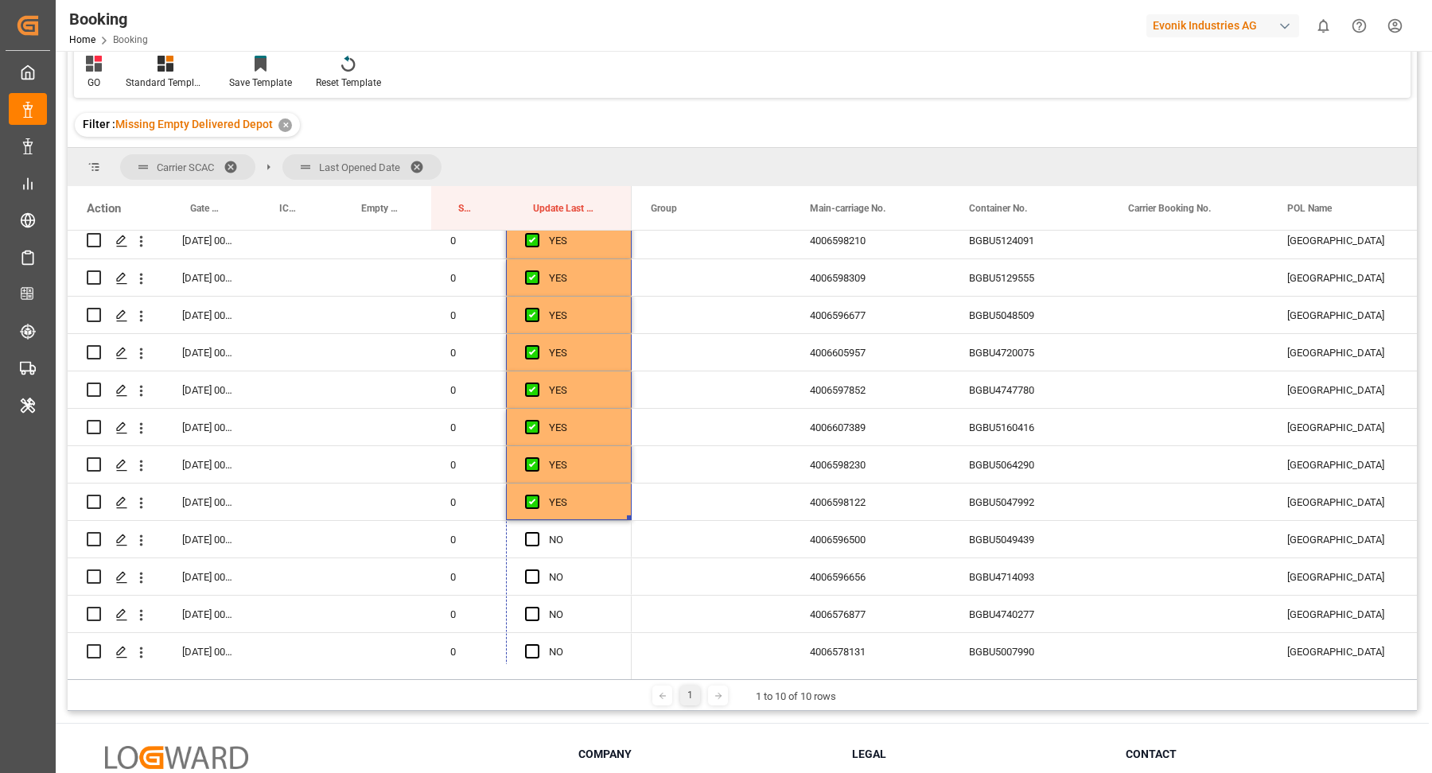
drag, startPoint x: 628, startPoint y: 516, endPoint x: 620, endPoint y: 670, distance: 153.8
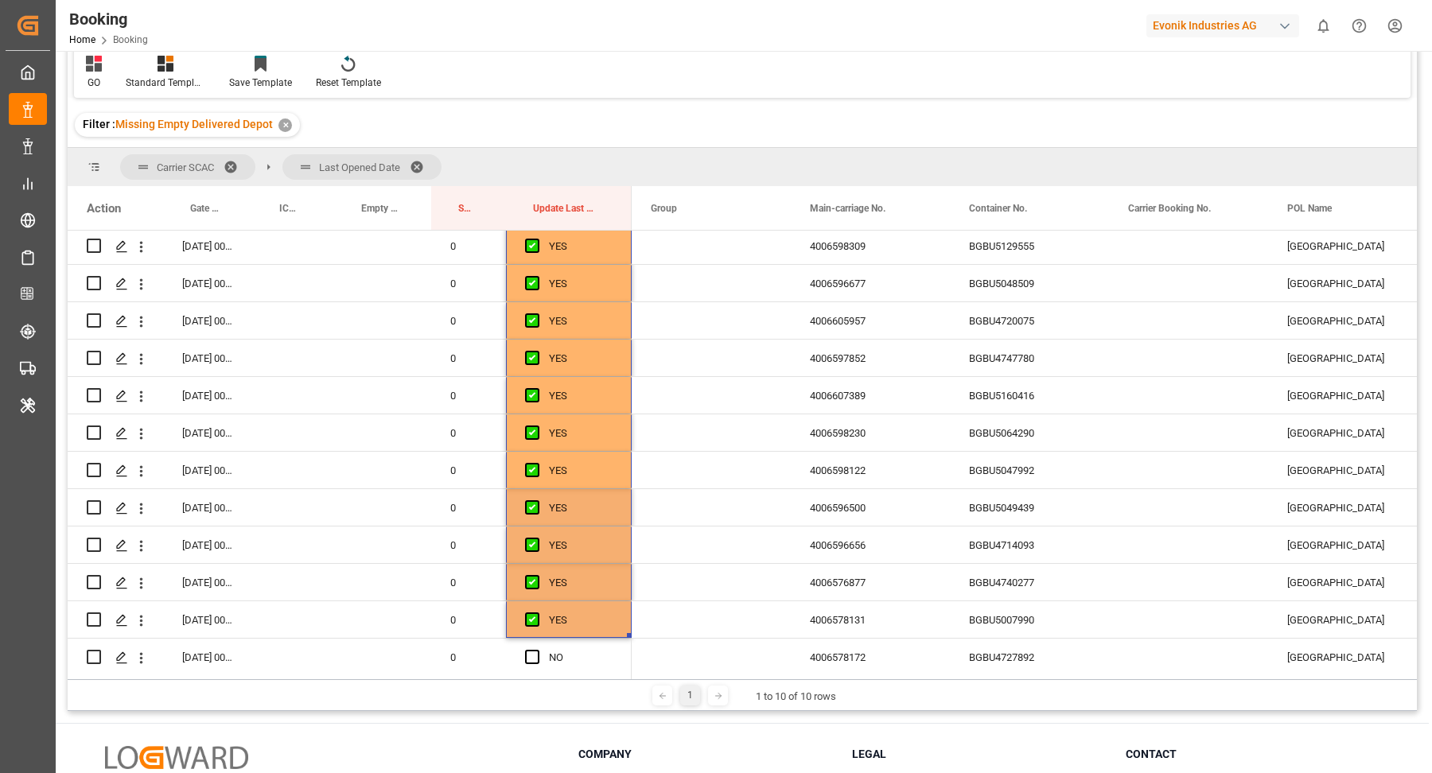
scroll to position [2308, 0]
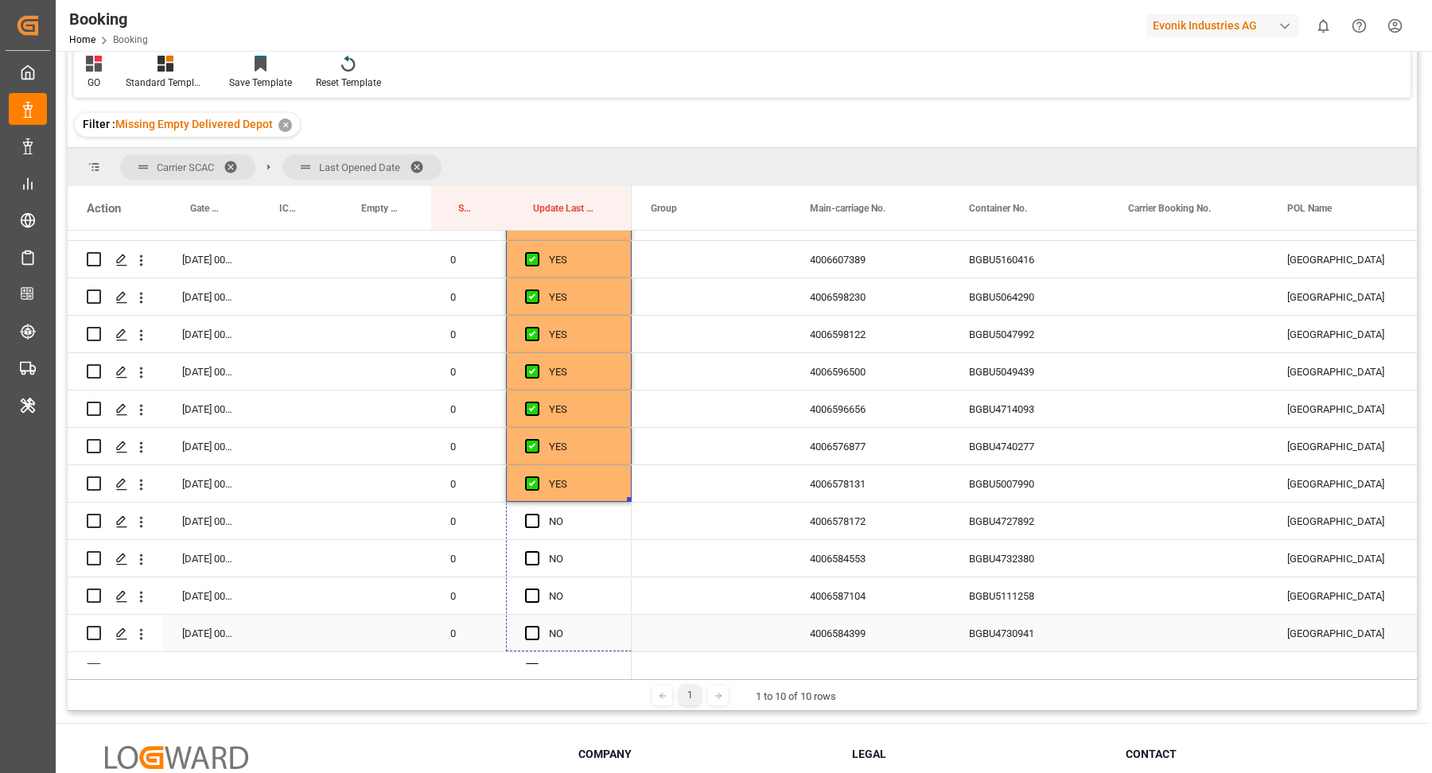
drag, startPoint x: 626, startPoint y: 567, endPoint x: 670, endPoint y: 595, distance: 51.9
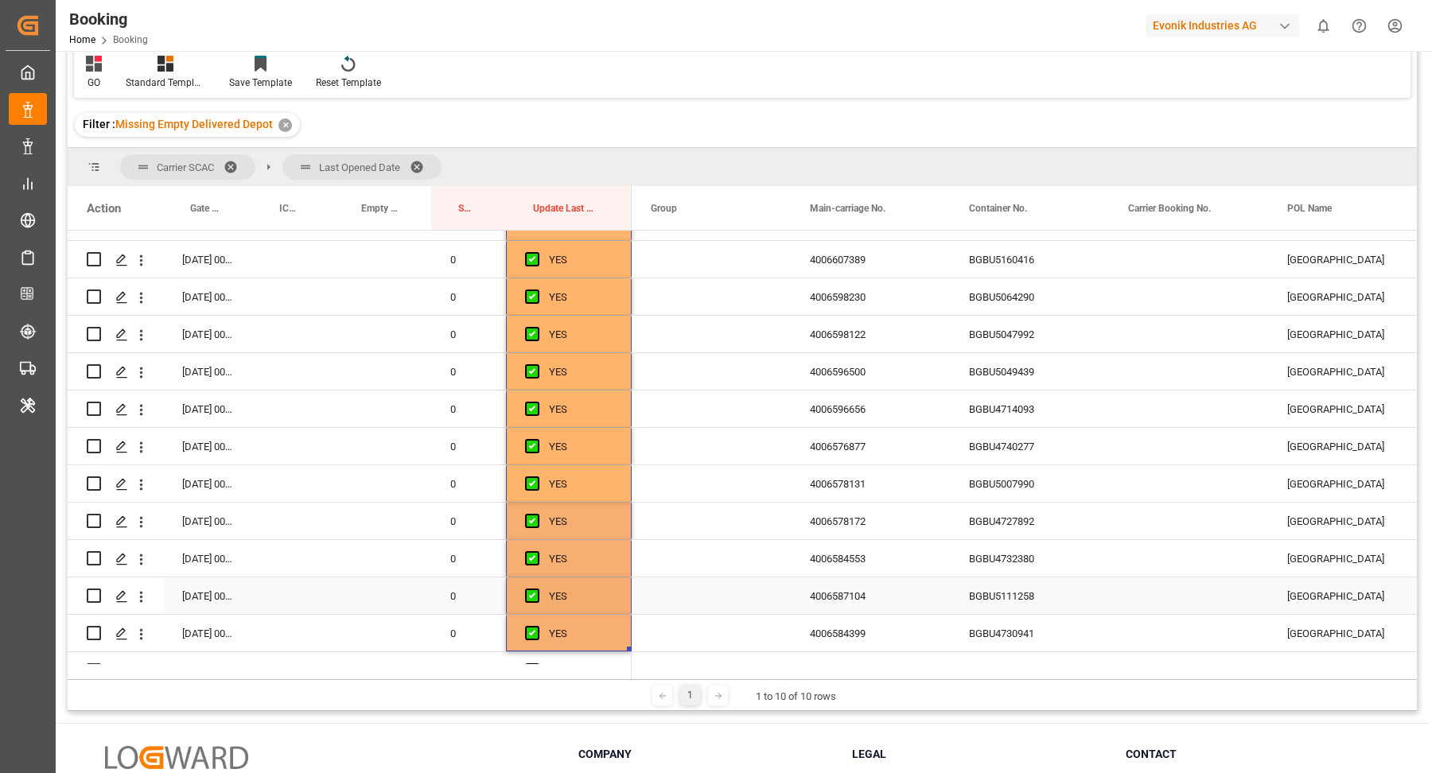
scroll to position [2616, 0]
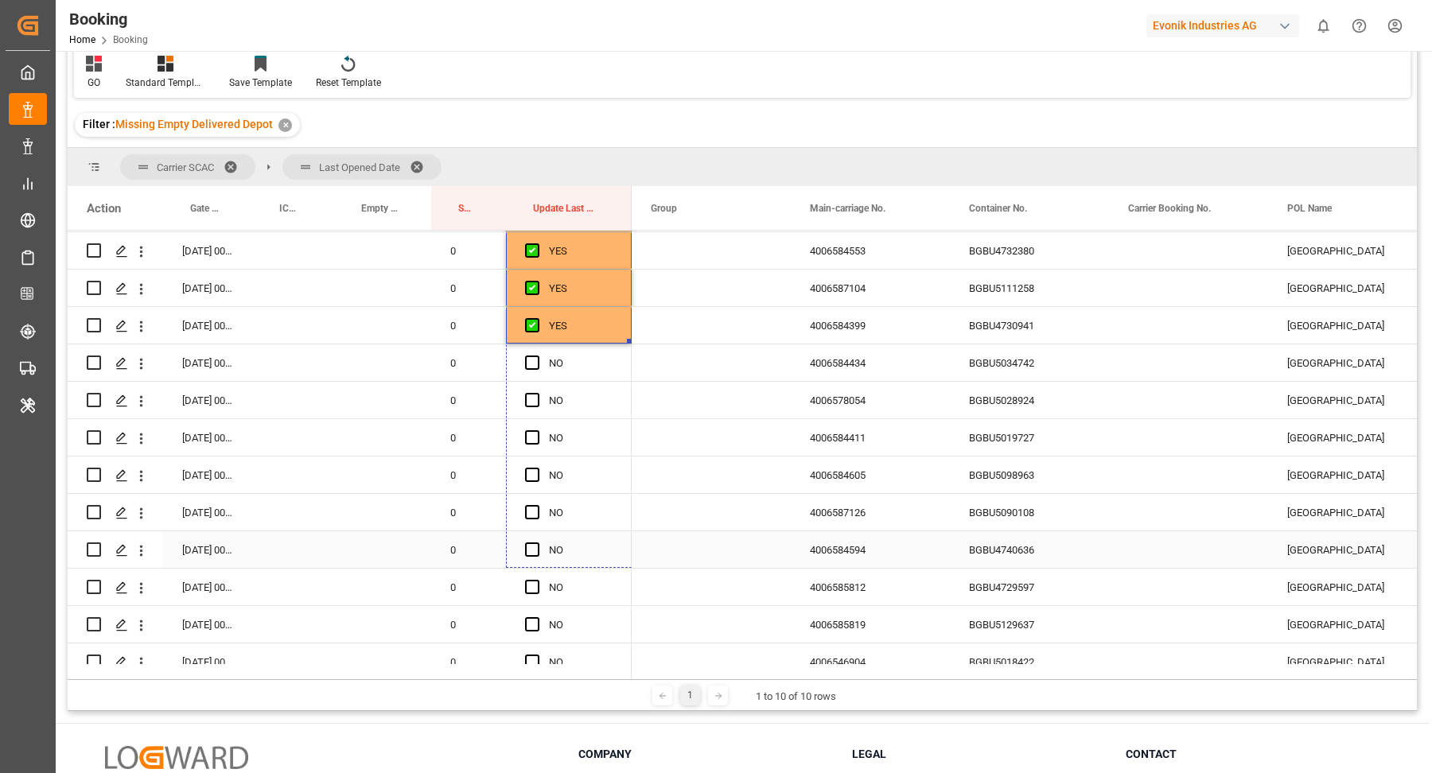
drag, startPoint x: 605, startPoint y: 498, endPoint x: 629, endPoint y: 570, distance: 76.2
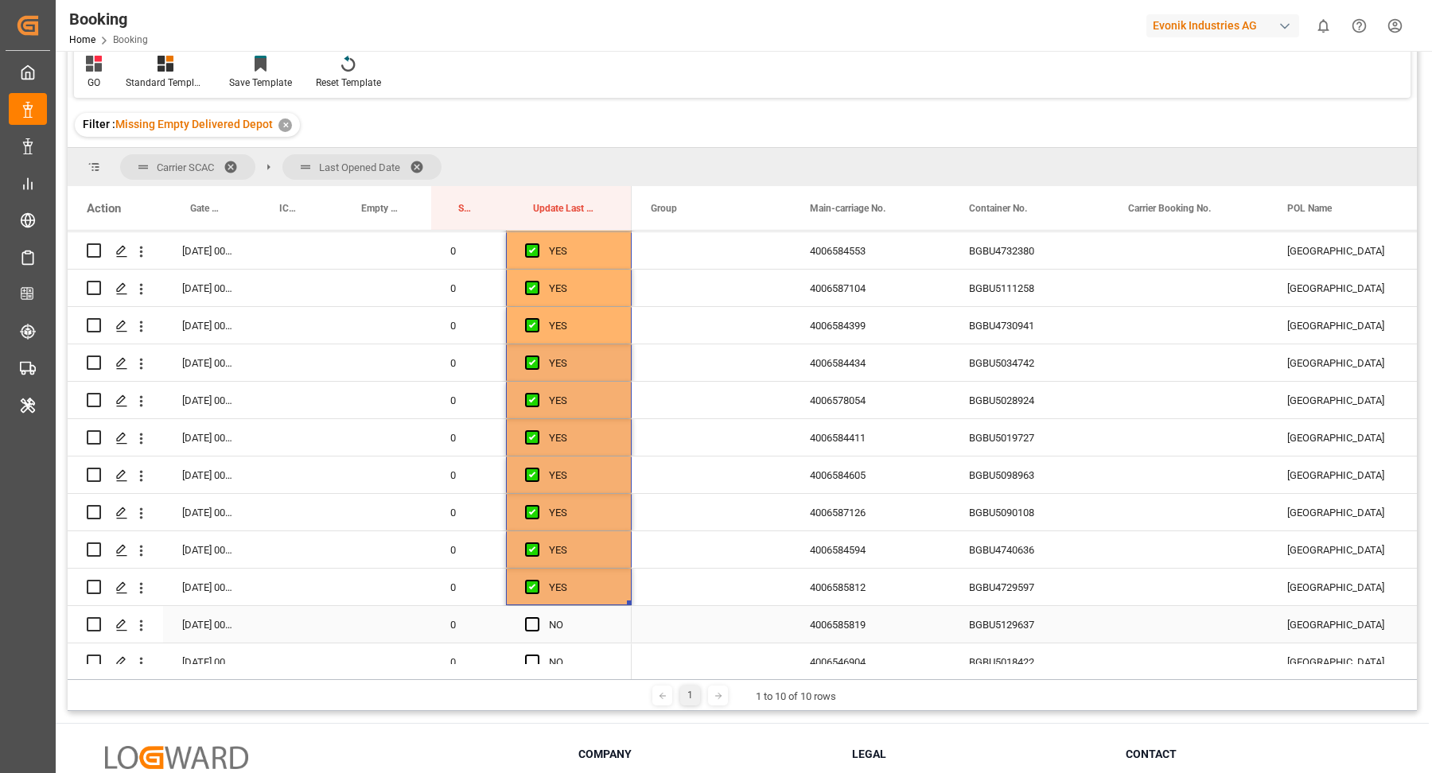
scroll to position [2752, 0]
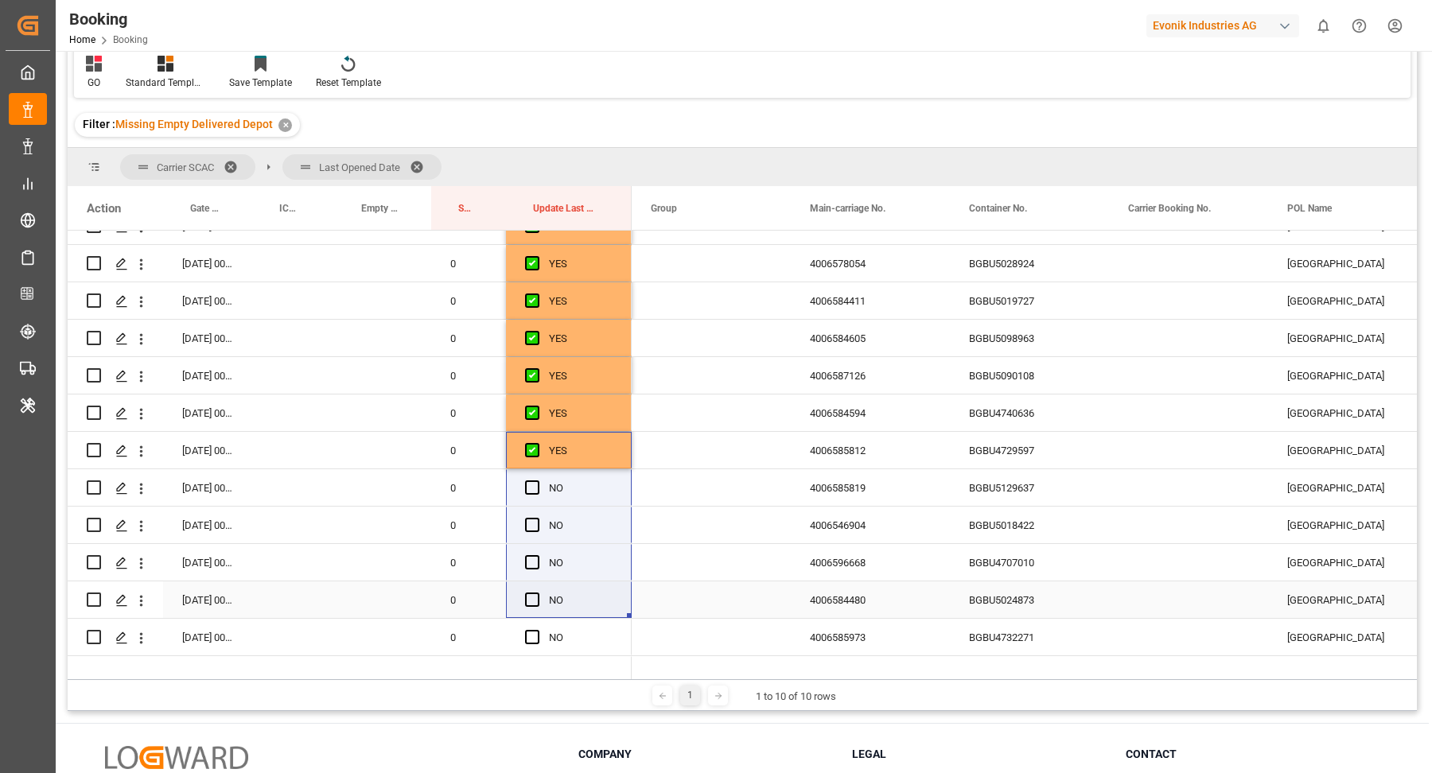
drag, startPoint x: 626, startPoint y: 463, endPoint x: 623, endPoint y: 588, distance: 124.9
click at [597, 438] on div "YES" at bounding box center [581, 451] width 64 height 37
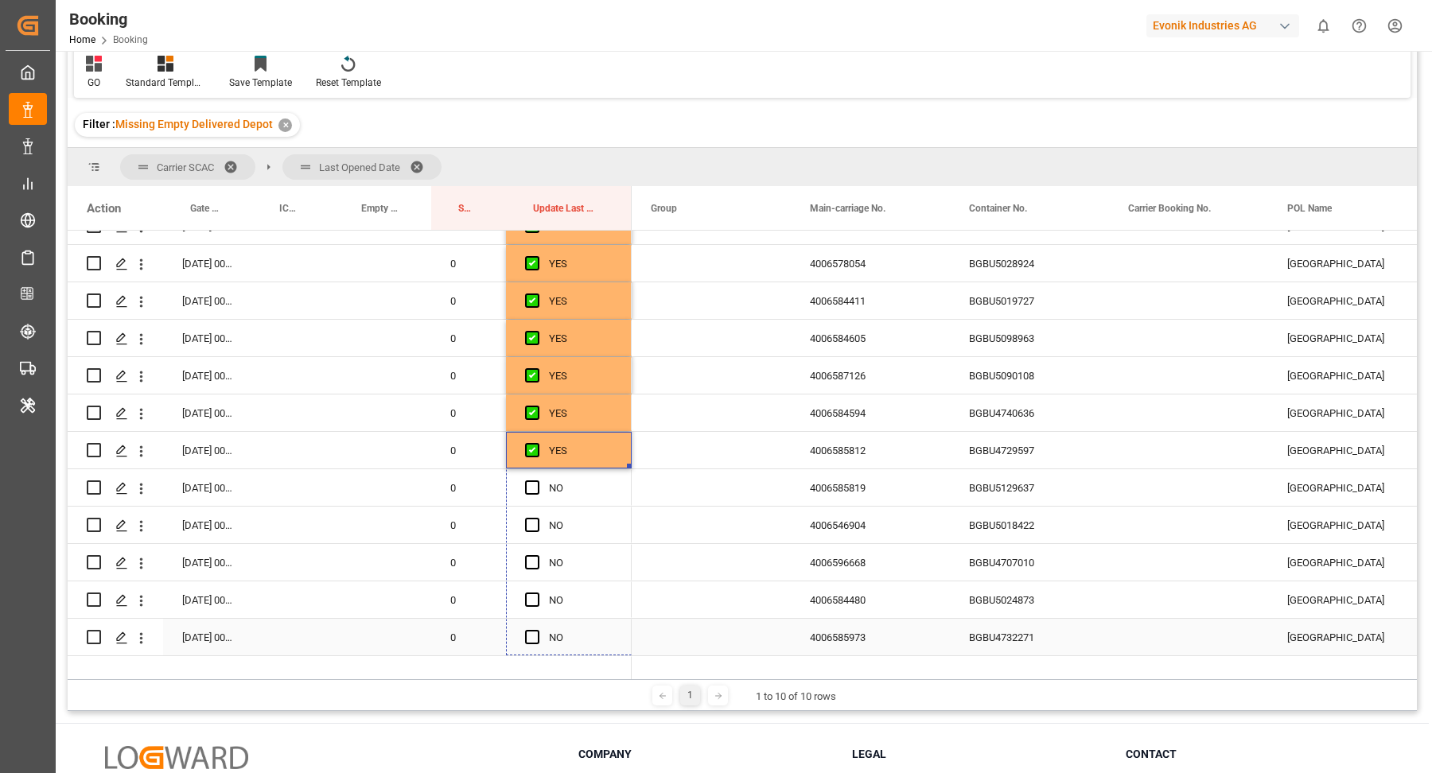
drag, startPoint x: 628, startPoint y: 464, endPoint x: 664, endPoint y: 593, distance: 133.7
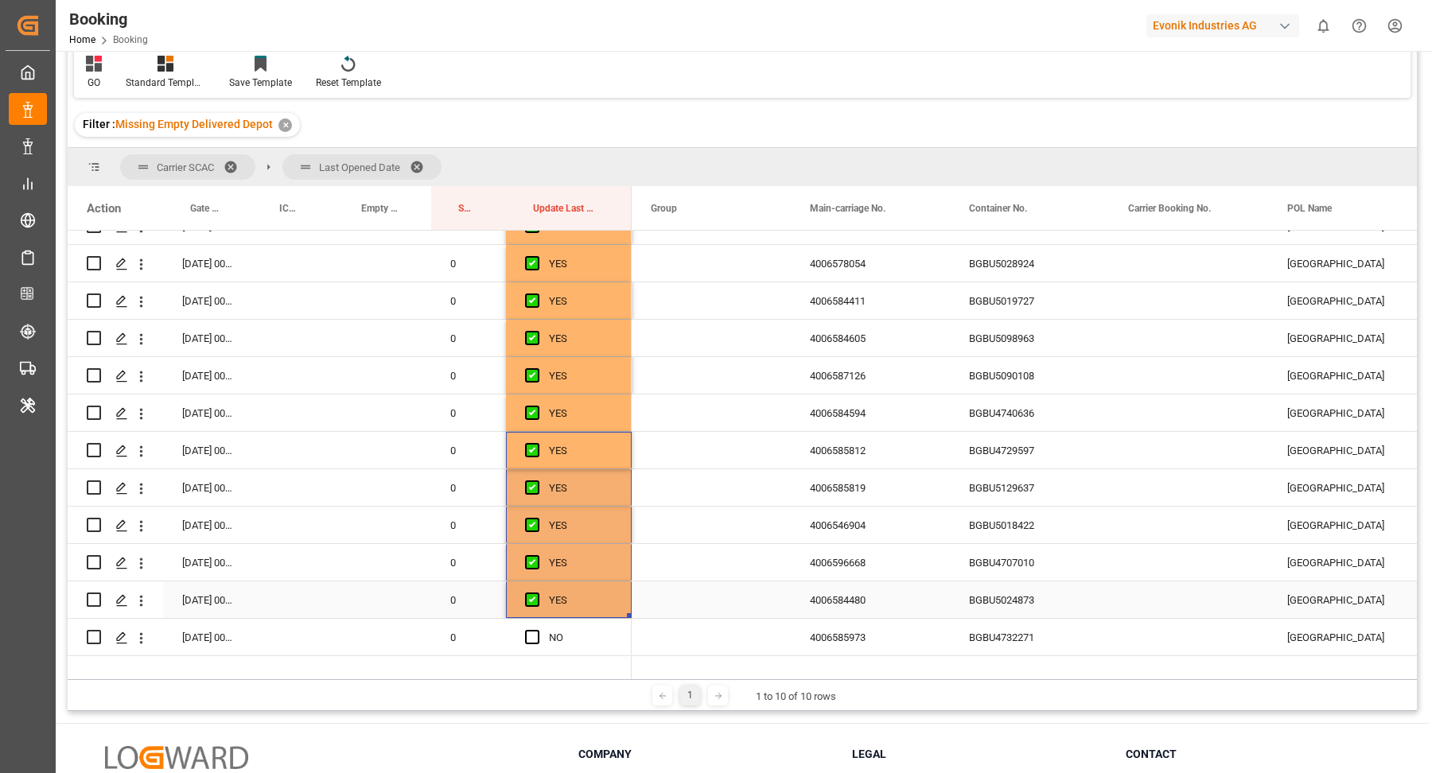
scroll to position [3020, 0]
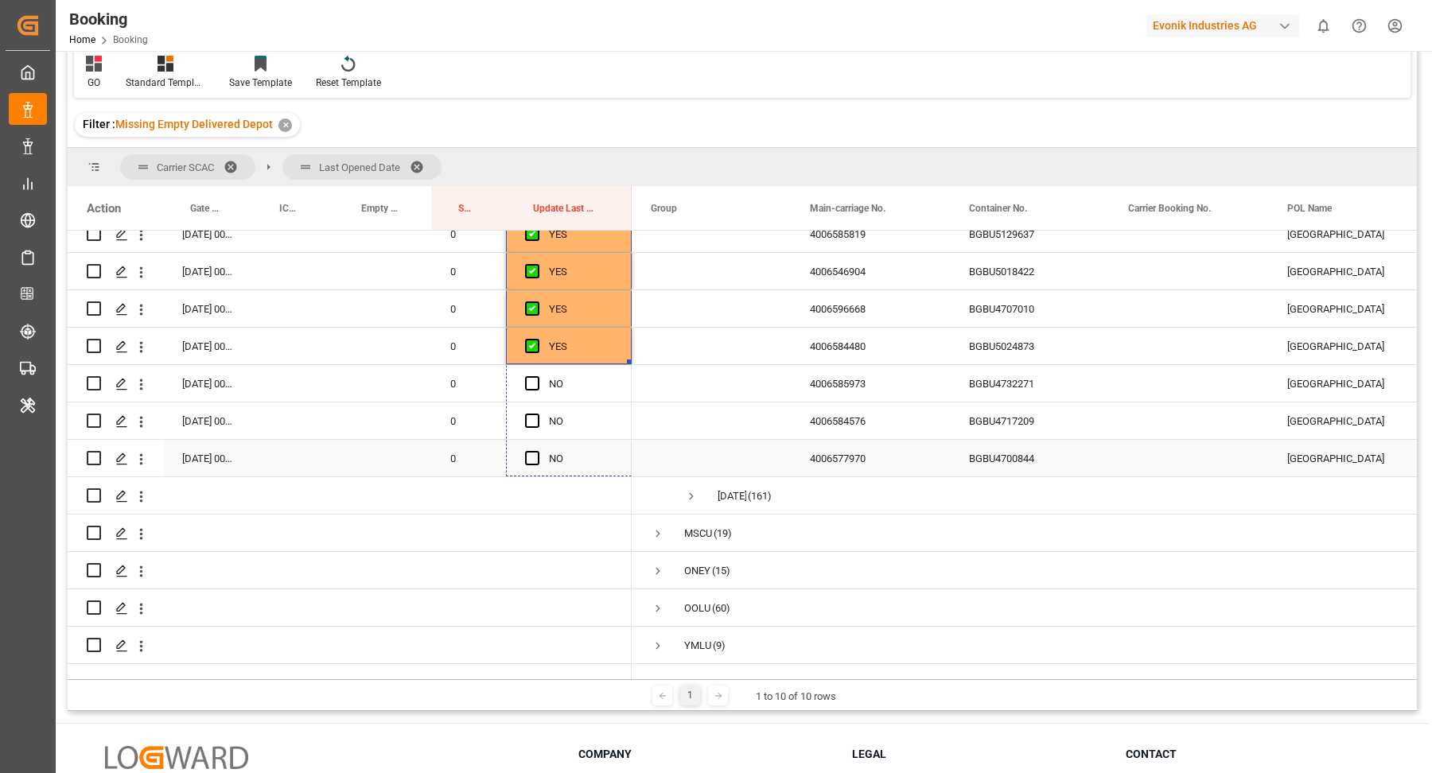
drag, startPoint x: 628, startPoint y: 399, endPoint x: 624, endPoint y: 435, distance: 36.8
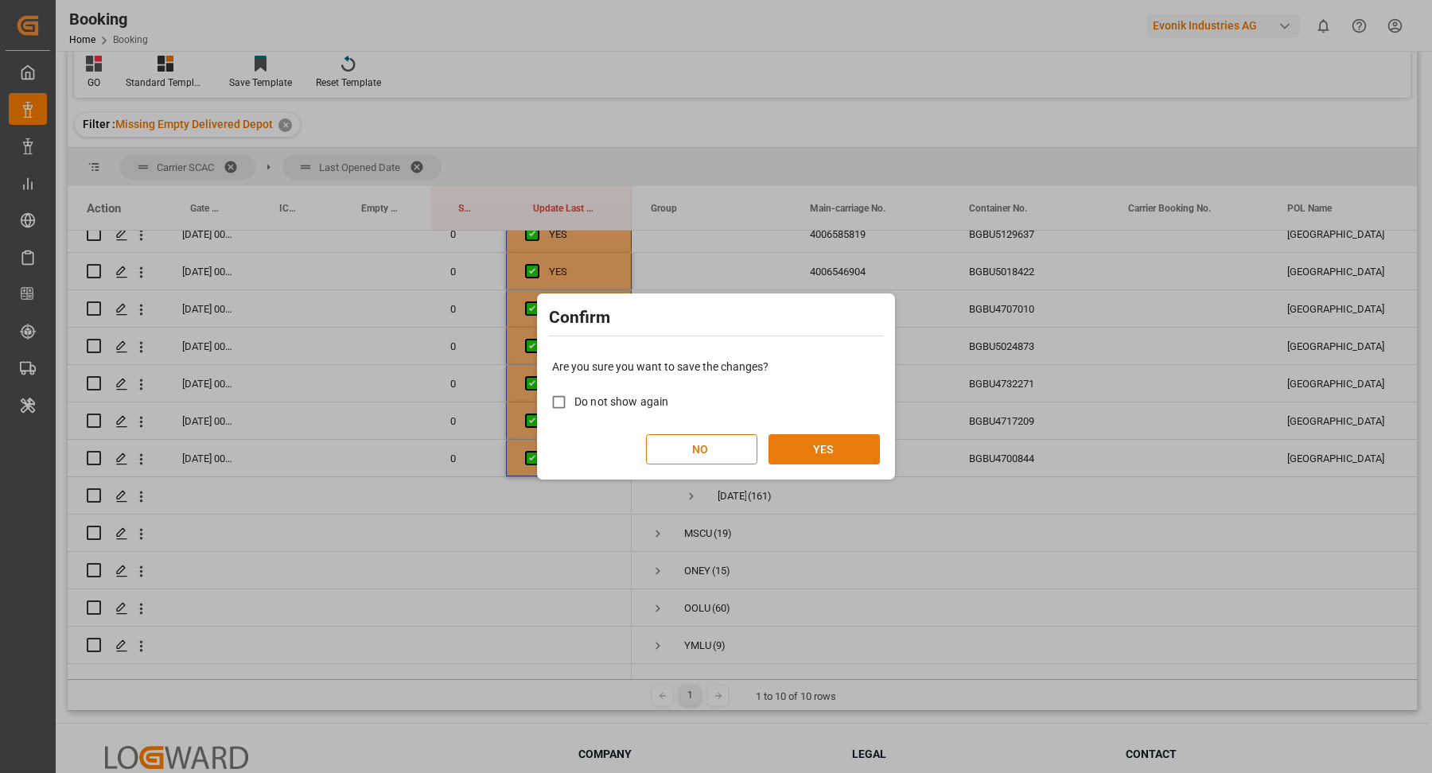
click at [825, 458] on button "YES" at bounding box center [823, 449] width 111 height 30
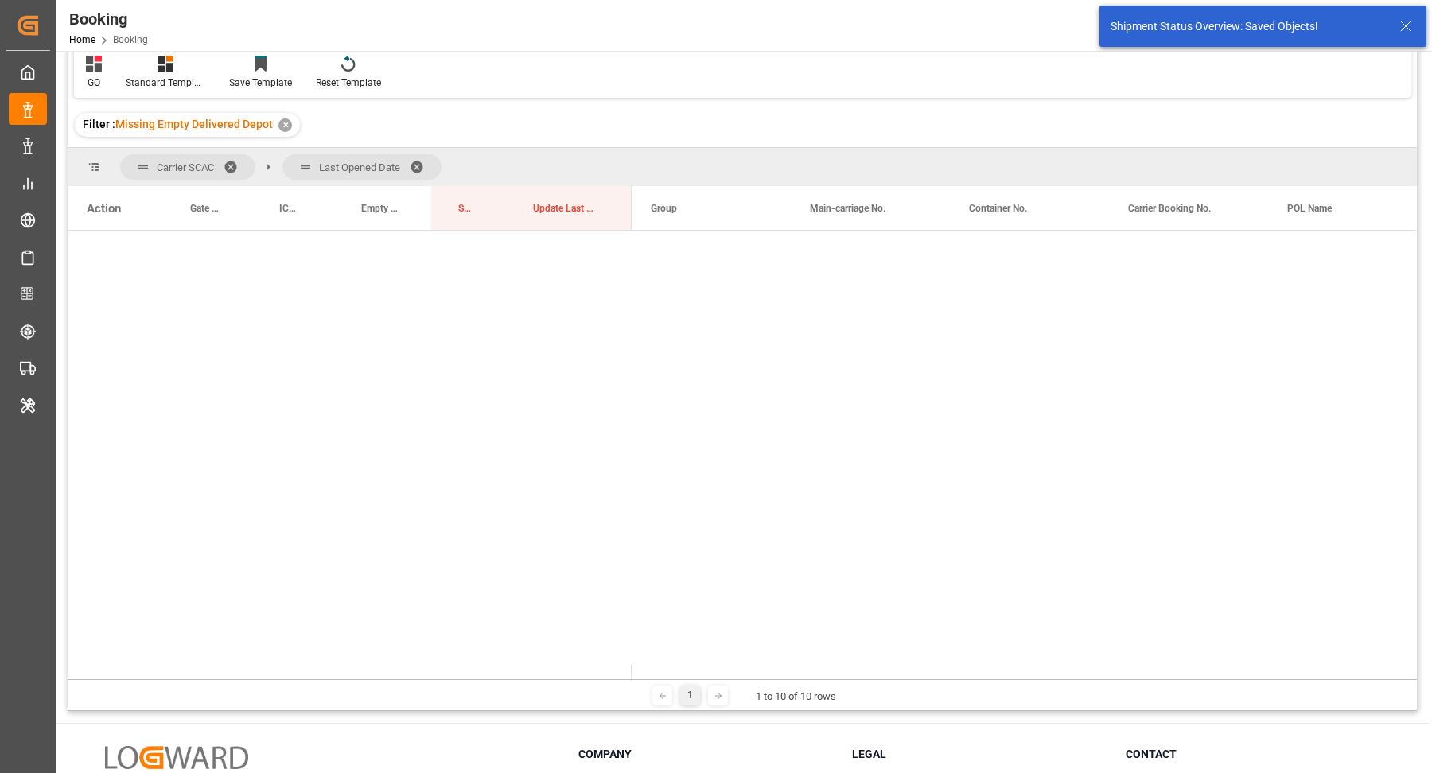
scroll to position [0, 0]
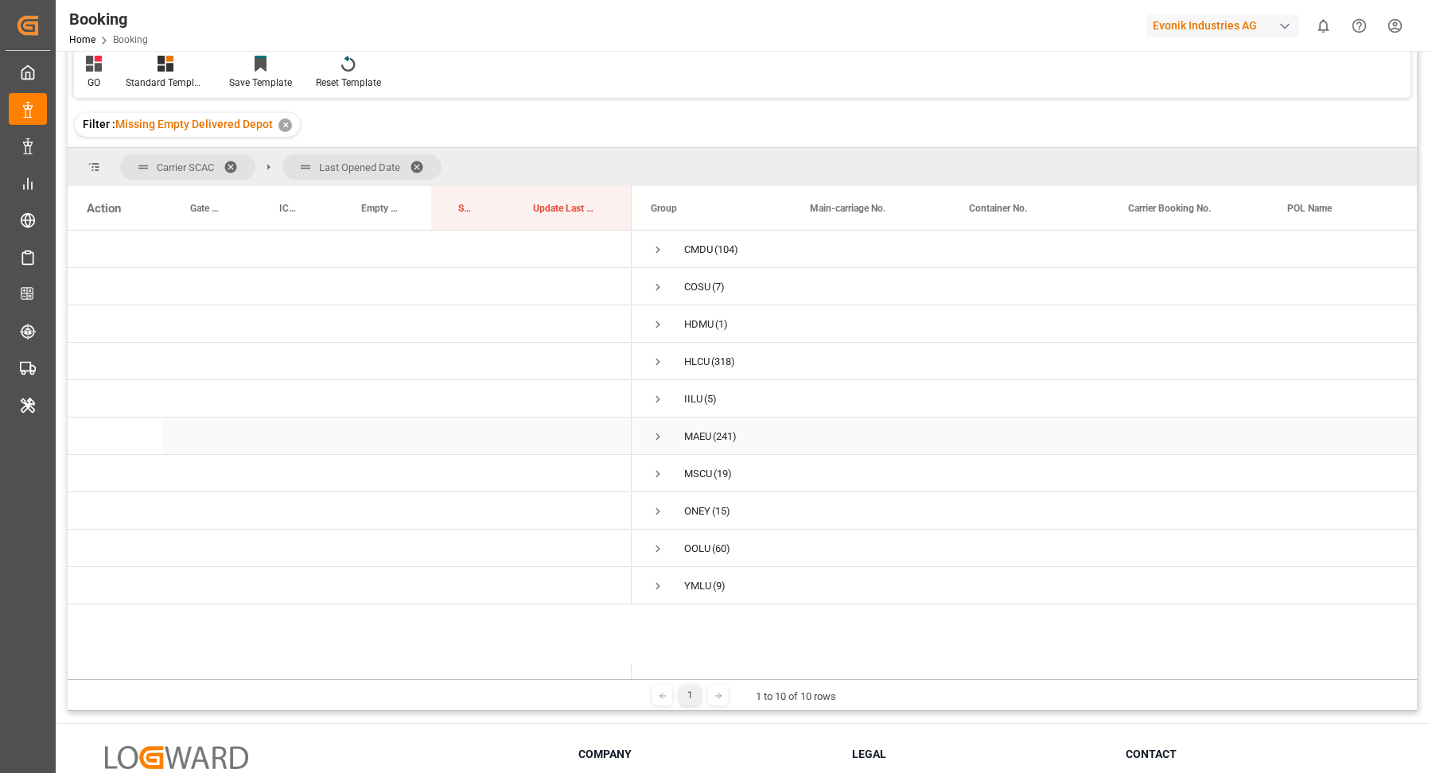
click at [660, 437] on span "Press SPACE to select this row." at bounding box center [658, 437] width 14 height 14
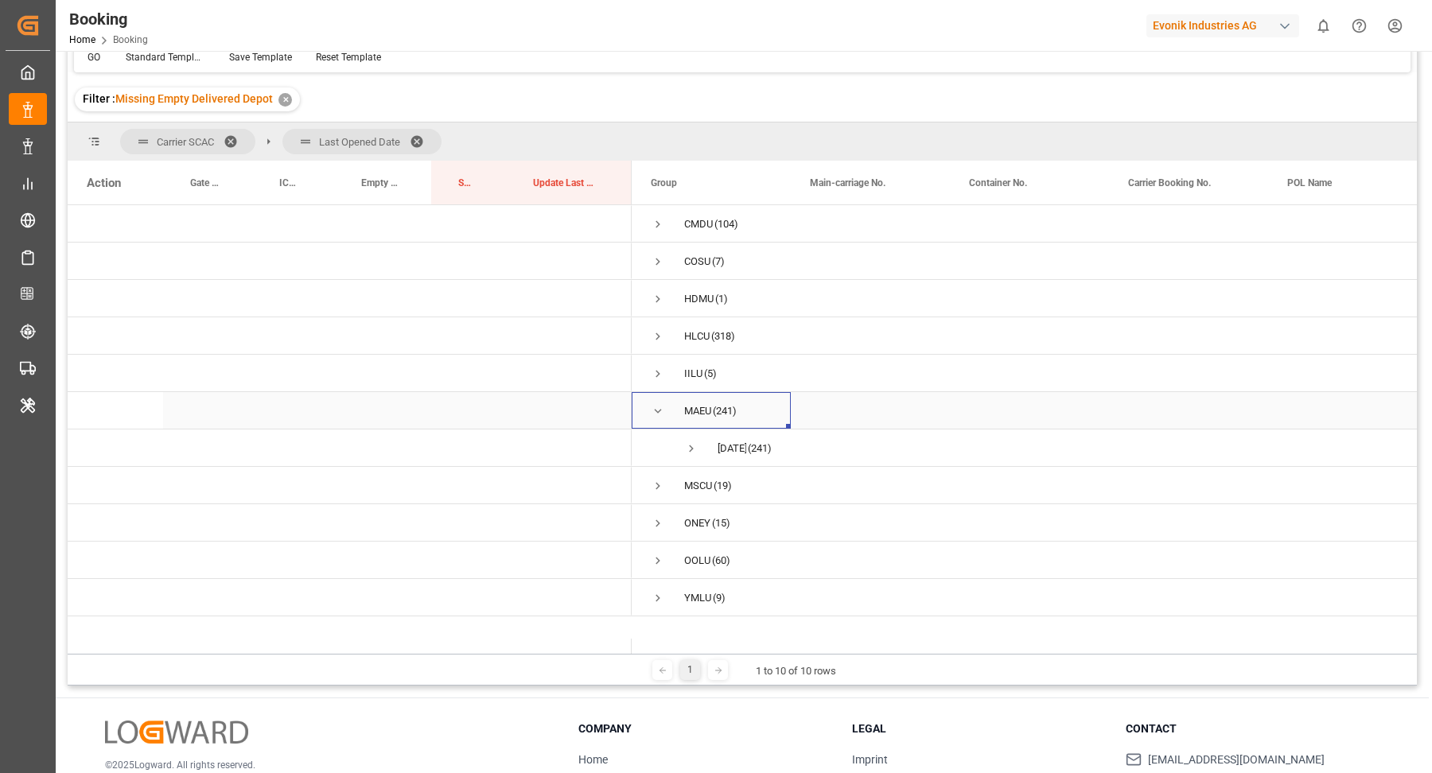
click at [649, 406] on div "MAEU (241)" at bounding box center [711, 410] width 159 height 37
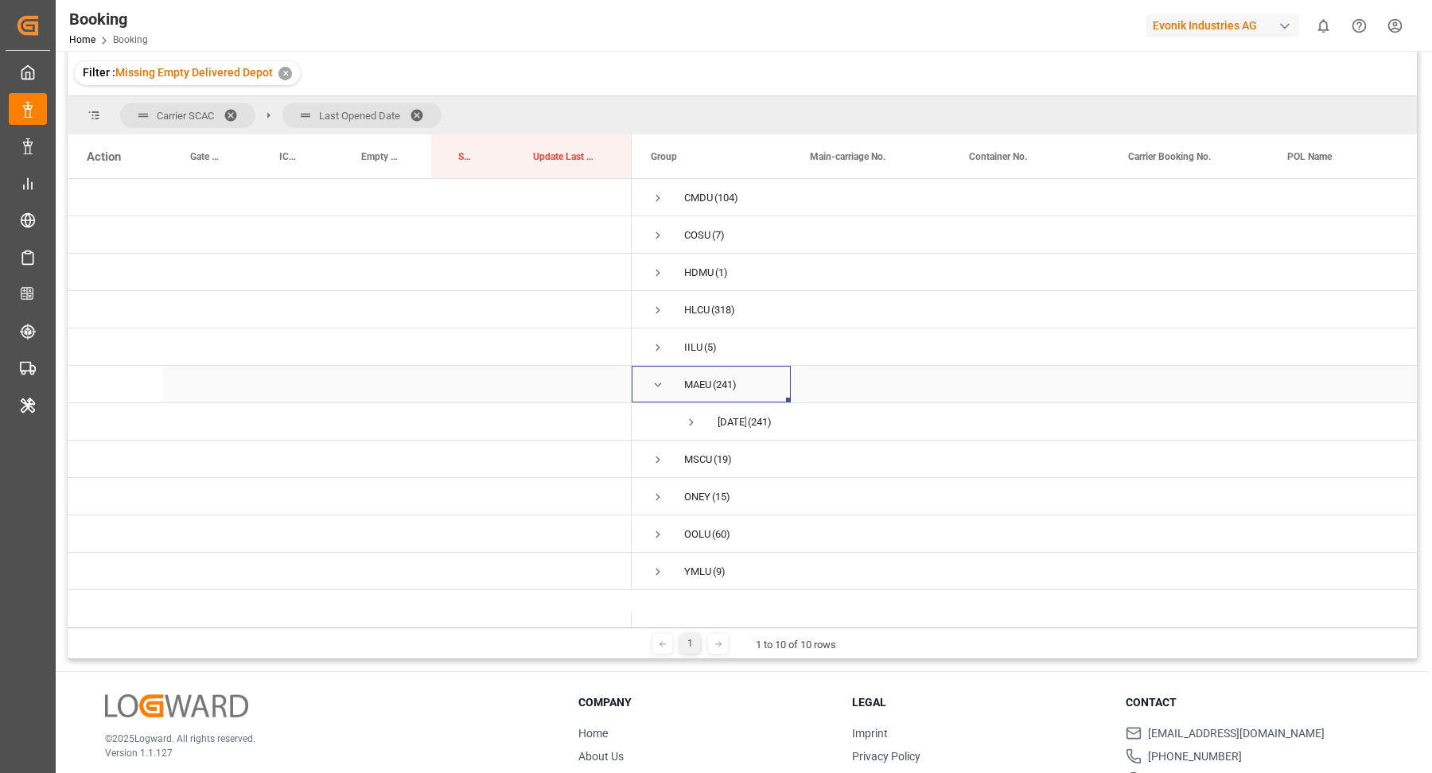
click at [659, 392] on span "Press SPACE to select this row." at bounding box center [658, 385] width 14 height 37
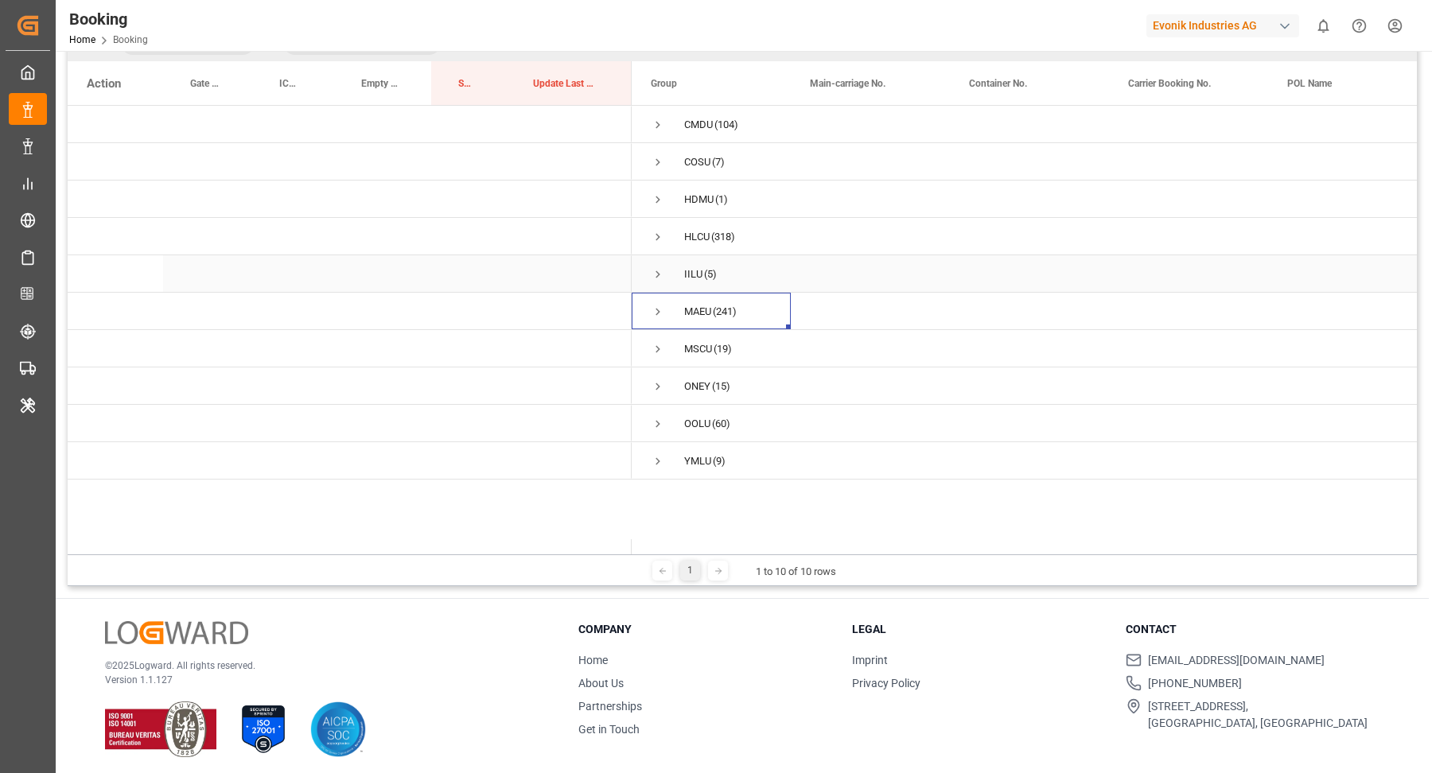
scroll to position [235, 0]
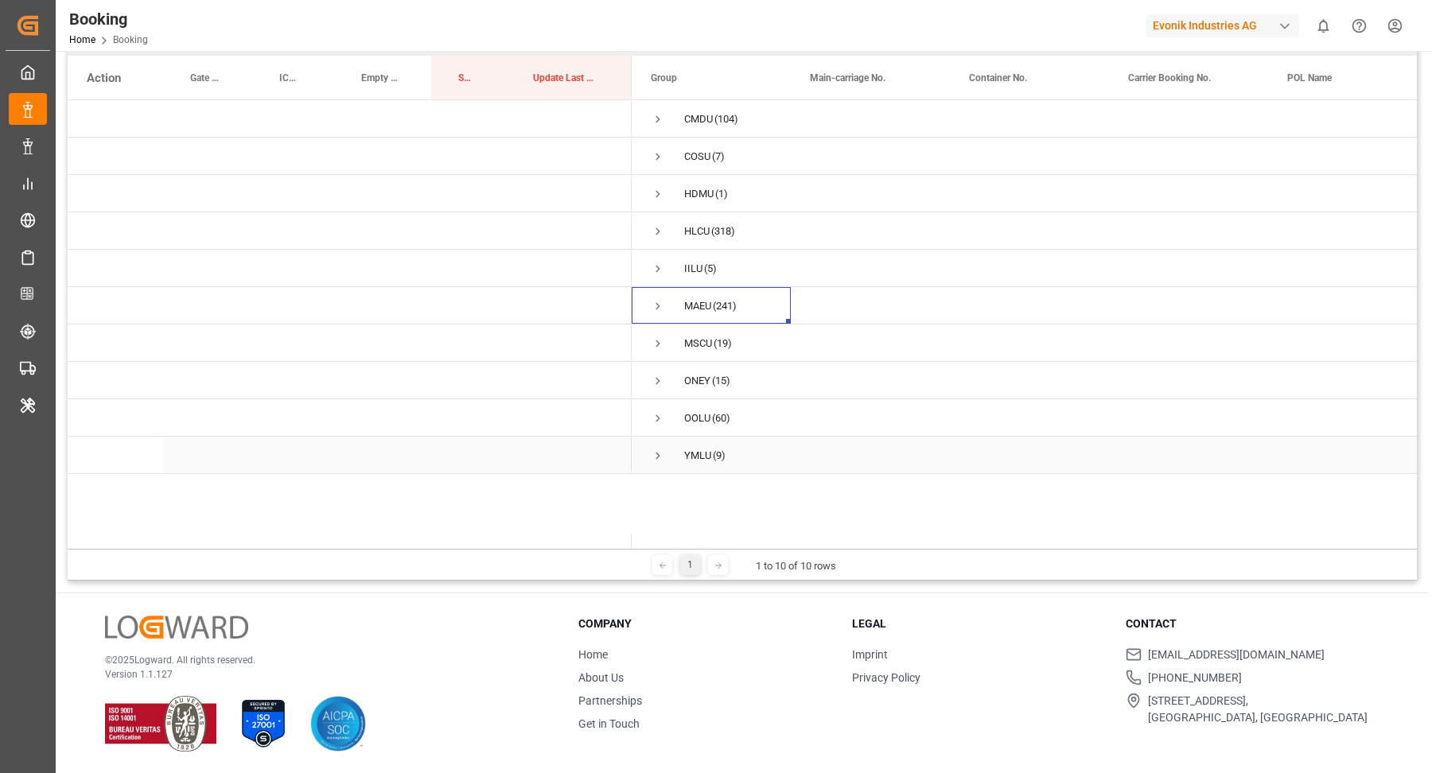
click at [652, 456] on span "Press SPACE to select this row." at bounding box center [658, 456] width 14 height 14
click at [687, 487] on span "Press SPACE to select this row." at bounding box center [691, 493] width 14 height 14
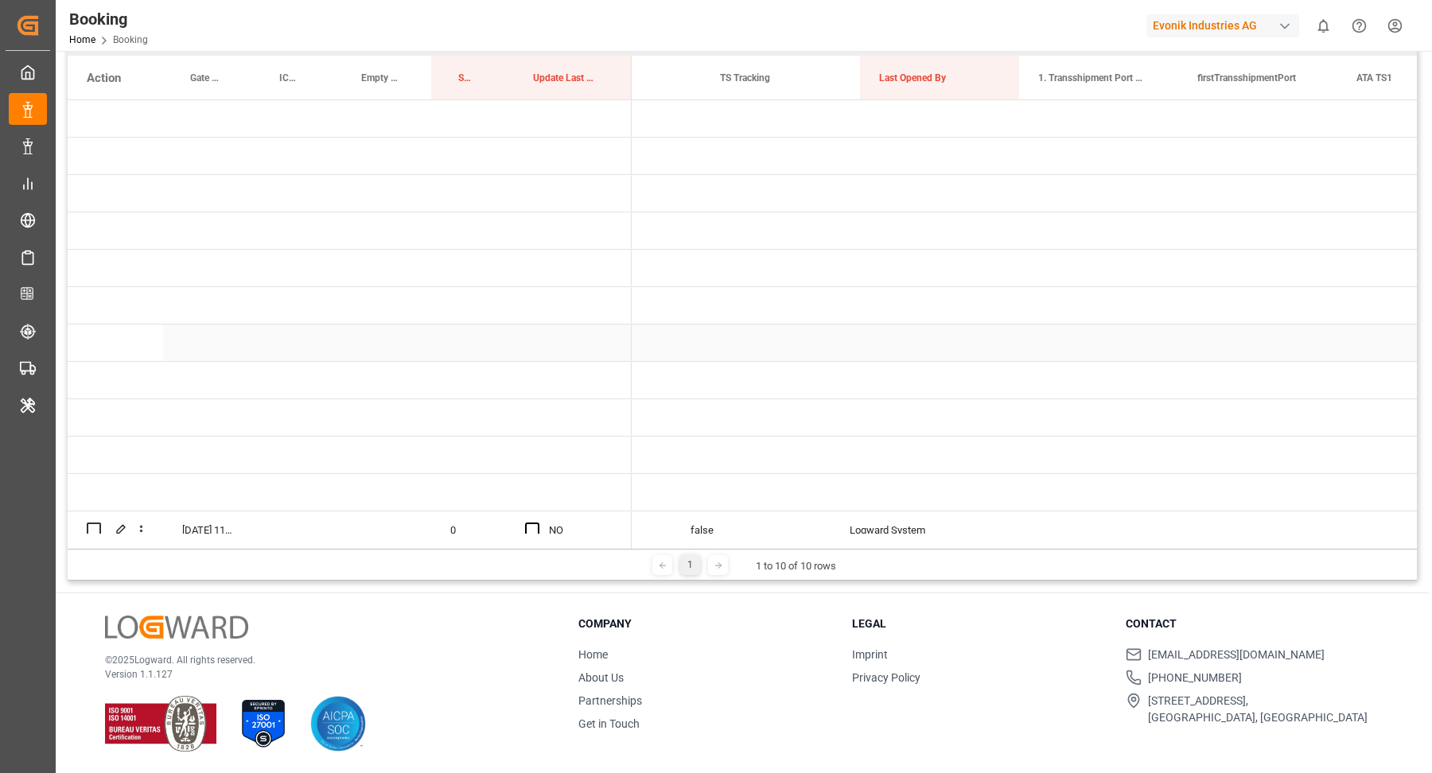
scroll to position [0, 1348]
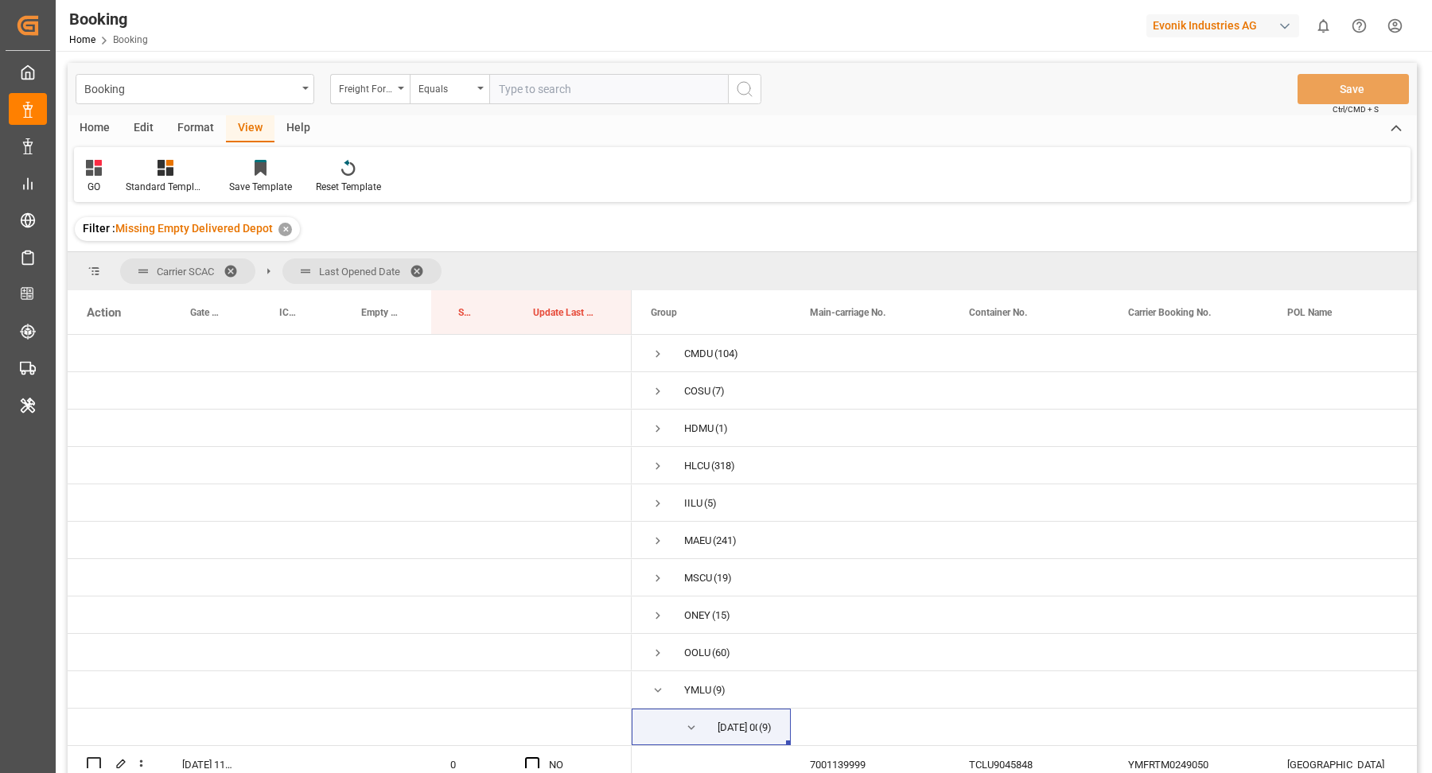
click at [196, 128] on div "Format" at bounding box center [195, 128] width 60 height 27
click at [97, 147] on div "Filter Rows Row Format" at bounding box center [742, 174] width 1336 height 55
click at [115, 169] on icon at bounding box center [109, 168] width 14 height 16
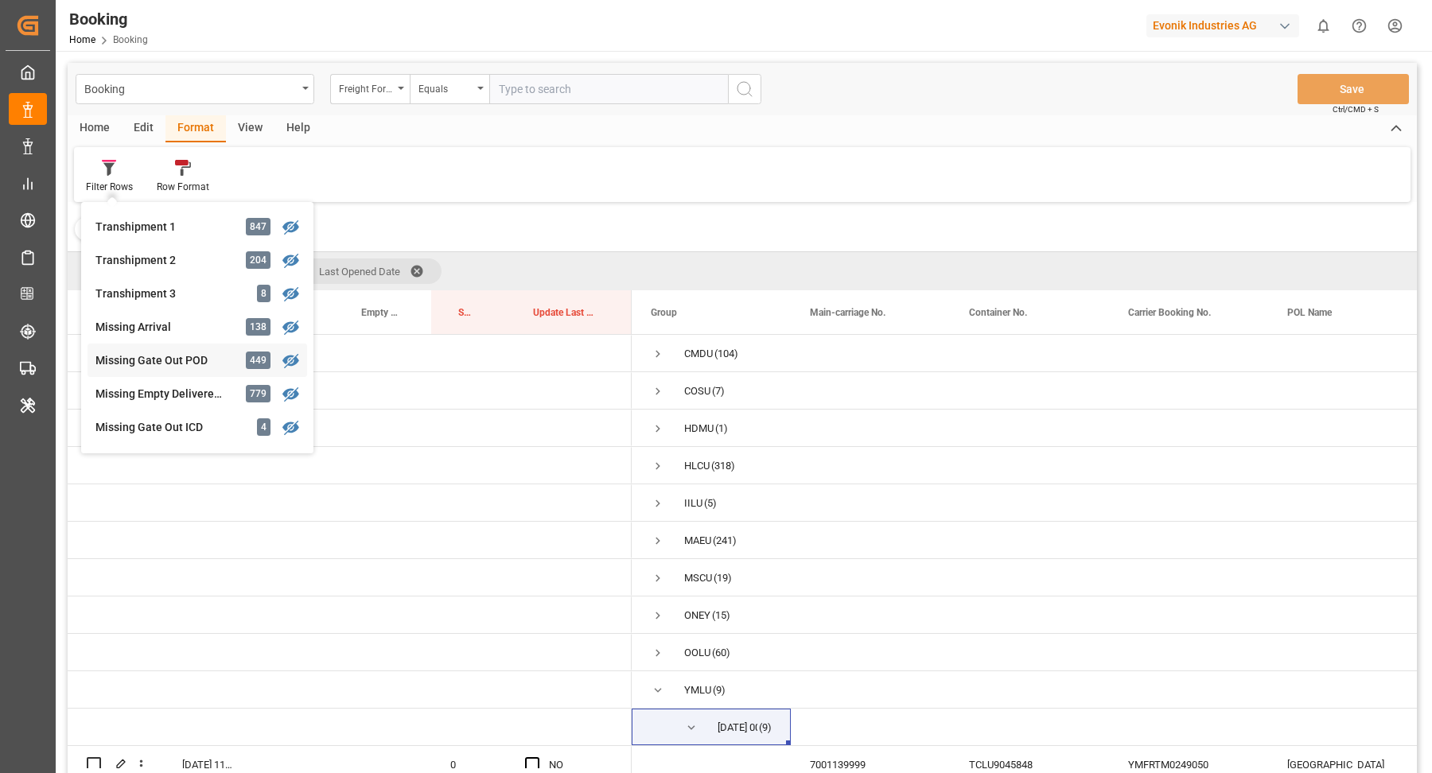
click at [187, 364] on div "Booking Freight Forwarder's Reference No. Equals Save Ctrl/CMD + S Home Edit Fo…" at bounding box center [742, 439] width 1349 height 753
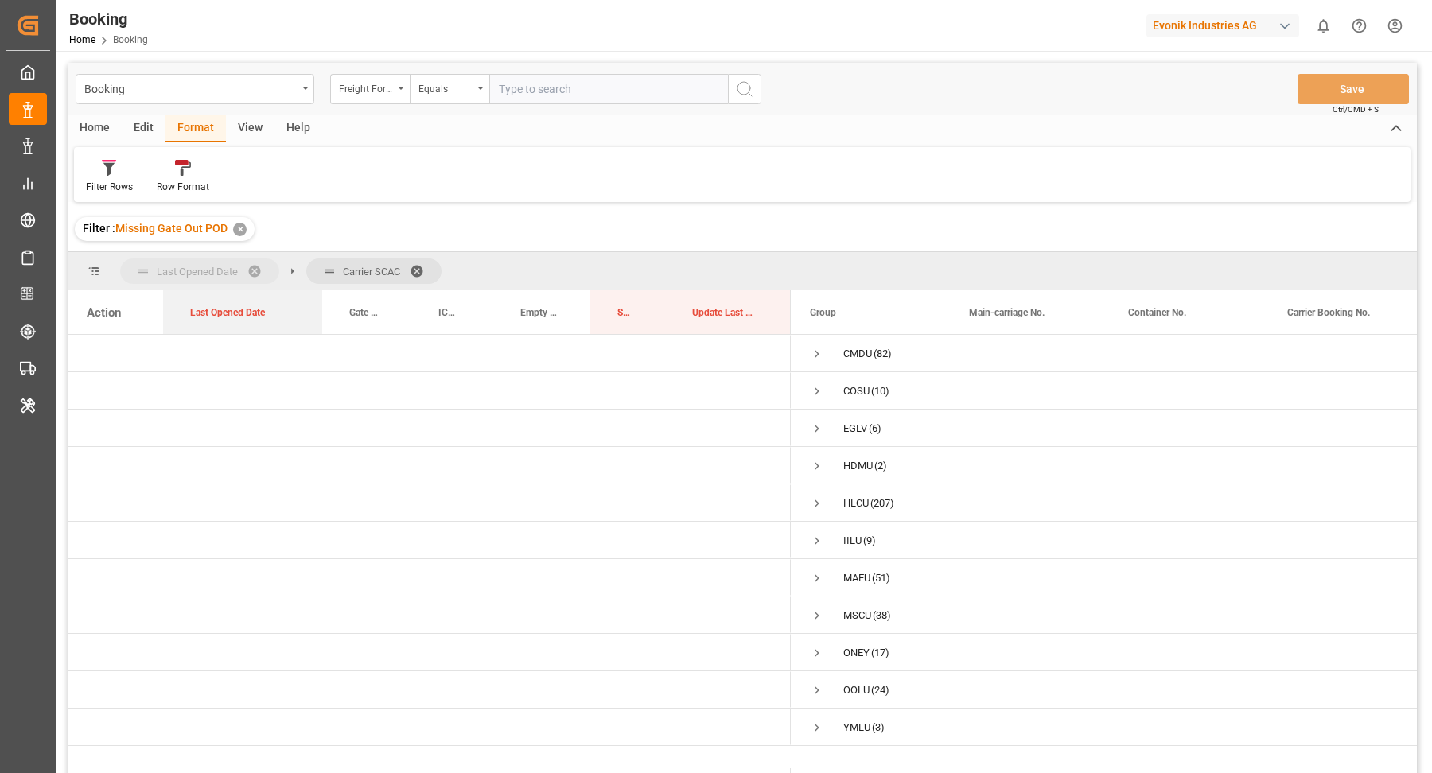
drag, startPoint x: 1335, startPoint y: 321, endPoint x: 226, endPoint y: 252, distance: 1111.0
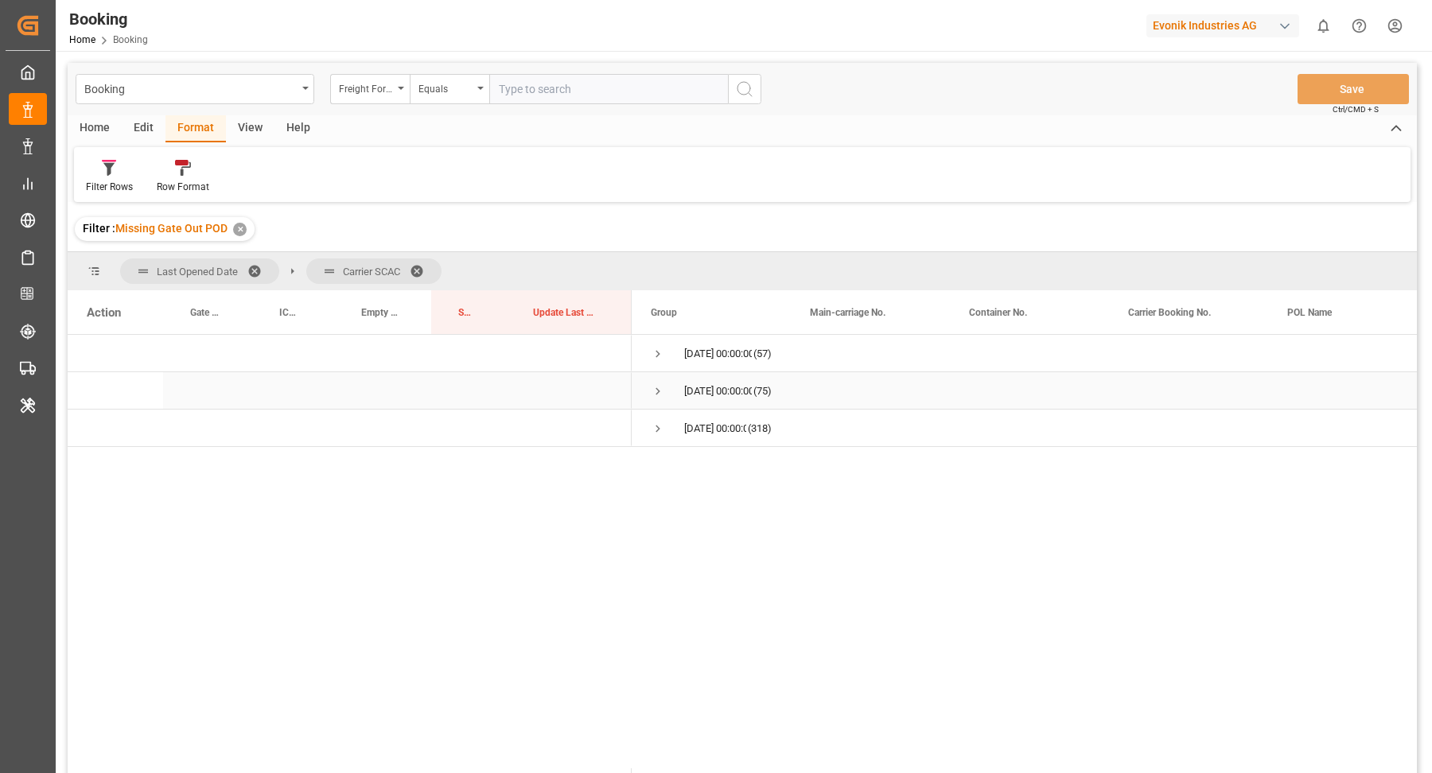
click at [652, 387] on span "Press SPACE to select this row." at bounding box center [658, 391] width 14 height 14
click at [259, 264] on span at bounding box center [259, 271] width 25 height 14
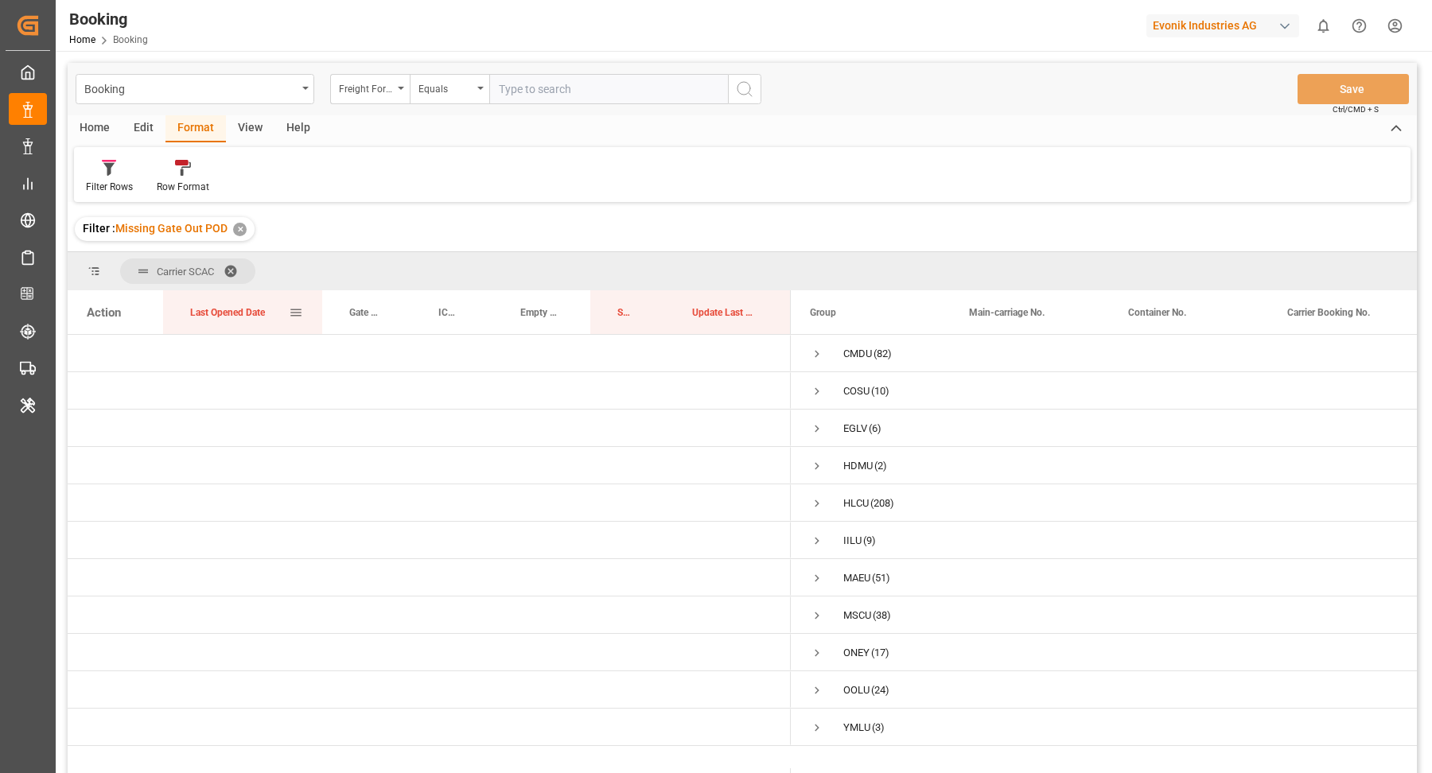
drag, startPoint x: 249, startPoint y: 305, endPoint x: 313, endPoint y: 278, distance: 69.6
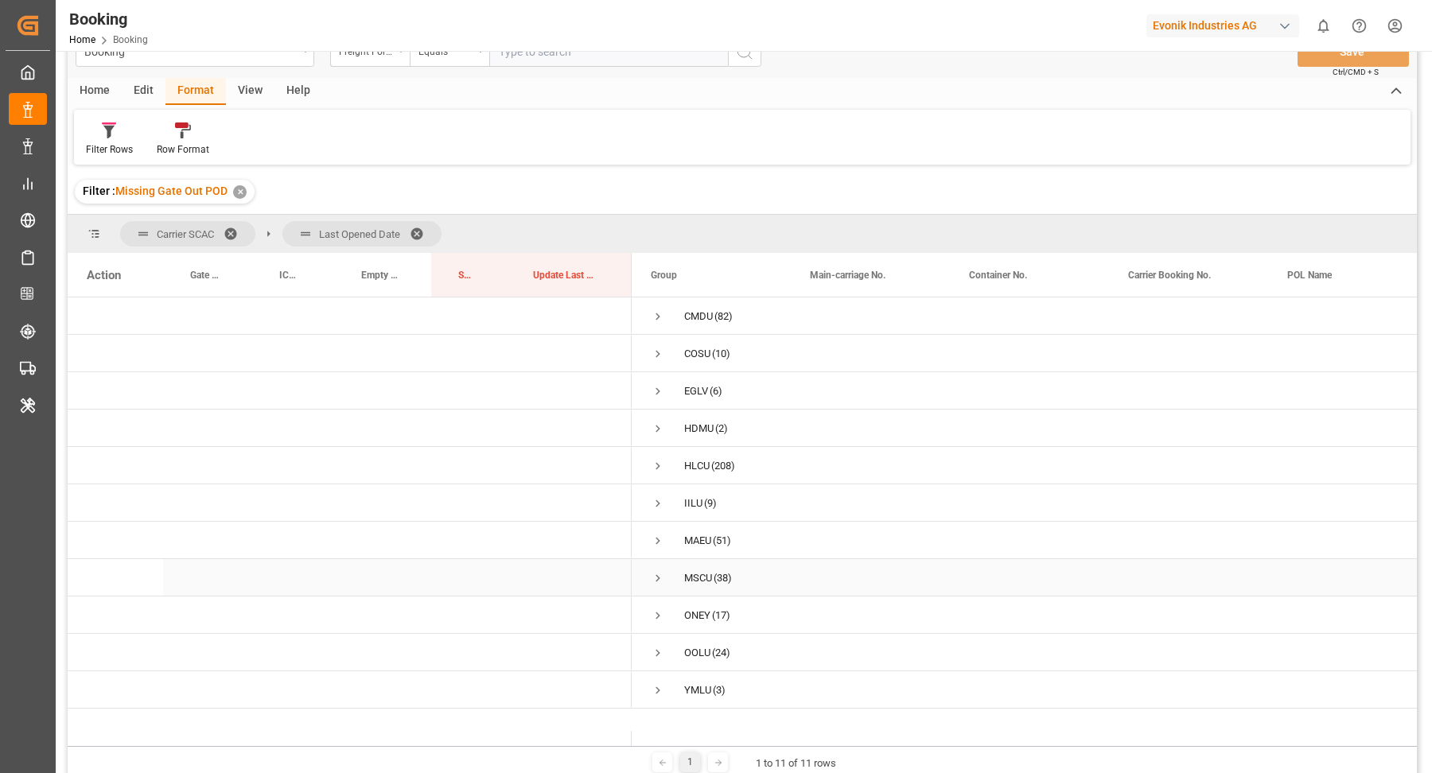
scroll to position [62, 0]
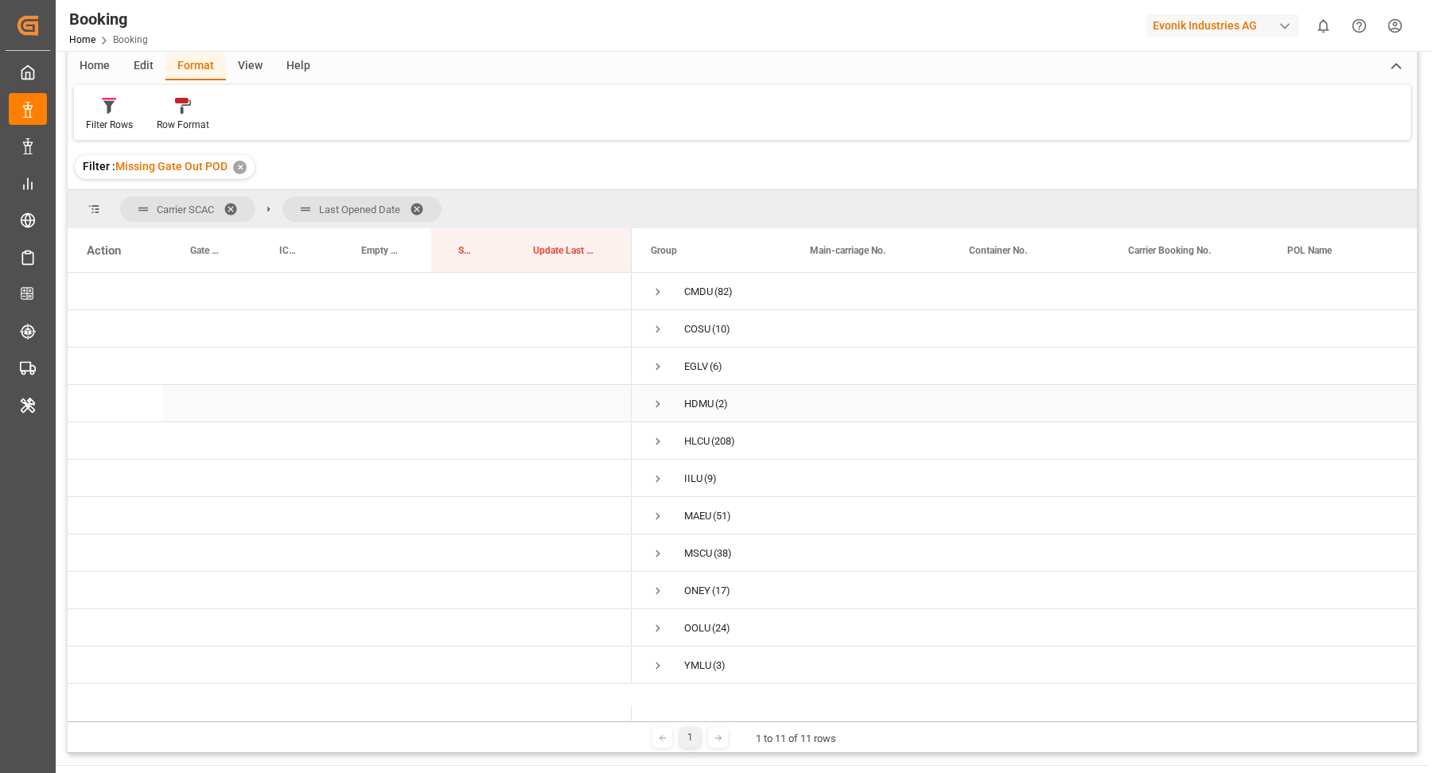
click at [648, 406] on div "HDMU (2)" at bounding box center [711, 403] width 159 height 37
click at [651, 404] on span "Press SPACE to select this row." at bounding box center [658, 404] width 14 height 14
click at [659, 367] on span "Press SPACE to select this row." at bounding box center [658, 367] width 14 height 14
click at [663, 332] on span "Press SPACE to select this row." at bounding box center [658, 329] width 14 height 14
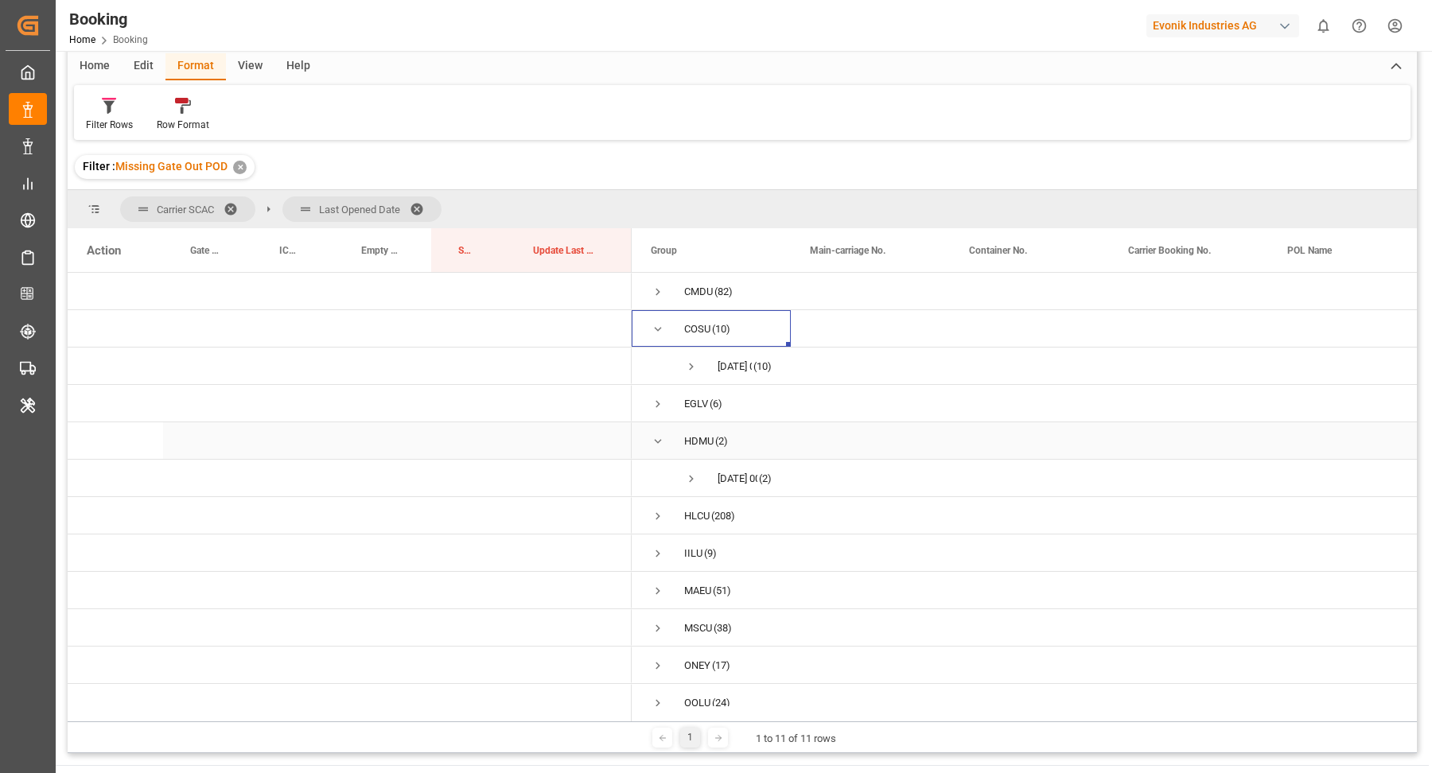
click at [659, 443] on span "Press SPACE to select this row." at bounding box center [658, 441] width 14 height 14
click at [651, 331] on span "Press SPACE to select this row." at bounding box center [658, 329] width 14 height 14
click at [653, 475] on span "Press SPACE to select this row." at bounding box center [658, 479] width 14 height 14
click at [653, 474] on span "Press SPACE to select this row." at bounding box center [658, 479] width 14 height 14
click at [656, 509] on span "Press SPACE to select this row." at bounding box center [658, 516] width 14 height 14
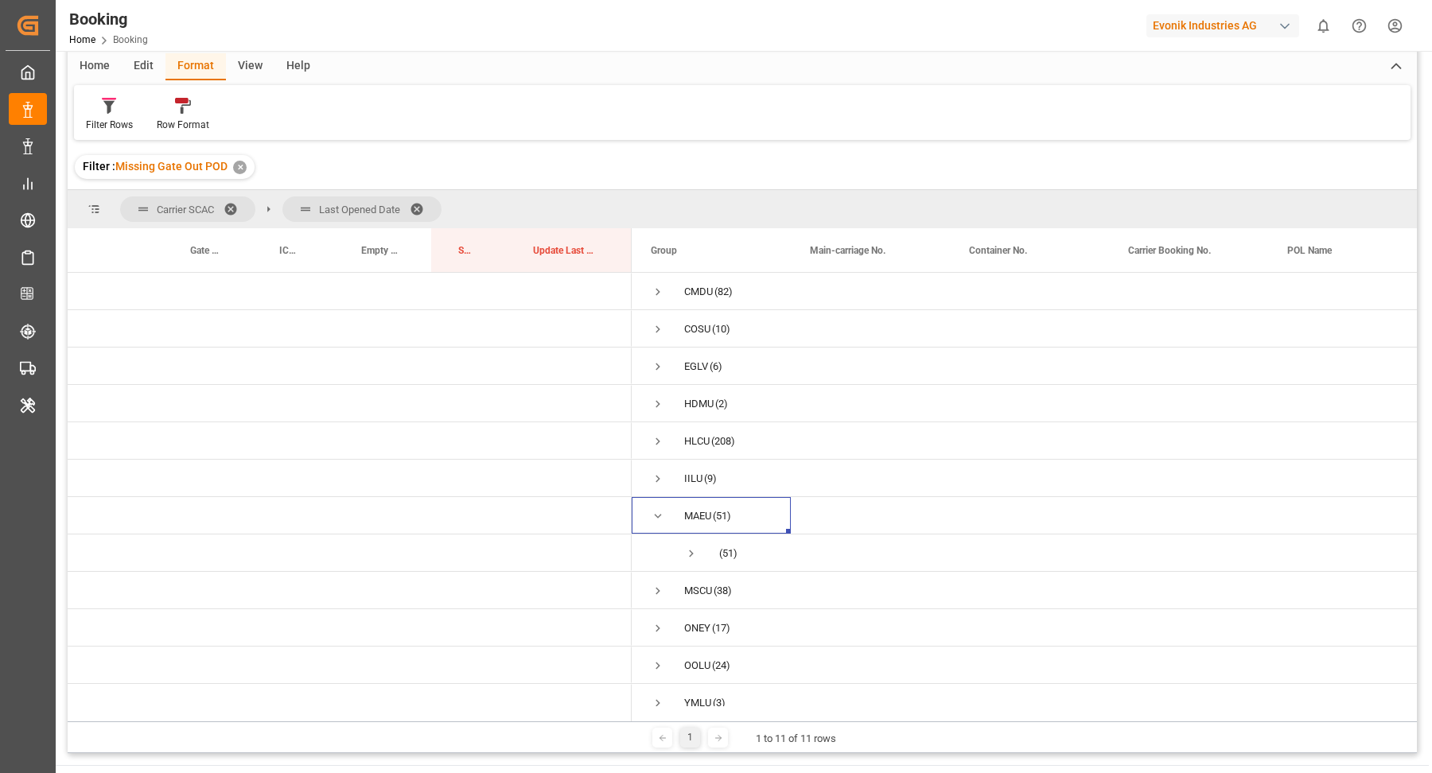
scroll to position [29, 0]
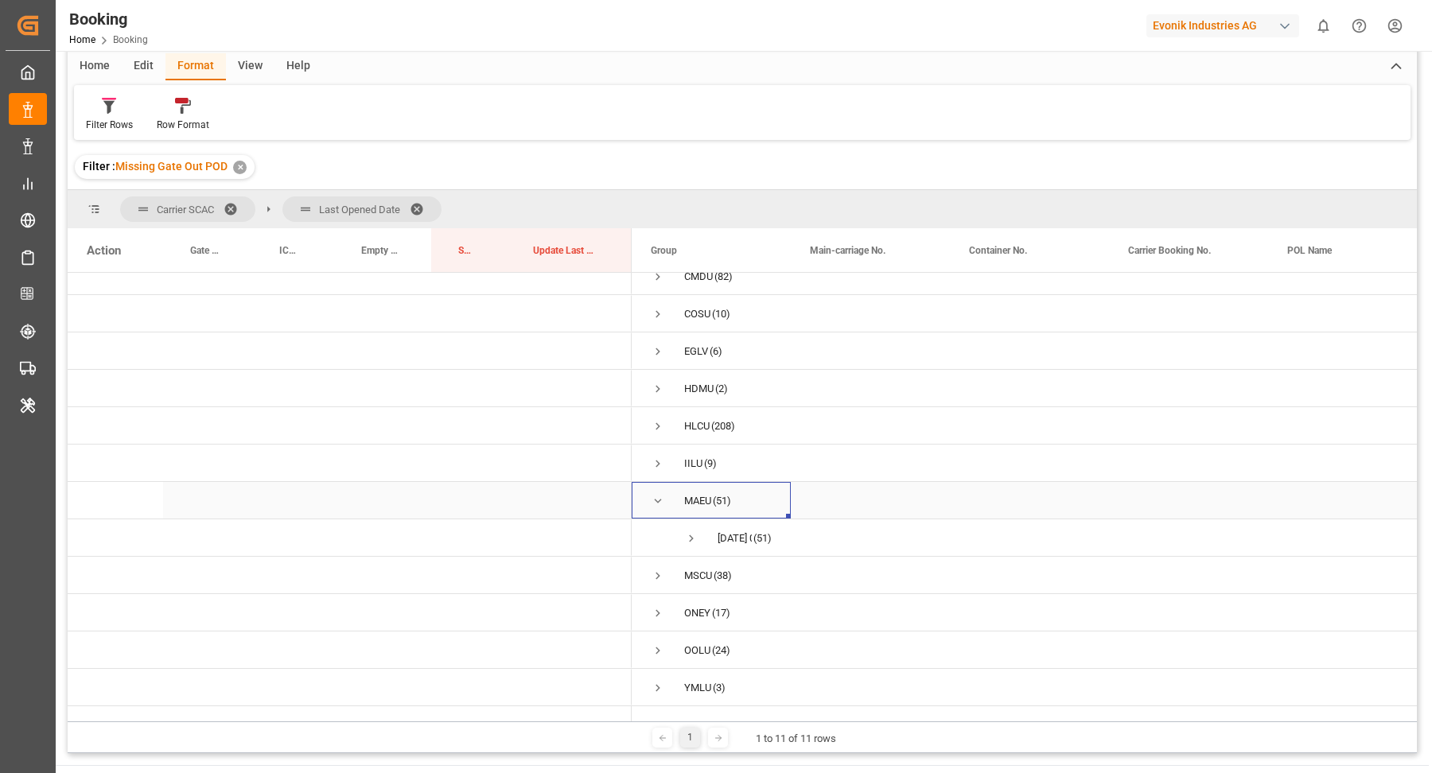
click at [659, 494] on span "Press SPACE to select this row." at bounding box center [658, 501] width 14 height 14
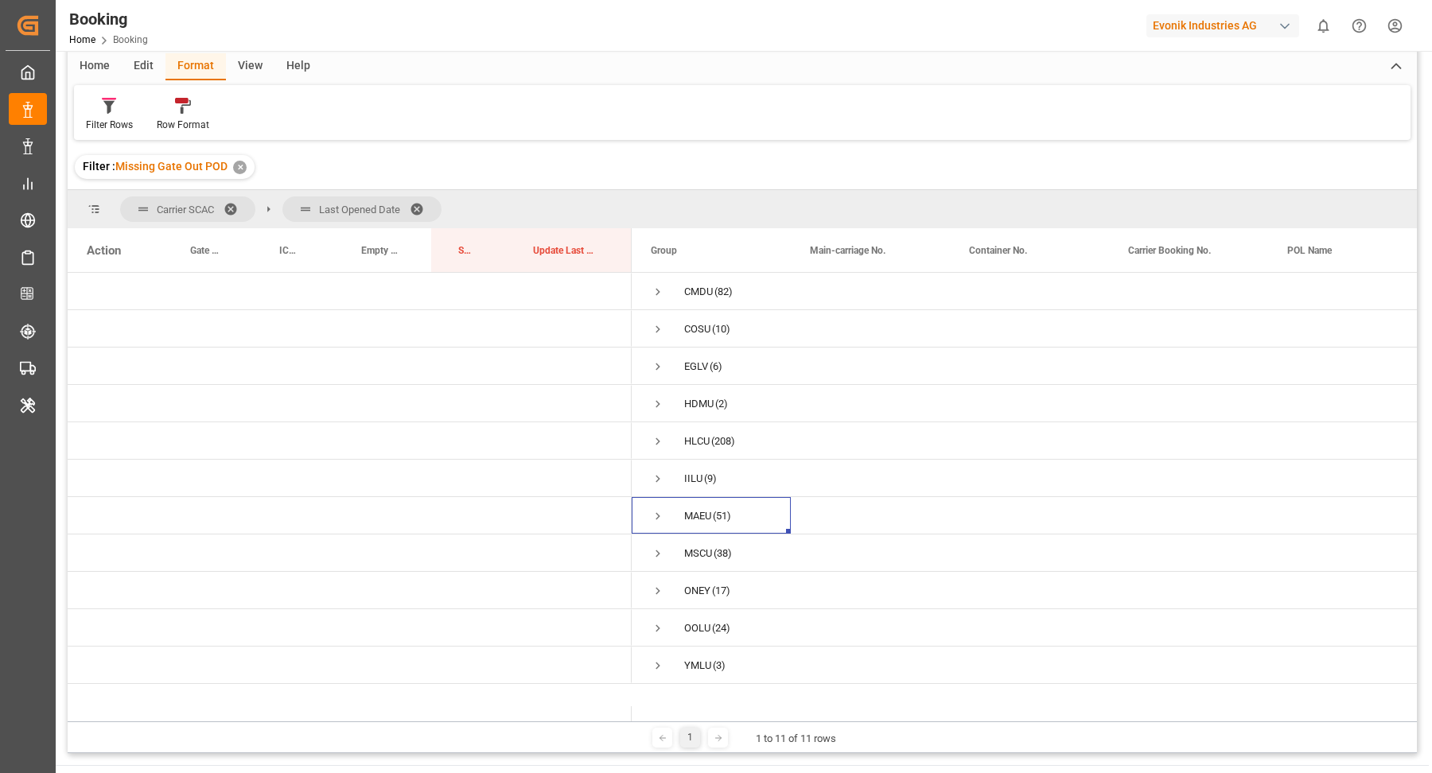
scroll to position [0, 0]
click at [655, 558] on span "Press SPACE to select this row." at bounding box center [658, 554] width 14 height 14
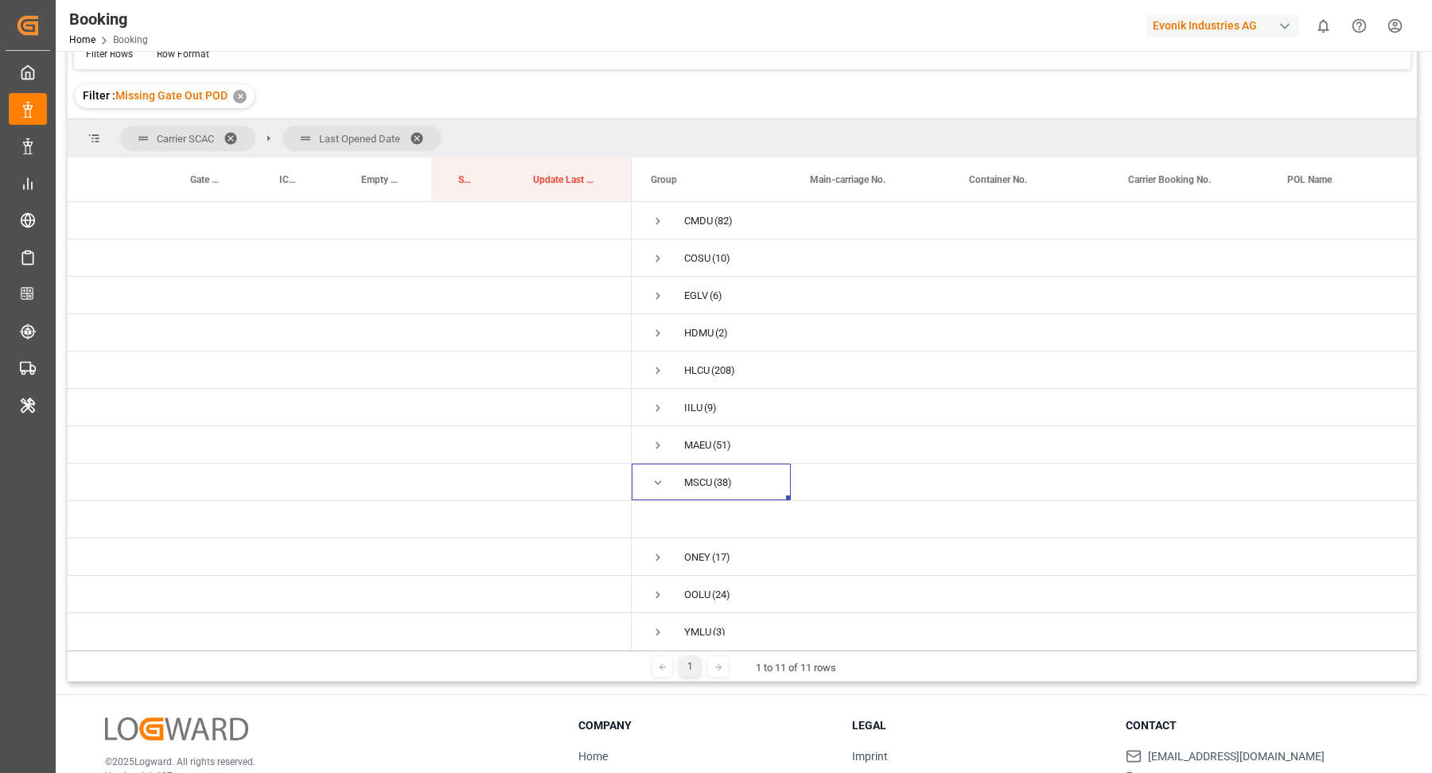
scroll to position [172, 0]
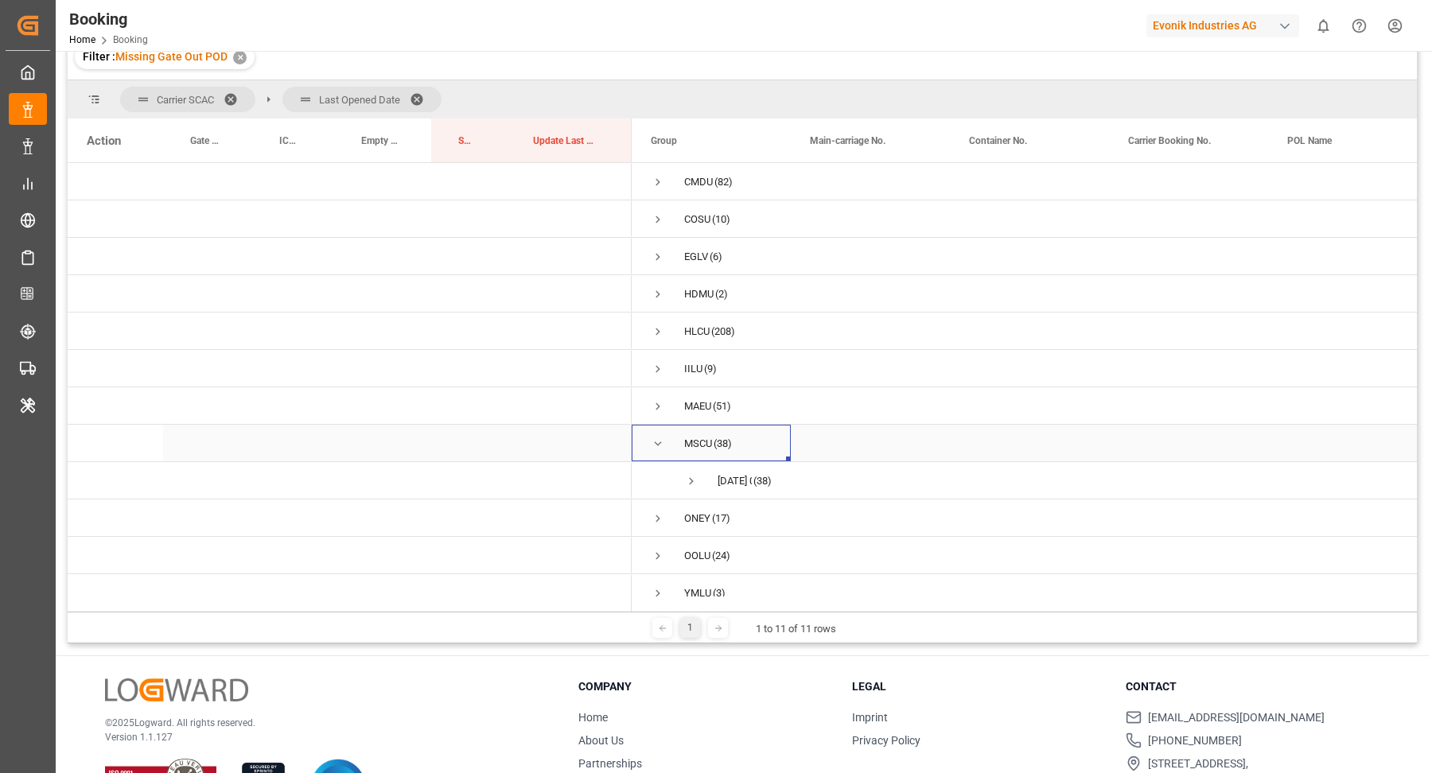
click at [651, 431] on span "Press SPACE to select this row." at bounding box center [658, 444] width 14 height 37
click at [649, 475] on div "[PERSON_NAME] (17)" at bounding box center [711, 480] width 159 height 37
click at [662, 523] on span "Press SPACE to select this row." at bounding box center [658, 519] width 14 height 14
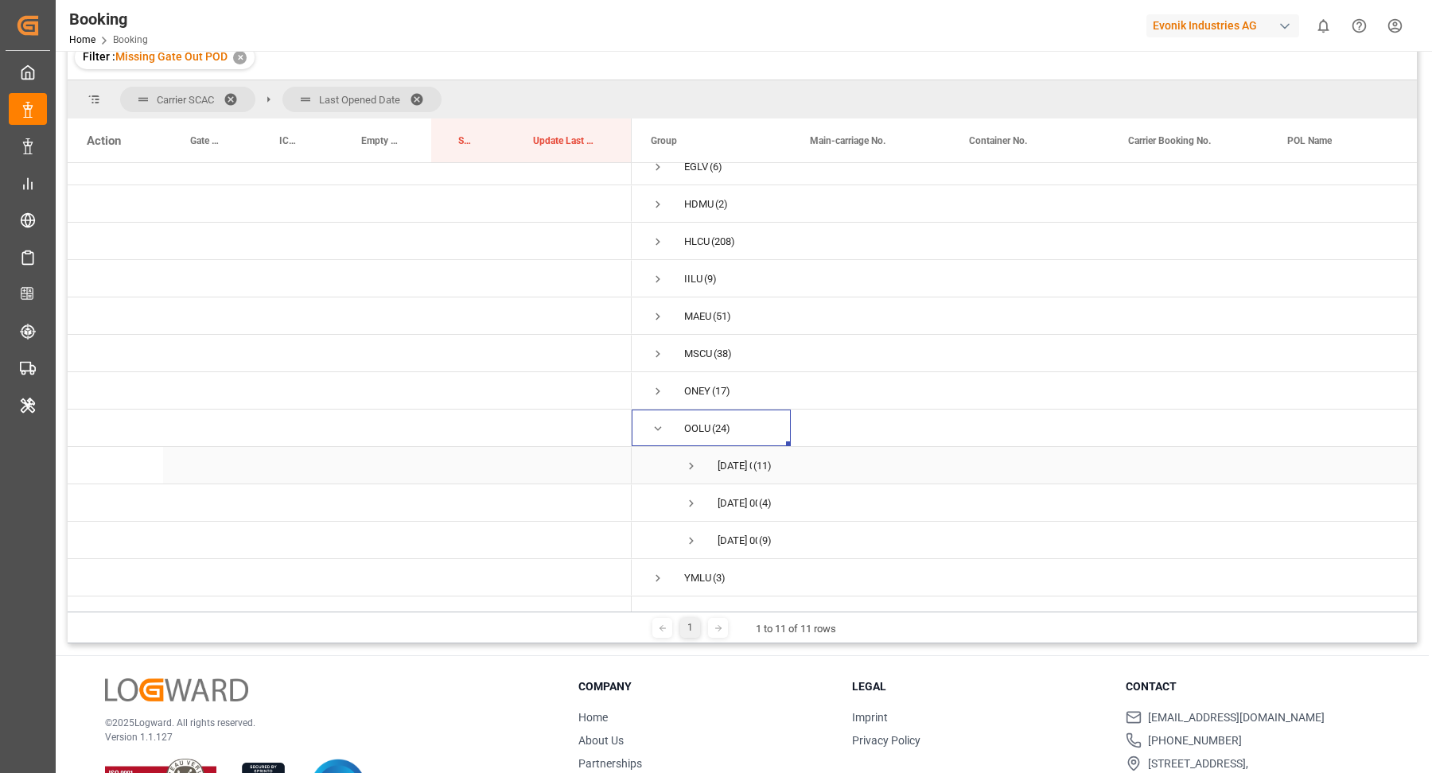
scroll to position [220, 0]
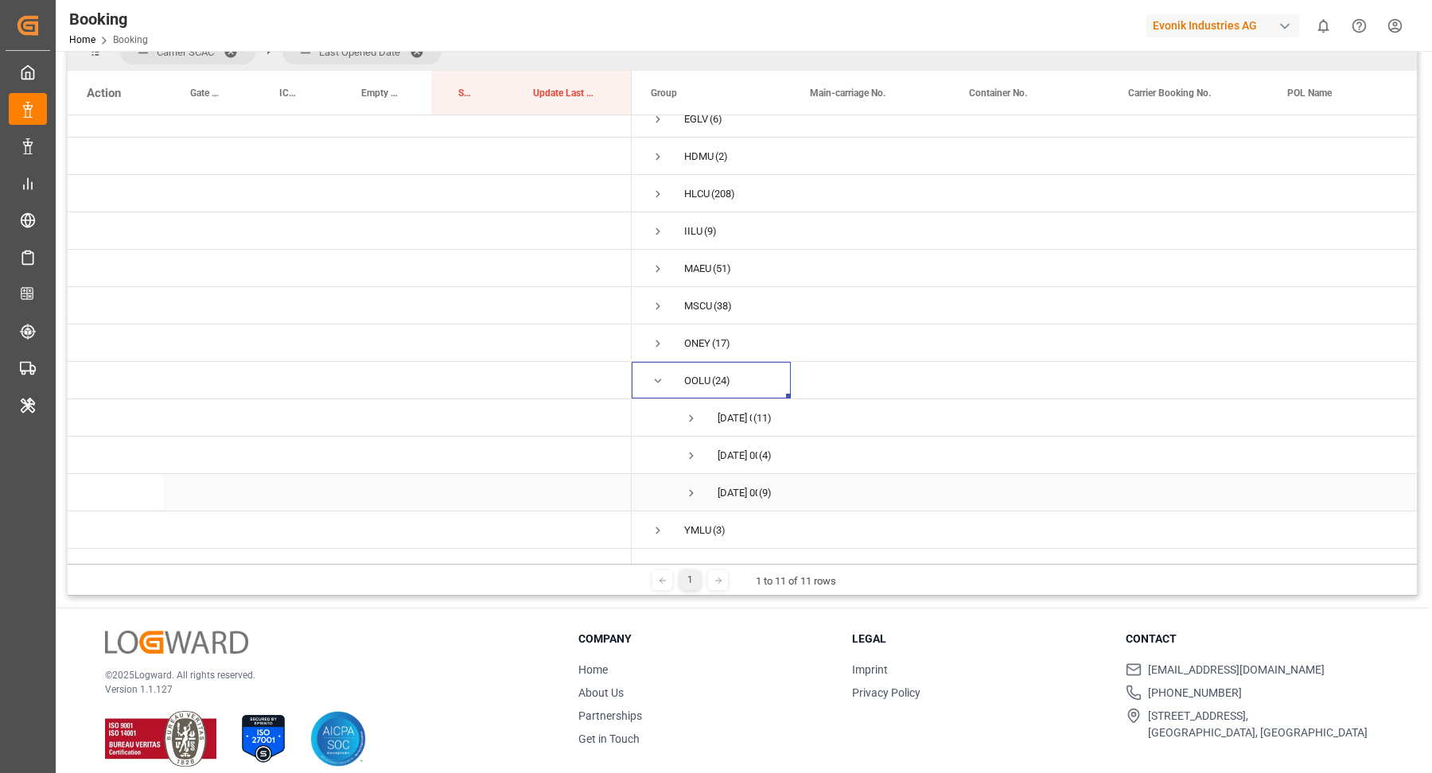
click at [684, 486] on span "Press SPACE to select this row." at bounding box center [691, 493] width 14 height 14
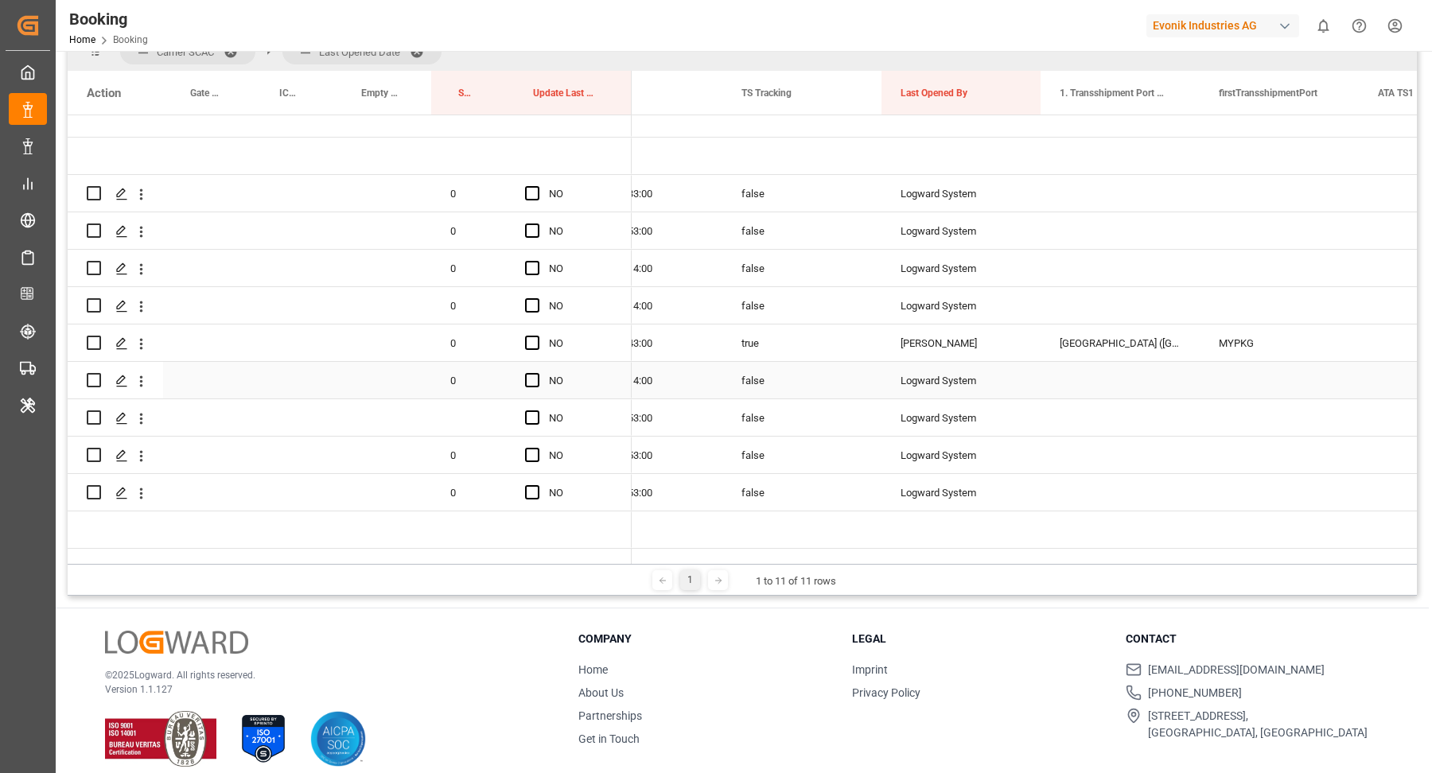
scroll to position [111, 0]
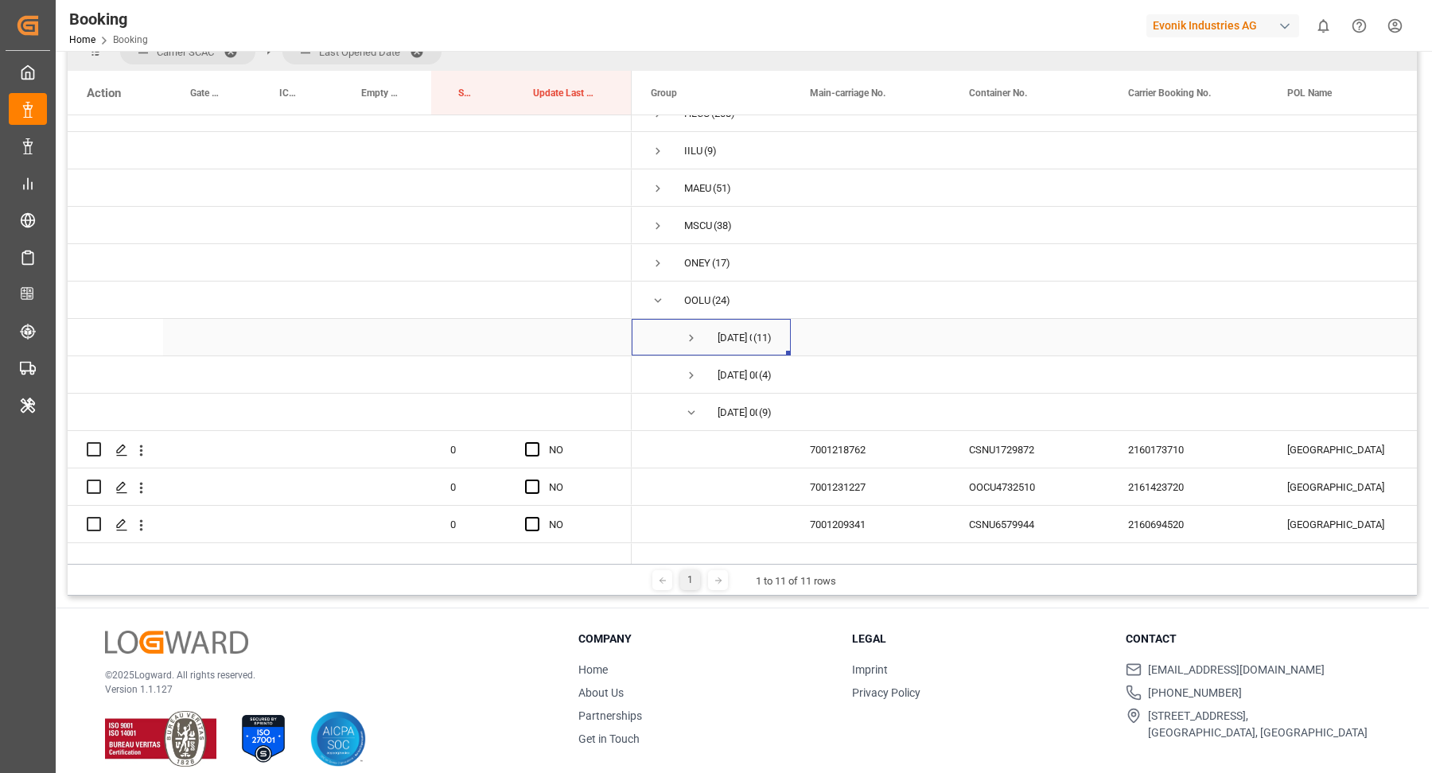
click at [686, 333] on span "Press SPACE to select this row." at bounding box center [691, 338] width 14 height 14
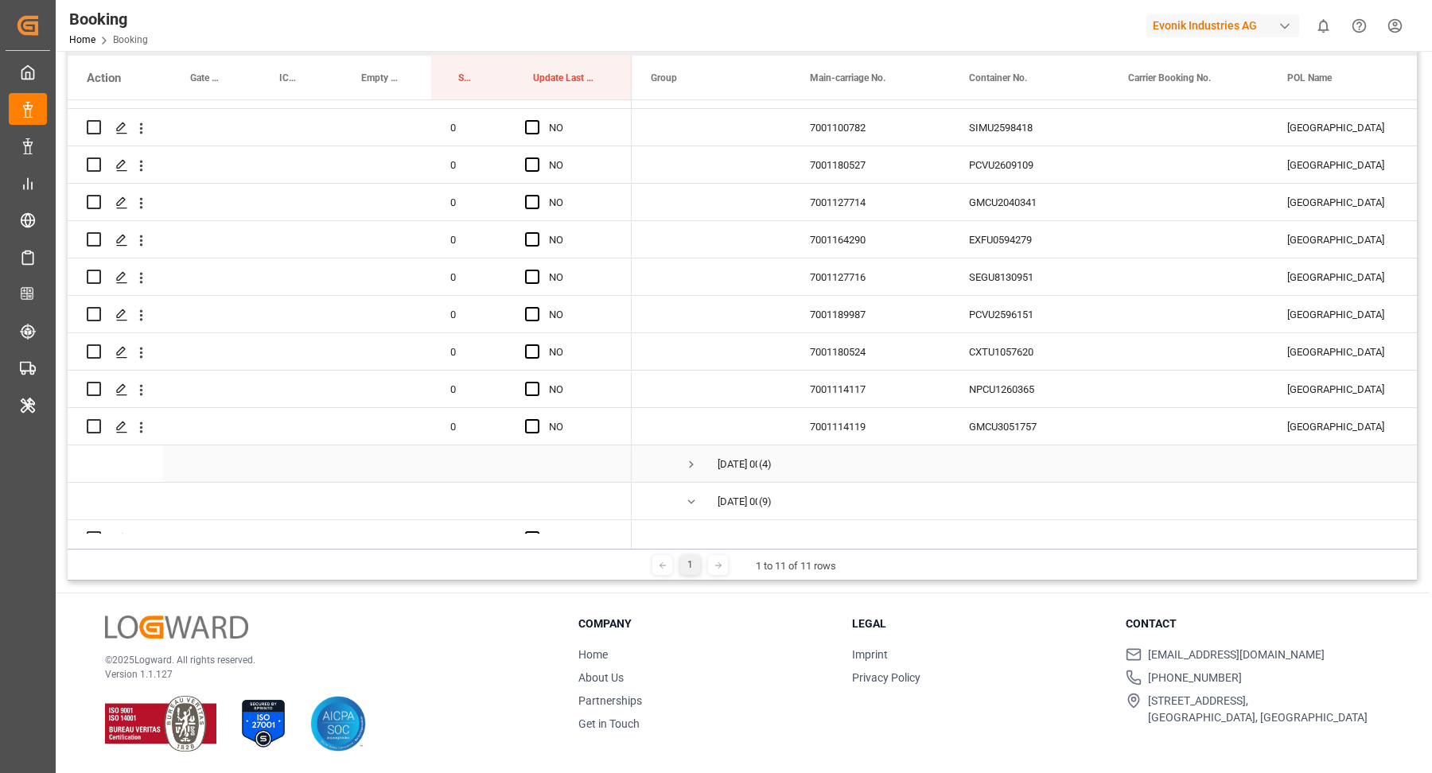
click at [682, 464] on span "[DATE] 00:00:00 (4)" at bounding box center [711, 463] width 121 height 35
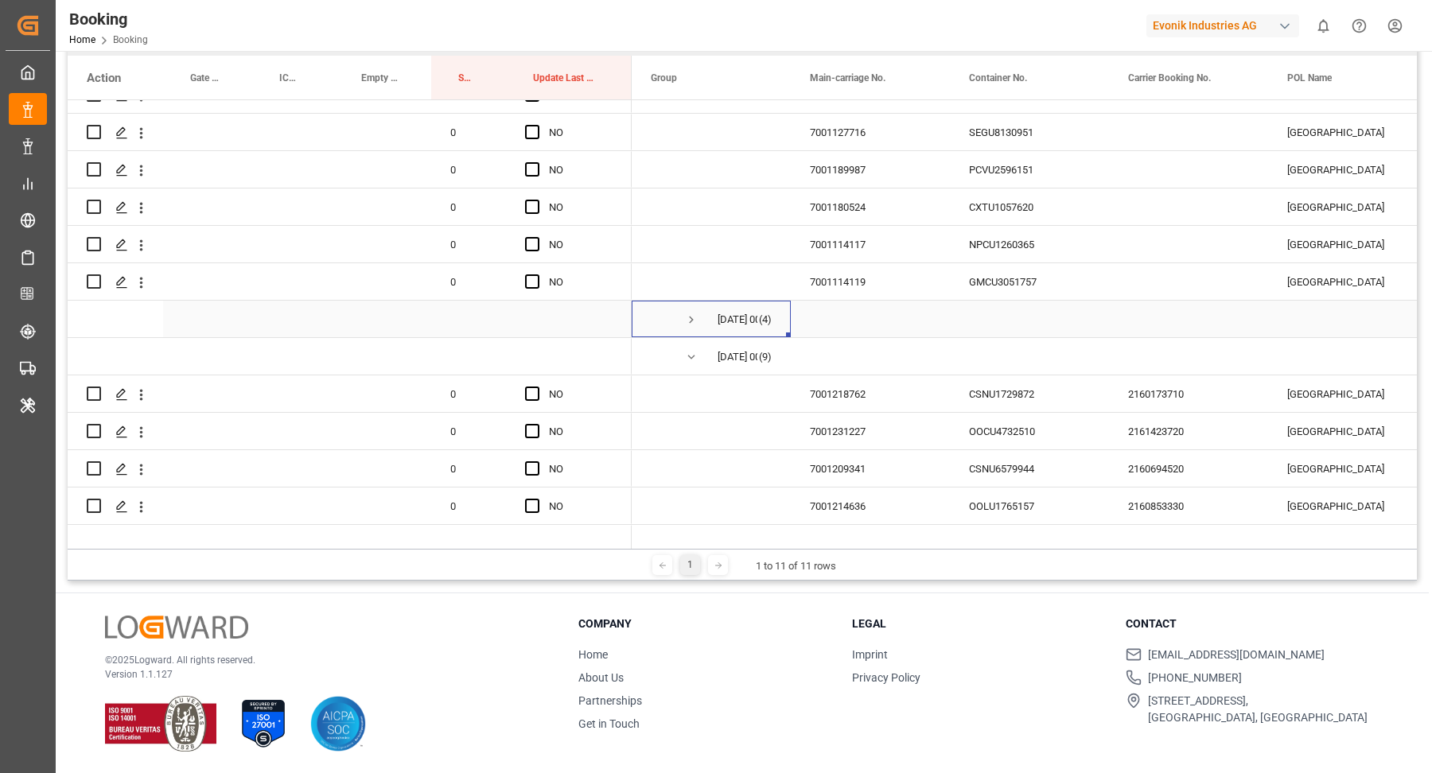
click at [686, 313] on span "Press SPACE to select this row." at bounding box center [691, 320] width 14 height 14
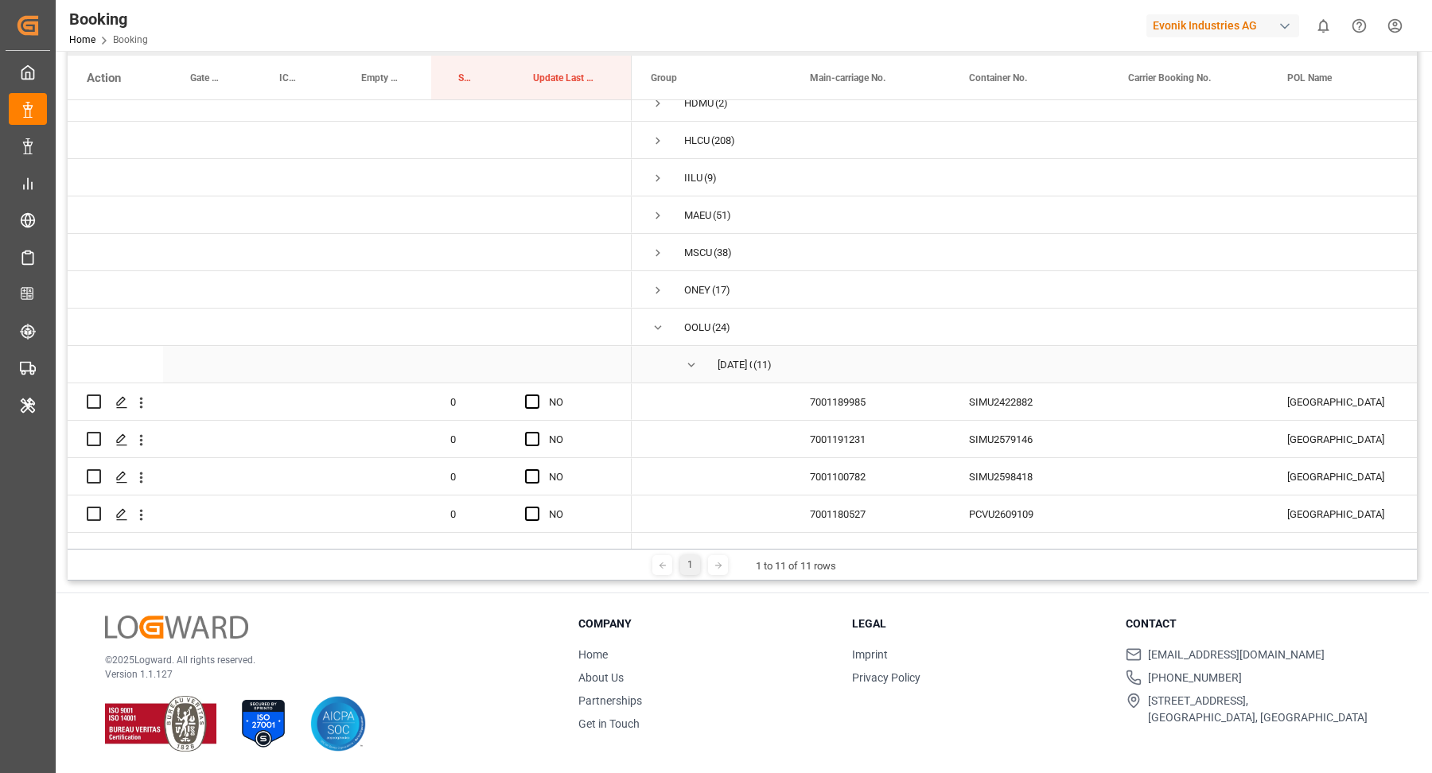
scroll to position [220, 0]
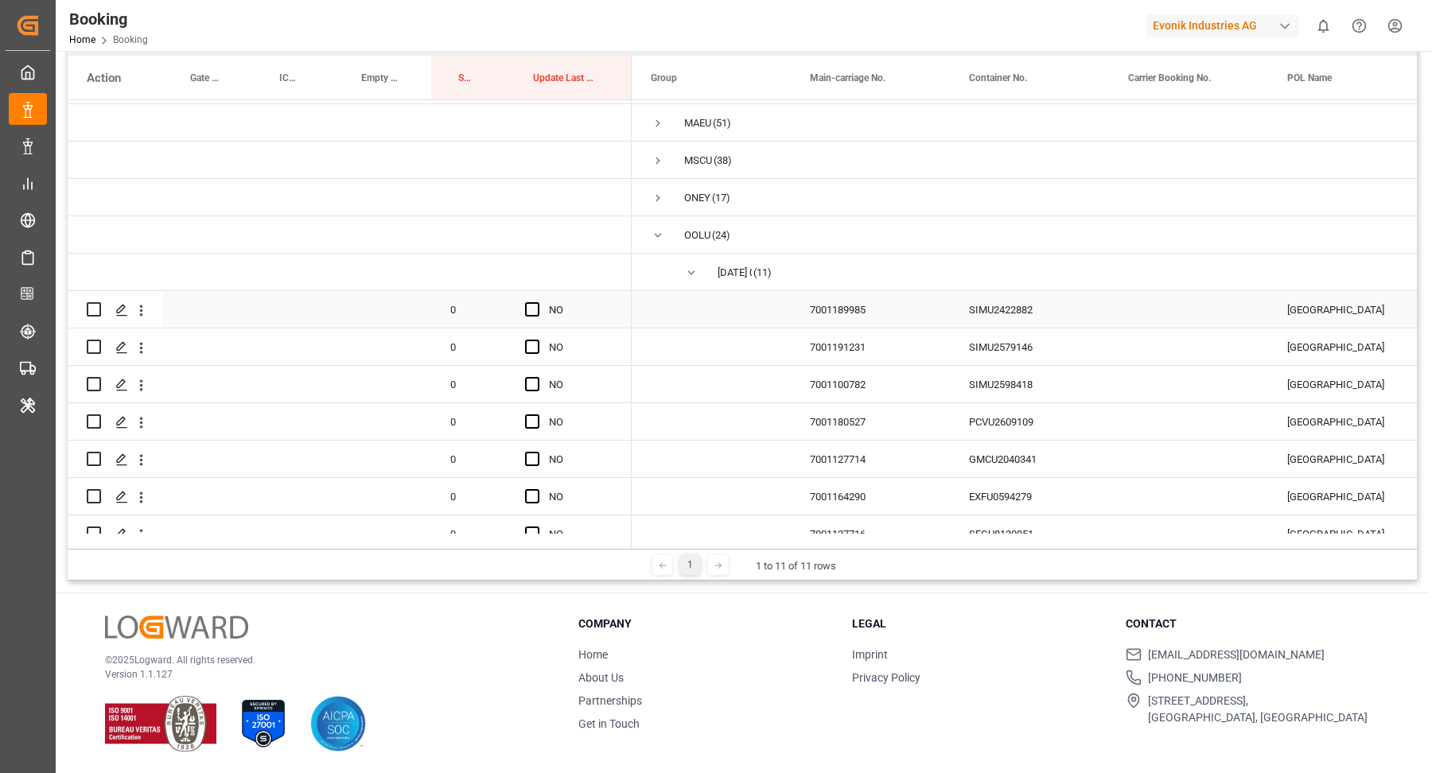
click at [1040, 325] on div "SIMU2422882" at bounding box center [1029, 309] width 159 height 37
click at [1064, 336] on div "SIMU2579146" at bounding box center [1029, 347] width 159 height 37
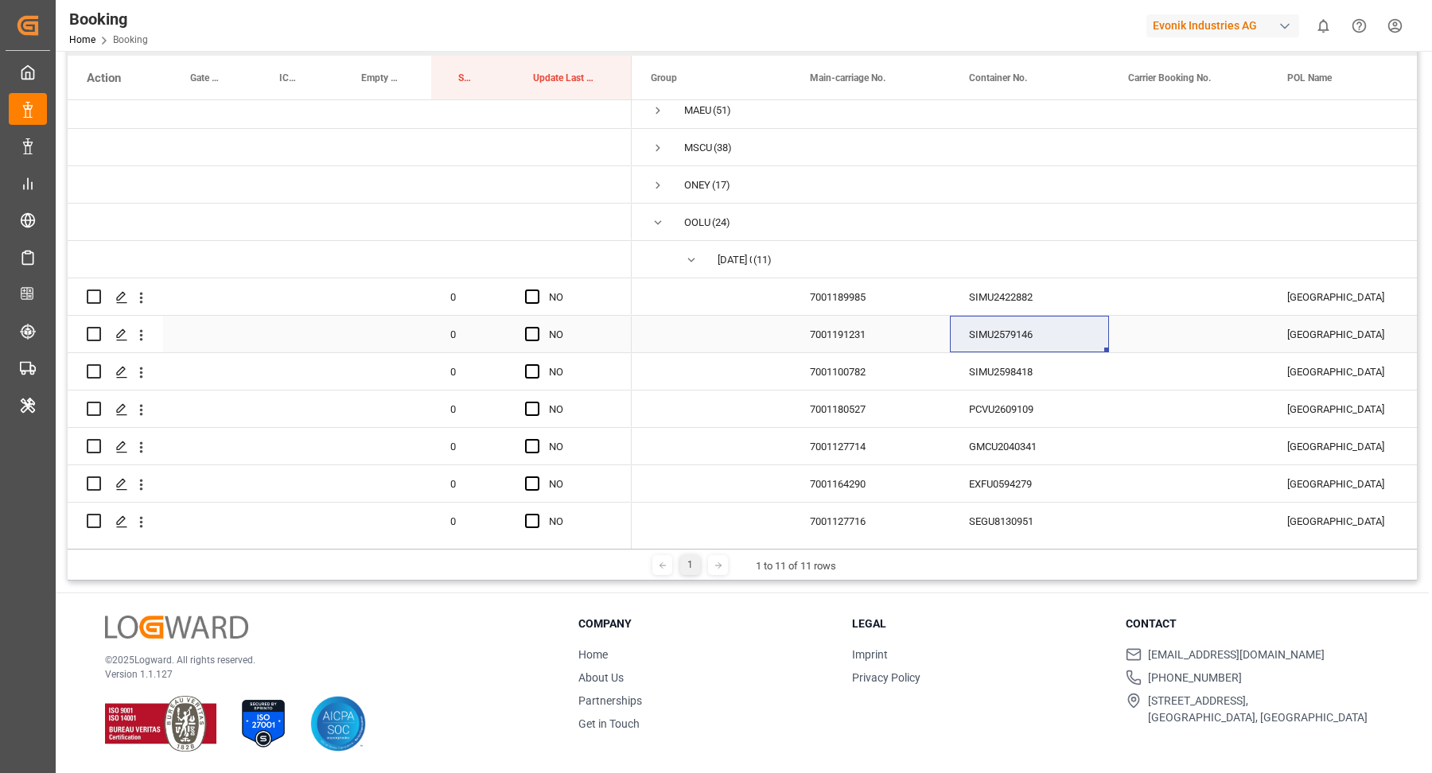
click at [193, 329] on div "Press SPACE to select this row." at bounding box center [207, 334] width 89 height 37
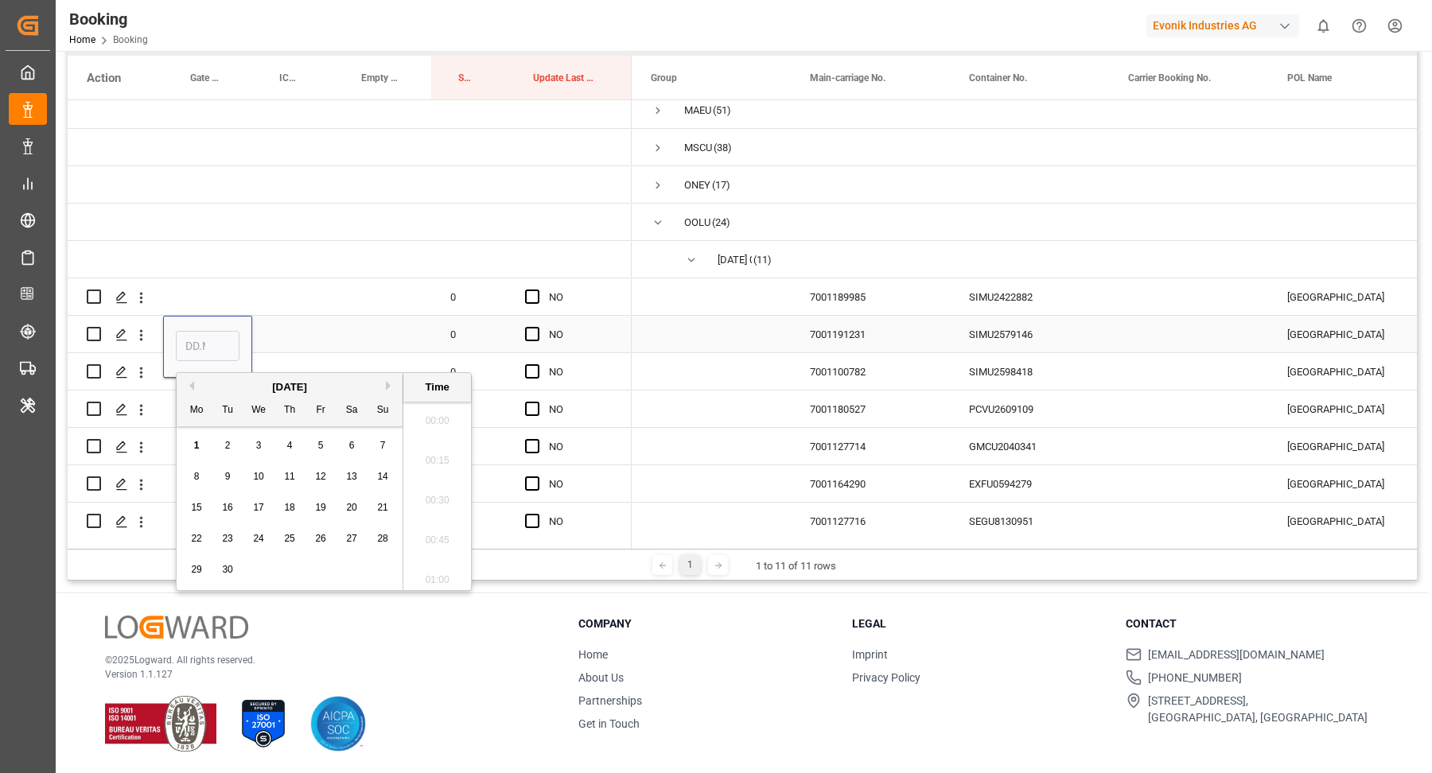
scroll to position [2511, 0]
click at [193, 382] on button "Previous Month" at bounding box center [190, 386] width 10 height 10
click at [320, 567] on span "29" at bounding box center [320, 569] width 10 height 11
type input "[DATE] 00:00"
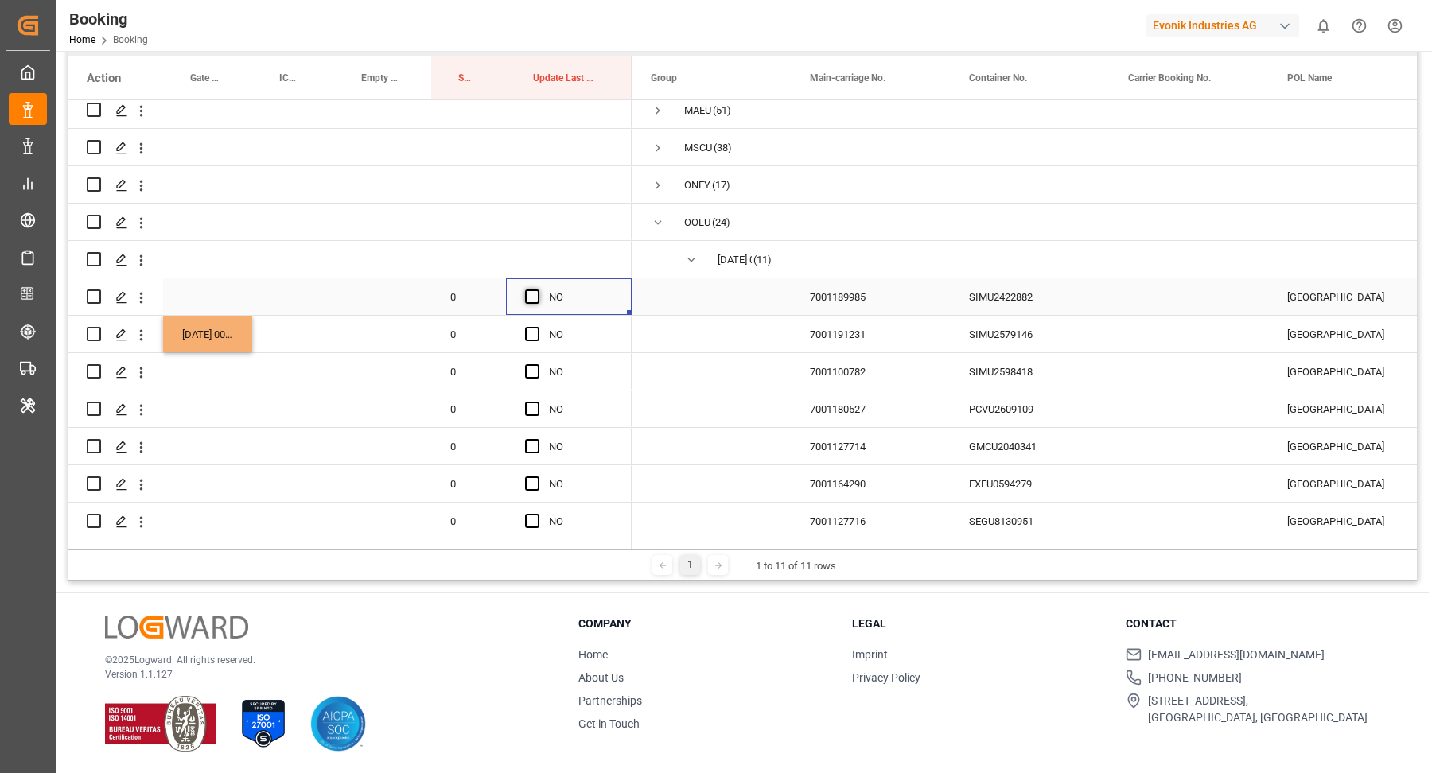
click at [534, 294] on span "Press SPACE to select this row." at bounding box center [532, 297] width 14 height 14
click at [537, 290] on input "Press SPACE to select this row." at bounding box center [537, 290] width 0 height 0
click at [1017, 292] on div "SIMU2422882" at bounding box center [1029, 296] width 159 height 37
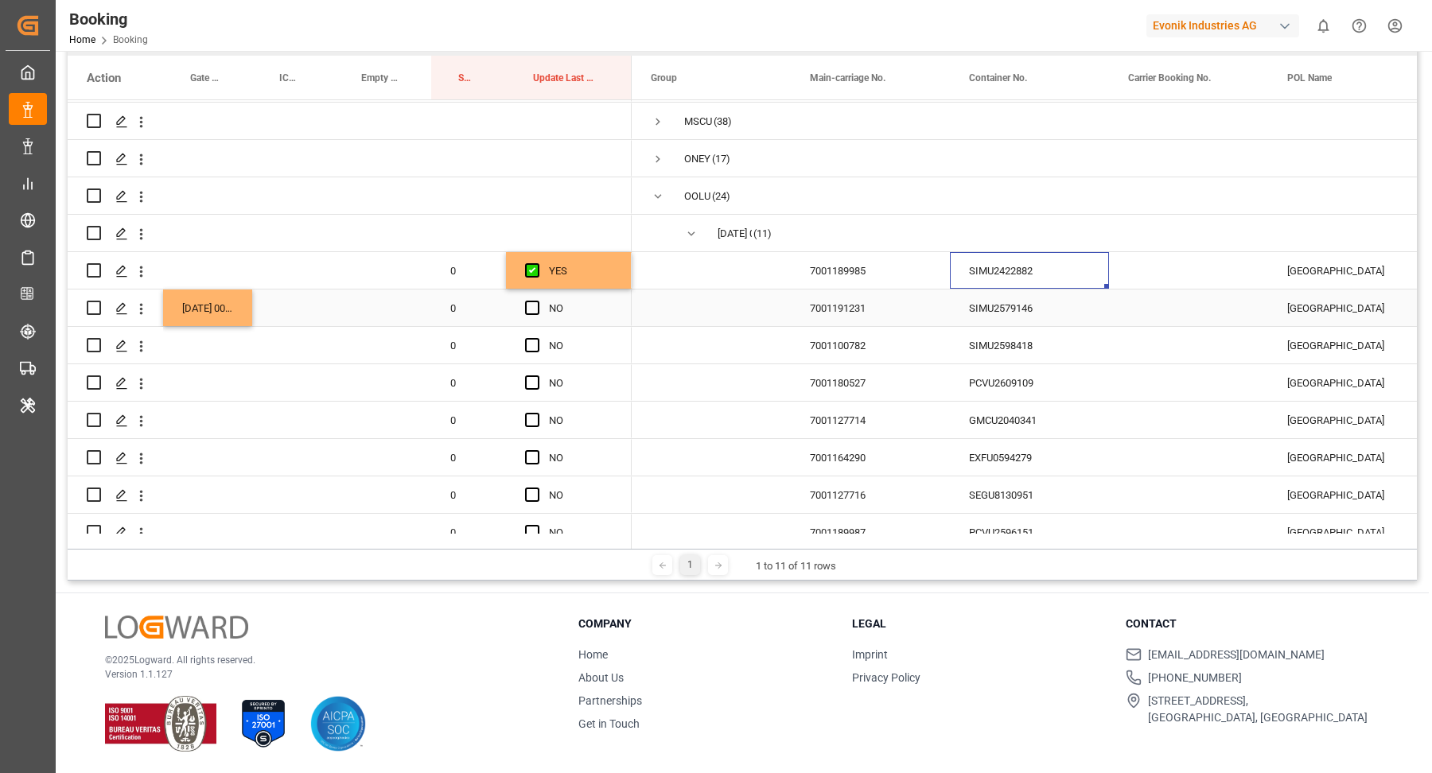
click at [525, 312] on span "Press SPACE to select this row." at bounding box center [532, 308] width 14 height 14
click at [537, 301] on input "Press SPACE to select this row." at bounding box center [537, 301] width 0 height 0
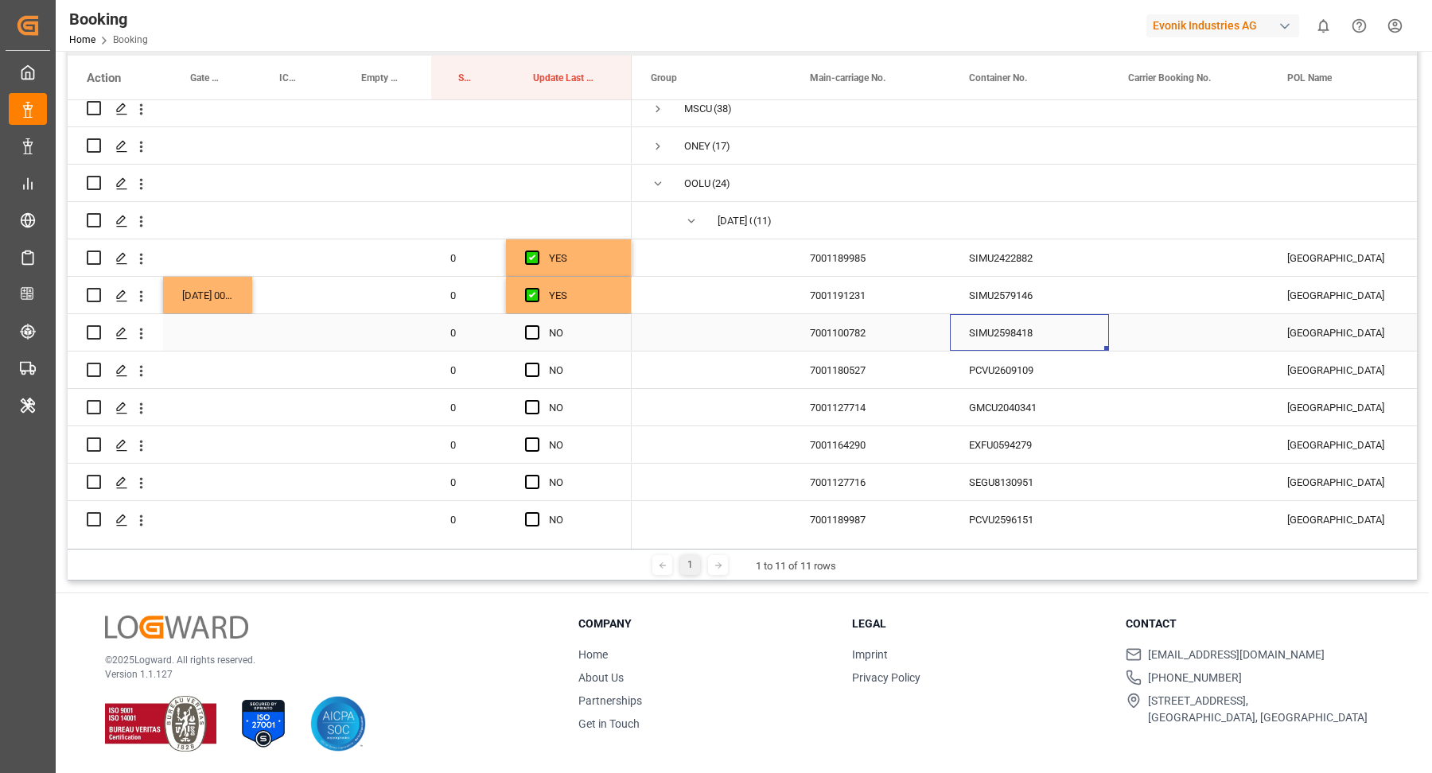
drag, startPoint x: 1017, startPoint y: 339, endPoint x: 1055, endPoint y: 343, distance: 38.4
click at [1017, 339] on div "SIMU2598418" at bounding box center [1029, 332] width 159 height 37
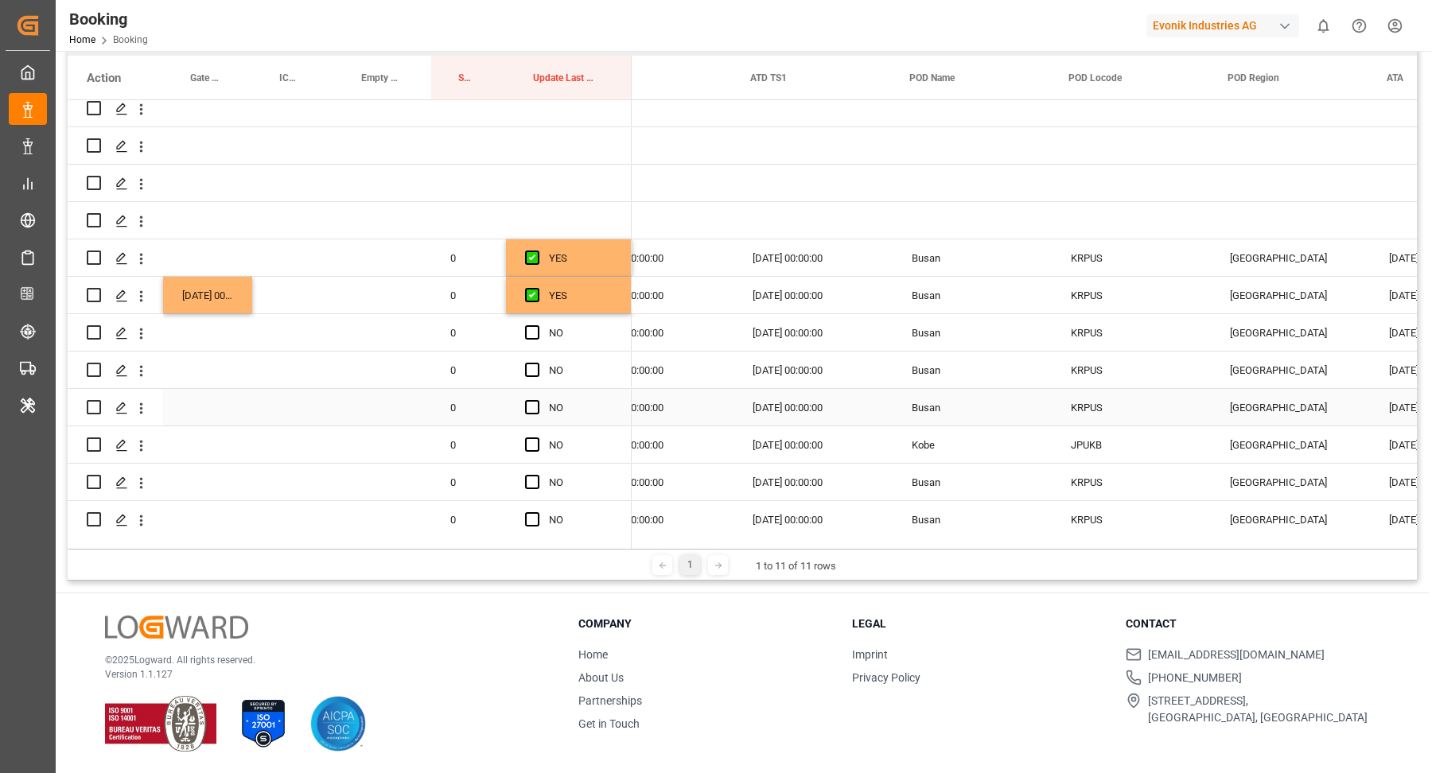
scroll to position [0, 2128]
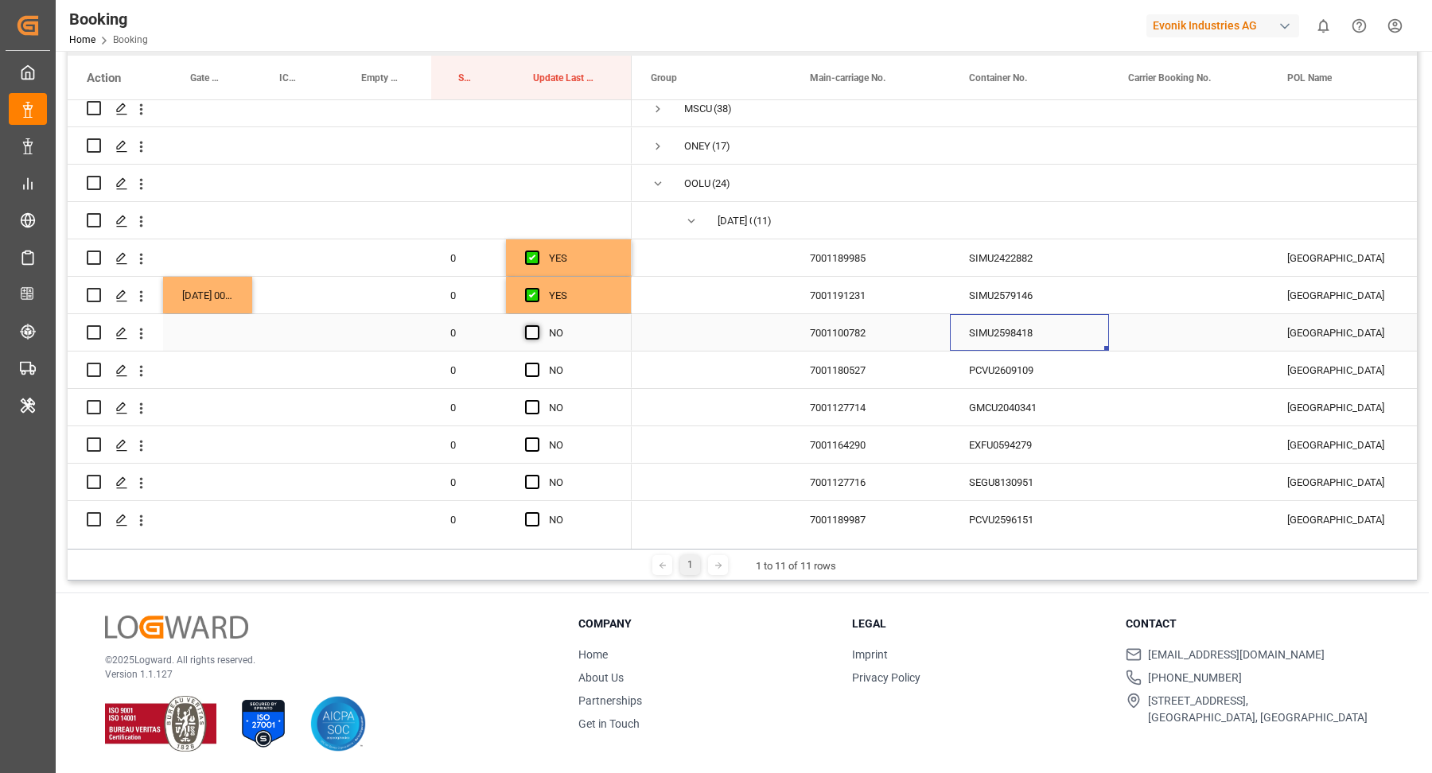
click at [531, 329] on span "Press SPACE to select this row." at bounding box center [532, 332] width 14 height 14
click at [537, 325] on input "Press SPACE to select this row." at bounding box center [537, 325] width 0 height 0
click at [1136, 406] on div "Press SPACE to select this row." at bounding box center [1188, 407] width 159 height 37
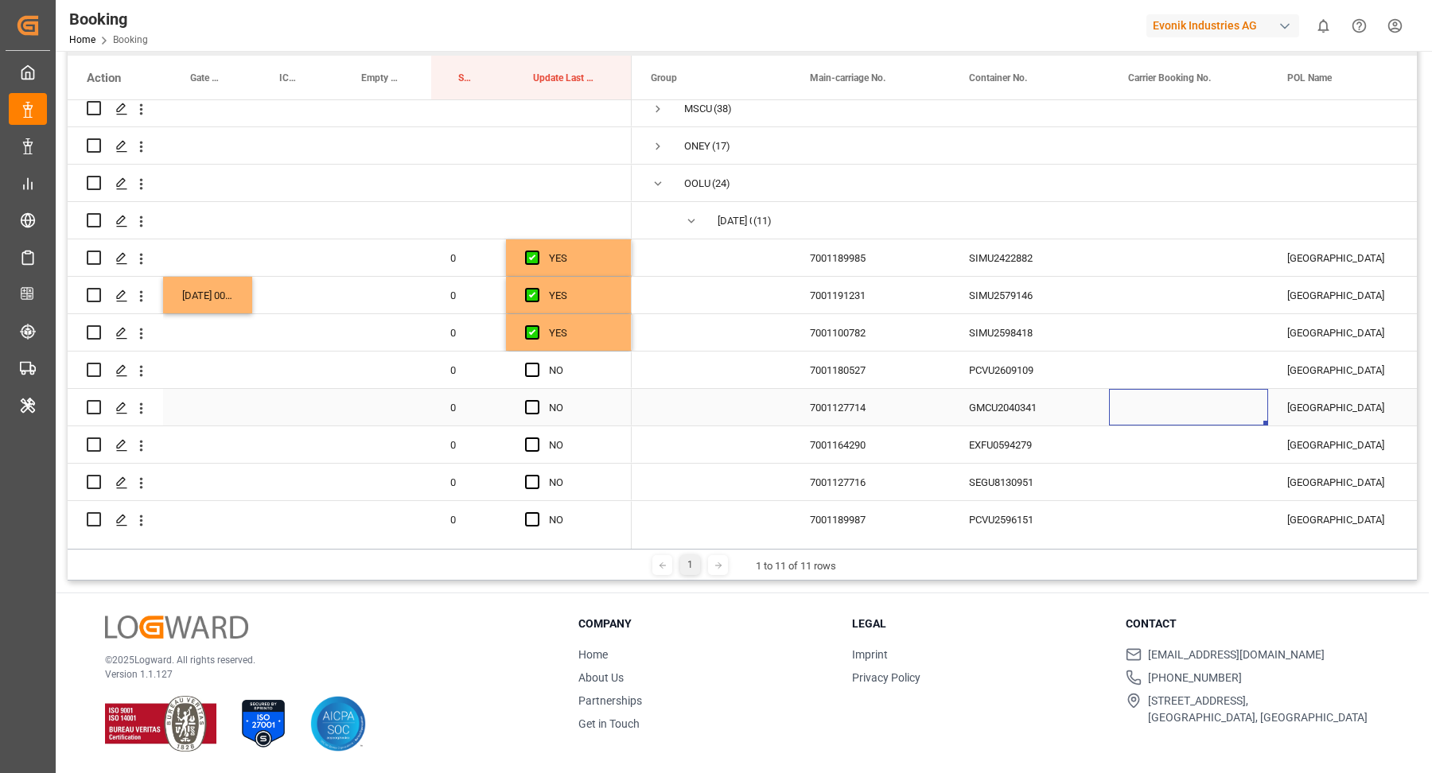
click at [994, 384] on div "PCVU2609109" at bounding box center [1029, 370] width 159 height 37
click at [533, 378] on div "Press SPACE to select this row." at bounding box center [537, 370] width 24 height 37
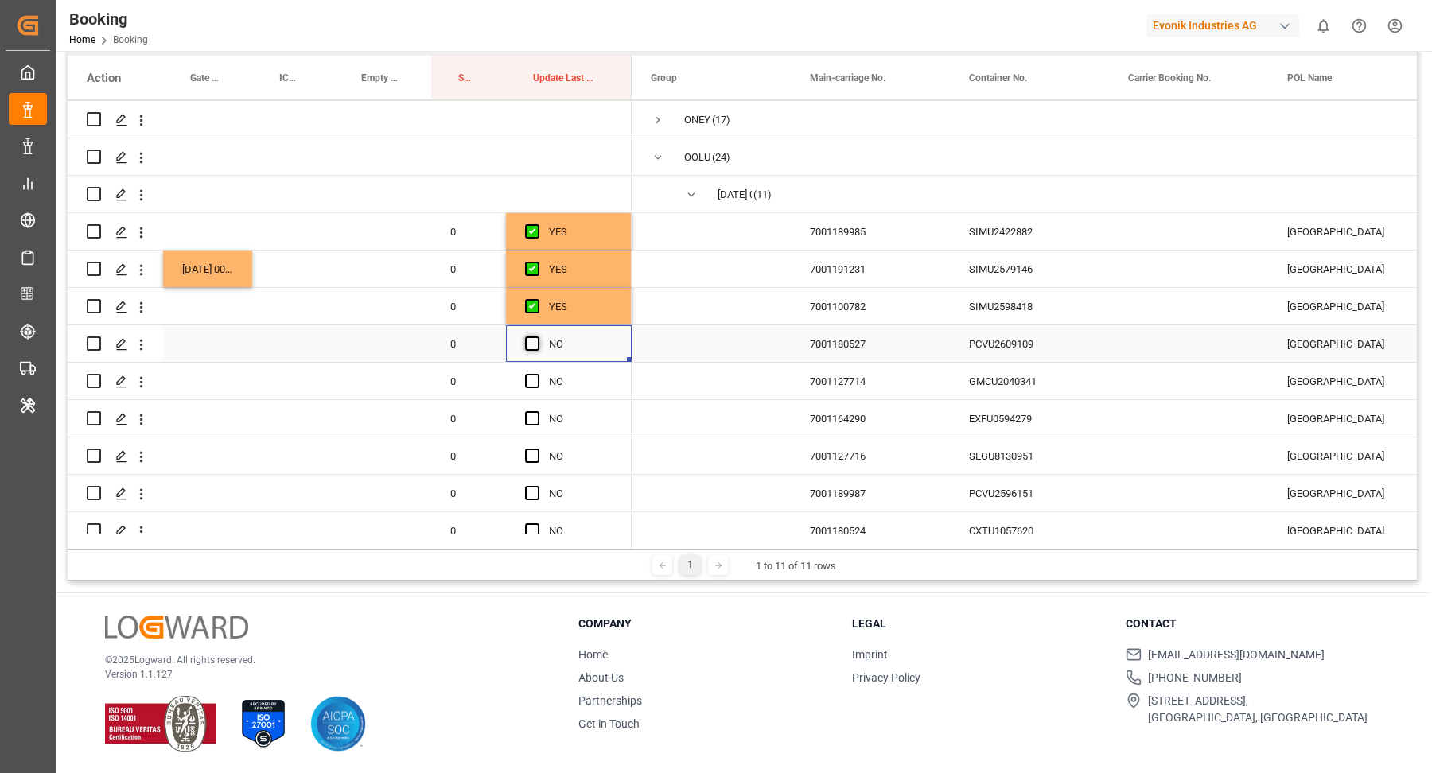
click at [531, 344] on span "Press SPACE to select this row." at bounding box center [532, 343] width 14 height 14
click at [537, 336] on input "Press SPACE to select this row." at bounding box center [537, 336] width 0 height 0
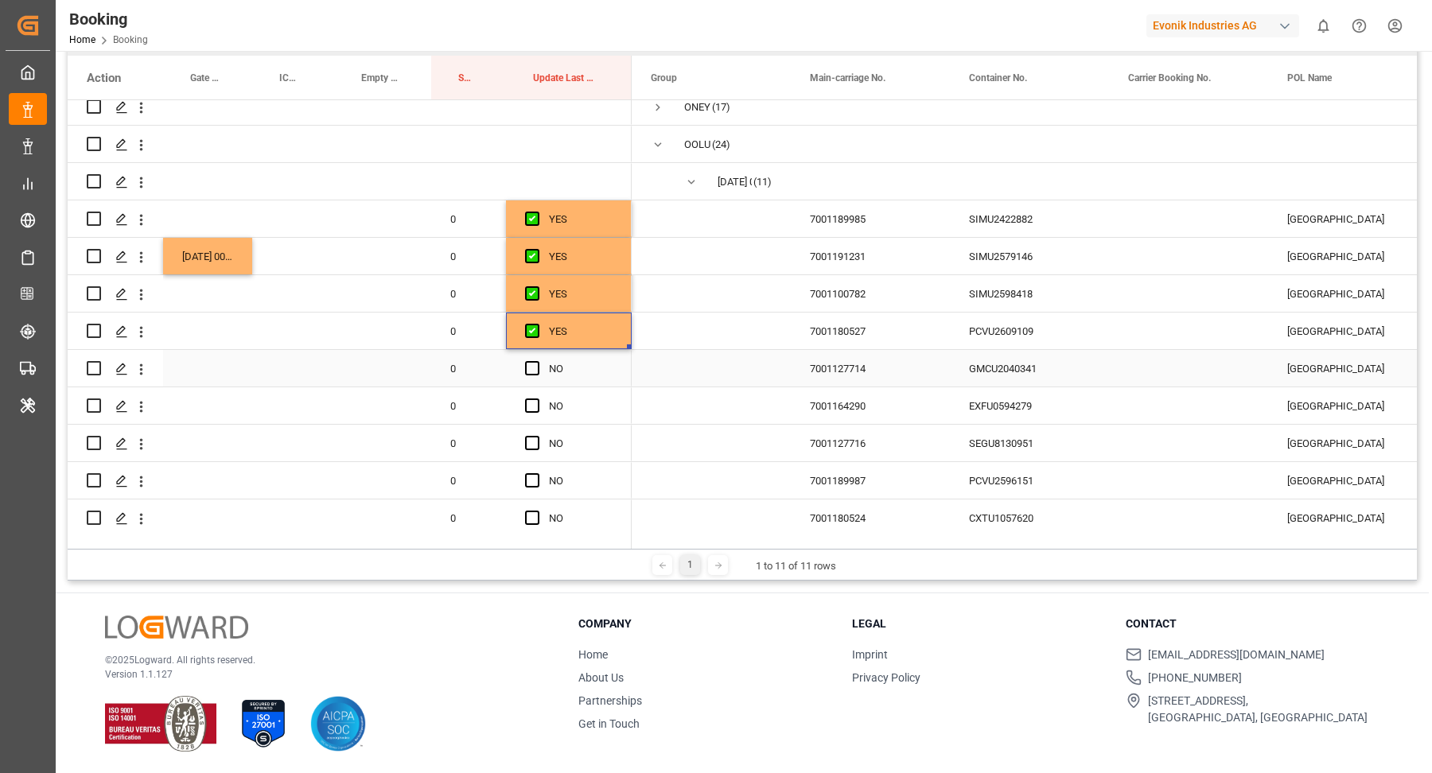
click at [1068, 376] on div "GMCU2040341" at bounding box center [1029, 368] width 159 height 37
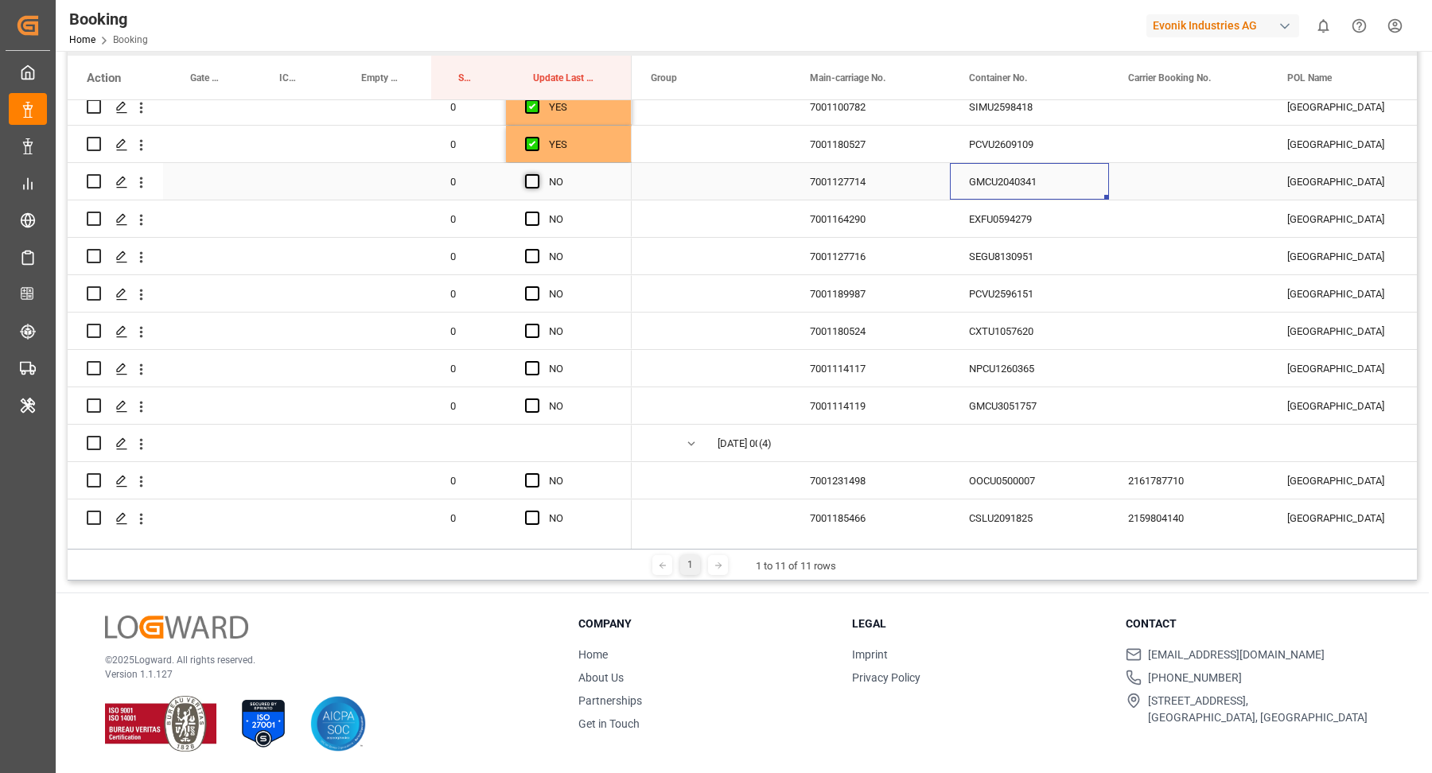
click at [535, 182] on span "Press SPACE to select this row." at bounding box center [532, 181] width 14 height 14
click at [537, 174] on input "Press SPACE to select this row." at bounding box center [537, 174] width 0 height 0
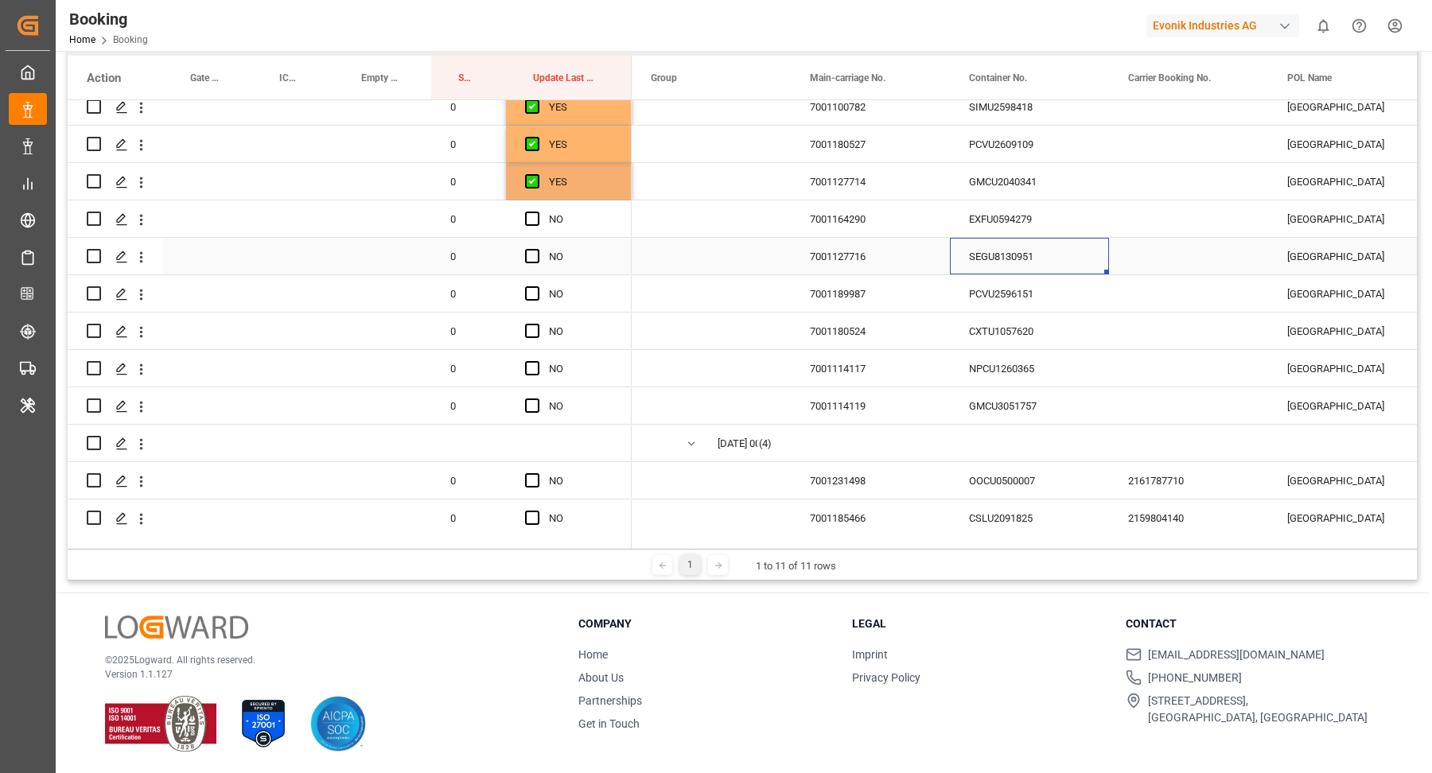
click at [1009, 248] on div "SEGU8130951" at bounding box center [1029, 256] width 159 height 37
click at [1025, 217] on div "EXFU0594279" at bounding box center [1029, 218] width 159 height 37
click at [543, 226] on div "Press SPACE to select this row." at bounding box center [537, 219] width 24 height 37
click at [532, 220] on span "Press SPACE to select this row." at bounding box center [532, 219] width 14 height 14
click at [537, 212] on input "Press SPACE to select this row." at bounding box center [537, 212] width 0 height 0
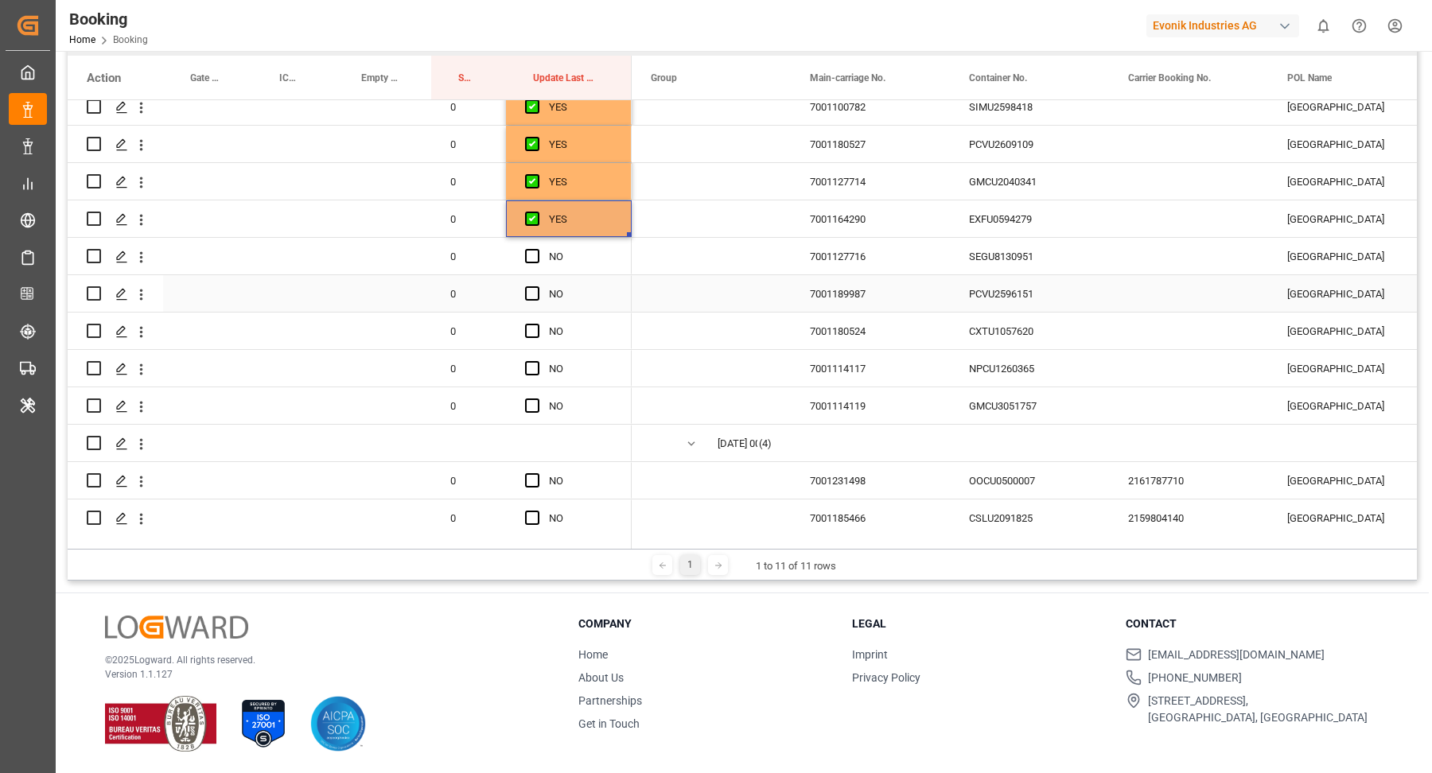
click at [1002, 277] on div "PCVU2596151" at bounding box center [1029, 293] width 159 height 37
click at [1013, 262] on div "SEGU8130951" at bounding box center [1029, 256] width 159 height 37
click at [534, 257] on span "Press SPACE to select this row." at bounding box center [532, 256] width 14 height 14
click at [537, 249] on input "Press SPACE to select this row." at bounding box center [537, 249] width 0 height 0
click at [1041, 305] on div "PCVU2596151" at bounding box center [1029, 293] width 159 height 37
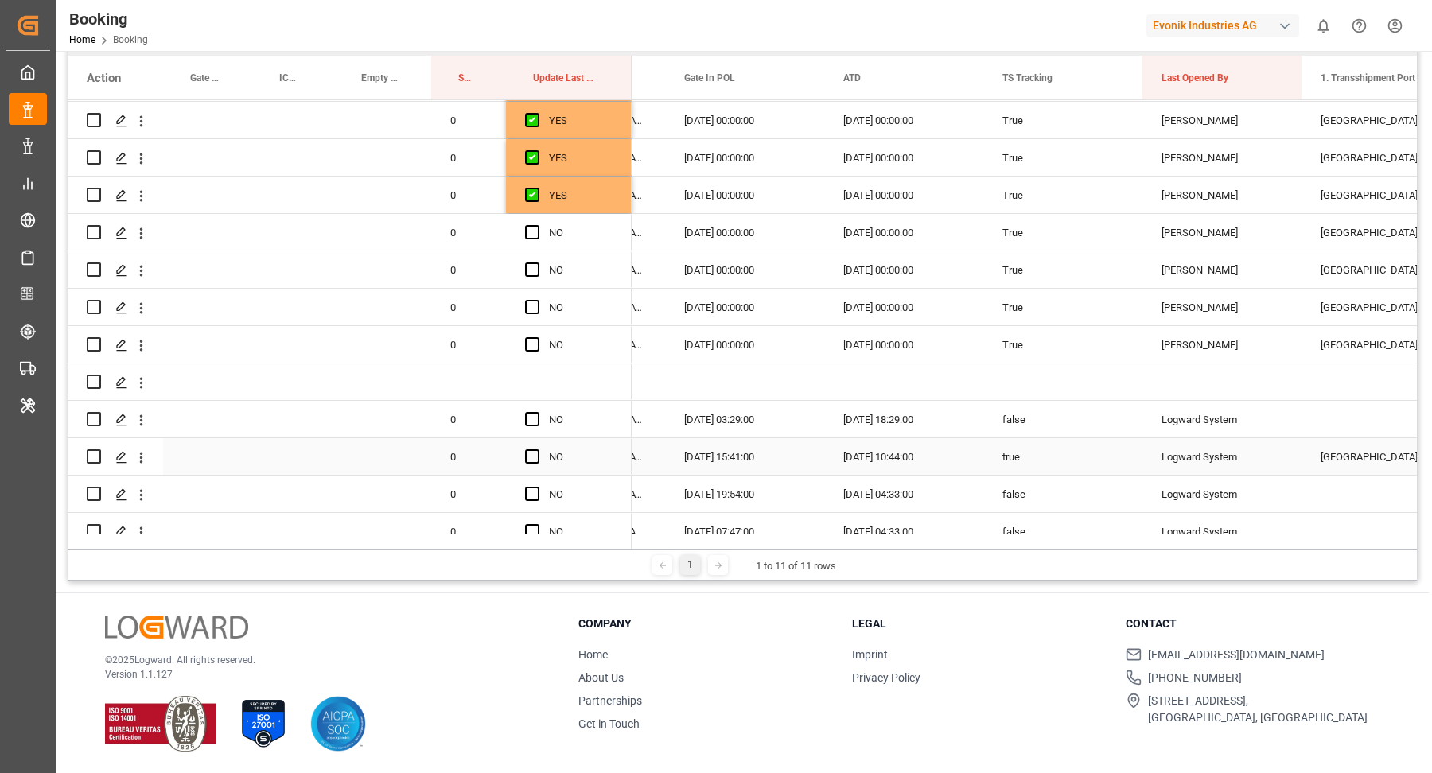
scroll to position [0, 1079]
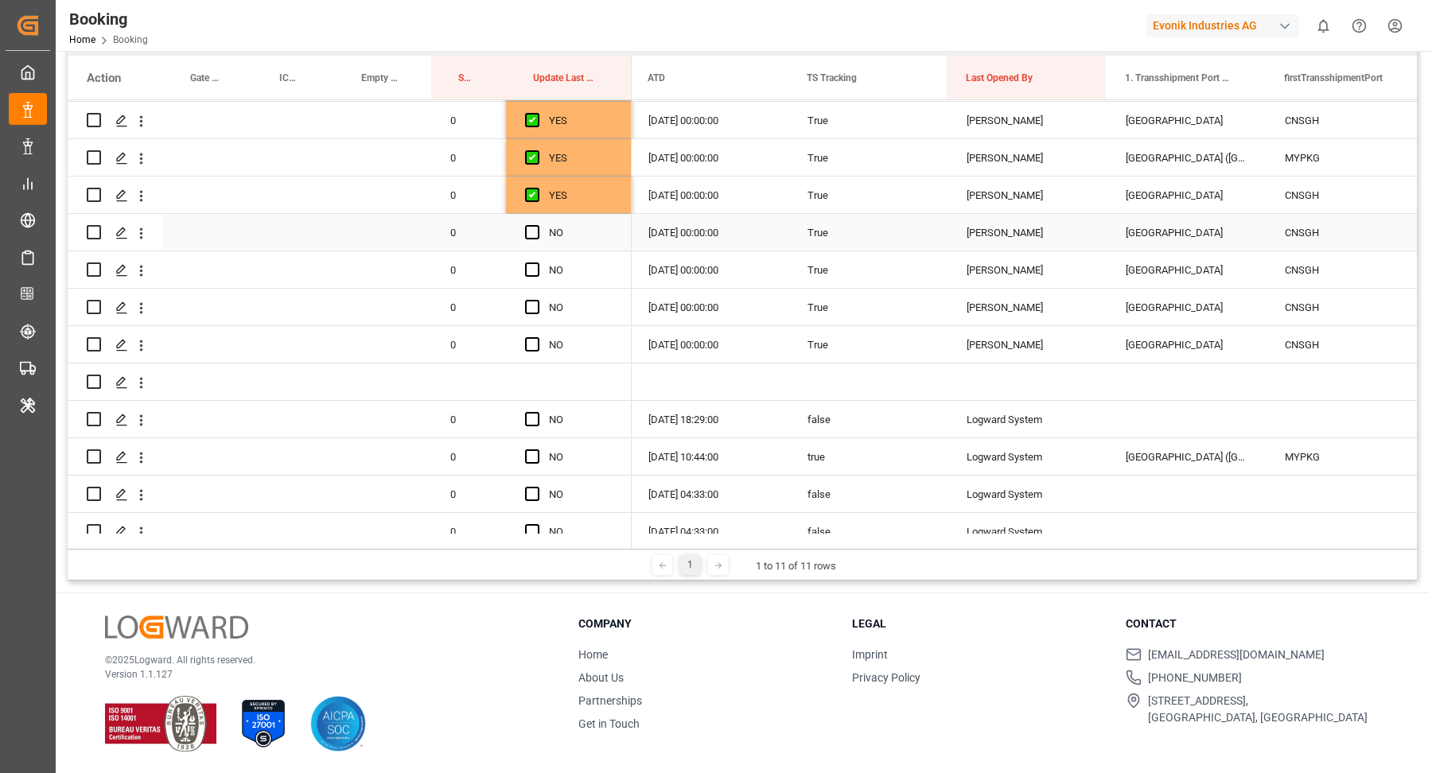
click at [530, 222] on div "Press SPACE to select this row." at bounding box center [537, 233] width 24 height 37
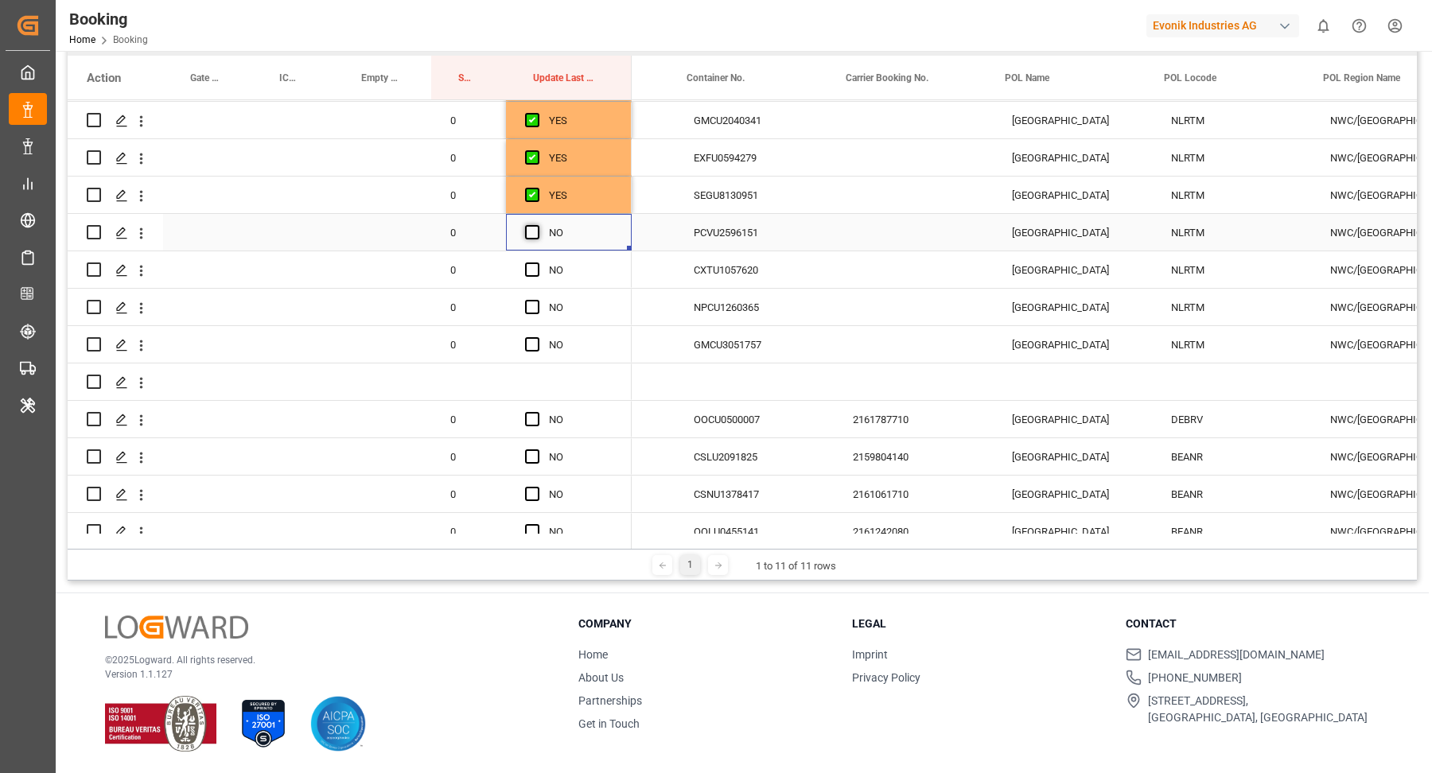
click at [531, 234] on span "Press SPACE to select this row." at bounding box center [532, 232] width 14 height 14
click at [537, 225] on input "Press SPACE to select this row." at bounding box center [537, 225] width 0 height 0
click at [725, 280] on div "CXTU1057620" at bounding box center [754, 269] width 159 height 37
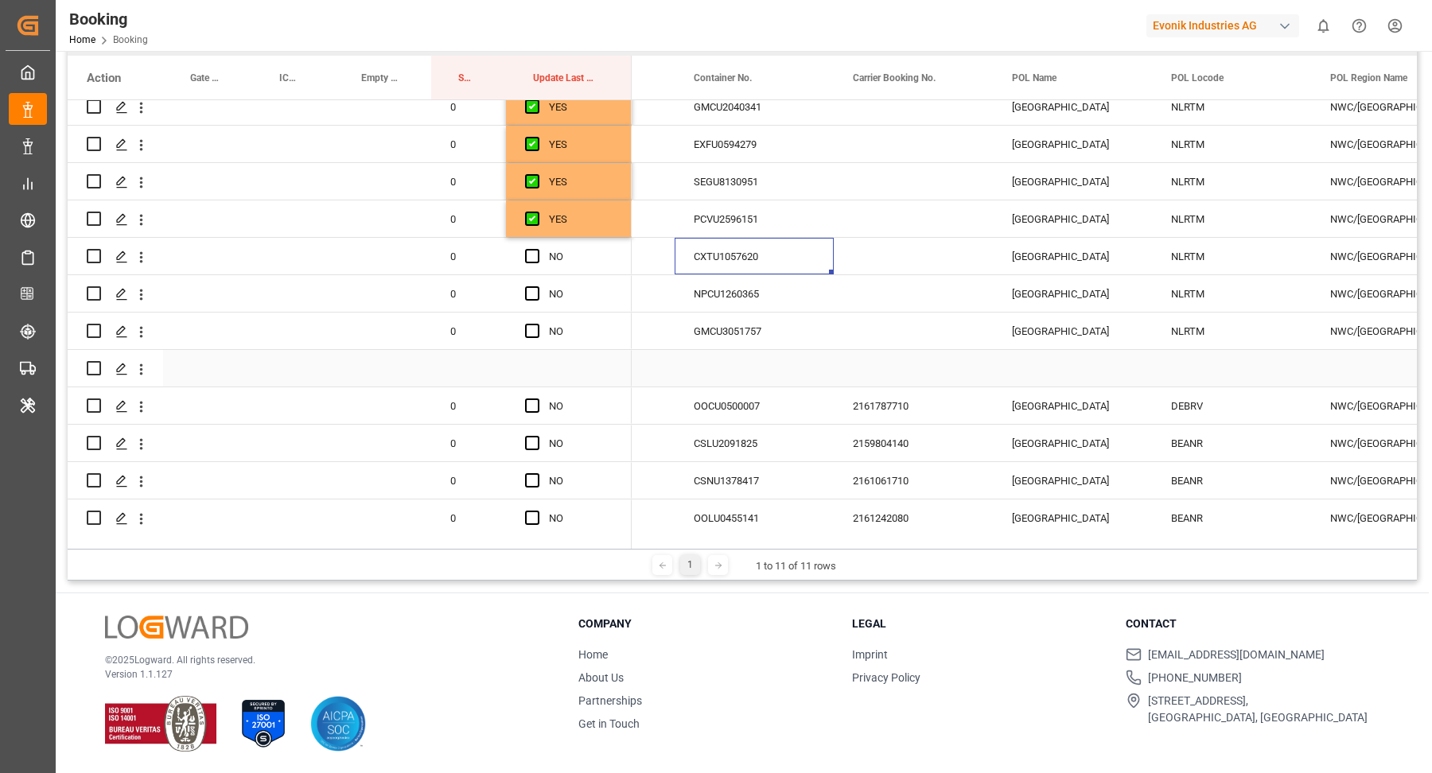
scroll to position [585, 0]
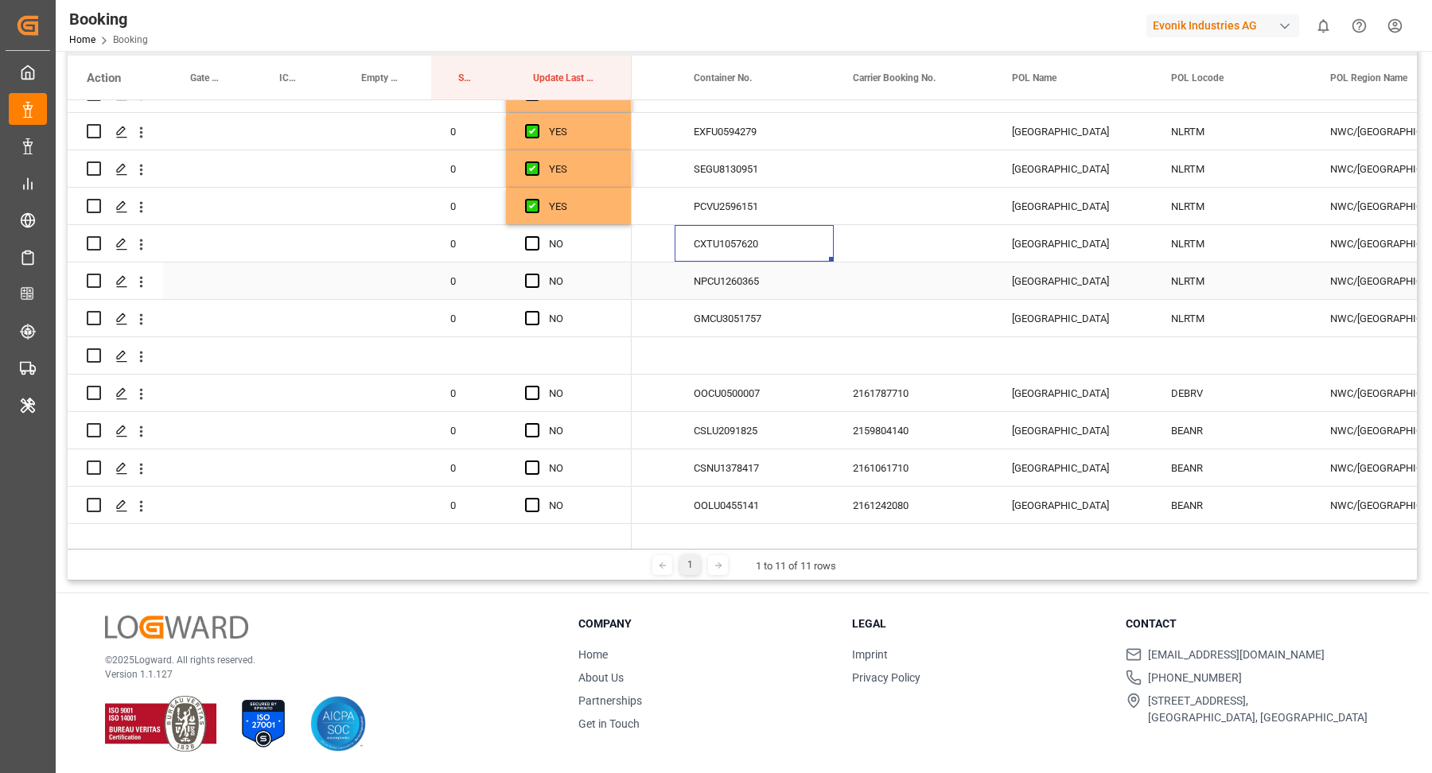
click at [533, 243] on span "Press SPACE to select this row." at bounding box center [532, 243] width 14 height 14
click at [537, 236] on input "Press SPACE to select this row." at bounding box center [537, 236] width 0 height 0
click at [780, 282] on div "NPCU1260365" at bounding box center [754, 281] width 159 height 37
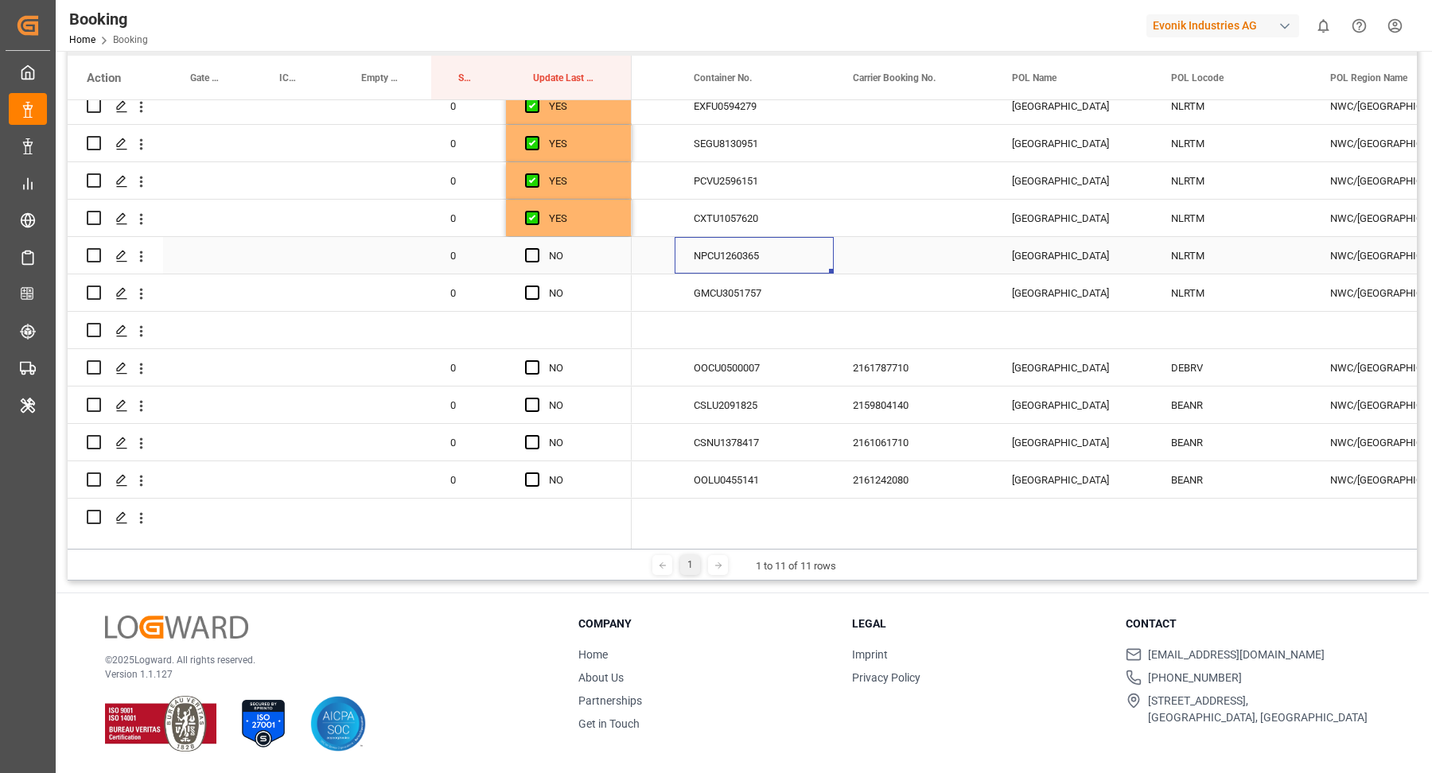
click at [543, 250] on div "Press SPACE to select this row." at bounding box center [537, 256] width 24 height 37
click at [761, 289] on div "GMCU3051757" at bounding box center [754, 292] width 159 height 37
click at [535, 252] on span "Press SPACE to select this row." at bounding box center [532, 255] width 14 height 14
click at [537, 248] on input "Press SPACE to select this row." at bounding box center [537, 248] width 0 height 0
click at [539, 295] on div "Press SPACE to select this row." at bounding box center [537, 293] width 24 height 37
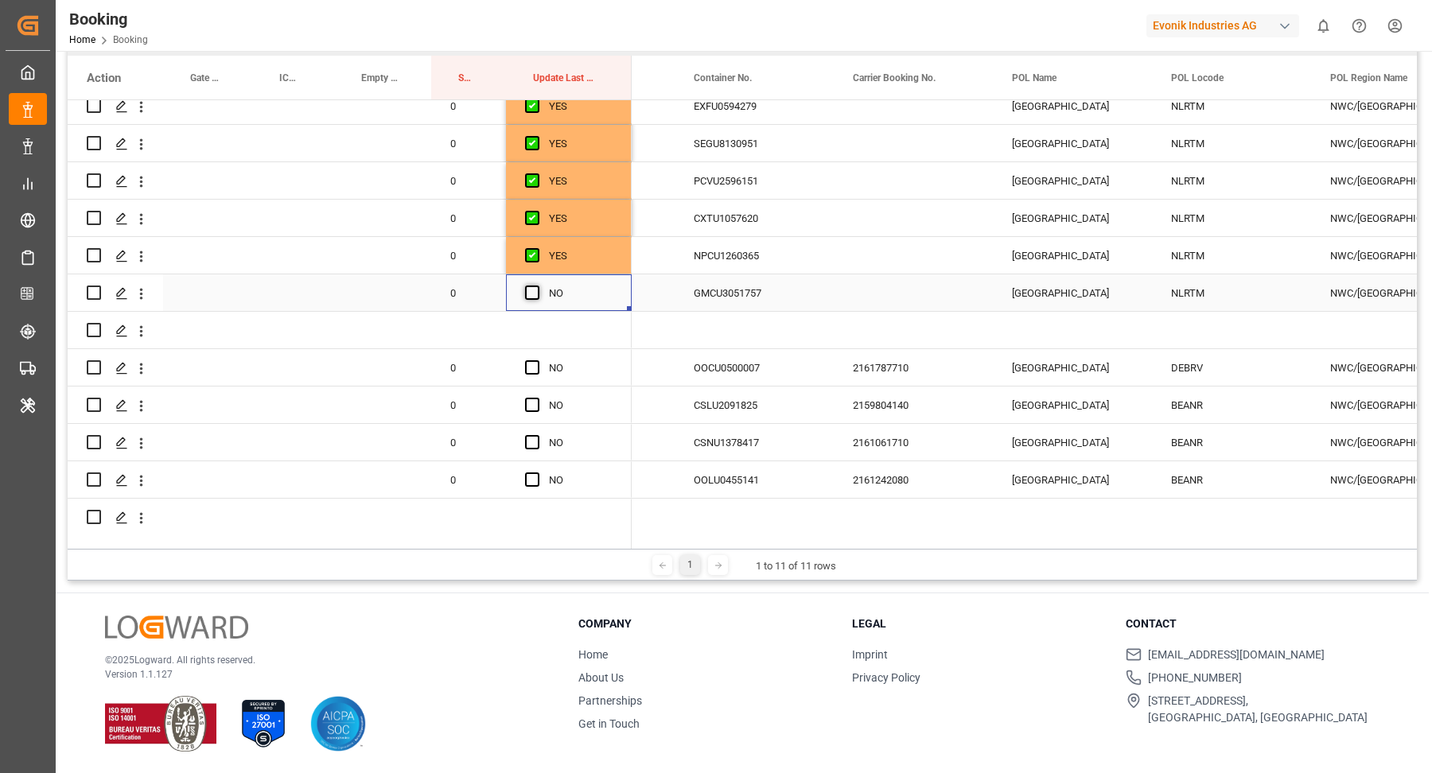
click at [537, 292] on span "Press SPACE to select this row." at bounding box center [532, 293] width 14 height 14
click at [537, 286] on input "Press SPACE to select this row." at bounding box center [537, 286] width 0 height 0
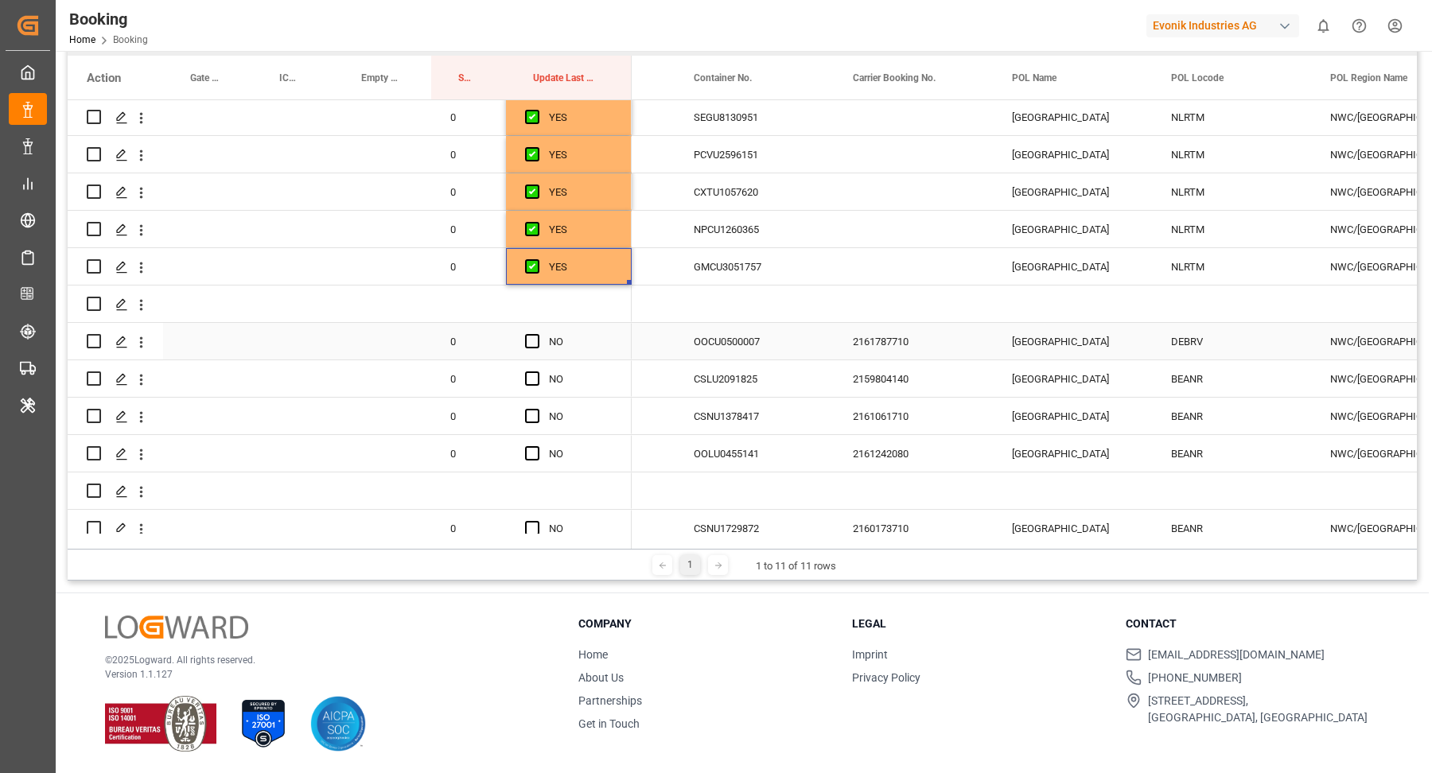
click at [937, 352] on div "2161787710" at bounding box center [913, 341] width 159 height 37
click at [755, 332] on div "OOCU0500007" at bounding box center [754, 341] width 159 height 37
click at [145, 348] on icon "open menu" at bounding box center [141, 342] width 17 height 17
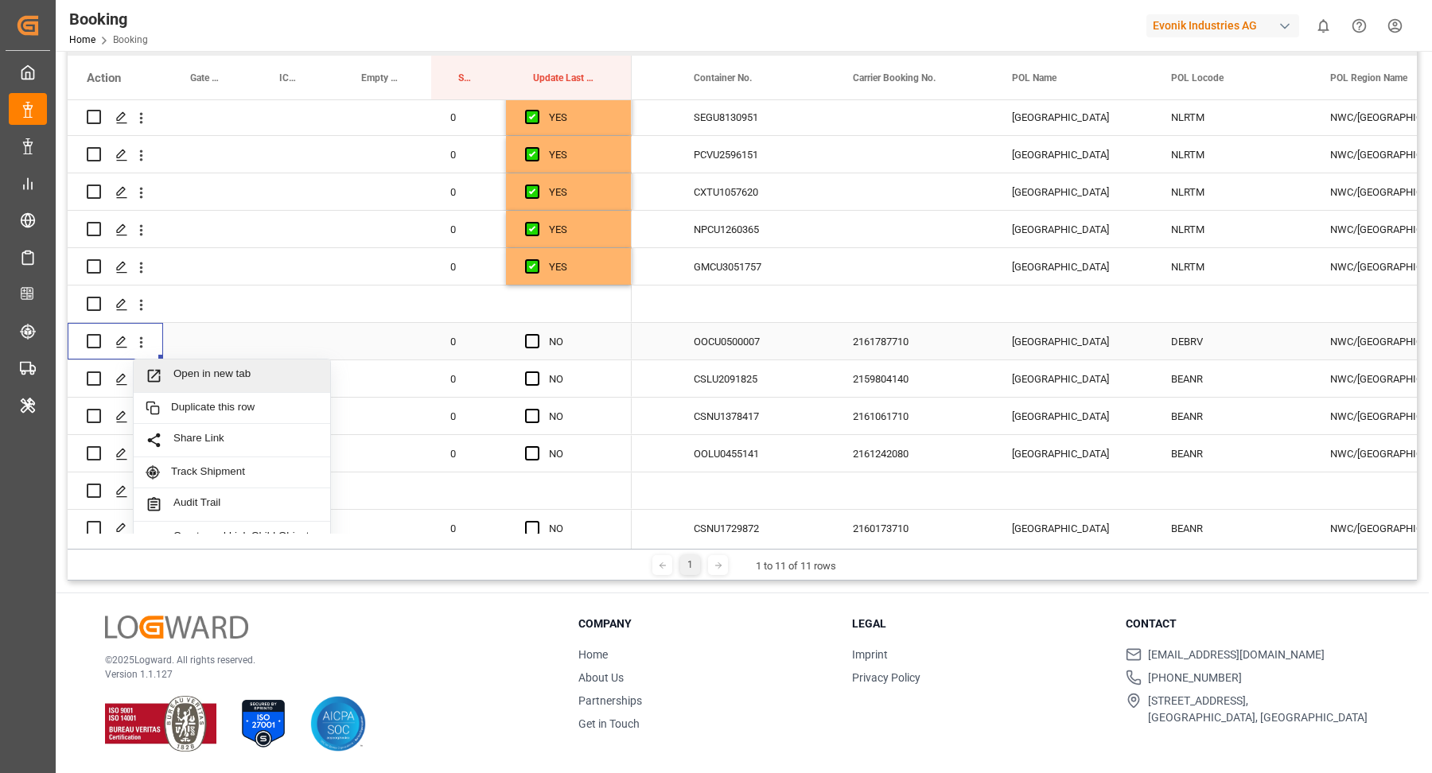
click at [205, 371] on span "Open in new tab" at bounding box center [245, 376] width 145 height 17
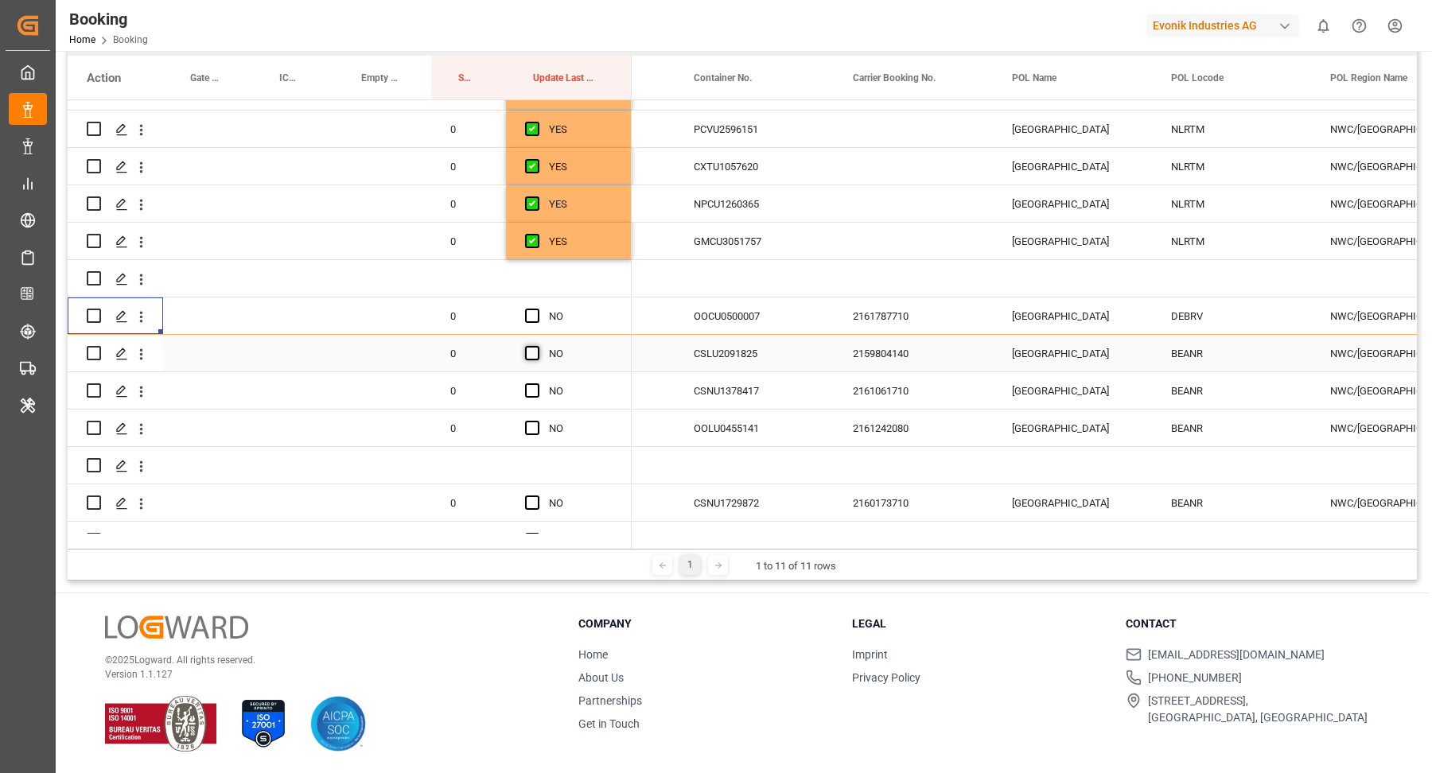
click at [533, 354] on span "Press SPACE to select this row." at bounding box center [532, 353] width 14 height 14
click at [537, 346] on input "Press SPACE to select this row." at bounding box center [537, 346] width 0 height 0
click at [799, 375] on div "CSNU1378417" at bounding box center [754, 390] width 159 height 37
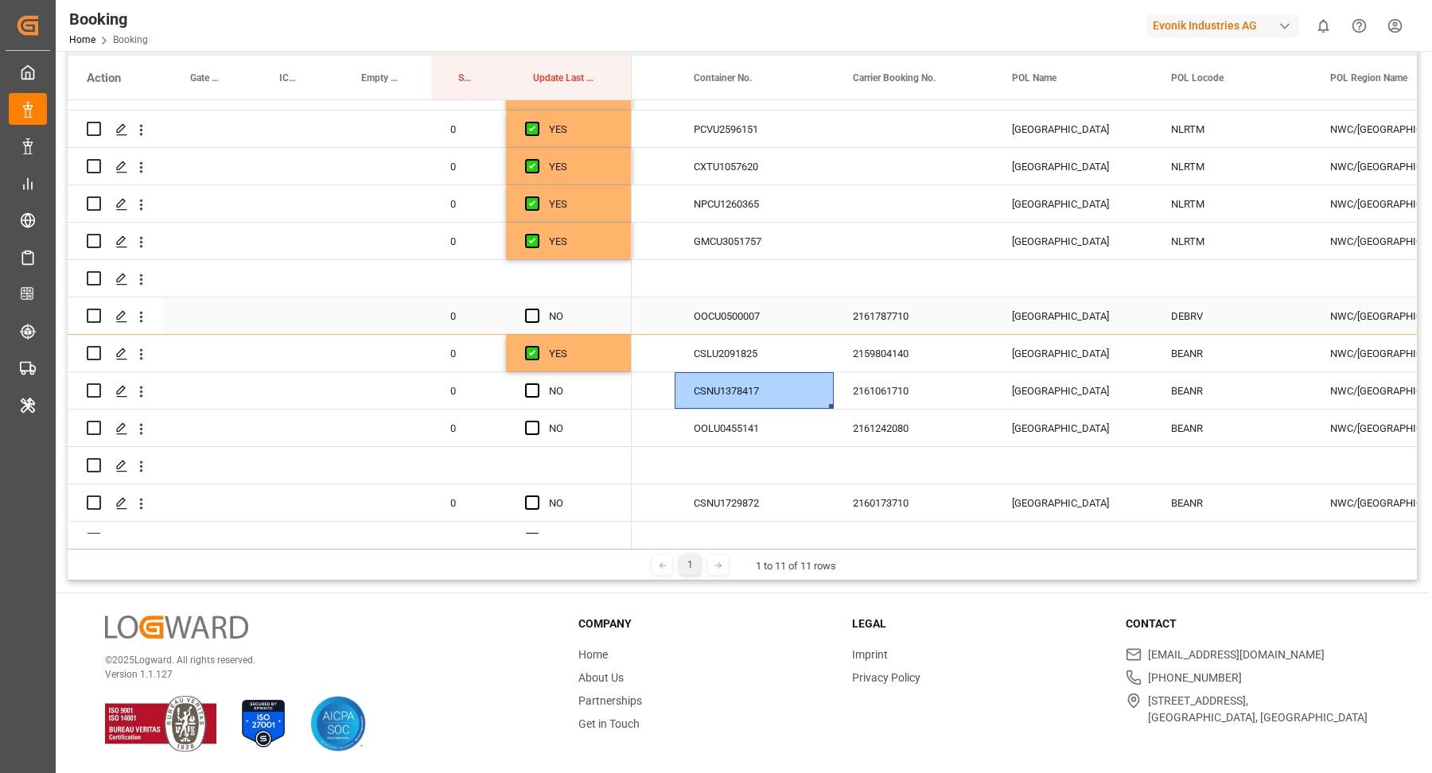
click at [720, 326] on div "OOCU0500007" at bounding box center [754, 316] width 159 height 37
click at [733, 370] on div "CSLU2091825" at bounding box center [754, 353] width 159 height 37
click at [527, 309] on span "Press SPACE to select this row." at bounding box center [532, 316] width 14 height 14
click at [537, 309] on input "Press SPACE to select this row." at bounding box center [537, 309] width 0 height 0
click at [763, 367] on div "CSLU2091825" at bounding box center [754, 353] width 159 height 37
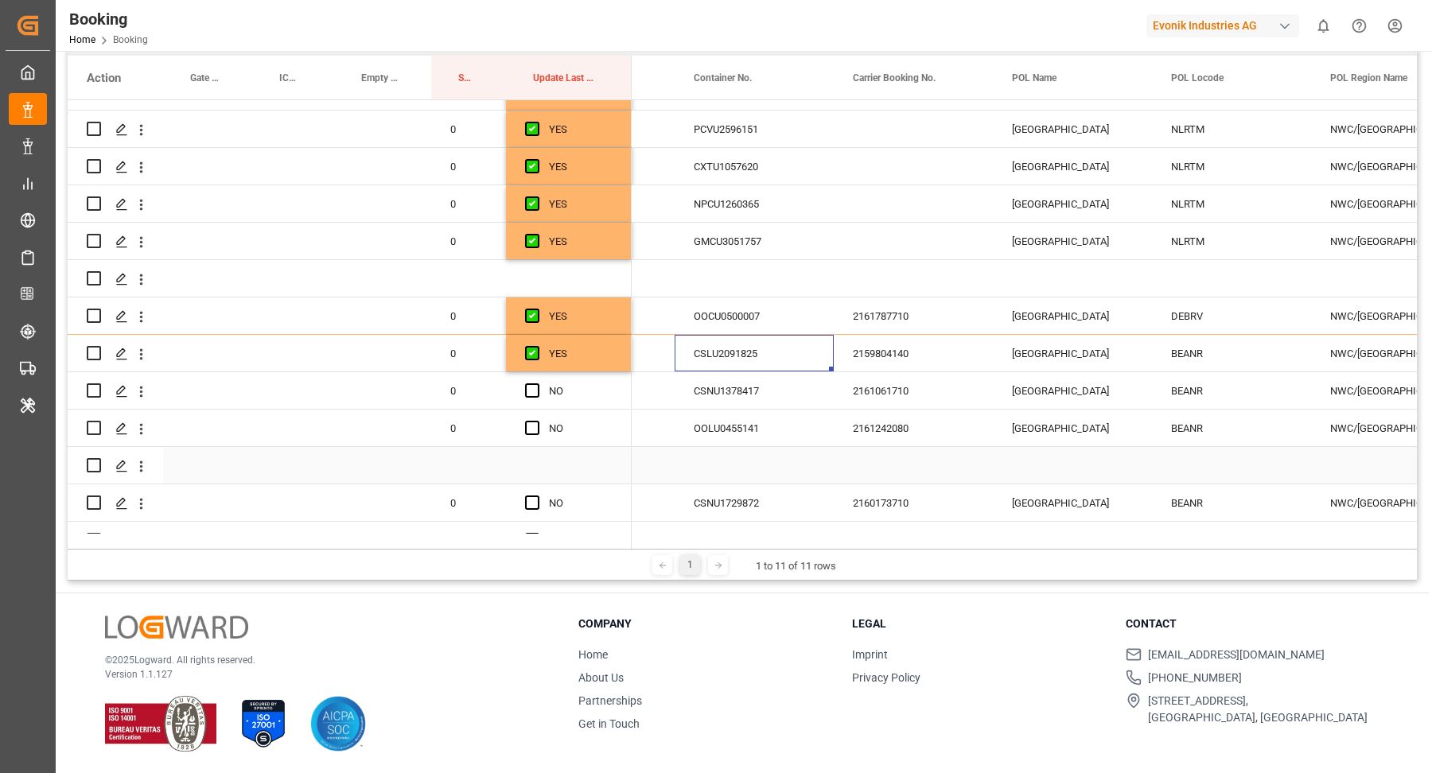
scroll to position [689, 0]
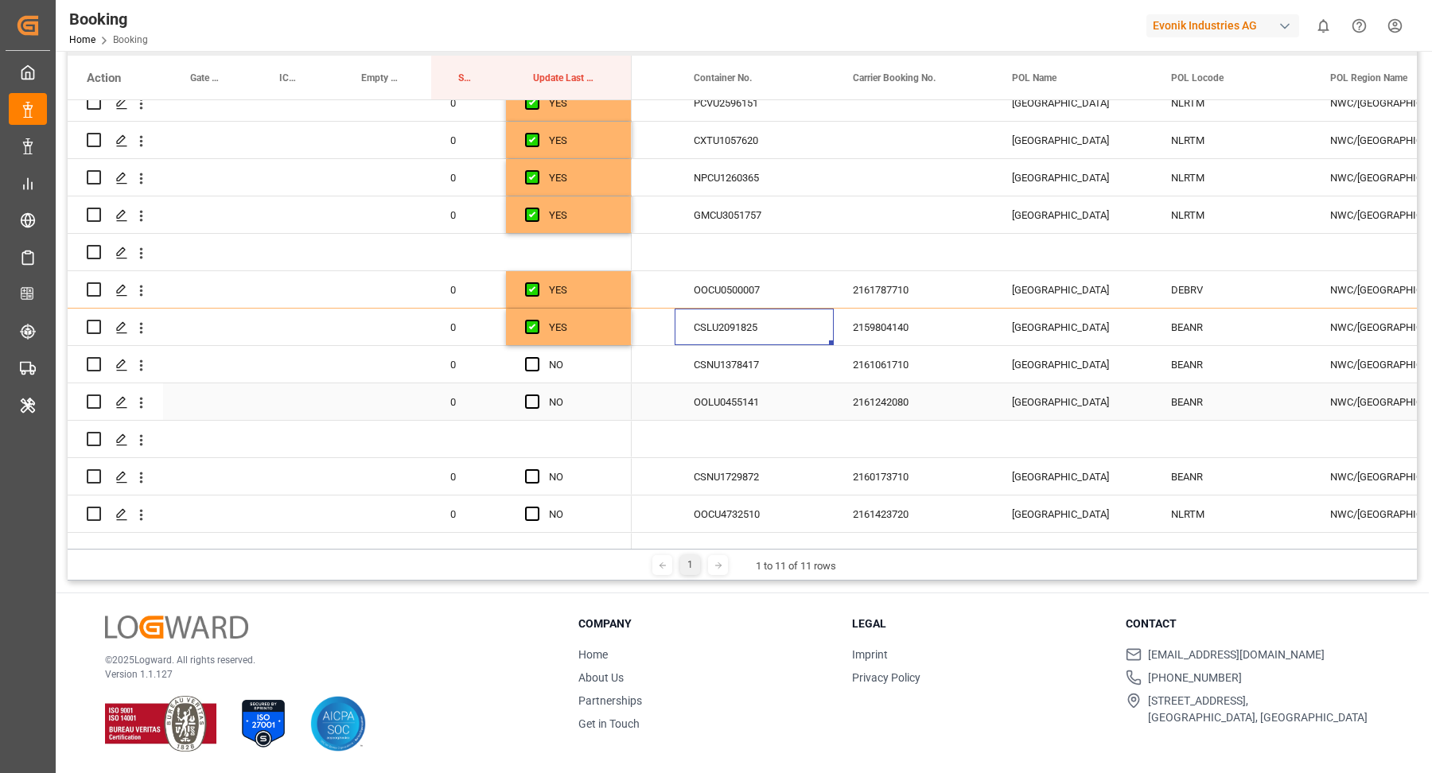
drag, startPoint x: 833, startPoint y: 395, endPoint x: 737, endPoint y: 375, distance: 97.5
click at [832, 395] on div "OOLU0455141" at bounding box center [754, 401] width 159 height 37
click at [755, 363] on div "CSNU1378417" at bounding box center [754, 364] width 159 height 37
click at [139, 325] on icon "open menu" at bounding box center [141, 328] width 17 height 17
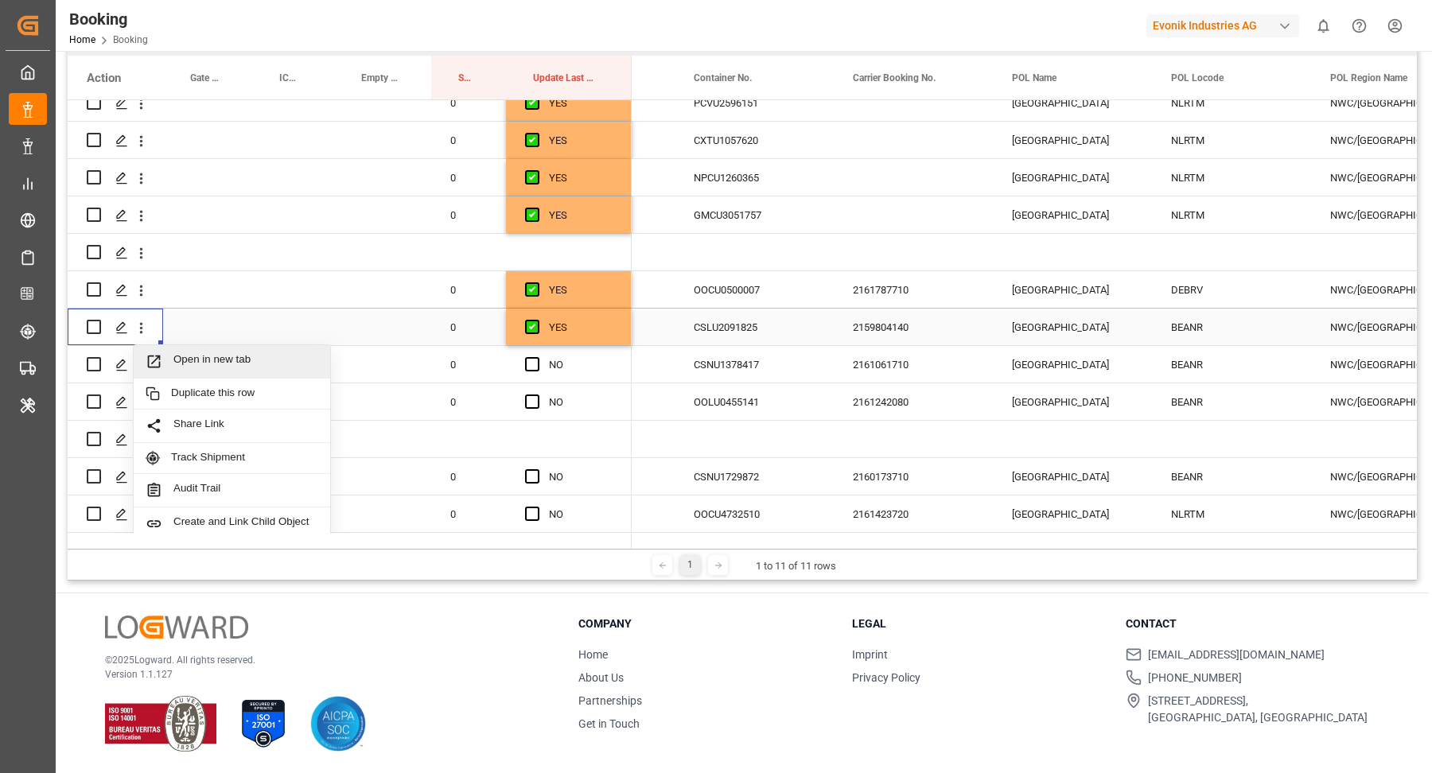
click at [233, 356] on span "Open in new tab" at bounding box center [245, 361] width 145 height 17
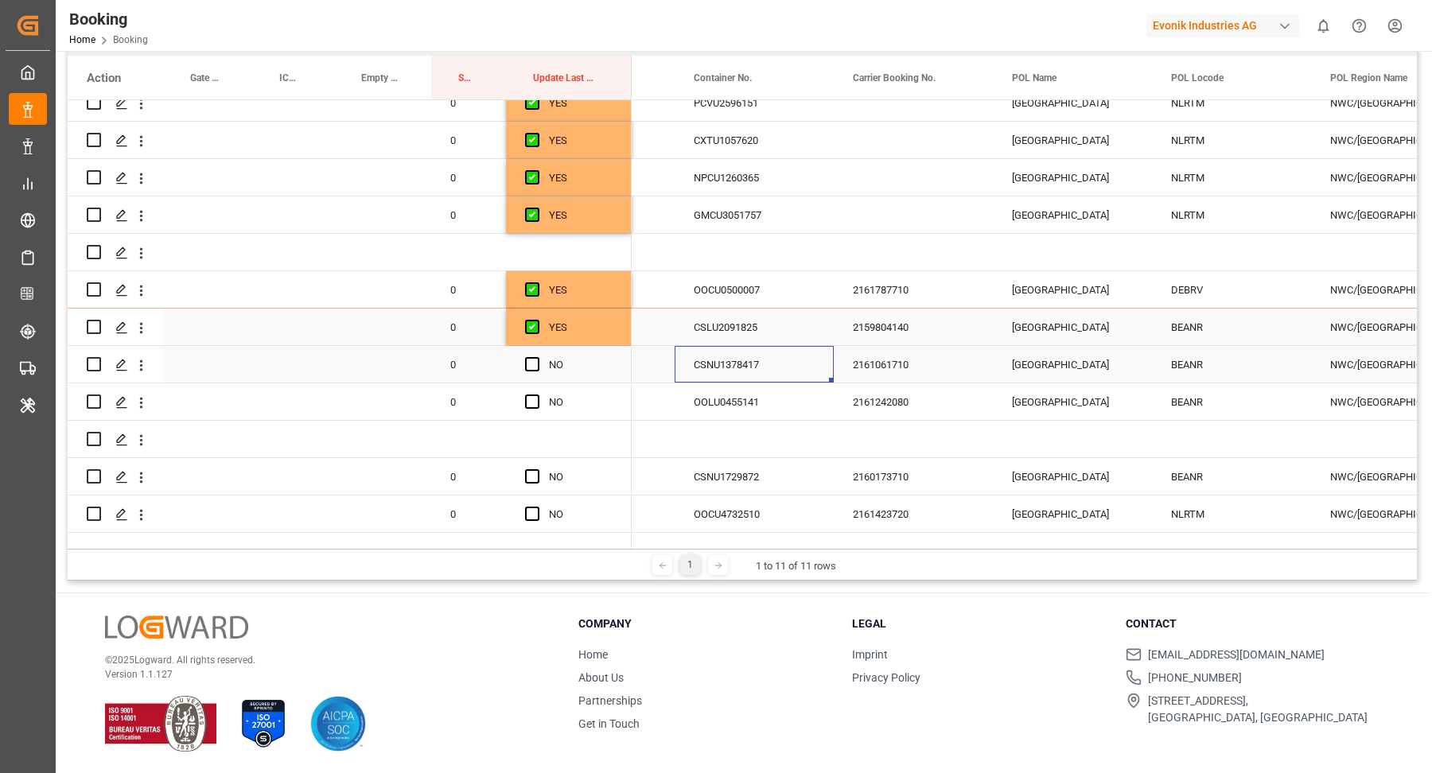
drag, startPoint x: 752, startPoint y: 356, endPoint x: 758, endPoint y: 325, distance: 30.9
click at [752, 355] on div "CSNU1378417" at bounding box center [754, 364] width 159 height 37
click at [758, 325] on div "CSLU2091825" at bounding box center [754, 327] width 159 height 37
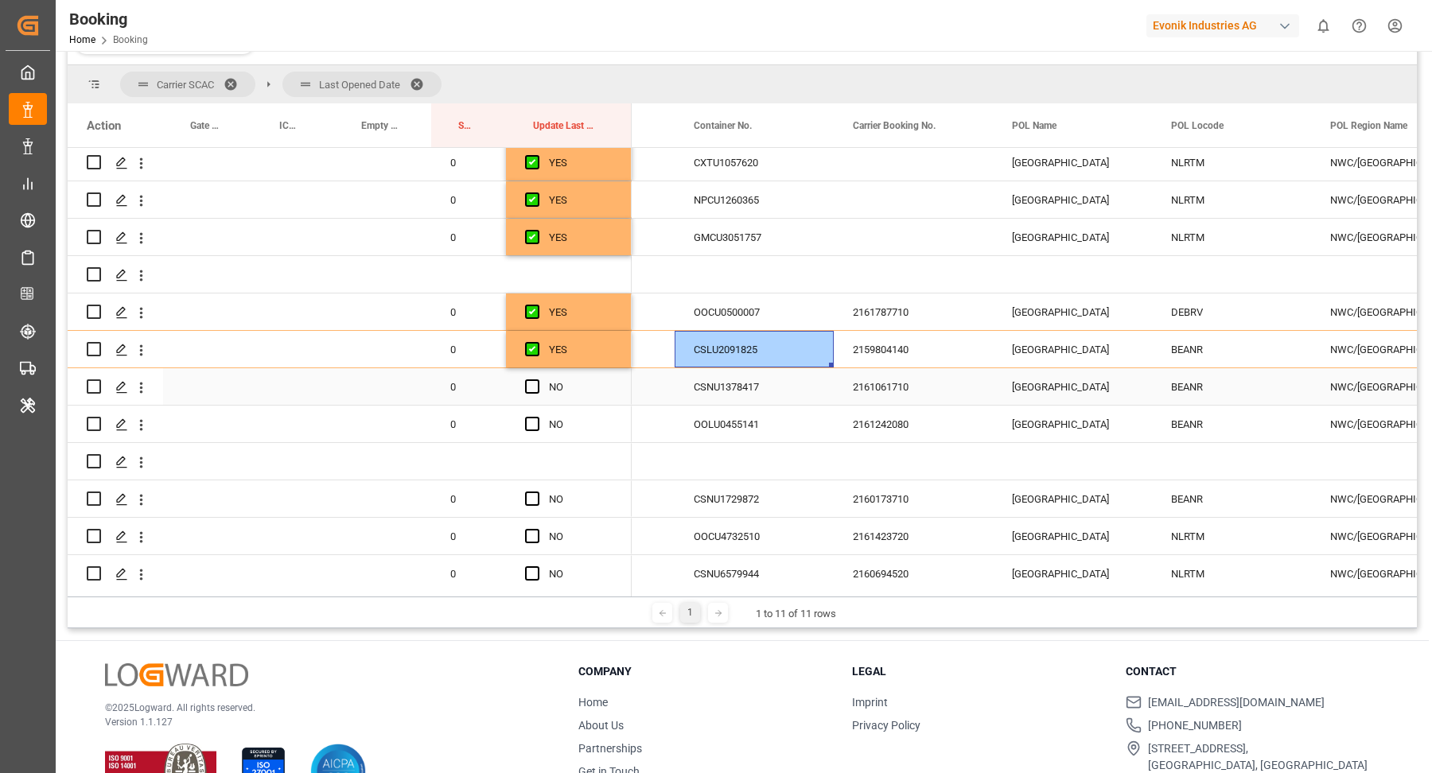
scroll to position [282, 0]
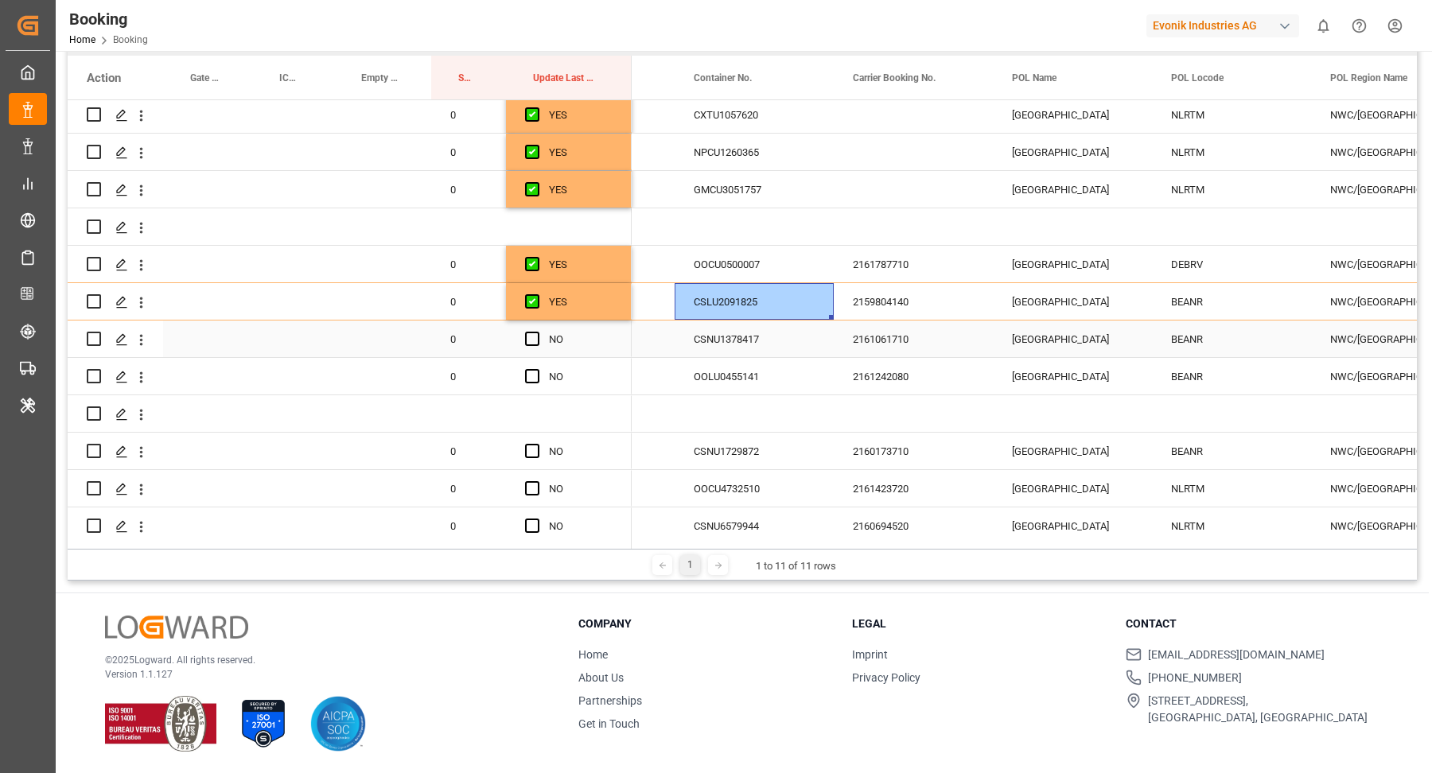
click at [737, 340] on div "CSNU1378417" at bounding box center [754, 339] width 159 height 37
click at [533, 341] on span "Press SPACE to select this row." at bounding box center [532, 339] width 14 height 14
click at [537, 332] on input "Press SPACE to select this row." at bounding box center [537, 332] width 0 height 0
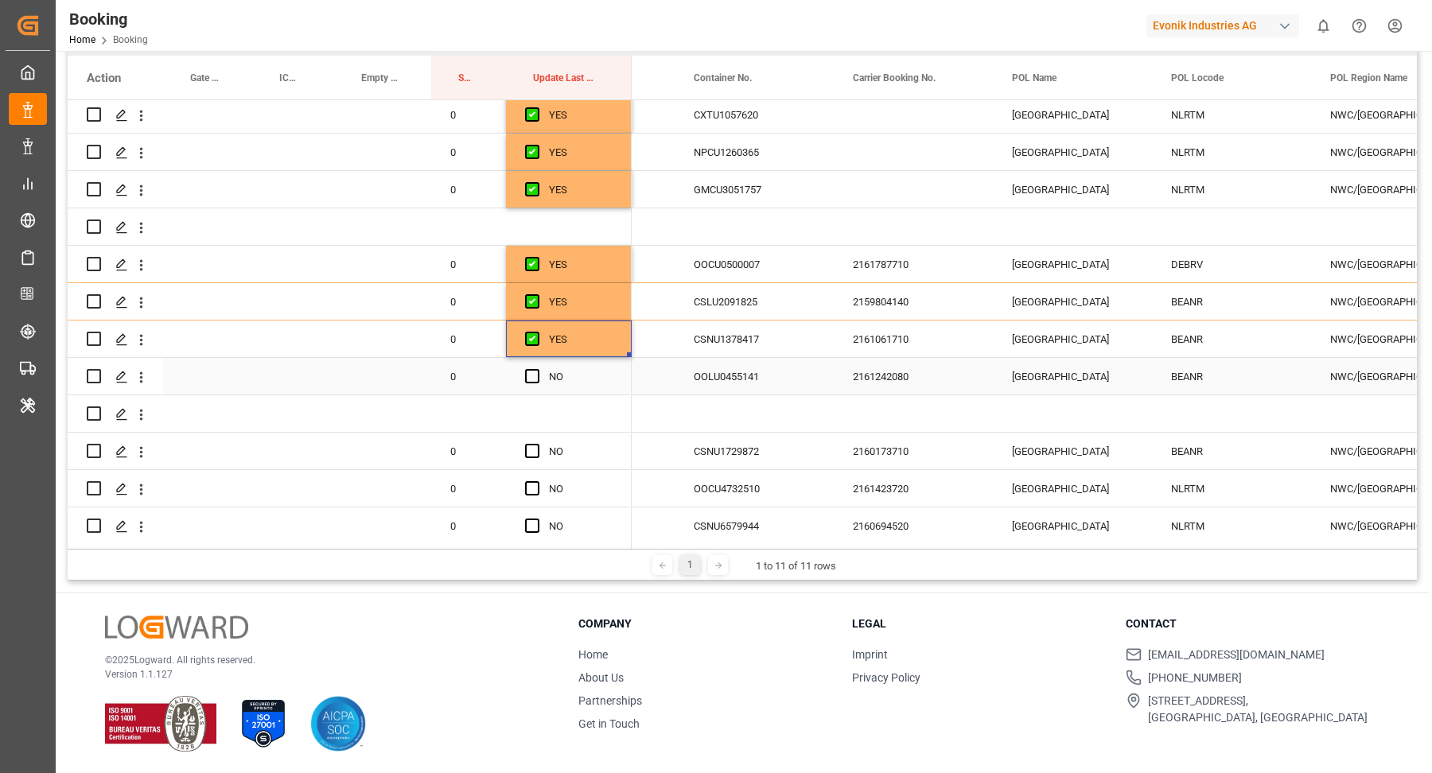
click at [737, 366] on div "OOLU0455141" at bounding box center [754, 376] width 159 height 37
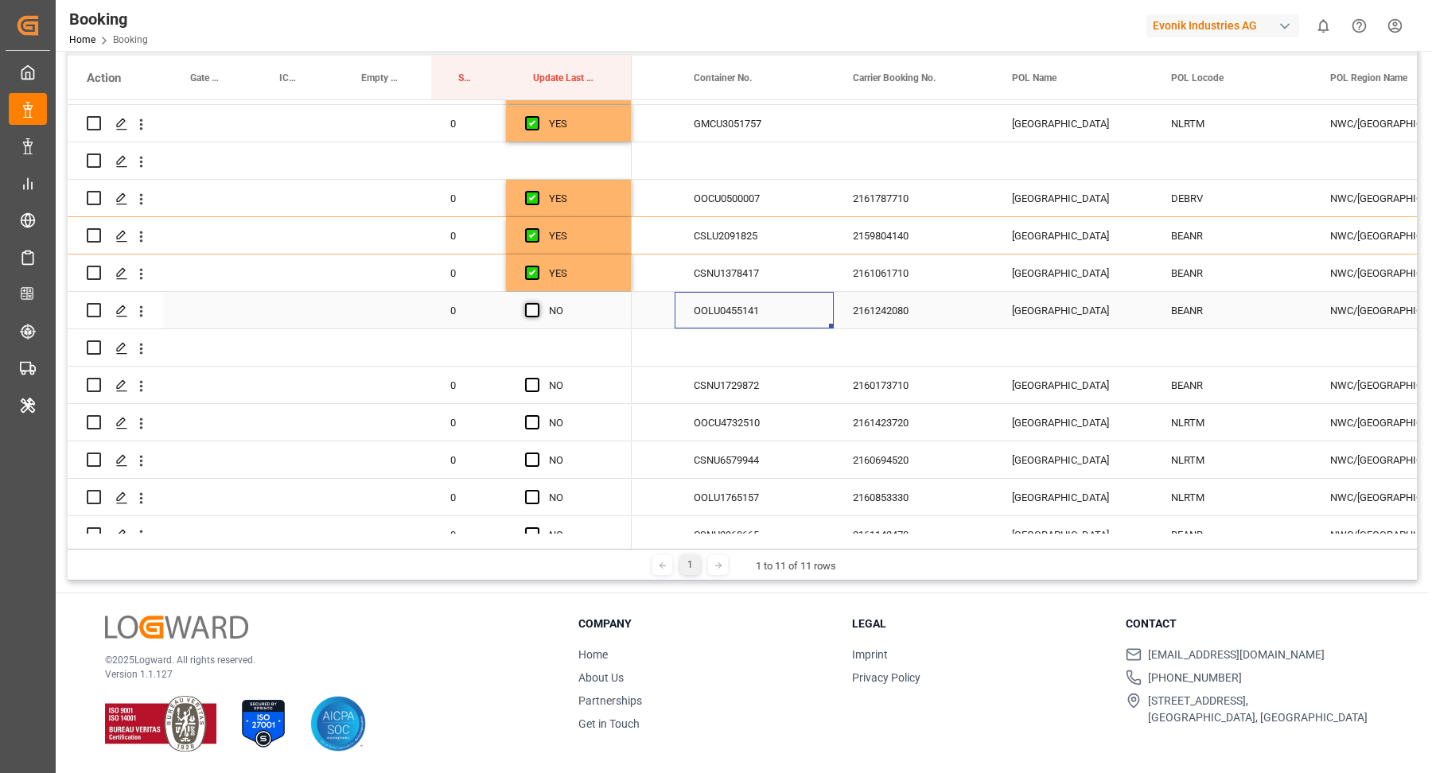
click at [527, 304] on span "Press SPACE to select this row." at bounding box center [532, 310] width 14 height 14
click at [537, 303] on input "Press SPACE to select this row." at bounding box center [537, 303] width 0 height 0
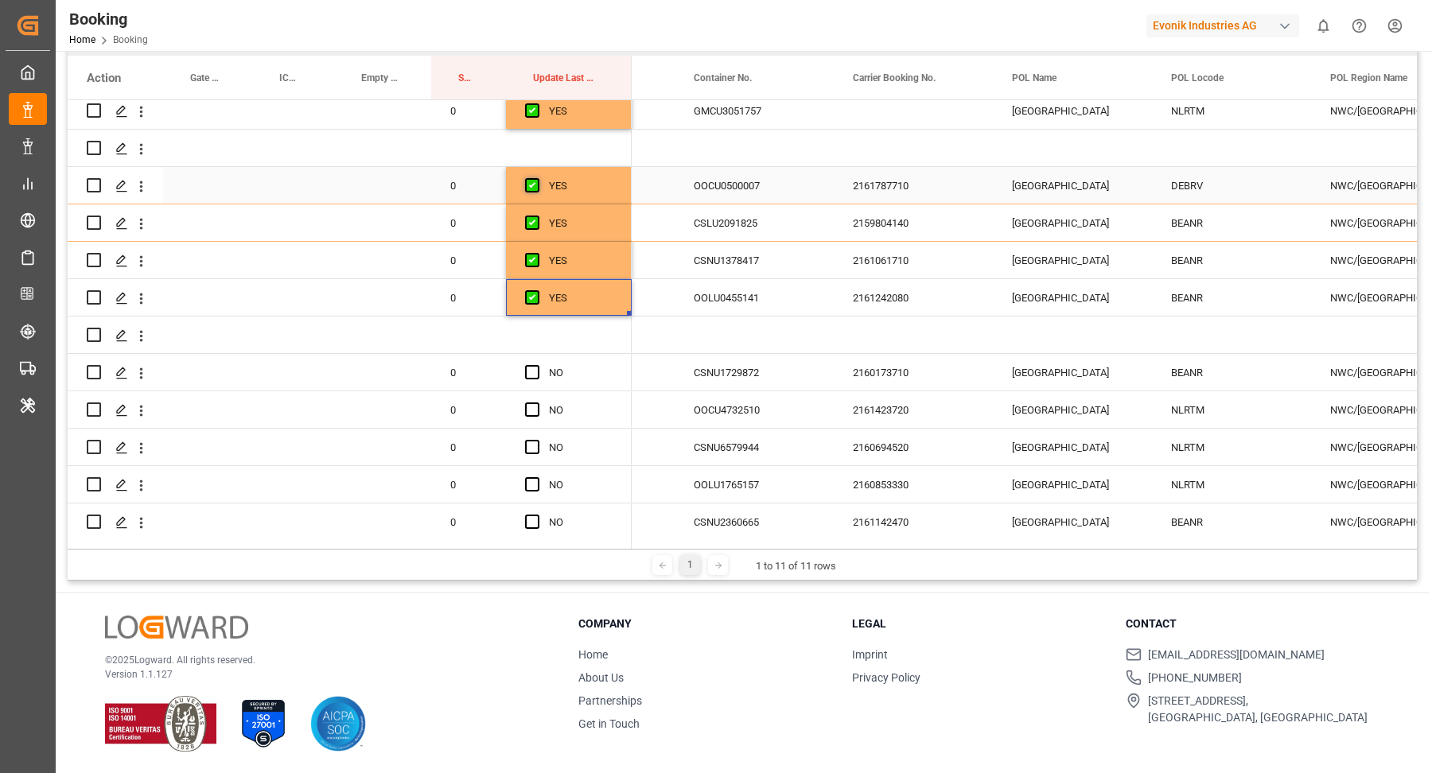
click at [533, 190] on span "Press SPACE to select this row." at bounding box center [532, 185] width 14 height 14
click at [537, 178] on input "Press SPACE to select this row." at bounding box center [537, 178] width 0 height 0
click at [531, 217] on span "Press SPACE to select this row." at bounding box center [532, 223] width 14 height 14
click at [537, 216] on input "Press SPACE to select this row." at bounding box center [537, 216] width 0 height 0
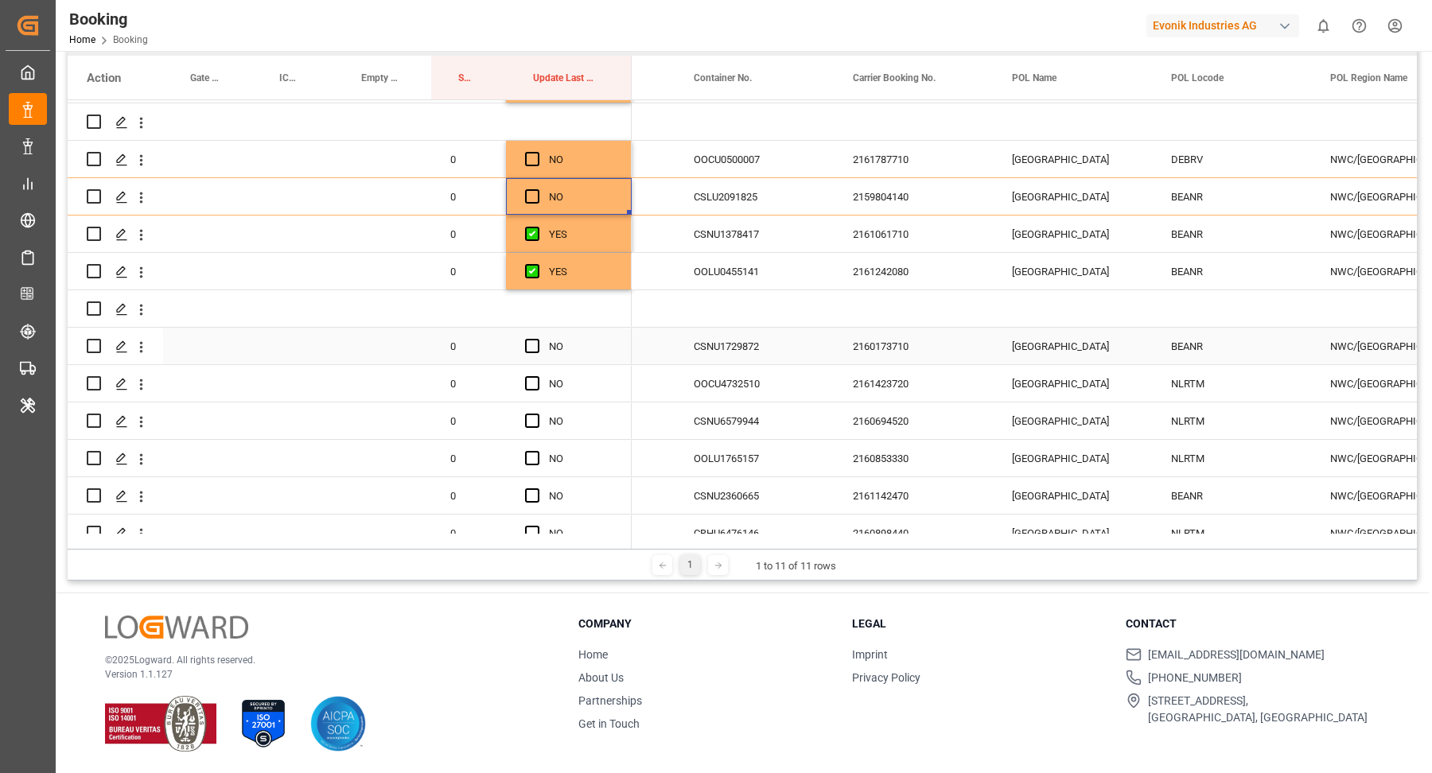
click at [690, 352] on div "CSNU1729872" at bounding box center [754, 346] width 159 height 37
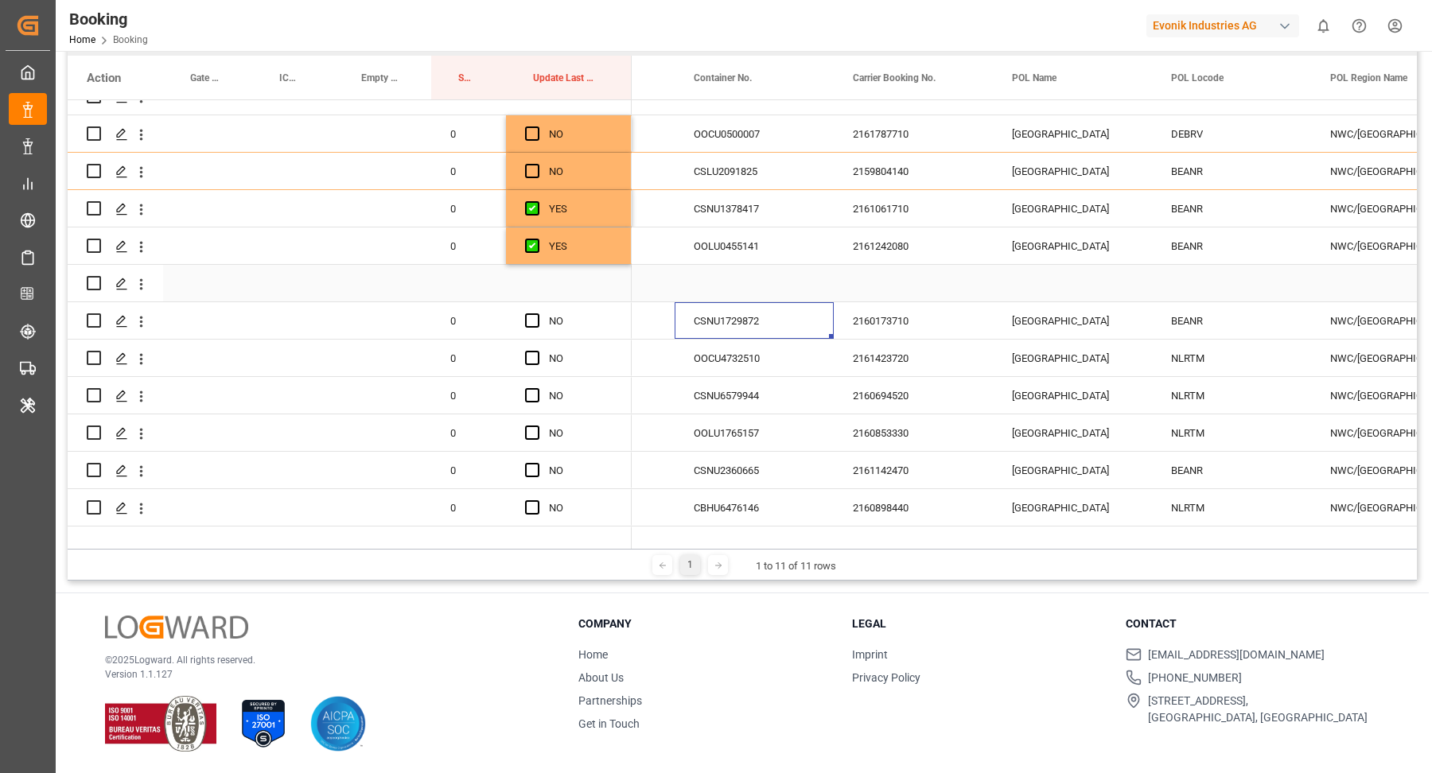
scroll to position [871, 0]
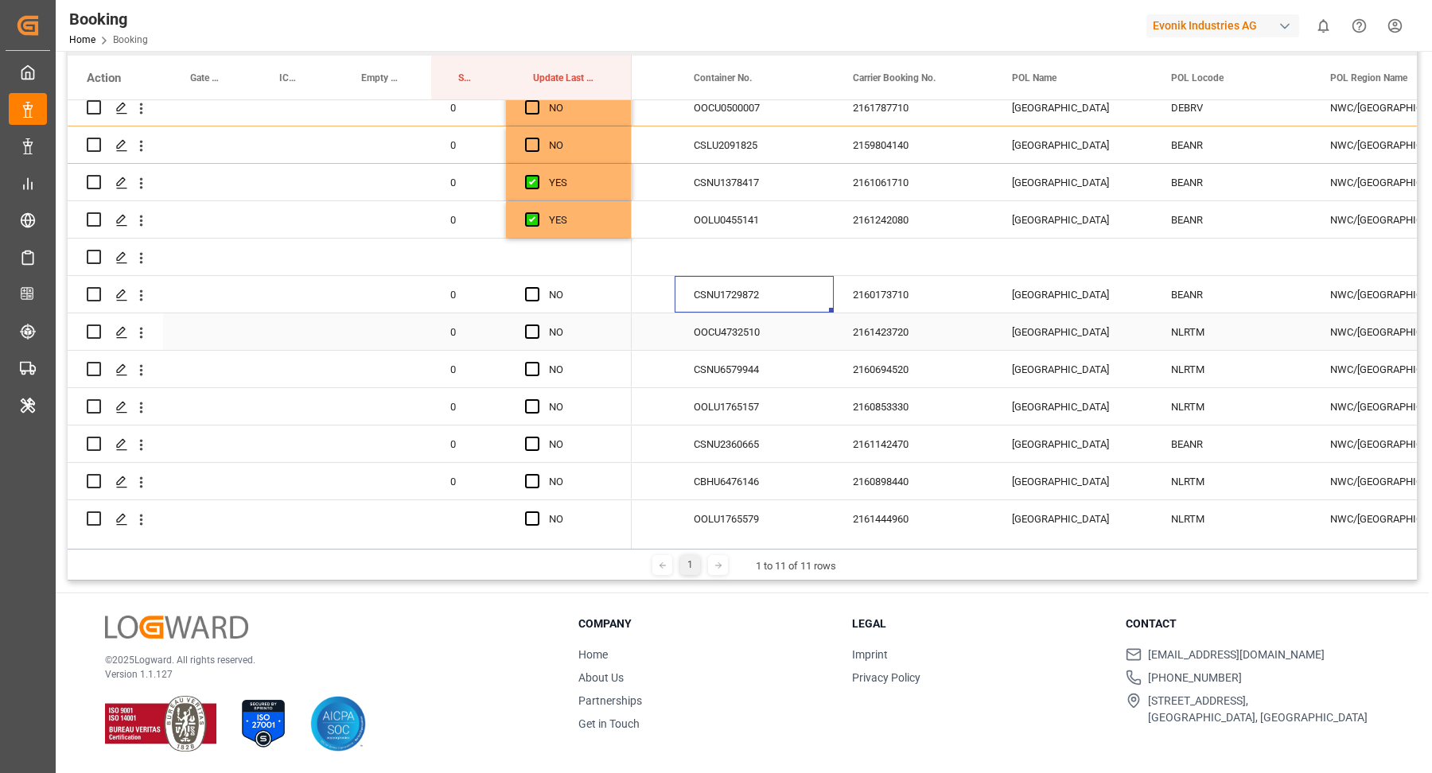
click at [737, 347] on div "OOCU4732510" at bounding box center [754, 331] width 159 height 37
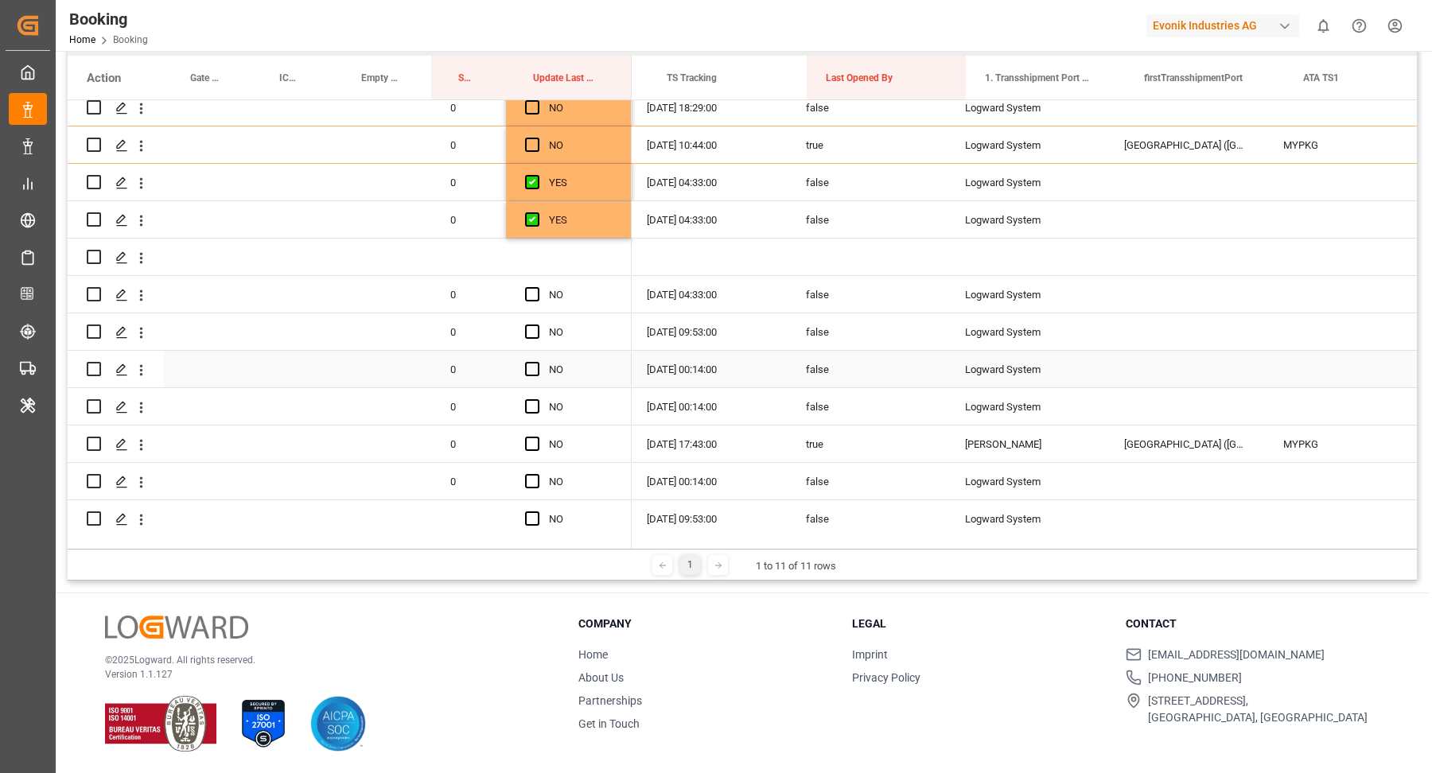
scroll to position [0, 0]
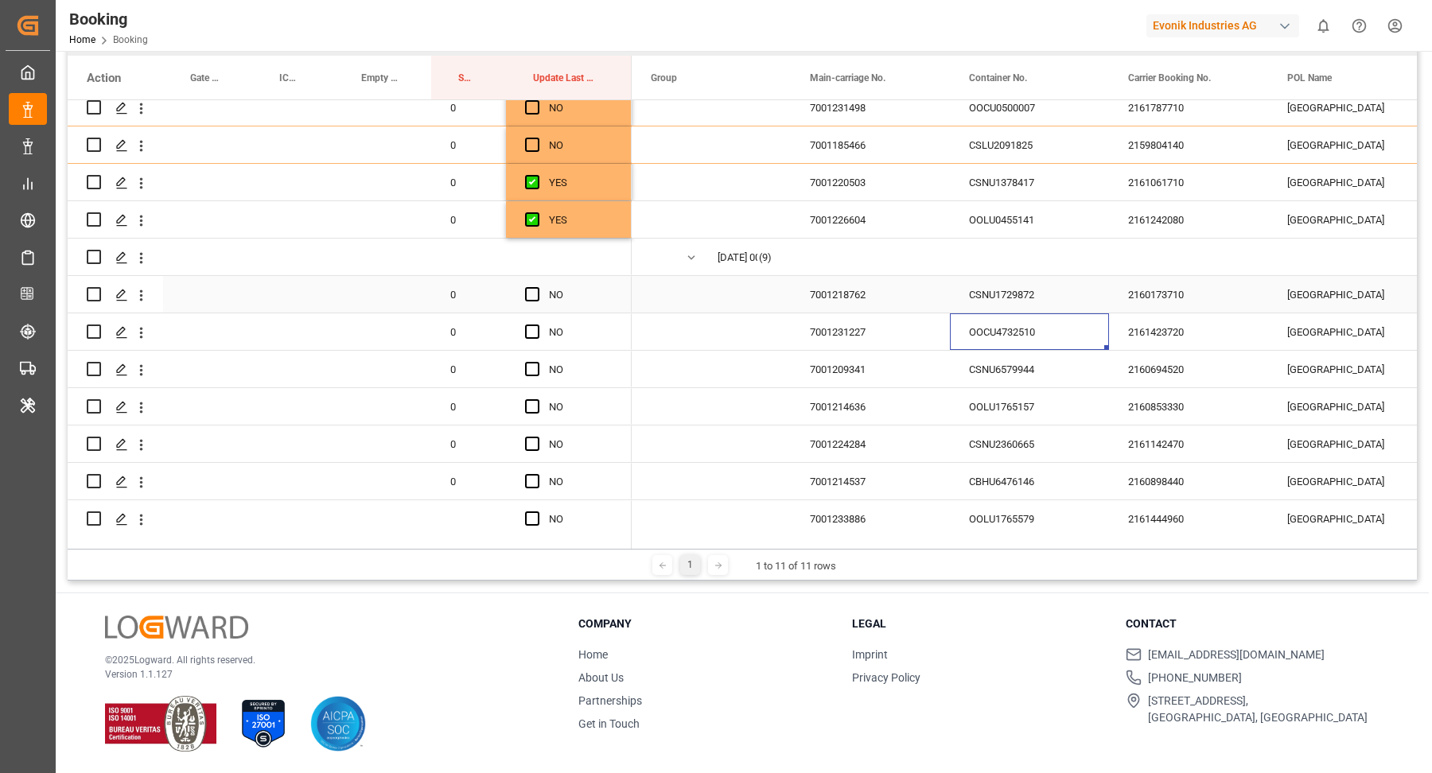
click at [527, 282] on div "Press SPACE to select this row." at bounding box center [537, 295] width 24 height 37
click at [527, 336] on span "Press SPACE to select this row." at bounding box center [532, 332] width 14 height 14
click at [537, 325] on input "Press SPACE to select this row." at bounding box center [537, 325] width 0 height 0
click at [530, 296] on span "Press SPACE to select this row." at bounding box center [532, 294] width 14 height 14
click at [537, 287] on input "Press SPACE to select this row." at bounding box center [537, 287] width 0 height 0
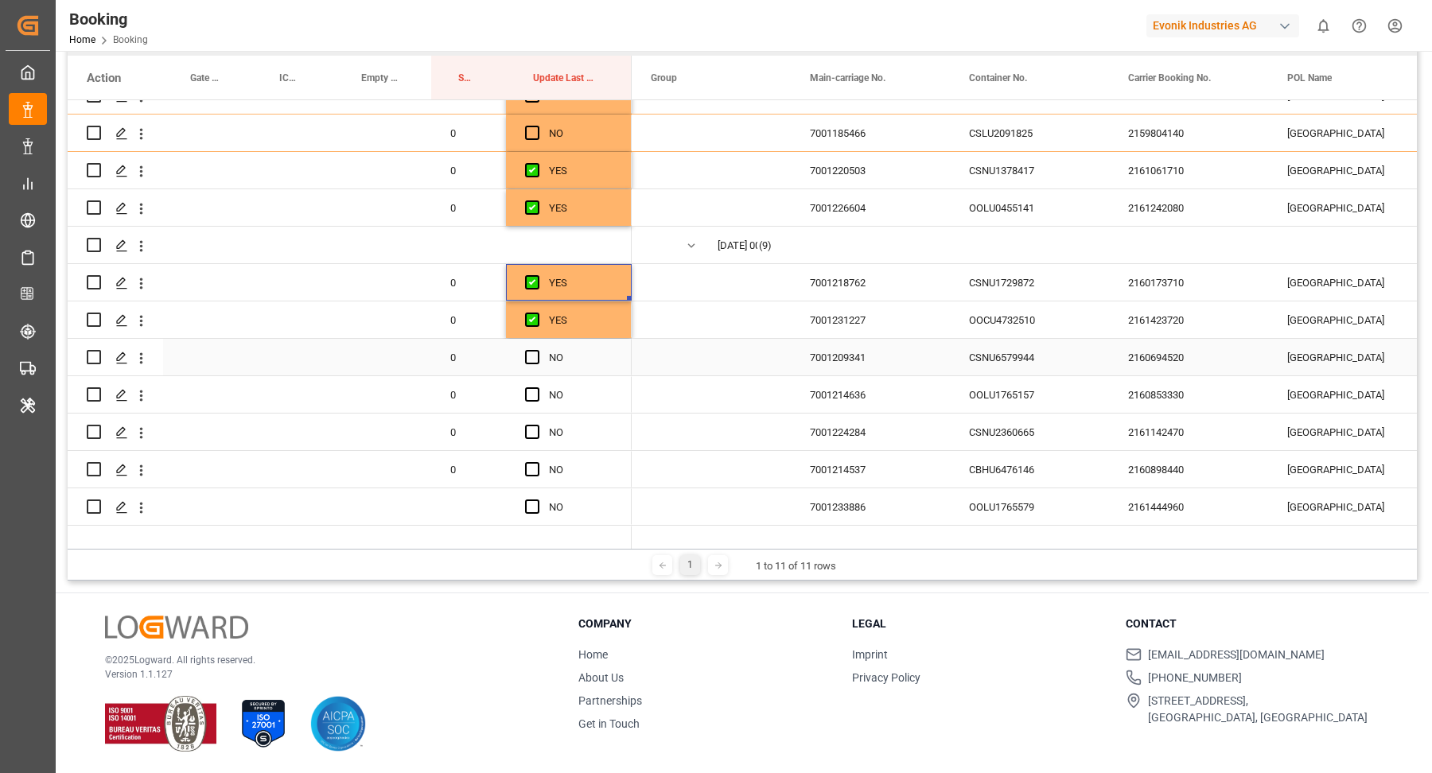
click at [1030, 361] on div "CSNU6579944" at bounding box center [1029, 357] width 159 height 37
click at [525, 357] on span "Press SPACE to select this row." at bounding box center [532, 357] width 14 height 14
click at [537, 350] on input "Press SPACE to select this row." at bounding box center [537, 350] width 0 height 0
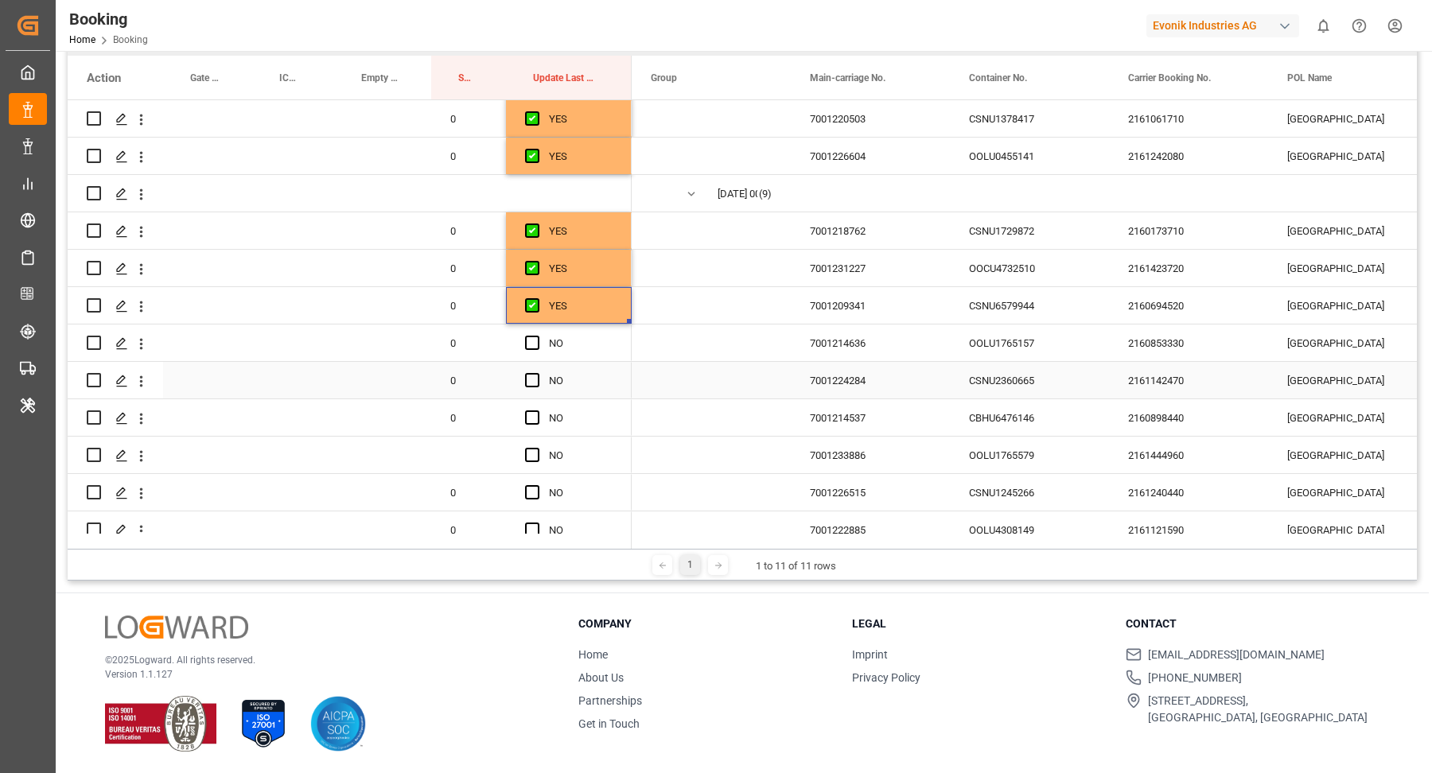
click at [1082, 373] on div "CSNU2360665" at bounding box center [1029, 380] width 159 height 37
click at [1030, 340] on div "OOLU1765157" at bounding box center [1029, 343] width 159 height 37
click at [539, 348] on div "Press SPACE to select this row." at bounding box center [537, 343] width 24 height 37
click at [535, 344] on span "Press SPACE to select this row." at bounding box center [532, 343] width 14 height 14
click at [537, 336] on input "Press SPACE to select this row." at bounding box center [537, 336] width 0 height 0
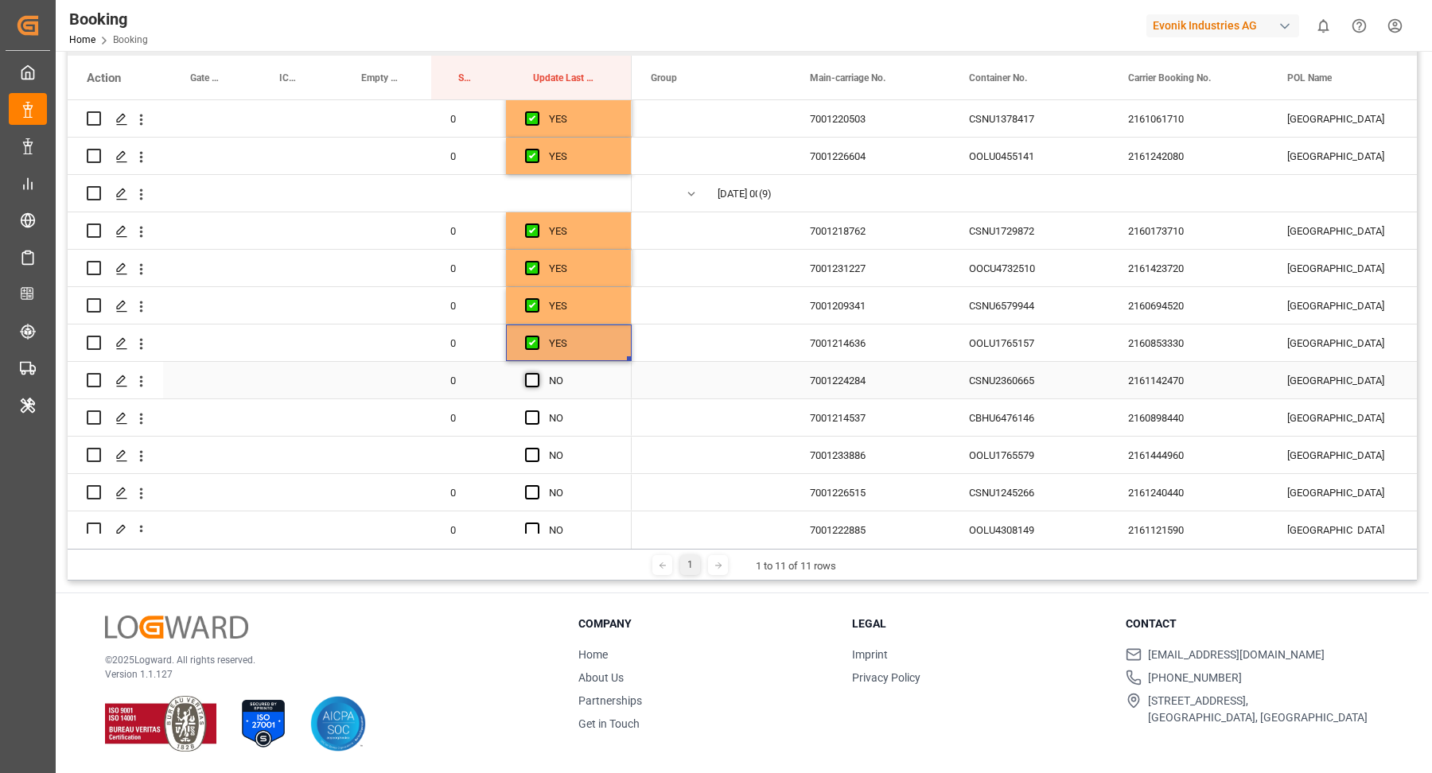
click at [535, 375] on span "Press SPACE to select this row." at bounding box center [532, 380] width 14 height 14
click at [537, 373] on input "Press SPACE to select this row." at bounding box center [537, 373] width 0 height 0
click at [535, 416] on span "Press SPACE to select this row." at bounding box center [532, 417] width 14 height 14
click at [537, 410] on input "Press SPACE to select this row." at bounding box center [537, 410] width 0 height 0
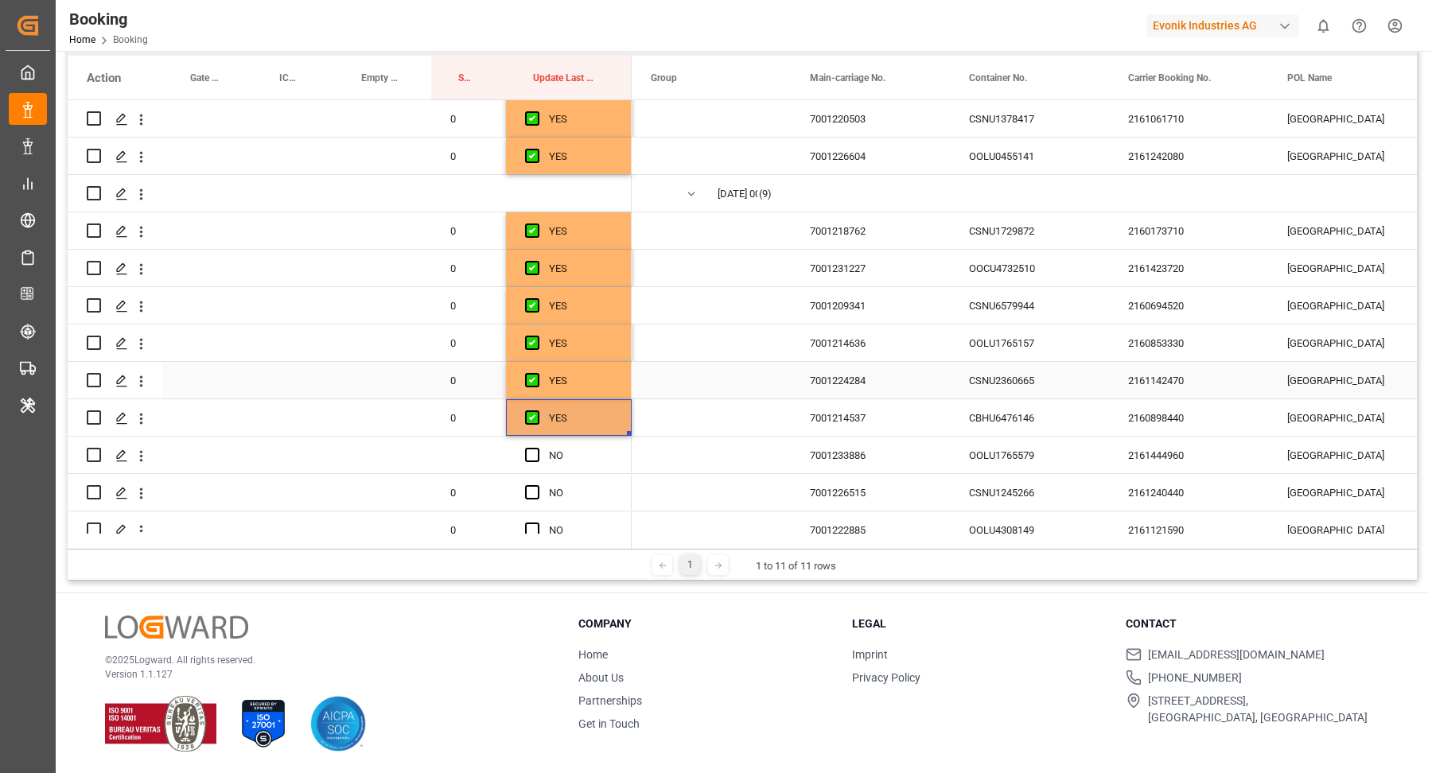
click at [1007, 380] on div "CSNU2360665" at bounding box center [1029, 380] width 159 height 37
click at [146, 392] on button "open menu" at bounding box center [141, 381] width 17 height 30
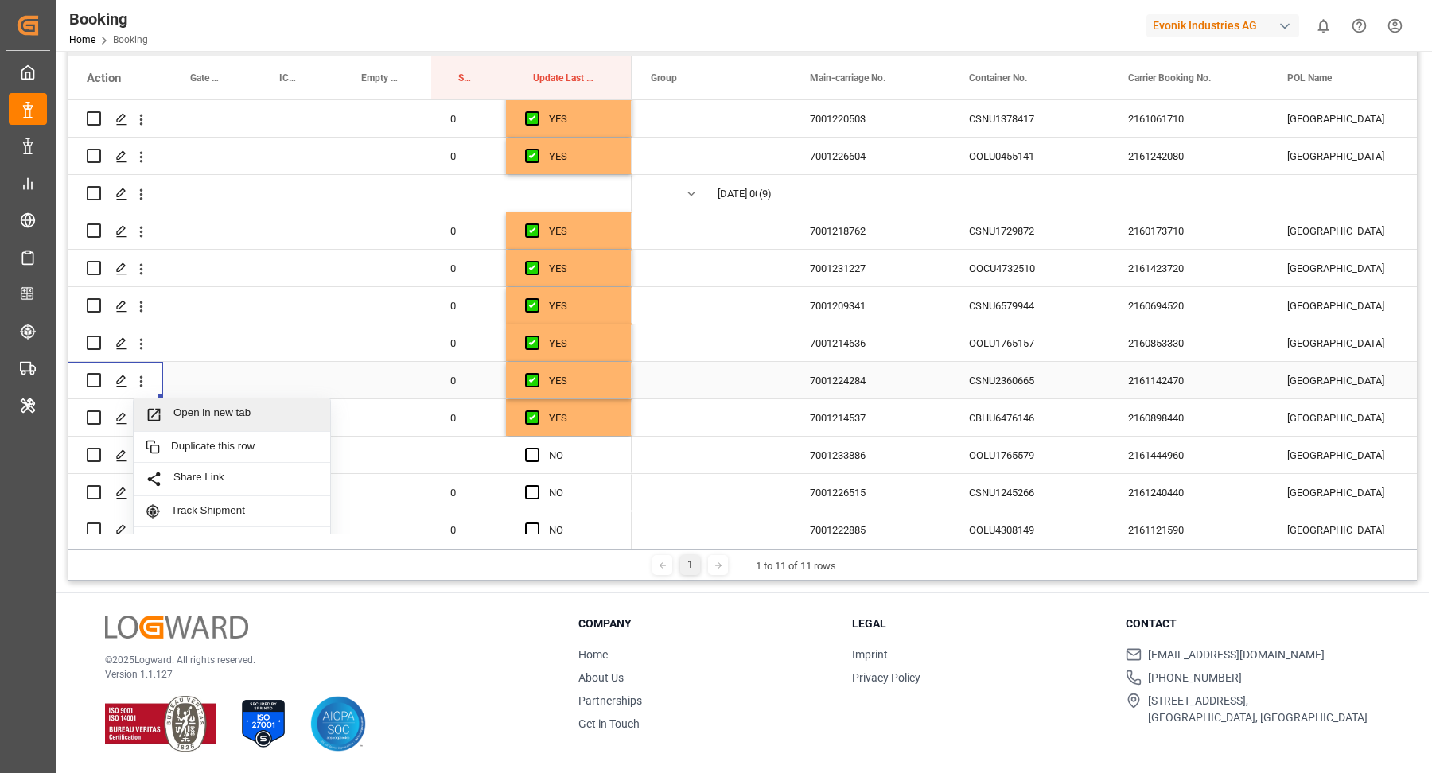
drag, startPoint x: 159, startPoint y: 392, endPoint x: 243, endPoint y: 415, distance: 87.4
click at [243, 415] on span "Open in new tab" at bounding box center [245, 414] width 145 height 17
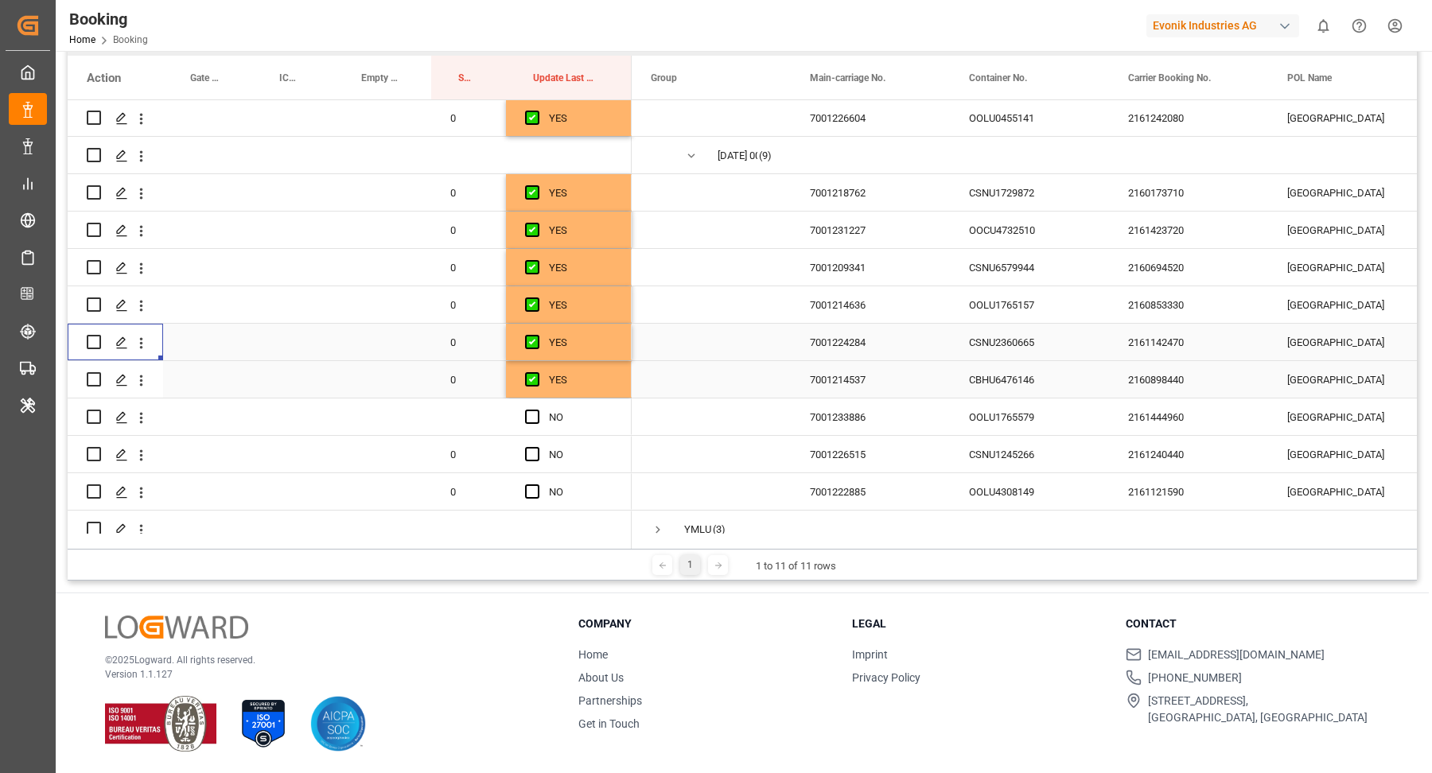
click at [994, 379] on div "CBHU6476146" at bounding box center [1029, 379] width 159 height 37
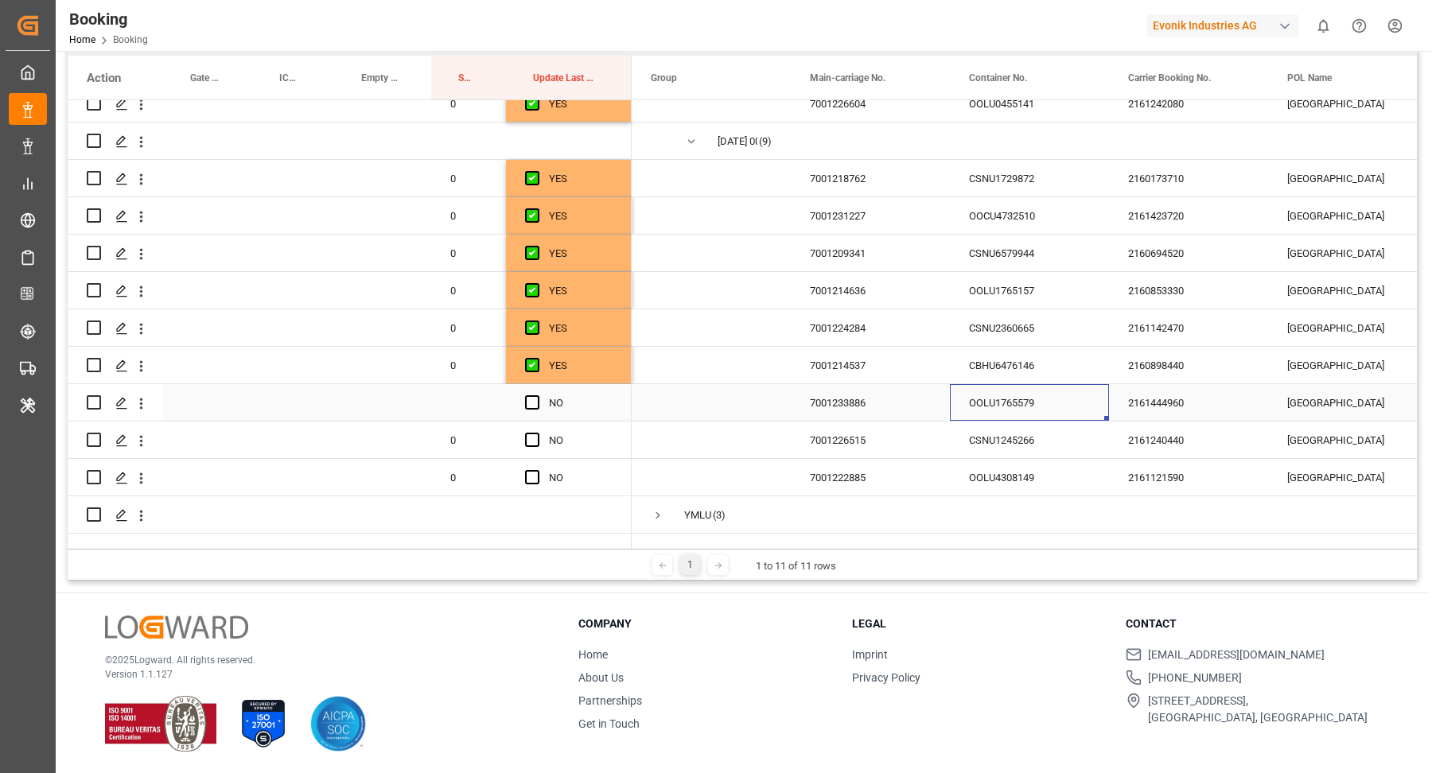
click at [1071, 393] on div "OOLU1765579" at bounding box center [1029, 402] width 159 height 37
click at [143, 397] on icon "open menu" at bounding box center [141, 403] width 17 height 17
click at [459, 391] on div "Press SPACE to select this row." at bounding box center [468, 402] width 75 height 37
click at [472, 397] on input "Press SPACE to select this row." at bounding box center [468, 412] width 49 height 30
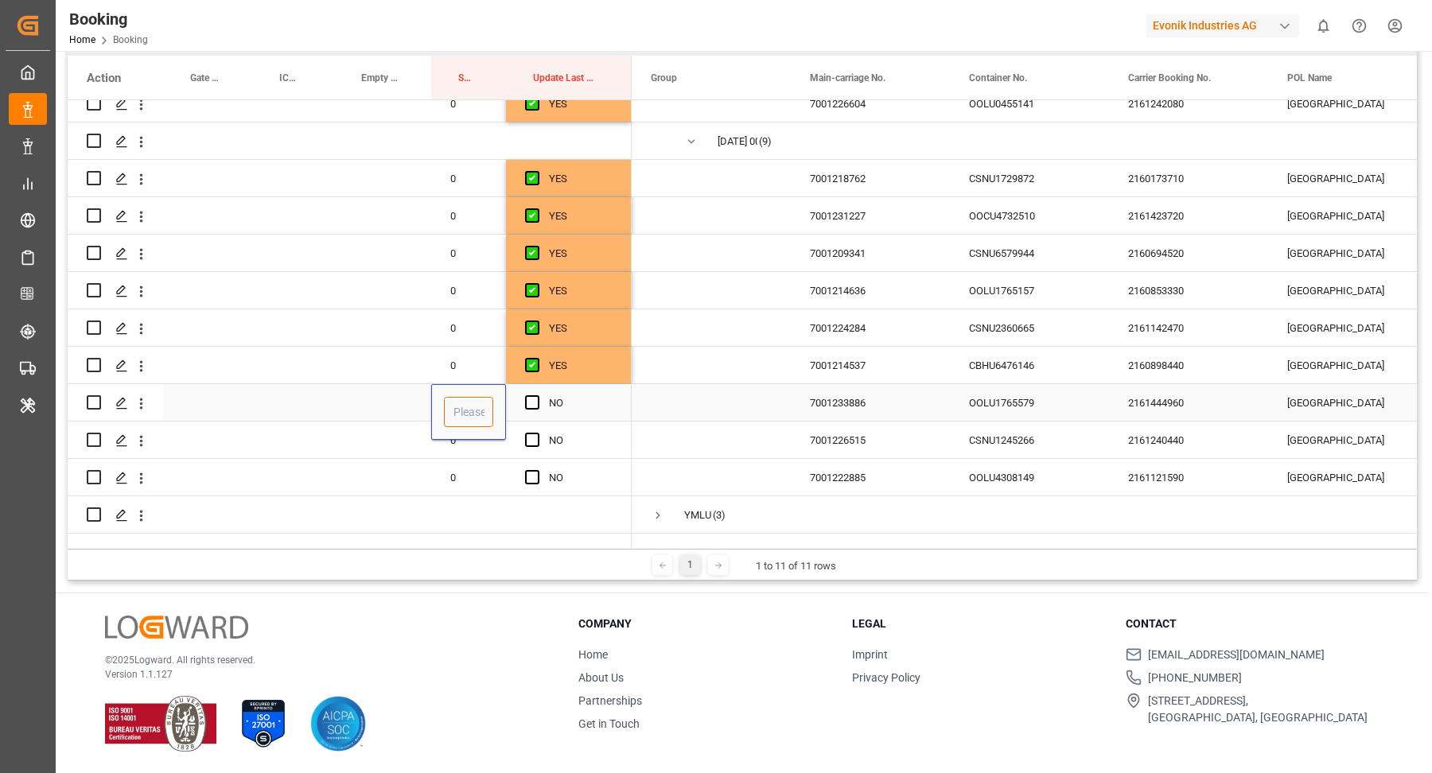
type input "0"
click at [373, 400] on div "Press SPACE to select this row." at bounding box center [382, 402] width 97 height 37
click at [531, 395] on span "Press SPACE to select this row." at bounding box center [532, 402] width 14 height 14
click at [537, 395] on input "Press SPACE to select this row." at bounding box center [537, 395] width 0 height 0
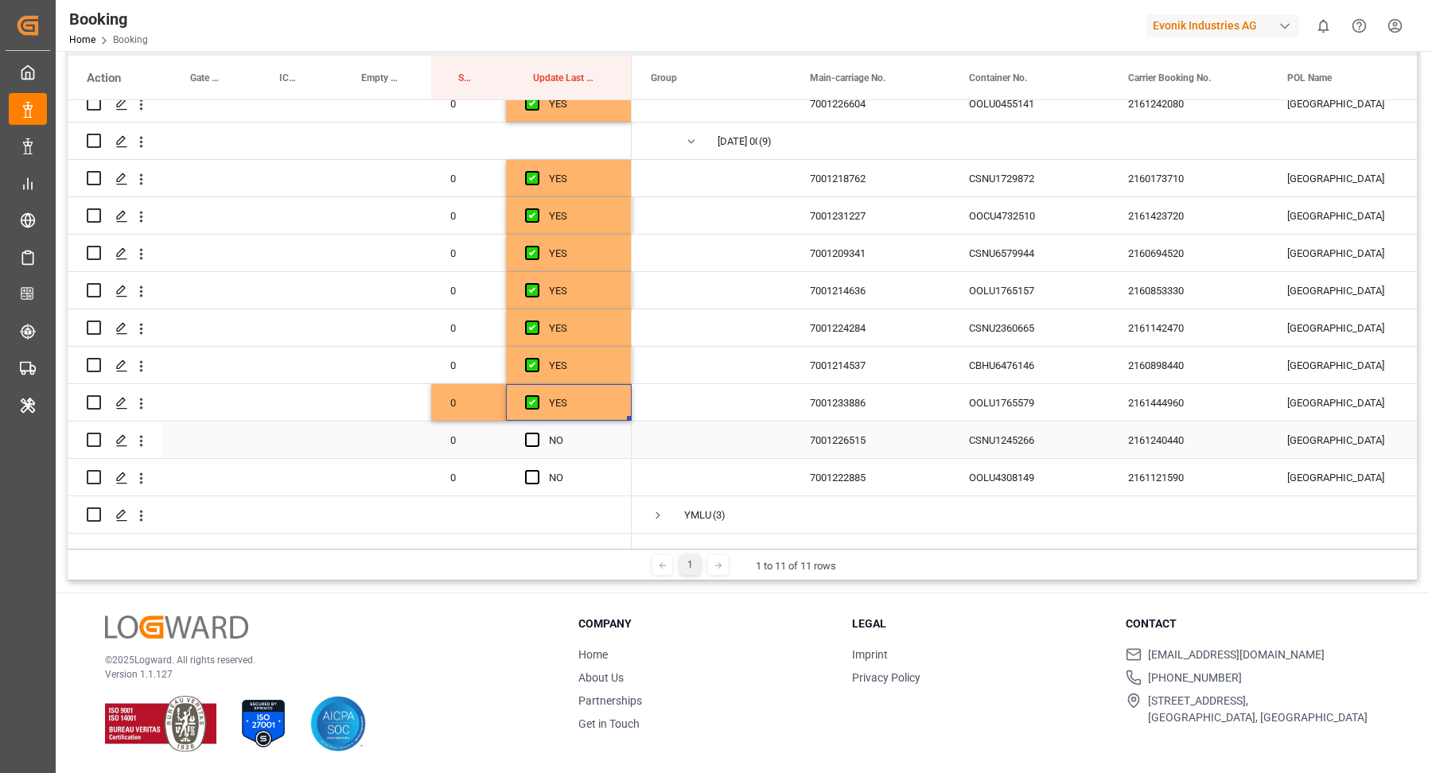
click at [978, 422] on div "CSNU1245266" at bounding box center [1029, 440] width 159 height 37
click at [528, 433] on span "Press SPACE to select this row." at bounding box center [532, 440] width 14 height 14
click at [537, 433] on input "Press SPACE to select this row." at bounding box center [537, 433] width 0 height 0
click at [1013, 480] on div "OOLU4308149" at bounding box center [1029, 477] width 159 height 37
click at [1024, 470] on div "OOLU4308149" at bounding box center [1029, 477] width 159 height 37
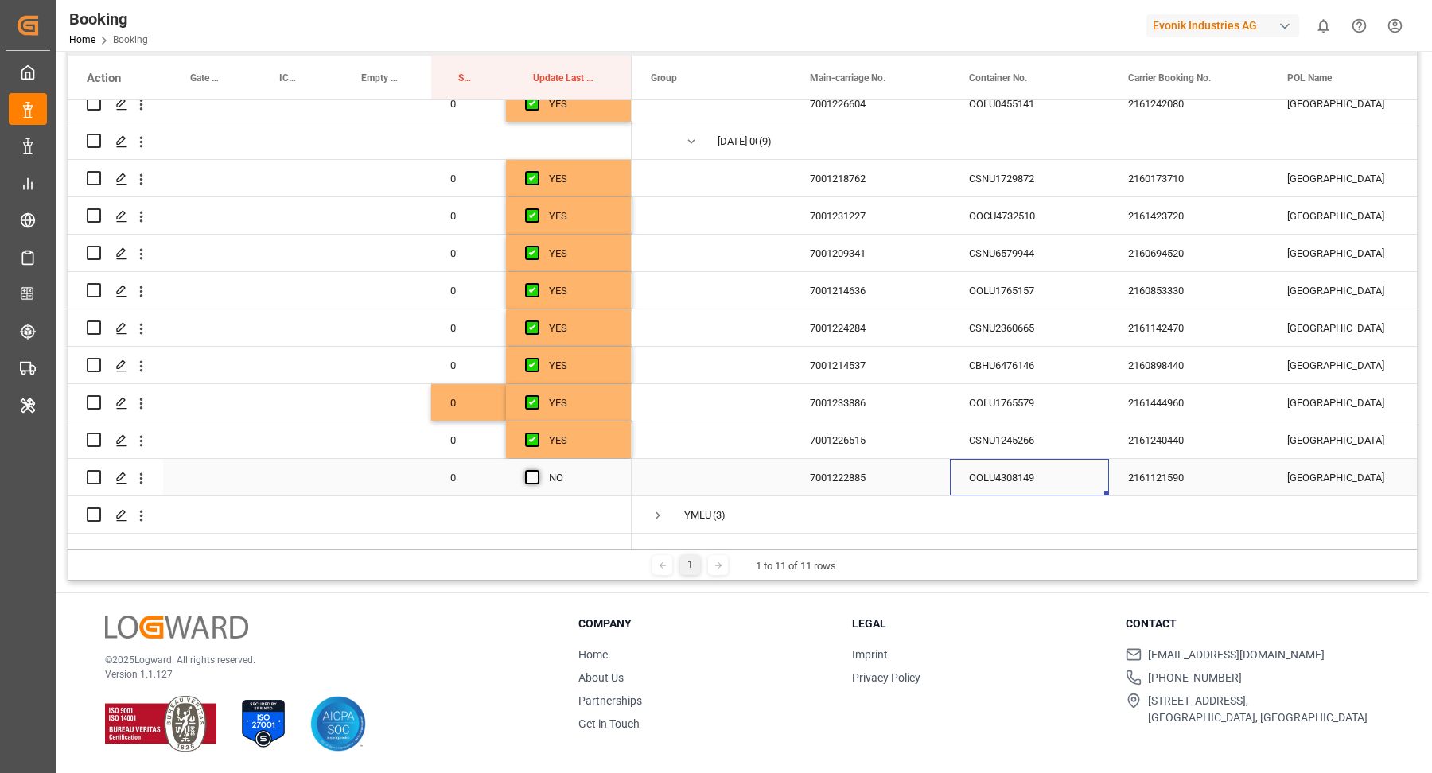
click at [539, 470] on span "Press SPACE to select this row." at bounding box center [532, 477] width 14 height 14
click at [537, 470] on input "Press SPACE to select this row." at bounding box center [537, 470] width 0 height 0
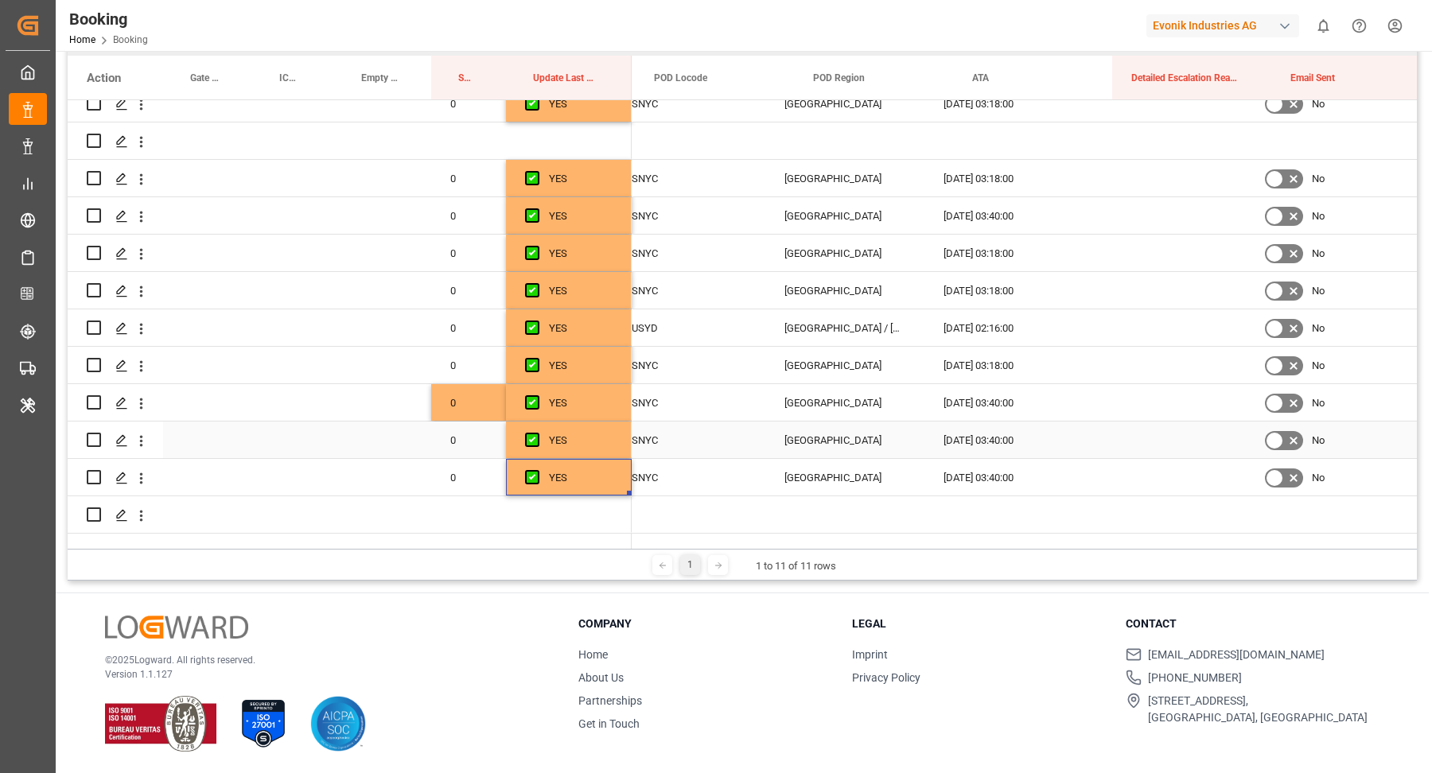
scroll to position [0, 2526]
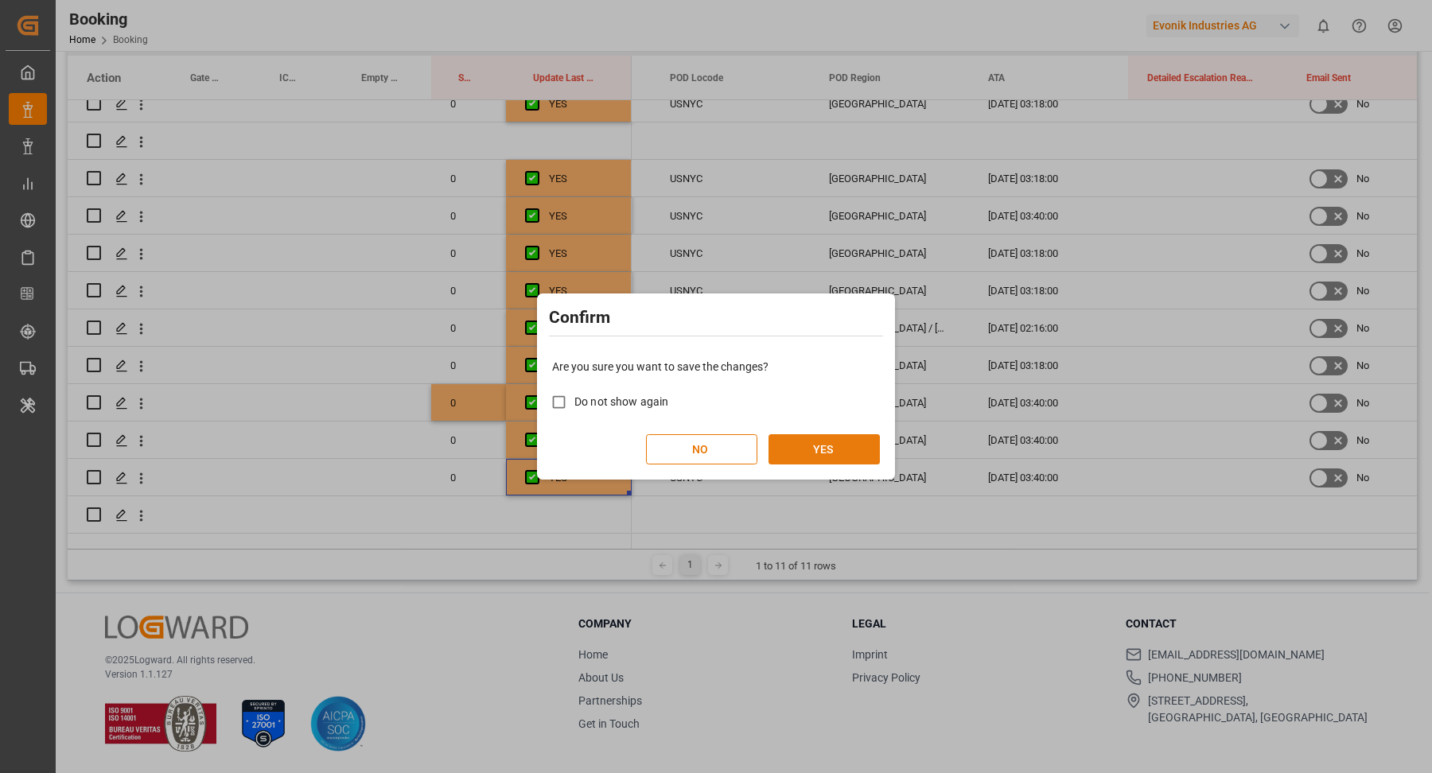
click at [832, 445] on button "YES" at bounding box center [823, 449] width 111 height 30
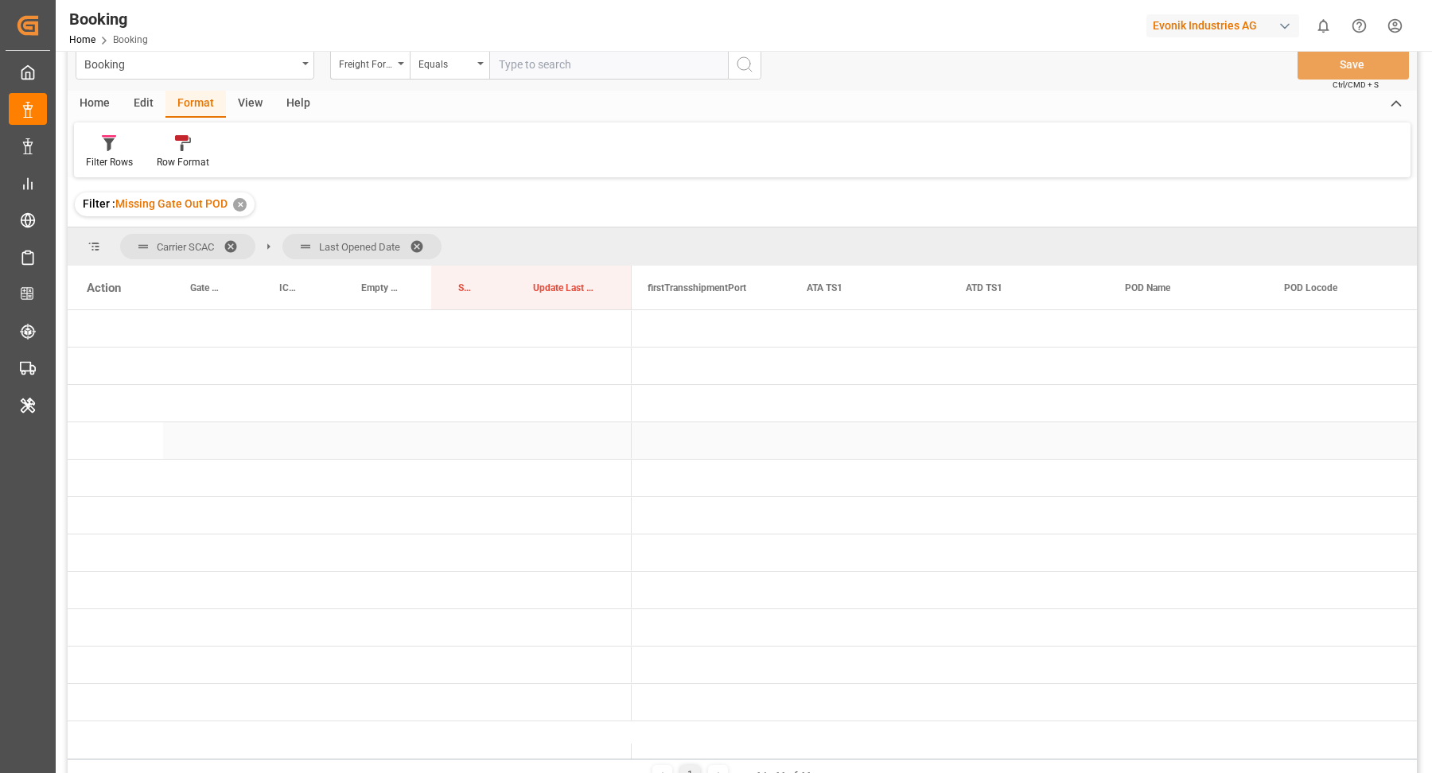
scroll to position [0, 0]
click at [229, 241] on span at bounding box center [236, 246] width 25 height 14
drag, startPoint x: 863, startPoint y: 275, endPoint x: 863, endPoint y: 235, distance: 39.8
click at [652, 326] on span "Press SPACE to select this row." at bounding box center [658, 329] width 14 height 14
click at [102, 131] on div "Filter Rows Row Format" at bounding box center [742, 150] width 1336 height 55
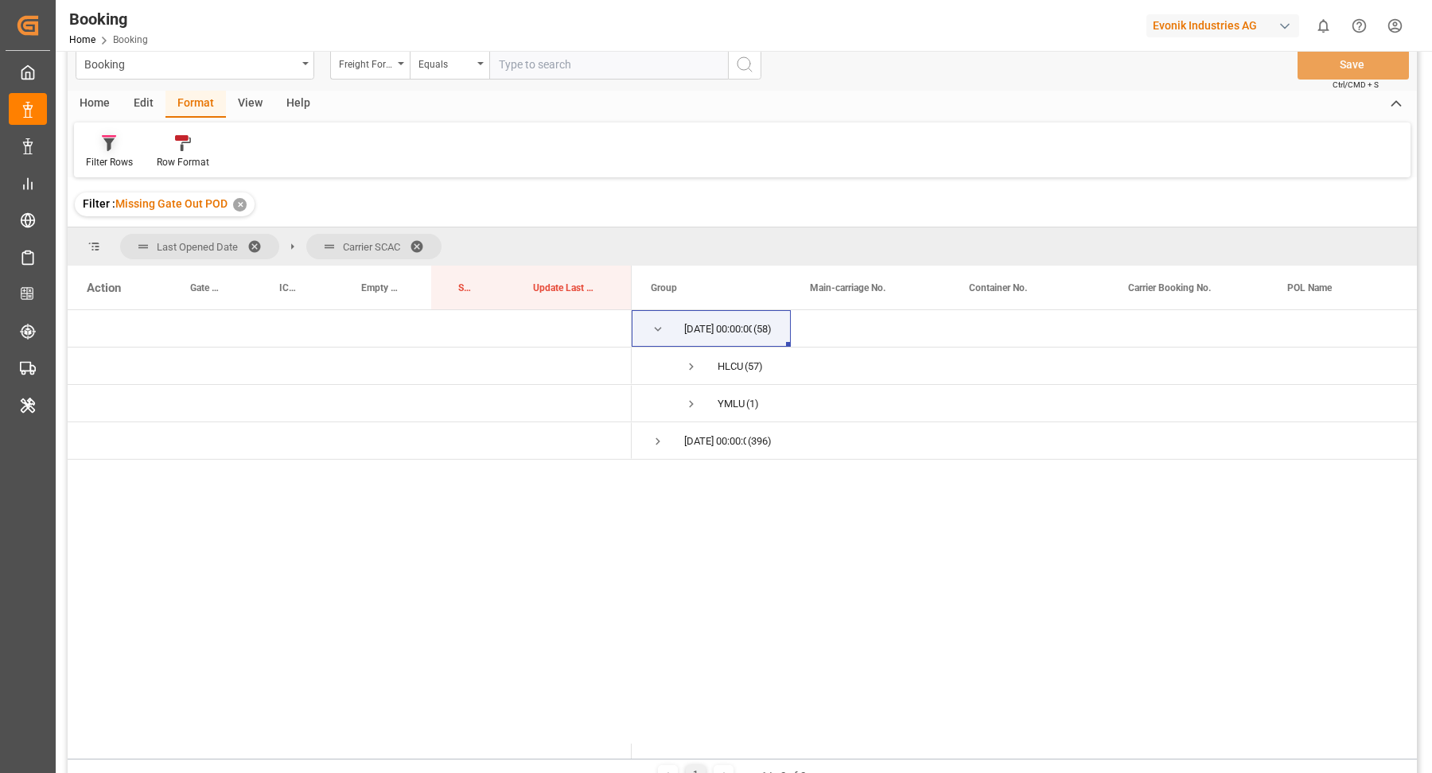
click at [121, 149] on div at bounding box center [109, 142] width 47 height 17
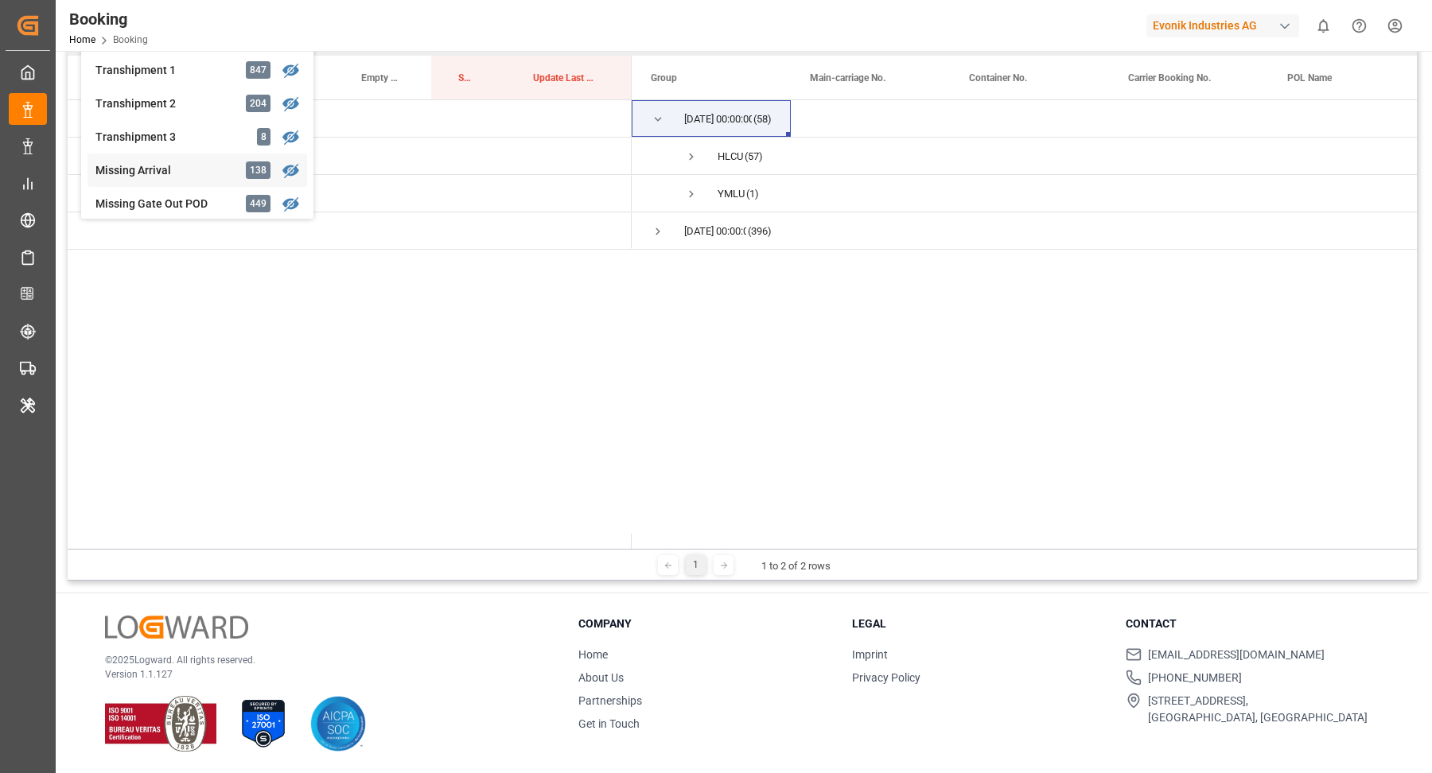
scroll to position [481, 0]
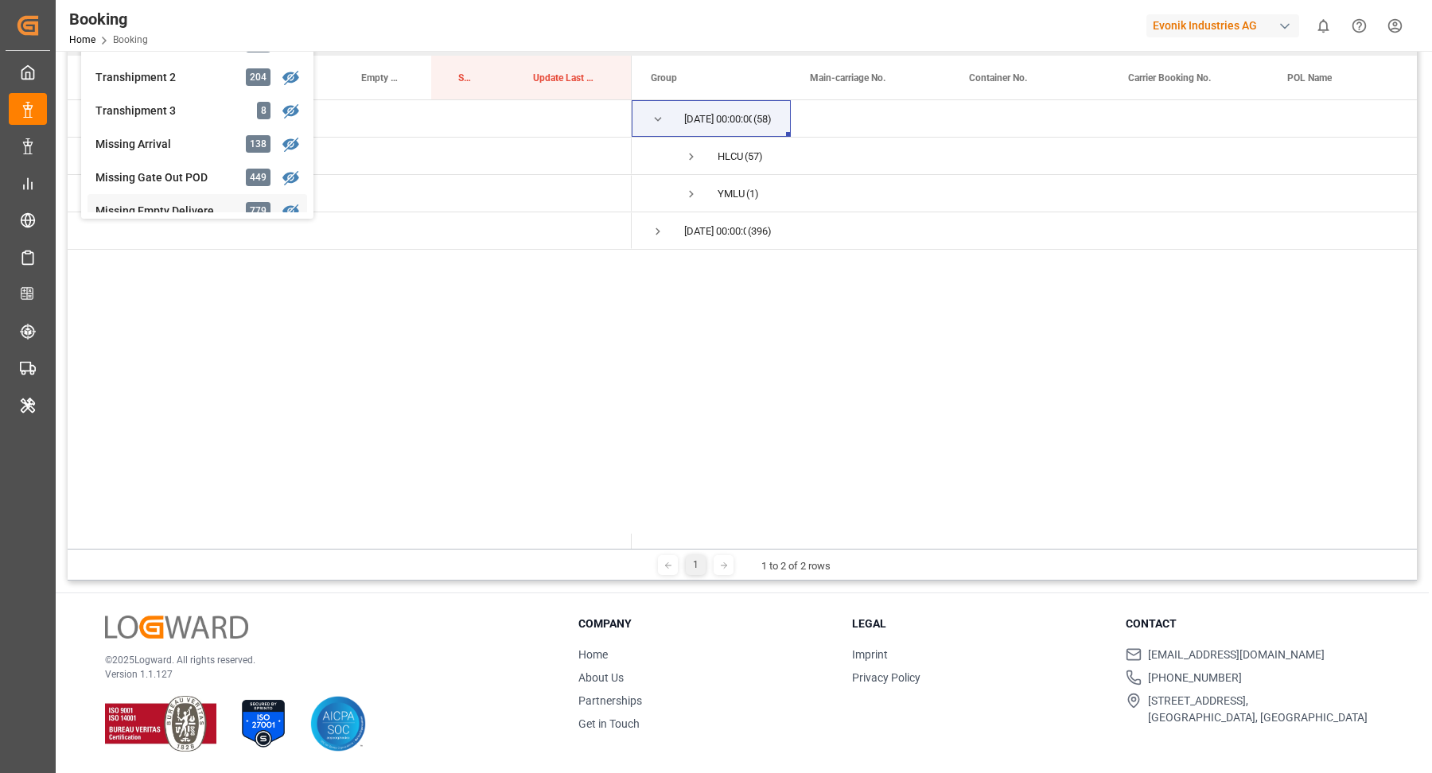
click at [187, 201] on div "Booking Freight Forwarder's Reference No. Equals Save Ctrl/CMD + S Home Edit Fo…" at bounding box center [742, 204] width 1349 height 753
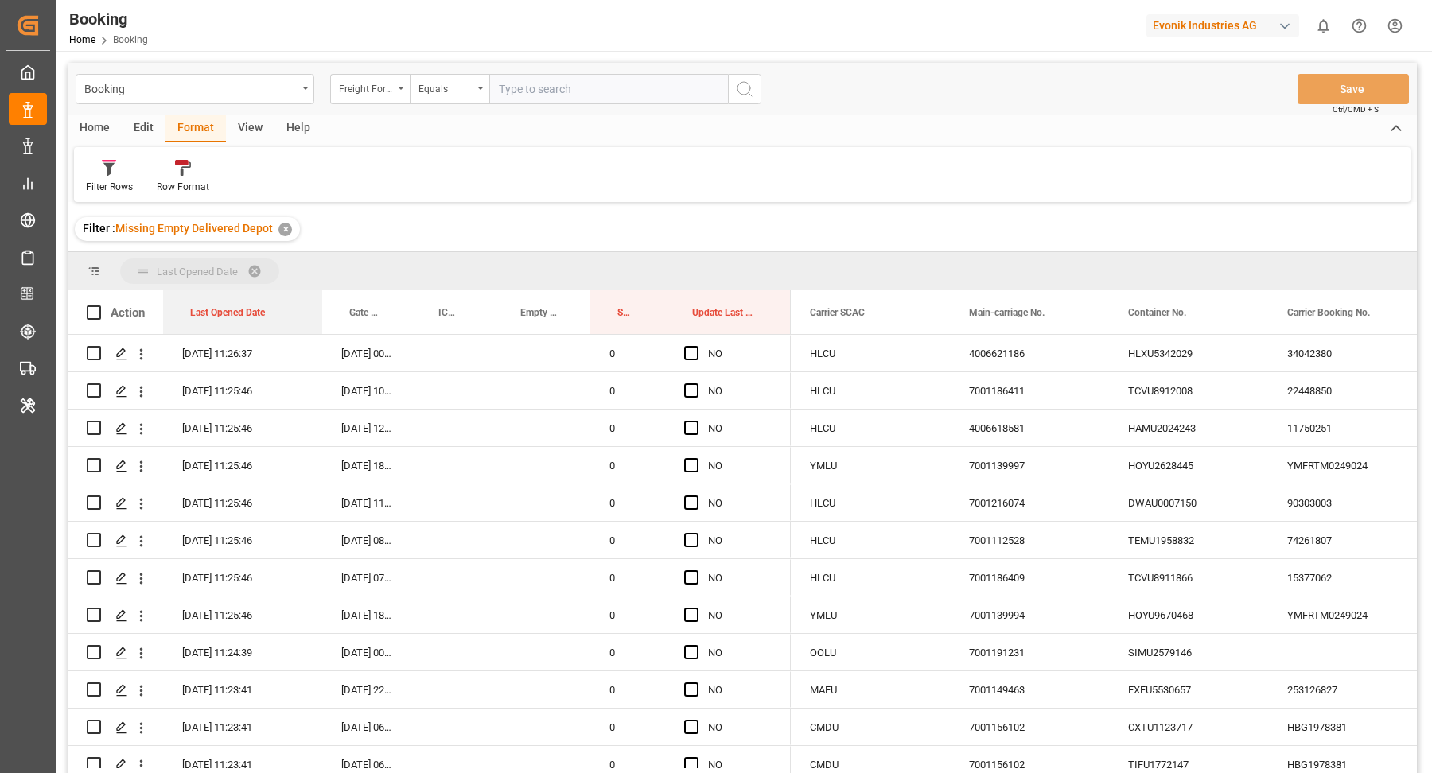
drag, startPoint x: 233, startPoint y: 306, endPoint x: 243, endPoint y: 277, distance: 30.9
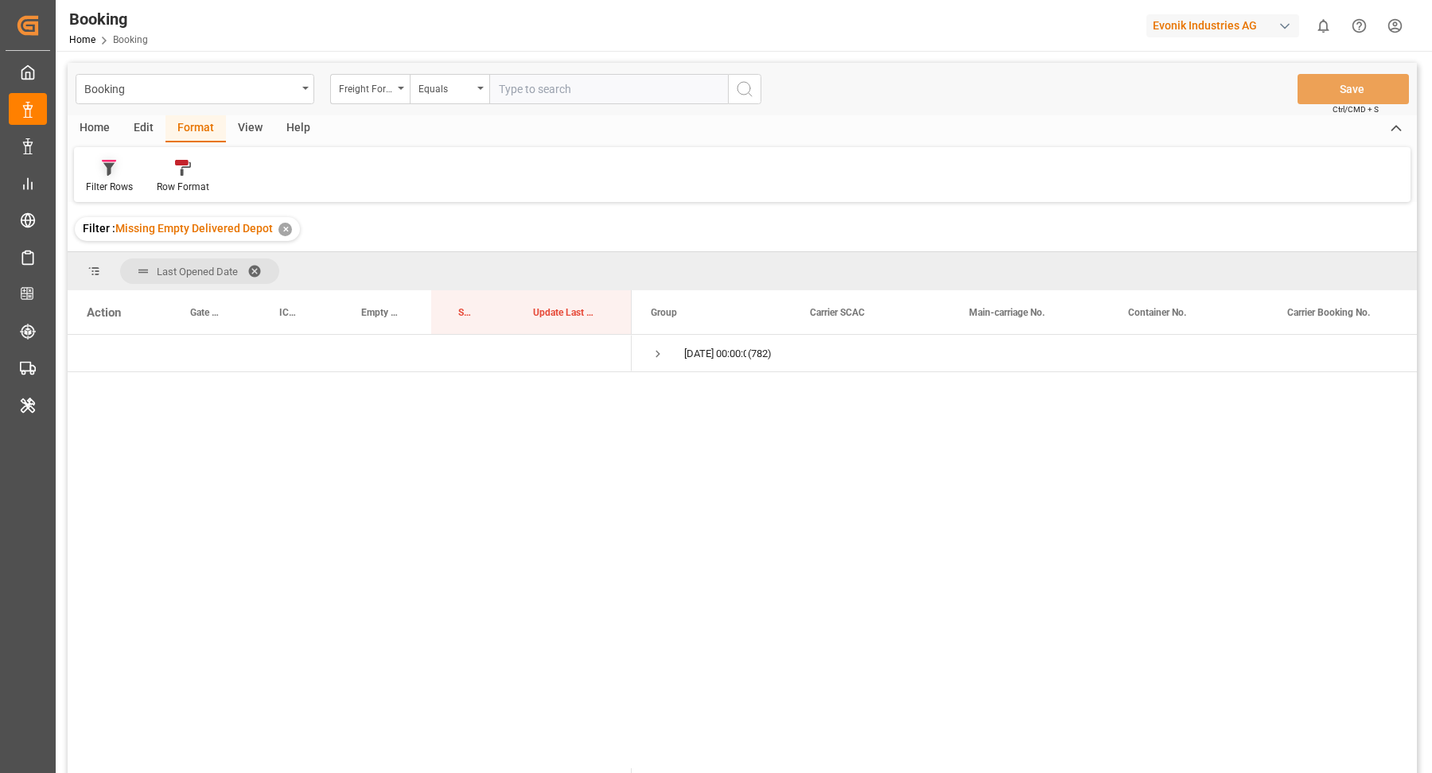
click at [106, 172] on icon at bounding box center [109, 168] width 14 height 16
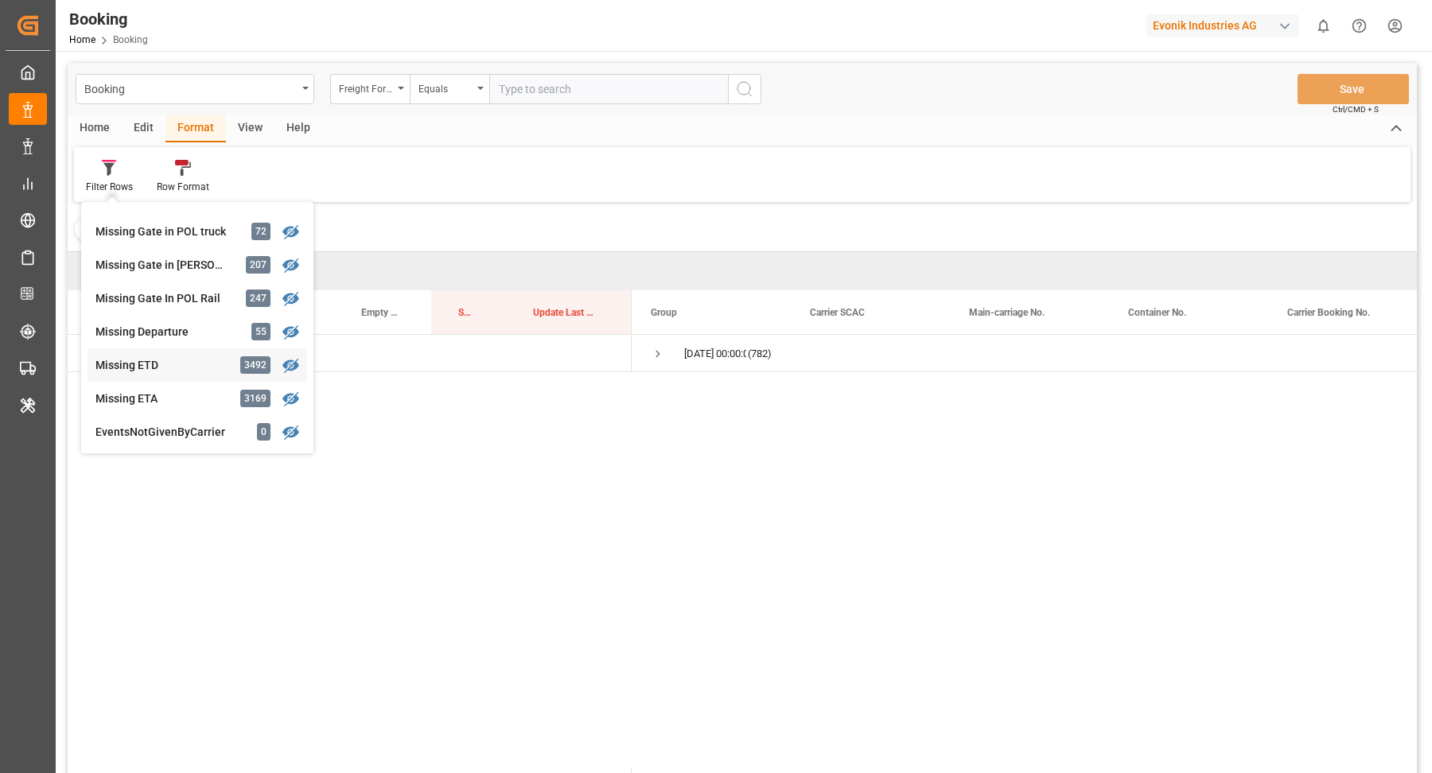
scroll to position [651, 0]
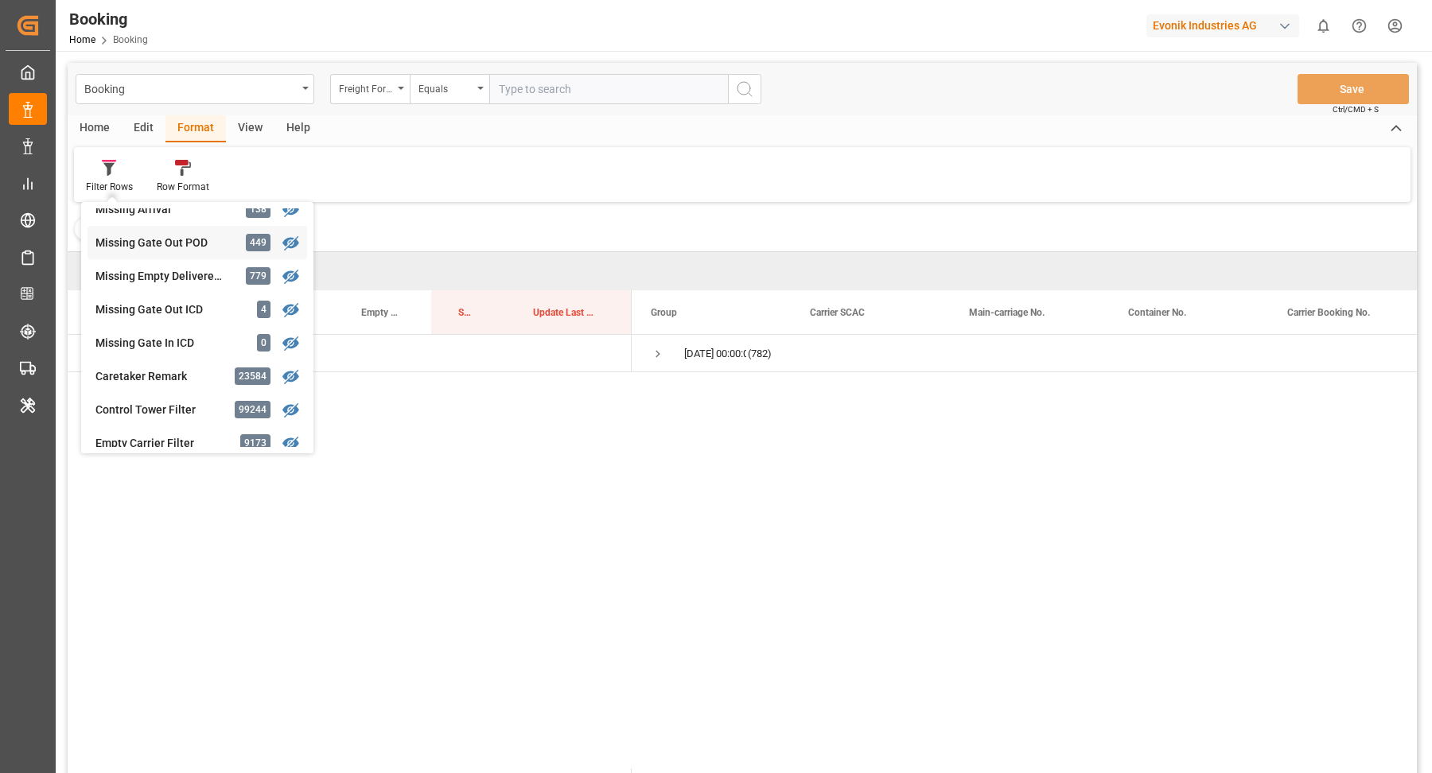
click at [202, 241] on div "Booking Freight Forwarder's Reference No. Equals Save Ctrl/CMD + S Home Edit Fo…" at bounding box center [742, 439] width 1349 height 753
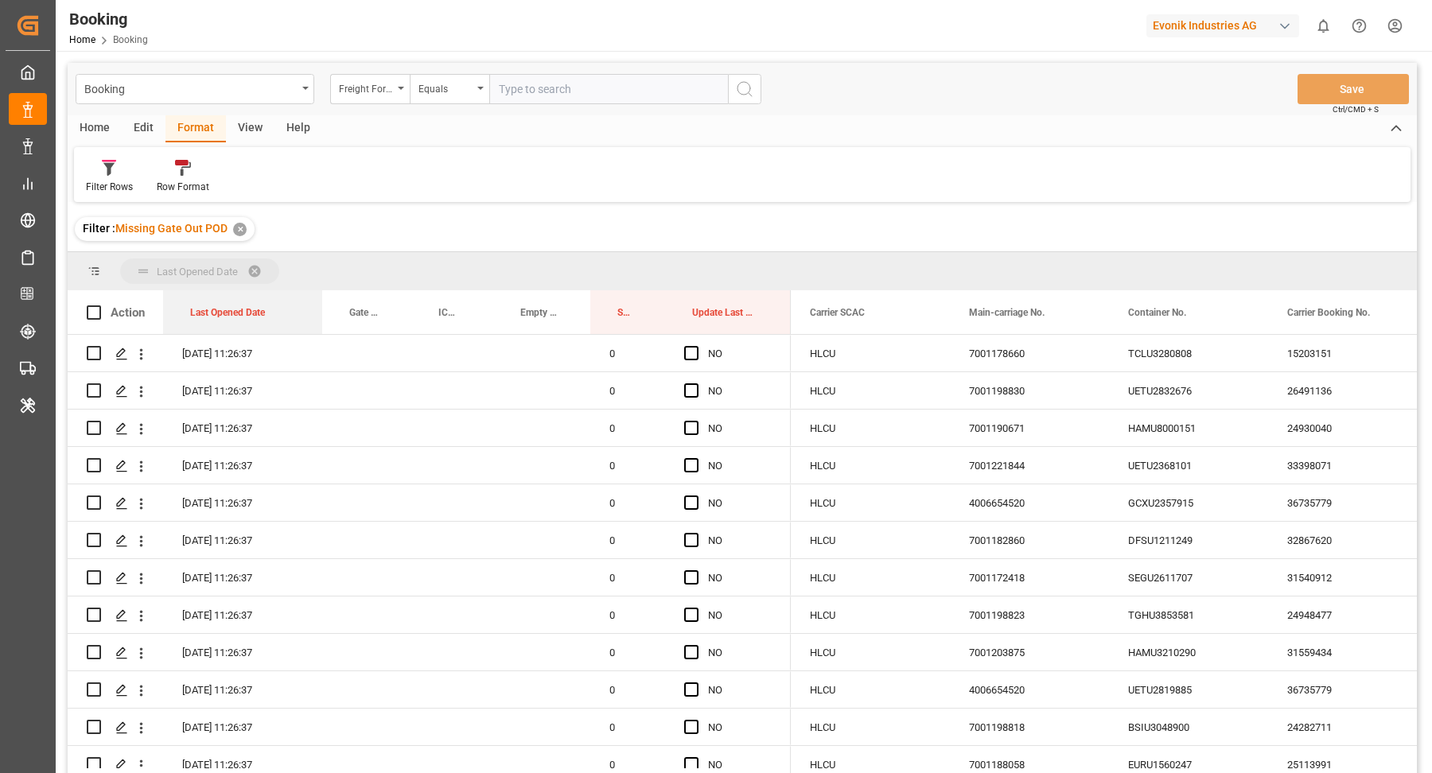
drag, startPoint x: 239, startPoint y: 310, endPoint x: 260, endPoint y: 274, distance: 42.4
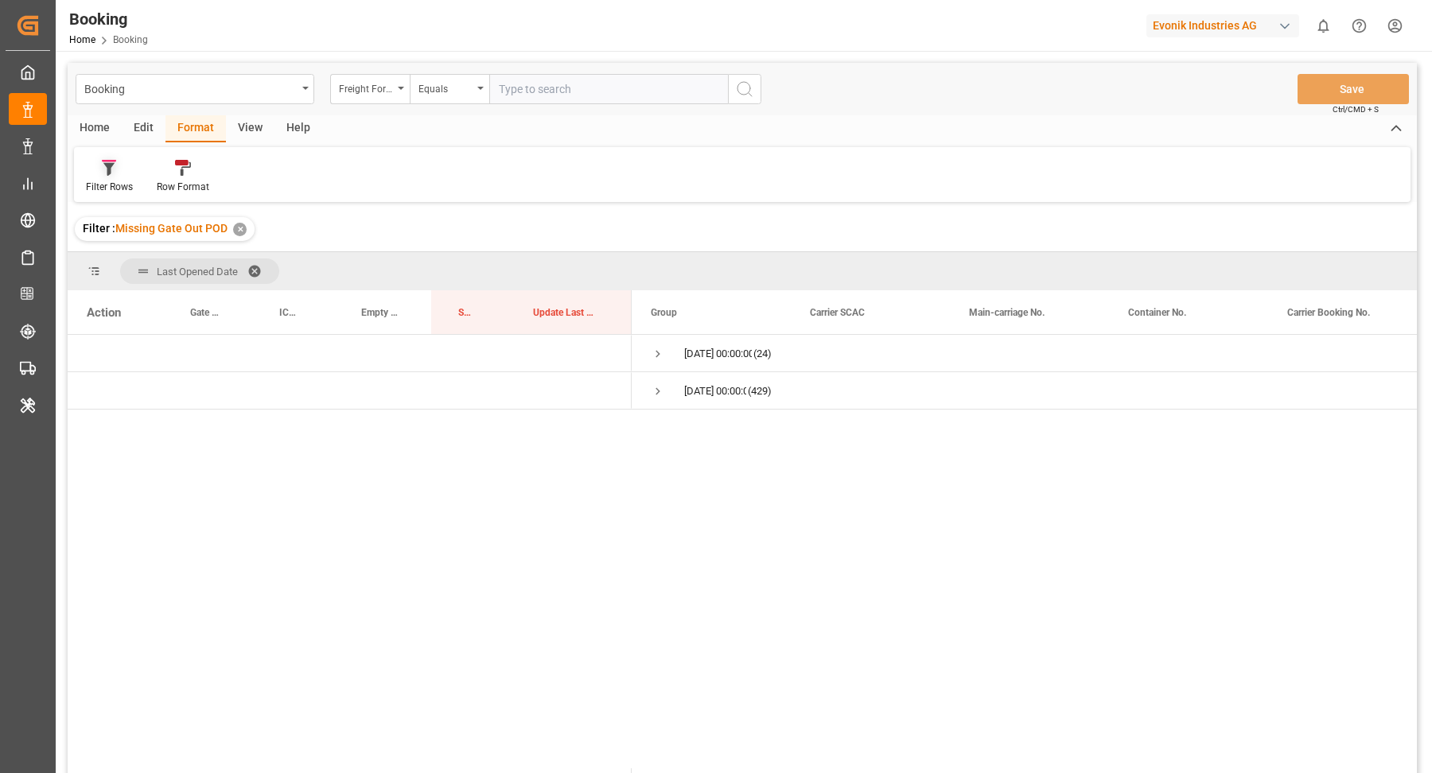
click at [111, 173] on icon at bounding box center [109, 168] width 14 height 16
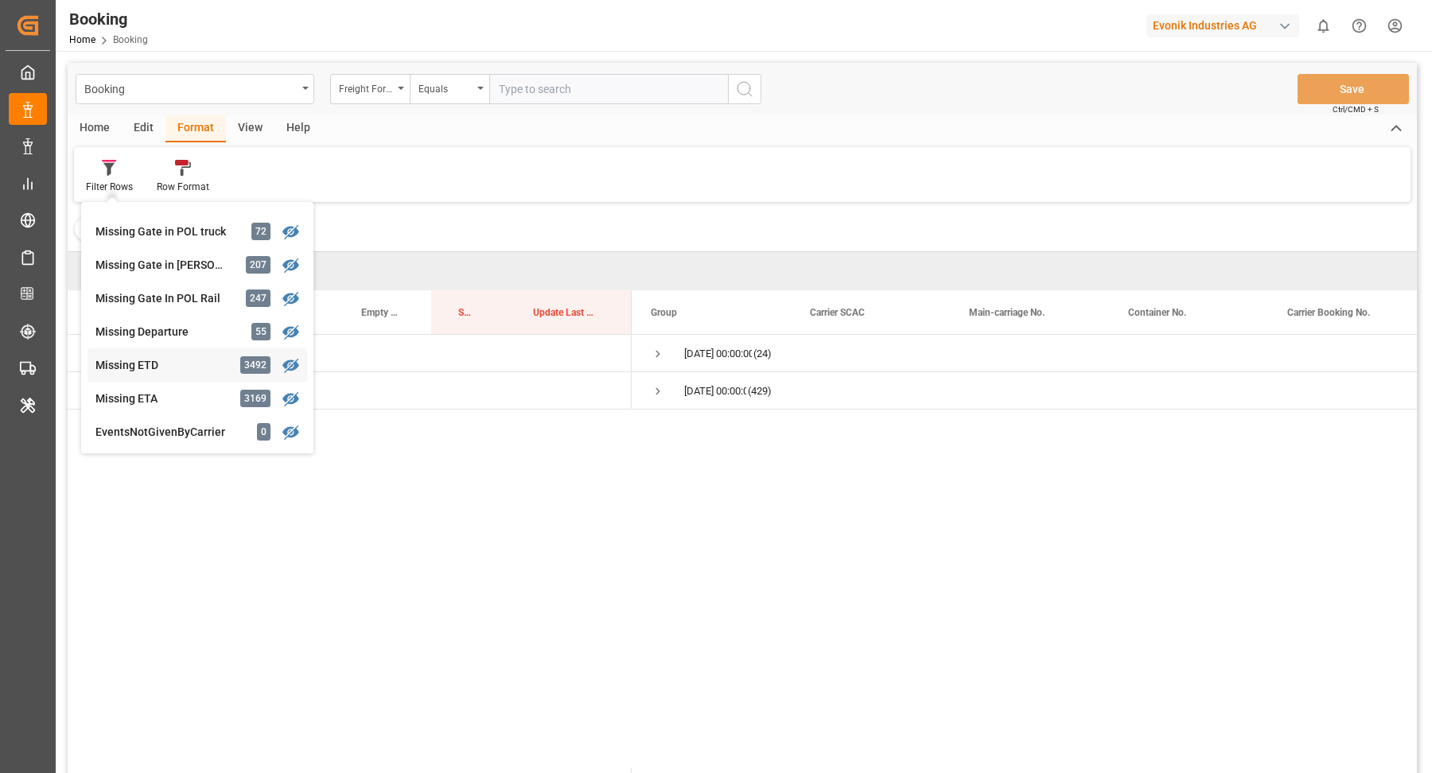
scroll to position [294, 0]
click at [191, 327] on div "Booking Freight Forwarder's Reference No. Equals Save Ctrl/CMD + S Home Edit Fo…" at bounding box center [742, 439] width 1349 height 753
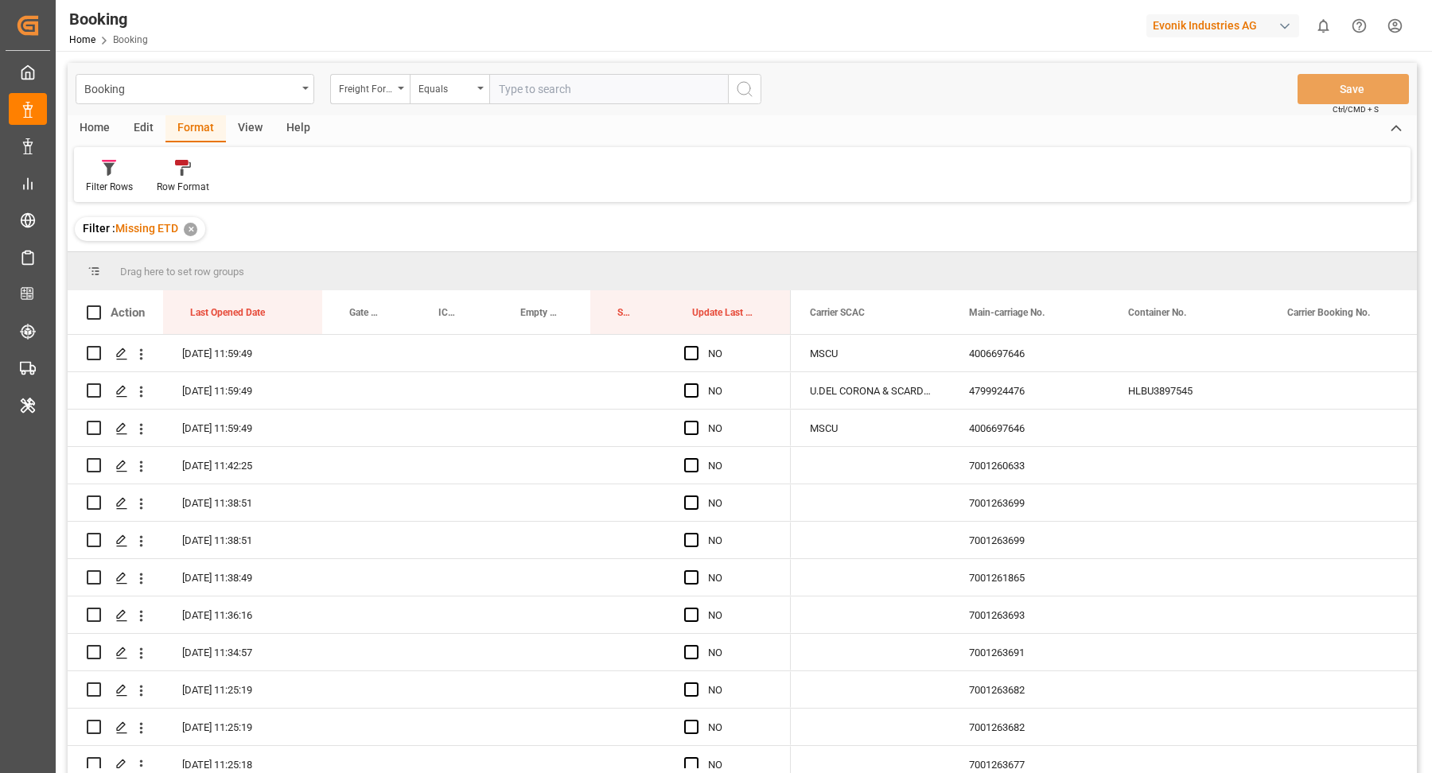
click at [251, 123] on div "View" at bounding box center [250, 128] width 49 height 27
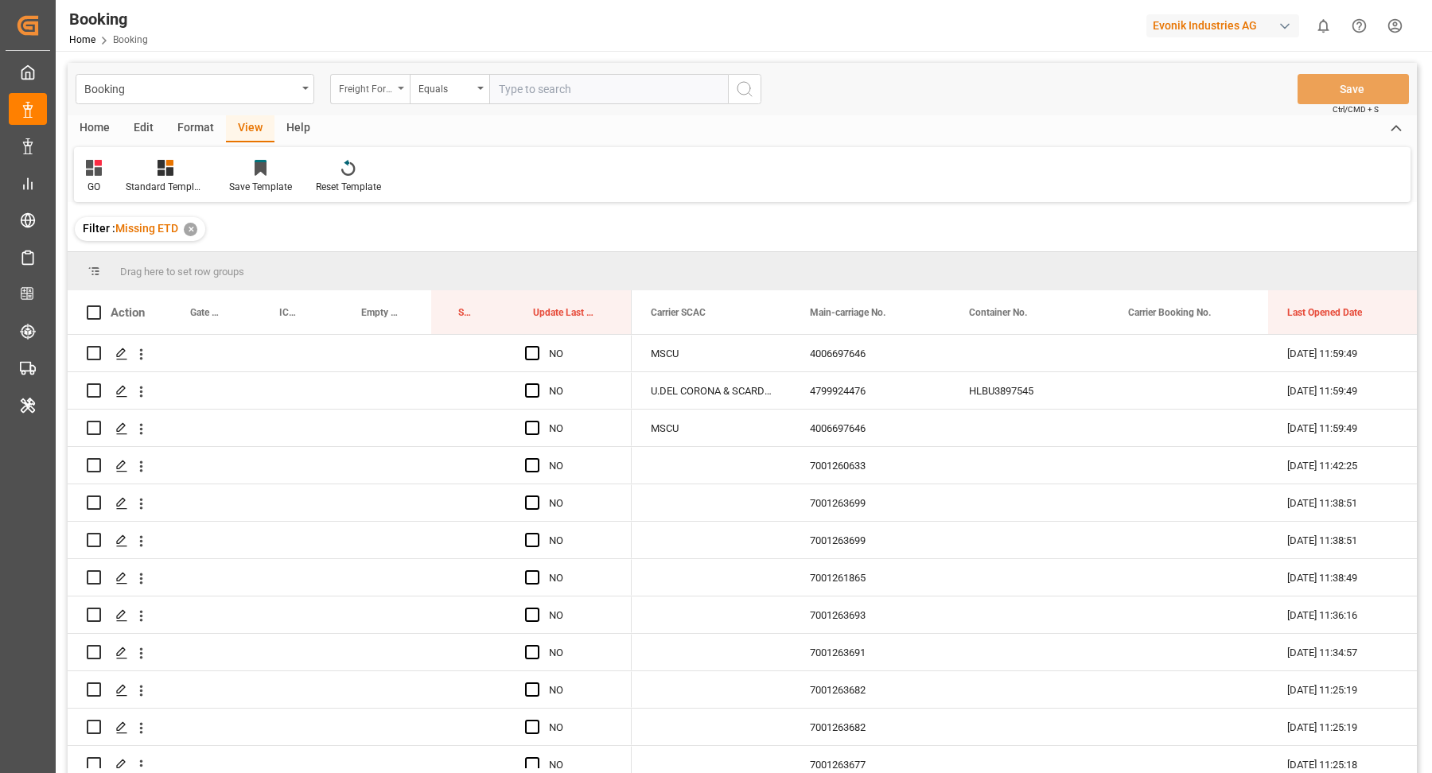
click at [402, 95] on div "Freight Forwarder's Reference No." at bounding box center [370, 89] width 80 height 30
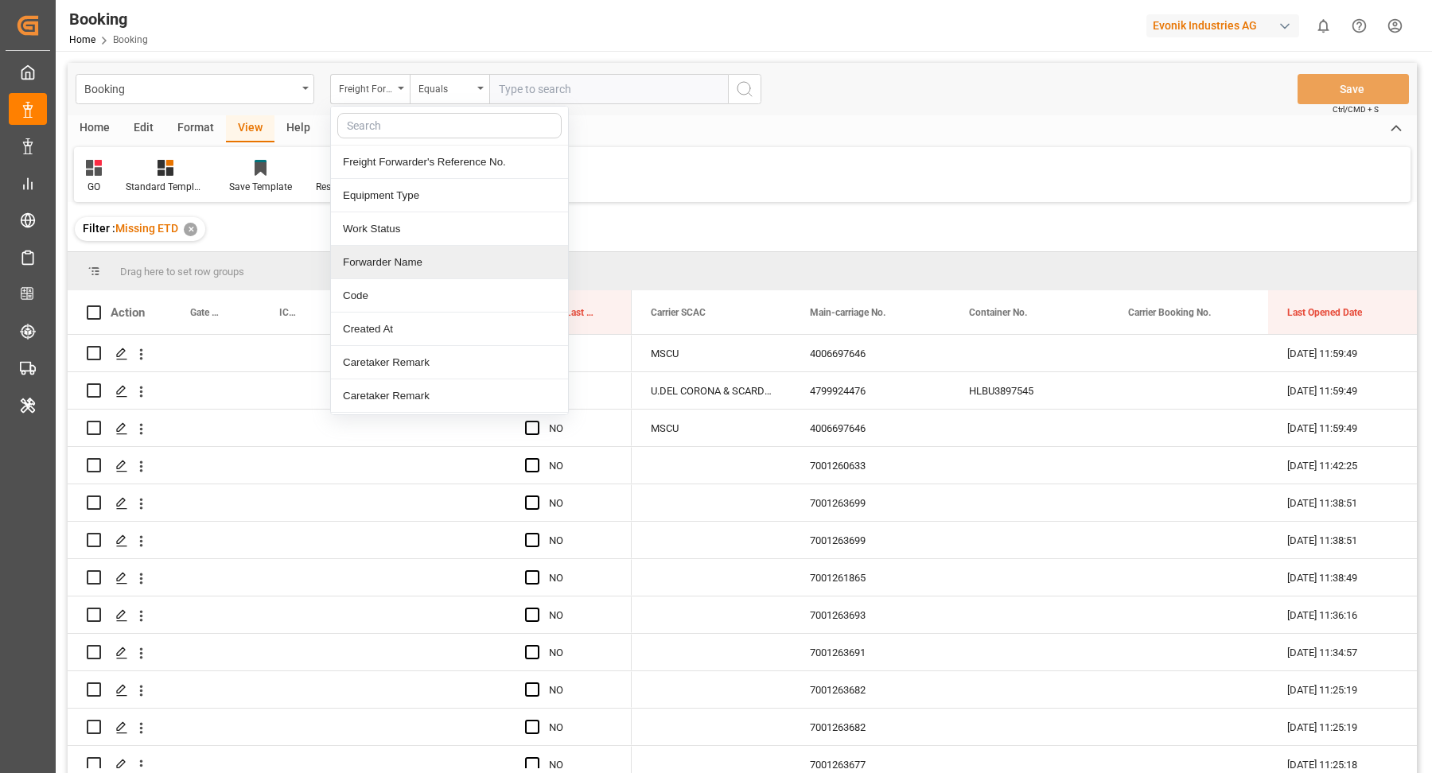
drag, startPoint x: 419, startPoint y: 259, endPoint x: 426, endPoint y: 242, distance: 18.9
click at [419, 259] on div "Forwarder Name" at bounding box center [449, 262] width 237 height 33
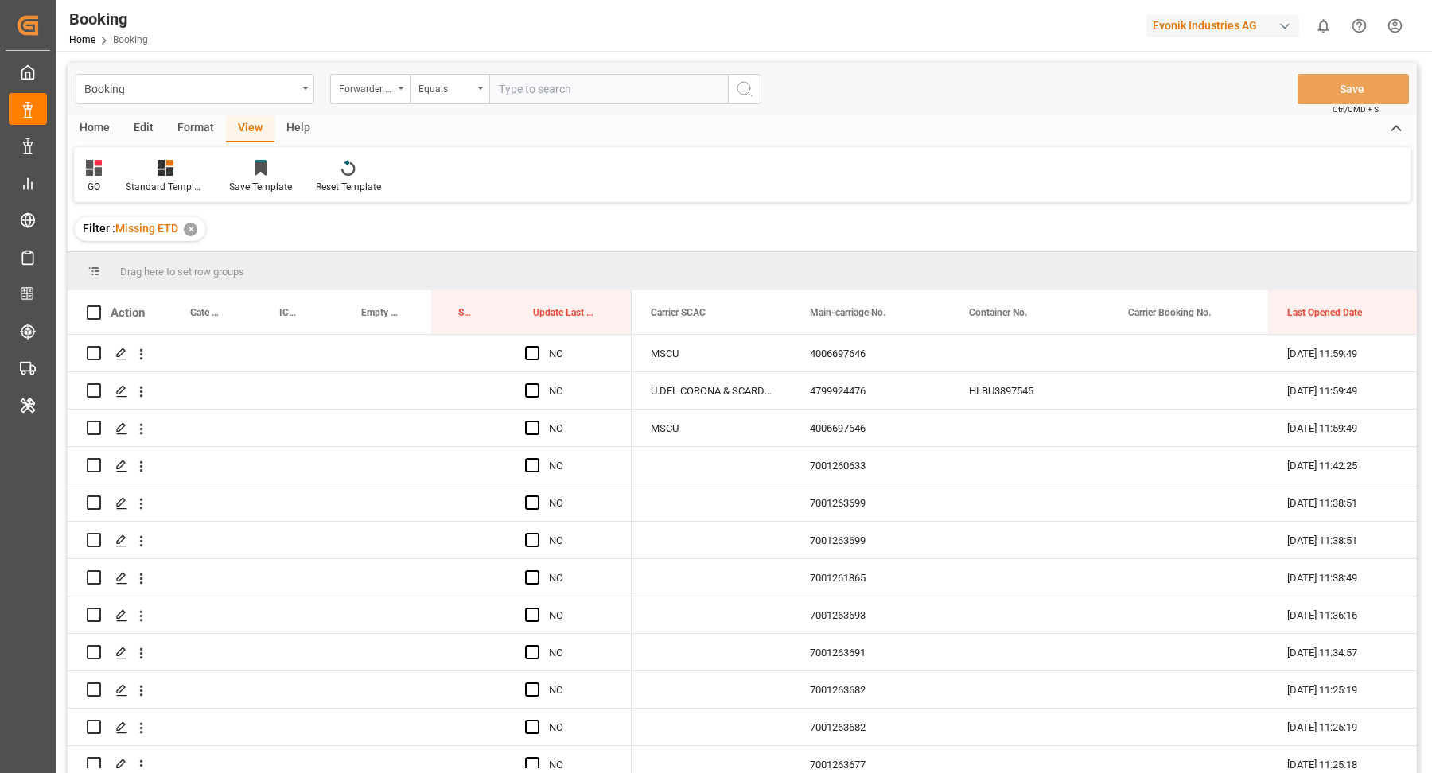
click at [594, 91] on input "text" at bounding box center [608, 89] width 239 height 30
paste input "Leschaco Bremen ("
type input "Leschaco Bremen"
click at [104, 173] on div "GO" at bounding box center [94, 176] width 40 height 35
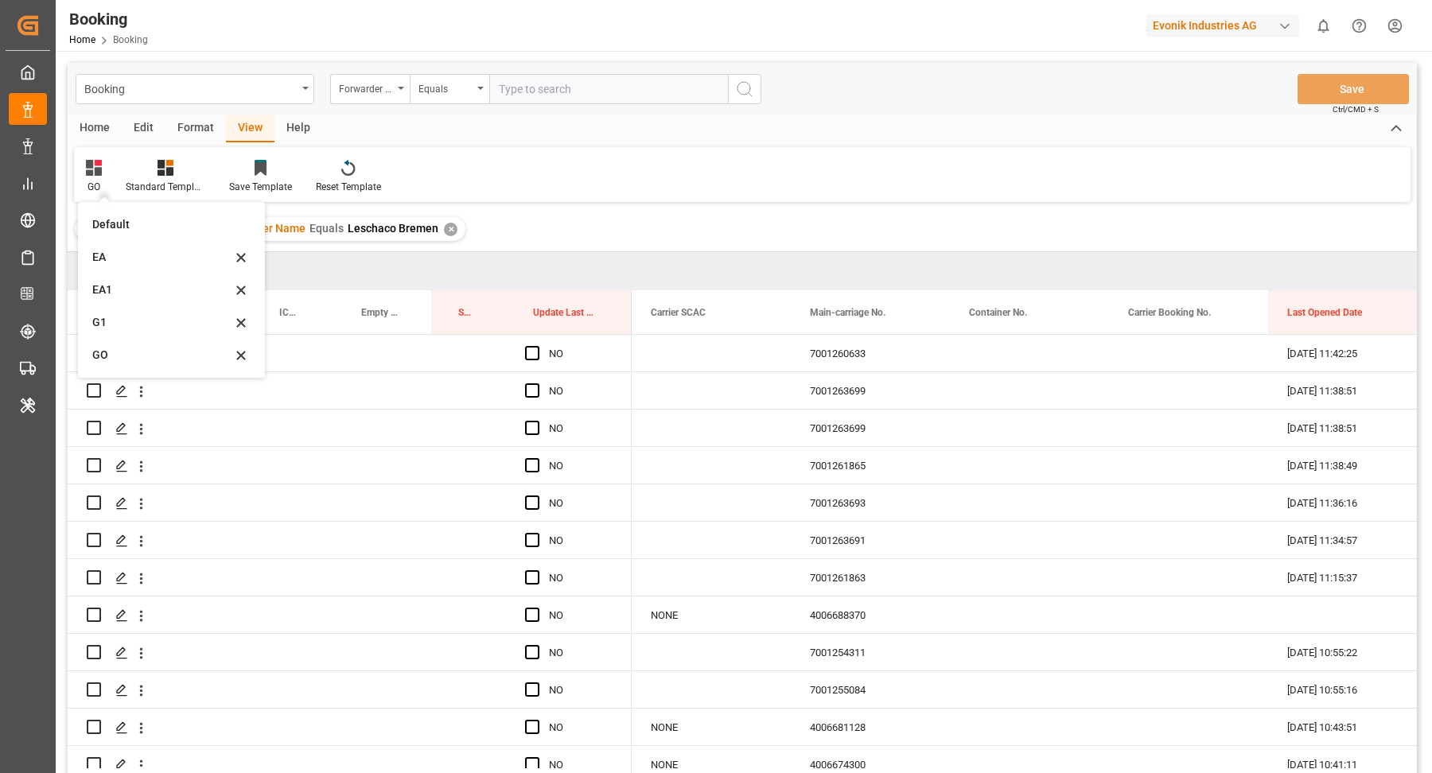
drag, startPoint x: 131, startPoint y: 290, endPoint x: 374, endPoint y: 287, distance: 242.6
click at [131, 289] on div "EA1" at bounding box center [161, 290] width 139 height 17
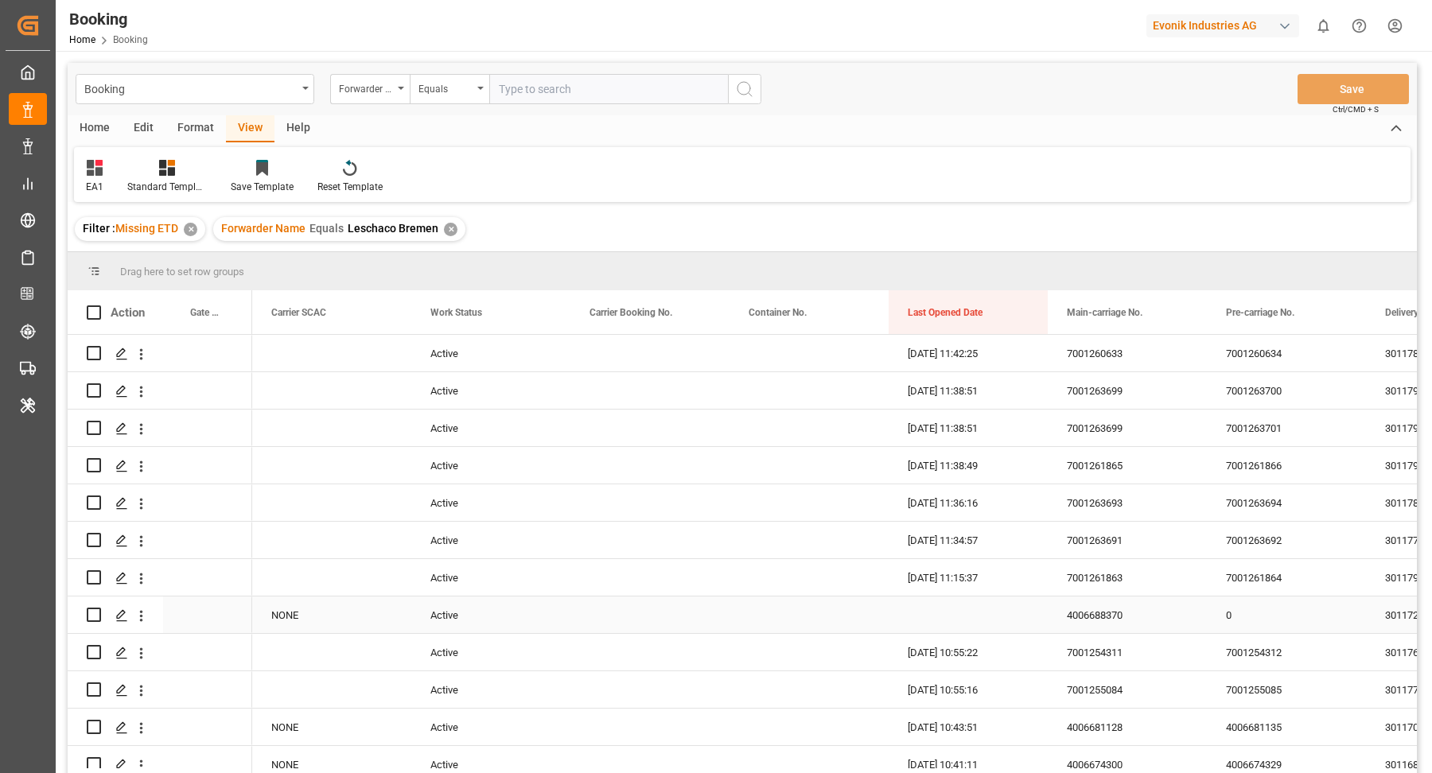
scroll to position [207, 0]
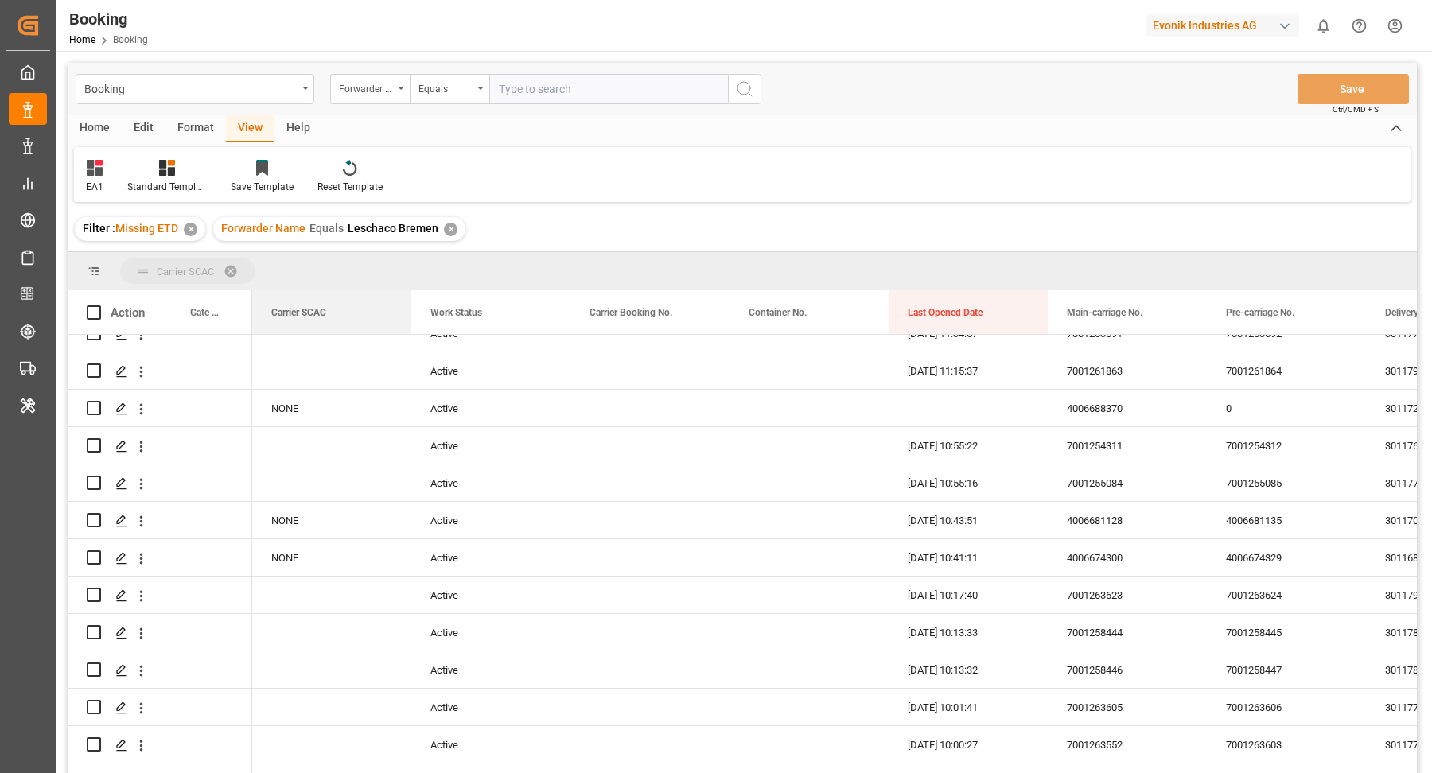
drag, startPoint x: 338, startPoint y: 313, endPoint x: 352, endPoint y: 282, distance: 34.9
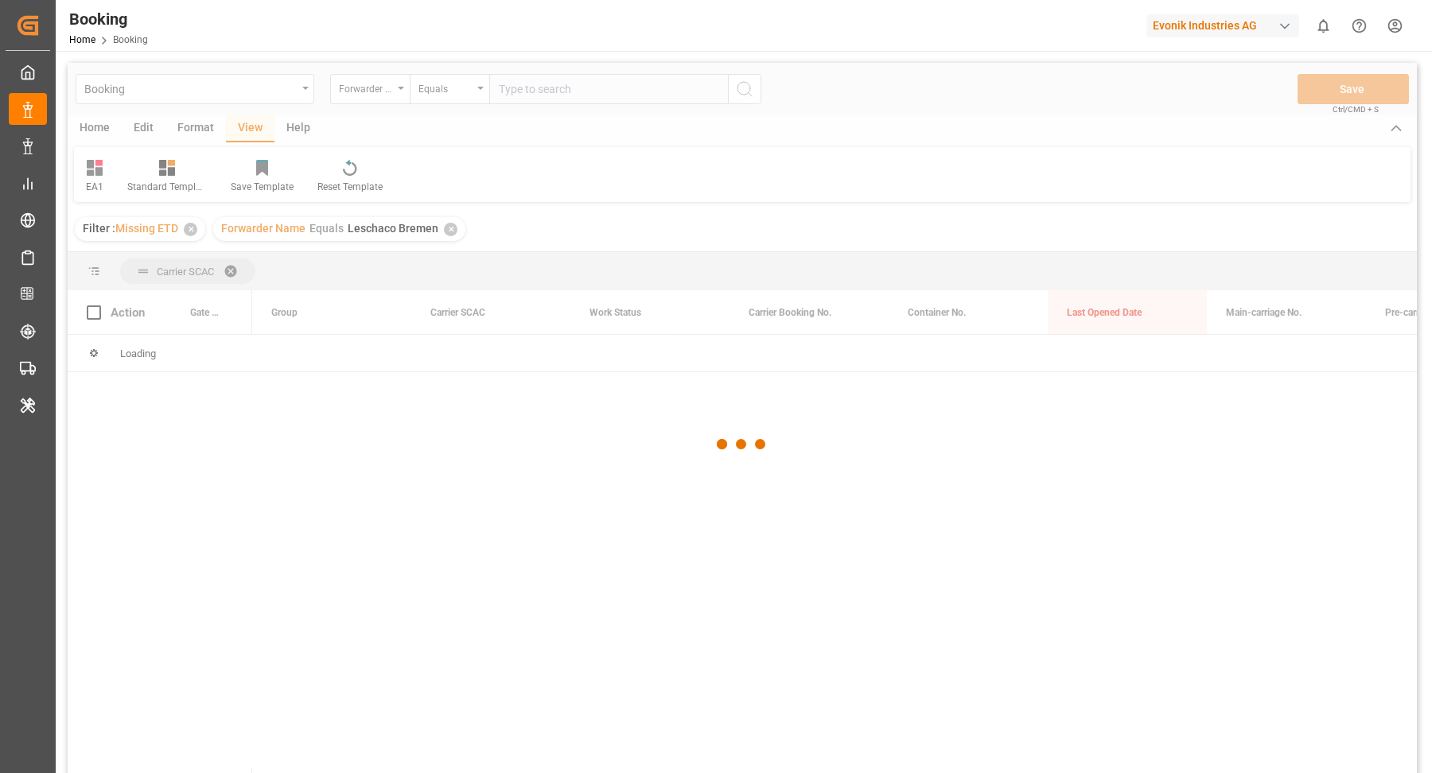
scroll to position [0, 0]
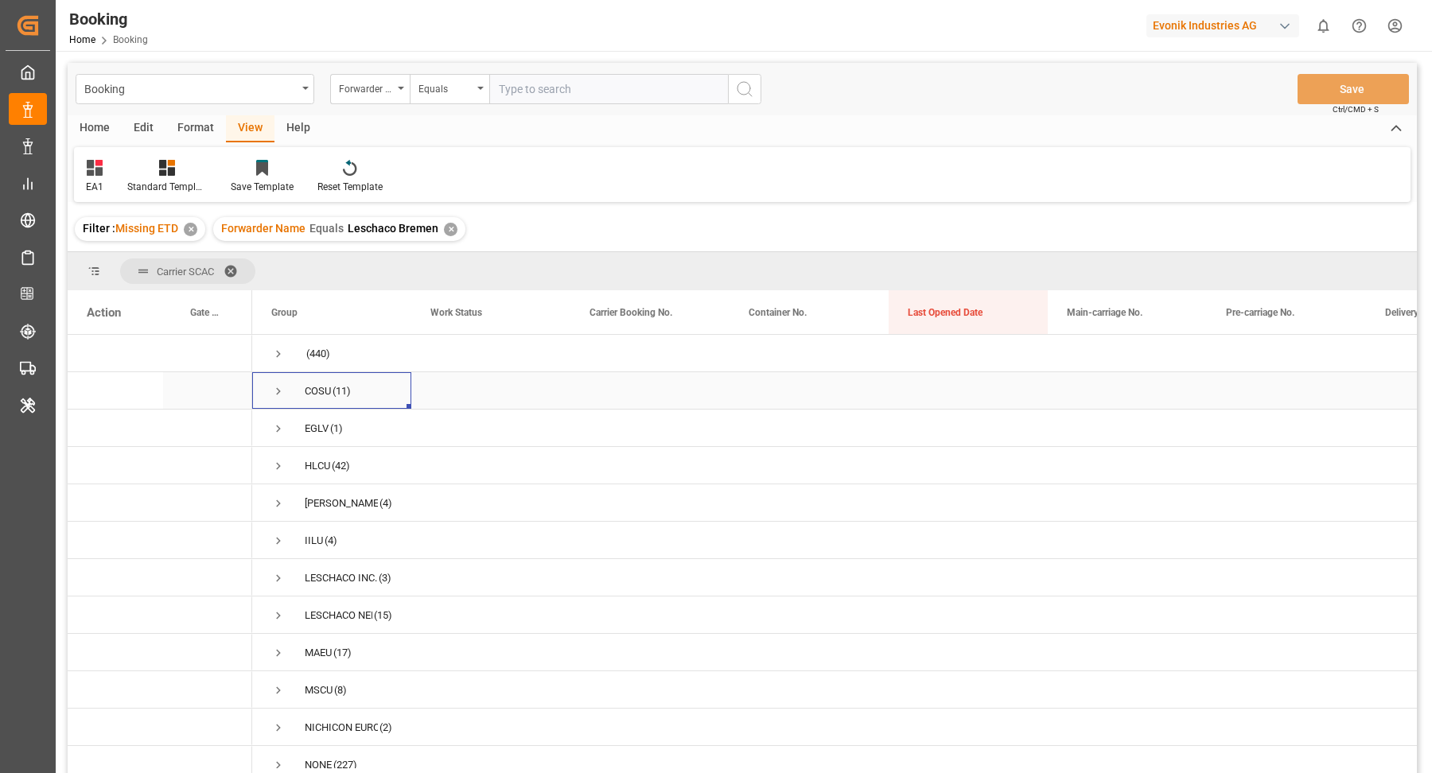
click at [273, 387] on span "Press SPACE to select this row." at bounding box center [278, 391] width 14 height 14
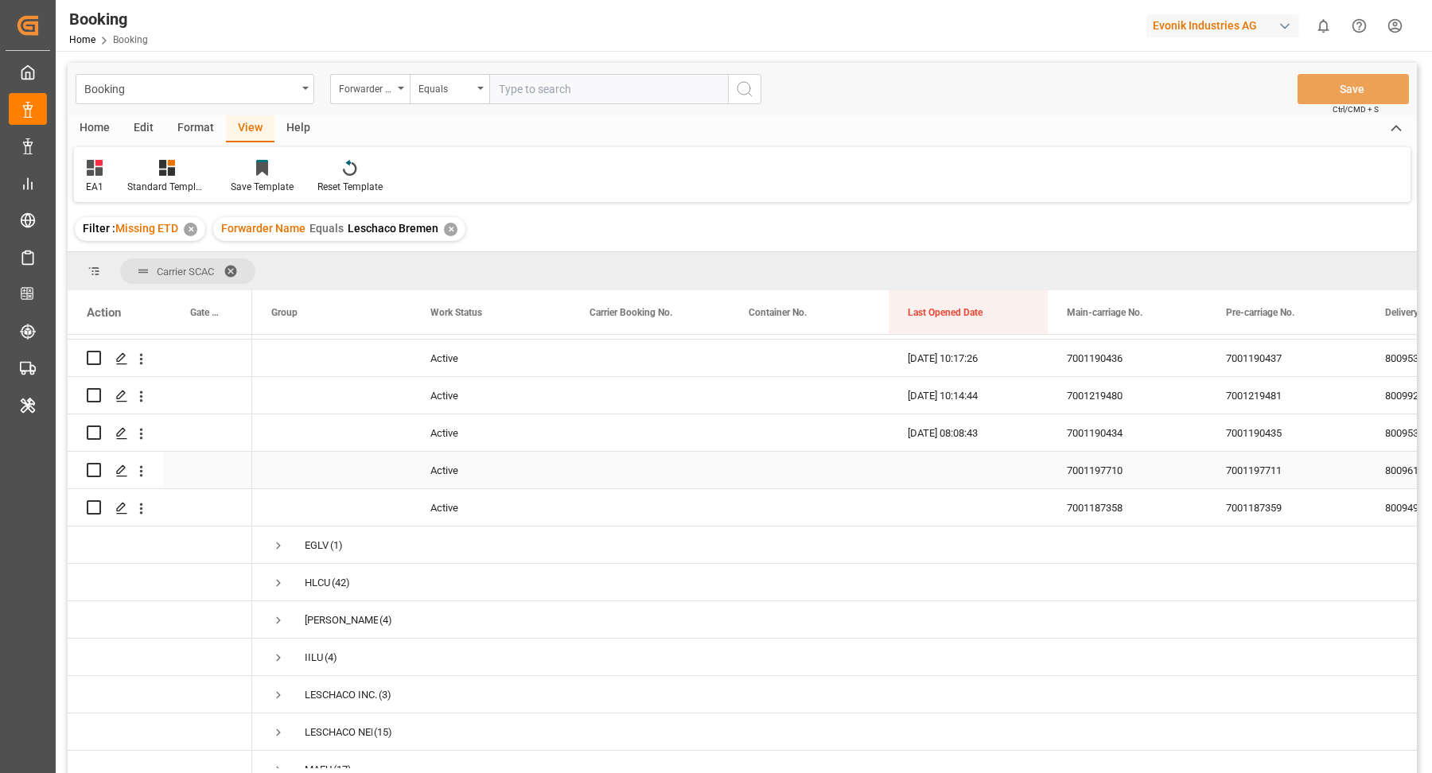
scroll to position [7, 0]
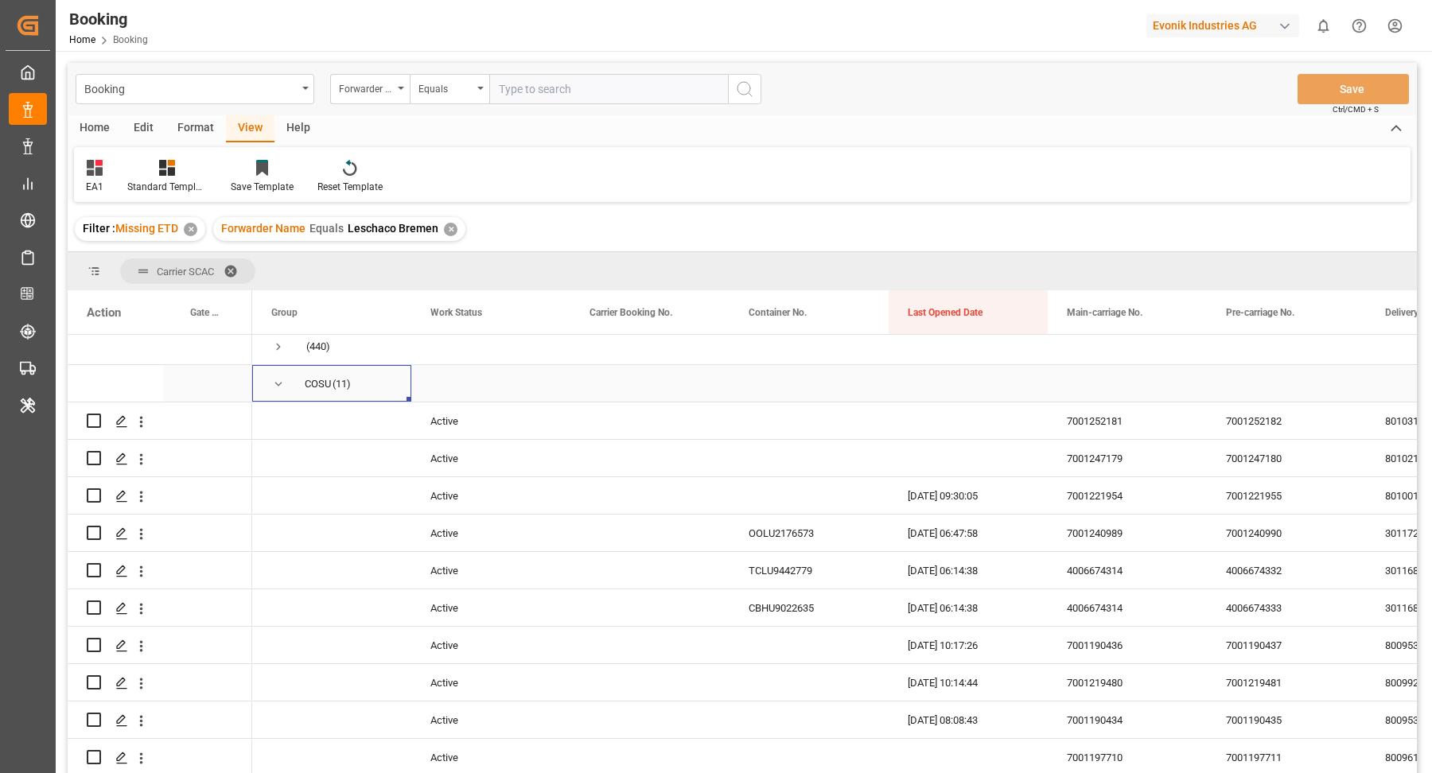
click at [275, 383] on span "Press SPACE to select this row." at bounding box center [278, 384] width 14 height 14
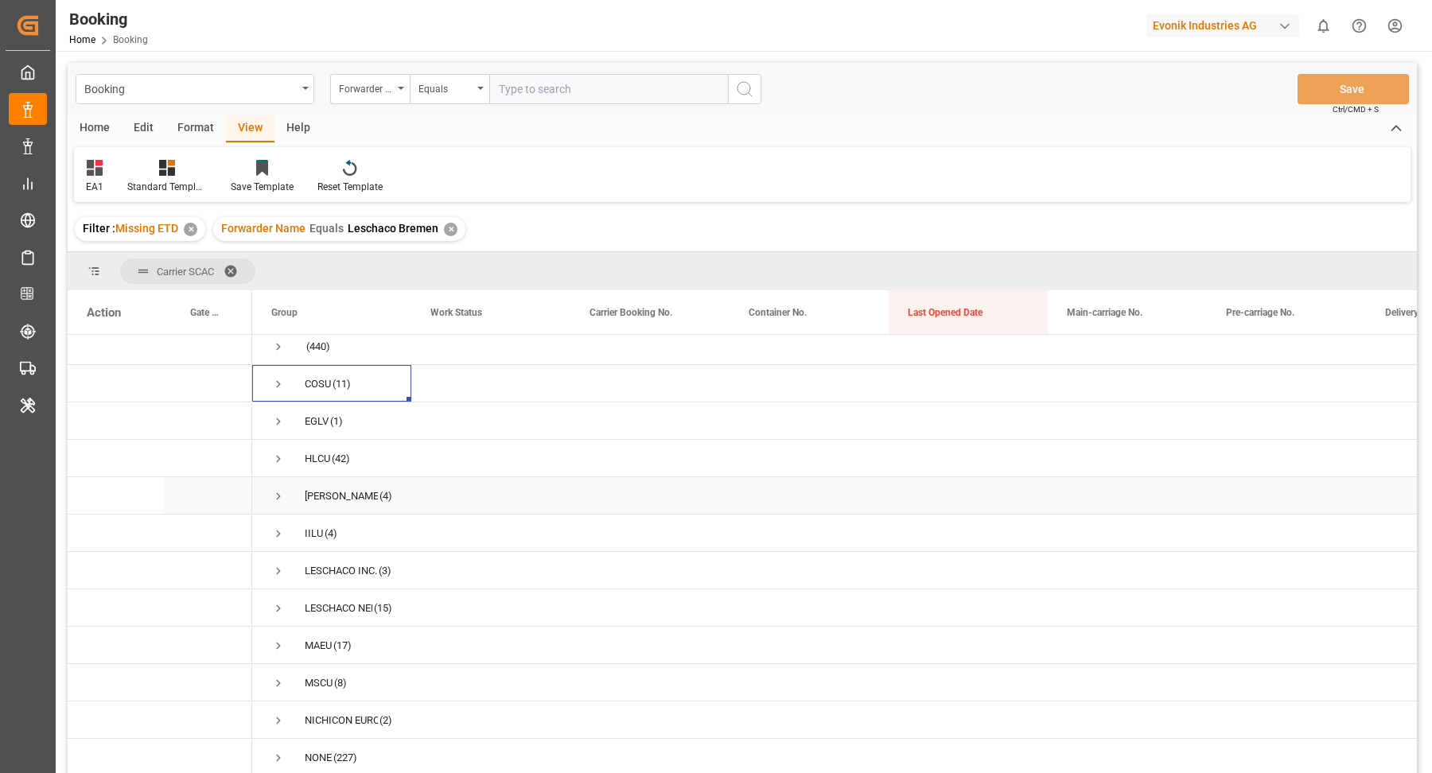
scroll to position [179, 0]
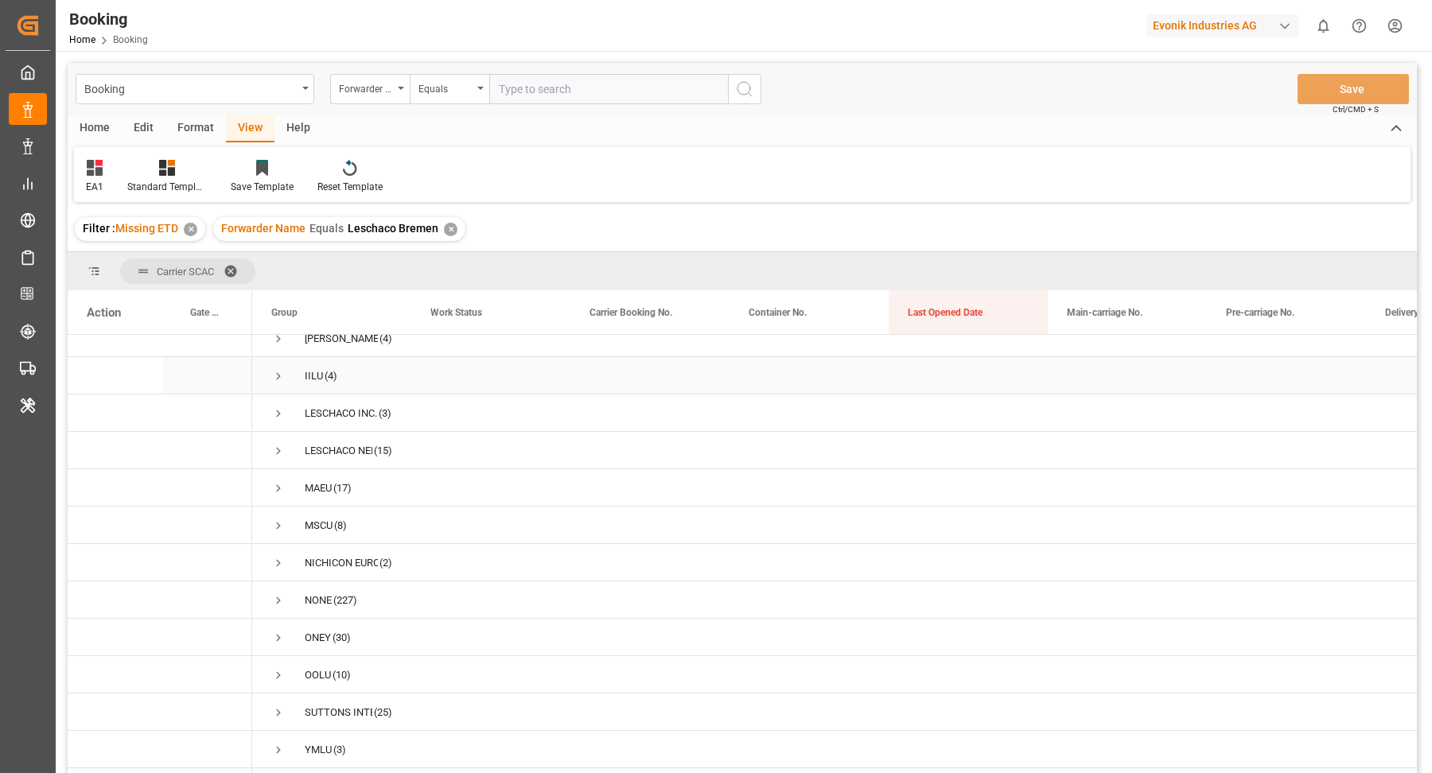
click at [278, 369] on span "Press SPACE to select this row." at bounding box center [278, 376] width 14 height 14
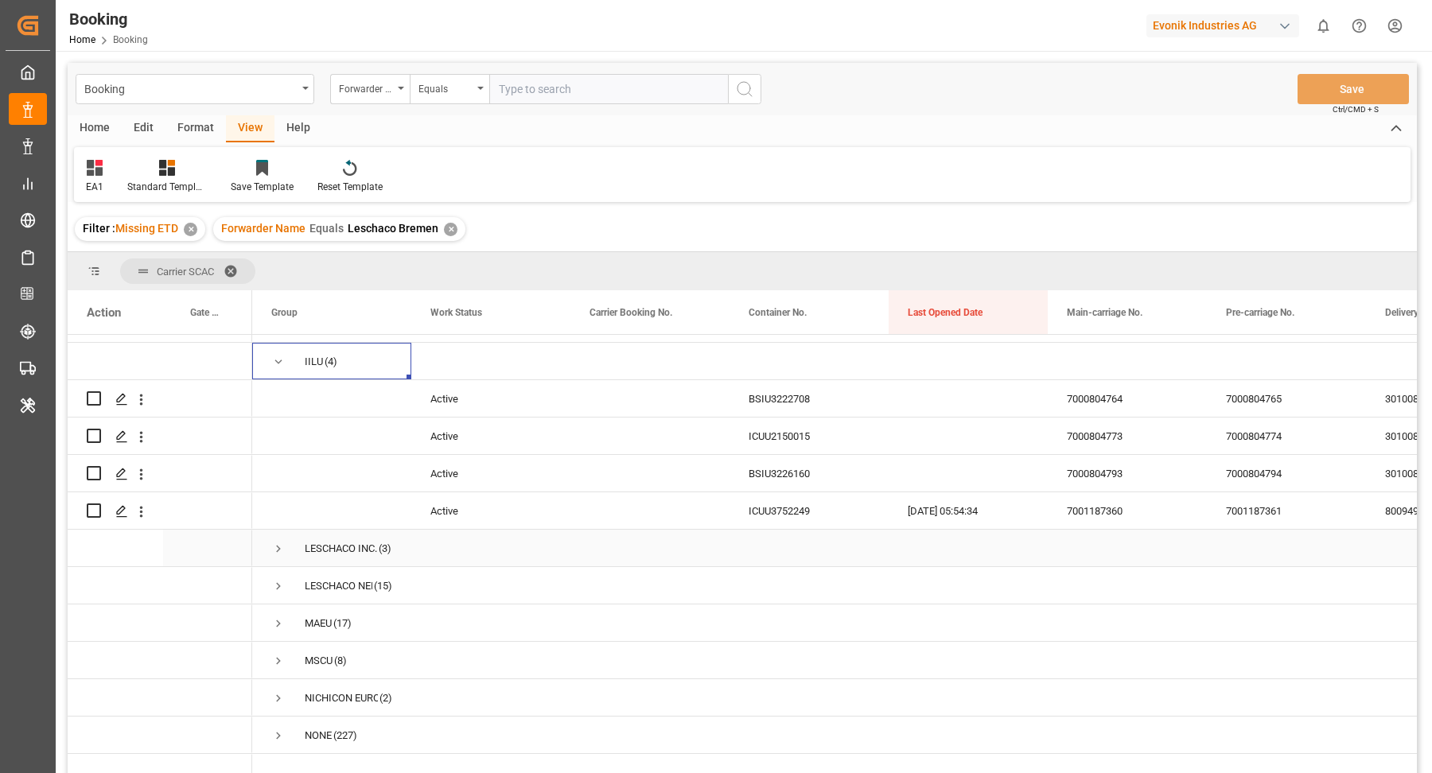
click at [788, 535] on div "Press SPACE to select this row." at bounding box center [808, 548] width 159 height 37
click at [791, 525] on div "ICUU3752249" at bounding box center [808, 510] width 159 height 37
click at [142, 518] on icon "open menu" at bounding box center [141, 512] width 17 height 17
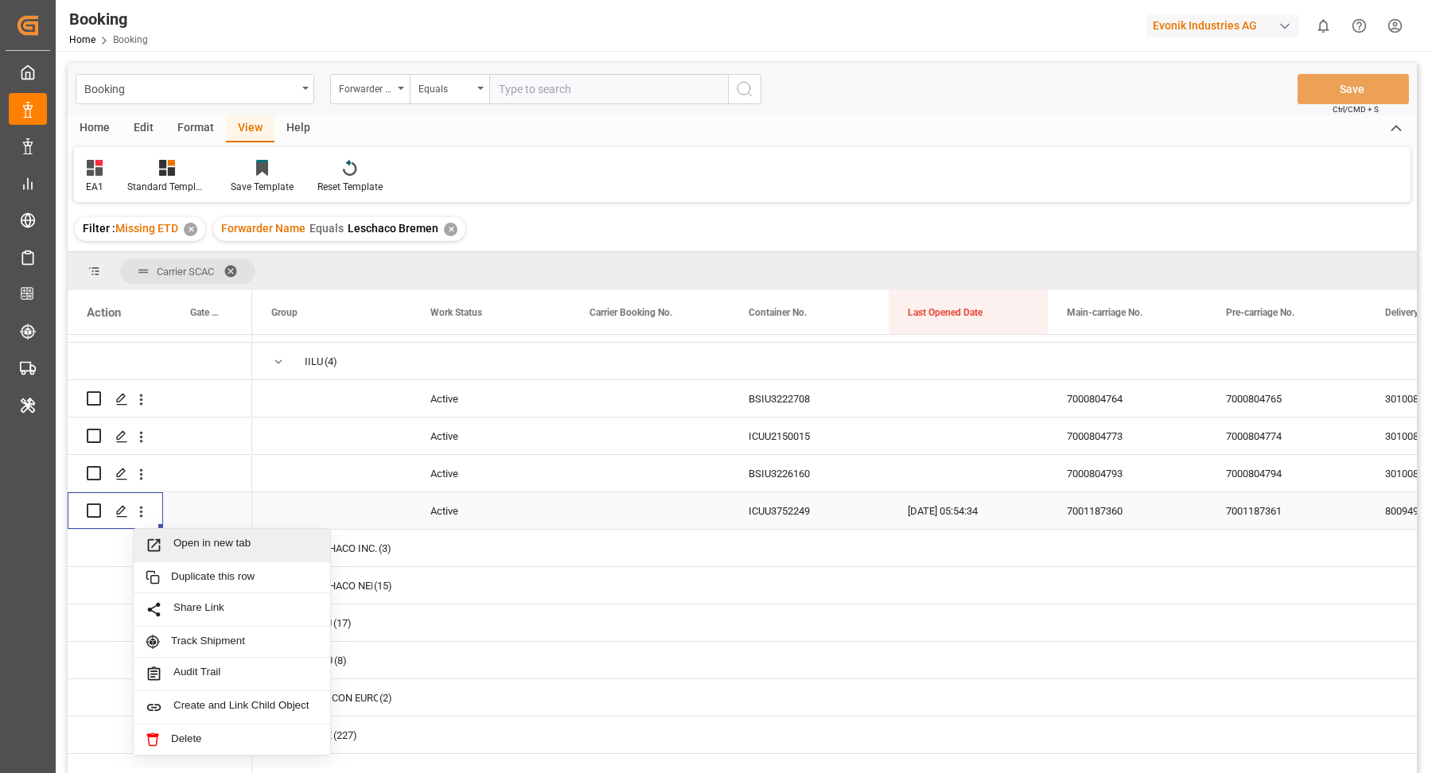
click at [240, 545] on span "Open in new tab" at bounding box center [245, 545] width 145 height 17
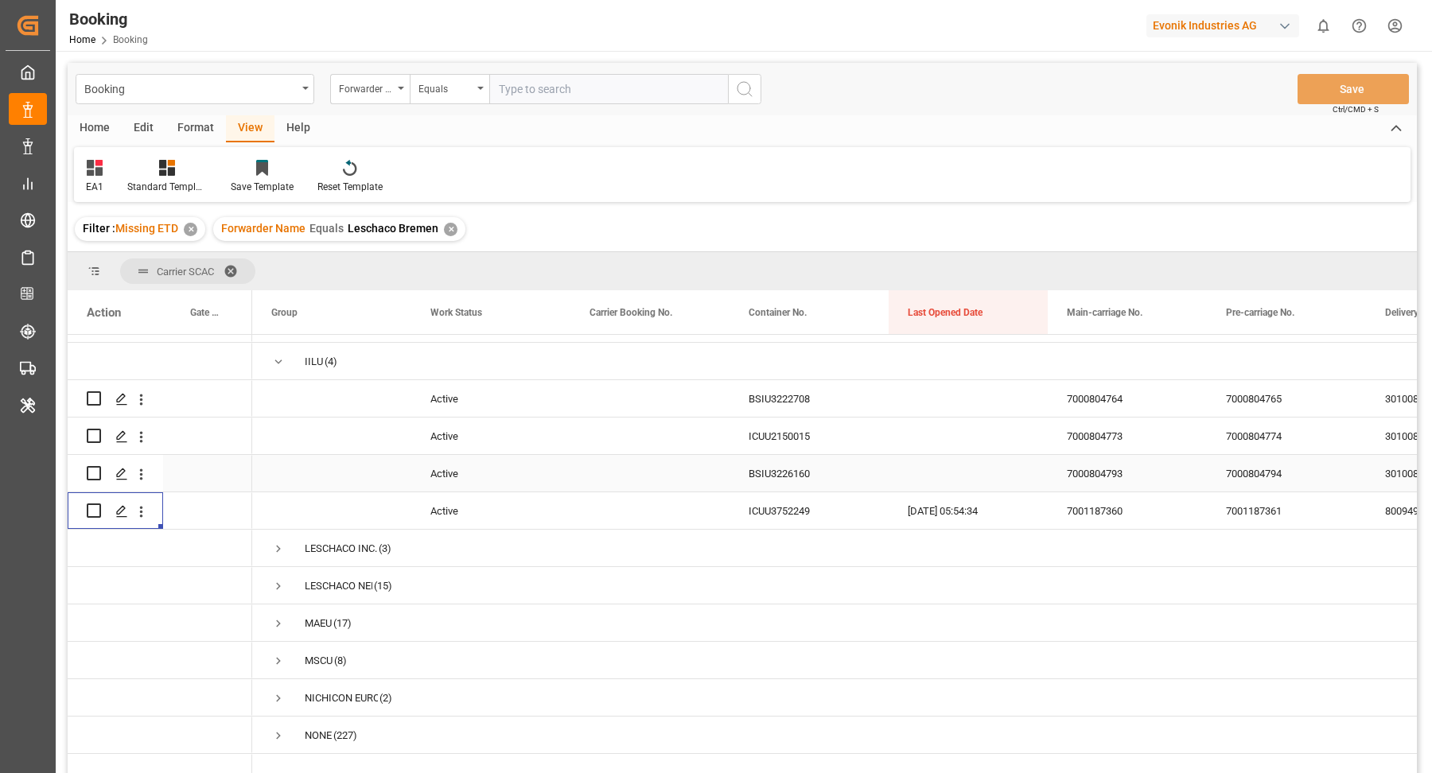
click at [796, 465] on div "BSIU3226160" at bounding box center [808, 473] width 159 height 37
click at [282, 359] on span "Press SPACE to select this row." at bounding box center [278, 362] width 14 height 14
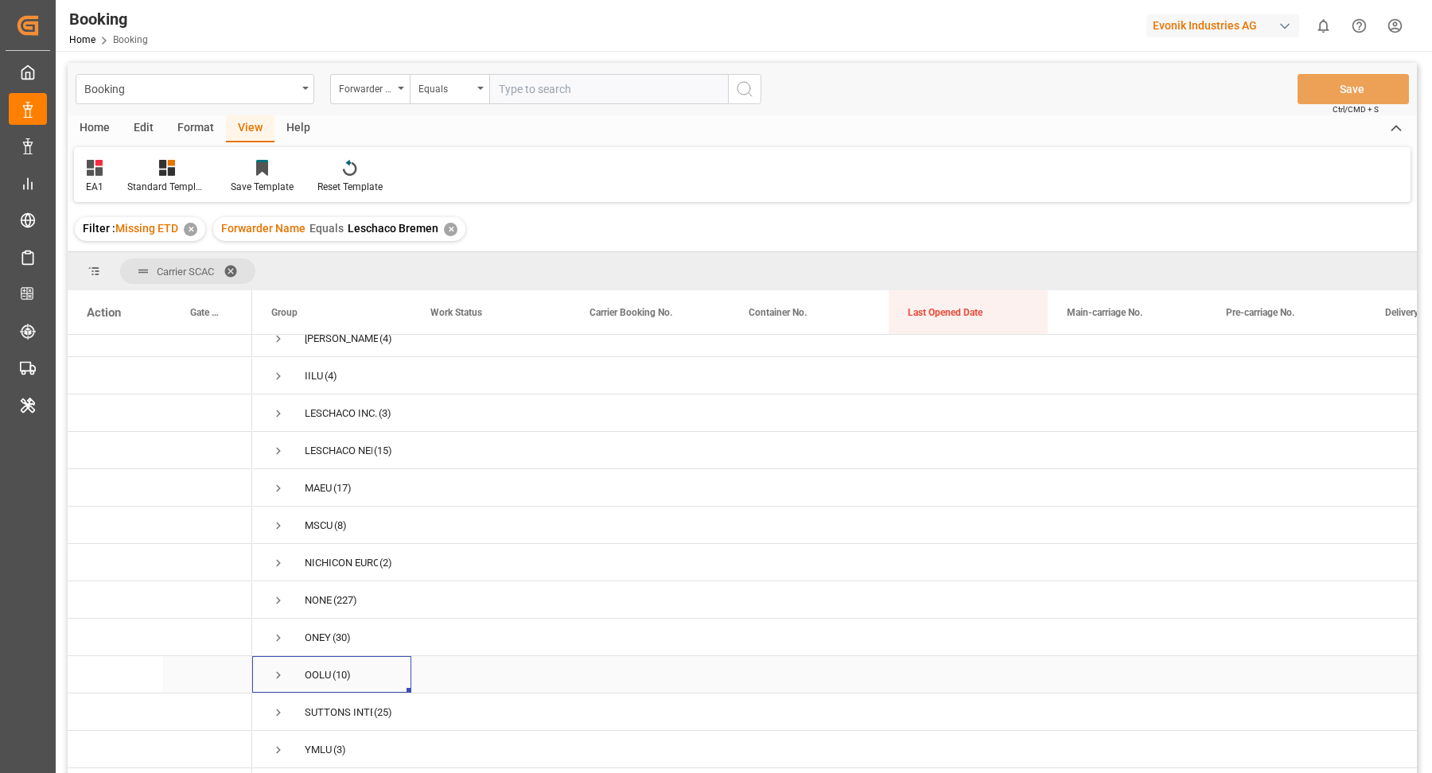
click at [278, 668] on span "Press SPACE to select this row." at bounding box center [278, 675] width 14 height 14
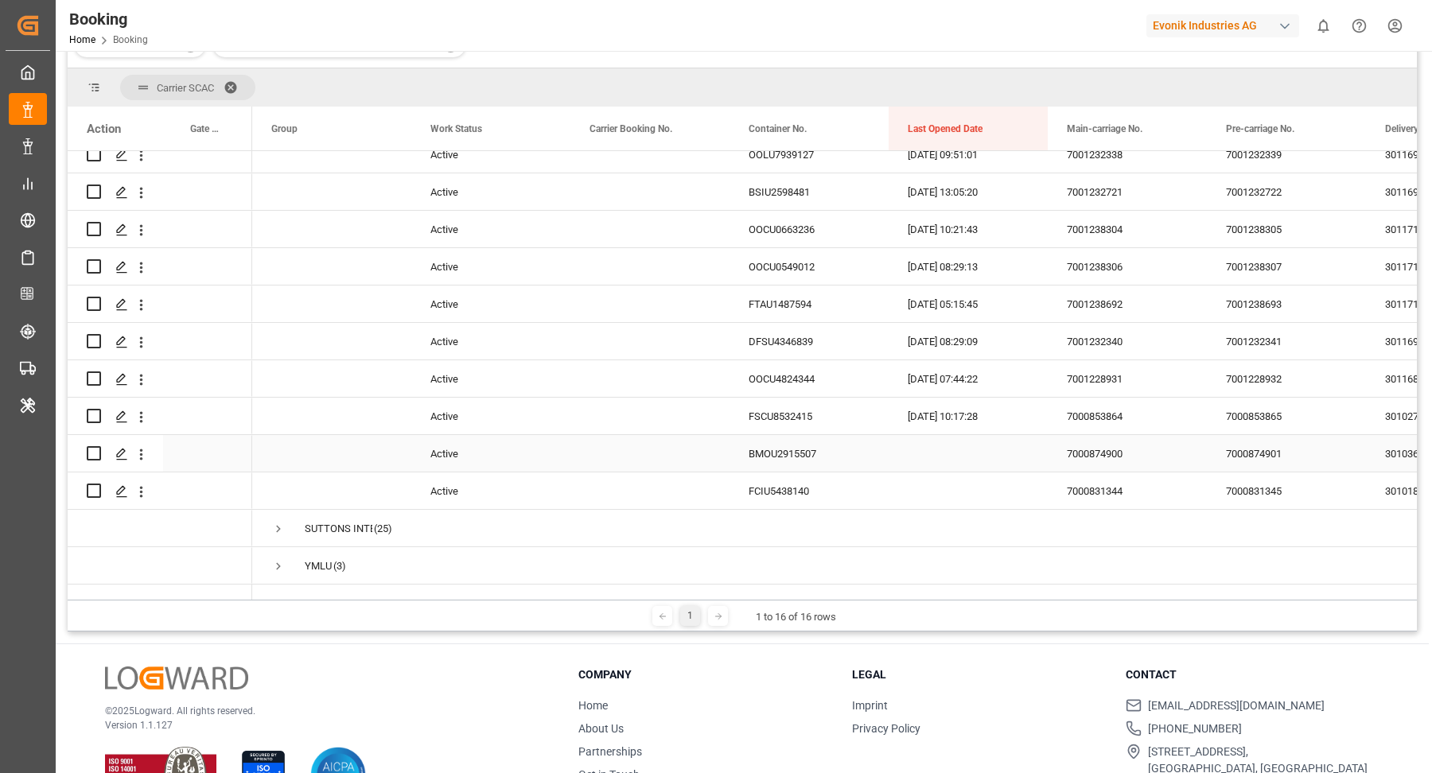
scroll to position [527, 0]
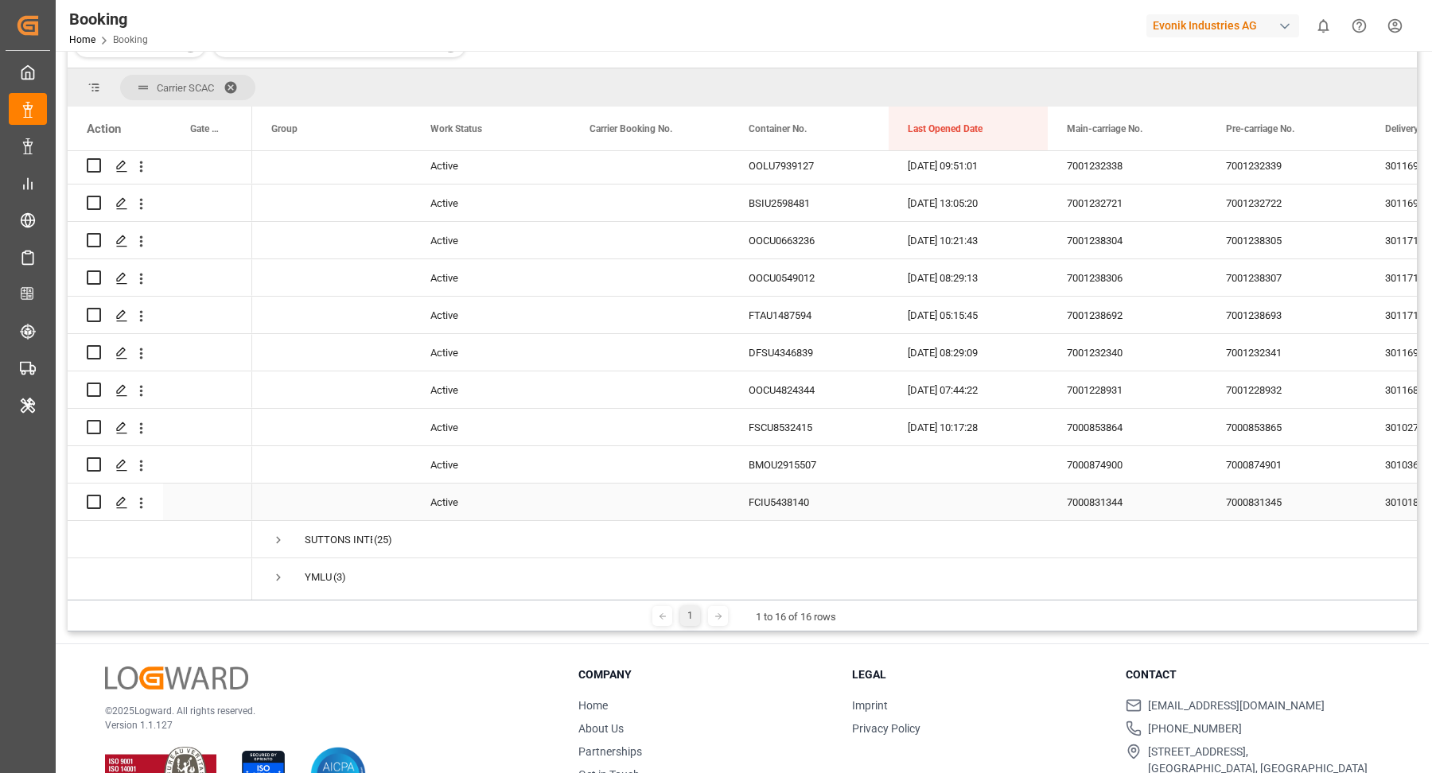
click at [824, 505] on div "FCIU5438140" at bounding box center [808, 502] width 159 height 37
click at [138, 508] on icon "open menu" at bounding box center [141, 503] width 17 height 17
click at [210, 525] on div "Open in new tab" at bounding box center [232, 536] width 196 height 33
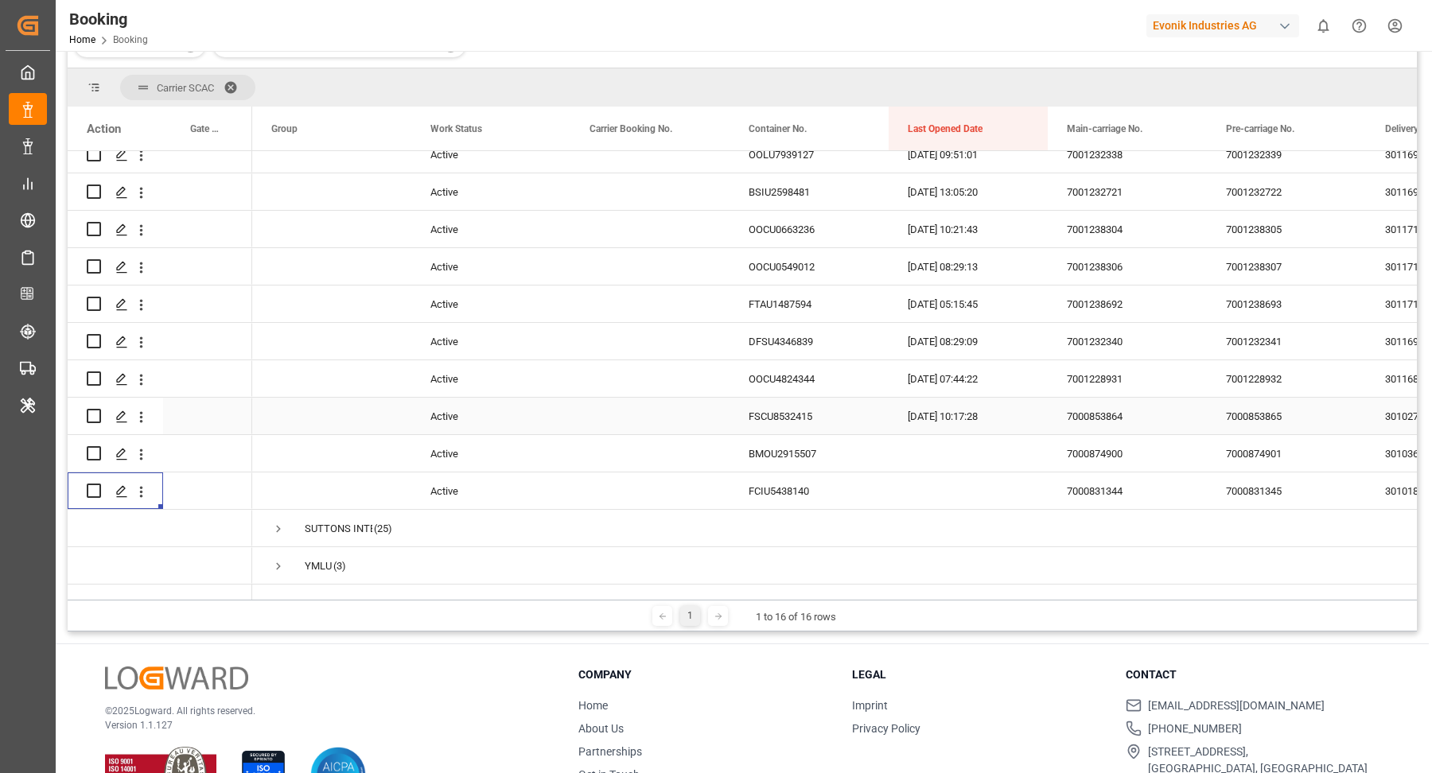
scroll to position [258, 0]
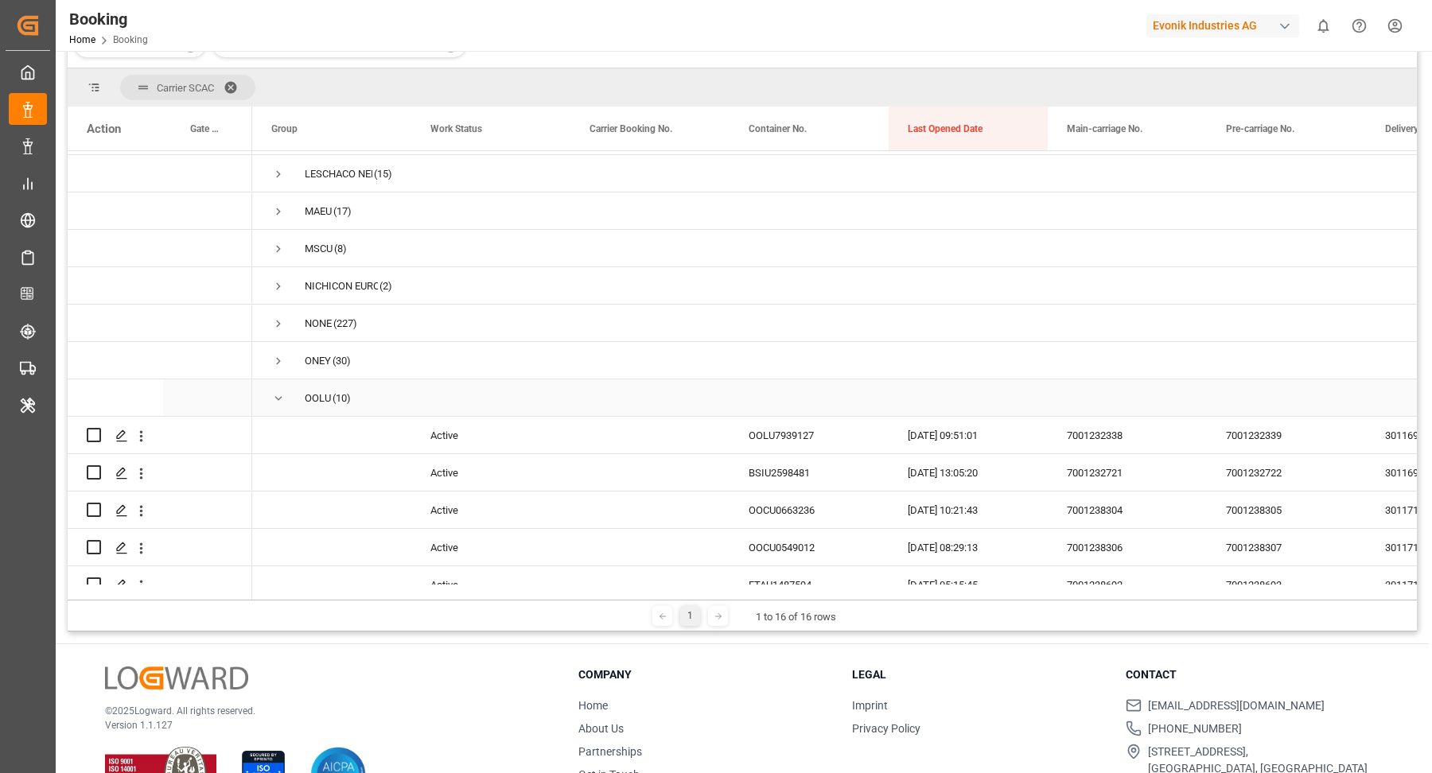
click at [274, 395] on span "Press SPACE to select this row." at bounding box center [278, 398] width 14 height 14
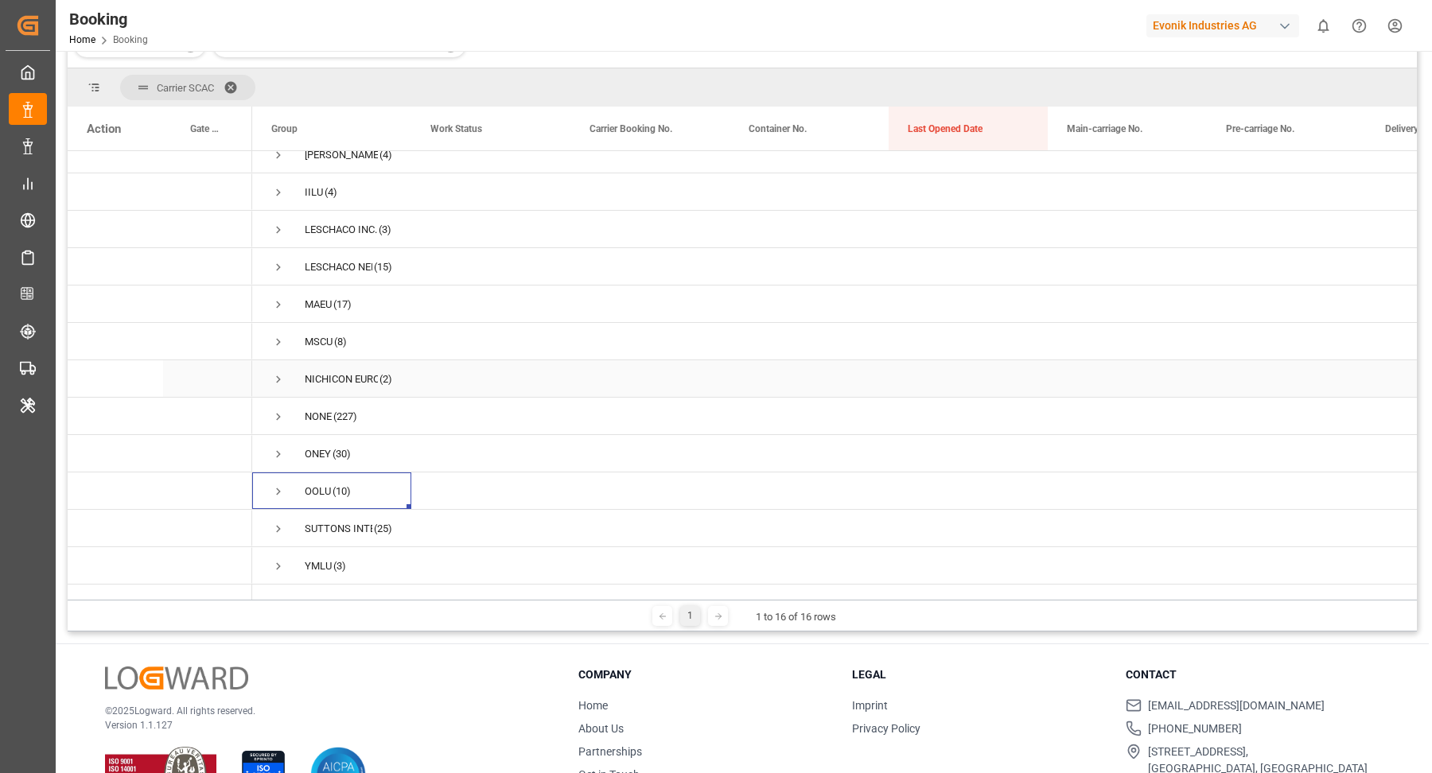
scroll to position [179, 0]
click at [277, 335] on span "Press SPACE to select this row." at bounding box center [278, 342] width 14 height 14
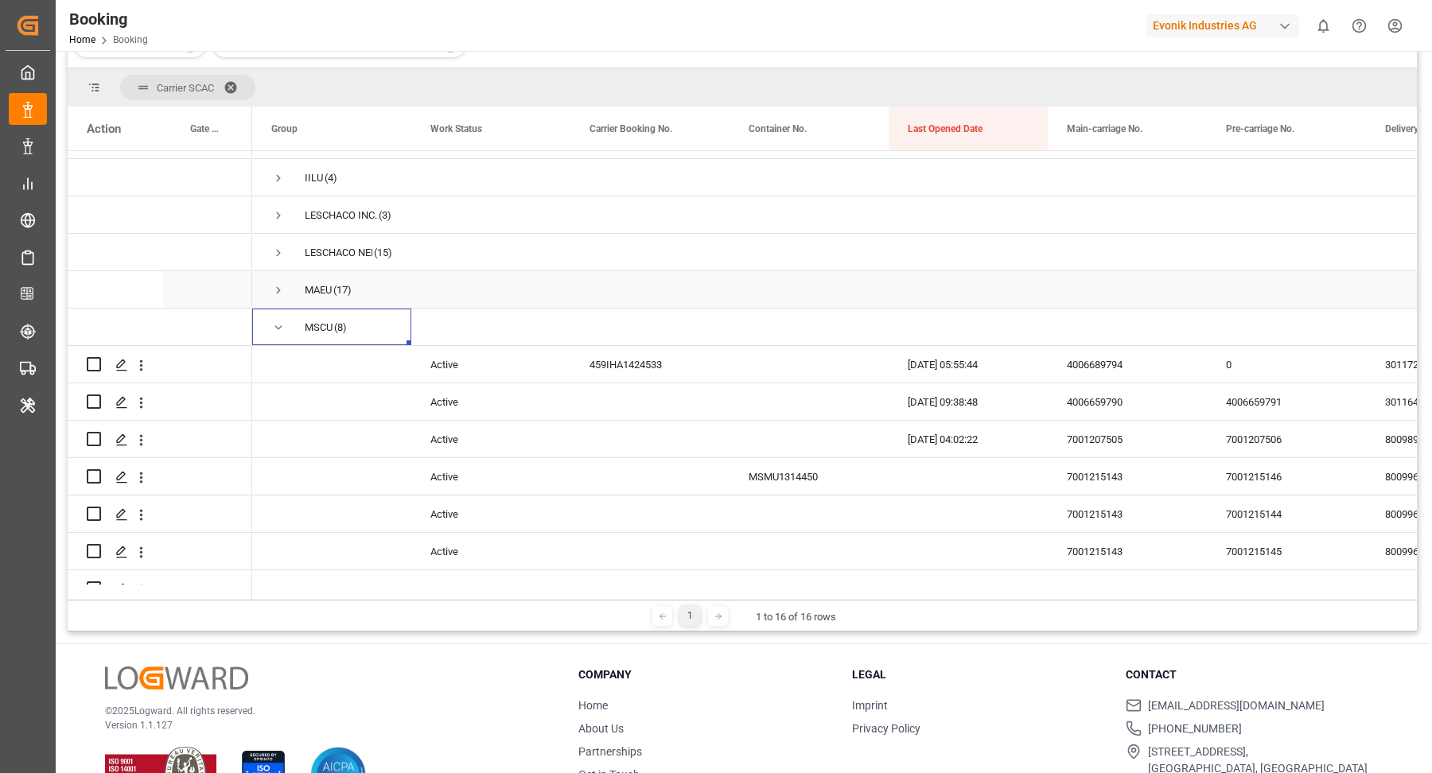
scroll to position [431, 0]
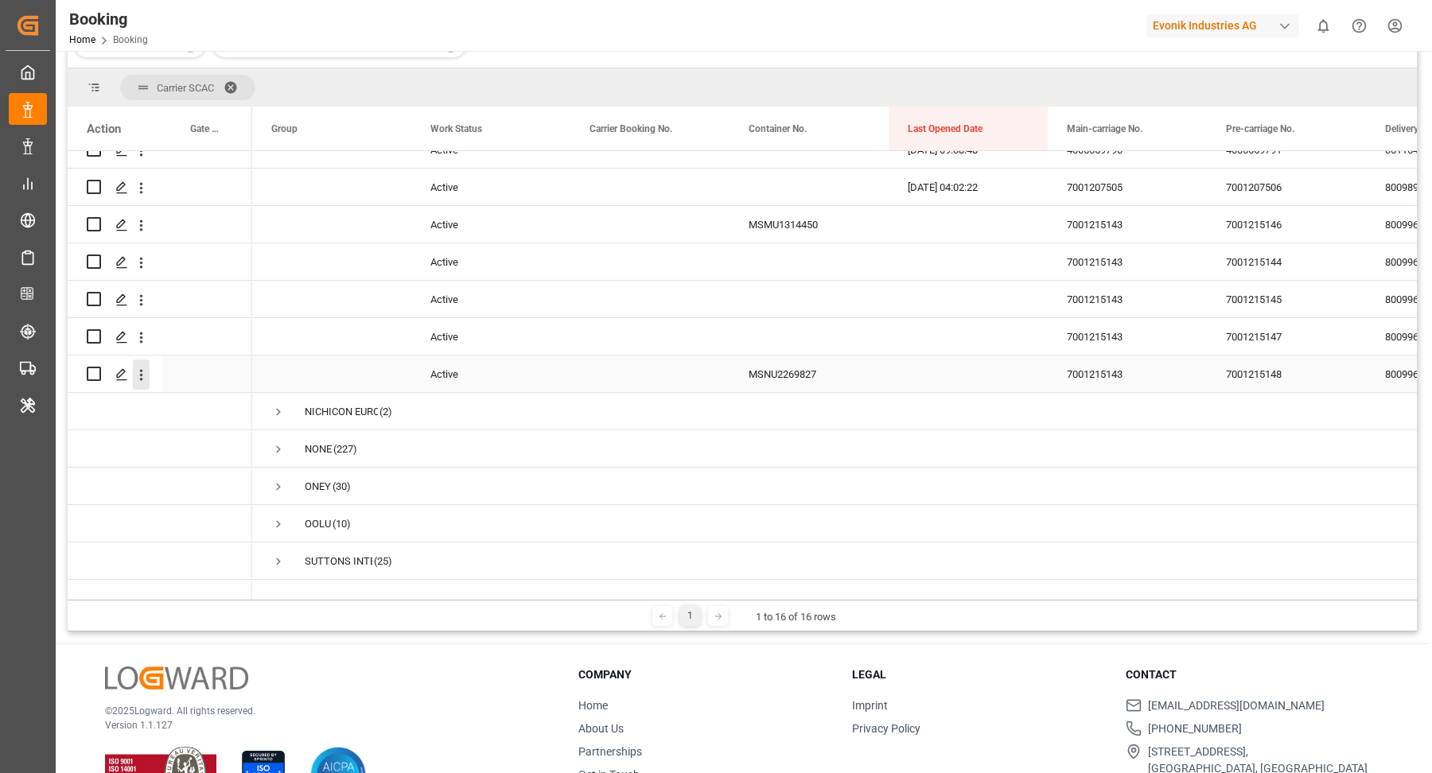
click at [142, 379] on icon "open menu" at bounding box center [141, 375] width 17 height 17
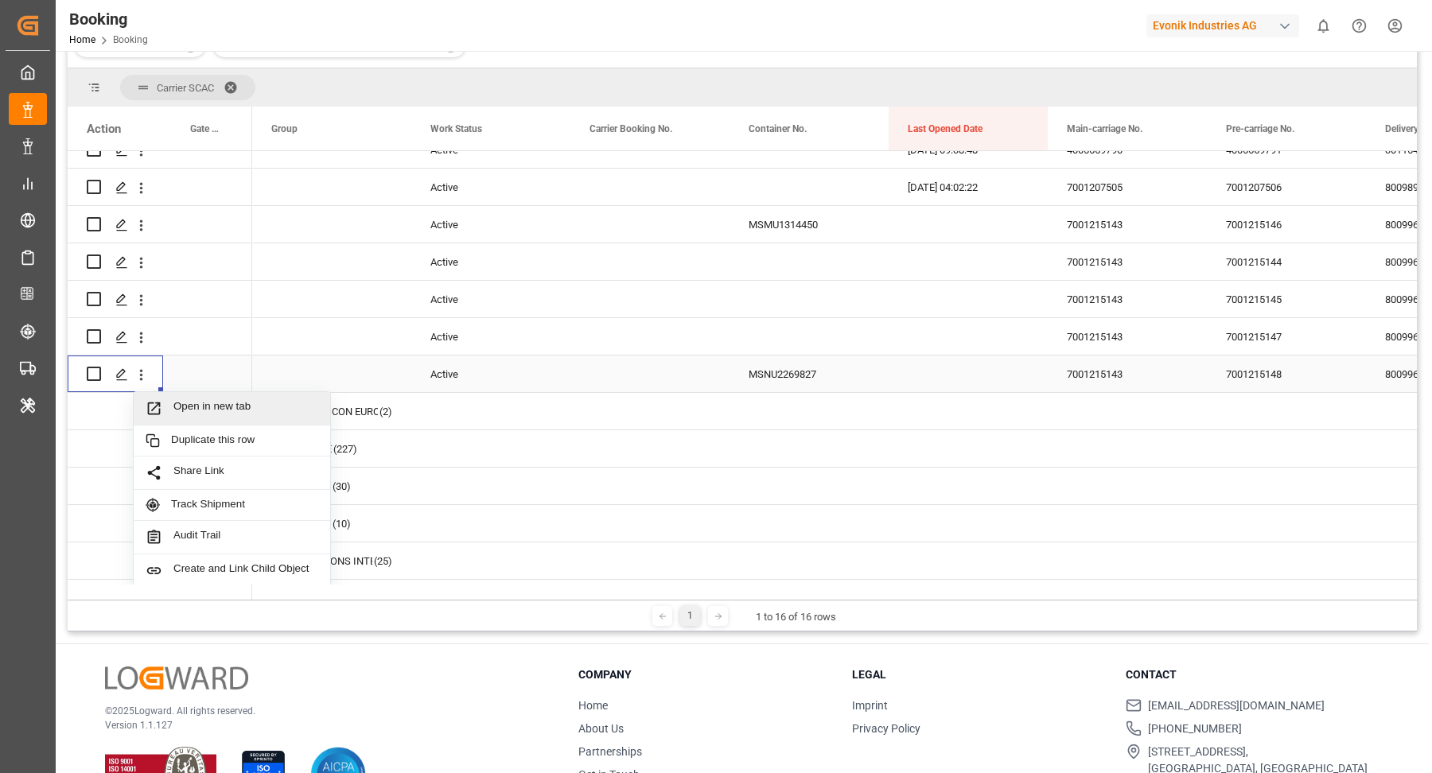
click at [244, 413] on span "Open in new tab" at bounding box center [245, 408] width 145 height 17
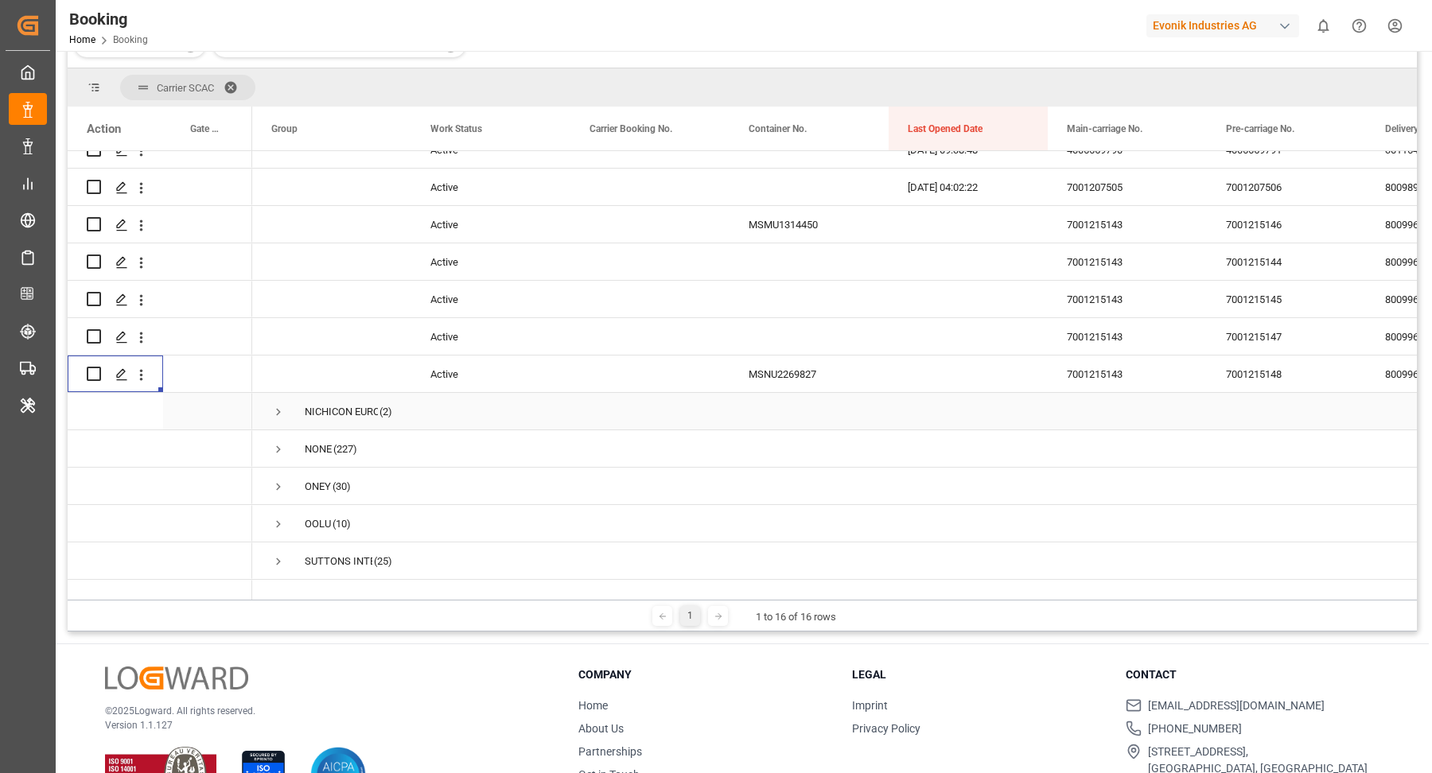
scroll to position [243, 0]
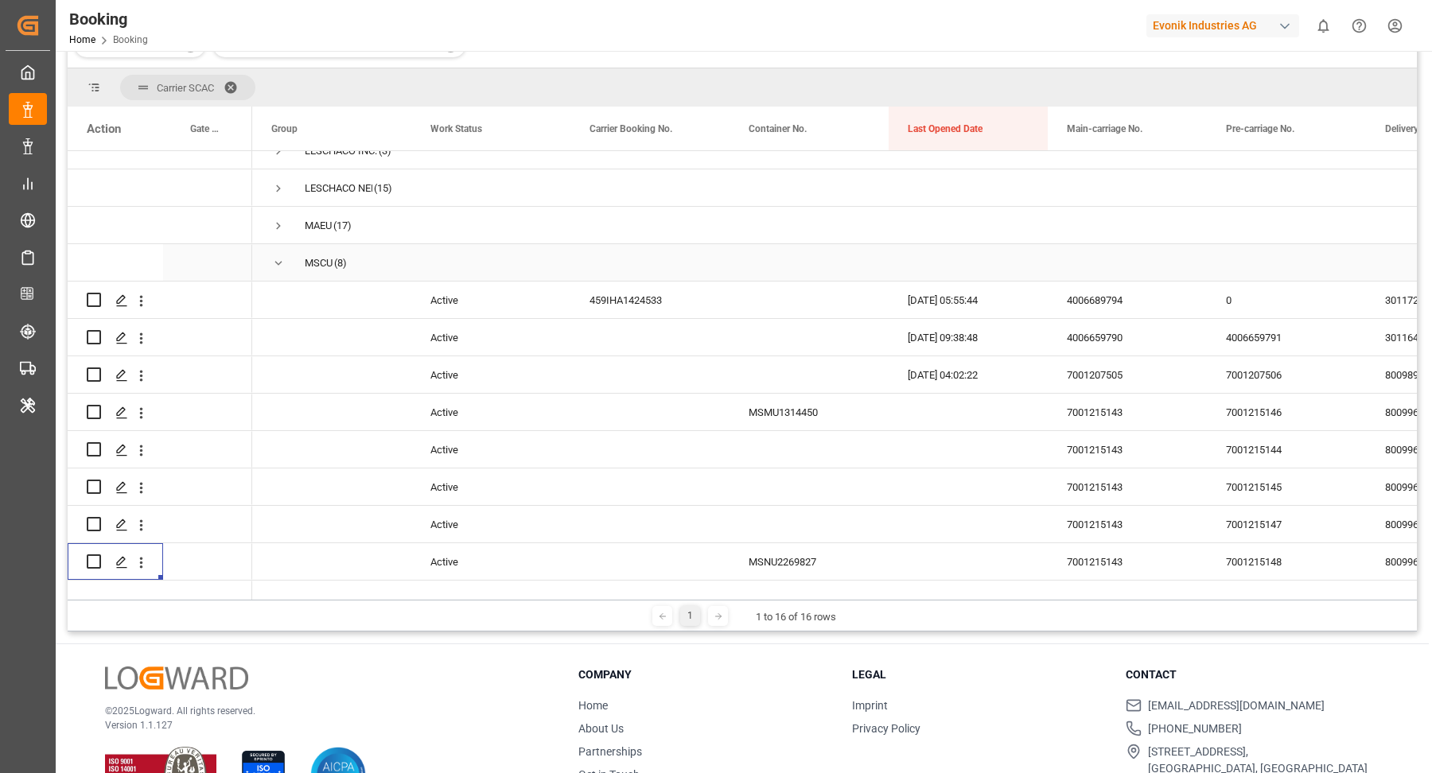
click at [278, 245] on span "Press SPACE to select this row." at bounding box center [278, 263] width 14 height 37
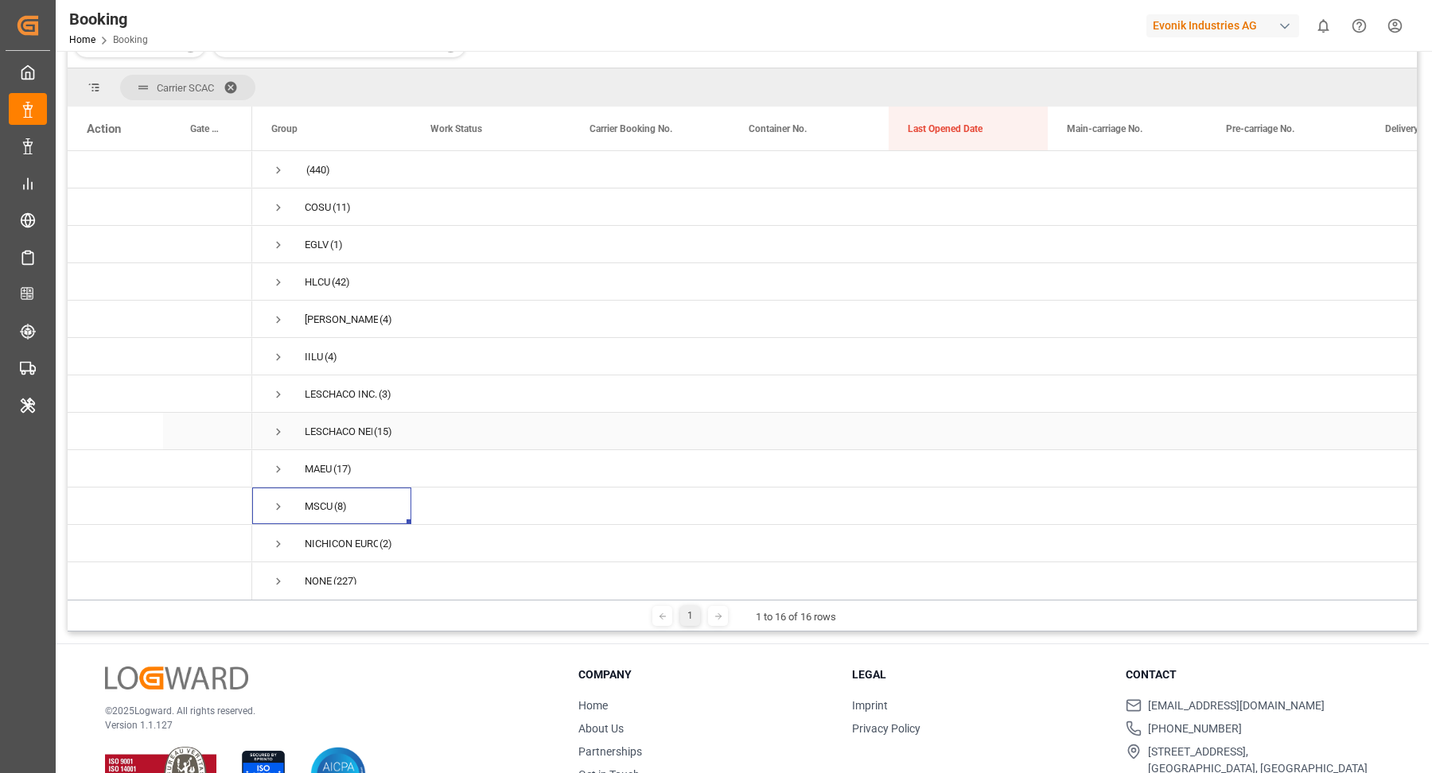
scroll to position [0, 0]
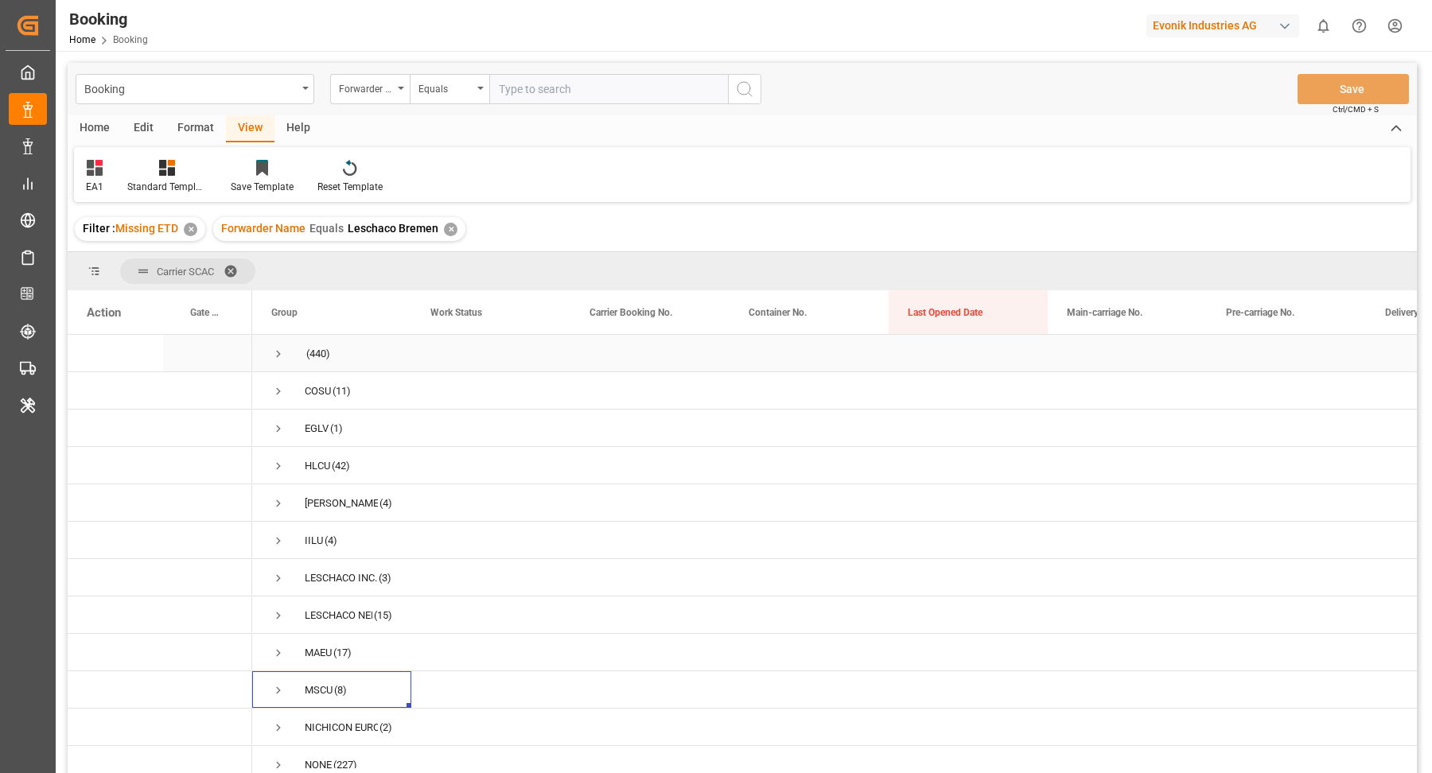
click at [280, 354] on span "Press SPACE to select this row." at bounding box center [278, 354] width 14 height 14
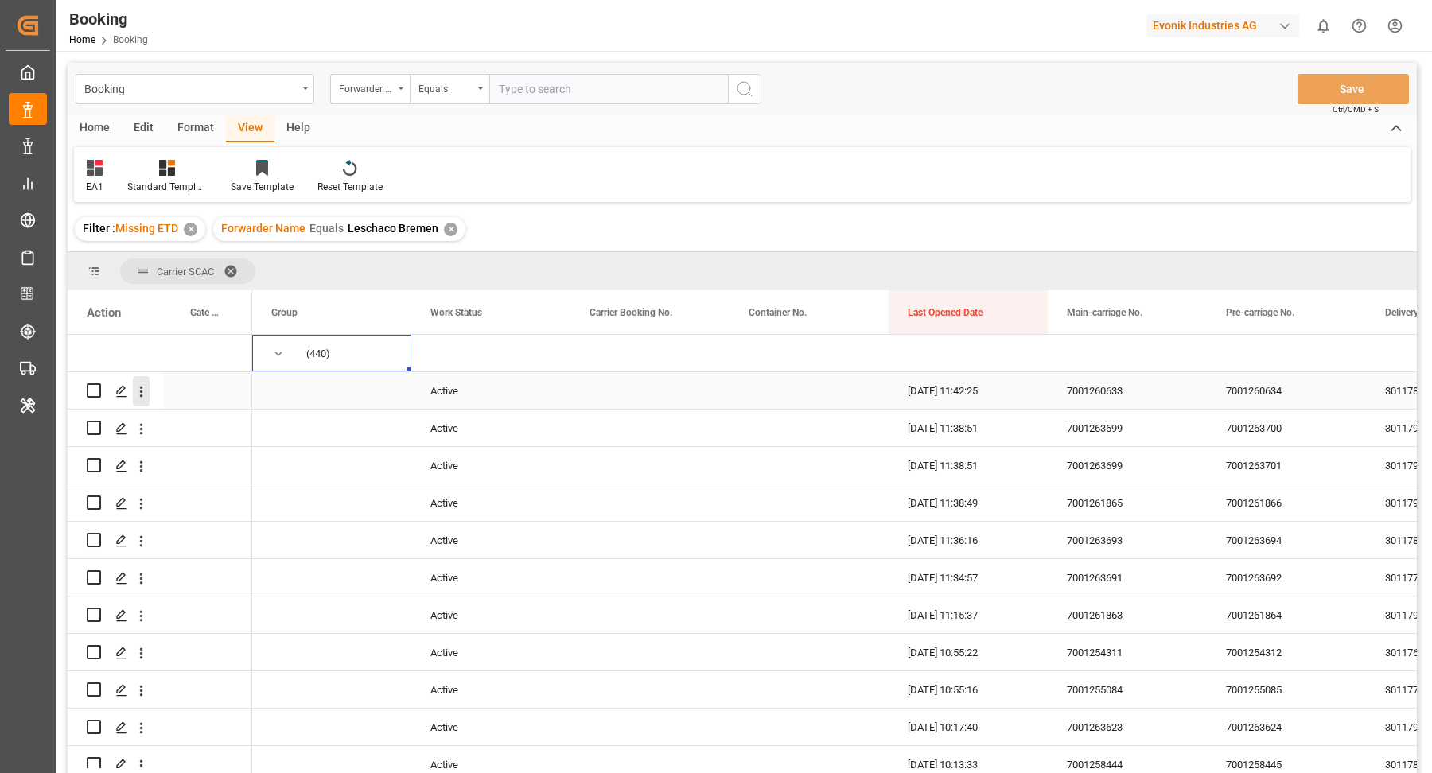
click at [149, 394] on icon "open menu" at bounding box center [141, 391] width 17 height 17
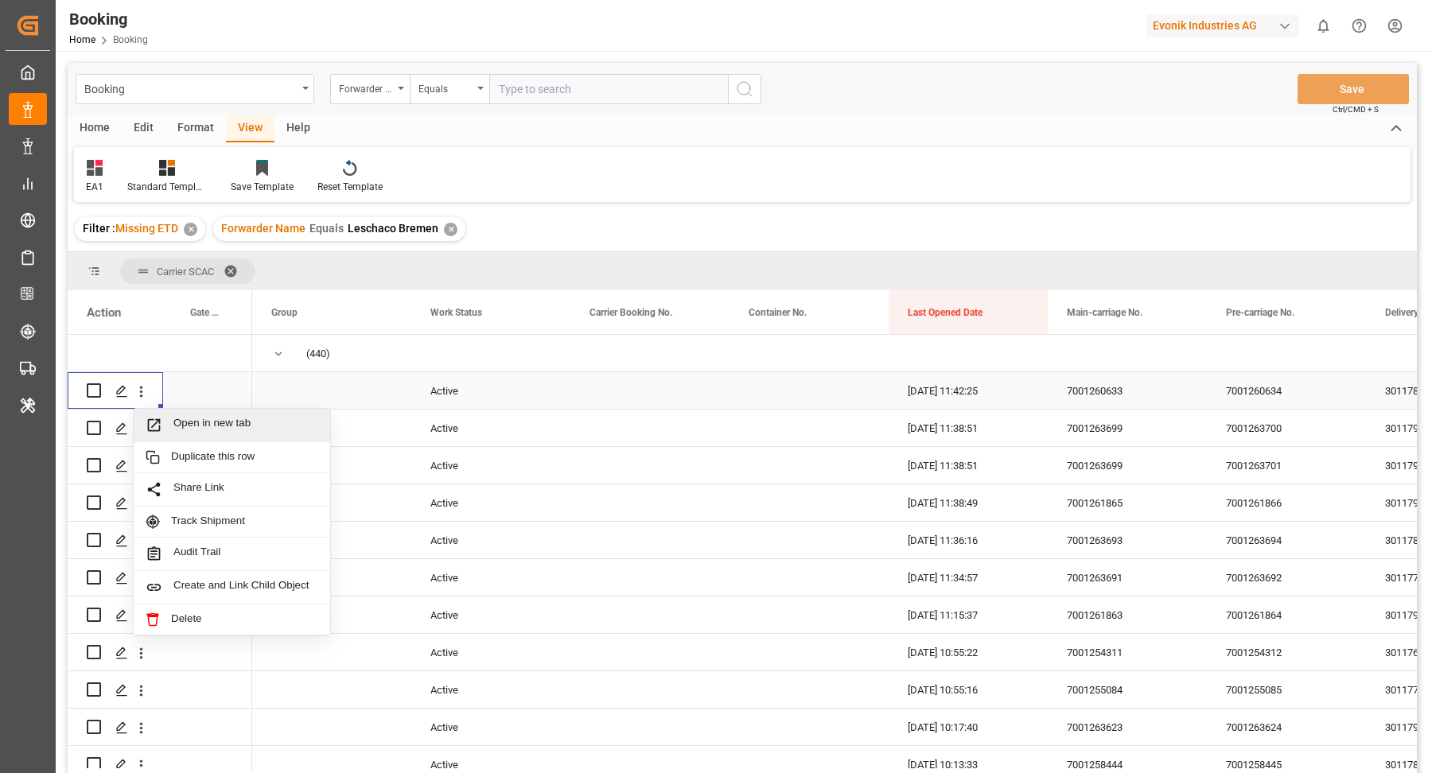
click at [200, 421] on span "Open in new tab" at bounding box center [245, 425] width 145 height 17
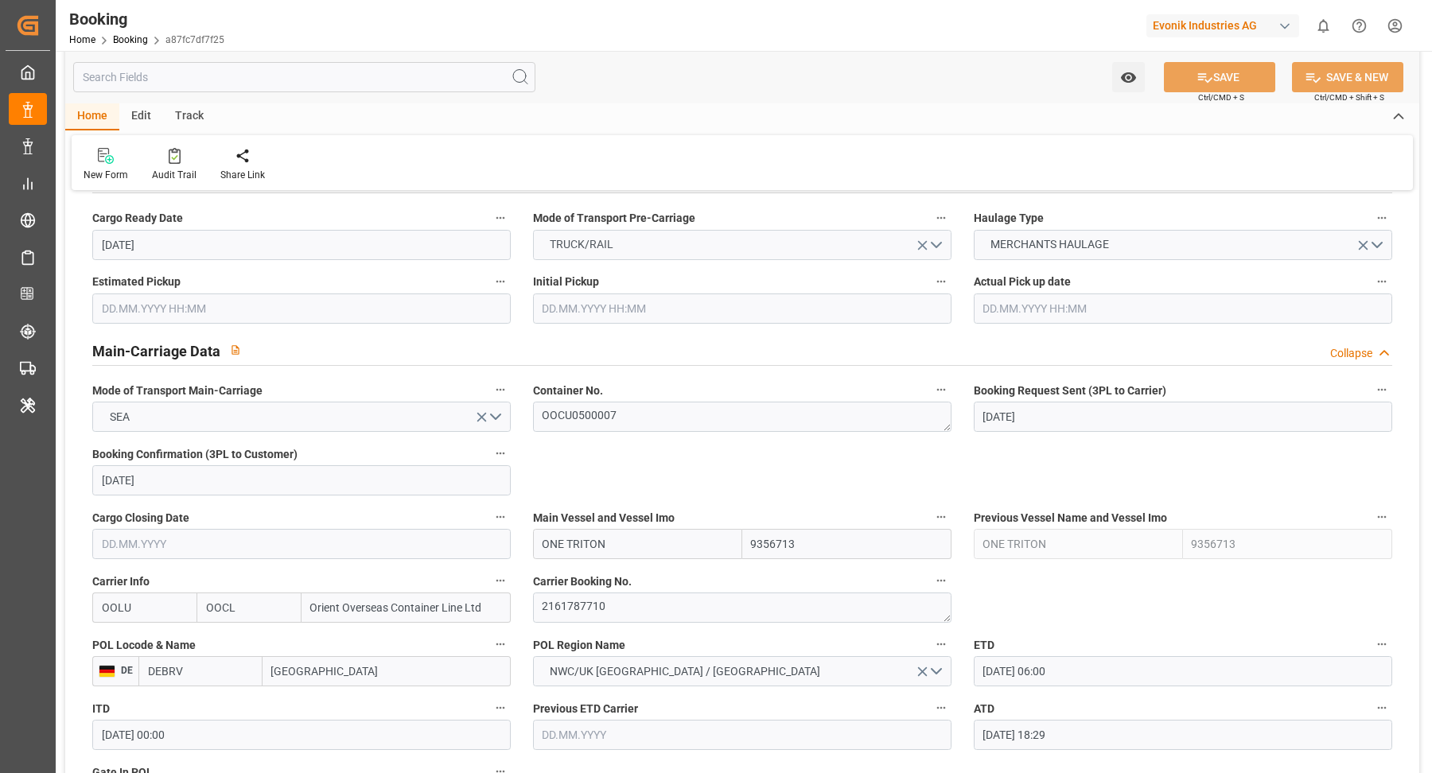
scroll to position [1437, 0]
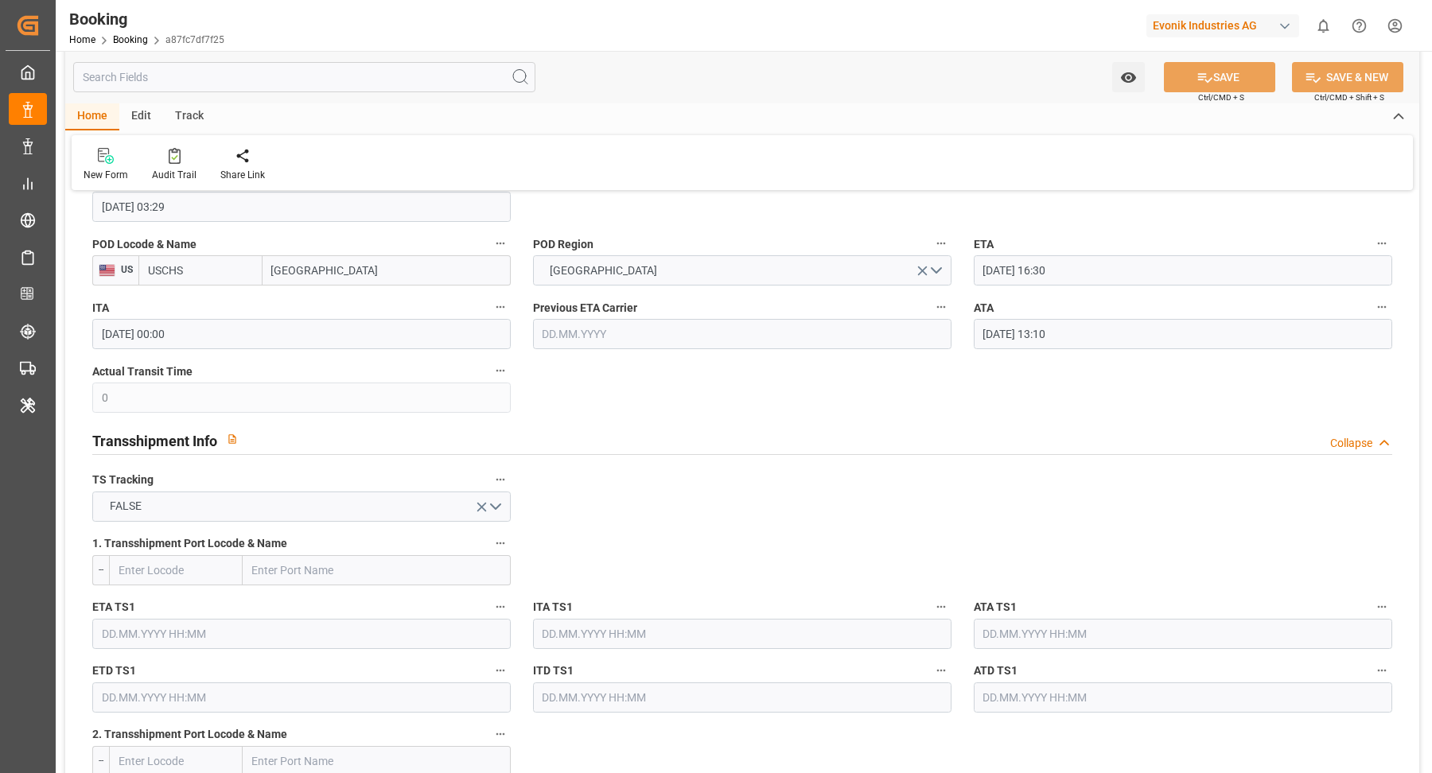
click at [1094, 319] on input "29.08.2025 13:10" at bounding box center [1183, 334] width 418 height 30
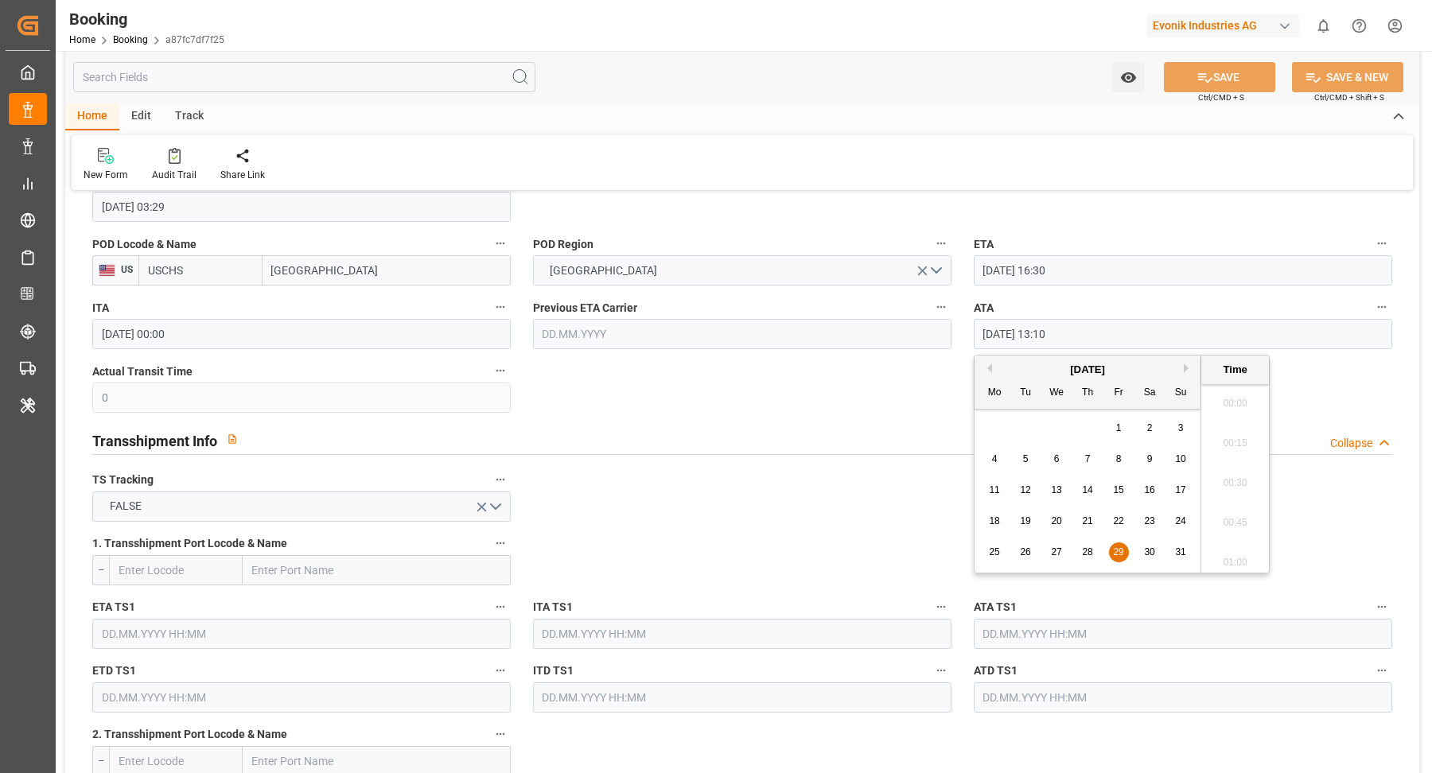
scroll to position [1994, 0]
click at [1099, 329] on input "29.08.2025 13:10" at bounding box center [1183, 334] width 418 height 30
click at [1375, 305] on icon "button" at bounding box center [1381, 307] width 13 height 13
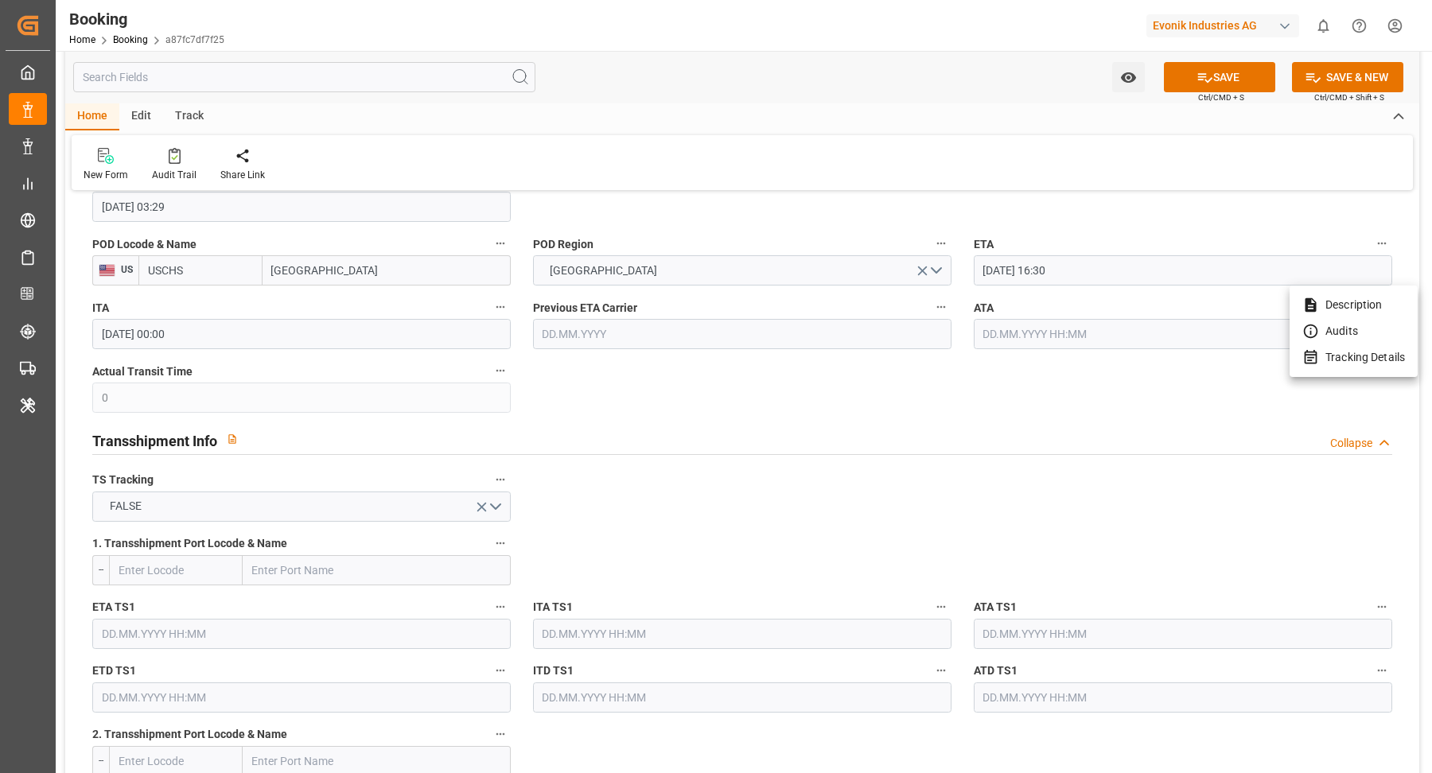
click at [1359, 360] on li "Tracking Details" at bounding box center [1353, 357] width 128 height 26
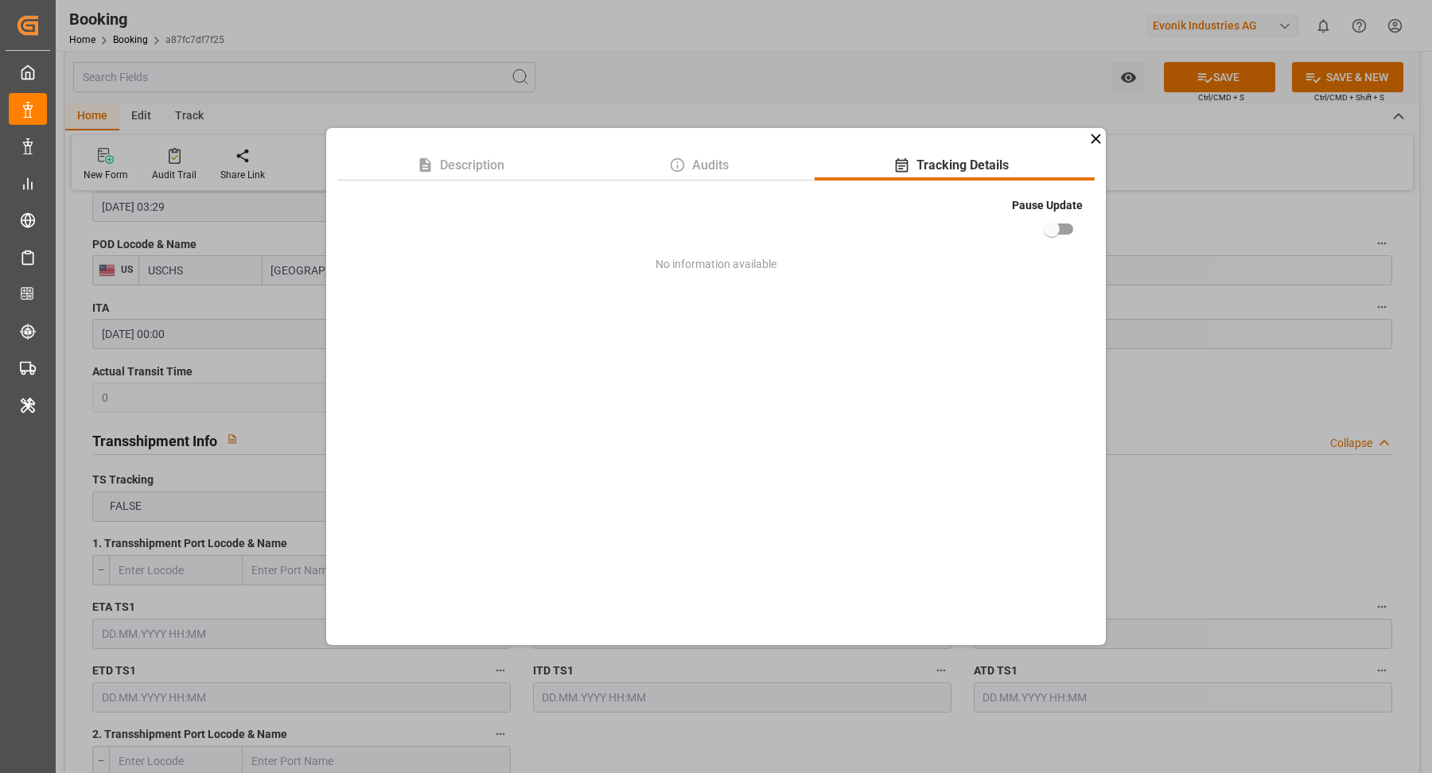
click at [1048, 224] on input "checkbox" at bounding box center [1051, 229] width 91 height 30
checkbox input "true"
click at [1173, 204] on div "Description Audits Tracking Details Pause Update No information available" at bounding box center [716, 386] width 1432 height 773
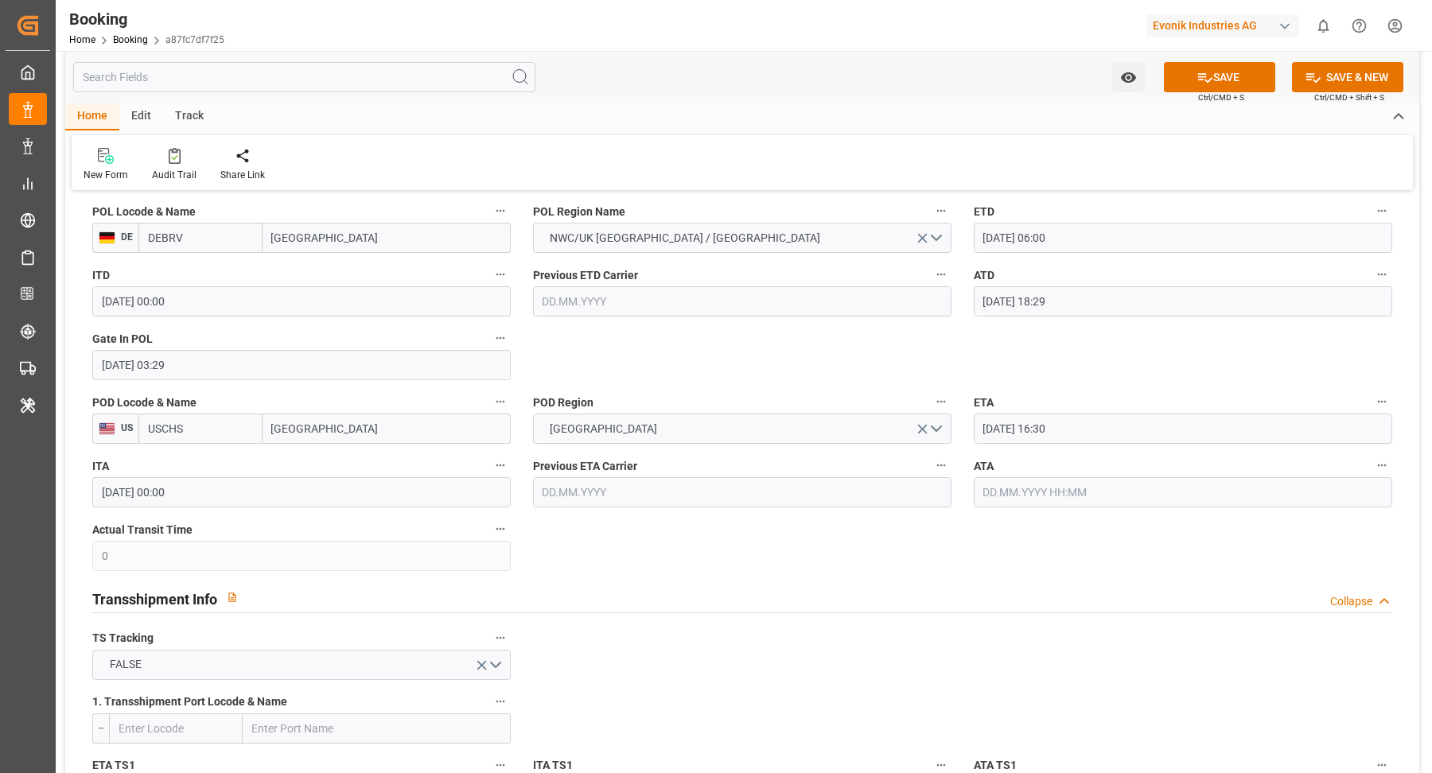
scroll to position [1484, 0]
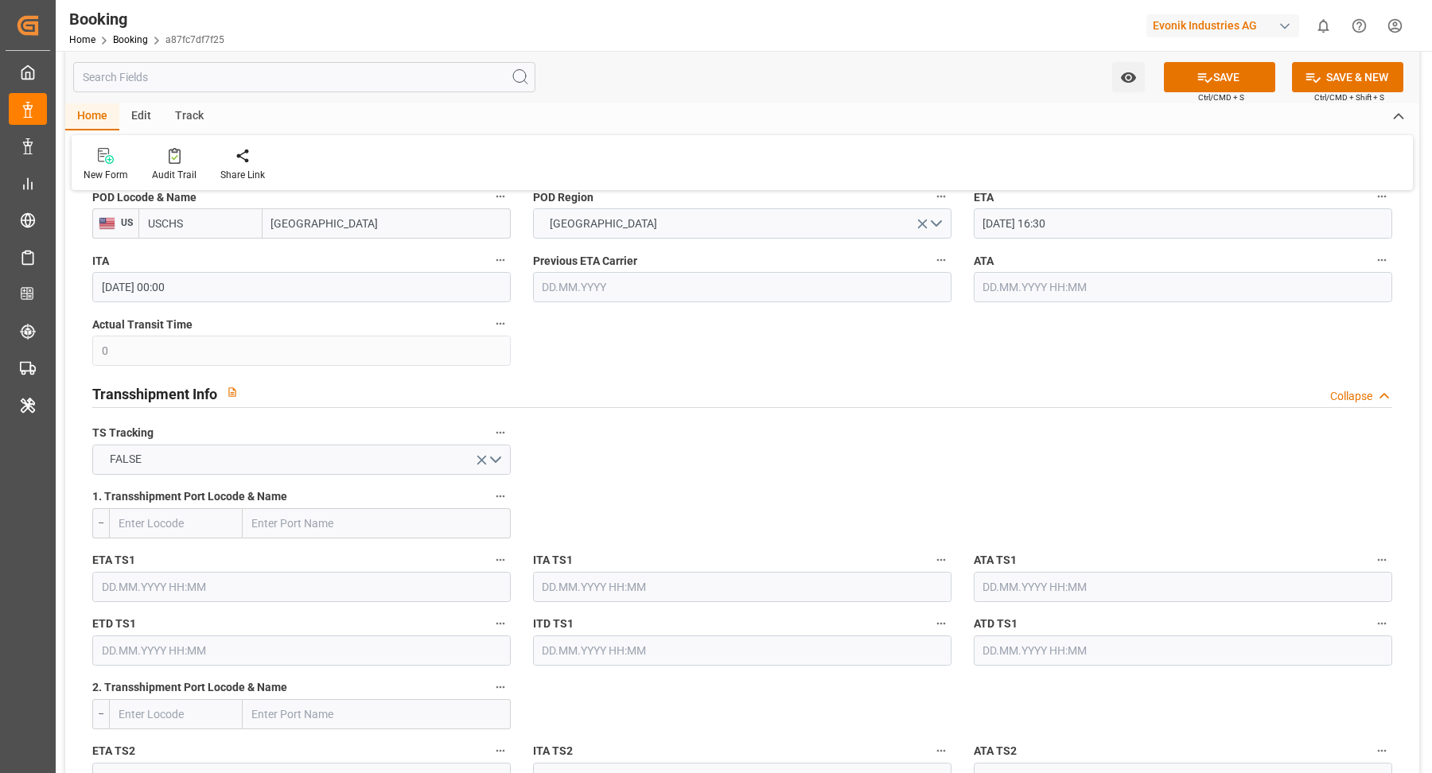
click at [1121, 237] on div "ETA 10.09.2025 16:30" at bounding box center [1183, 213] width 441 height 64
click at [1115, 227] on input "10.09.2025 16:30" at bounding box center [1183, 223] width 418 height 30
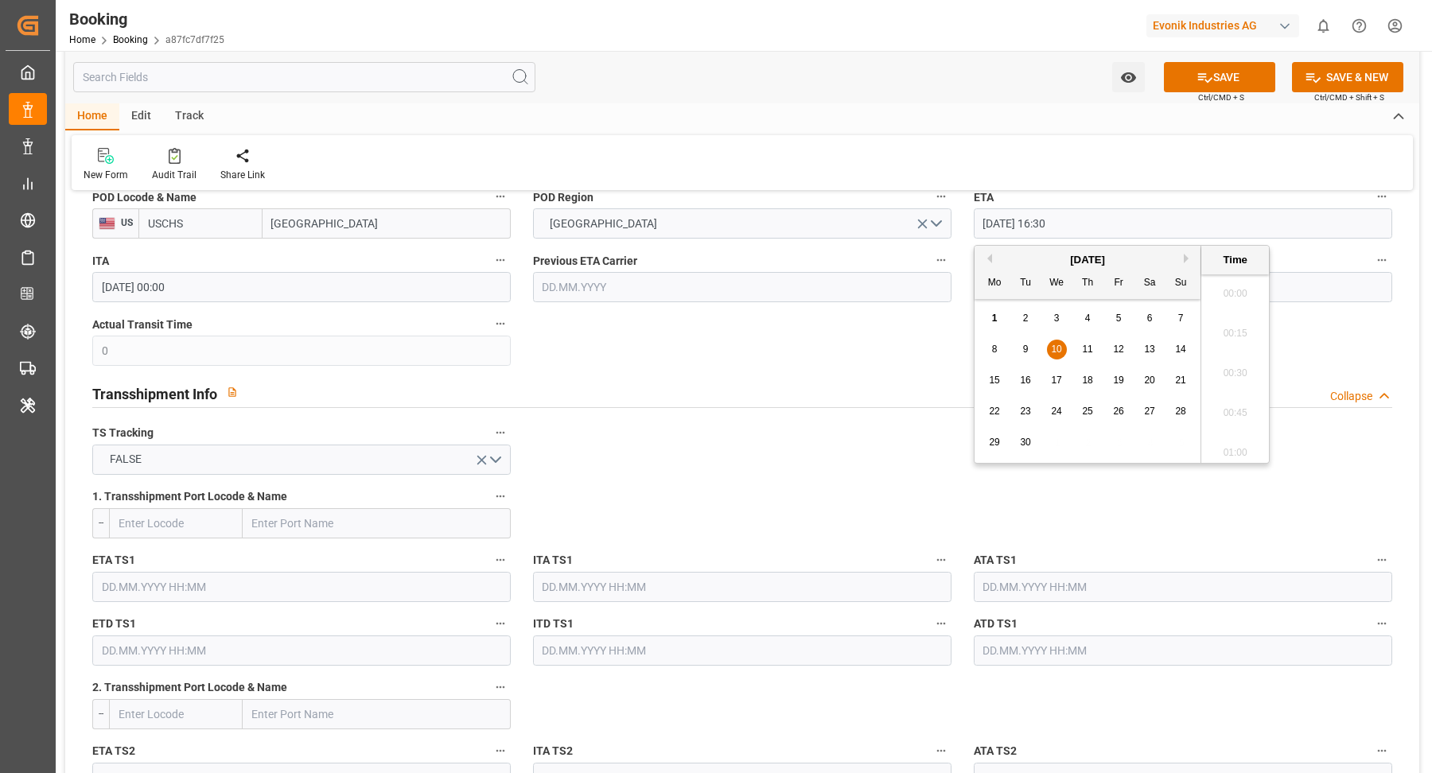
scroll to position [2550, 0]
click at [1084, 348] on span "11" at bounding box center [1087, 349] width 10 height 11
type input "11.09.2025 16:30"
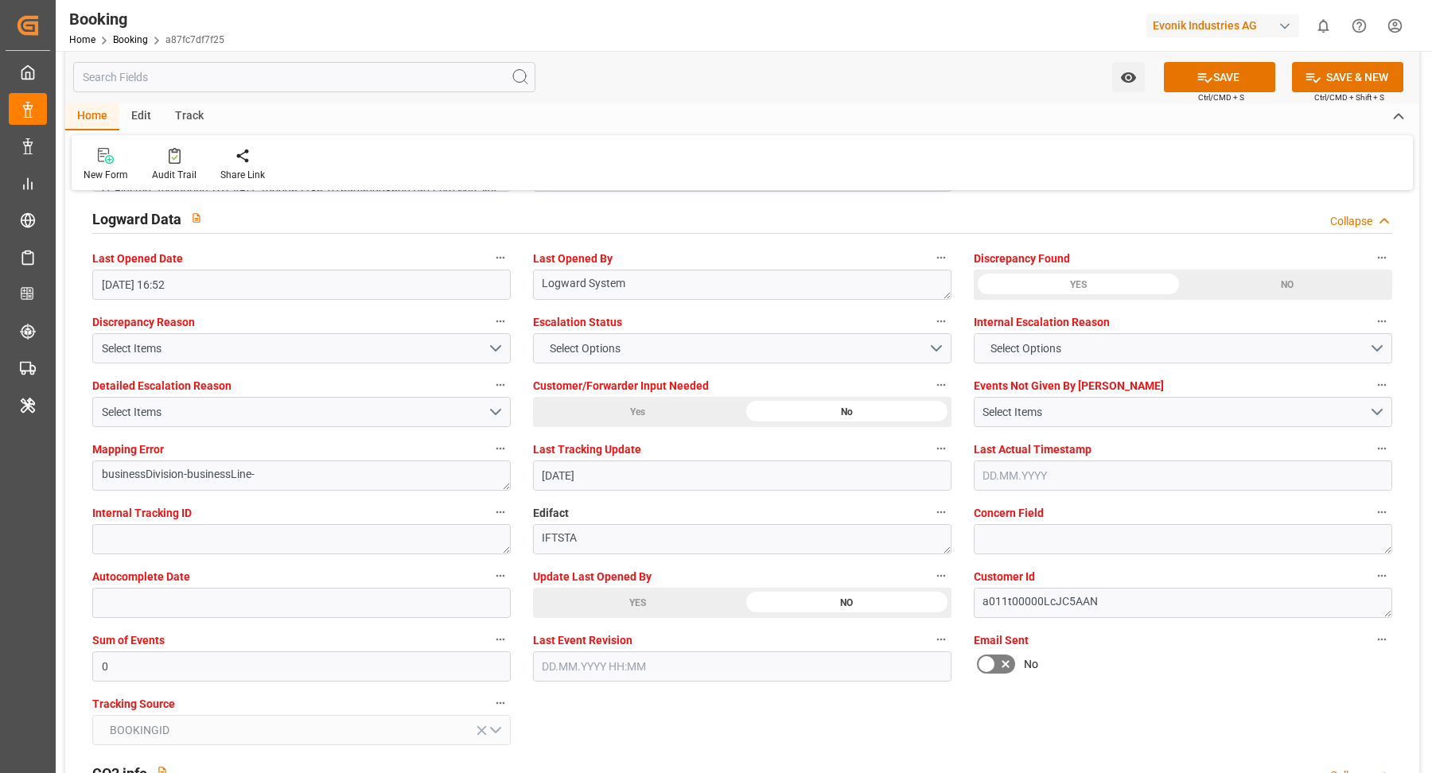
scroll to position [2947, 0]
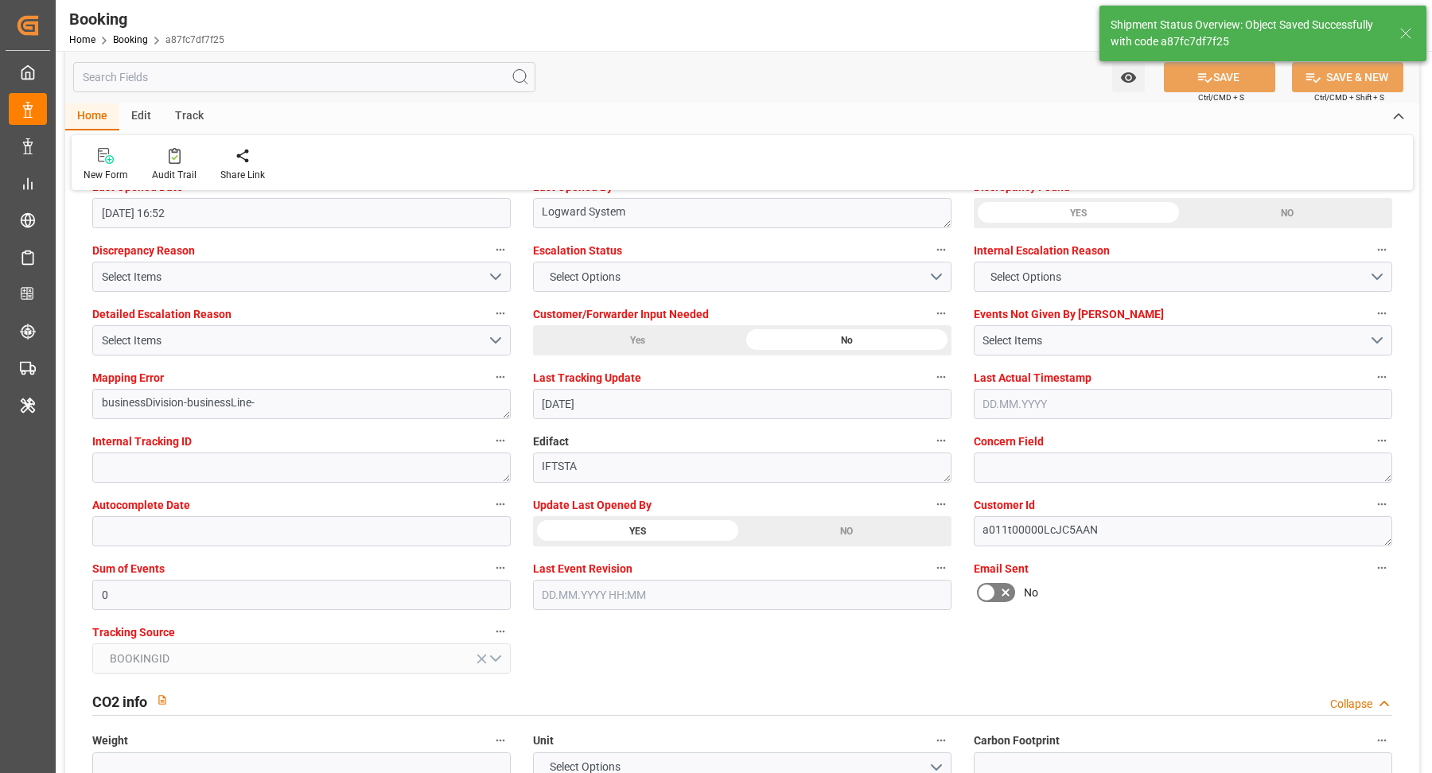
type textarea "[PERSON_NAME]"
type input "01.09.2025 11:19"
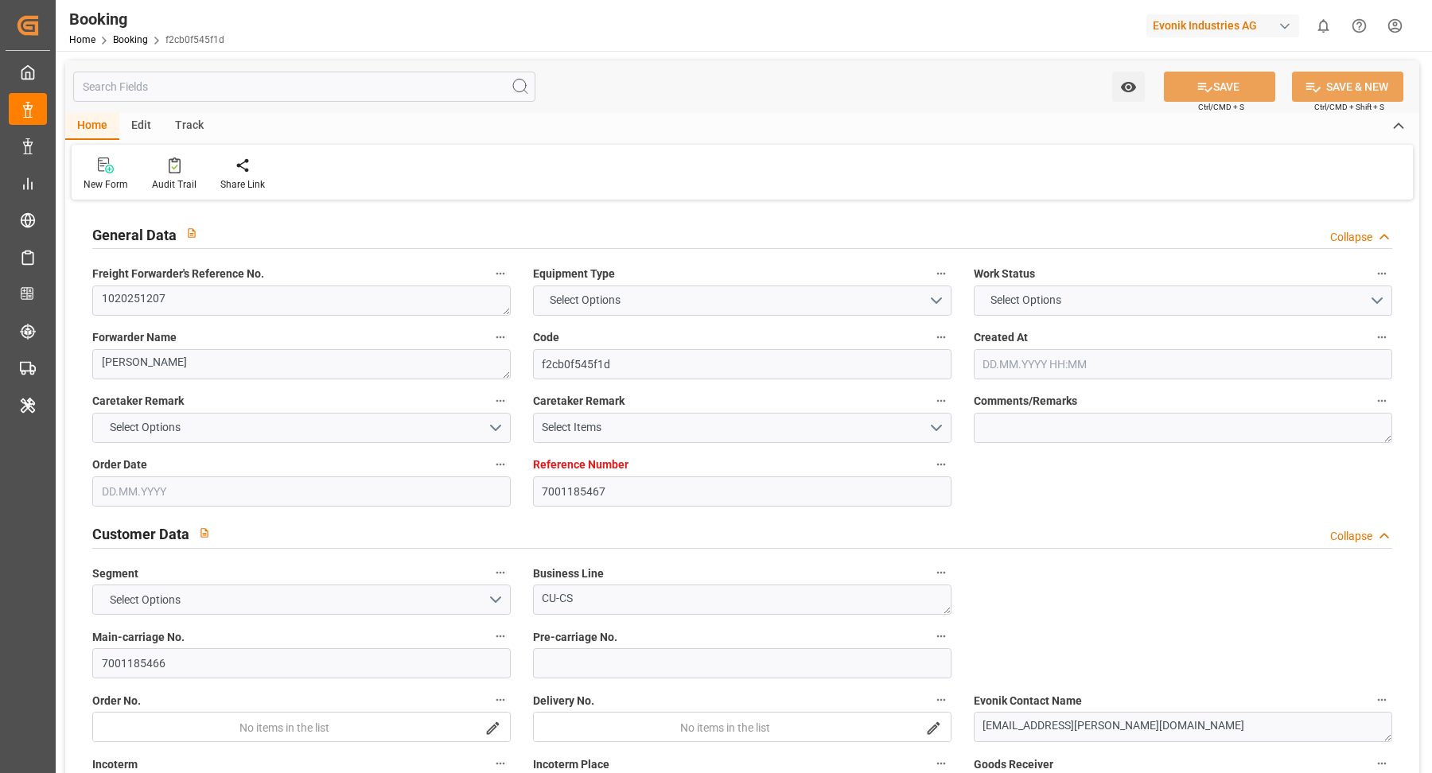
type input "7001185467"
type input "9839131"
type input "OOCL"
type input "Orient Overseas Container Line Ltd"
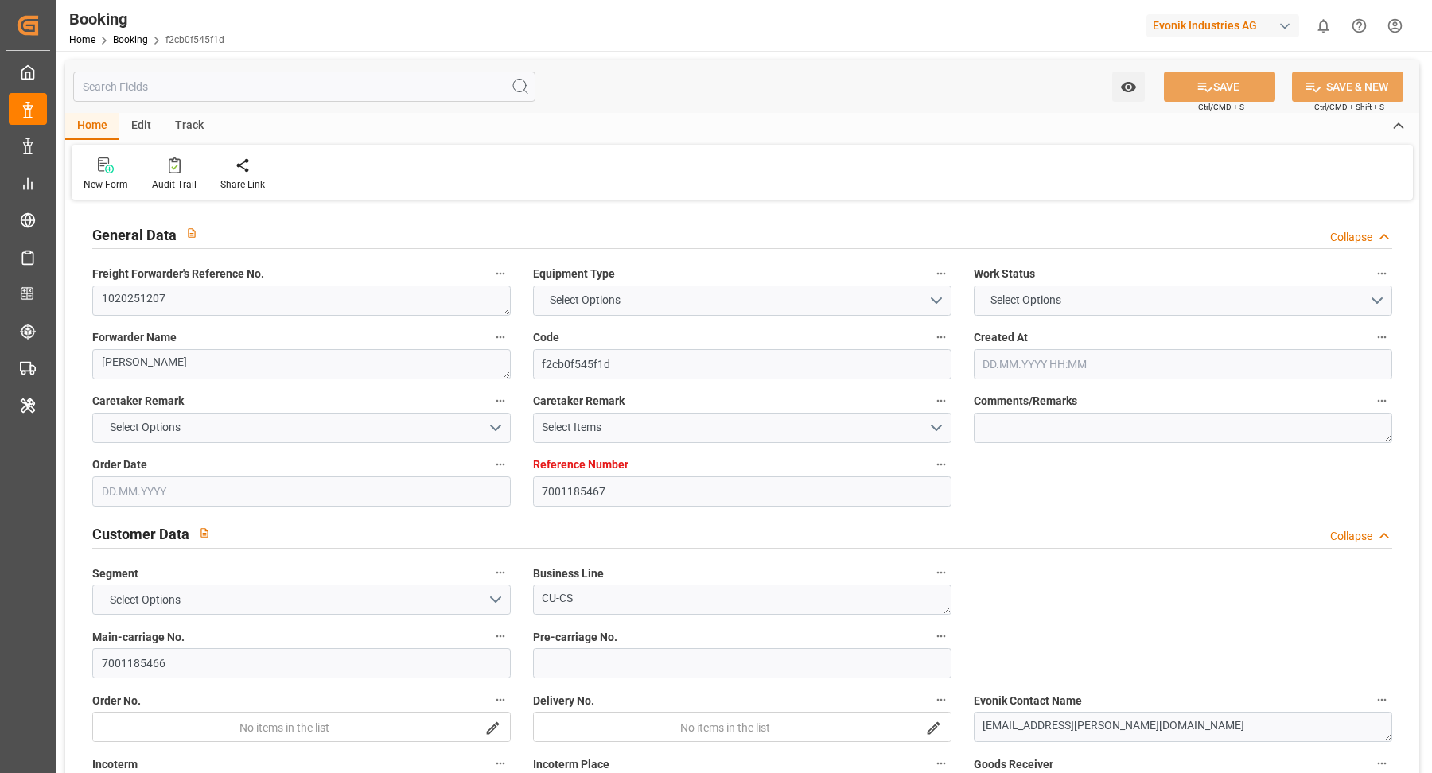
type input "BEANR"
type input "AUSYD"
type input "31"
type input "MYPKG"
type input "0"
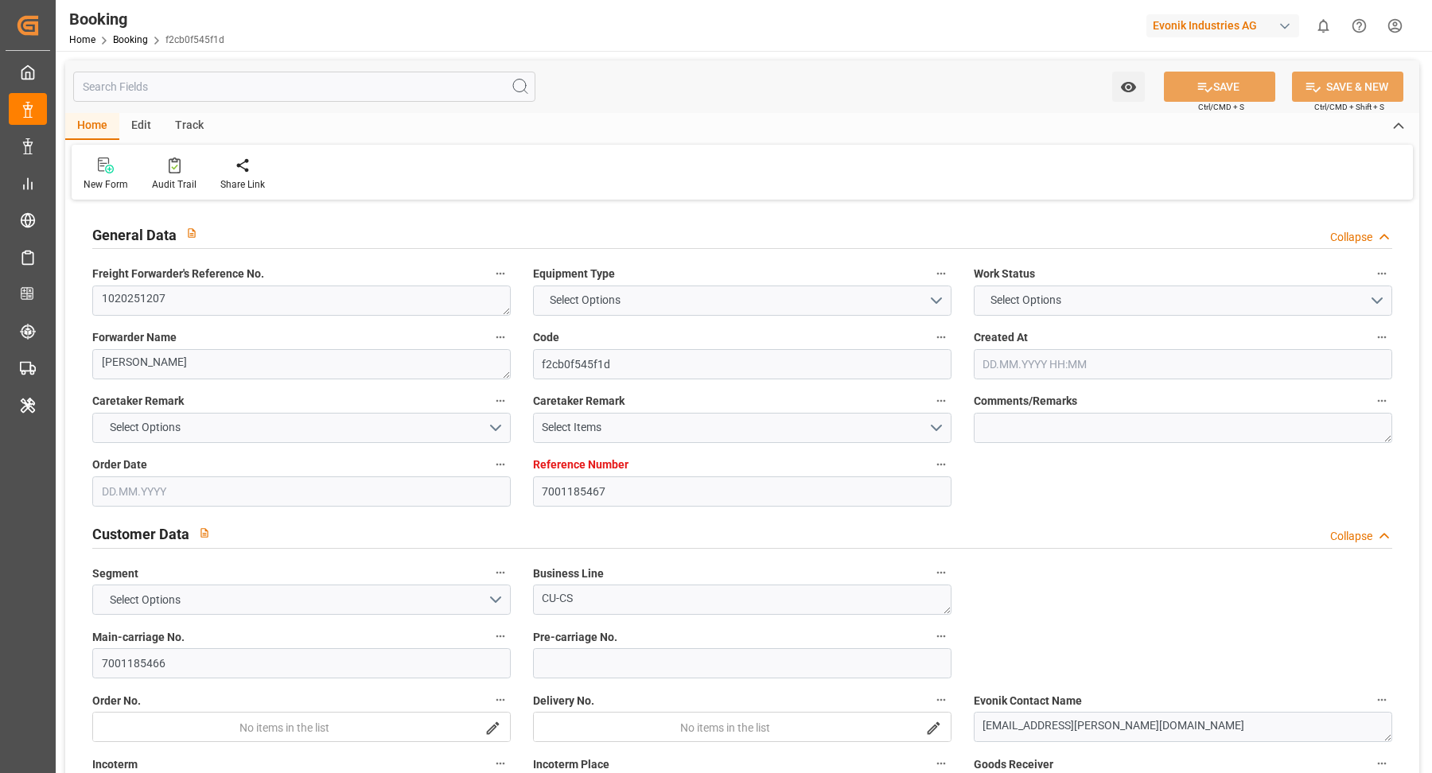
type input "BEANR"
type input "AUBTB"
type input "9329552"
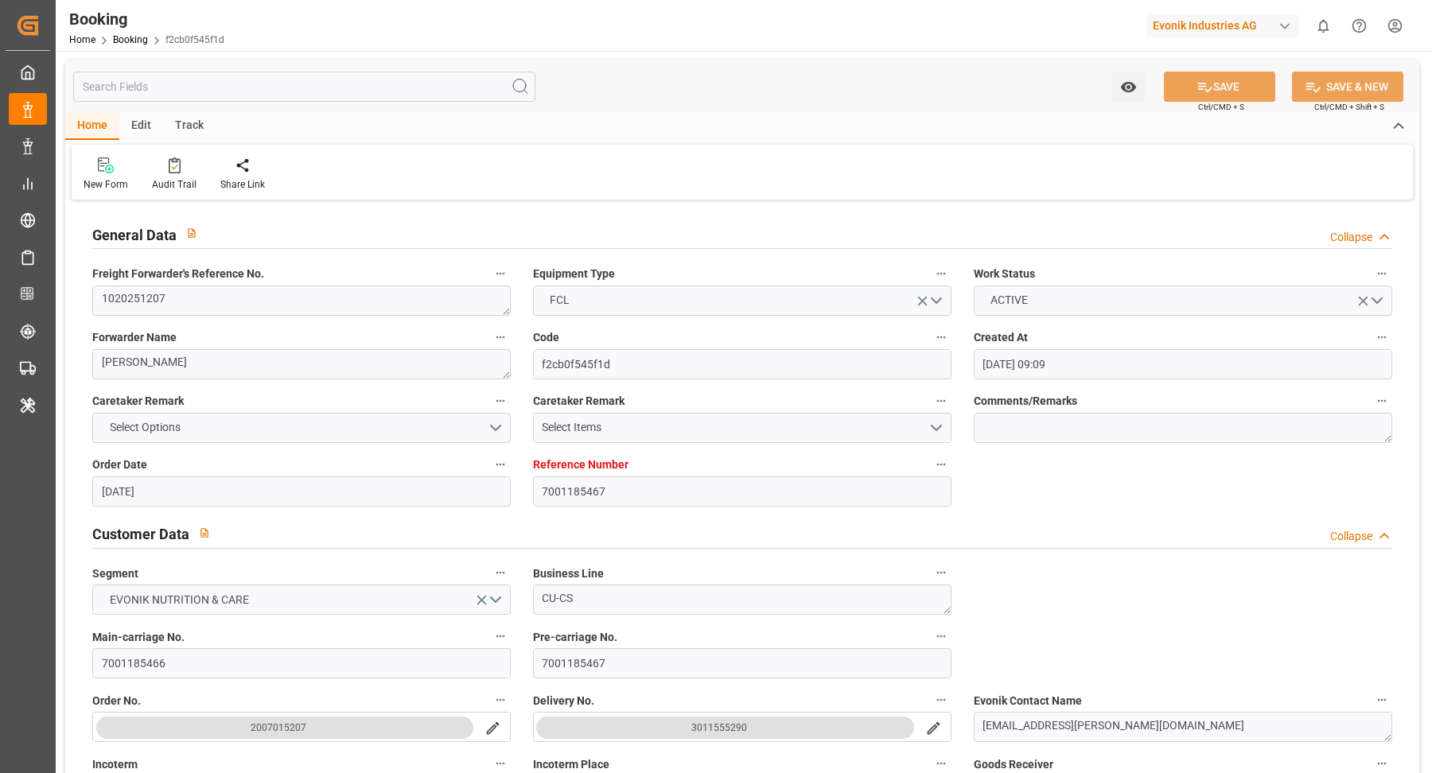
type input "[DATE] 09:09"
type input "[DATE]"
type input "[DATE] 00:00"
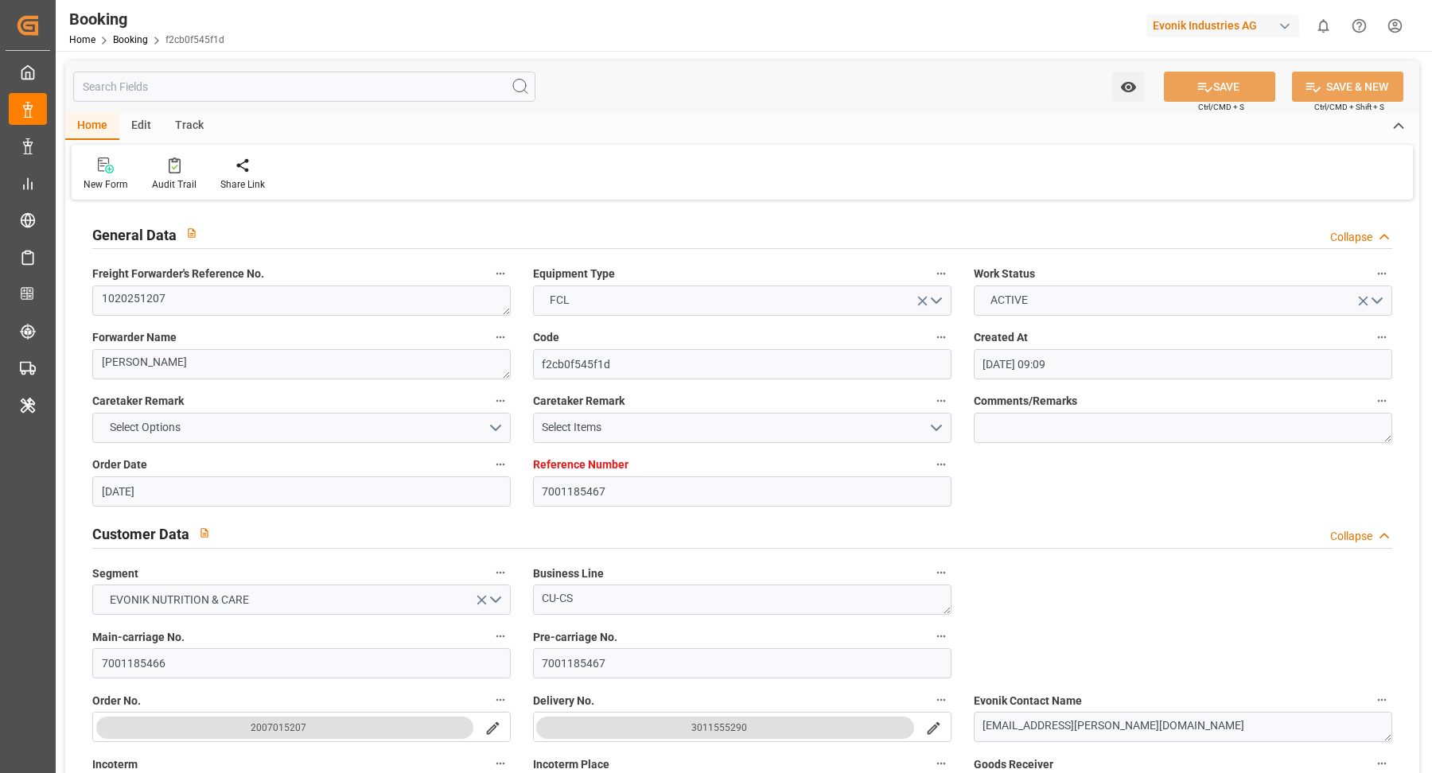
type input "[DATE] 00:00"
type input "[DATE] 10:44"
type input "[DATE] 15:41"
type input "[DATE] 00:00"
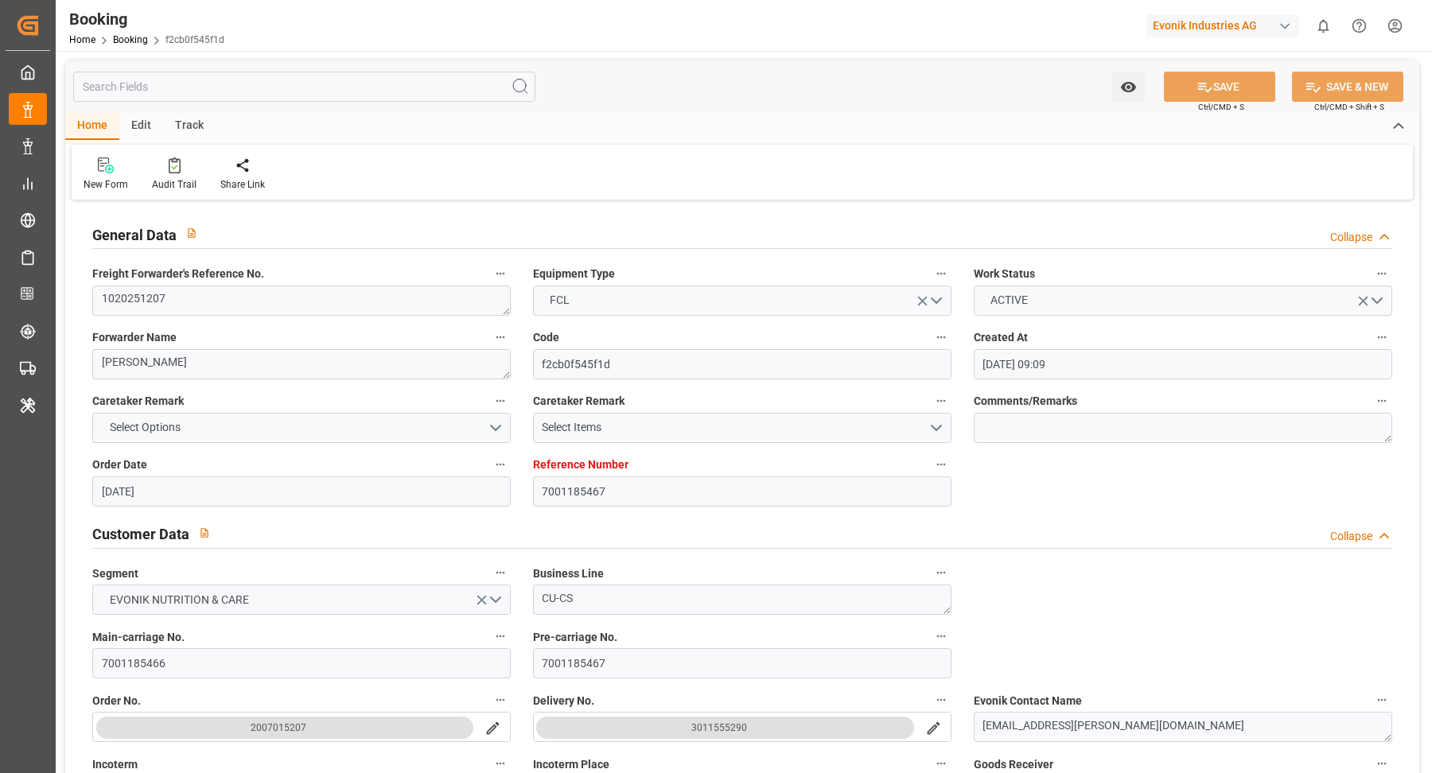
type input "[DATE] 13:03"
type input "[DATE] 00:00"
type input "[DATE] 06:14"
type input "[DATE] 18:00"
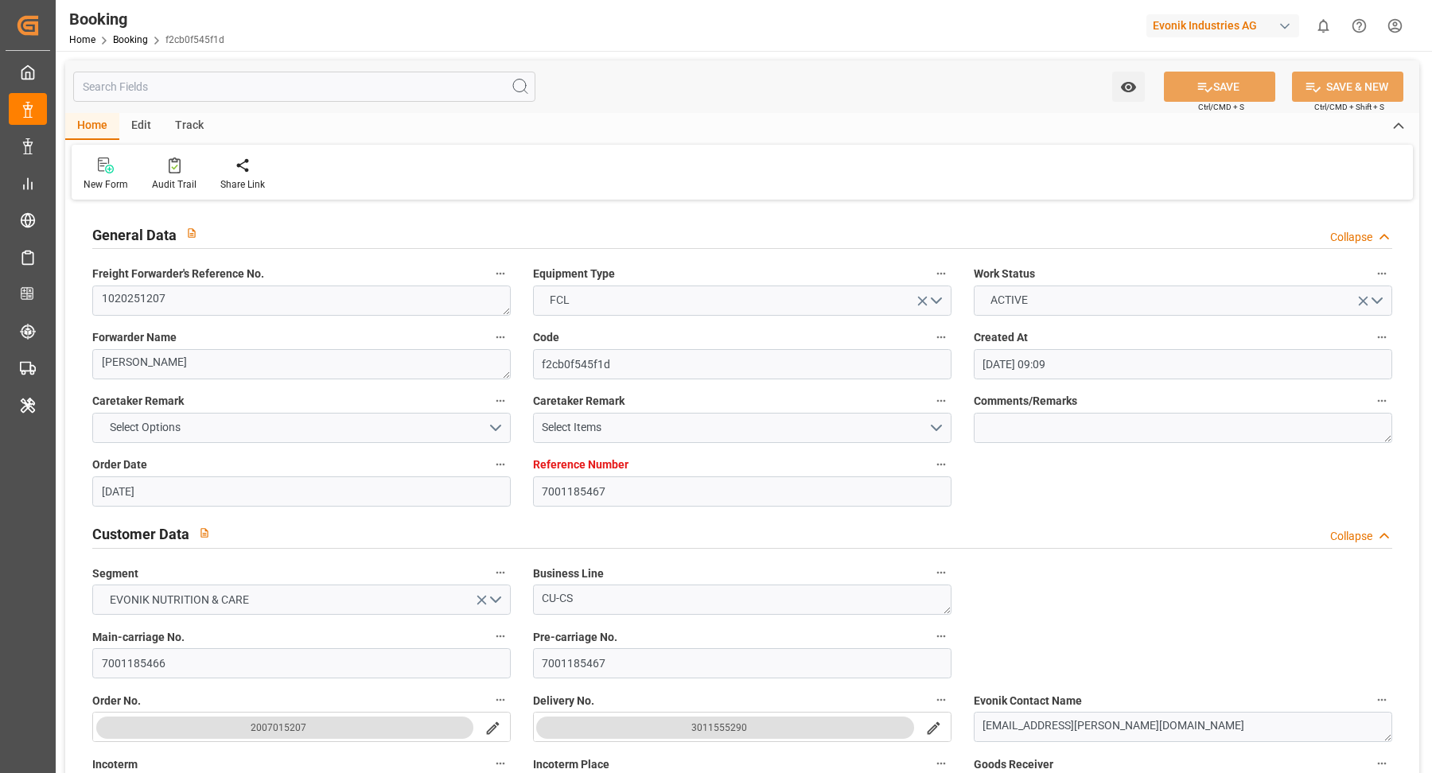
type input "[DATE] 00:00"
type input "[DATE] 14:02"
type input "[DATE]"
type input "[DATE] 15:24"
type input "[DATE]"
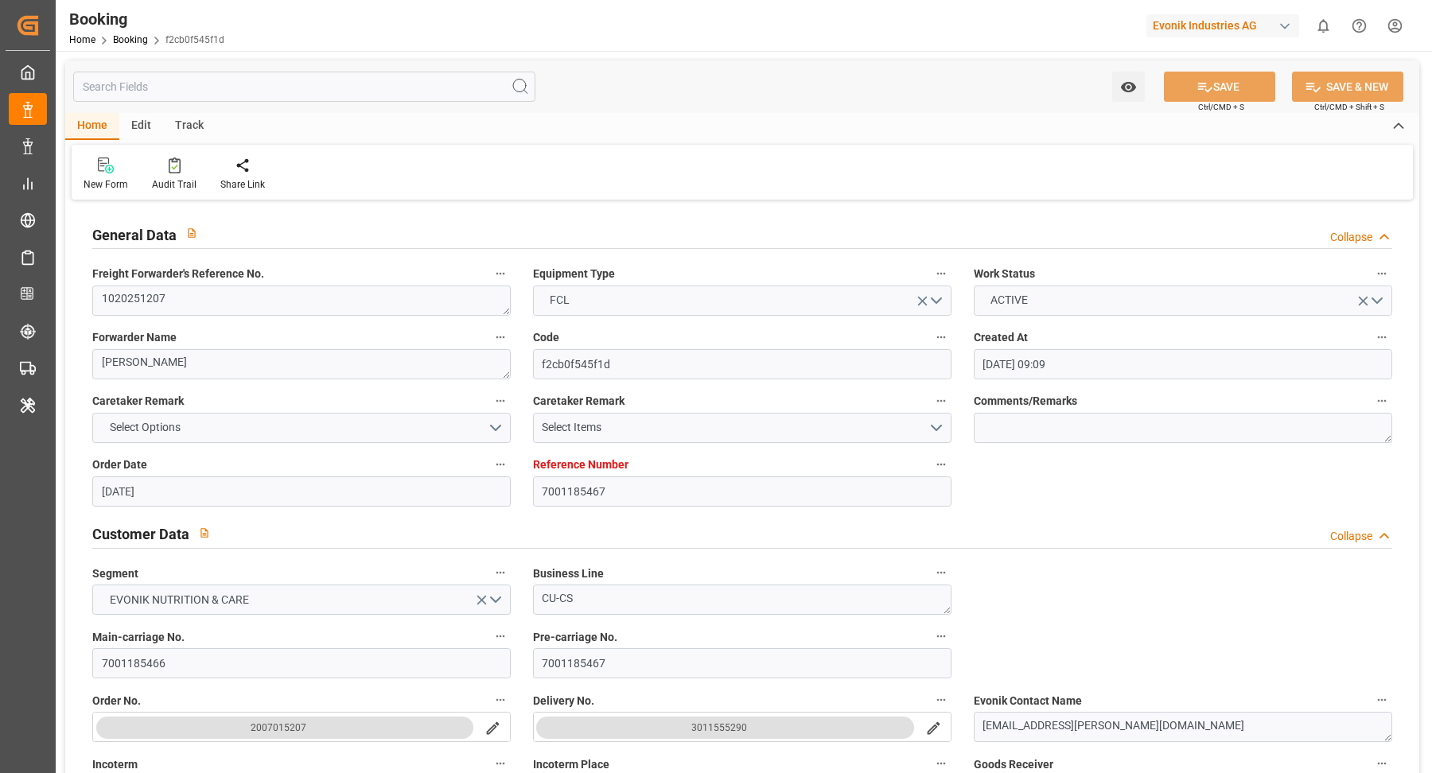
type input "[DATE] 11:49"
type input "[DATE] 06:47"
type input "[DATE] 11:30"
type input "[DATE] 06:03"
type input "[DATE] 00:40"
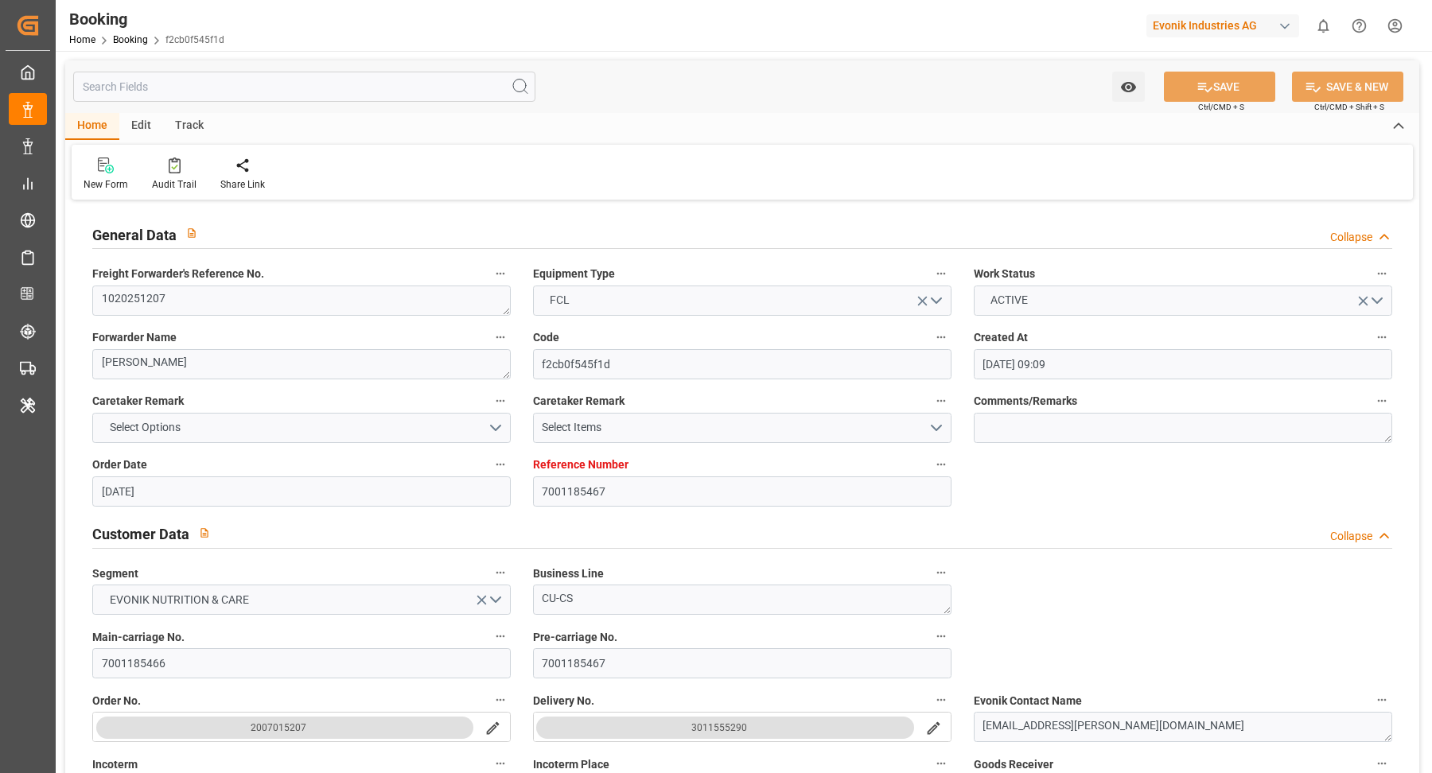
type input "[DATE] 22:51"
type input "[DATE] 13:50"
type input "[DATE] 00:00"
type input "[DATE] 15:29"
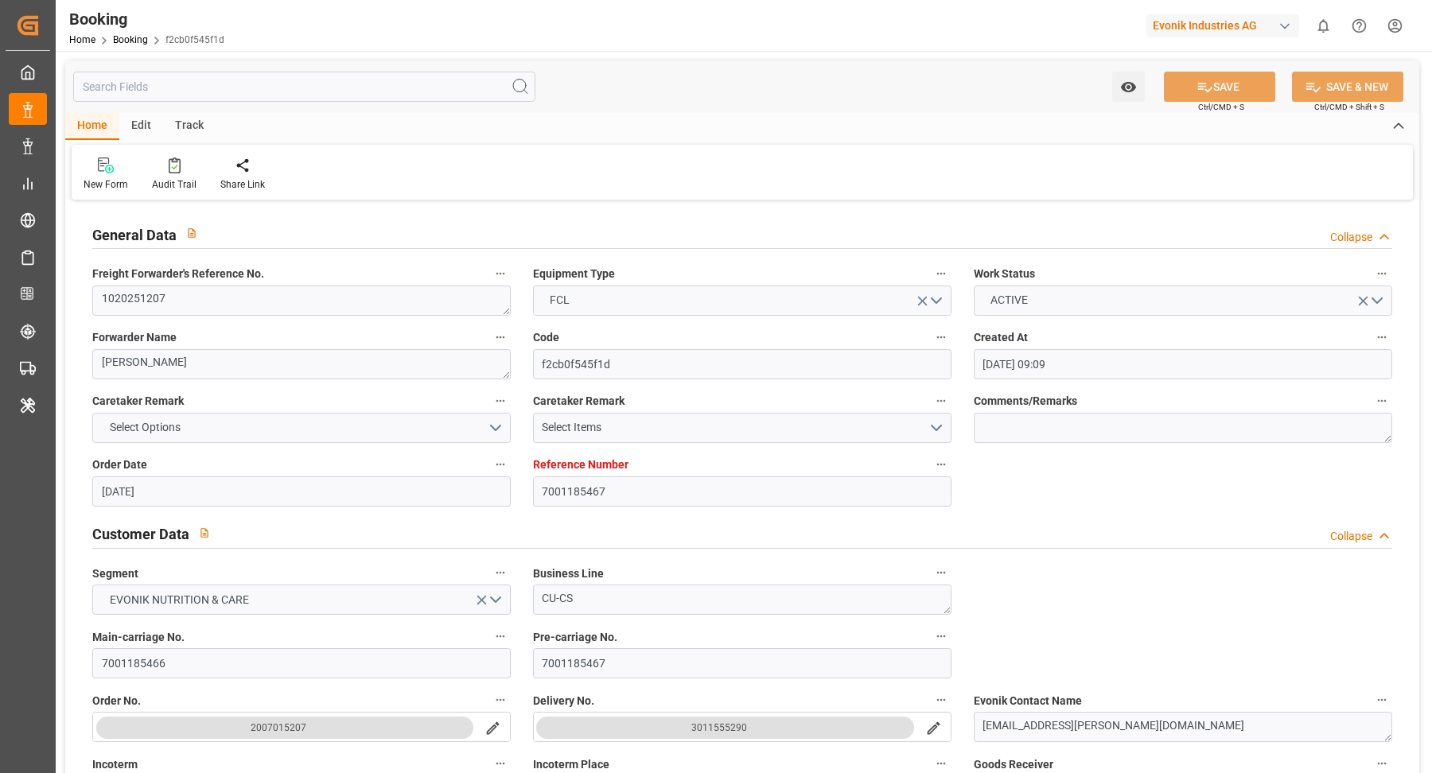
type input "[DATE] 10:00"
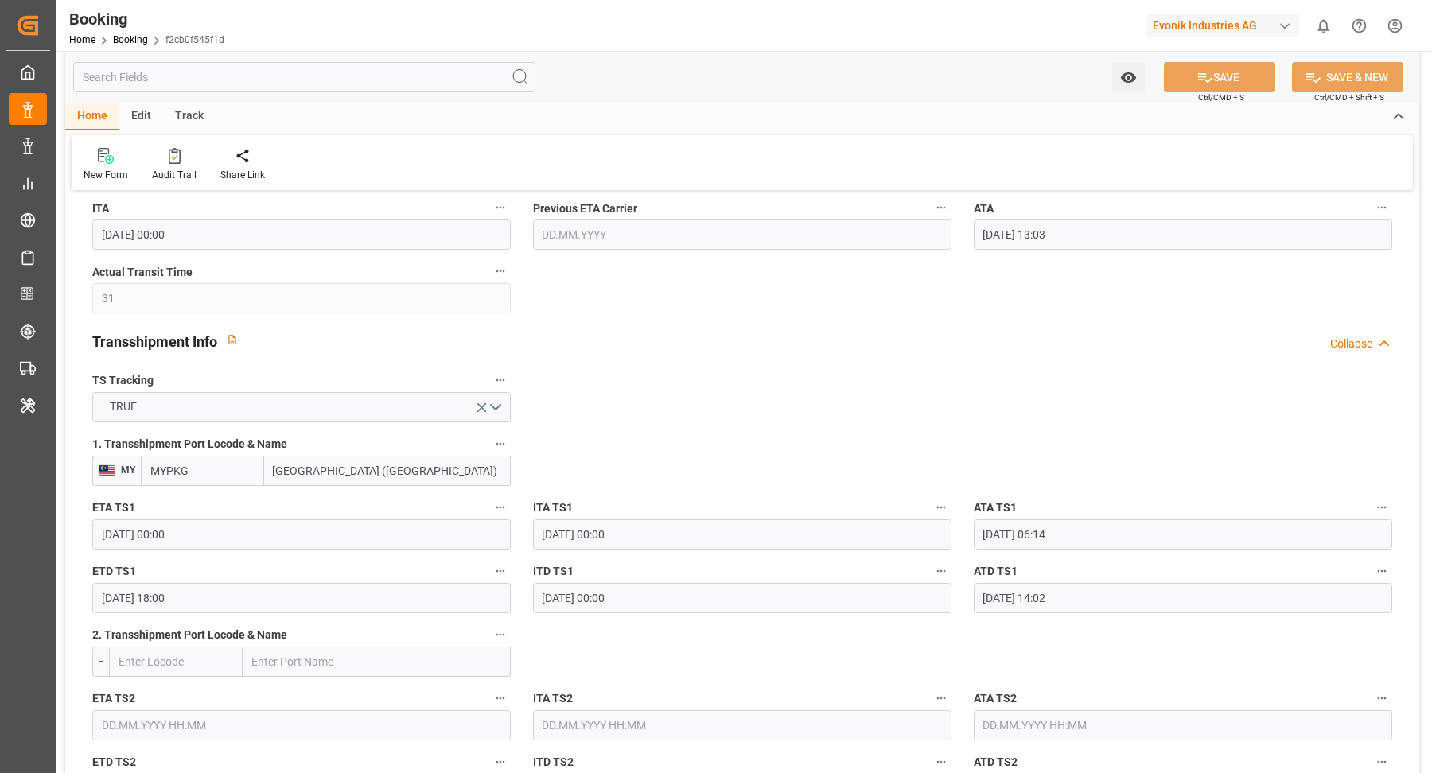
scroll to position [1497, 0]
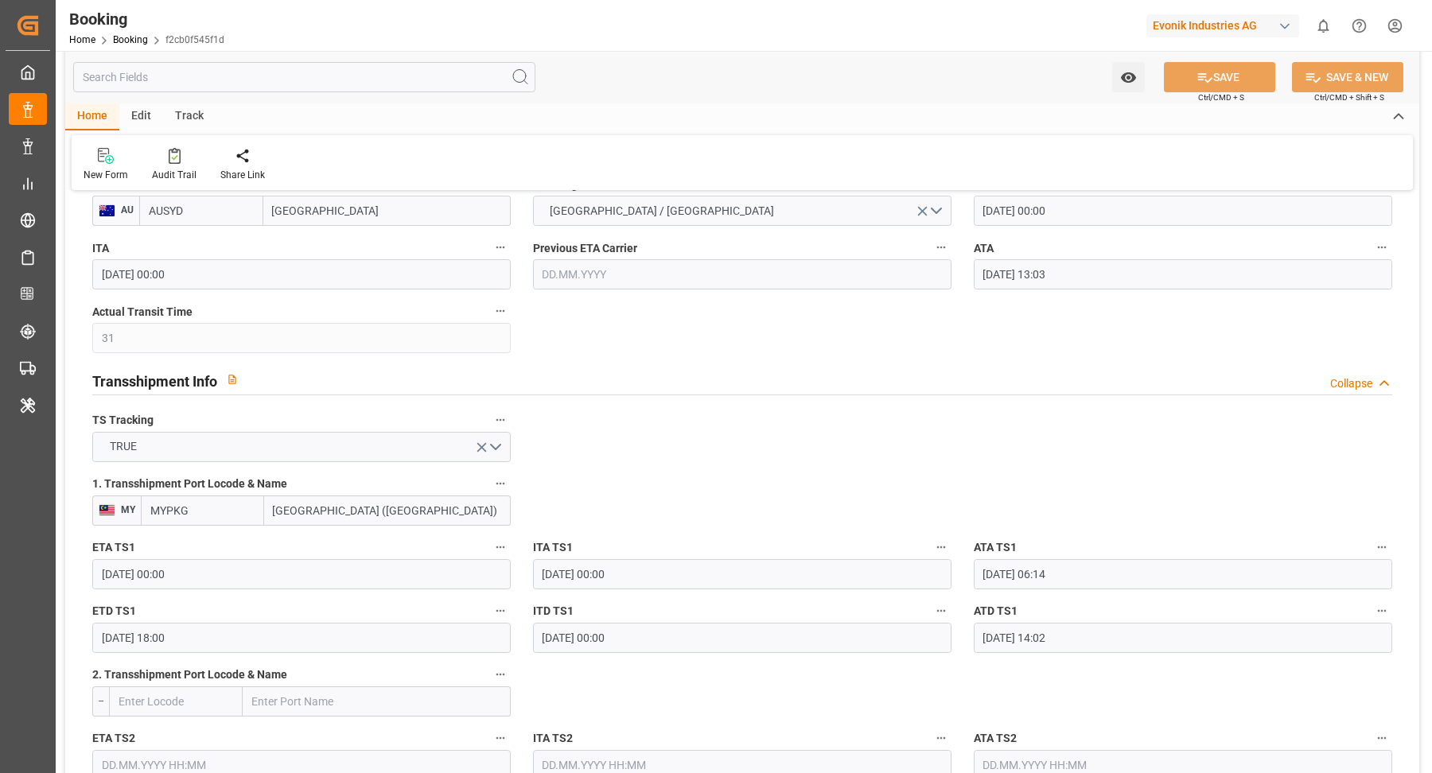
click at [1107, 277] on input "20.08.2025 13:03" at bounding box center [1183, 274] width 418 height 30
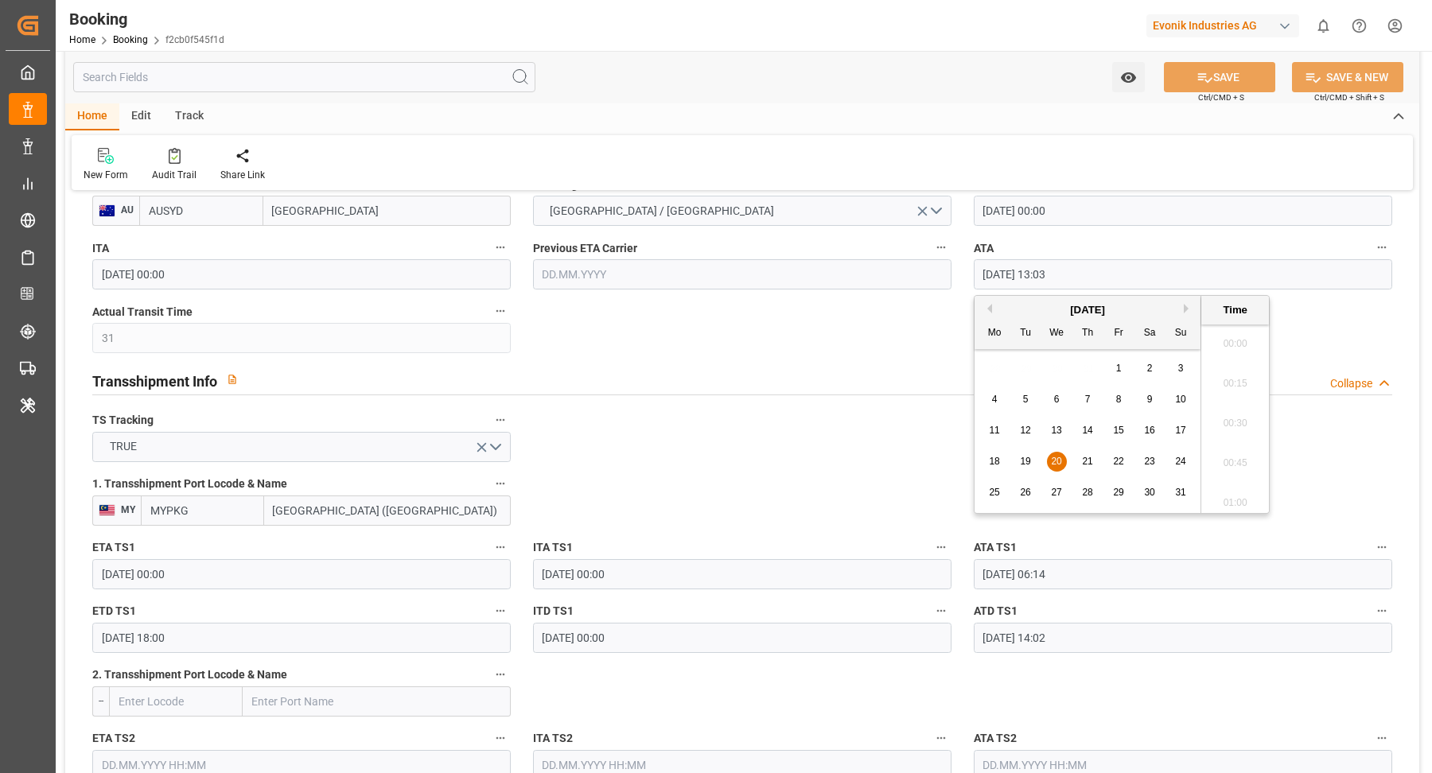
scroll to position [1994, 0]
click at [1387, 247] on icon "button" at bounding box center [1381, 247] width 13 height 13
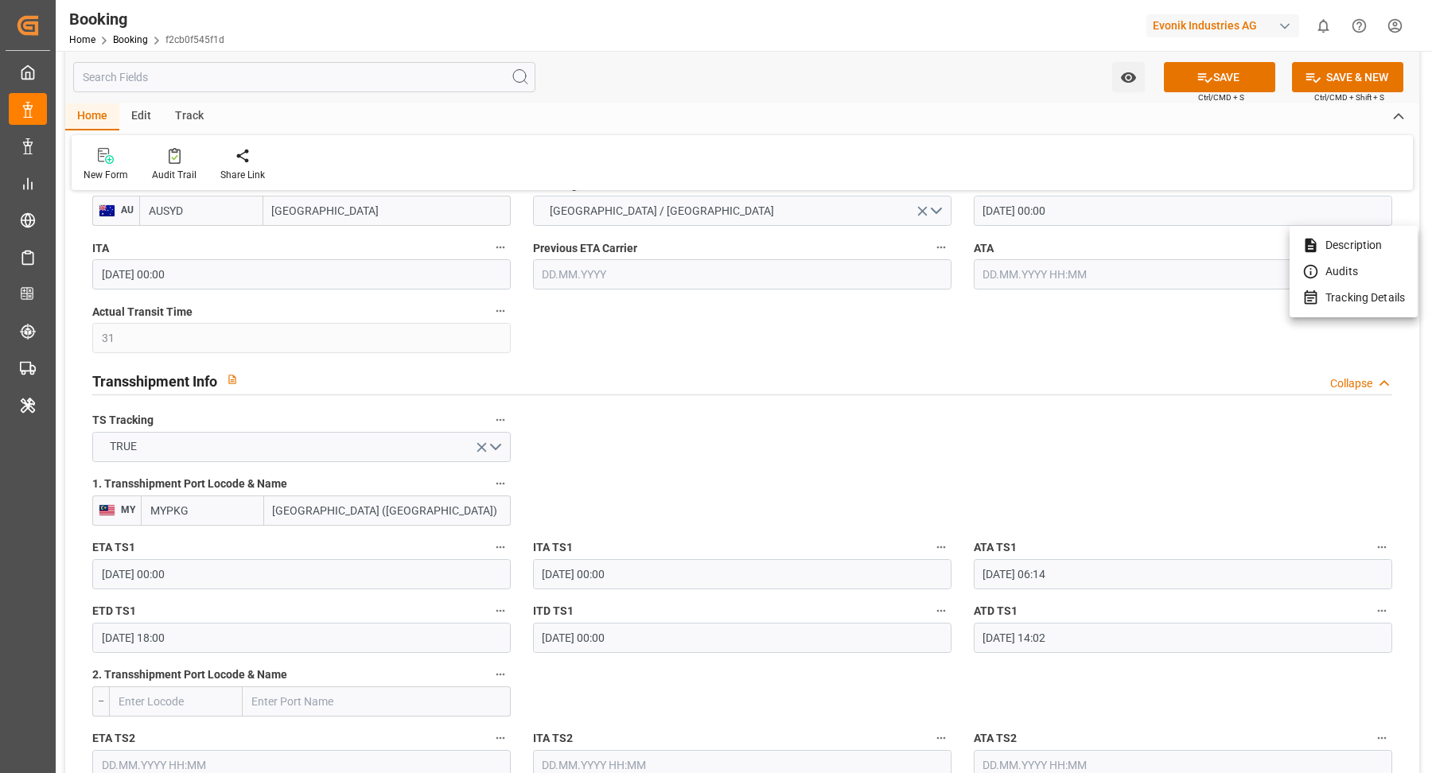
click at [1363, 305] on li "Tracking Details" at bounding box center [1353, 298] width 128 height 26
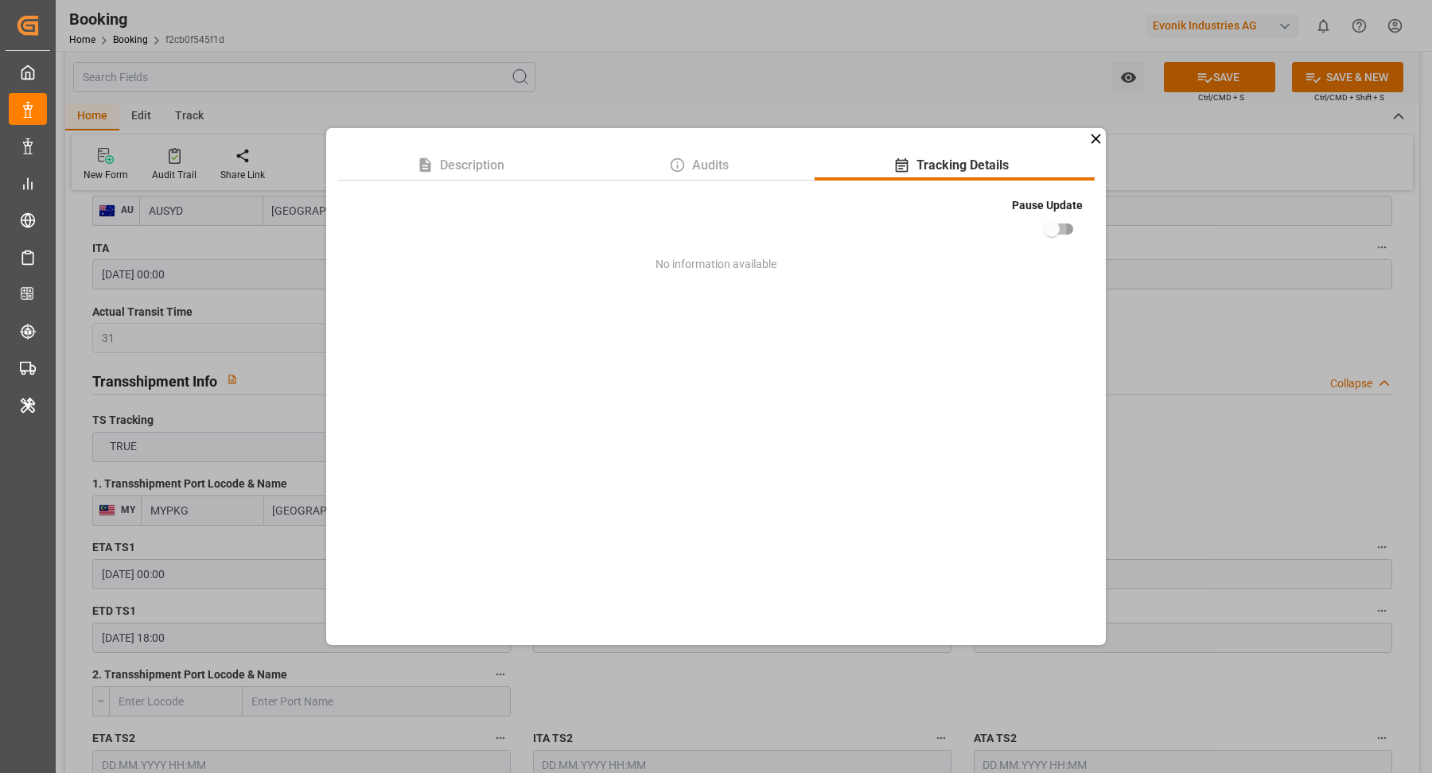
click at [1050, 226] on input "checkbox" at bounding box center [1051, 229] width 91 height 30
checkbox input "true"
click at [1272, 224] on div "Description Audits Tracking Details Pause Update No information available" at bounding box center [716, 386] width 1432 height 773
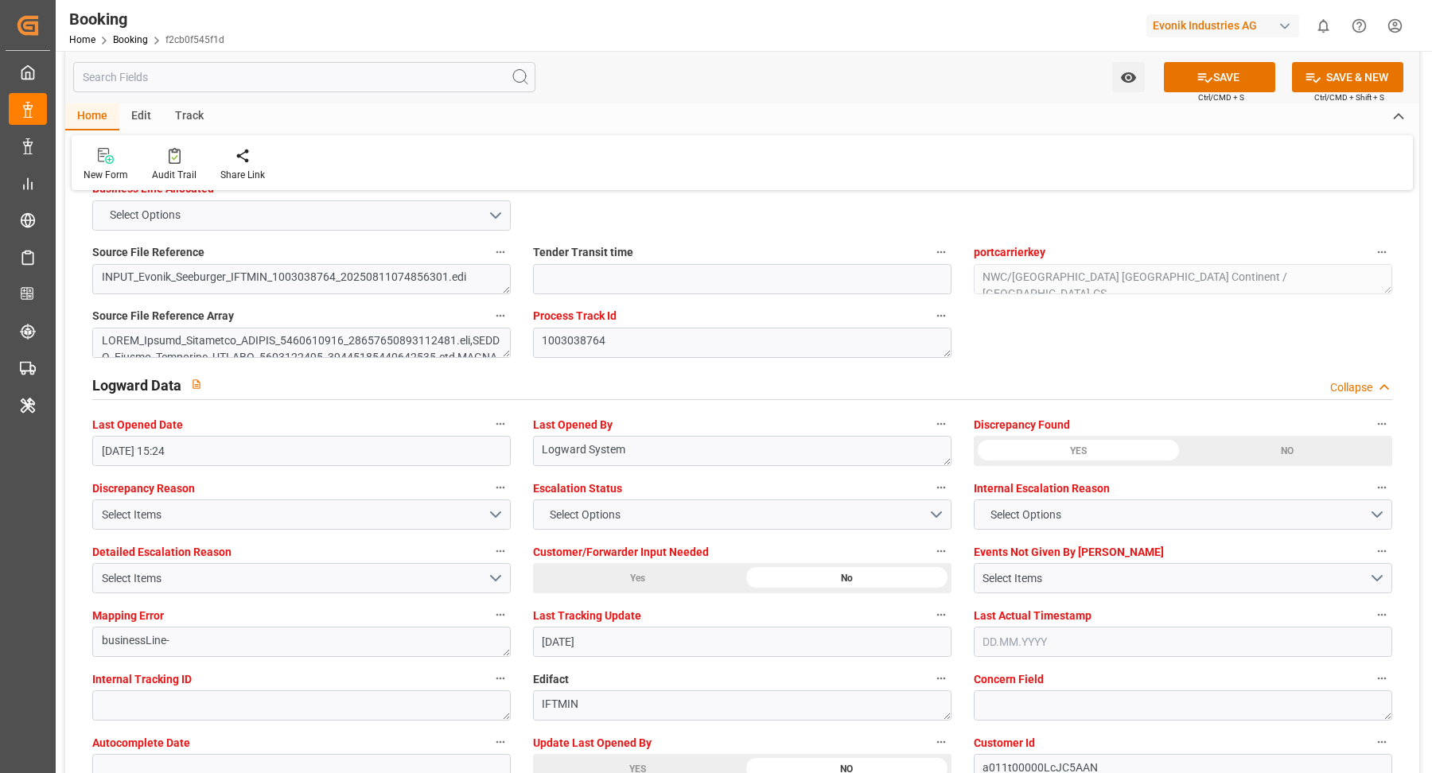
scroll to position [3024, 0]
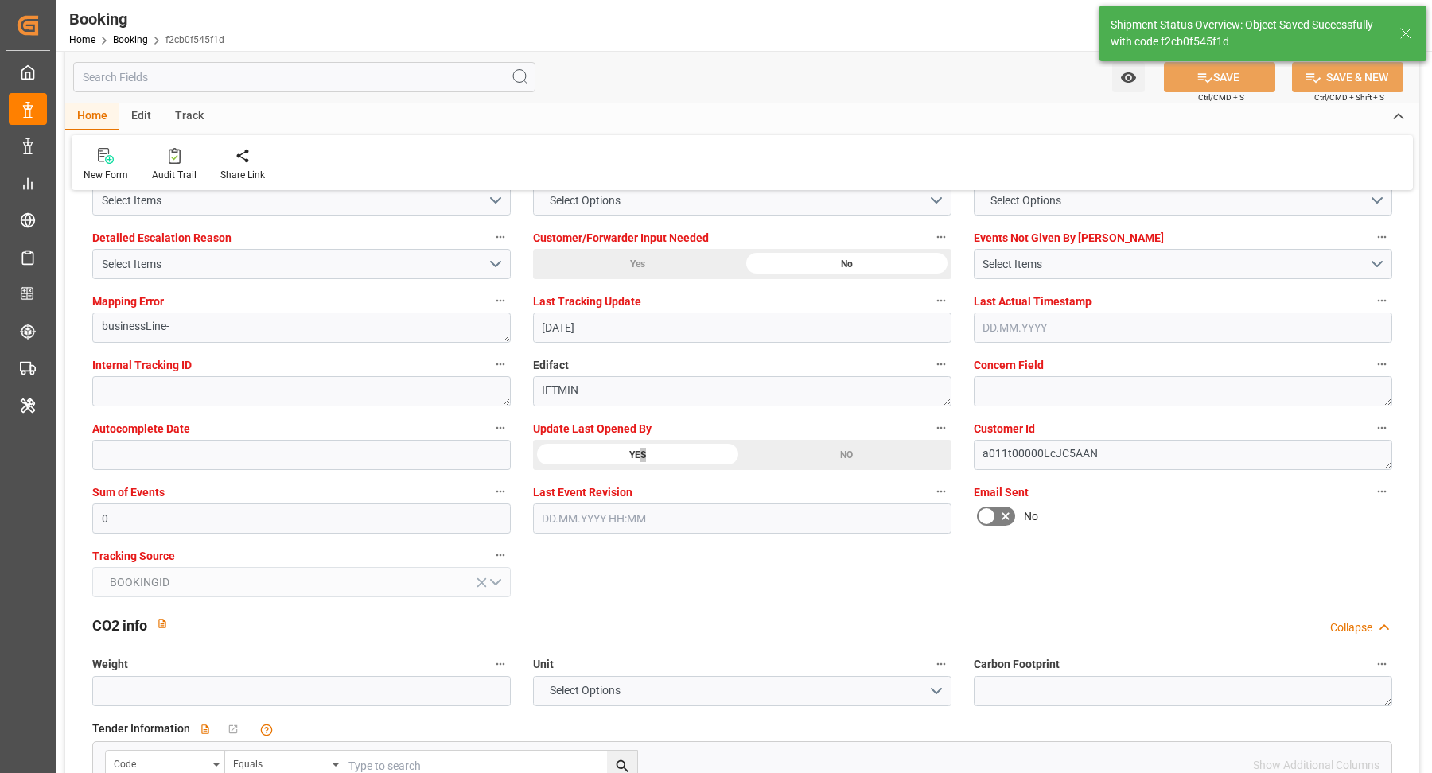
type textarea "Vasantha Kumar"
type input "01.09.2025 11:20"
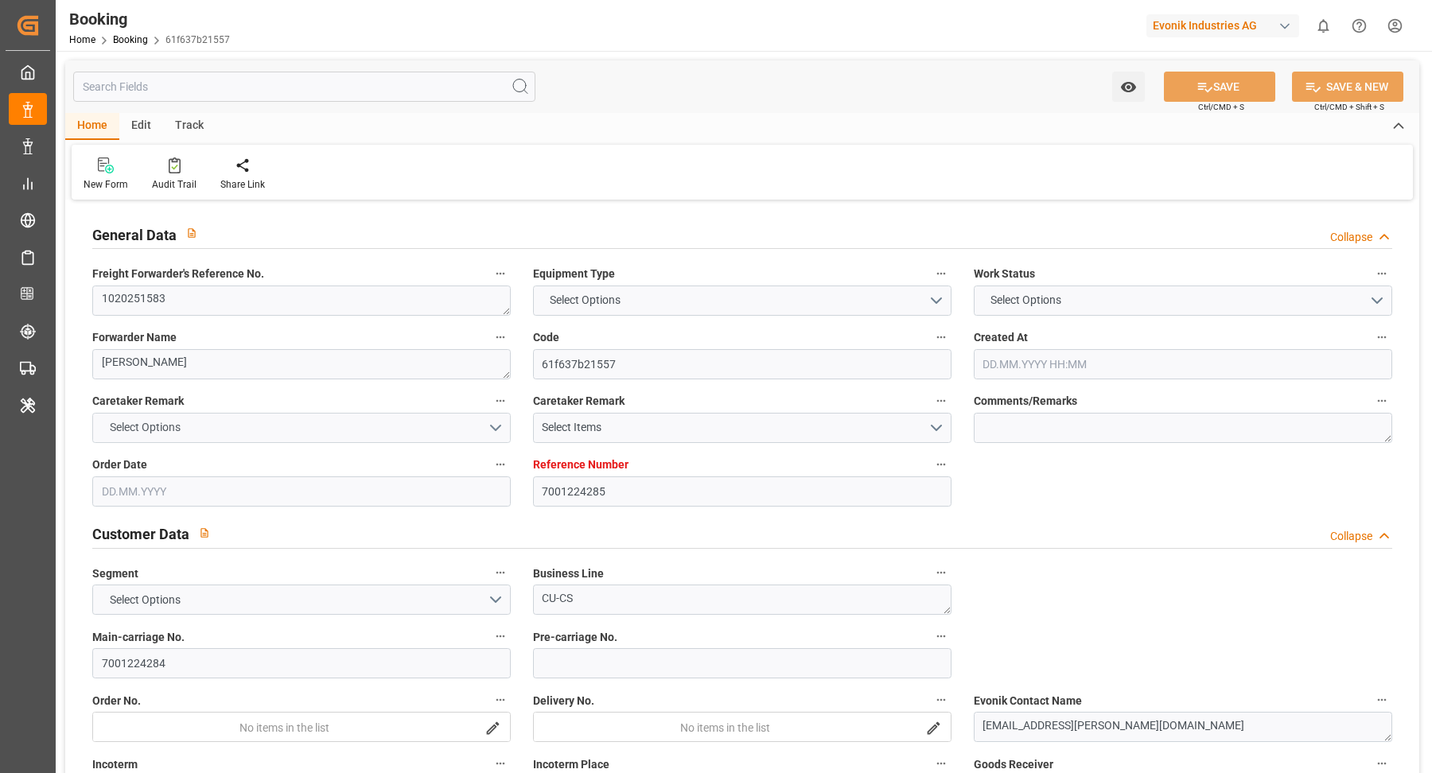
type input "7001224285"
type input "9987201"
type input "OOCL"
type input "Orient Overseas Container Line Ltd"
type input "BEANR"
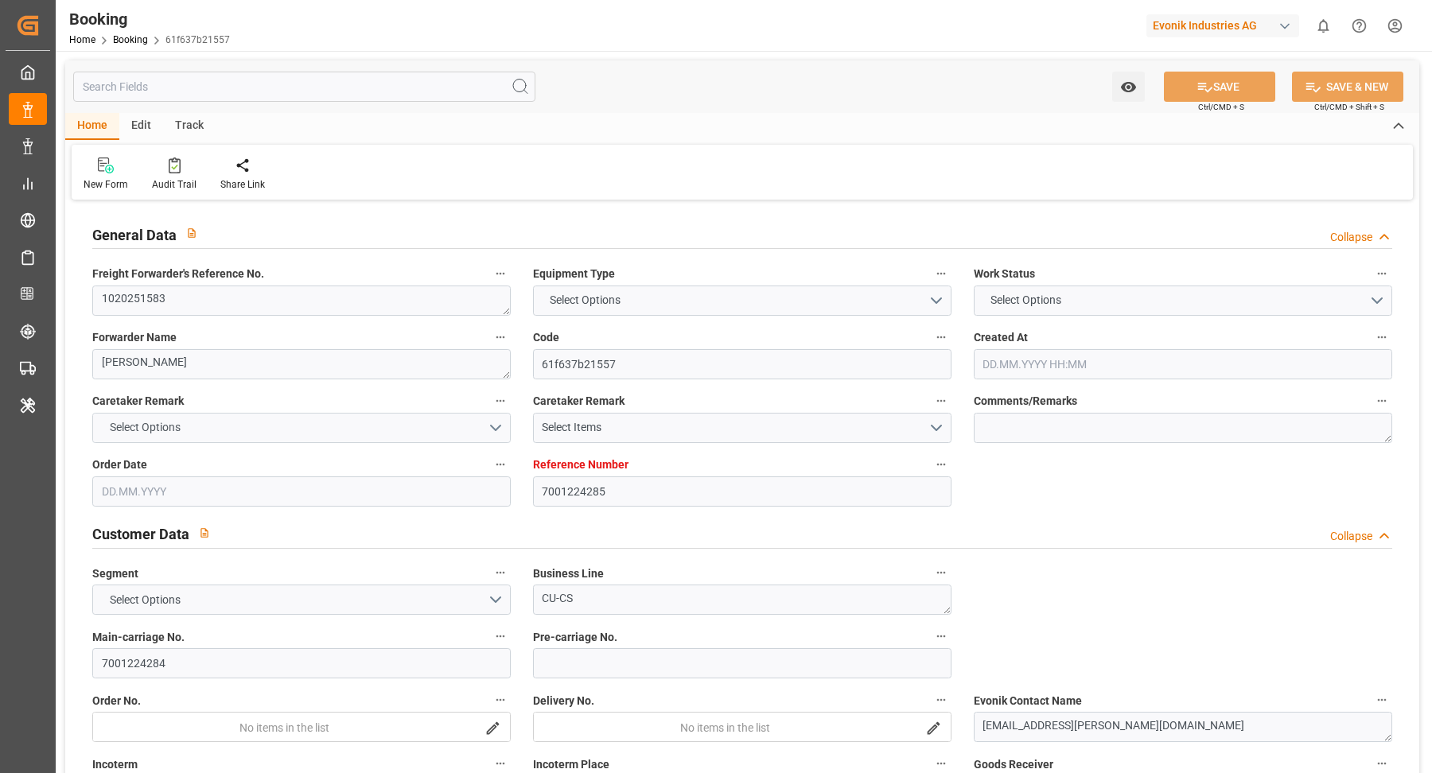
type input "AUSYD"
type input "1"
type input "MYPKG"
type input "0"
type input "BEANR"
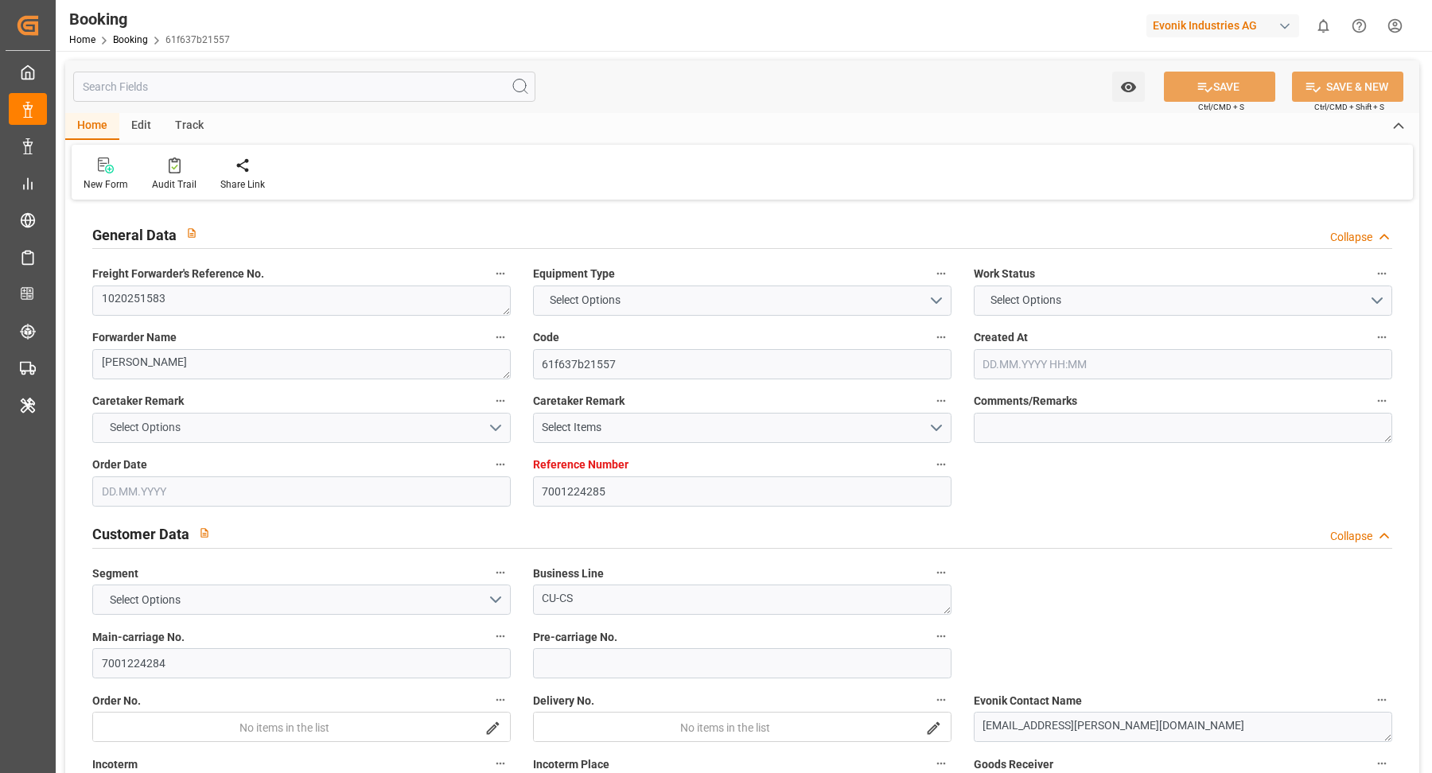
type input "AUBTB"
type input "9484326"
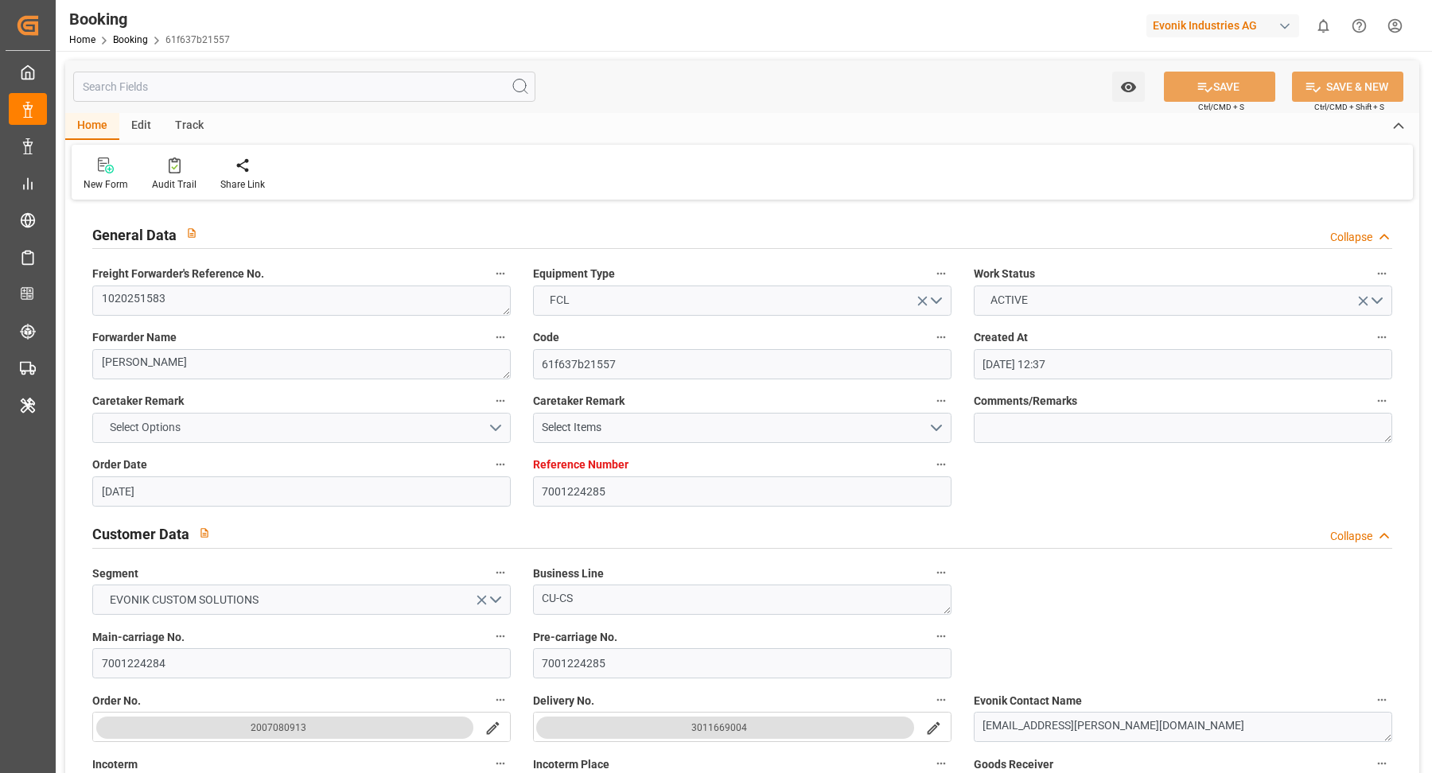
type input "[DATE] 12:37"
type input "[DATE]"
type input "[DATE] 00:00"
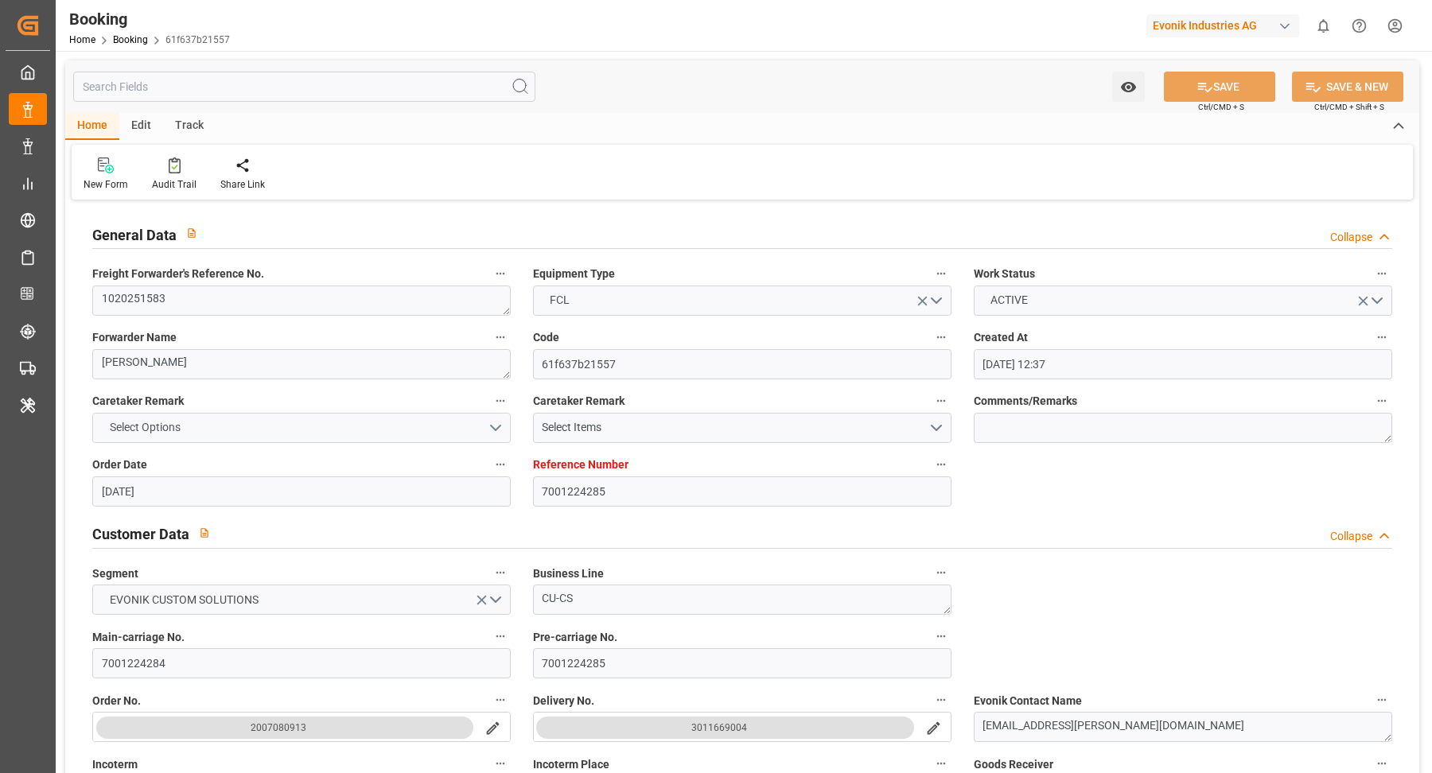
type input "[DATE] 00:00"
type input "[DATE] 17:43"
type input "[DATE] 00:58"
type input "[DATE] 22:00"
type input "[DATE] 00:00"
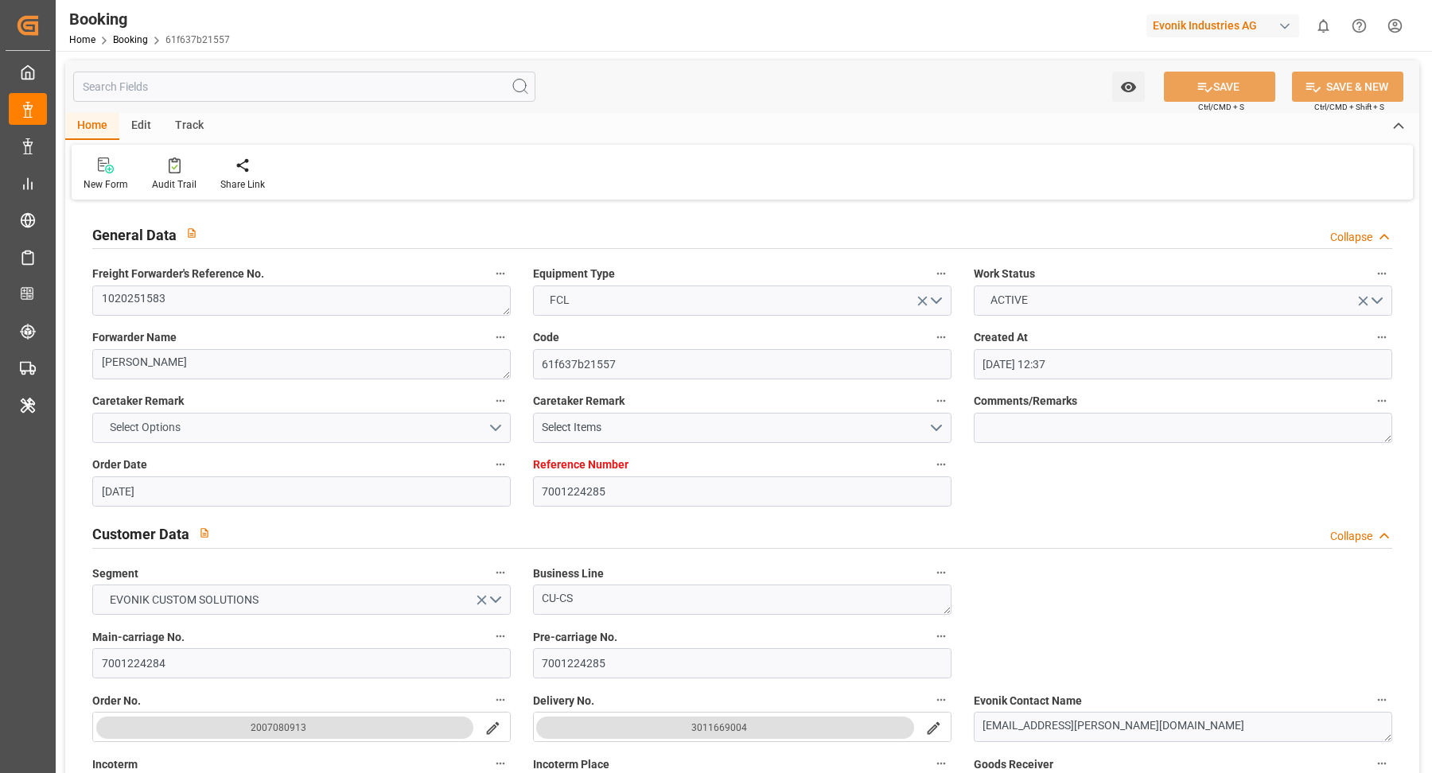
type input "[DATE] 02:16"
type input "[DATE] 08:00"
type input "[DATE] 00:00"
type input "[DATE] 20:00"
type input "19.09.2025 00:00"
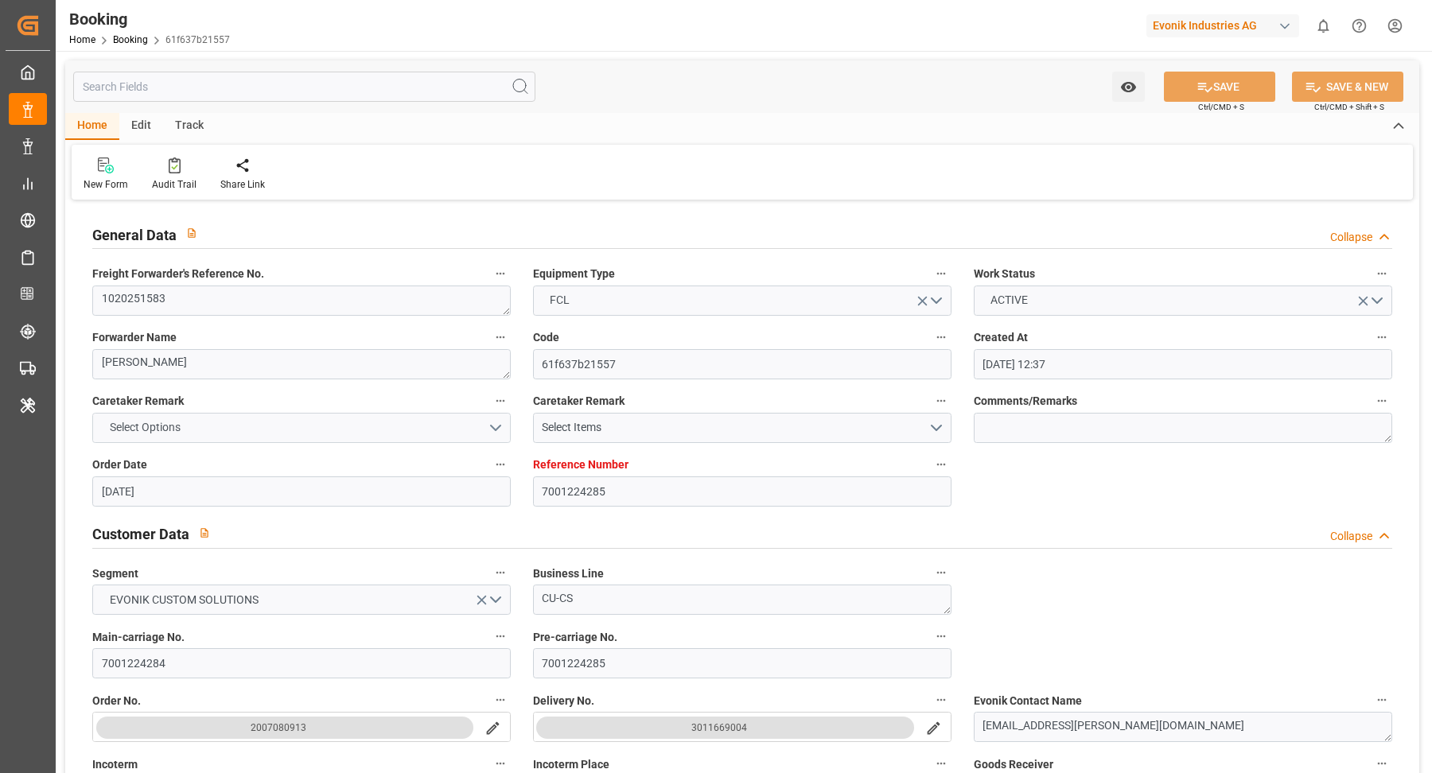
type input "01.08.2025"
type input "01.09.2025 09:24"
type input "31.08.2025"
type input "01.08.2025 08:52"
type input "07.08.2025 06:05"
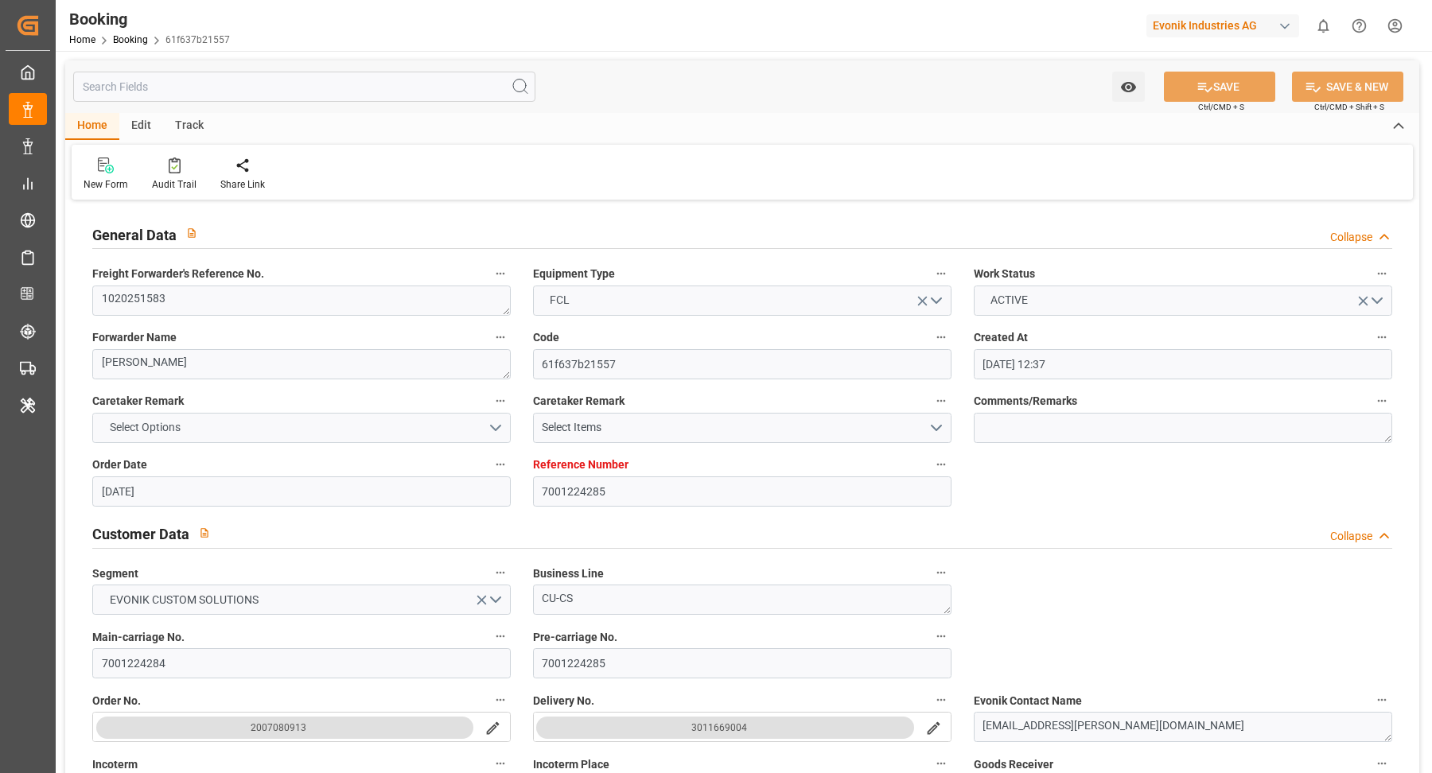
type input "08.08.2025 18:34"
type input "11.09.2025 08:00"
type input "11.09.2025 17:02"
type input "19.09.2025 20:00"
type input "30.09.2025 22:00"
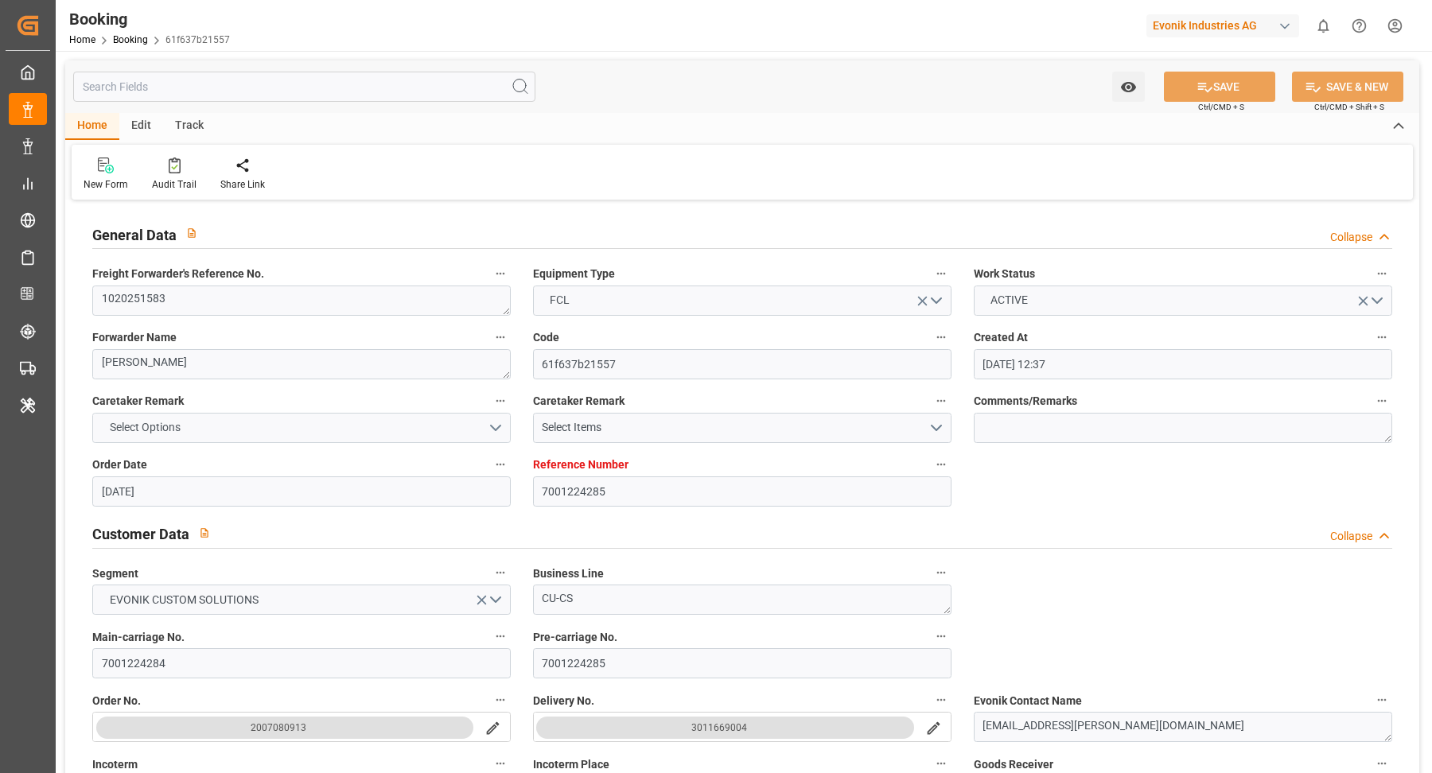
type input "01.10.2025 13:29"
type input "05.10.2025 14:29"
type input "02.10.2025 13:00"
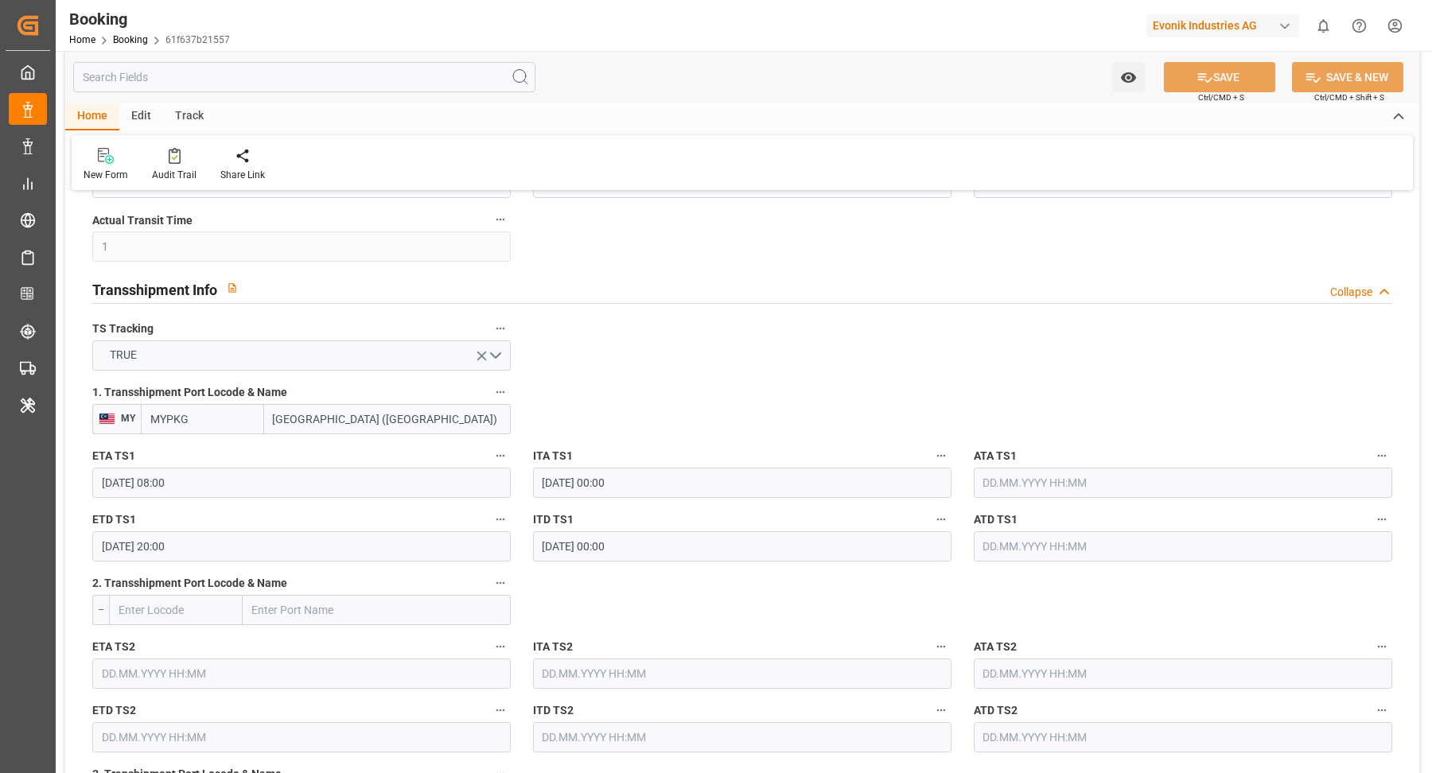
scroll to position [1394, 0]
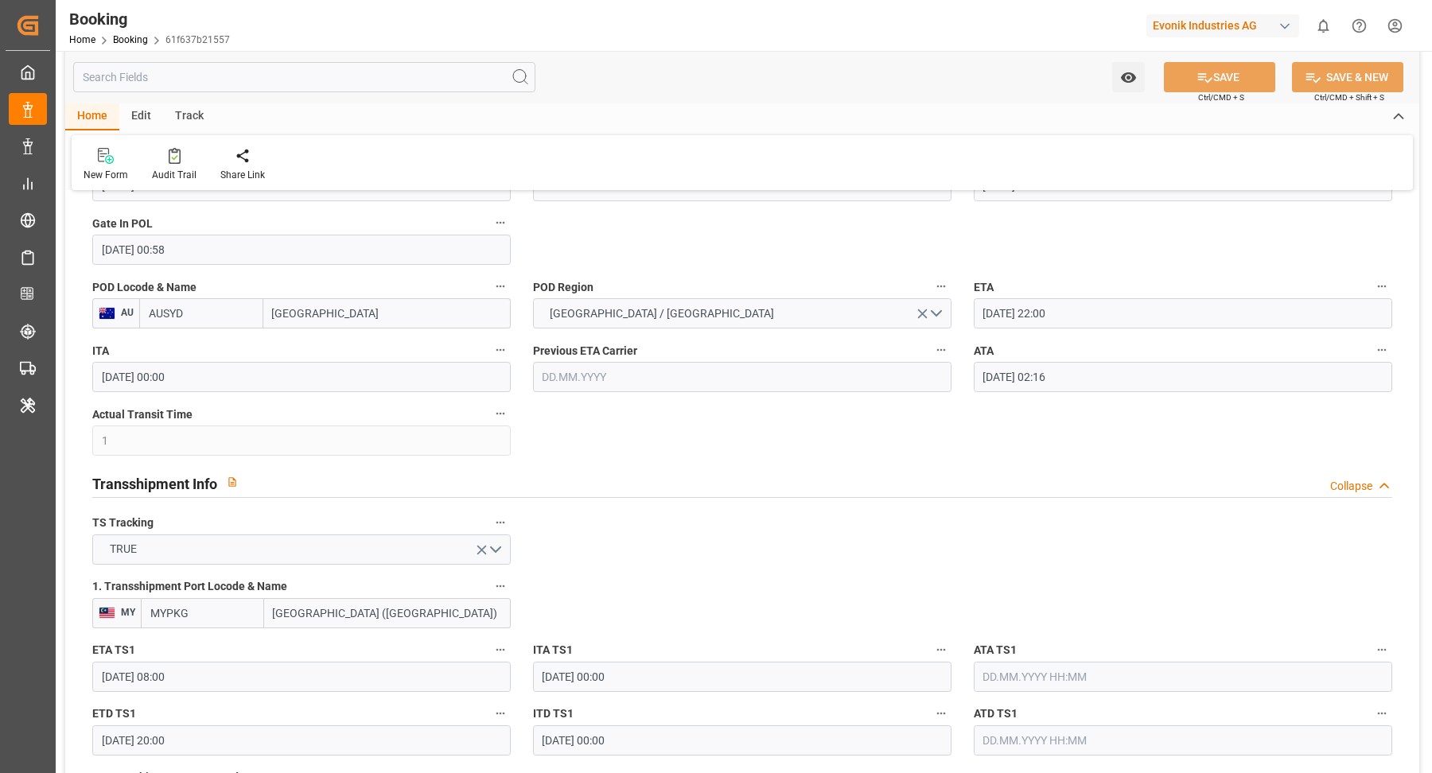
click at [1091, 368] on input "09.08.2025 02:16" at bounding box center [1183, 377] width 418 height 30
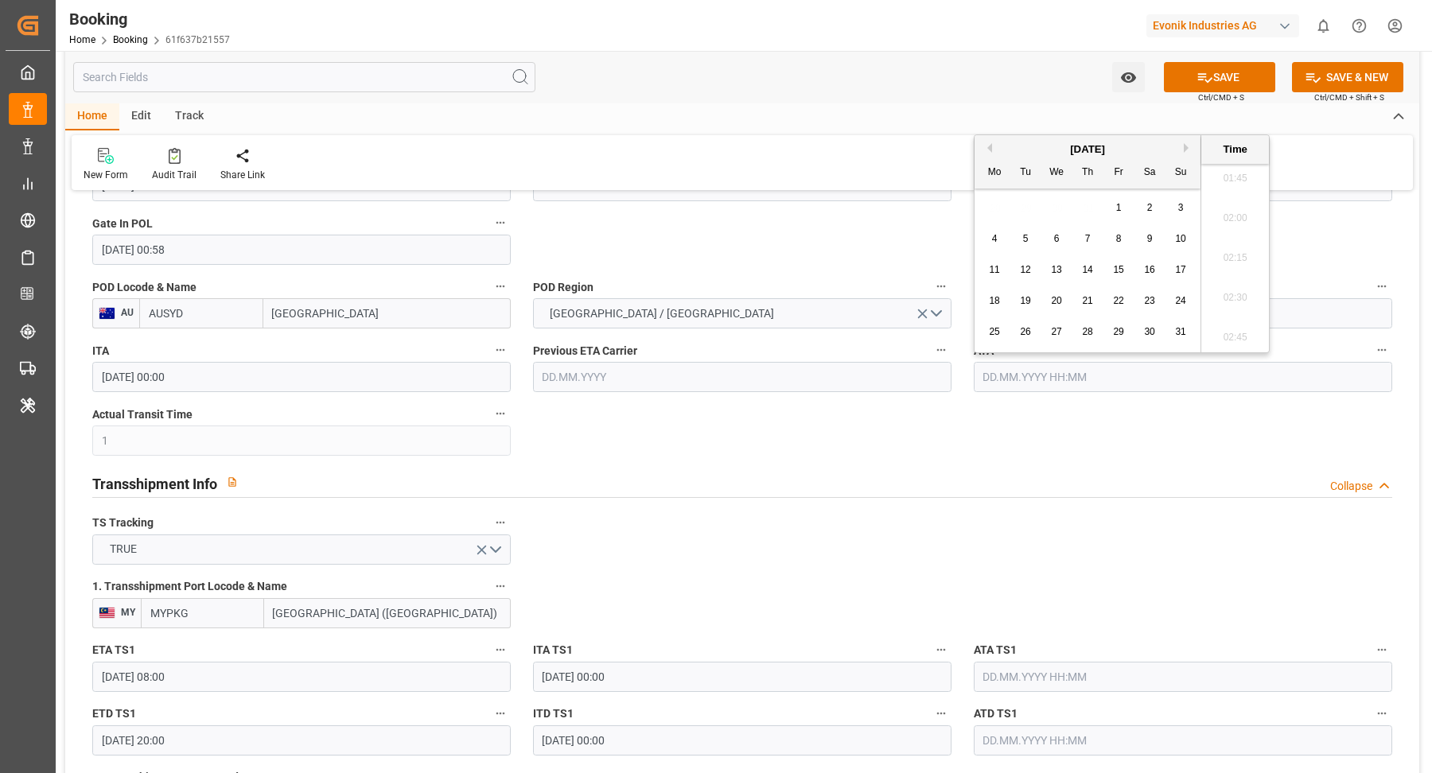
scroll to position [1659, 0]
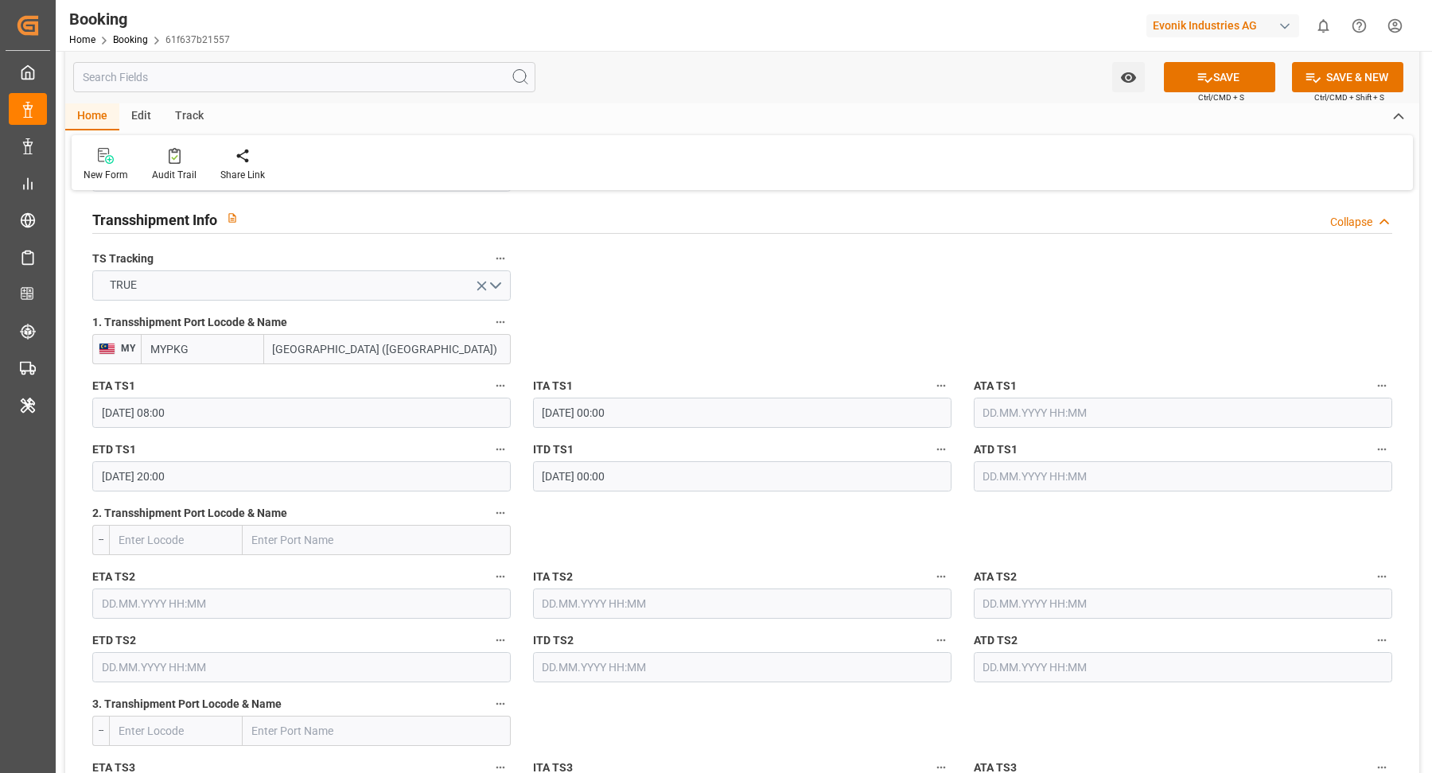
scroll to position [1428, 0]
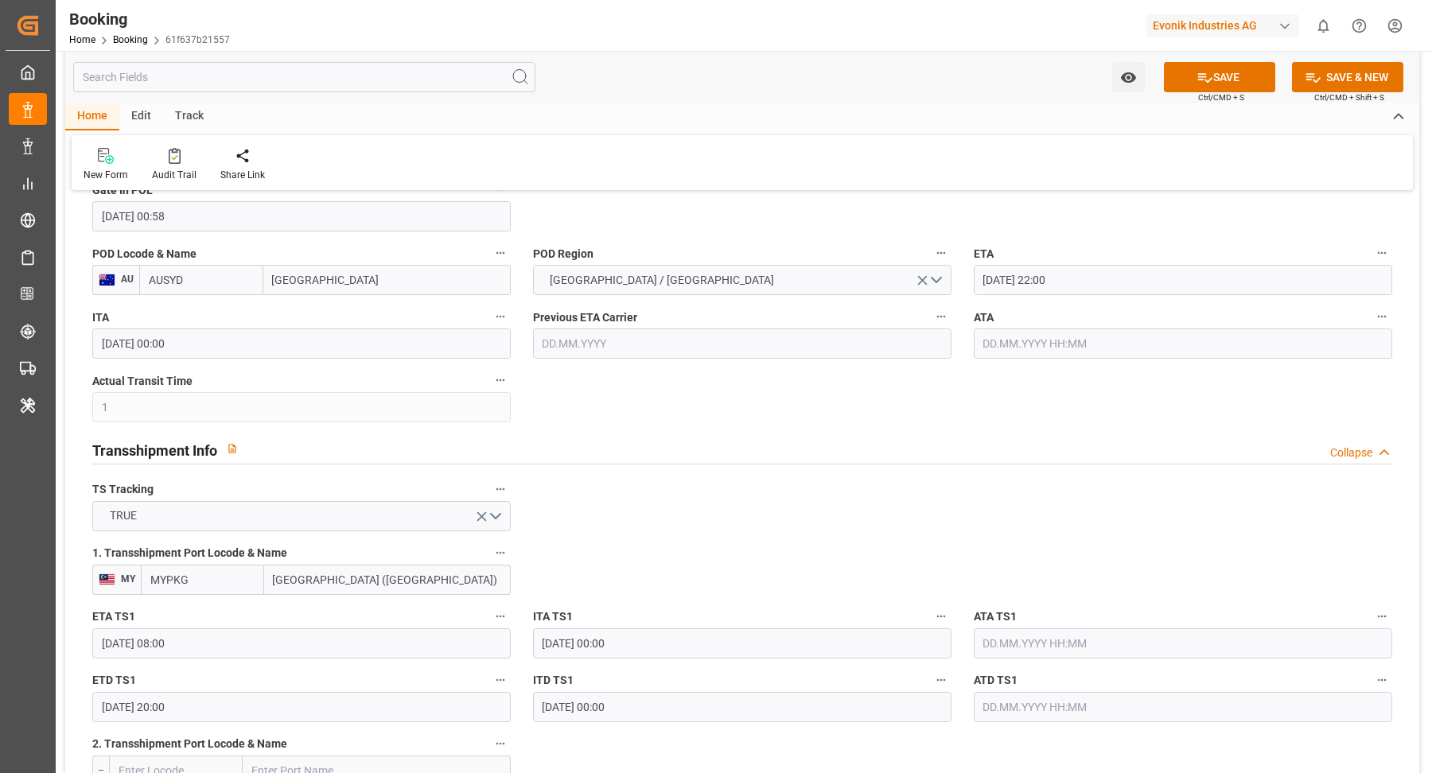
click at [1386, 316] on icon "button" at bounding box center [1381, 316] width 13 height 13
click at [1344, 370] on li "Tracking Details" at bounding box center [1353, 367] width 128 height 26
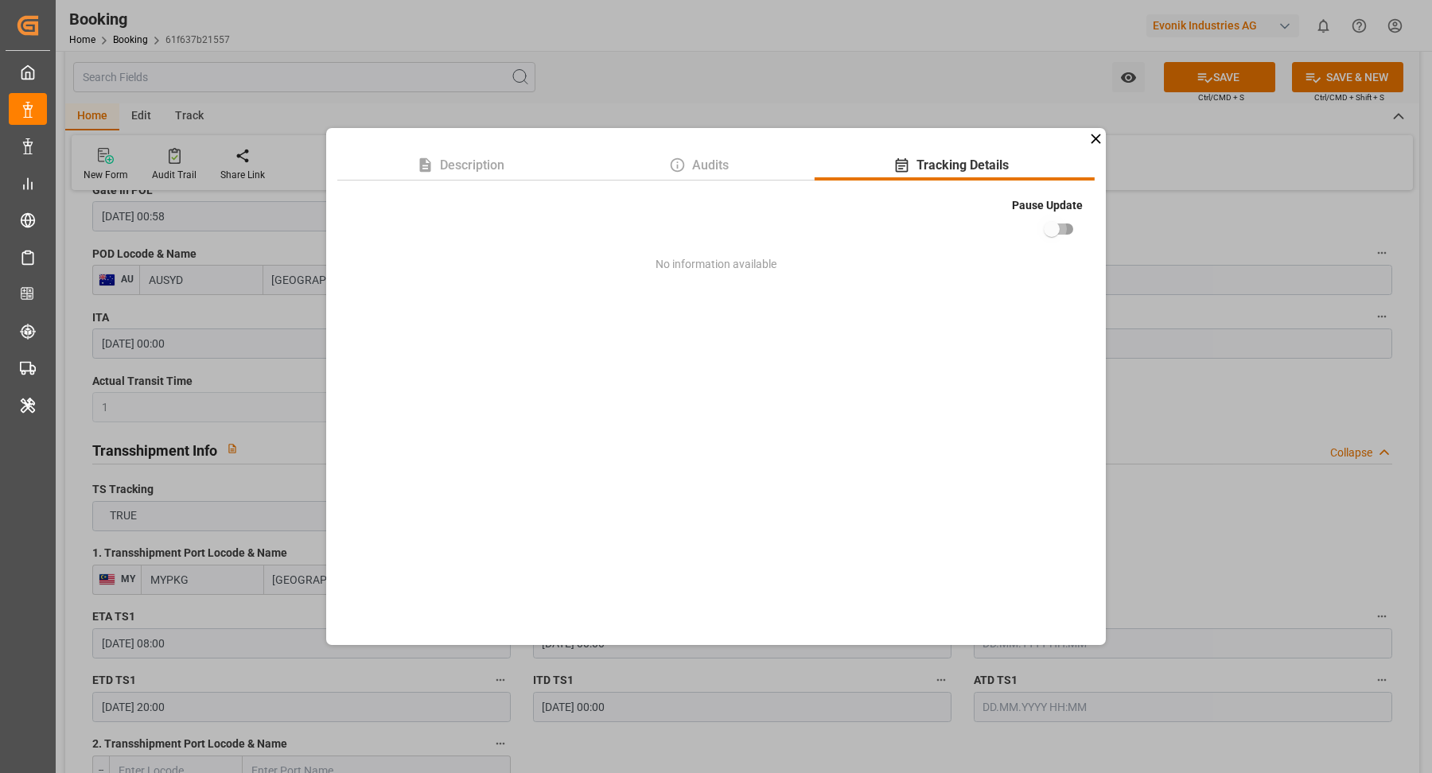
click at [1061, 218] on input "checkbox" at bounding box center [1051, 229] width 91 height 30
checkbox input "true"
click at [1332, 240] on div "Description Audits Tracking Details Pause Update No information available" at bounding box center [716, 386] width 1432 height 773
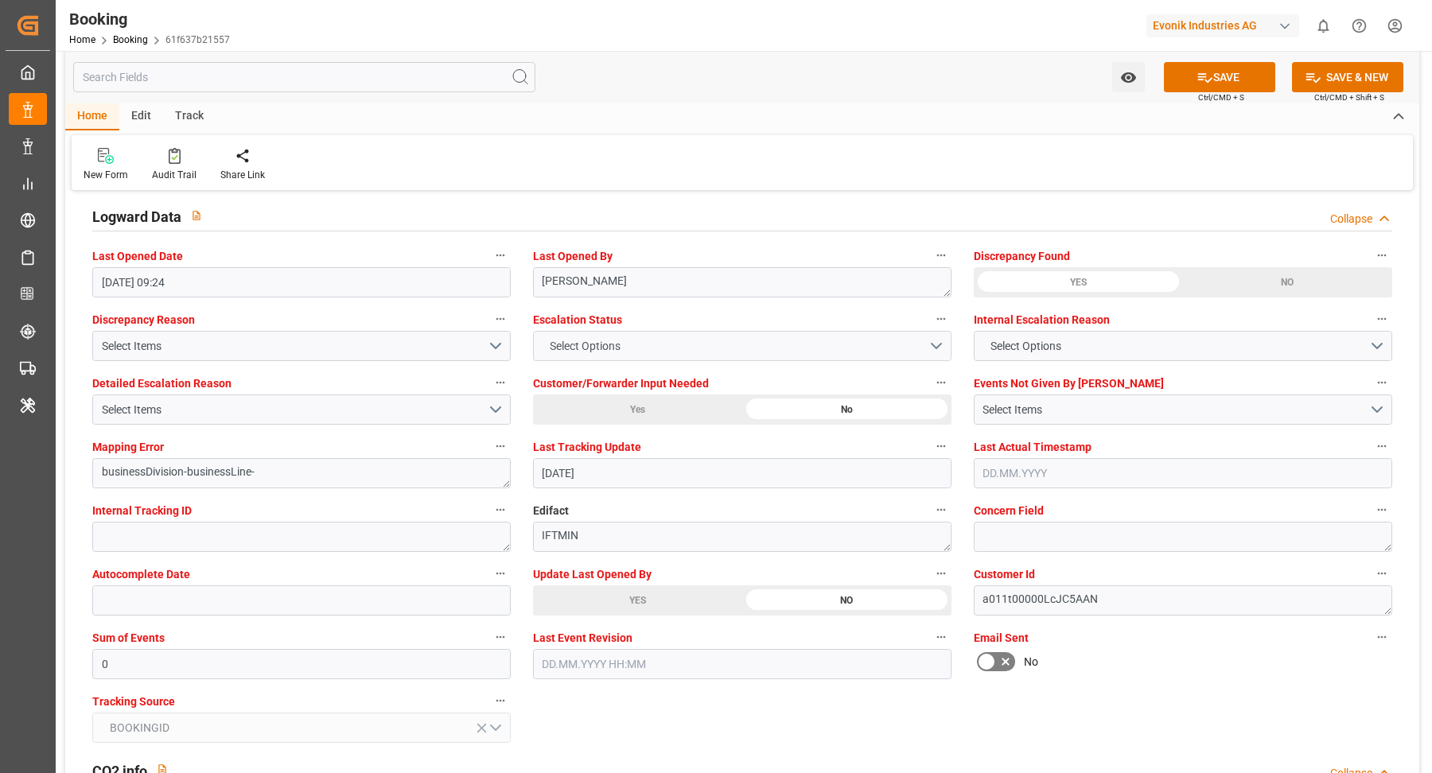
scroll to position [2892, 0]
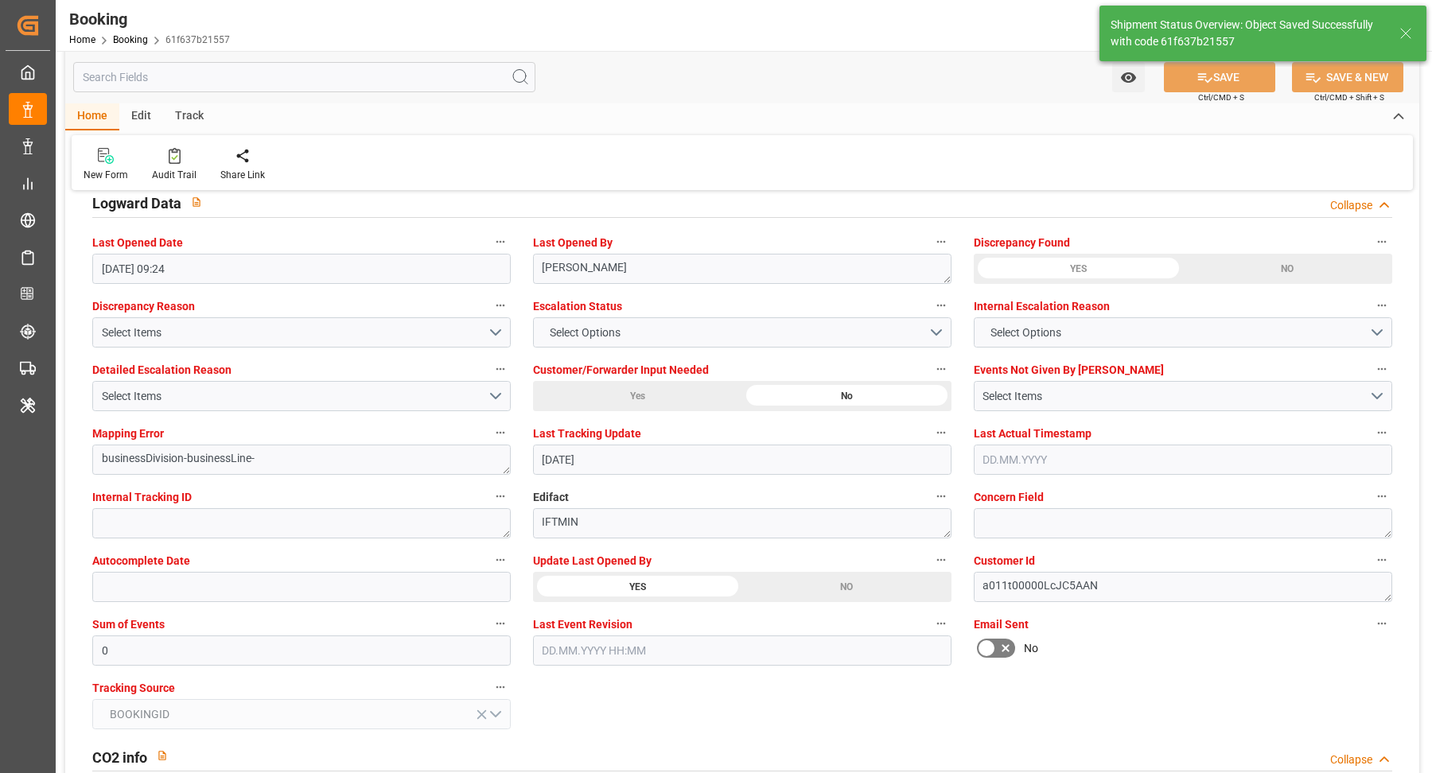
type textarea "Vasantha Kumar"
type input "01.09.2025 11:23"
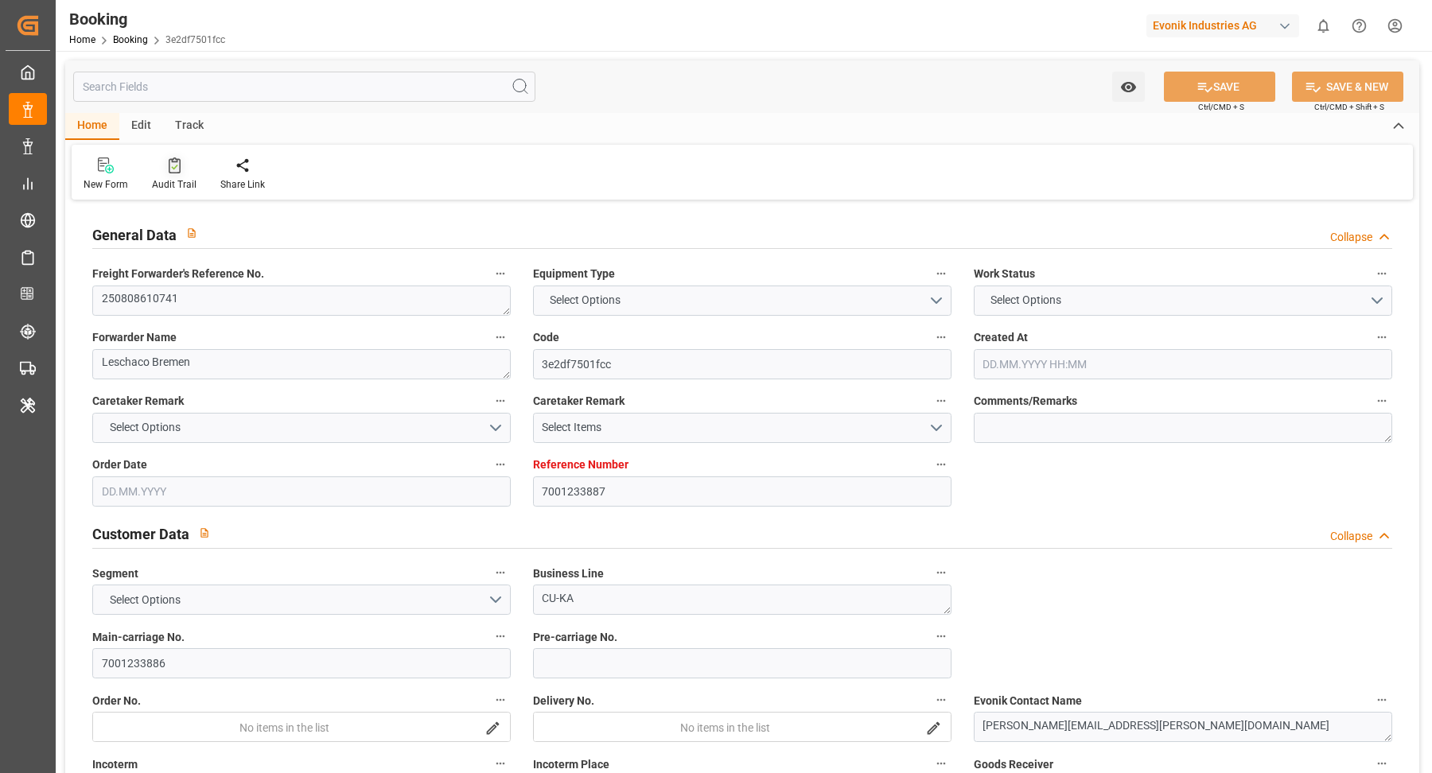
type input "7001233887"
type input "9417244"
type input "OOCL"
type input "Orient Overseas Container Line Ltd"
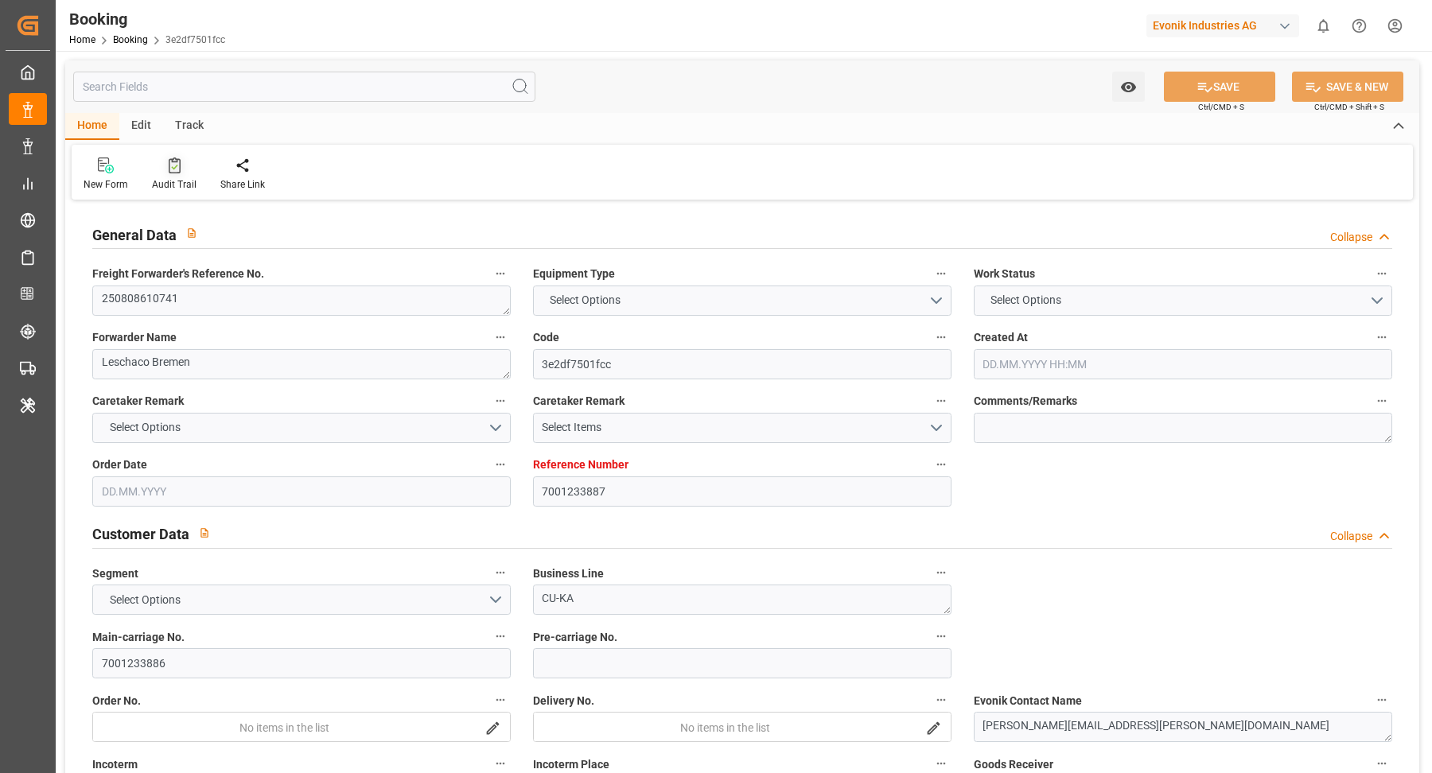
type input "NLRTM"
type input "USNYC"
type input "18"
type input "NLRTM"
type input "USNYC"
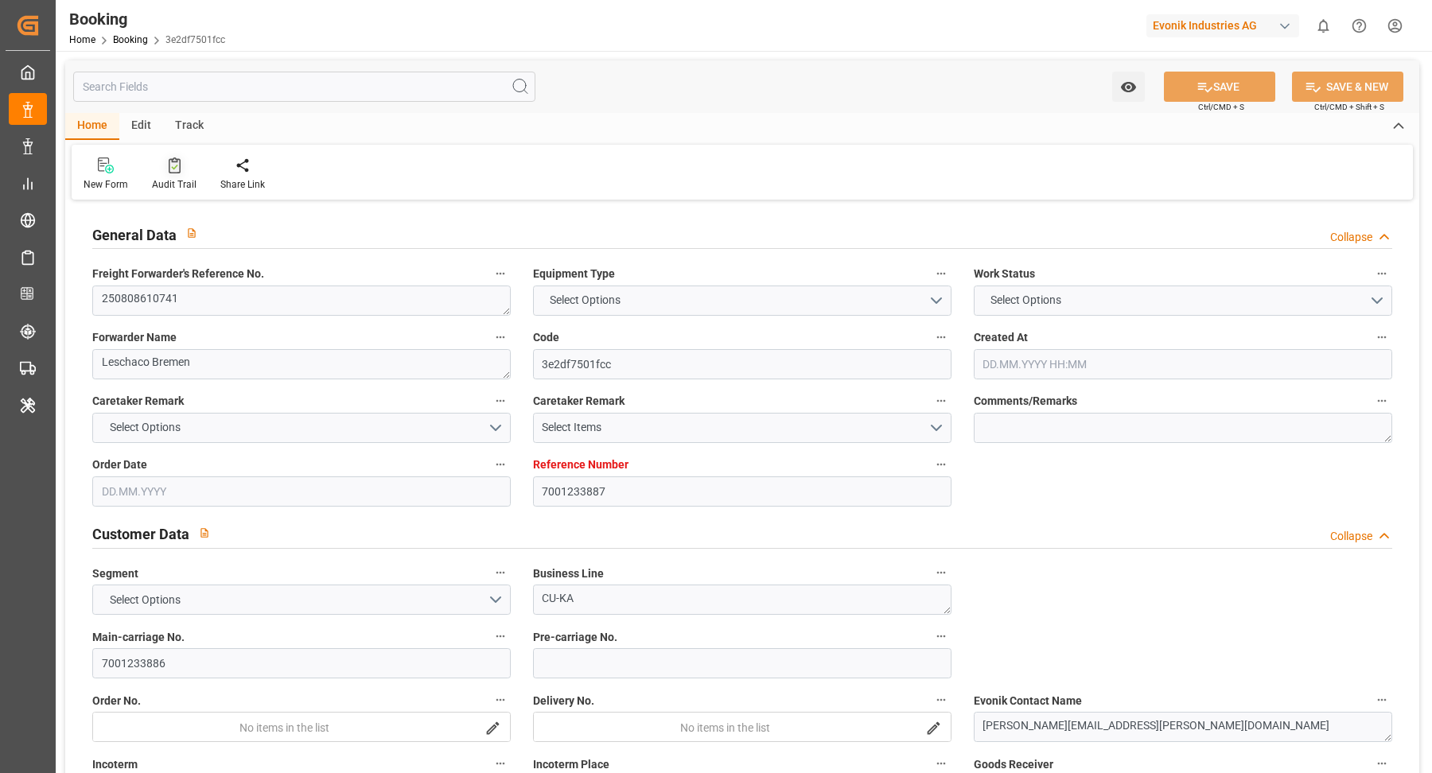
type input "9417244"
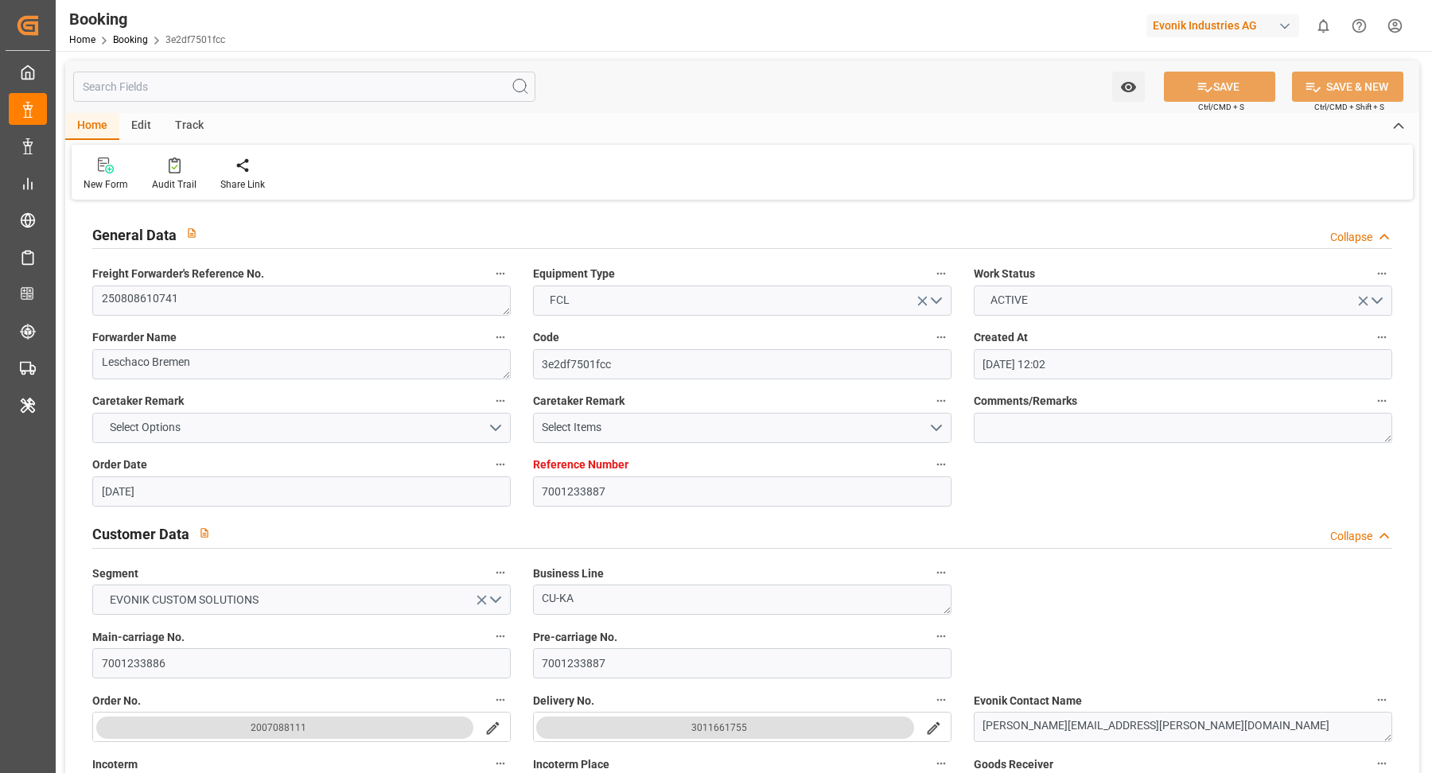
type input "[DATE] 12:02"
type input "[DATE]"
type input "24.07.2025"
type input "28.07.2025"
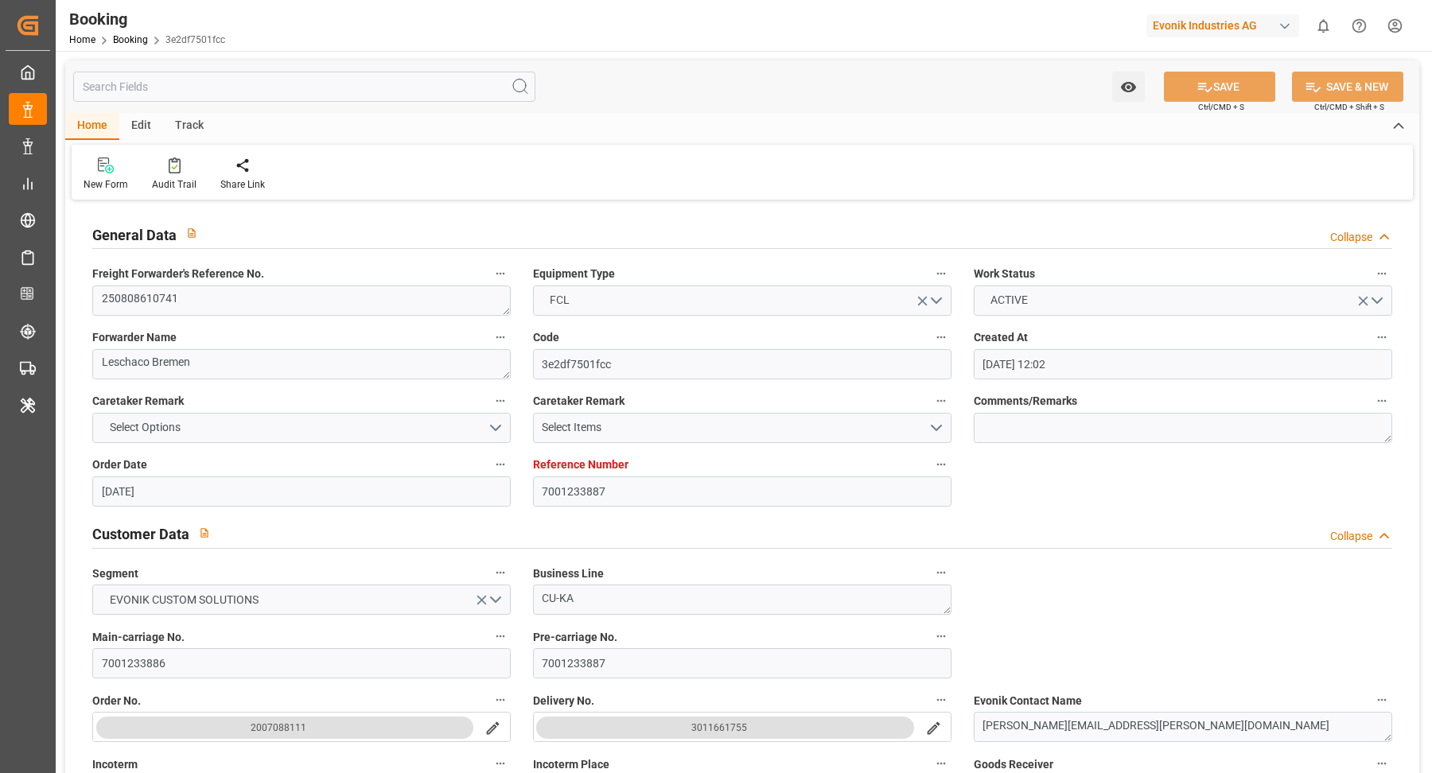
type input "29.07.2025"
type input "13.08.2025 07:00"
type input "13.08.2025 00:00"
type input "13.08.2025 09:53"
type input "11.08.2025 06:15"
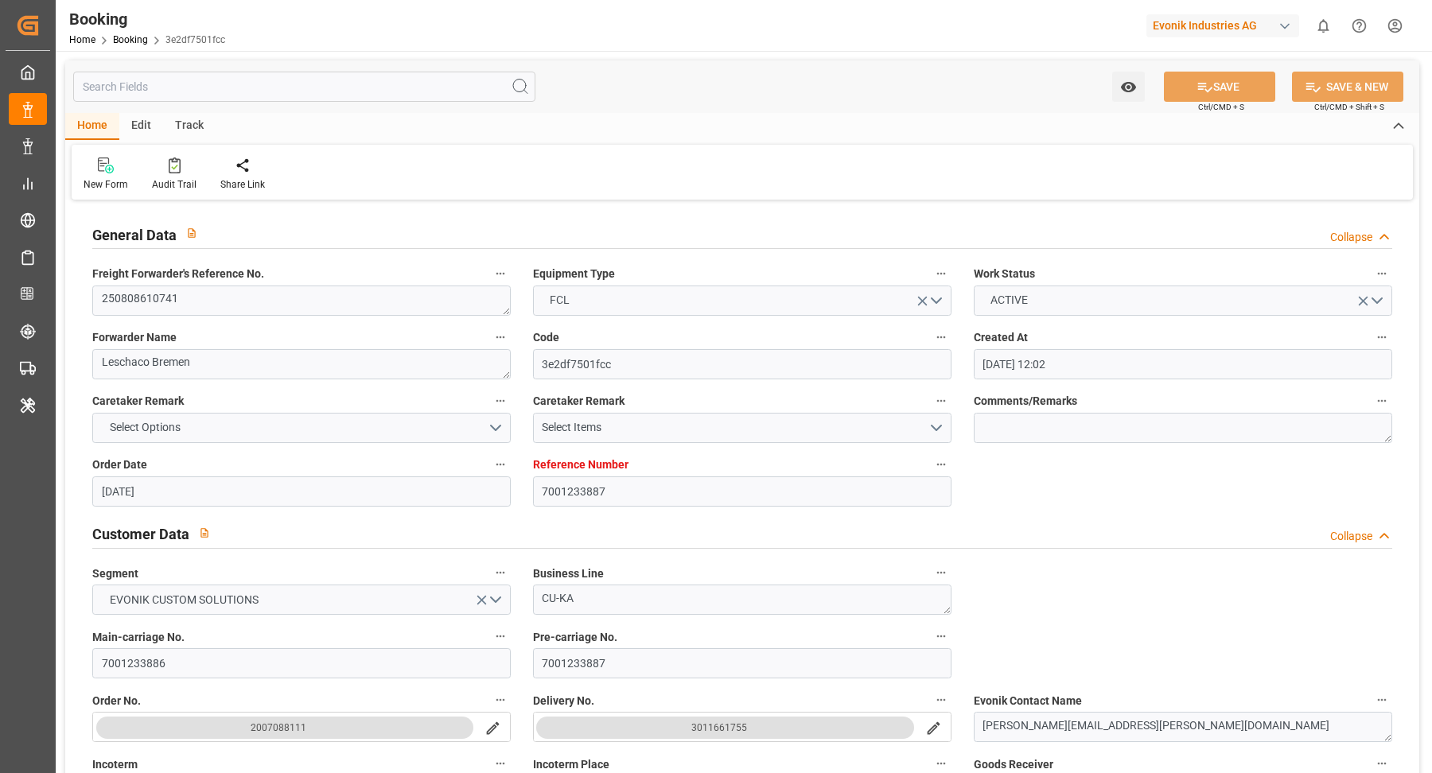
type input "31.08.2025 02:30"
type input "15.09.2025 00:00"
type input "31.08.2025 03:40"
type input "07.08.2025"
type input "01.09.2025 05:40"
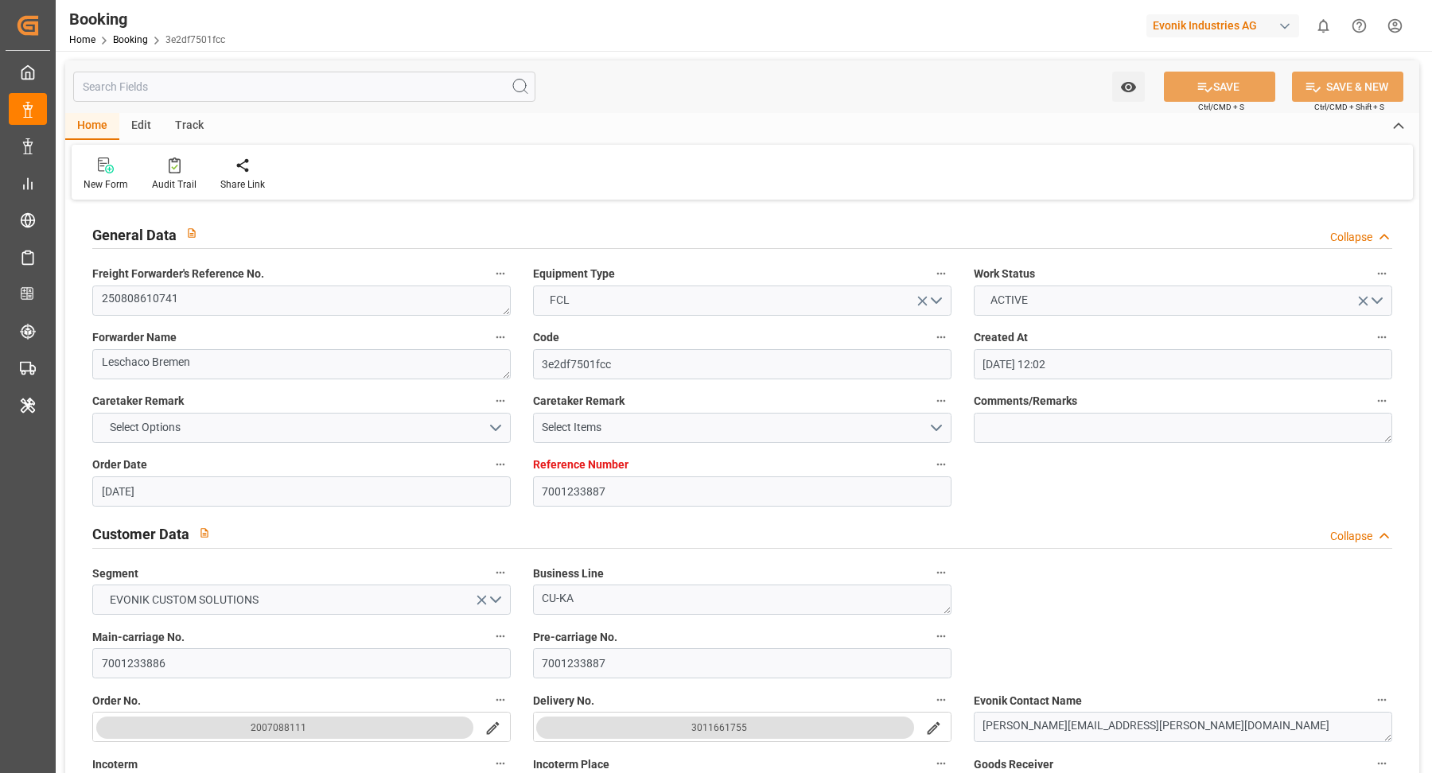
type input "01.09.2025"
type input "06.08.2025 12:13"
type input "13.08.2025 00:38"
type input "13.08.2025 07:00"
type input "13.08.2025 10:44"
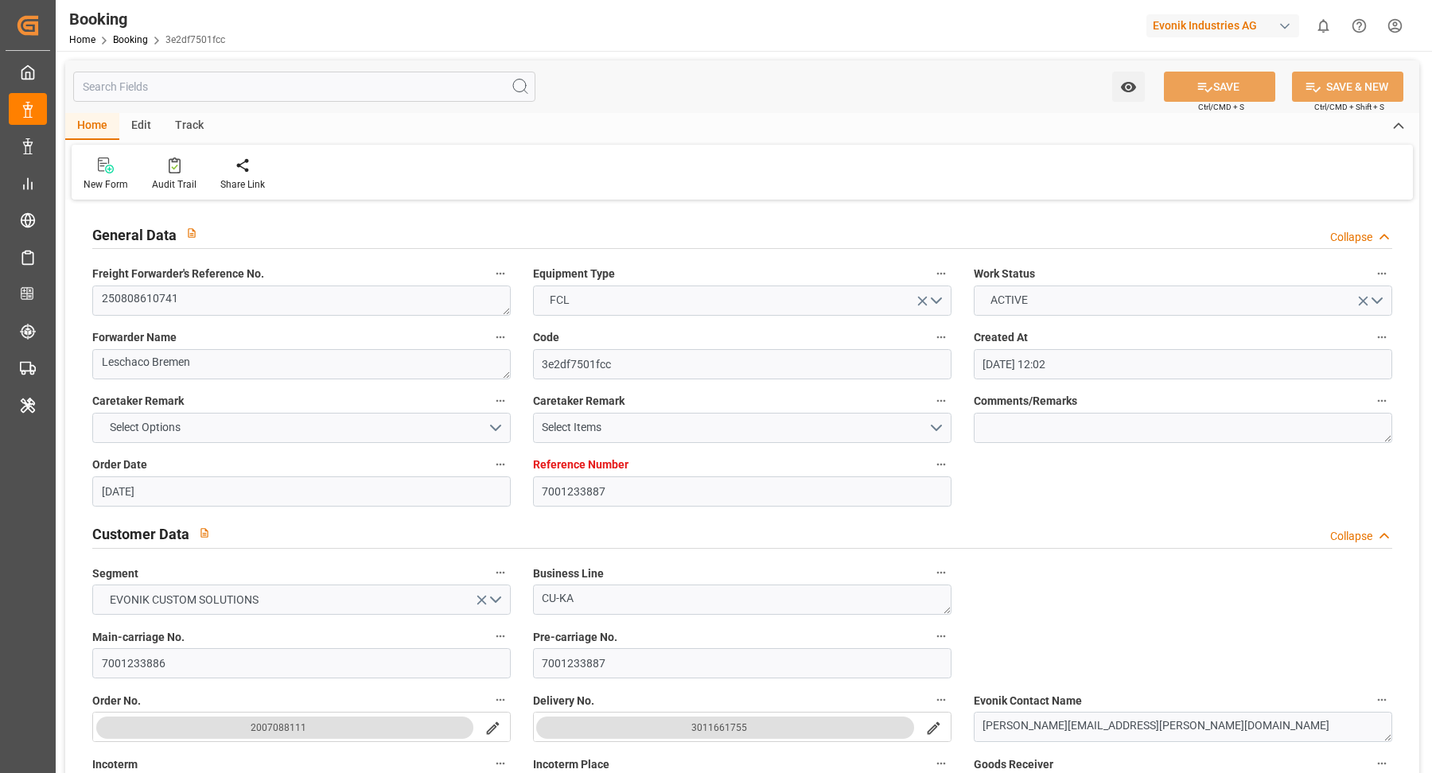
type input "31.08.2025 02:30"
type input "31.08.2025 03:09"
type input "31.08.2025 21:32"
type input "04.09.2025 21:32"
click at [164, 165] on div at bounding box center [174, 165] width 45 height 17
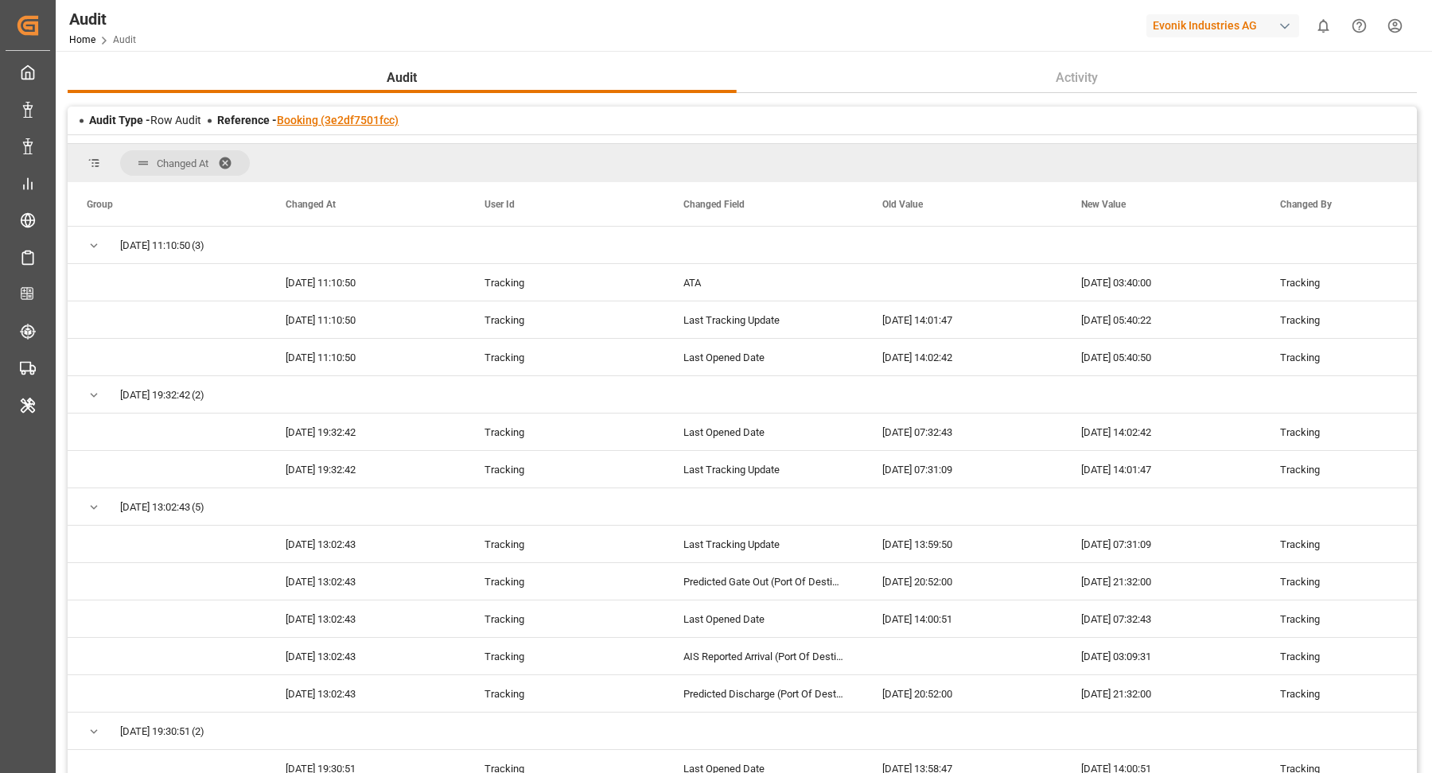
click at [360, 120] on link "Booking (3e2df7501fcc)" at bounding box center [338, 120] width 122 height 13
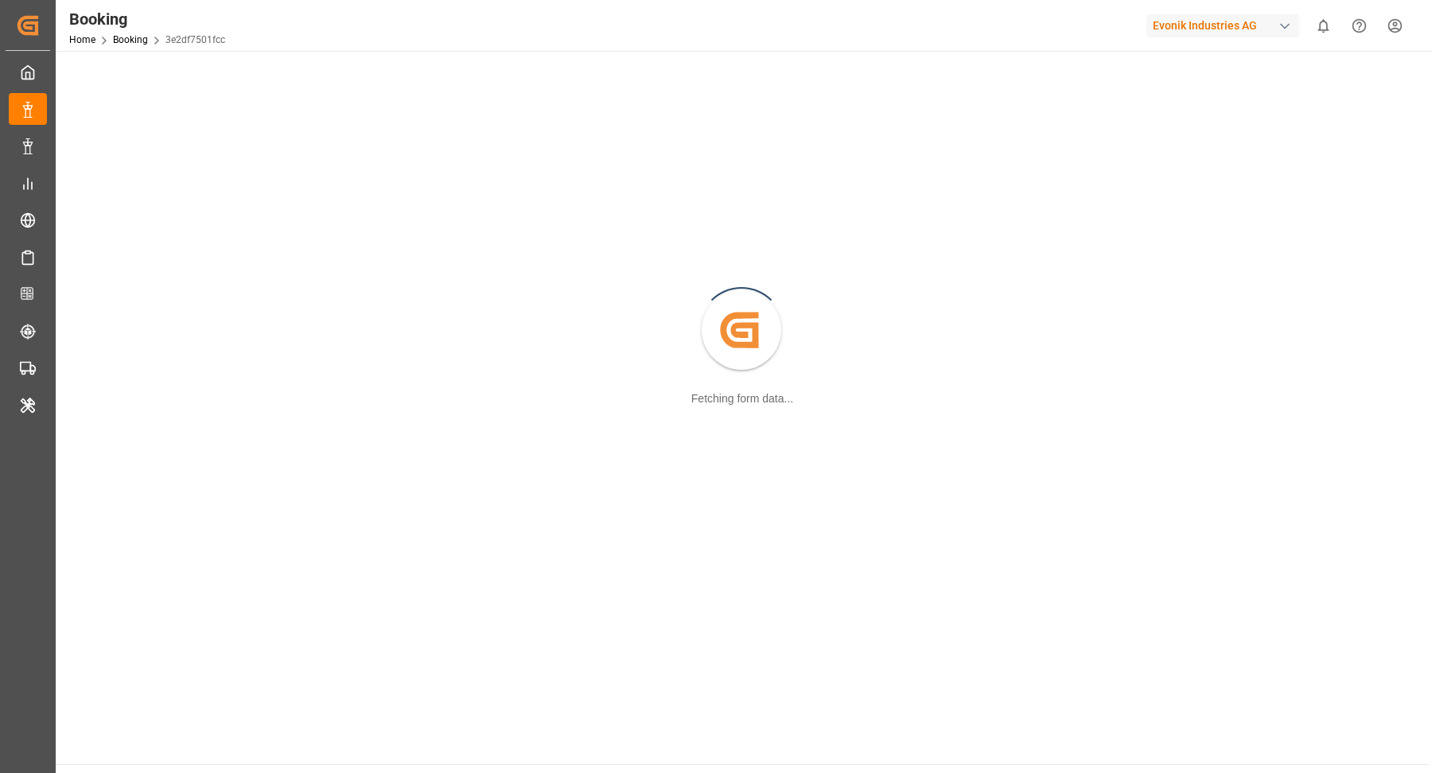
scroll to position [153, 0]
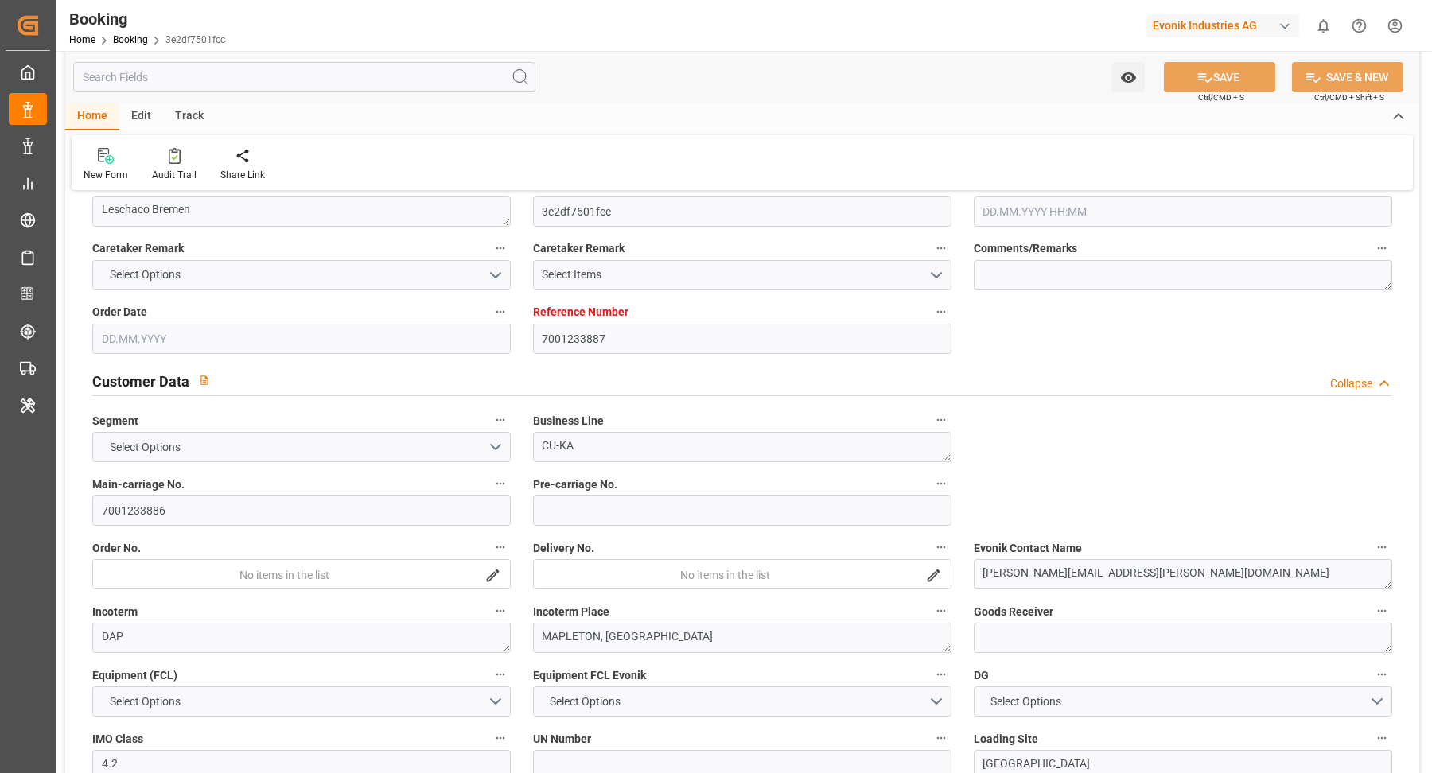
type input "7001233887"
type input "9417244"
type input "OOCL"
type input "Orient Overseas Container Line Ltd"
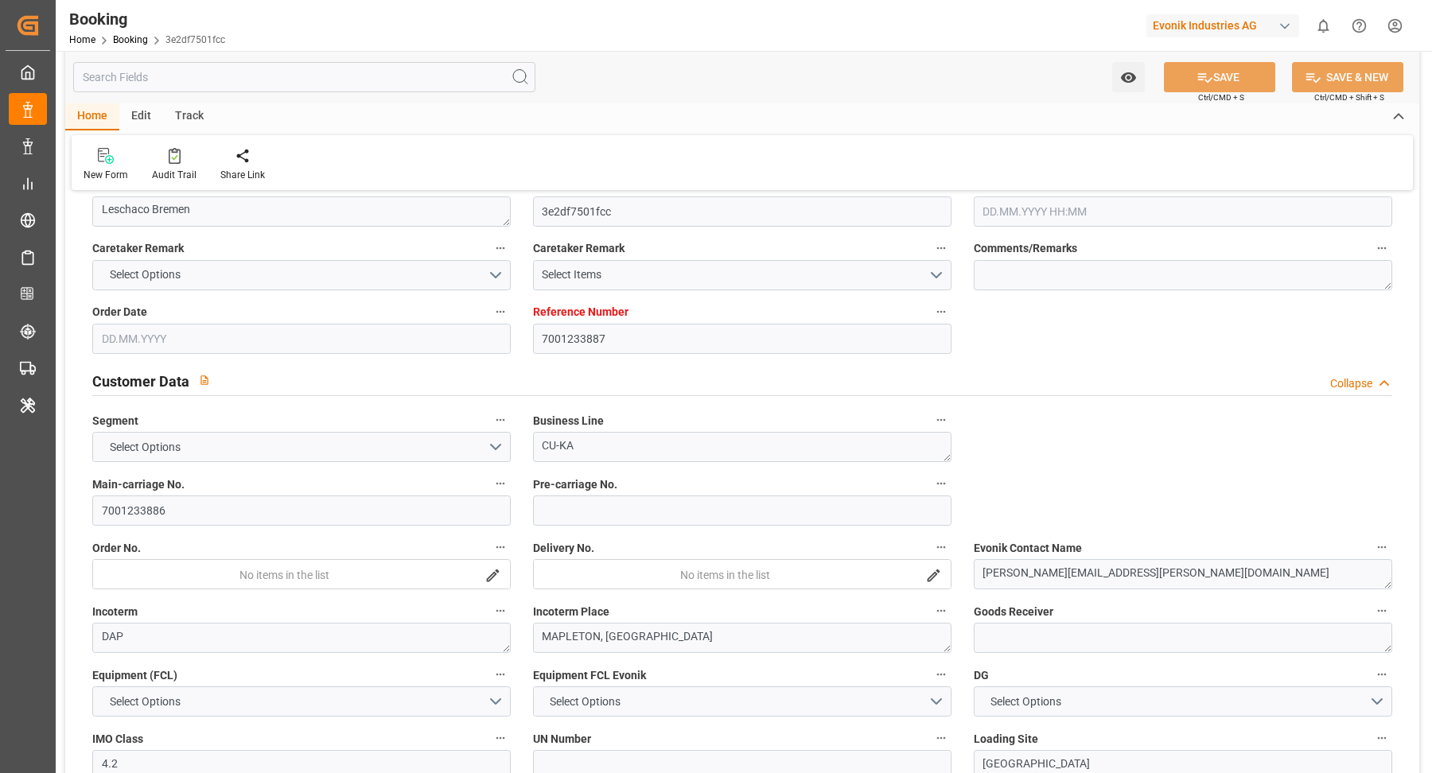
type input "NLRTM"
type input "USNYC"
type input "18"
type input "NLRTM"
type input "USNYC"
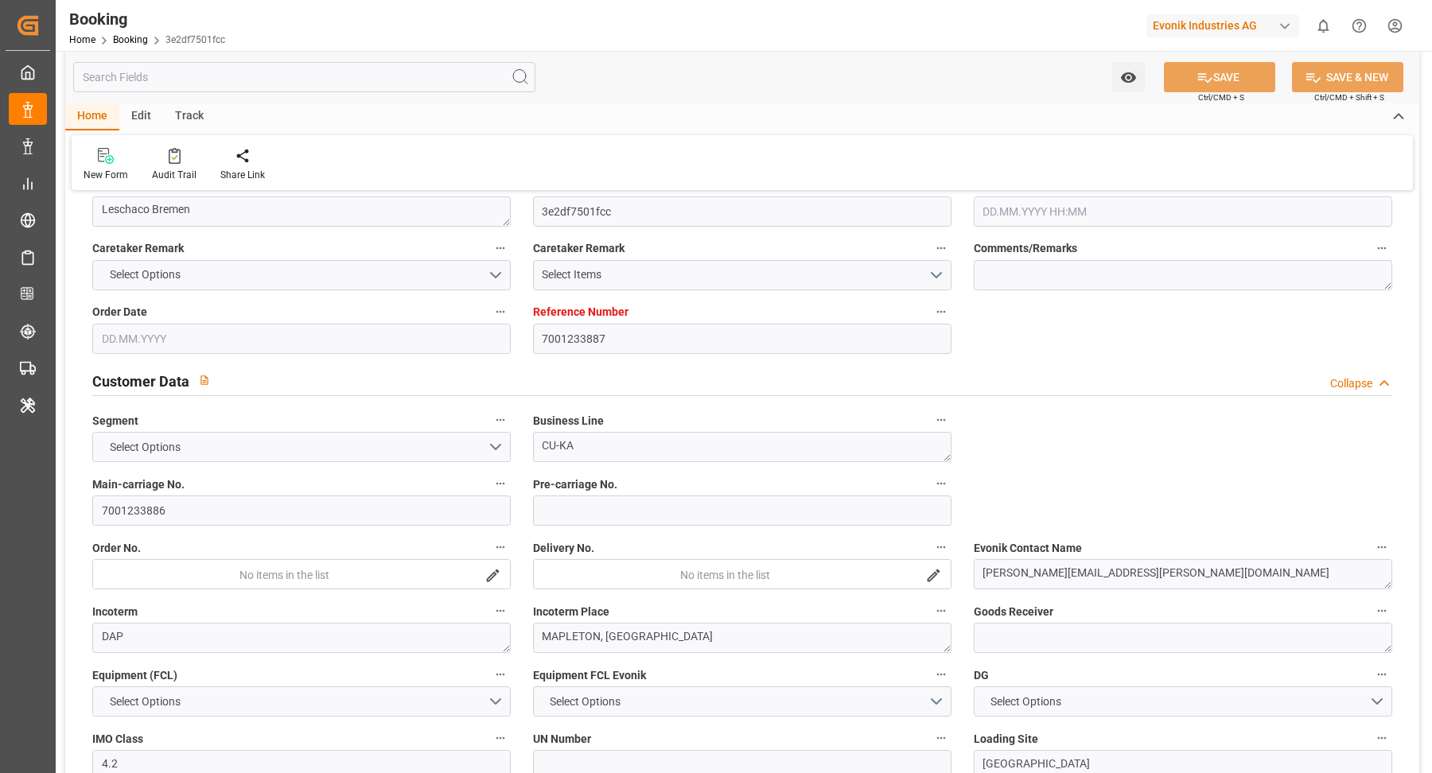
type input "9417244"
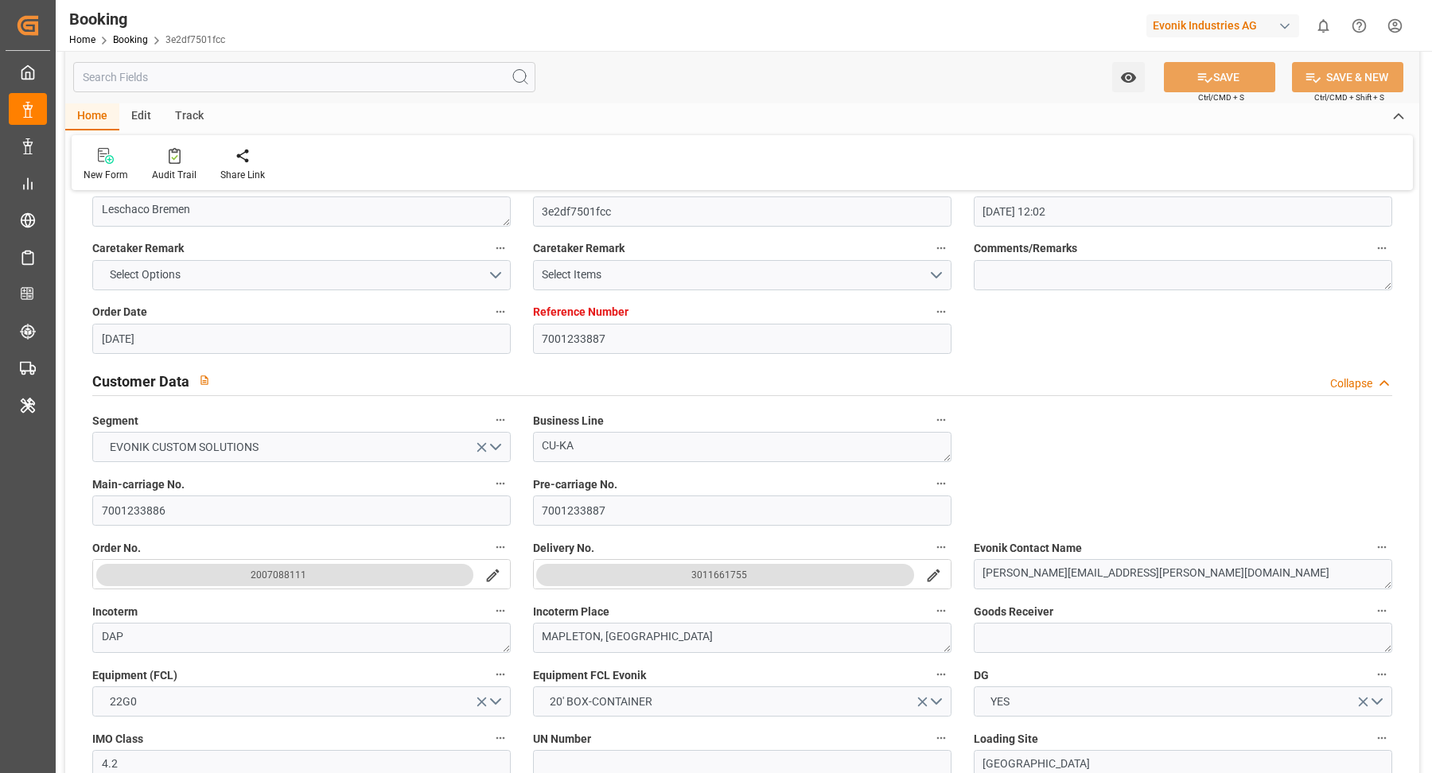
type input "28.07.2025 12:02"
type input "28.07.2025"
type input "22.08.2025"
type input "24.07.2025"
type input "28.07.2025"
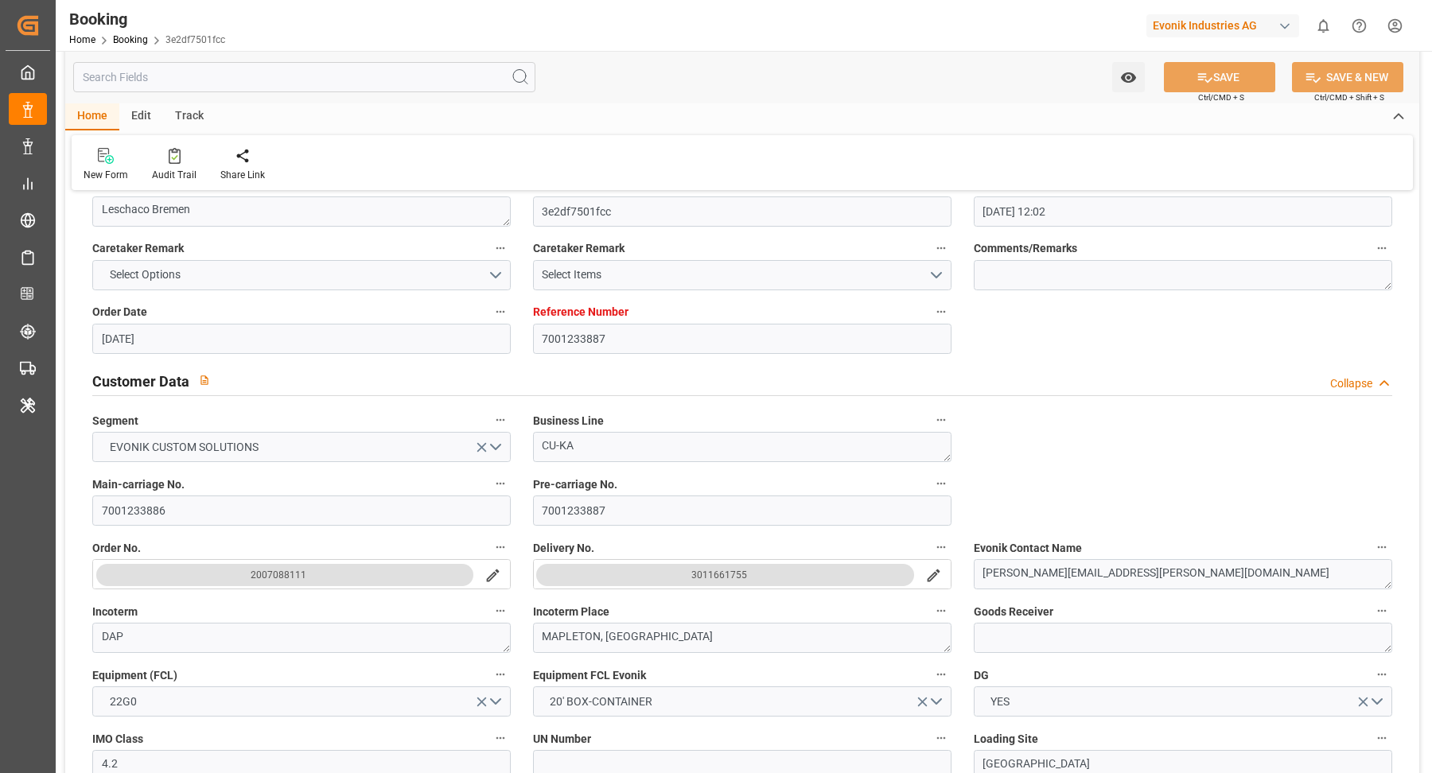
type input "29.07.2025"
type input "13.08.2025 07:00"
type input "13.08.2025 00:00"
type input "13.08.2025 09:53"
type input "11.08.2025 06:15"
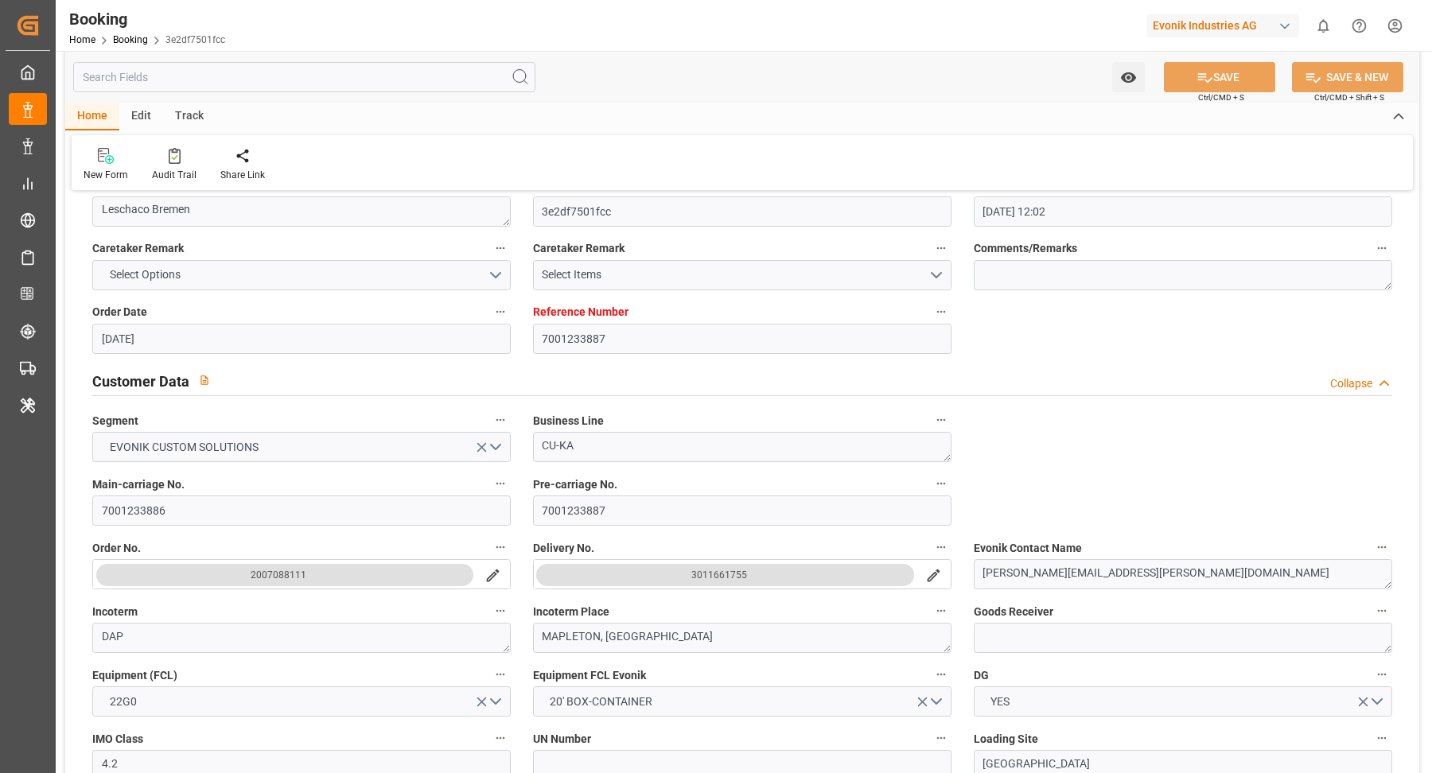
type input "31.08.2025 02:30"
type input "15.09.2025 00:00"
type input "31.08.2025 03:40"
type input "07.08.2025"
type input "01.09.2025 05:40"
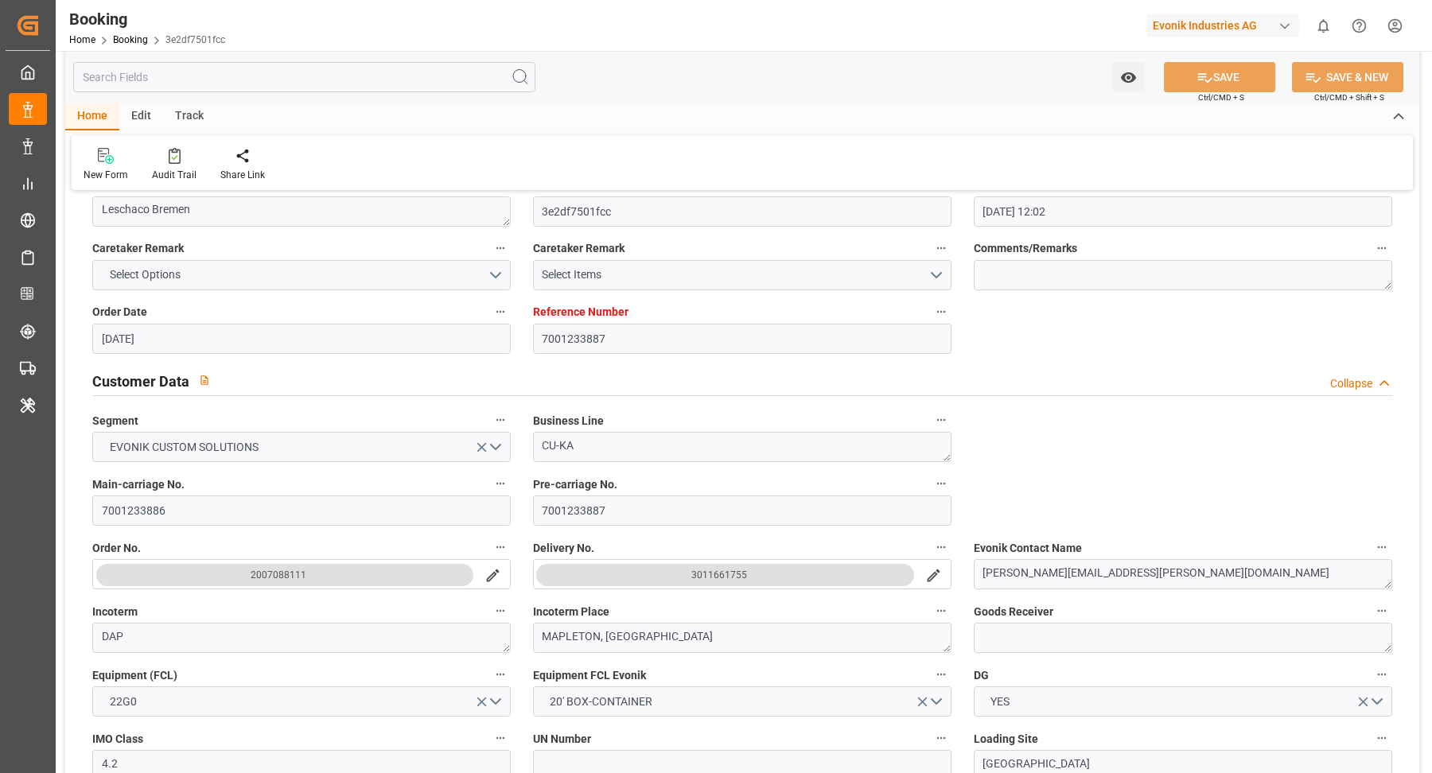
type input "01.09.2025"
type input "06.08.2025 12:13"
type input "13.08.2025 00:38"
type input "13.08.2025 07:00"
type input "13.08.2025 10:44"
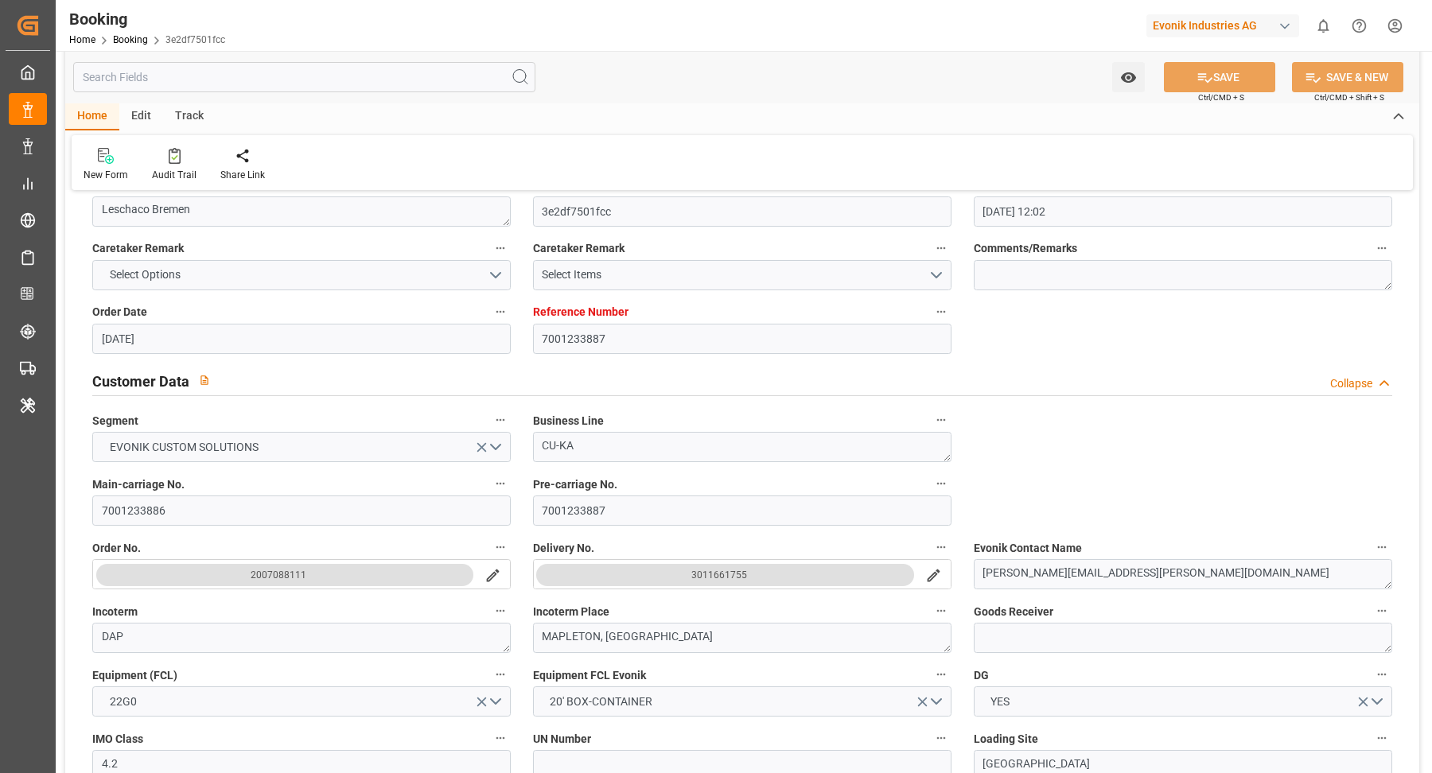
type input "31.08.2025 02:30"
type input "31.08.2025 03:09"
type input "31.08.2025 21:32"
type input "04.09.2025 21:32"
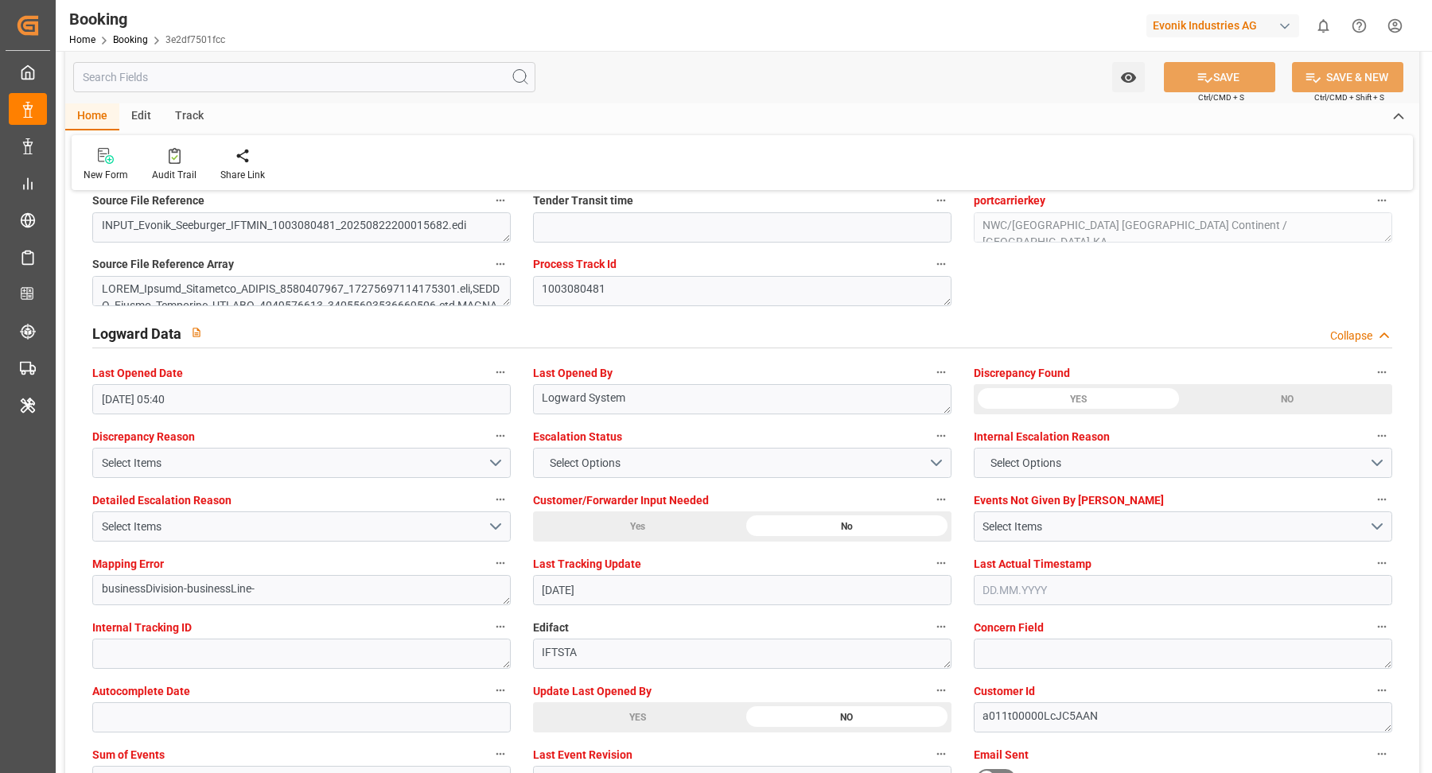
scroll to position [3039, 0]
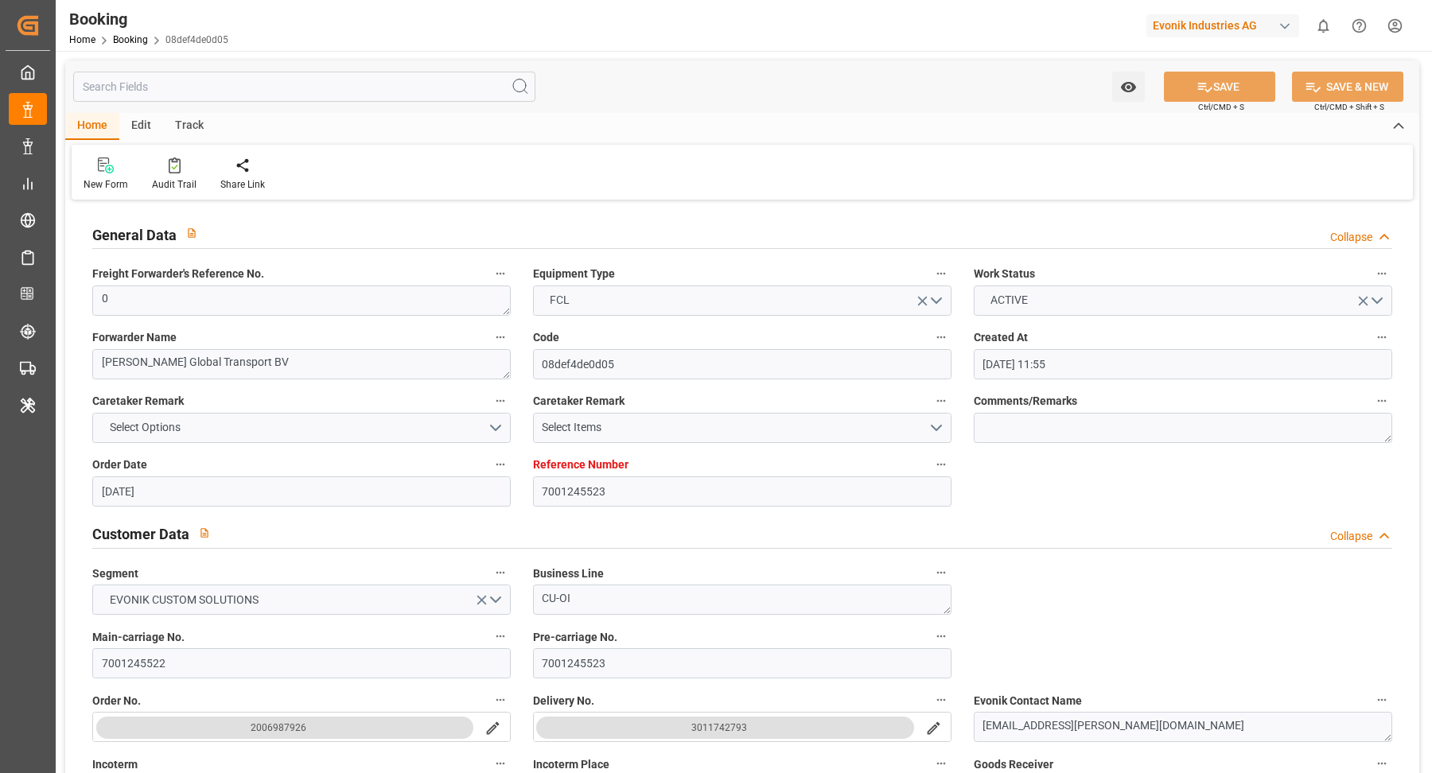
click at [169, 170] on icon at bounding box center [175, 166] width 12 height 16
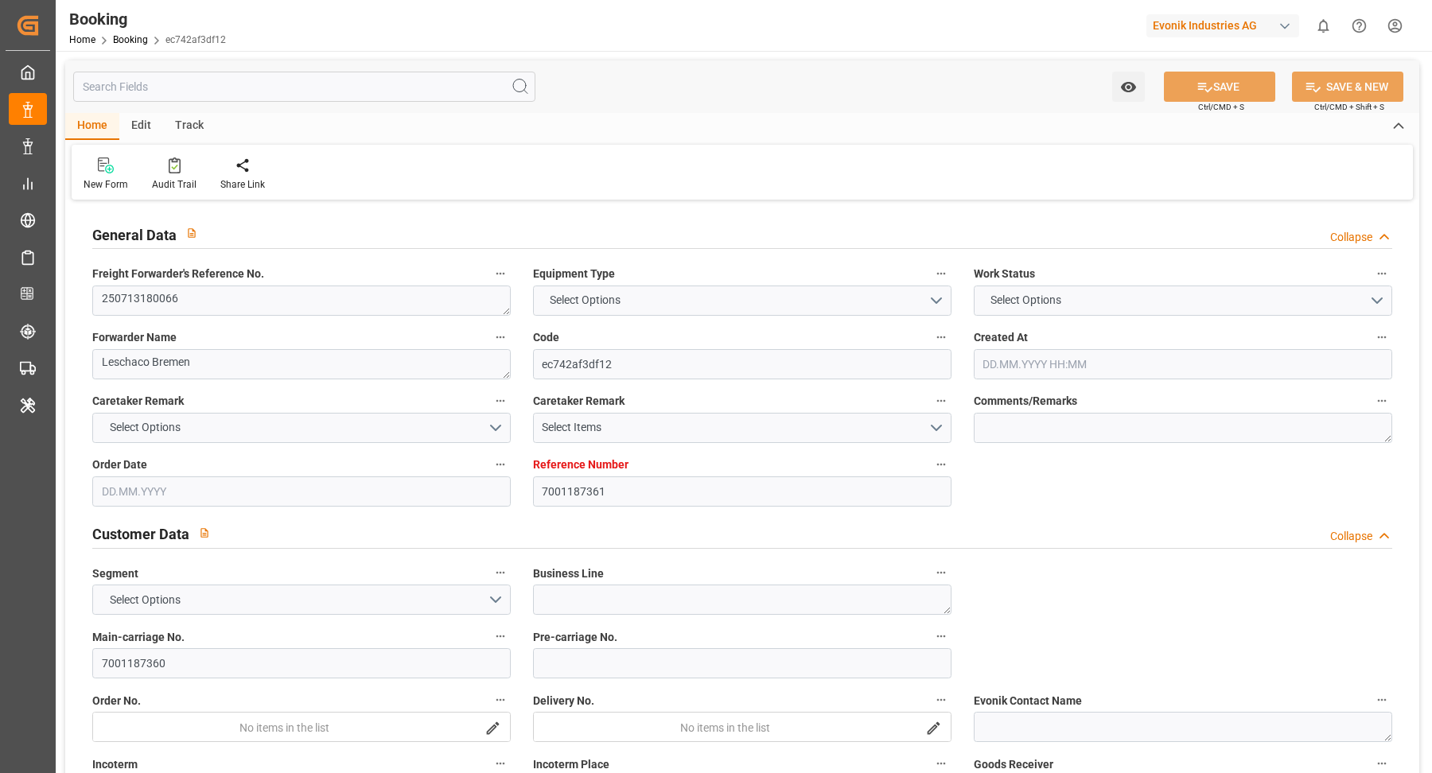
type input "7001187361"
type input "ICL"
type input "Independent Container Line Limited"
type input "BEANR"
type input "USCHT"
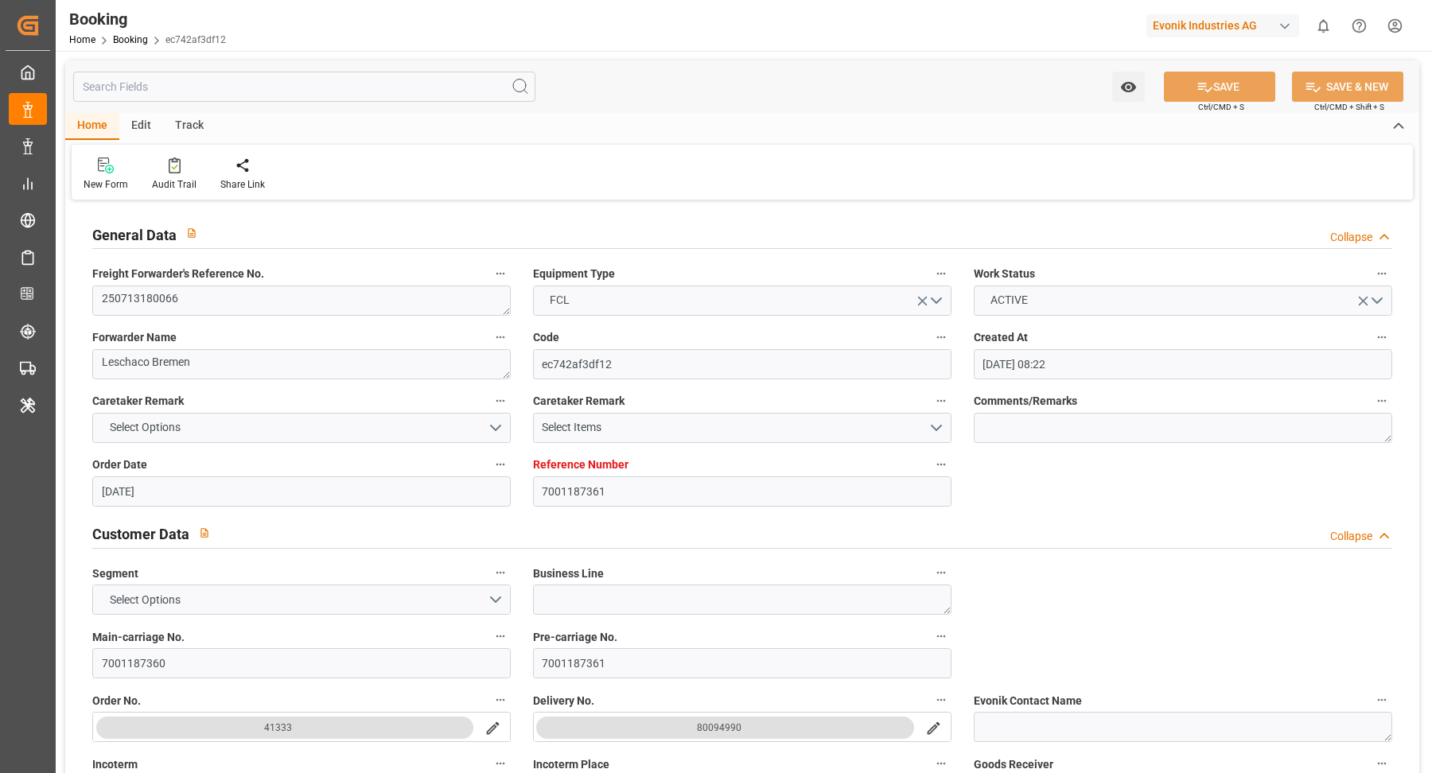
type input "[DATE] 08:22"
type input "[DATE]"
type input "[DATE] 05:54"
click at [286, 308] on textarea "250713180066" at bounding box center [301, 301] width 418 height 30
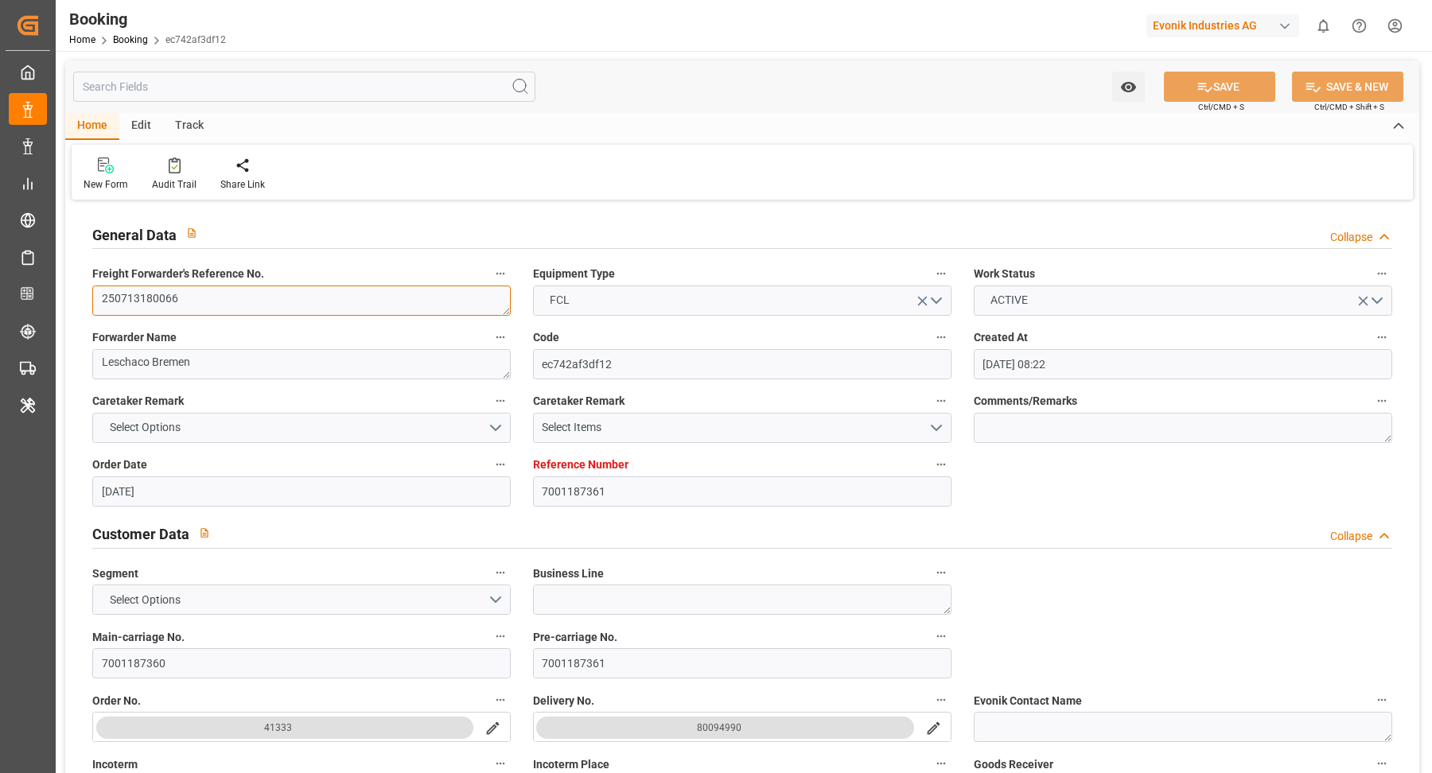
click at [286, 308] on textarea "250713180066" at bounding box center [301, 301] width 418 height 30
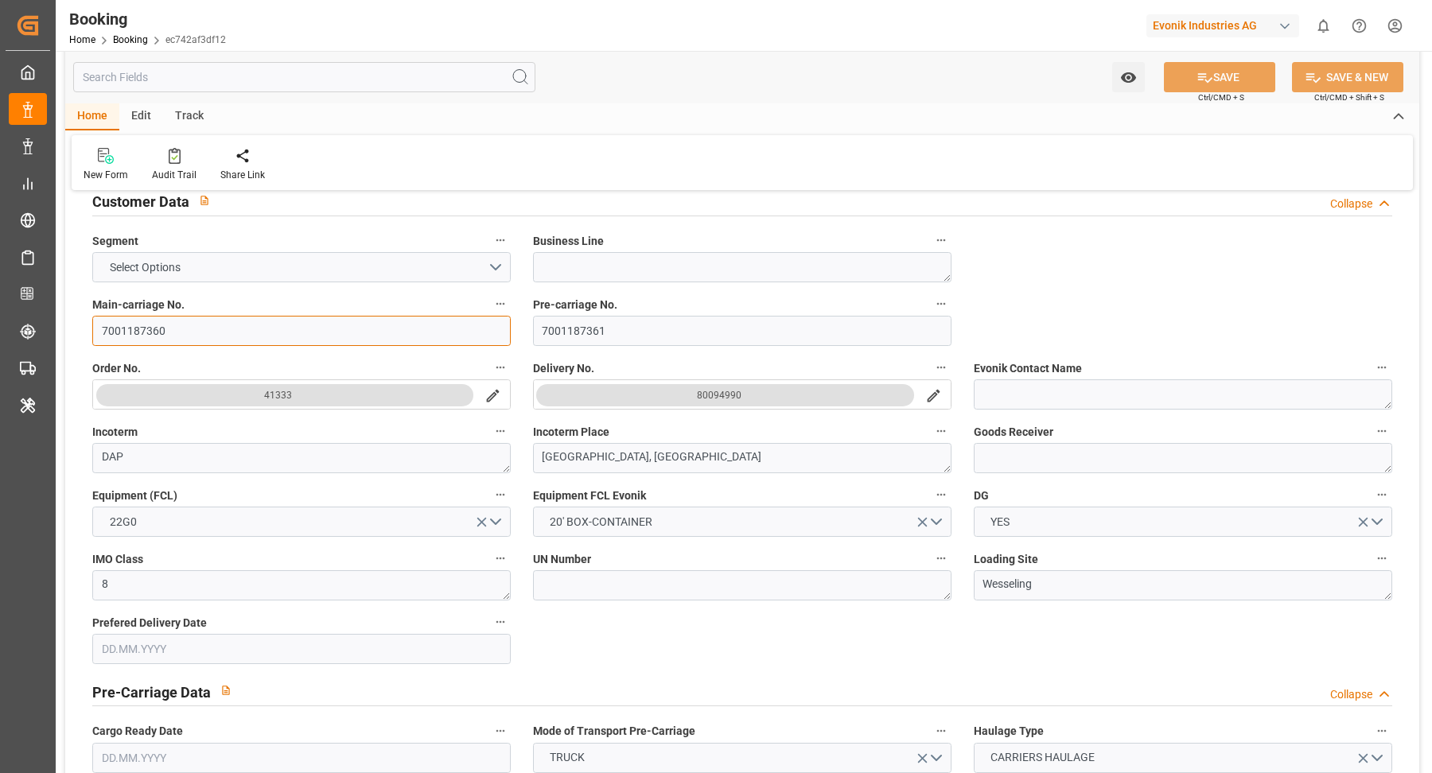
click at [200, 326] on input "7001187360" at bounding box center [301, 331] width 418 height 30
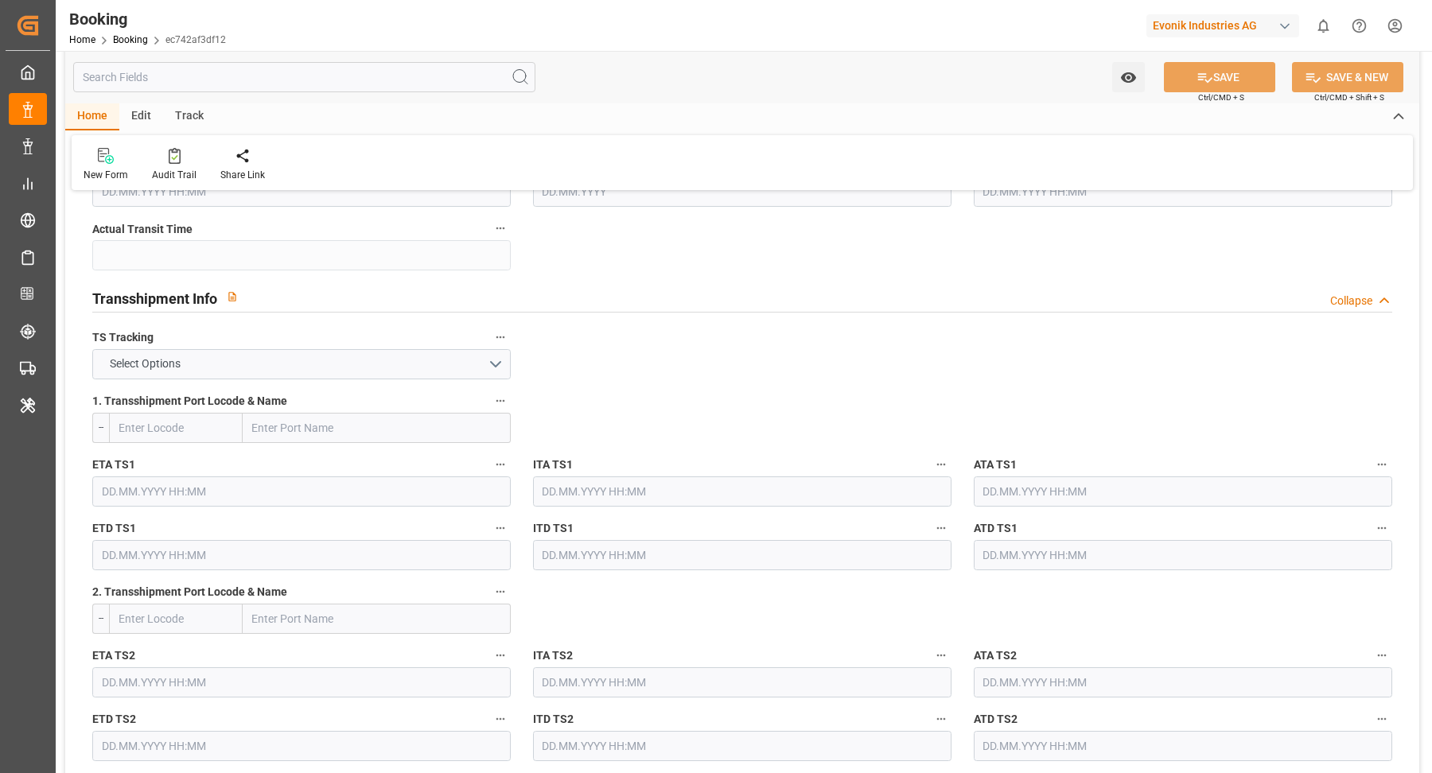
scroll to position [1096, 0]
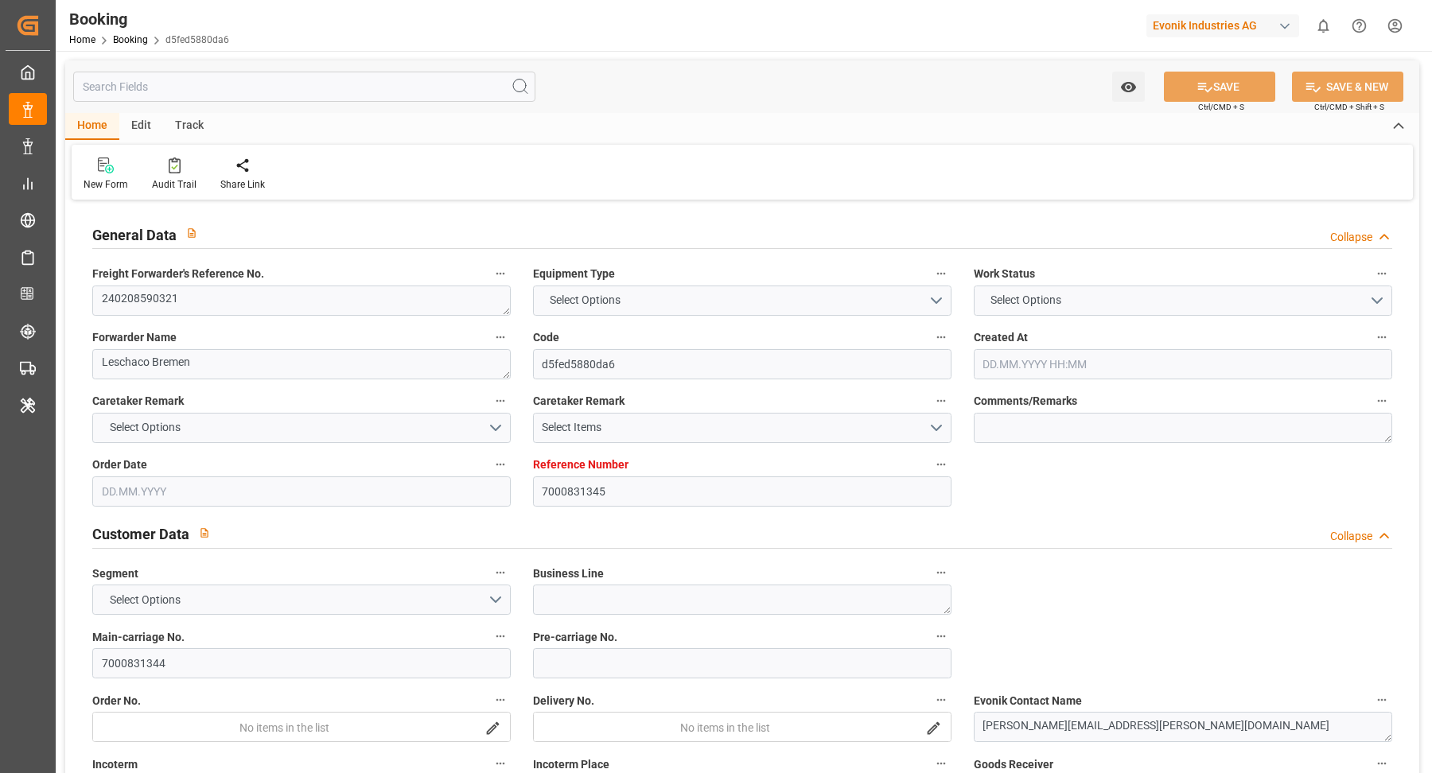
type input "7000831345"
type input "OOCL"
type input "Orient Overseas Container Line Ltd"
type input "BEANR"
type input "TRKMX"
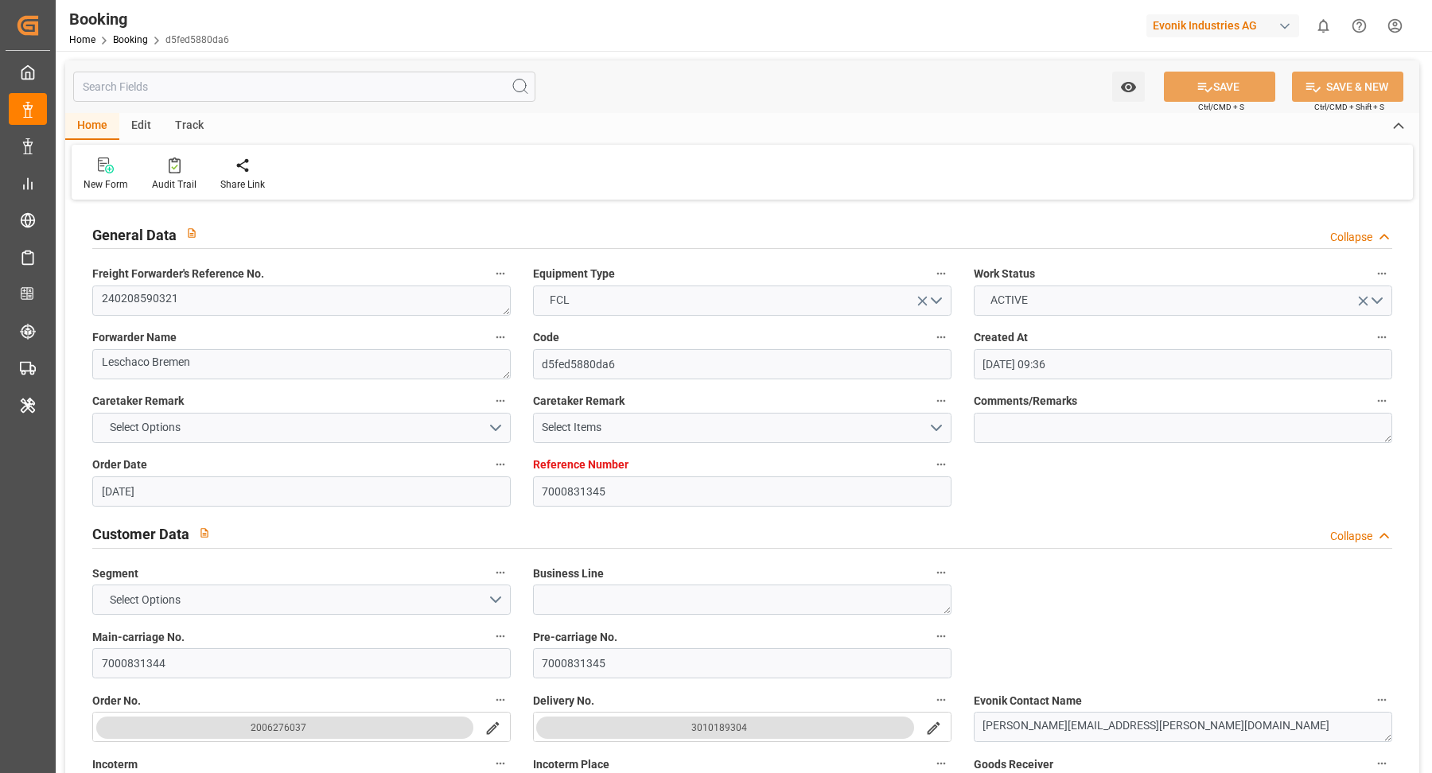
type input "[DATE] 09:36"
type input "[DATE]"
click at [225, 312] on textarea "240208590321" at bounding box center [301, 301] width 418 height 30
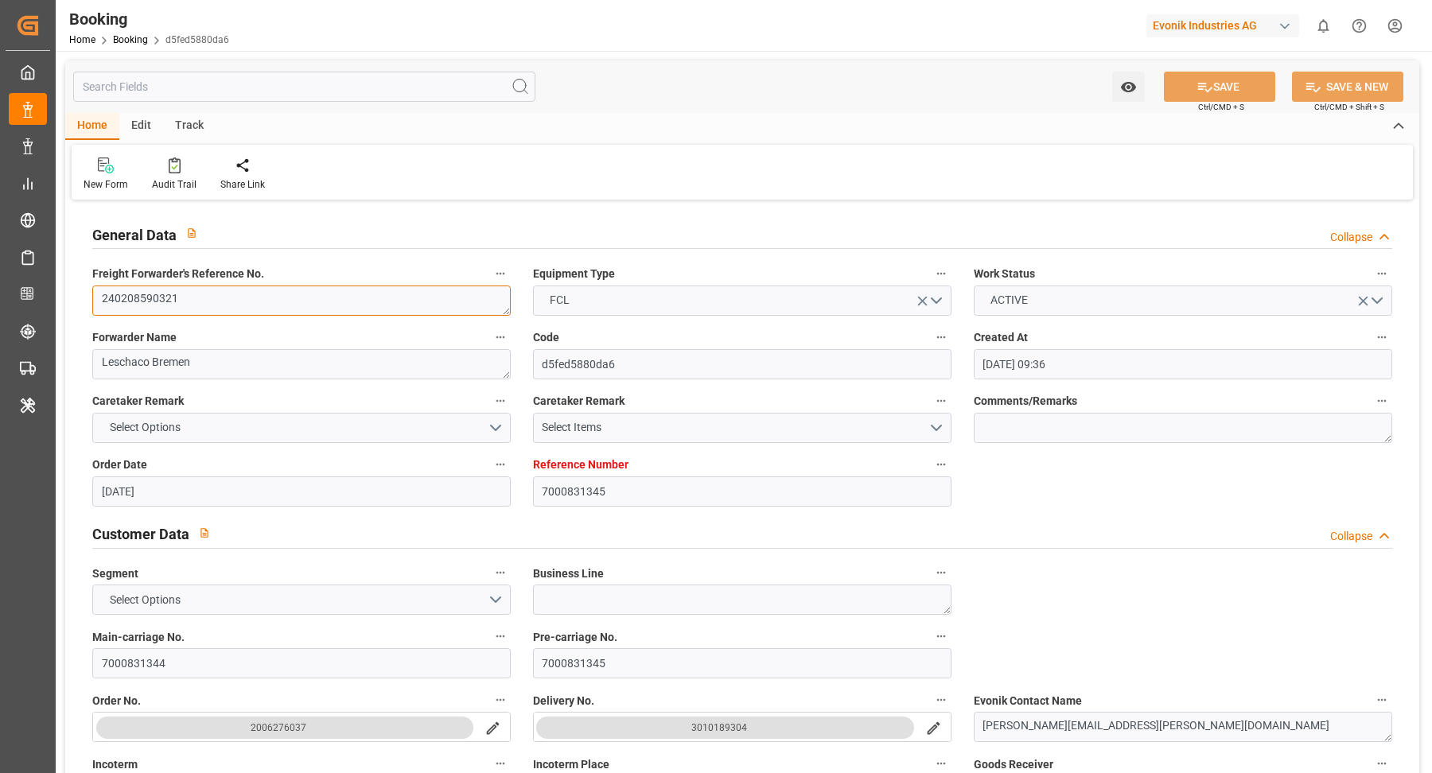
click at [228, 309] on textarea "240208590321" at bounding box center [301, 301] width 418 height 30
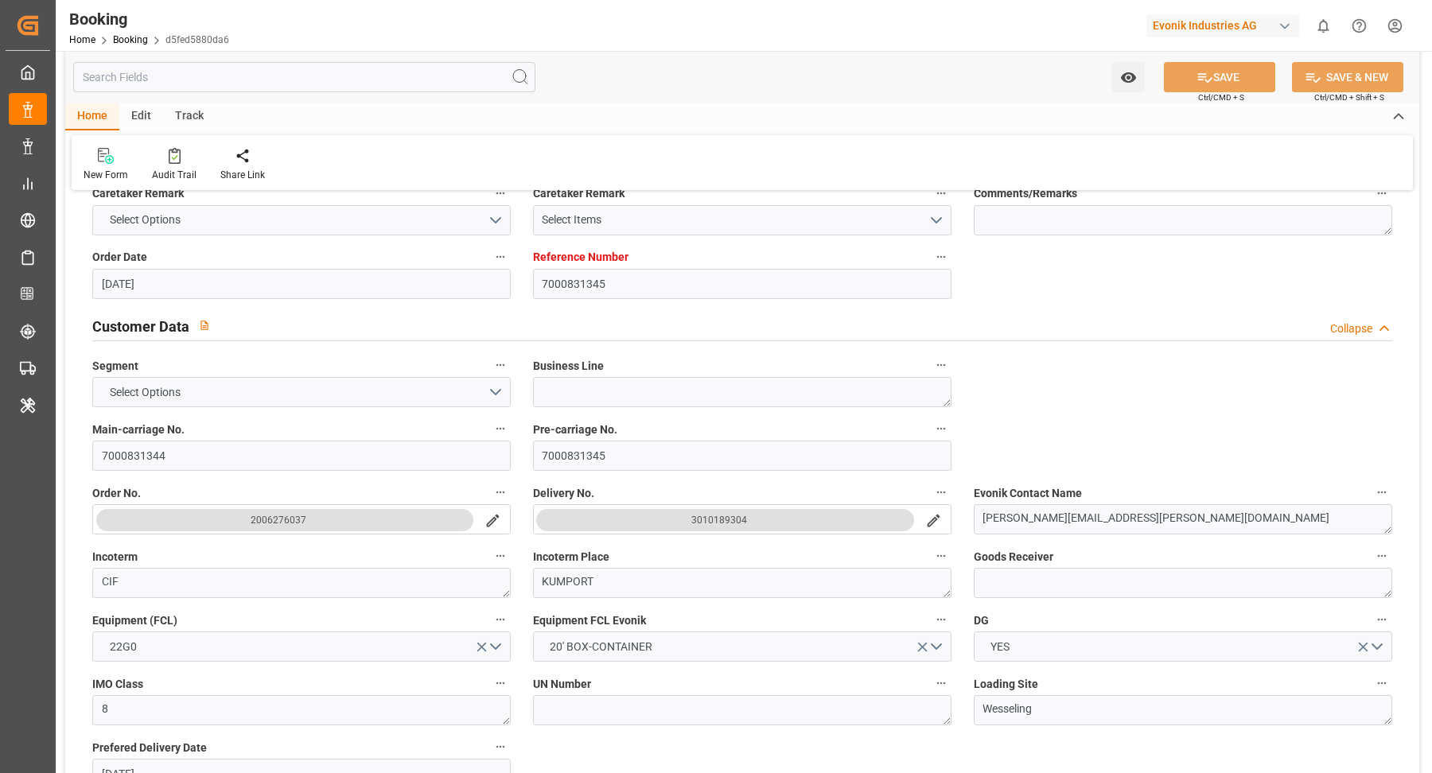
click at [714, 524] on div "3010189304" at bounding box center [719, 520] width 56 height 16
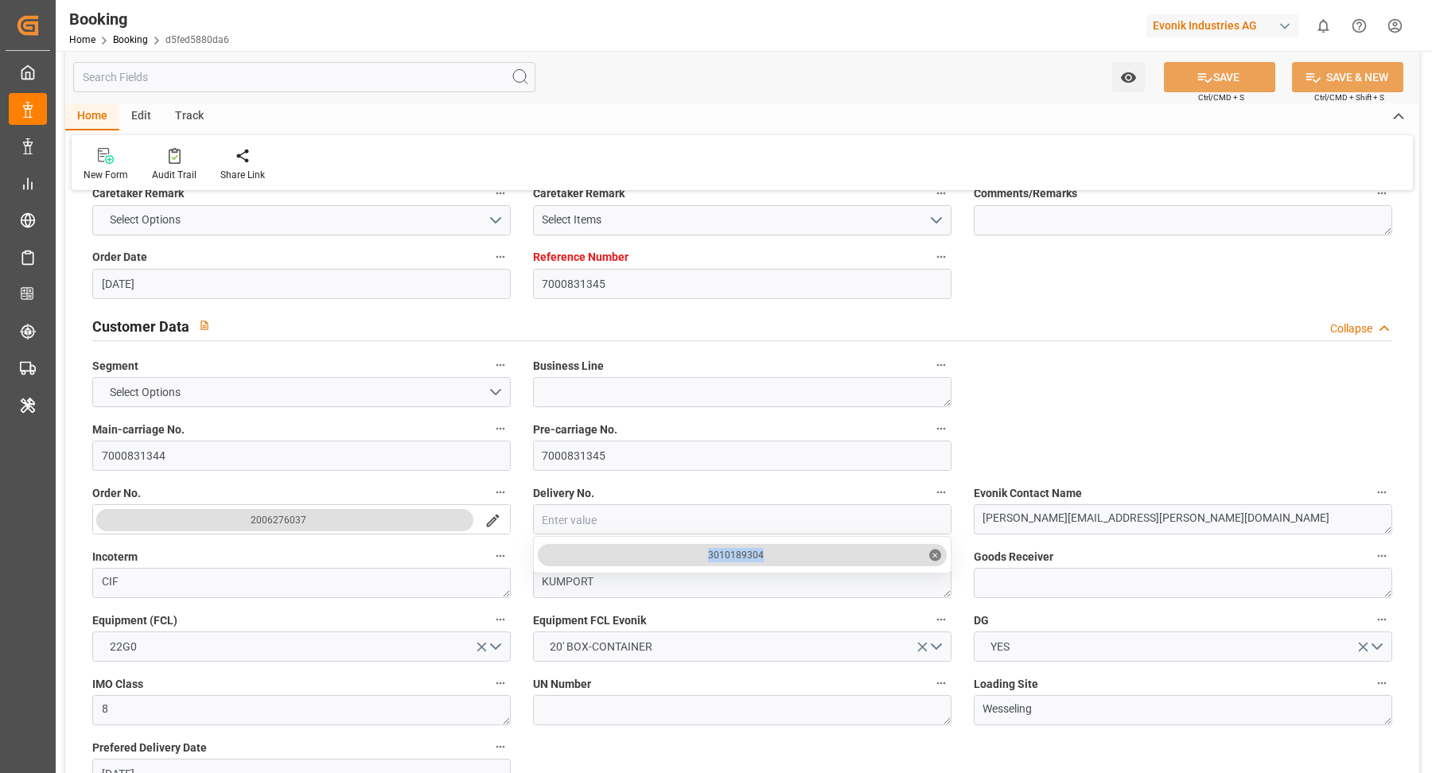
drag, startPoint x: 706, startPoint y: 553, endPoint x: 803, endPoint y: 559, distance: 96.5
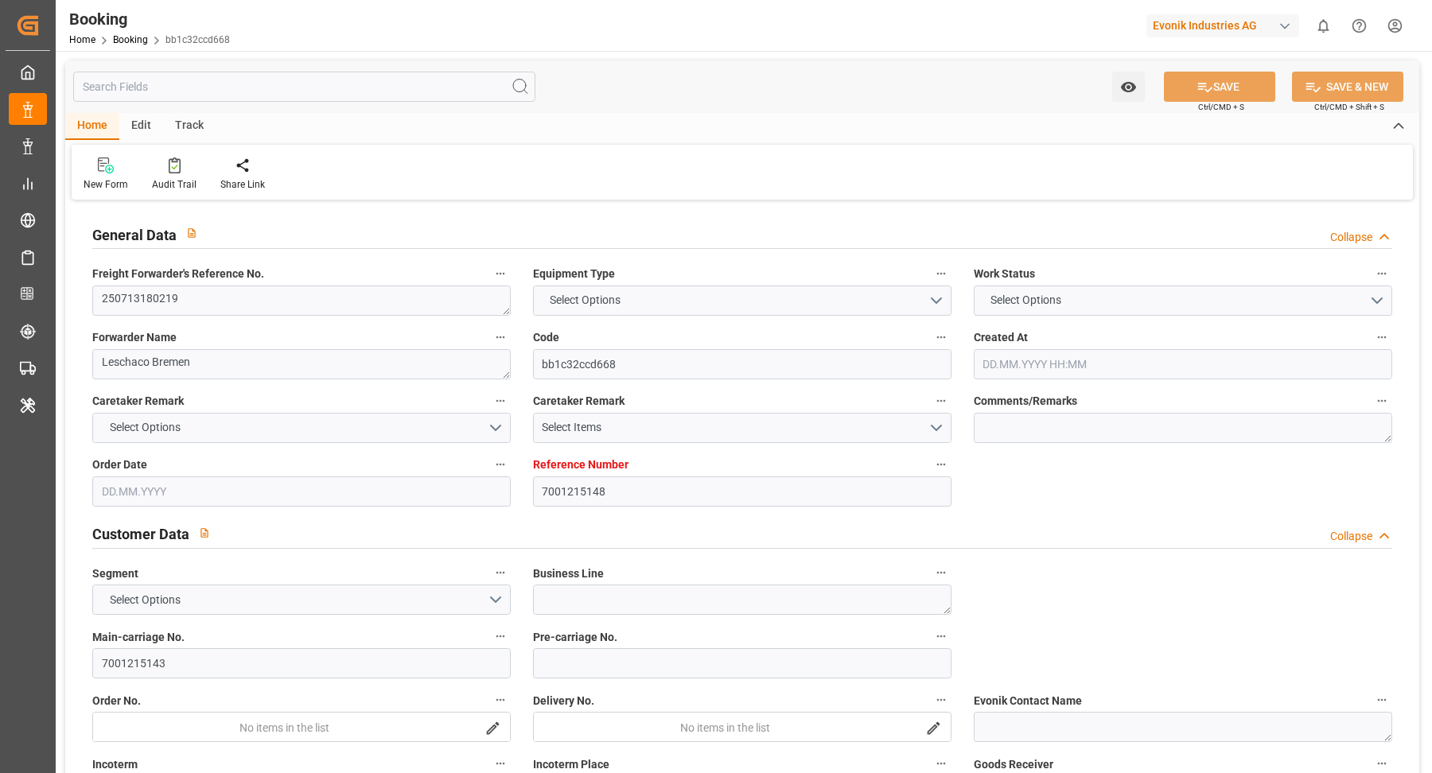
type input "7001215148"
type input "MSC"
type input "Mediterranean Shipping Company"
type input "NLRTM"
type input "INNSA"
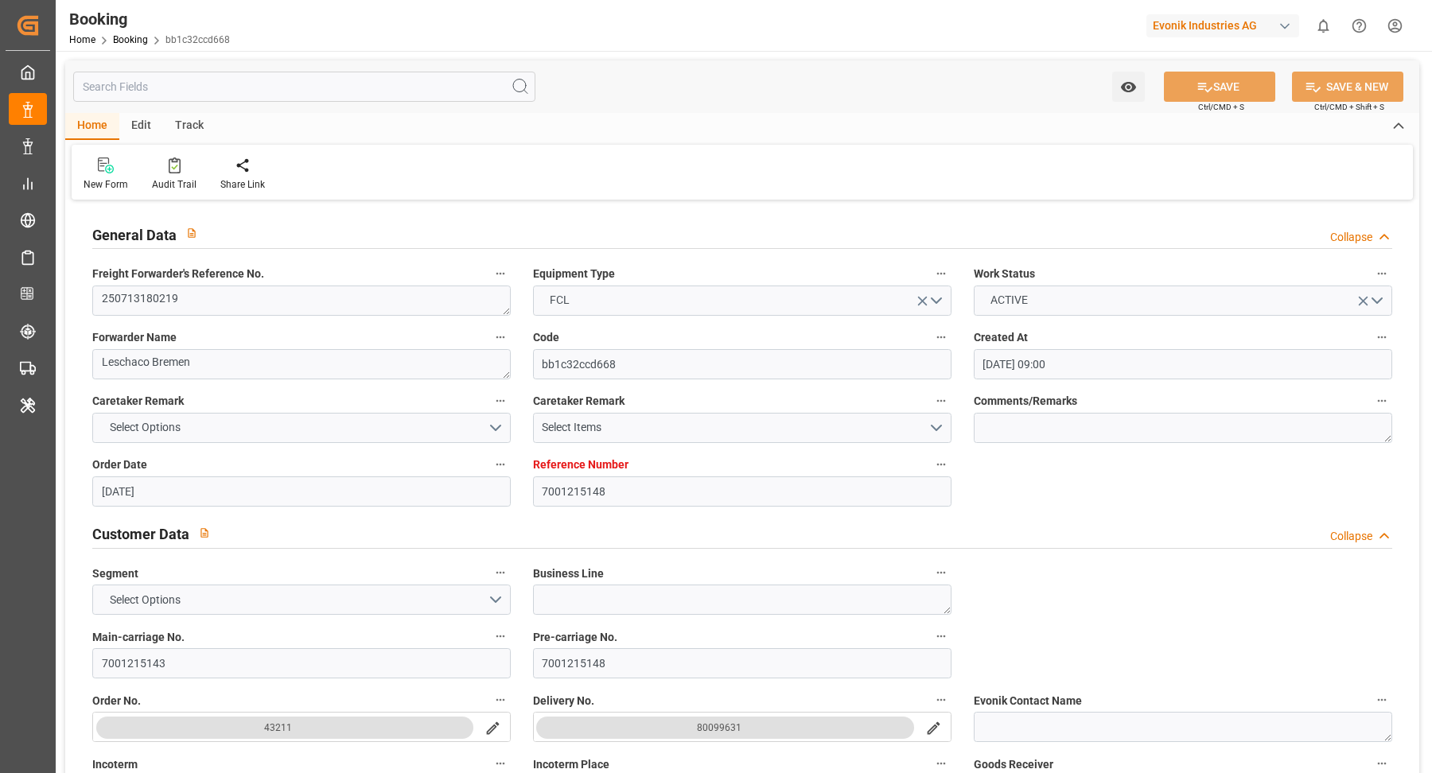
type input "[DATE] 09:00"
type input "[DATE]"
click at [311, 309] on textarea "250713180219" at bounding box center [301, 301] width 418 height 30
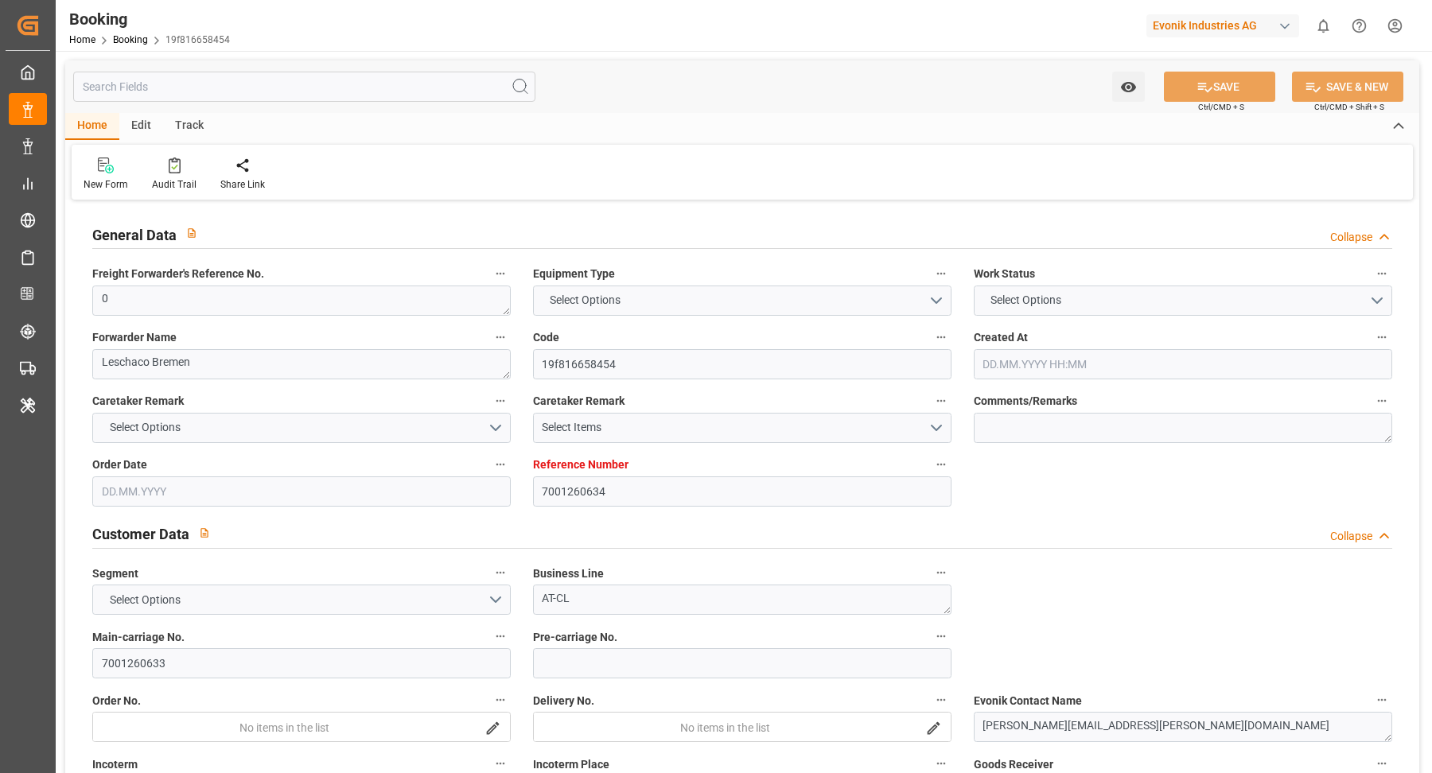
type input "7001260634"
type input "EUNWC"
type input "DZALG"
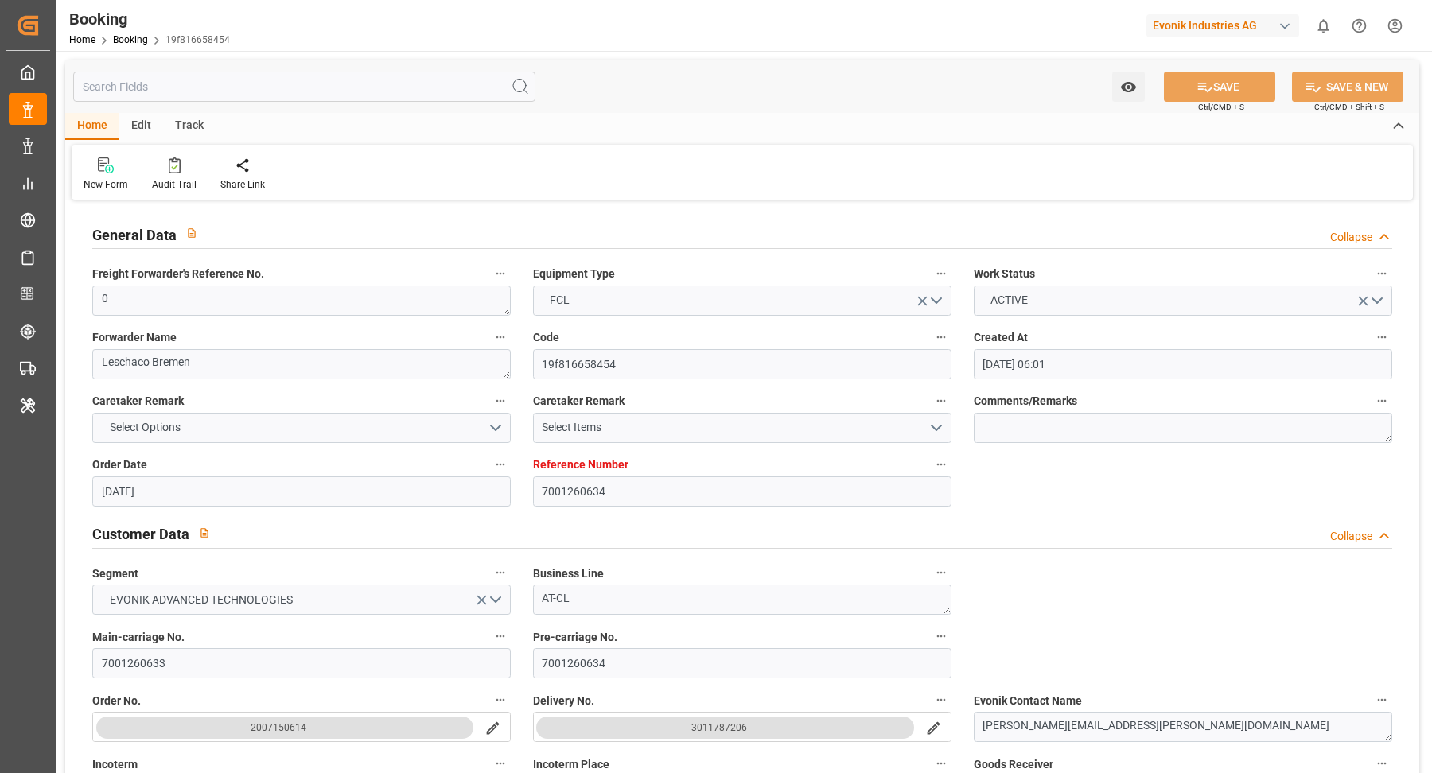
type input "28.08.2025 06:01"
type input "28.08.2025"
type input "12.11.2025"
type input "16.09.2025"
type input "16.09.2025 00:00"
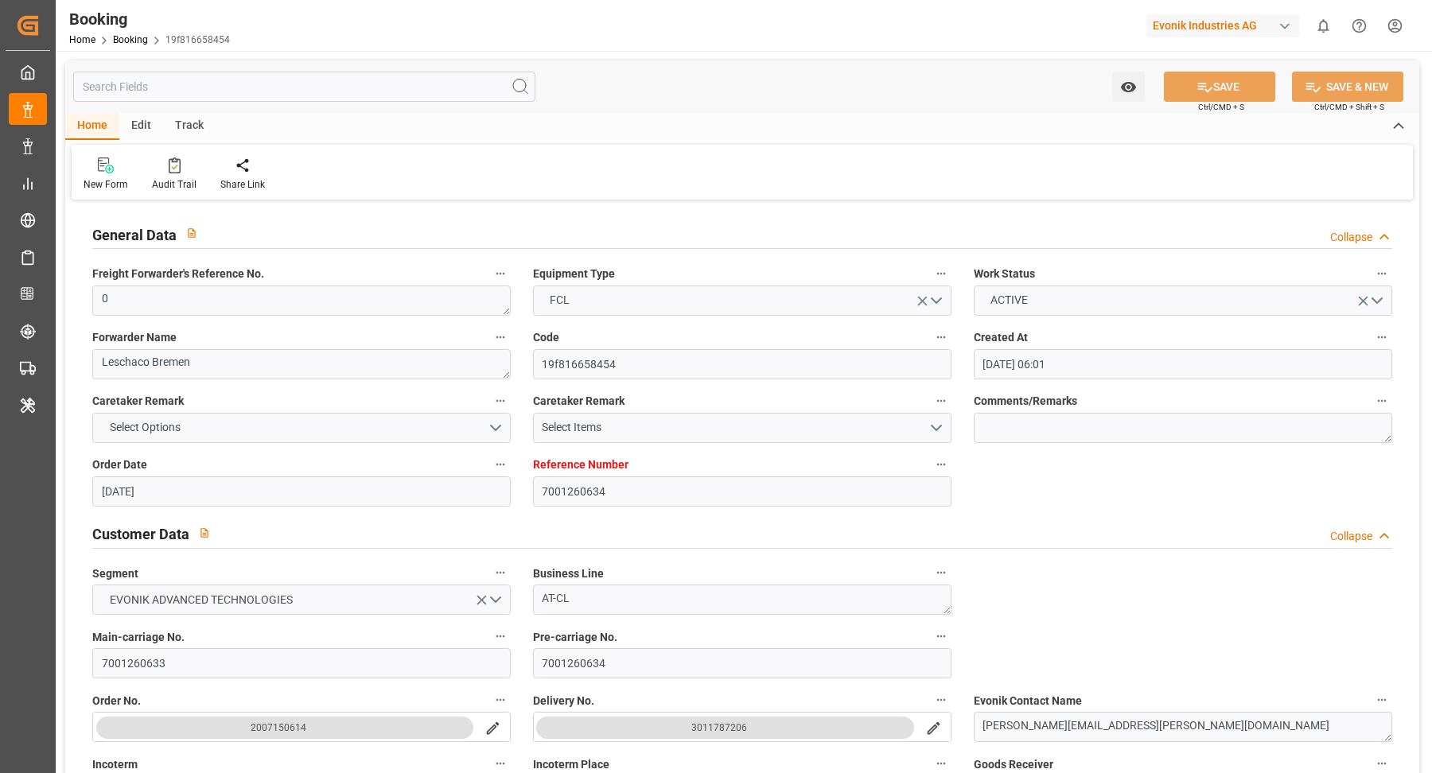
type input "16.09.2025 00:00"
type input "12.11.2025 00:00"
type input "01.09.2025 11:42"
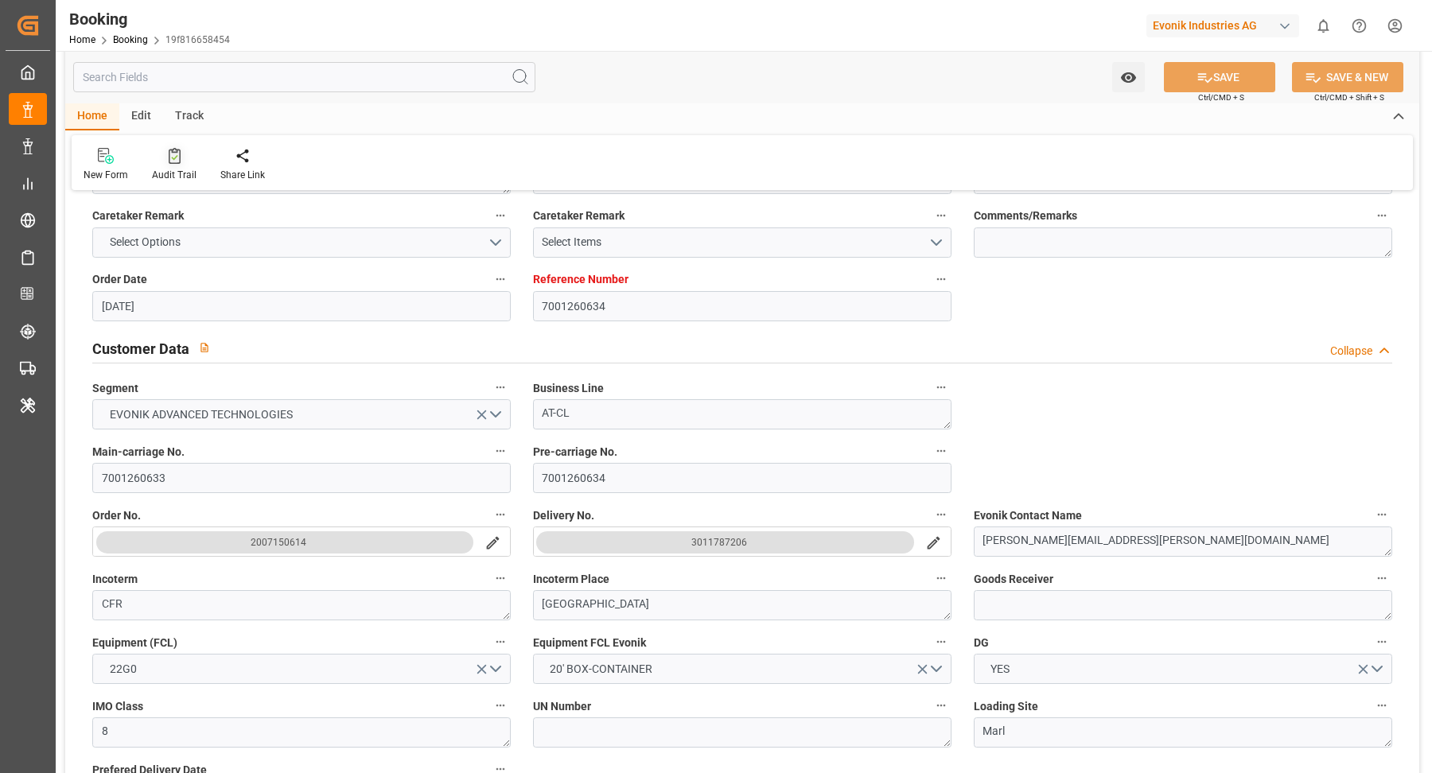
click at [169, 151] on icon at bounding box center [175, 156] width 12 height 16
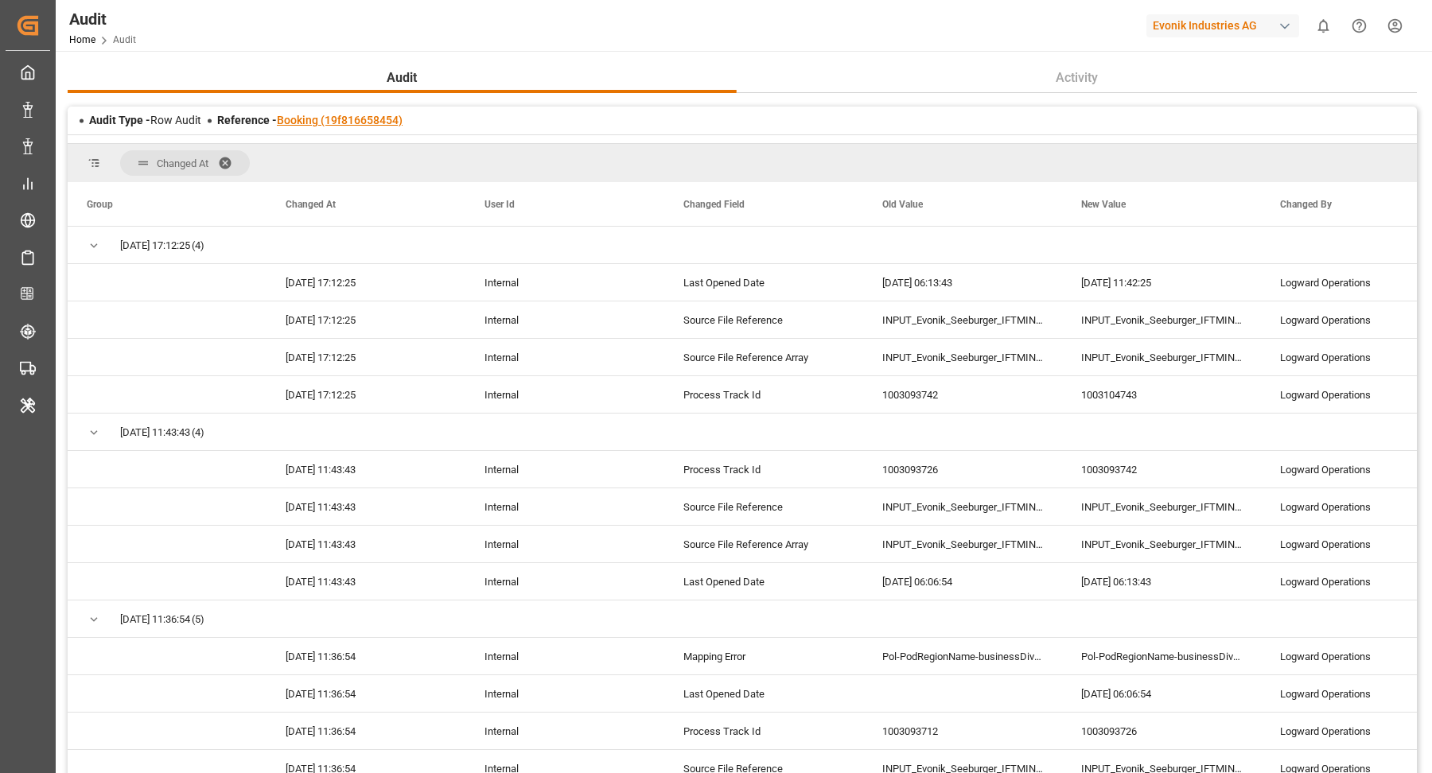
click at [344, 121] on link "Booking (19f816658454)" at bounding box center [340, 120] width 126 height 13
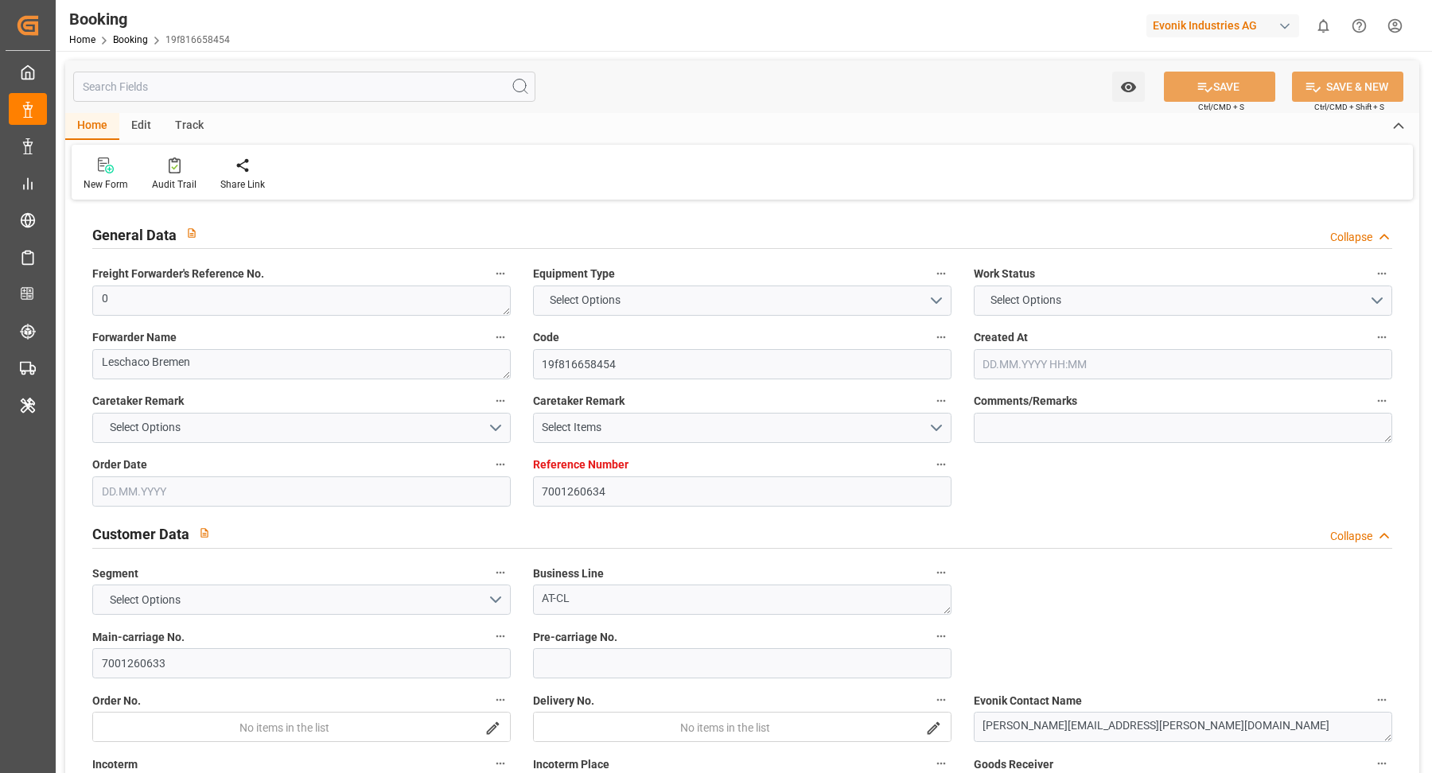
type input "7001260634"
type input "EUNWC"
type input "DZALG"
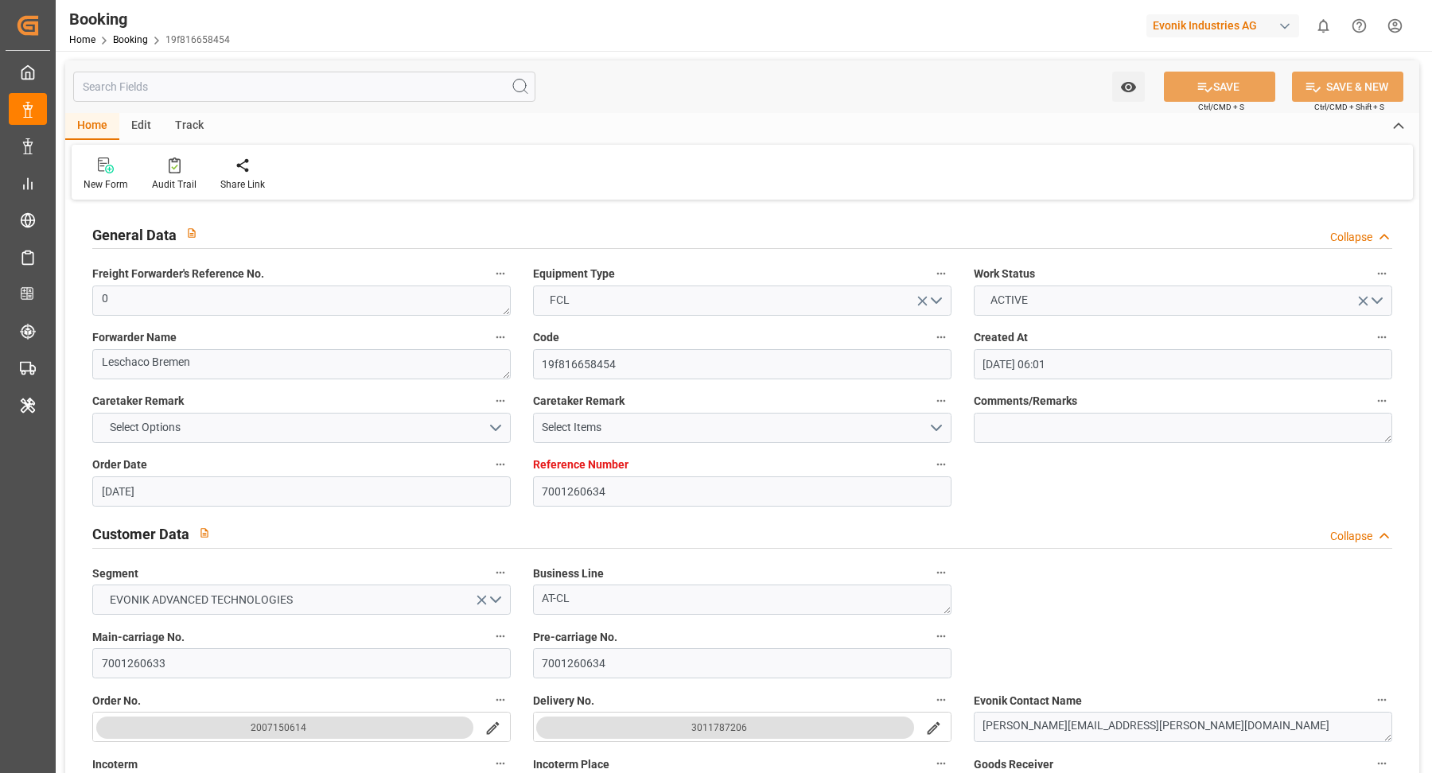
type input "28.08.2025 06:01"
type input "28.08.2025"
type input "12.11.2025"
type input "16.09.2025"
type input "16.09.2025 00:00"
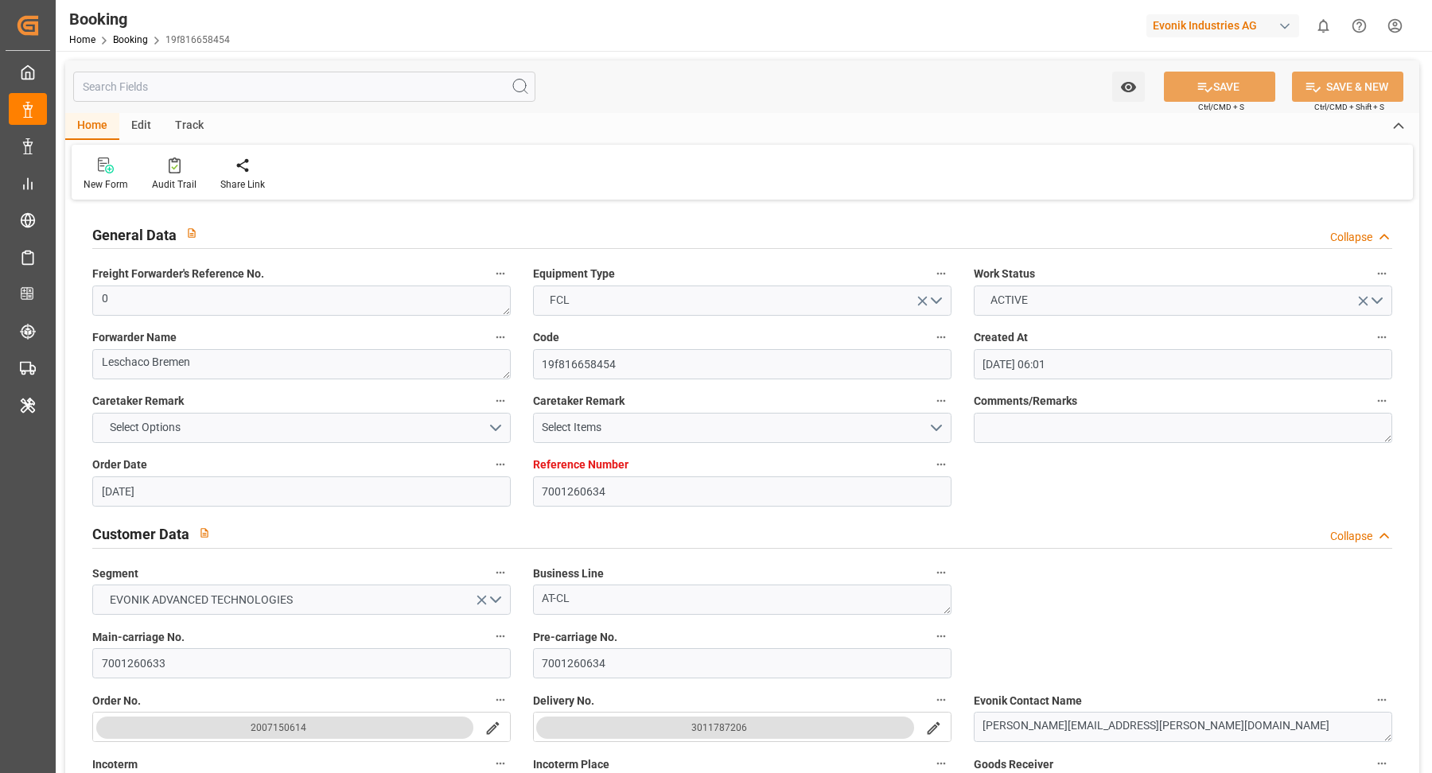
type input "16.09.2025 00:00"
type input "12.11.2025 00:00"
type input "01.09.2025 11:42"
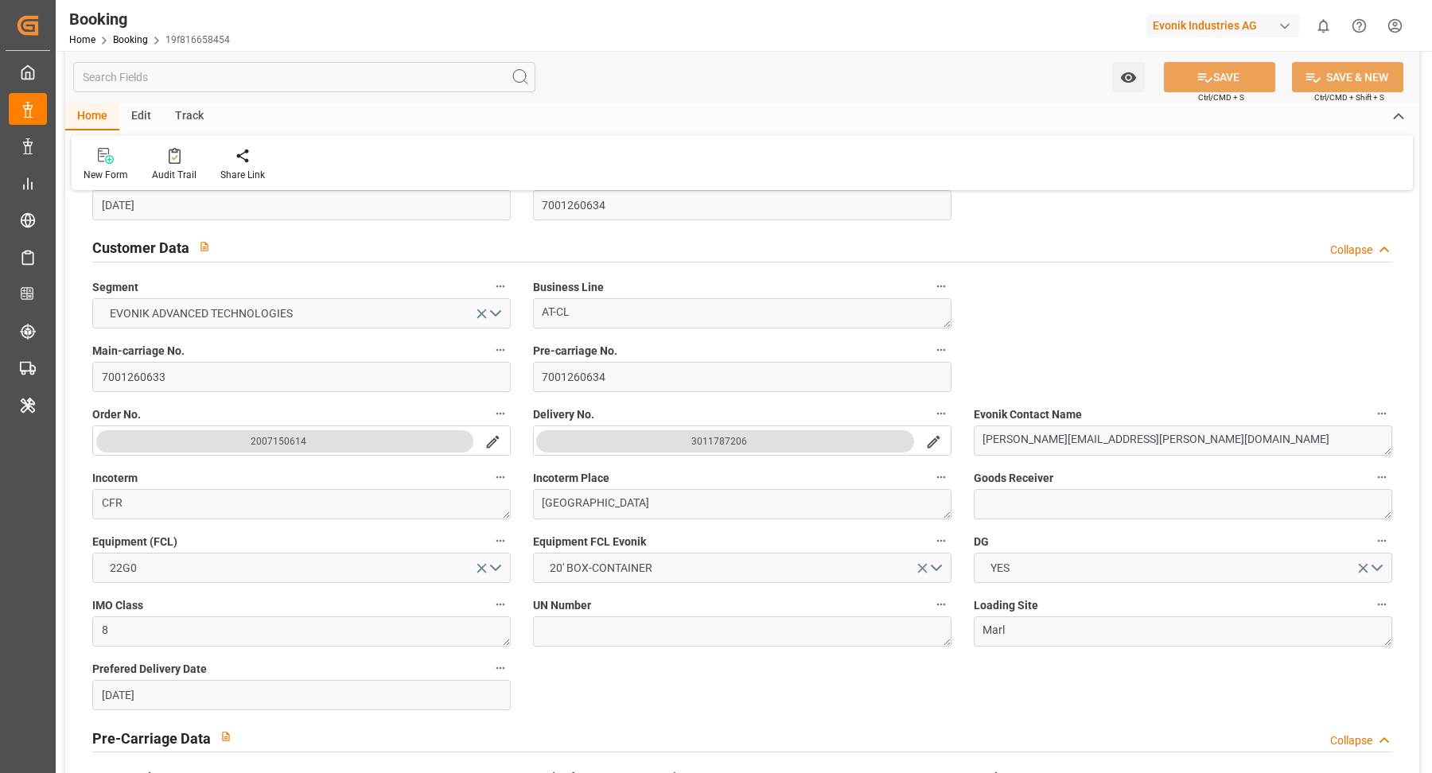
scroll to position [387, 0]
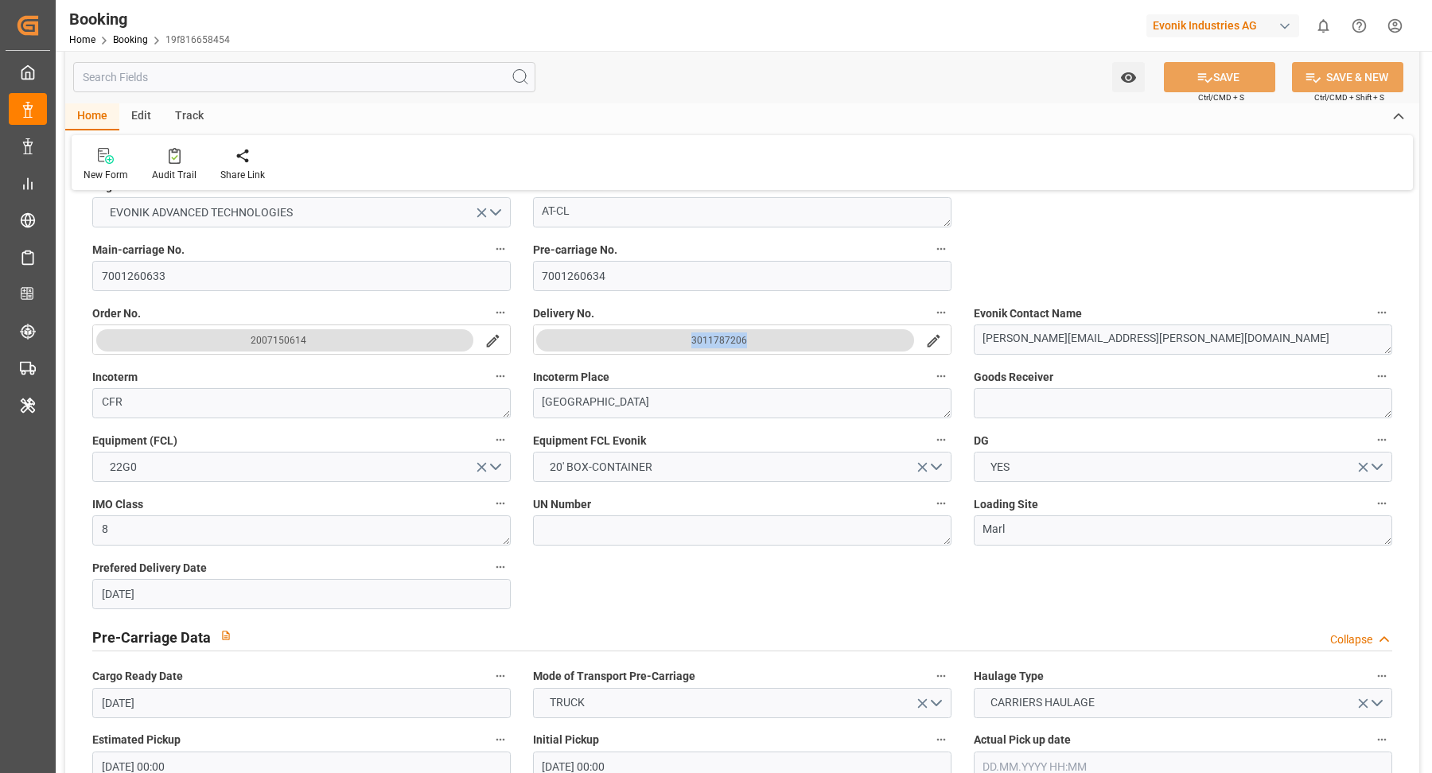
copy div "3011787206"
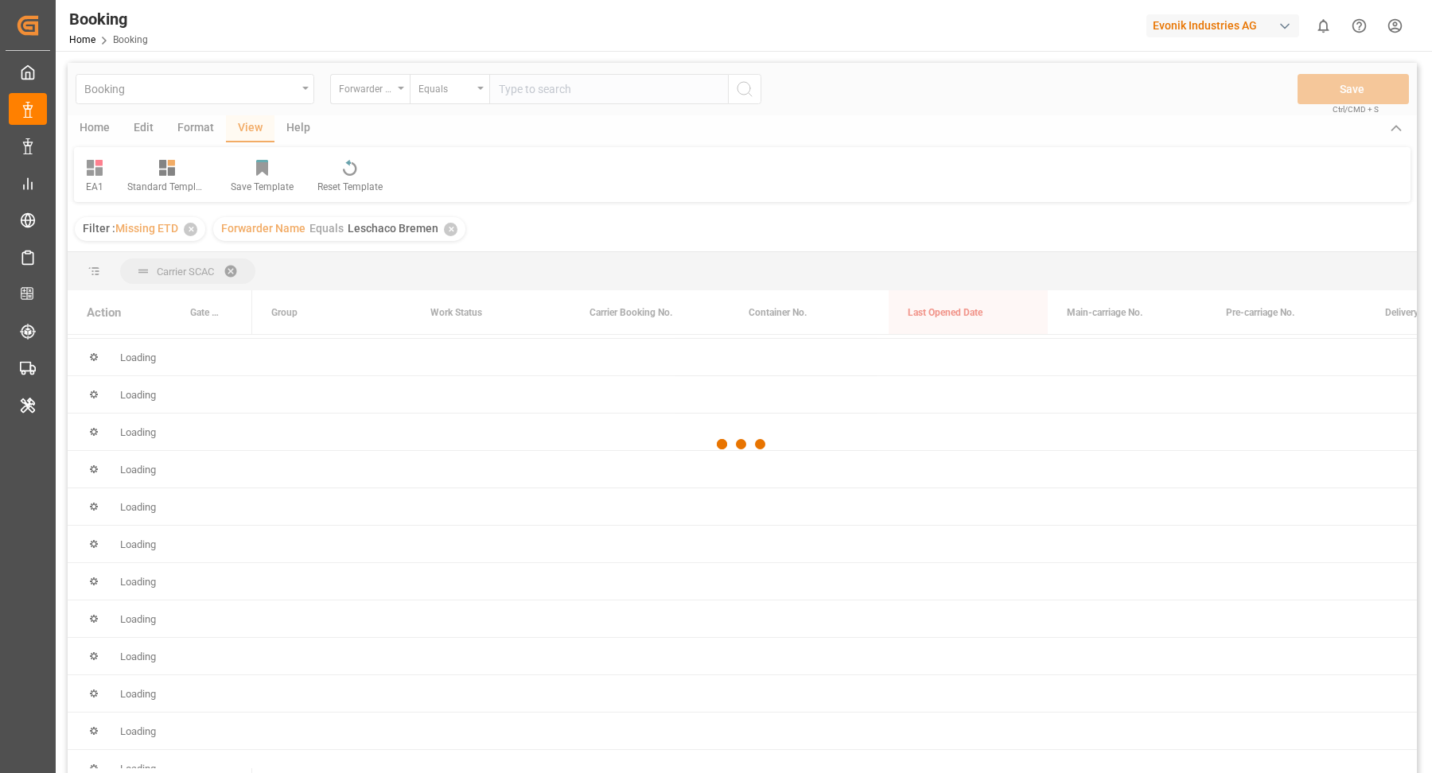
scroll to position [8365, 0]
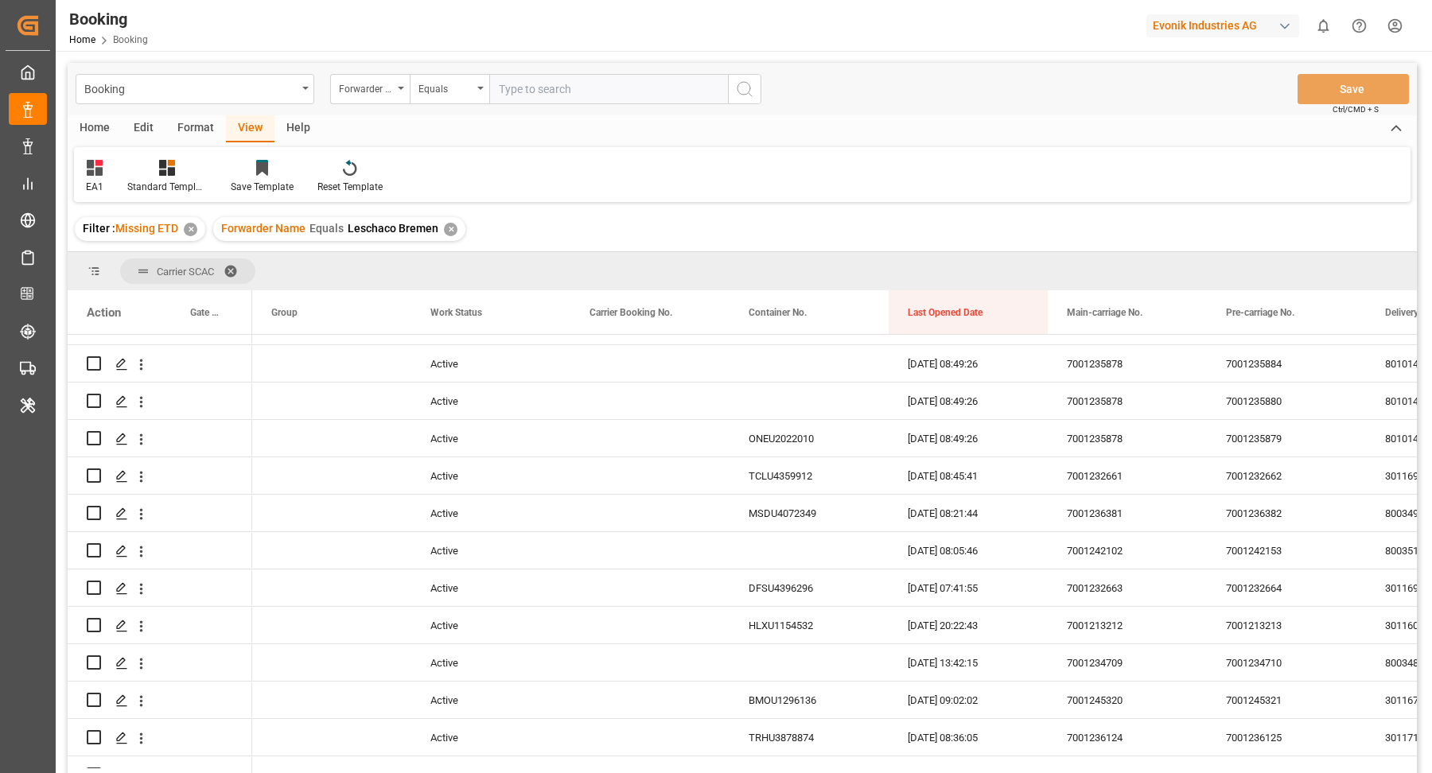
click at [450, 229] on div "✕" at bounding box center [451, 230] width 14 height 14
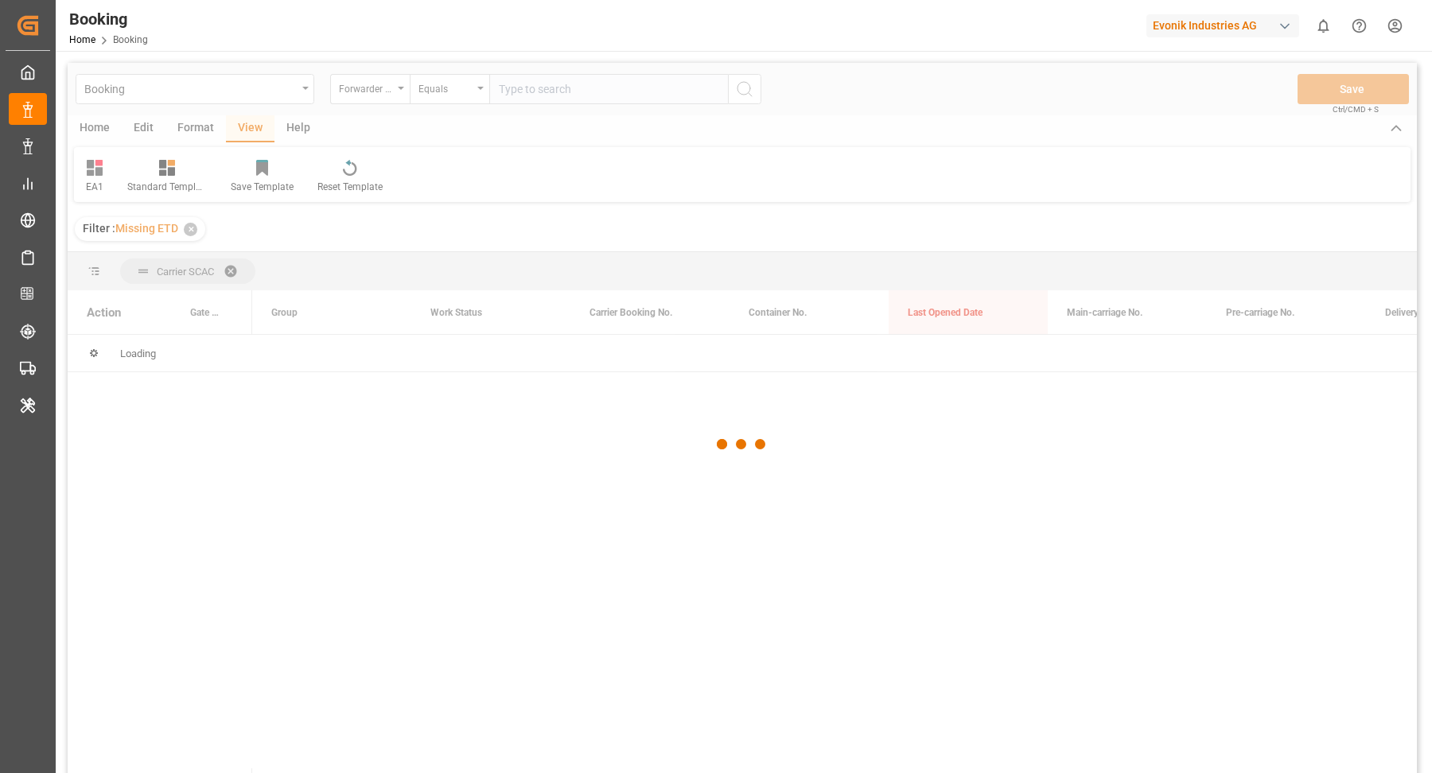
click at [570, 84] on div at bounding box center [742, 445] width 1349 height 764
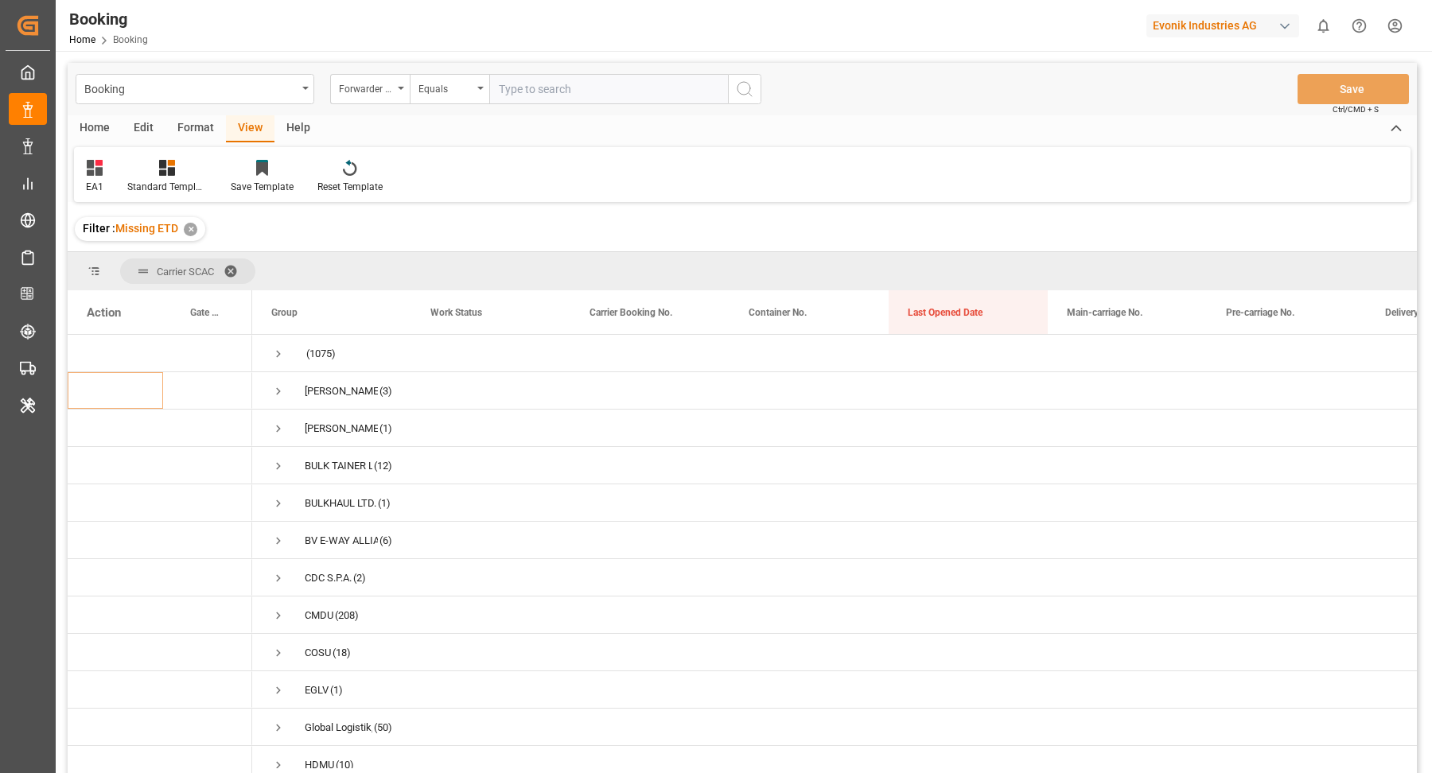
click at [570, 84] on input "text" at bounding box center [608, 89] width 239 height 30
type input "Evonik Antwerp"
click at [274, 467] on span "Press SPACE to select this row." at bounding box center [278, 466] width 14 height 14
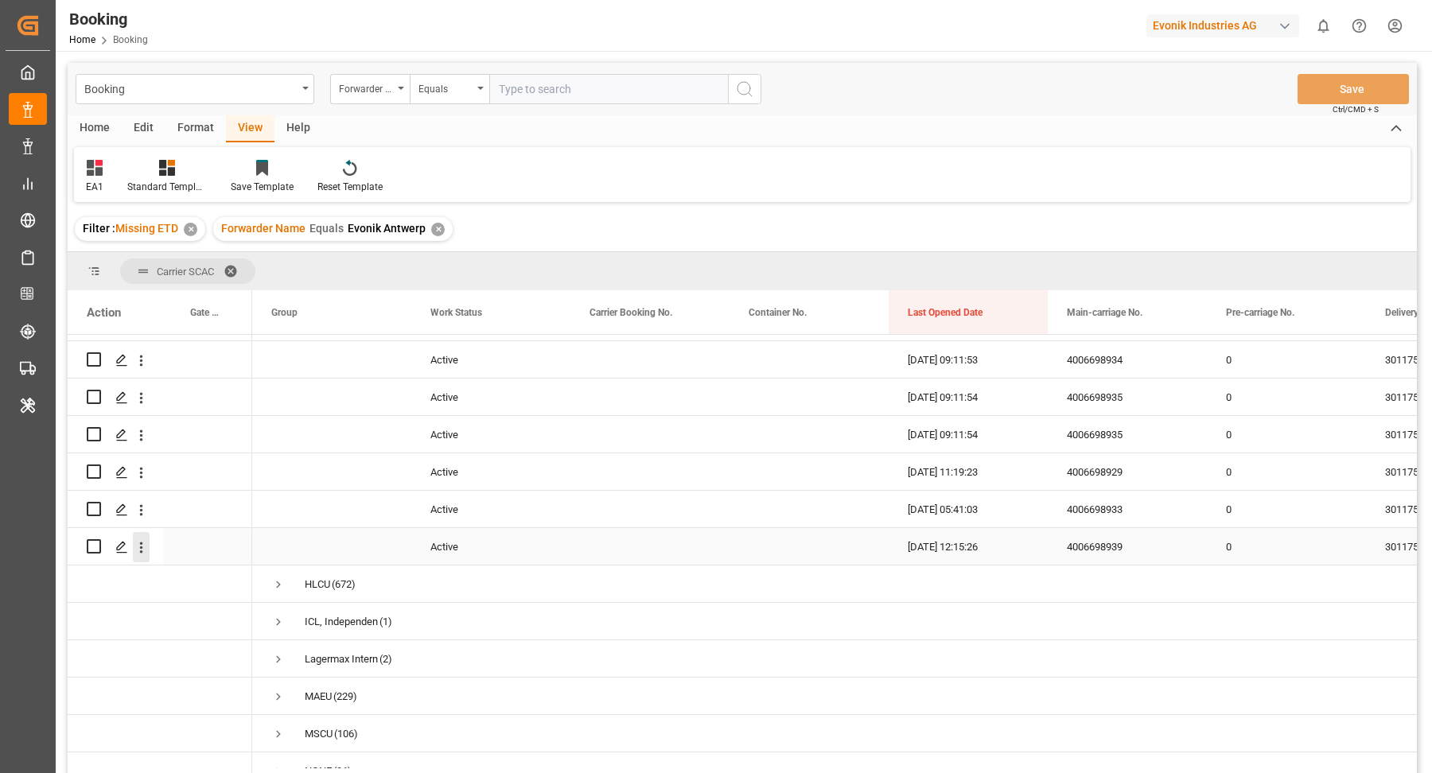
click at [137, 544] on icon "open menu" at bounding box center [141, 547] width 17 height 17
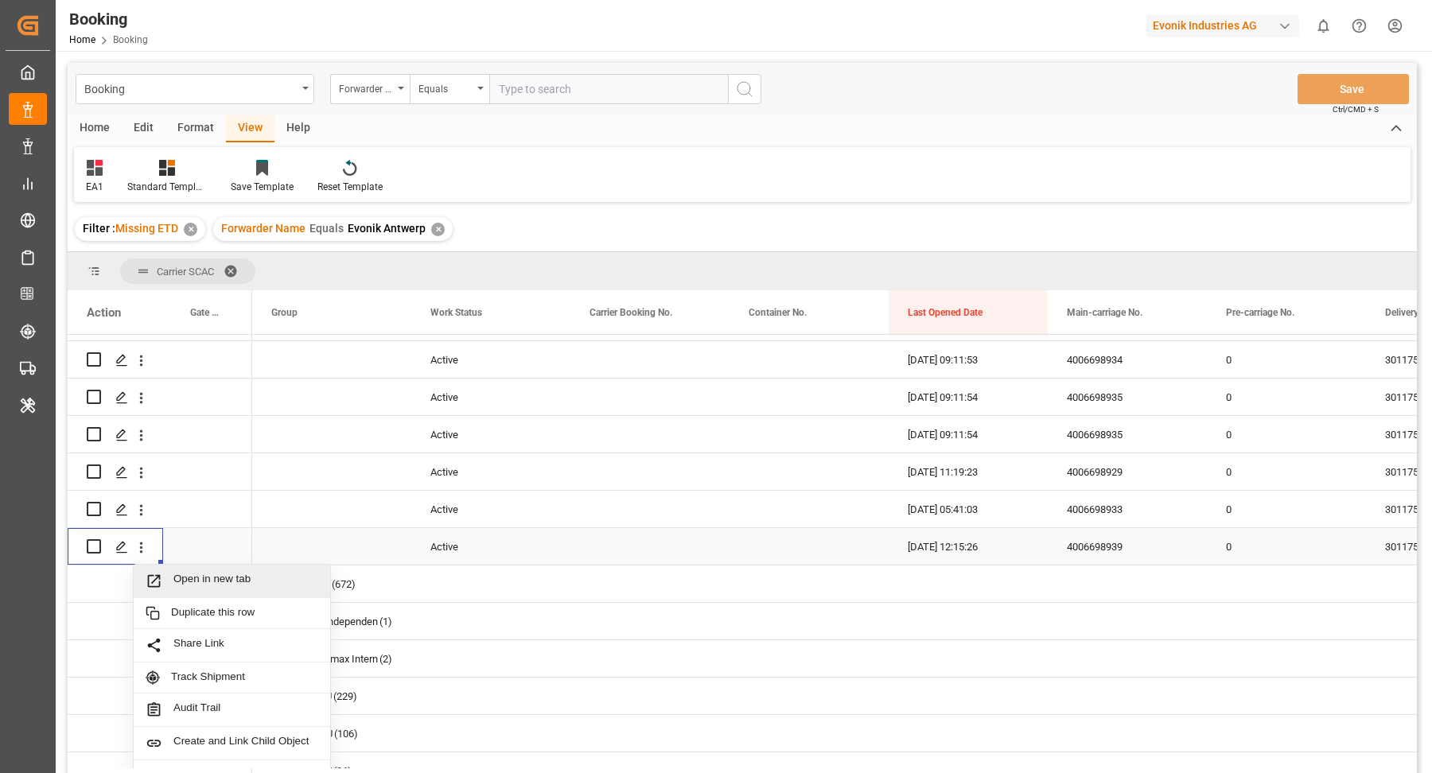
click at [213, 566] on div "Open in new tab" at bounding box center [232, 581] width 196 height 33
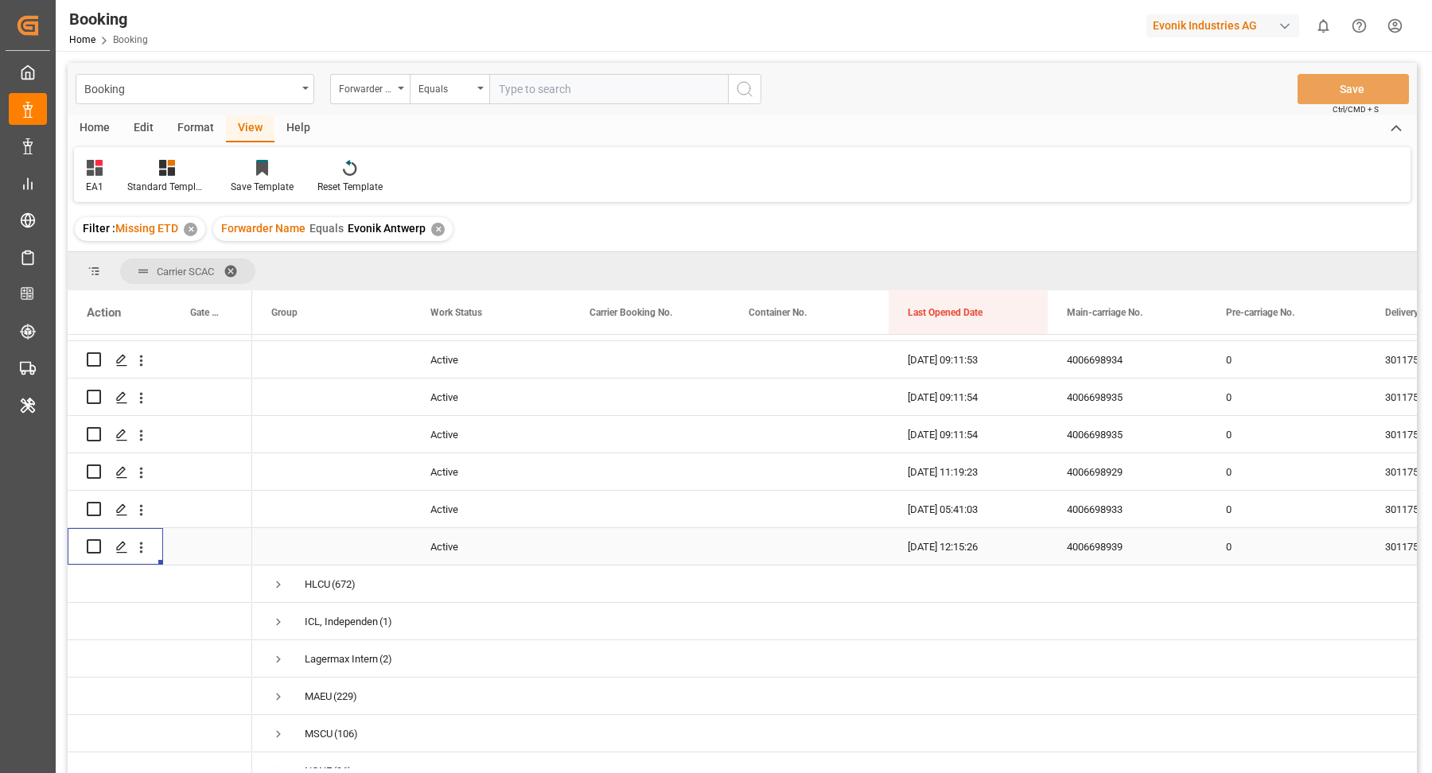
scroll to position [235, 0]
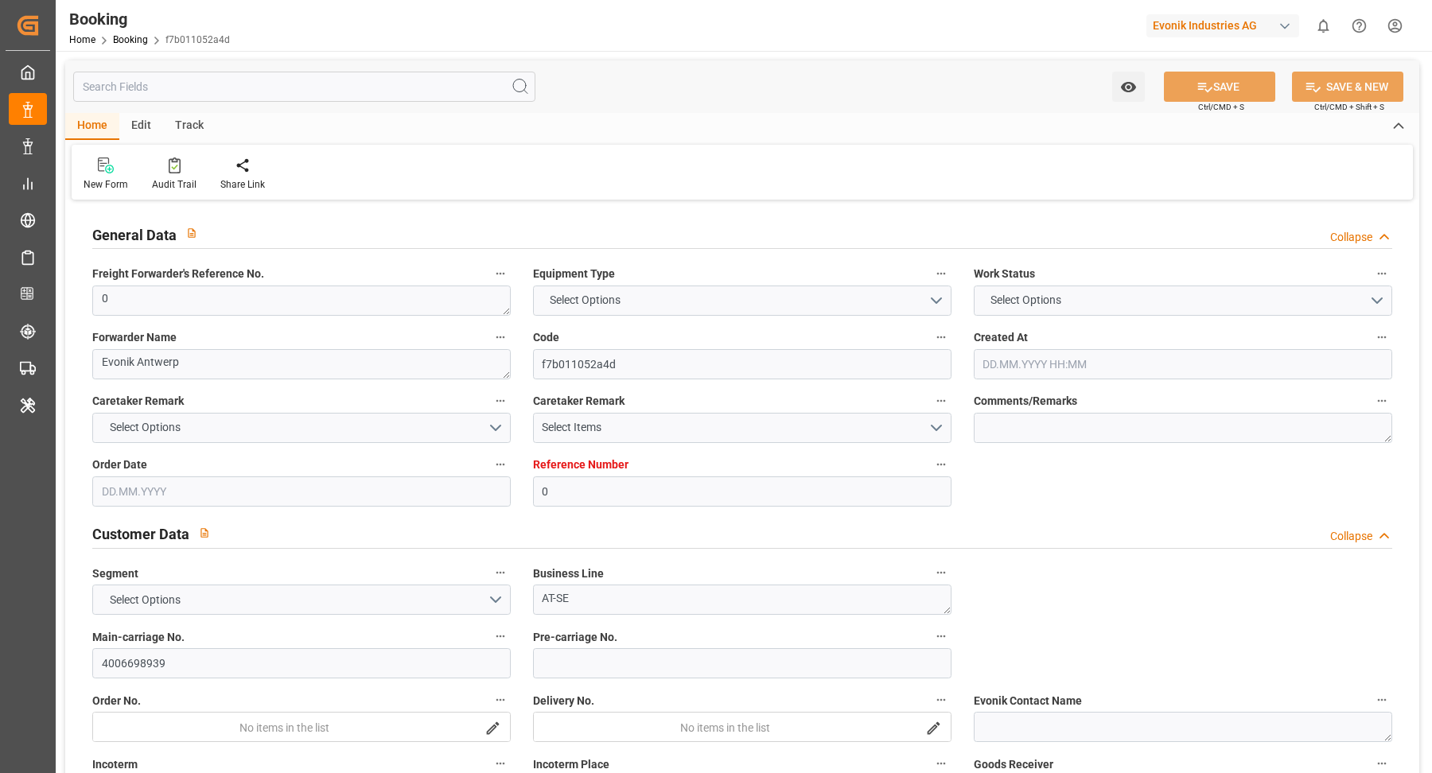
type input "0"
type input "Hyundai"
type input "Hyundai Merchant Marine [DOMAIN_NAME]."
type input "NLRTM"
type input "KRPUS"
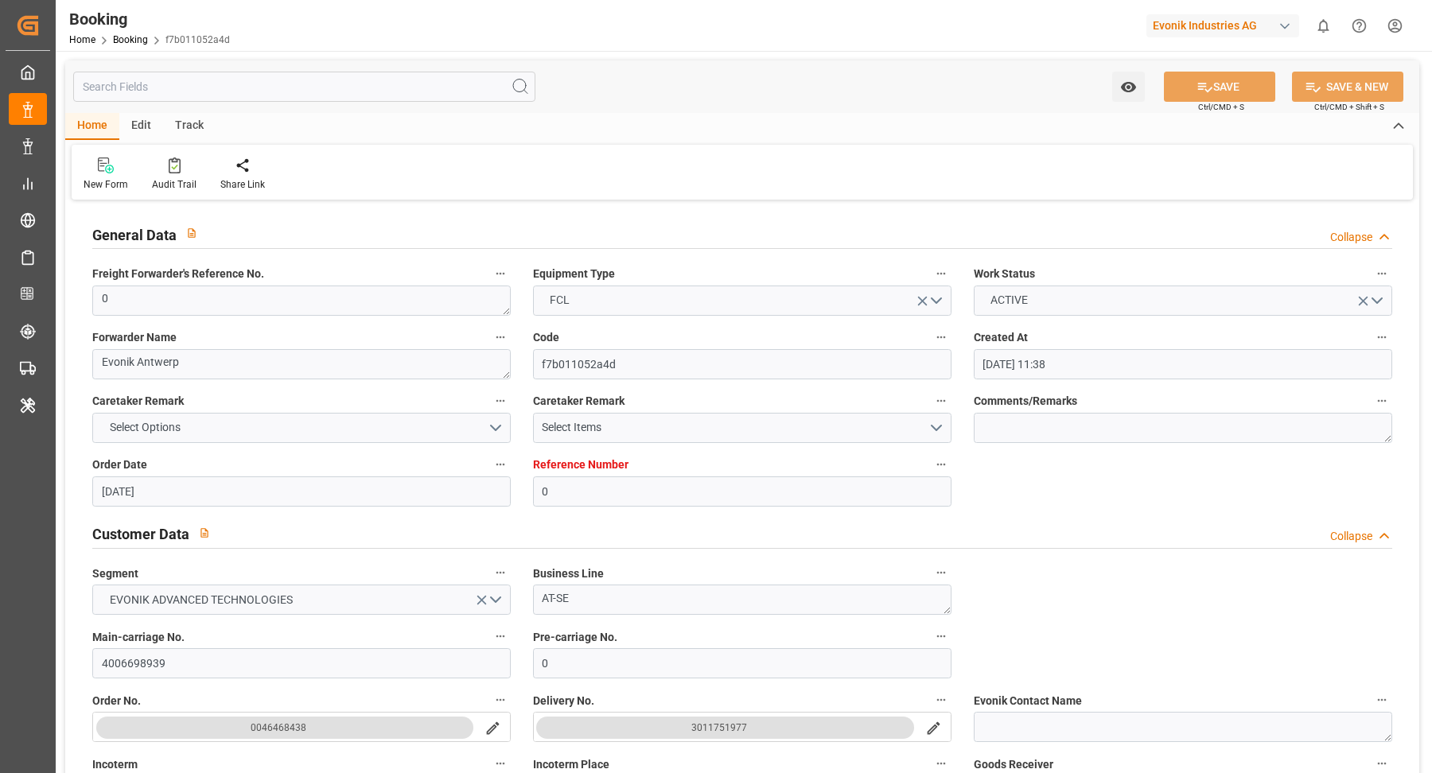
type input "[DATE] 11:38"
type input "[DATE]"
type input "[DATE] 12:15"
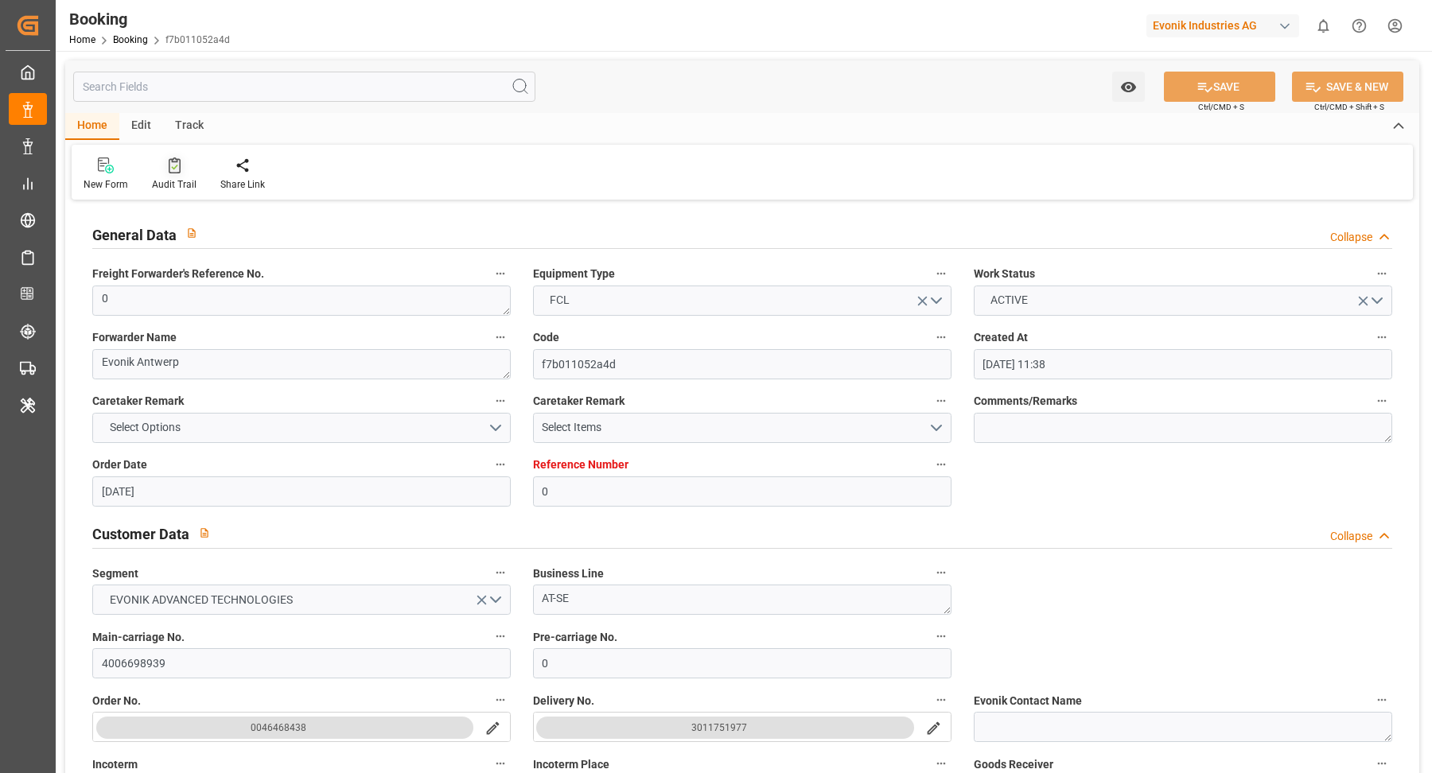
click at [193, 166] on div "Audit Trail" at bounding box center [174, 174] width 68 height 35
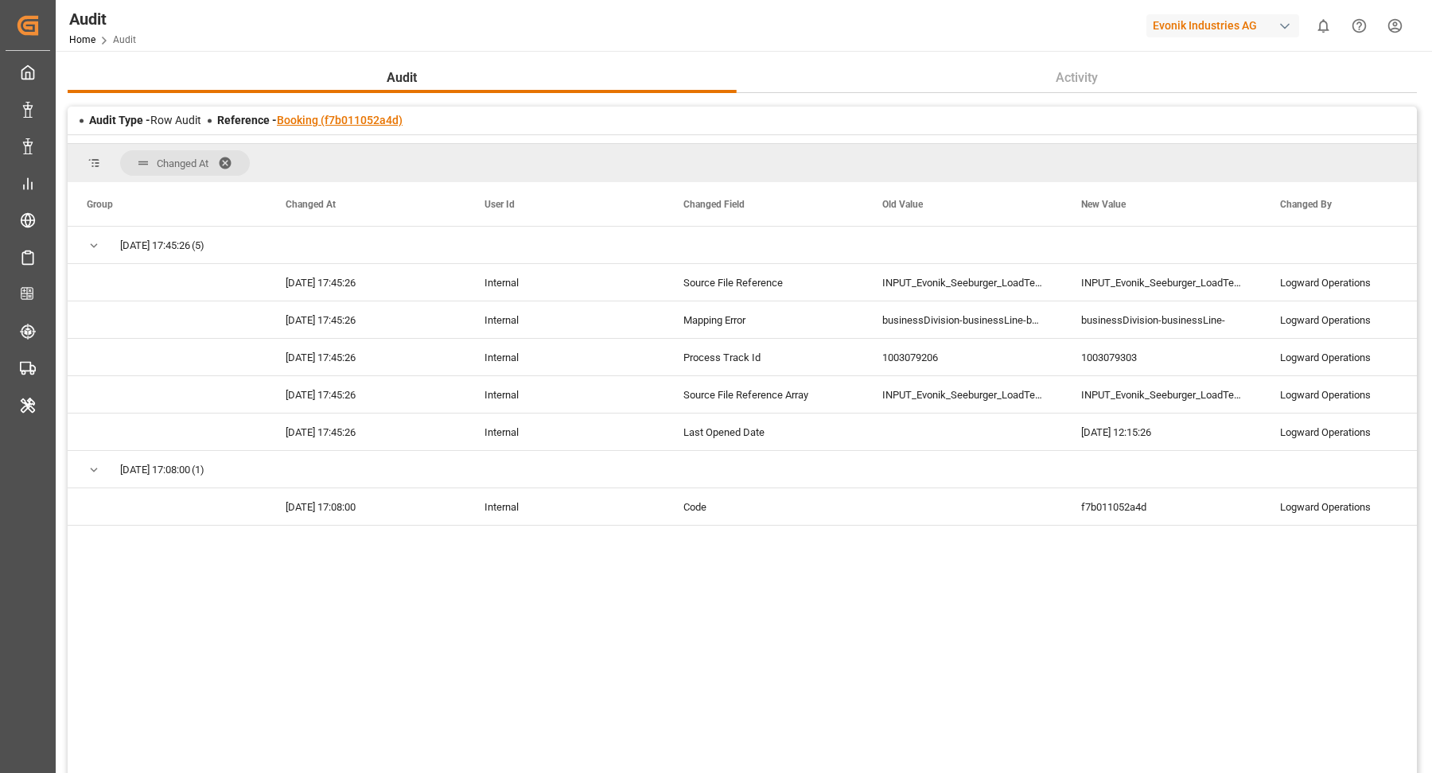
click at [353, 114] on link "Booking (f7b011052a4d)" at bounding box center [340, 120] width 126 height 13
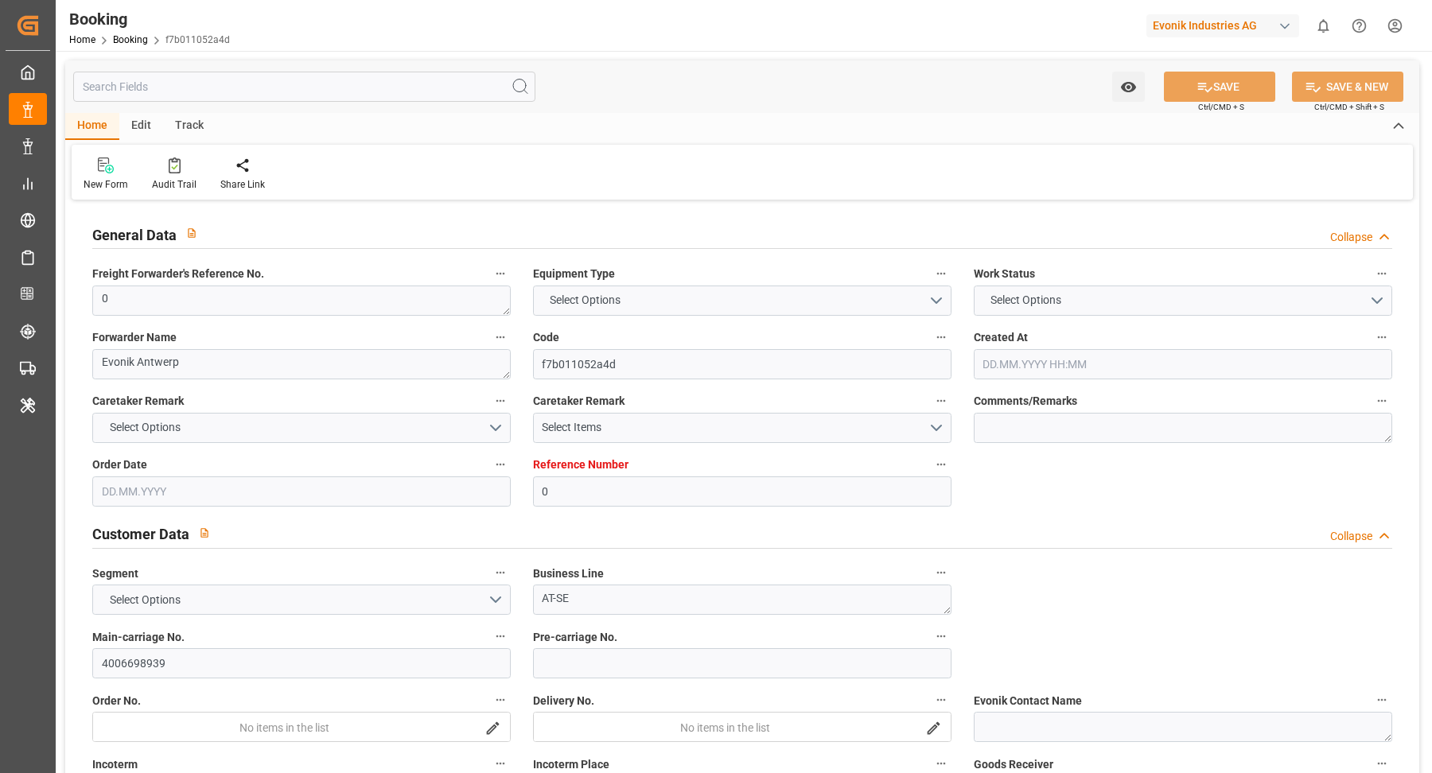
type input "0"
type input "Hyundai"
type input "Hyundai Merchant Marine [DOMAIN_NAME]."
type input "NLRTM"
type input "KRPUS"
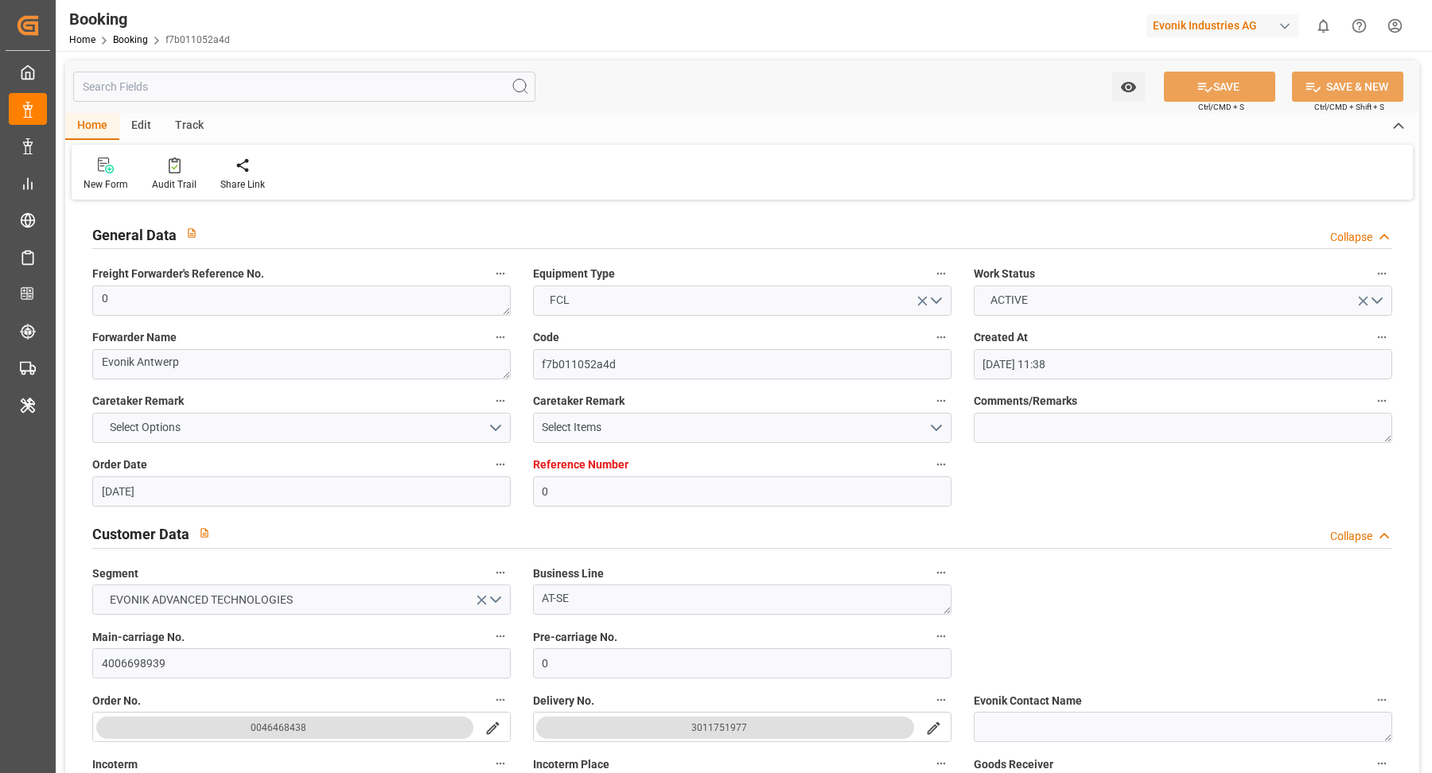
type input "[DATE] 11:38"
type input "[DATE]"
type input "[DATE] 12:15"
